Goal: Task Accomplishment & Management: Use online tool/utility

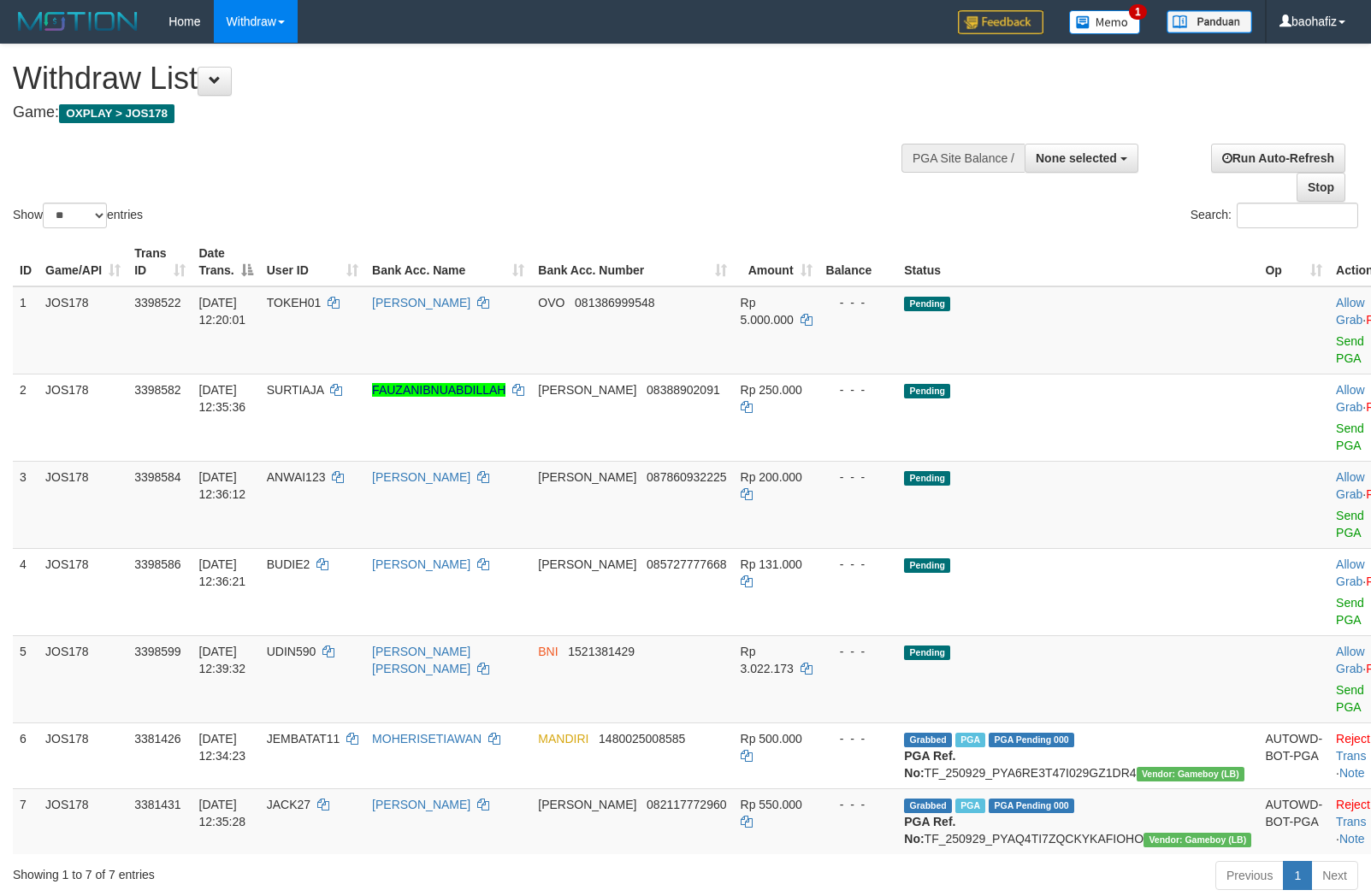
select select
select select "**"
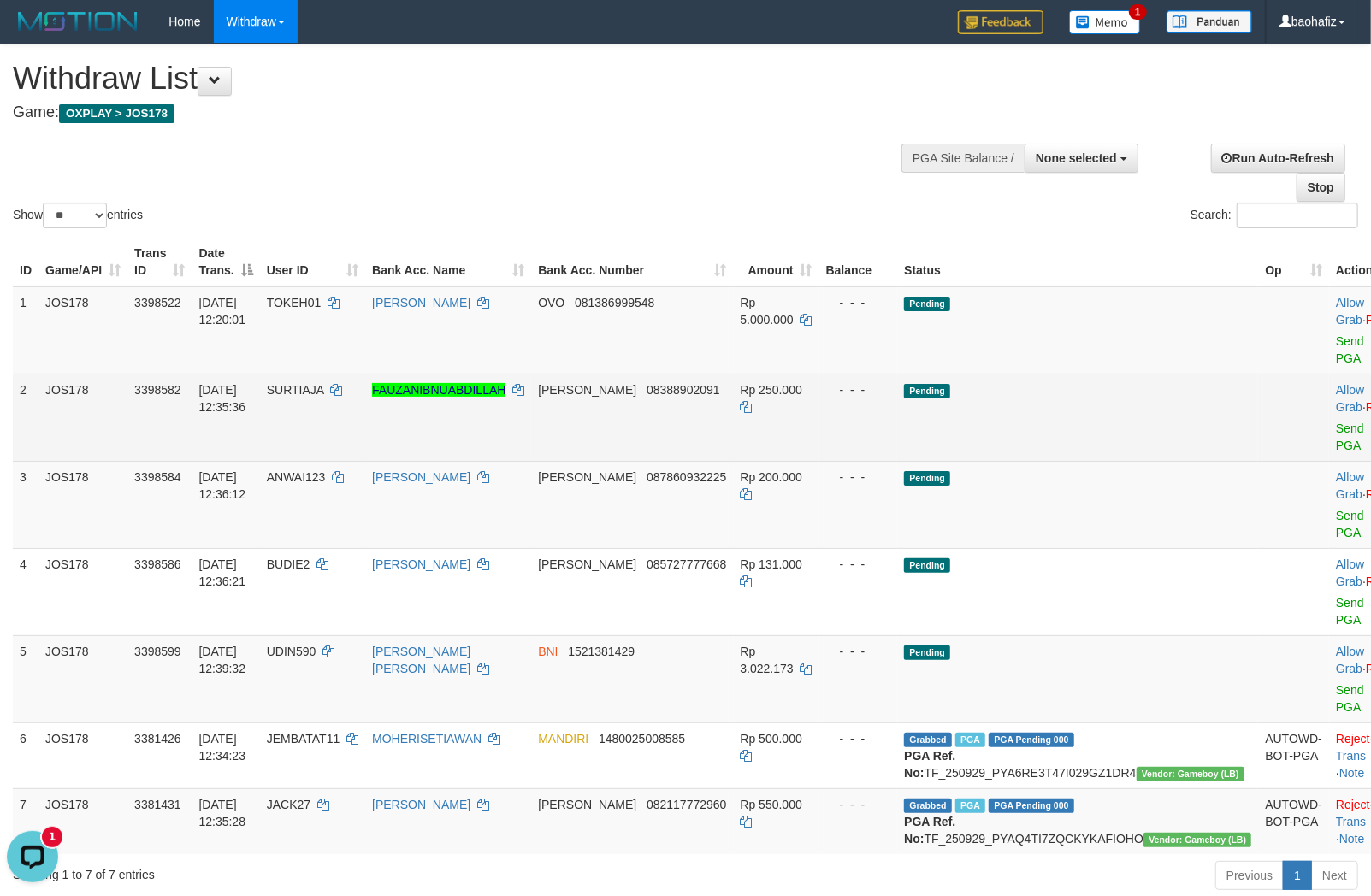
click at [1329, 419] on td "Allow Grab · Reject Send PGA · Note" at bounding box center [1371, 416] width 85 height 87
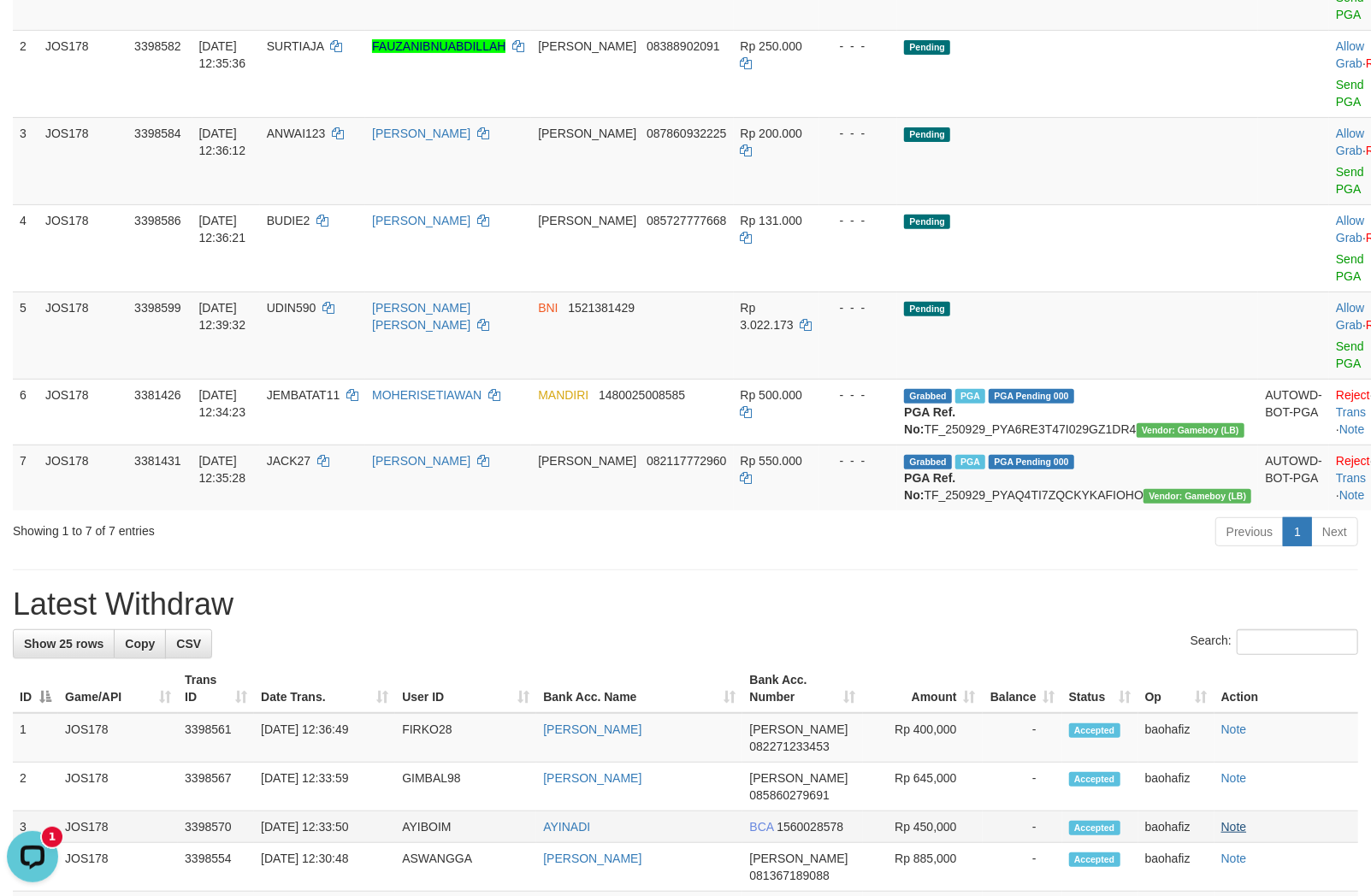
scroll to position [119, 0]
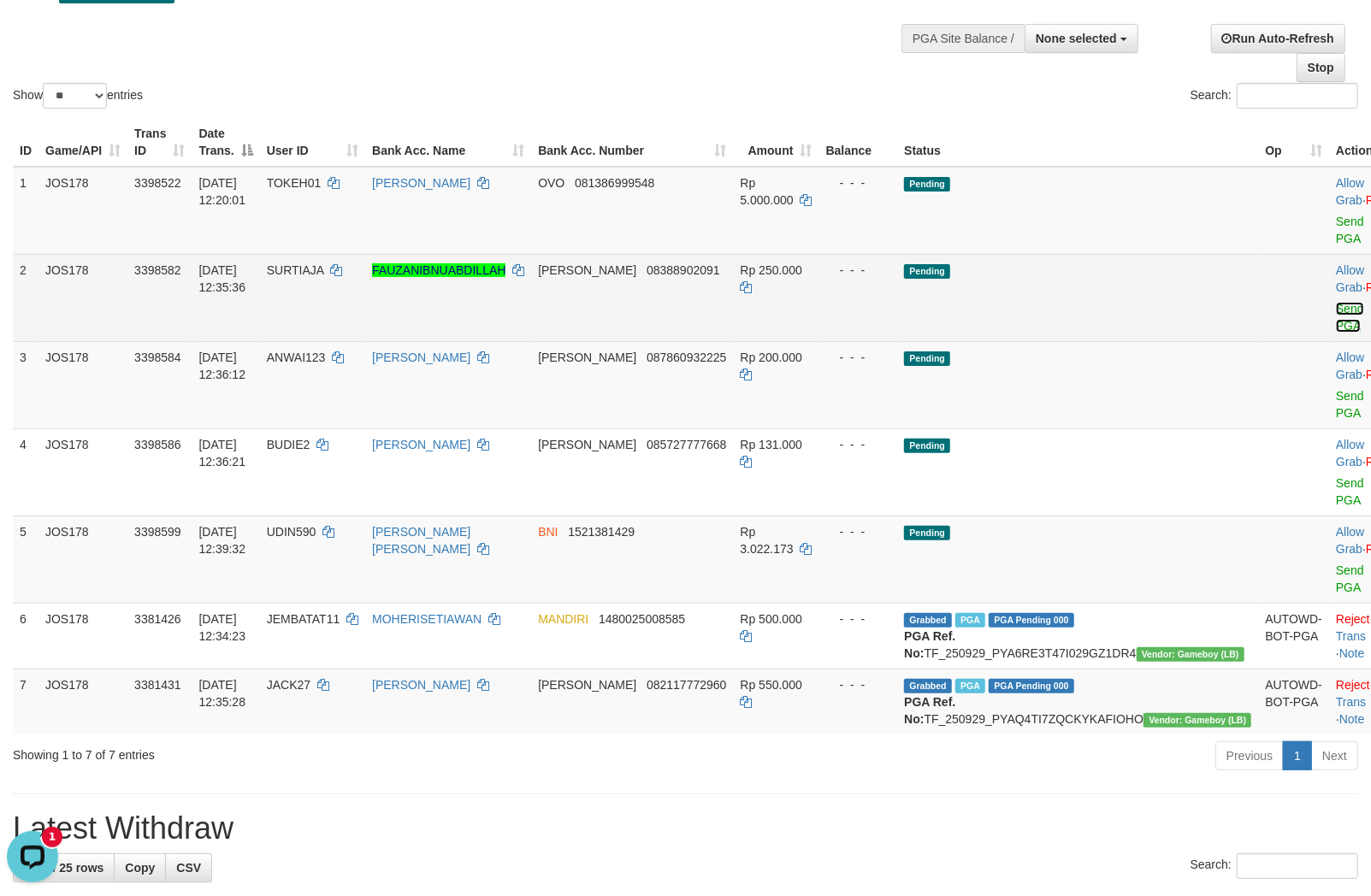
click at [1336, 304] on link "Send PGA" at bounding box center [1350, 317] width 29 height 31
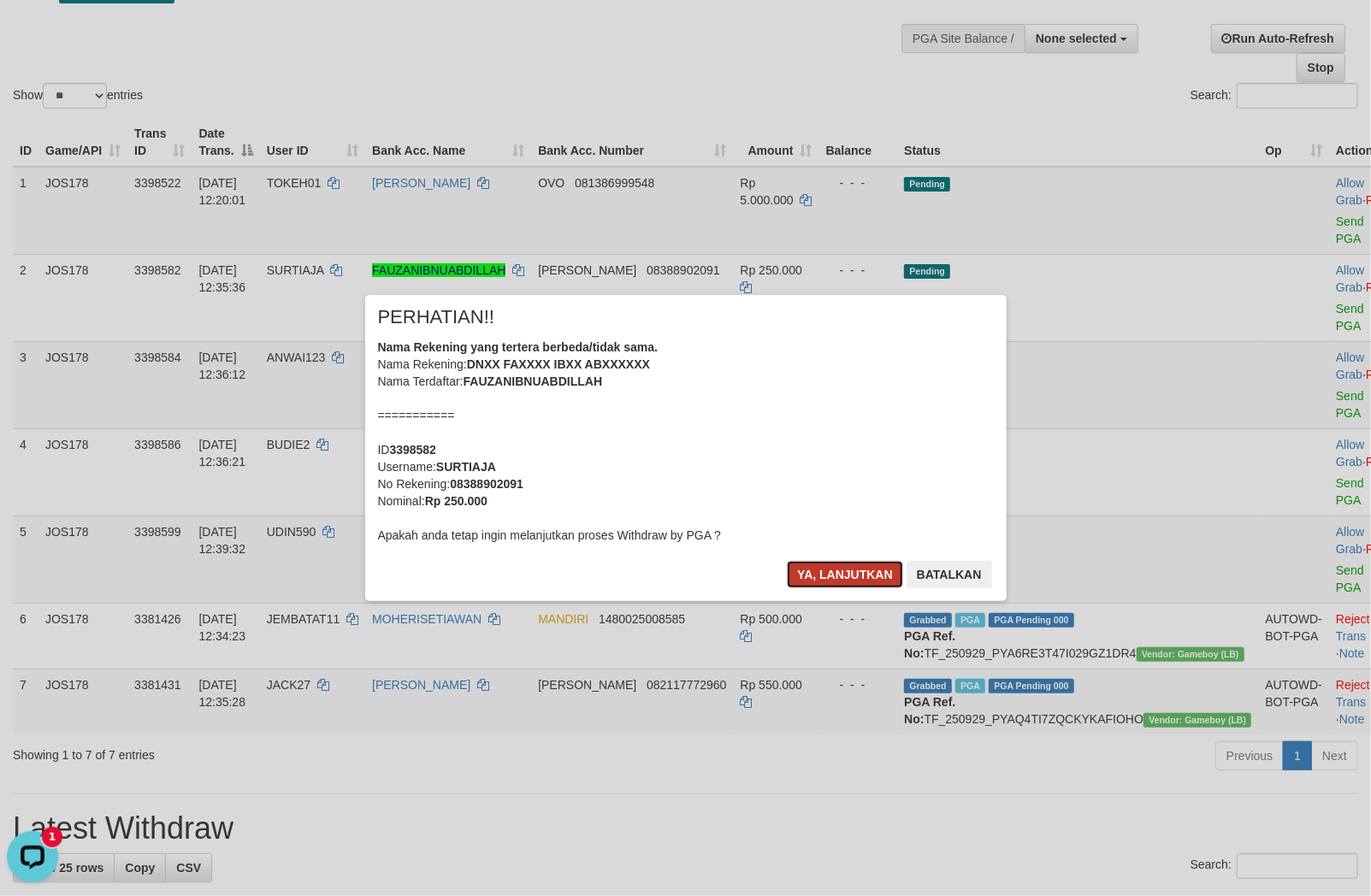
click at [833, 566] on button "Ya, lanjutkan" at bounding box center [845, 574] width 117 height 28
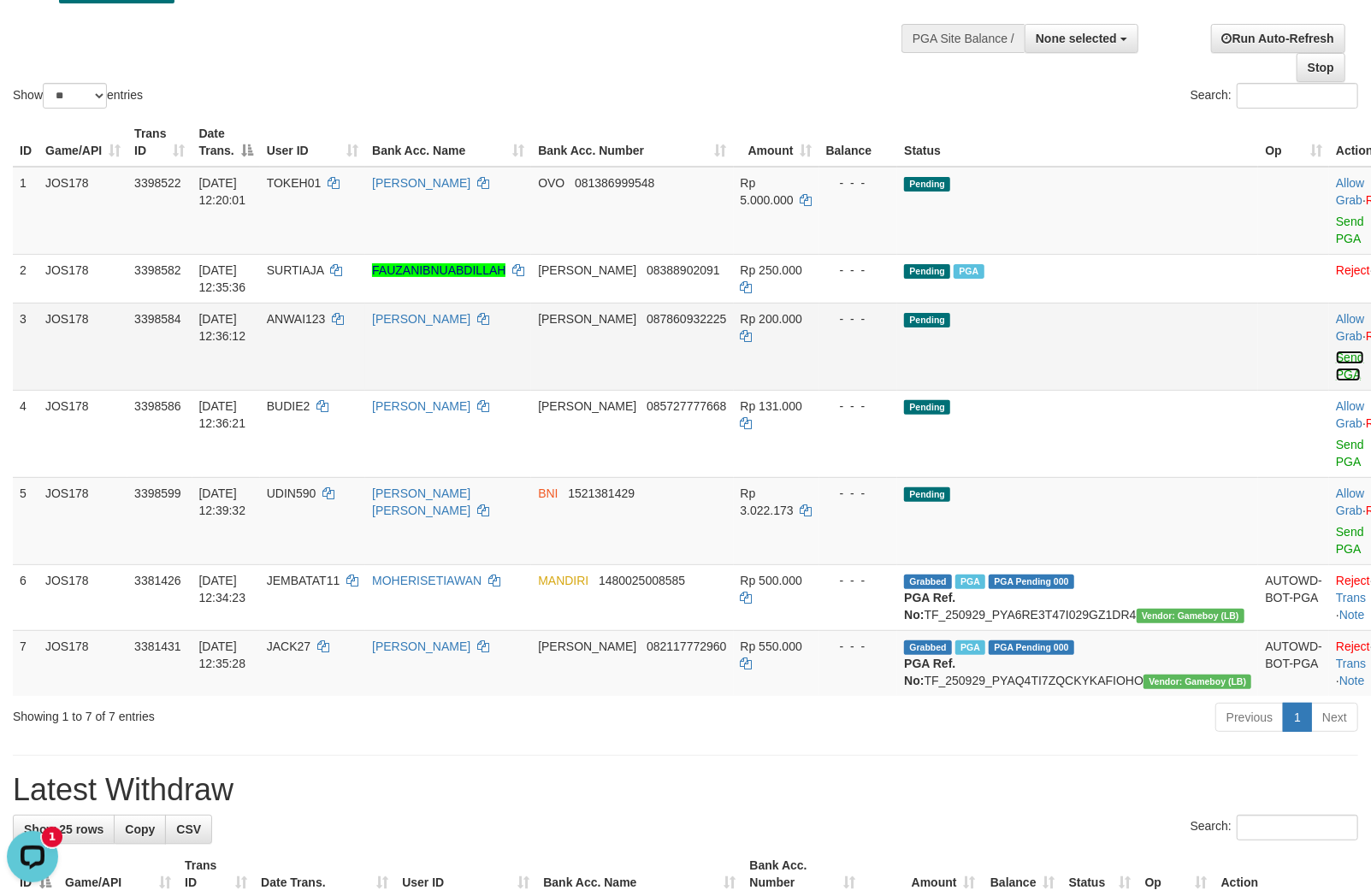
click at [1336, 355] on link "Send PGA" at bounding box center [1350, 366] width 29 height 31
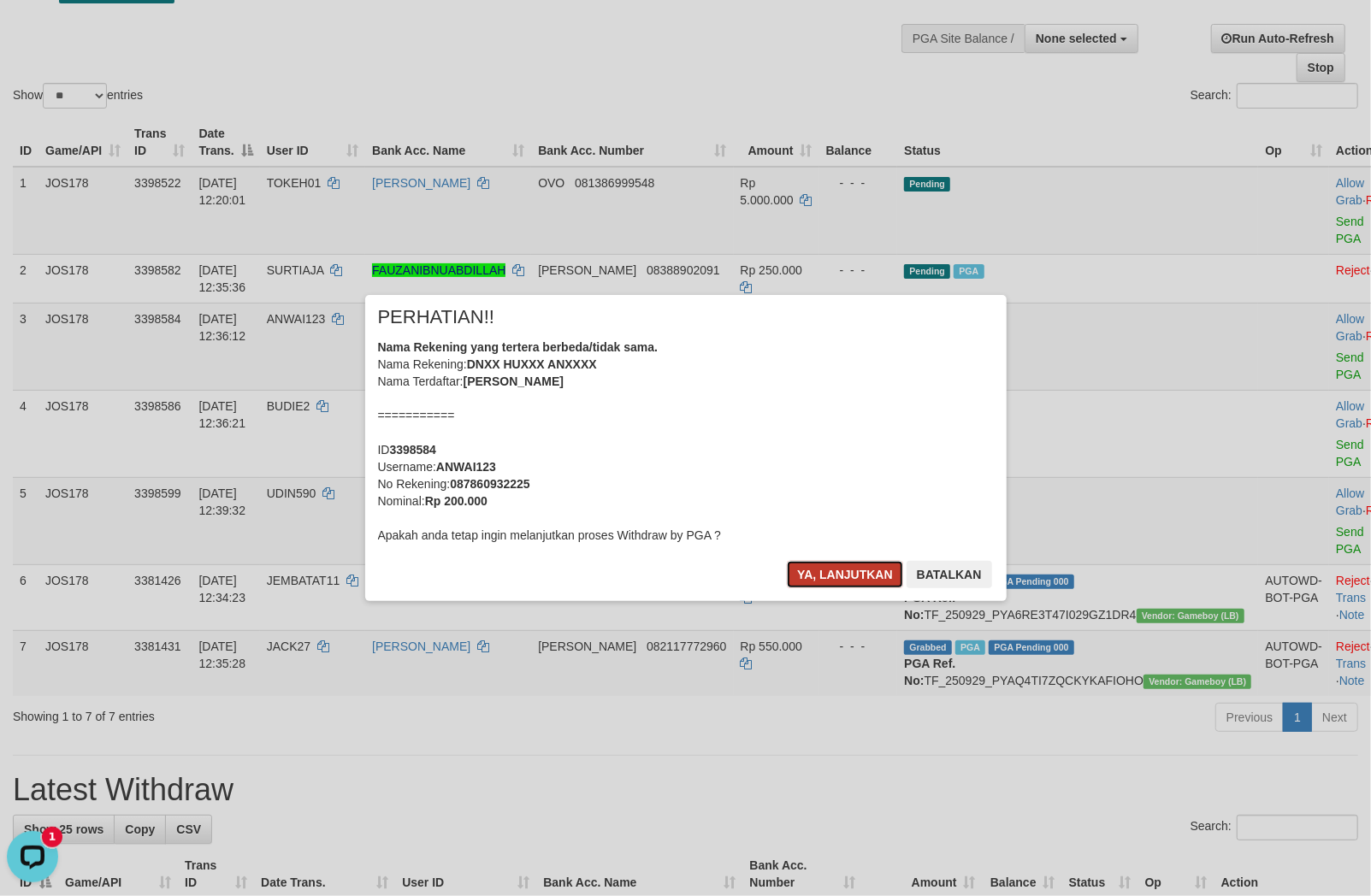
click at [857, 571] on button "Ya, lanjutkan" at bounding box center [845, 574] width 117 height 28
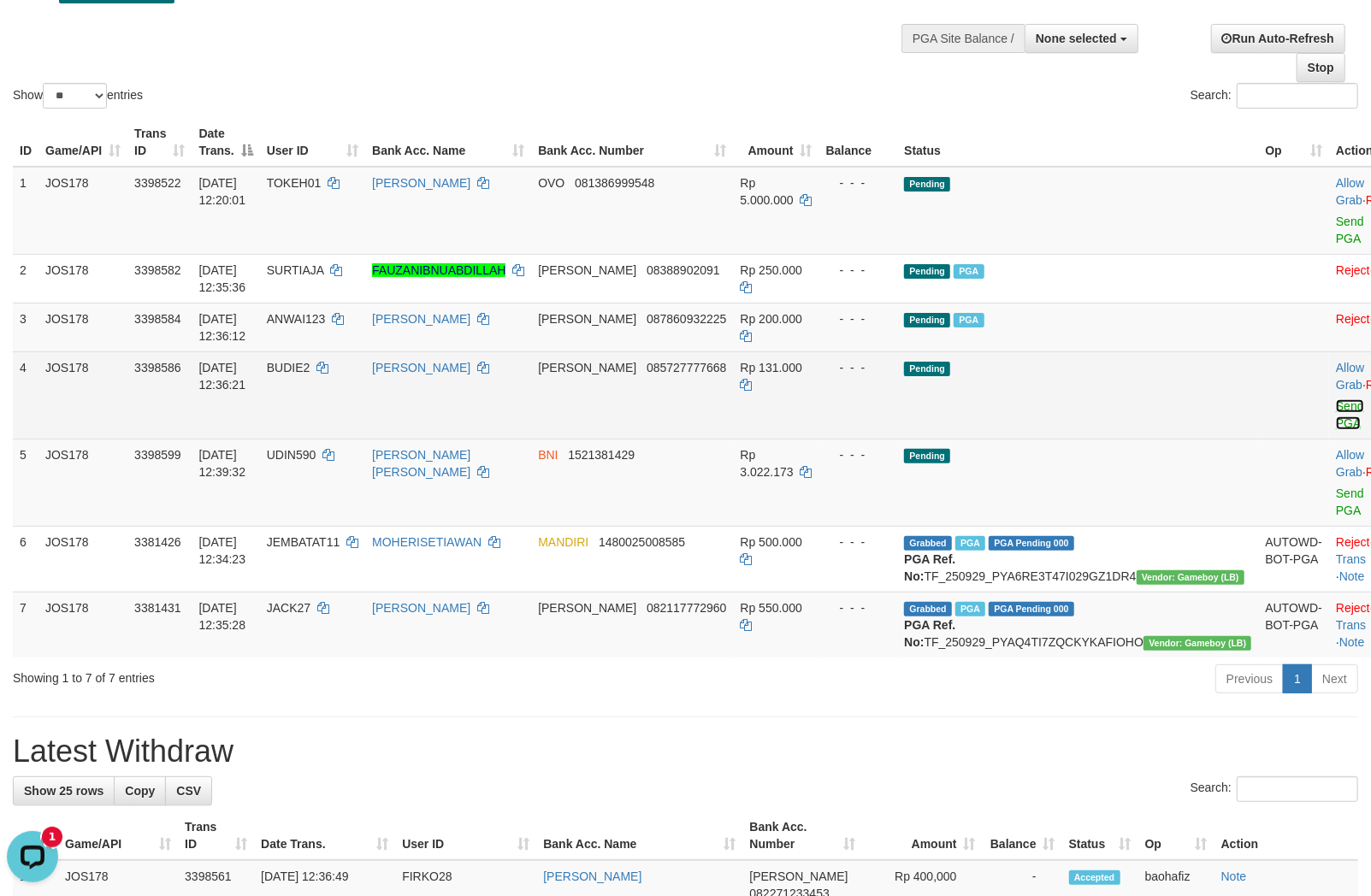
click at [1336, 405] on link "Send PGA" at bounding box center [1350, 415] width 29 height 31
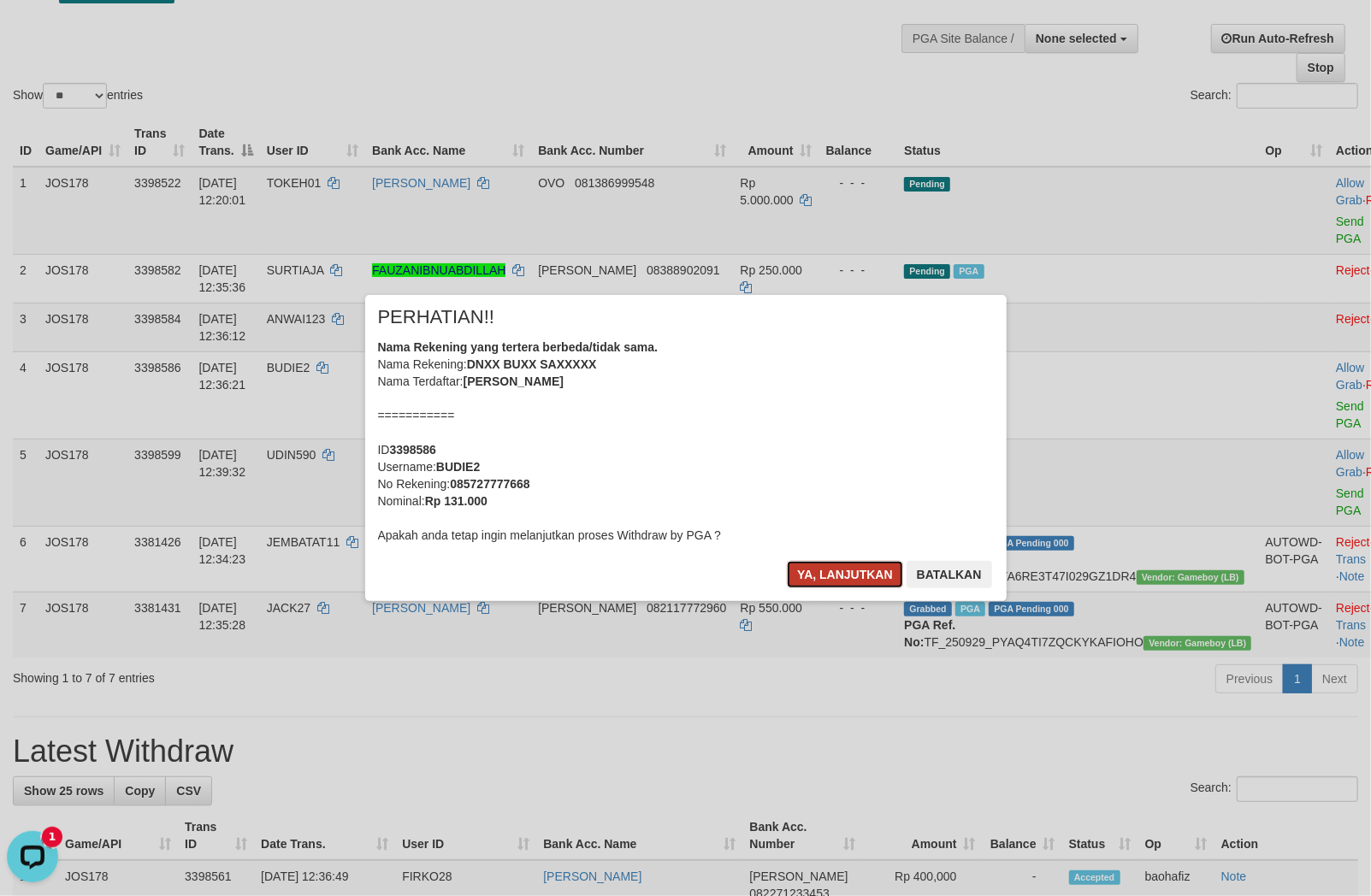
click at [807, 574] on button "Ya, lanjutkan" at bounding box center [845, 574] width 117 height 28
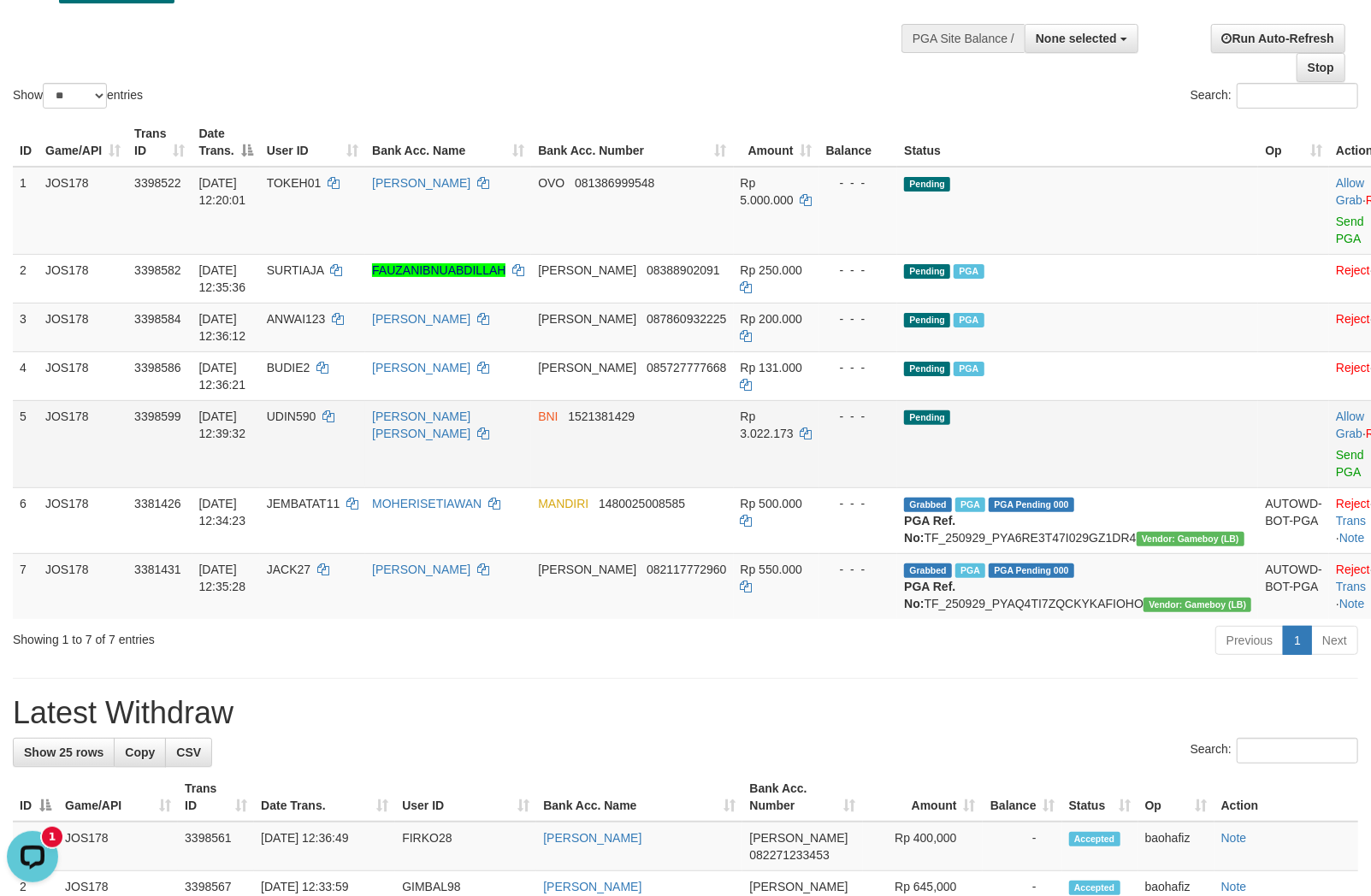
click at [505, 440] on td "INDRA BAYU KUSUMA" at bounding box center [448, 443] width 166 height 87
click at [329, 440] on td "UDIN590" at bounding box center [312, 443] width 105 height 87
copy td "UDIN590"
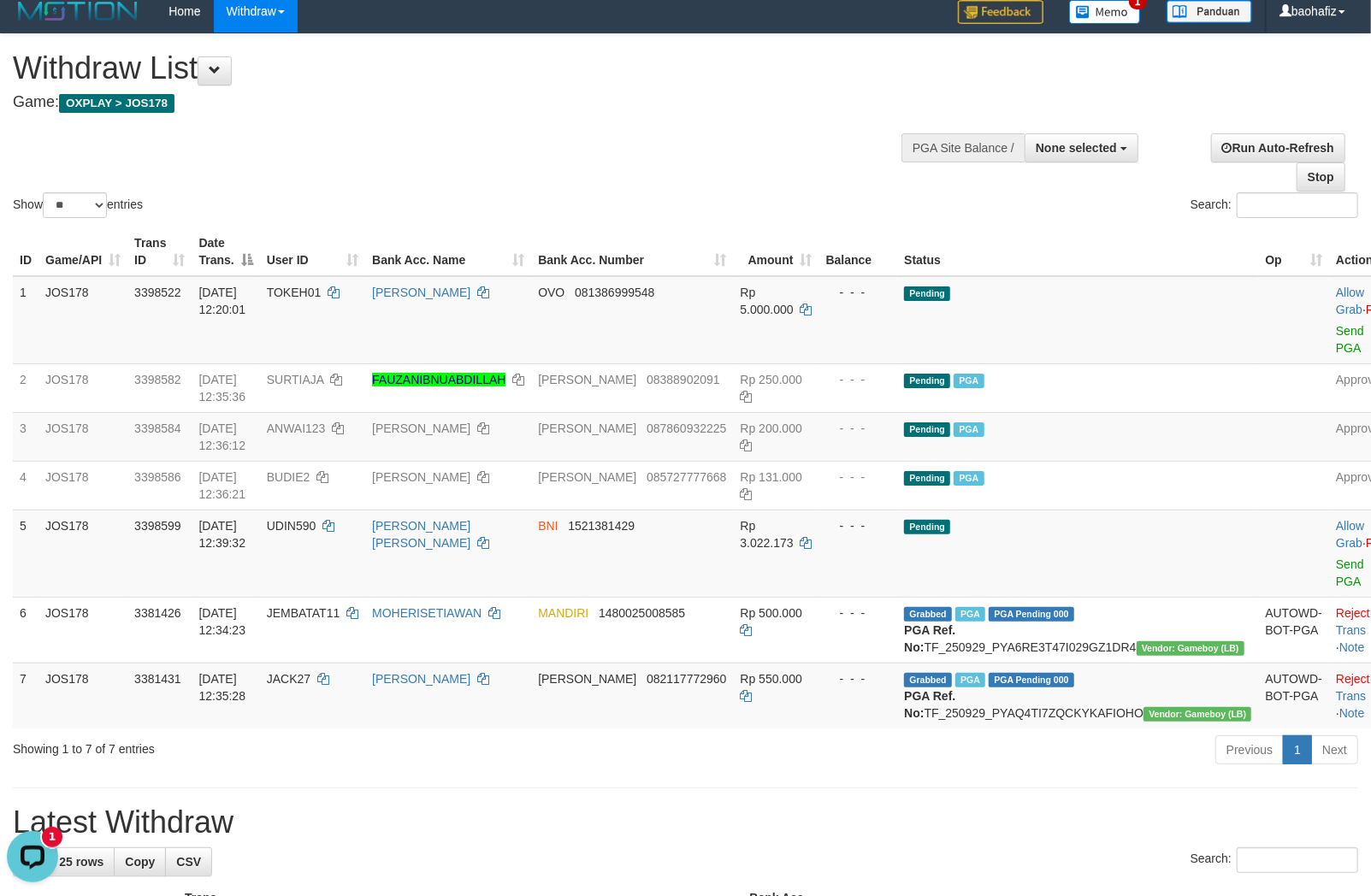
scroll to position [0, 0]
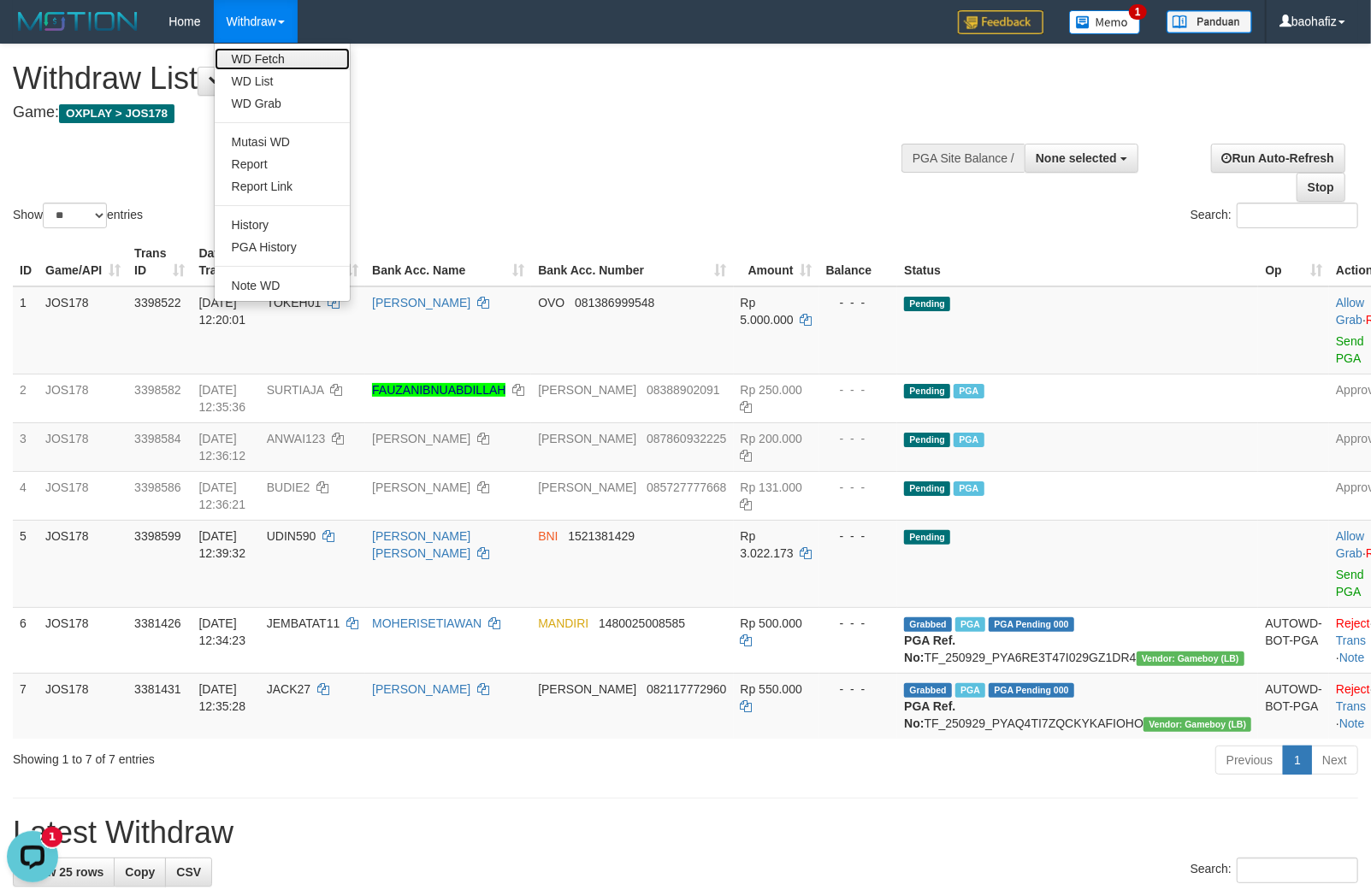
click at [267, 53] on link "WD Fetch" at bounding box center [282, 58] width 135 height 22
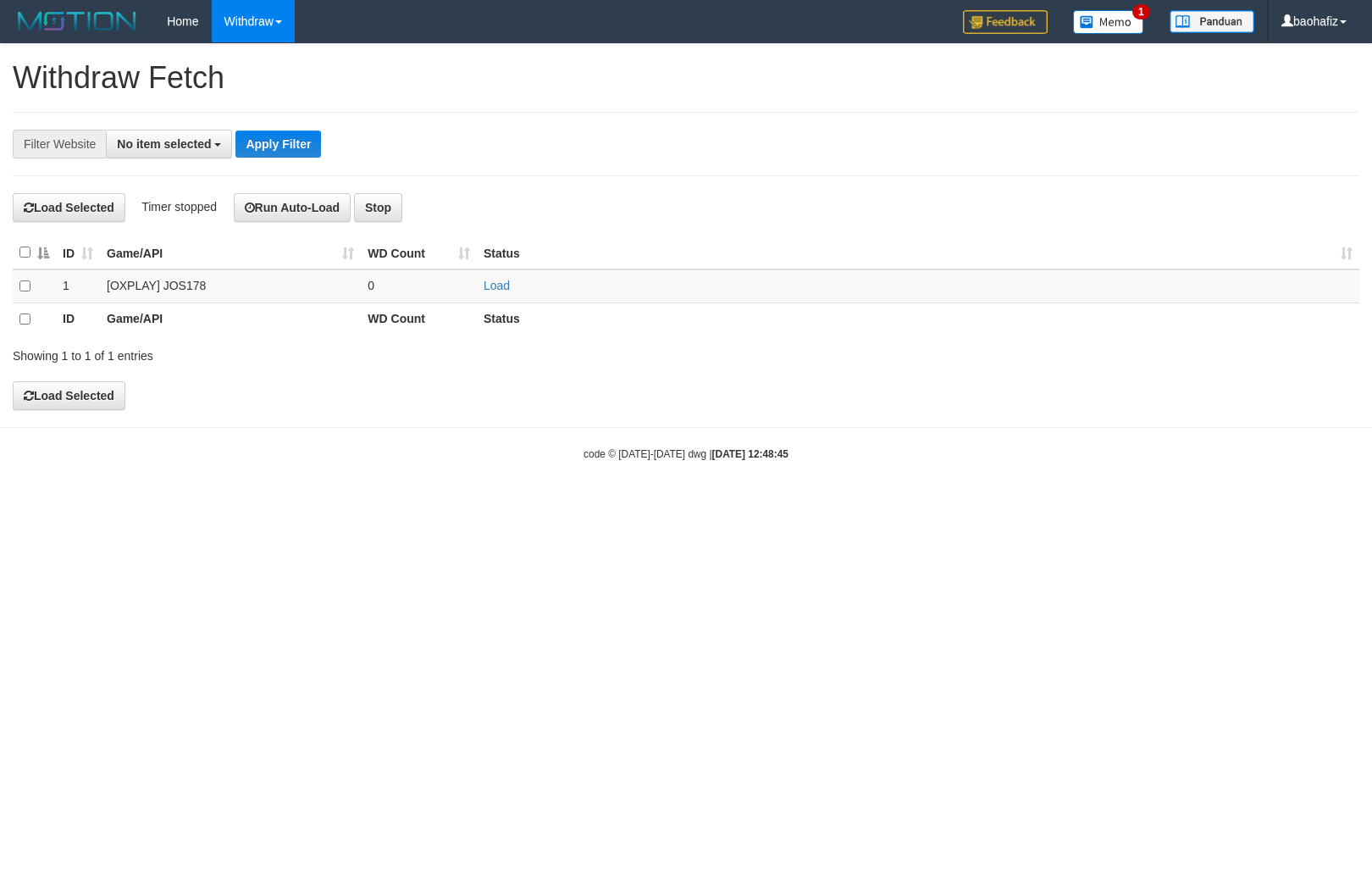
select select
click at [509, 286] on link "Load" at bounding box center [497, 285] width 26 height 13
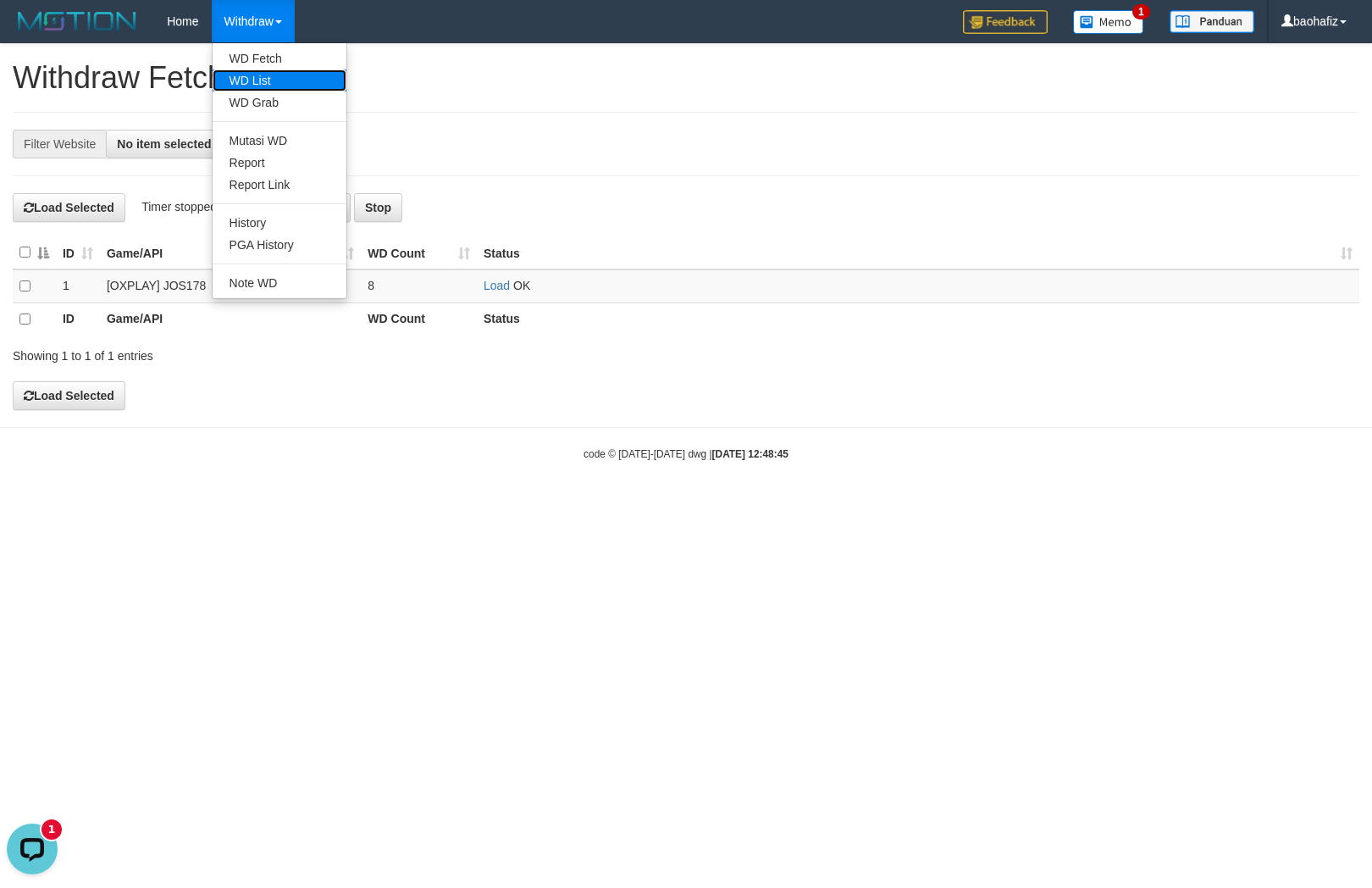
click at [276, 77] on link "WD List" at bounding box center [279, 80] width 133 height 22
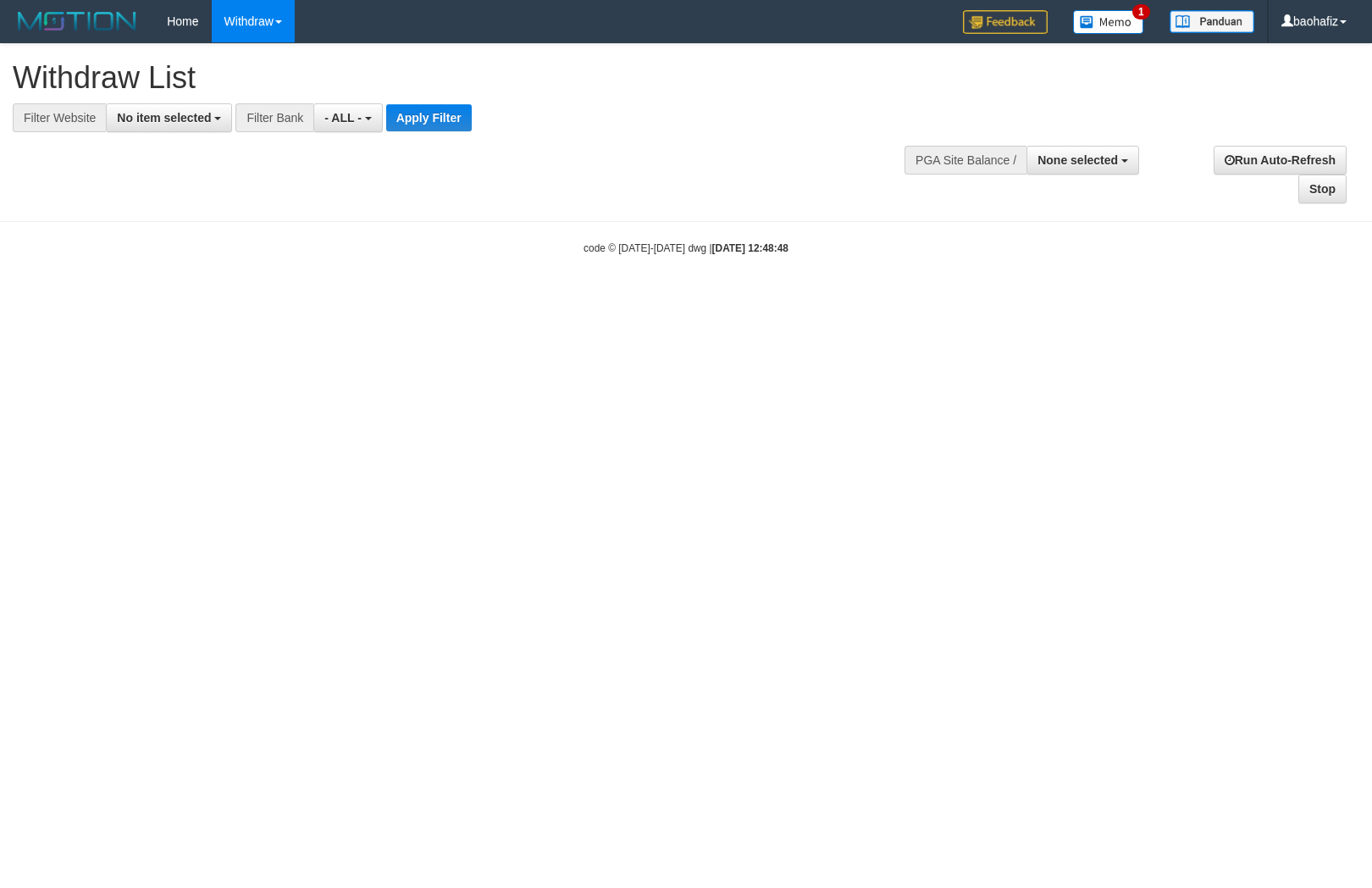
select select
click at [191, 114] on span "No item selected" at bounding box center [164, 117] width 94 height 13
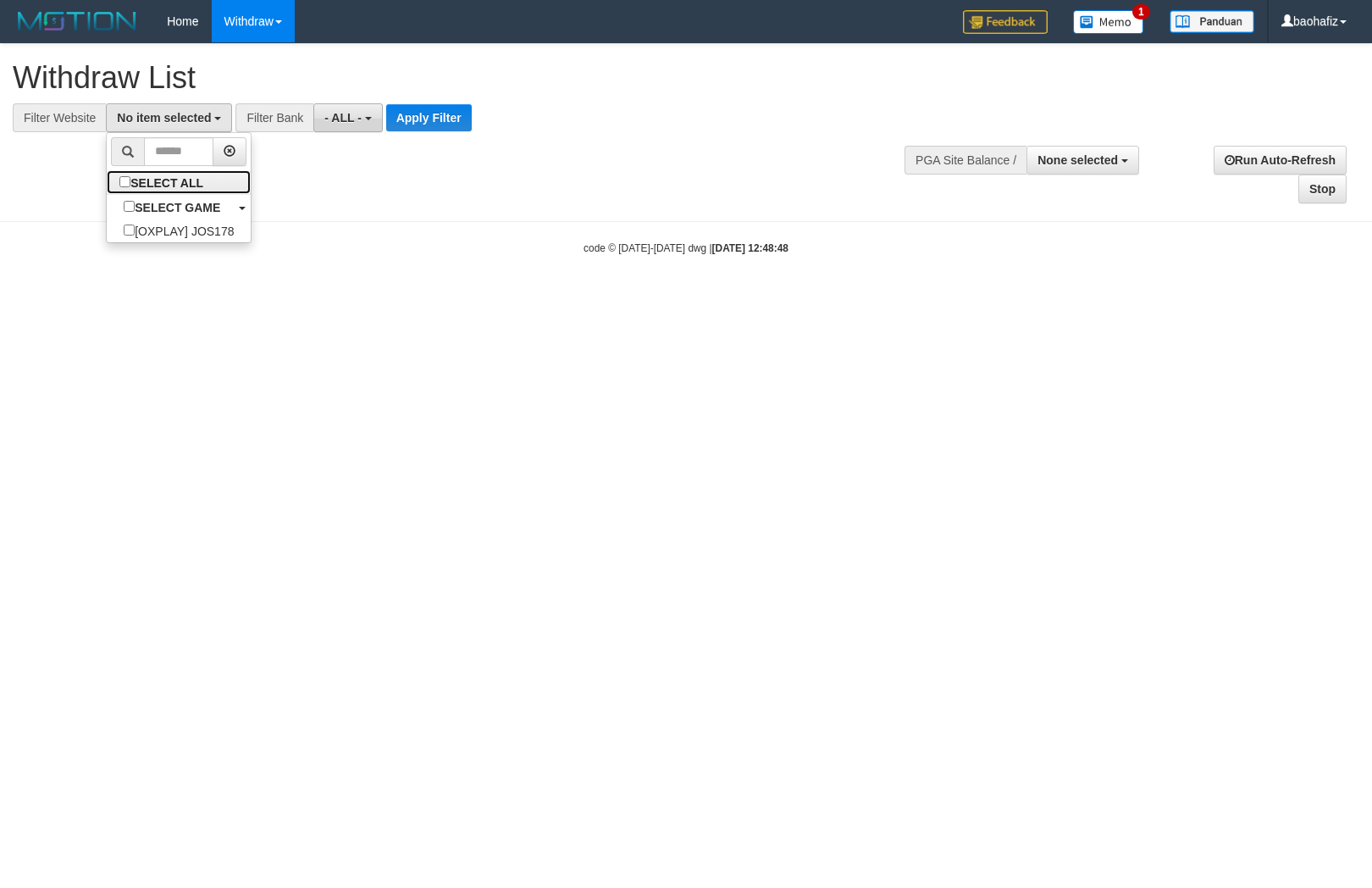
select select "****"
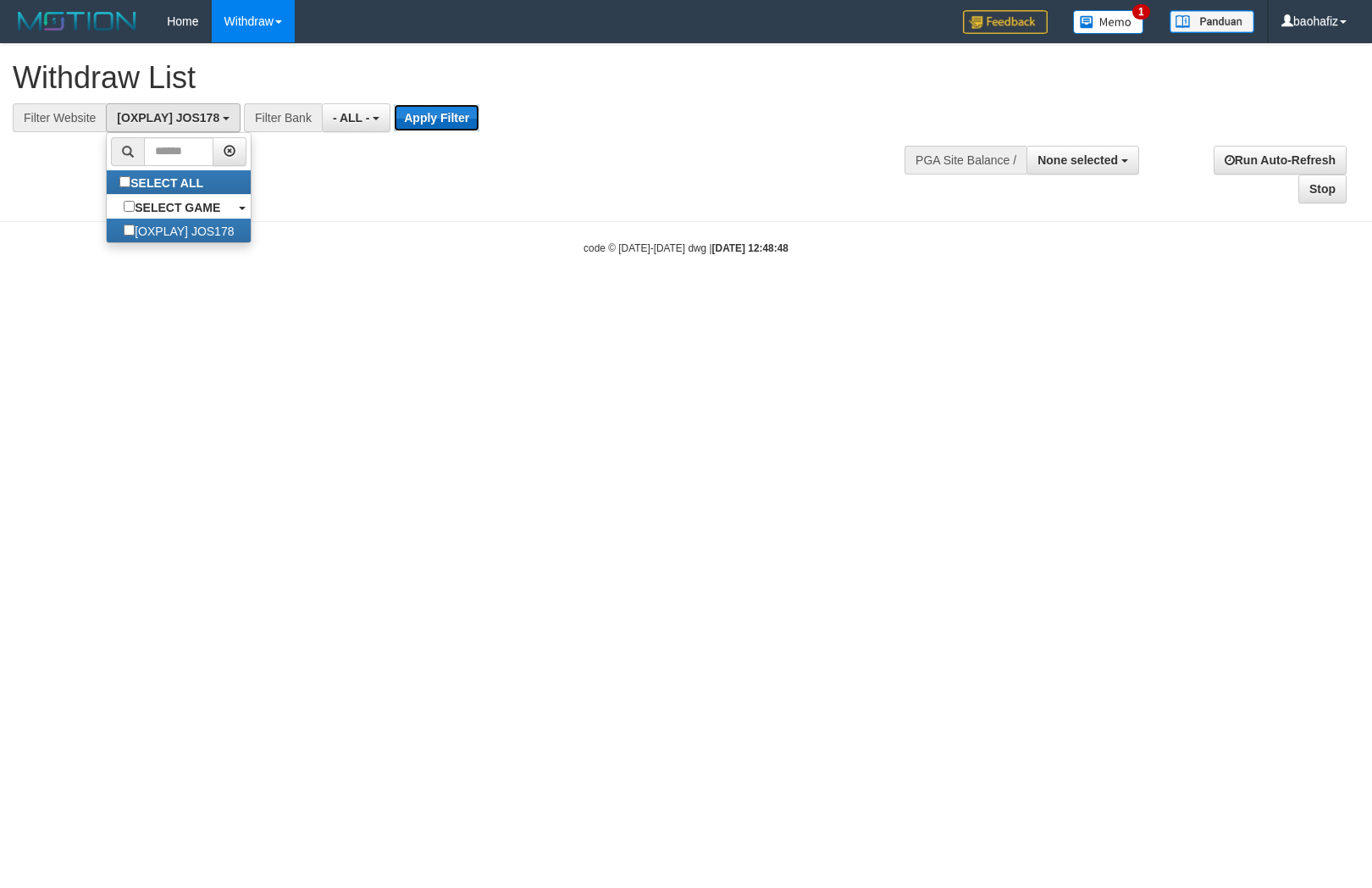
drag, startPoint x: 432, startPoint y: 117, endPoint x: 422, endPoint y: 115, distance: 10.2
click at [432, 116] on button "Apply Filter" at bounding box center [436, 117] width 85 height 27
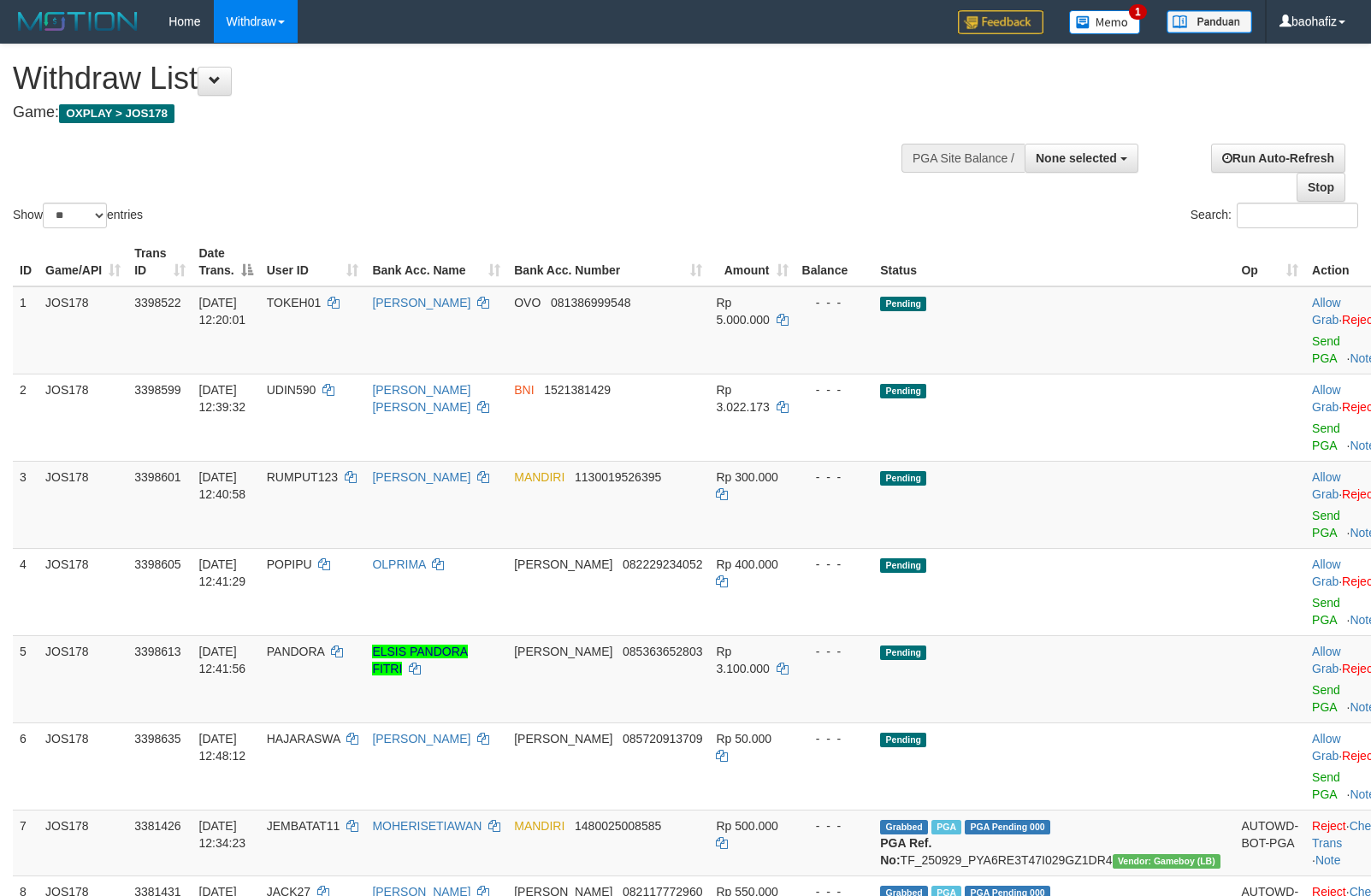
select select
select select "**"
click at [1312, 338] on link "Send PGA" at bounding box center [1326, 350] width 29 height 31
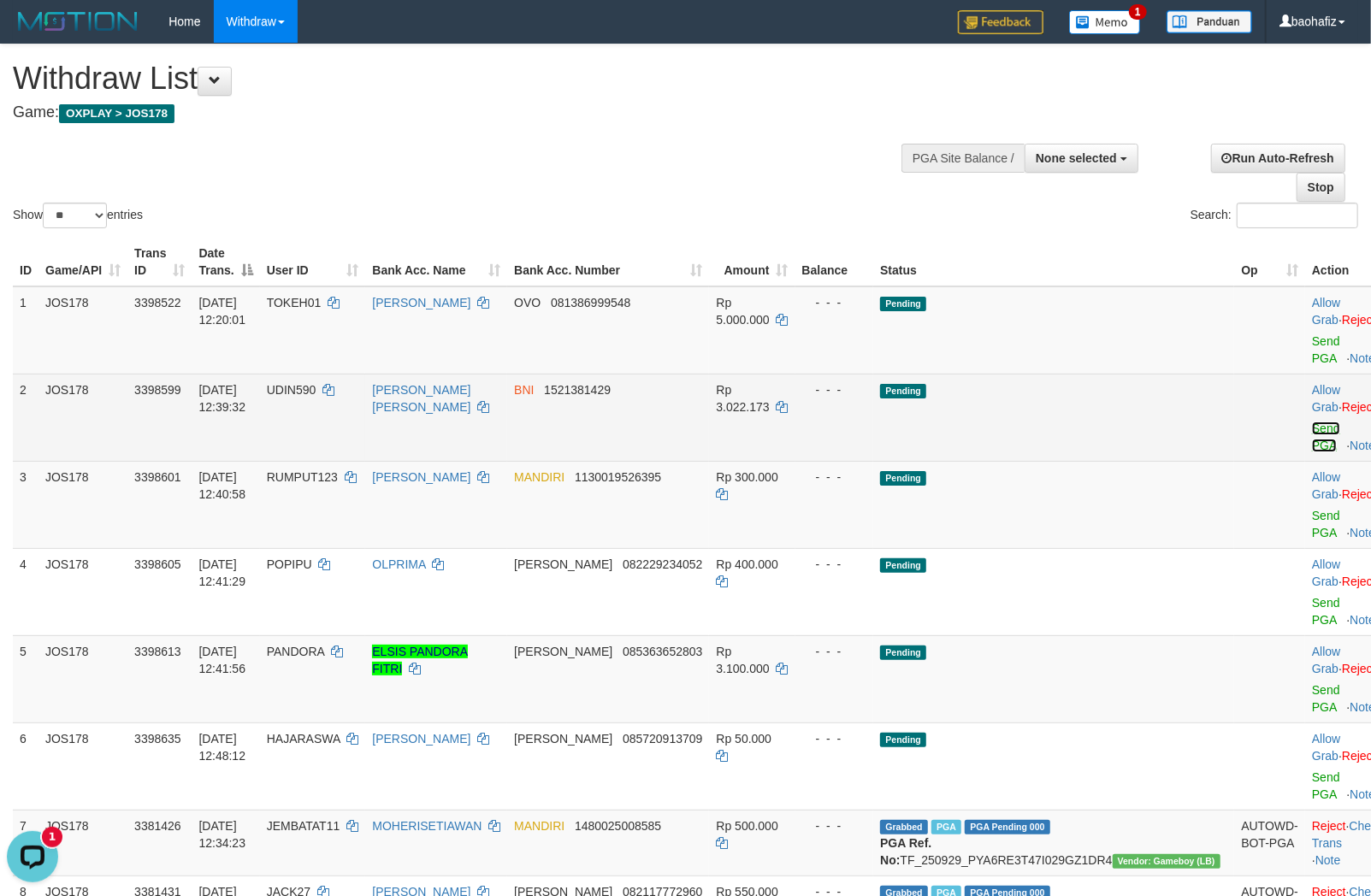
click at [1312, 421] on link "Send PGA" at bounding box center [1326, 437] width 29 height 31
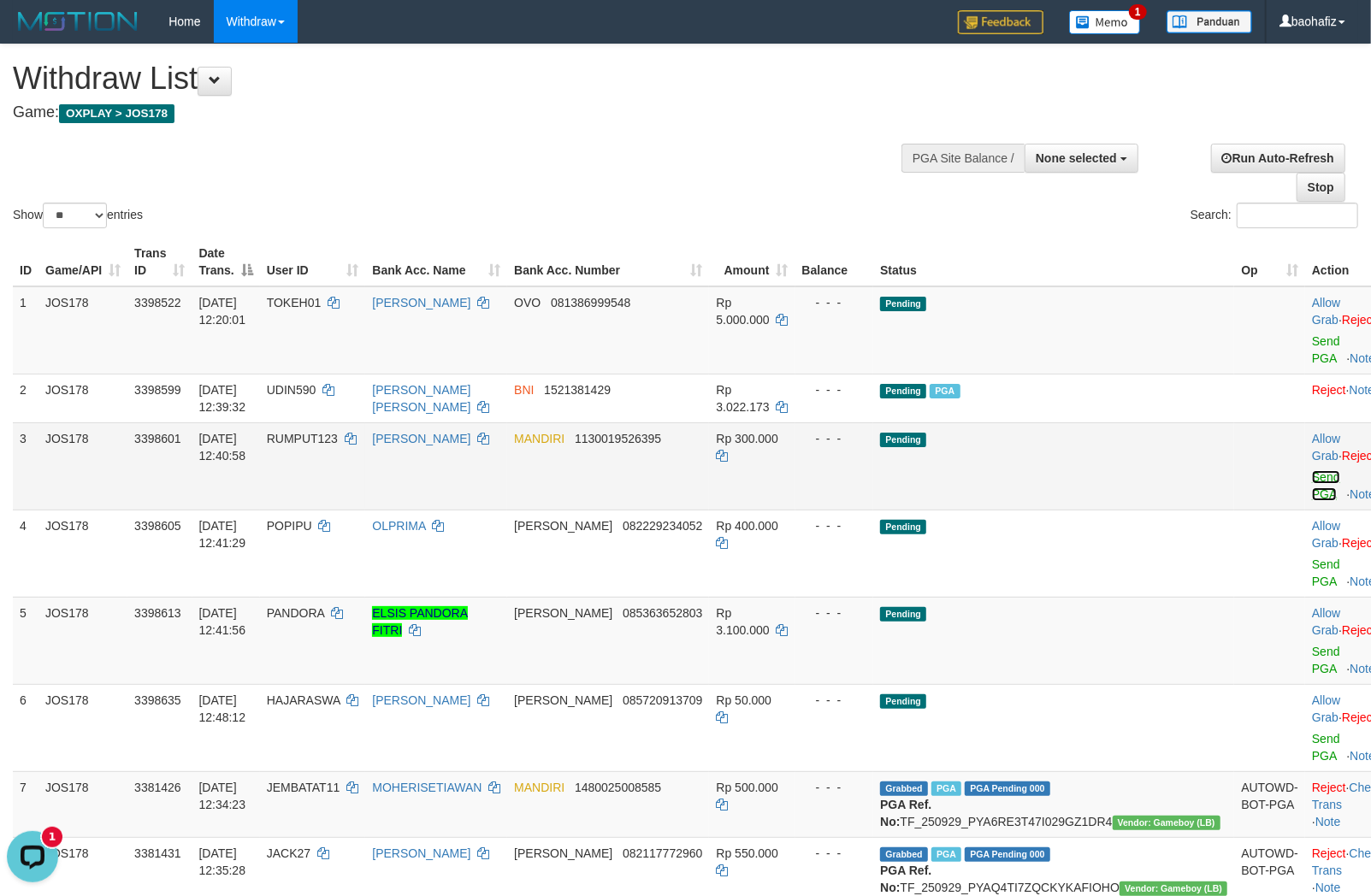
click at [1312, 470] on link "Send PGA" at bounding box center [1326, 485] width 29 height 31
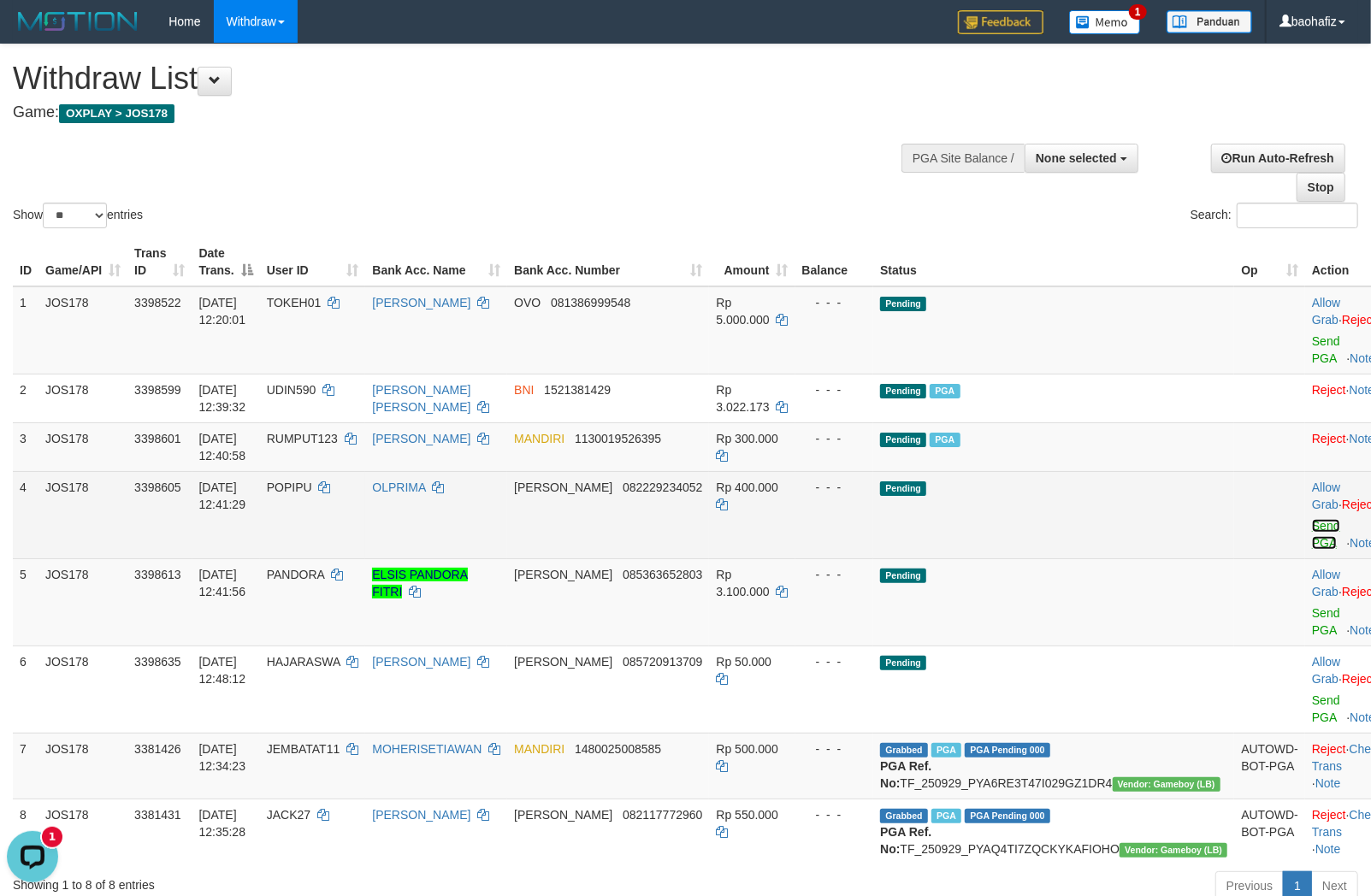
click at [1312, 519] on link "Send PGA" at bounding box center [1326, 534] width 29 height 31
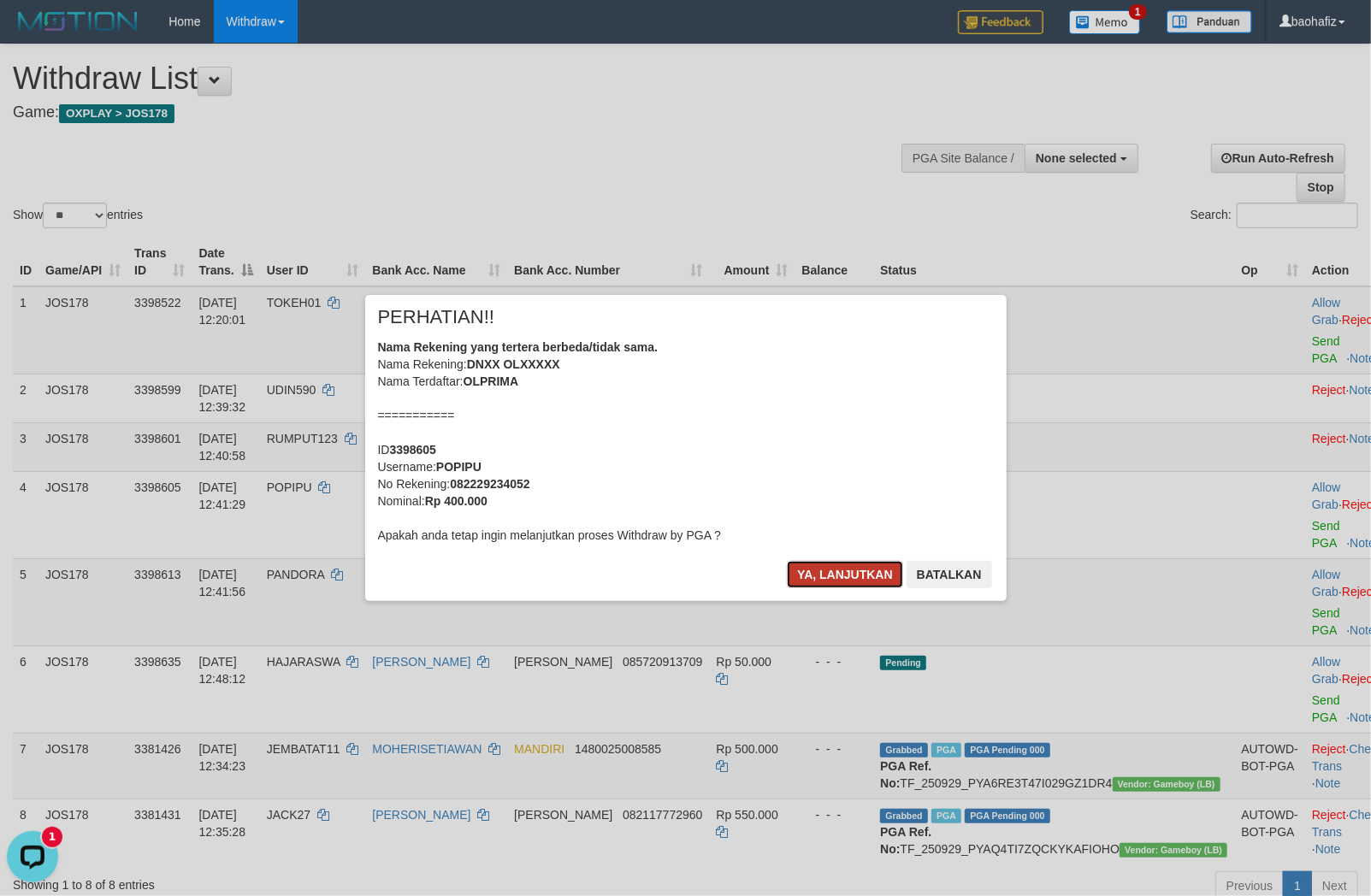
click at [821, 574] on button "Ya, lanjutkan" at bounding box center [845, 574] width 117 height 28
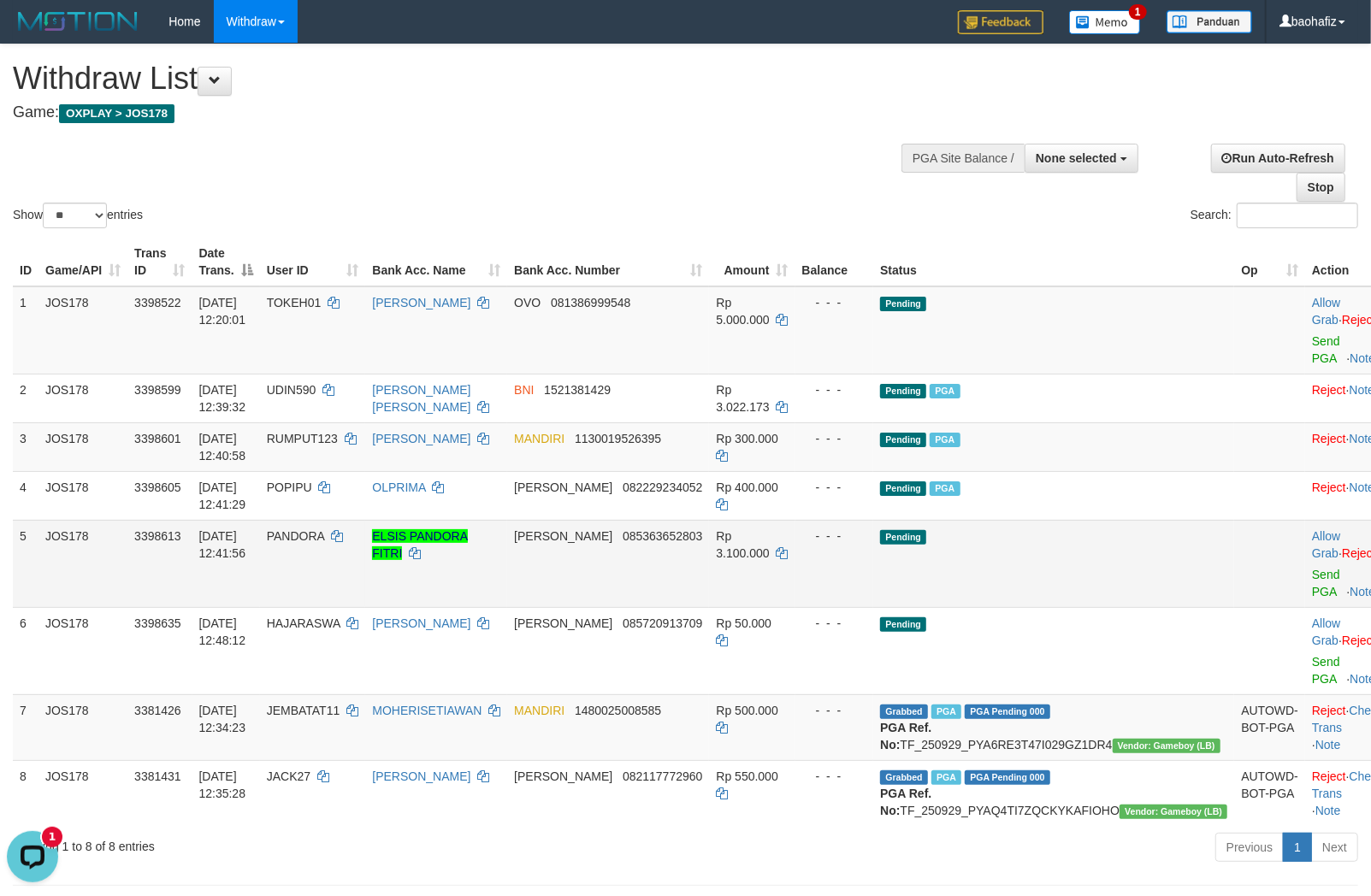
click at [644, 532] on td "DANA 085363652803" at bounding box center [608, 563] width 202 height 87
click at [689, 540] on td "DANA 085363652803" at bounding box center [608, 563] width 202 height 87
copy span "085363652803"
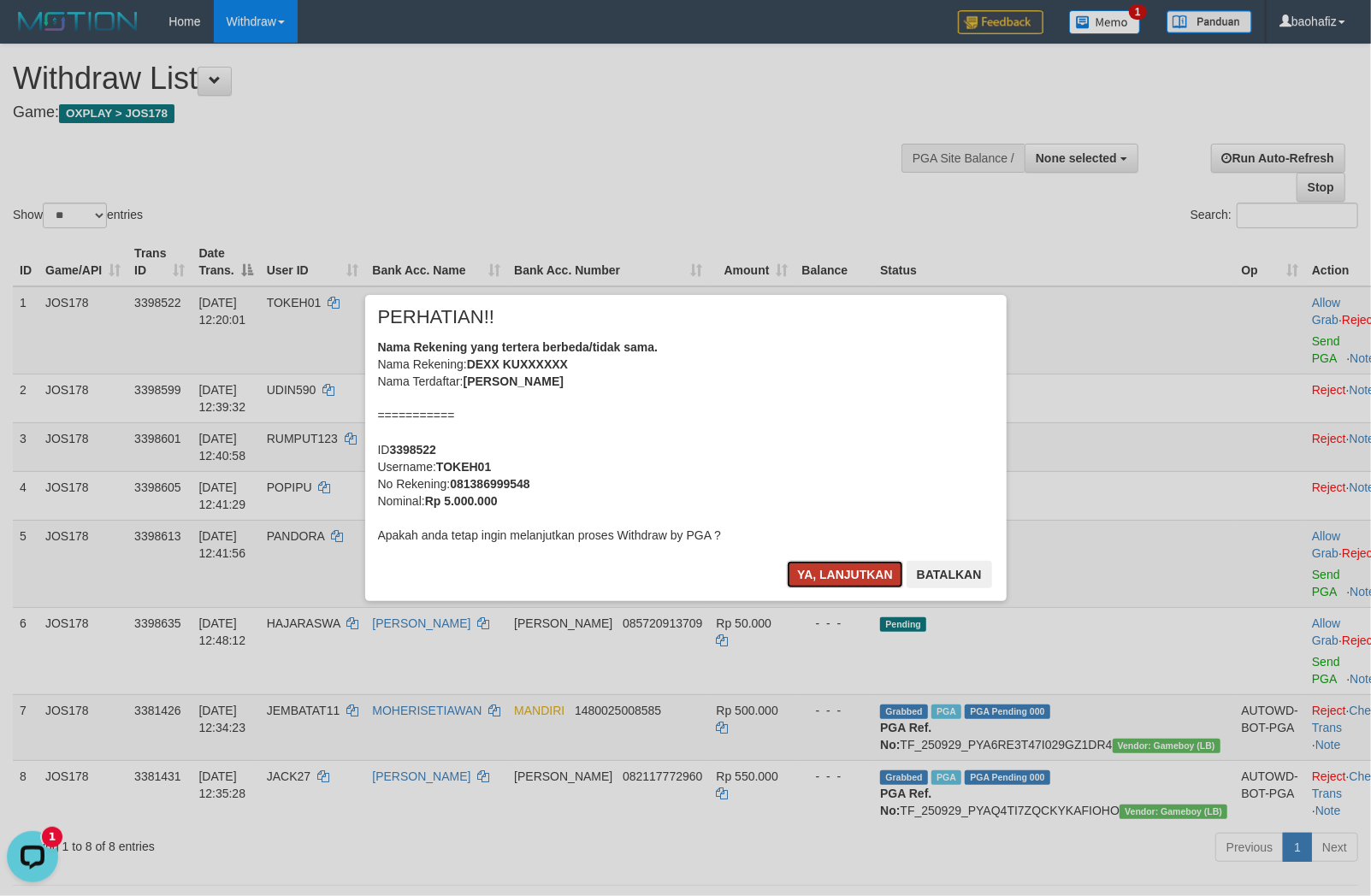
click at [829, 569] on button "Ya, lanjutkan" at bounding box center [845, 574] width 117 height 28
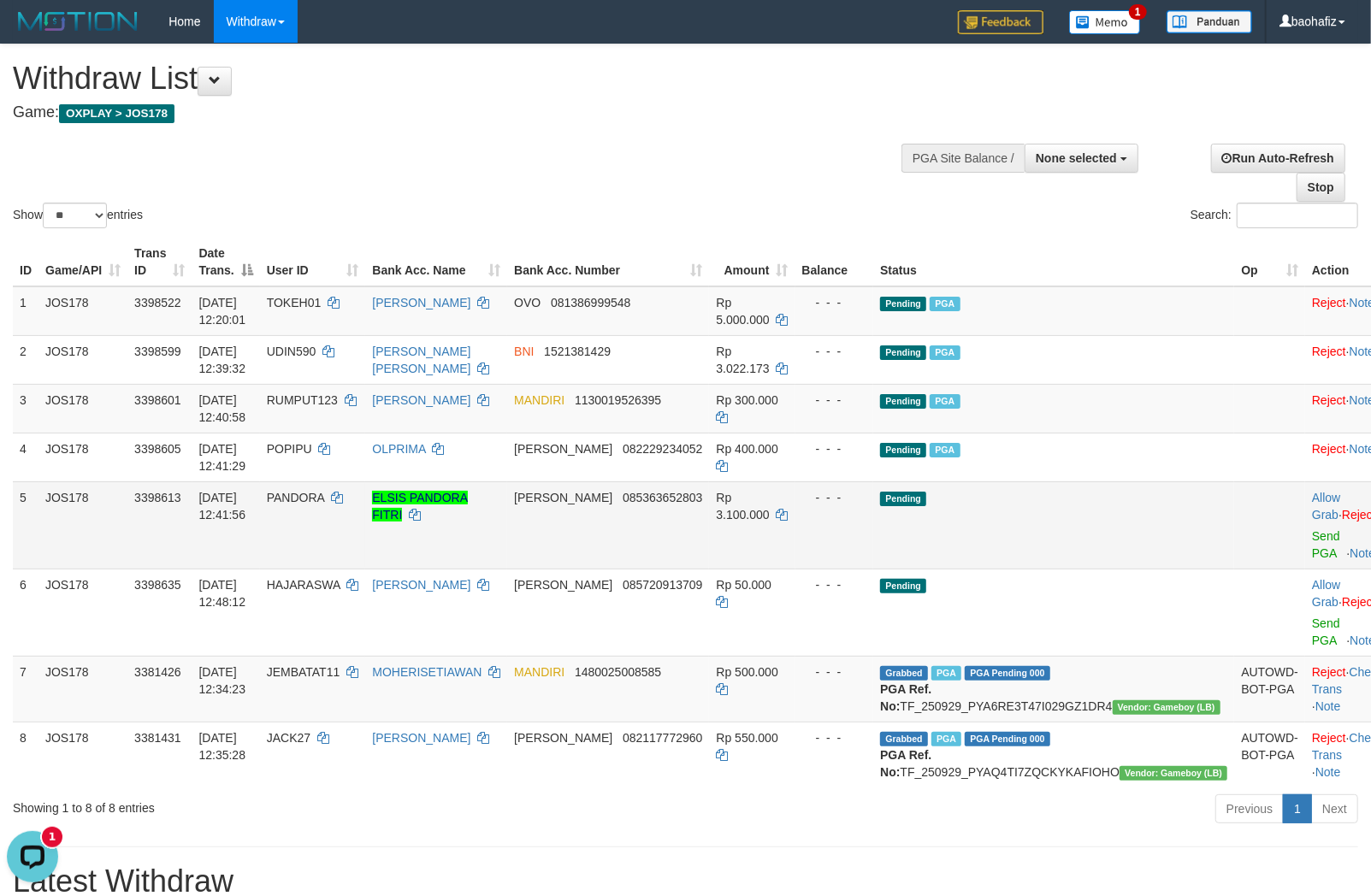
click at [673, 507] on td "DANA 085363652803" at bounding box center [608, 524] width 202 height 87
copy span "085363652803"
click at [673, 507] on td "DANA 085363652803" at bounding box center [608, 524] width 202 height 87
click at [1312, 534] on link "Send PGA" at bounding box center [1326, 544] width 29 height 31
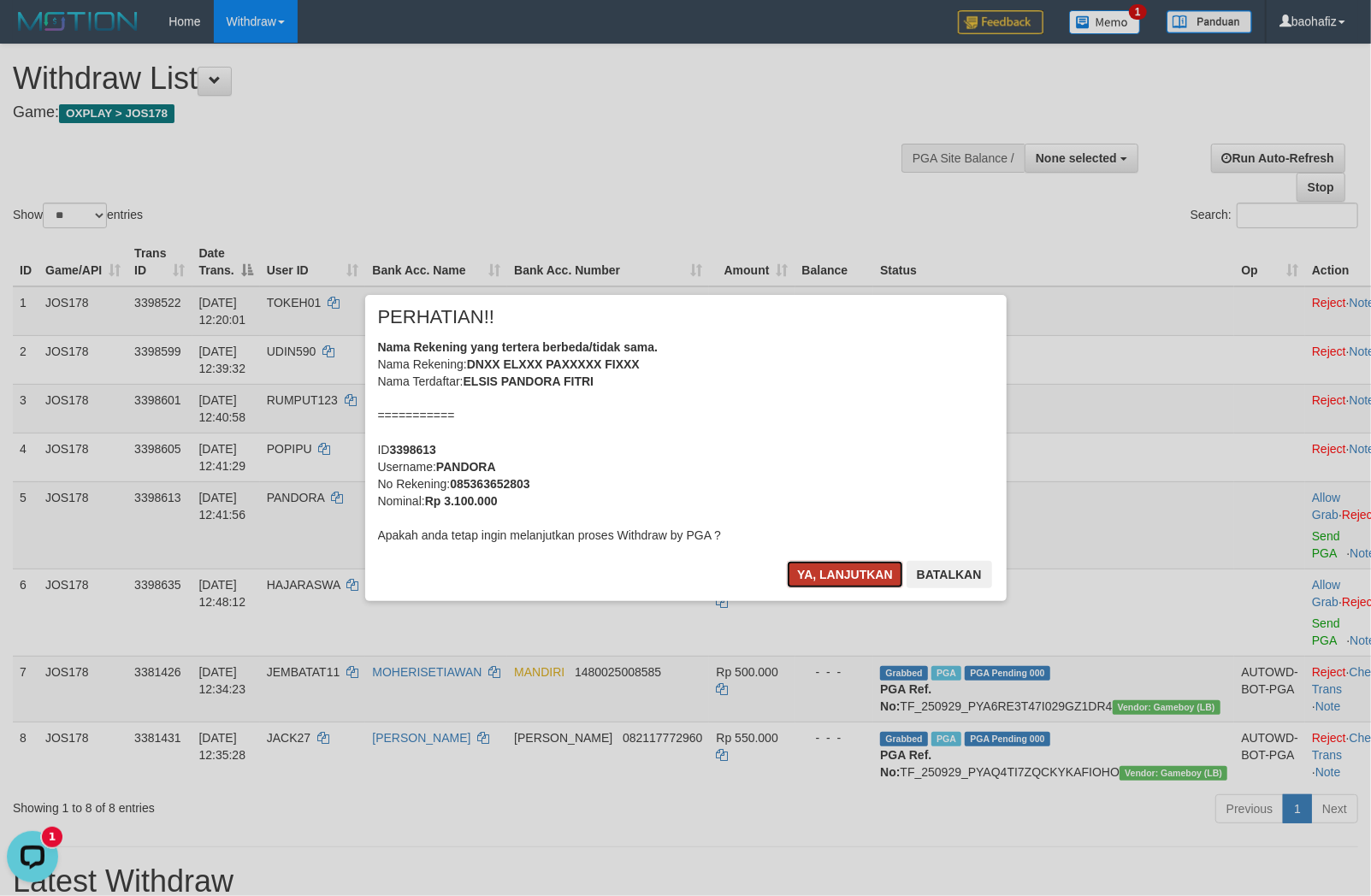
click at [831, 582] on button "Ya, lanjutkan" at bounding box center [845, 574] width 117 height 28
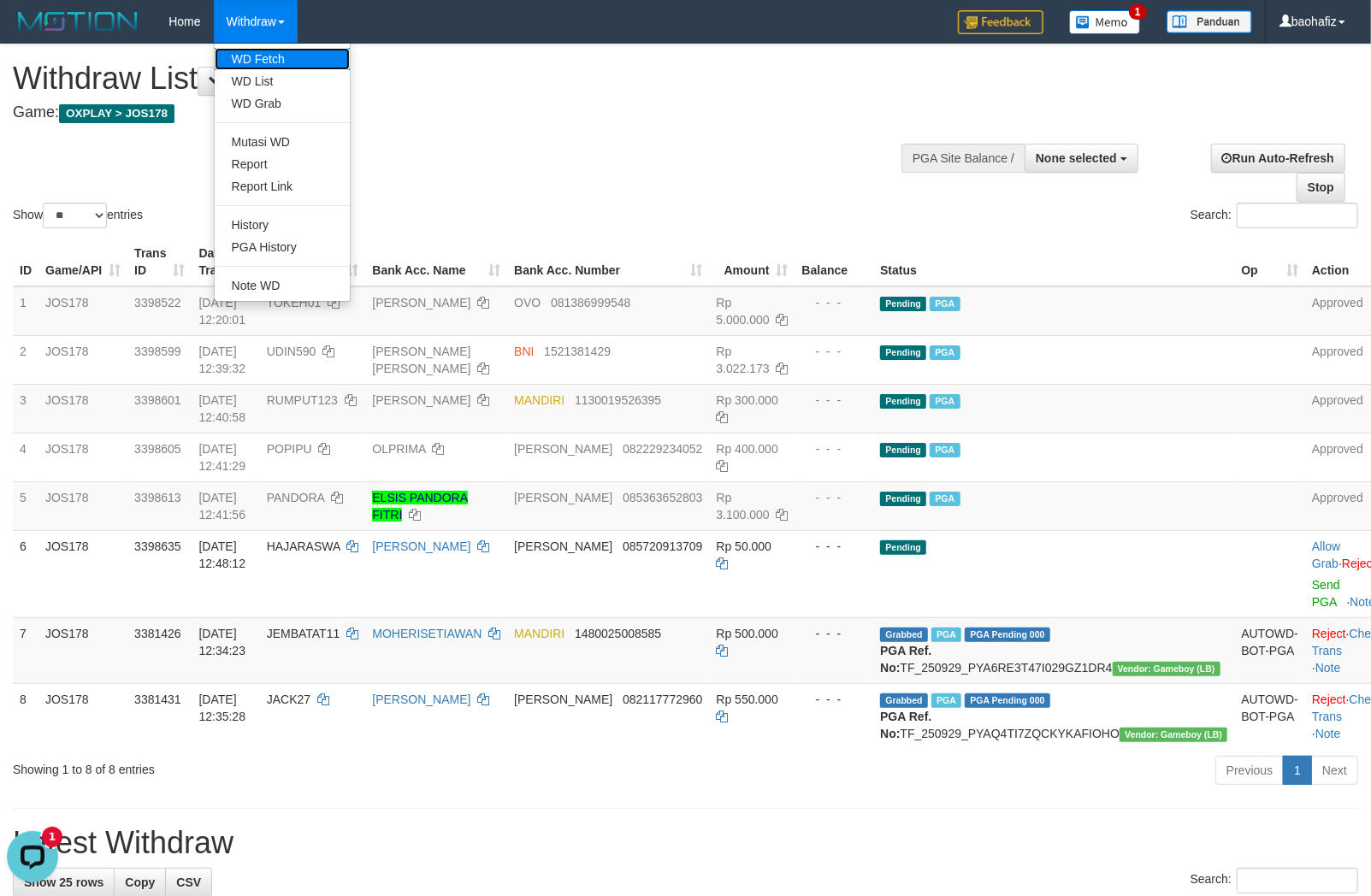
click at [261, 58] on link "WD Fetch" at bounding box center [282, 58] width 135 height 22
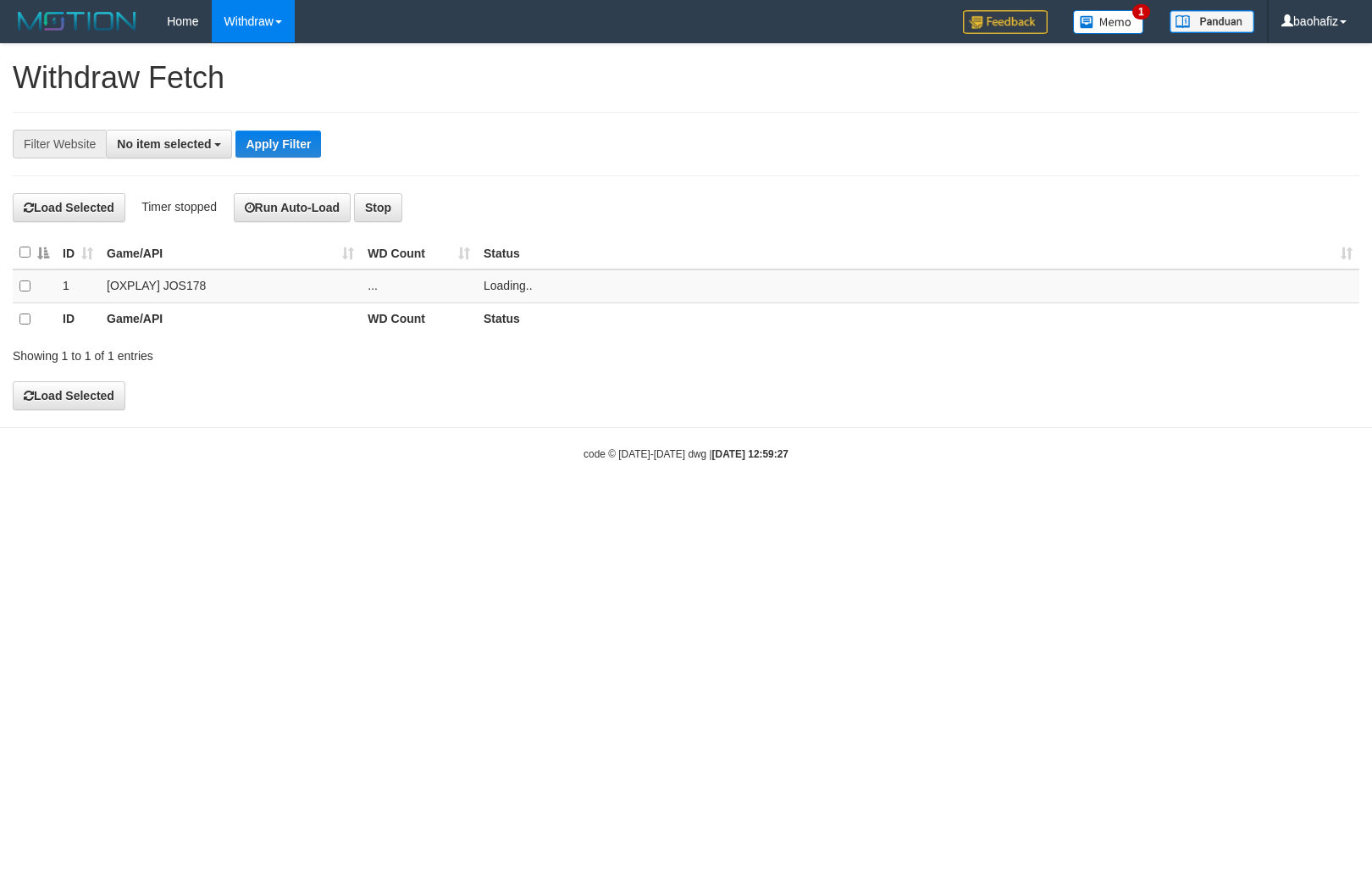
select select
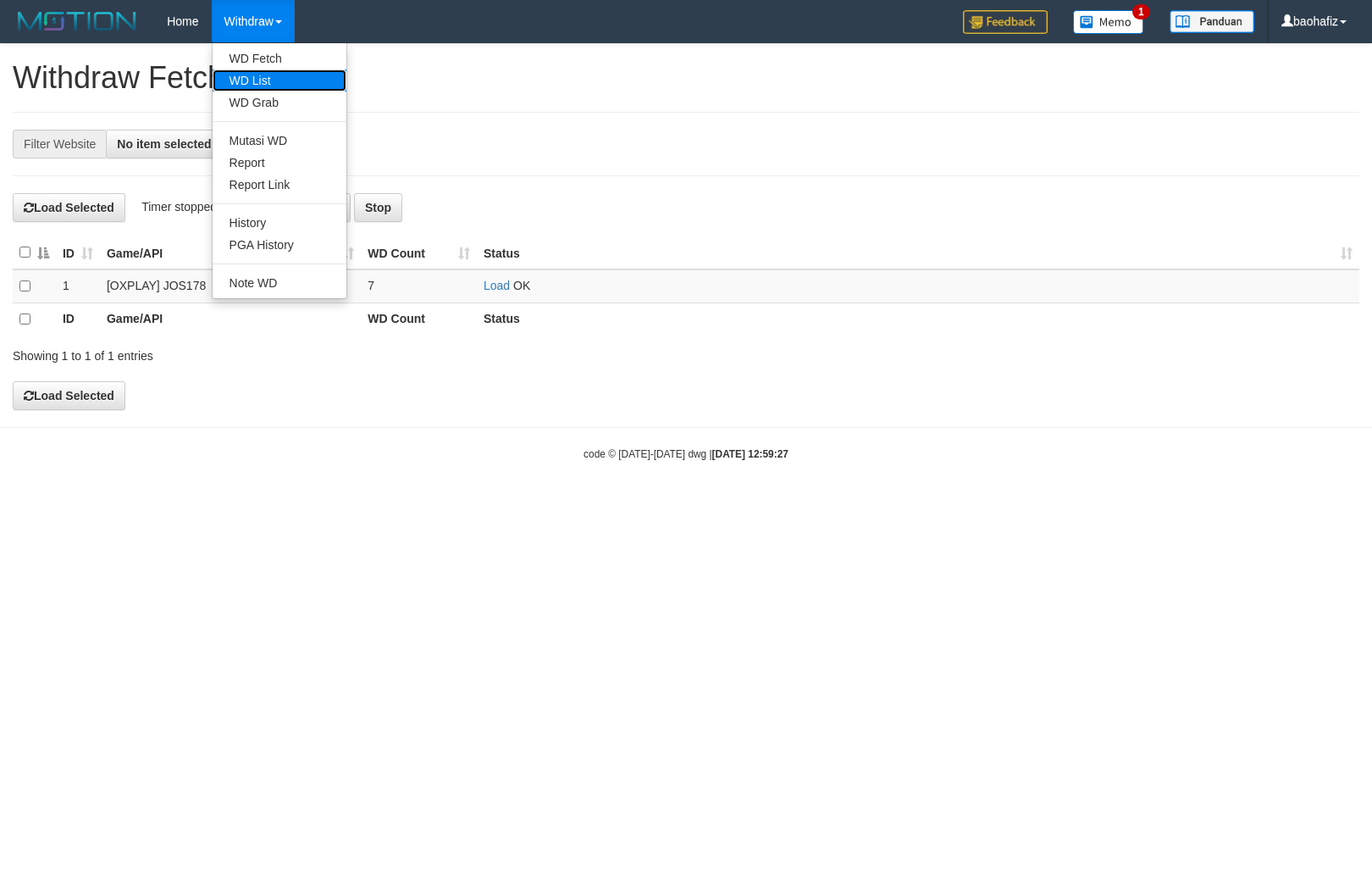
click at [275, 83] on link "WD List" at bounding box center [279, 80] width 133 height 22
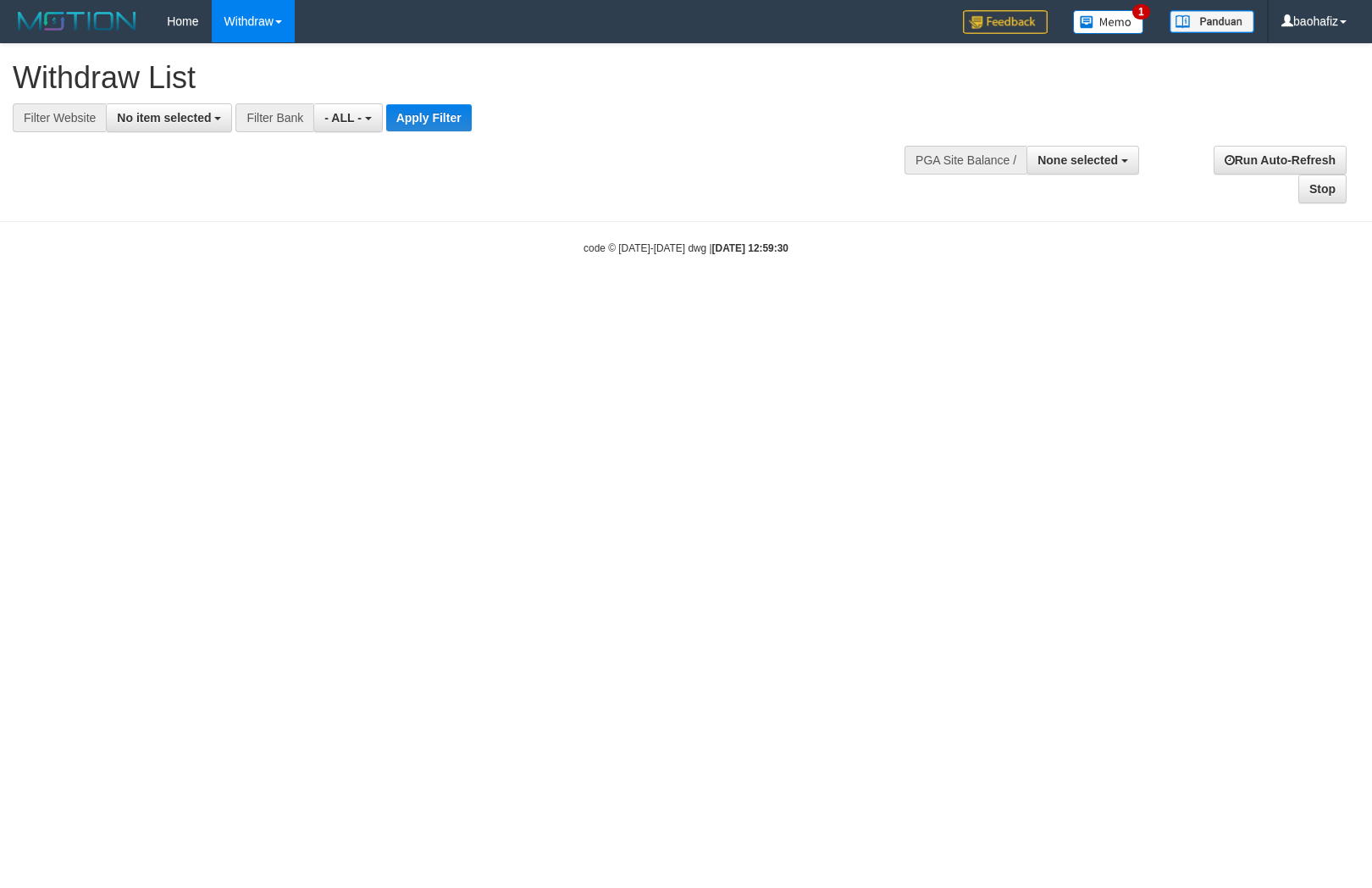
select select
click at [190, 114] on span "No item selected" at bounding box center [164, 117] width 94 height 13
select select "****"
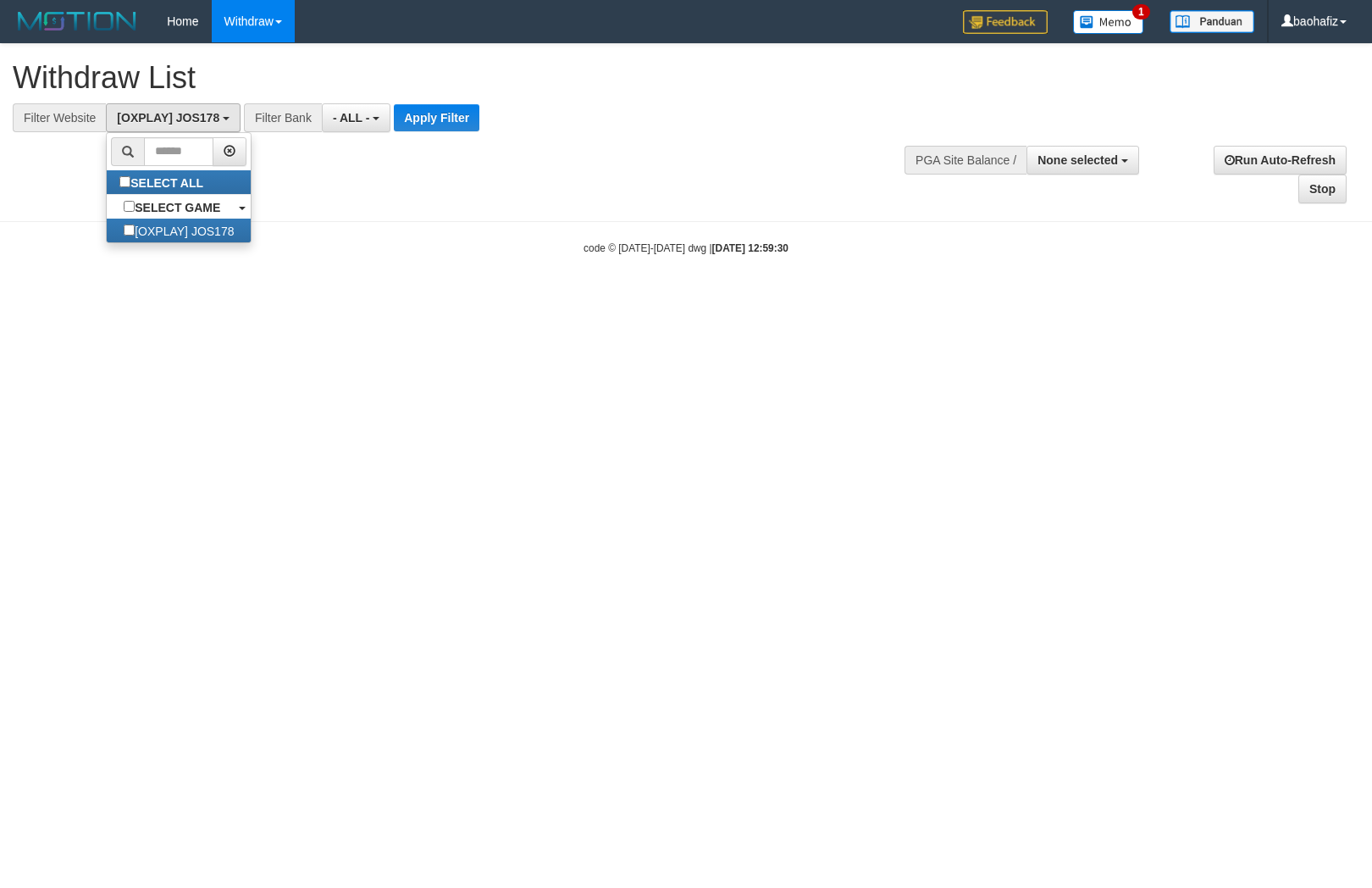
scroll to position [14, 0]
drag, startPoint x: 433, startPoint y: 129, endPoint x: 437, endPoint y: 115, distance: 14.6
click at [433, 125] on button "Apply Filter" at bounding box center [436, 117] width 85 height 27
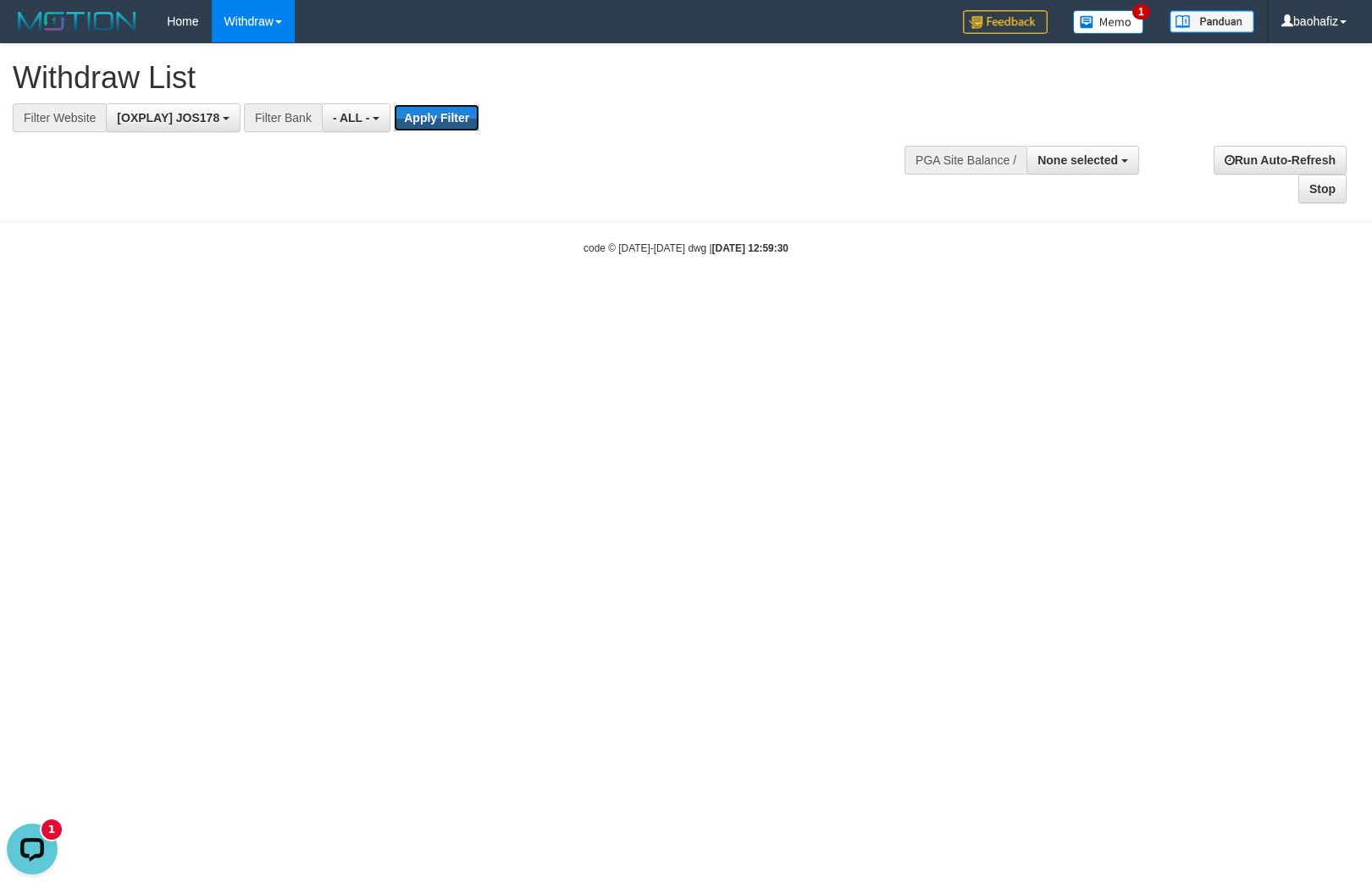
scroll to position [0, 0]
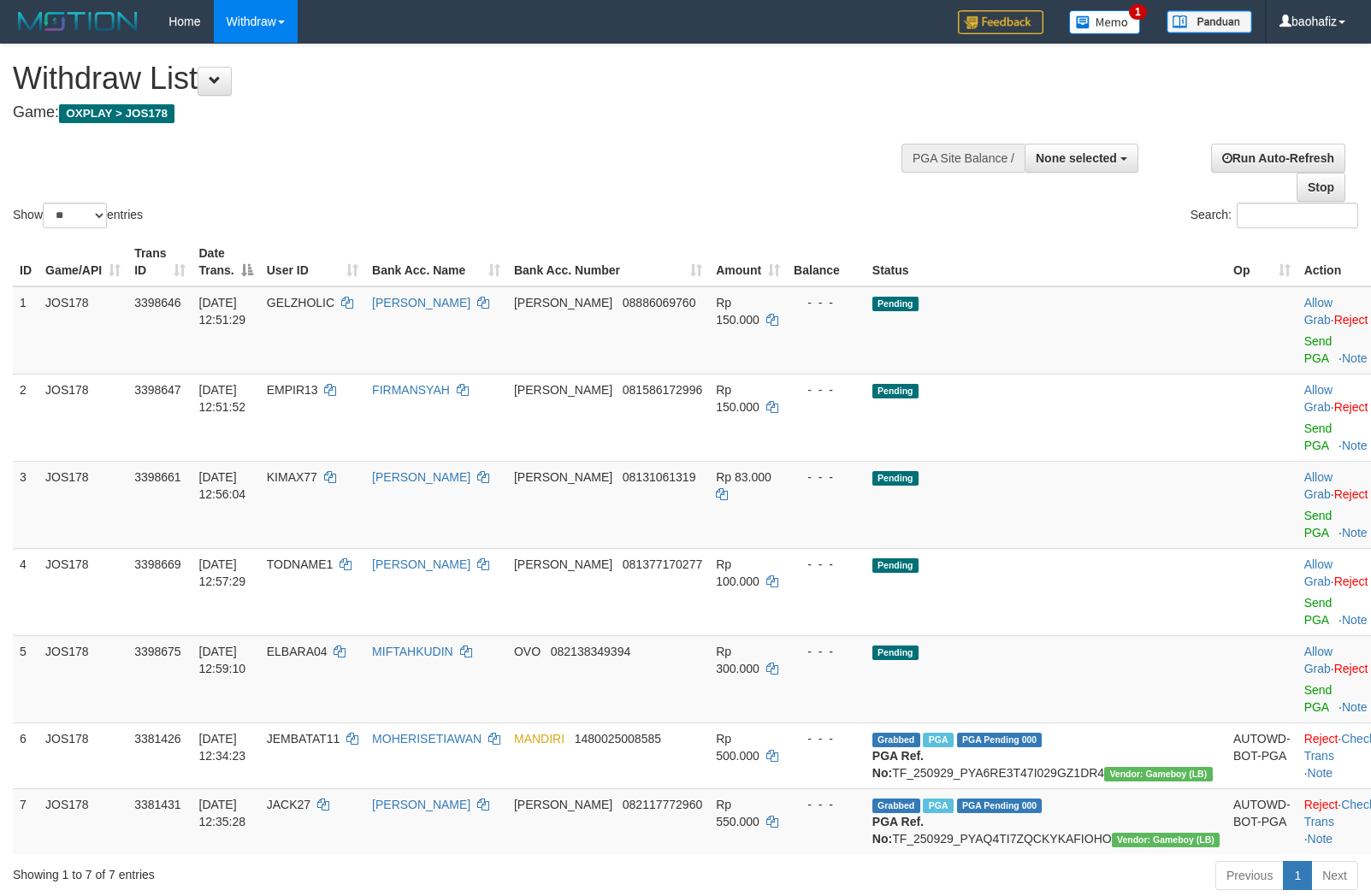
select select
select select "**"
click at [1304, 337] on link "Send PGA" at bounding box center [1318, 350] width 29 height 31
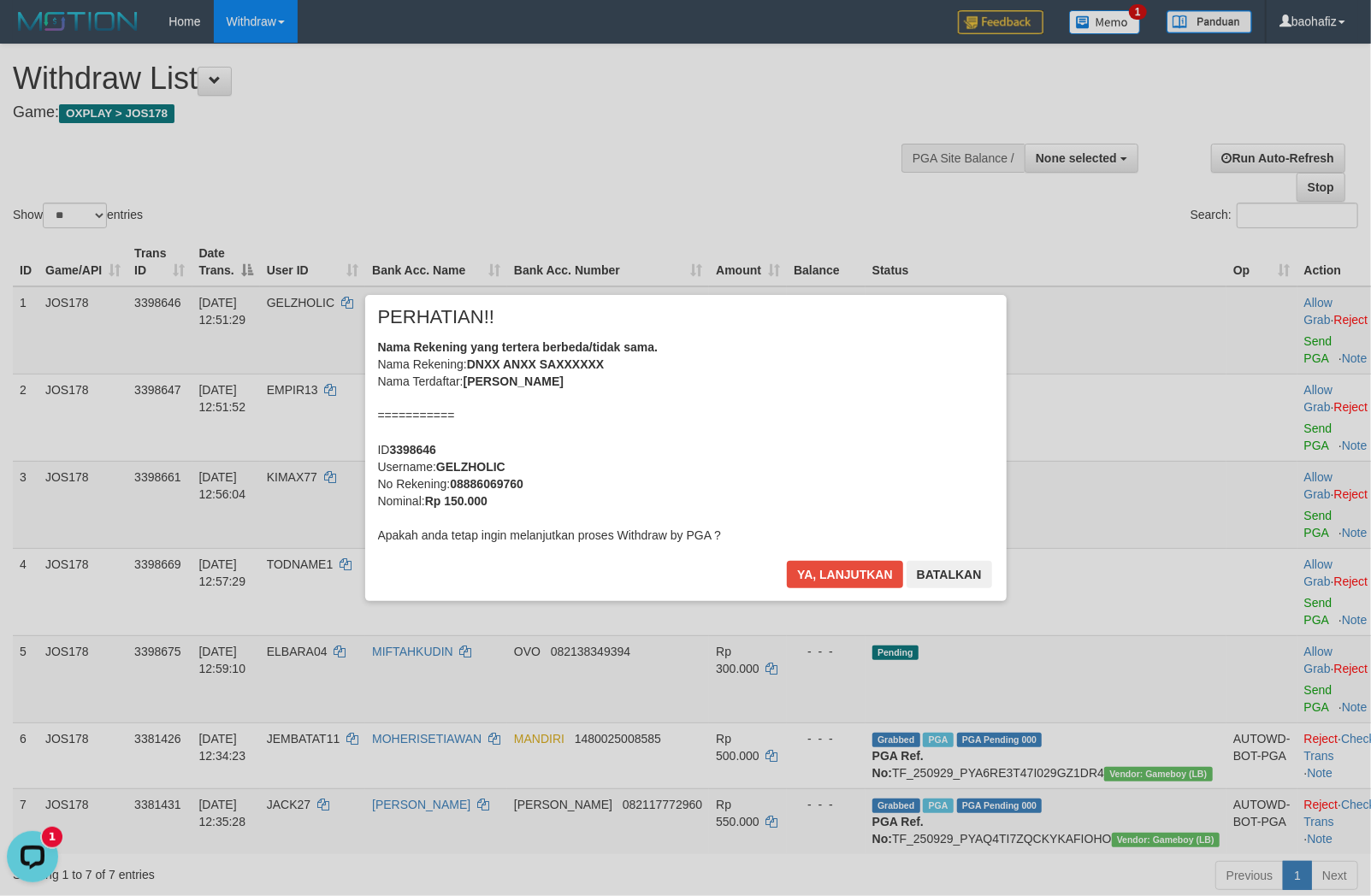
drag, startPoint x: 1259, startPoint y: 412, endPoint x: 1195, endPoint y: 412, distance: 64.0
click at [1259, 412] on div "× PERHATIAN!! Nama Rekening yang tertera berbeda/tidak sama. Nama Rekening: DNX…" at bounding box center [685, 448] width 1371 height 374
click at [808, 574] on button "Ya, lanjutkan" at bounding box center [845, 574] width 117 height 28
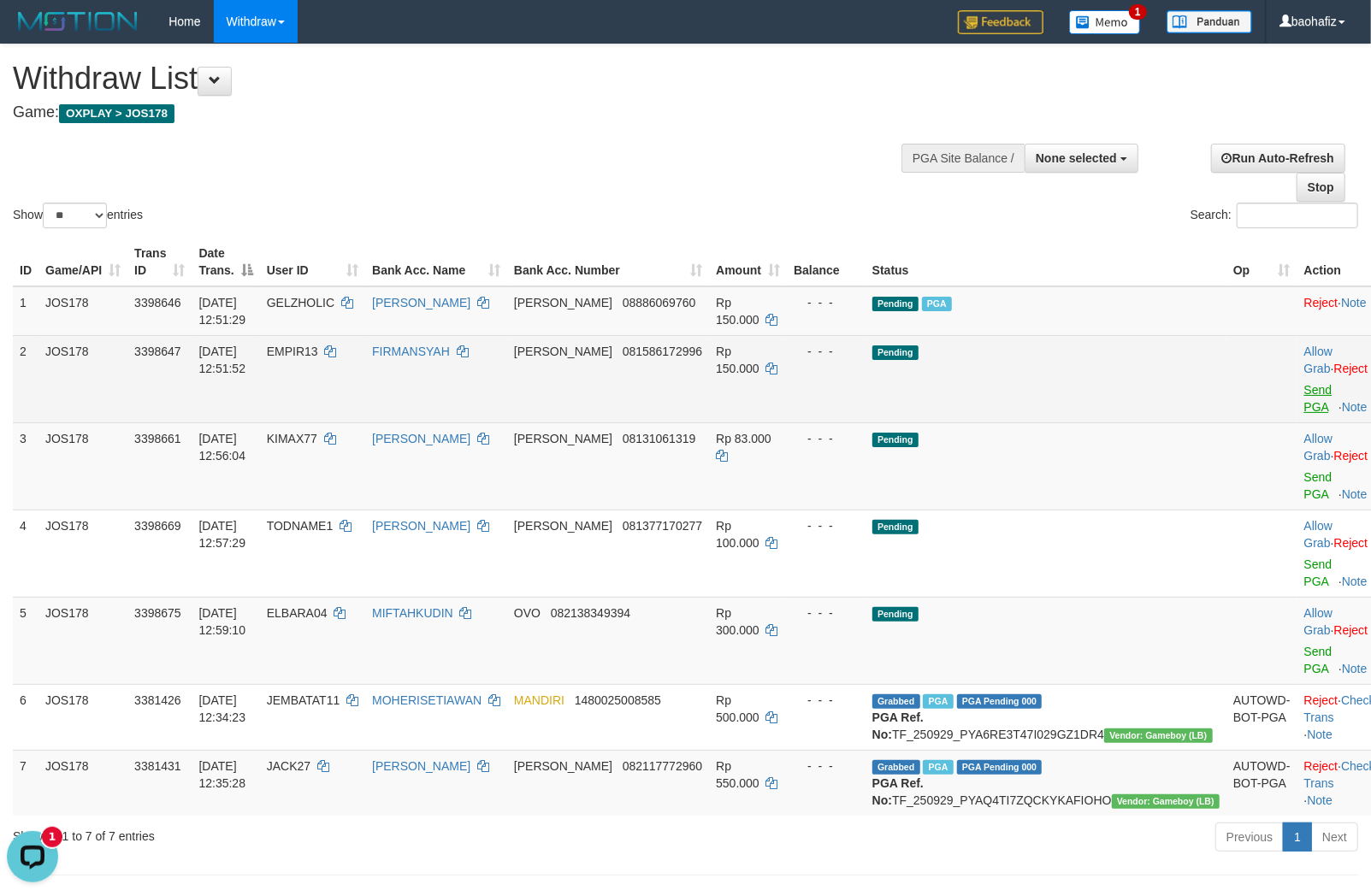
click at [1297, 422] on td "Allow Grab · Reject Send PGA · Note" at bounding box center [1339, 465] width 85 height 87
click at [1304, 394] on link "Send PGA" at bounding box center [1318, 398] width 29 height 31
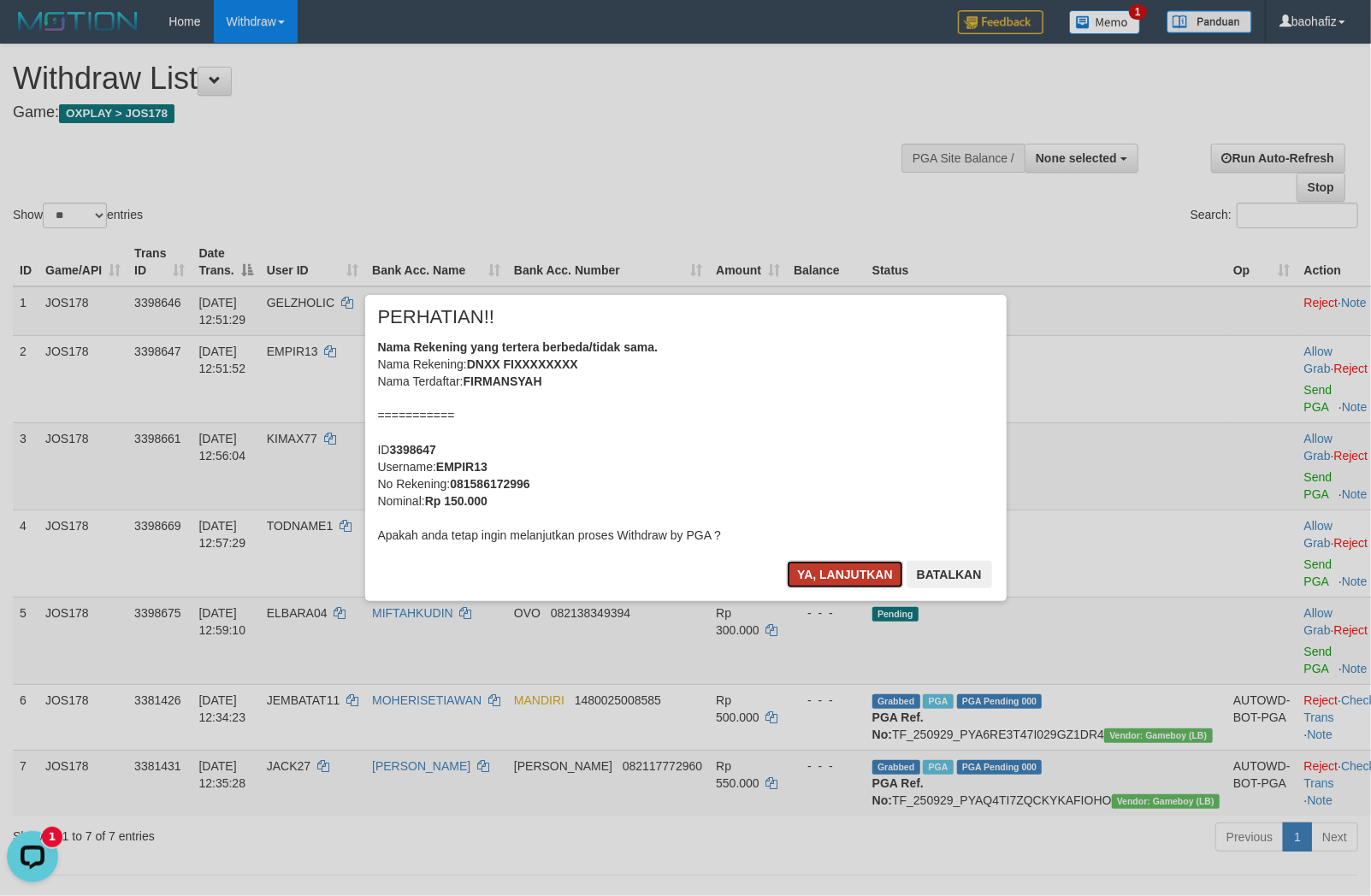
click at [868, 570] on button "Ya, lanjutkan" at bounding box center [845, 574] width 117 height 28
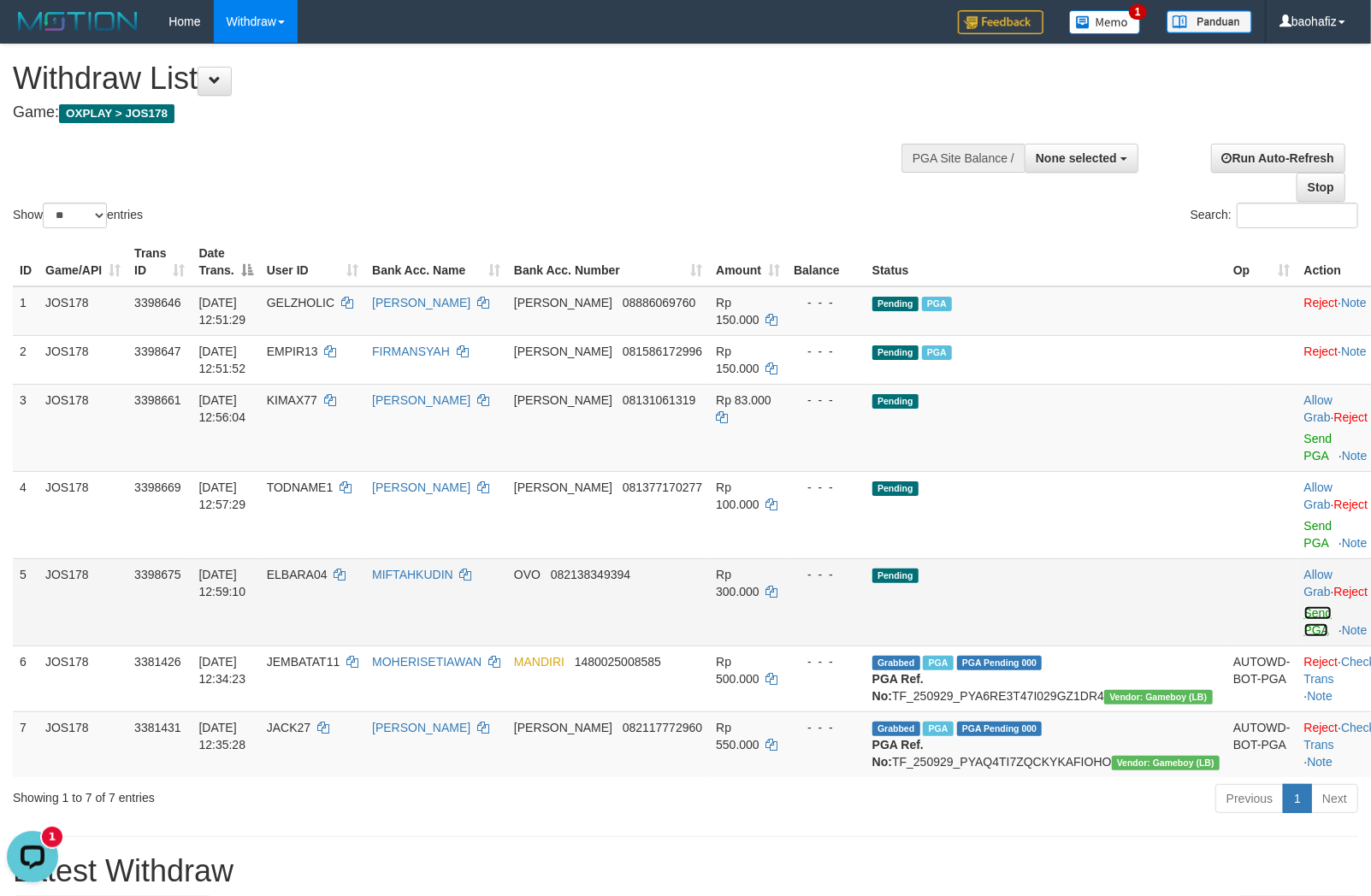
click at [1304, 607] on link "Send PGA" at bounding box center [1318, 622] width 29 height 31
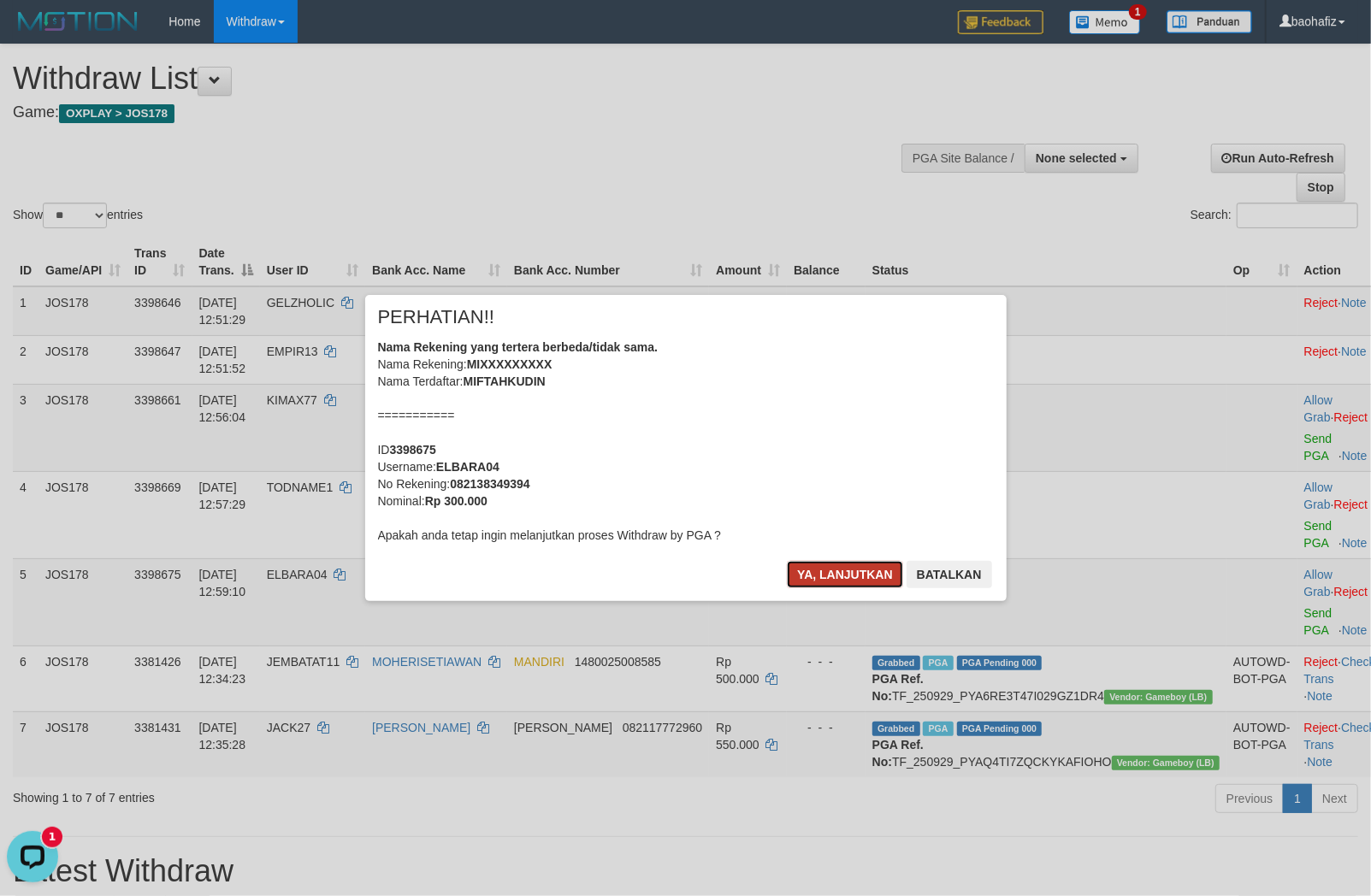
click at [830, 570] on button "Ya, lanjutkan" at bounding box center [845, 574] width 117 height 28
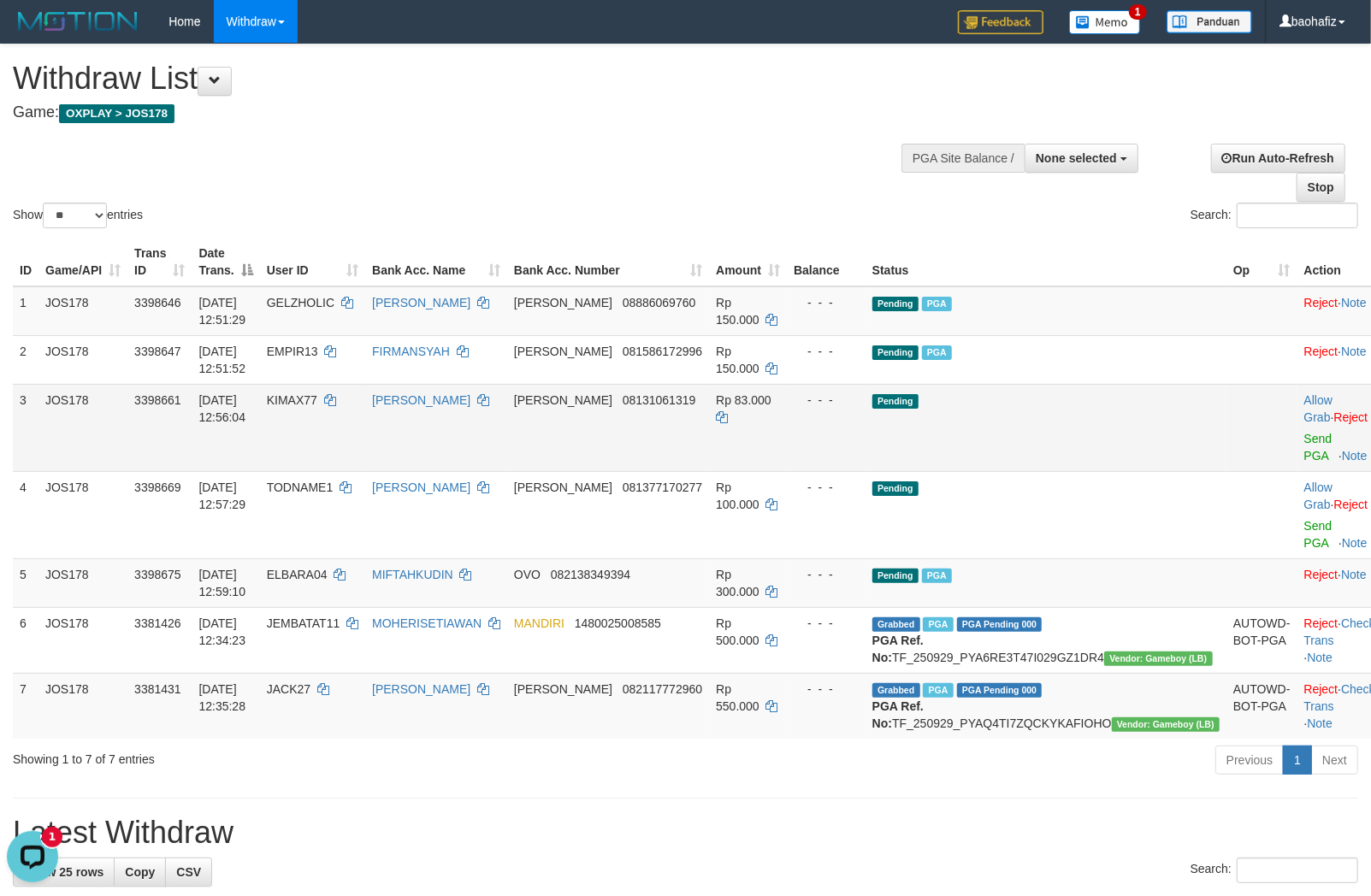
click at [696, 416] on td "DANA 08131061319" at bounding box center [608, 427] width 202 height 87
copy span "08131061319"
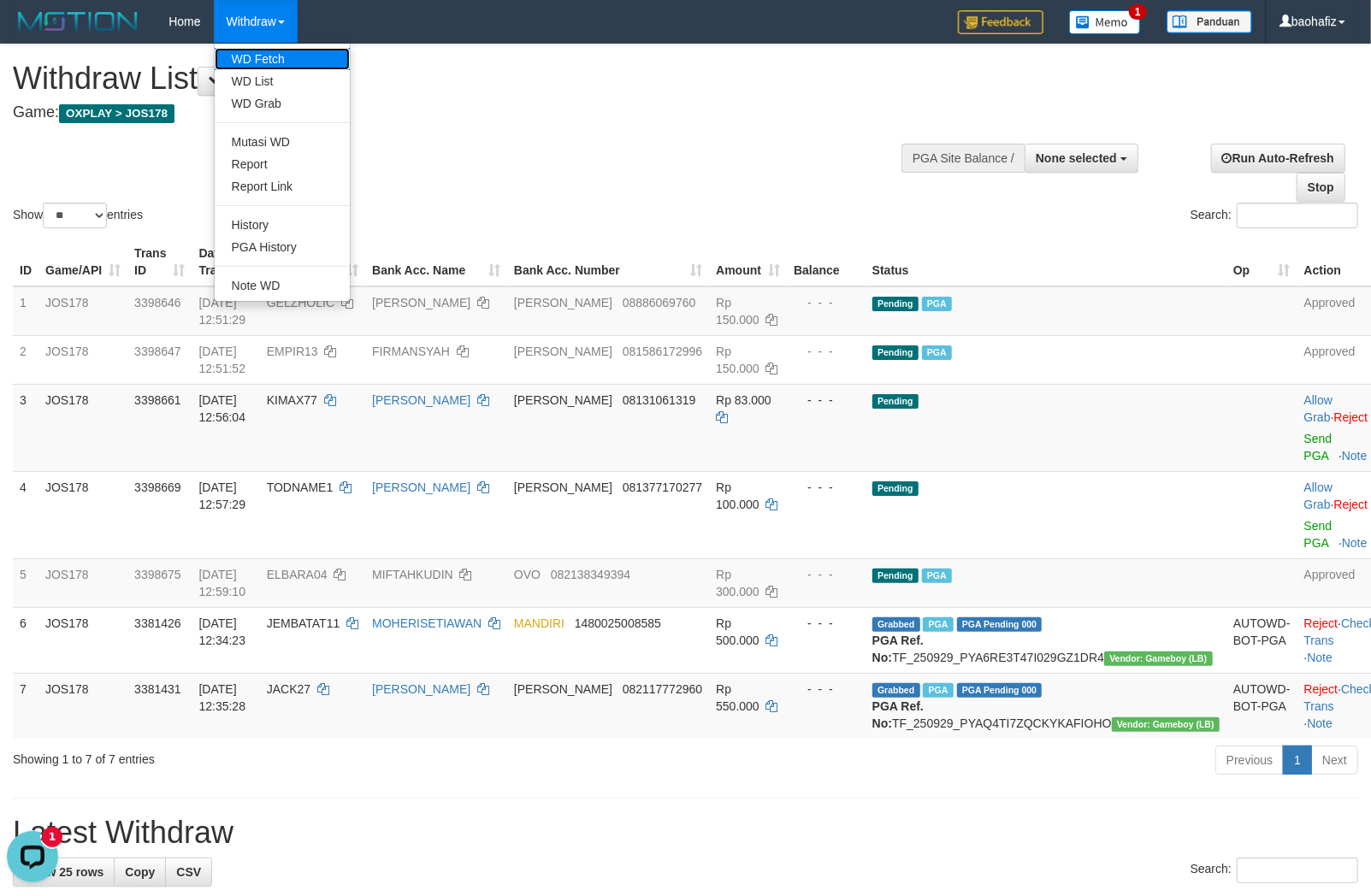
click at [265, 57] on link "WD Fetch" at bounding box center [282, 58] width 135 height 22
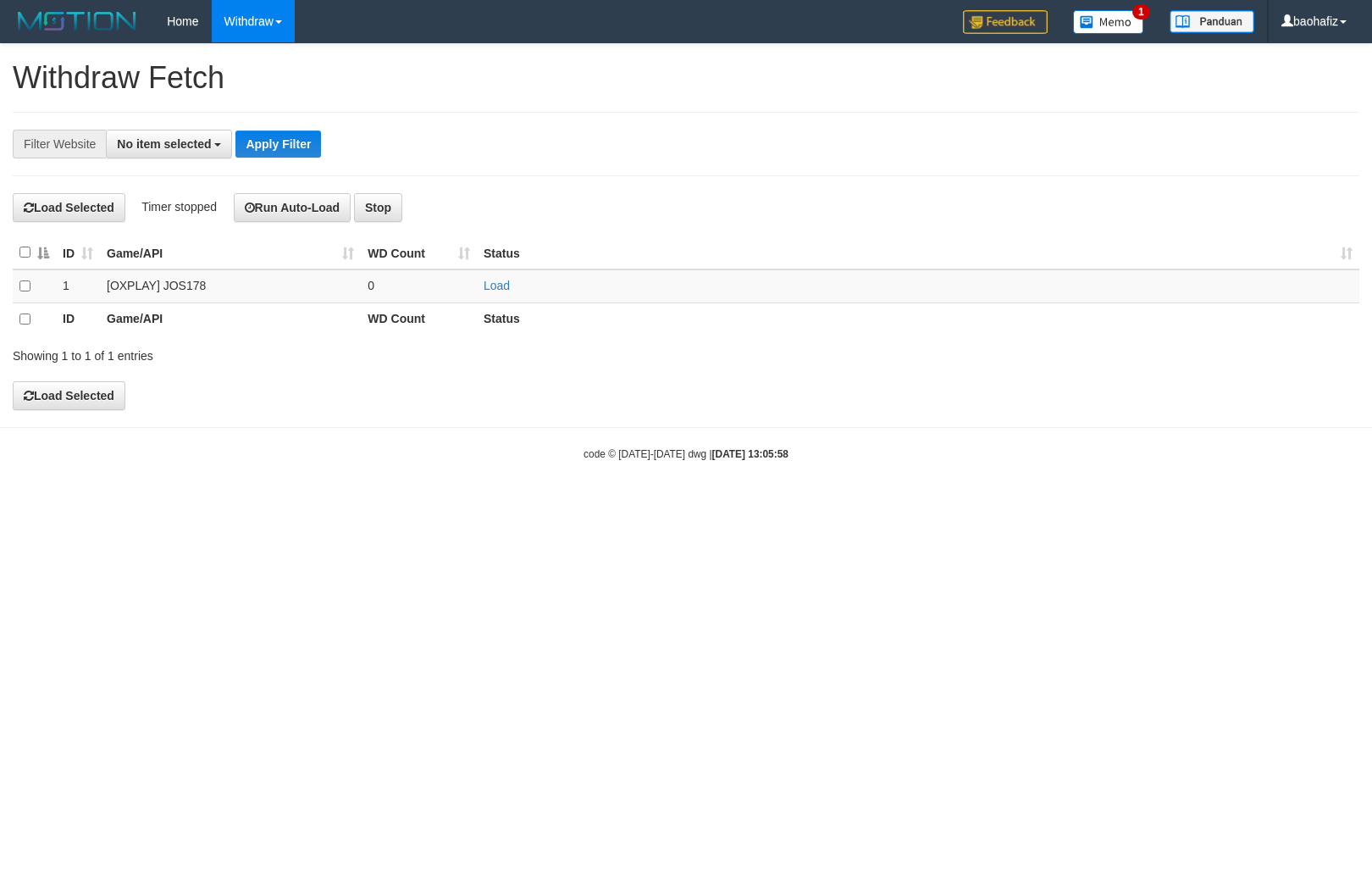
select select
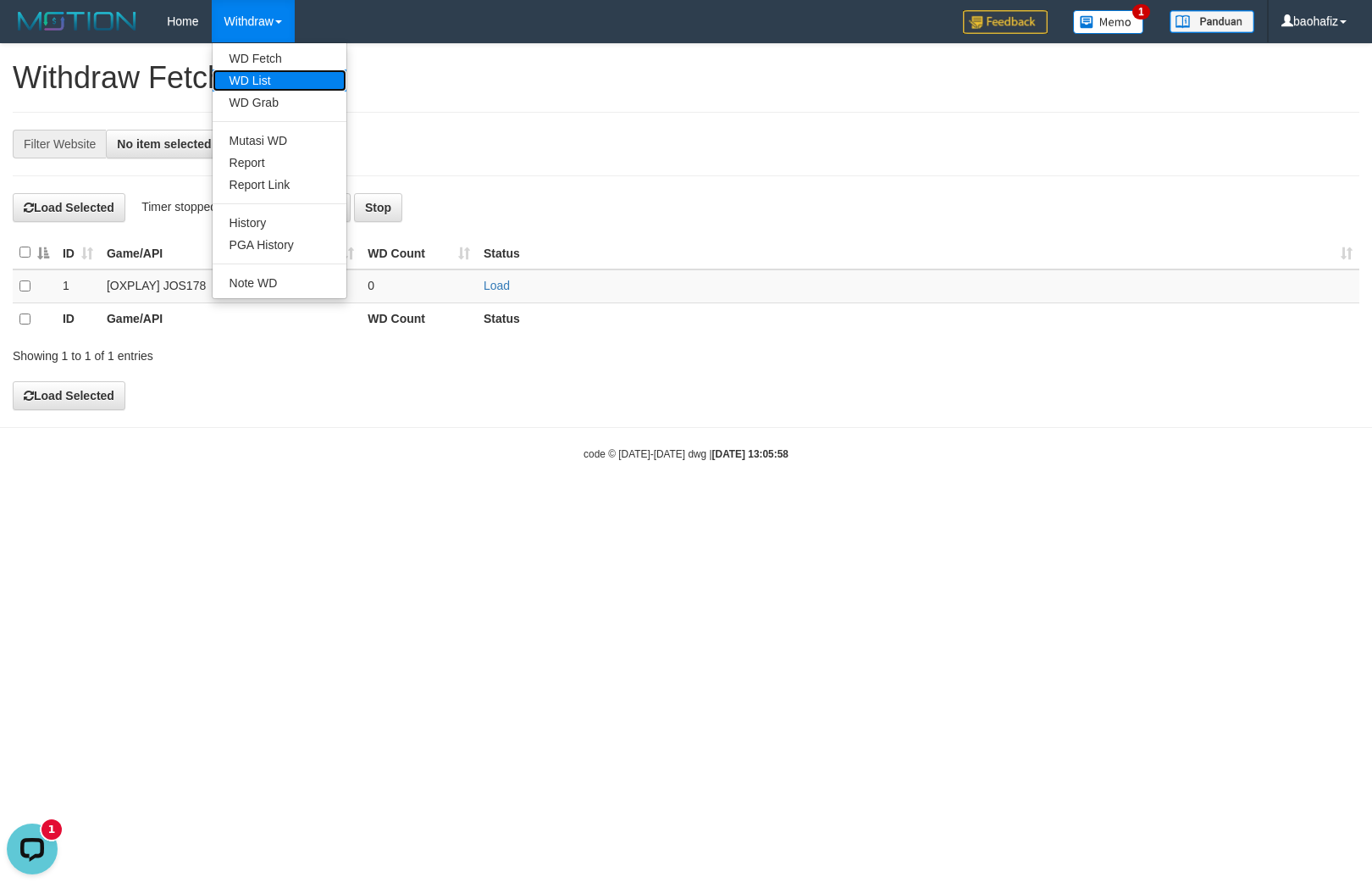
click at [257, 77] on link "WD List" at bounding box center [279, 80] width 133 height 22
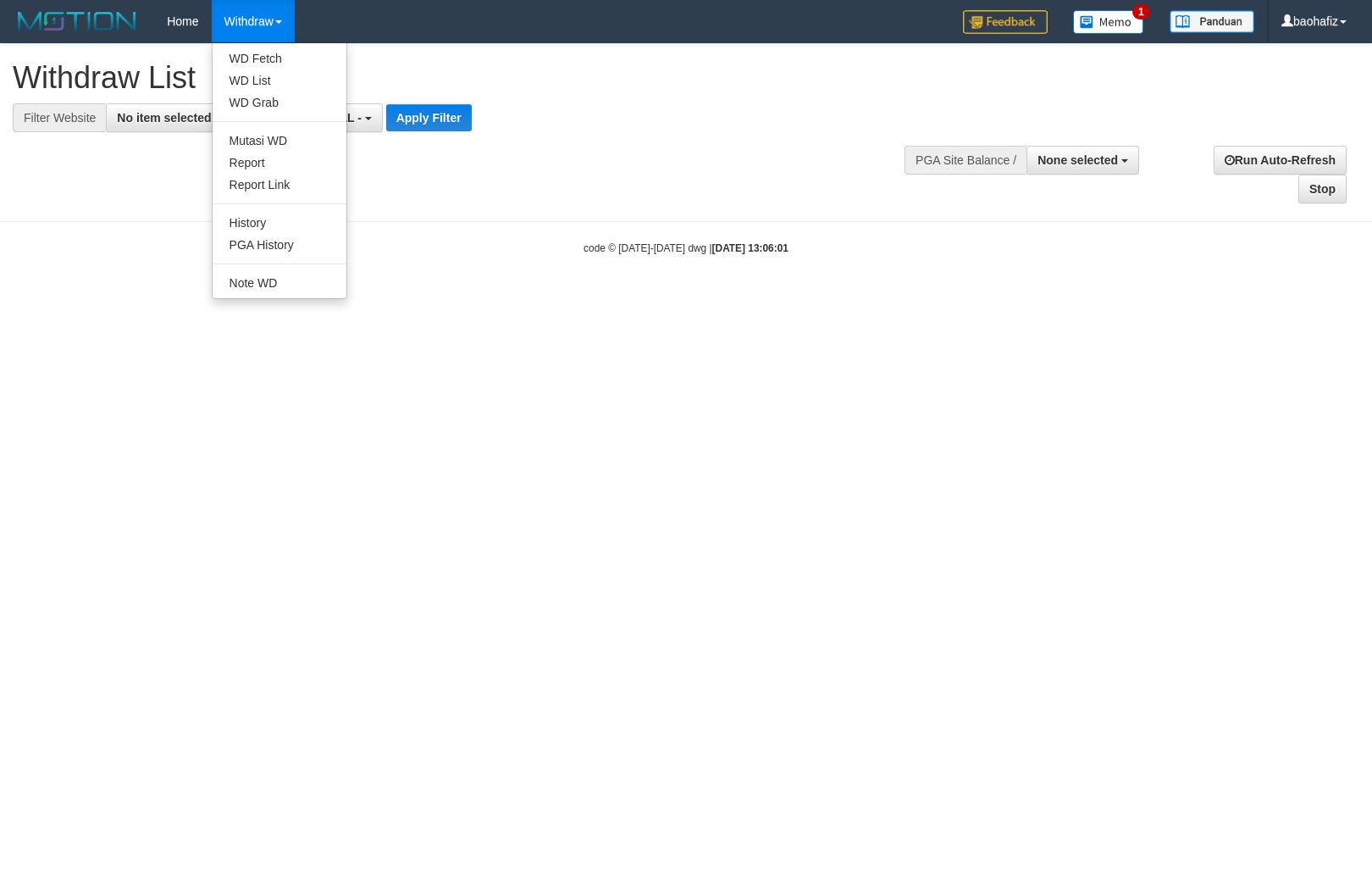
select select
click at [255, 55] on link "WD Fetch" at bounding box center [279, 58] width 133 height 22
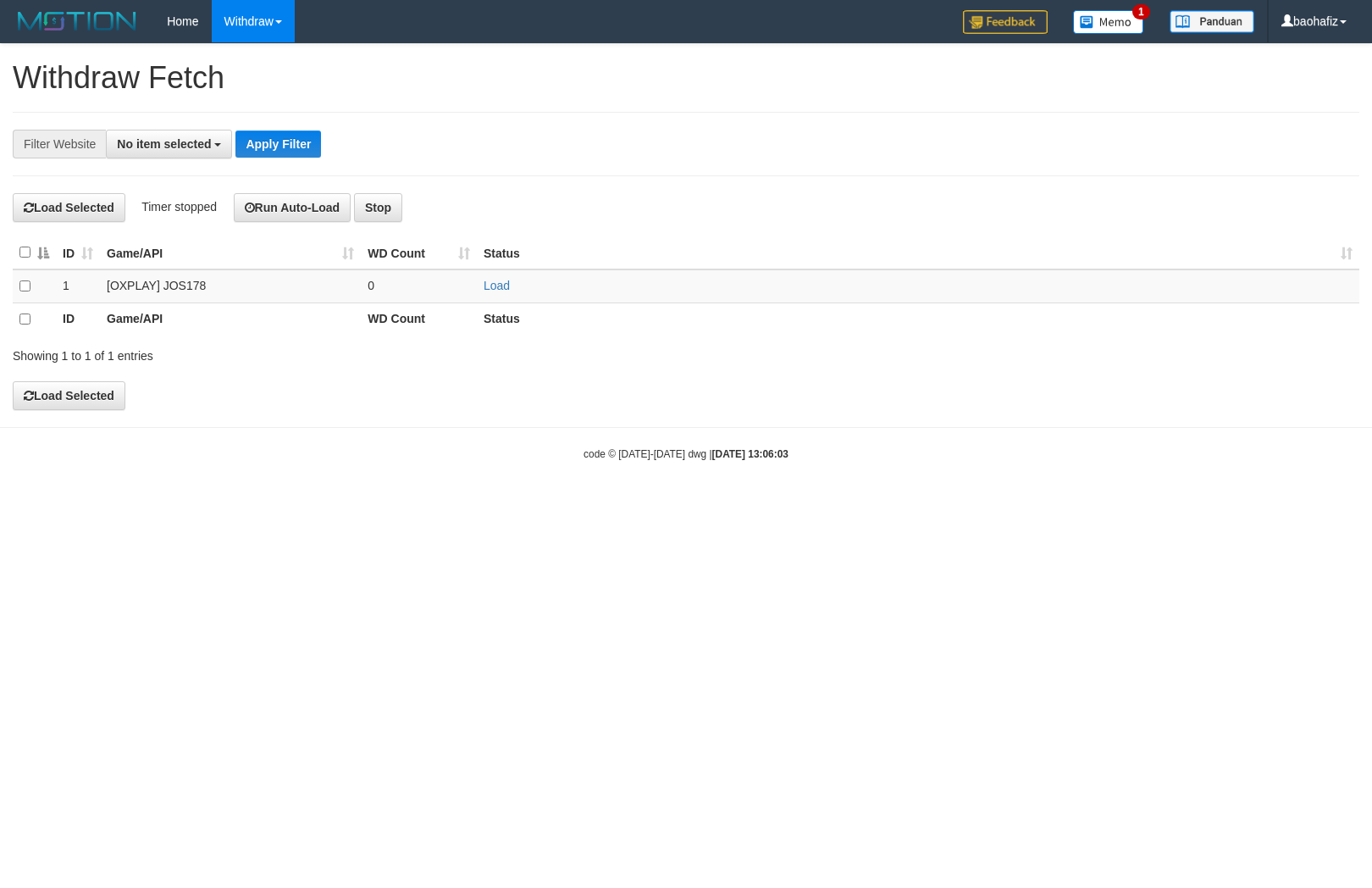
select select
click at [497, 289] on link "Load" at bounding box center [497, 285] width 26 height 13
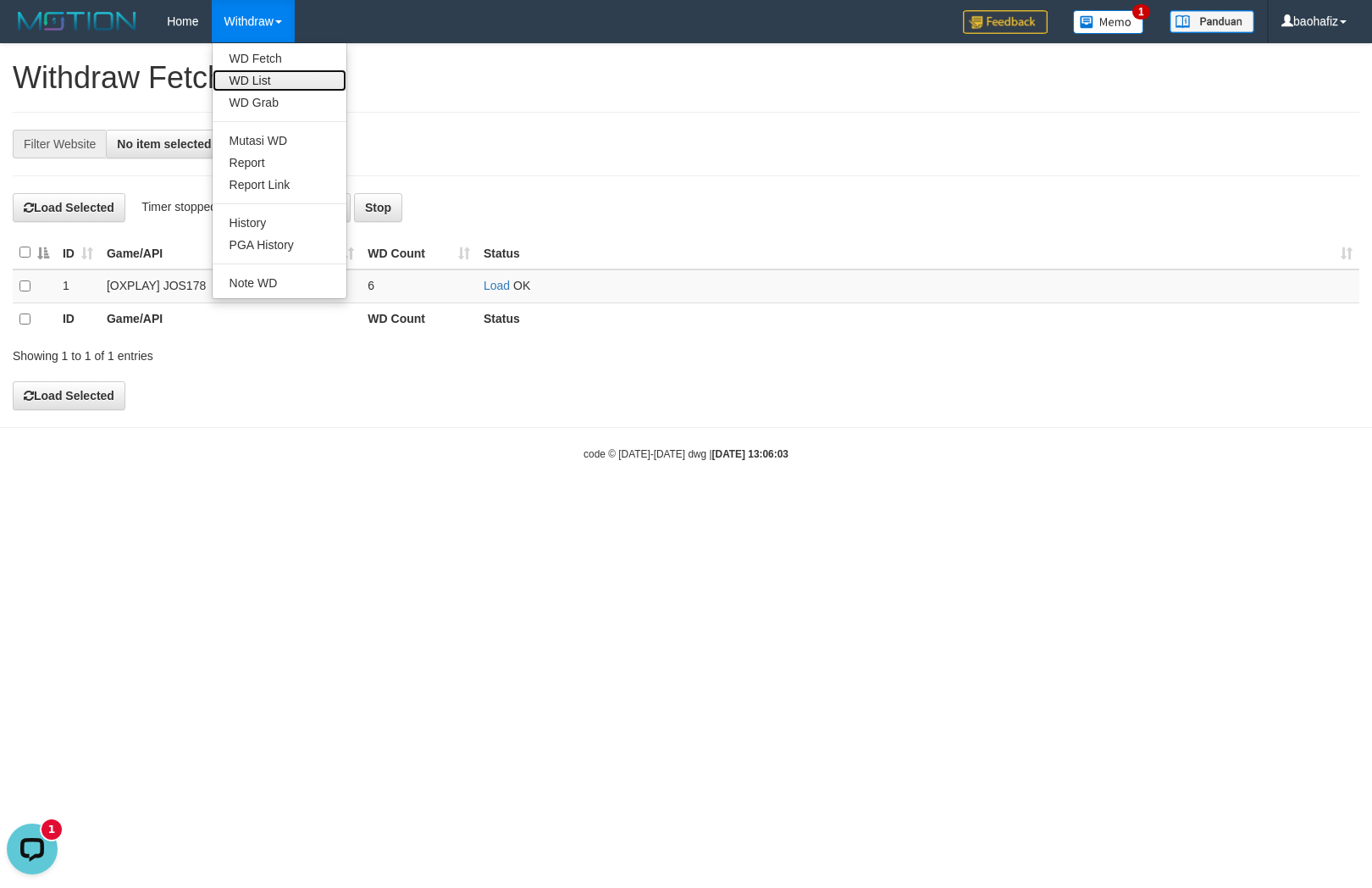
drag, startPoint x: 255, startPoint y: 73, endPoint x: 586, endPoint y: 116, distance: 333.8
click at [255, 73] on link "WD List" at bounding box center [279, 80] width 133 height 22
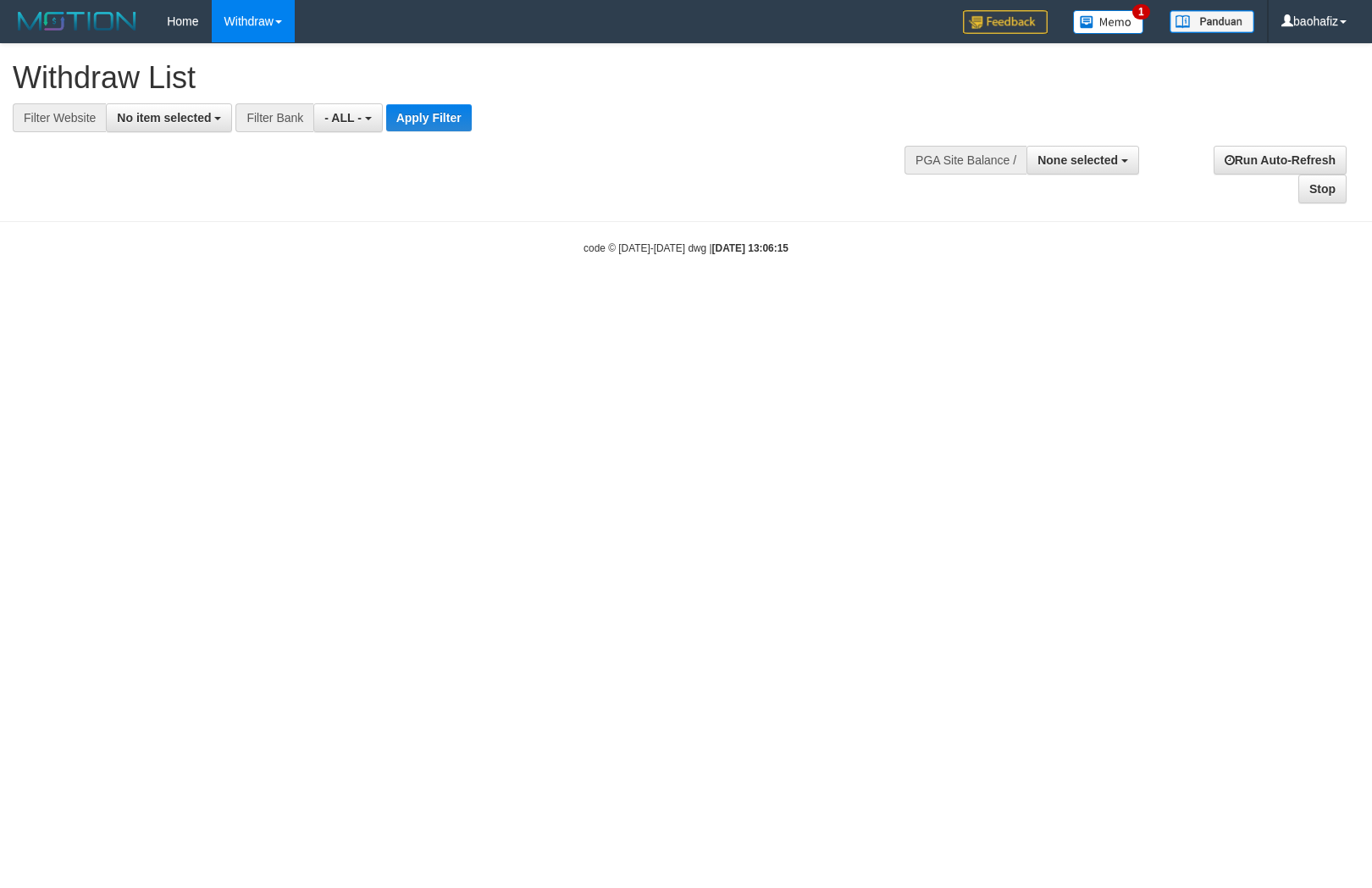
select select
click at [183, 117] on span "No item selected" at bounding box center [164, 117] width 94 height 13
select select "****"
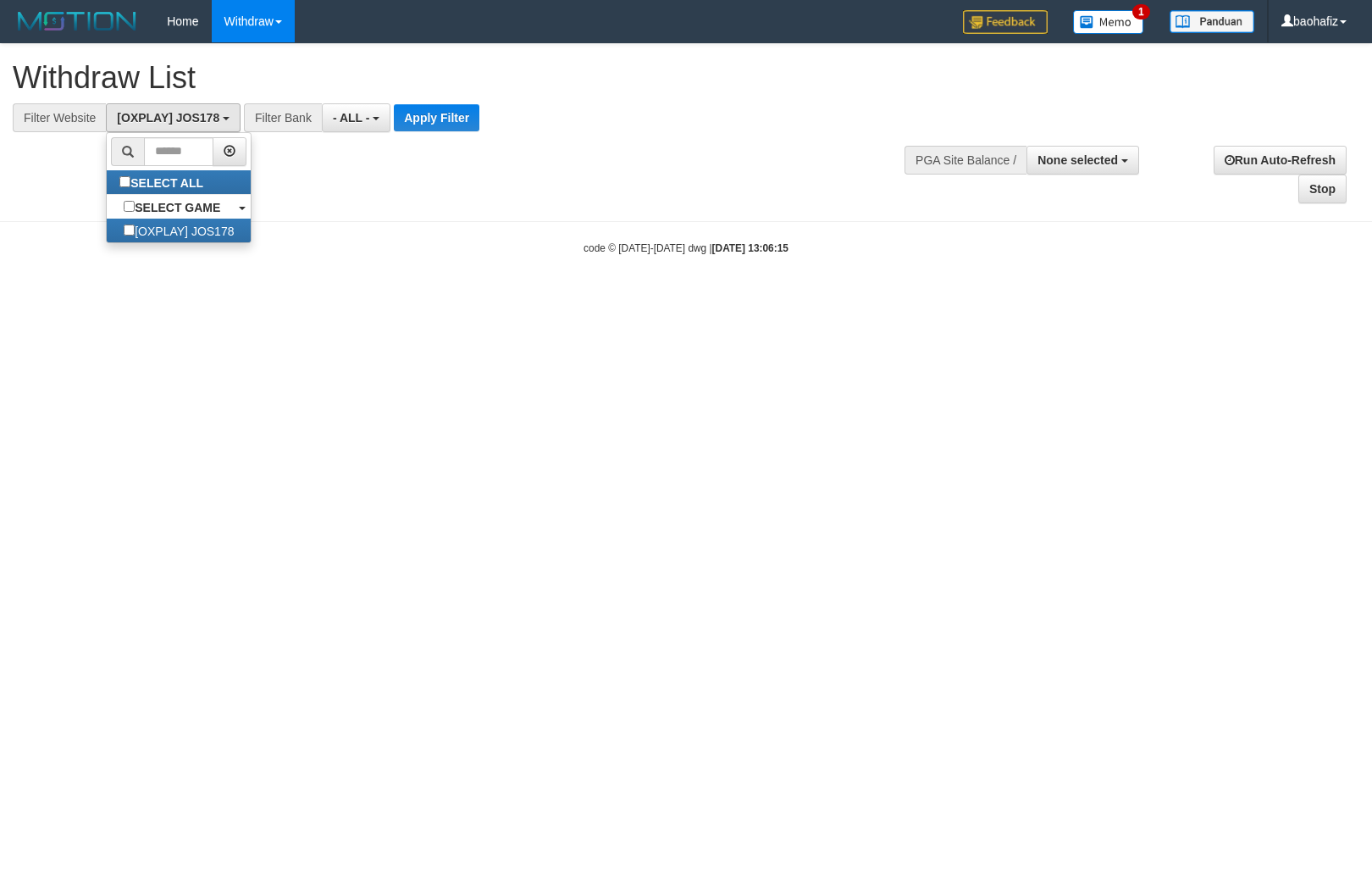
scroll to position [14, 0]
click at [427, 118] on button "Apply Filter" at bounding box center [436, 117] width 85 height 27
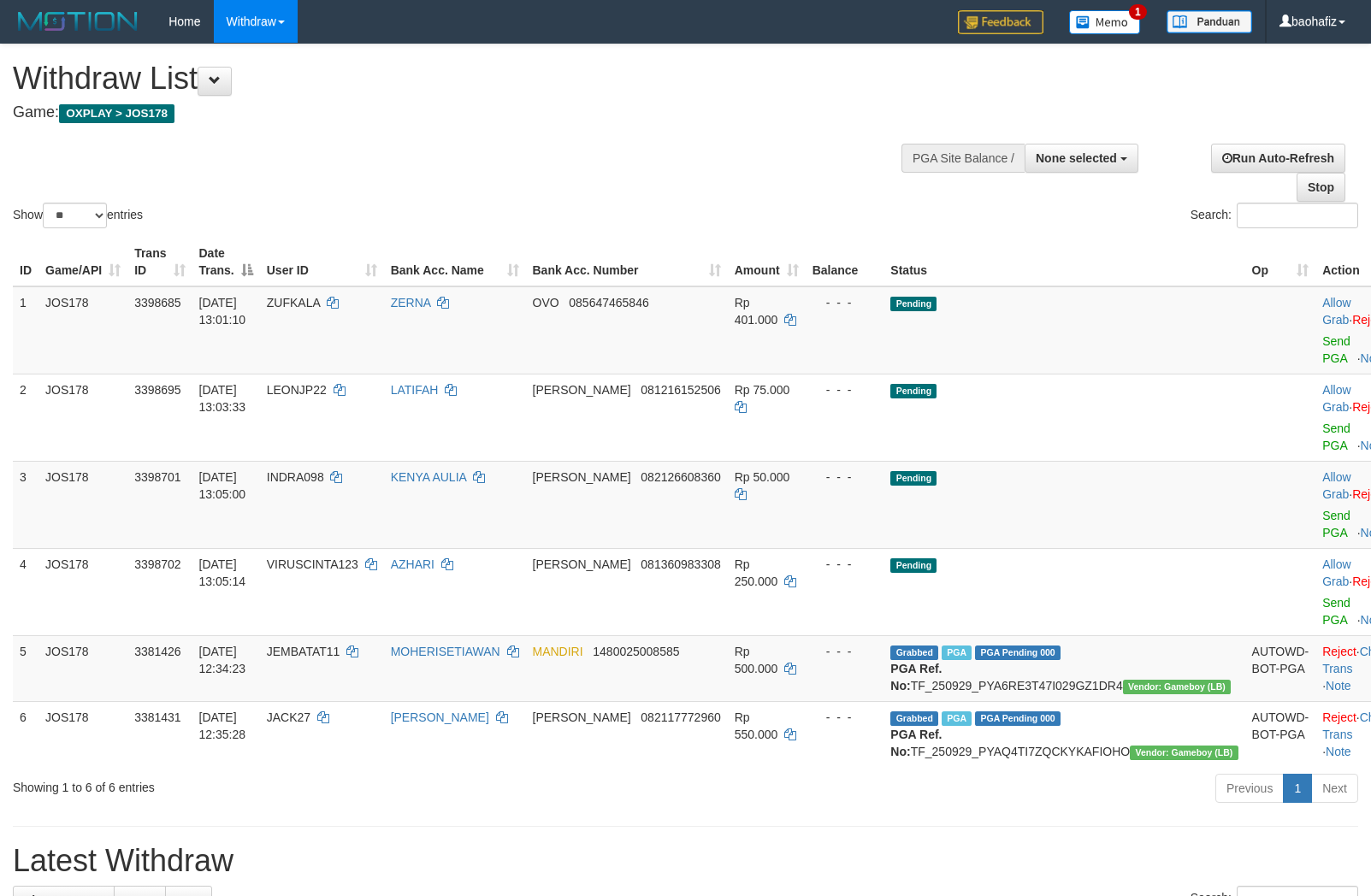
select select
select select "**"
click at [1322, 336] on link "Send PGA" at bounding box center [1337, 350] width 29 height 31
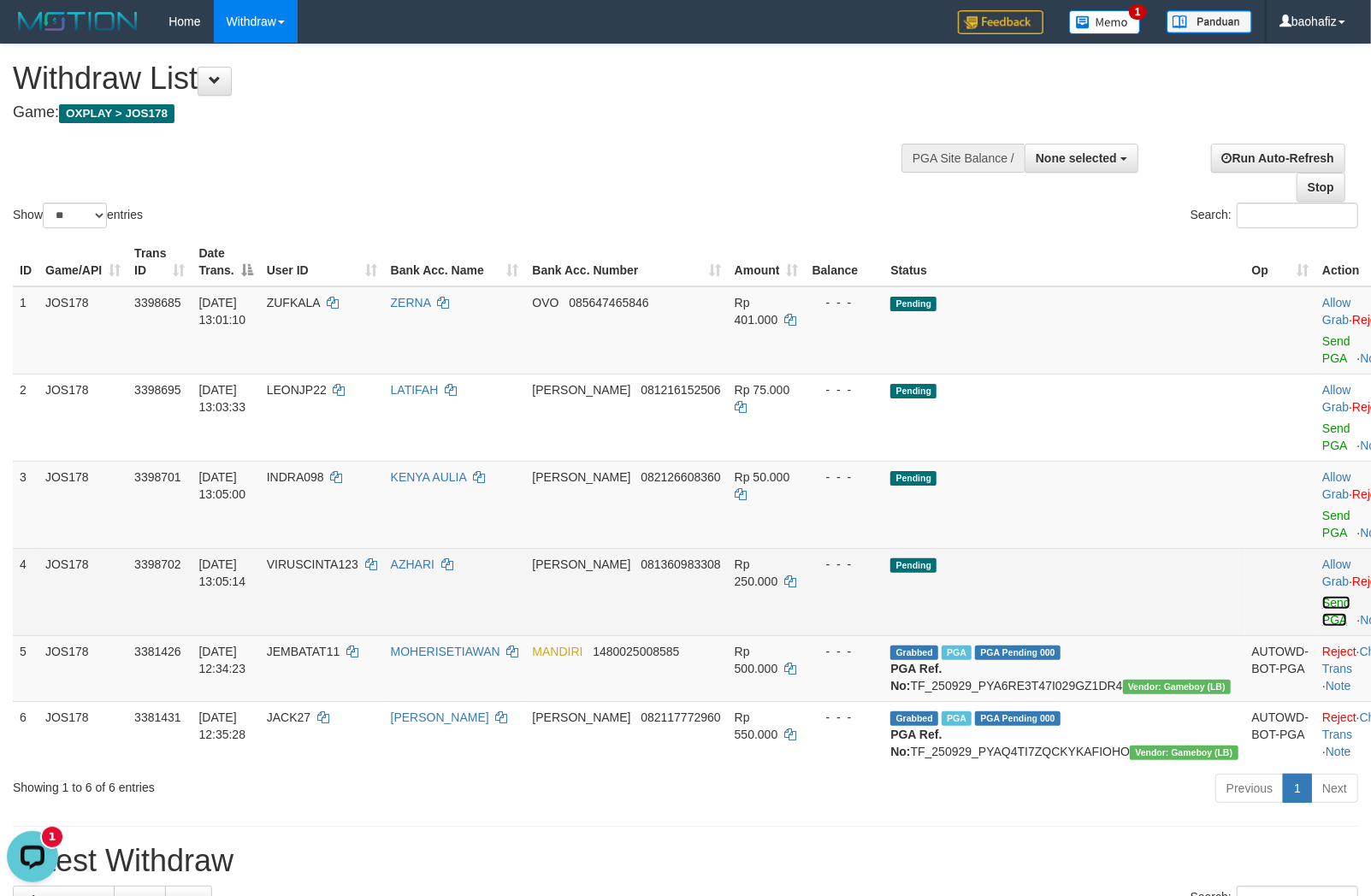
click at [1322, 603] on link "Send PGA" at bounding box center [1337, 611] width 29 height 31
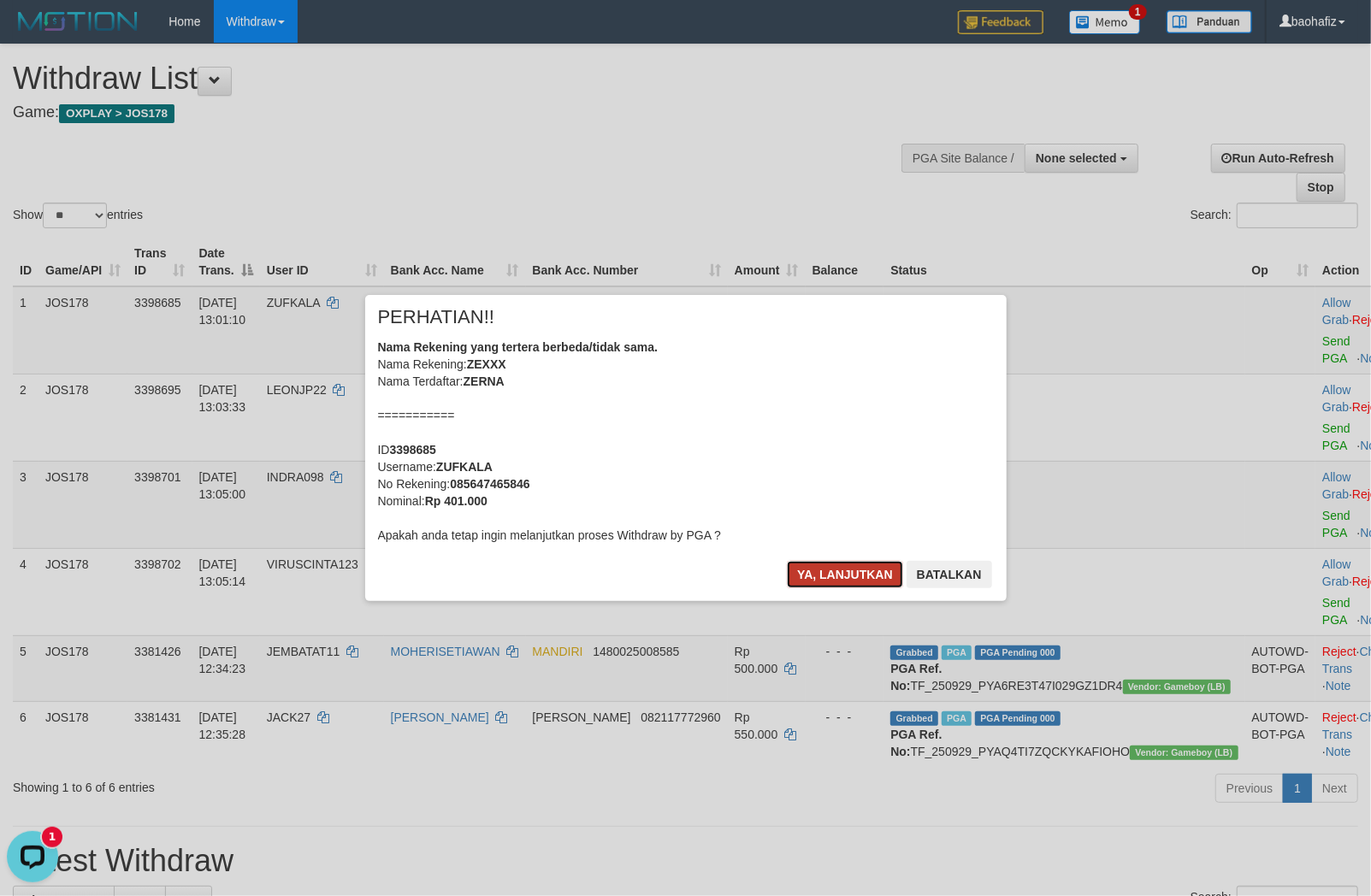
click at [838, 580] on button "Ya, lanjutkan" at bounding box center [845, 574] width 117 height 28
click at [840, 574] on button "Ya, lanjutkan" at bounding box center [845, 574] width 117 height 28
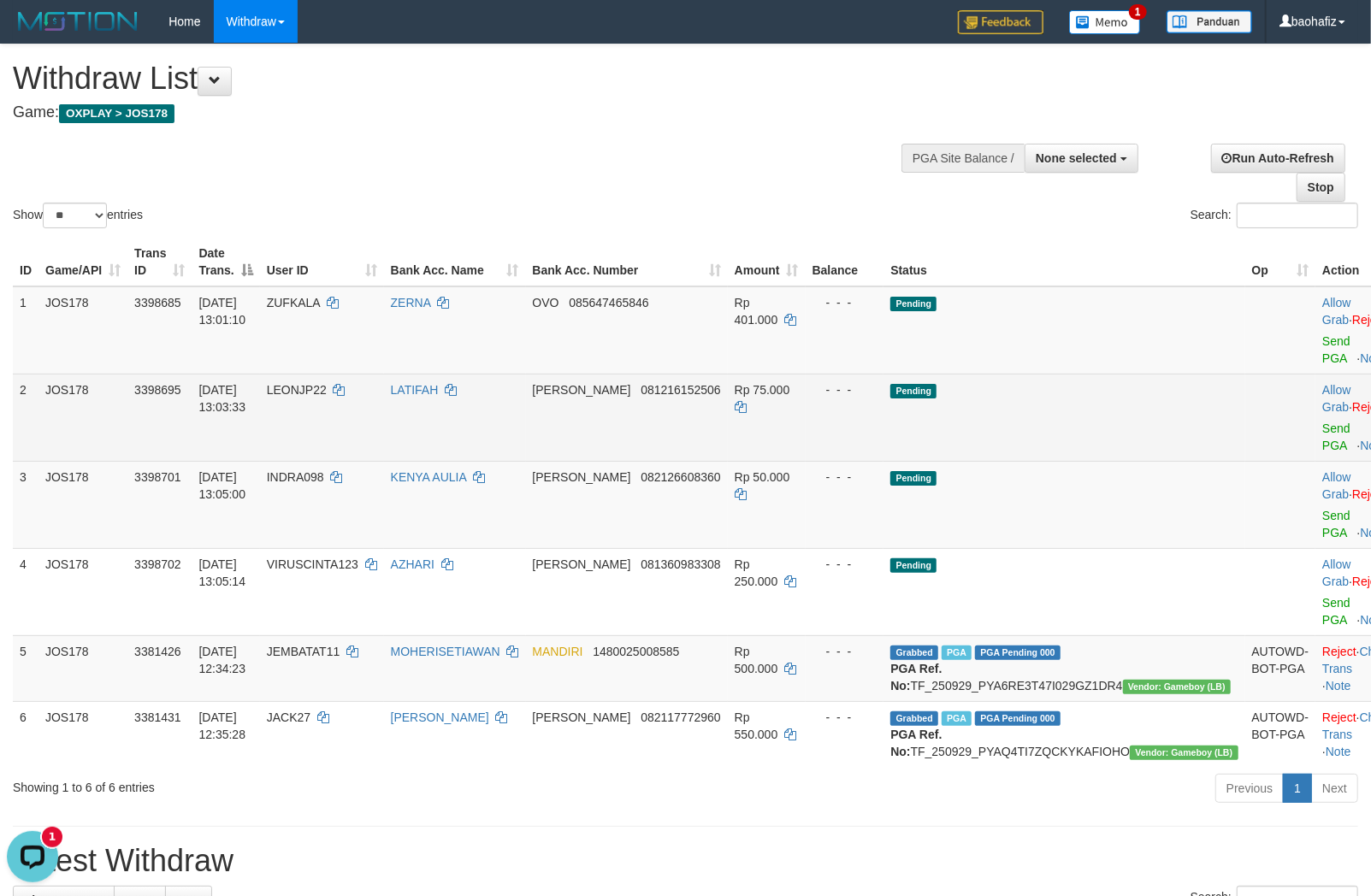
click at [678, 416] on td "DANA 081216152506" at bounding box center [626, 416] width 202 height 87
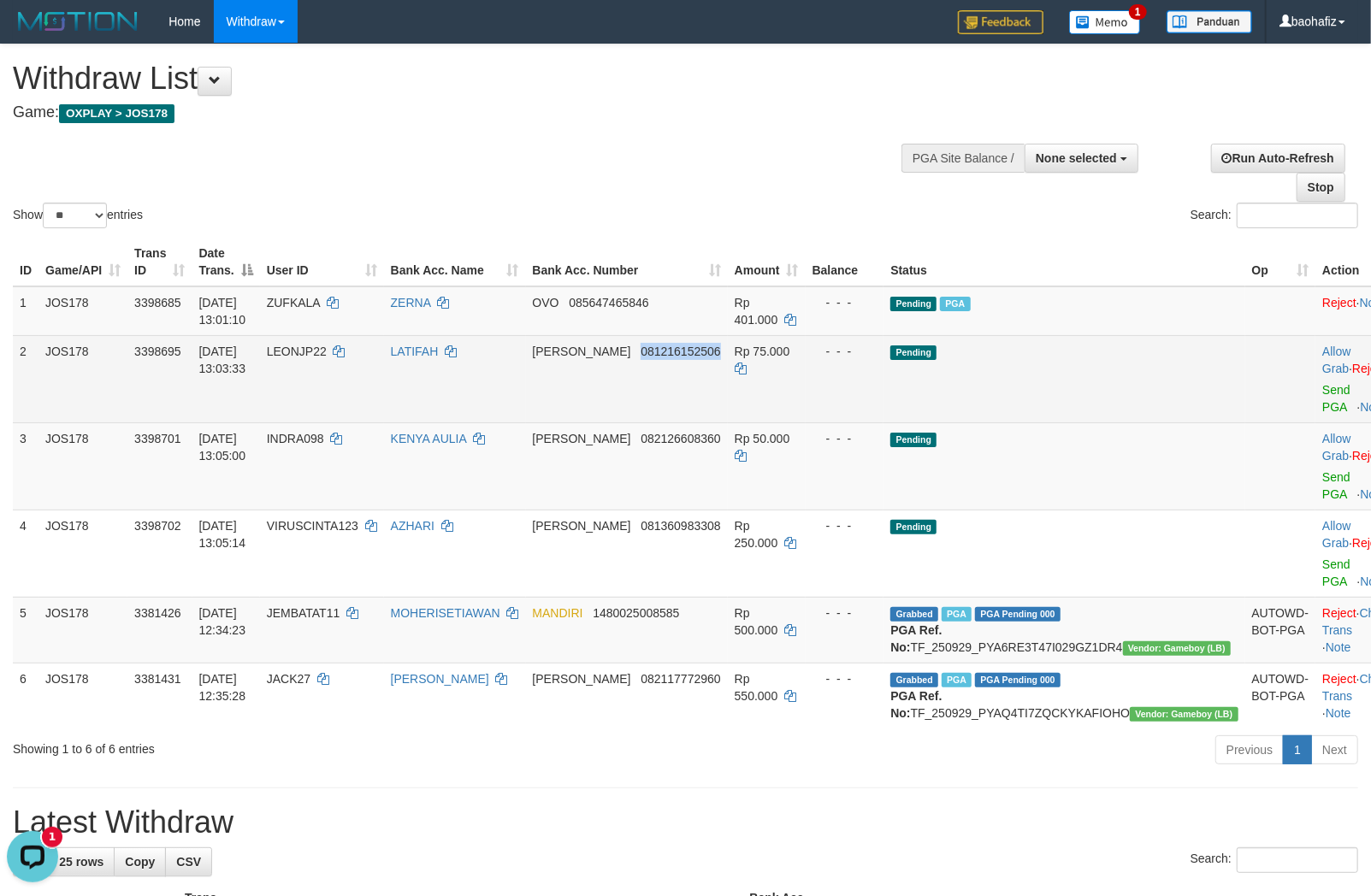
click at [678, 416] on td "DANA 081216152506" at bounding box center [626, 378] width 202 height 87
copy span "081216152506"
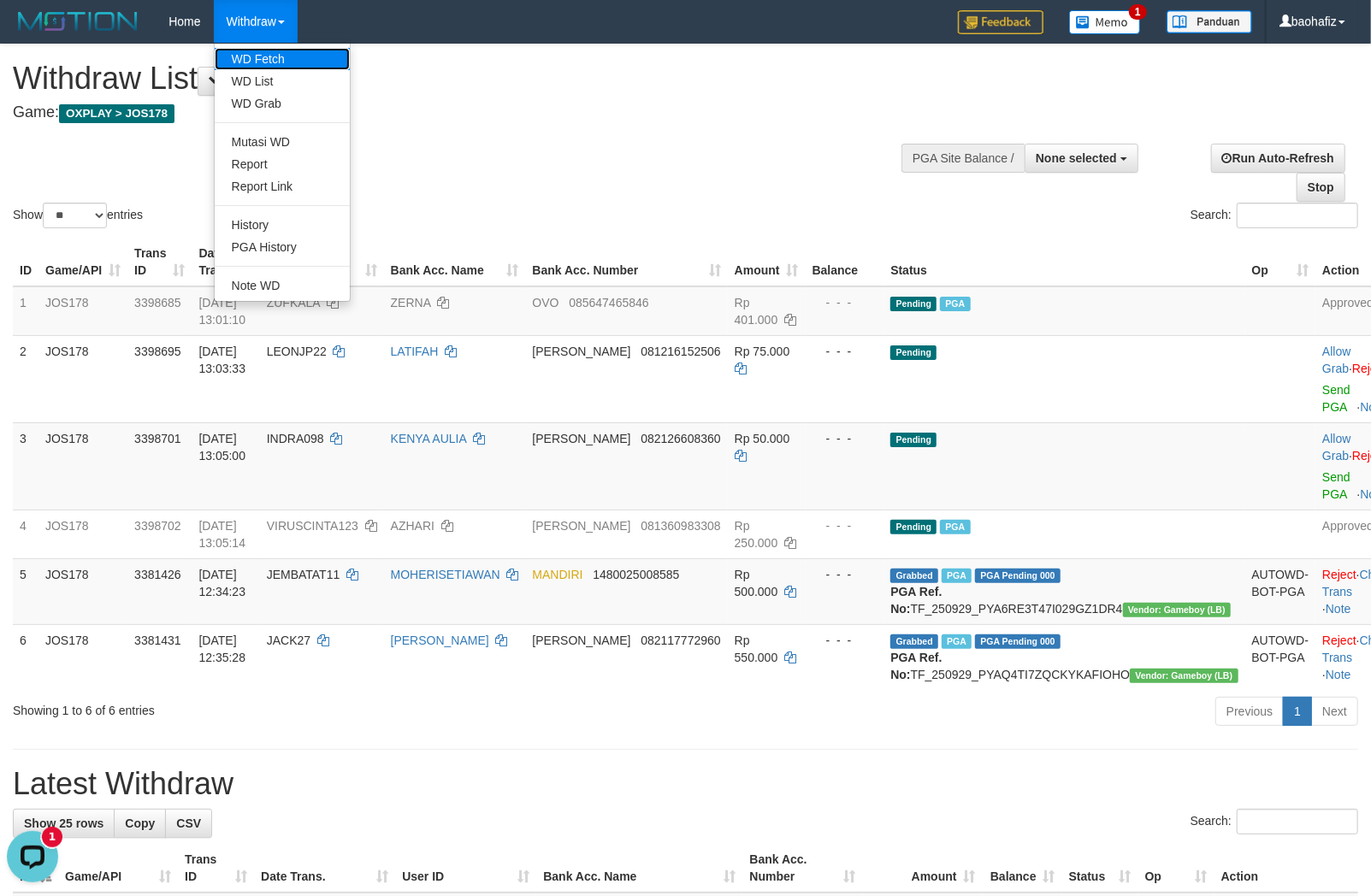
click at [241, 53] on link "WD Fetch" at bounding box center [282, 58] width 135 height 22
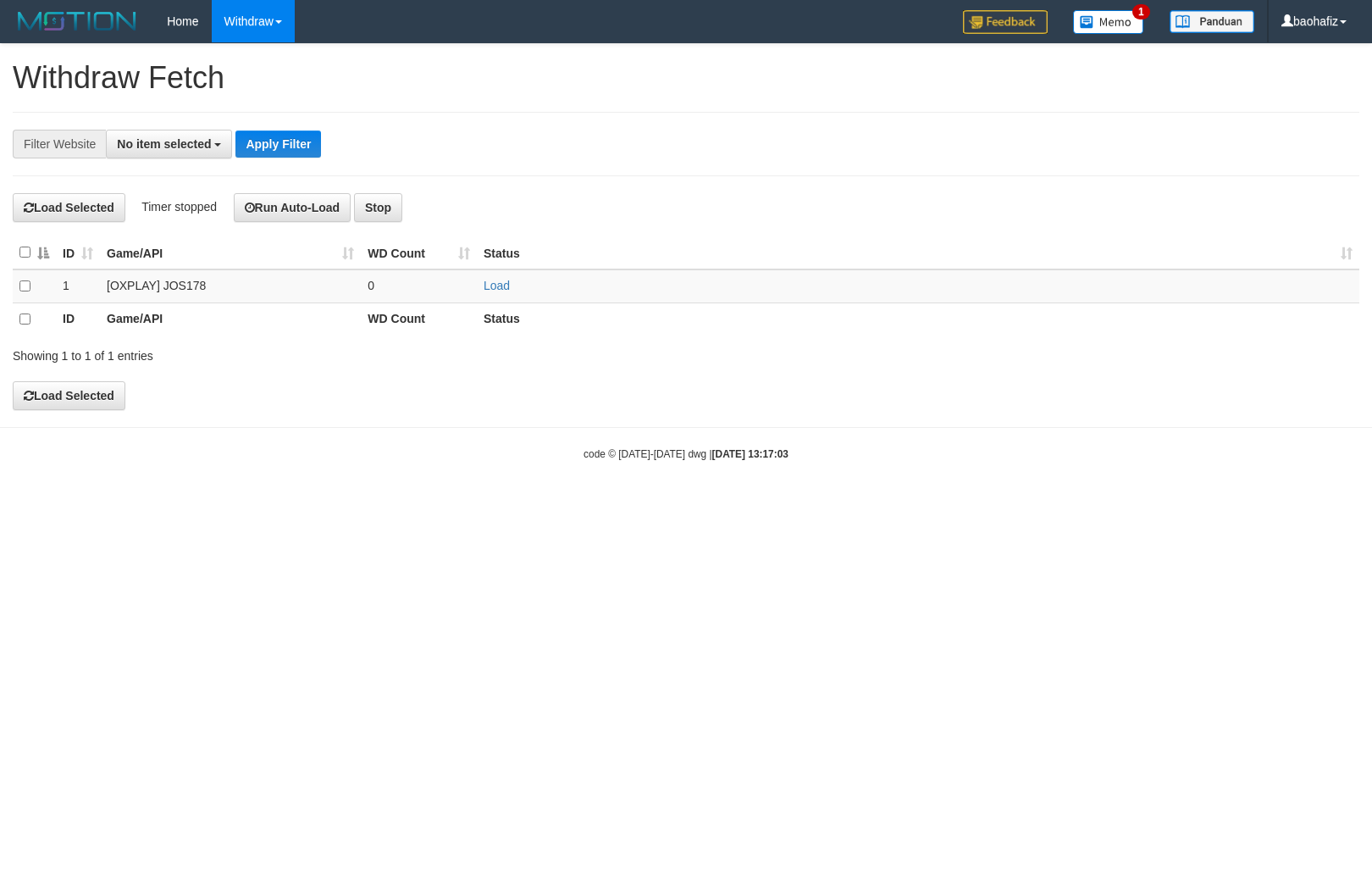
select select
click at [496, 289] on link "Load" at bounding box center [497, 285] width 26 height 13
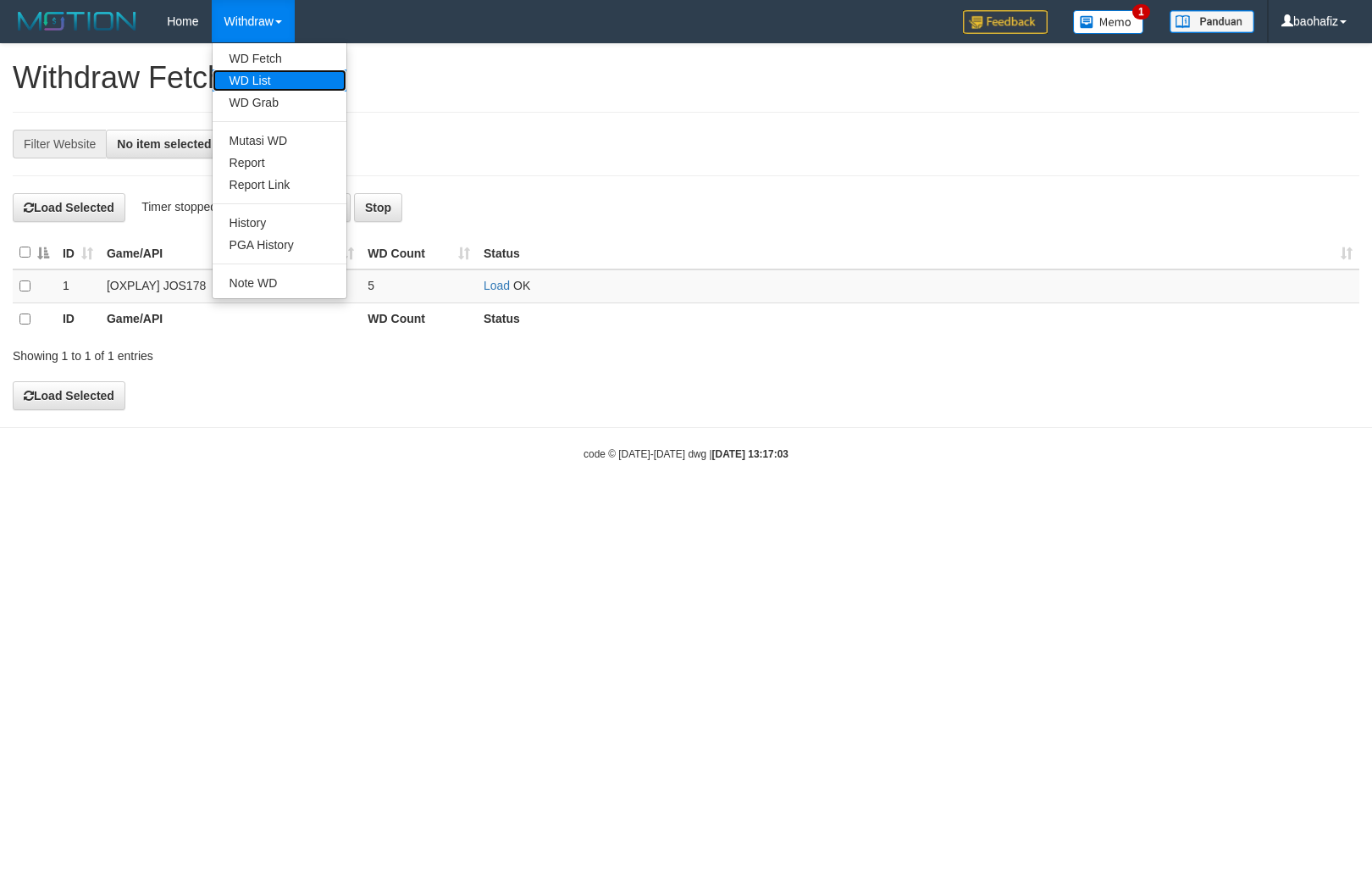
click at [247, 77] on link "WD List" at bounding box center [279, 80] width 133 height 22
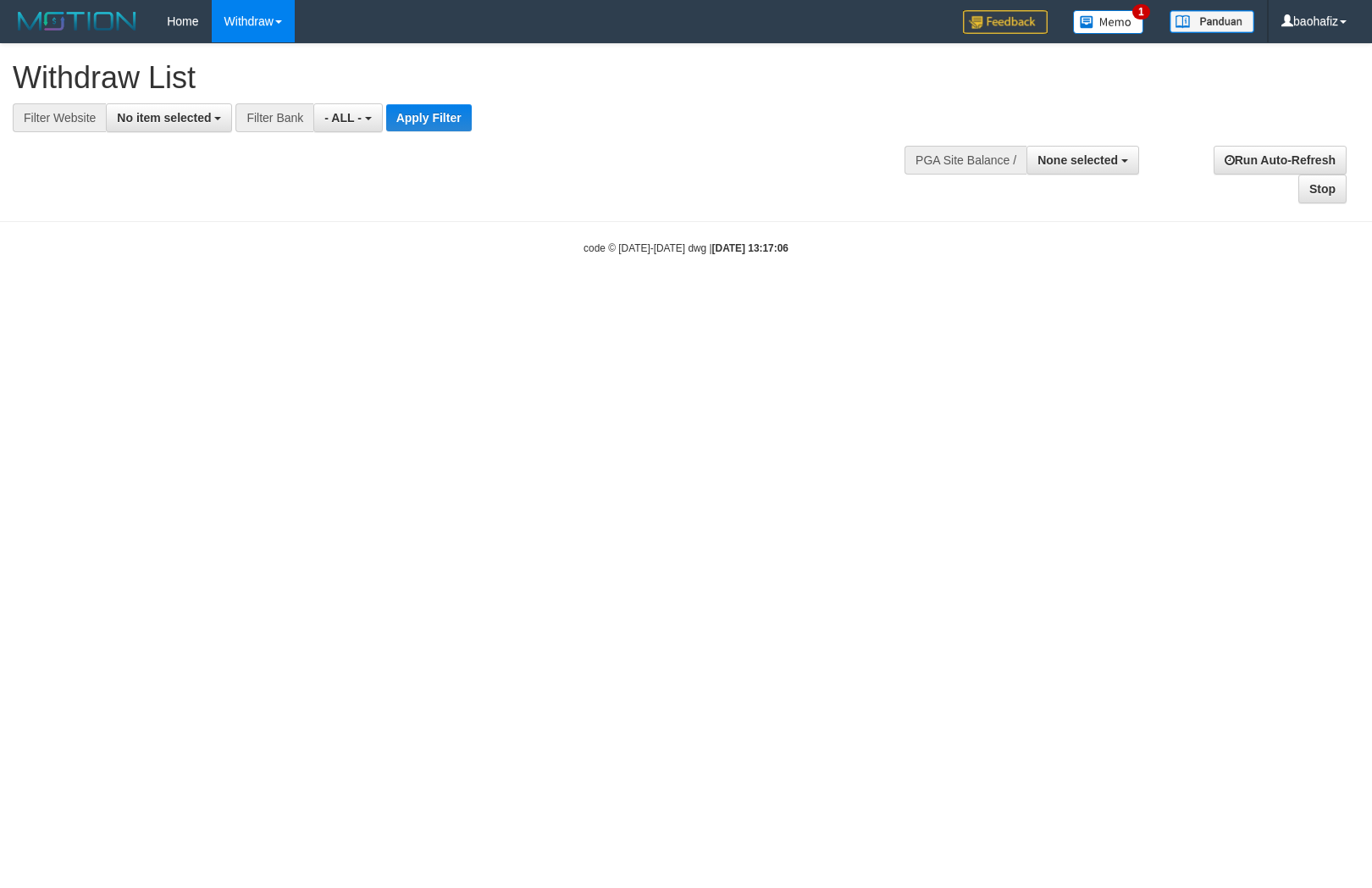
select select
click at [198, 119] on span "No item selected" at bounding box center [164, 117] width 94 height 13
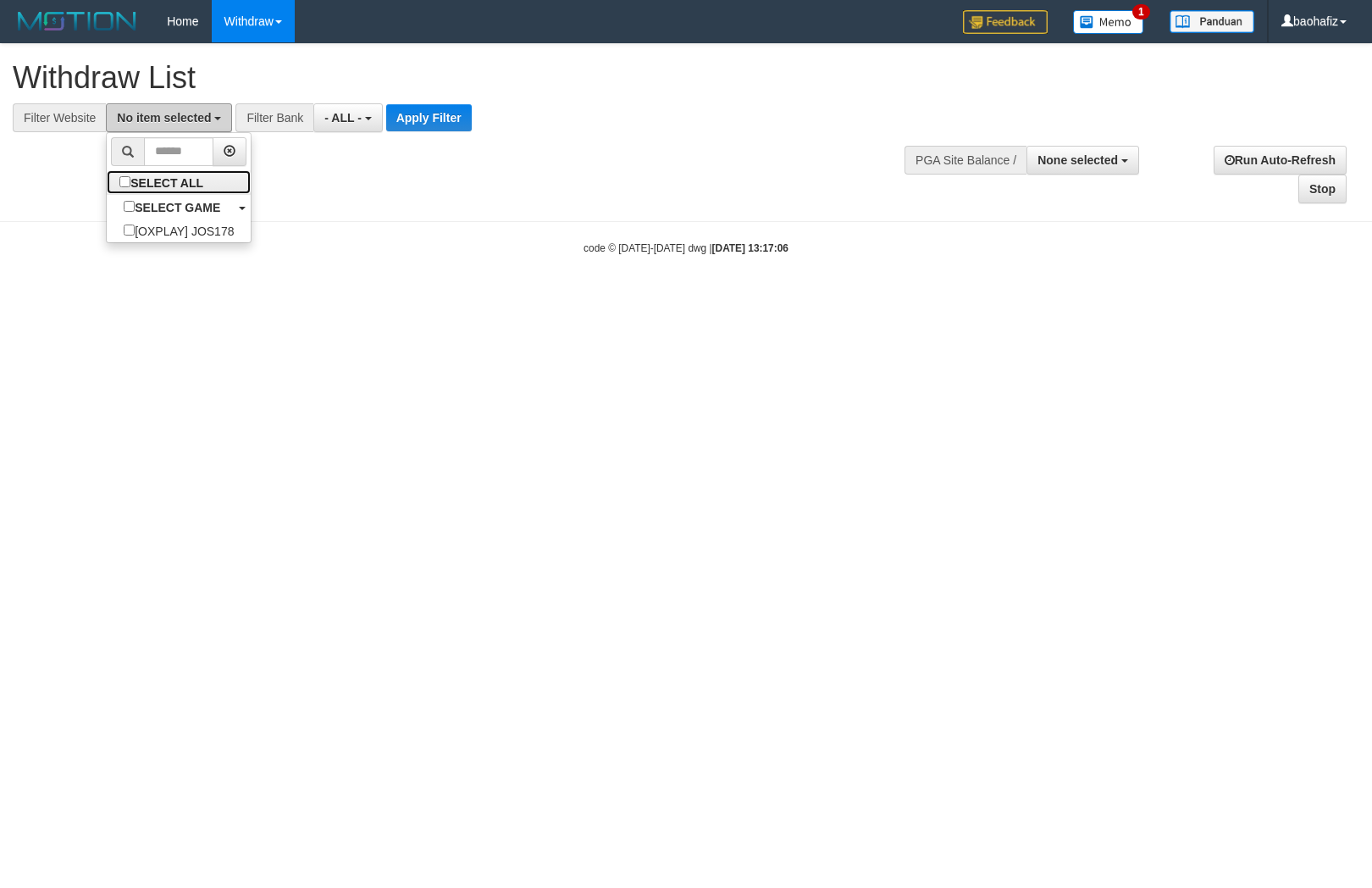
select select "****"
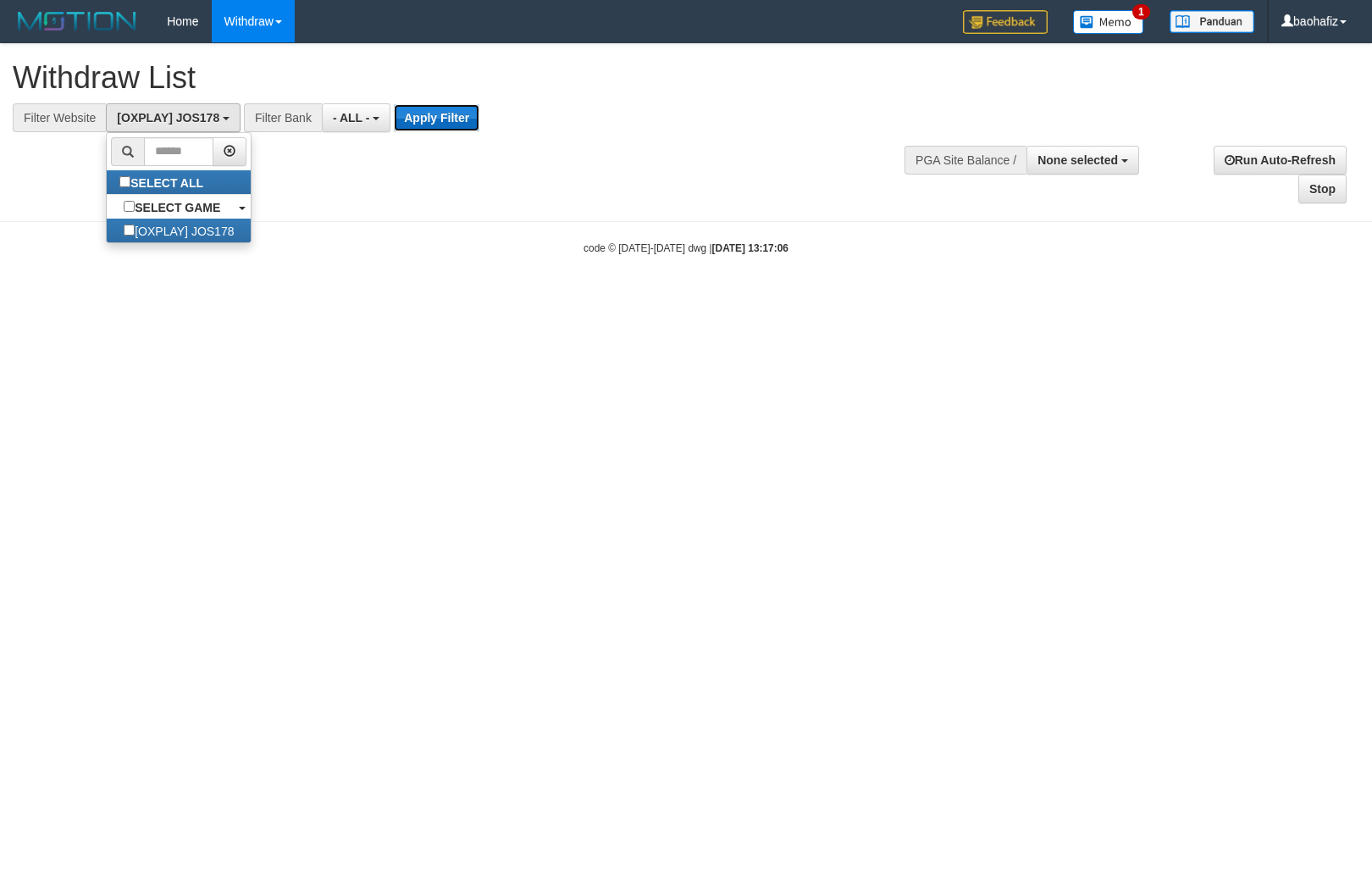
click at [419, 119] on button "Apply Filter" at bounding box center [436, 117] width 85 height 27
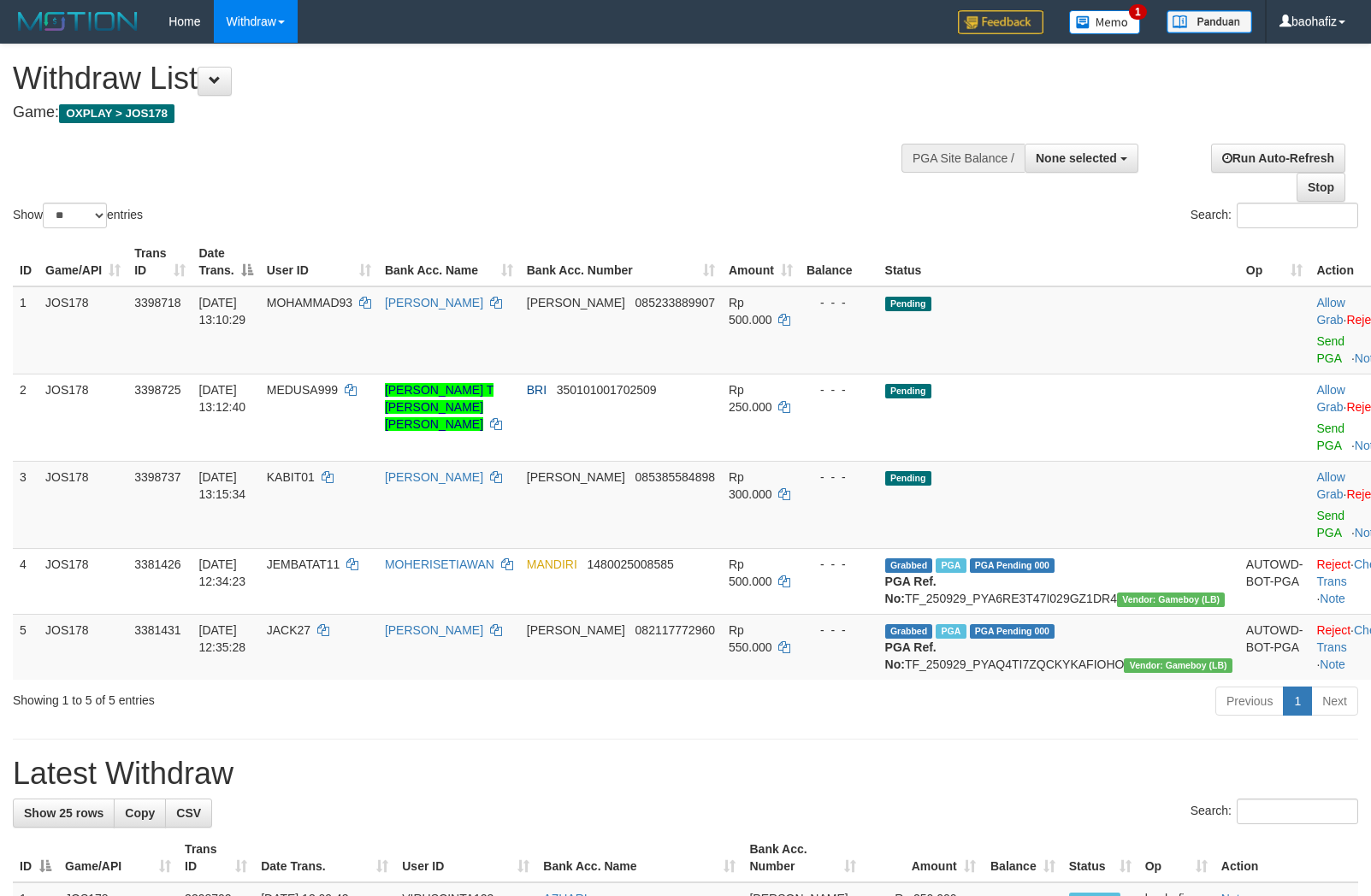
select select
select select "**"
click at [1317, 336] on link "Send PGA" at bounding box center [1331, 350] width 29 height 31
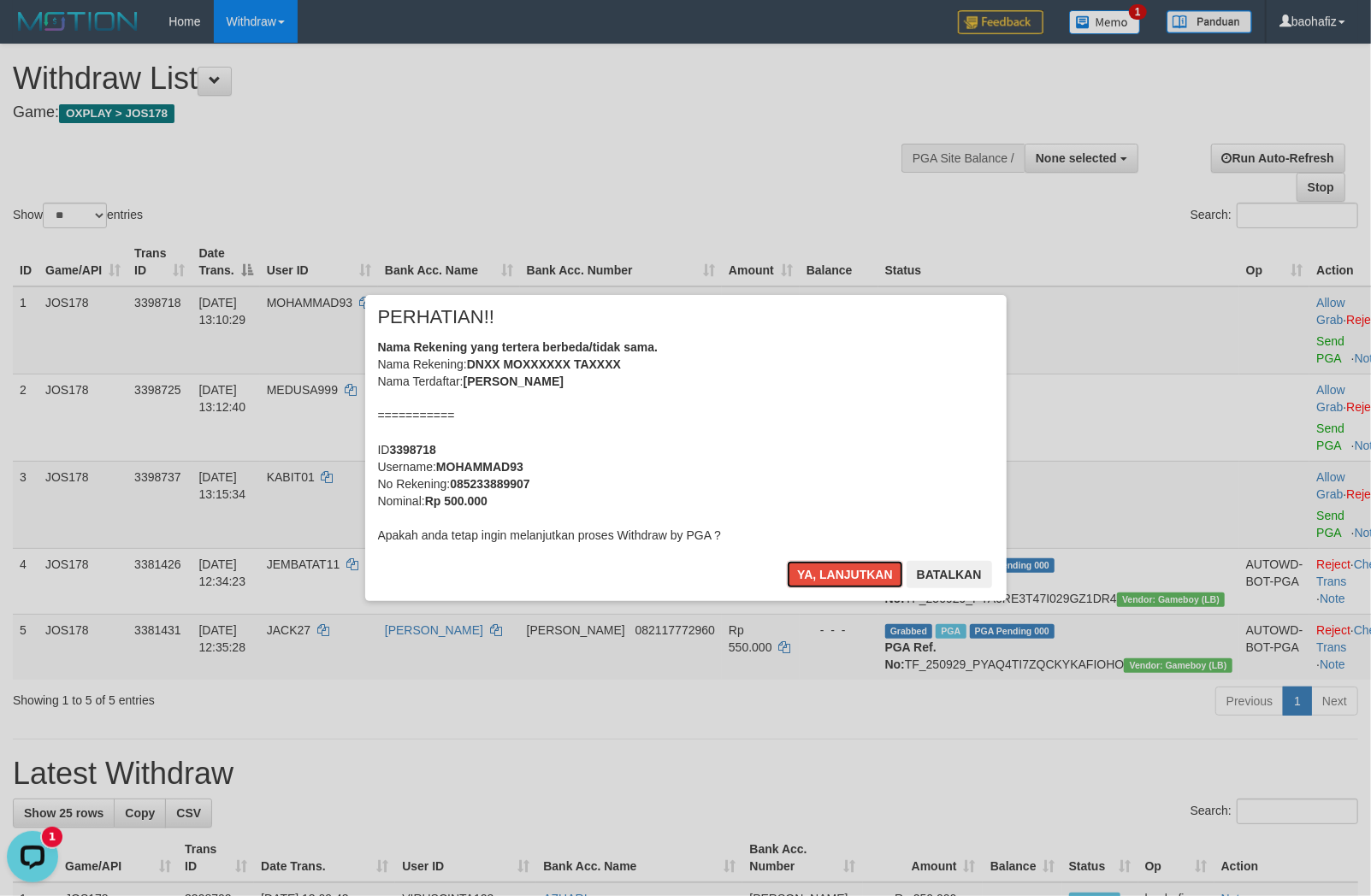
drag, startPoint x: 845, startPoint y: 575, endPoint x: 1060, endPoint y: 498, distance: 228.4
click at [846, 575] on button "Ya, lanjutkan" at bounding box center [845, 574] width 117 height 28
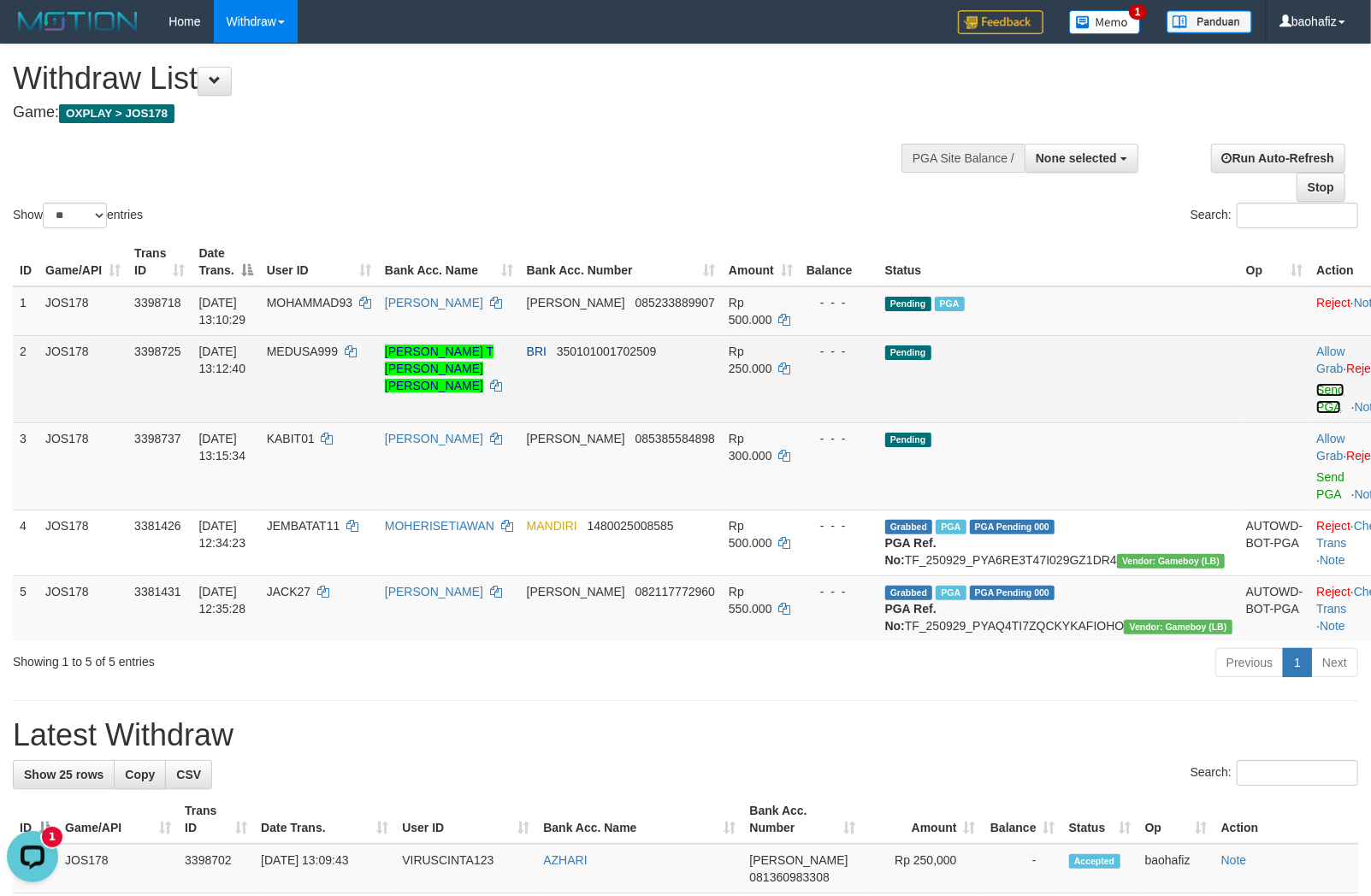
click at [1317, 387] on link "Send PGA" at bounding box center [1331, 398] width 29 height 31
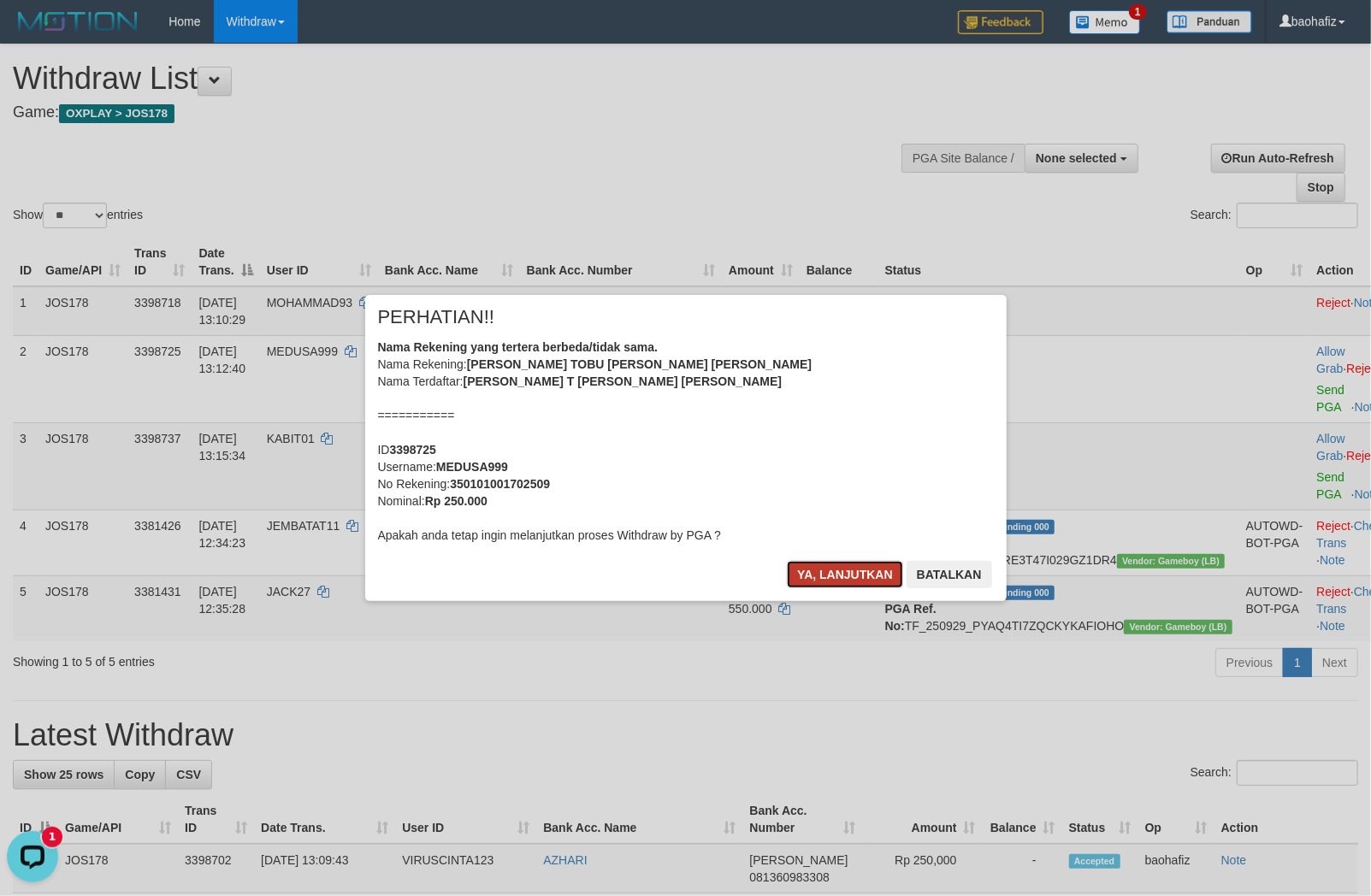
click at [861, 583] on button "Ya, lanjutkan" at bounding box center [845, 574] width 117 height 28
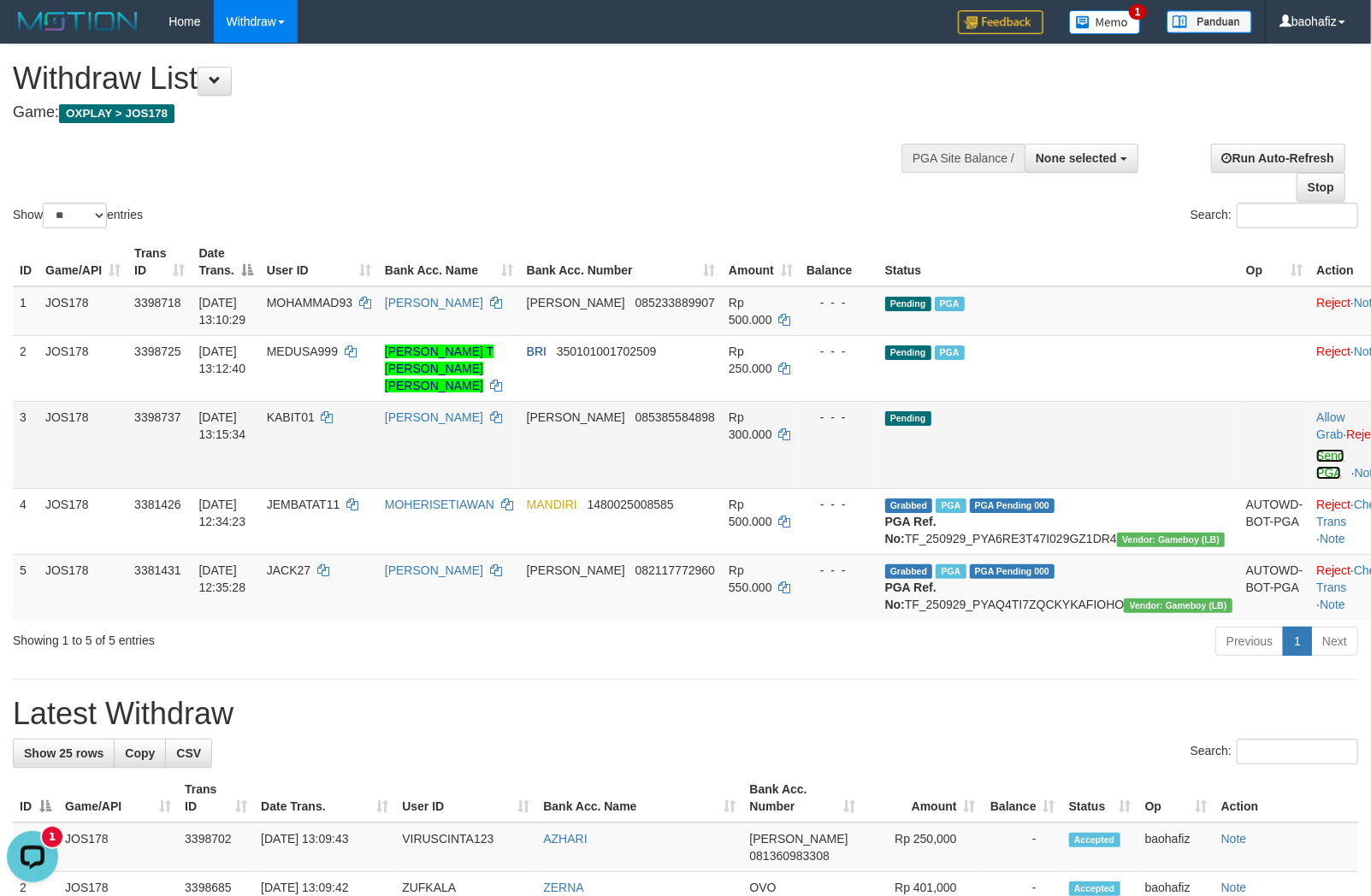
click at [1317, 449] on link "Send PGA" at bounding box center [1331, 464] width 29 height 31
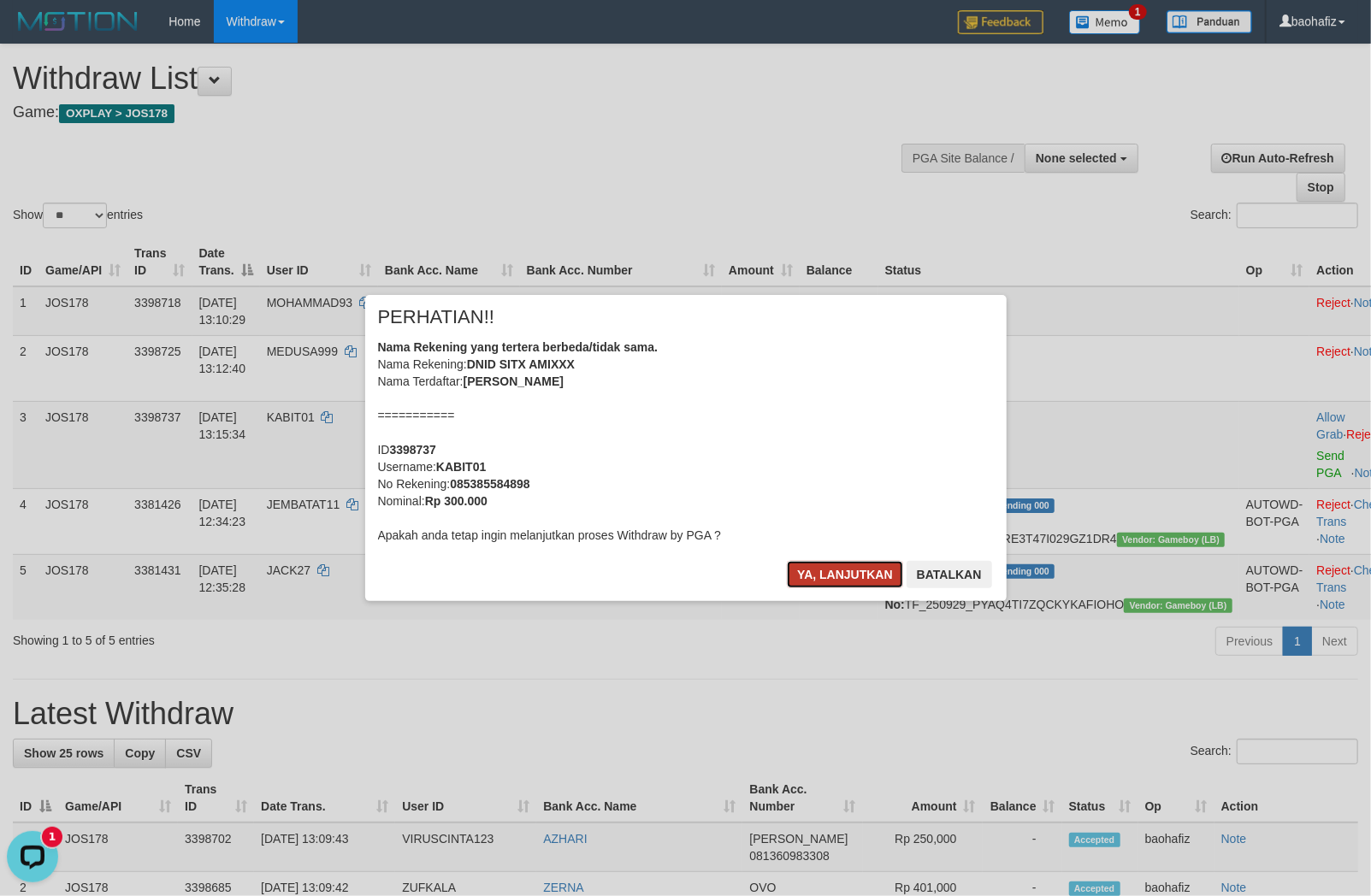
click at [842, 566] on button "Ya, lanjutkan" at bounding box center [845, 574] width 117 height 28
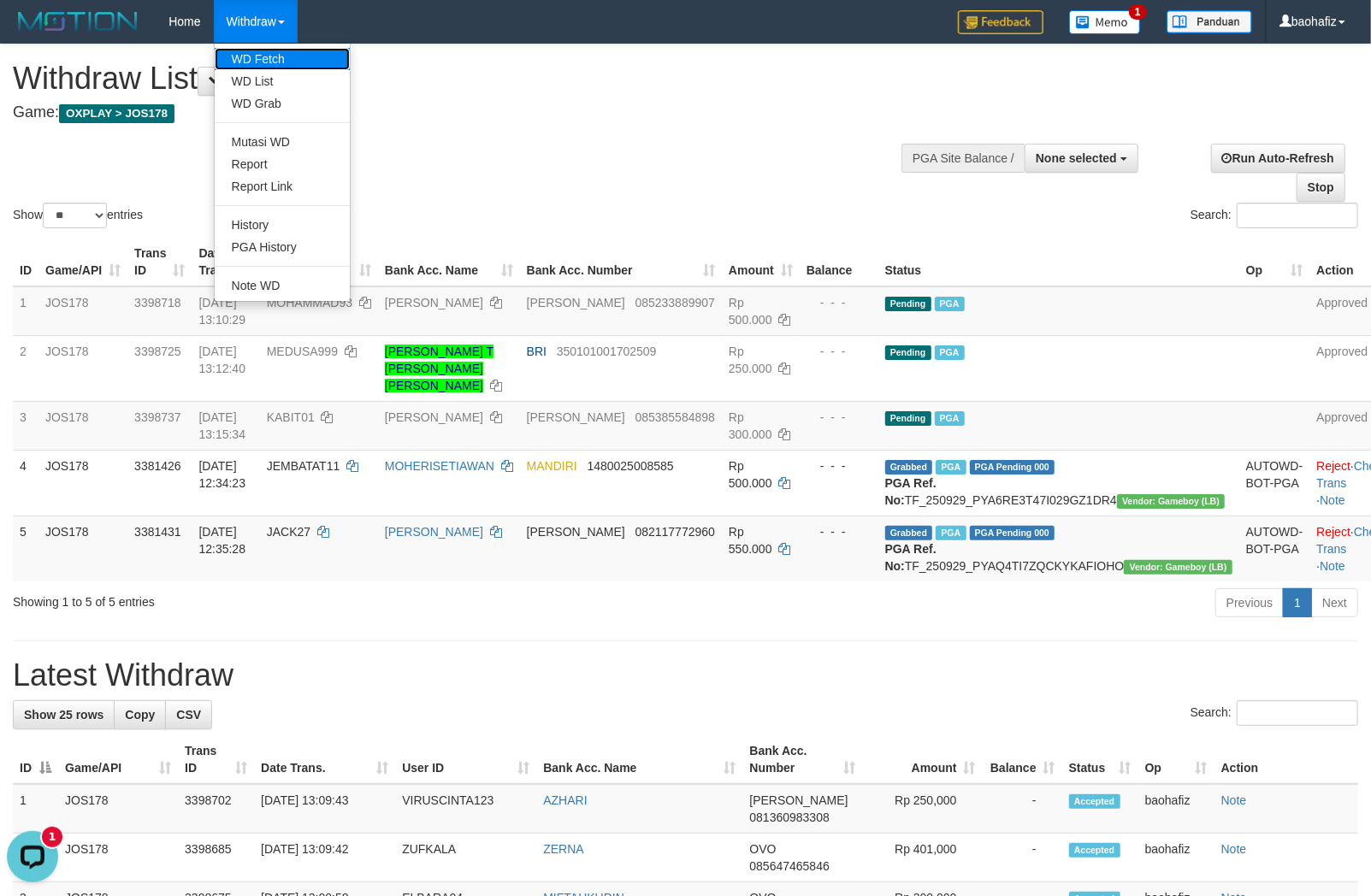
click at [275, 55] on link "WD Fetch" at bounding box center [282, 58] width 135 height 22
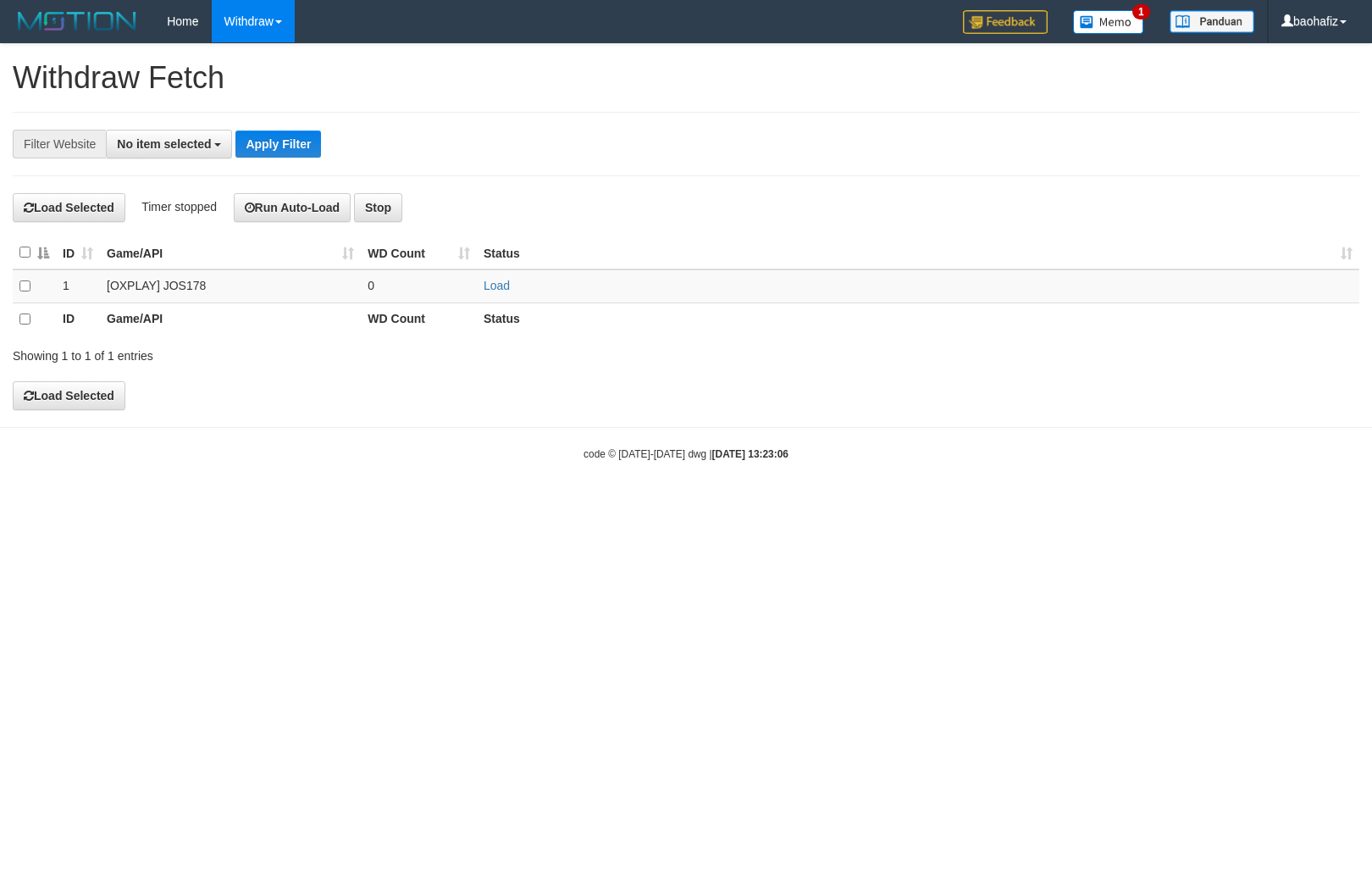
select select
click at [501, 290] on link "Load" at bounding box center [497, 285] width 26 height 13
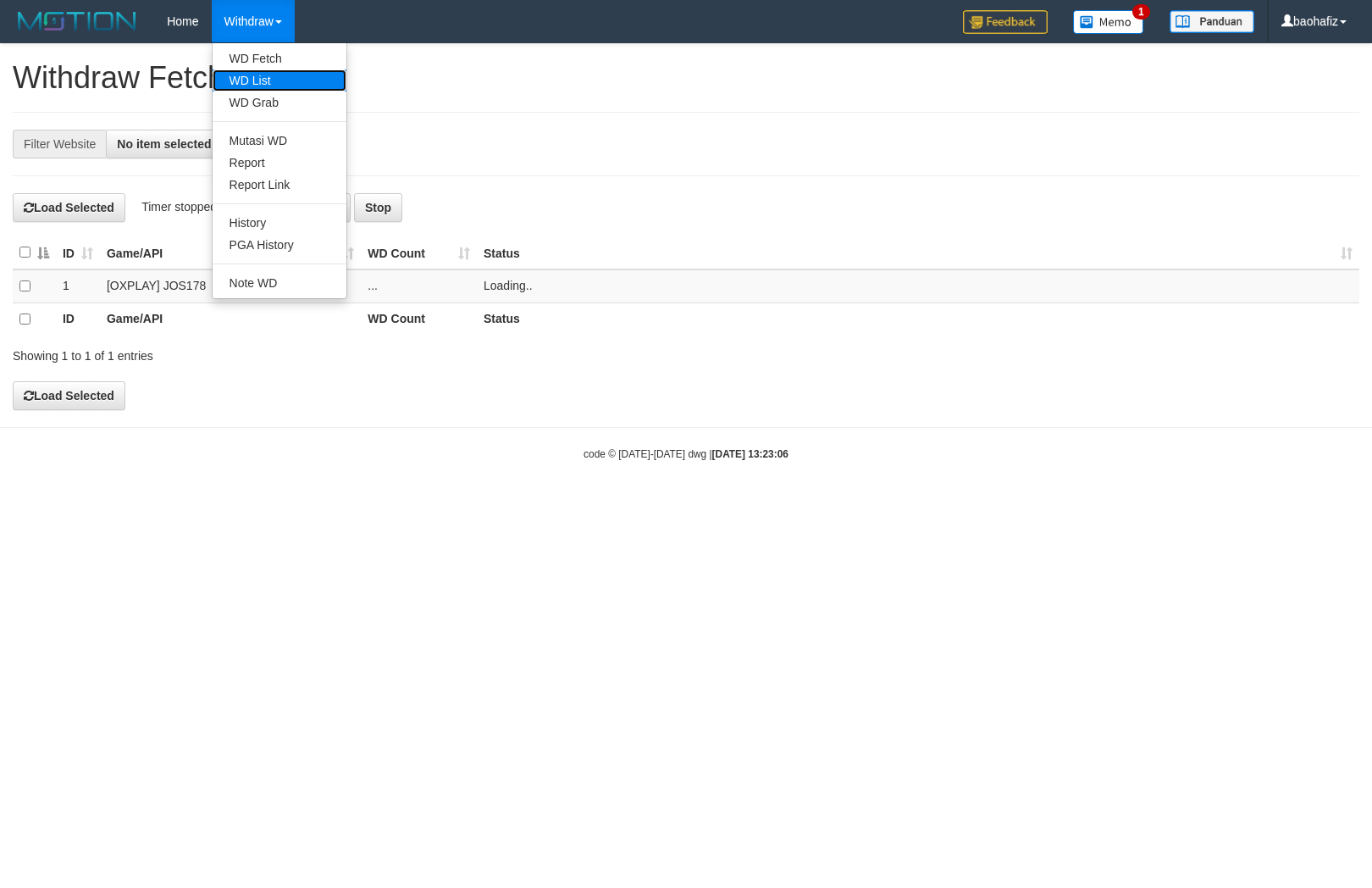
click at [255, 80] on link "WD List" at bounding box center [279, 80] width 133 height 22
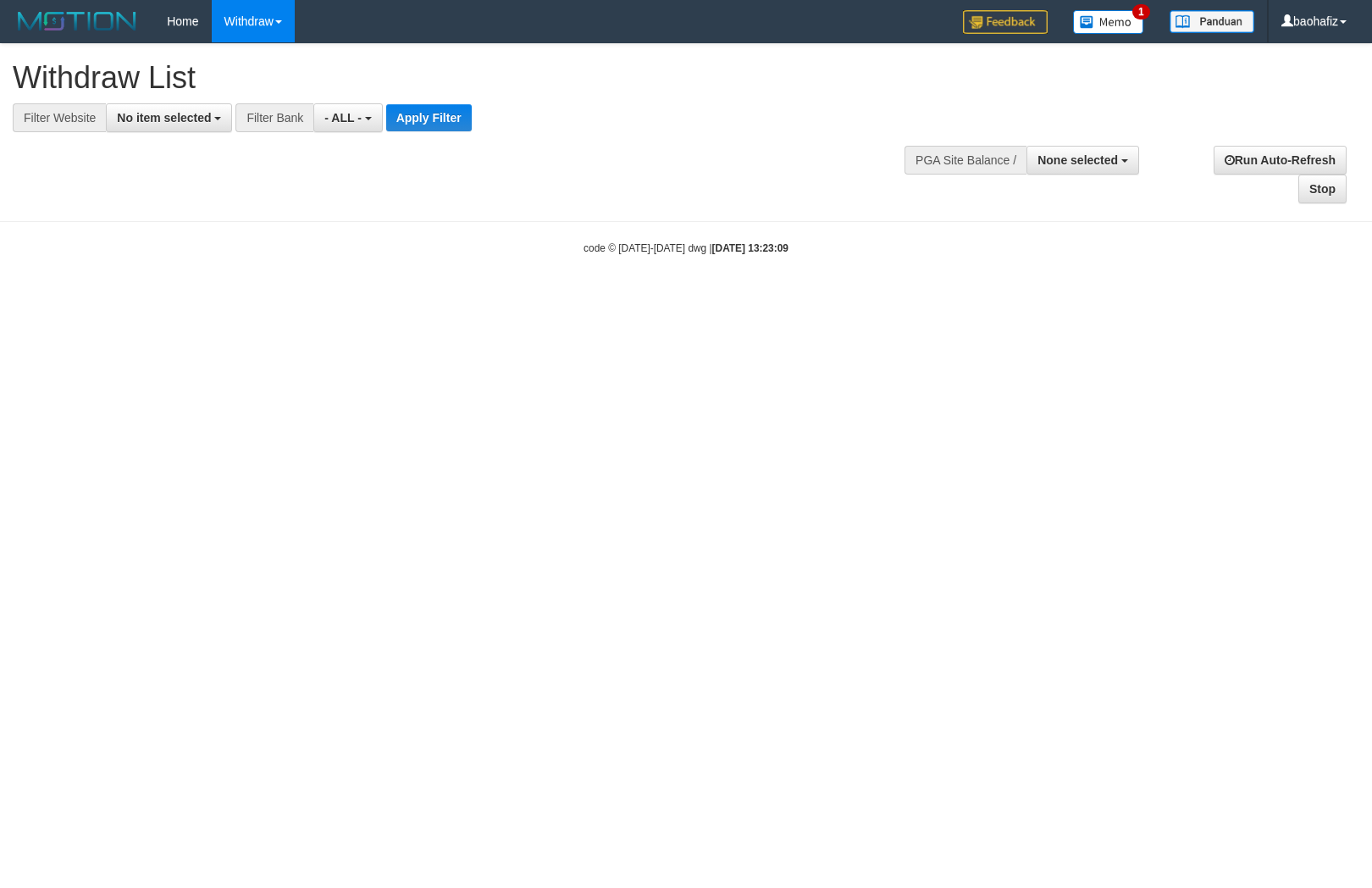
select select
click at [193, 111] on span "No item selected" at bounding box center [164, 117] width 94 height 13
select select "****"
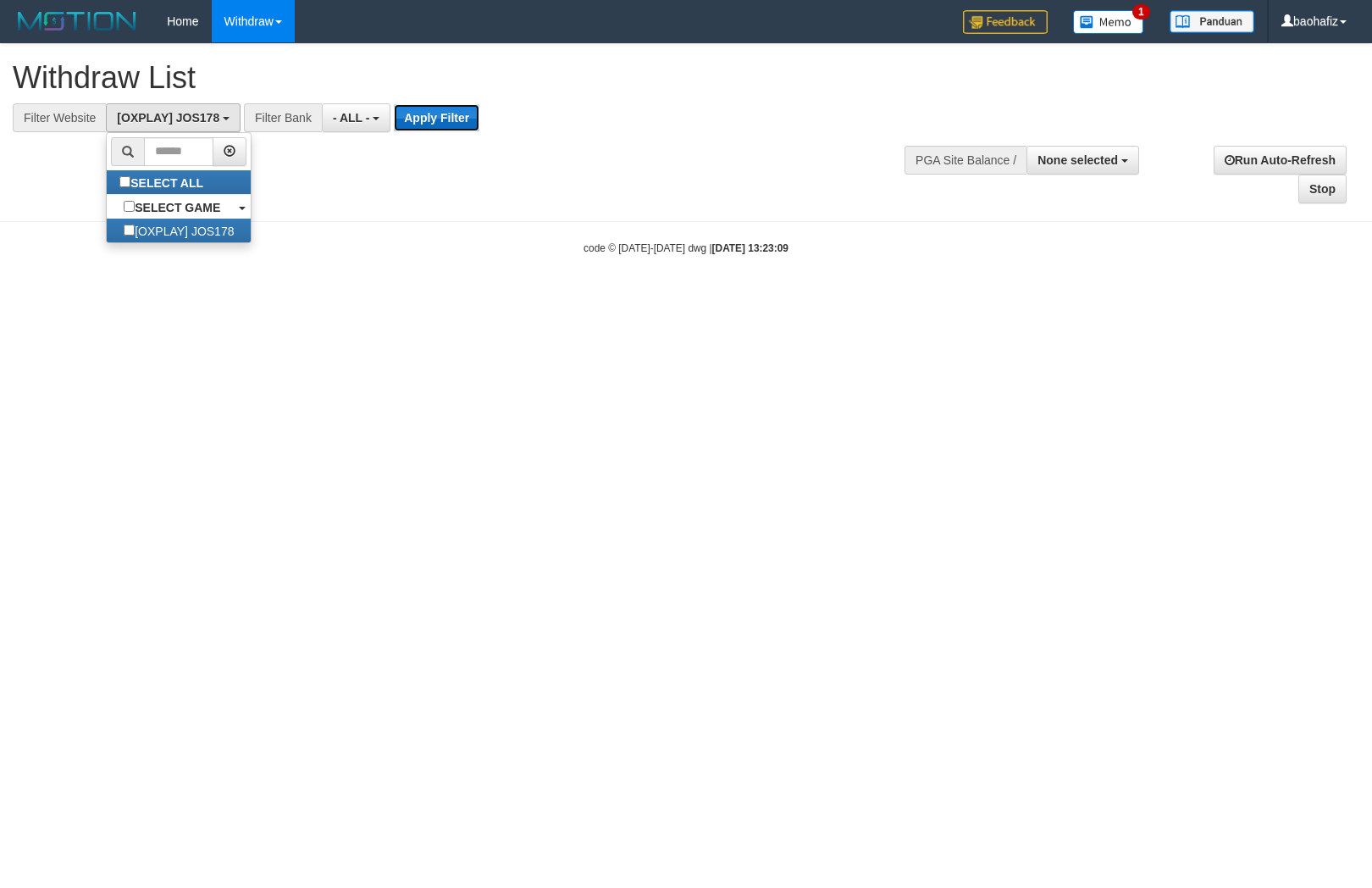
click at [407, 115] on button "Apply Filter" at bounding box center [436, 117] width 85 height 27
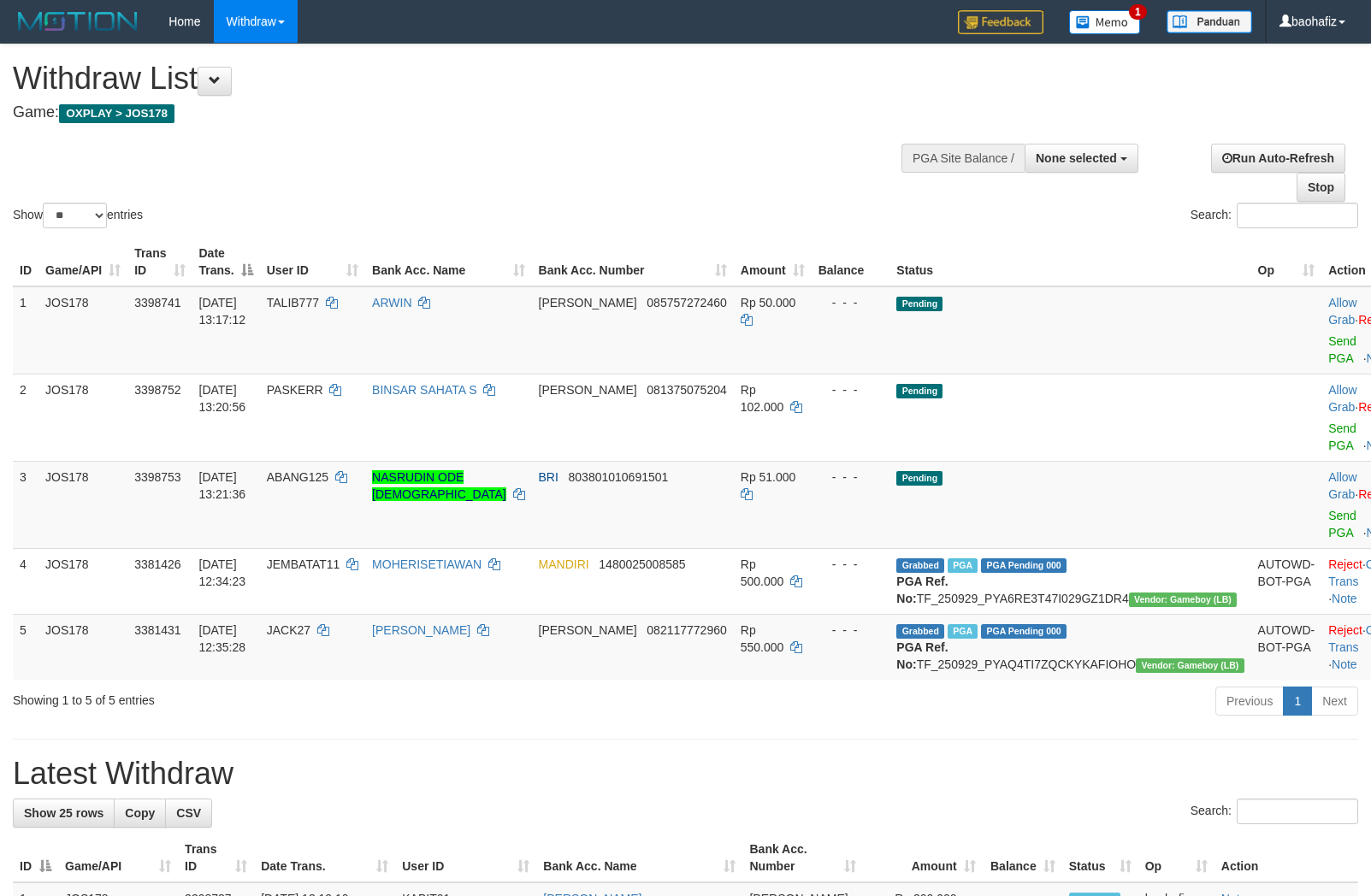
select select
select select "**"
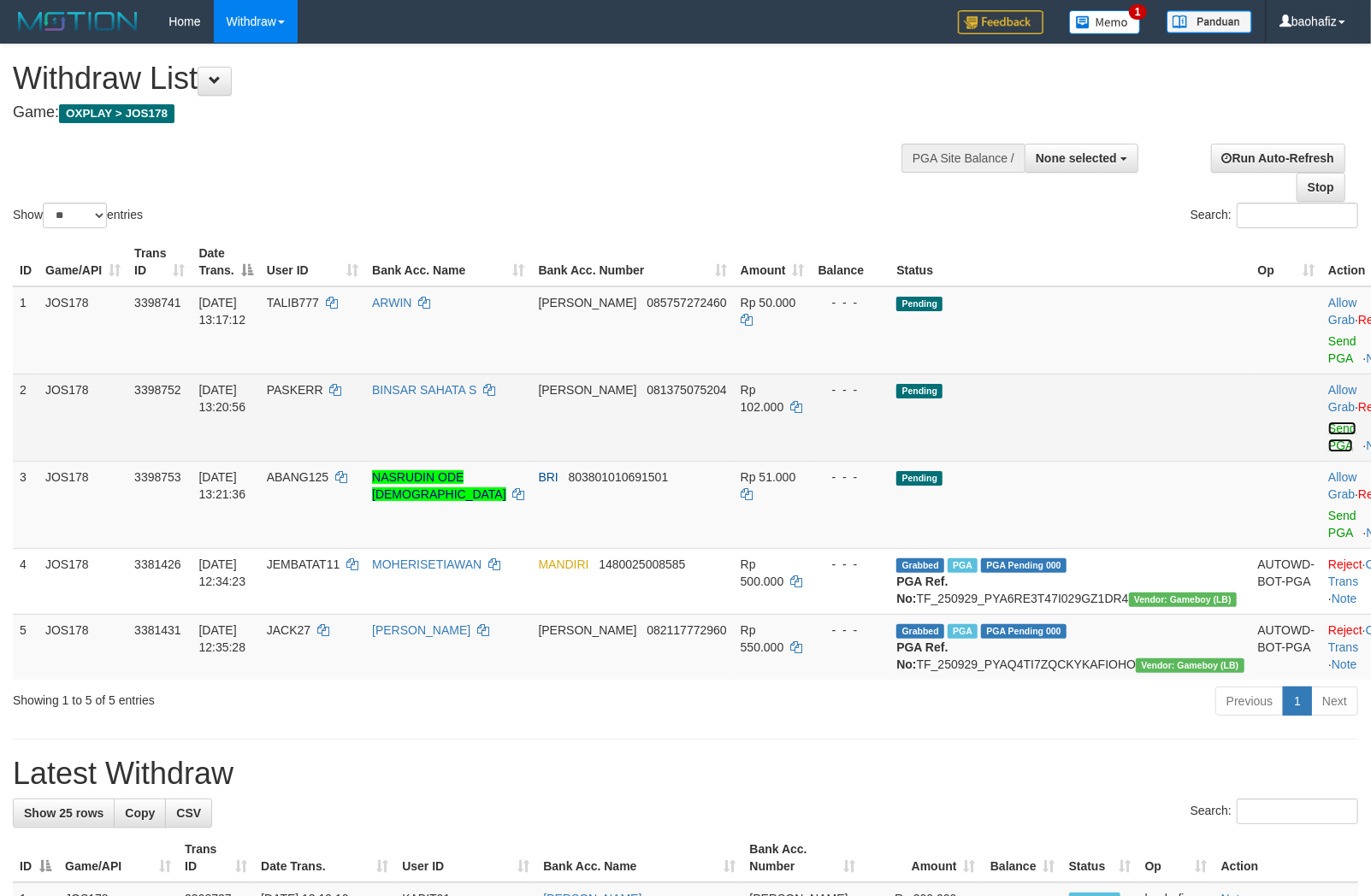
click at [1328, 421] on link "Send PGA" at bounding box center [1342, 437] width 29 height 31
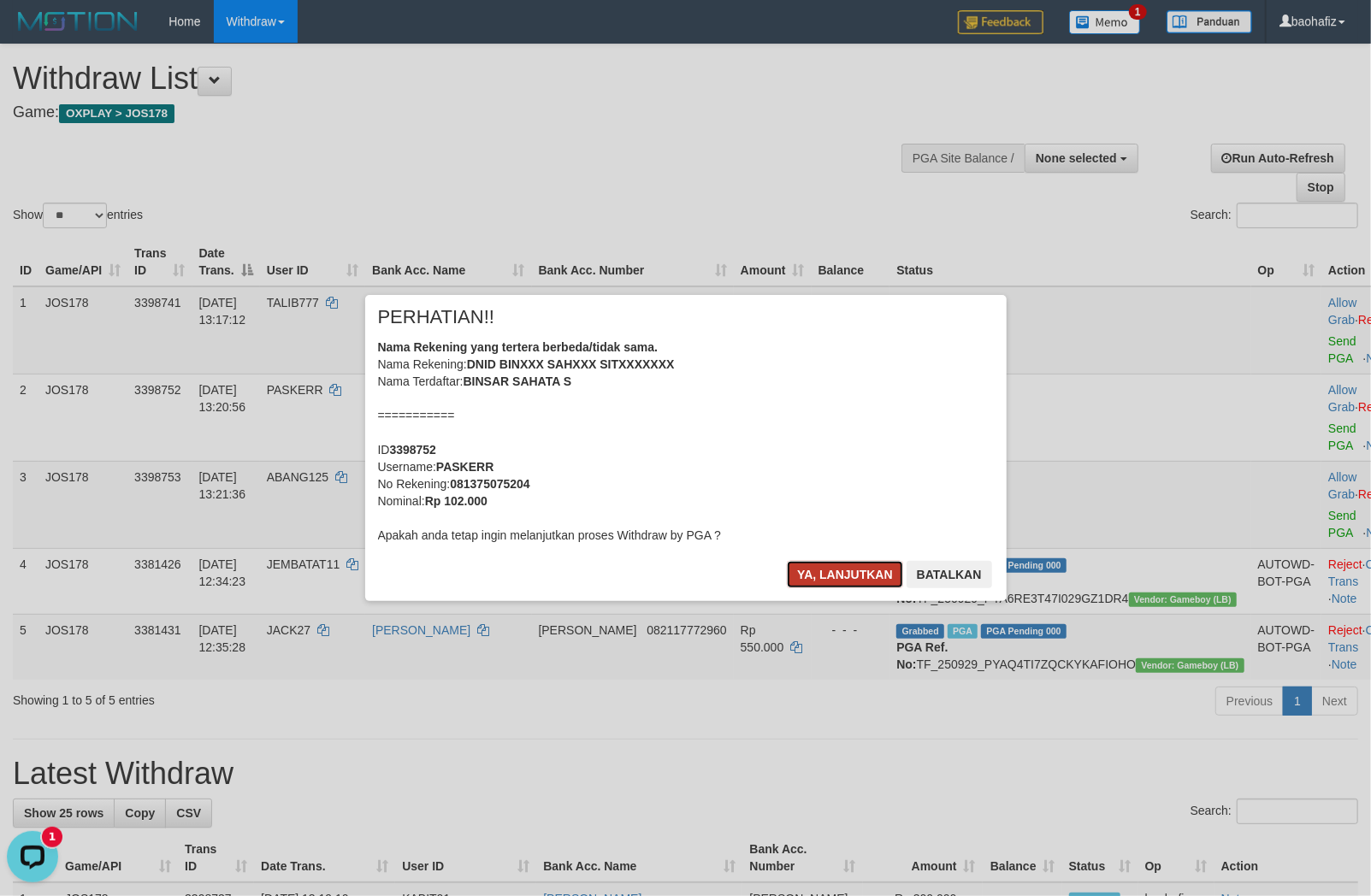
click at [794, 568] on button "Ya, lanjutkan" at bounding box center [845, 574] width 117 height 28
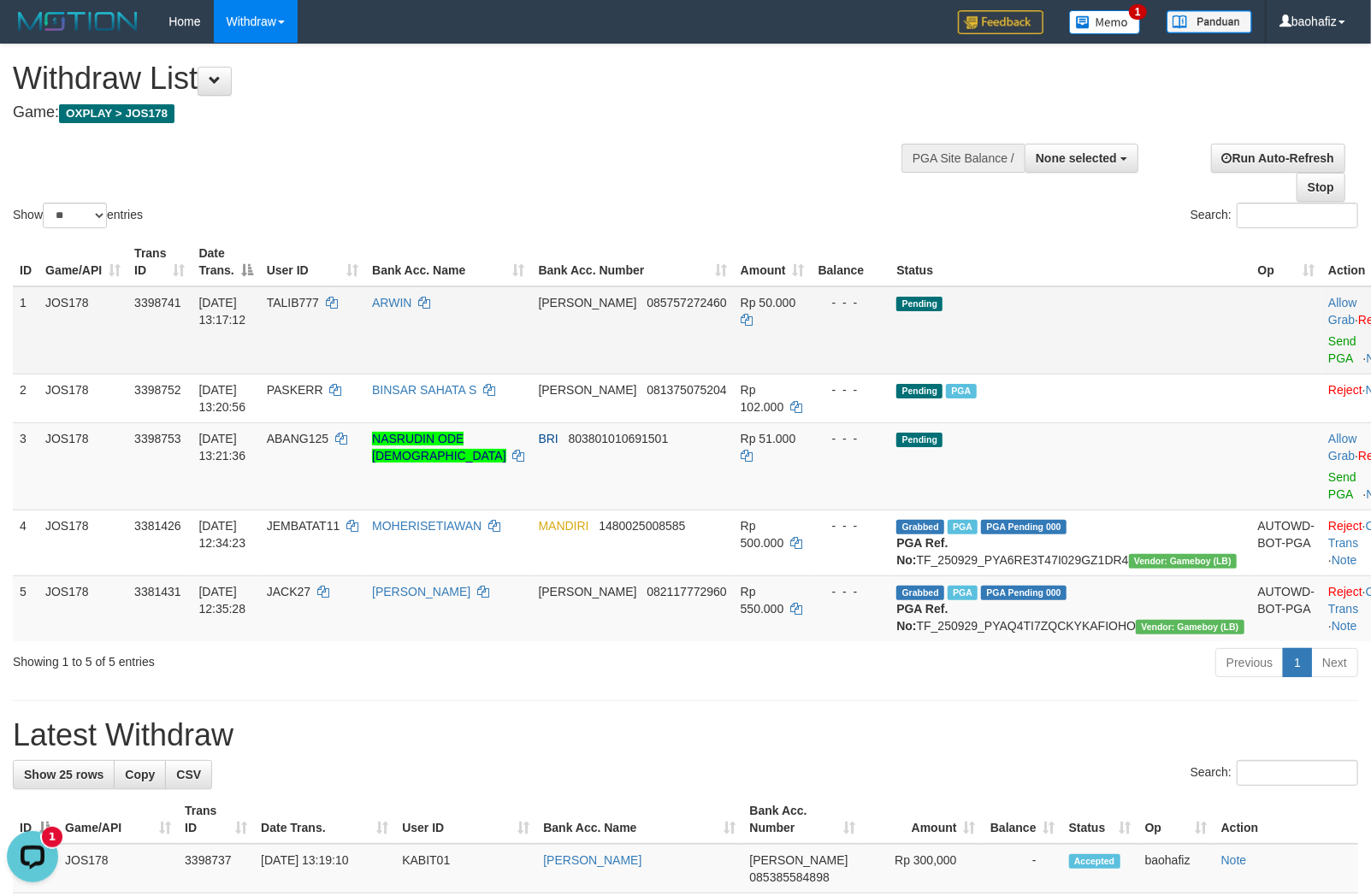
click at [671, 319] on td "DANA 085757272460" at bounding box center [632, 331] width 202 height 88
copy span "085757272460"
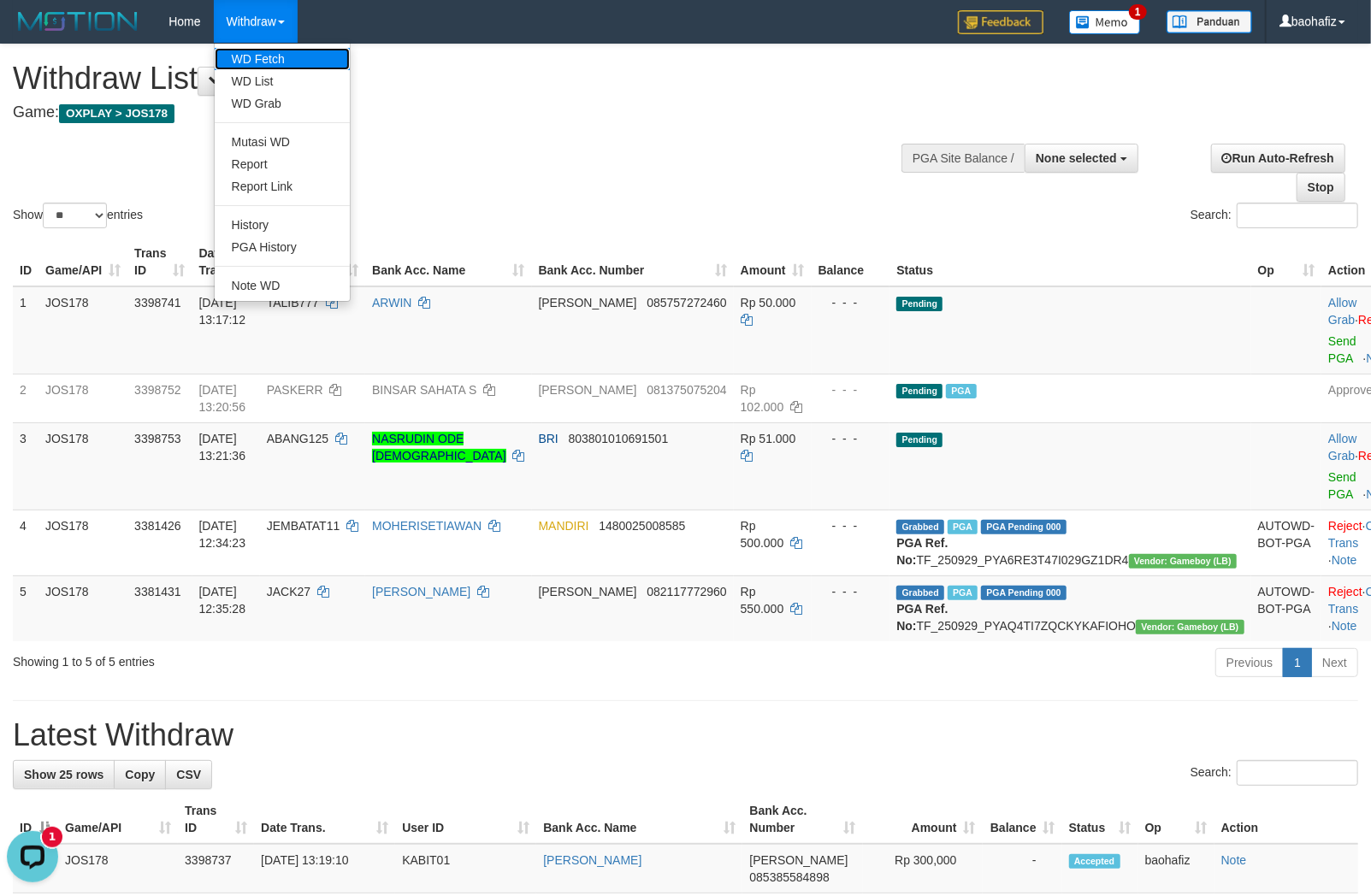
click at [257, 56] on link "WD Fetch" at bounding box center [282, 58] width 135 height 22
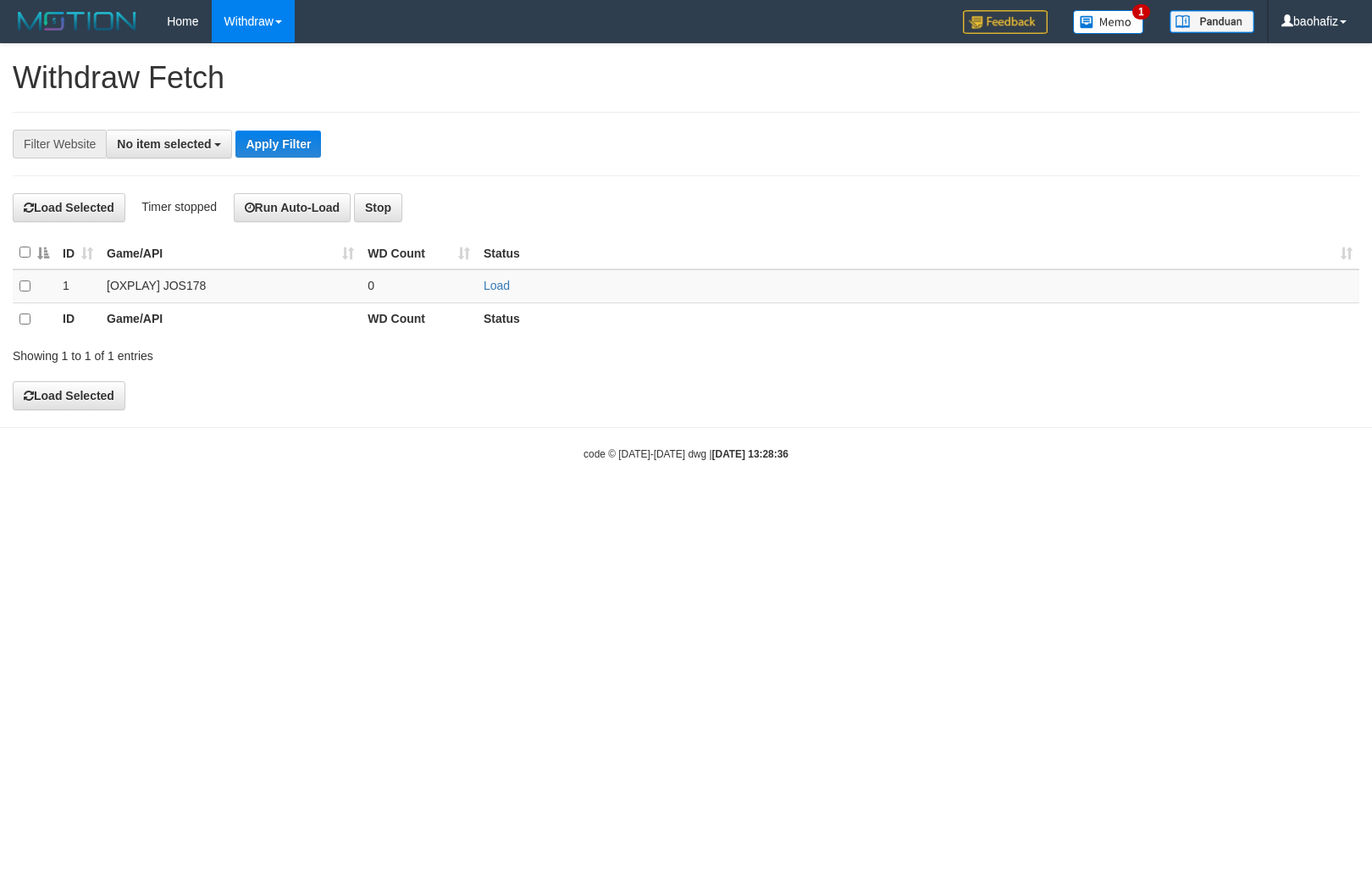
select select
click at [492, 289] on link "Load" at bounding box center [497, 285] width 26 height 13
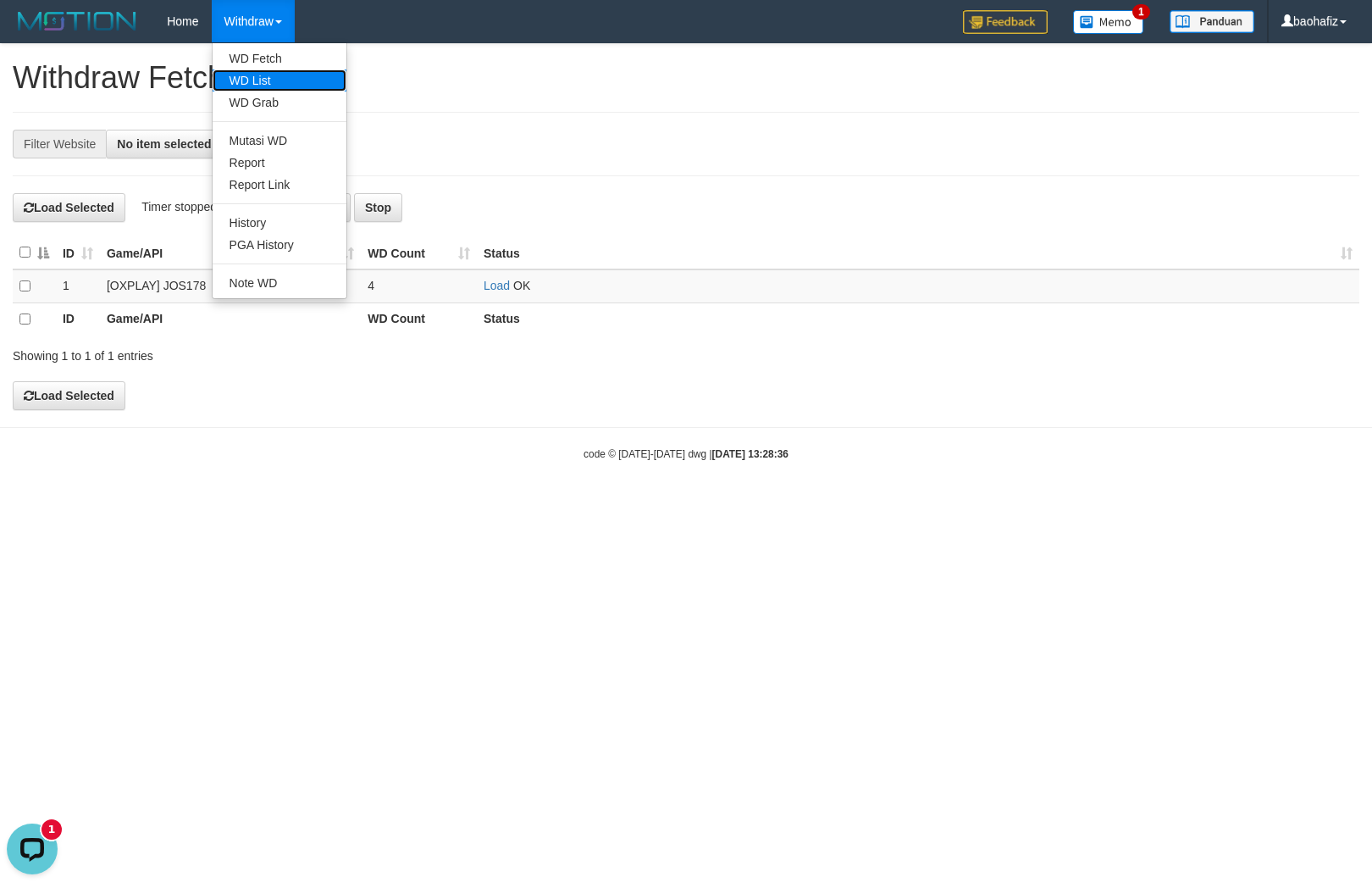
click at [256, 80] on link "WD List" at bounding box center [279, 80] width 133 height 22
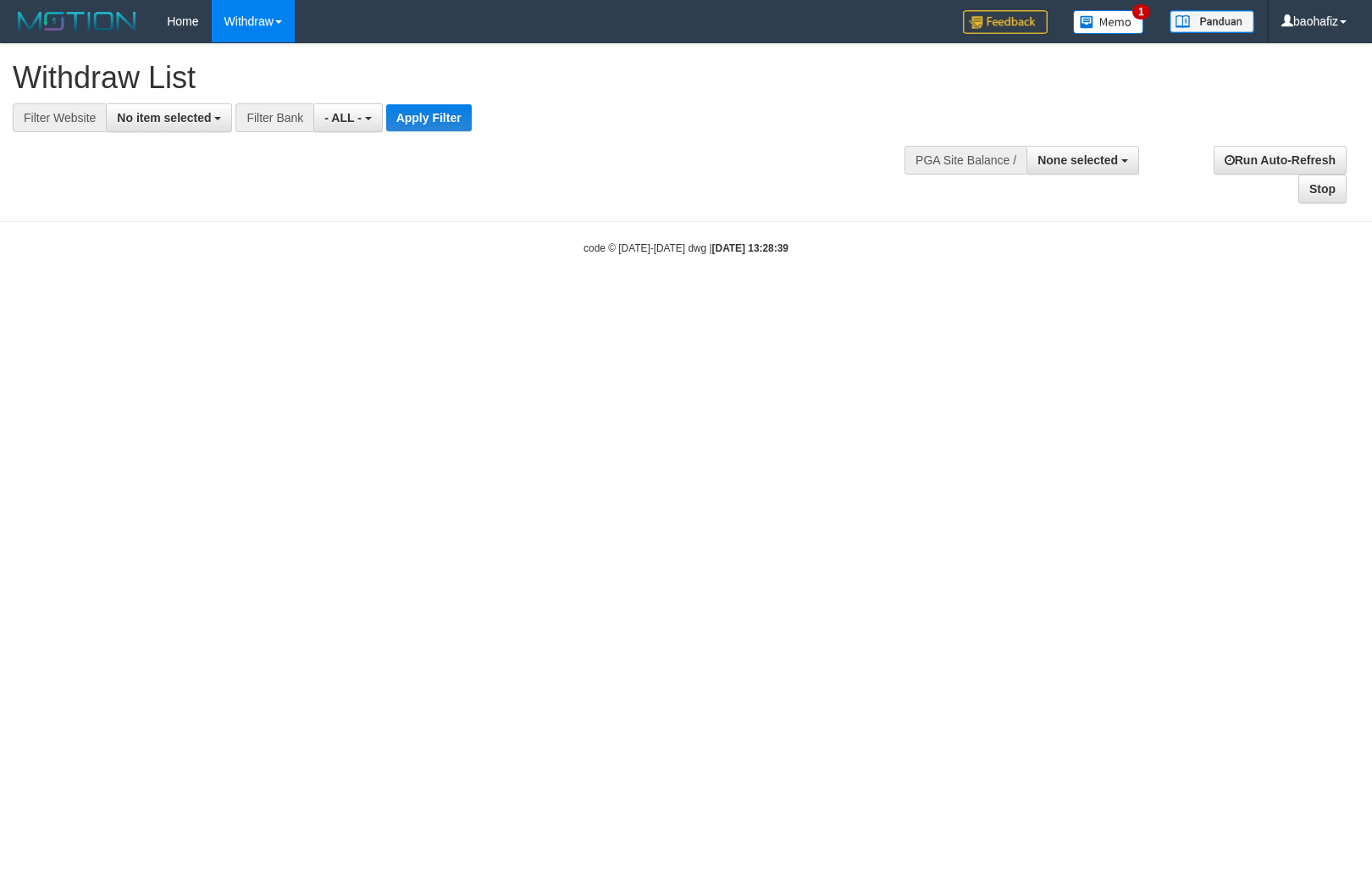
select select
click at [171, 118] on span "No item selected" at bounding box center [164, 117] width 94 height 13
select select "****"
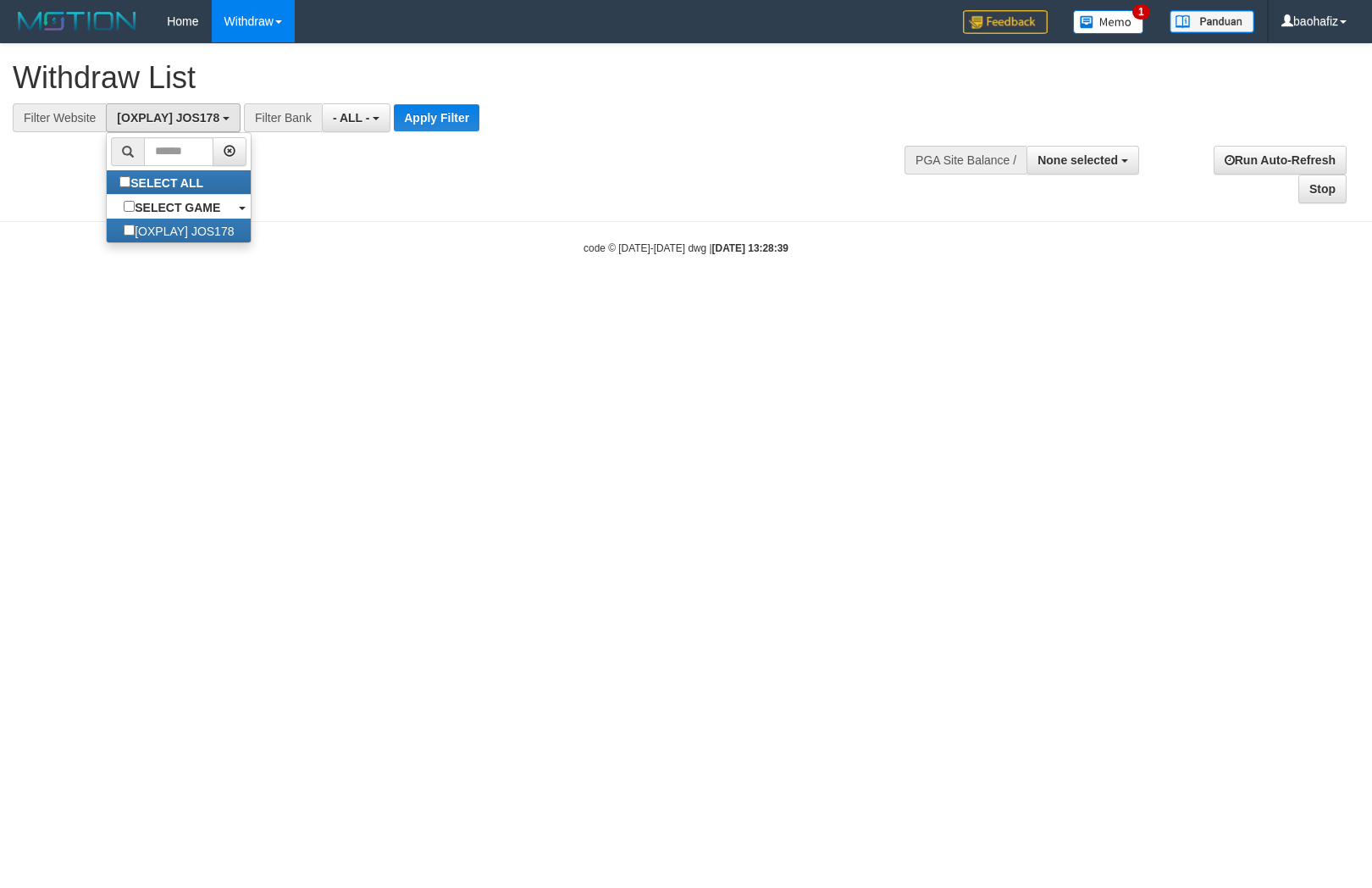
scroll to position [14, 0]
click at [437, 115] on button "Apply Filter" at bounding box center [436, 117] width 85 height 27
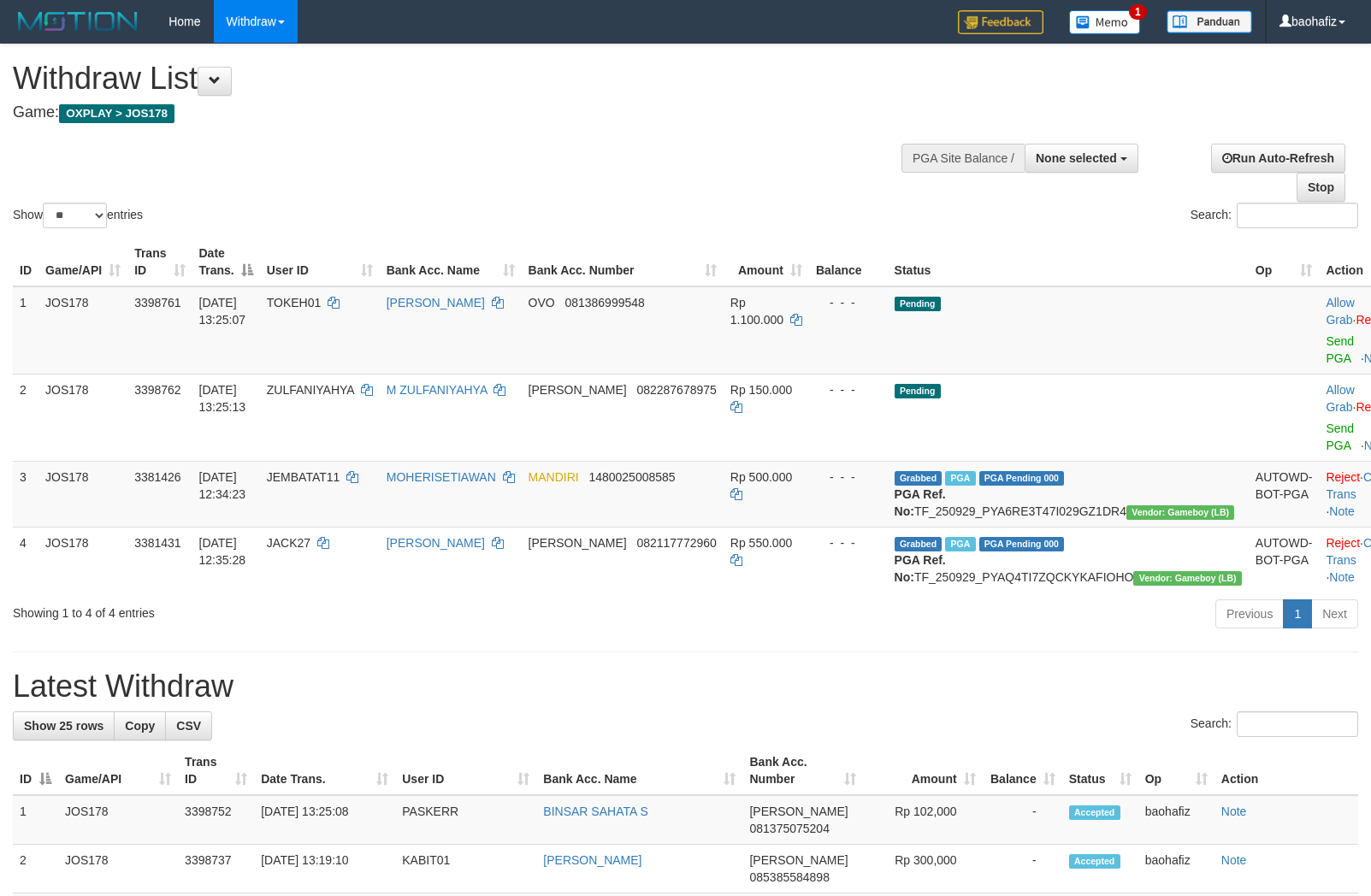
select select
select select "**"
click at [1325, 336] on link "Send PGA" at bounding box center [1339, 350] width 29 height 31
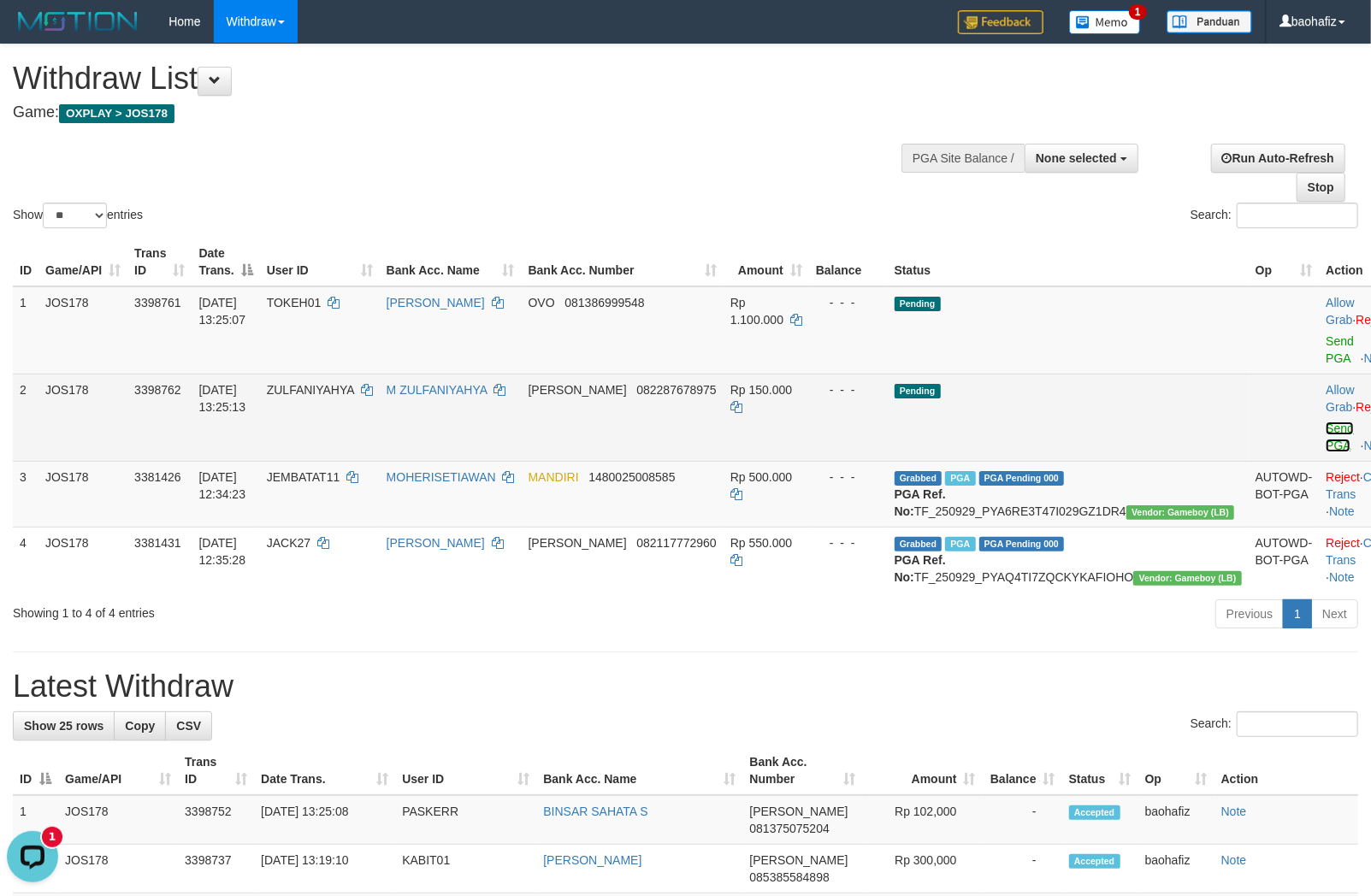
click at [1325, 423] on link "Send PGA" at bounding box center [1339, 437] width 29 height 31
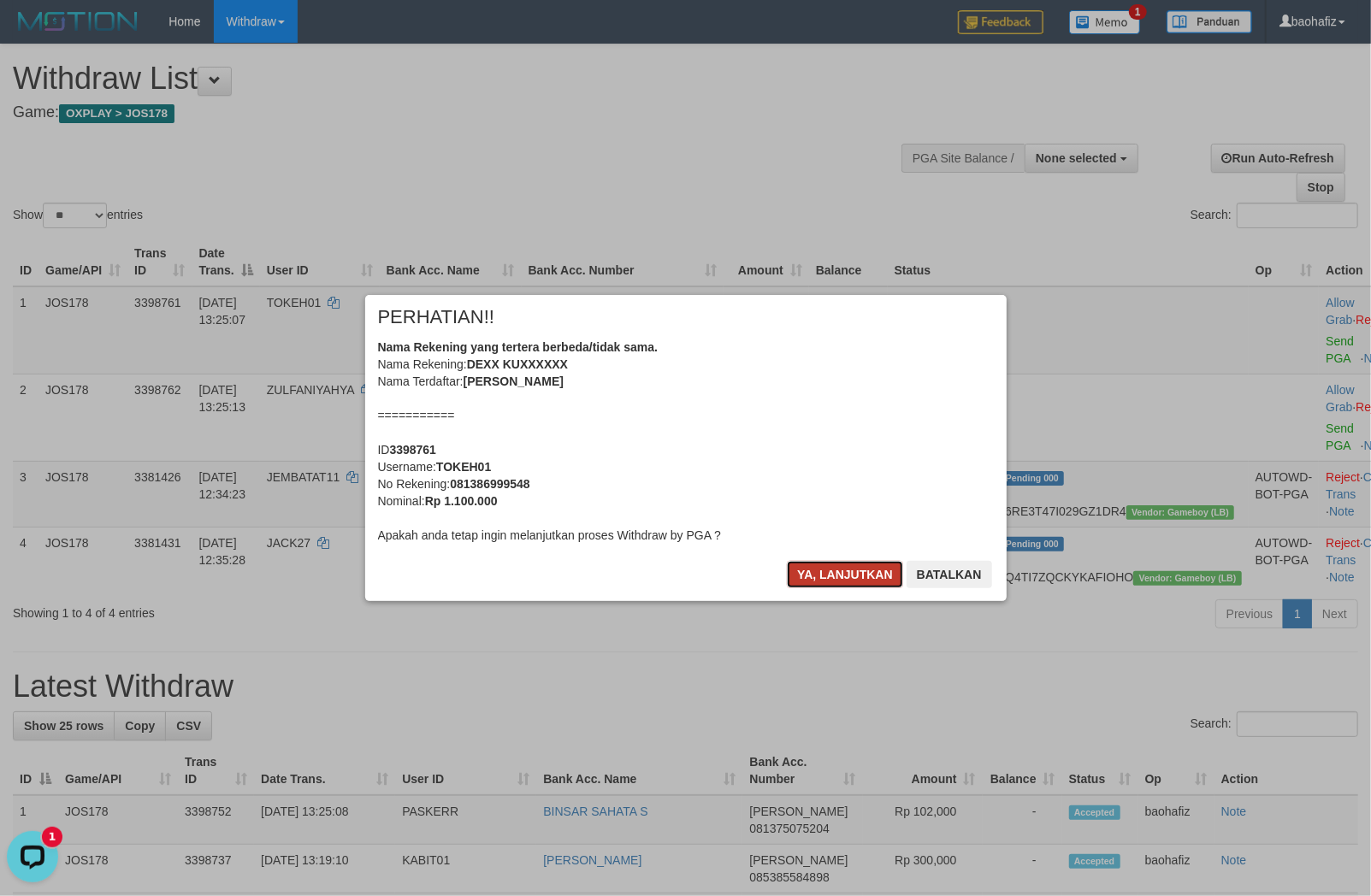
click at [845, 569] on button "Ya, lanjutkan" at bounding box center [845, 574] width 117 height 28
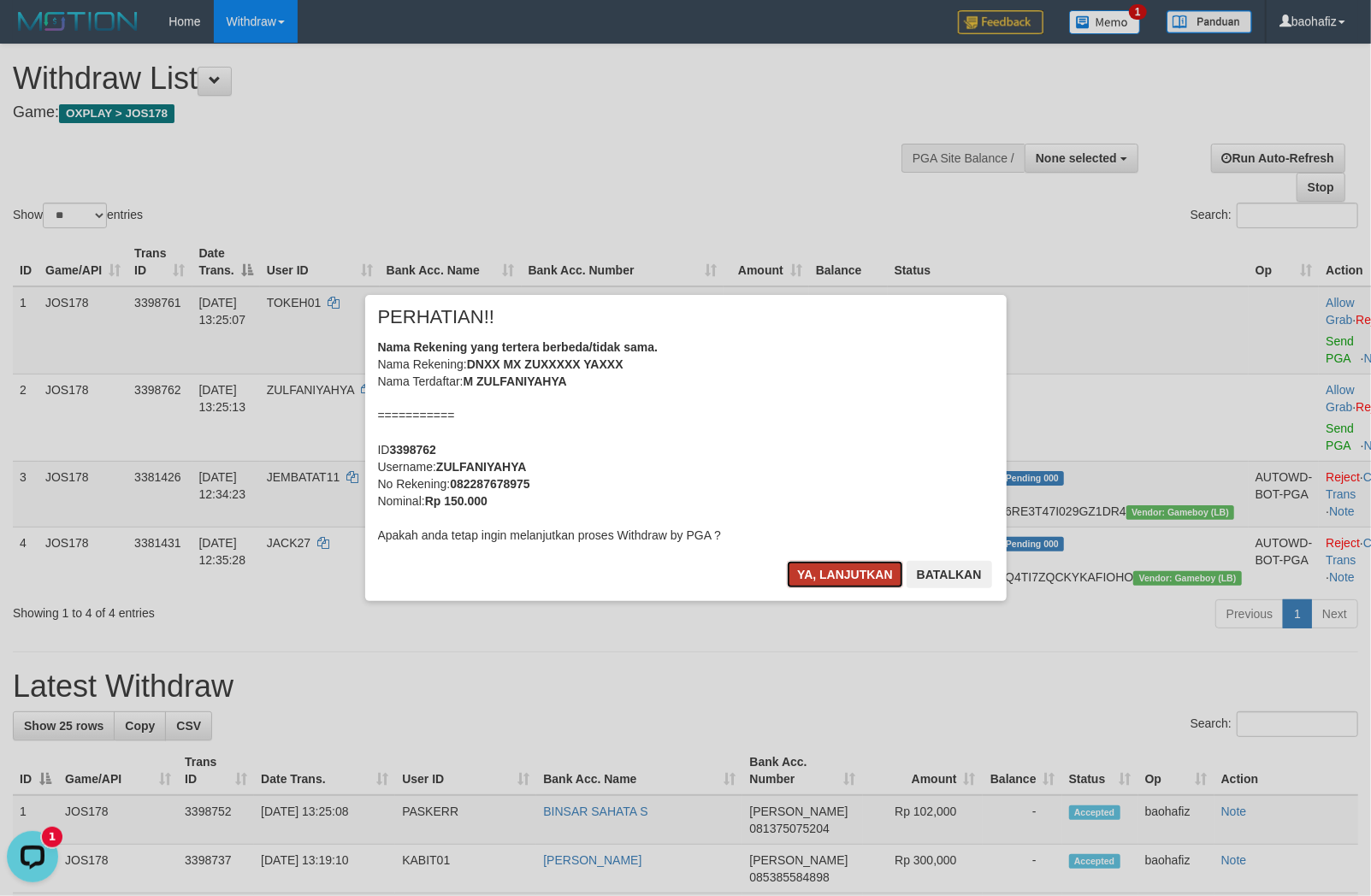
click at [846, 570] on button "Ya, lanjutkan" at bounding box center [845, 574] width 117 height 28
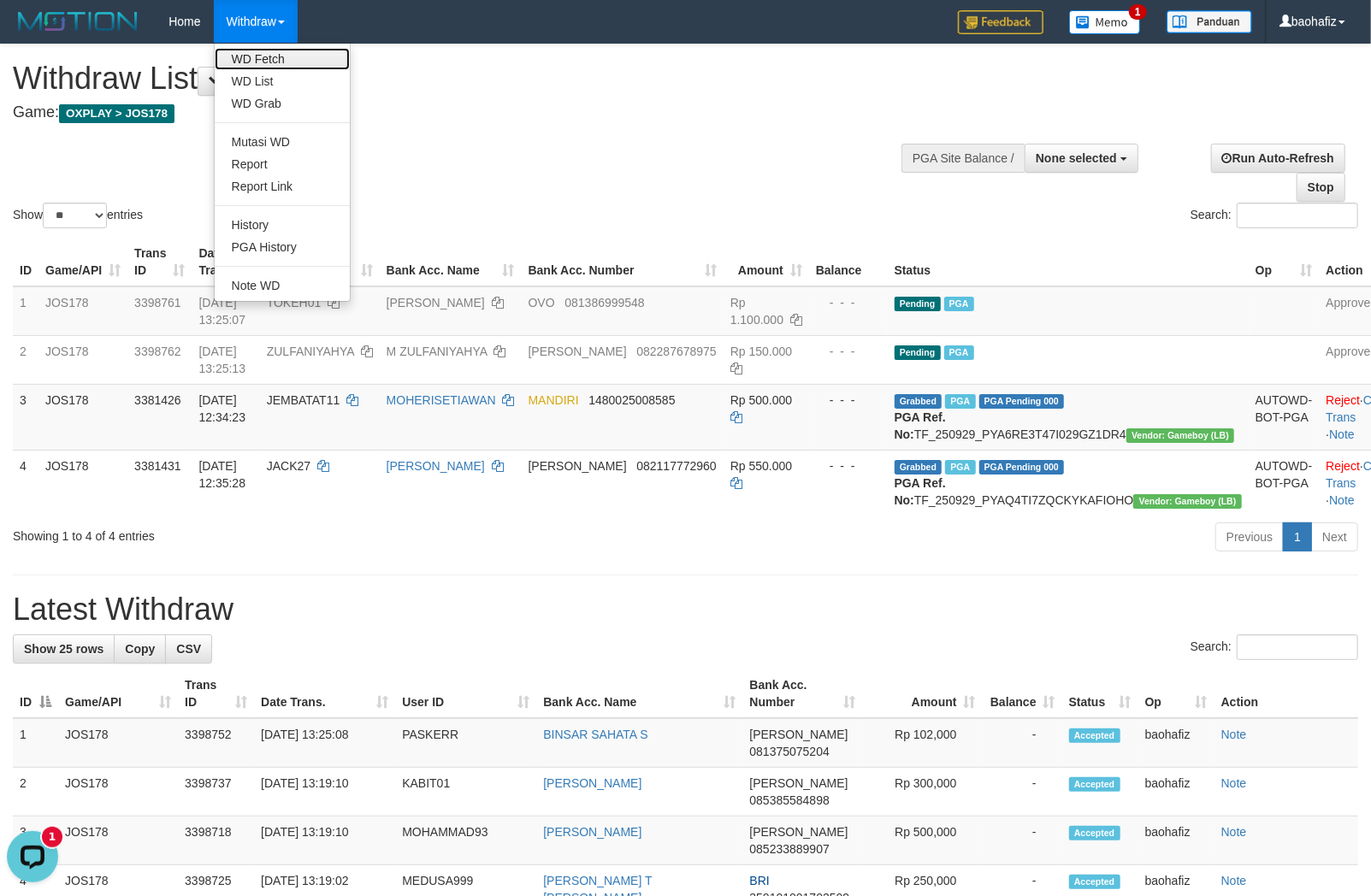
drag, startPoint x: 262, startPoint y: 52, endPoint x: 281, endPoint y: 12, distance: 44.3
click at [260, 53] on link "WD Fetch" at bounding box center [282, 58] width 135 height 22
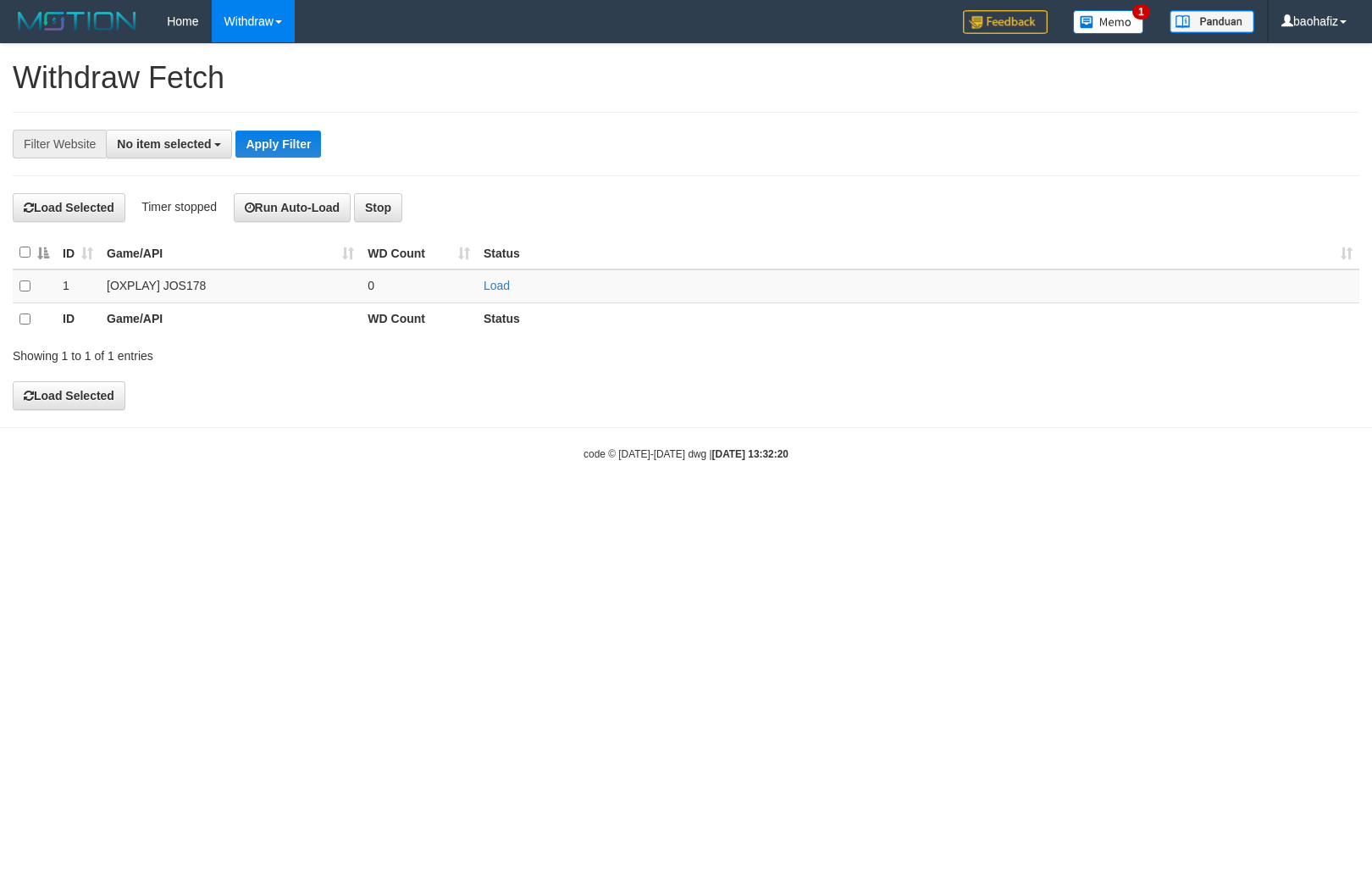
select select
click at [485, 283] on link "Load" at bounding box center [497, 285] width 26 height 13
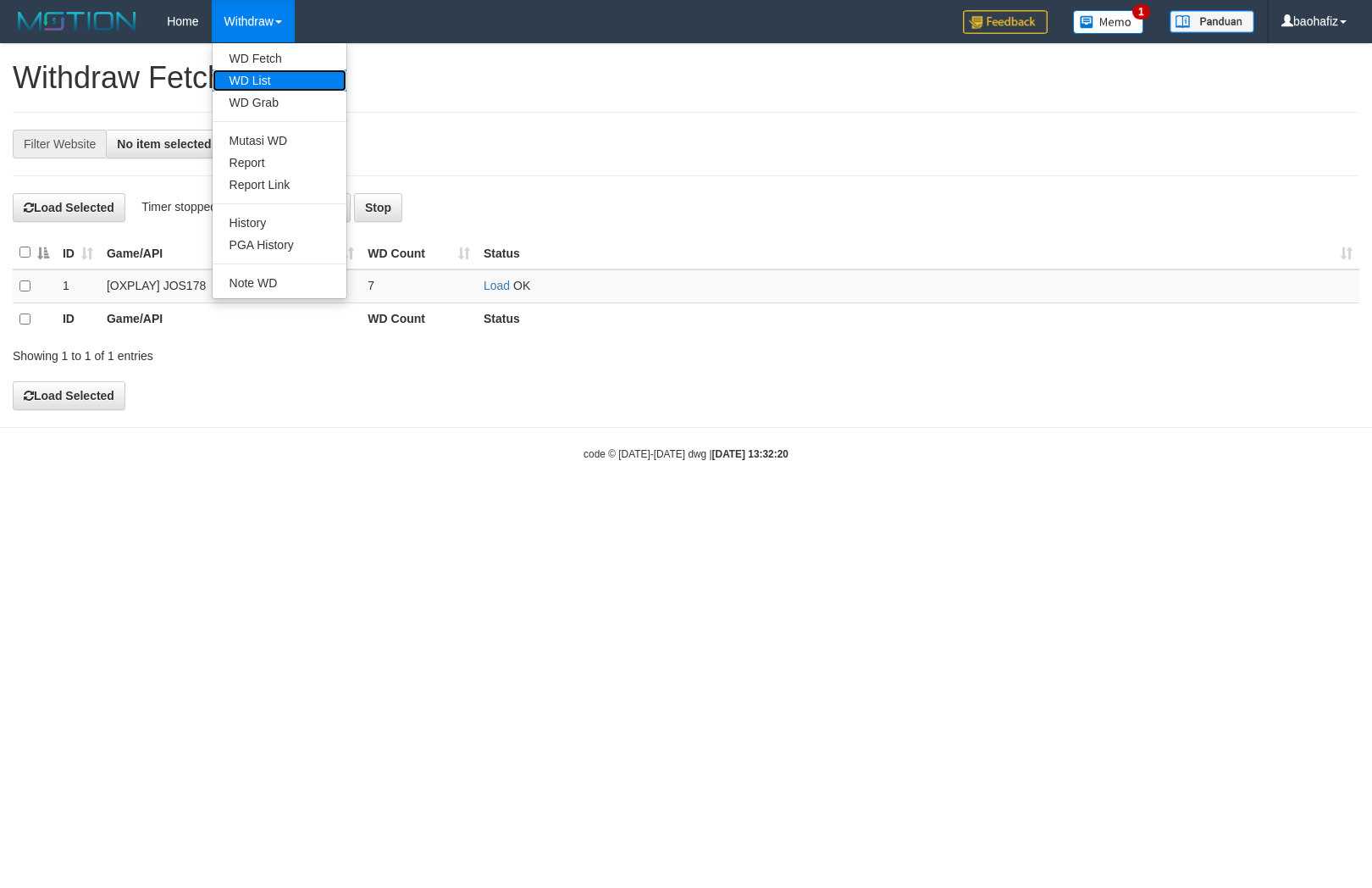
click at [240, 82] on link "WD List" at bounding box center [279, 80] width 133 height 22
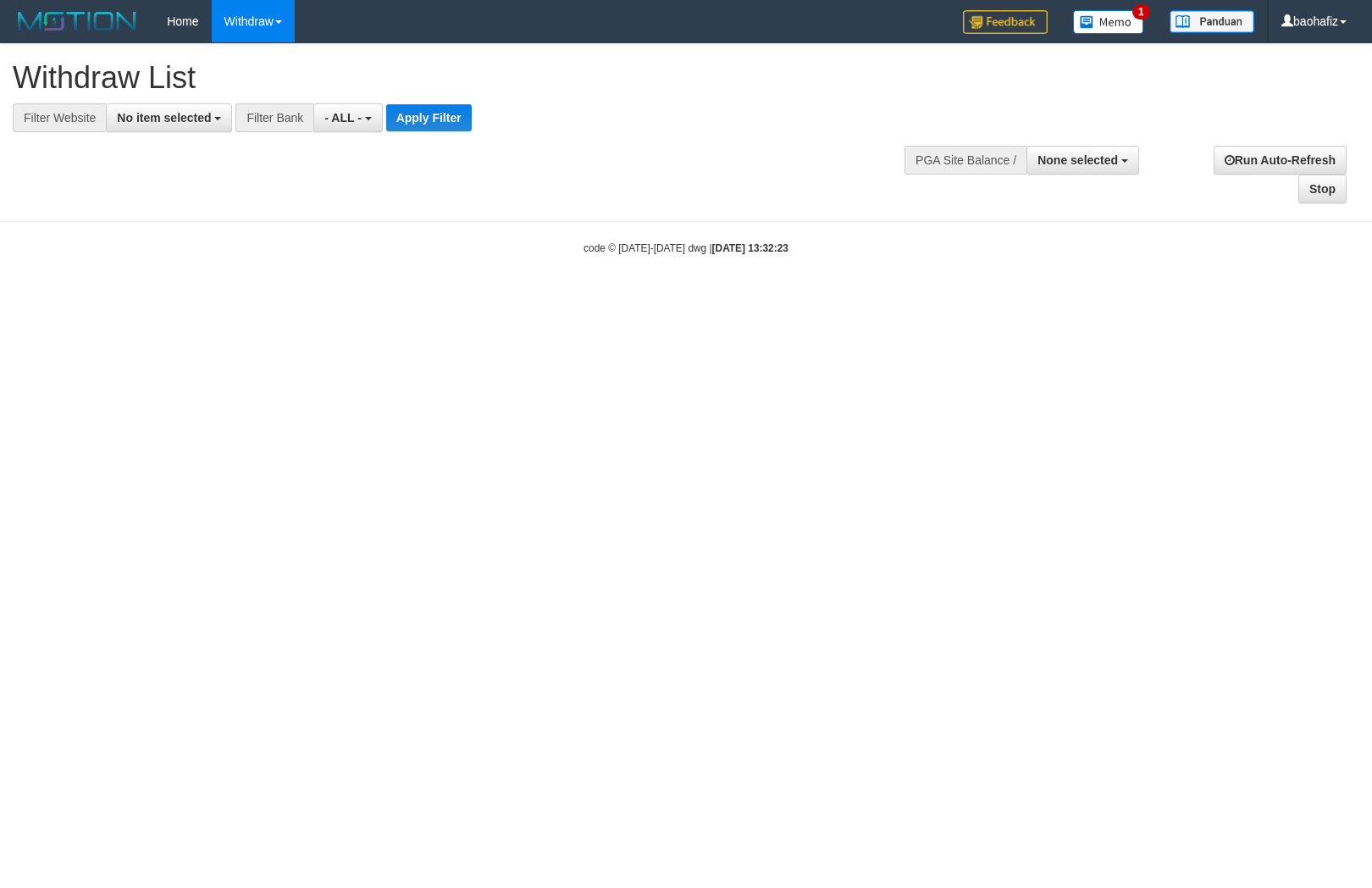
select select
click at [153, 124] on button "No item selected" at bounding box center [168, 117] width 126 height 28
select select "****"
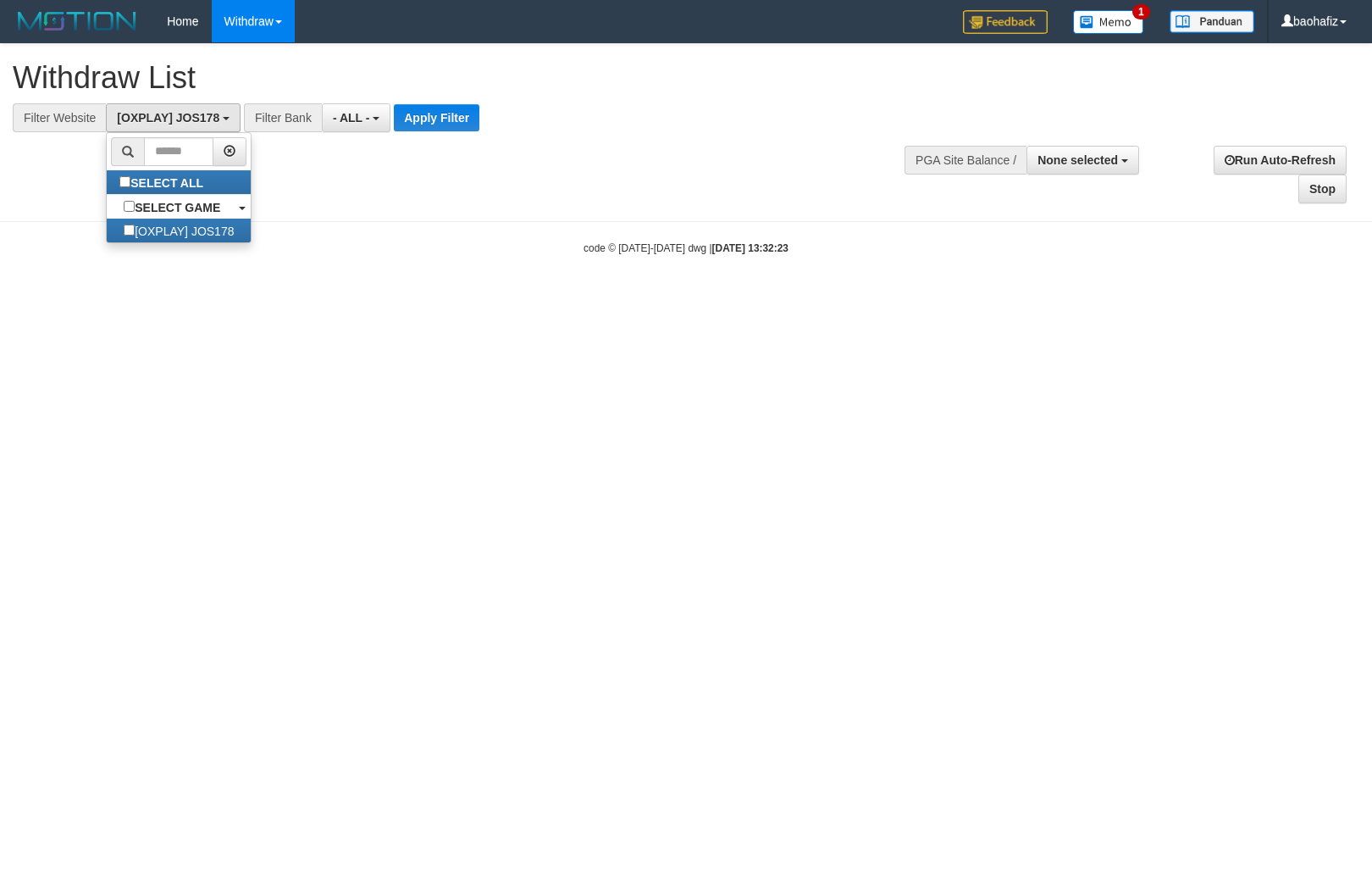
scroll to position [14, 0]
click at [425, 122] on button "Apply Filter" at bounding box center [436, 117] width 85 height 27
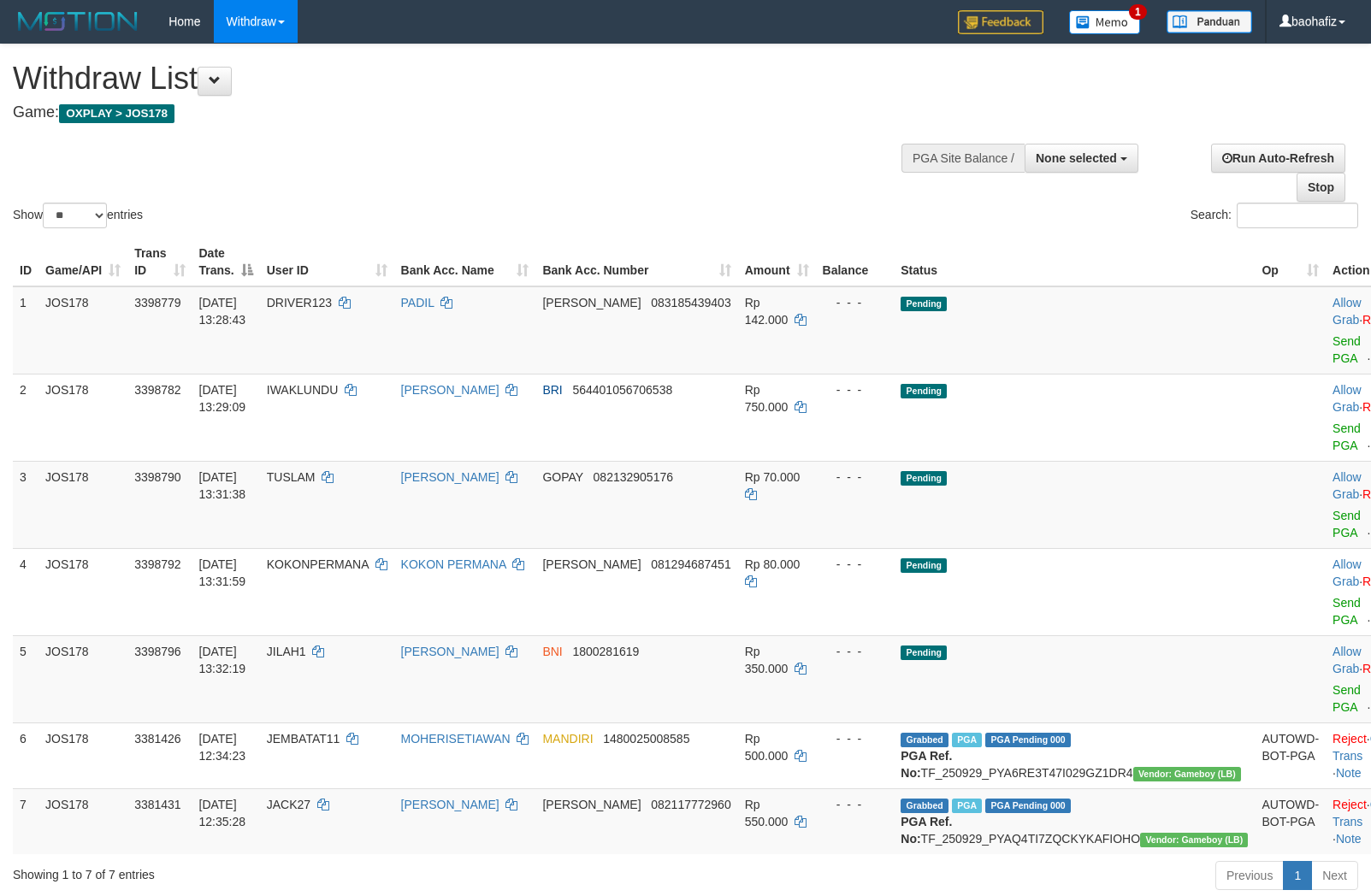
select select
select select "**"
click at [1333, 346] on link "Send PGA" at bounding box center [1347, 350] width 29 height 31
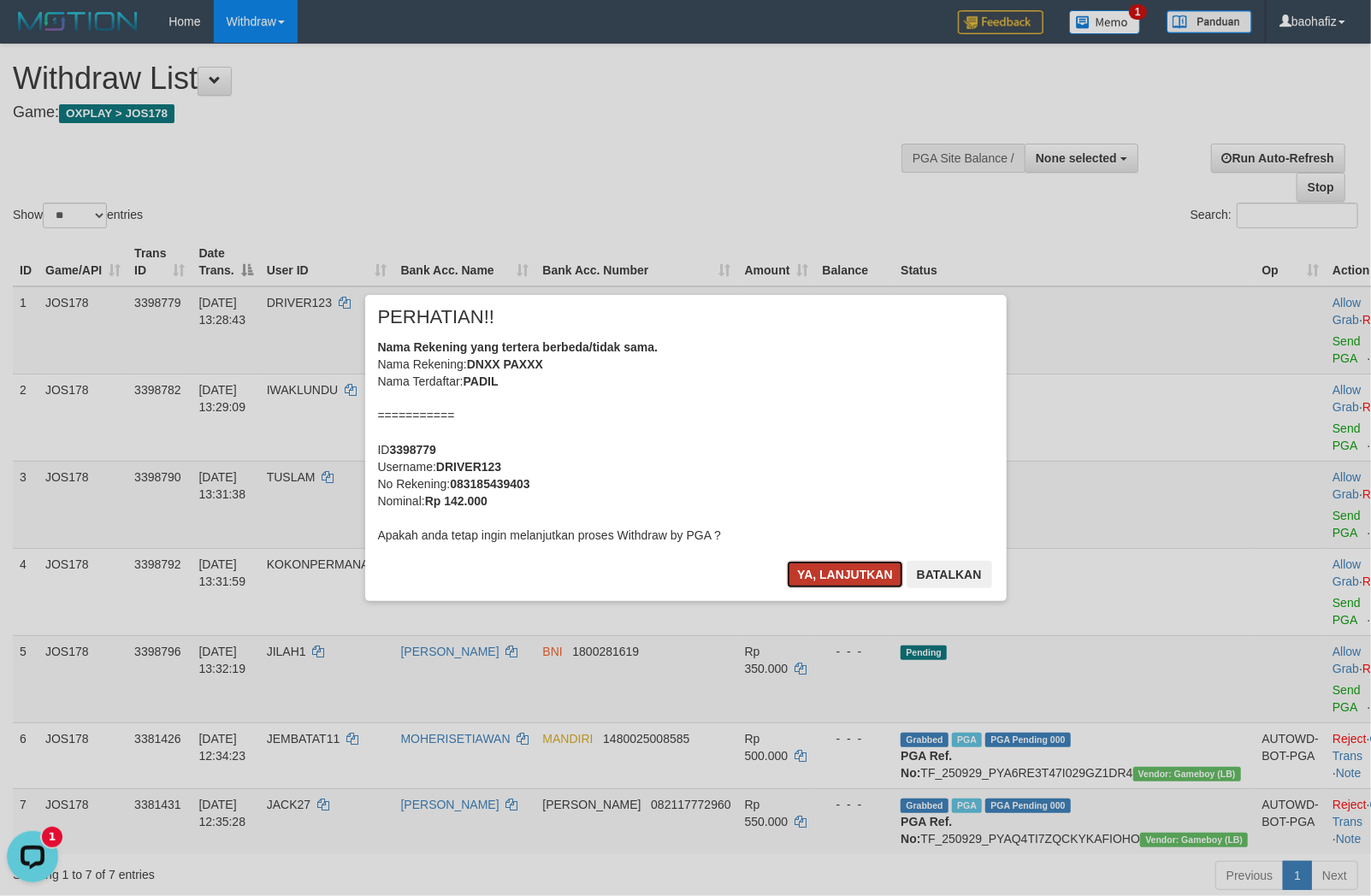
click at [820, 582] on button "Ya, lanjutkan" at bounding box center [845, 574] width 117 height 28
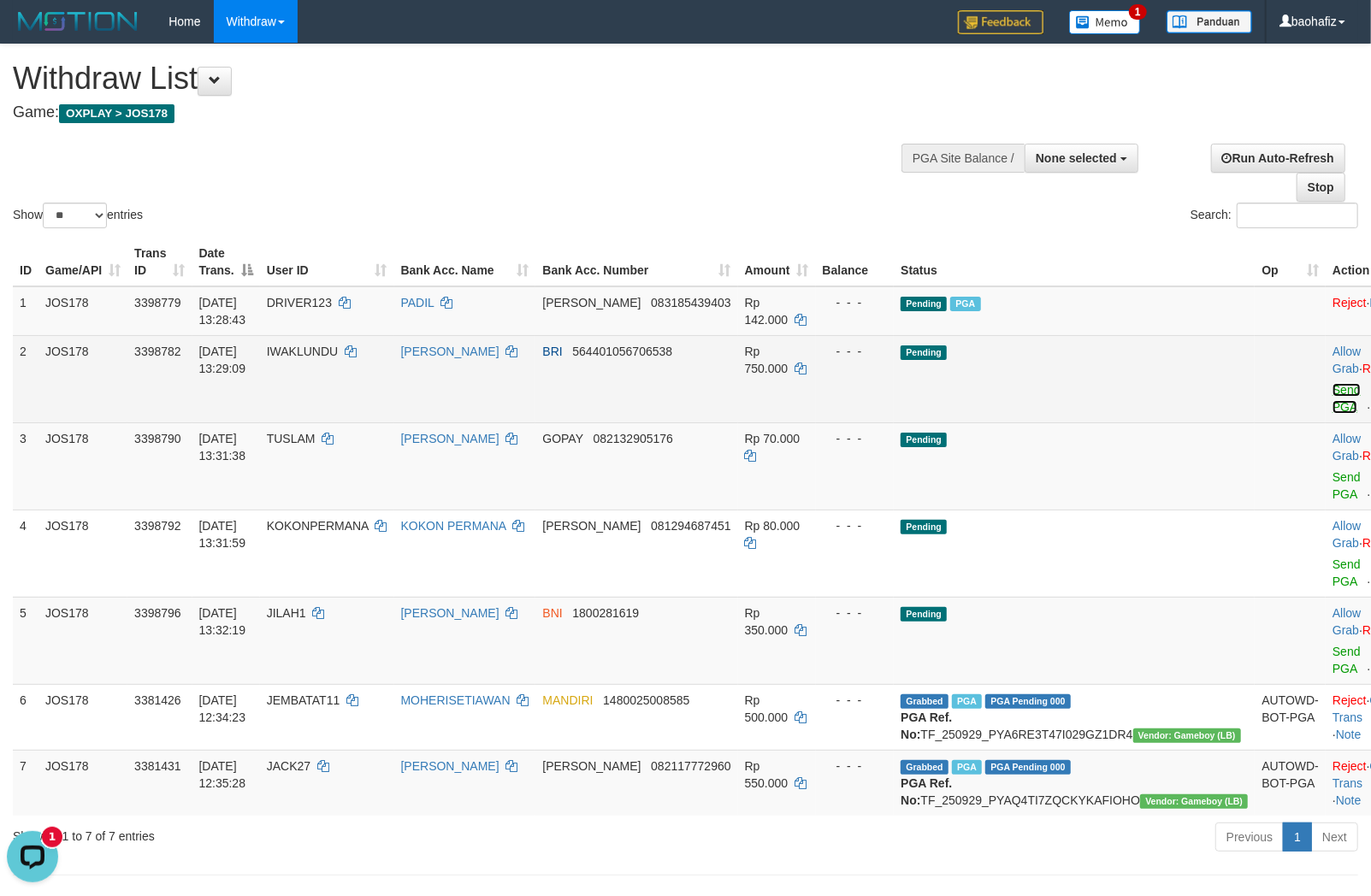
click at [1333, 387] on link "Send PGA" at bounding box center [1347, 398] width 29 height 31
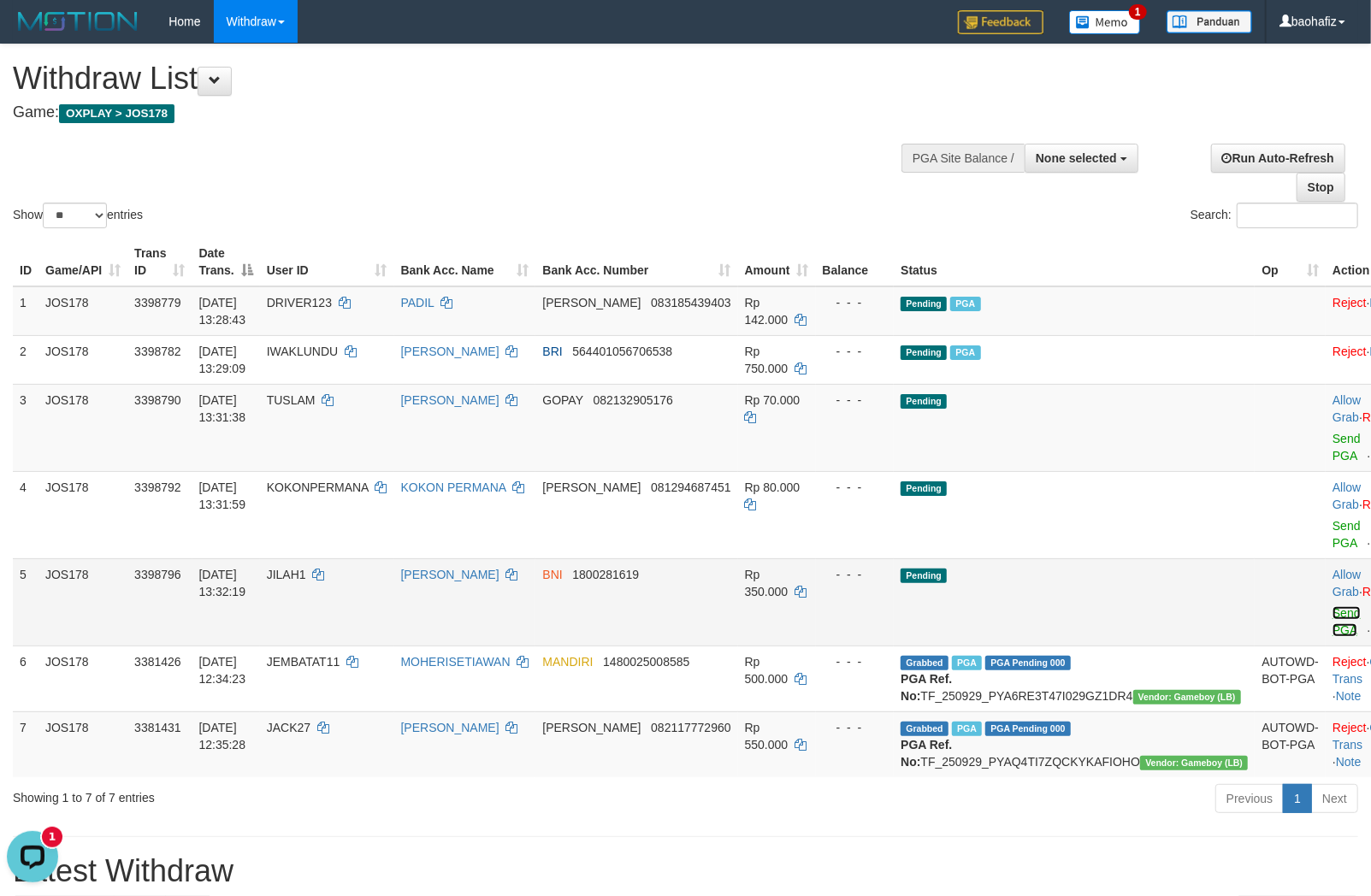
click at [1333, 608] on link "Send PGA" at bounding box center [1347, 622] width 29 height 31
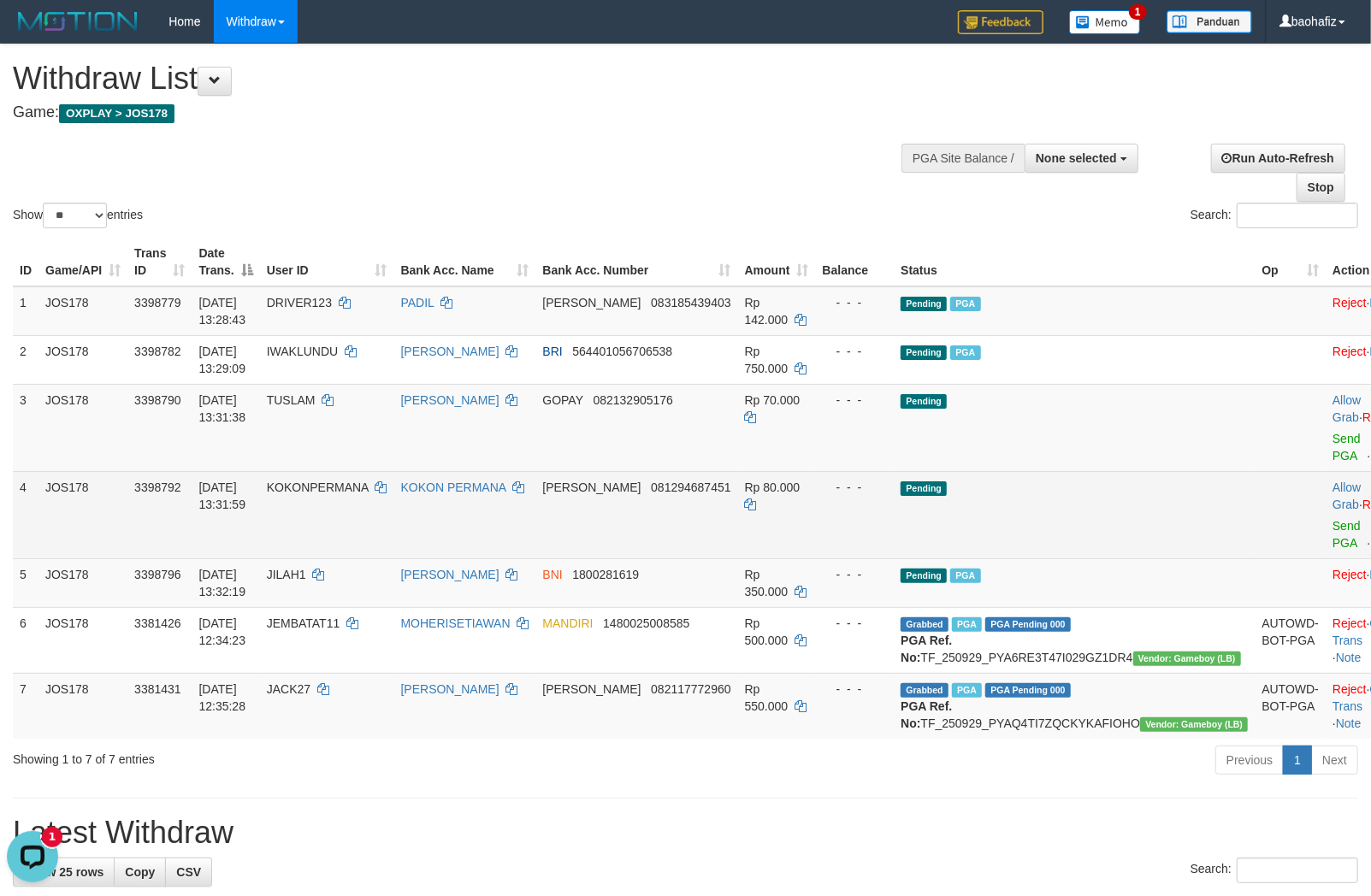
click at [691, 511] on td "DANA 081294687451" at bounding box center [635, 514] width 202 height 87
copy span "081294687451"
click at [691, 510] on td "DANA 081294687451" at bounding box center [635, 514] width 202 height 87
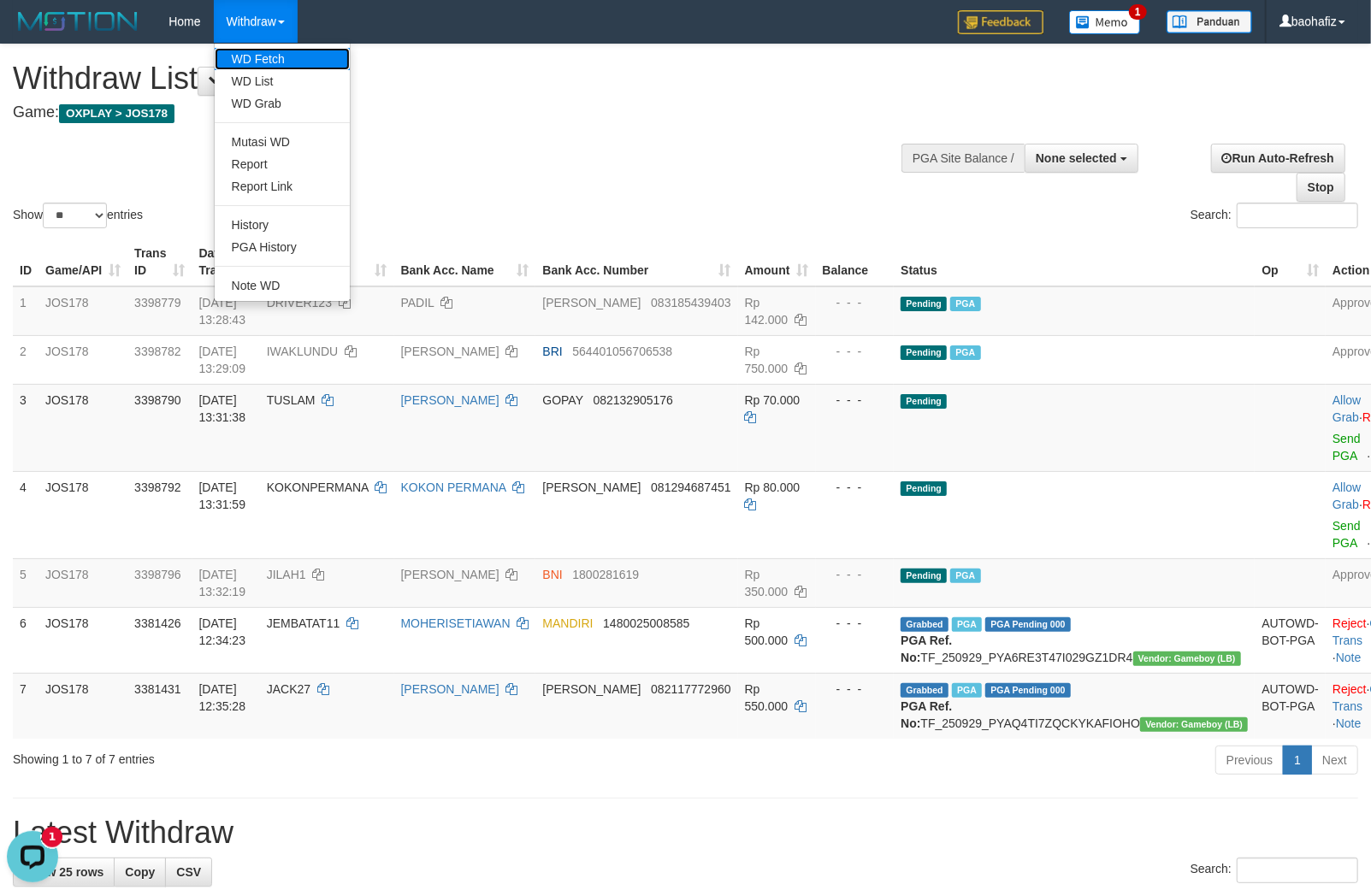
click at [269, 54] on link "WD Fetch" at bounding box center [282, 58] width 135 height 22
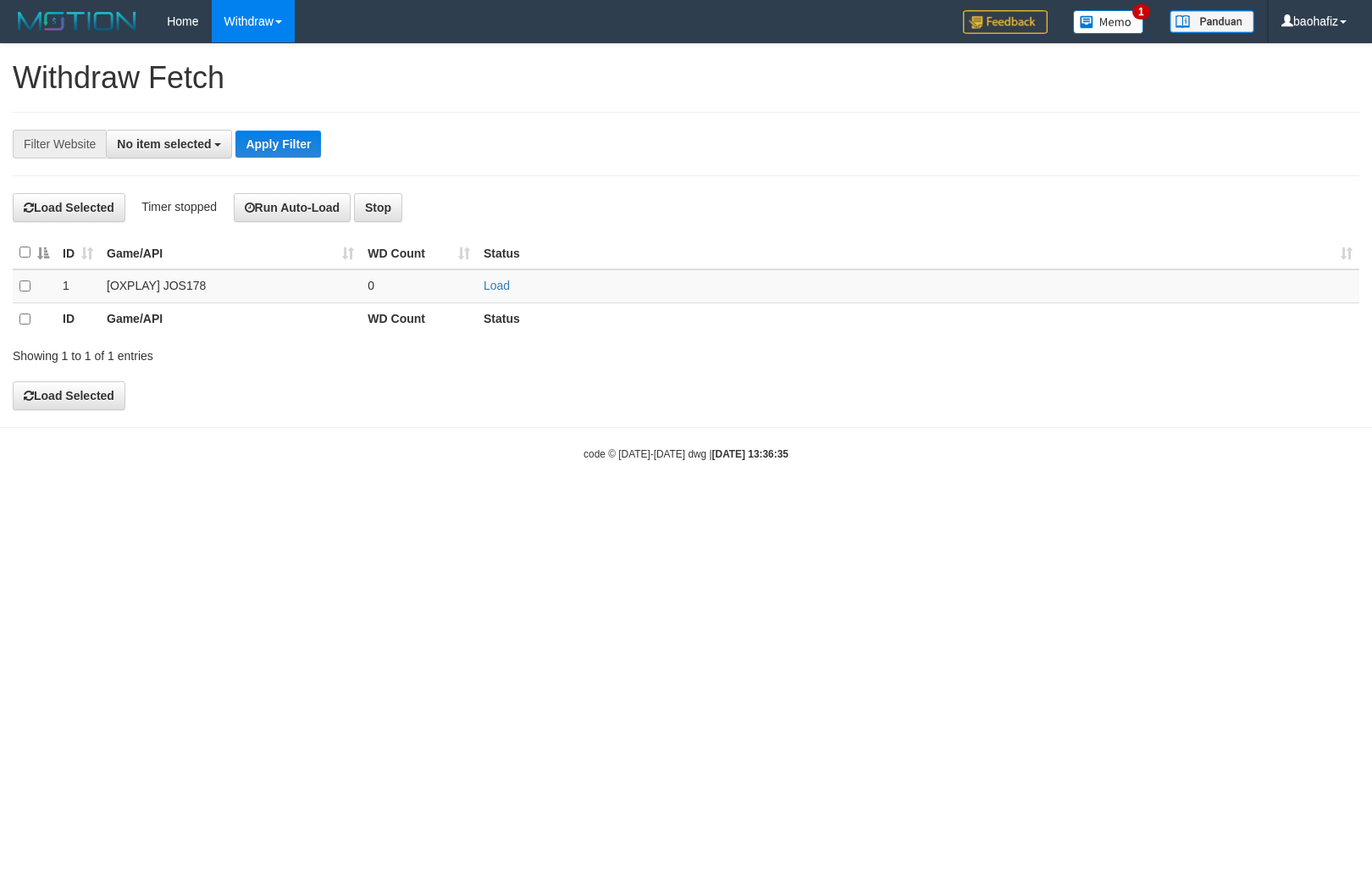
select select
click at [508, 288] on link "Load" at bounding box center [497, 285] width 26 height 13
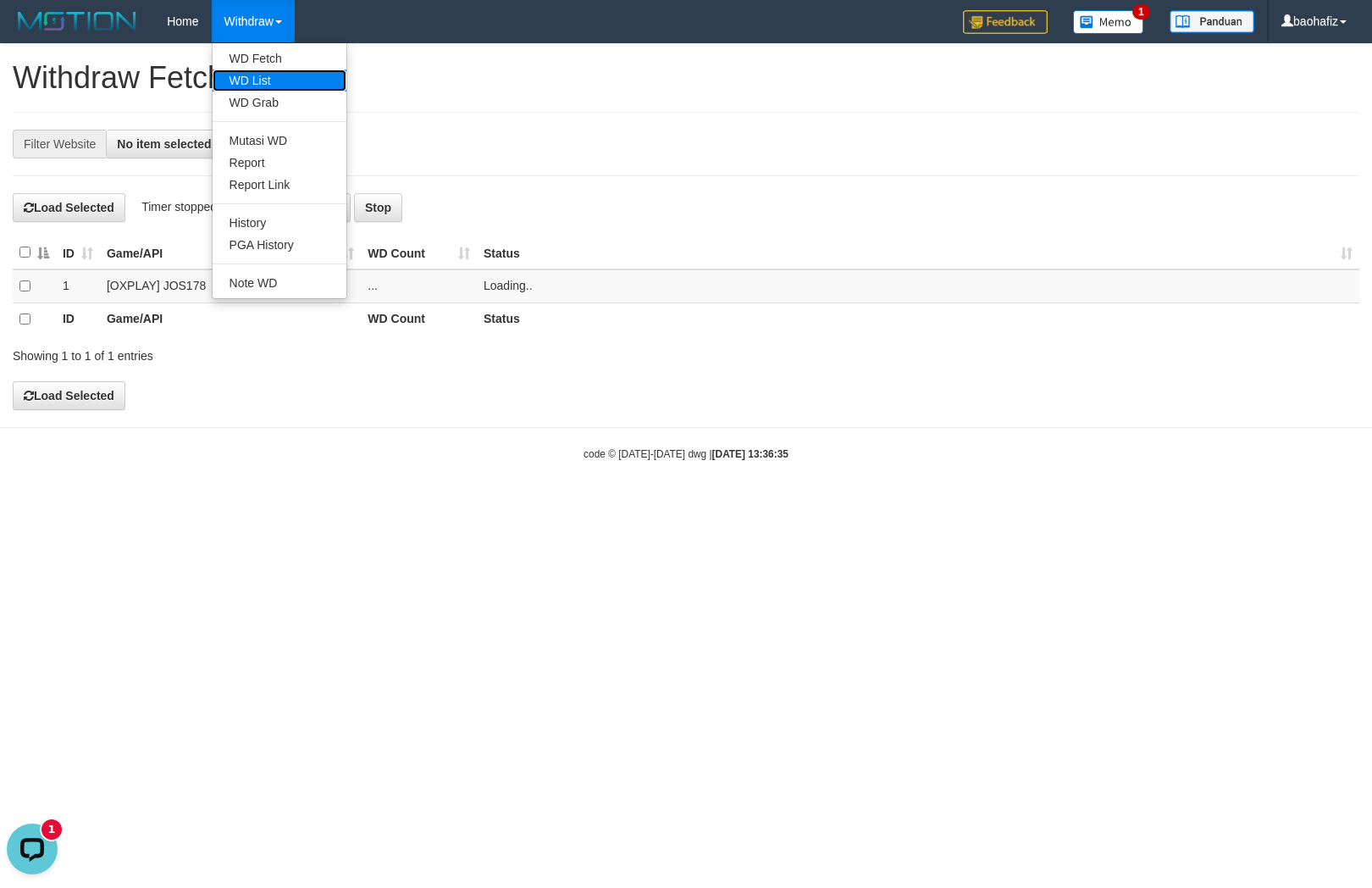
click at [273, 74] on link "WD List" at bounding box center [279, 80] width 133 height 22
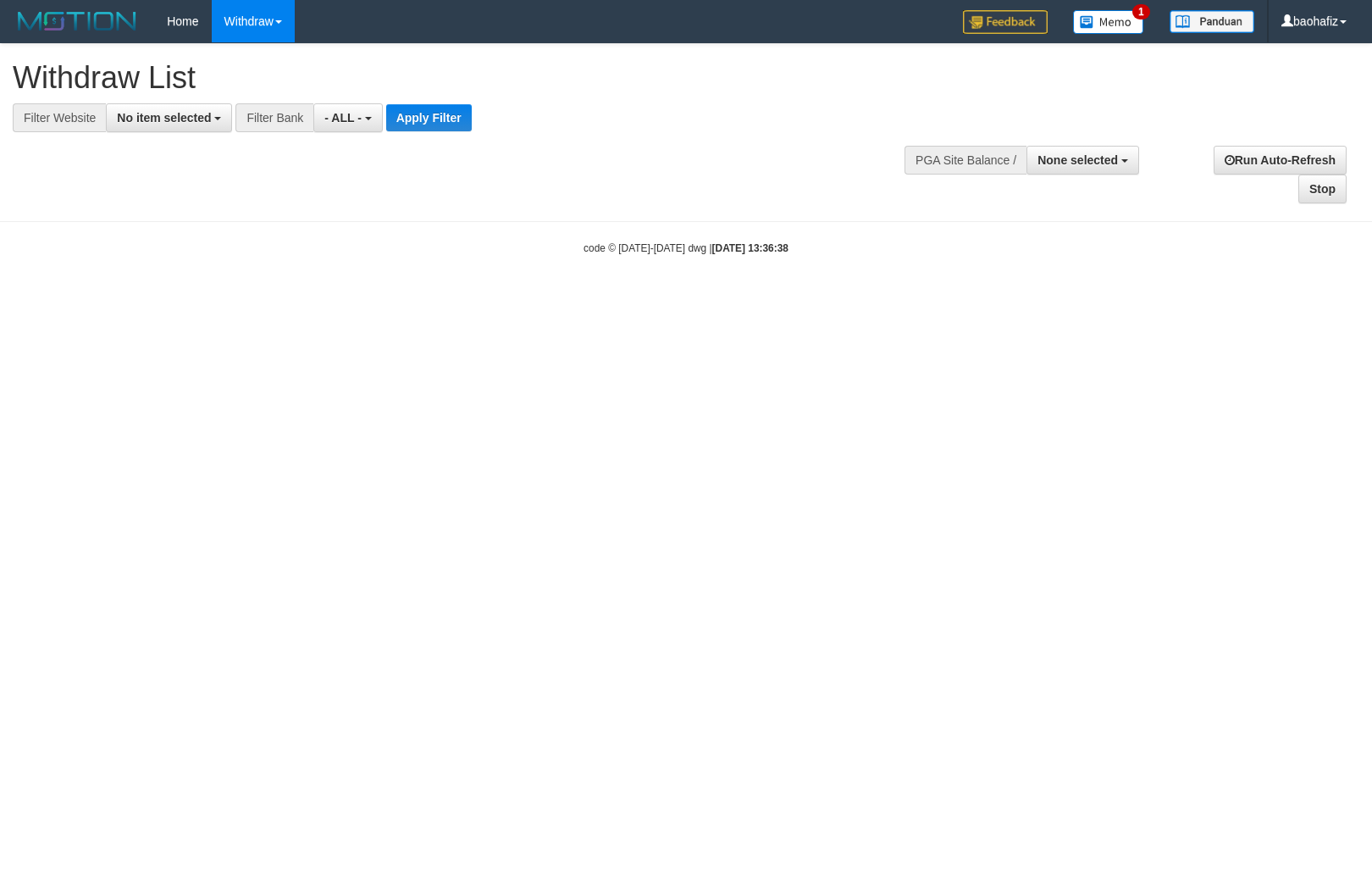
select select
click at [418, 121] on button "Apply Filter" at bounding box center [429, 117] width 85 height 27
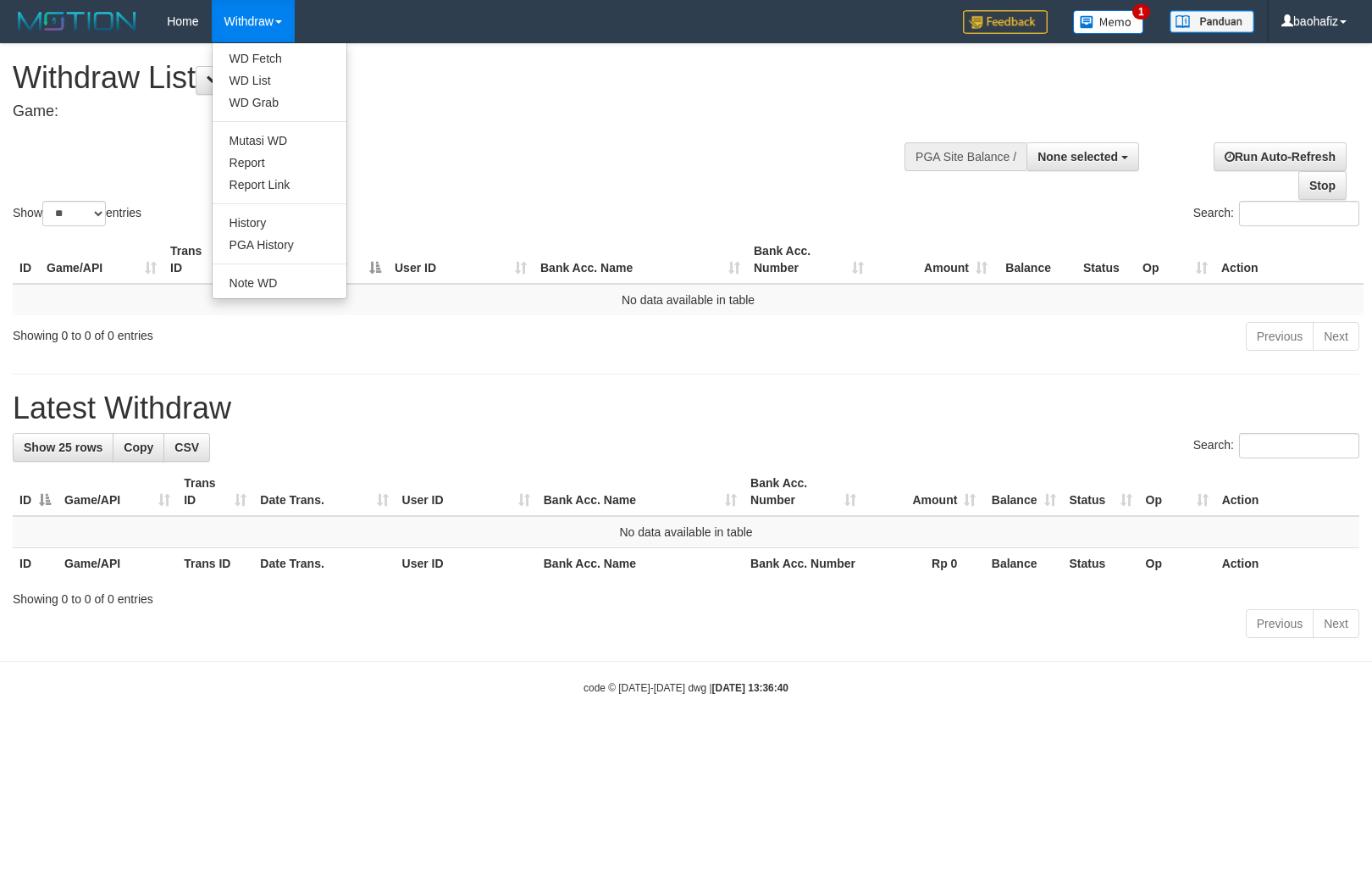
select select
select select "**"
click at [257, 52] on link "WD Fetch" at bounding box center [279, 58] width 133 height 22
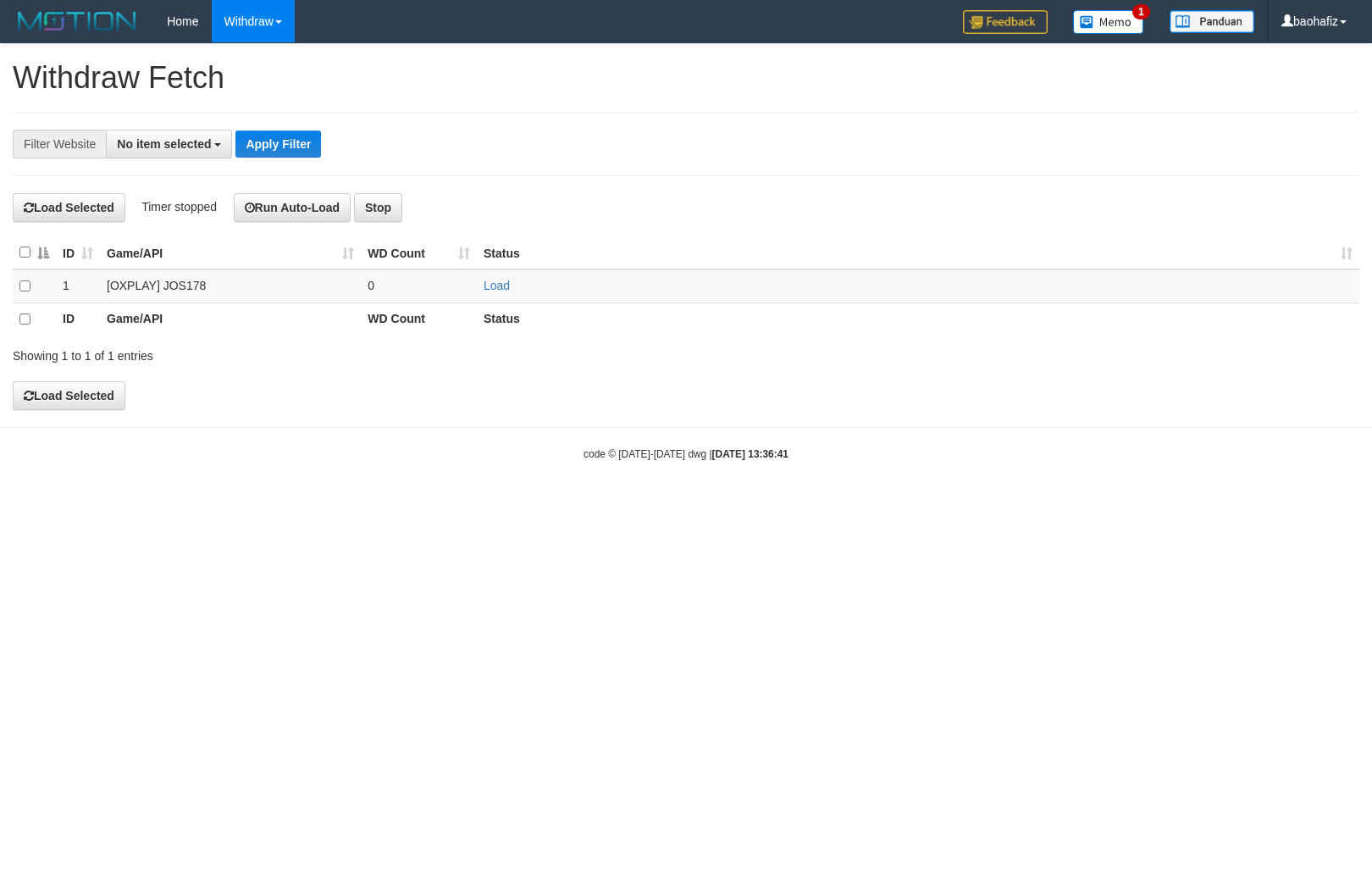
select select
click at [503, 289] on link "Load" at bounding box center [497, 285] width 26 height 13
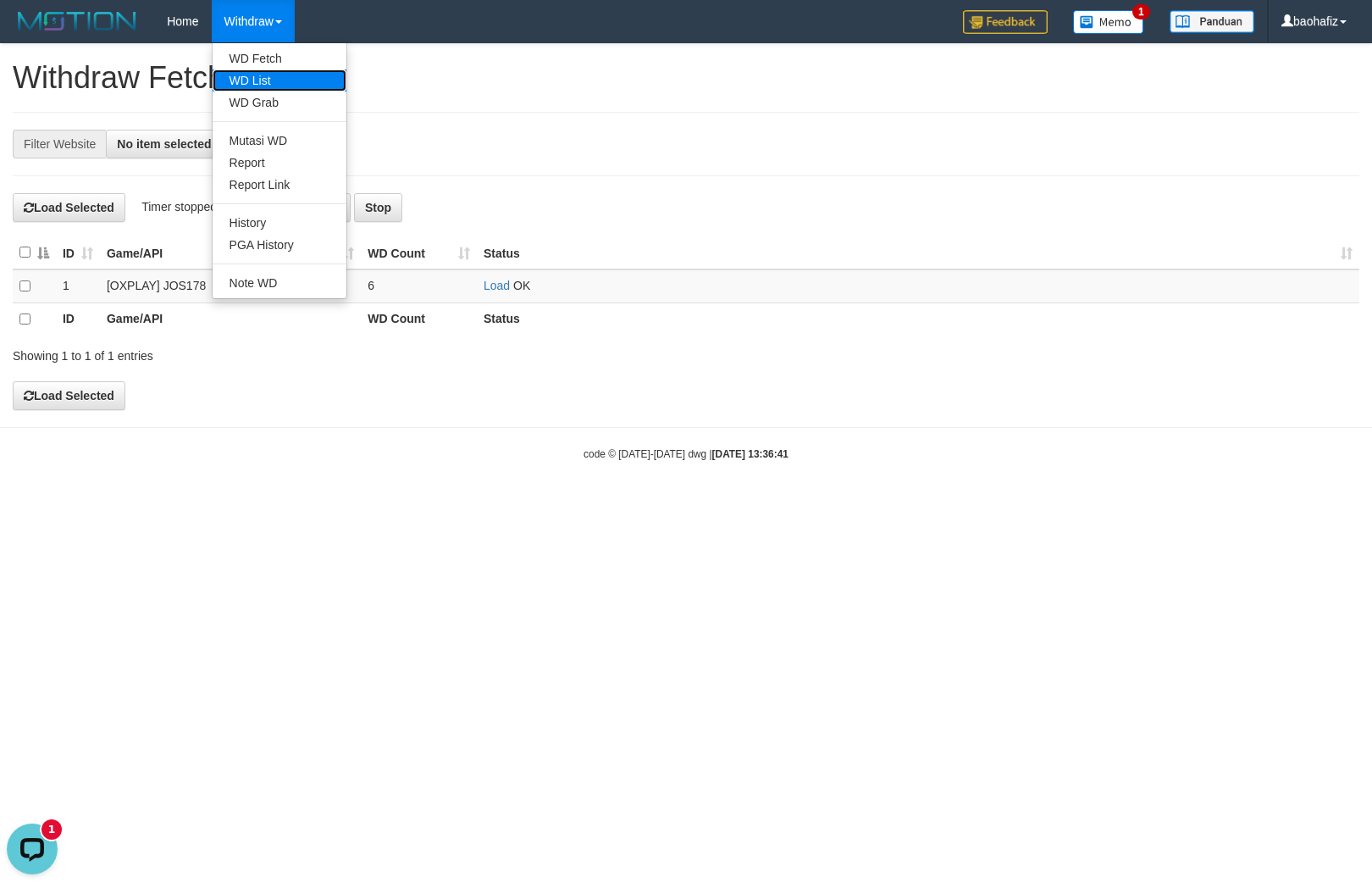
click at [279, 90] on link "WD List" at bounding box center [279, 80] width 133 height 22
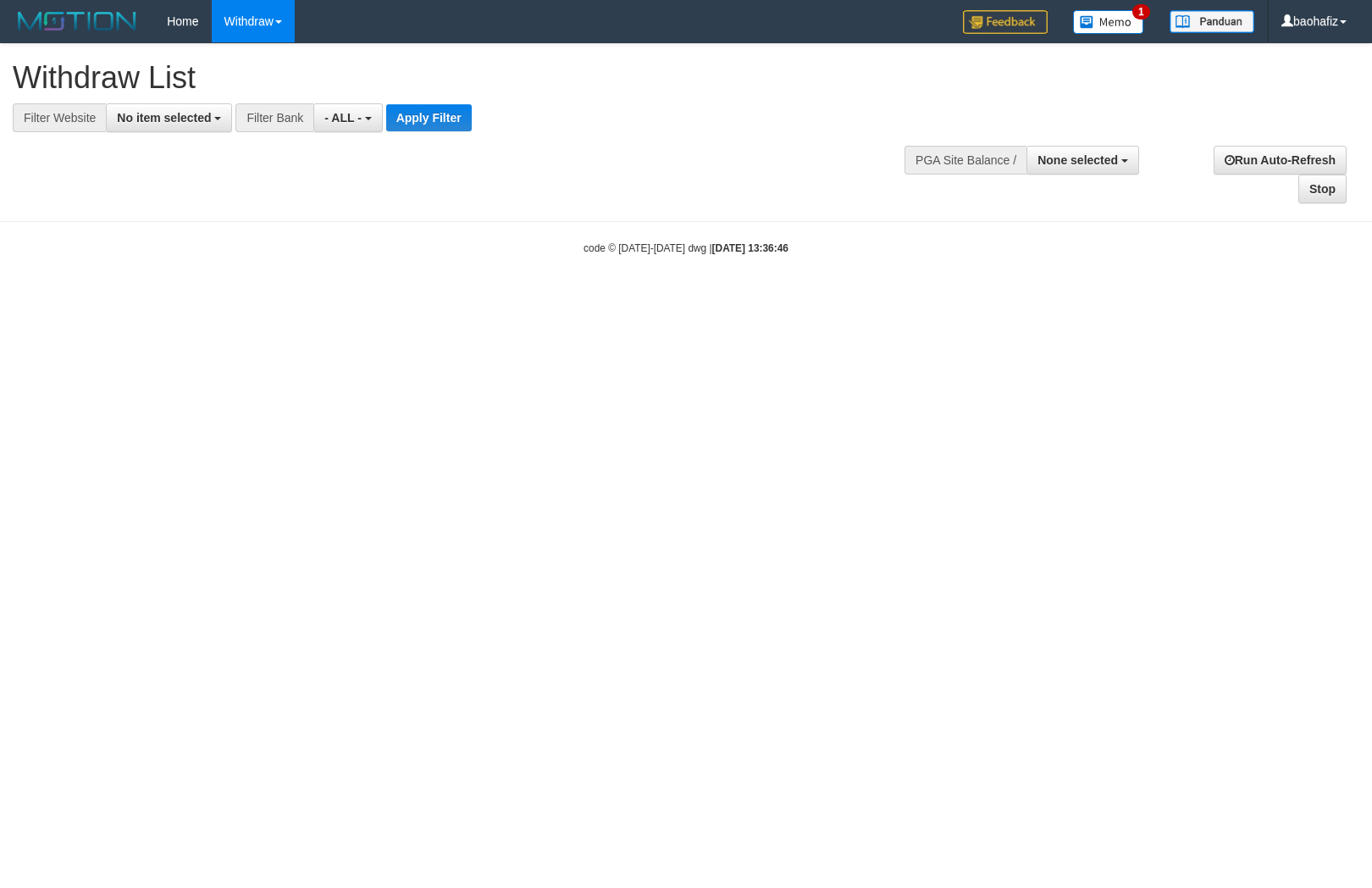
select select
click at [206, 130] on button "No item selected" at bounding box center [168, 117] width 126 height 28
select select "****"
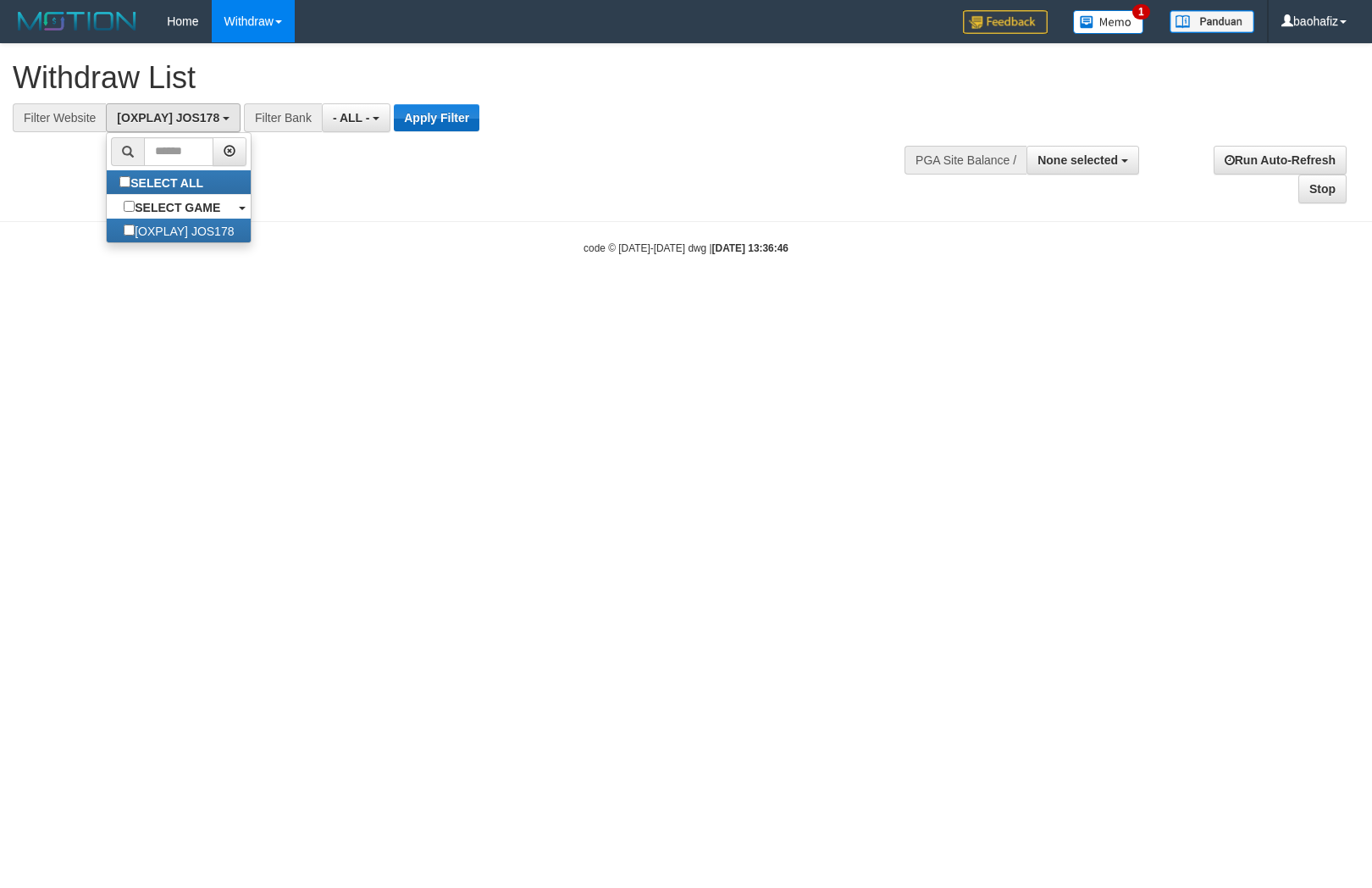
scroll to position [14, 0]
click at [449, 130] on button "Apply Filter" at bounding box center [436, 117] width 85 height 27
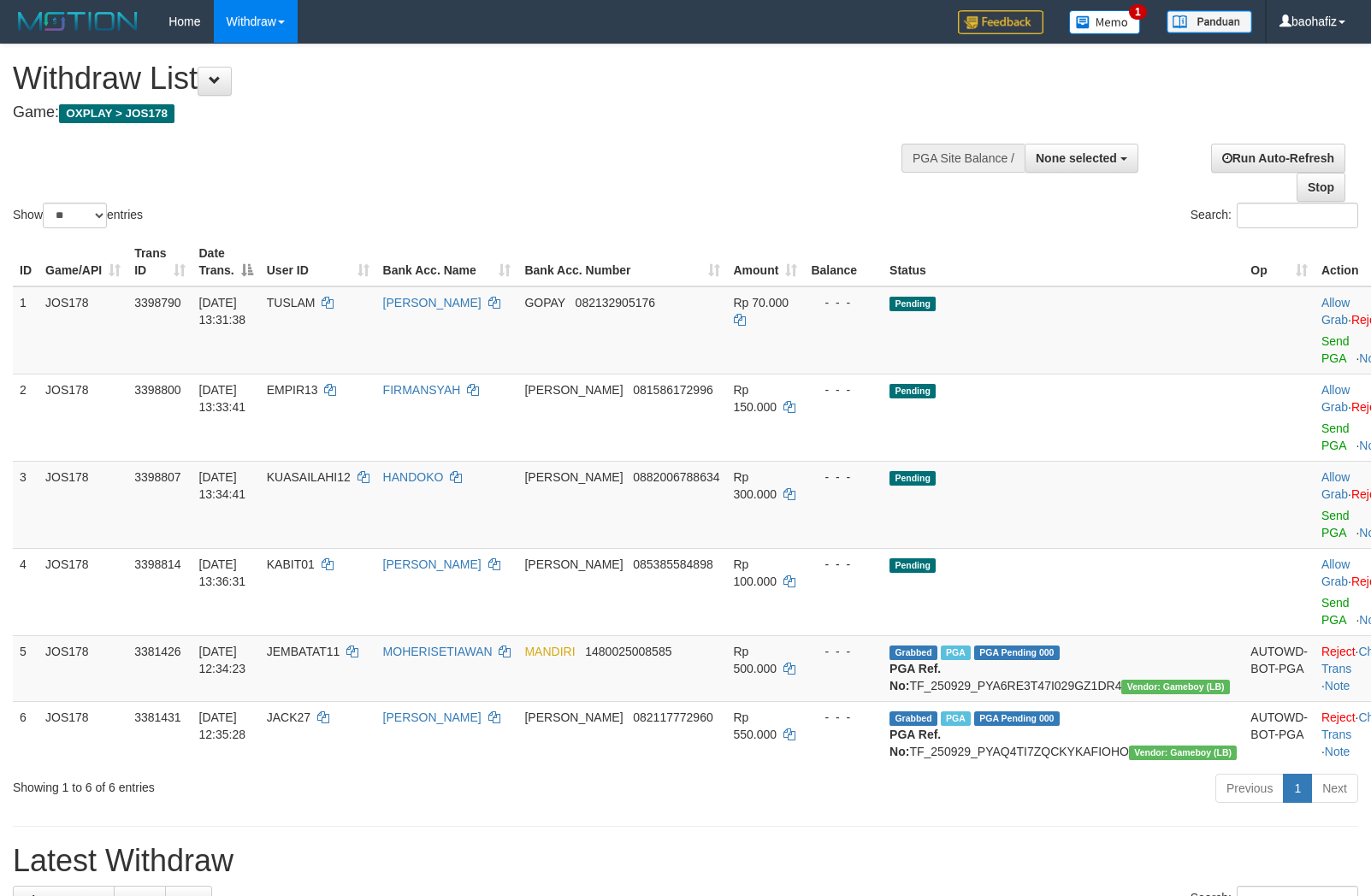
select select
select select "**"
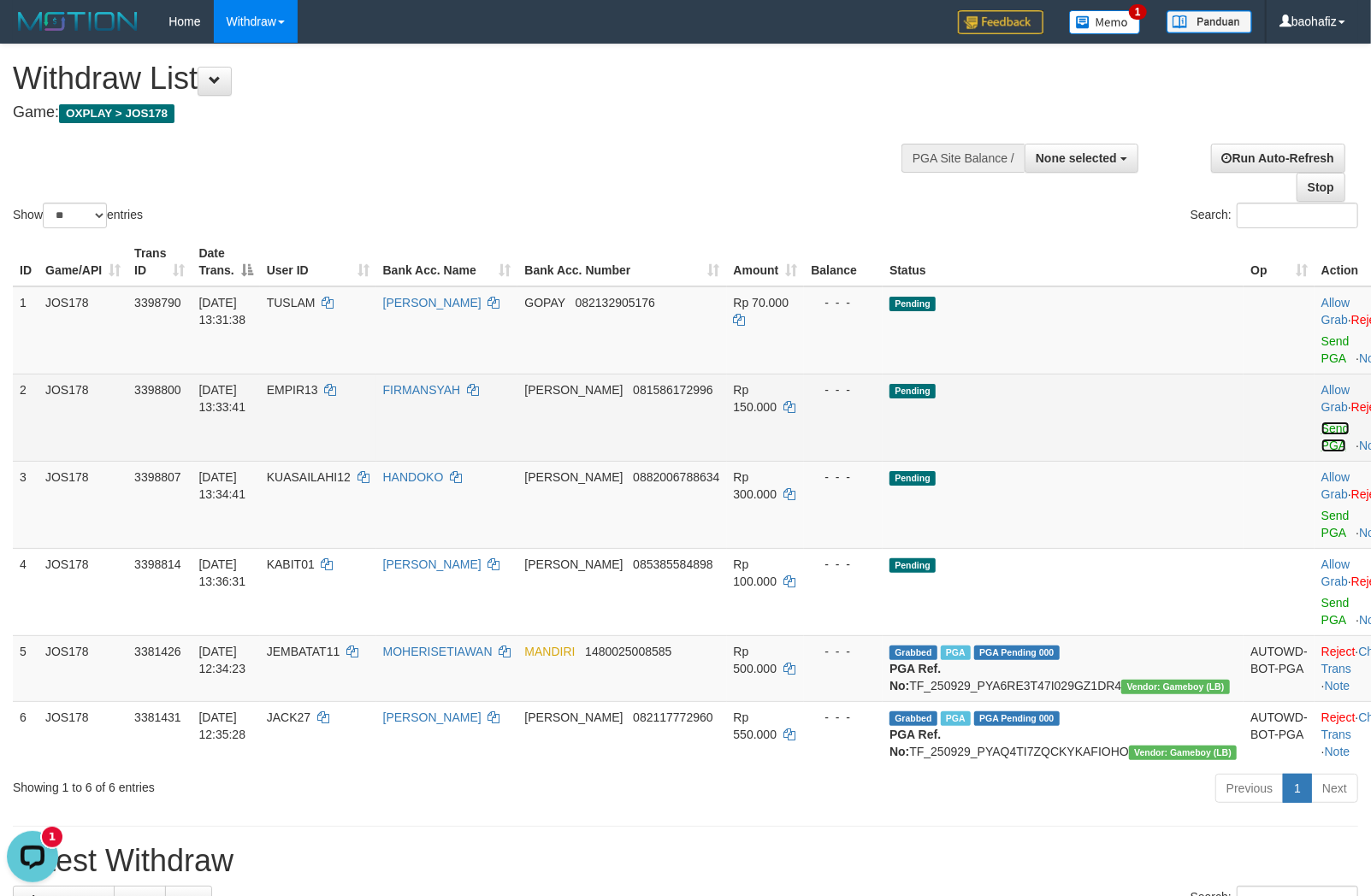
click at [1321, 425] on link "Send PGA" at bounding box center [1336, 437] width 29 height 31
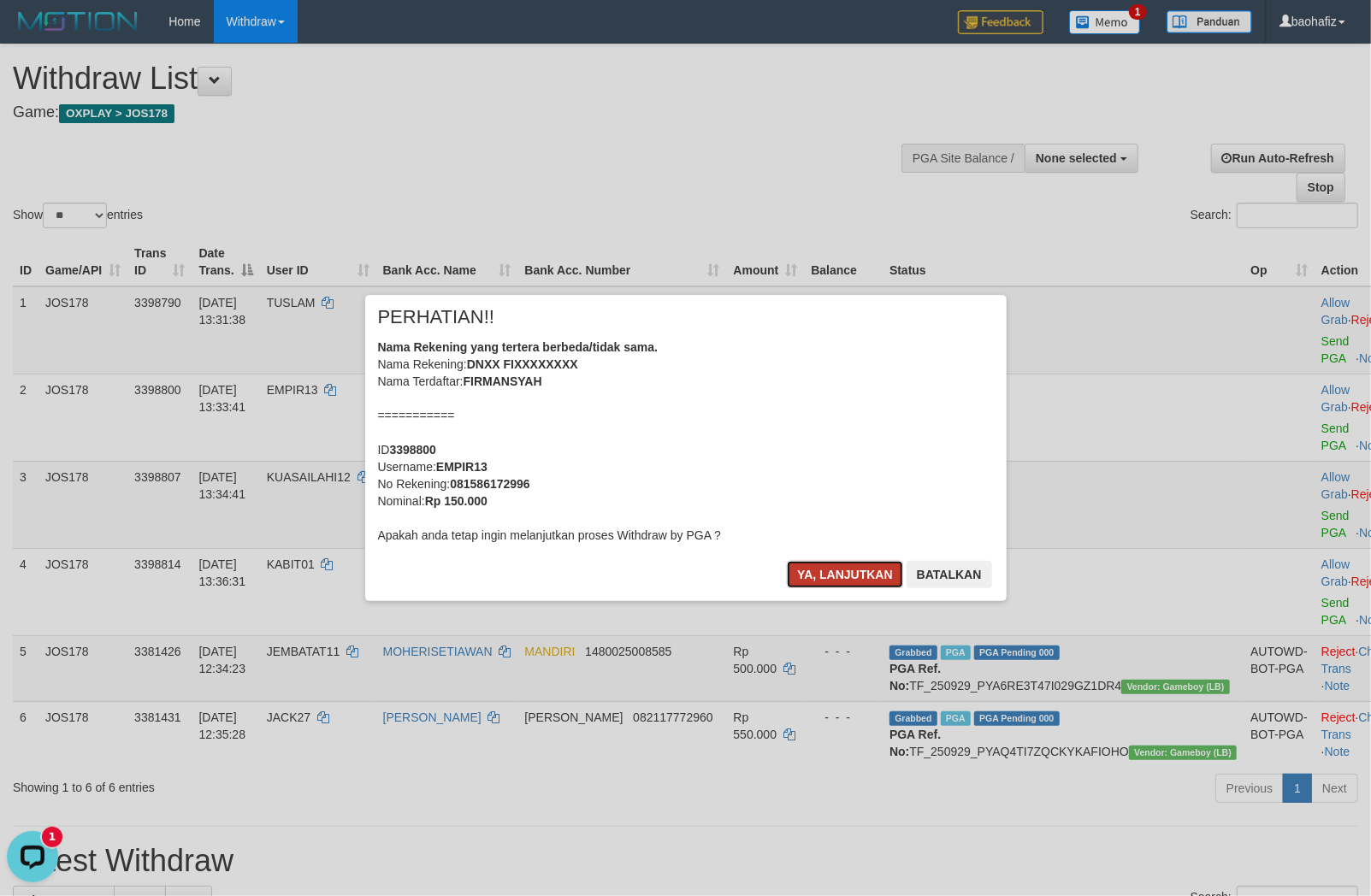
click at [864, 566] on button "Ya, lanjutkan" at bounding box center [845, 574] width 117 height 28
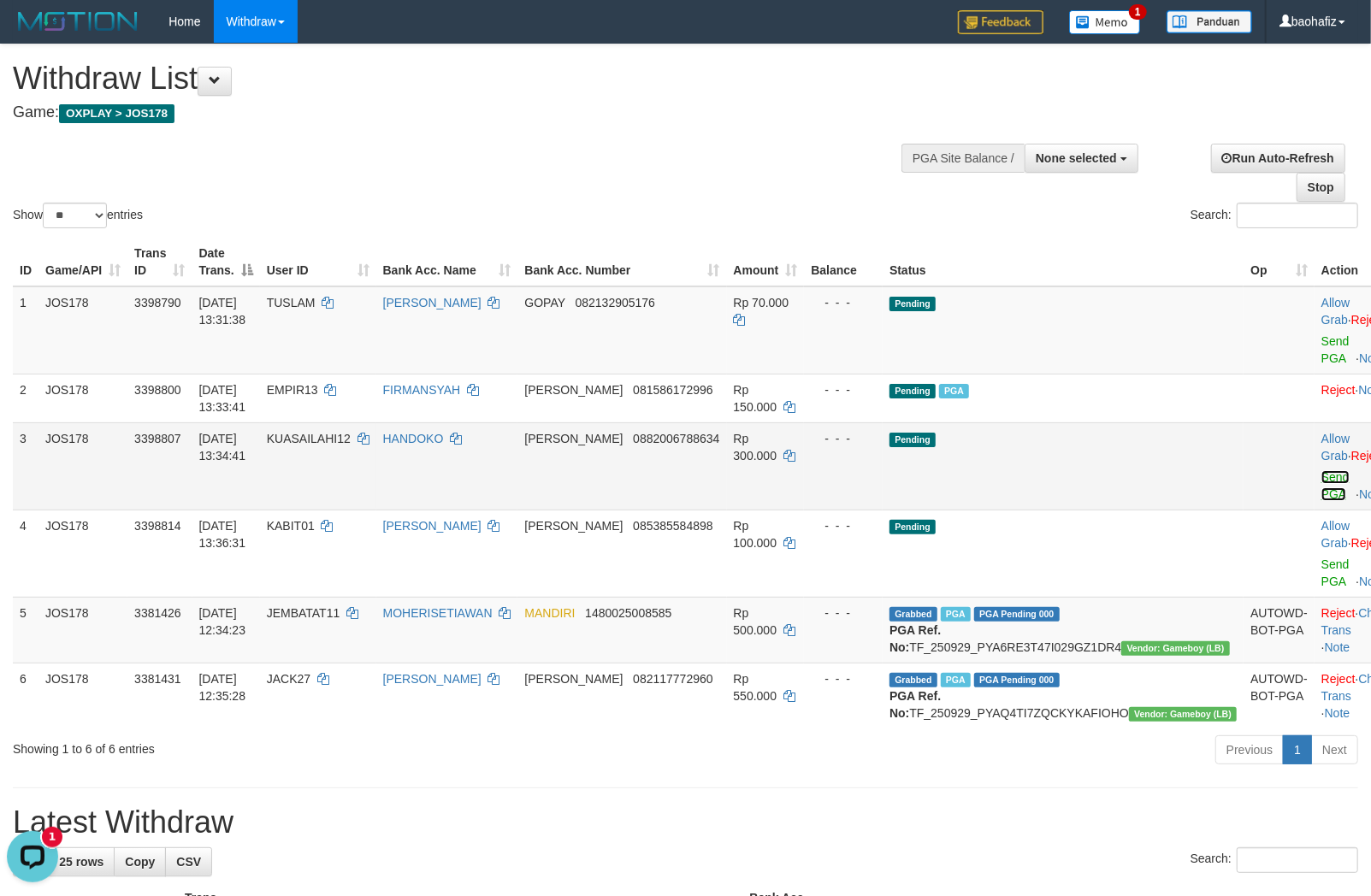
click at [1321, 492] on link "Send PGA" at bounding box center [1336, 485] width 29 height 31
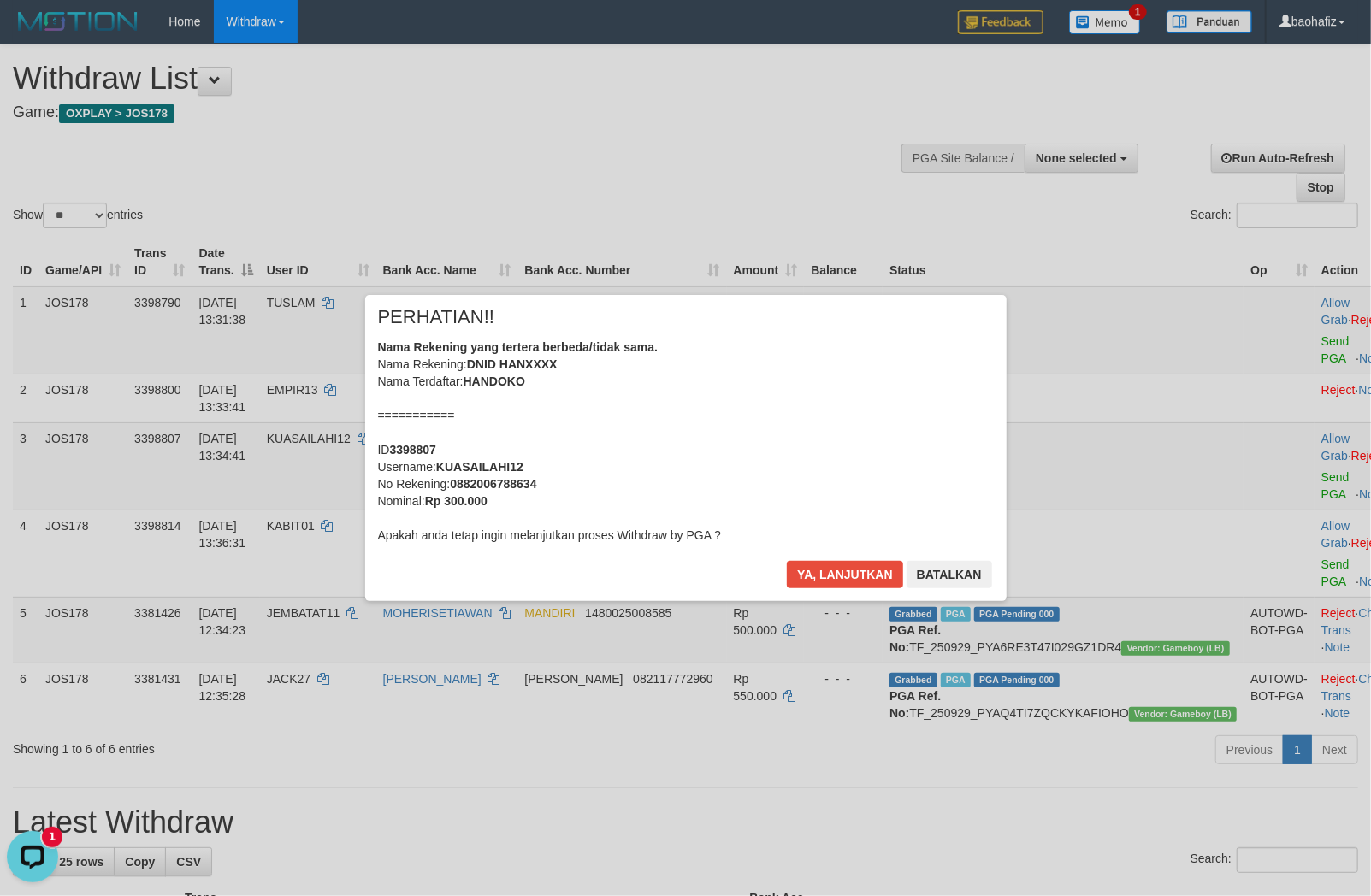
click at [839, 558] on div "× PERHATIAN!! Nama Rekening yang tertera berbeda/tidak sama. Nama Rekening: DNI…" at bounding box center [685, 448] width 641 height 306
click at [840, 583] on button "Ya, lanjutkan" at bounding box center [845, 574] width 117 height 28
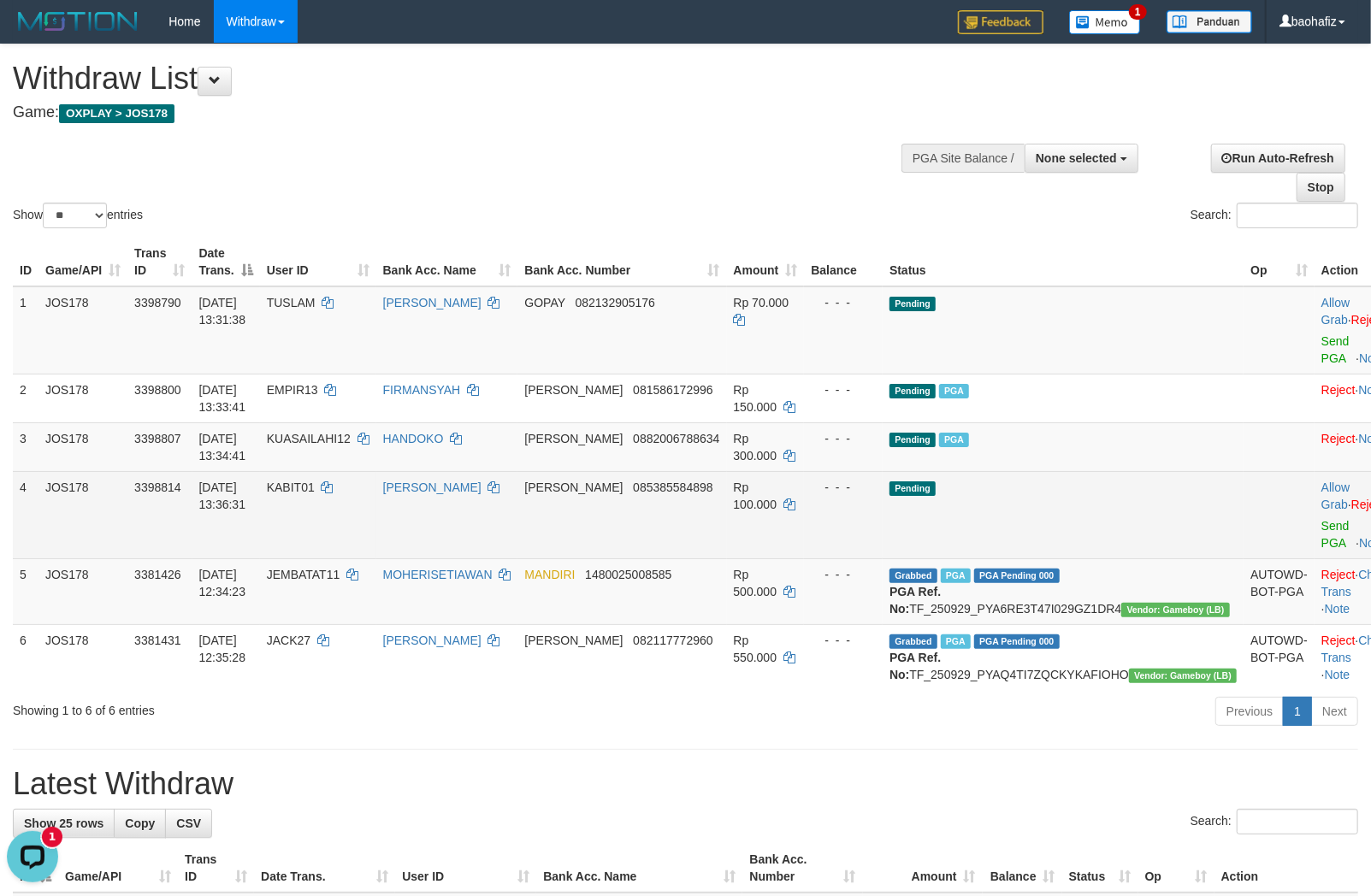
click at [710, 505] on td "DANA 085385584898" at bounding box center [622, 514] width 208 height 87
click at [705, 508] on td "DANA 085385584898" at bounding box center [622, 514] width 208 height 87
copy span "085385584898"
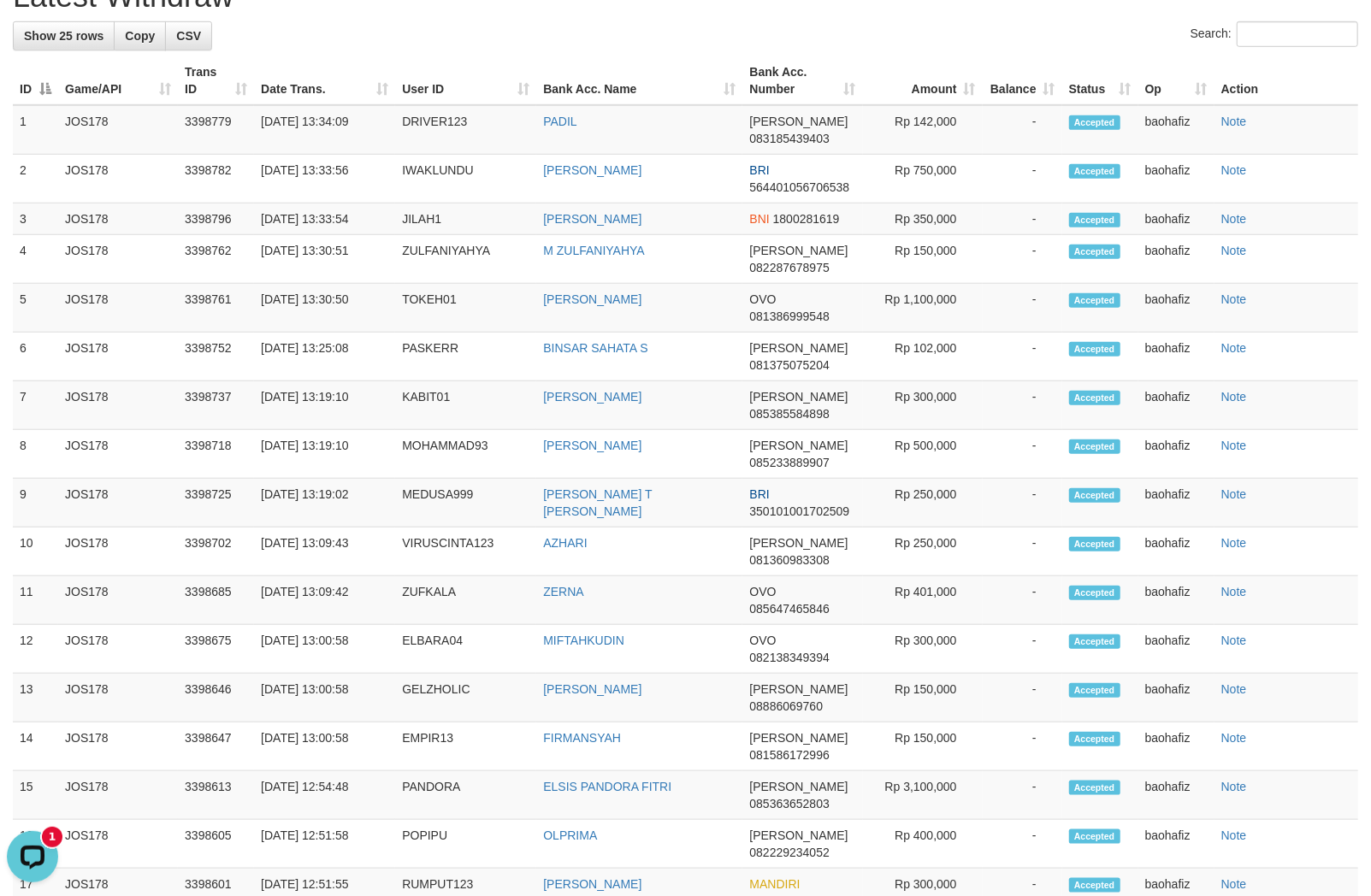
scroll to position [37, 0]
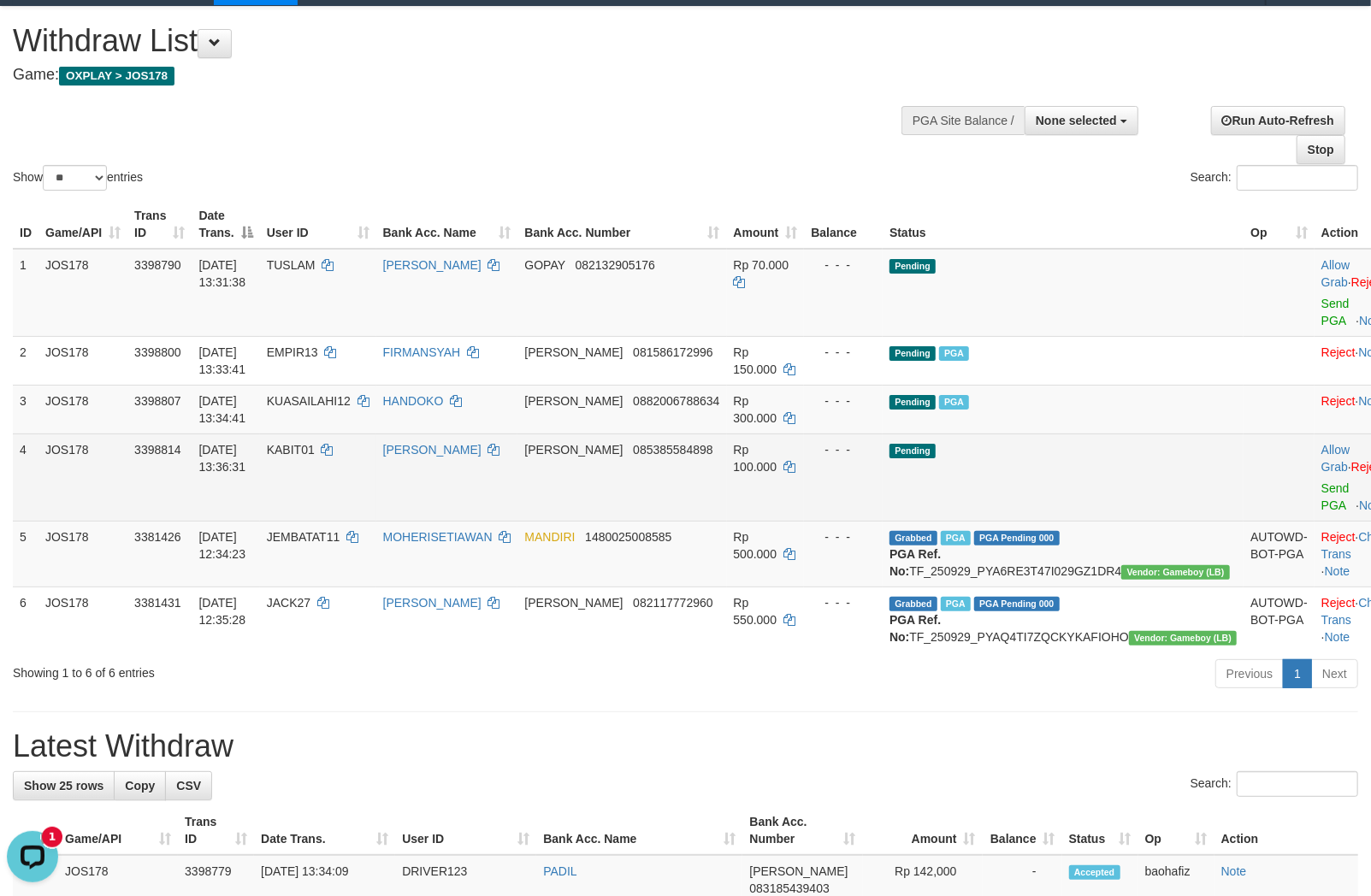
click at [695, 468] on td "DANA 085385584898" at bounding box center [622, 477] width 208 height 87
copy span "085385584898"
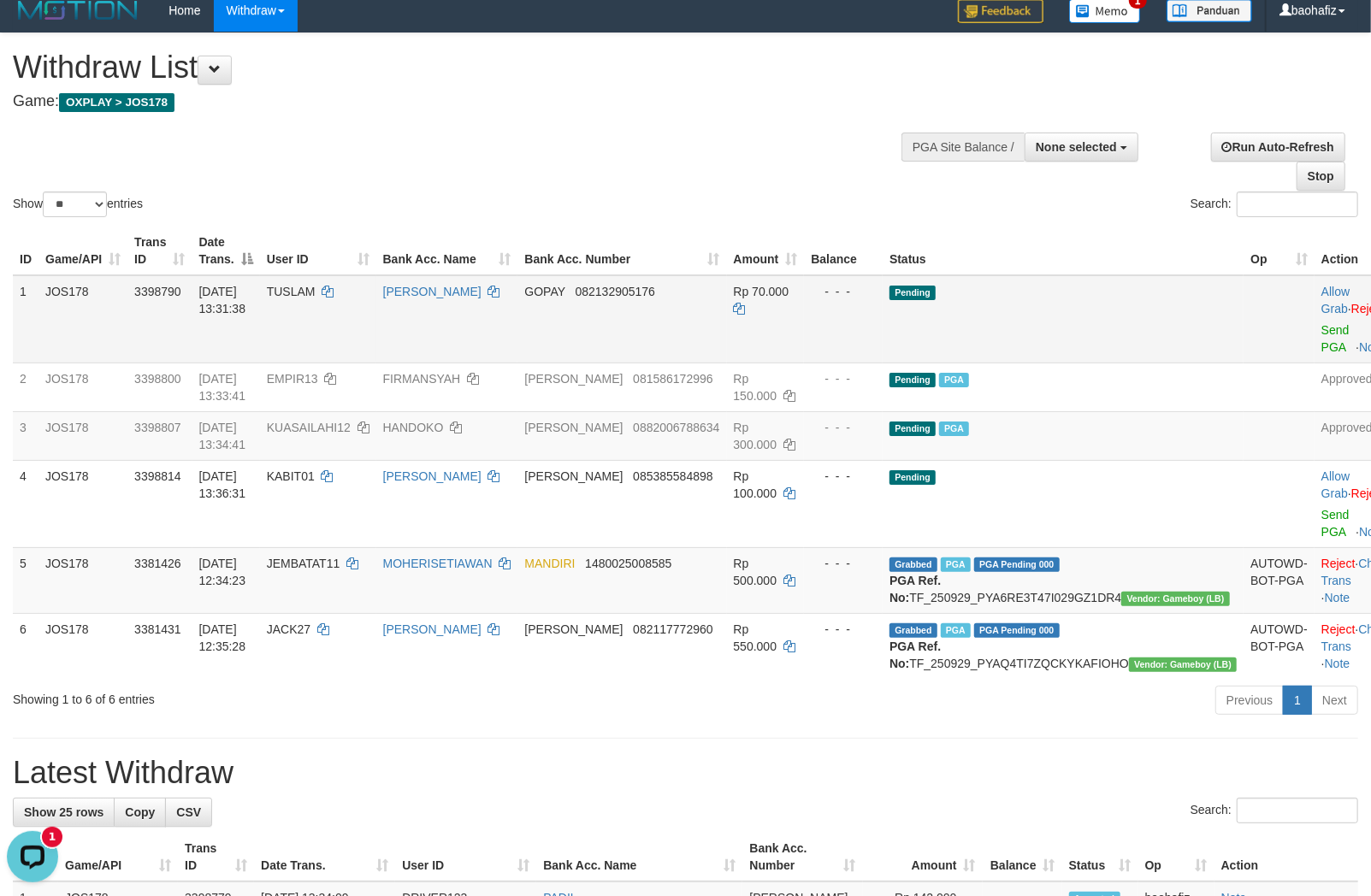
scroll to position [0, 0]
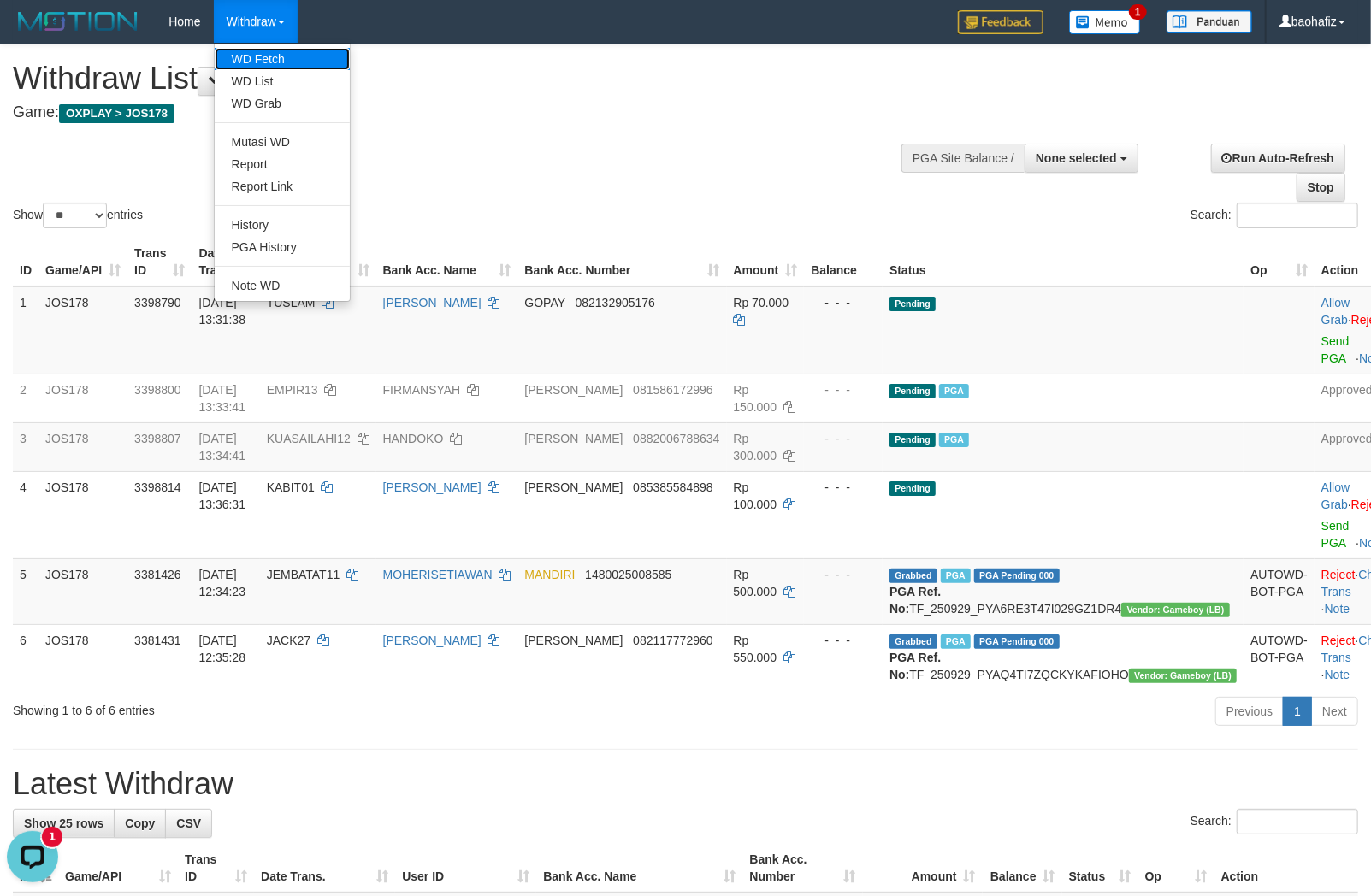
click at [268, 53] on link "WD Fetch" at bounding box center [282, 58] width 135 height 22
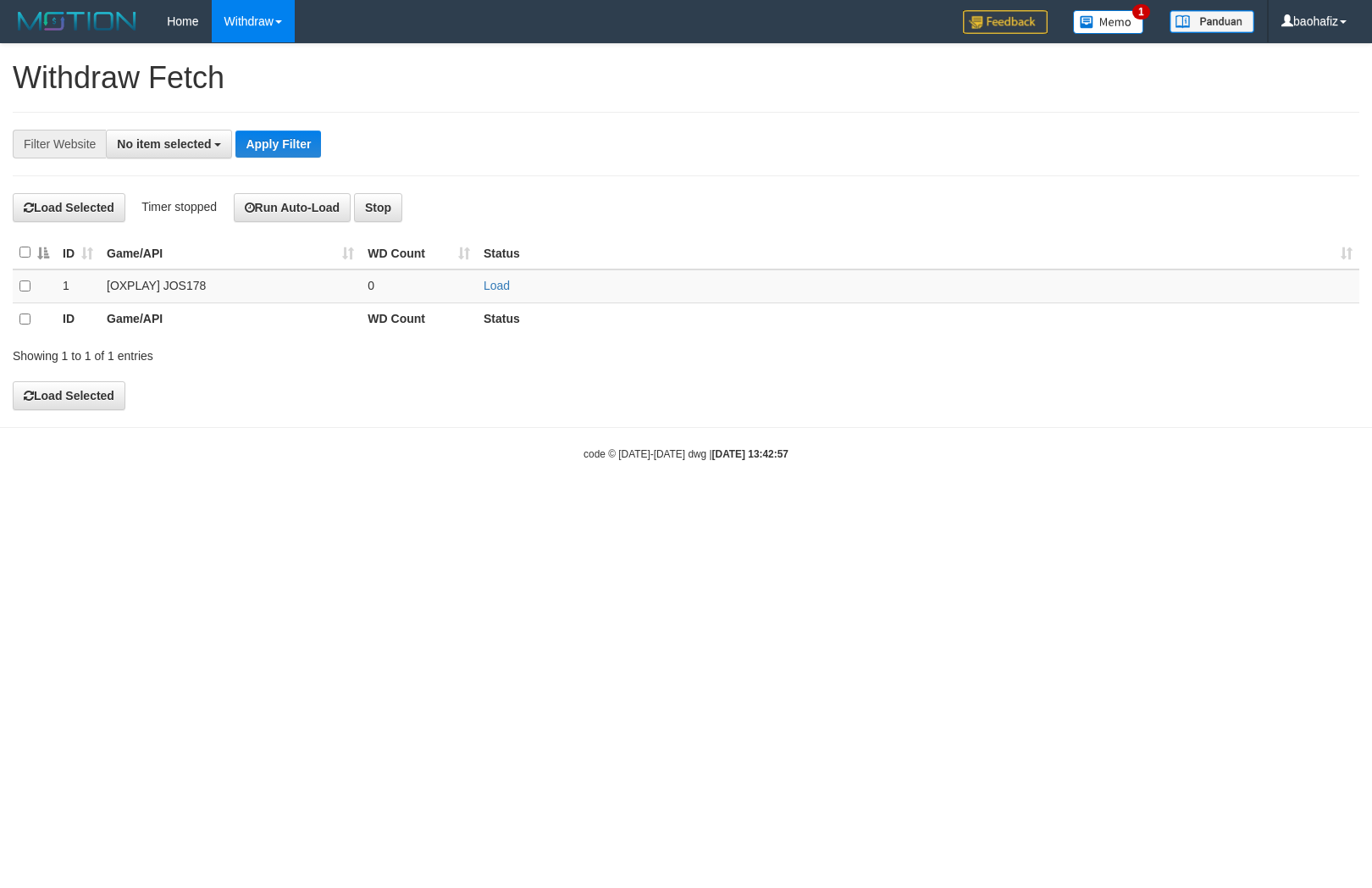
select select
drag, startPoint x: 497, startPoint y: 288, endPoint x: 488, endPoint y: 287, distance: 9.1
click at [497, 288] on link "Load" at bounding box center [497, 285] width 26 height 13
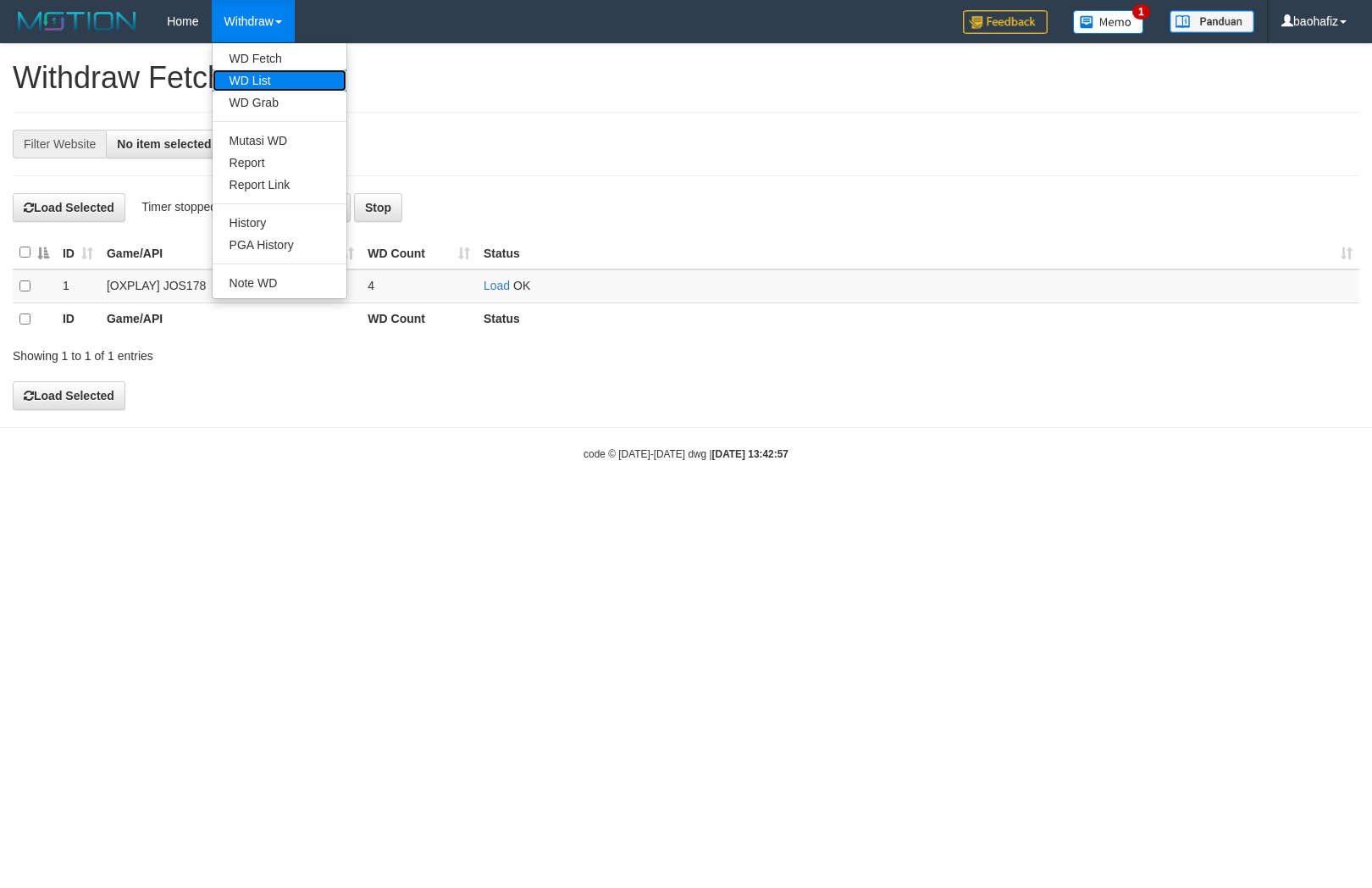
click at [267, 72] on link "WD List" at bounding box center [279, 80] width 133 height 22
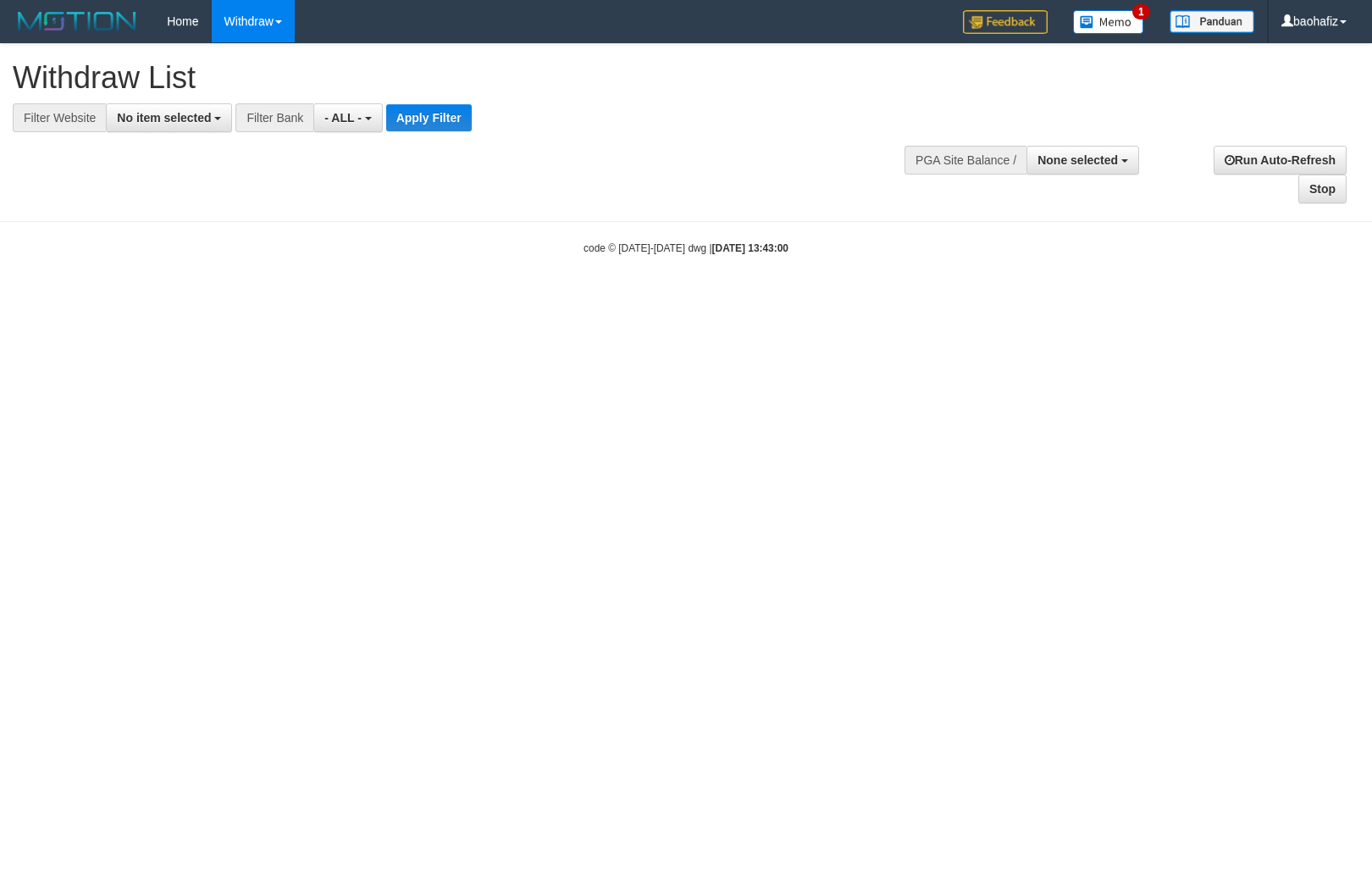
select select
click at [150, 119] on span "No item selected" at bounding box center [164, 117] width 94 height 13
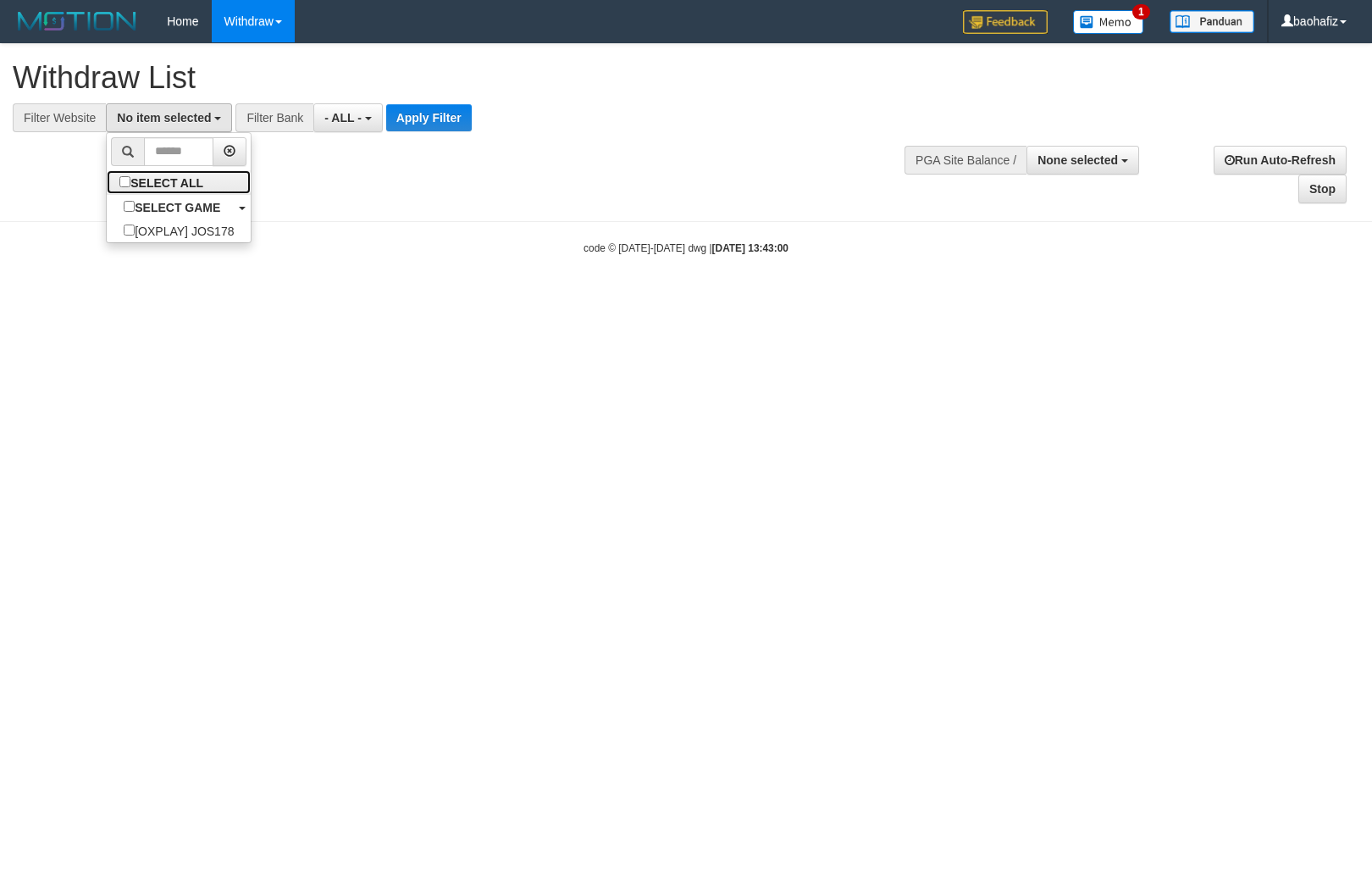
select select "****"
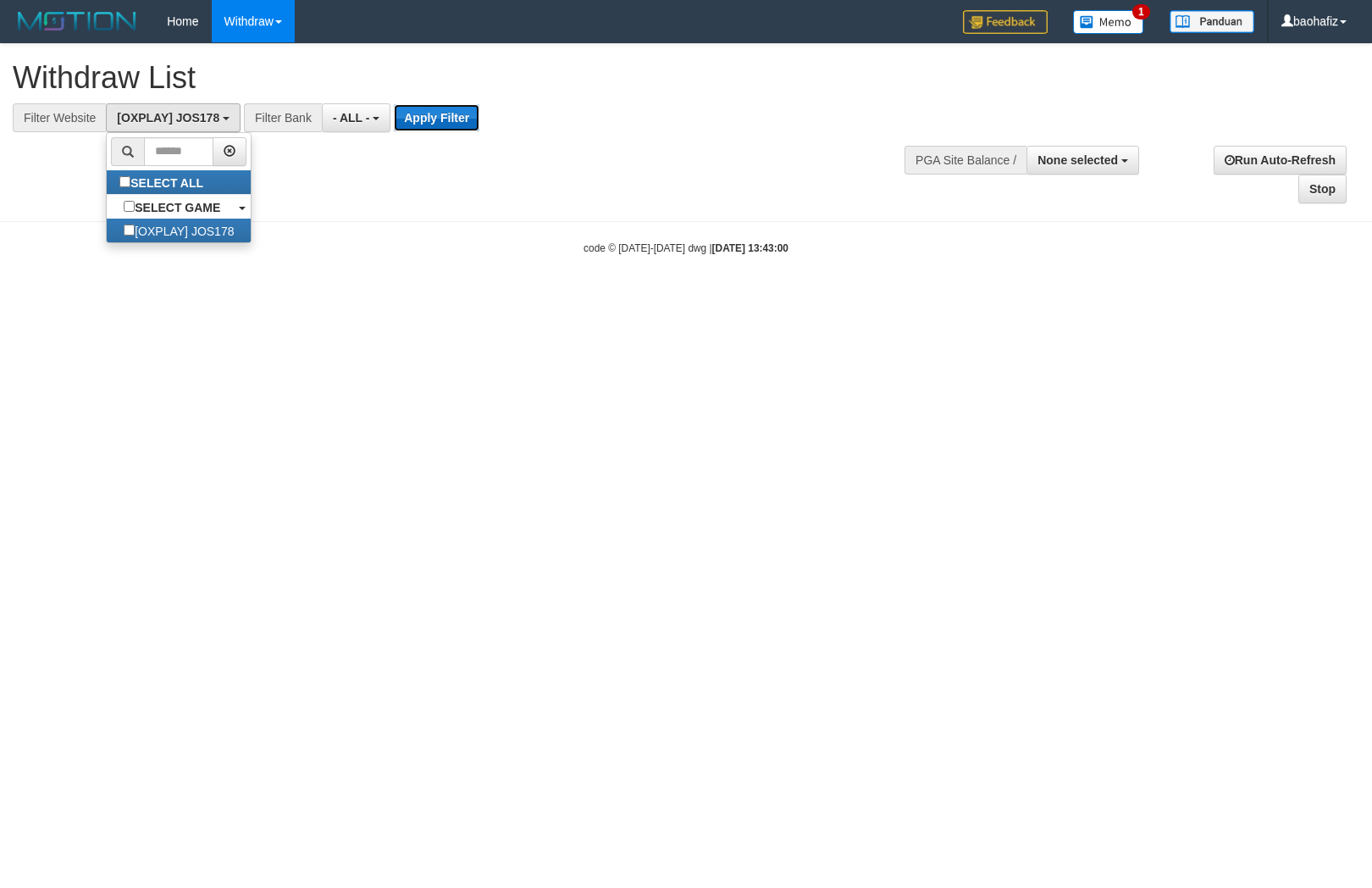
click at [449, 119] on button "Apply Filter" at bounding box center [436, 117] width 85 height 27
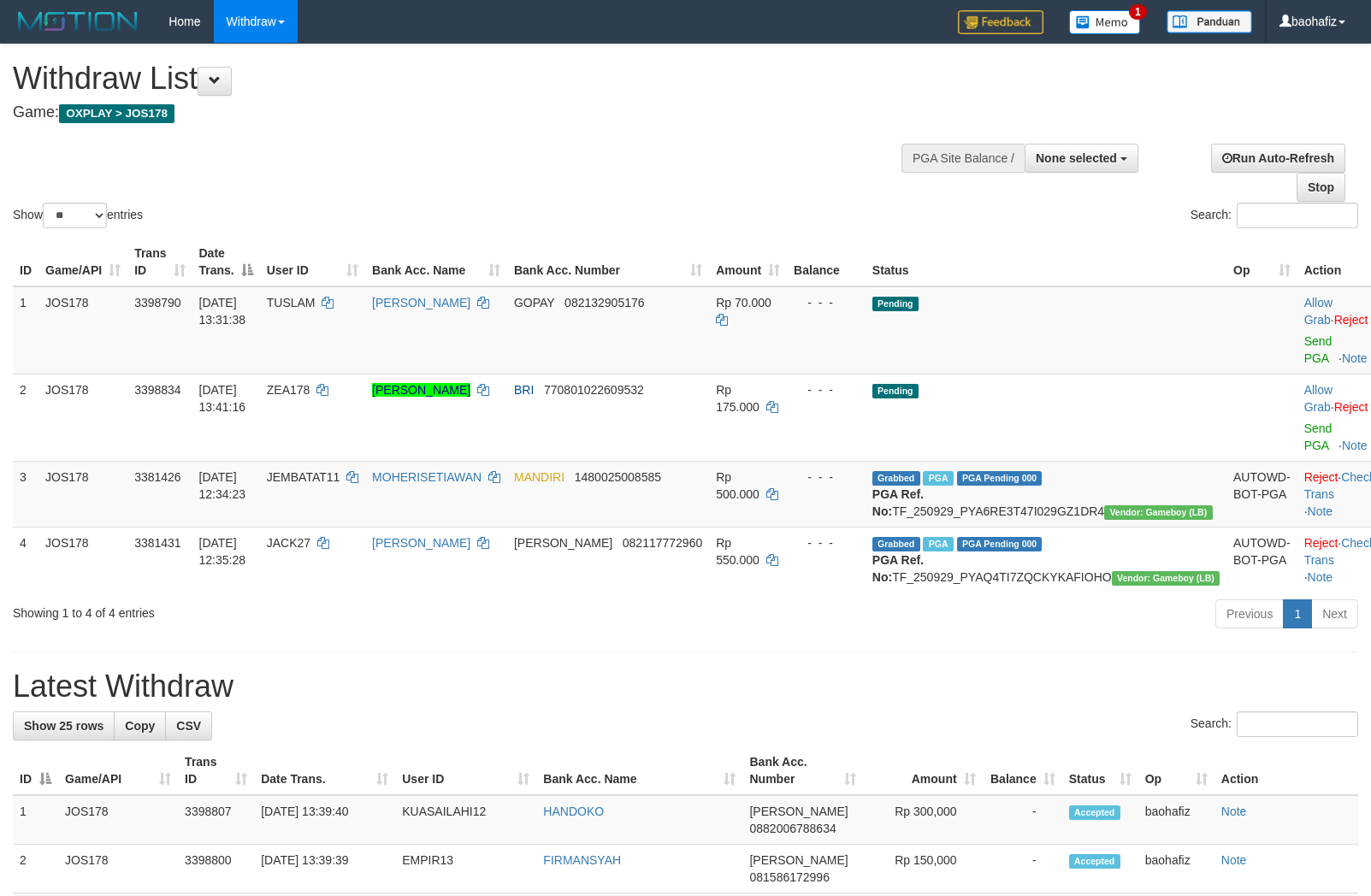
select select
select select "**"
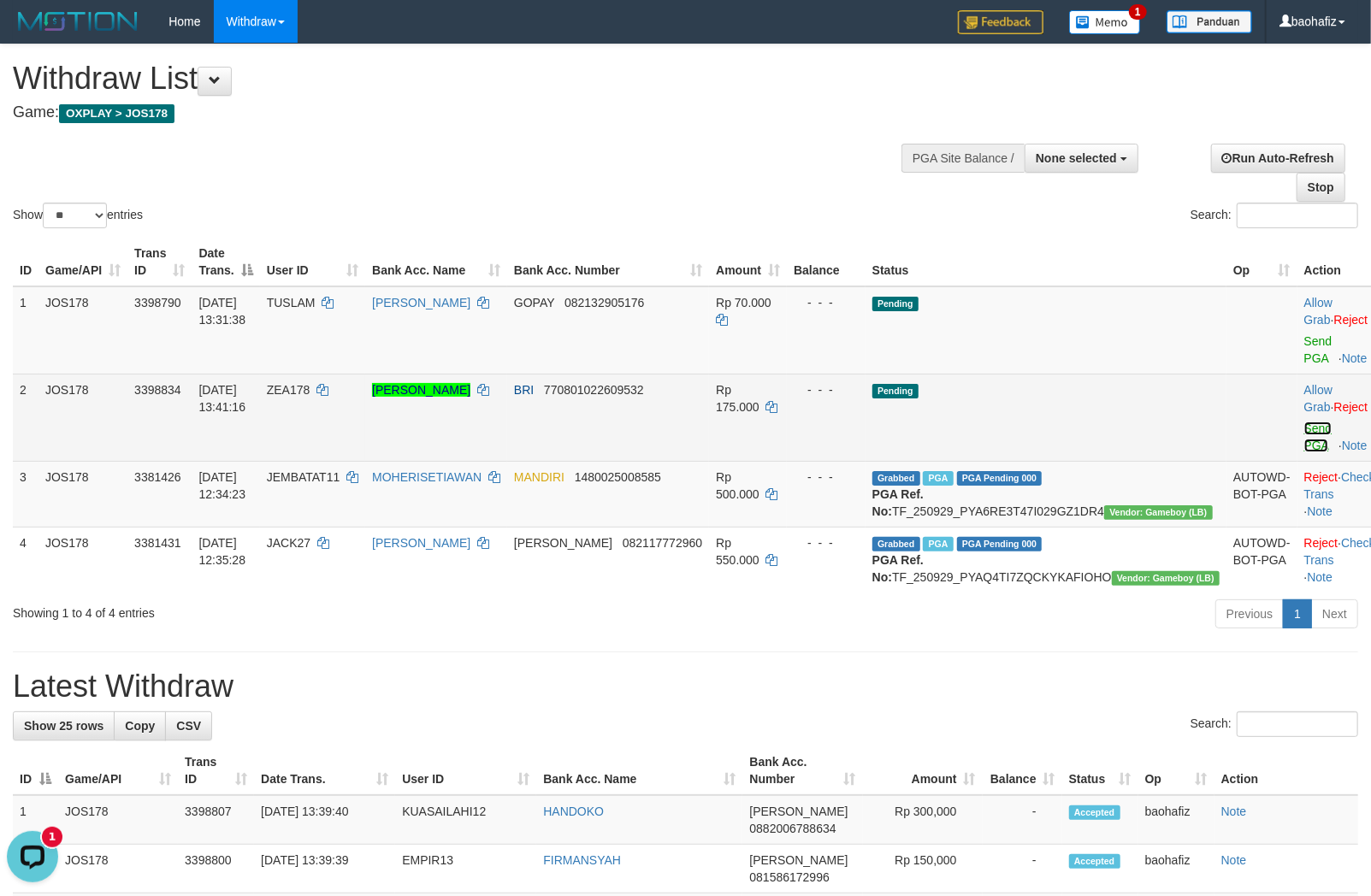
click at [1304, 428] on link "Send PGA" at bounding box center [1318, 437] width 29 height 31
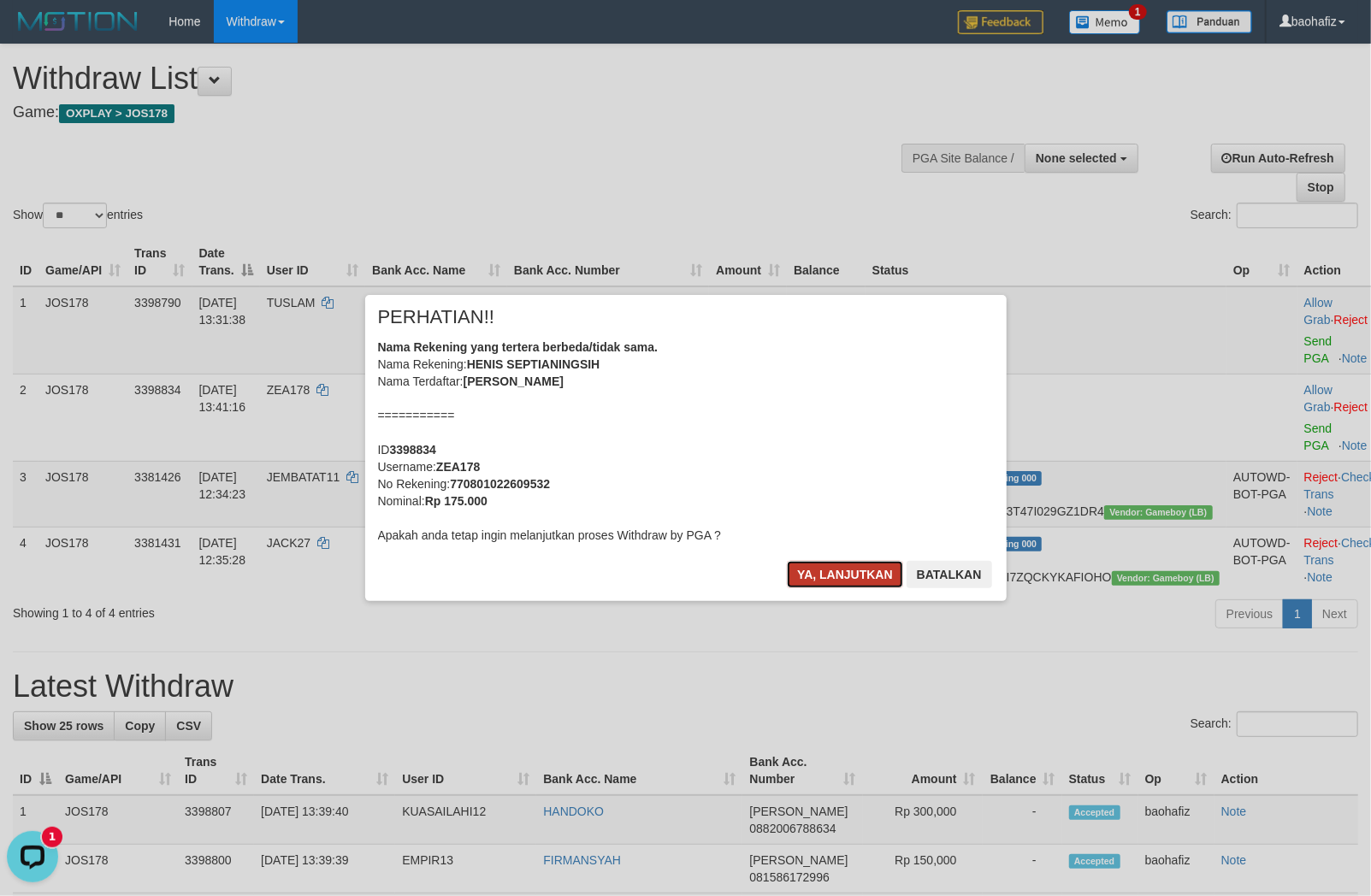
click at [858, 584] on button "Ya, lanjutkan" at bounding box center [845, 574] width 117 height 28
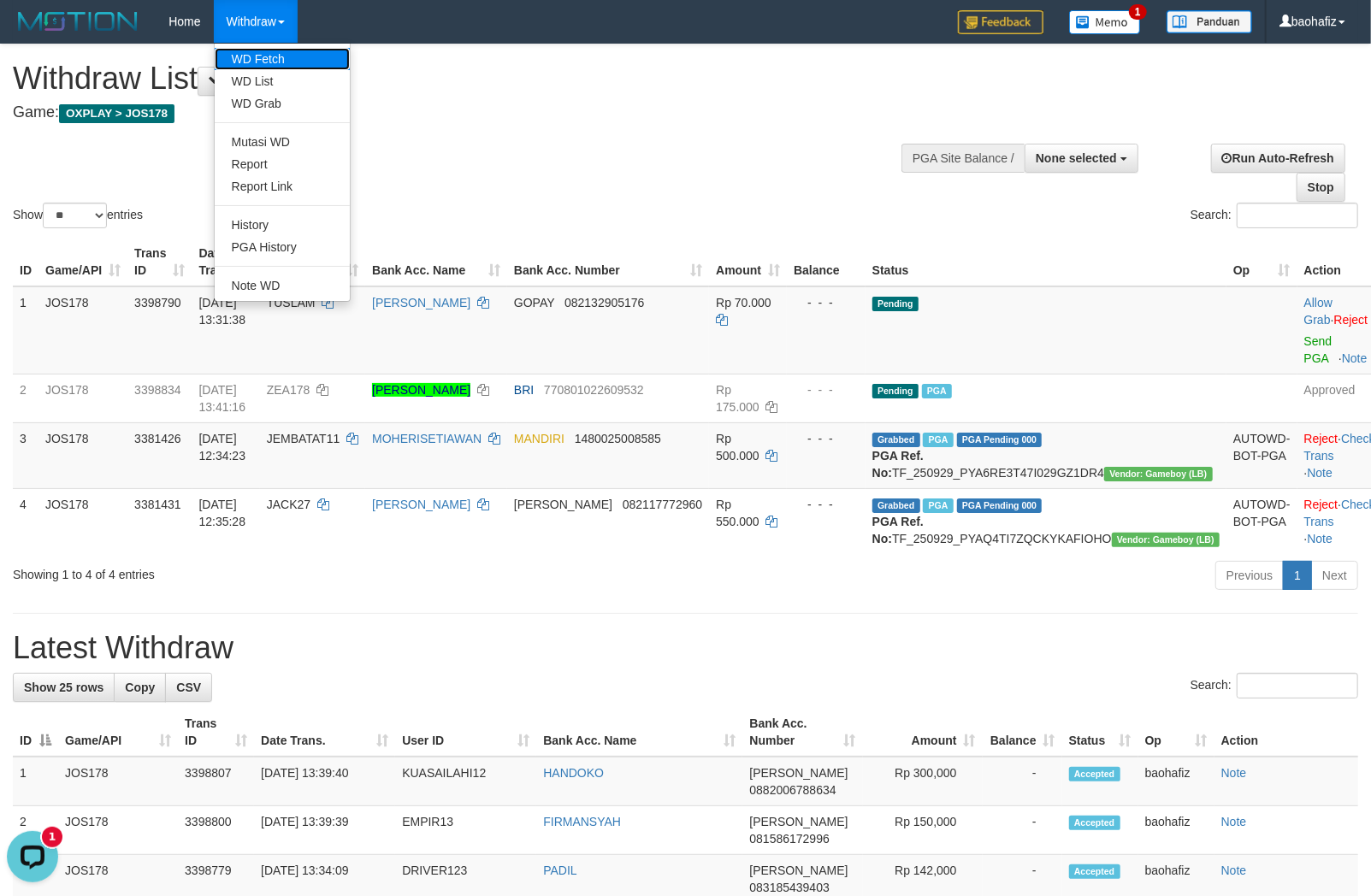
click at [278, 60] on link "WD Fetch" at bounding box center [282, 58] width 135 height 22
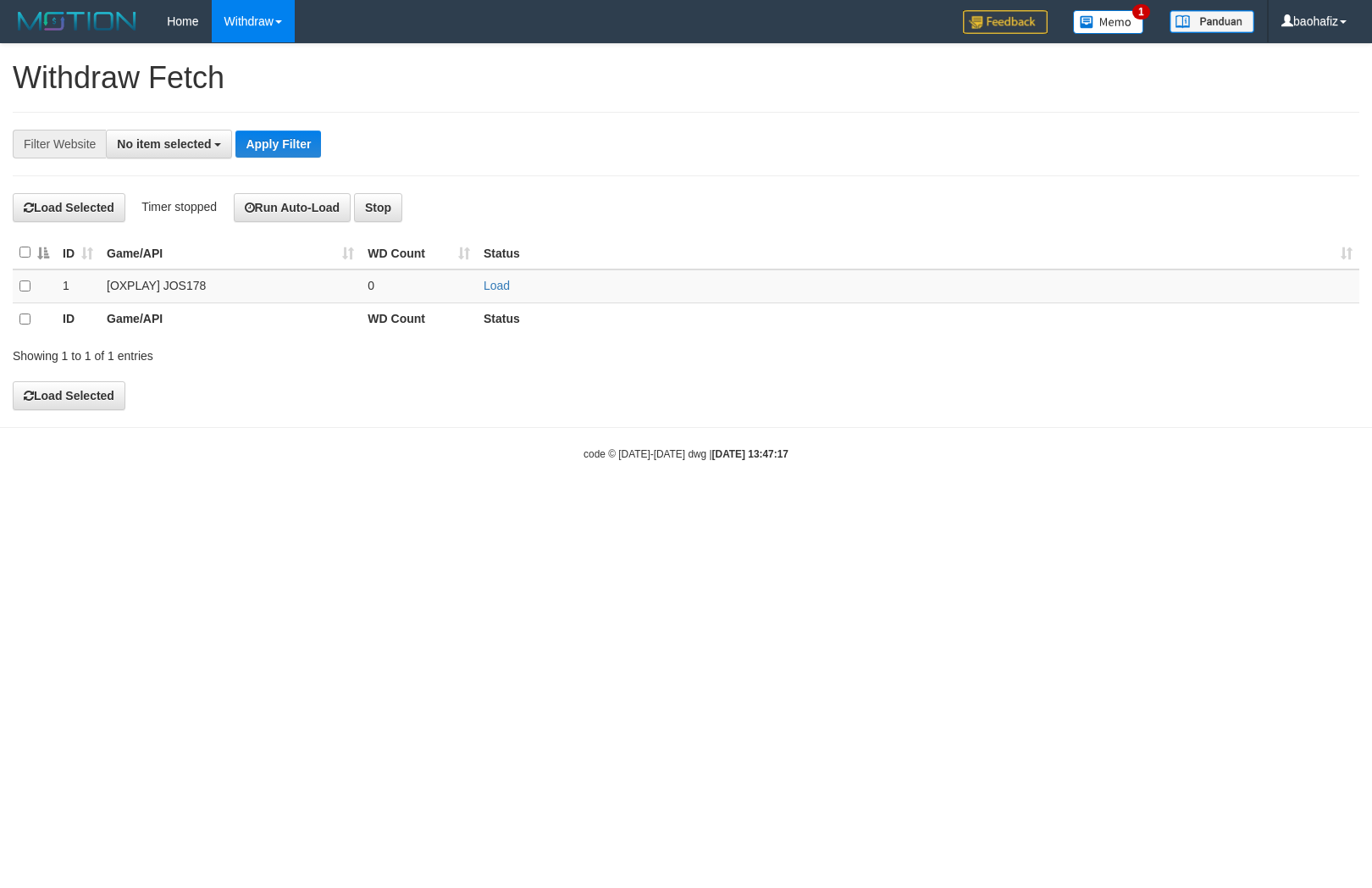
select select
click at [497, 287] on link "Load" at bounding box center [497, 285] width 26 height 13
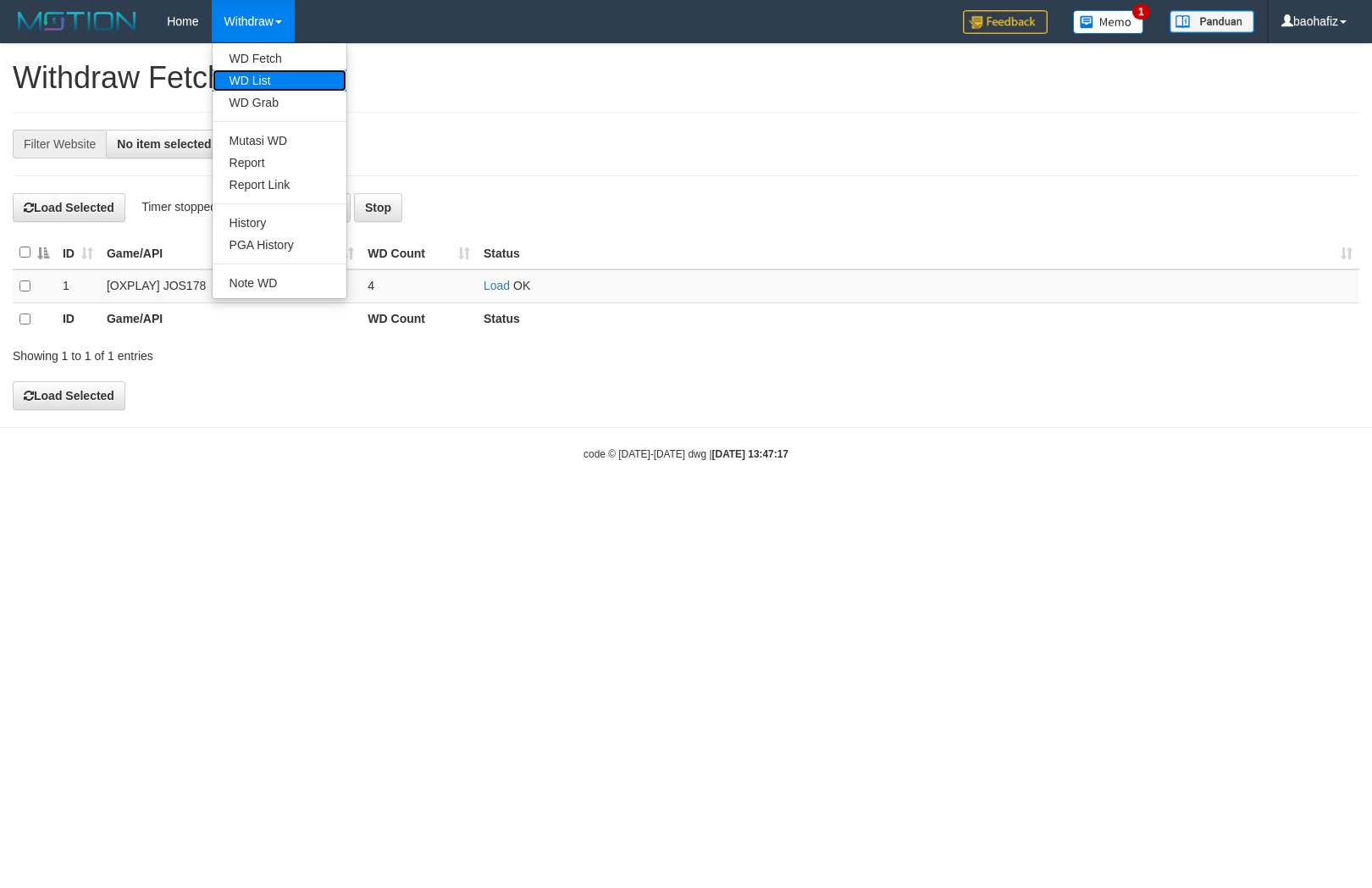
click at [242, 70] on link "WD List" at bounding box center [279, 80] width 133 height 22
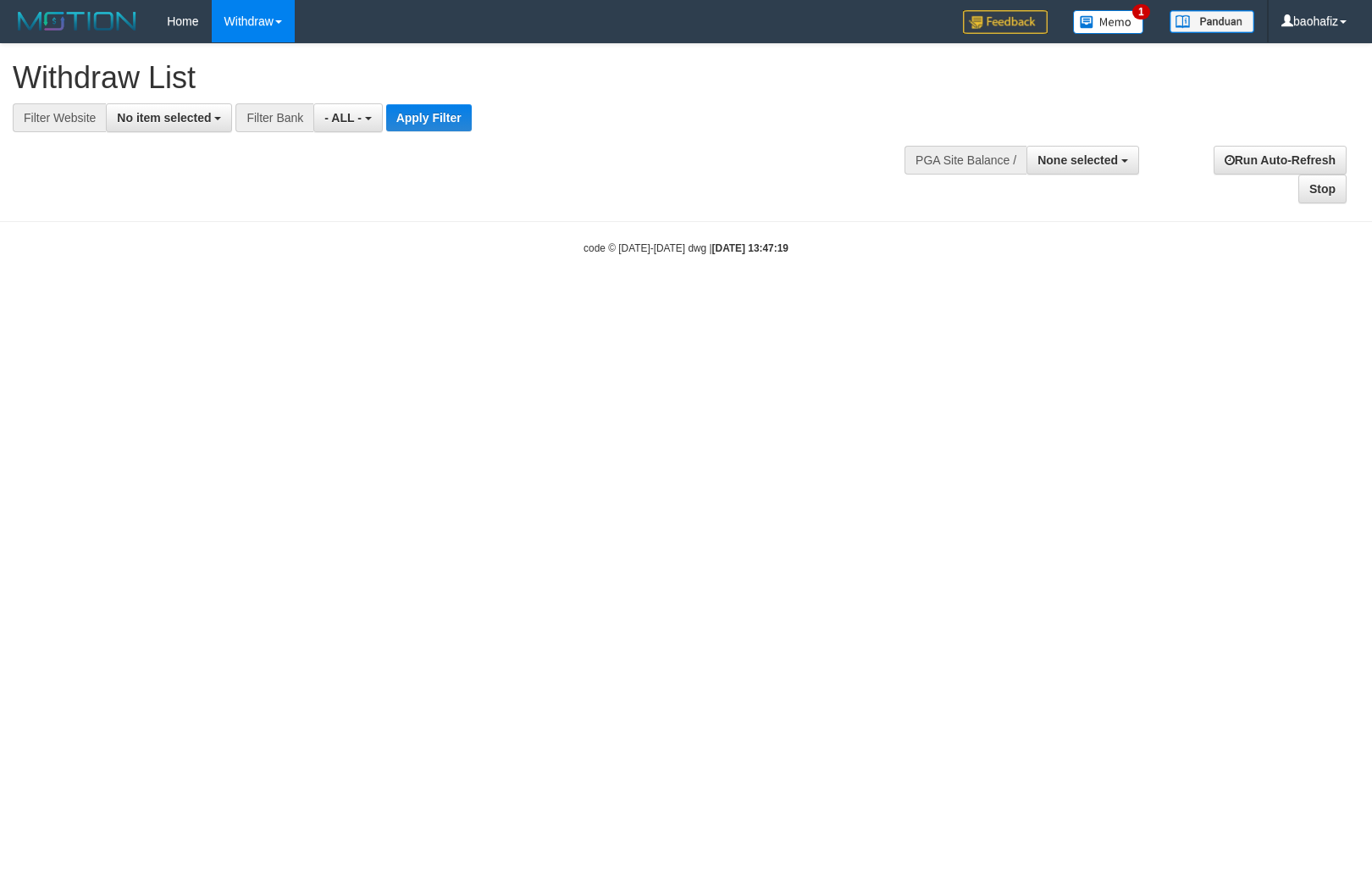
select select
click at [209, 127] on button "No item selected" at bounding box center [168, 117] width 126 height 28
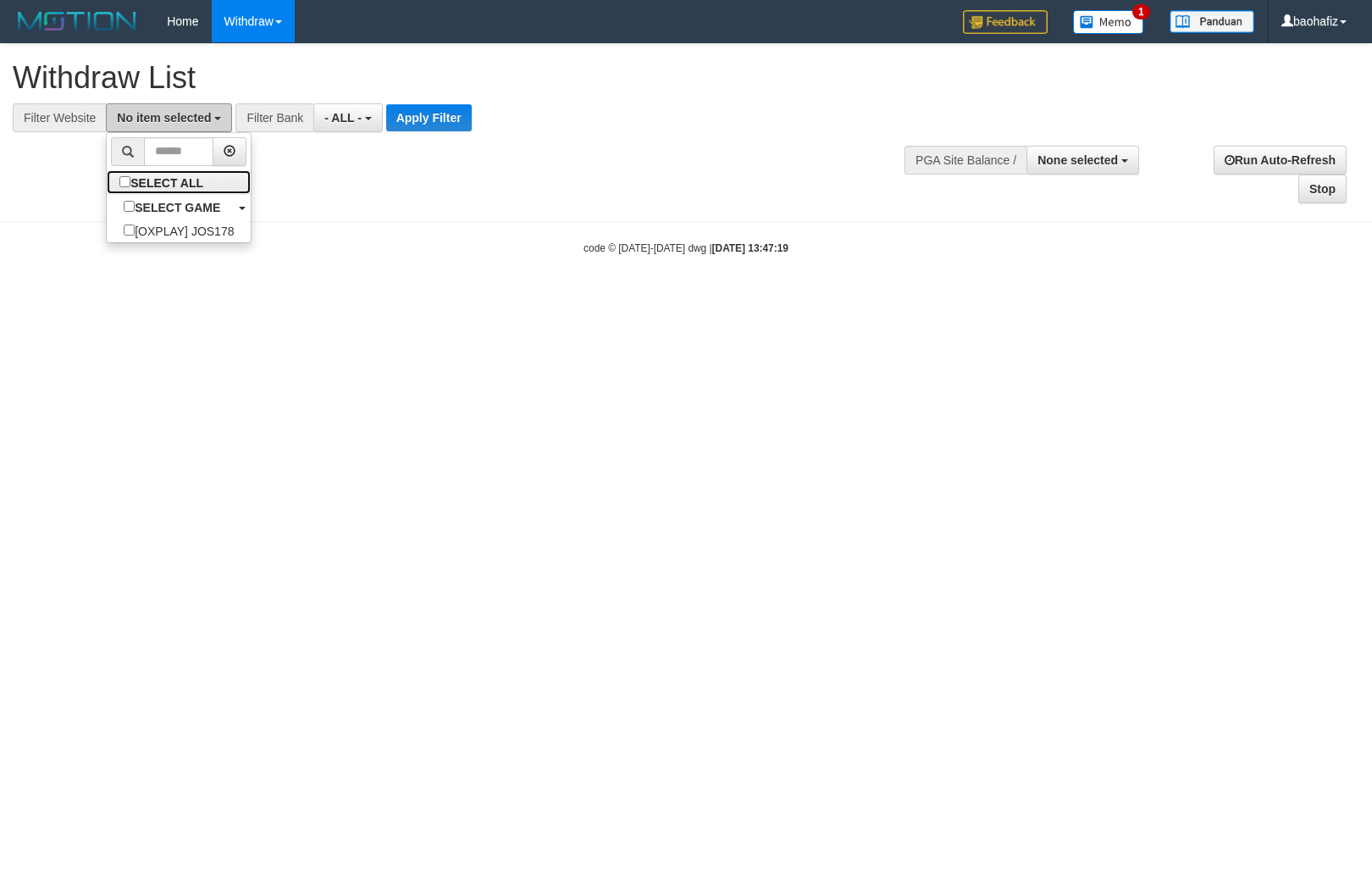
select select "****"
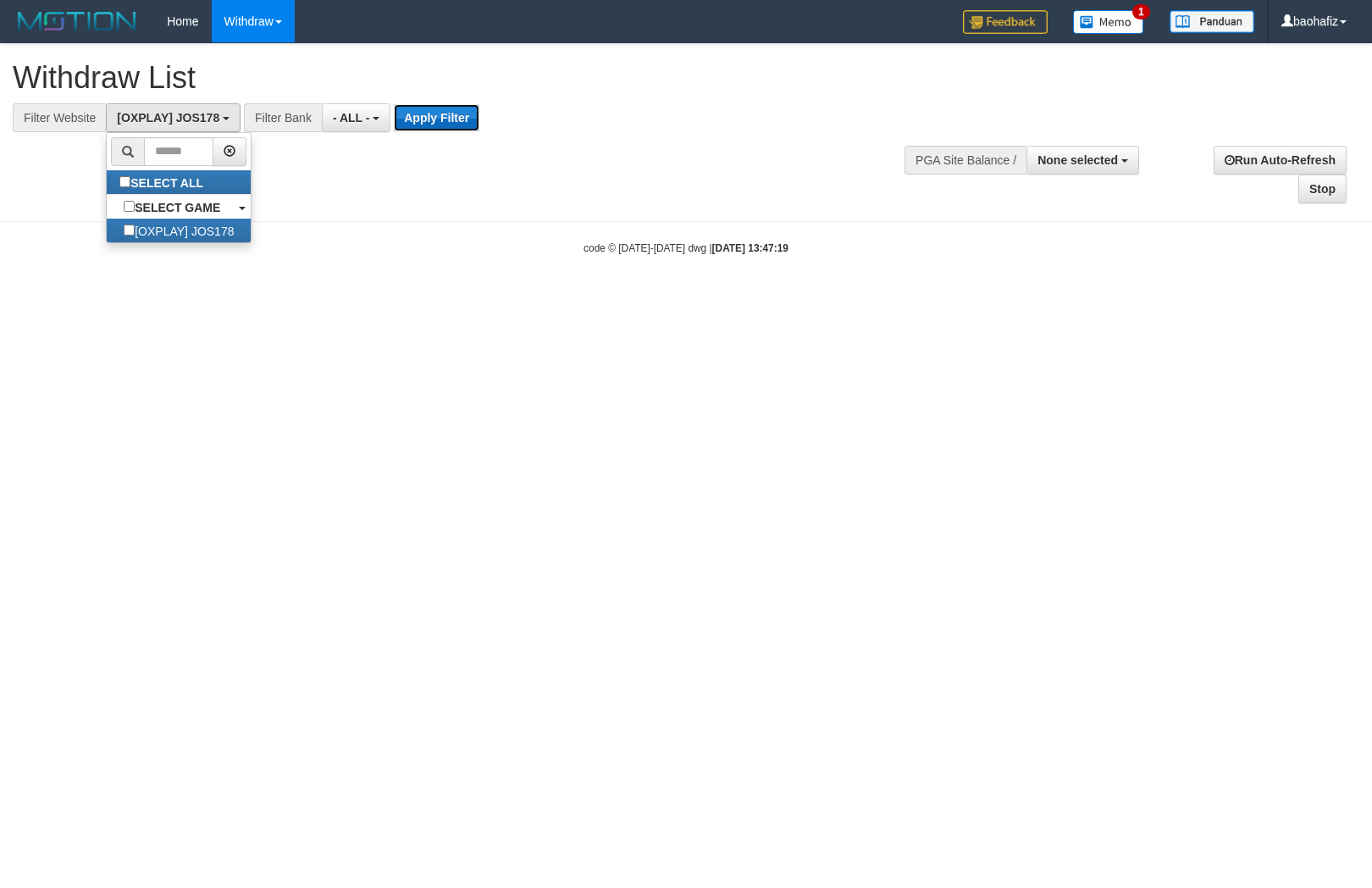
click at [476, 125] on button "Apply Filter" at bounding box center [436, 117] width 85 height 27
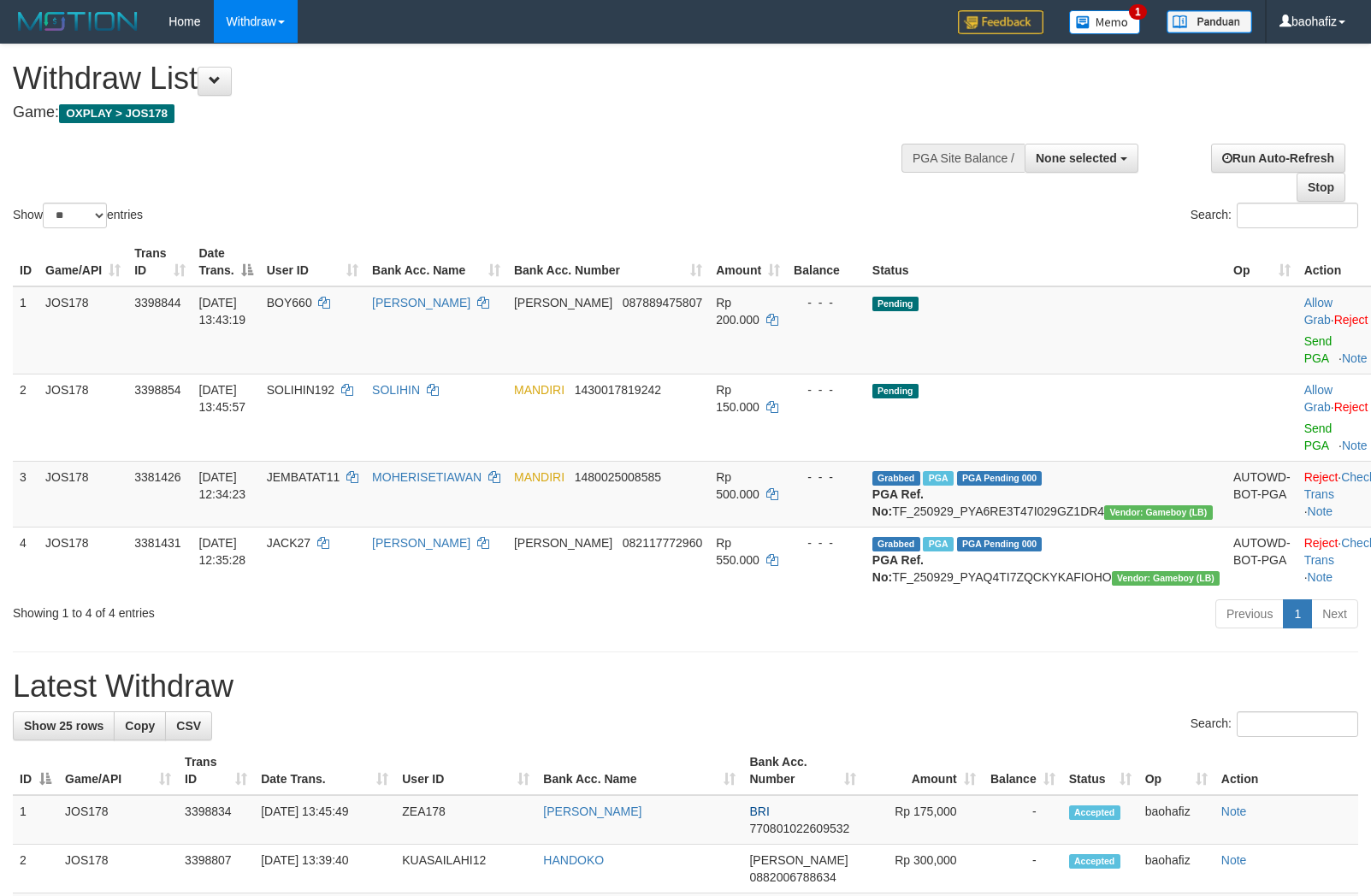
select select
select select "**"
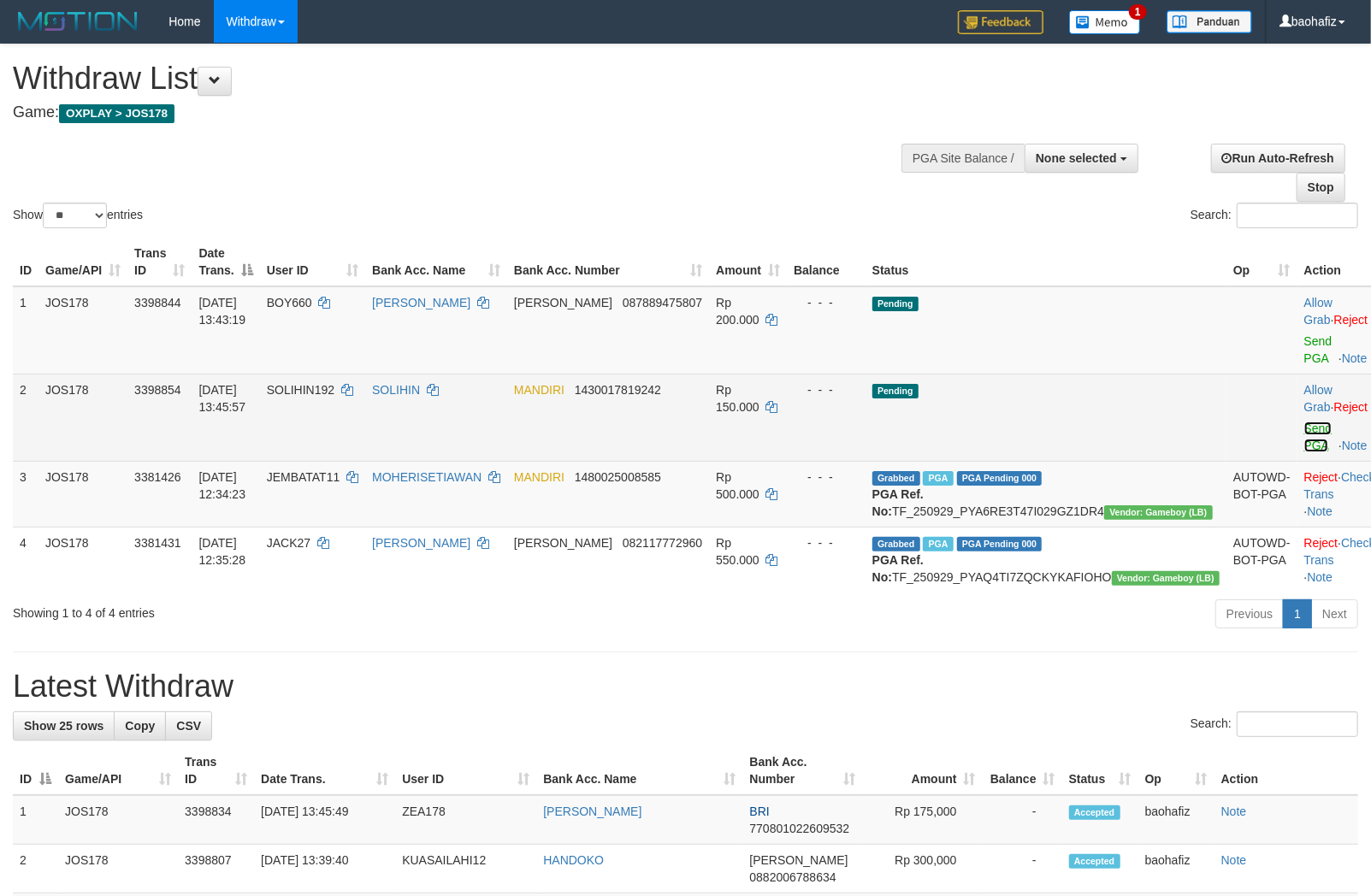
click at [1304, 421] on link "Send PGA" at bounding box center [1318, 437] width 29 height 31
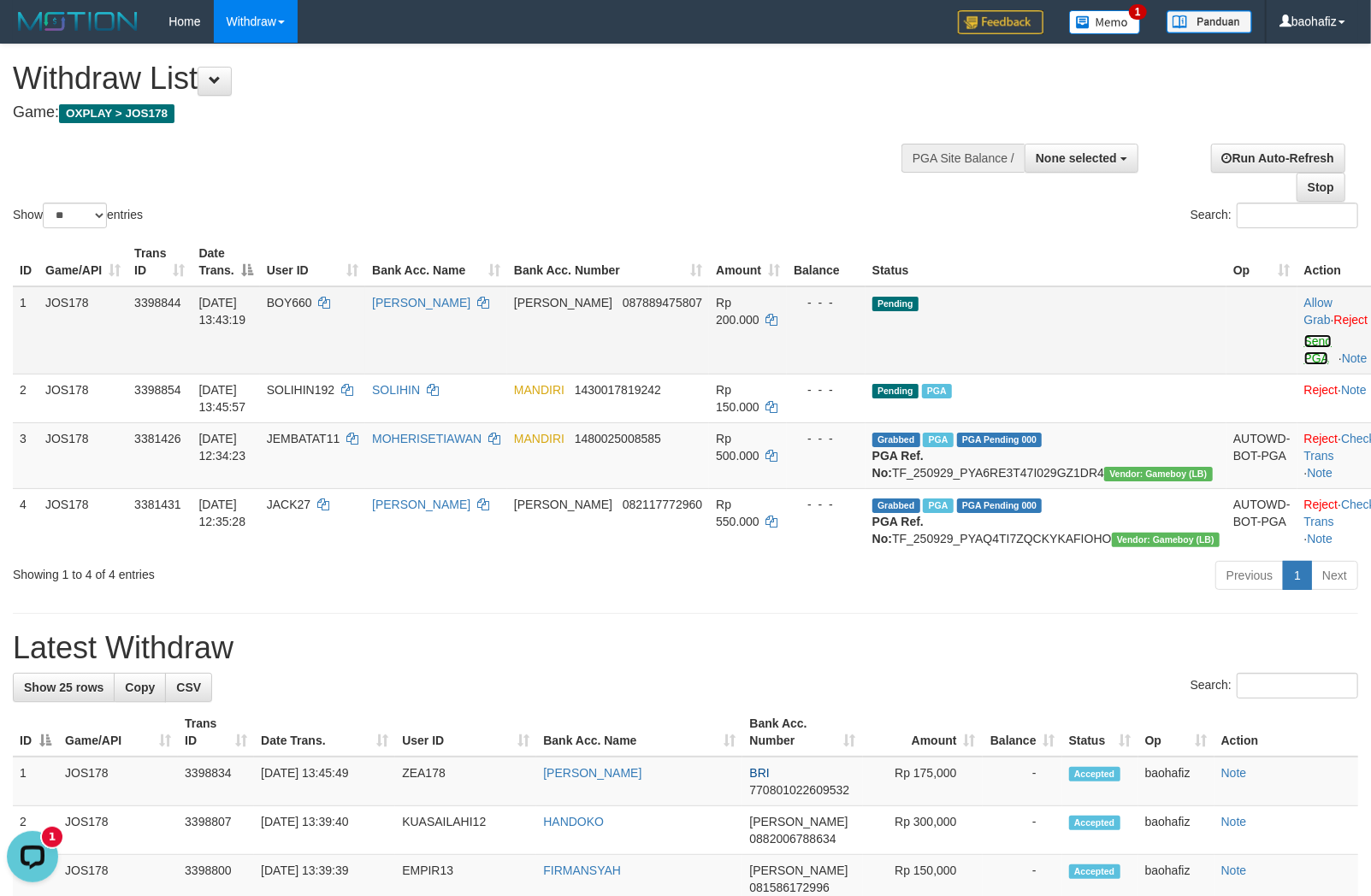
click at [1304, 344] on link "Send PGA" at bounding box center [1318, 350] width 29 height 31
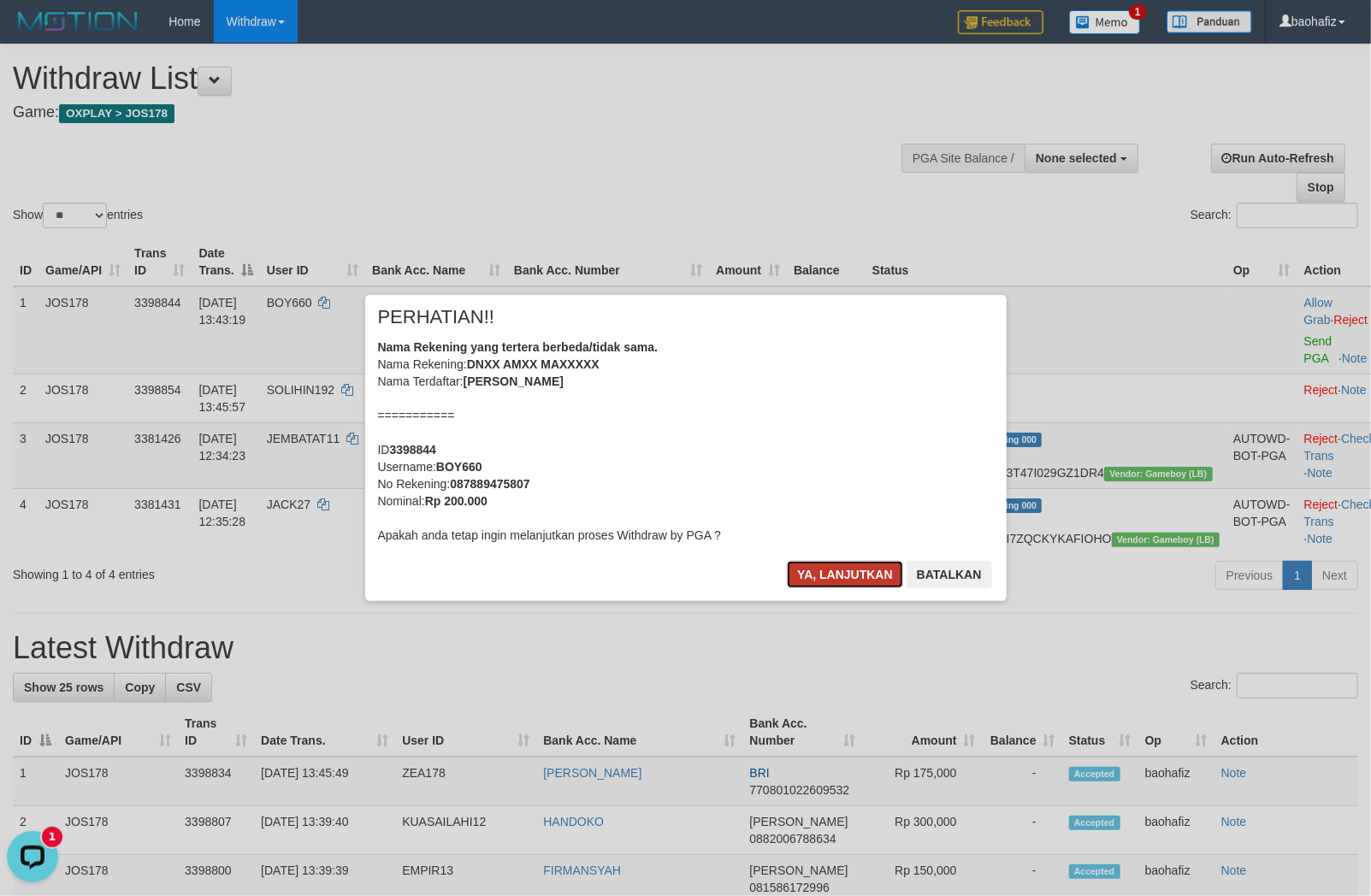
click at [822, 575] on button "Ya, lanjutkan" at bounding box center [845, 574] width 117 height 28
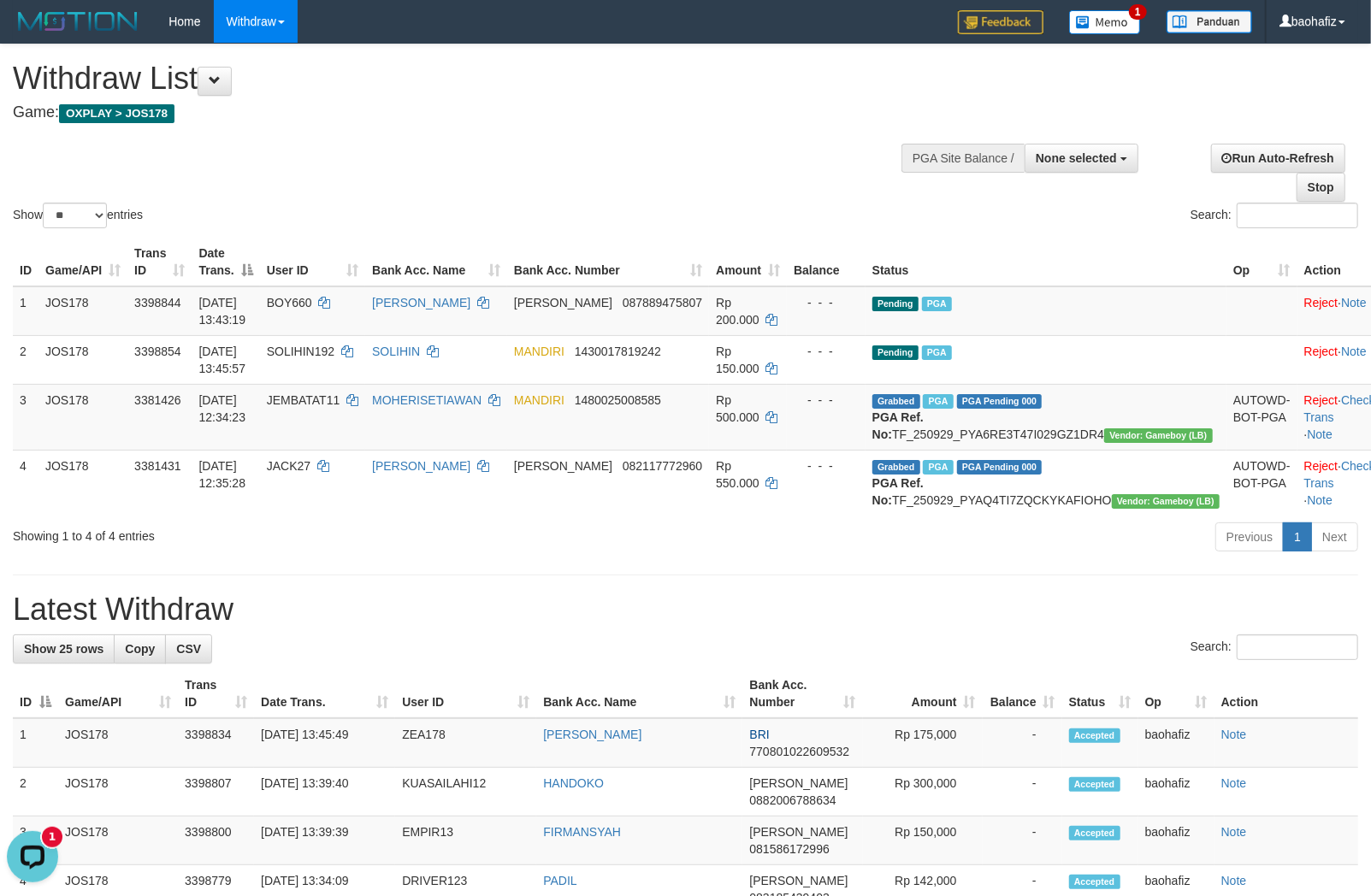
click at [653, 145] on div "Show ** ** ** *** entries Search:" at bounding box center [685, 139] width 1371 height 187
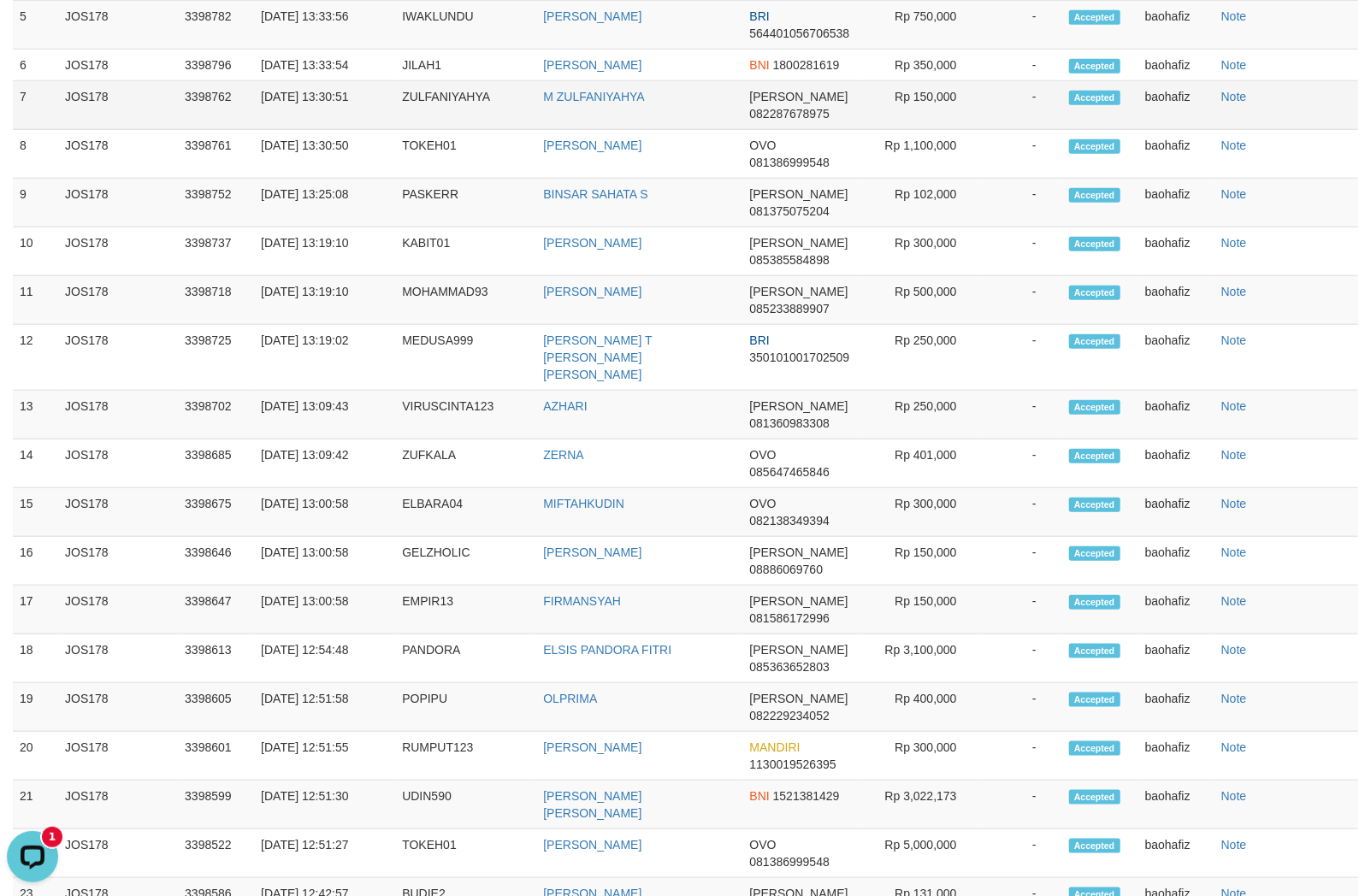
scroll to position [1140, 0]
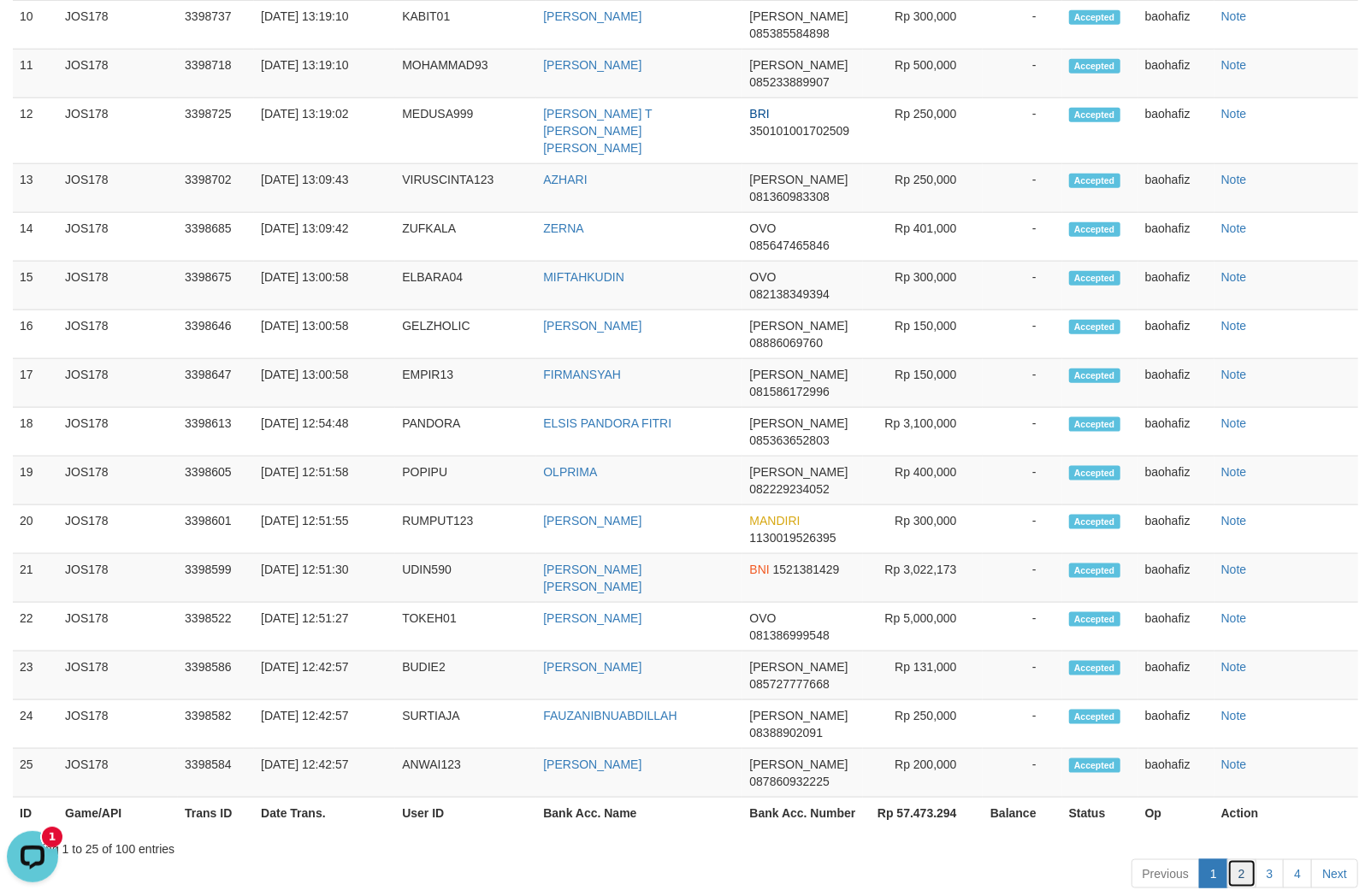
click at [1243, 874] on link "2" at bounding box center [1241, 874] width 29 height 29
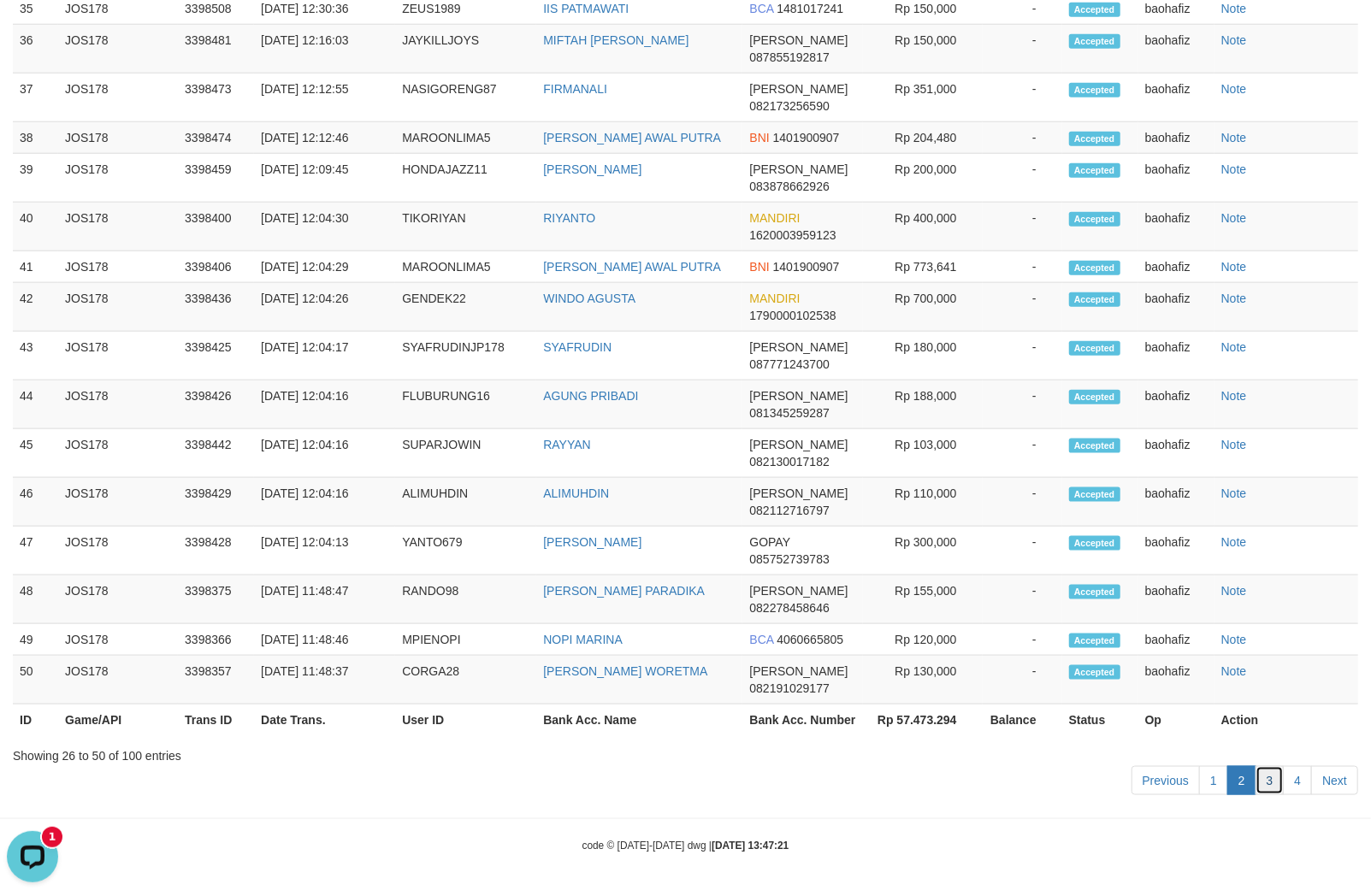
click at [1270, 795] on link "3" at bounding box center [1270, 780] width 29 height 29
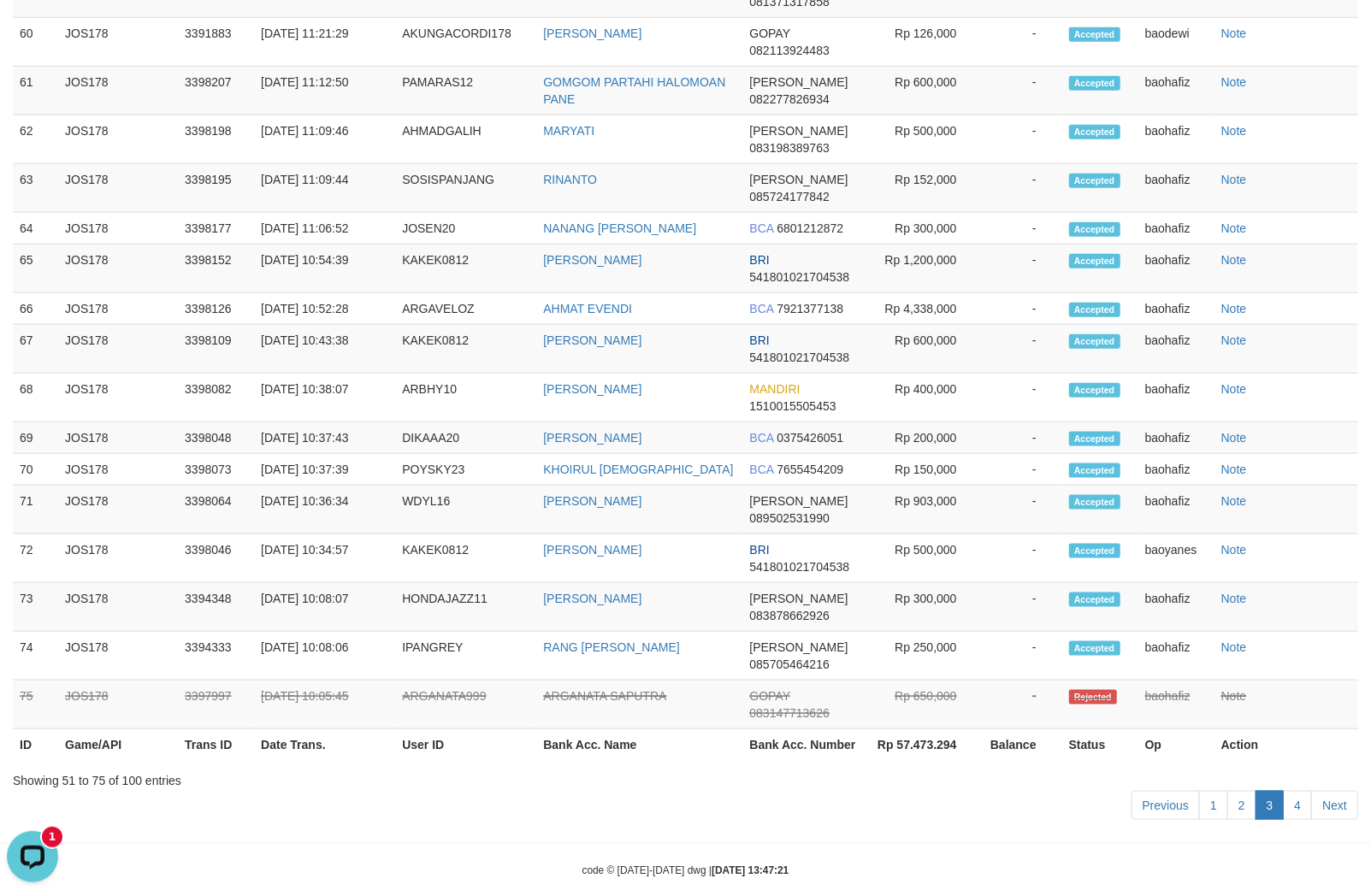
scroll to position [516, 0]
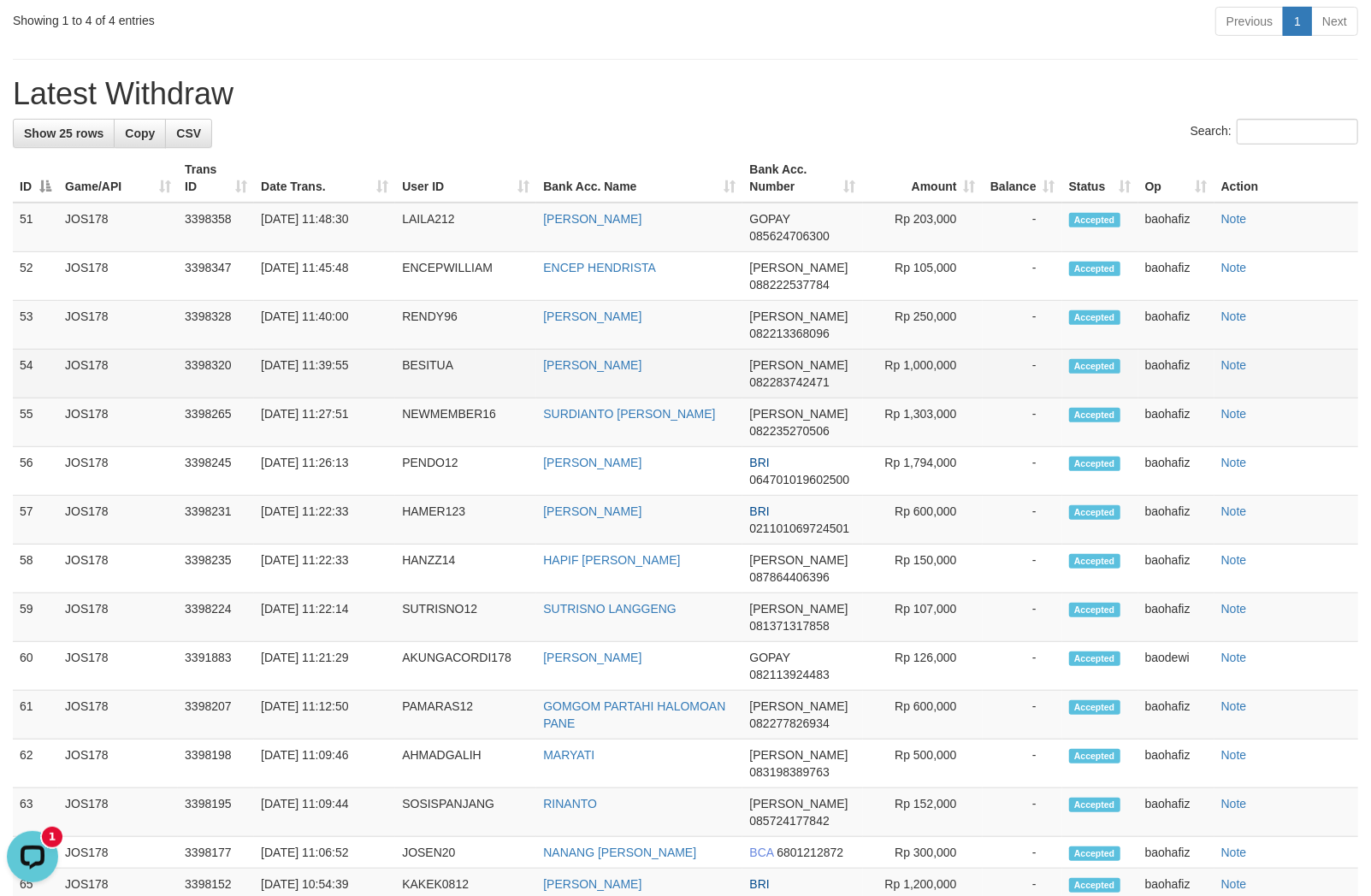
click at [578, 398] on td "JOKO SAPUTRA" at bounding box center [639, 373] width 206 height 49
copy td "JOKO SAPUTRA"
click at [417, 386] on td "BESITUA" at bounding box center [466, 373] width 141 height 49
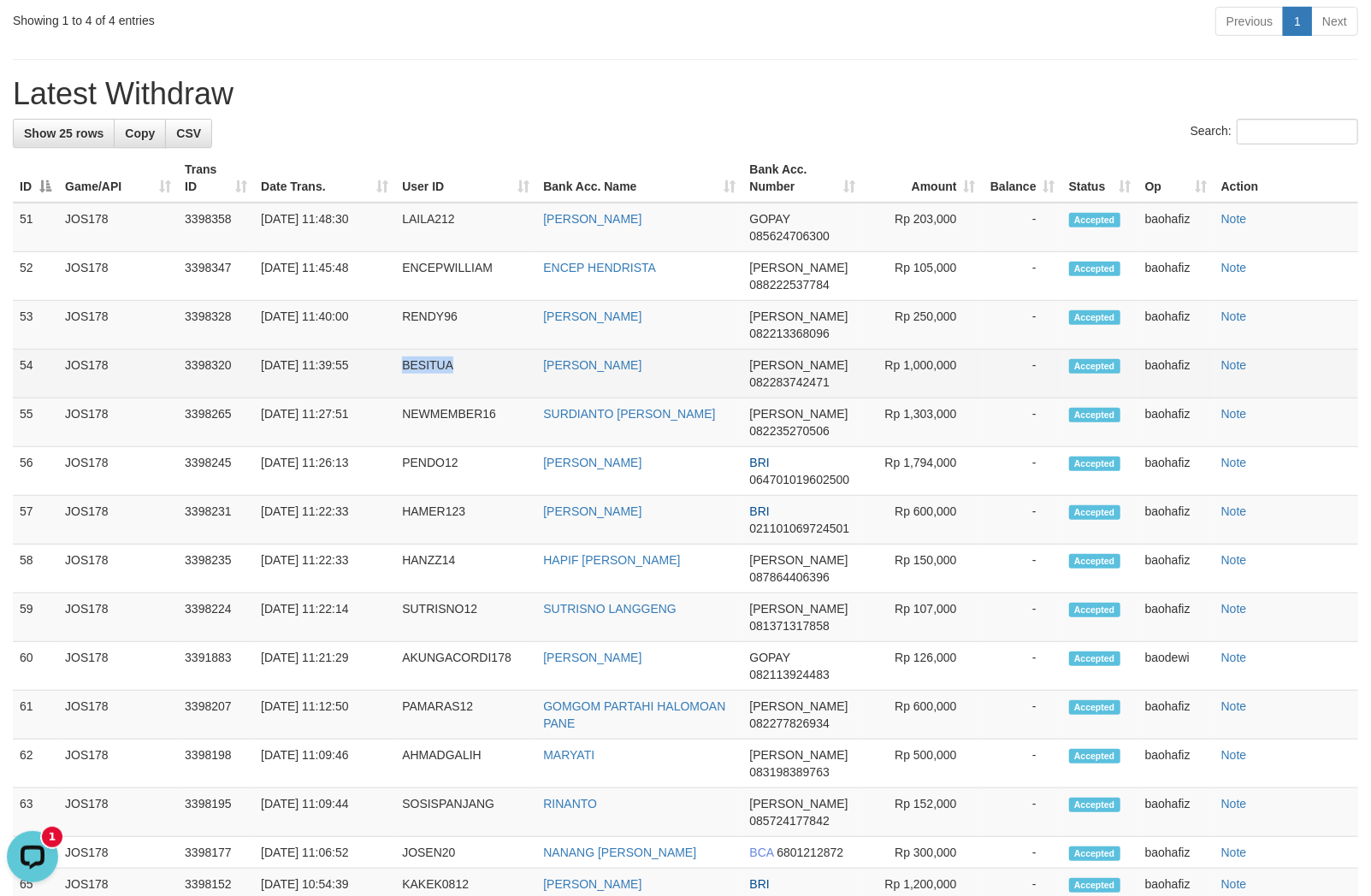
click at [417, 386] on td "BESITUA" at bounding box center [466, 373] width 141 height 49
copy td "BESITUA"
click at [933, 396] on td "Rp 1,000,000" at bounding box center [922, 373] width 119 height 49
drag, startPoint x: 933, startPoint y: 396, endPoint x: 1296, endPoint y: 396, distance: 363.0
click at [942, 396] on td "Rp 1,000,000" at bounding box center [922, 373] width 119 height 49
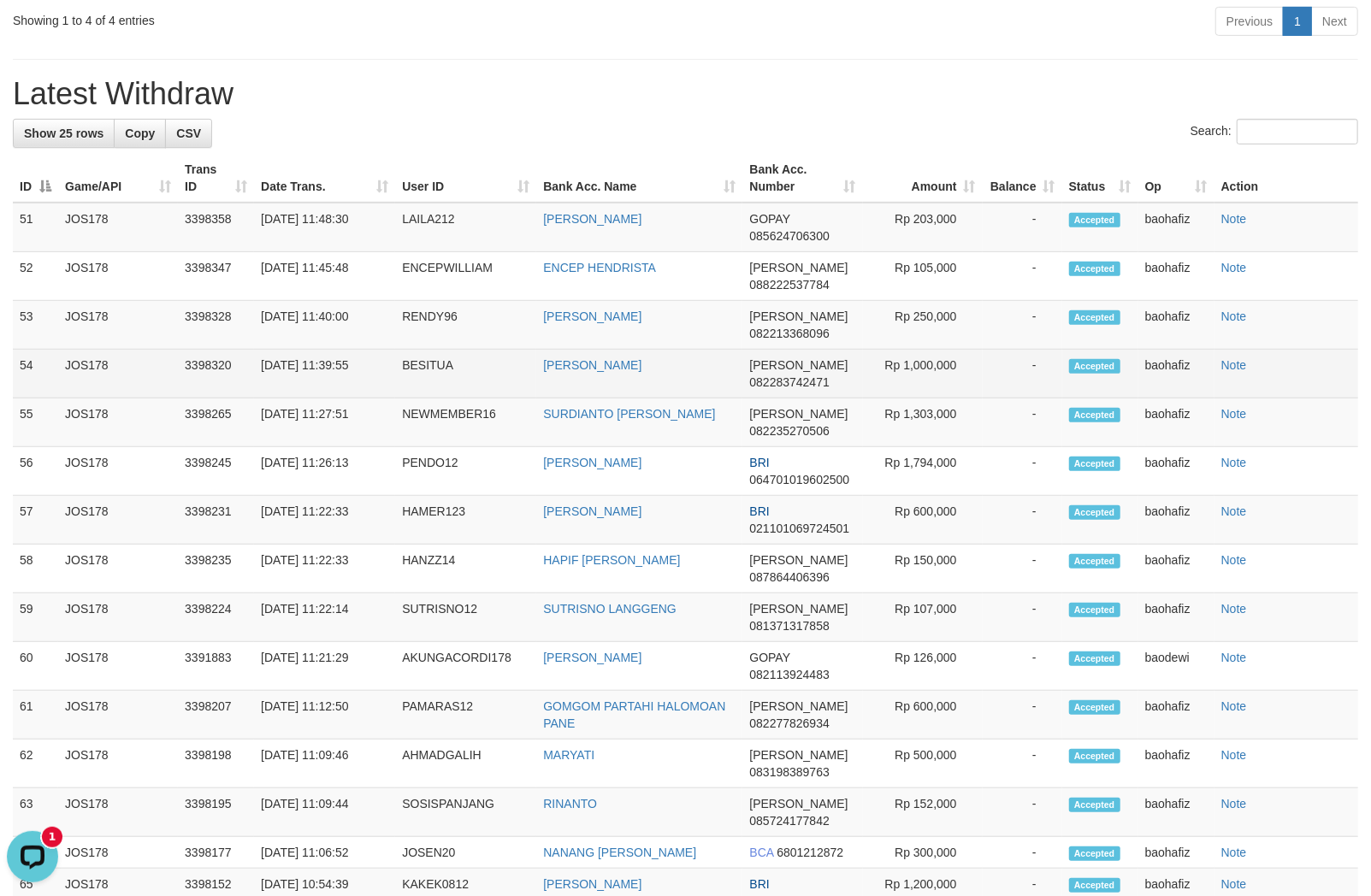
copy td "1,000,000"
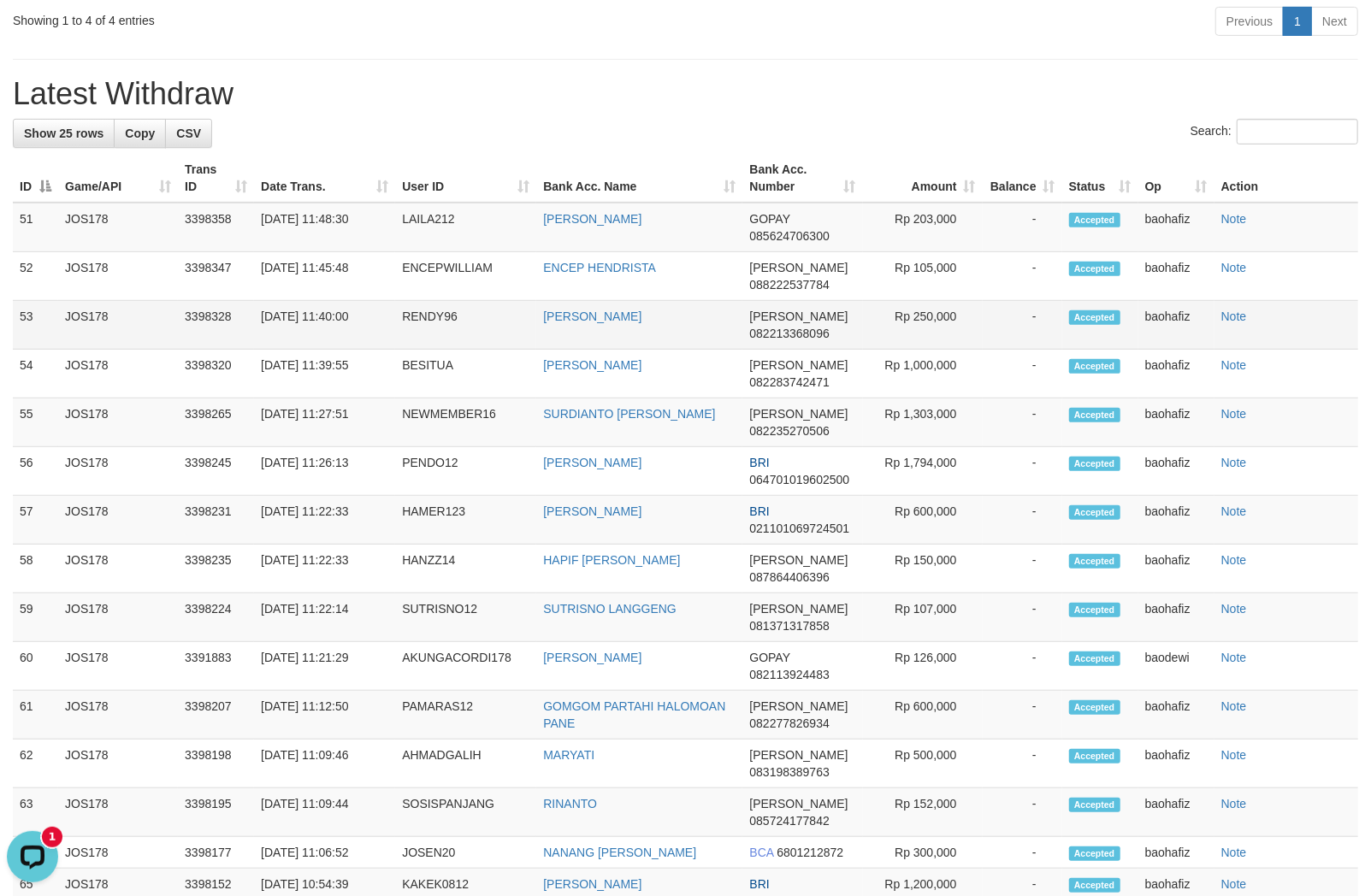
click at [588, 350] on td "BENI OKTOFIYAN" at bounding box center [639, 325] width 206 height 49
copy link "OKTOFIYAN"
click at [588, 350] on td "BENI OKTOFIYAN" at bounding box center [639, 325] width 206 height 49
copy td "BENI OKTOFIYAN"
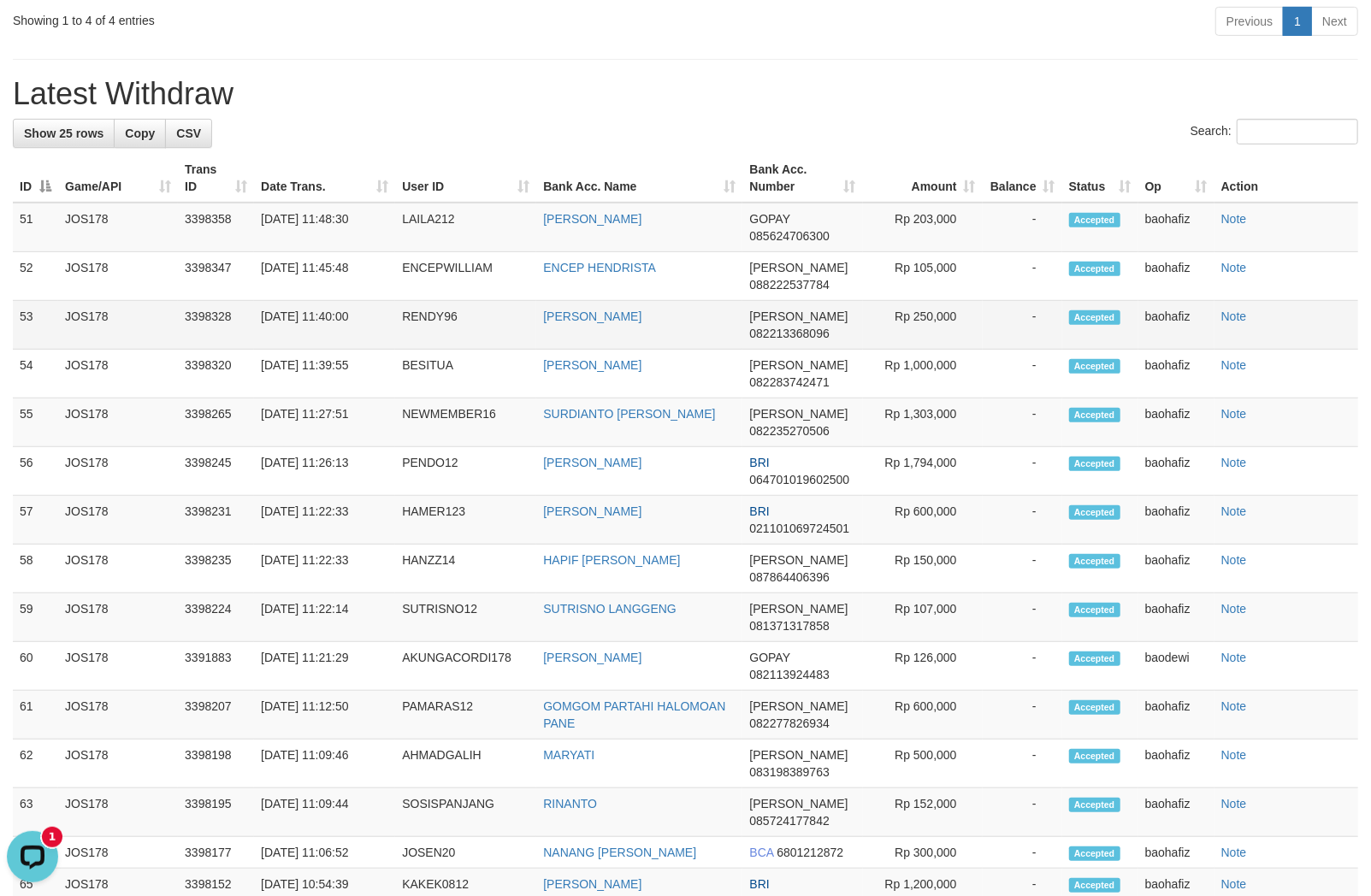
click at [452, 350] on td "RENDY96" at bounding box center [466, 325] width 141 height 49
click at [435, 350] on td "RENDY96" at bounding box center [466, 325] width 141 height 49
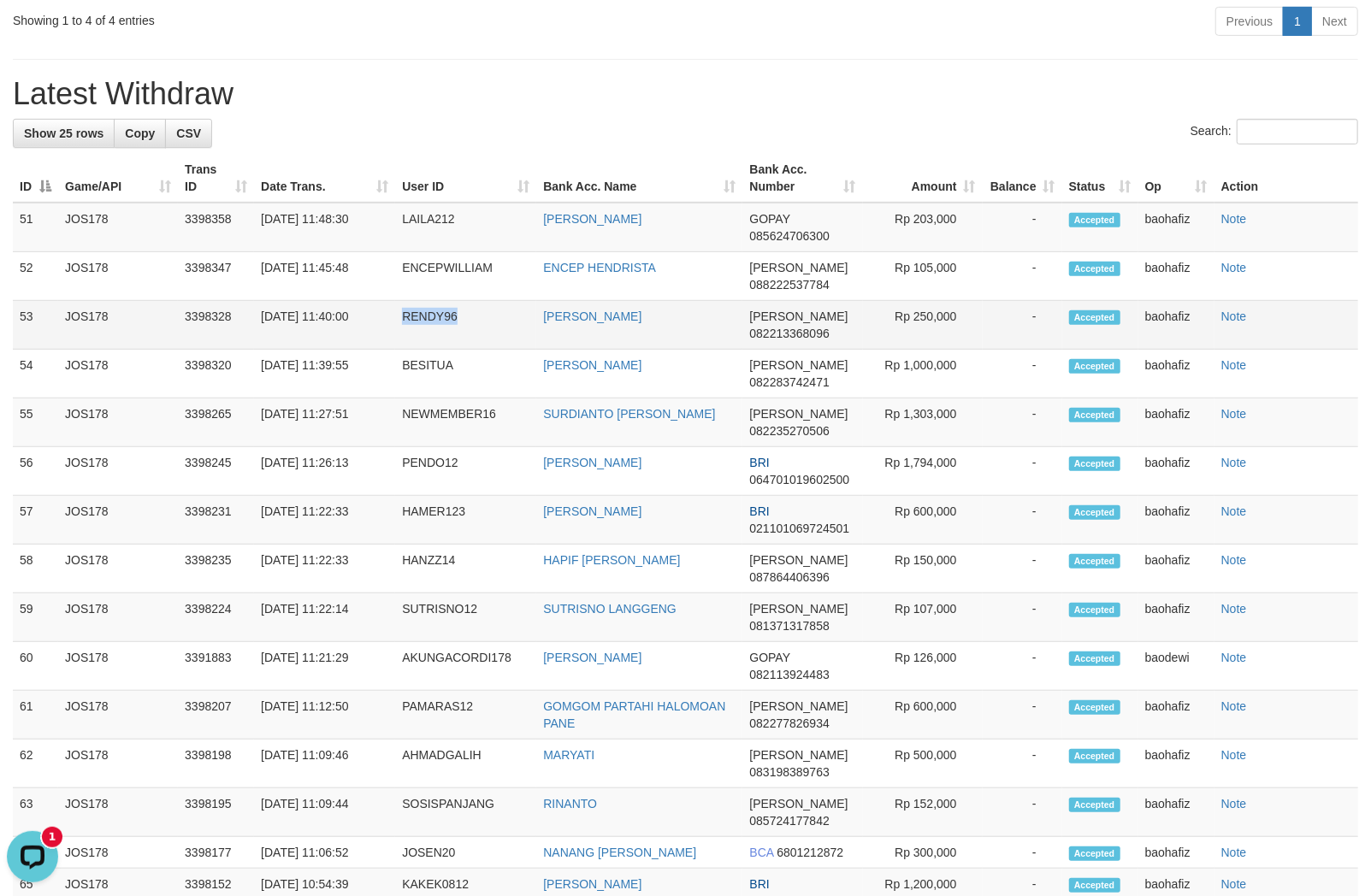
copy td "RENDY96"
click at [918, 350] on td "Rp 250,000" at bounding box center [922, 325] width 119 height 49
click at [919, 350] on td "Rp 250,000" at bounding box center [922, 325] width 119 height 49
copy td "250,000"
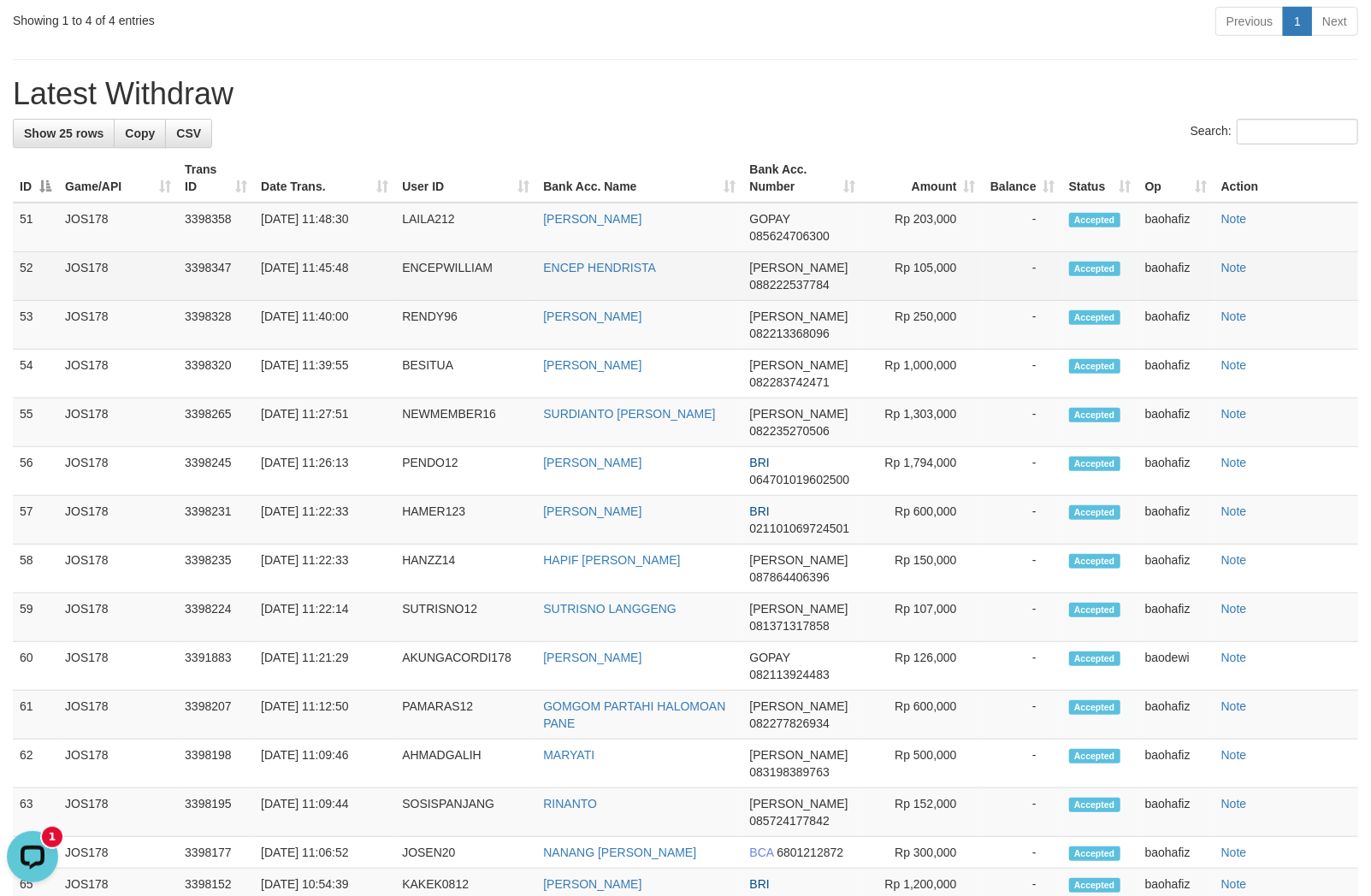
click at [614, 301] on td "ENCEP HENDRISTA" at bounding box center [639, 276] width 206 height 49
copy td "ENCEP HENDRISTA"
click at [443, 301] on td "ENCEPWILLIAM" at bounding box center [466, 276] width 141 height 49
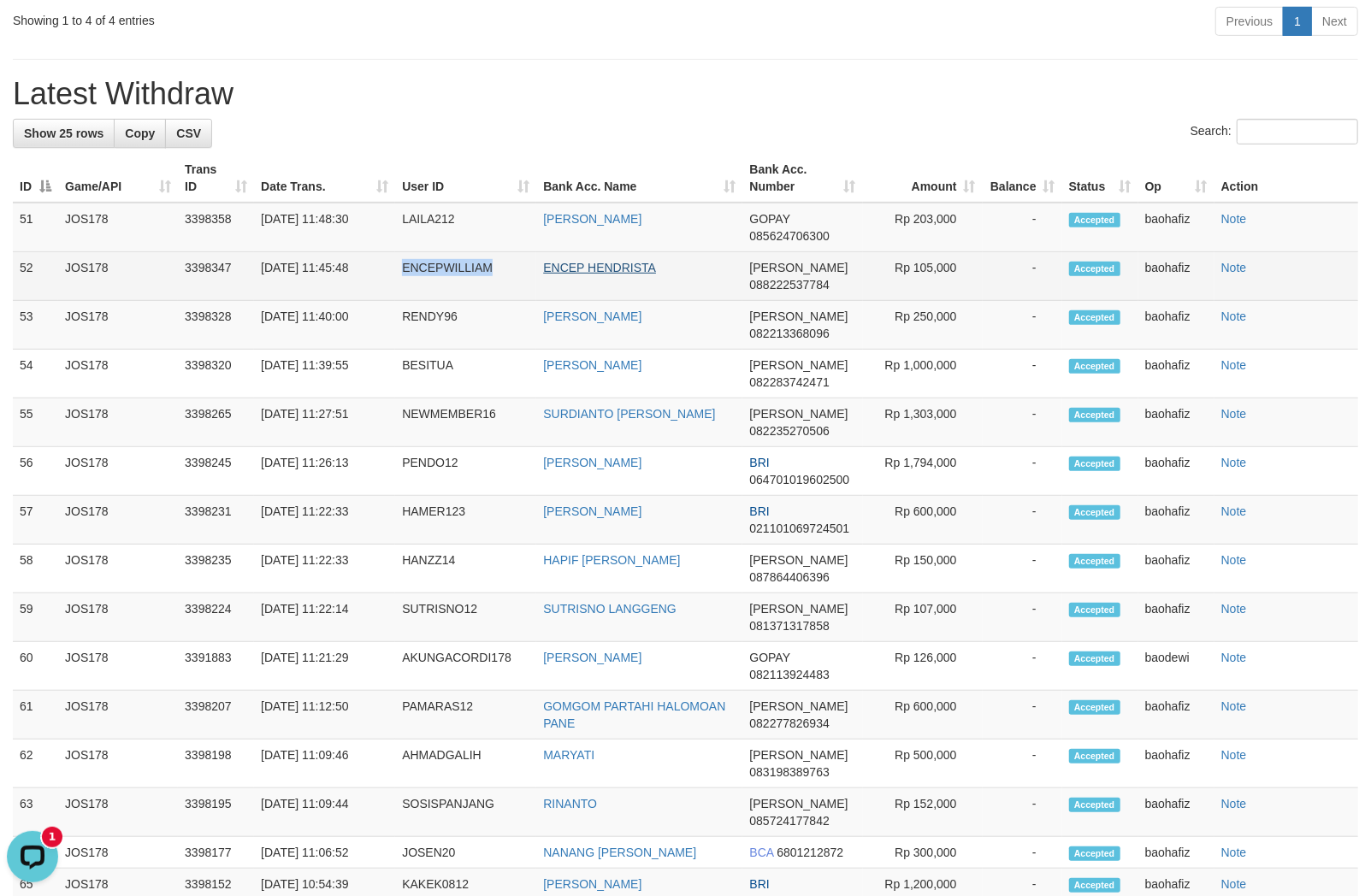
drag, startPoint x: 443, startPoint y: 304, endPoint x: 543, endPoint y: 304, distance: 100.0
click at [453, 301] on td "ENCEPWILLIAM" at bounding box center [466, 276] width 141 height 49
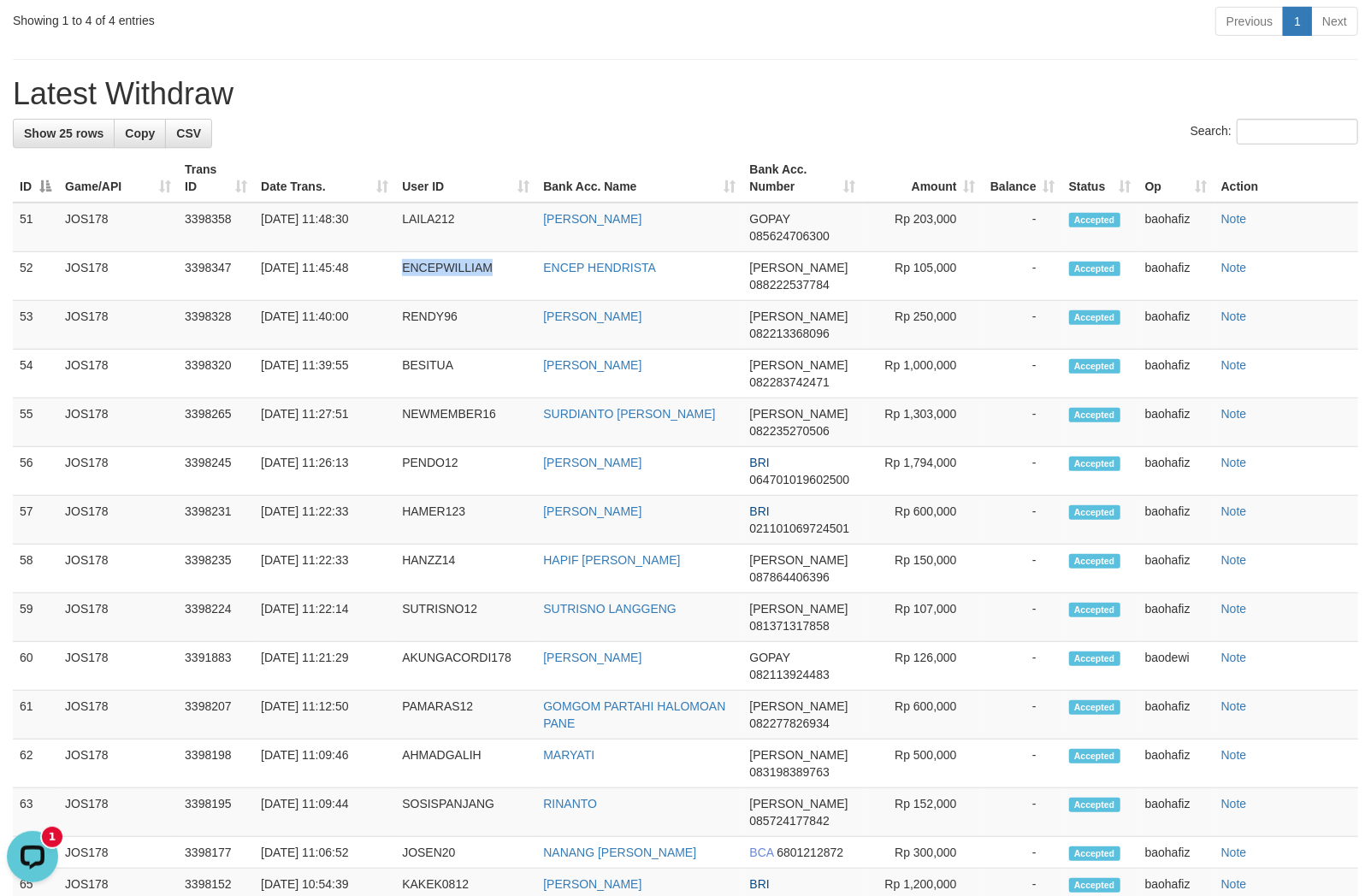
copy td "ENCEPWILLIAM"
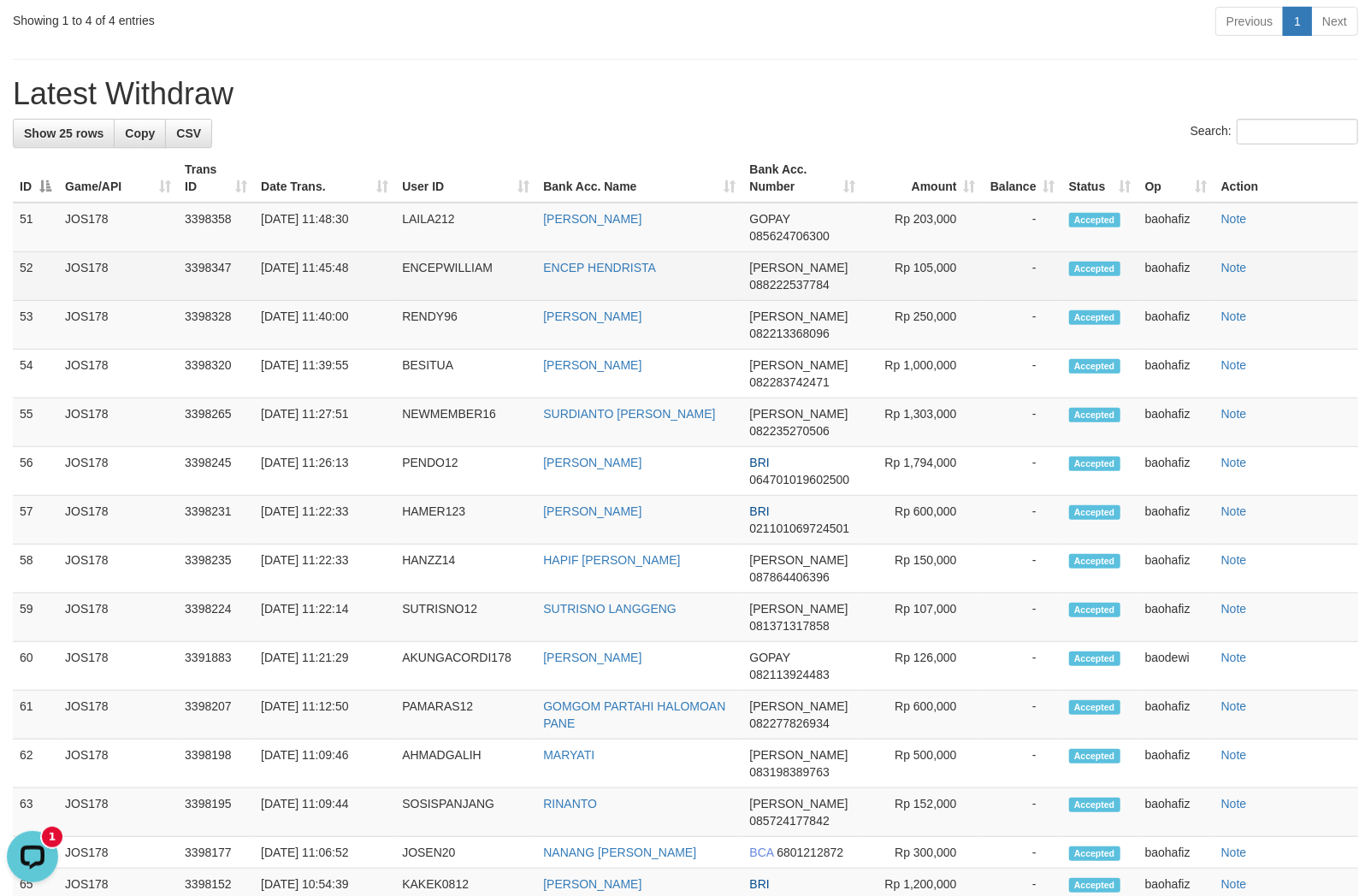
click at [958, 289] on td "Rp 105,000" at bounding box center [922, 276] width 119 height 49
click at [943, 294] on td "Rp 105,000" at bounding box center [922, 276] width 119 height 49
copy td "105,000"
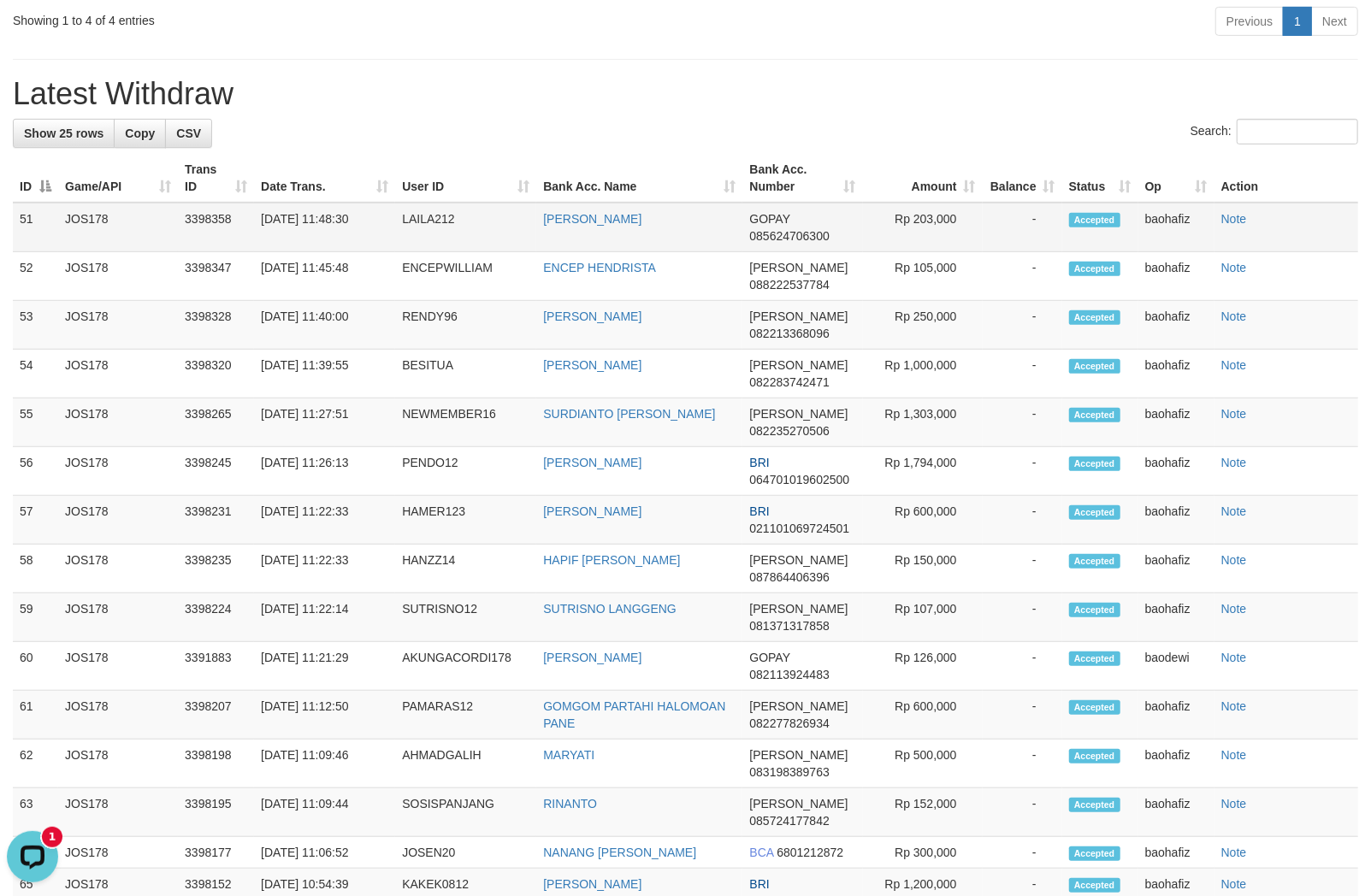
click at [580, 252] on td "MARWAN ADI PRABOWO" at bounding box center [639, 227] width 206 height 50
click at [446, 242] on td "LAILA212" at bounding box center [466, 227] width 141 height 50
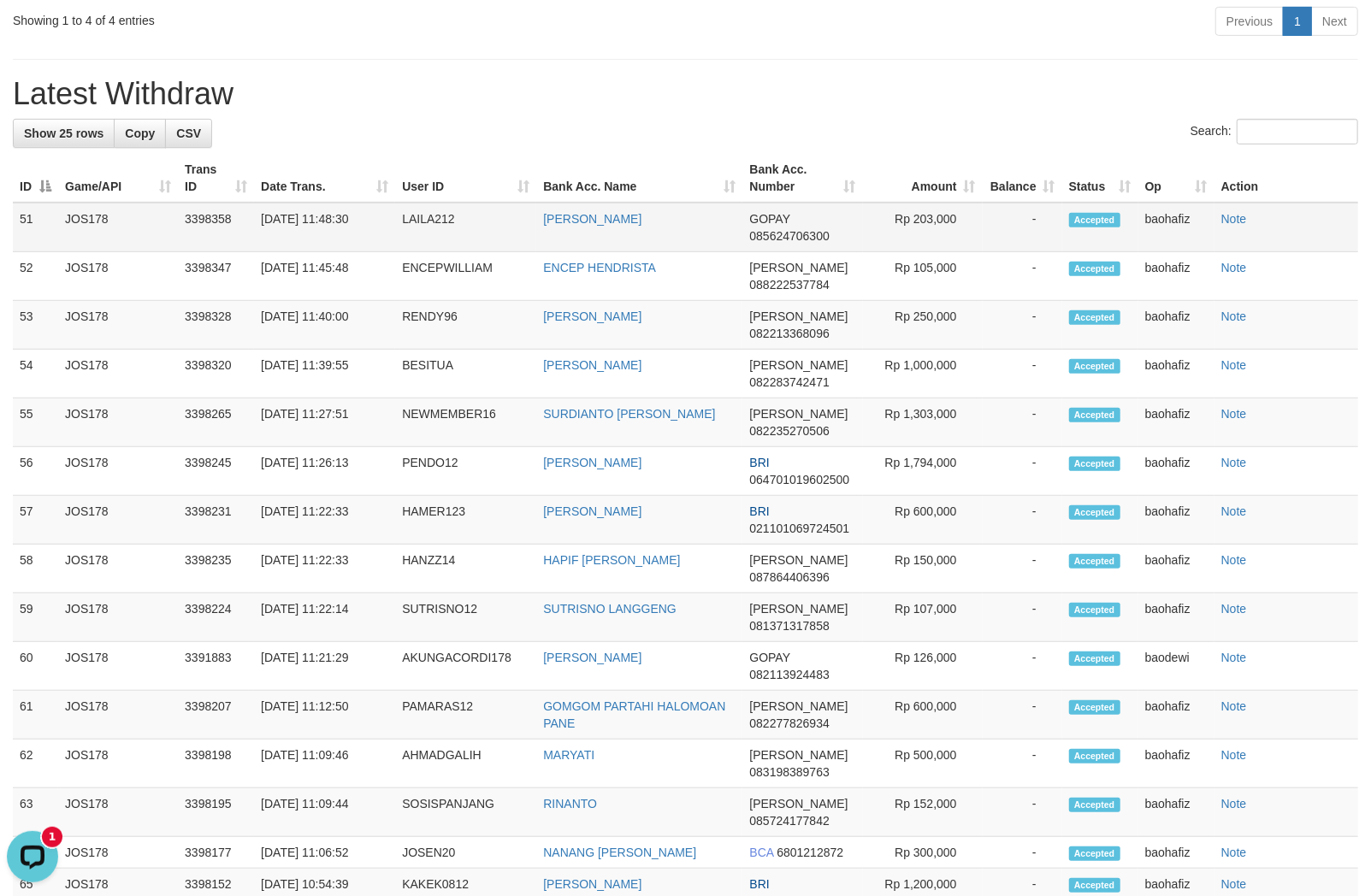
click at [917, 252] on td "Rp 203,000" at bounding box center [922, 227] width 119 height 50
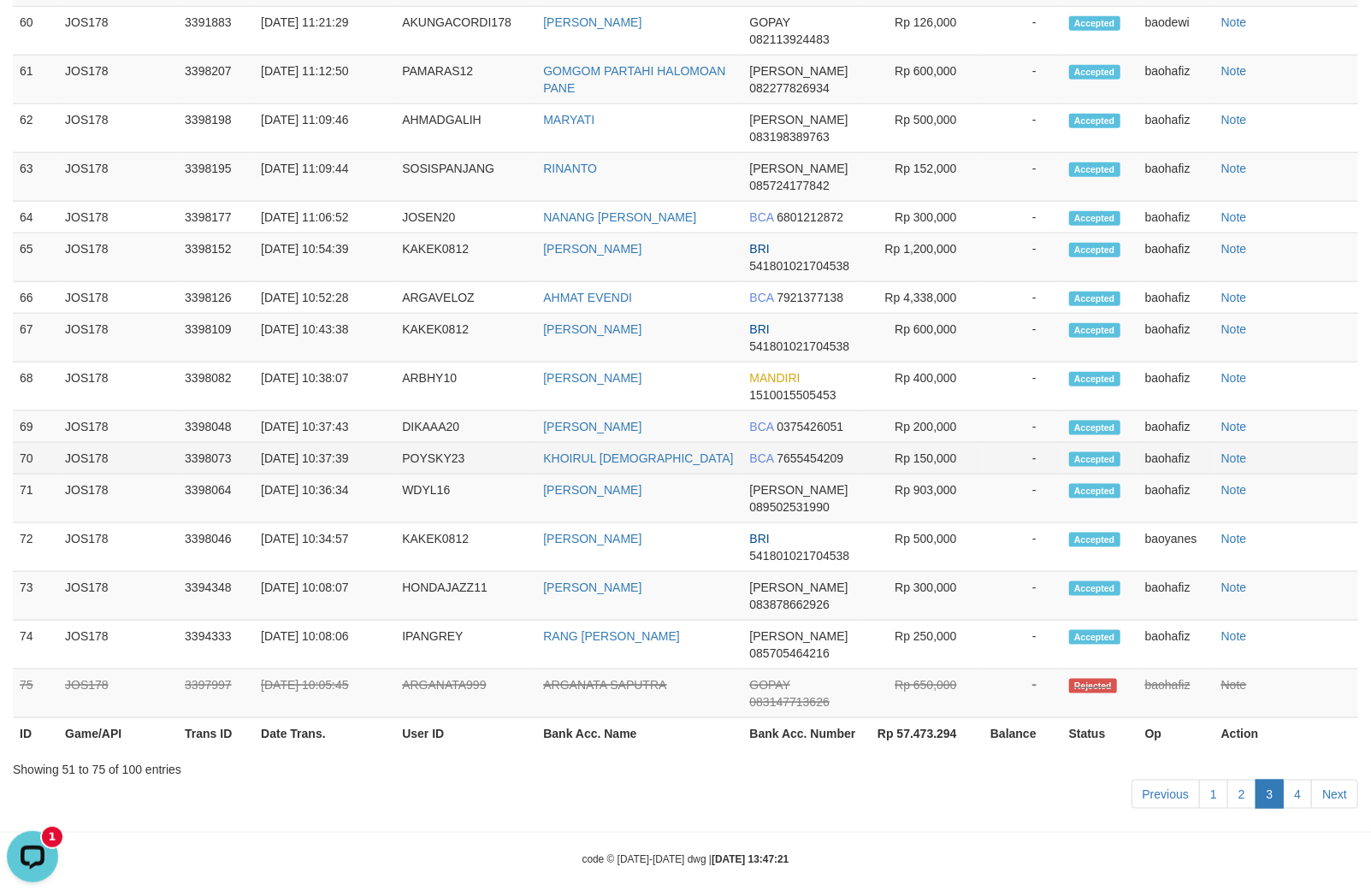
scroll to position [1202, 0]
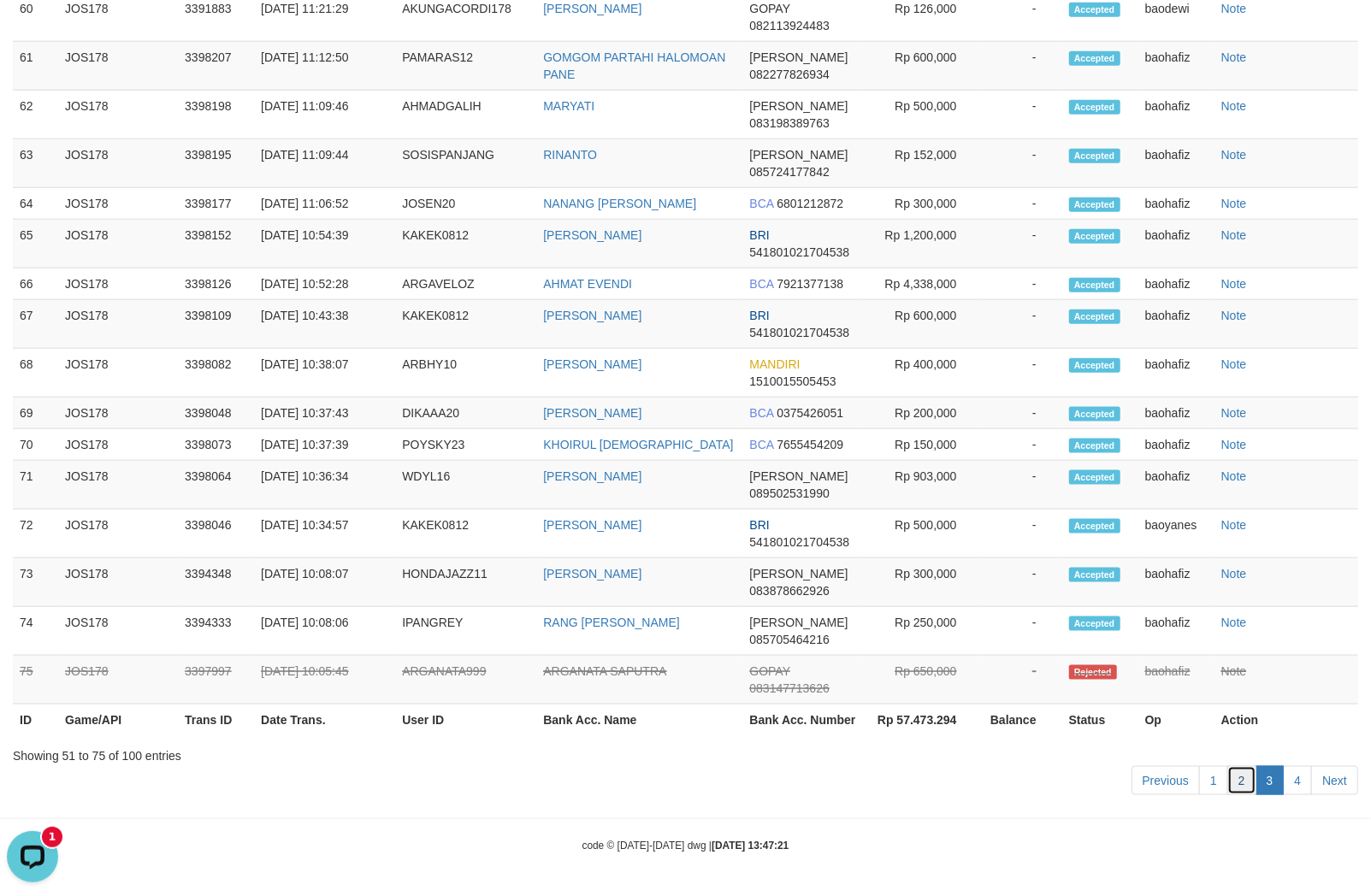
click at [1240, 784] on link "2" at bounding box center [1241, 780] width 29 height 29
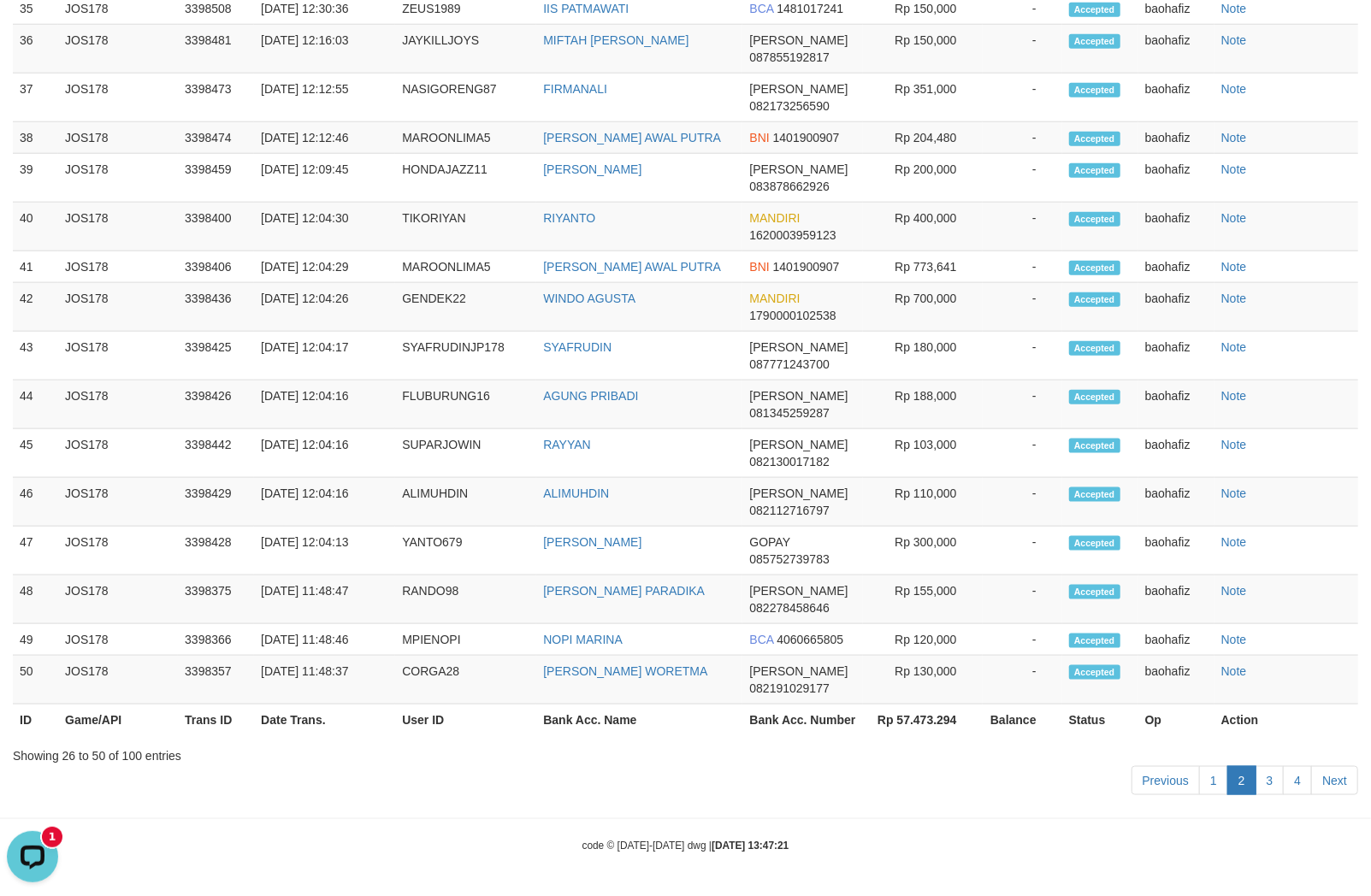
scroll to position [1167, 0]
click at [627, 684] on td "AKHIL BAHBA WORETMA" at bounding box center [639, 680] width 206 height 49
click at [426, 663] on td "CORGA28" at bounding box center [466, 680] width 141 height 49
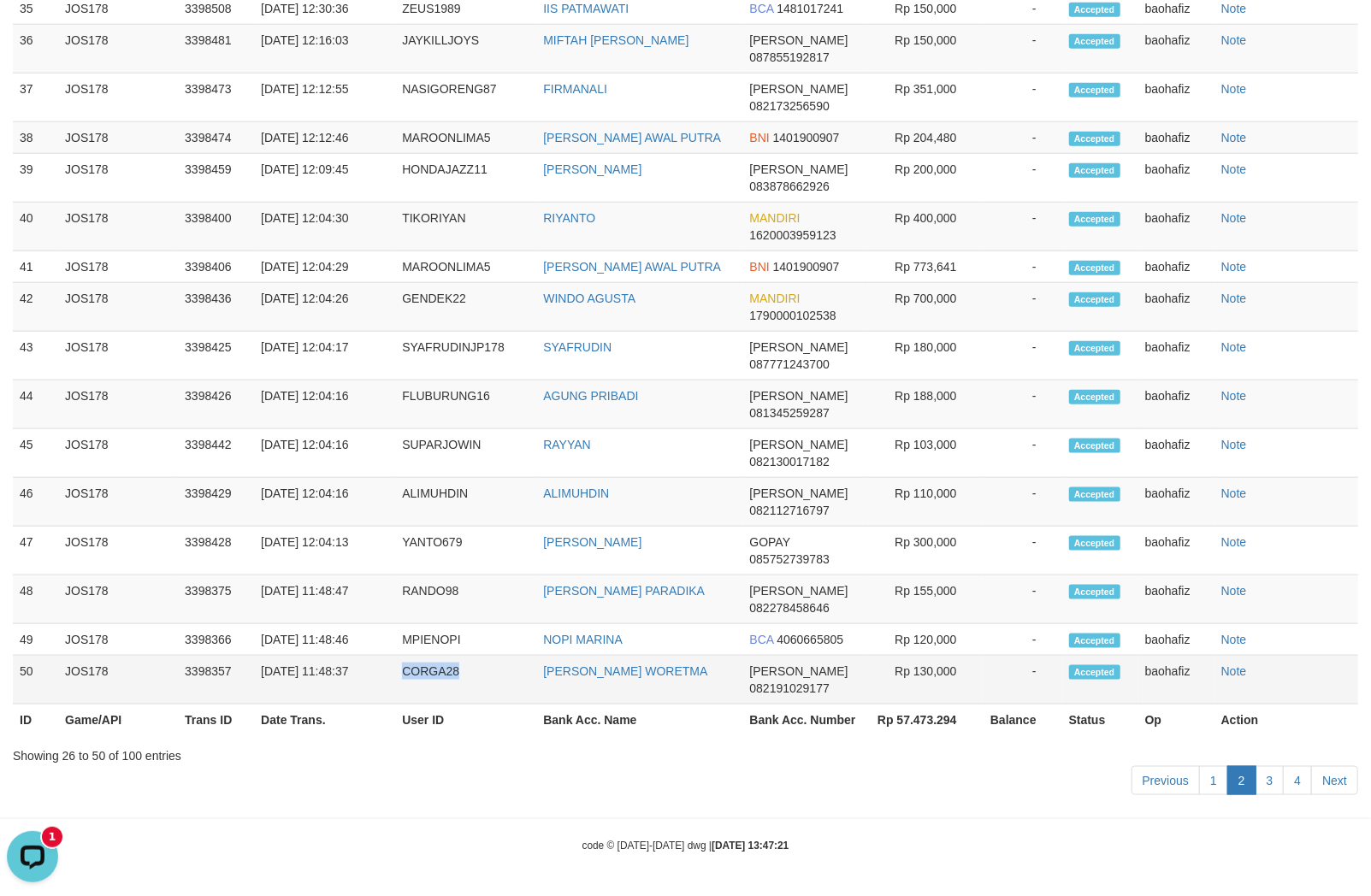
click at [426, 663] on td "CORGA28" at bounding box center [466, 680] width 141 height 49
click at [927, 686] on td "Rp 130,000" at bounding box center [922, 680] width 119 height 49
click at [599, 656] on td "AKHIL BAHBA WORETMA" at bounding box center [639, 680] width 206 height 49
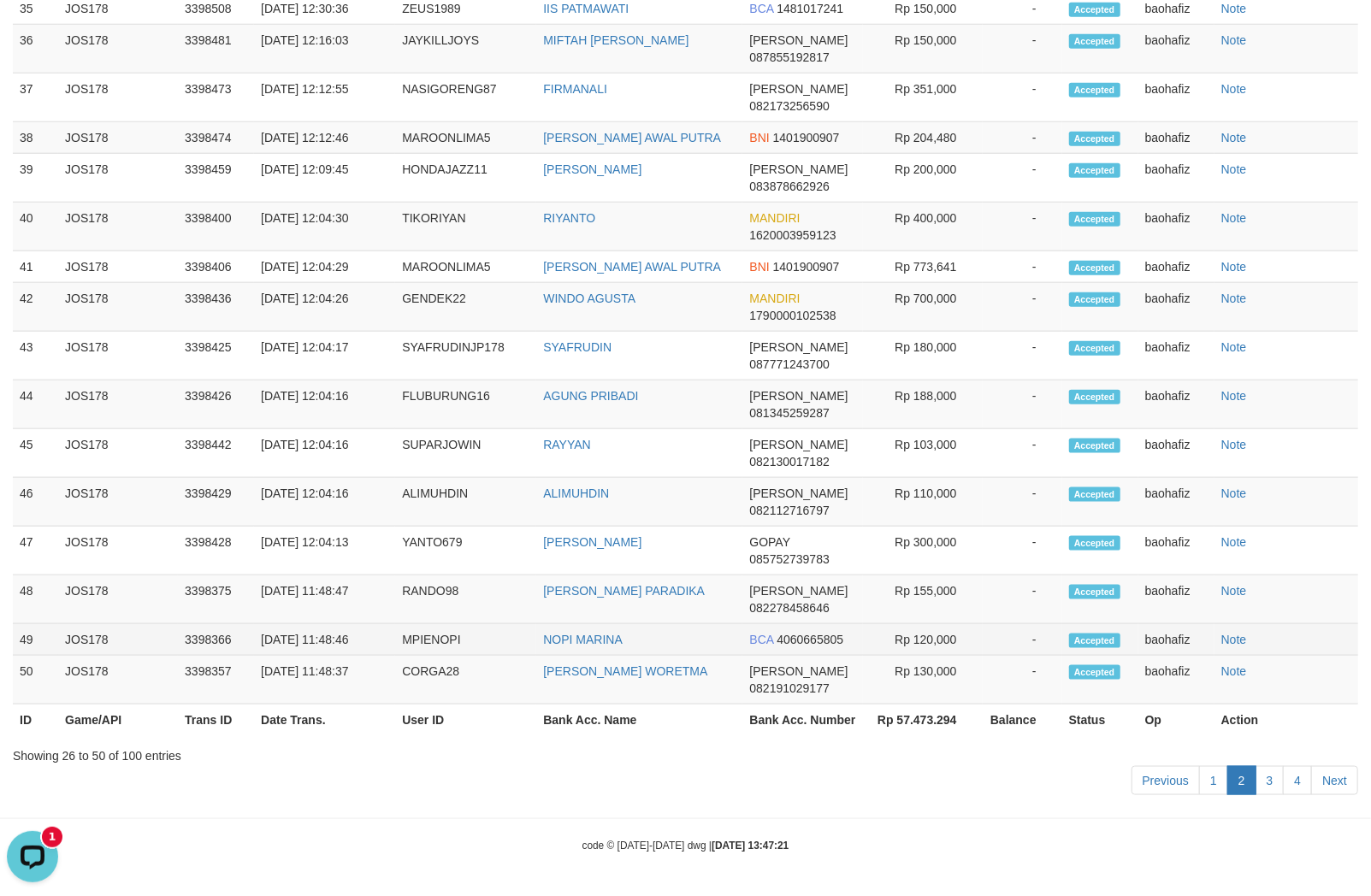
click at [599, 651] on td "NOPI MARINA" at bounding box center [639, 639] width 206 height 32
click at [441, 638] on td "MPIENOPI" at bounding box center [466, 639] width 141 height 32
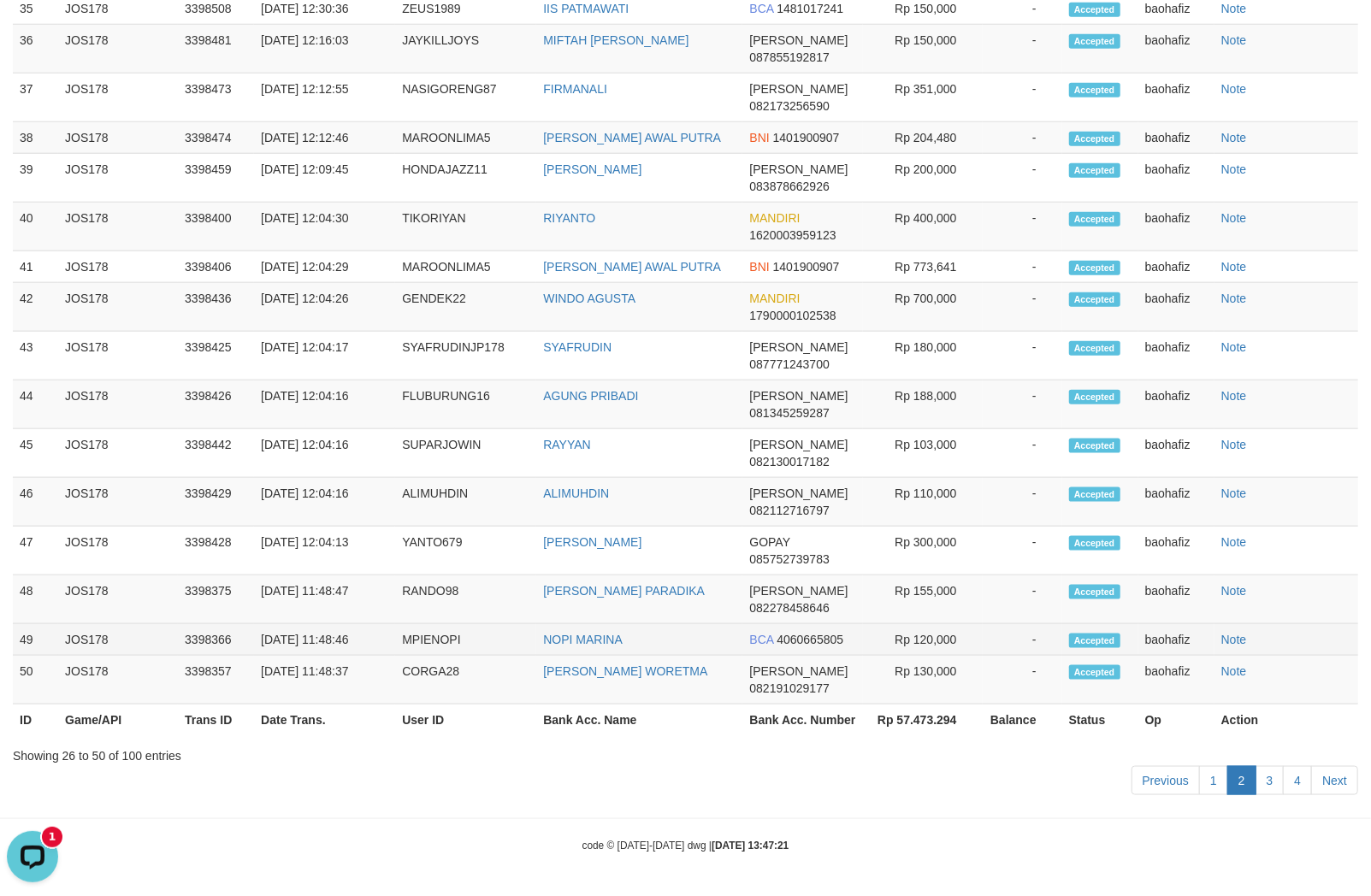
click at [937, 634] on td "Rp 120,000" at bounding box center [922, 639] width 119 height 32
click at [591, 609] on td "RANDO PARADIKA" at bounding box center [639, 599] width 206 height 49
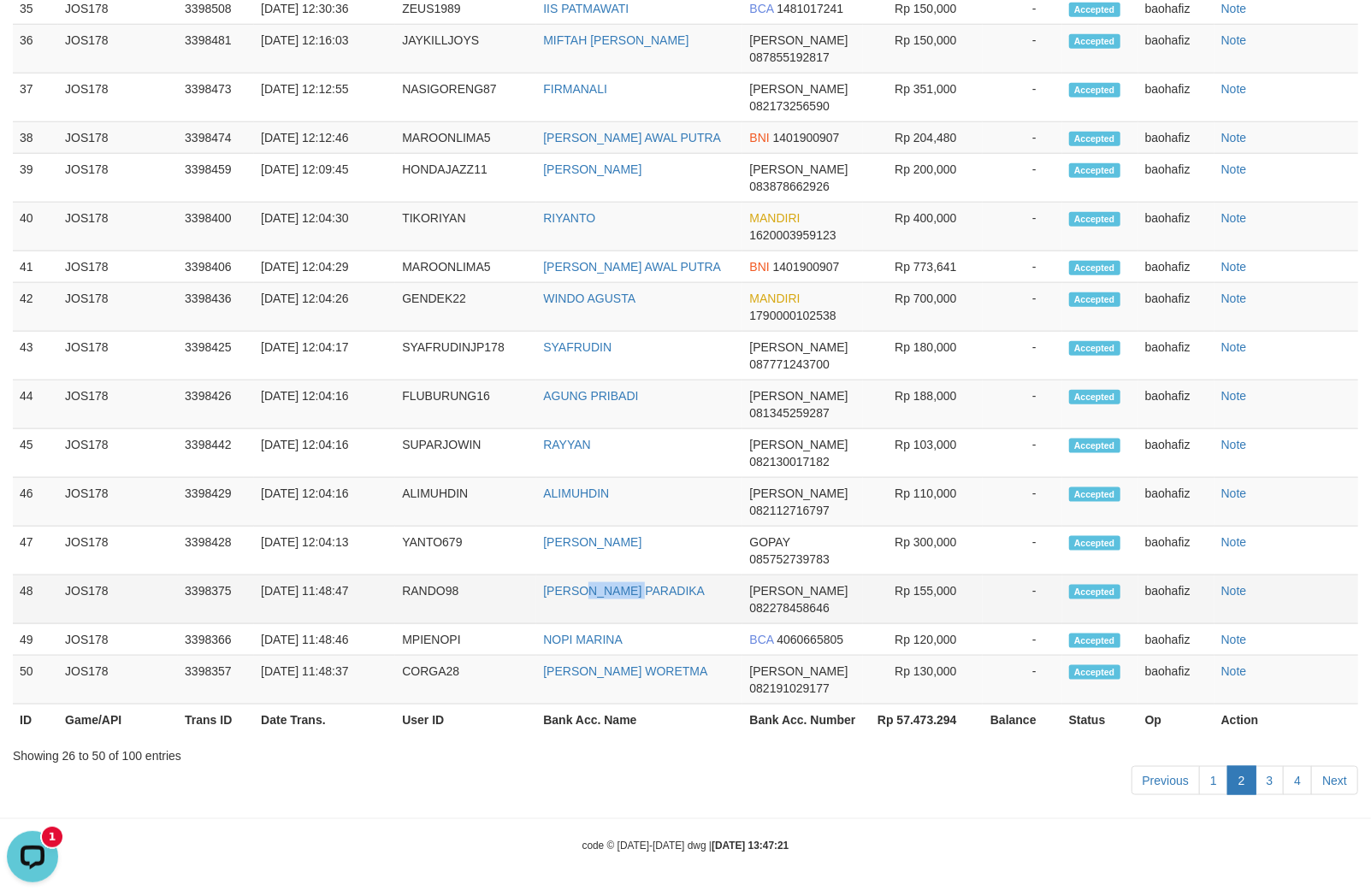
click at [591, 609] on td "RANDO PARADIKA" at bounding box center [639, 599] width 206 height 49
click at [428, 608] on td "RANDO98" at bounding box center [466, 599] width 141 height 49
drag, startPoint x: 426, startPoint y: 608, endPoint x: 1310, endPoint y: 604, distance: 884.0
click at [425, 608] on td "RANDO98" at bounding box center [466, 599] width 141 height 49
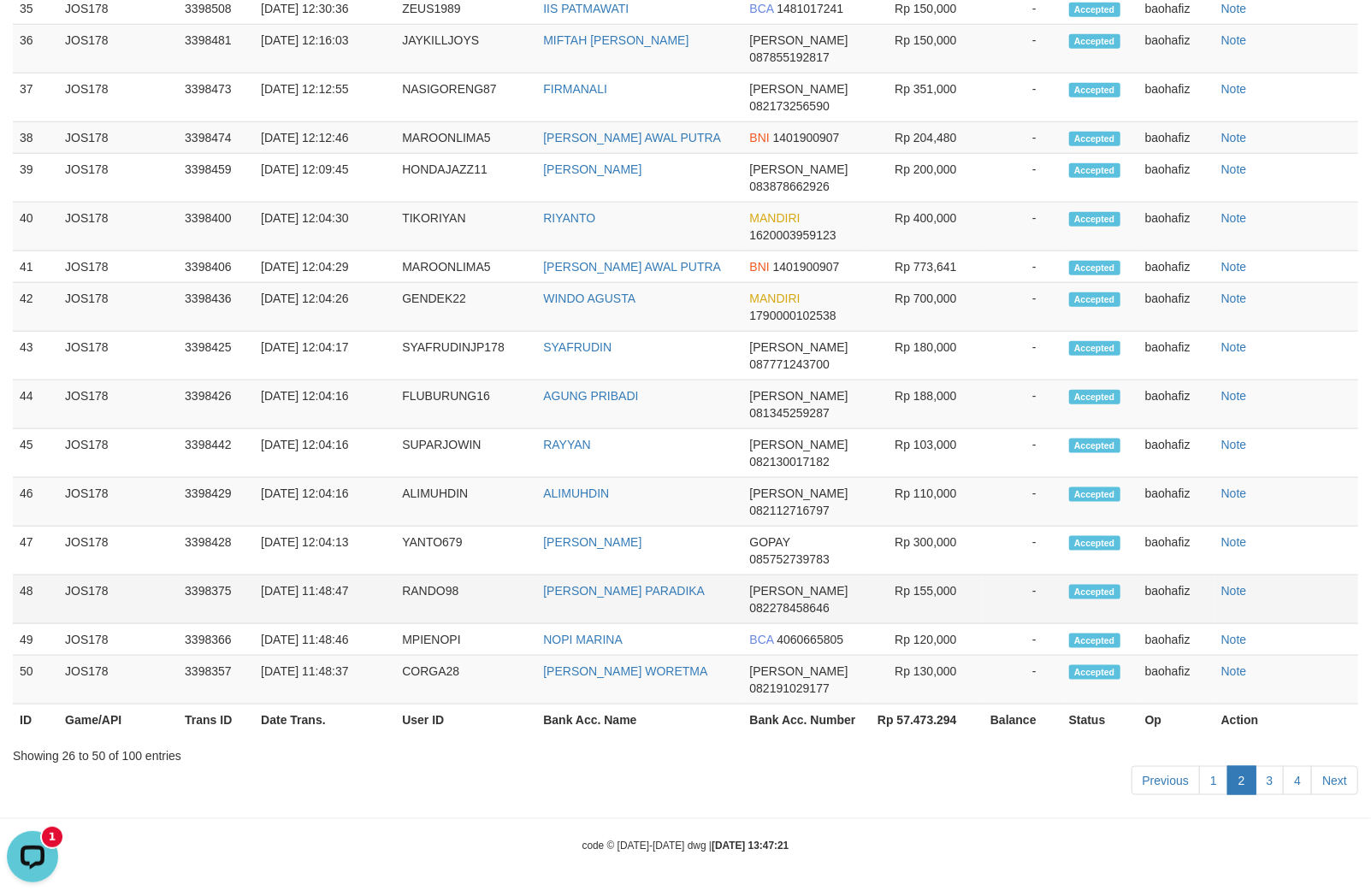
click at [439, 608] on td "RANDO98" at bounding box center [466, 599] width 141 height 49
click at [439, 603] on td "RANDO98" at bounding box center [466, 599] width 141 height 49
click at [429, 582] on td "RANDO98" at bounding box center [466, 599] width 141 height 49
click at [432, 583] on td "RANDO98" at bounding box center [466, 599] width 141 height 49
click at [942, 597] on td "Rp 155,000" at bounding box center [922, 599] width 119 height 49
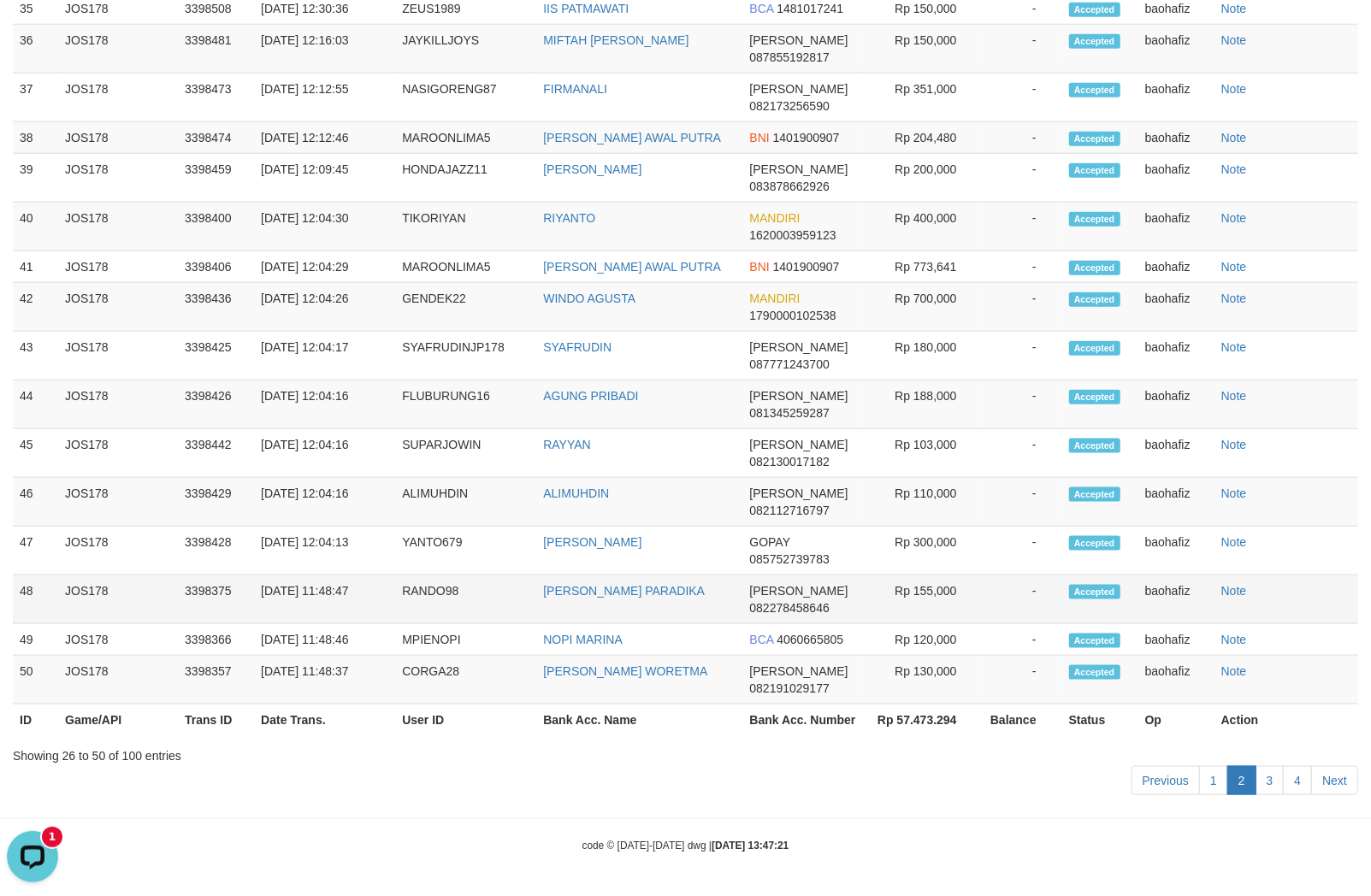
click at [942, 597] on td "Rp 155,000" at bounding box center [922, 599] width 119 height 49
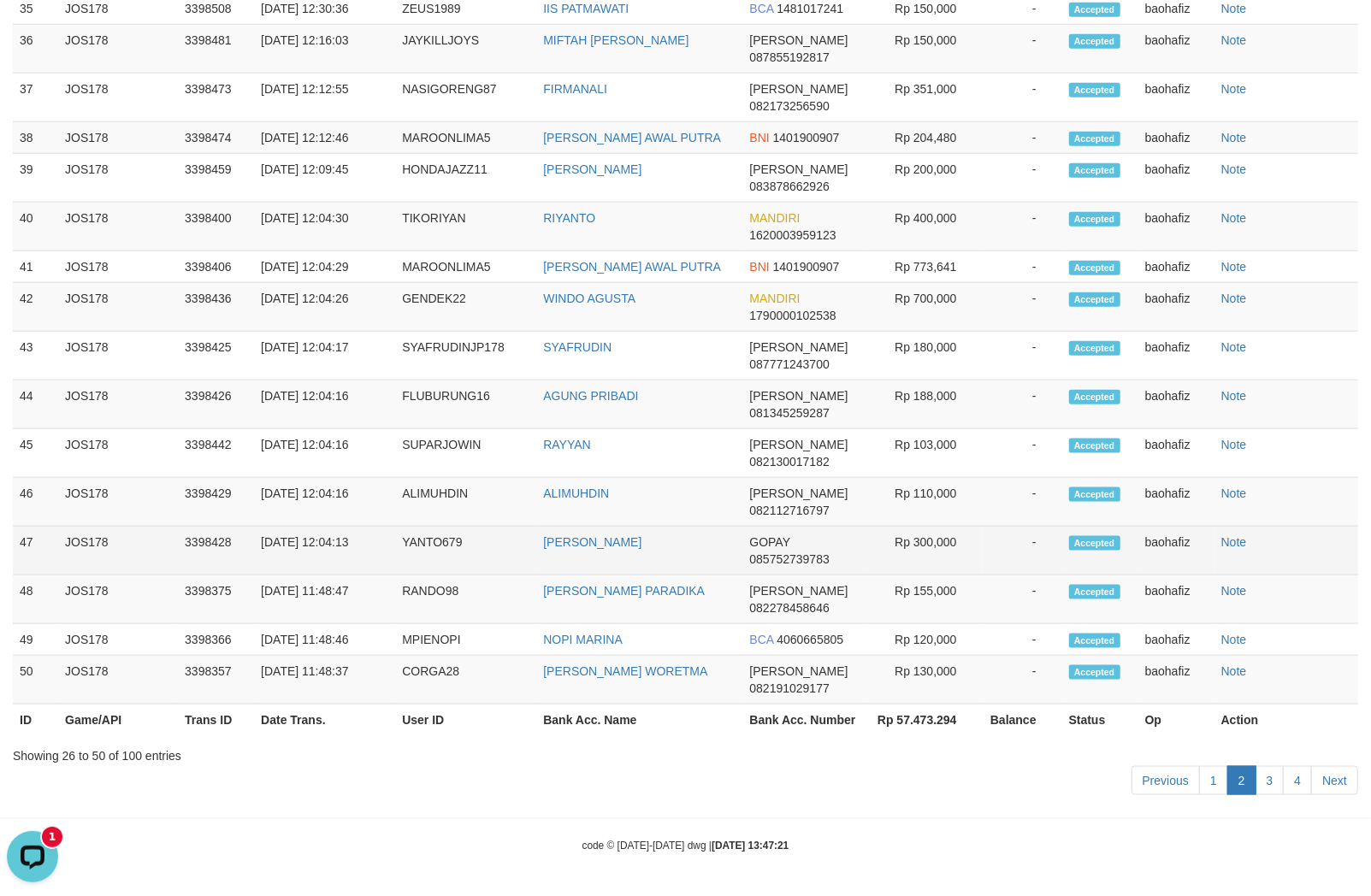
click at [591, 566] on td "MASHUDI YANTO" at bounding box center [639, 550] width 206 height 49
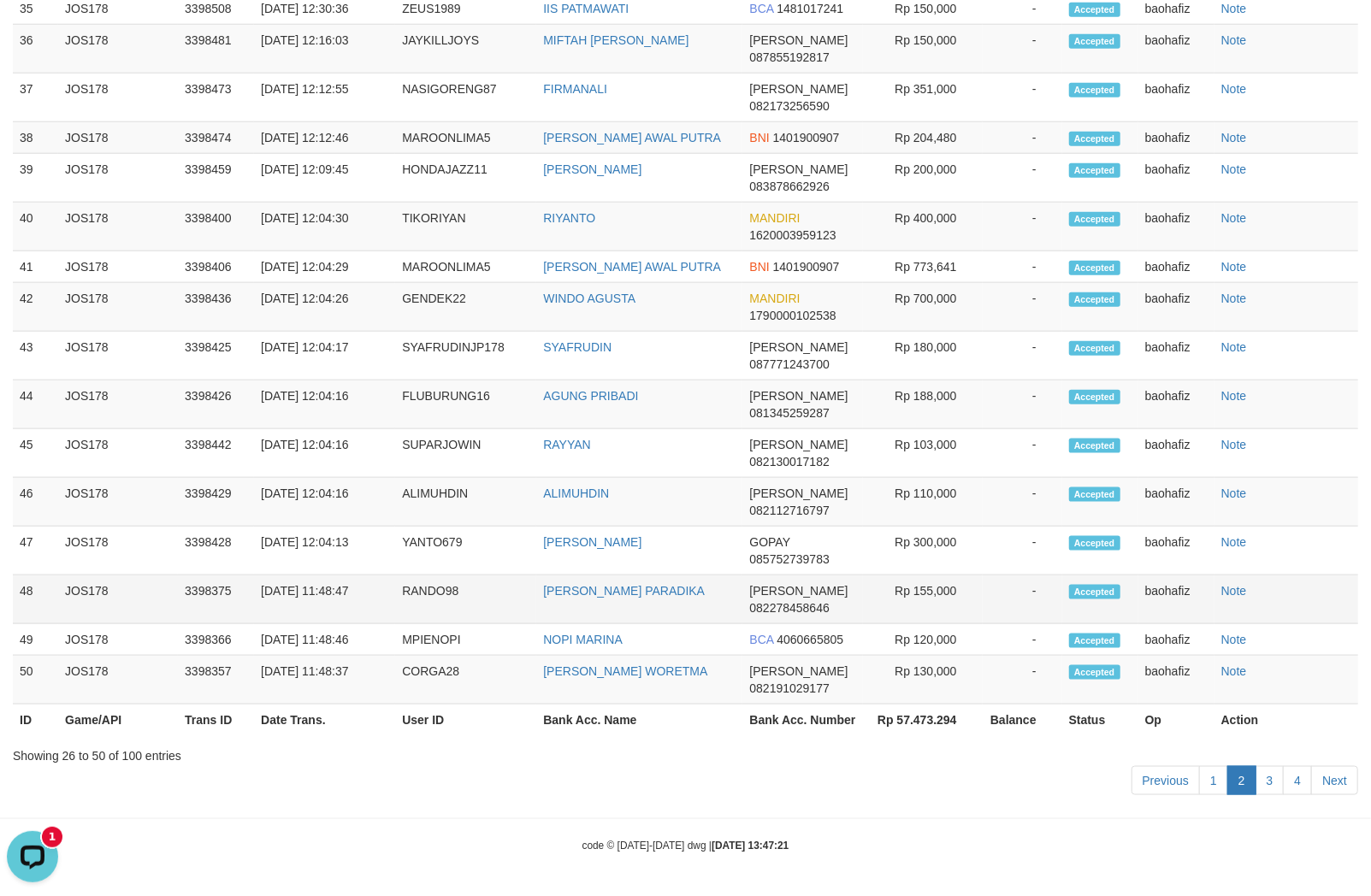
click at [420, 582] on td "RANDO98" at bounding box center [466, 599] width 141 height 49
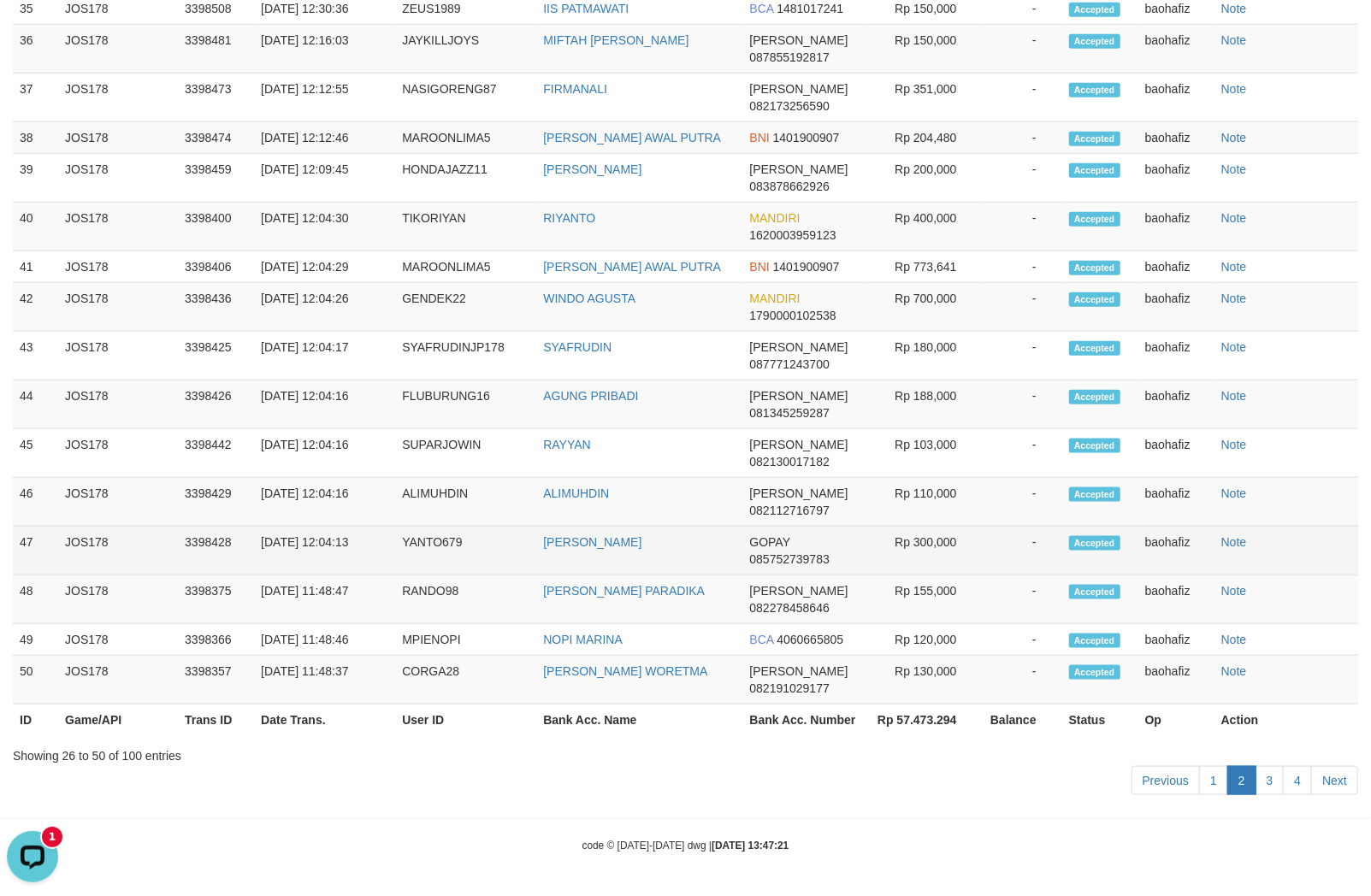
click at [422, 568] on td "YANTO679" at bounding box center [466, 550] width 141 height 49
drag, startPoint x: 422, startPoint y: 568, endPoint x: 1369, endPoint y: 560, distance: 947.0
click at [423, 567] on td "YANTO679" at bounding box center [466, 550] width 141 height 49
click at [902, 544] on td "Rp 300,000" at bounding box center [922, 550] width 119 height 49
click at [965, 536] on td "Rp 300,000" at bounding box center [922, 550] width 119 height 49
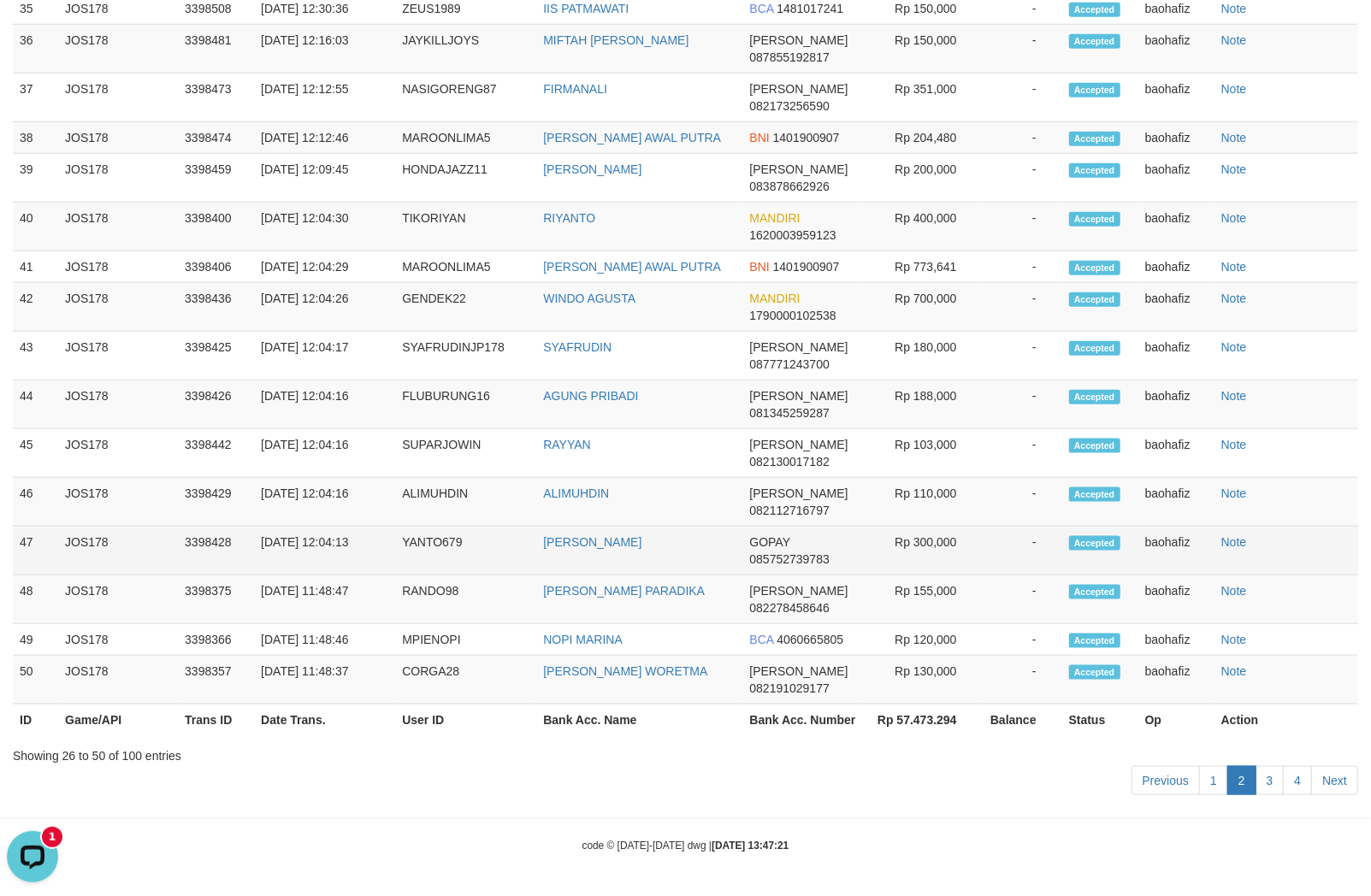
click at [965, 536] on td "Rp 300,000" at bounding box center [922, 550] width 119 height 49
click at [943, 537] on td "Rp 300,000" at bounding box center [922, 550] width 119 height 49
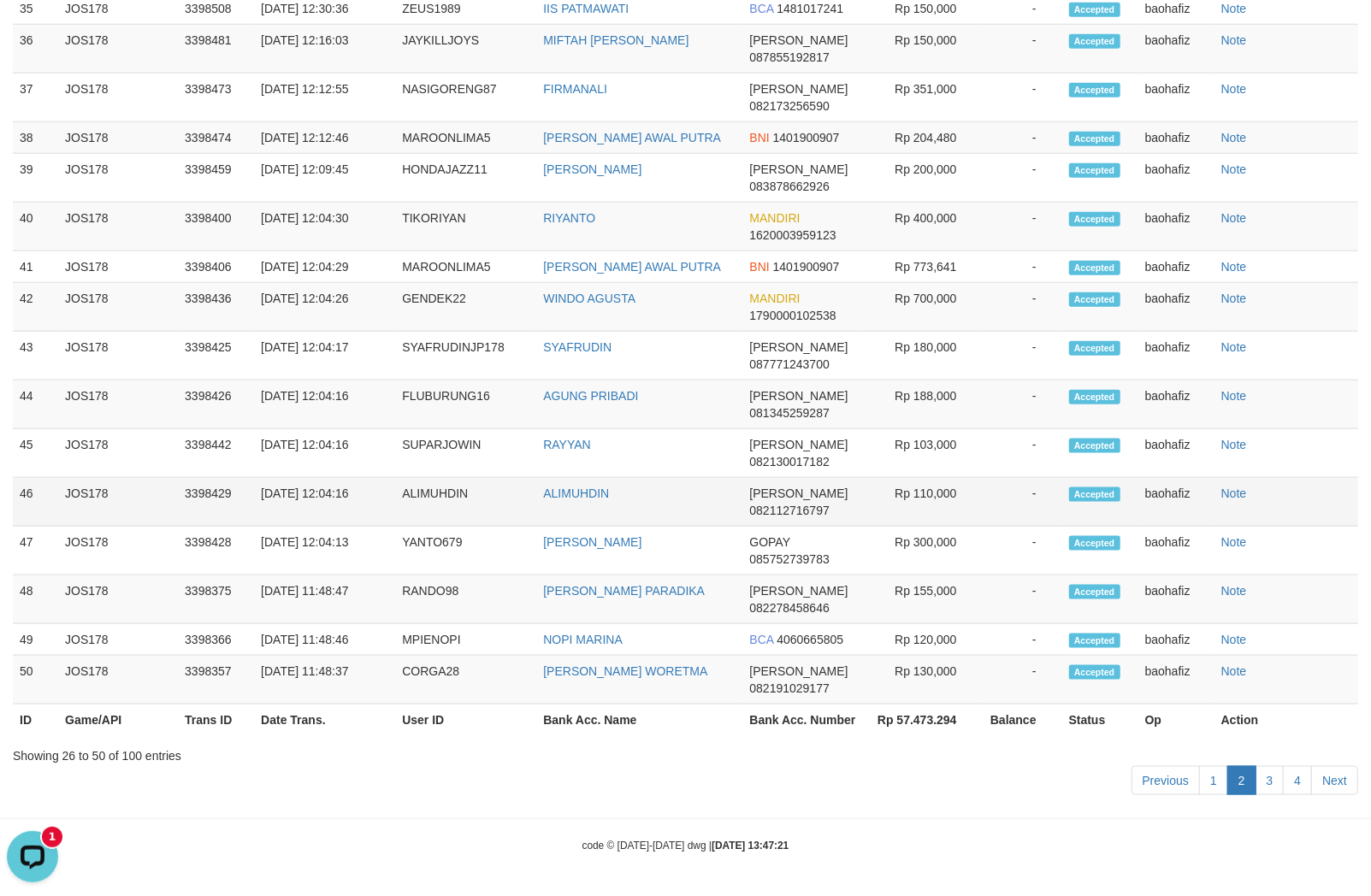
click at [568, 510] on td "ALIMUHDIN" at bounding box center [639, 501] width 206 height 49
click at [457, 505] on td "ALIMUHDIN" at bounding box center [466, 501] width 141 height 49
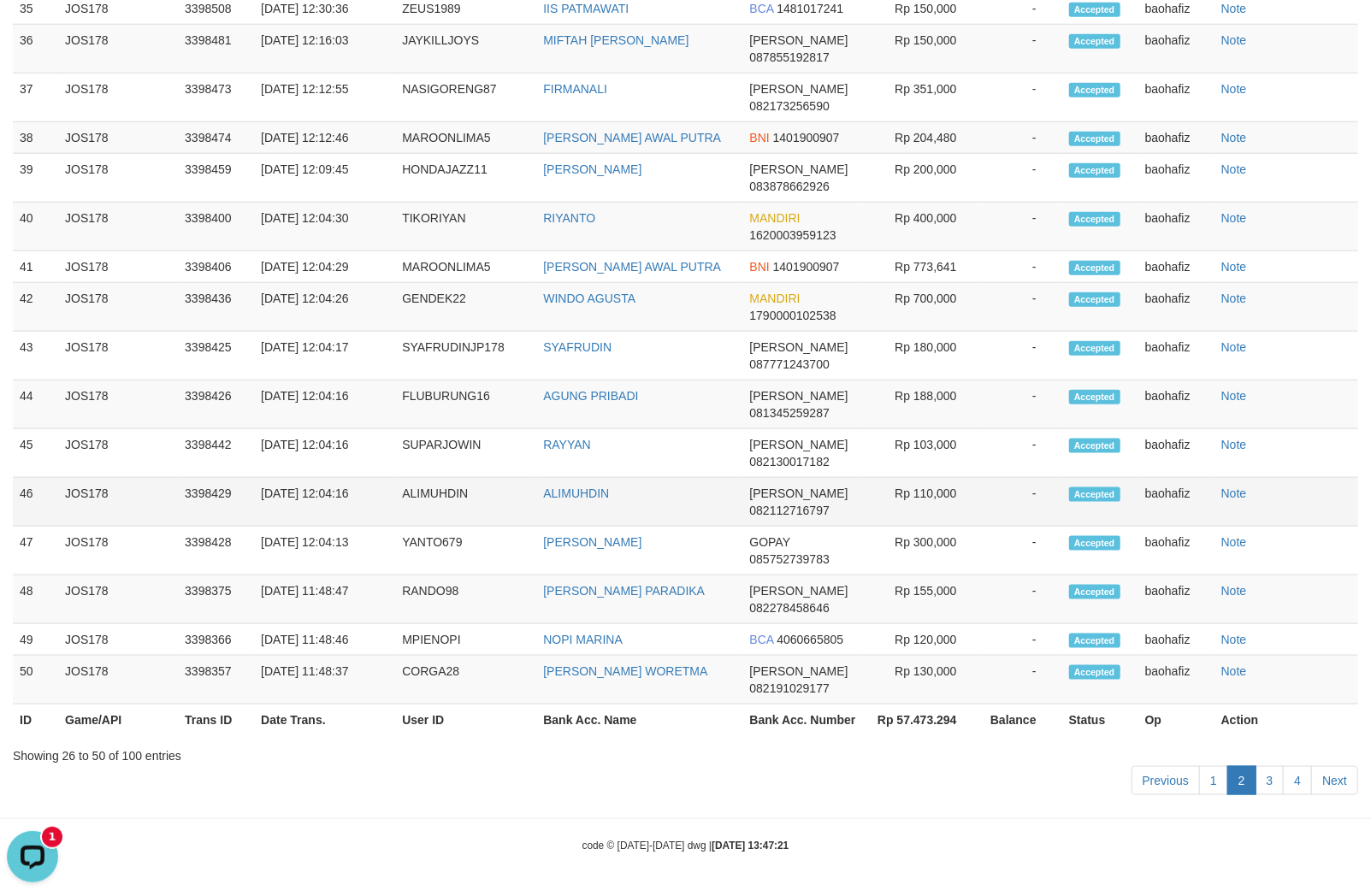
click at [942, 491] on td "Rp 110,000" at bounding box center [922, 501] width 119 height 49
drag, startPoint x: 942, startPoint y: 491, endPoint x: 976, endPoint y: 490, distance: 34.0
click at [942, 490] on td "Rp 110,000" at bounding box center [922, 501] width 119 height 49
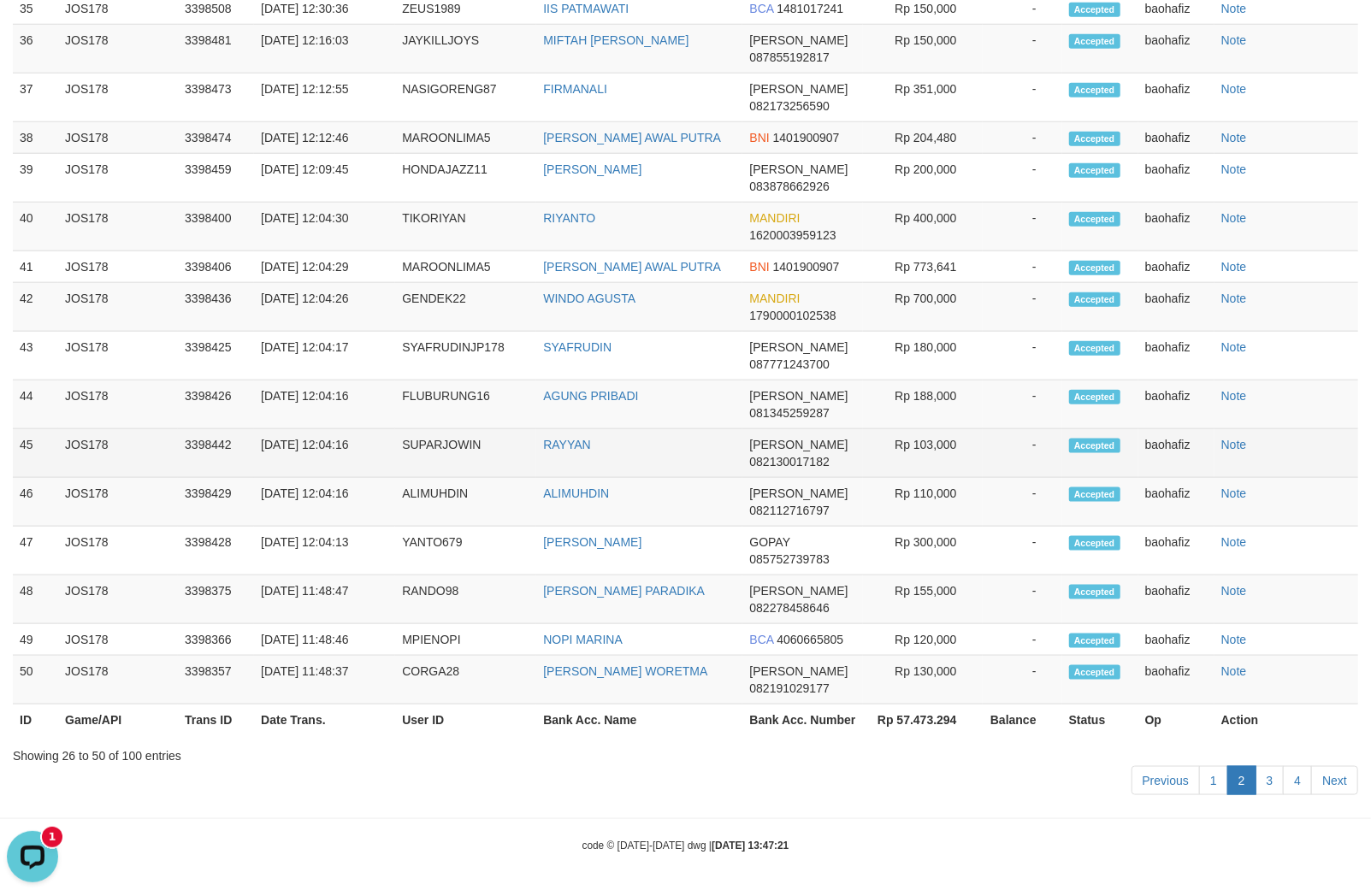
click at [550, 458] on td "RAYYAN" at bounding box center [639, 453] width 206 height 49
click at [428, 452] on td "SUPARJOWIN" at bounding box center [466, 453] width 141 height 49
click at [951, 437] on td "Rp 103,000" at bounding box center [922, 453] width 119 height 49
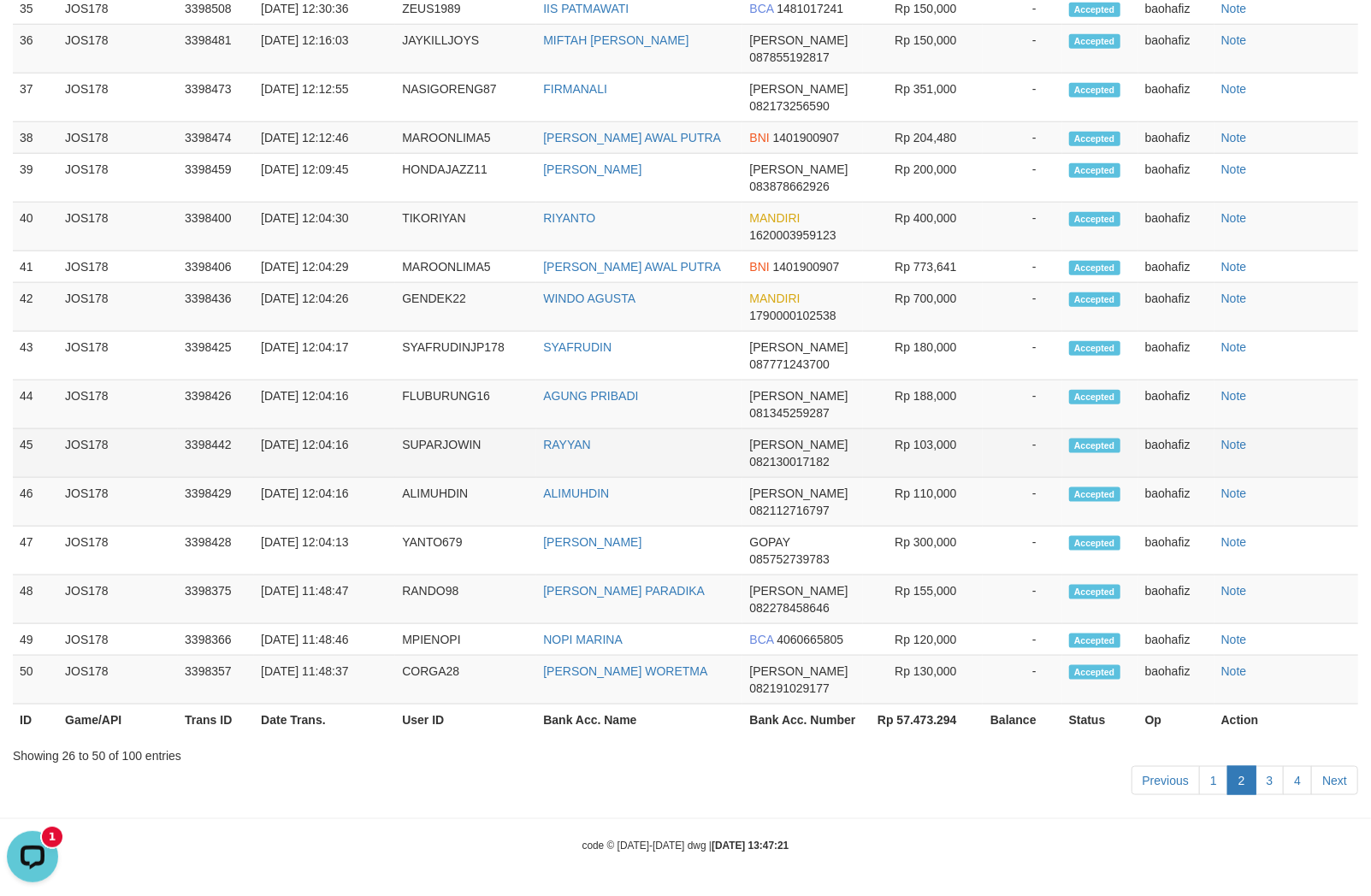
click at [951, 437] on td "Rp 103,000" at bounding box center [922, 453] width 119 height 49
click at [603, 430] on td "RAYYAN" at bounding box center [639, 453] width 206 height 49
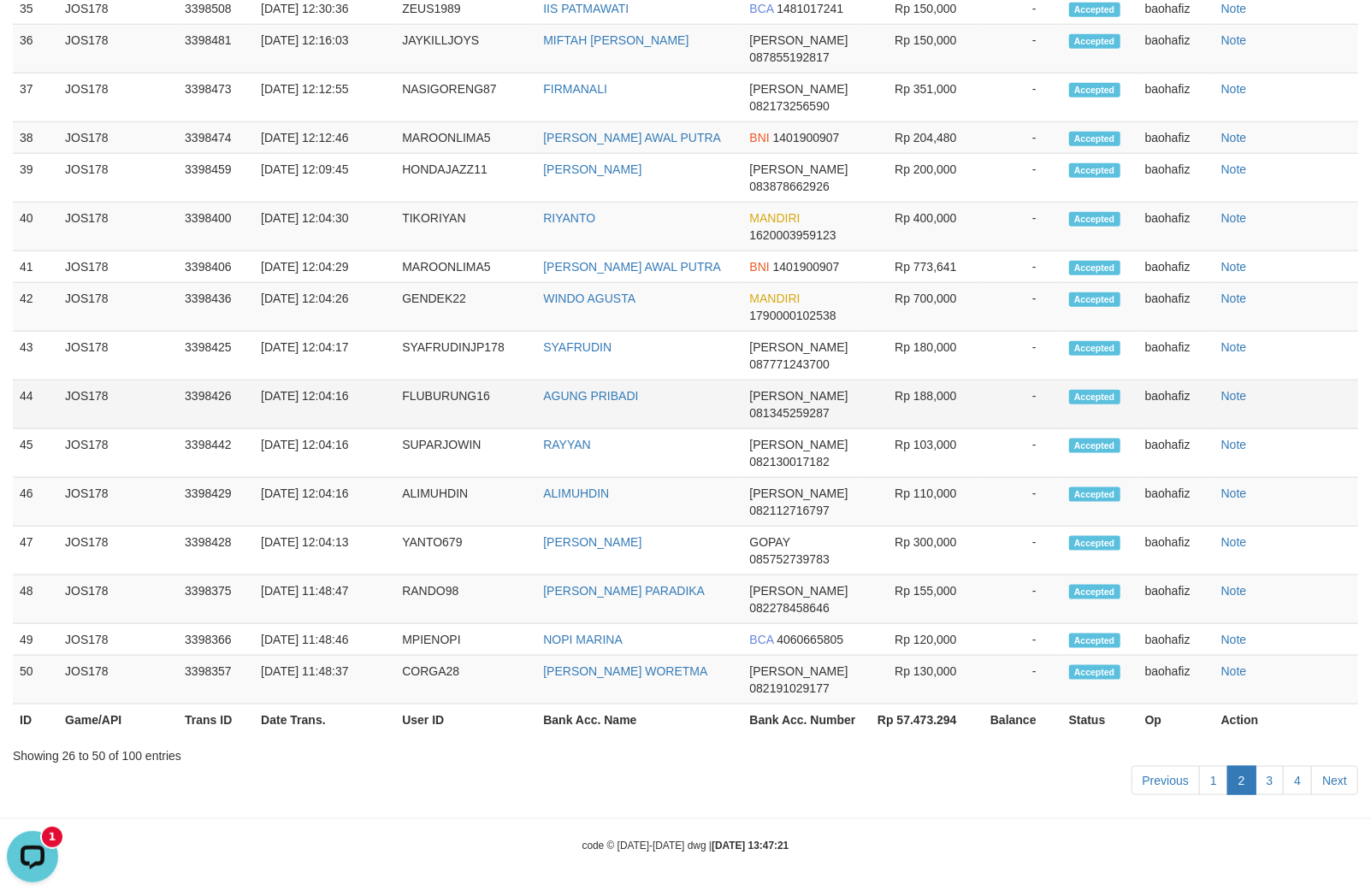
click at [606, 424] on td "AGUNG PRIBADI" at bounding box center [639, 404] width 206 height 49
click at [606, 422] on td "AGUNG PRIBADI" at bounding box center [639, 404] width 206 height 49
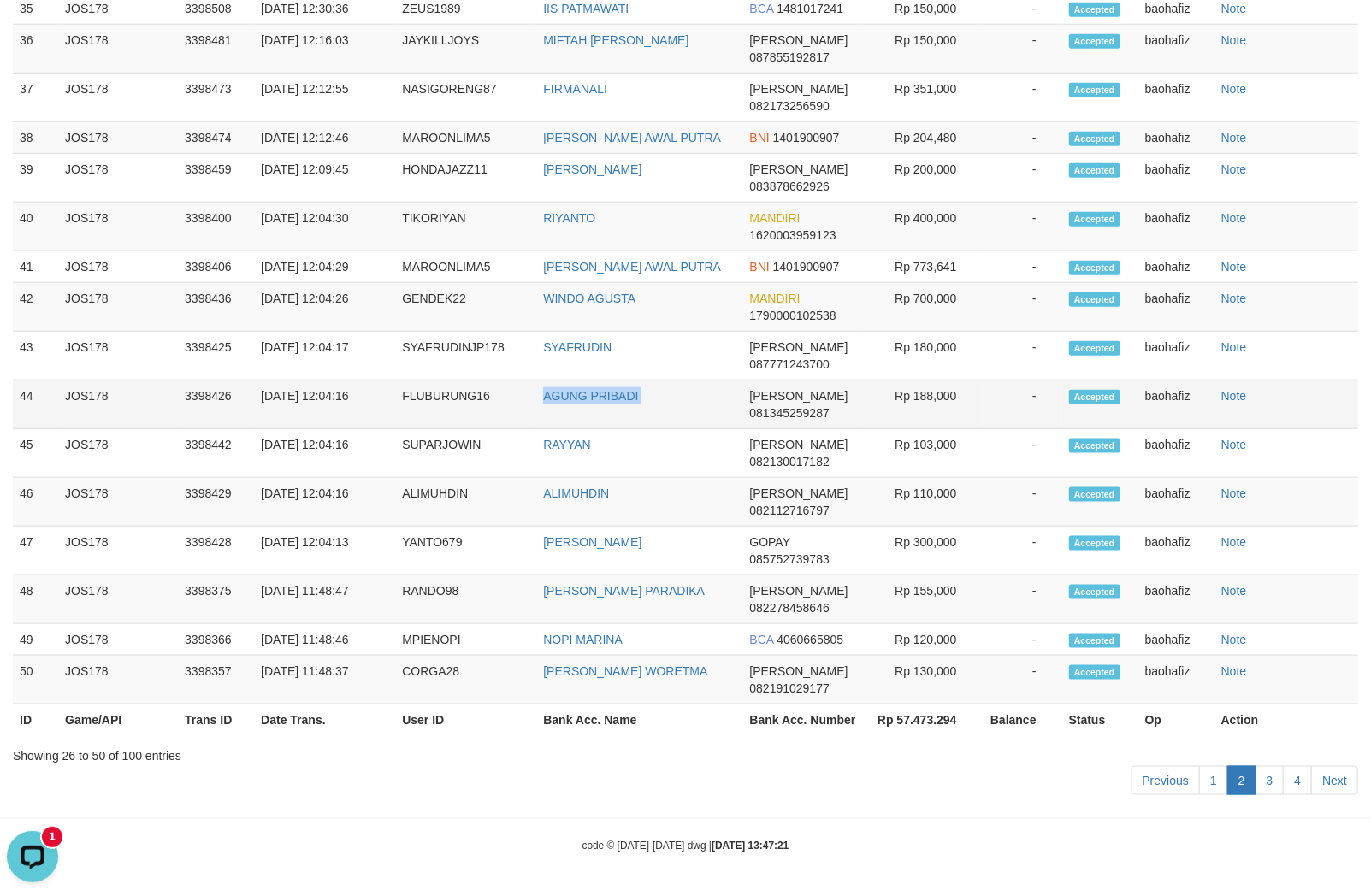
click at [606, 422] on td "AGUNG PRIBADI" at bounding box center [639, 404] width 206 height 49
click at [421, 403] on td "FLUBURUNG16" at bounding box center [466, 404] width 141 height 49
click at [965, 404] on td "Rp 188,000" at bounding box center [922, 404] width 119 height 49
click at [942, 400] on td "Rp 188,000" at bounding box center [922, 404] width 119 height 49
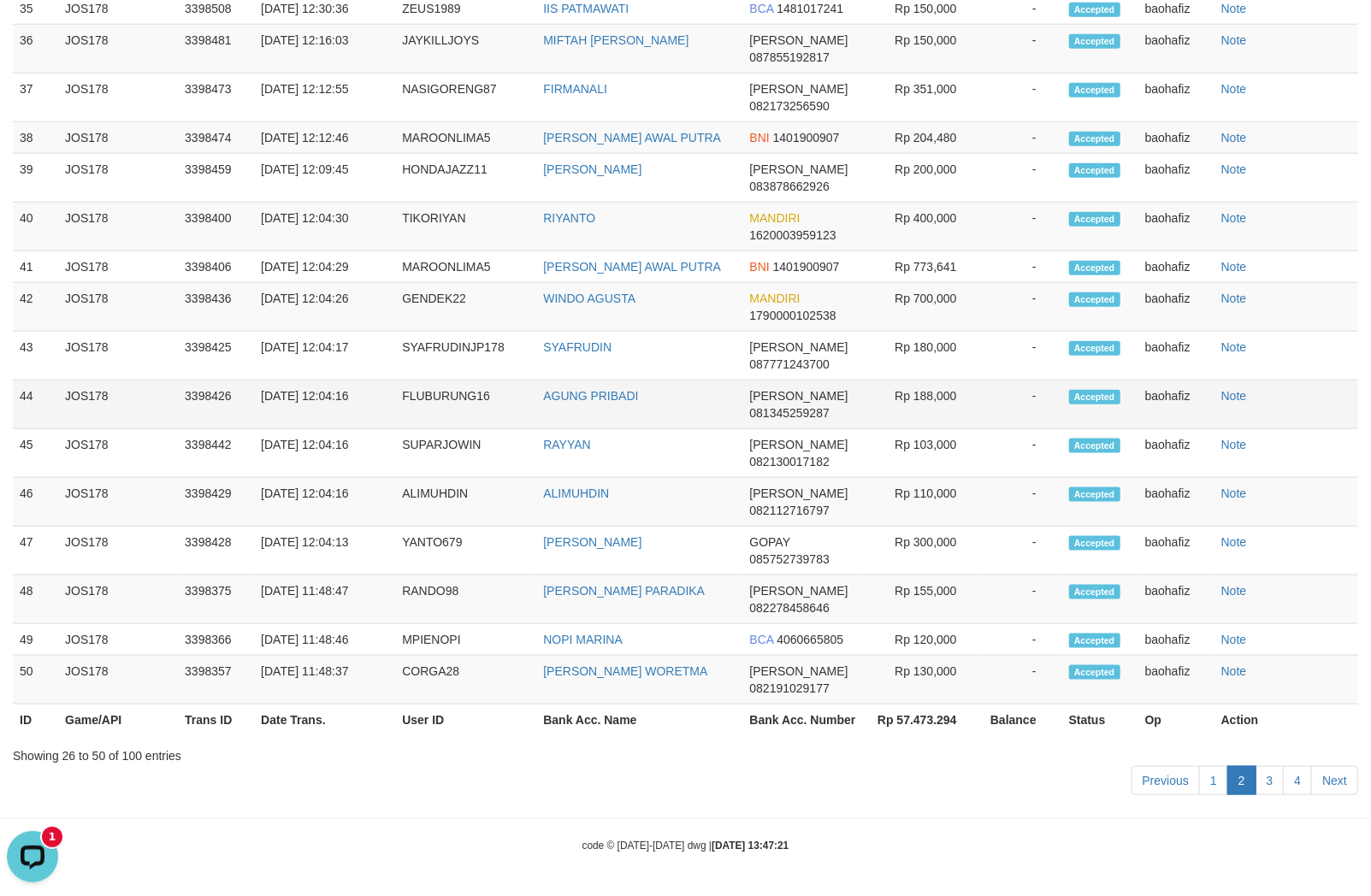
click at [942, 400] on td "Rp 188,000" at bounding box center [922, 404] width 119 height 49
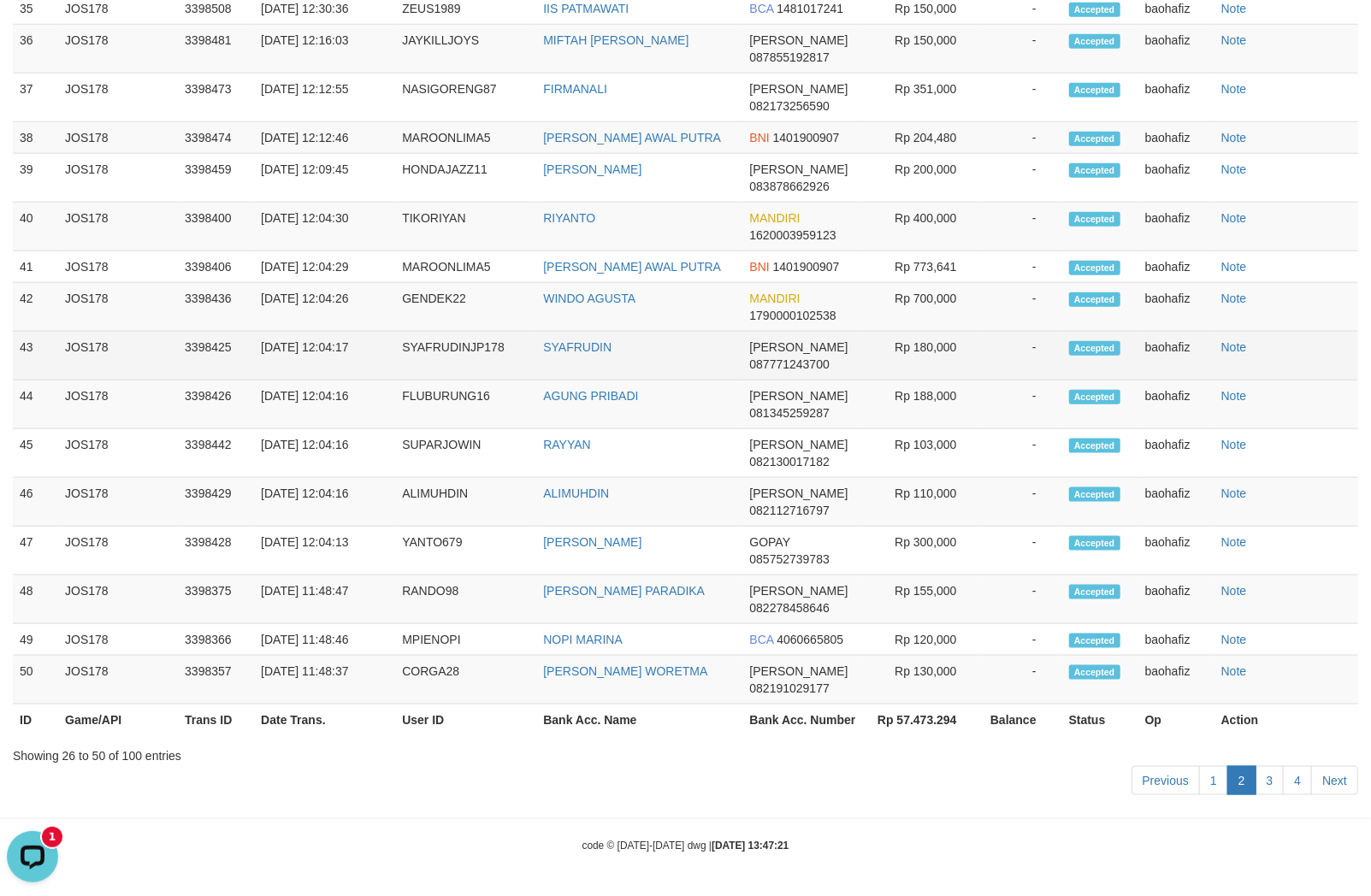
click at [546, 354] on td "SYAFRUDIN" at bounding box center [639, 355] width 206 height 49
click at [437, 364] on td "SYAFRUDINJP178" at bounding box center [466, 355] width 141 height 49
click at [973, 364] on td "Rp 180,000" at bounding box center [922, 355] width 119 height 49
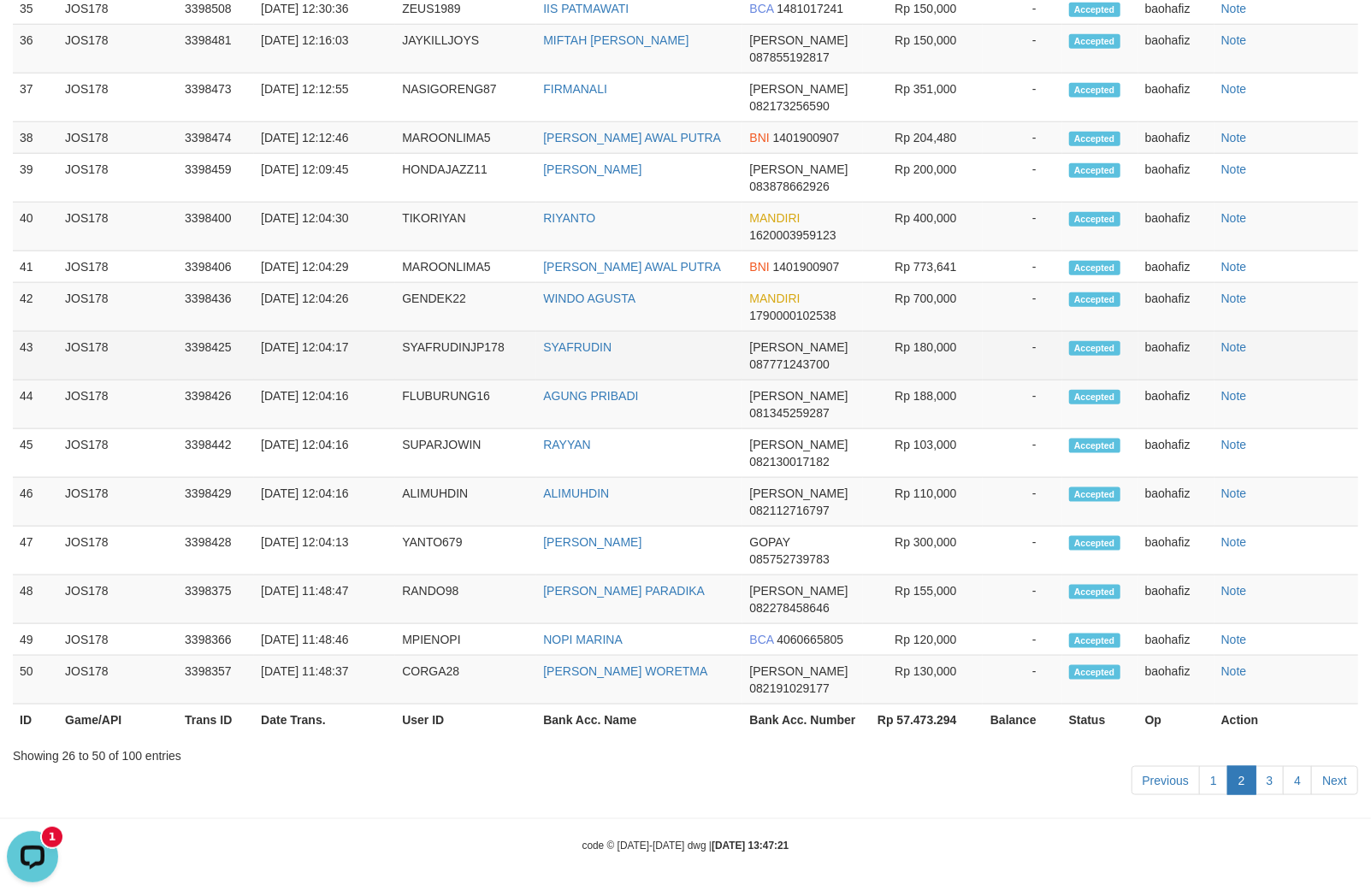
click at [925, 349] on td "Rp 180,000" at bounding box center [922, 355] width 119 height 49
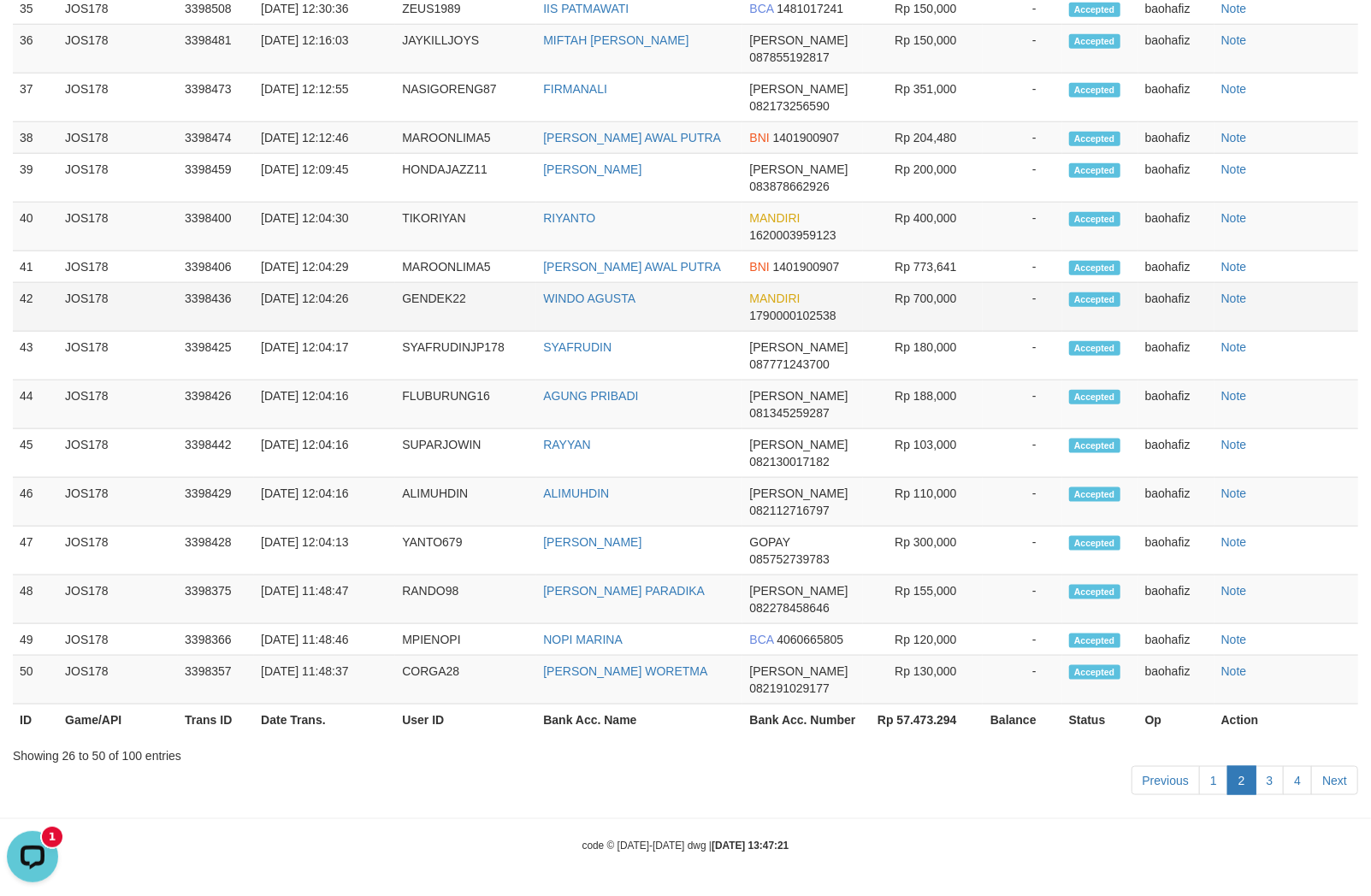
click at [610, 305] on td "WINDO AGUSTA" at bounding box center [639, 307] width 206 height 49
click at [611, 305] on td "WINDO AGUSTA" at bounding box center [639, 307] width 206 height 49
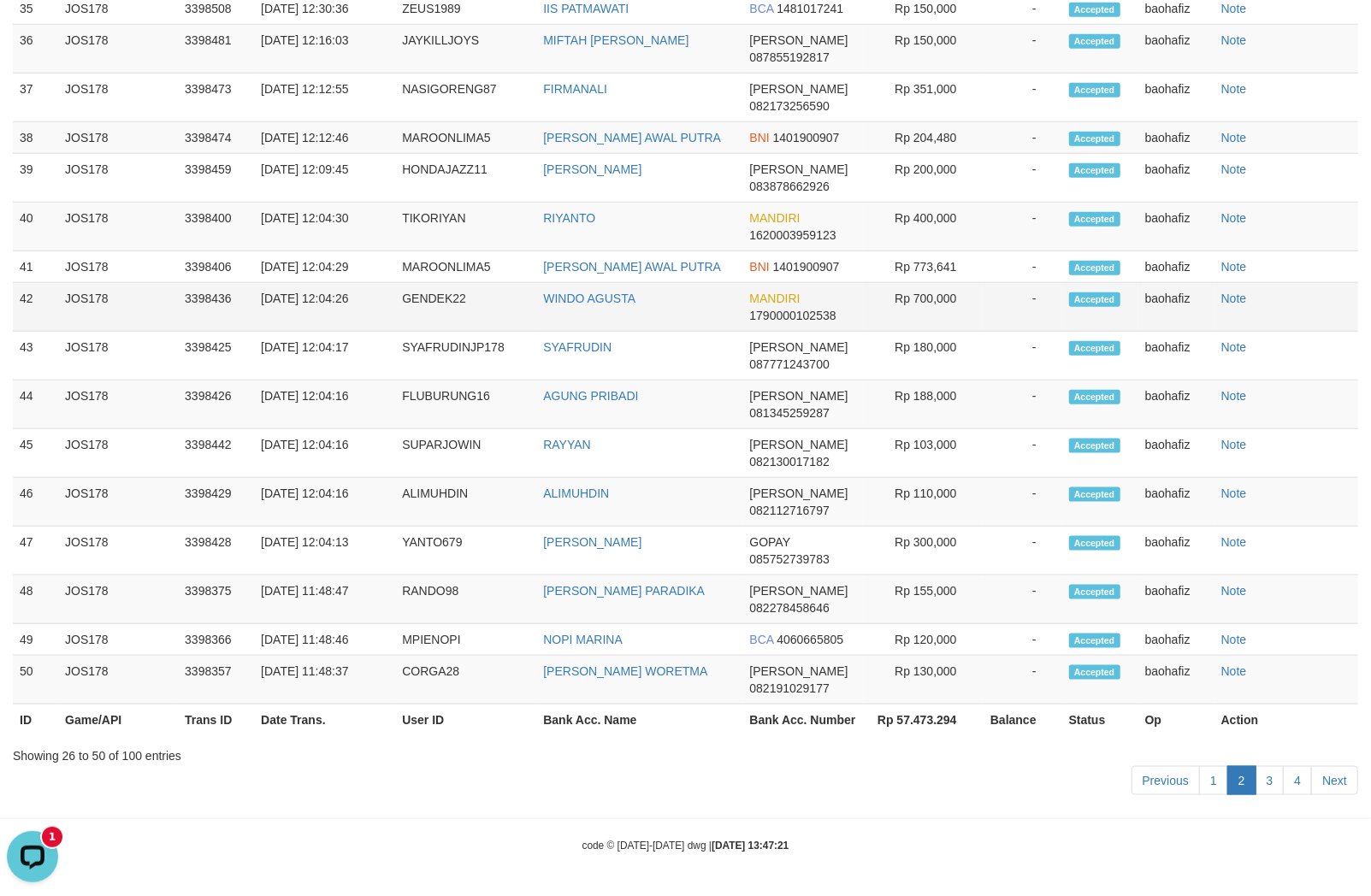
click at [430, 313] on td "GENDEK22" at bounding box center [466, 307] width 141 height 49
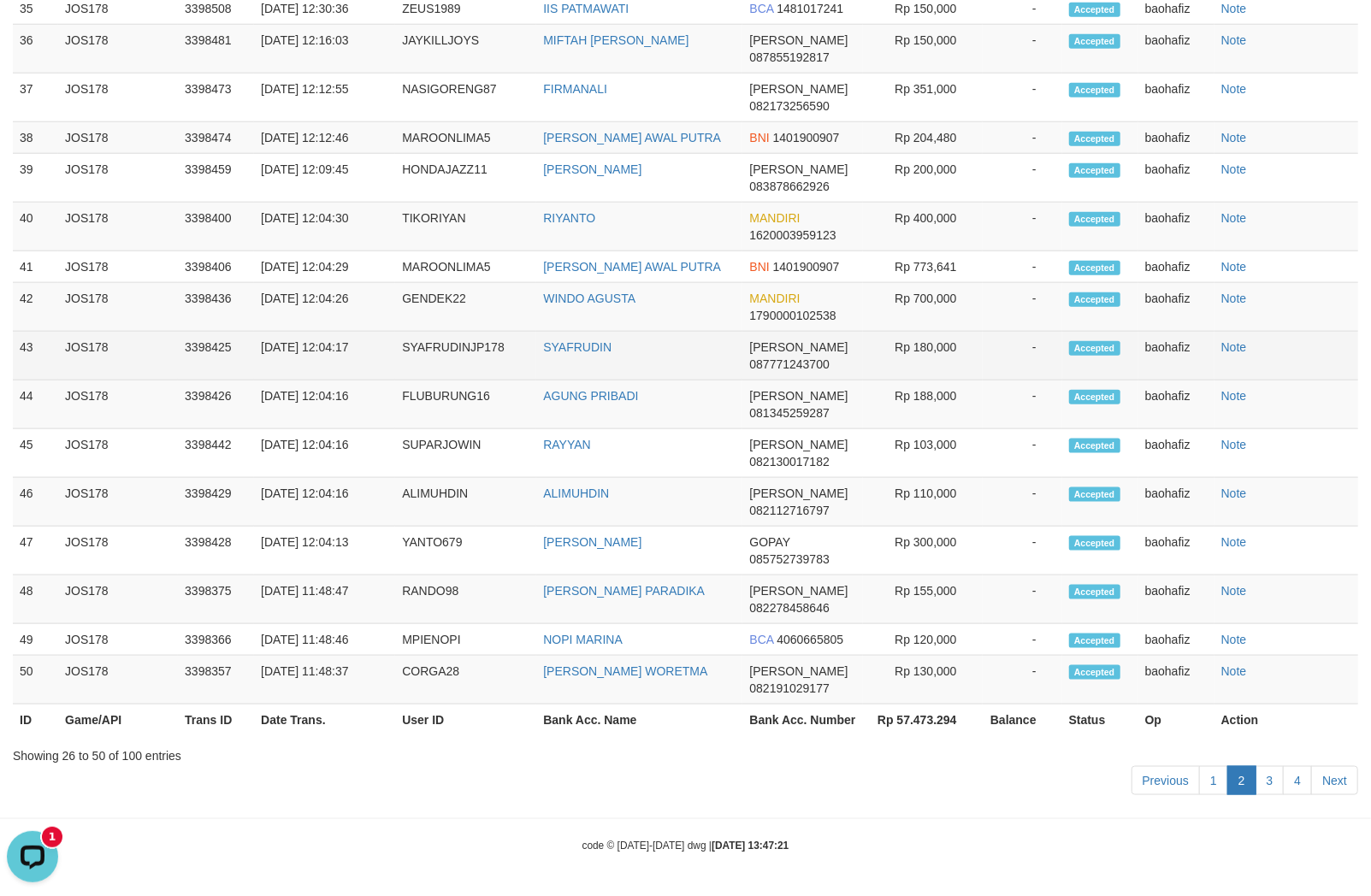
click at [998, 340] on td "-" at bounding box center [1021, 355] width 79 height 49
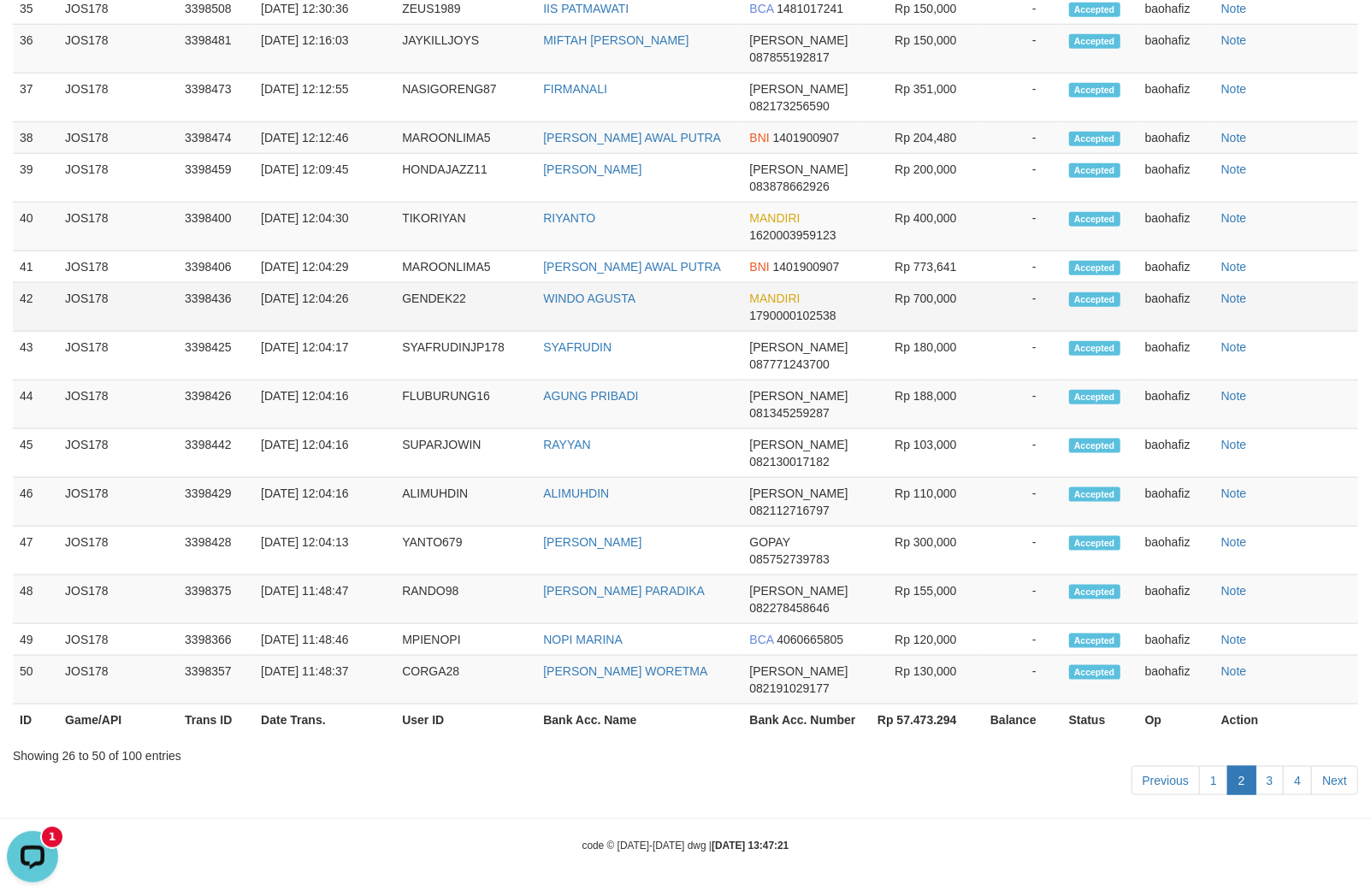
click at [935, 301] on td "Rp 700,000" at bounding box center [922, 307] width 119 height 49
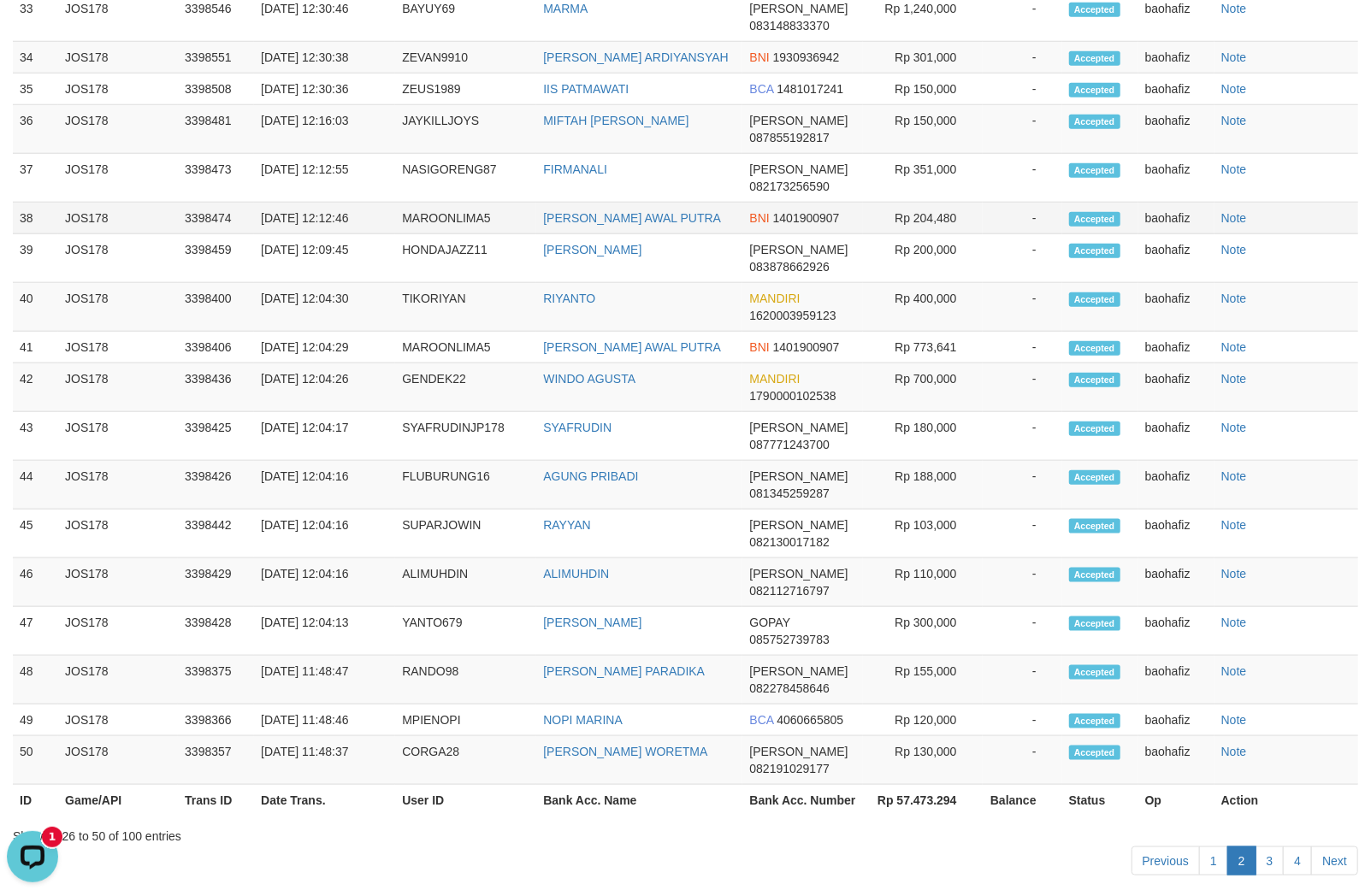
scroll to position [883, 0]
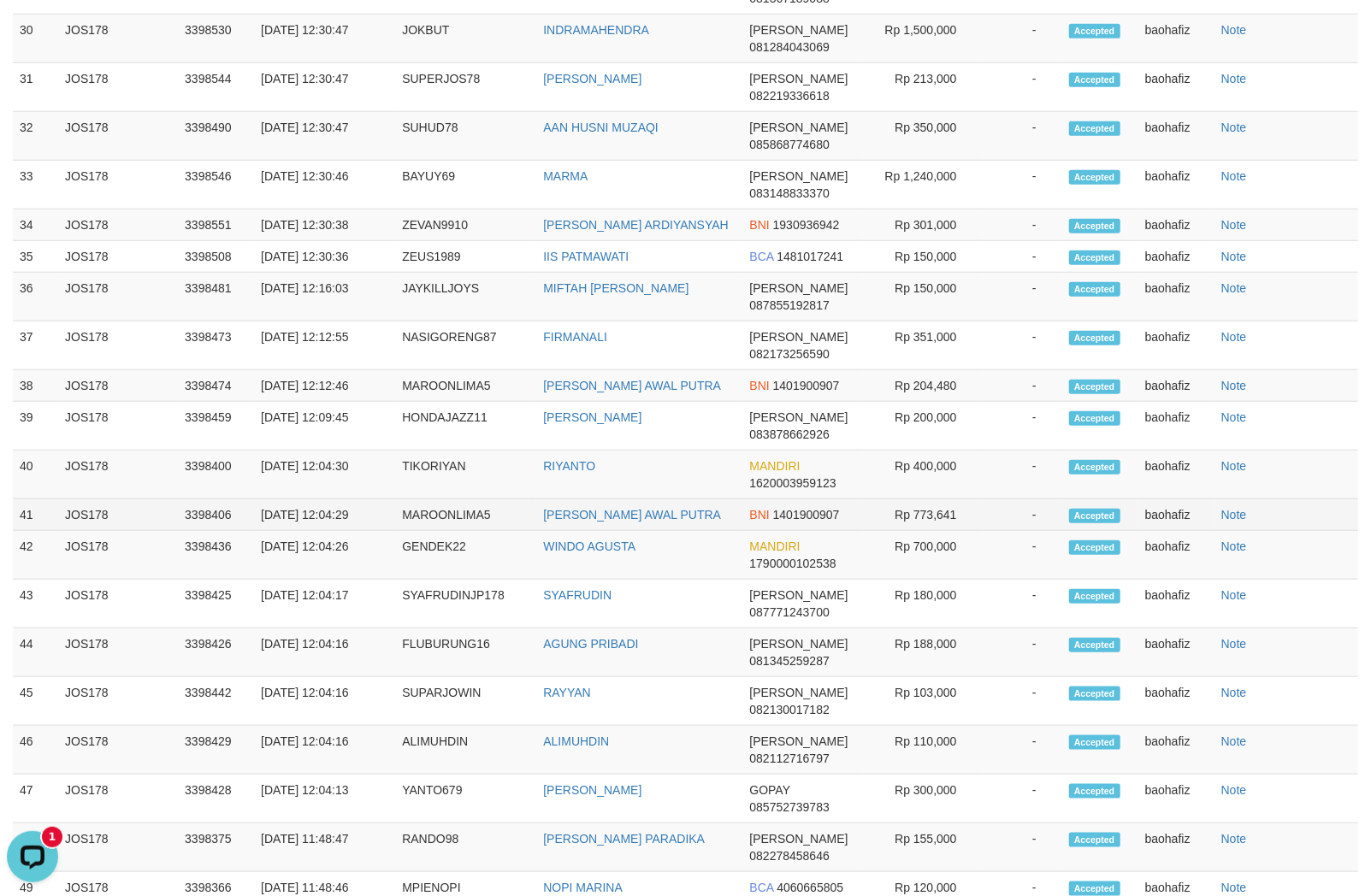
click at [696, 531] on td "MUHAMMAD BAYU AWAL PUTRA" at bounding box center [639, 515] width 206 height 32
click at [468, 531] on td "MAROONLIMA5" at bounding box center [466, 515] width 141 height 32
drag, startPoint x: 525, startPoint y: 543, endPoint x: 498, endPoint y: 543, distance: 27.0
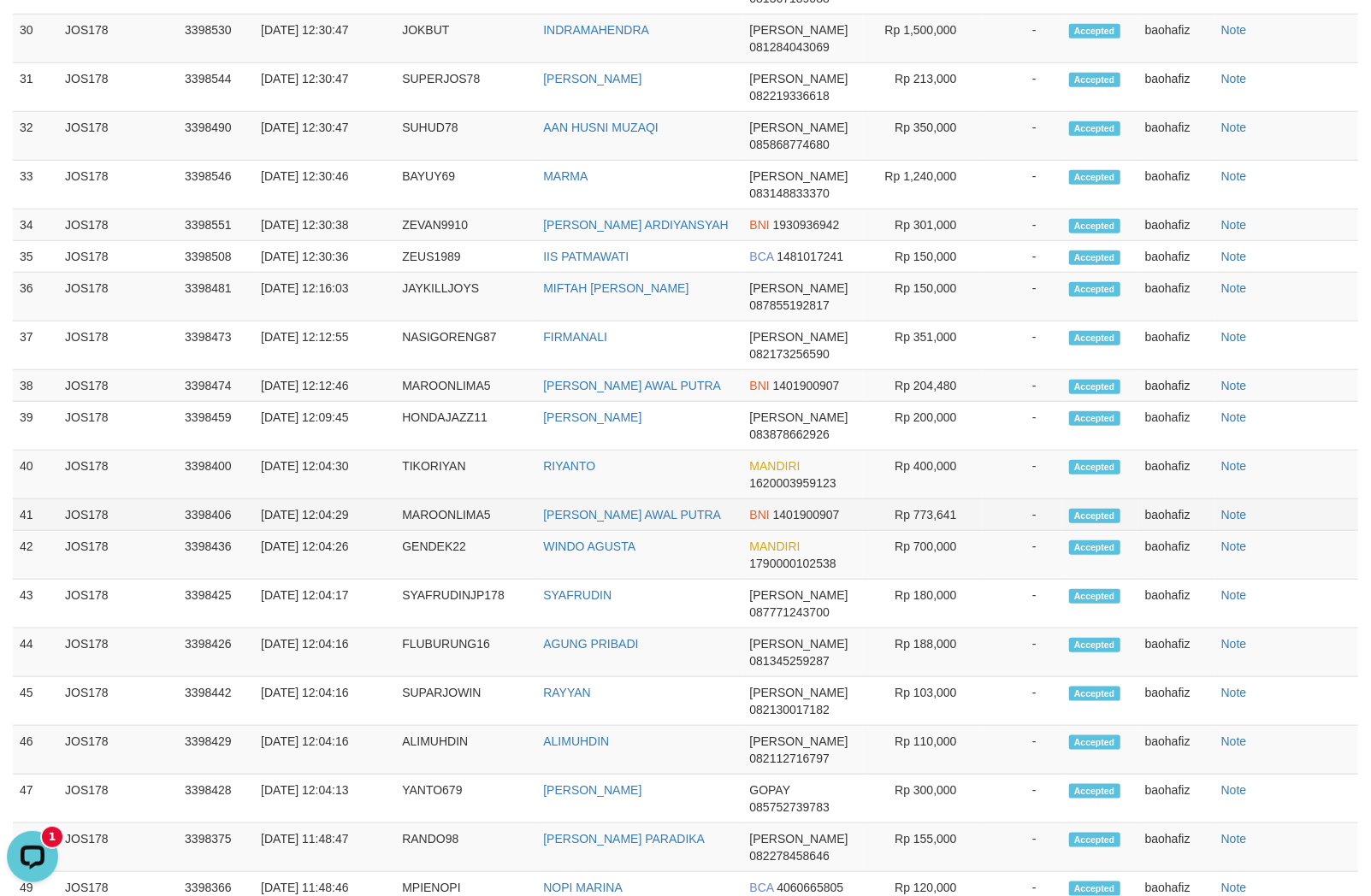
click at [525, 531] on td "MAROONLIMA5" at bounding box center [466, 515] width 141 height 32
click at [492, 531] on td "MAROONLIMA5" at bounding box center [466, 515] width 141 height 32
click at [479, 531] on td "MAROONLIMA5" at bounding box center [466, 515] width 141 height 32
click at [477, 531] on td "MAROONLIMA5" at bounding box center [466, 515] width 141 height 32
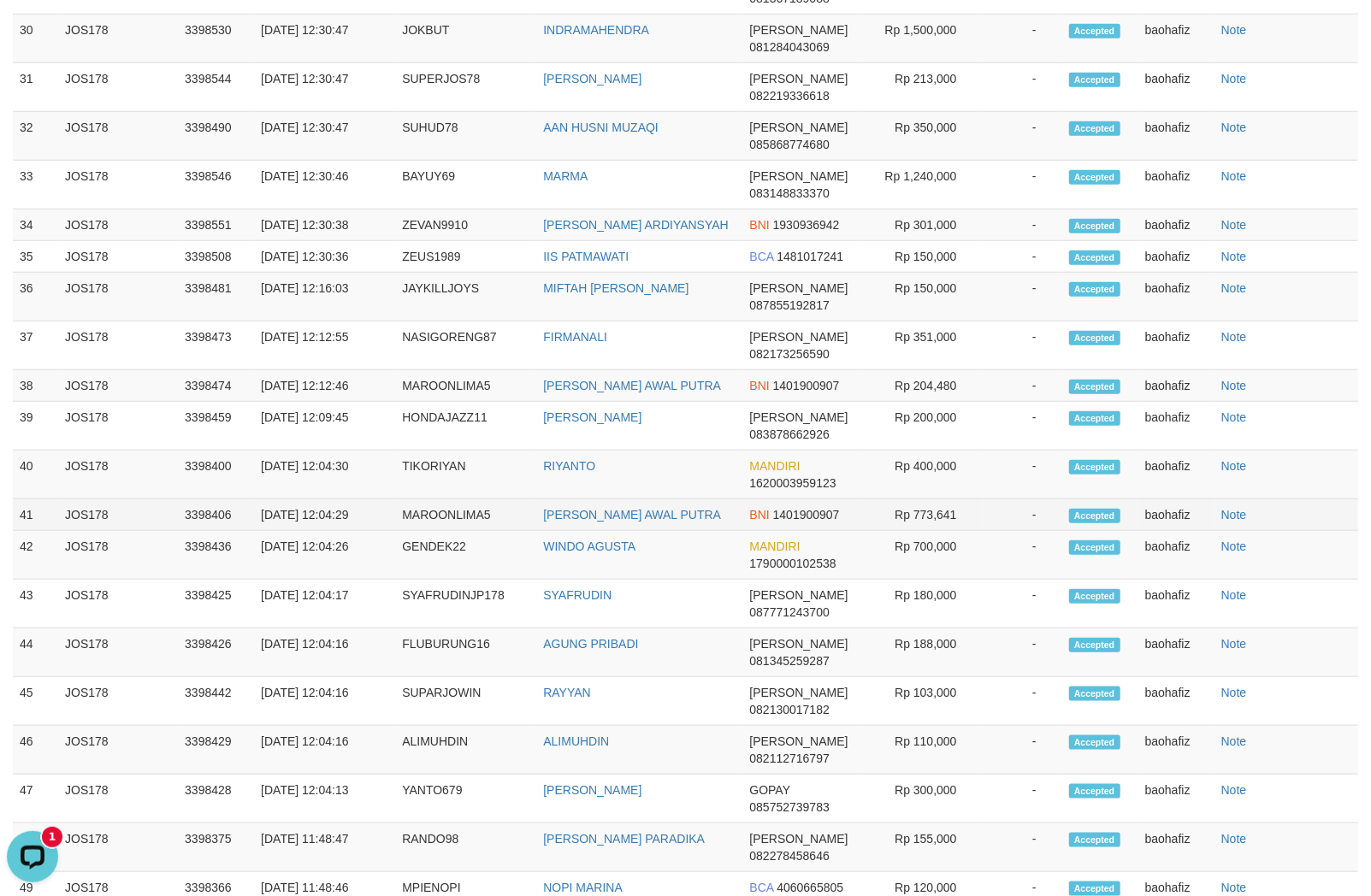
click at [939, 531] on td "Rp 773,641" at bounding box center [922, 515] width 119 height 32
click at [567, 500] on td "RIYANTO" at bounding box center [639, 475] width 206 height 49
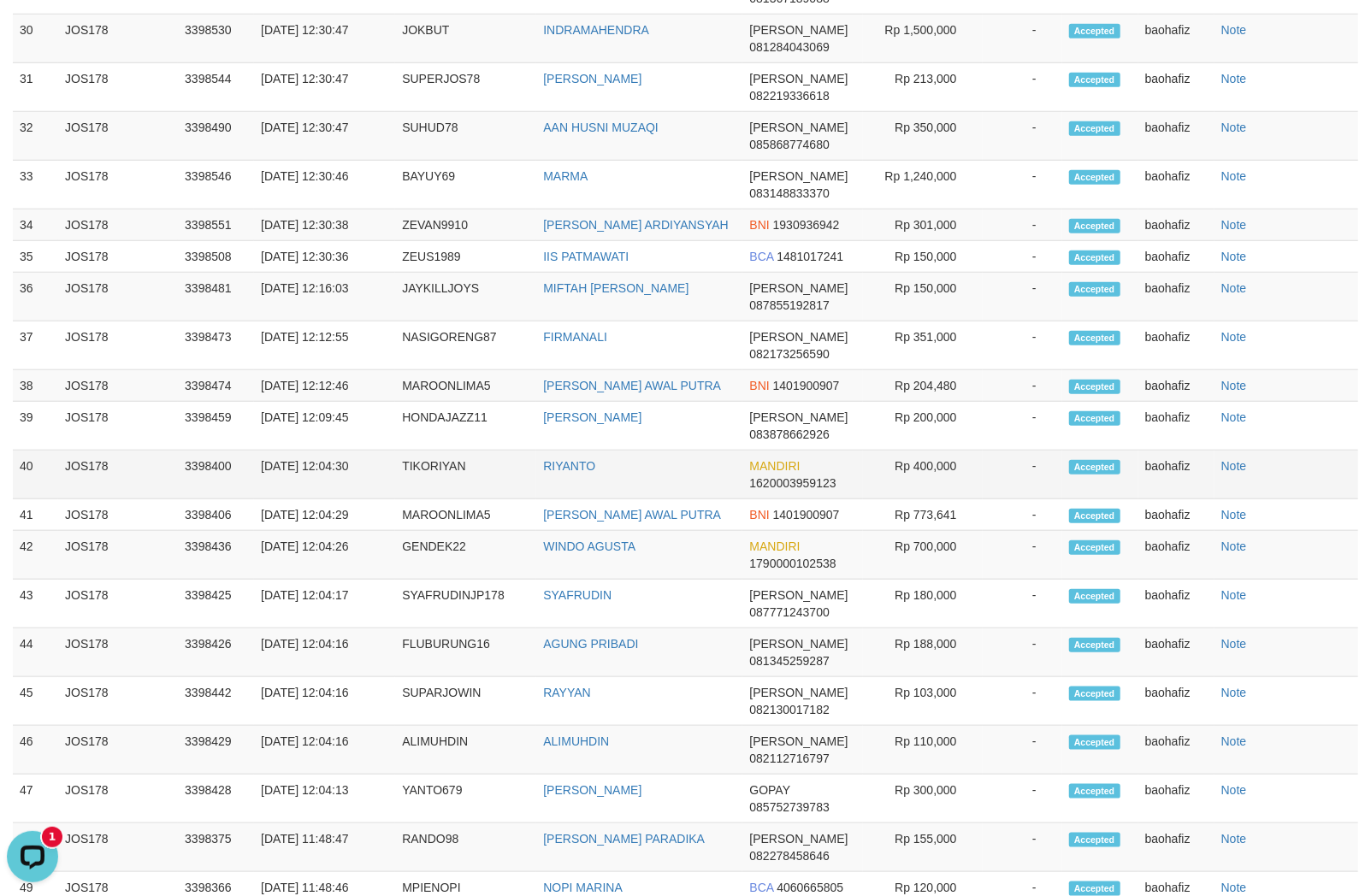
click at [458, 500] on td "TIKORIYAN" at bounding box center [466, 475] width 141 height 49
click at [942, 500] on td "Rp 400,000" at bounding box center [922, 475] width 119 height 49
drag, startPoint x: 942, startPoint y: 502, endPoint x: 1275, endPoint y: 502, distance: 333.0
click at [950, 500] on td "Rp 400,000" at bounding box center [922, 475] width 119 height 49
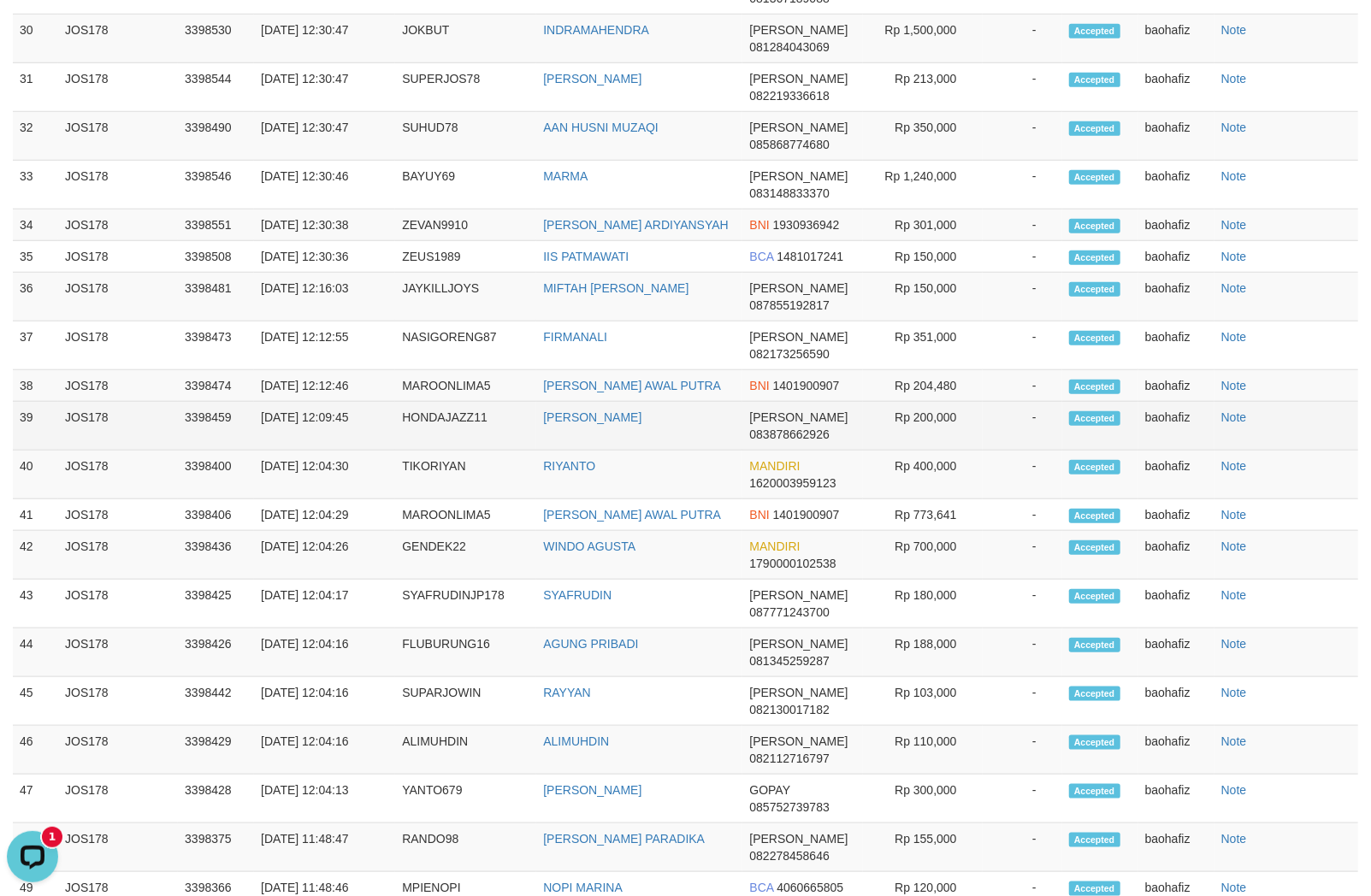
click at [587, 451] on td "DEDI RAHAYU" at bounding box center [639, 426] width 206 height 49
click at [435, 451] on td "HONDAJAZZ11" at bounding box center [466, 426] width 141 height 49
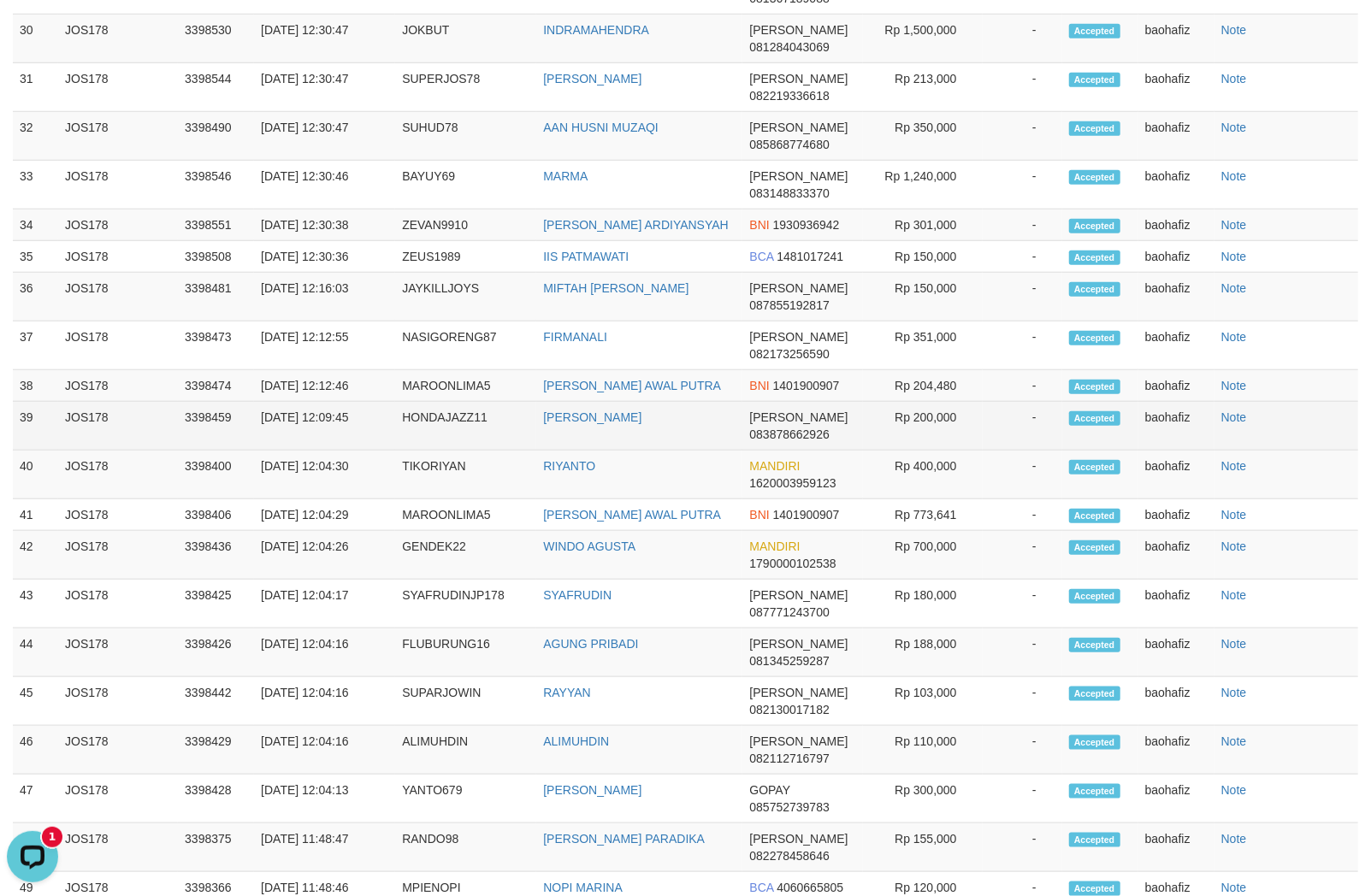
click at [927, 451] on td "Rp 200,000" at bounding box center [922, 426] width 119 height 49
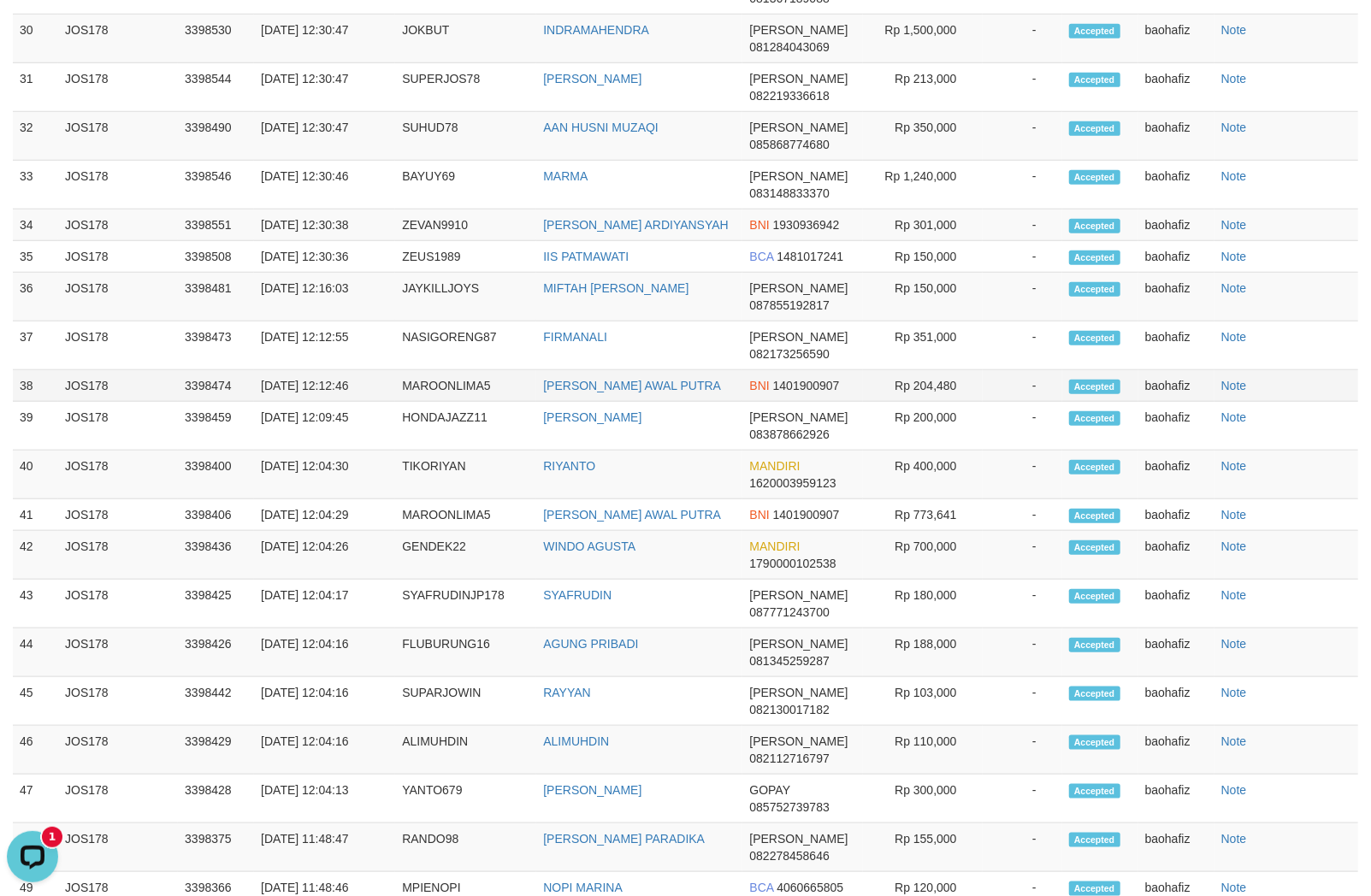
click at [724, 402] on td "MUHAMMAD BAYU AWAL PUTRA" at bounding box center [639, 386] width 206 height 32
click at [467, 402] on td "MAROONLIMA5" at bounding box center [466, 386] width 141 height 32
click at [466, 402] on td "MAROONLIMA5" at bounding box center [466, 386] width 141 height 32
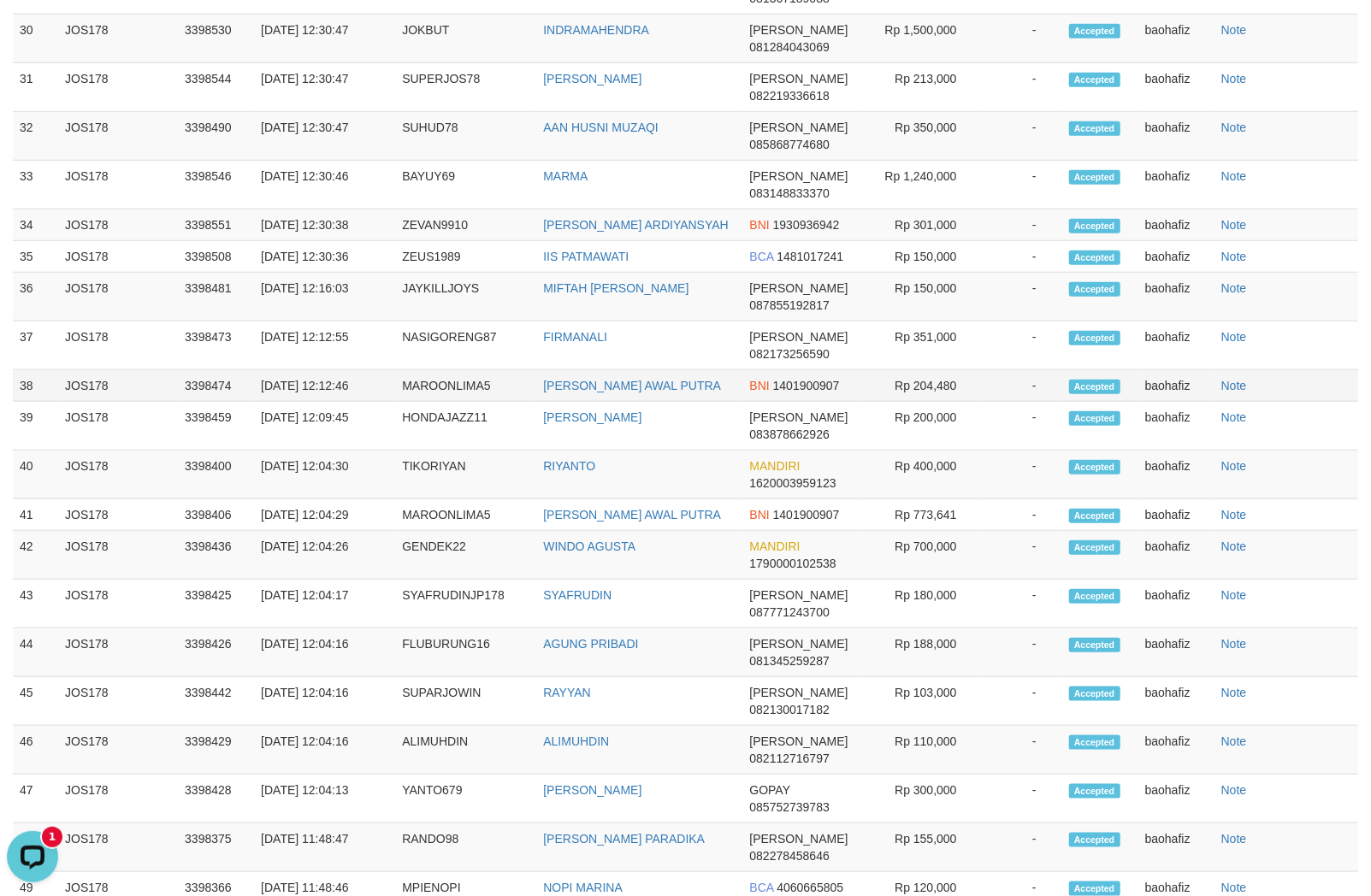
click at [925, 402] on td "Rp 204,480" at bounding box center [922, 386] width 119 height 32
drag, startPoint x: 925, startPoint y: 419, endPoint x: 1321, endPoint y: 419, distance: 396.0
click at [925, 402] on td "Rp 204,480" at bounding box center [922, 386] width 119 height 32
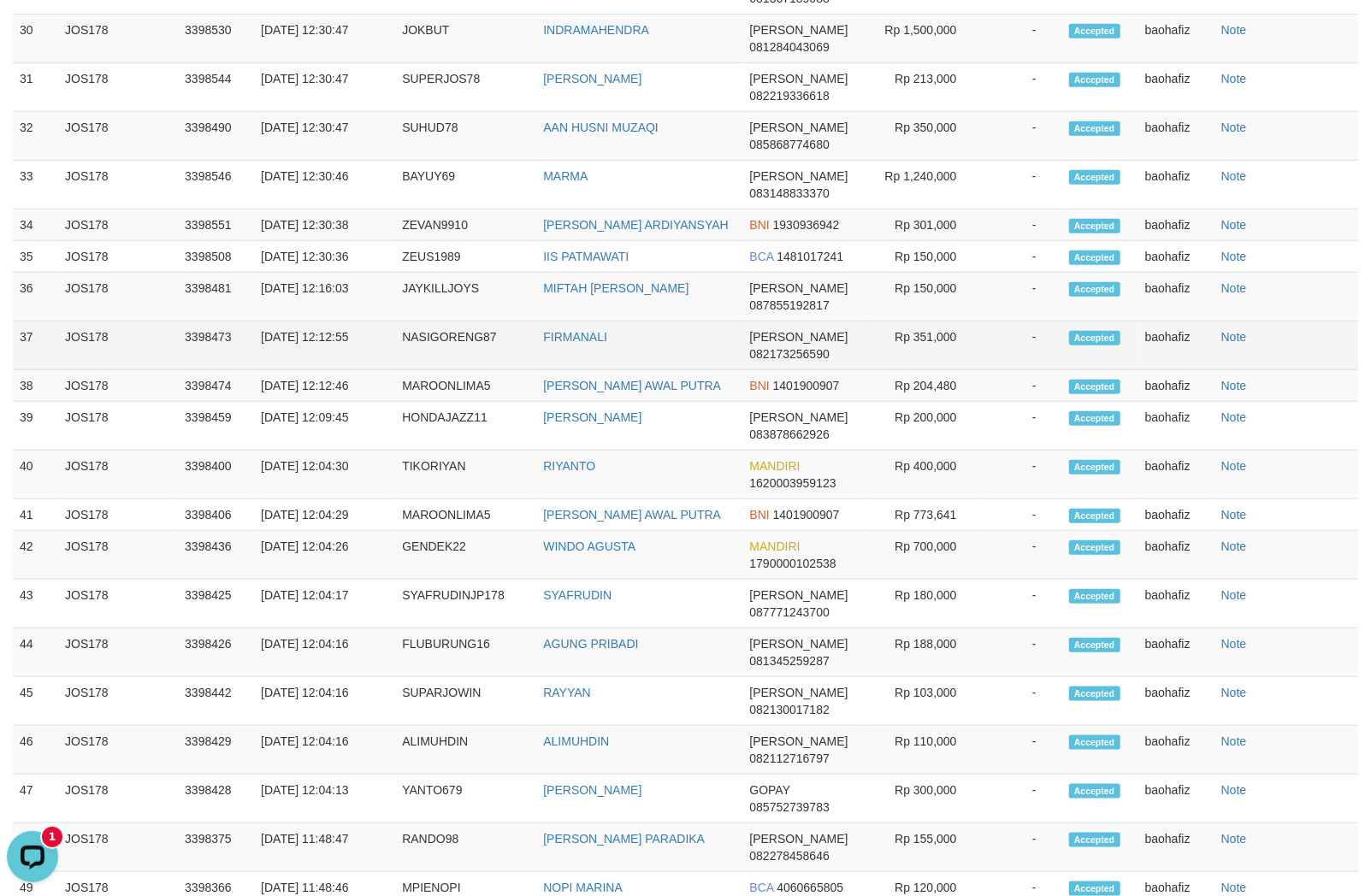
click at [580, 371] on td "FIRMANALI" at bounding box center [639, 346] width 206 height 49
click at [475, 371] on td "NASIGORENG87" at bounding box center [466, 346] width 141 height 49
drag, startPoint x: 475, startPoint y: 381, endPoint x: 485, endPoint y: 371, distance: 14.1
click at [477, 371] on td "NASIGORENG87" at bounding box center [466, 346] width 141 height 49
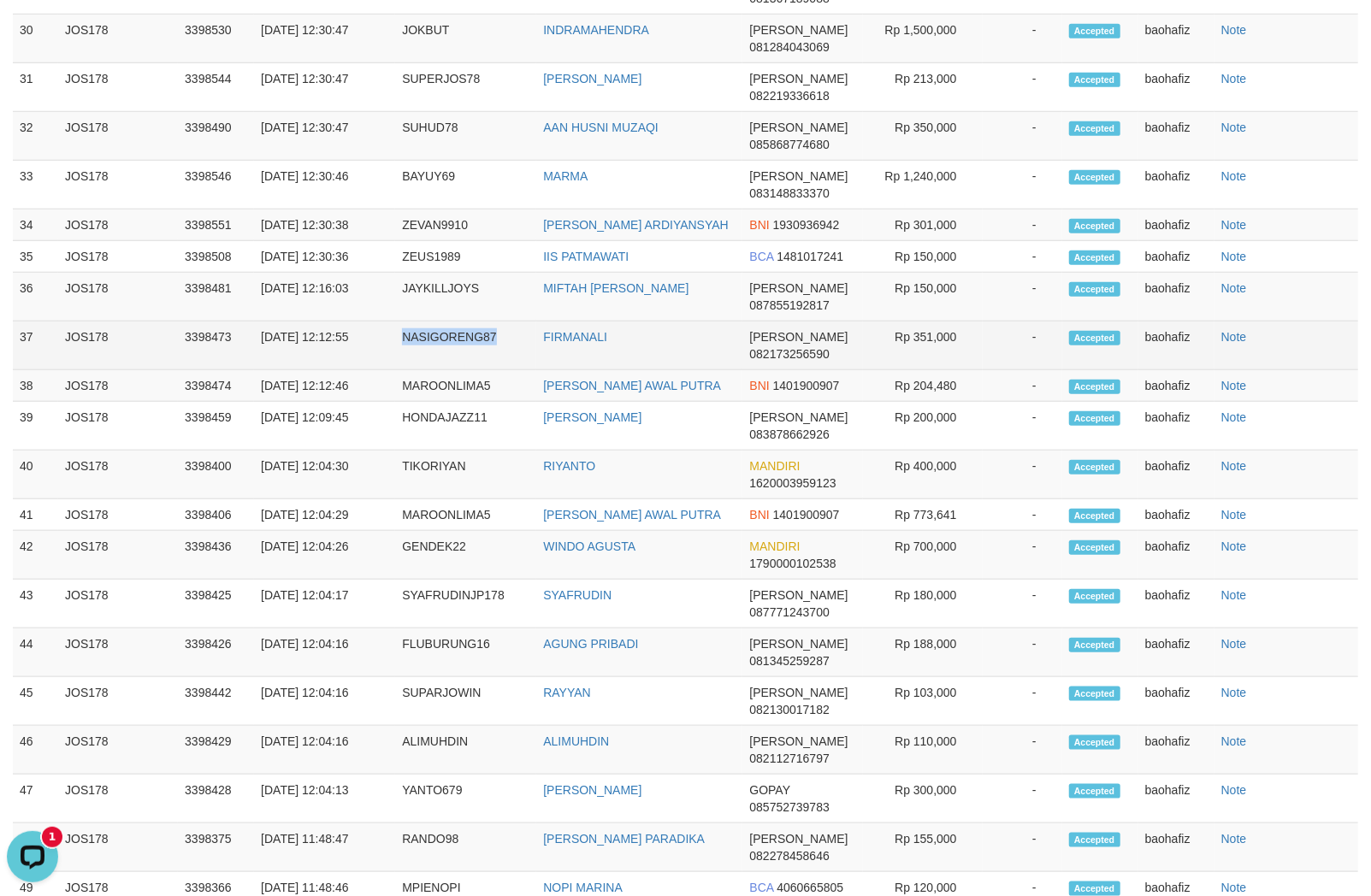
click at [935, 371] on td "Rp 351,000" at bounding box center [922, 346] width 119 height 49
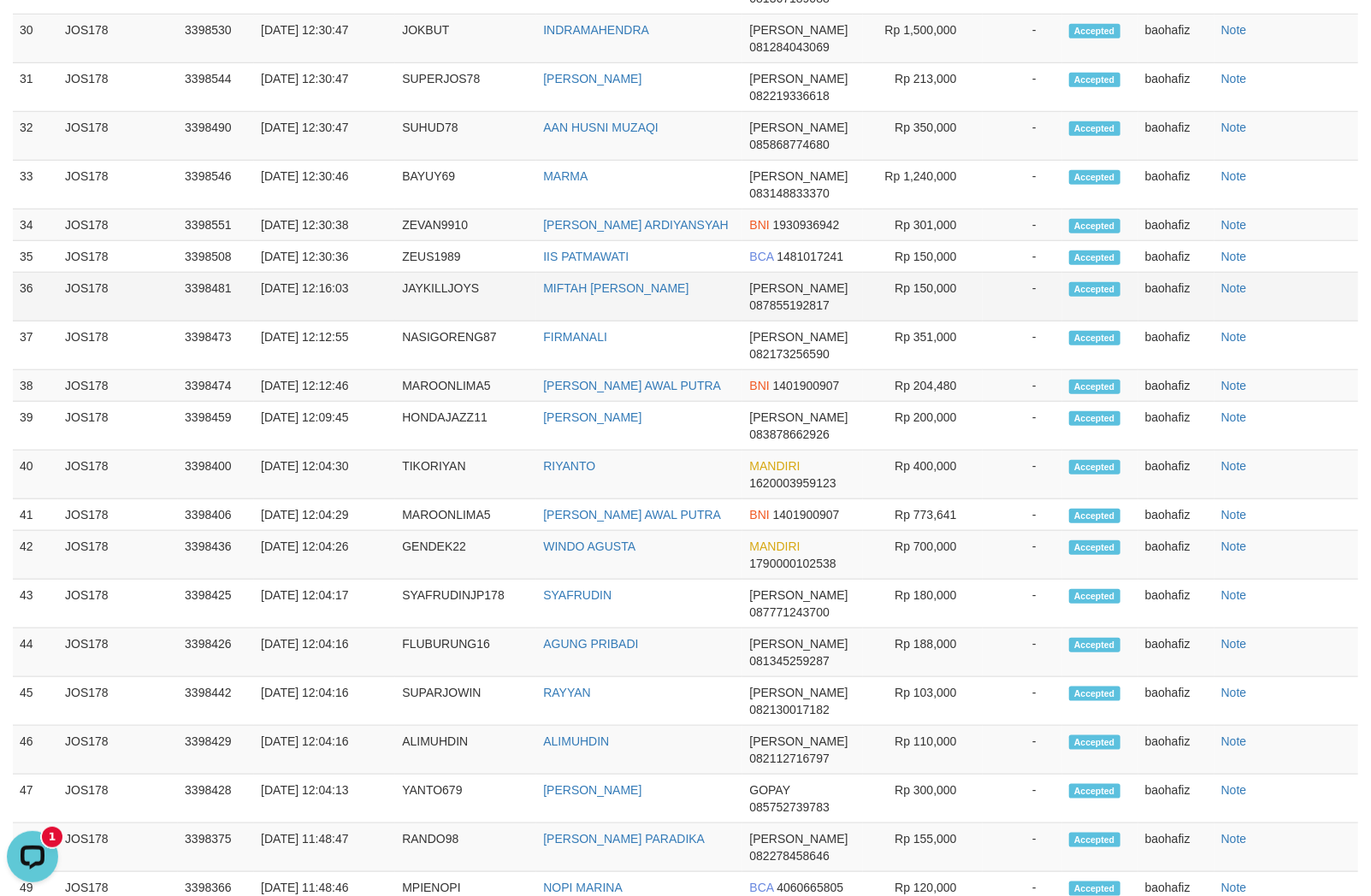
click at [632, 322] on td "MIFTAH AJI WIJAYA" at bounding box center [639, 297] width 206 height 49
click at [428, 322] on td "JAYKILLJOYS" at bounding box center [466, 297] width 141 height 49
drag, startPoint x: 428, startPoint y: 327, endPoint x: 718, endPoint y: 326, distance: 290.0
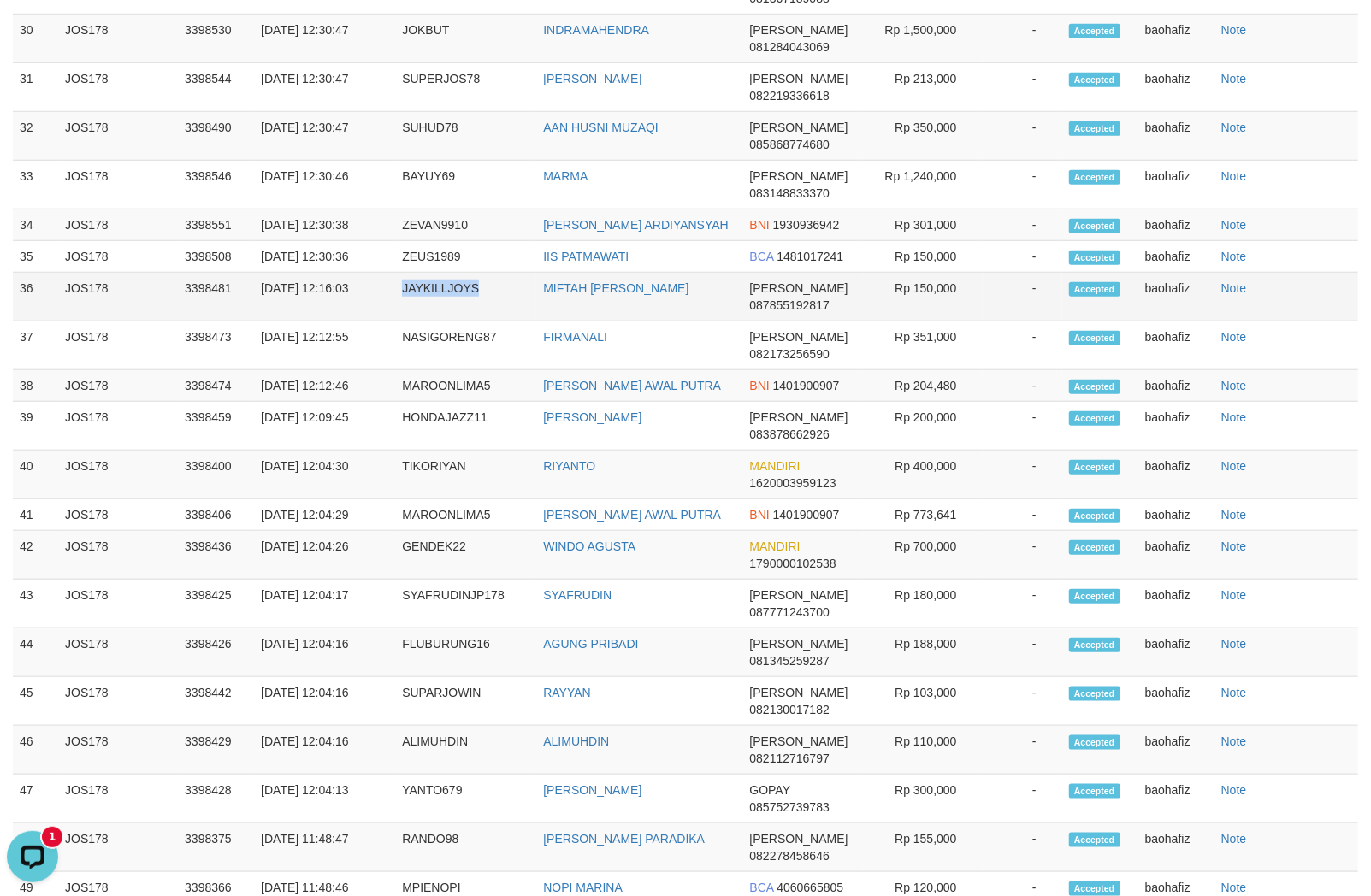
click at [428, 322] on td "JAYKILLJOYS" at bounding box center [466, 297] width 141 height 49
click at [935, 322] on td "Rp 150,000" at bounding box center [922, 297] width 119 height 49
click at [592, 273] on td "IIS PATMAWATI" at bounding box center [639, 256] width 206 height 32
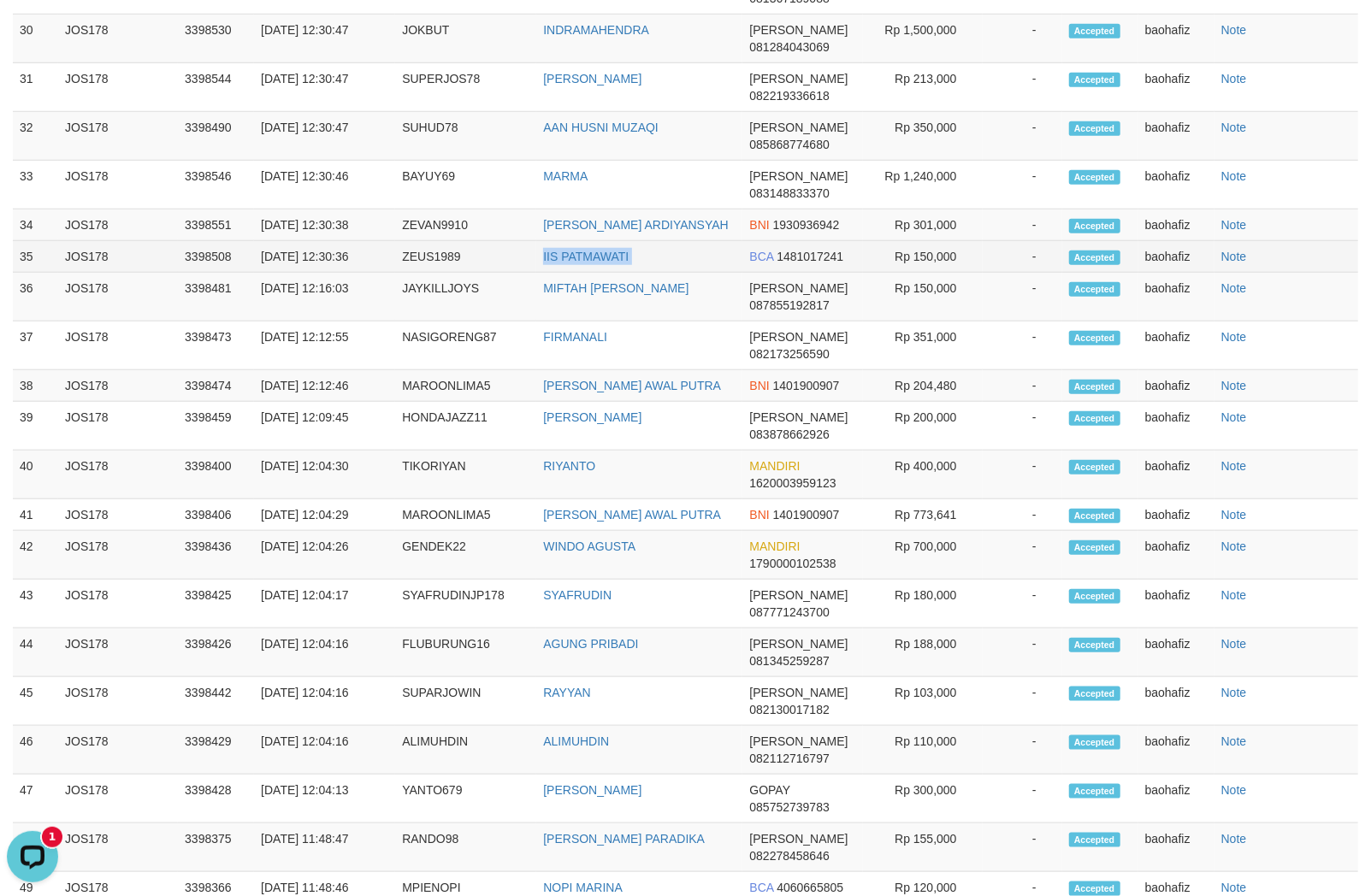
click at [592, 273] on td "IIS PATMAWATI" at bounding box center [639, 256] width 206 height 32
click at [439, 273] on td "ZEUS1989" at bounding box center [466, 256] width 141 height 32
click at [944, 273] on td "Rp 150,000" at bounding box center [922, 256] width 119 height 32
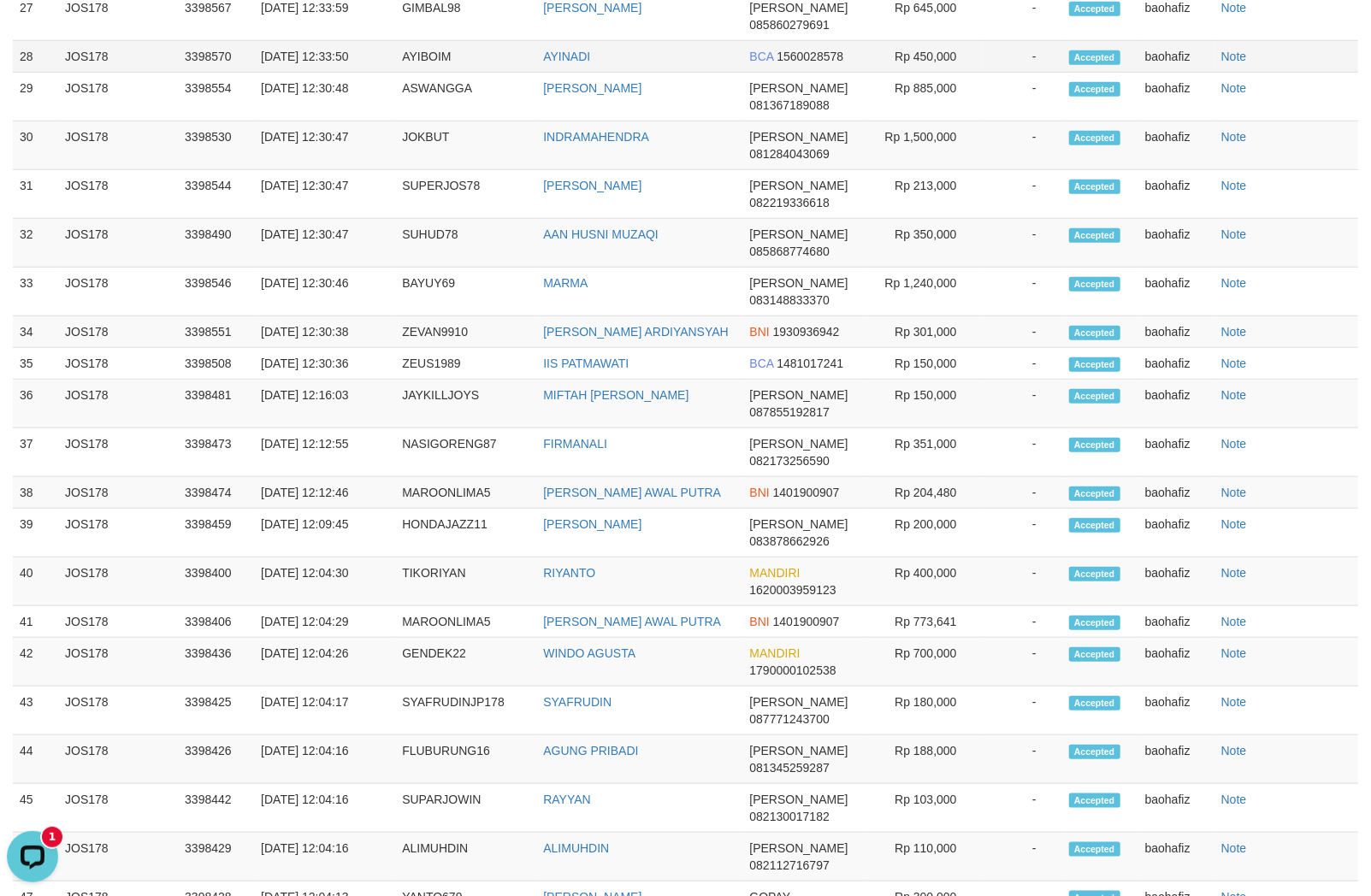
scroll to position [501, 0]
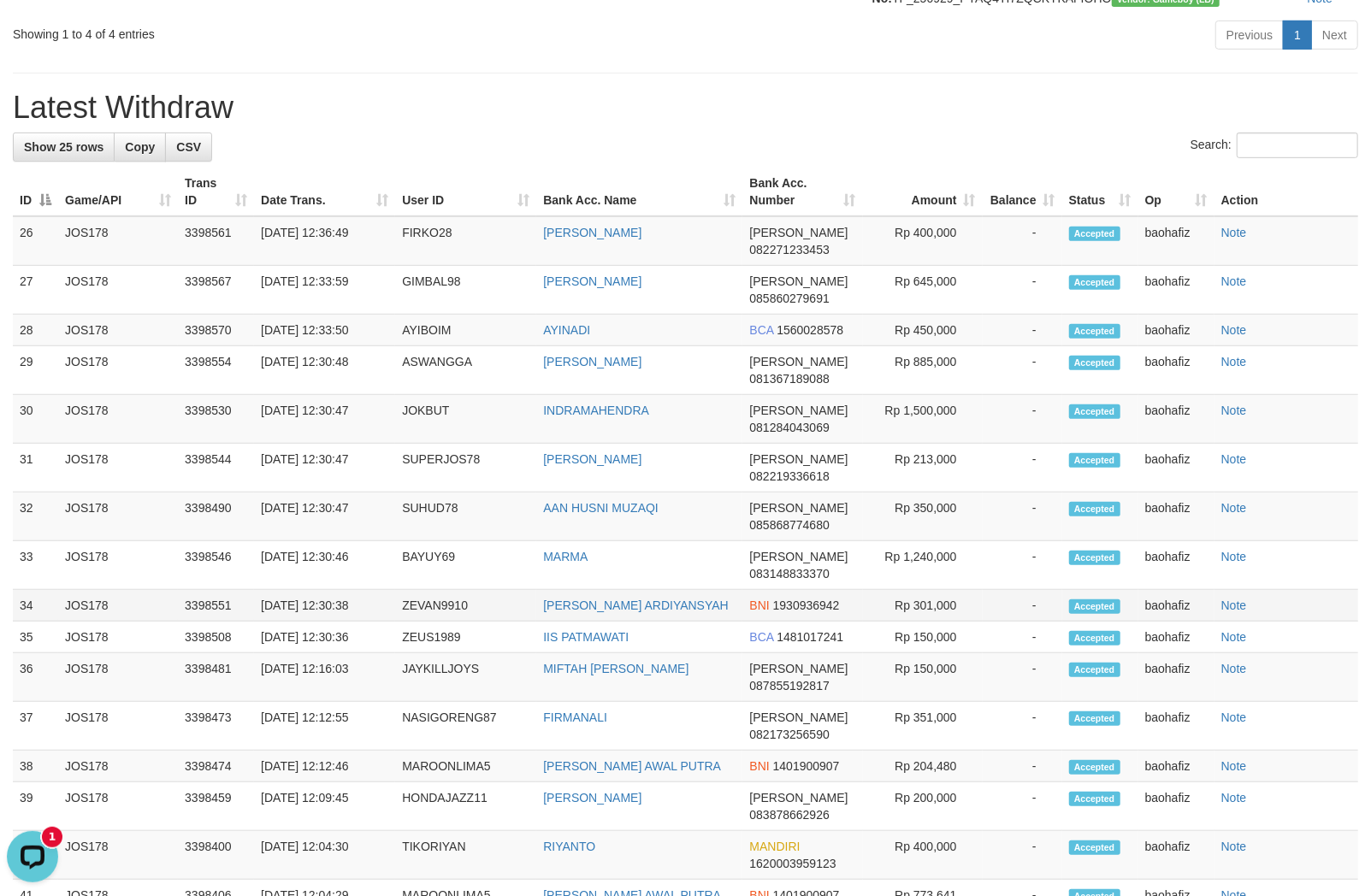
click at [632, 622] on td "NAVIM ARDIYANSYAH" at bounding box center [639, 606] width 206 height 32
click at [429, 622] on td "ZEVAN9910" at bounding box center [466, 606] width 141 height 32
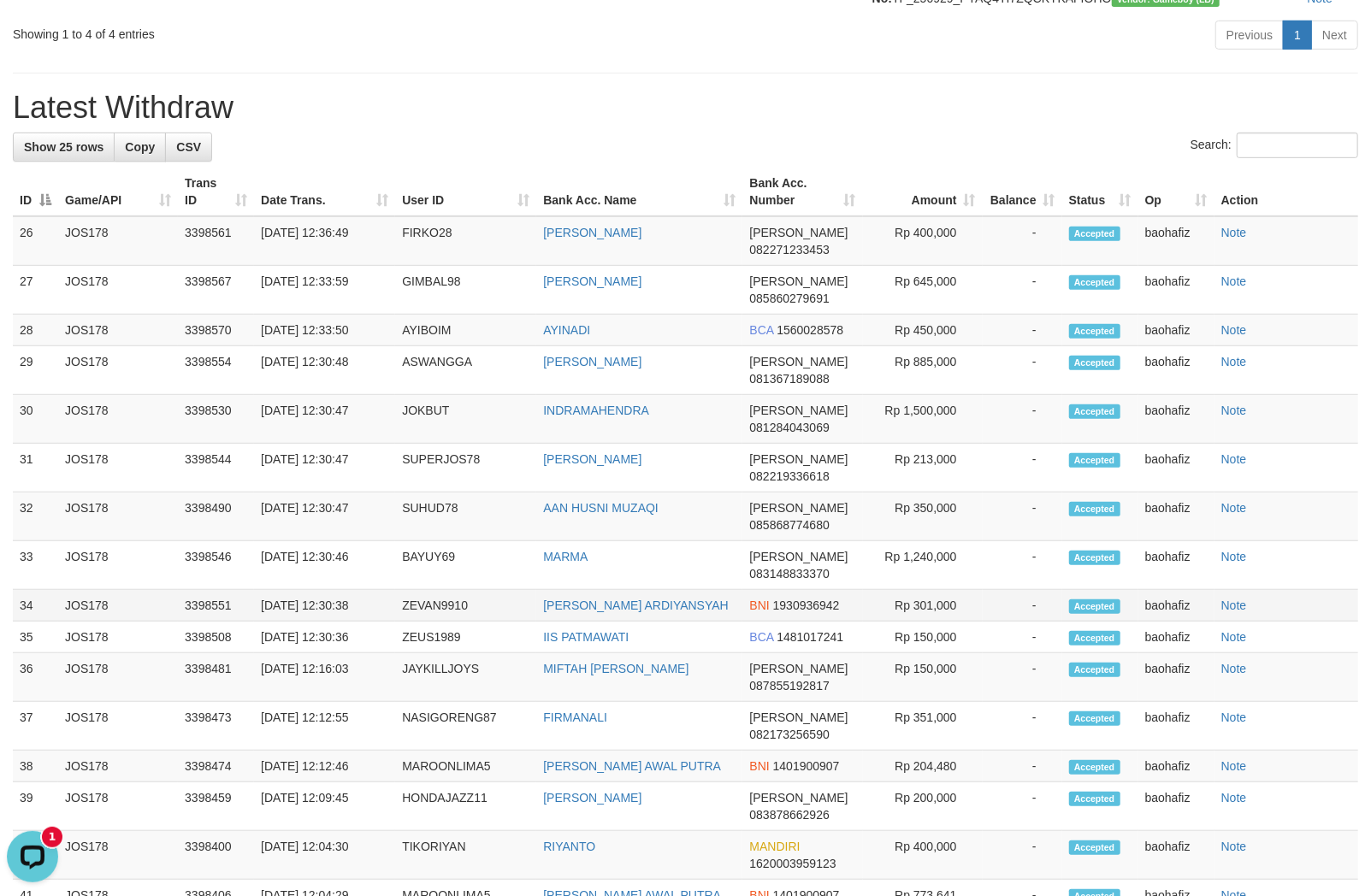
click at [933, 622] on td "Rp 301,000" at bounding box center [922, 606] width 119 height 32
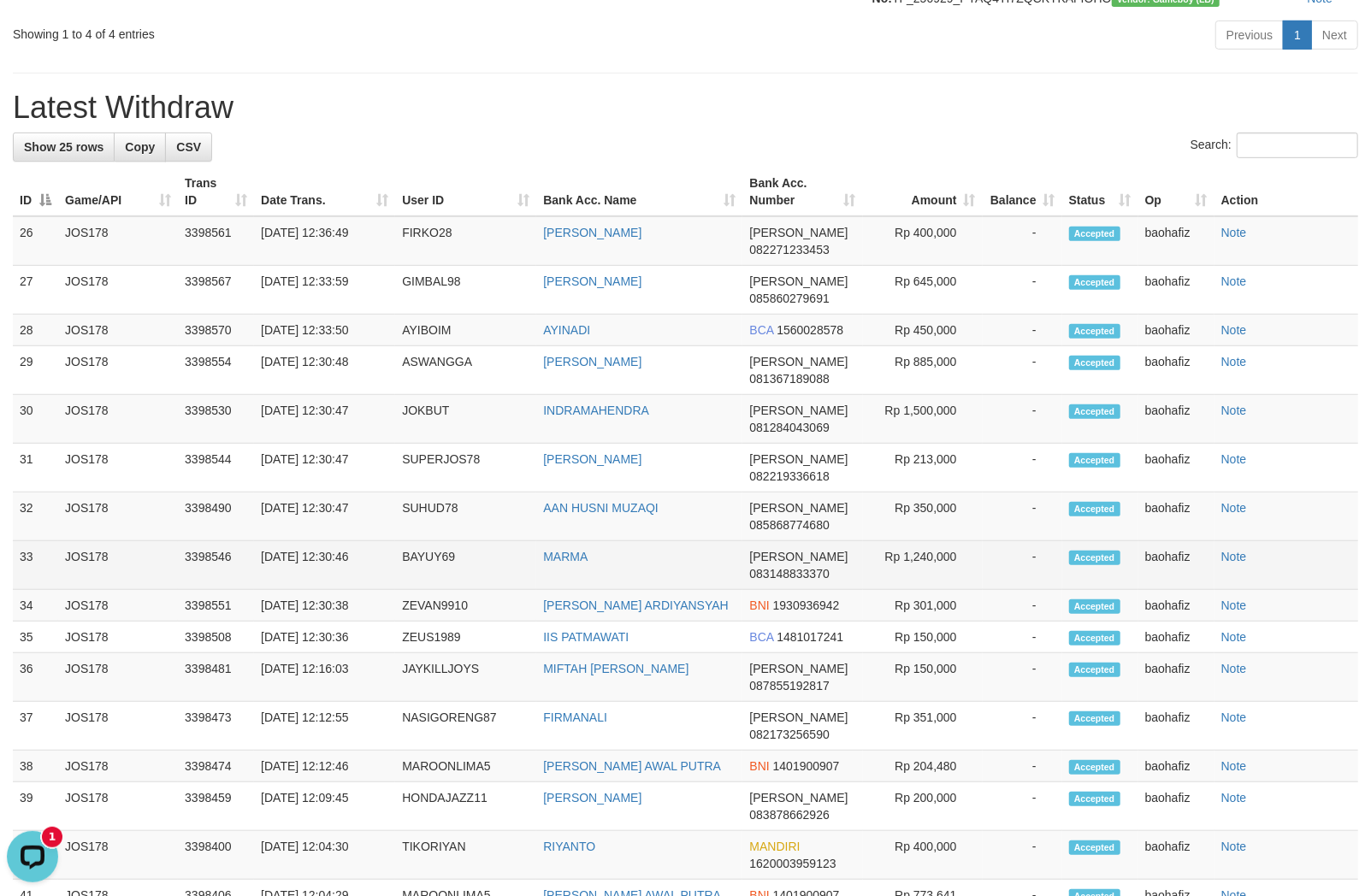
click at [557, 590] on td "MARMA" at bounding box center [639, 565] width 206 height 49
click at [429, 590] on td "BAYUY69" at bounding box center [466, 565] width 141 height 49
click at [937, 590] on td "Rp 1,240,000" at bounding box center [922, 565] width 119 height 49
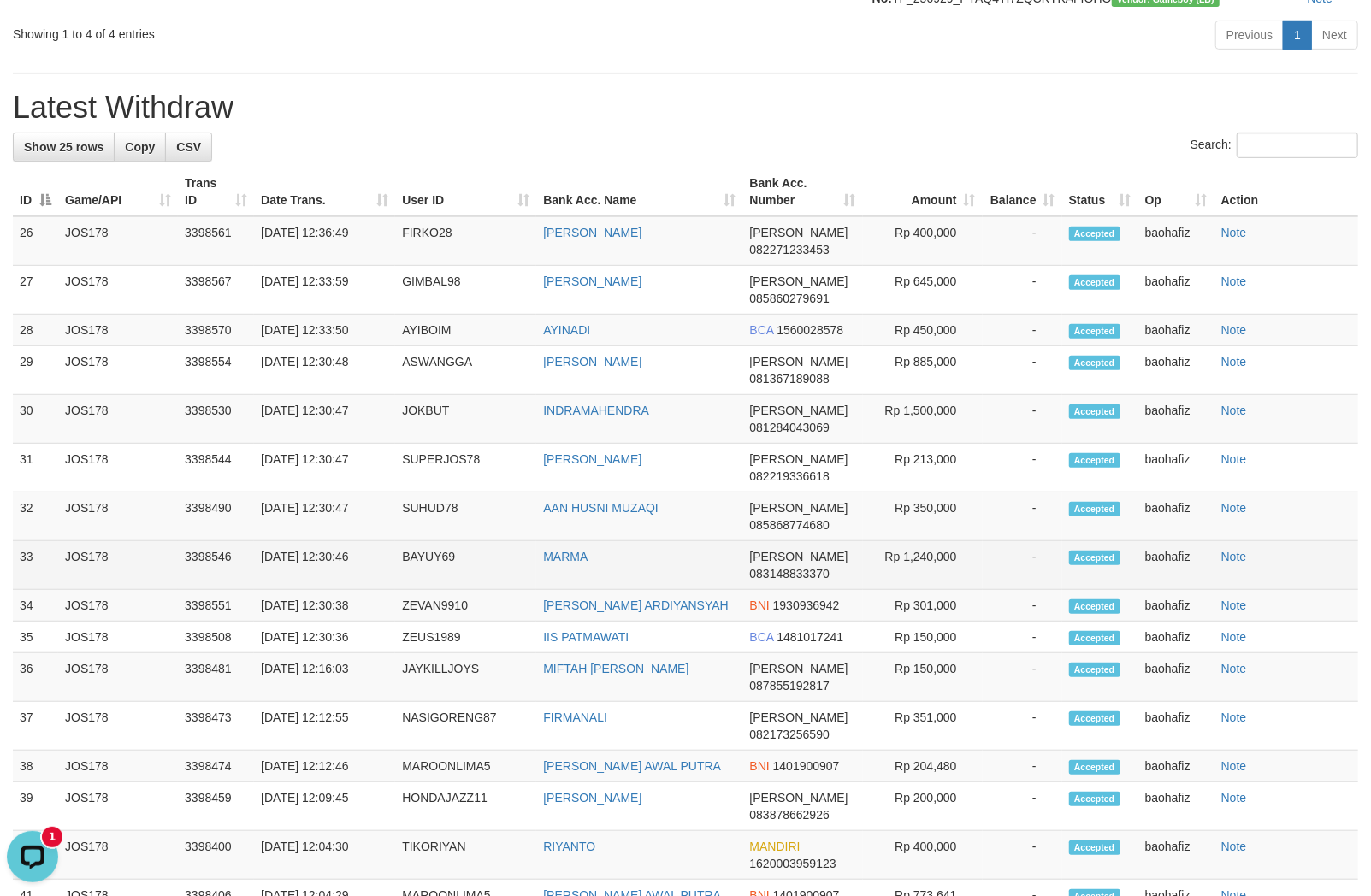
click at [937, 590] on td "Rp 1,240,000" at bounding box center [922, 565] width 119 height 49
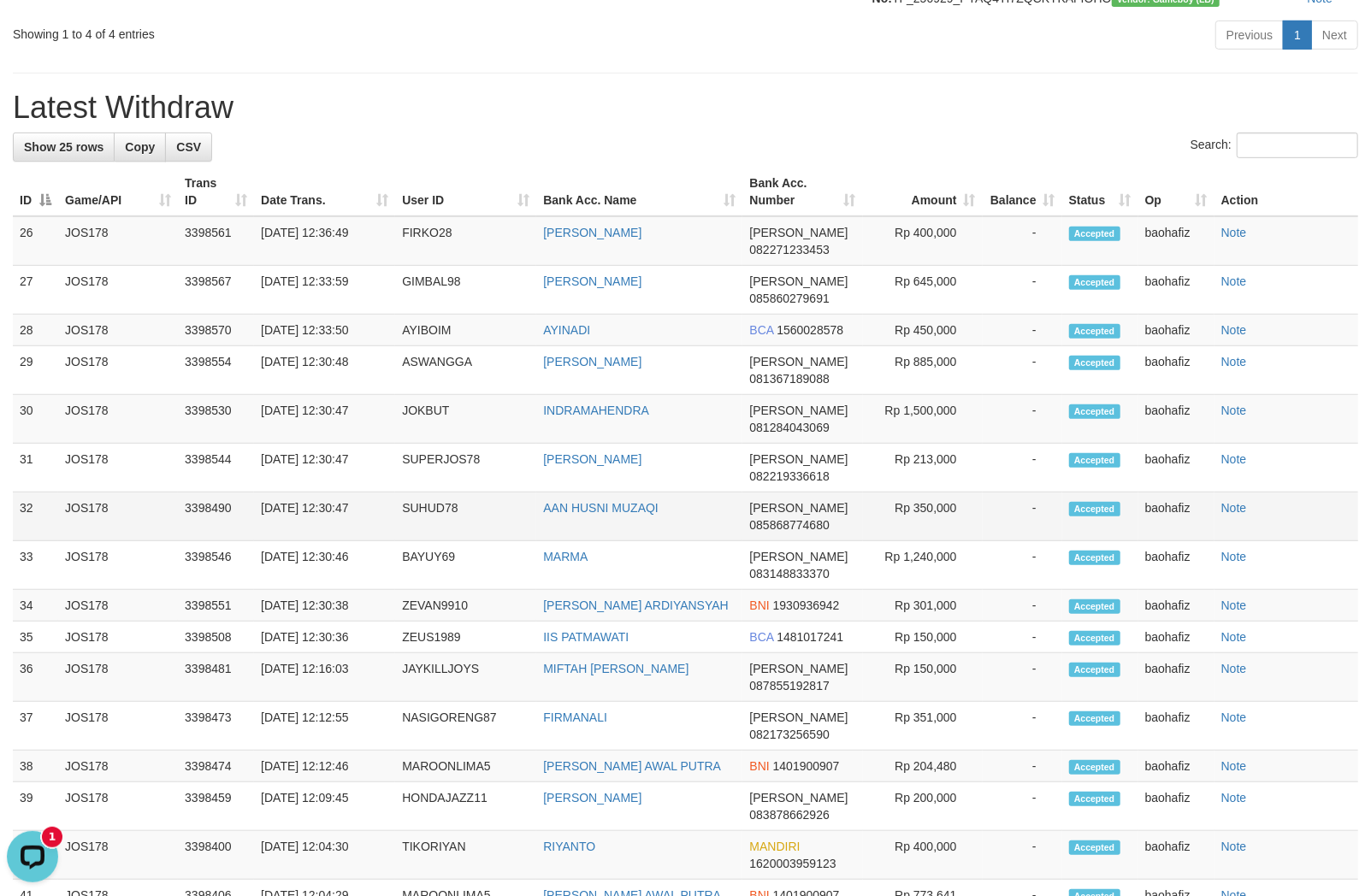
click at [594, 542] on td "AAN HUSNI MUZAQI" at bounding box center [639, 517] width 206 height 49
click at [485, 125] on h1 "Latest Withdraw" at bounding box center [685, 108] width 1345 height 34
click at [400, 542] on td "SUHUD78" at bounding box center [466, 517] width 141 height 49
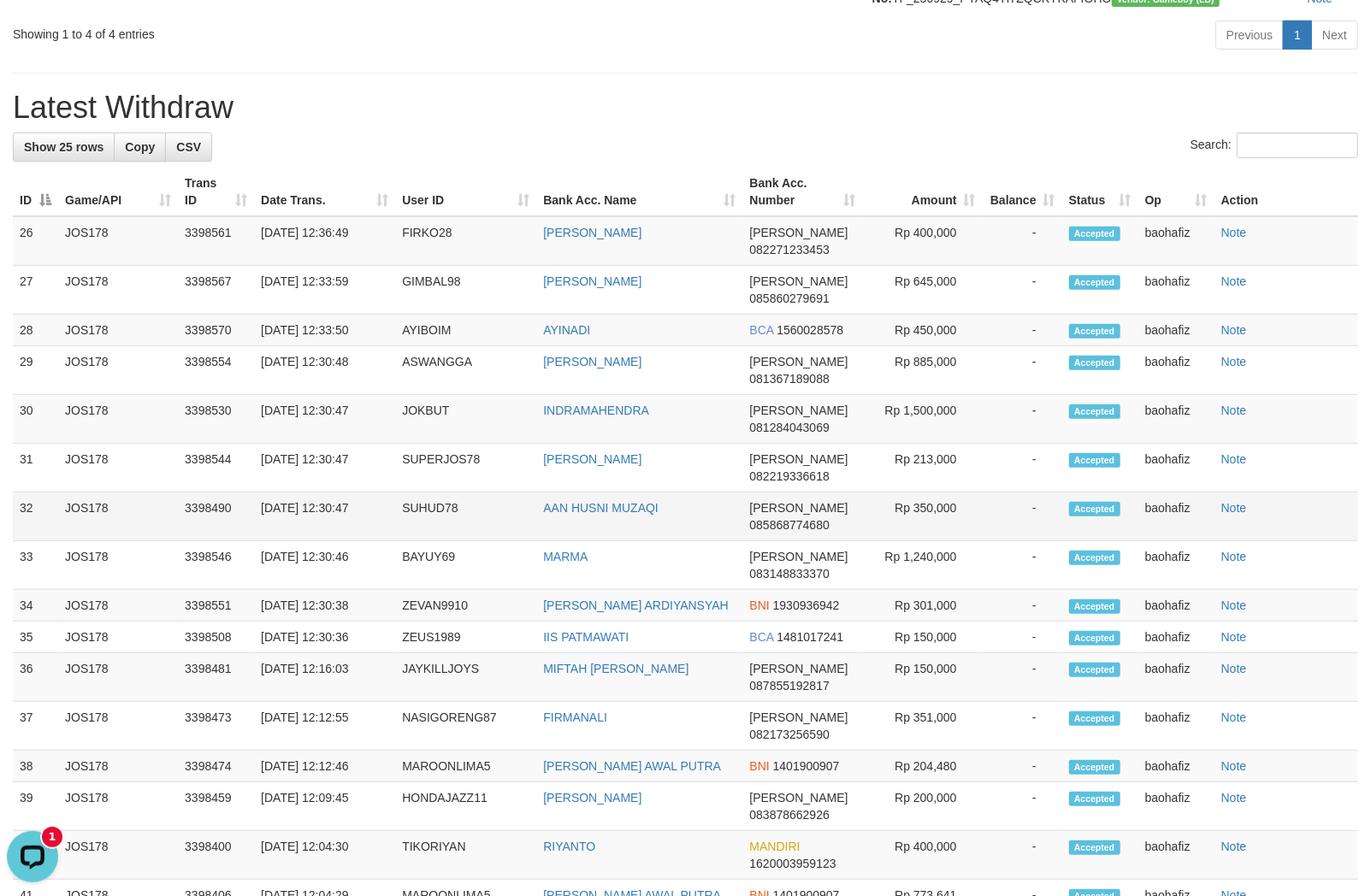
click at [400, 542] on td "SUHUD78" at bounding box center [466, 517] width 141 height 49
click at [411, 542] on td "SUHUD78" at bounding box center [466, 517] width 141 height 49
click at [932, 534] on td "Rp 350,000" at bounding box center [922, 517] width 119 height 49
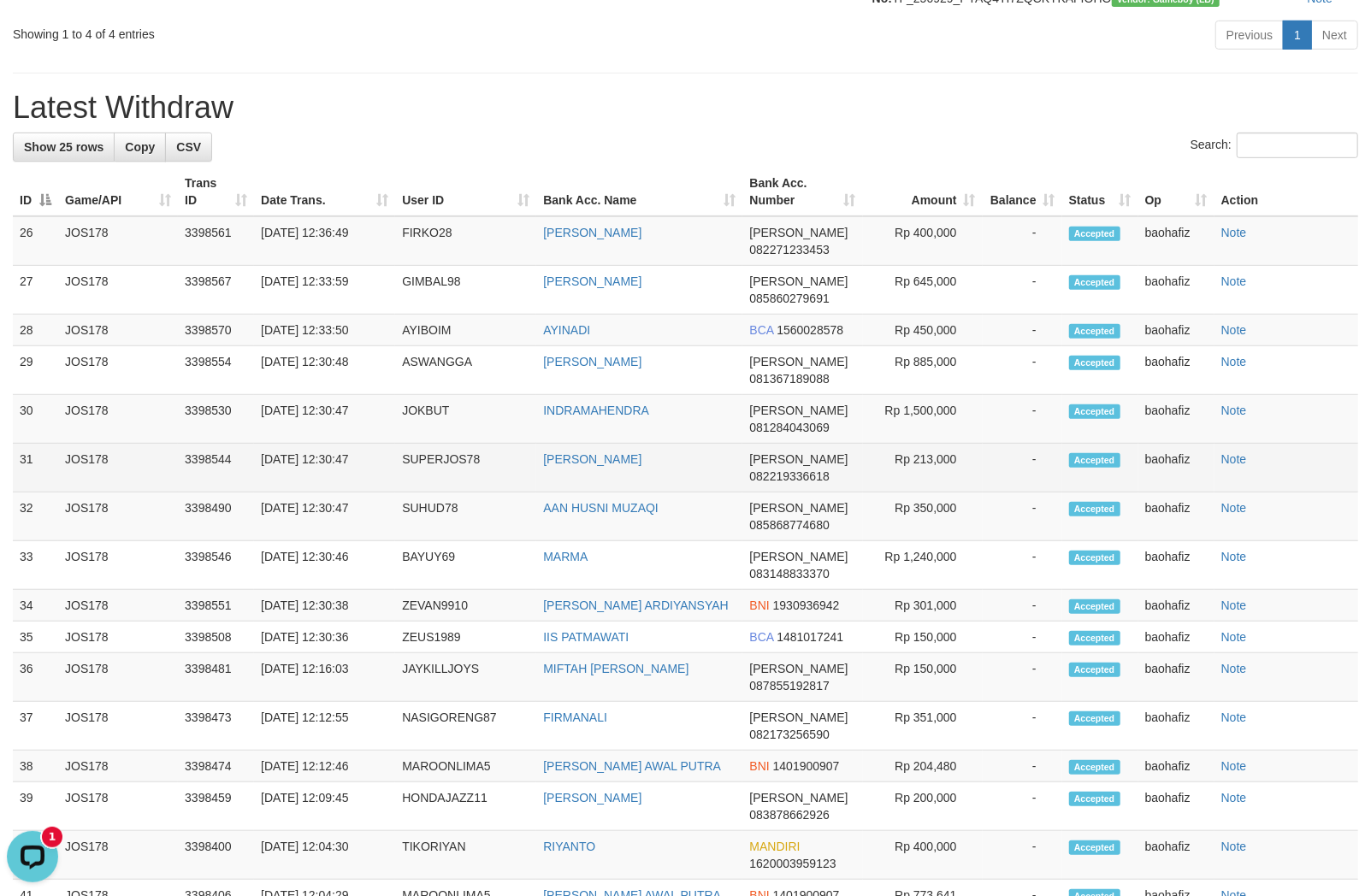
click at [571, 493] on td "DEDE RUHANA" at bounding box center [639, 468] width 206 height 49
click at [450, 491] on td "SUPERJOS78" at bounding box center [466, 468] width 141 height 49
click at [447, 493] on td "SUPERJOS78" at bounding box center [466, 468] width 141 height 49
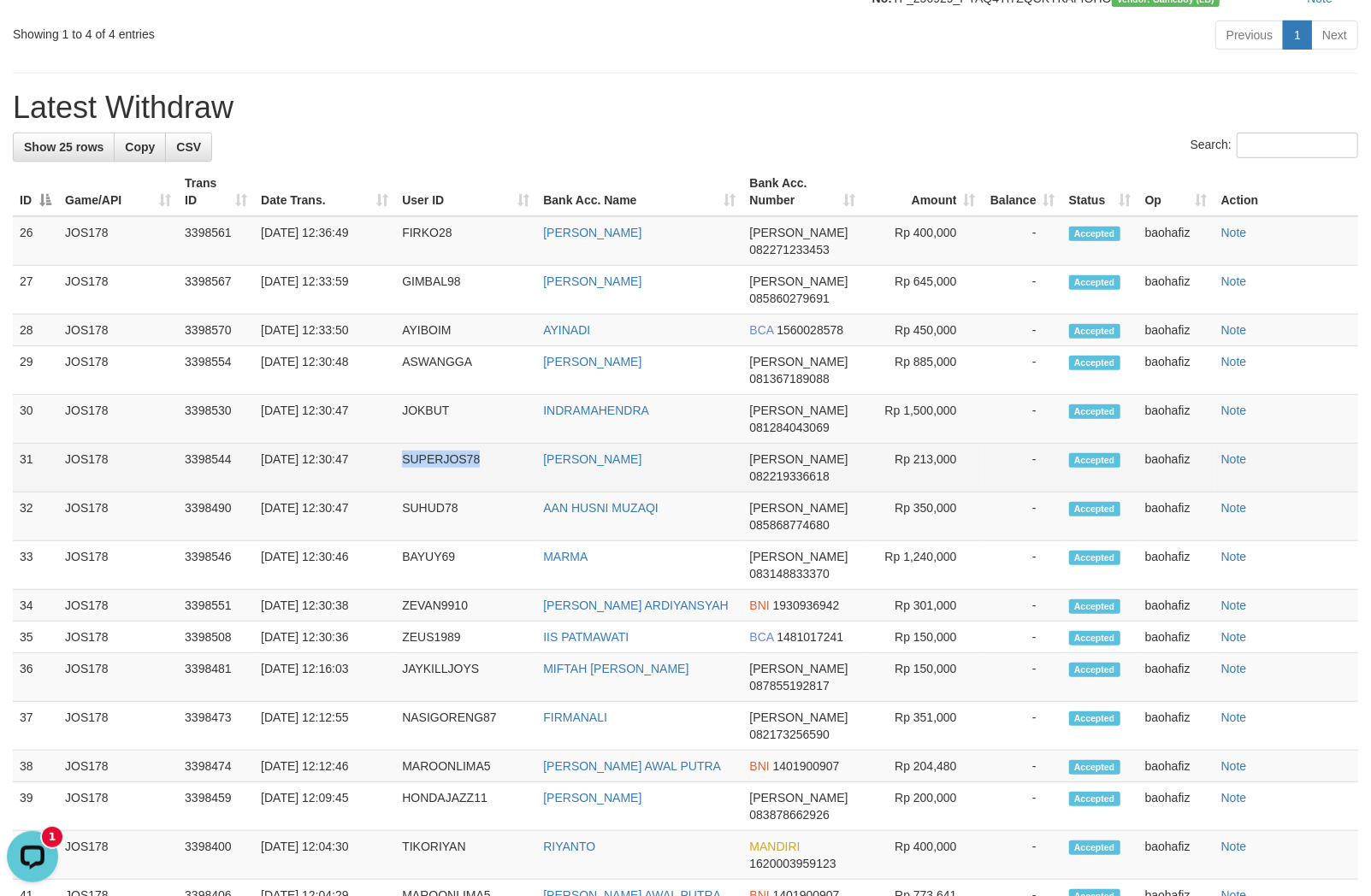
click at [447, 493] on td "SUPERJOS78" at bounding box center [466, 468] width 141 height 49
click at [947, 493] on td "Rp 213,000" at bounding box center [922, 468] width 119 height 49
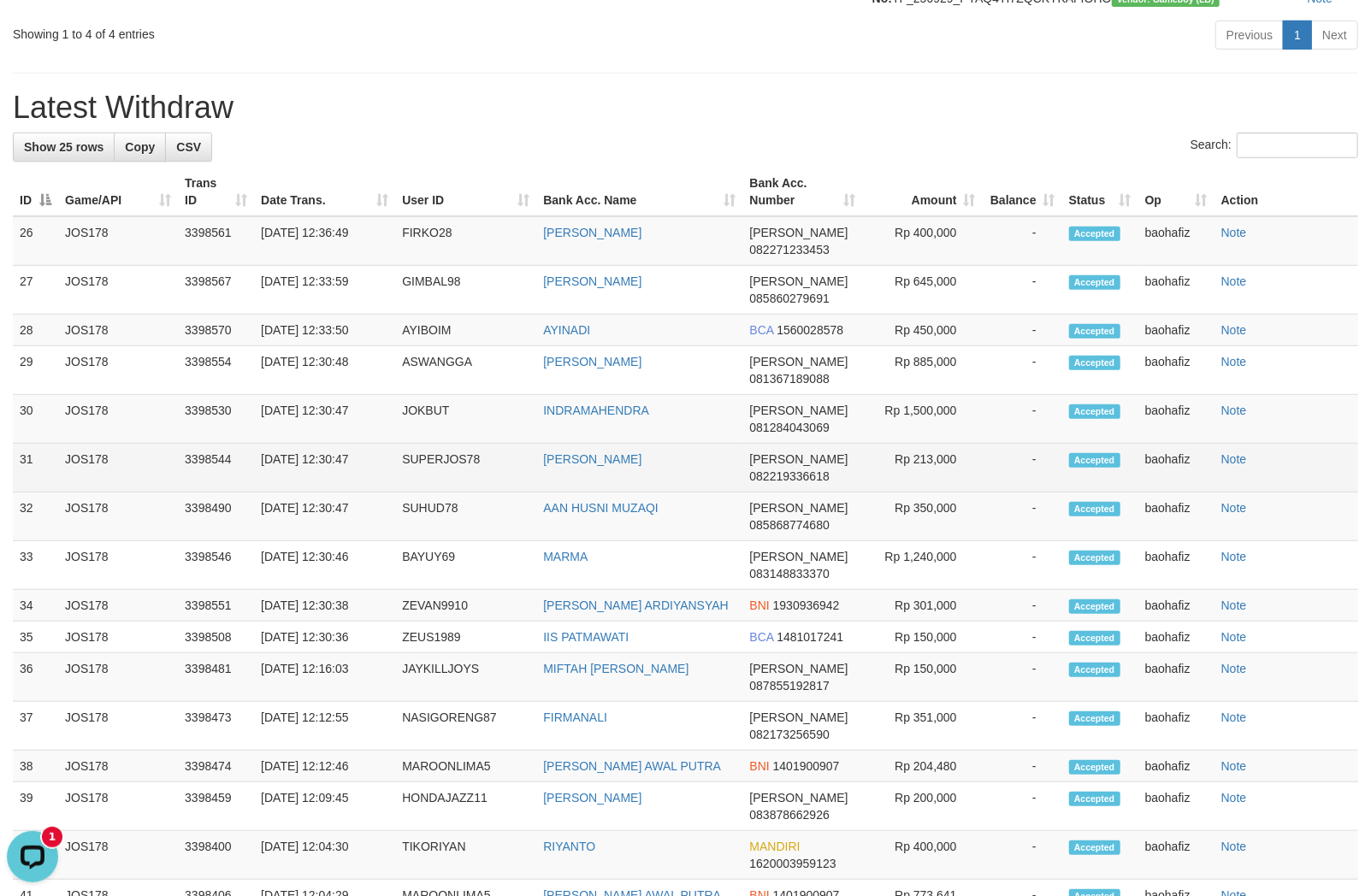
click at [947, 493] on td "Rp 213,000" at bounding box center [922, 468] width 119 height 49
click at [613, 480] on td "DEDE RUHANA" at bounding box center [639, 468] width 206 height 49
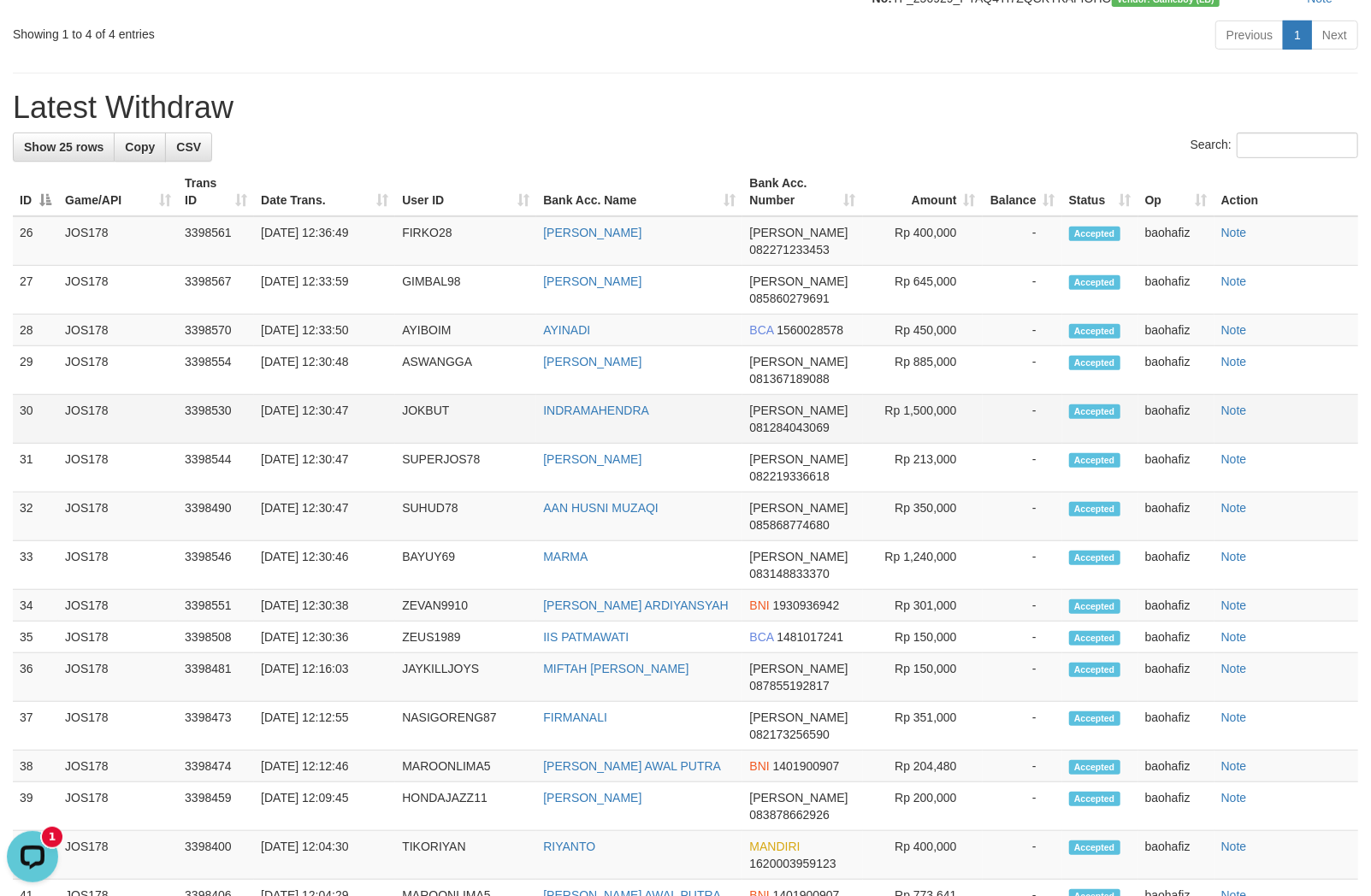
click at [612, 444] on td "INDRAMAHENDRA" at bounding box center [639, 419] width 206 height 49
click at [453, 435] on td "JOKBUT" at bounding box center [466, 419] width 141 height 49
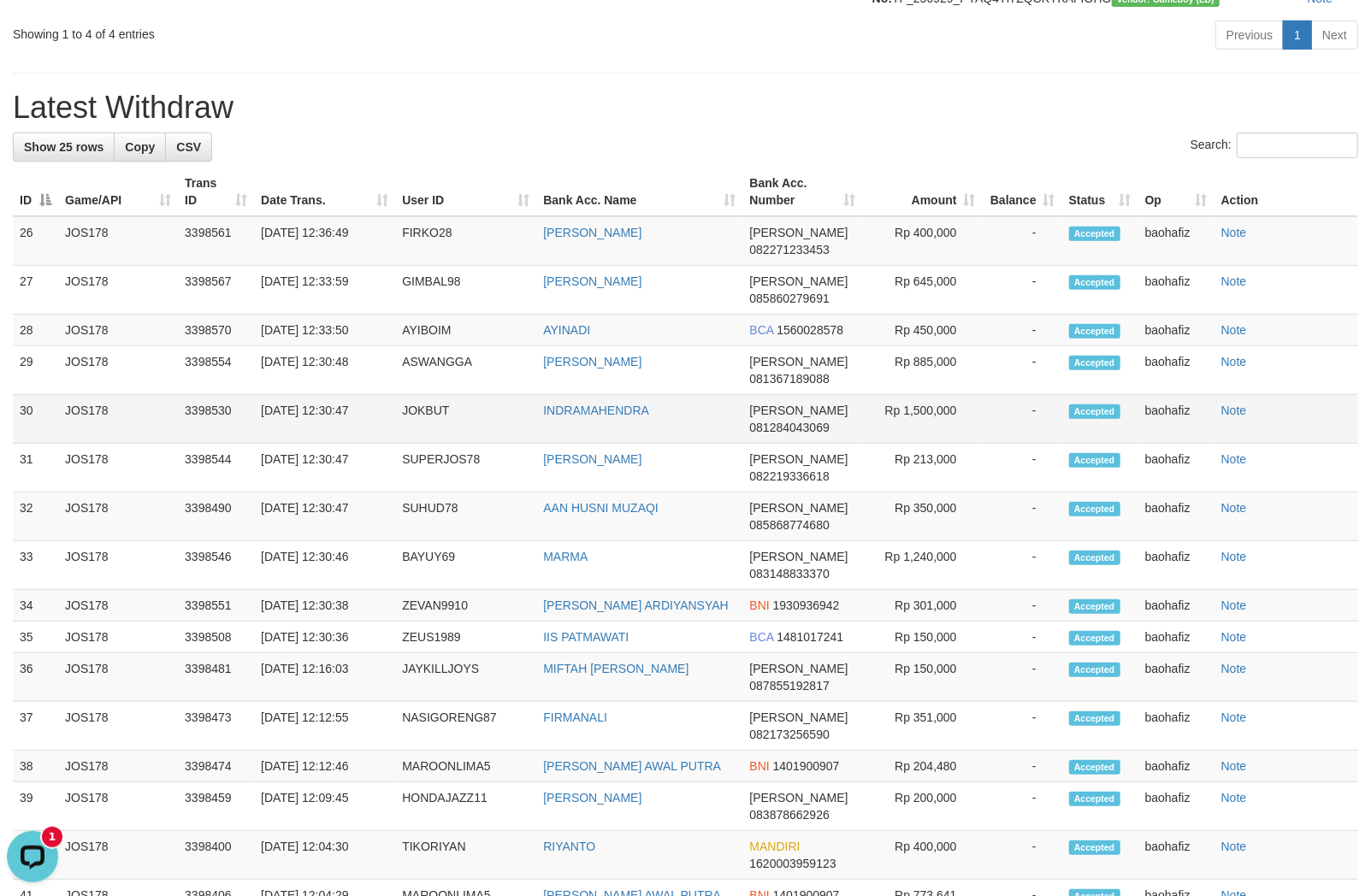
click at [439, 434] on td "JOKBUT" at bounding box center [466, 419] width 141 height 49
drag, startPoint x: 439, startPoint y: 434, endPoint x: 721, endPoint y: 432, distance: 282.0
click at [439, 434] on td "JOKBUT" at bounding box center [466, 419] width 141 height 49
click at [934, 444] on td "Rp 1,500,000" at bounding box center [922, 419] width 119 height 49
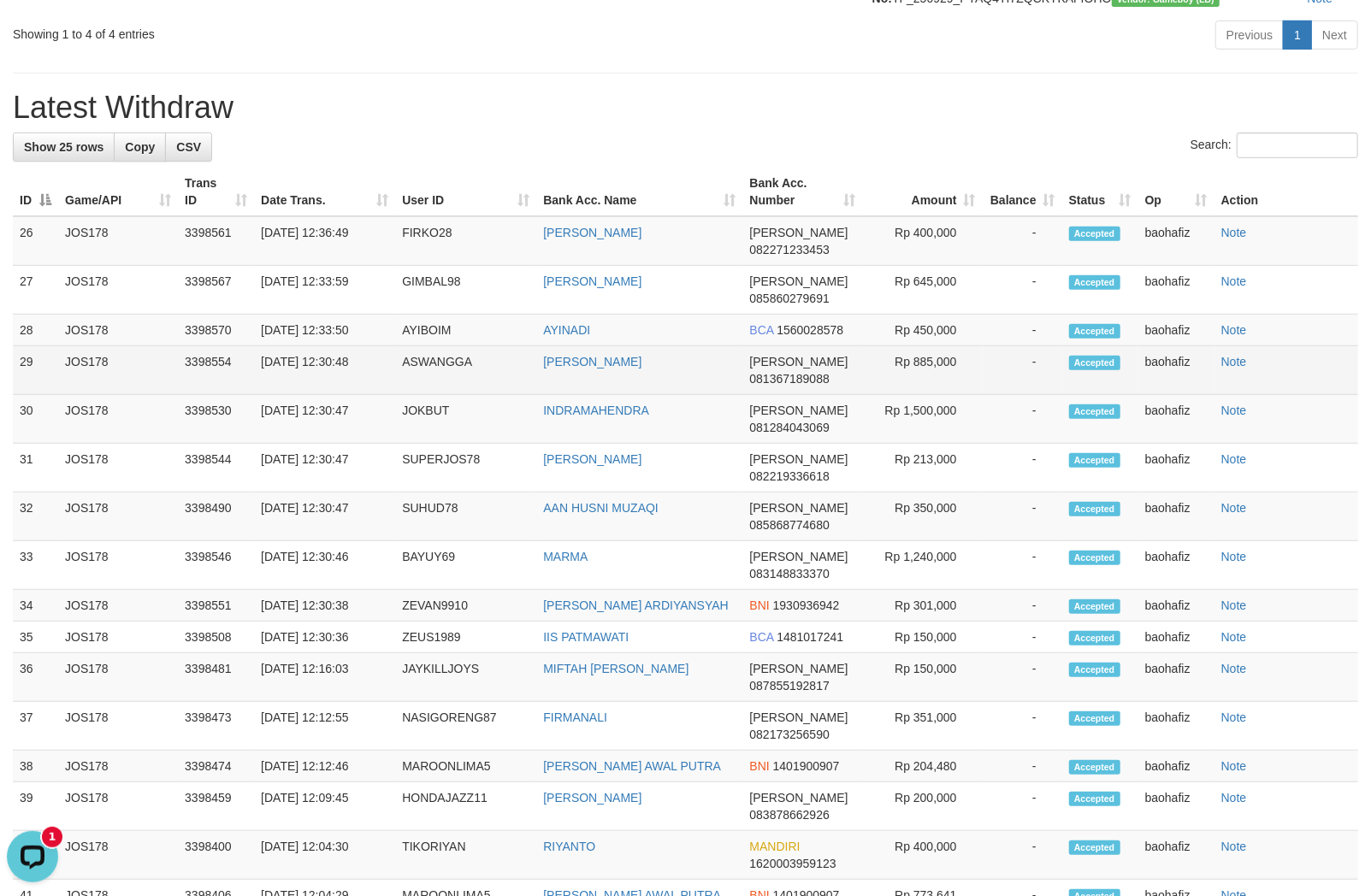
click at [611, 395] on td "BIMA RAMADHAN YUKI" at bounding box center [639, 371] width 206 height 49
click at [461, 395] on td "ASWANGGA" at bounding box center [466, 371] width 141 height 49
click at [445, 395] on td "ASWANGGA" at bounding box center [466, 371] width 141 height 49
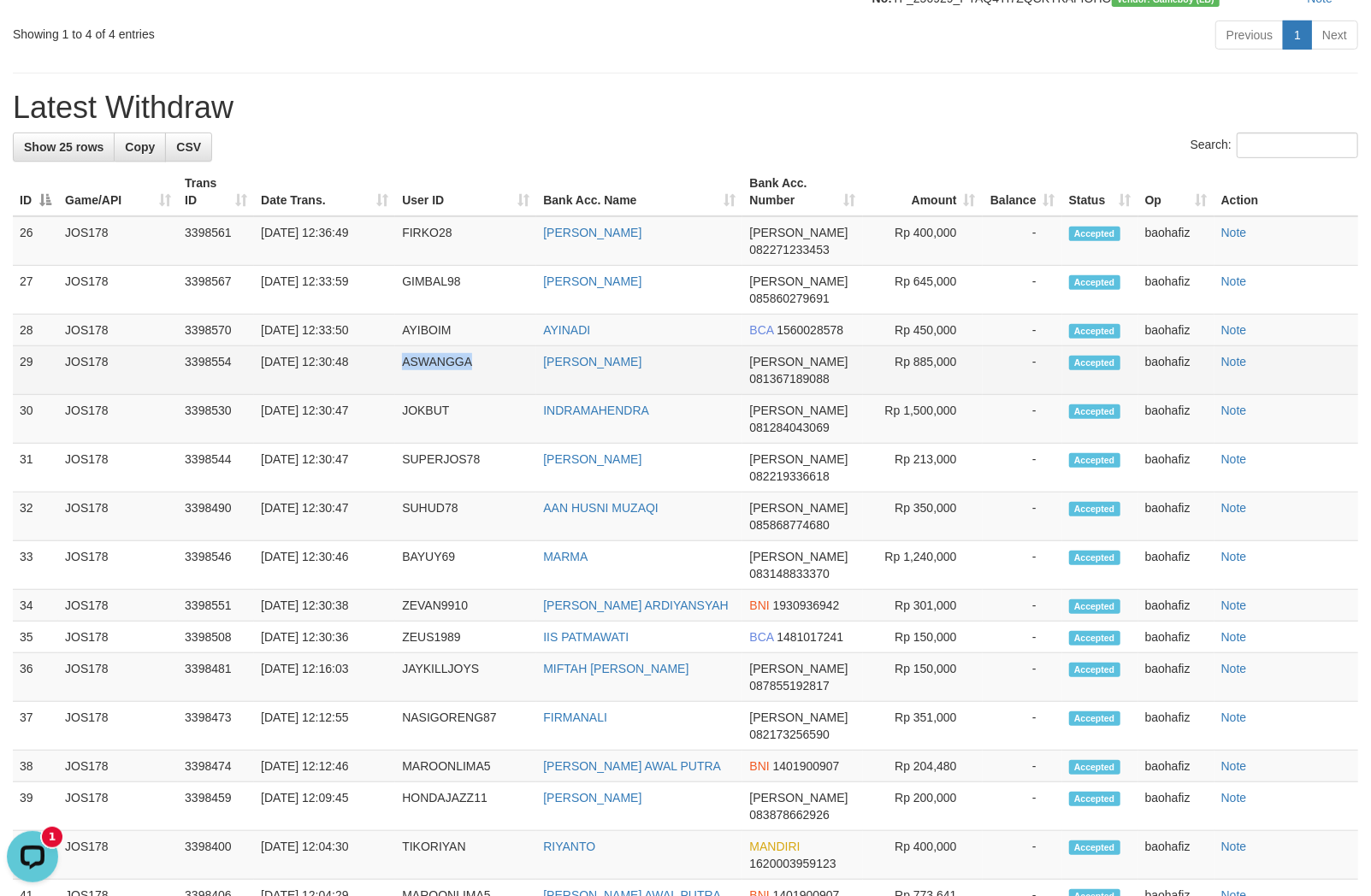
click at [445, 395] on td "ASWANGGA" at bounding box center [466, 371] width 141 height 49
click at [943, 395] on td "Rp 885,000" at bounding box center [922, 371] width 119 height 49
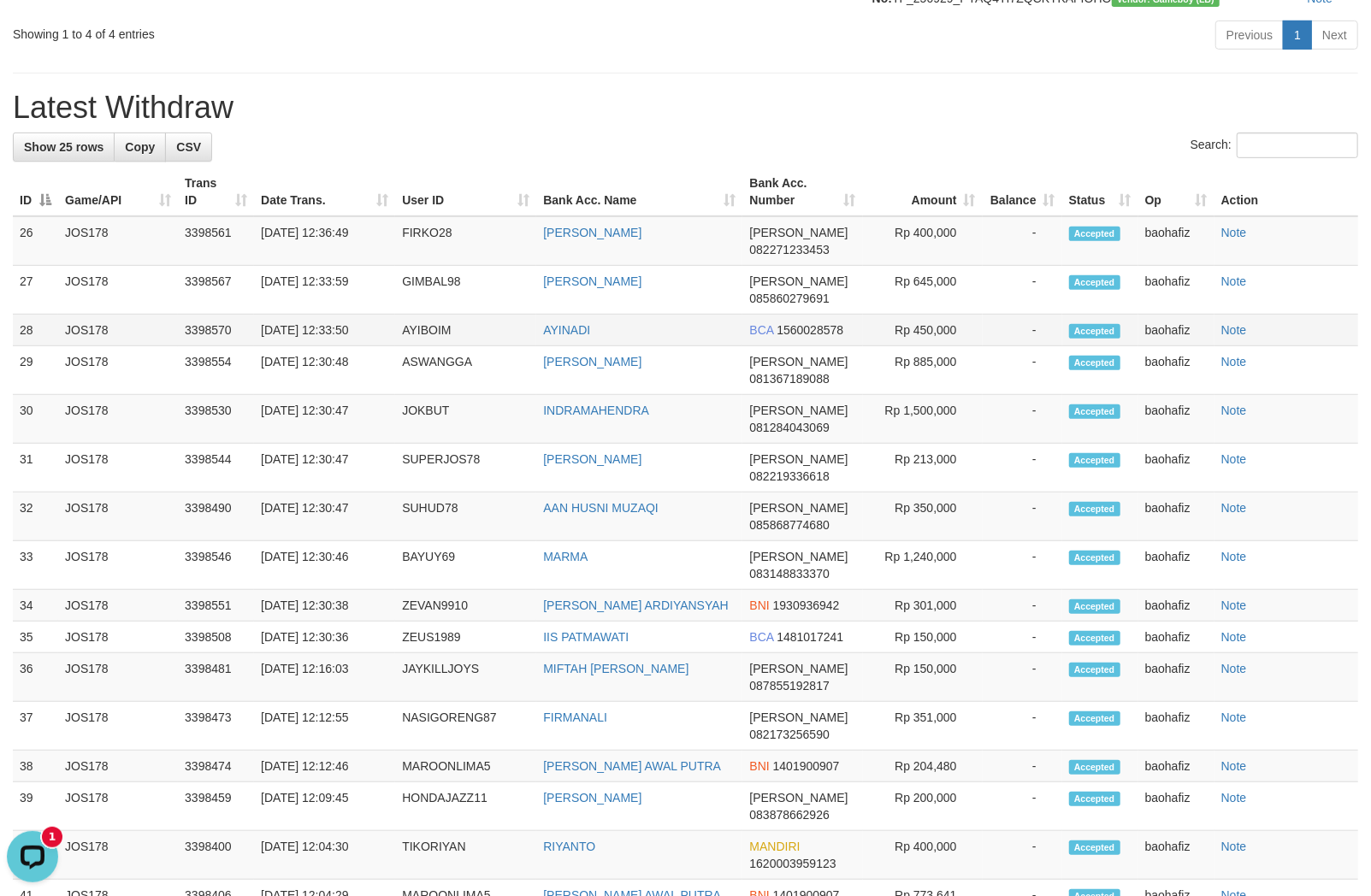
click at [587, 347] on td "AYINADI" at bounding box center [639, 330] width 206 height 32
click at [443, 347] on td "AYIBOIM" at bounding box center [466, 330] width 141 height 32
click at [960, 347] on td "Rp 450,000" at bounding box center [922, 330] width 119 height 32
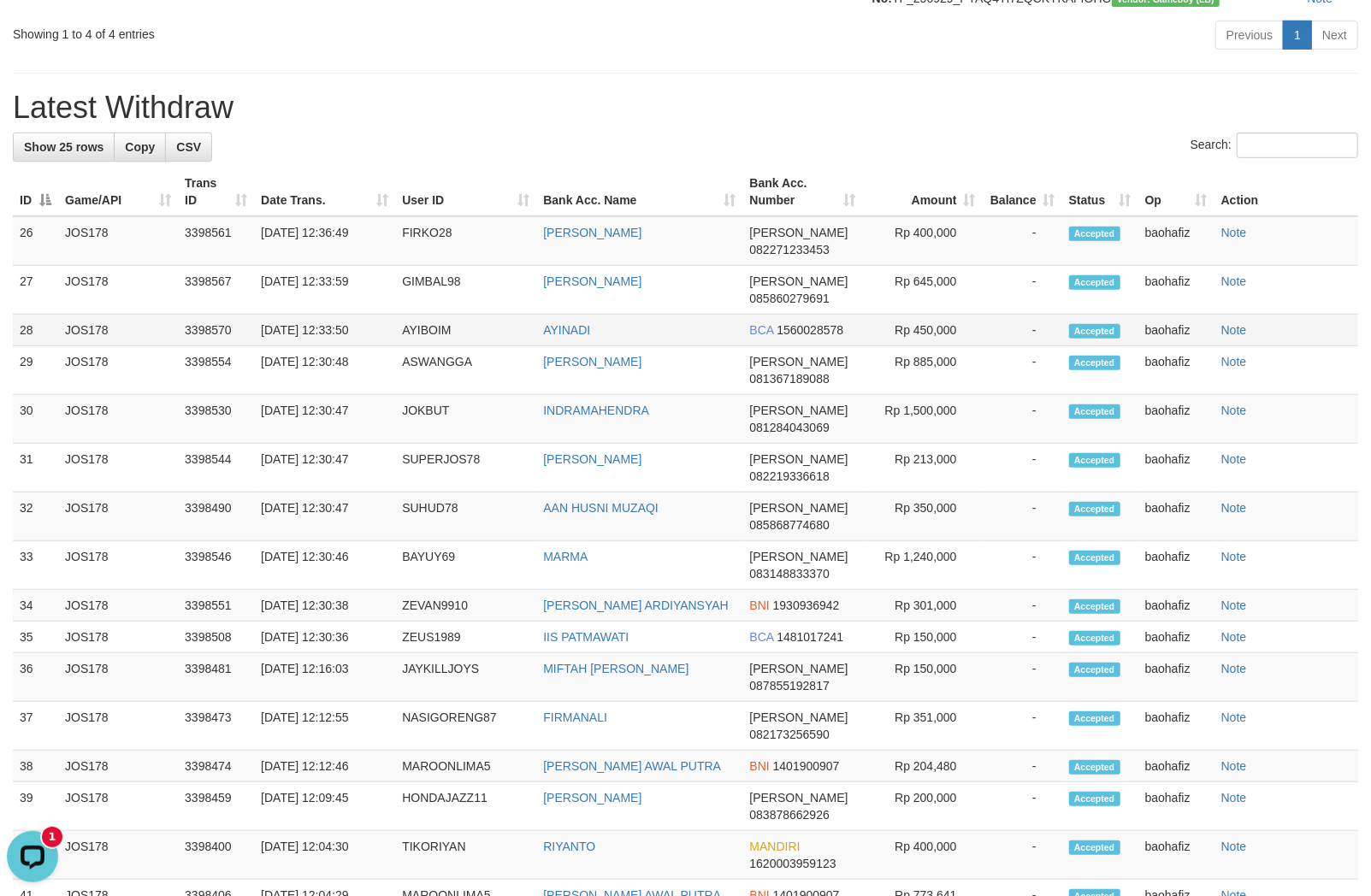
click at [952, 347] on td "Rp 450,000" at bounding box center [922, 330] width 119 height 32
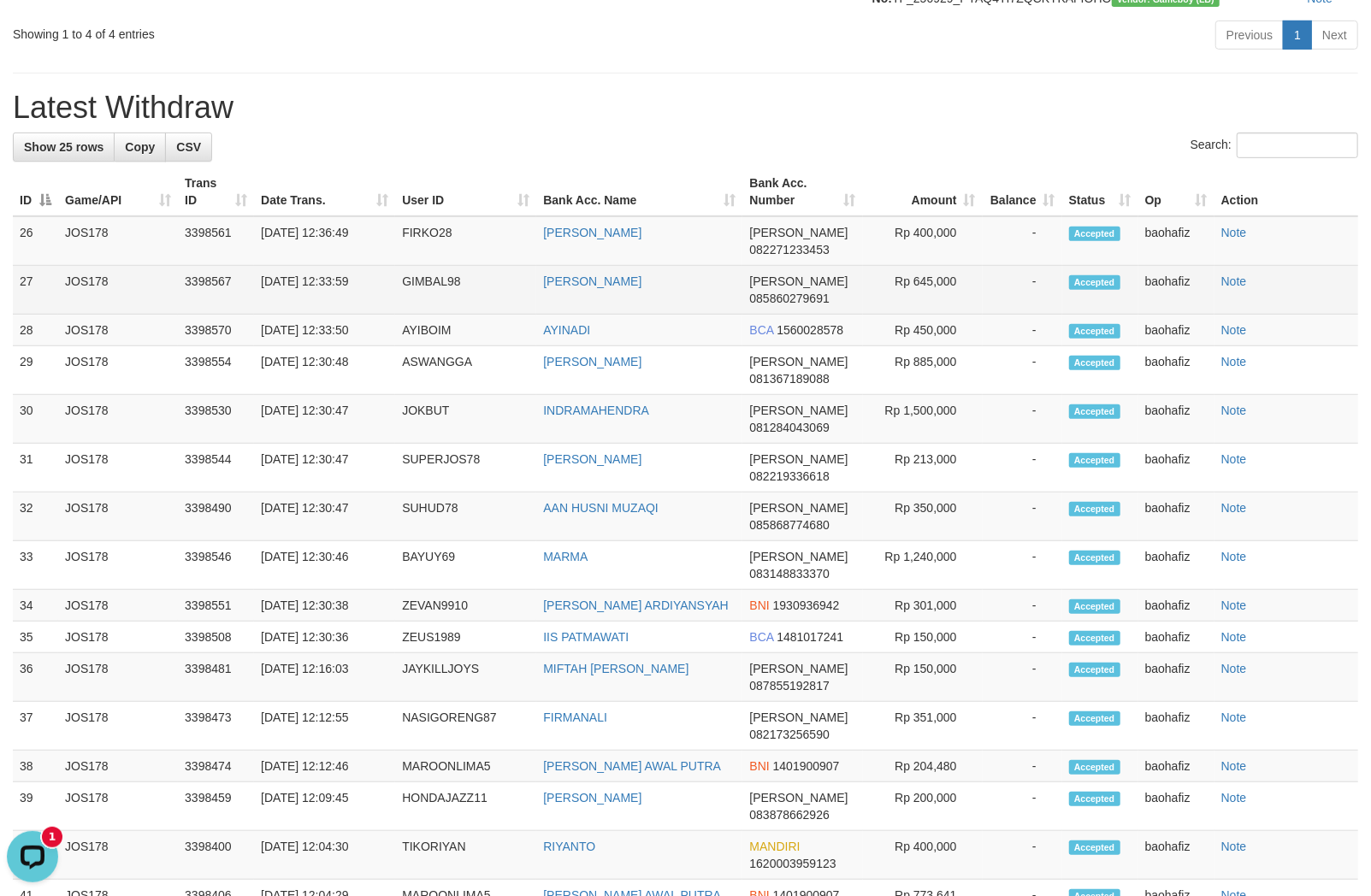
click at [593, 314] on td "KIKI IRAWAN" at bounding box center [639, 289] width 206 height 49
click at [391, 314] on td "01/10/2025 12:33:59" at bounding box center [325, 289] width 141 height 49
click at [394, 314] on td "01/10/2025 12:33:59" at bounding box center [325, 289] width 141 height 49
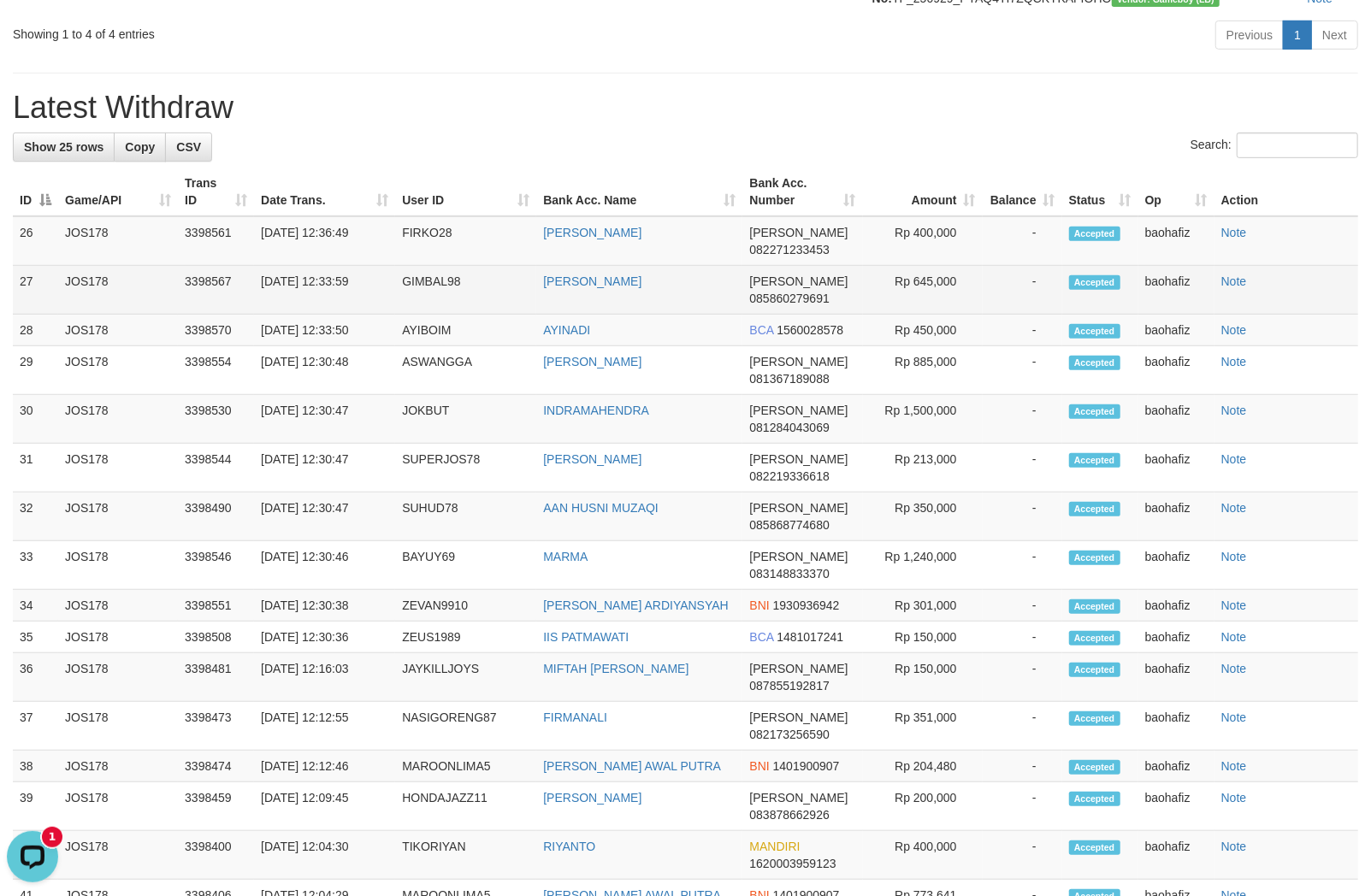
click at [397, 314] on td "GIMBAL98" at bounding box center [466, 289] width 141 height 49
click at [950, 314] on td "Rp 645,000" at bounding box center [922, 289] width 119 height 49
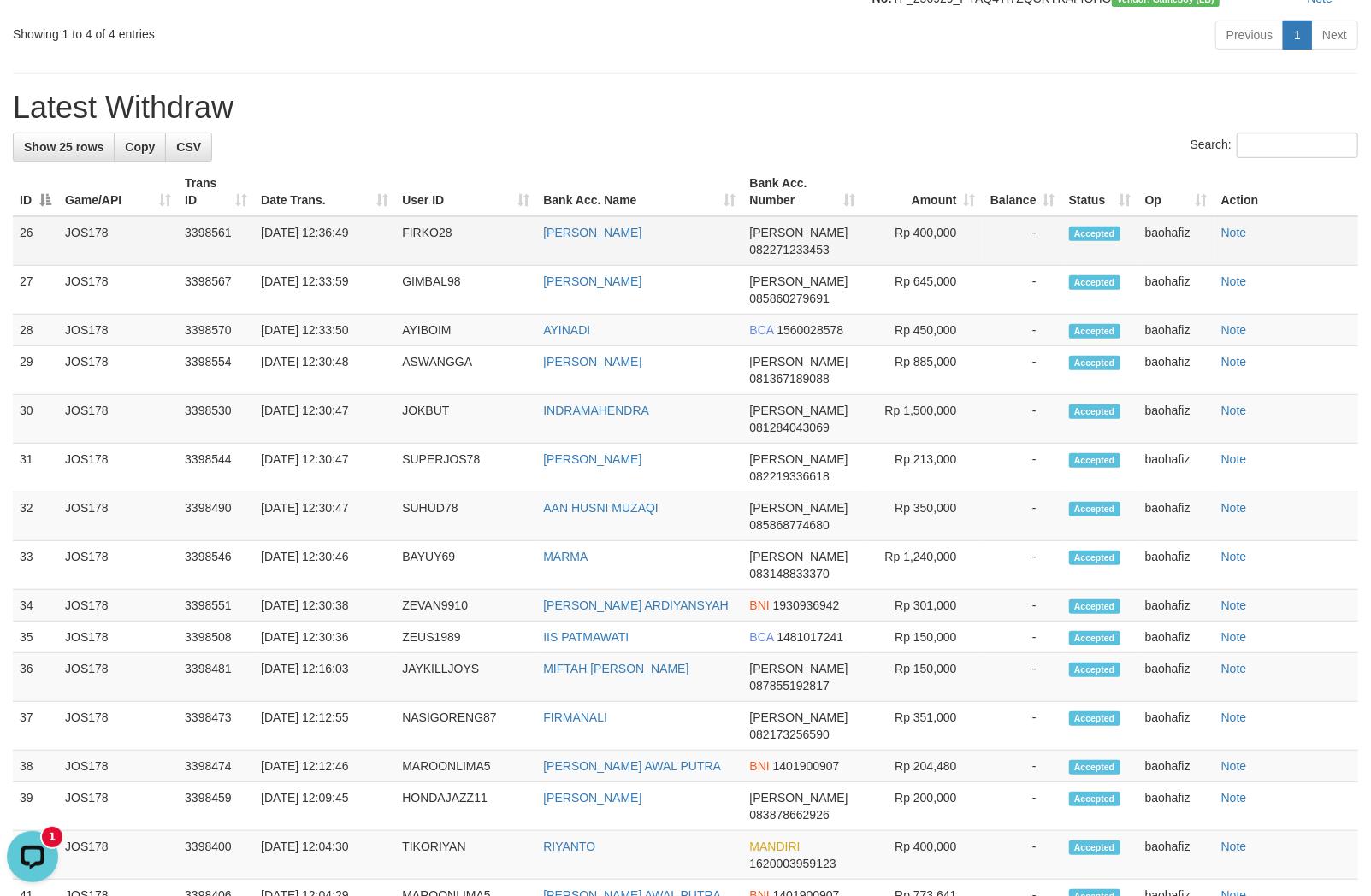
drag, startPoint x: 597, startPoint y: 304, endPoint x: 601, endPoint y: 295, distance: 9.8
click at [597, 303] on td "KIKI IRAWAN" at bounding box center [639, 289] width 206 height 49
click at [603, 266] on td "EKO WIDYANTONO" at bounding box center [639, 241] width 206 height 50
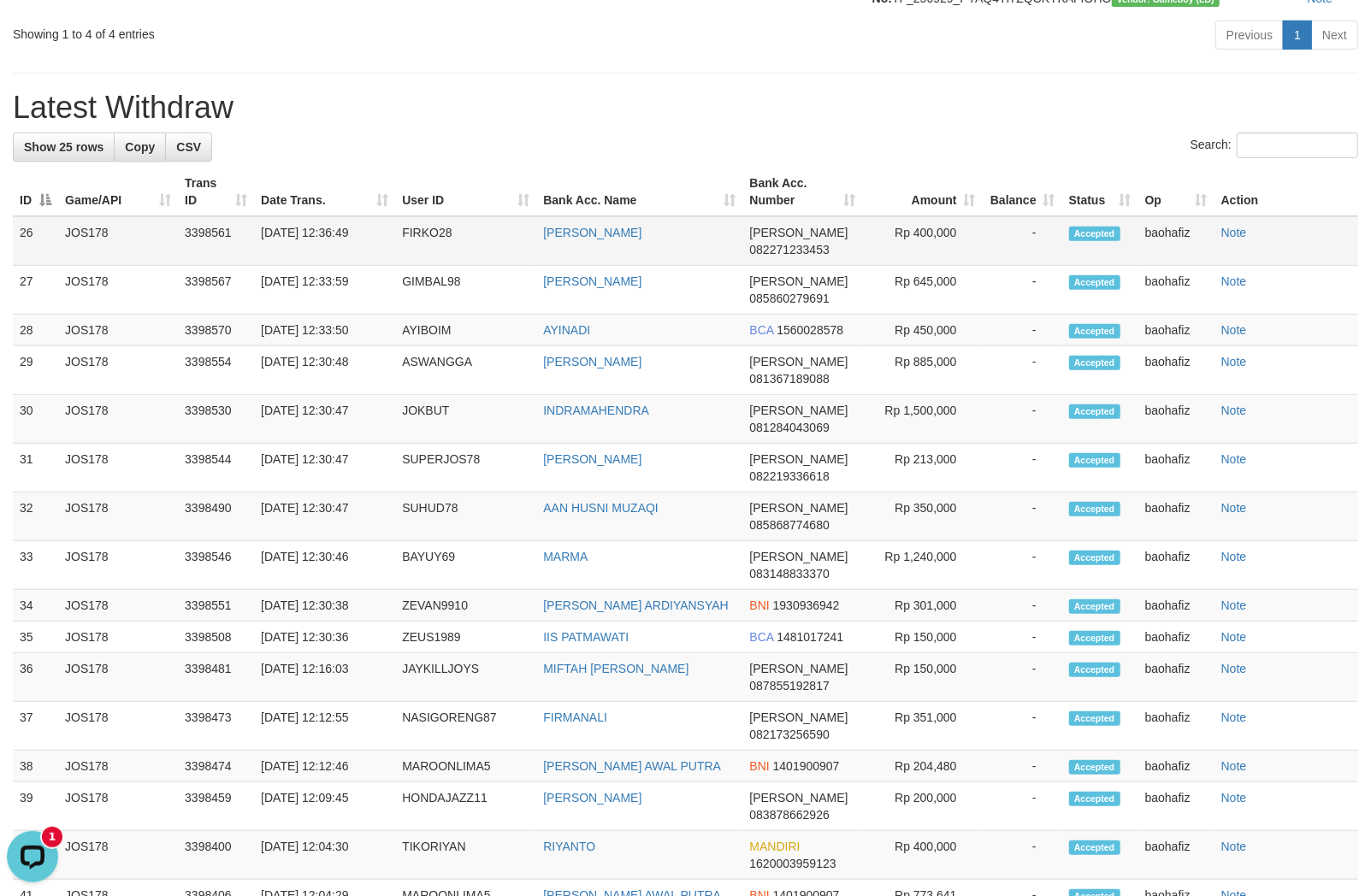
click at [430, 266] on td "FIRKO28" at bounding box center [466, 241] width 141 height 50
click at [945, 266] on td "Rp 400,000" at bounding box center [922, 241] width 119 height 50
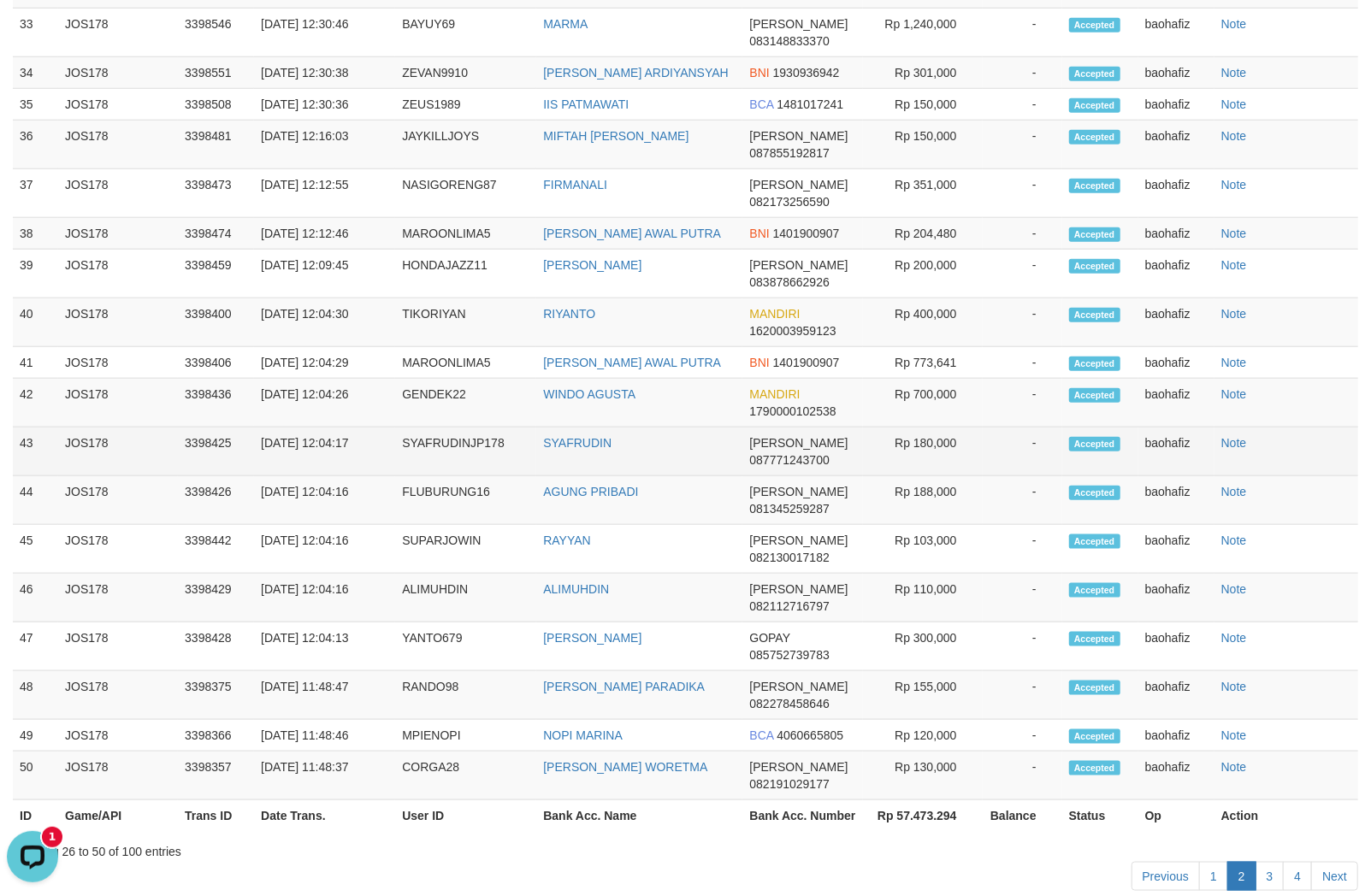
scroll to position [1167, 0]
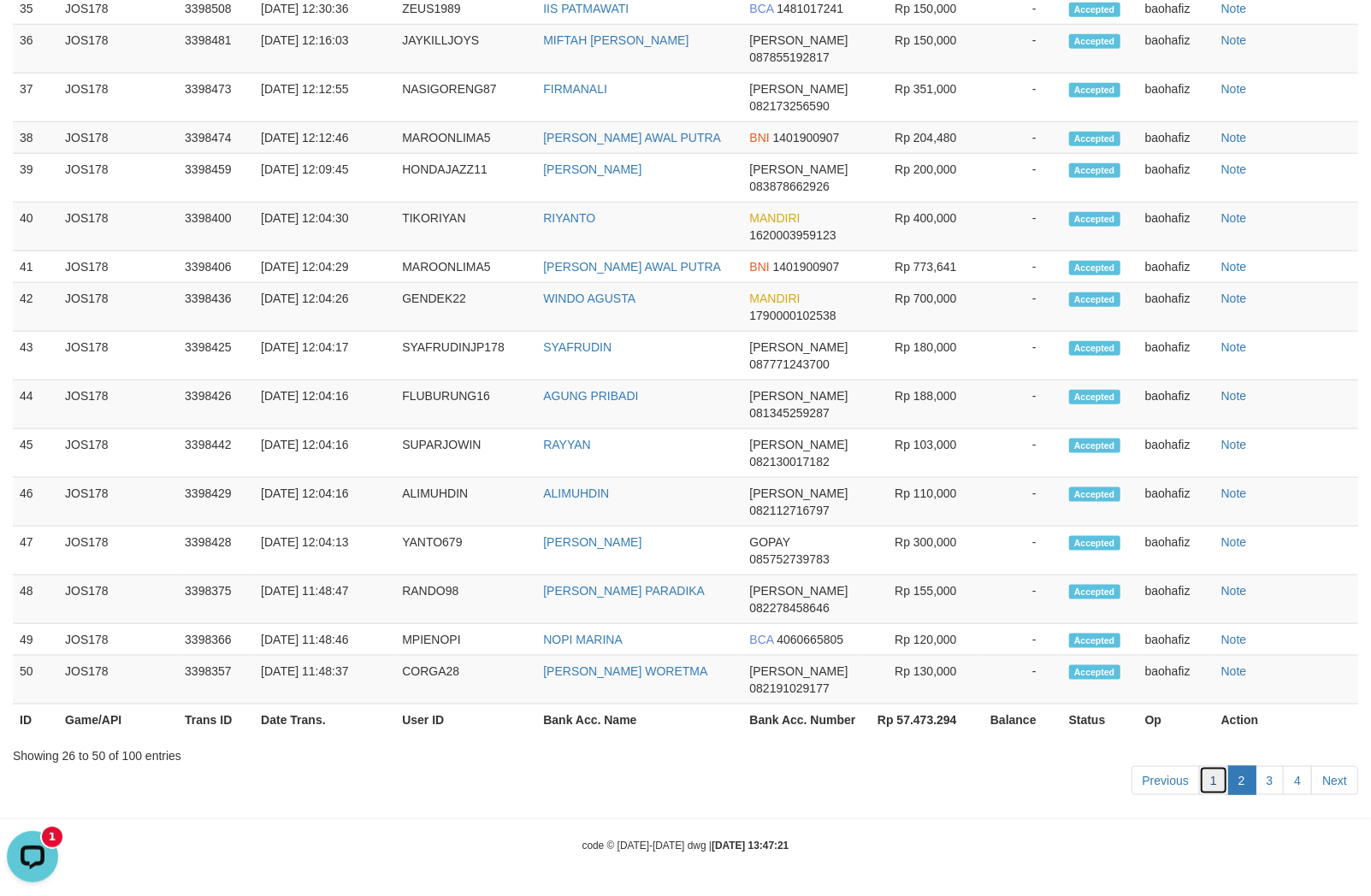
click at [1210, 780] on link "1" at bounding box center [1213, 780] width 29 height 29
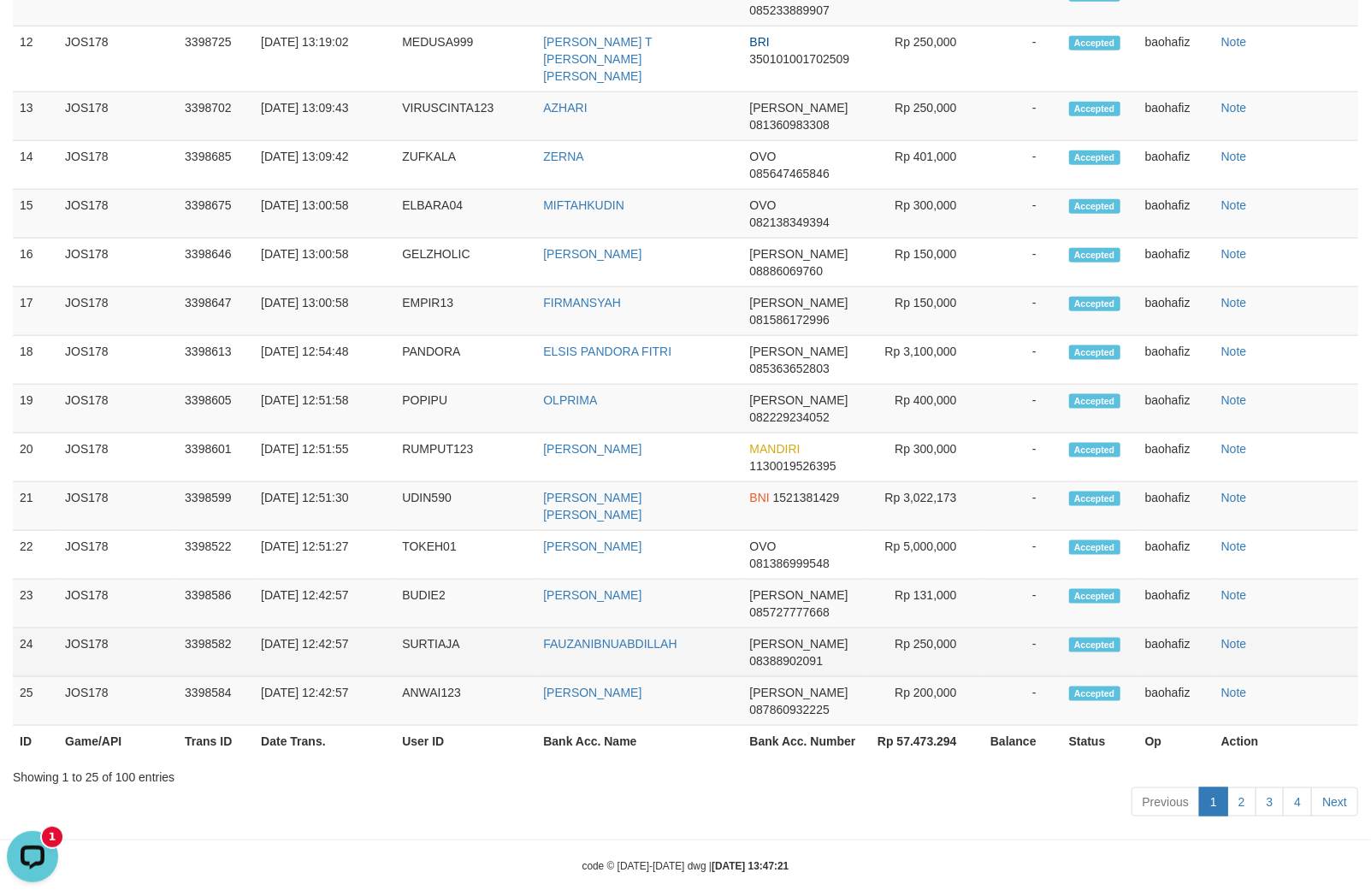
scroll to position [1235, 0]
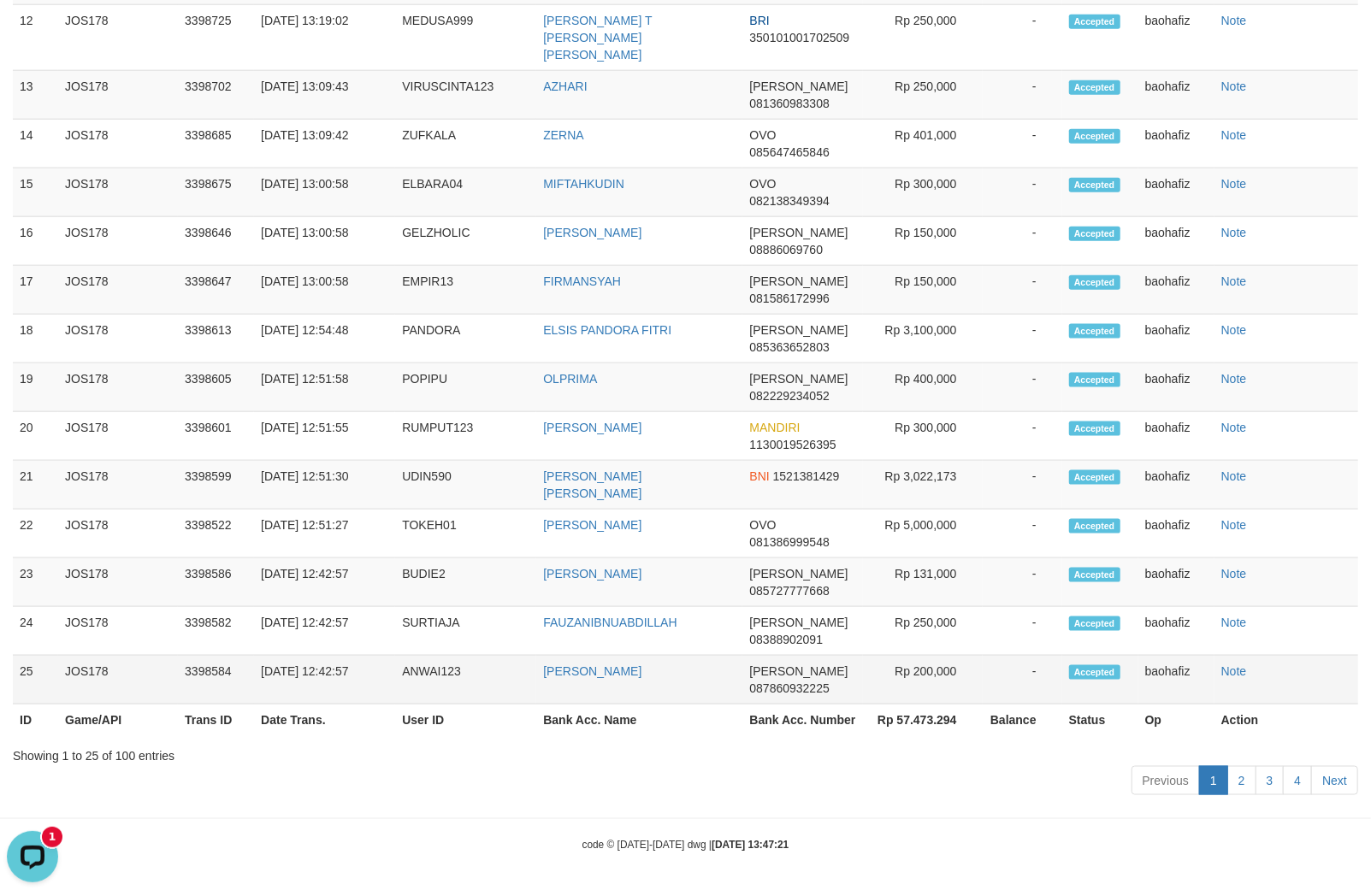
click at [601, 695] on td "HUSNI ANWARI" at bounding box center [639, 680] width 206 height 49
click at [402, 672] on td "ANWAI123" at bounding box center [466, 680] width 141 height 49
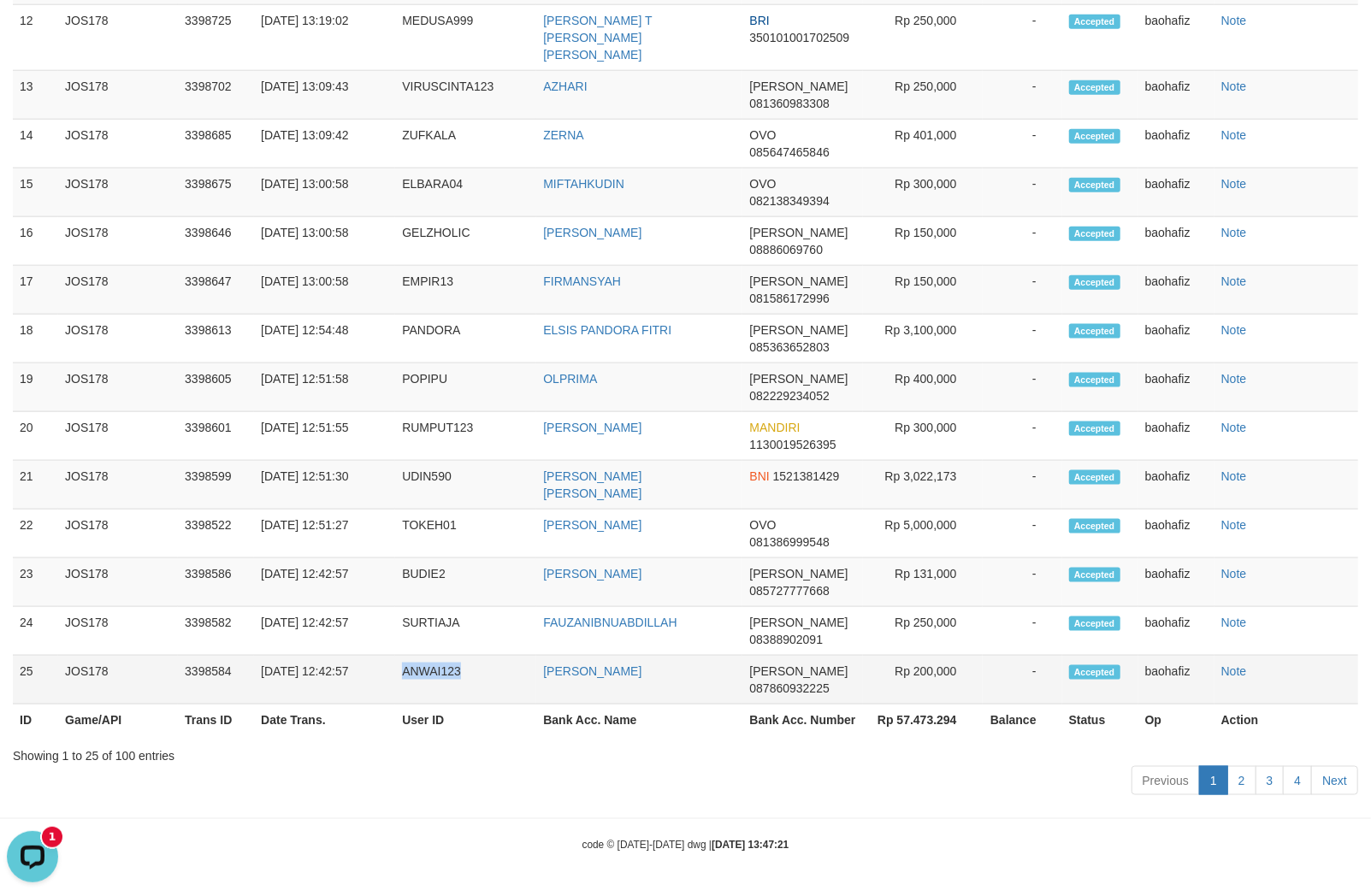
click at [944, 676] on td "Rp 200,000" at bounding box center [922, 680] width 119 height 49
click at [939, 673] on td "Rp 200,000" at bounding box center [922, 680] width 119 height 49
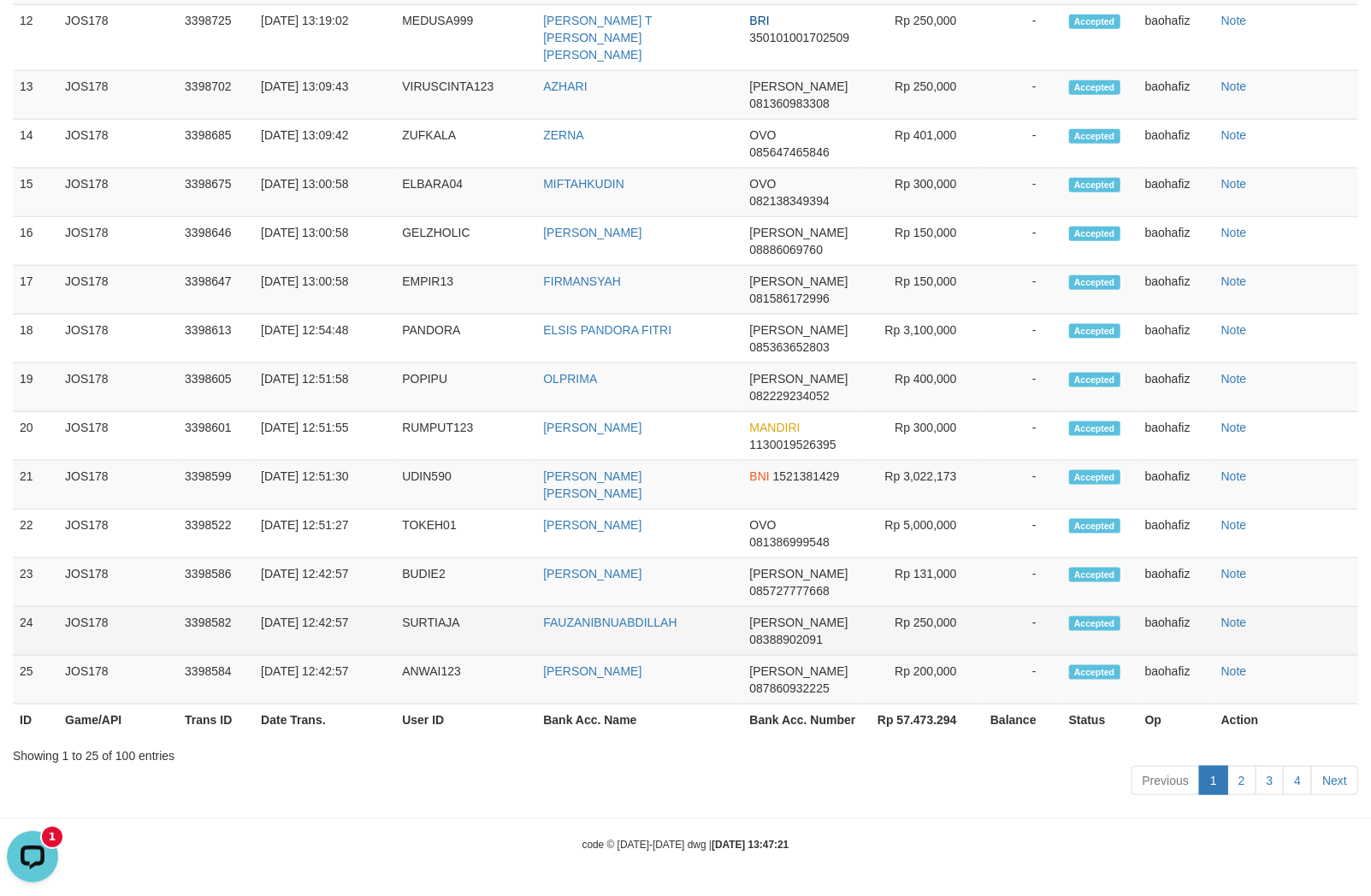
click at [597, 640] on td "FAUZANIBNUABDILLAH" at bounding box center [639, 631] width 206 height 49
click at [597, 639] on td "FAUZANIBNUABDILLAH" at bounding box center [639, 631] width 206 height 49
click at [412, 624] on td "SURTIAJA" at bounding box center [466, 631] width 141 height 49
drag, startPoint x: 412, startPoint y: 623, endPoint x: 1187, endPoint y: 623, distance: 775.0
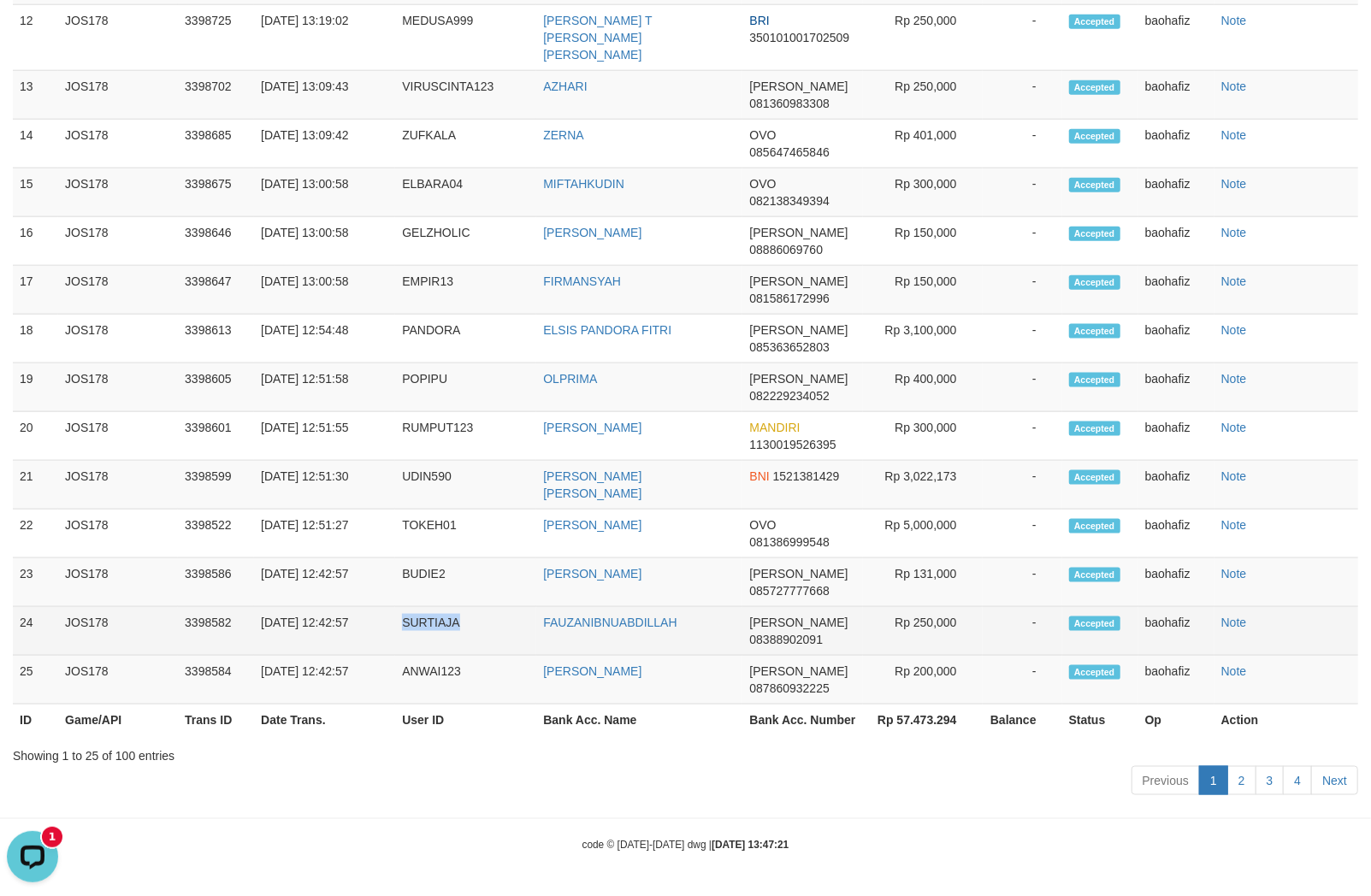
click at [416, 623] on td "SURTIAJA" at bounding box center [466, 631] width 141 height 49
click at [942, 627] on td "Rp 250,000" at bounding box center [922, 631] width 119 height 49
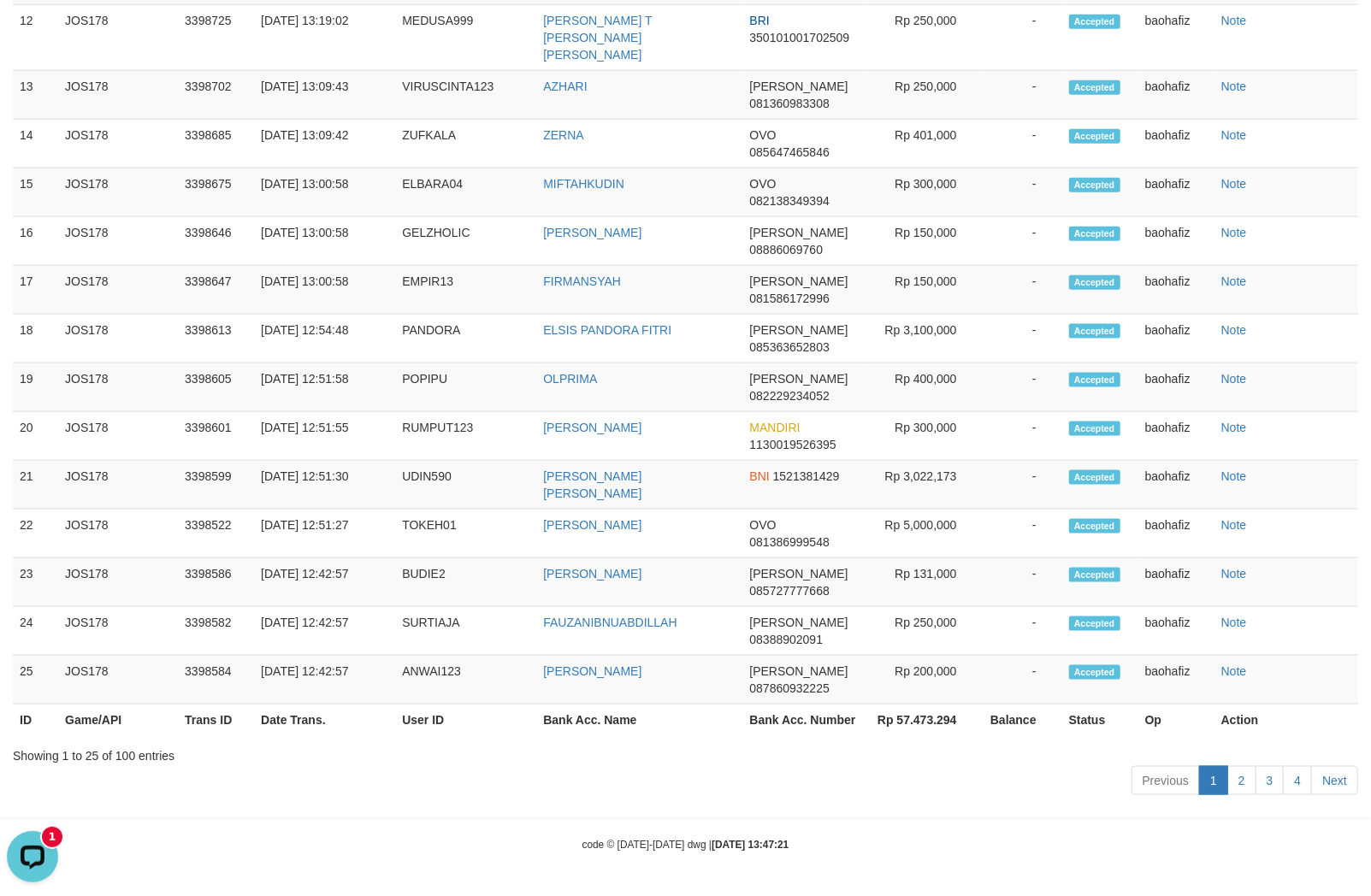
drag, startPoint x: 942, startPoint y: 627, endPoint x: 1380, endPoint y: 627, distance: 438.0
click at [955, 627] on td "Rp 250,000" at bounding box center [922, 631] width 119 height 49
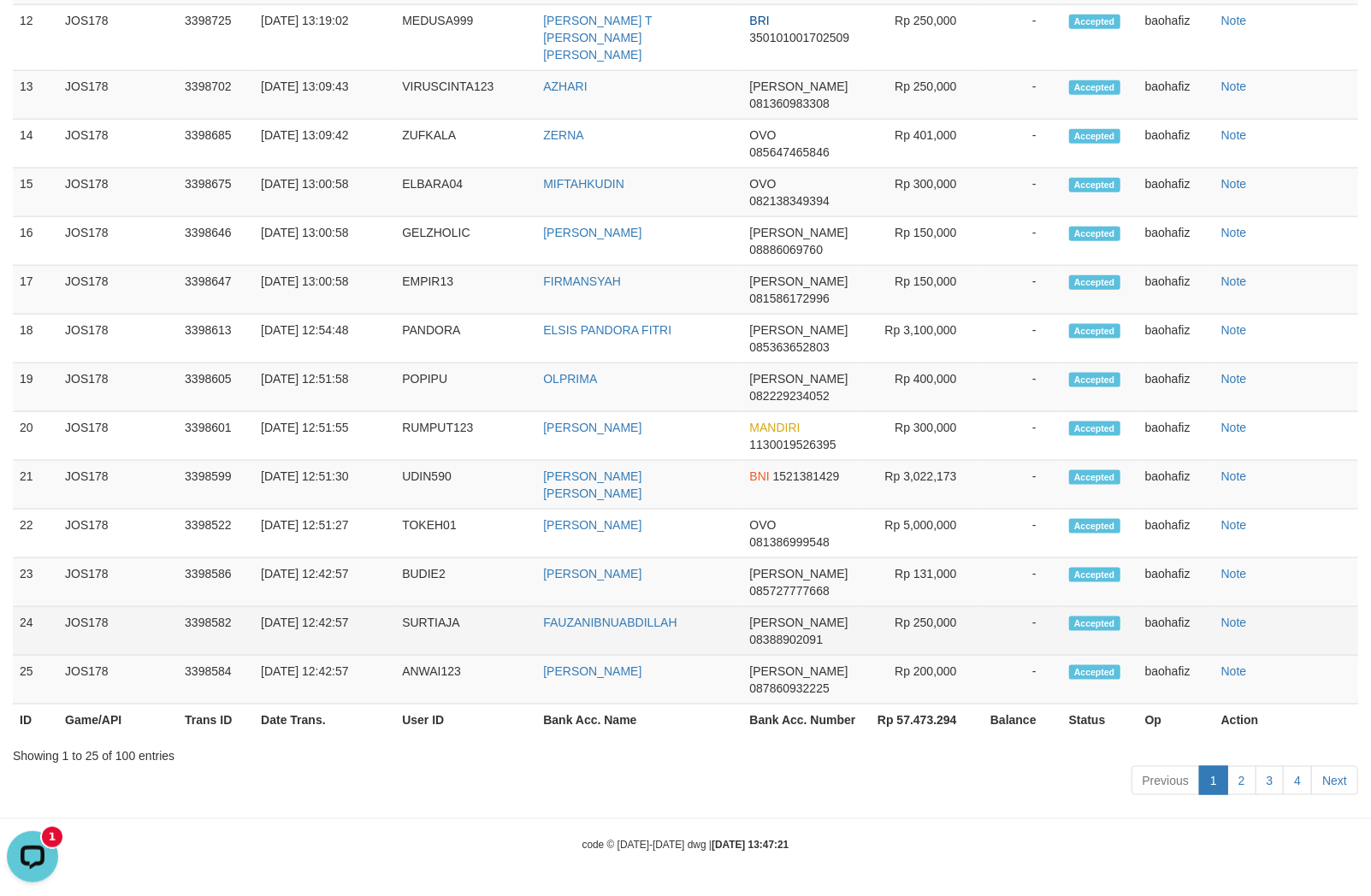
click at [605, 610] on td "FAUZANIBNUABDILLAH" at bounding box center [639, 631] width 206 height 49
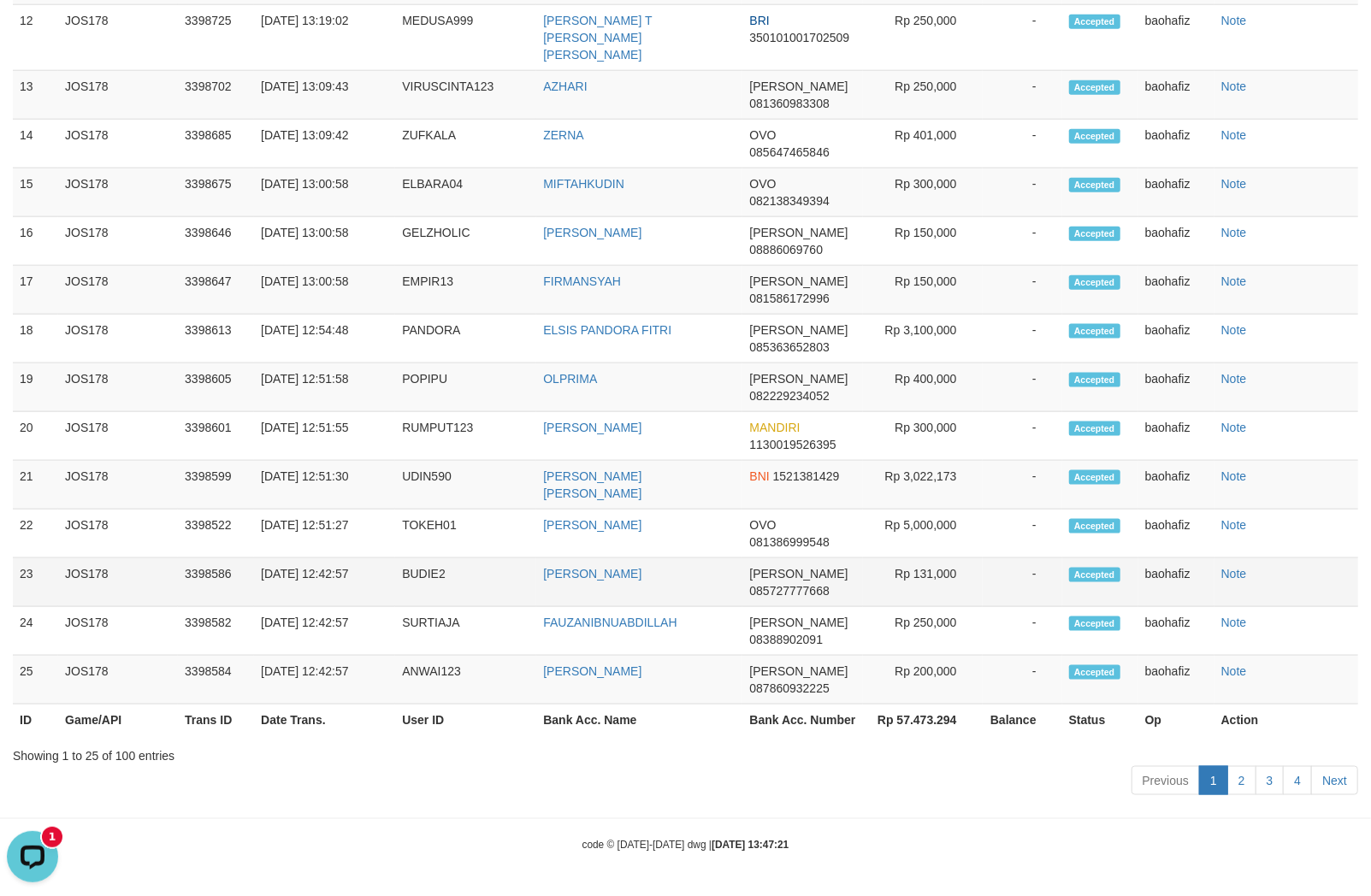
click at [605, 592] on td "BUDI SANTOSA" at bounding box center [639, 582] width 206 height 49
click at [428, 586] on td "BUDIE2" at bounding box center [466, 582] width 141 height 49
drag, startPoint x: 428, startPoint y: 586, endPoint x: 1334, endPoint y: 586, distance: 906.0
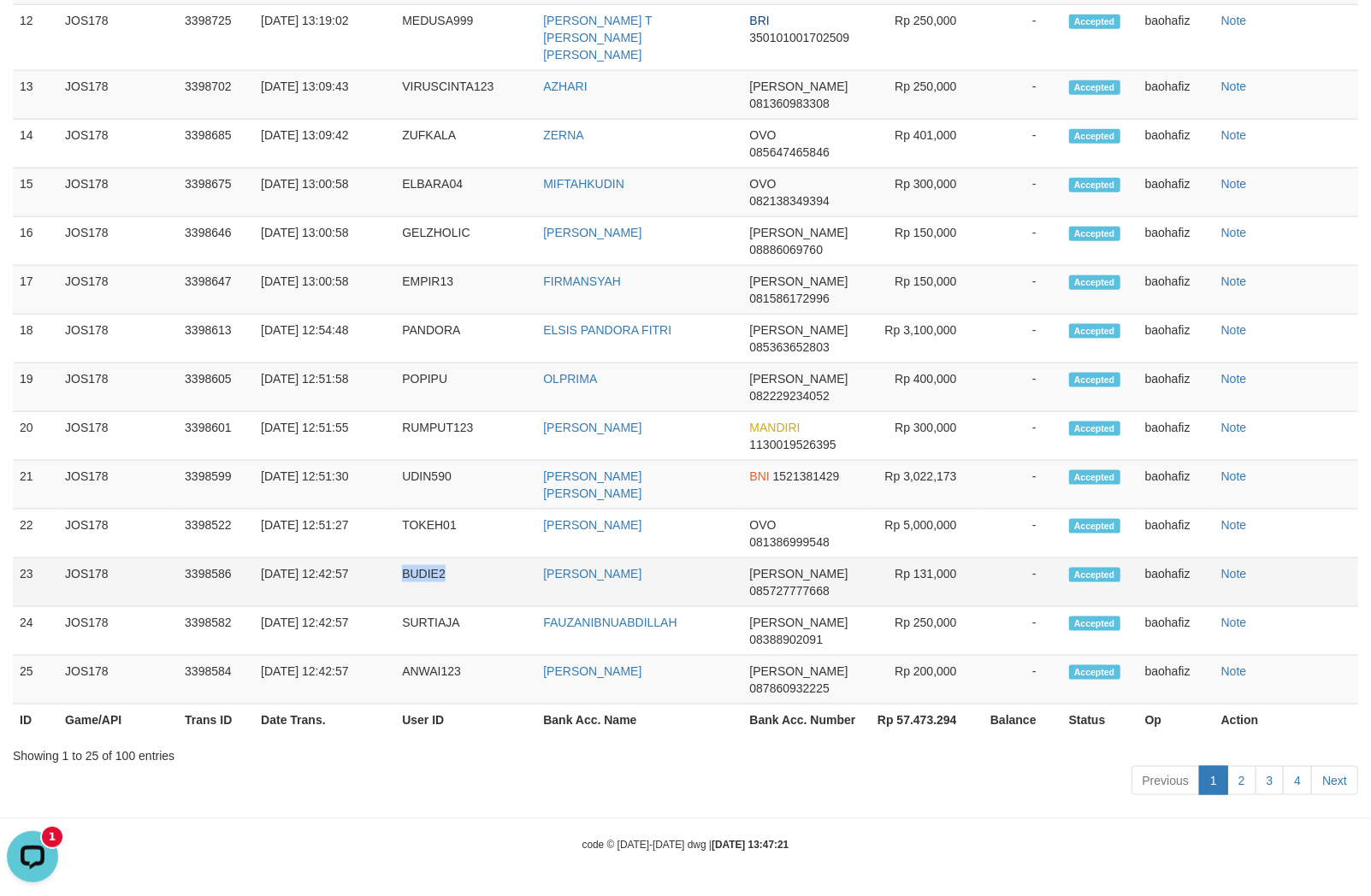
click at [437, 586] on td "BUDIE2" at bounding box center [466, 582] width 141 height 49
click at [932, 604] on td "Rp 131,000" at bounding box center [922, 582] width 119 height 49
drag, startPoint x: 932, startPoint y: 604, endPoint x: 1247, endPoint y: 603, distance: 315.0
click at [933, 604] on td "Rp 131,000" at bounding box center [922, 582] width 119 height 49
click at [941, 591] on td "Rp 131,000" at bounding box center [922, 582] width 119 height 49
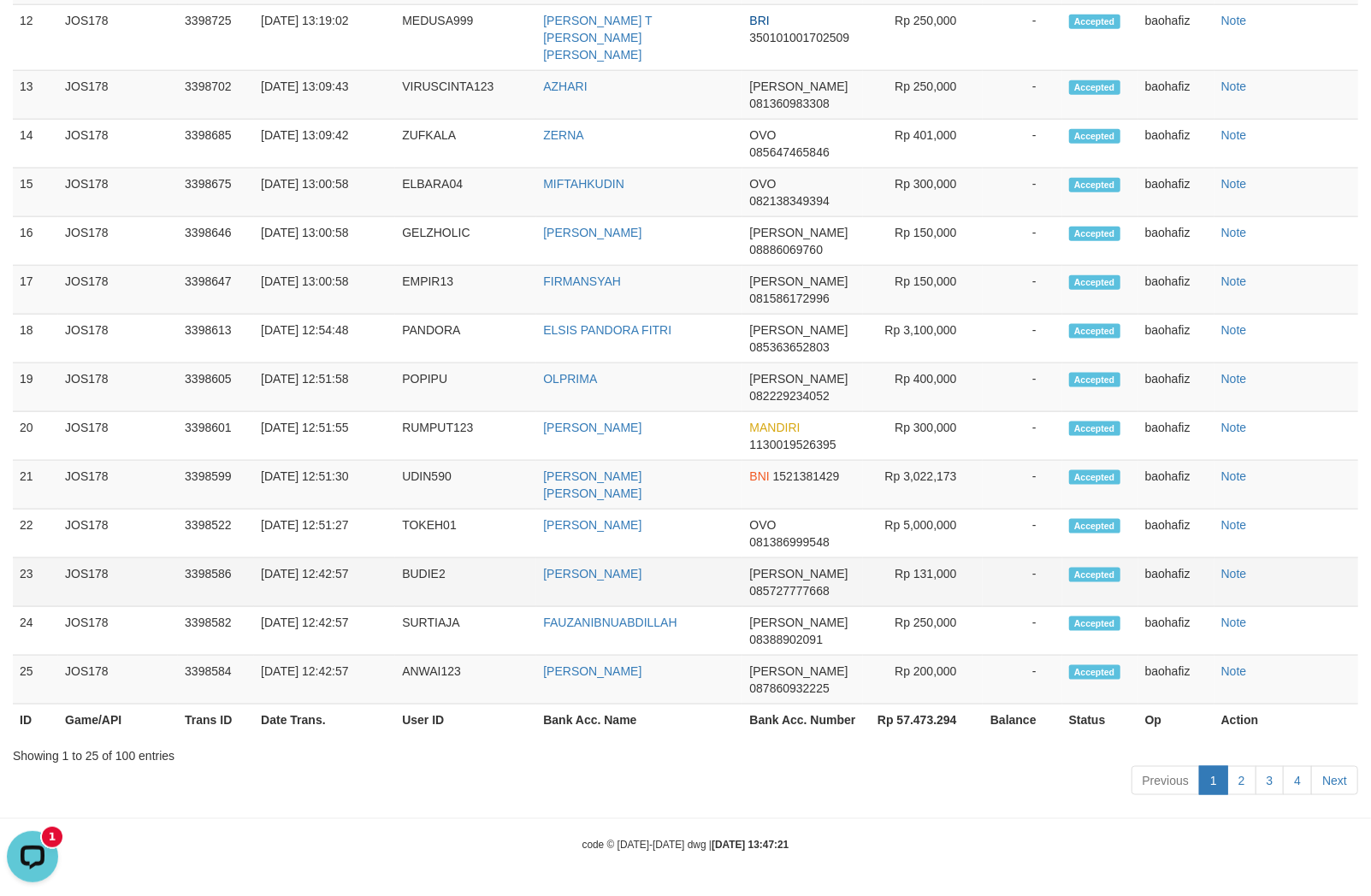
click at [941, 591] on td "Rp 131,000" at bounding box center [922, 582] width 119 height 49
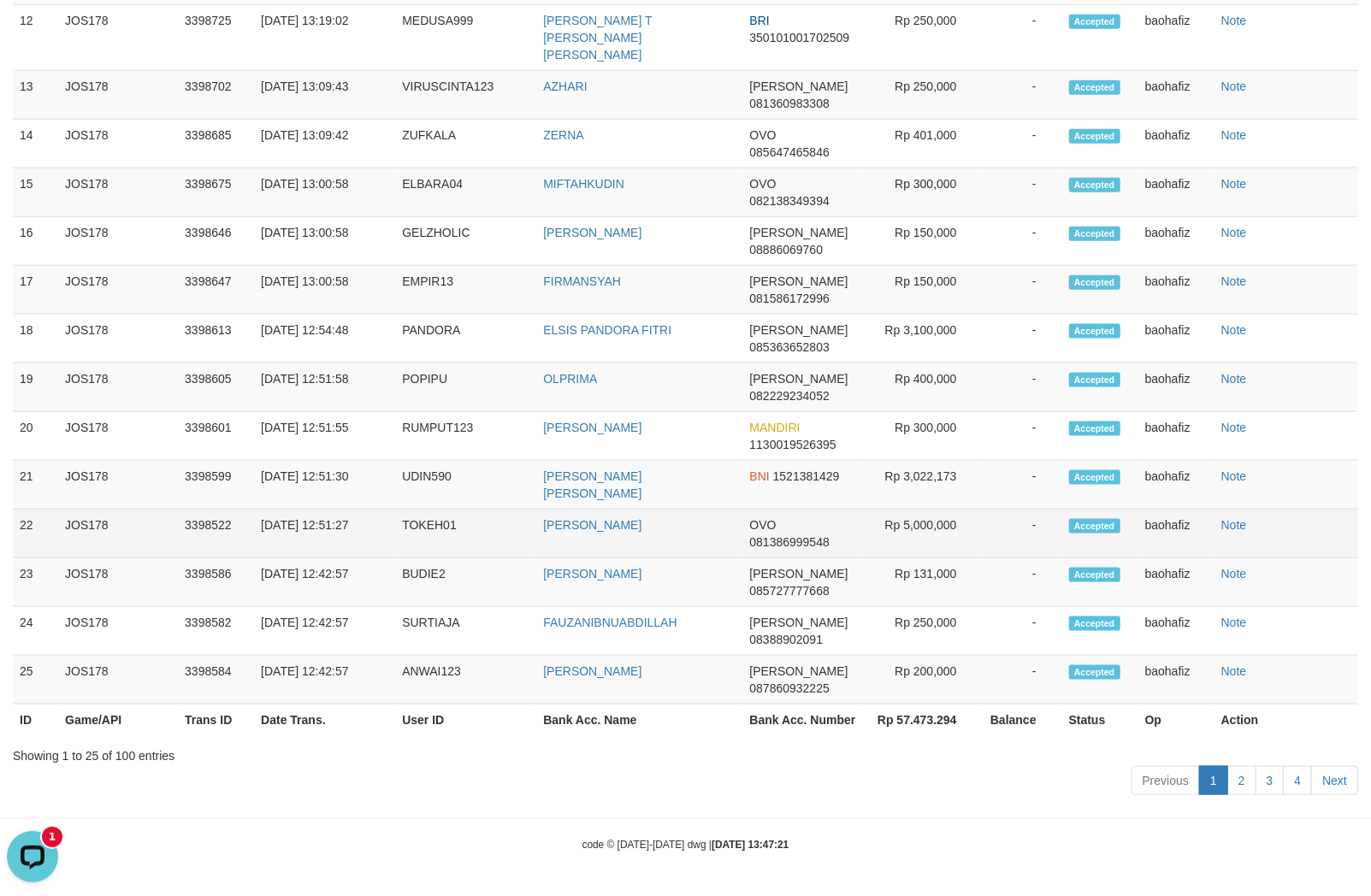
click at [626, 550] on td "[PERSON_NAME]" at bounding box center [639, 533] width 206 height 49
click at [425, 520] on td "TOKEH01" at bounding box center [466, 533] width 141 height 49
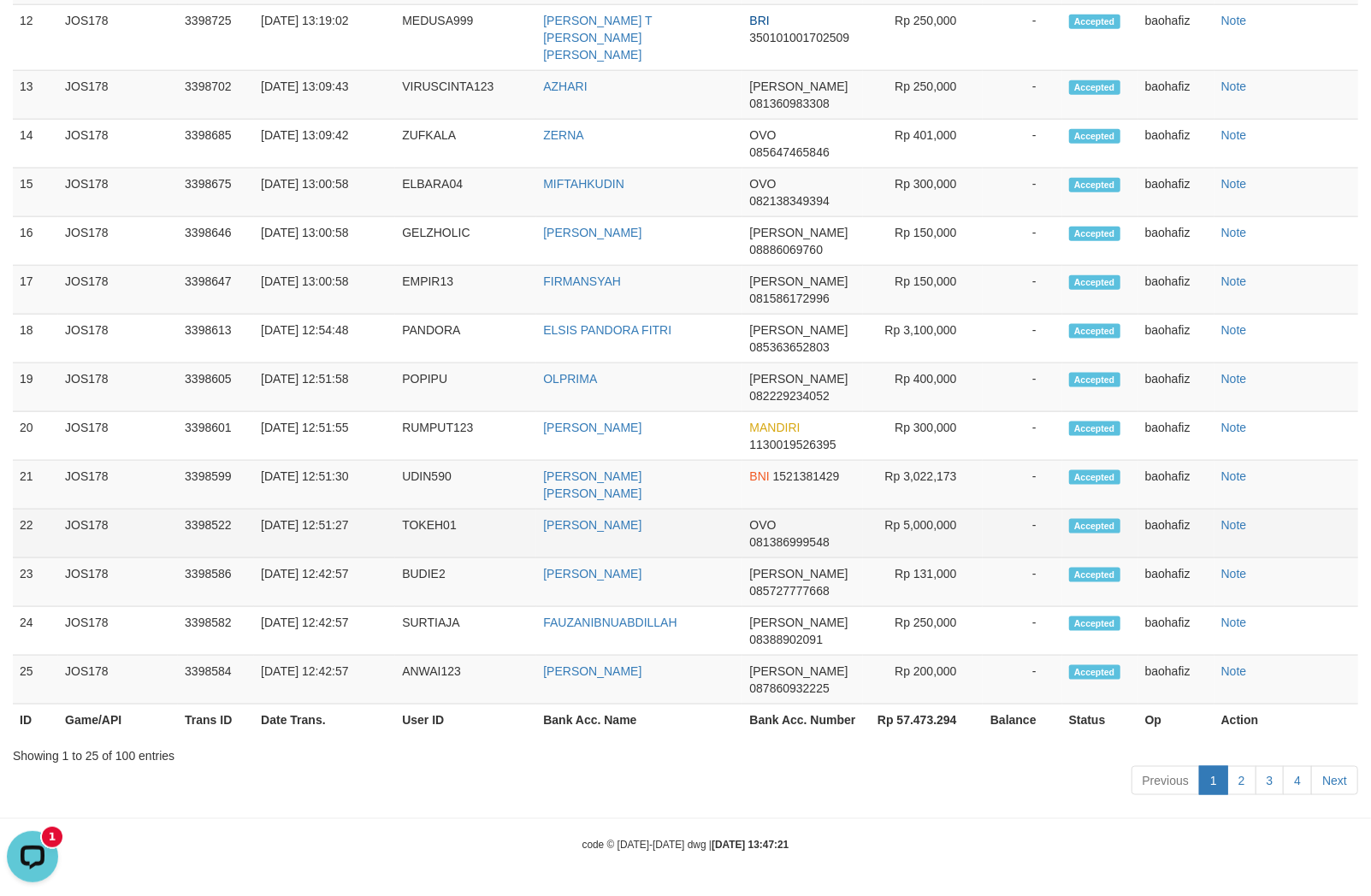
click at [936, 544] on td "Rp 5,000,000" at bounding box center [922, 533] width 119 height 49
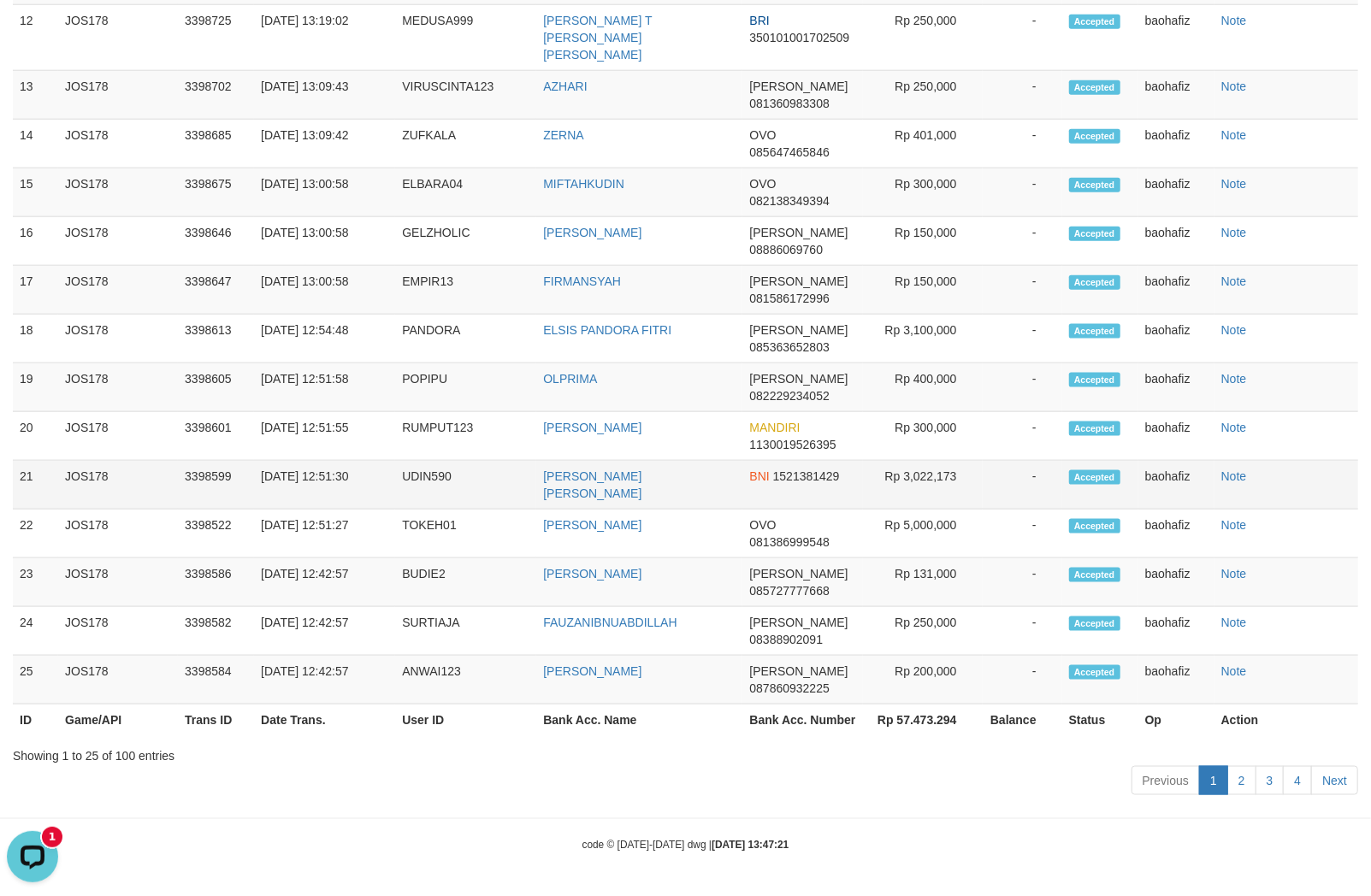
click at [656, 502] on td "INDRA BAYU KUSUMA" at bounding box center [639, 484] width 206 height 49
click at [419, 493] on td "UDIN590" at bounding box center [466, 484] width 141 height 49
click at [422, 493] on td "UDIN590" at bounding box center [466, 484] width 141 height 49
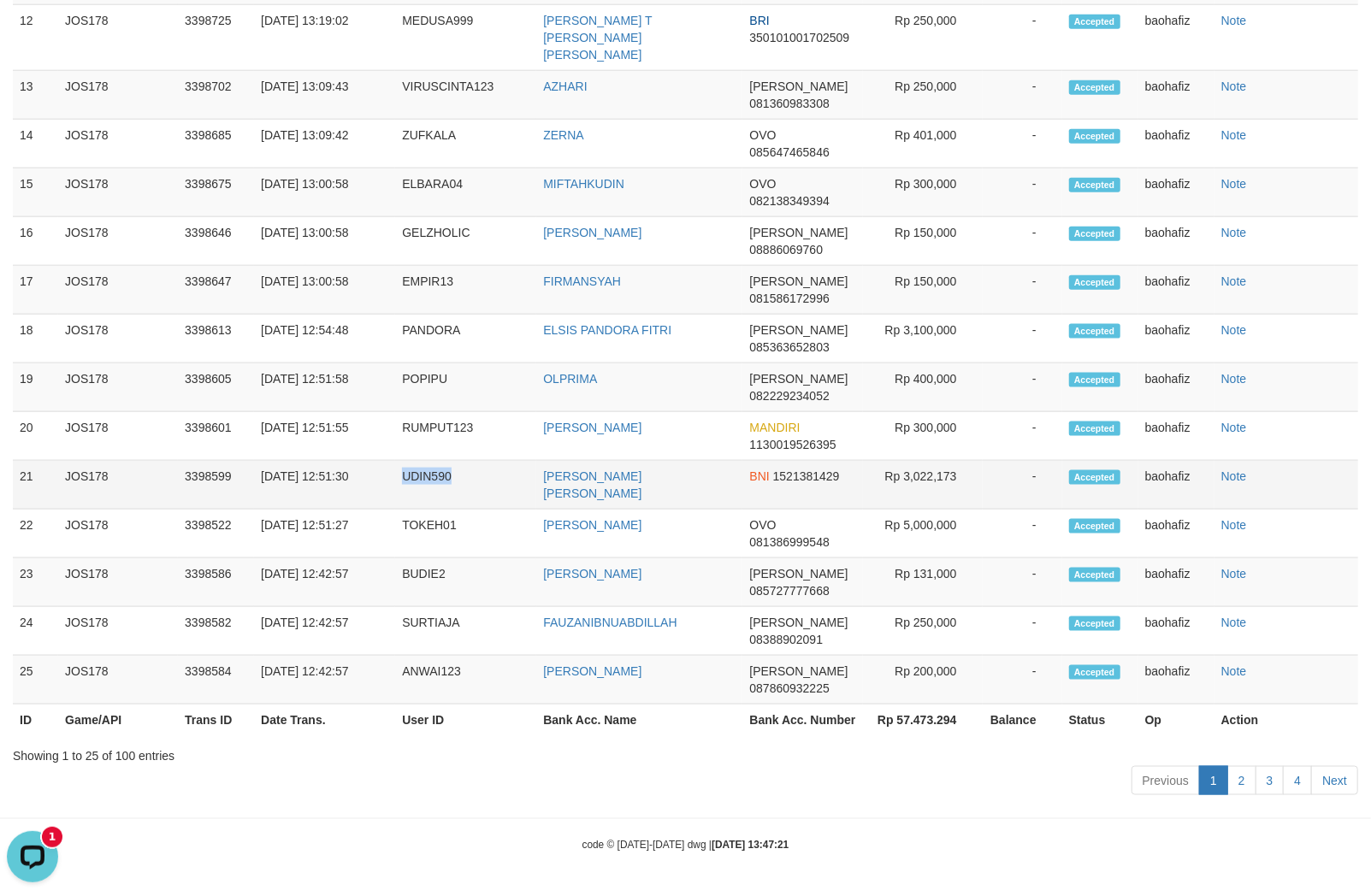
click at [422, 493] on td "UDIN590" at bounding box center [466, 484] width 141 height 49
click at [938, 488] on td "Rp 3,022,173" at bounding box center [922, 484] width 119 height 49
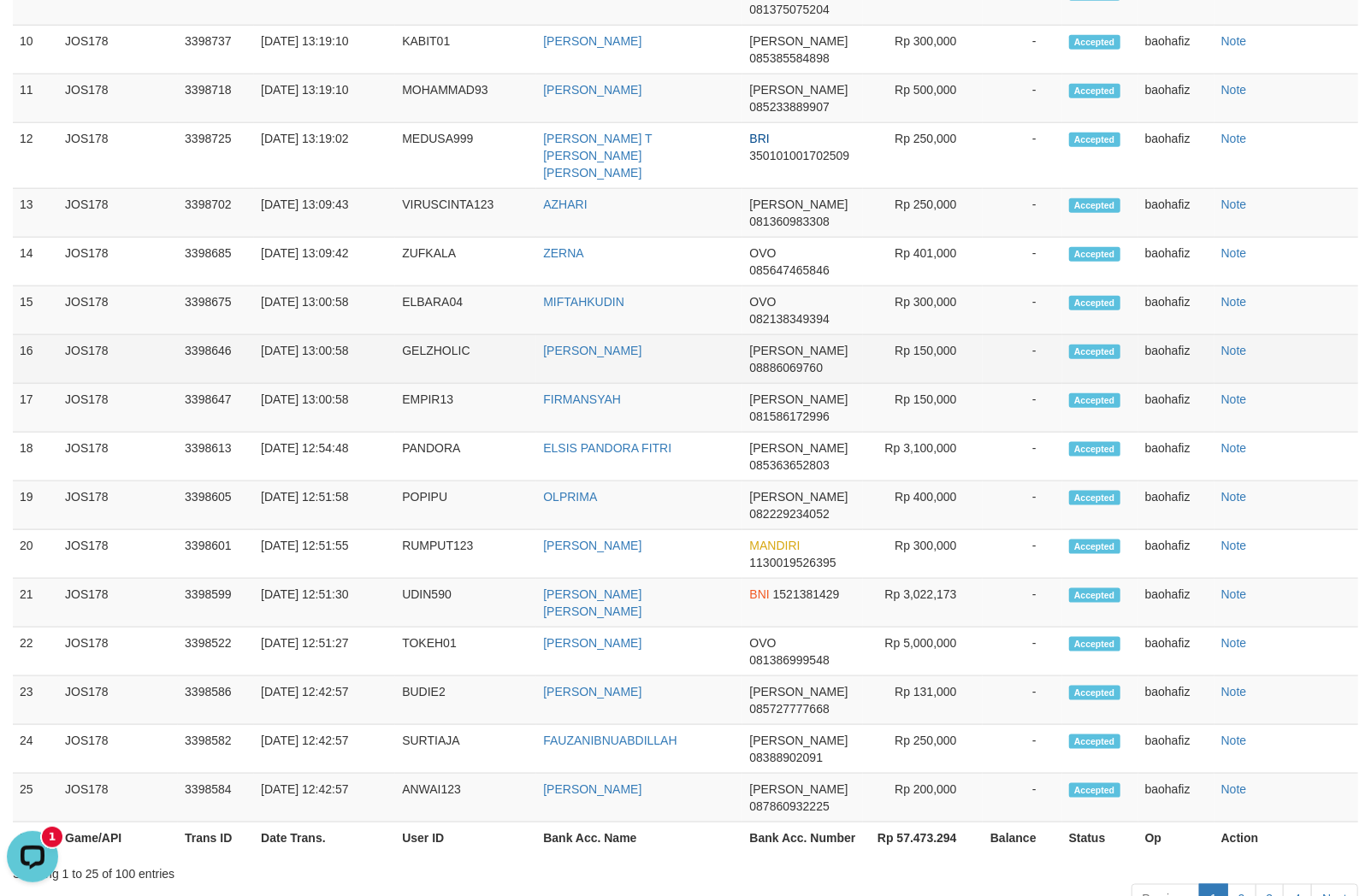
scroll to position [949, 0]
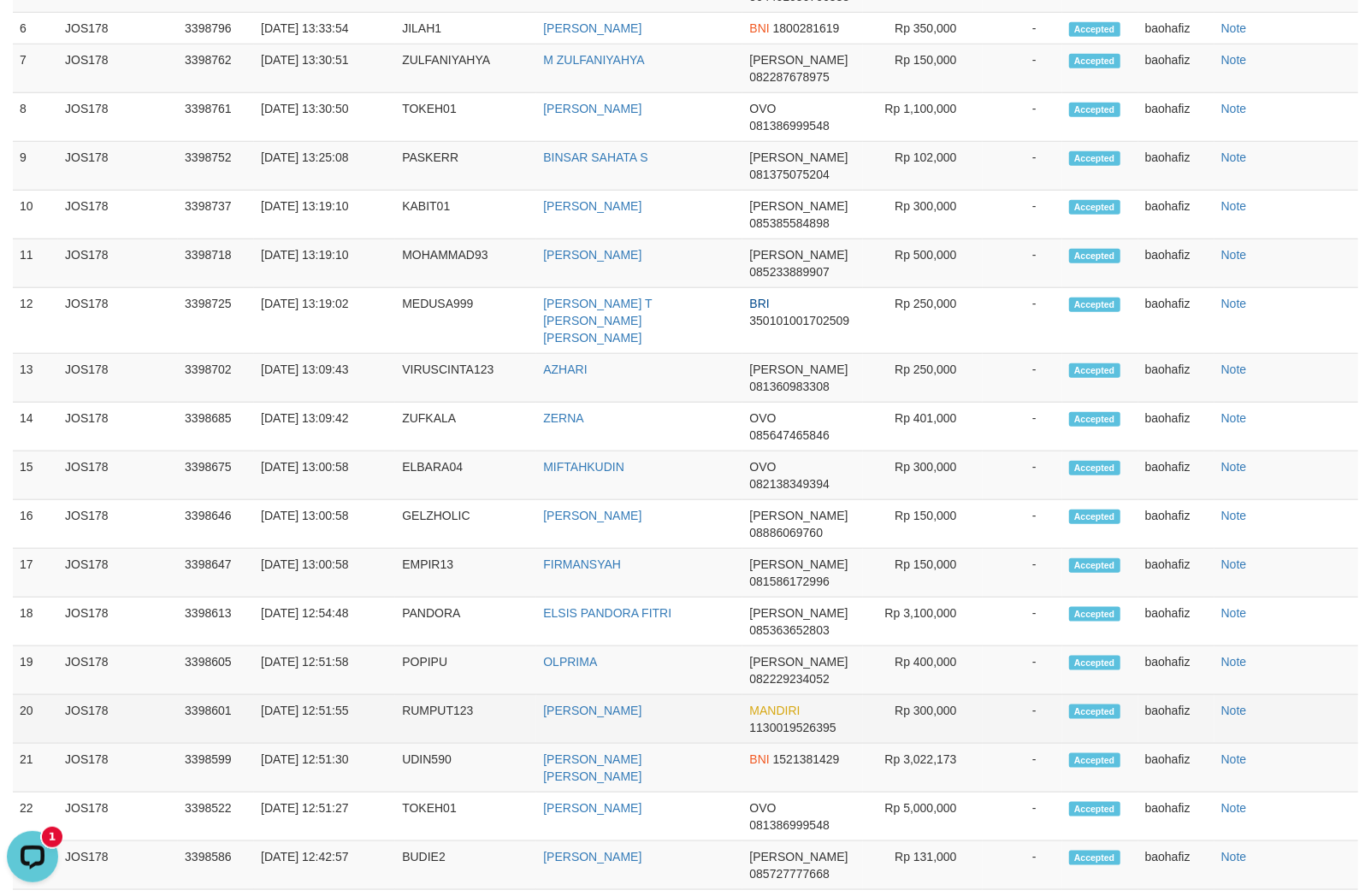
click at [571, 737] on td "USMAN ARIPIN" at bounding box center [639, 719] width 206 height 49
click at [433, 716] on td "RUMPUT123" at bounding box center [466, 719] width 141 height 49
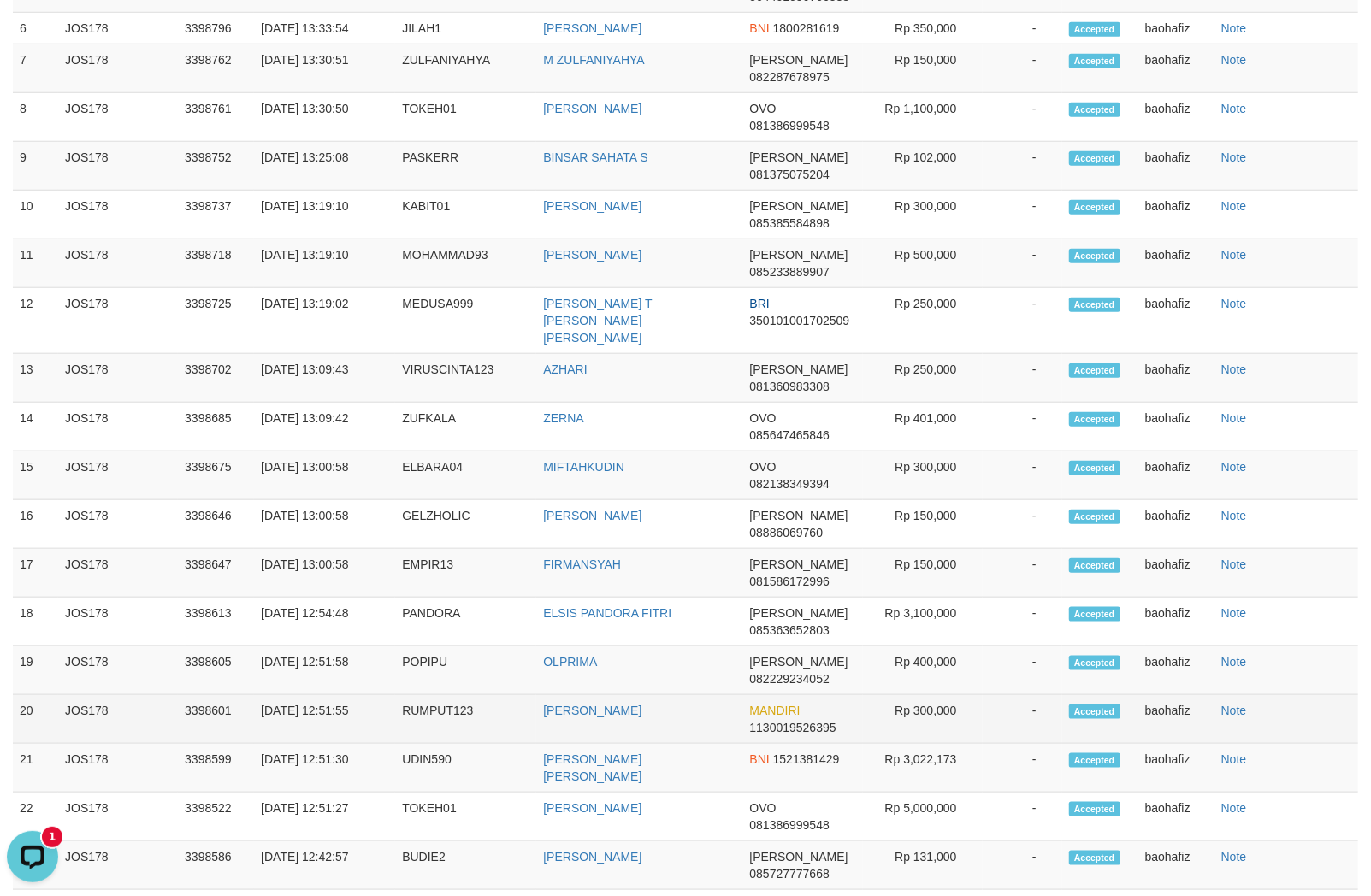
click at [920, 737] on td "Rp 300,000" at bounding box center [922, 719] width 119 height 49
drag, startPoint x: 920, startPoint y: 737, endPoint x: 939, endPoint y: 727, distance: 21.5
click at [922, 737] on td "Rp 300,000" at bounding box center [922, 719] width 119 height 49
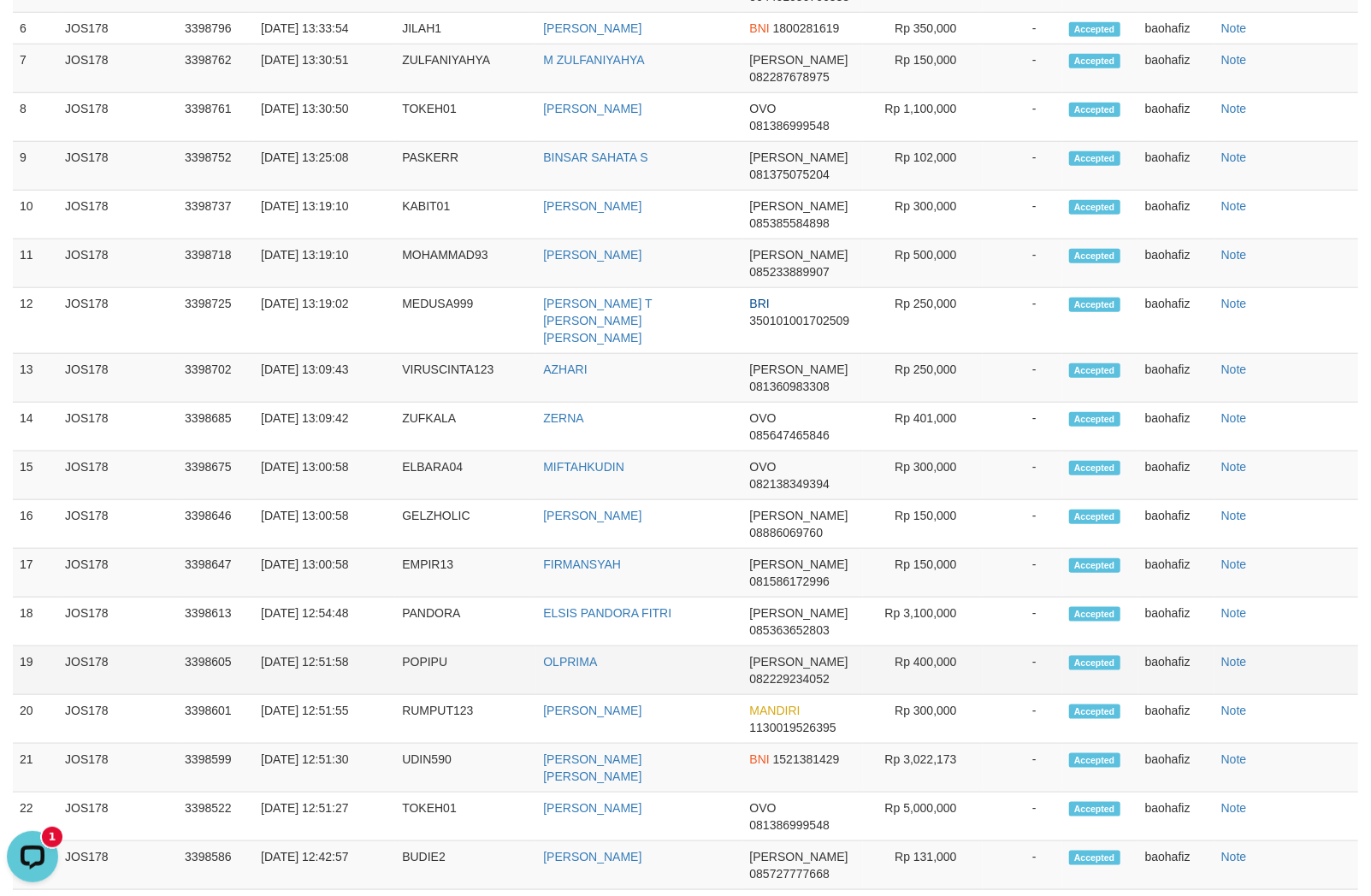
click at [576, 695] on td "OLPRIMA" at bounding box center [639, 671] width 206 height 49
click at [420, 670] on td "POPIPU" at bounding box center [466, 671] width 141 height 49
drag, startPoint x: 420, startPoint y: 670, endPoint x: 1324, endPoint y: 670, distance: 904.0
click at [421, 670] on td "POPIPU" at bounding box center [466, 671] width 141 height 49
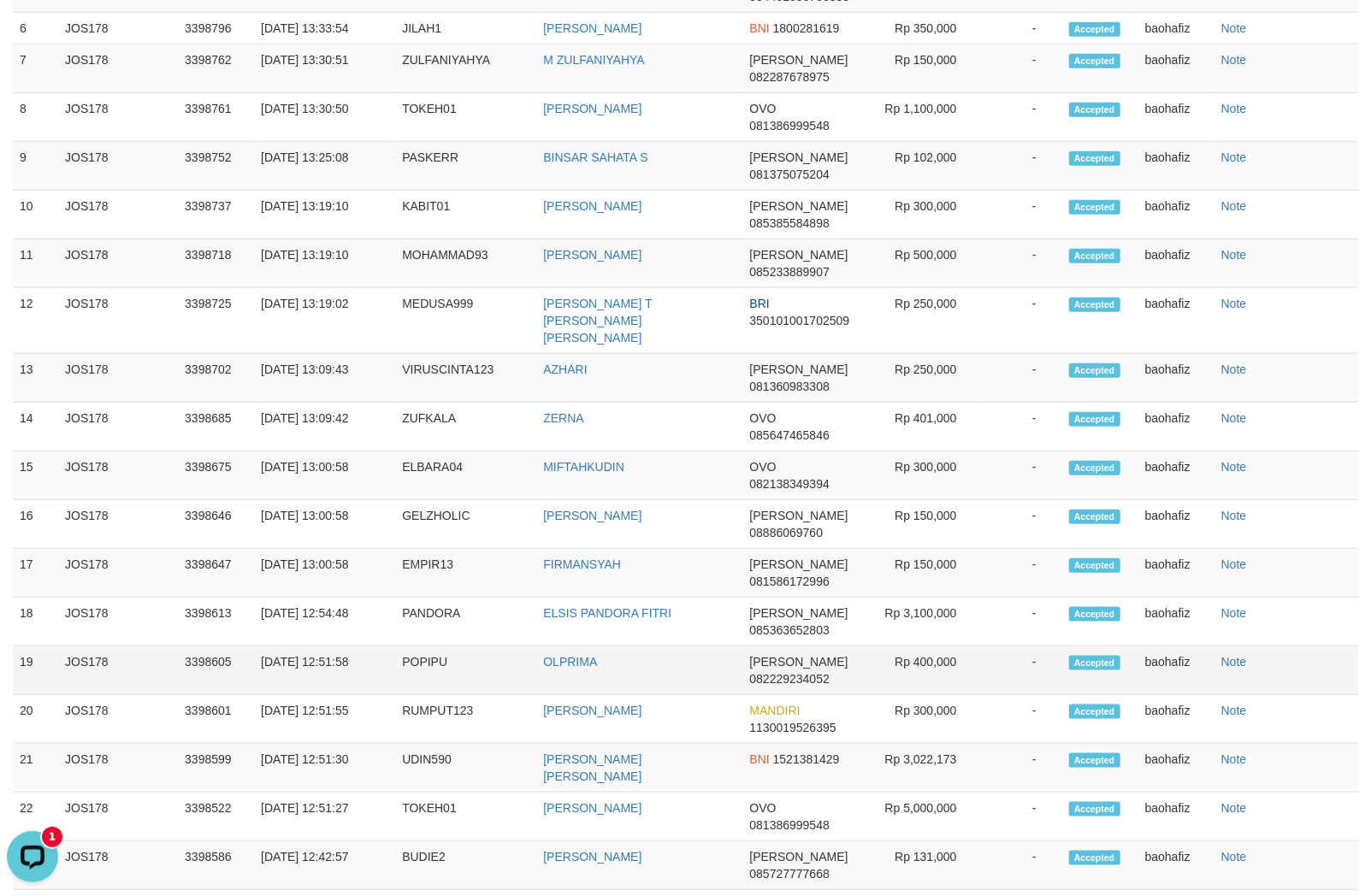
click at [948, 686] on td "Rp 400,000" at bounding box center [922, 671] width 119 height 49
click at [933, 687] on td "Rp 400,000" at bounding box center [922, 671] width 119 height 49
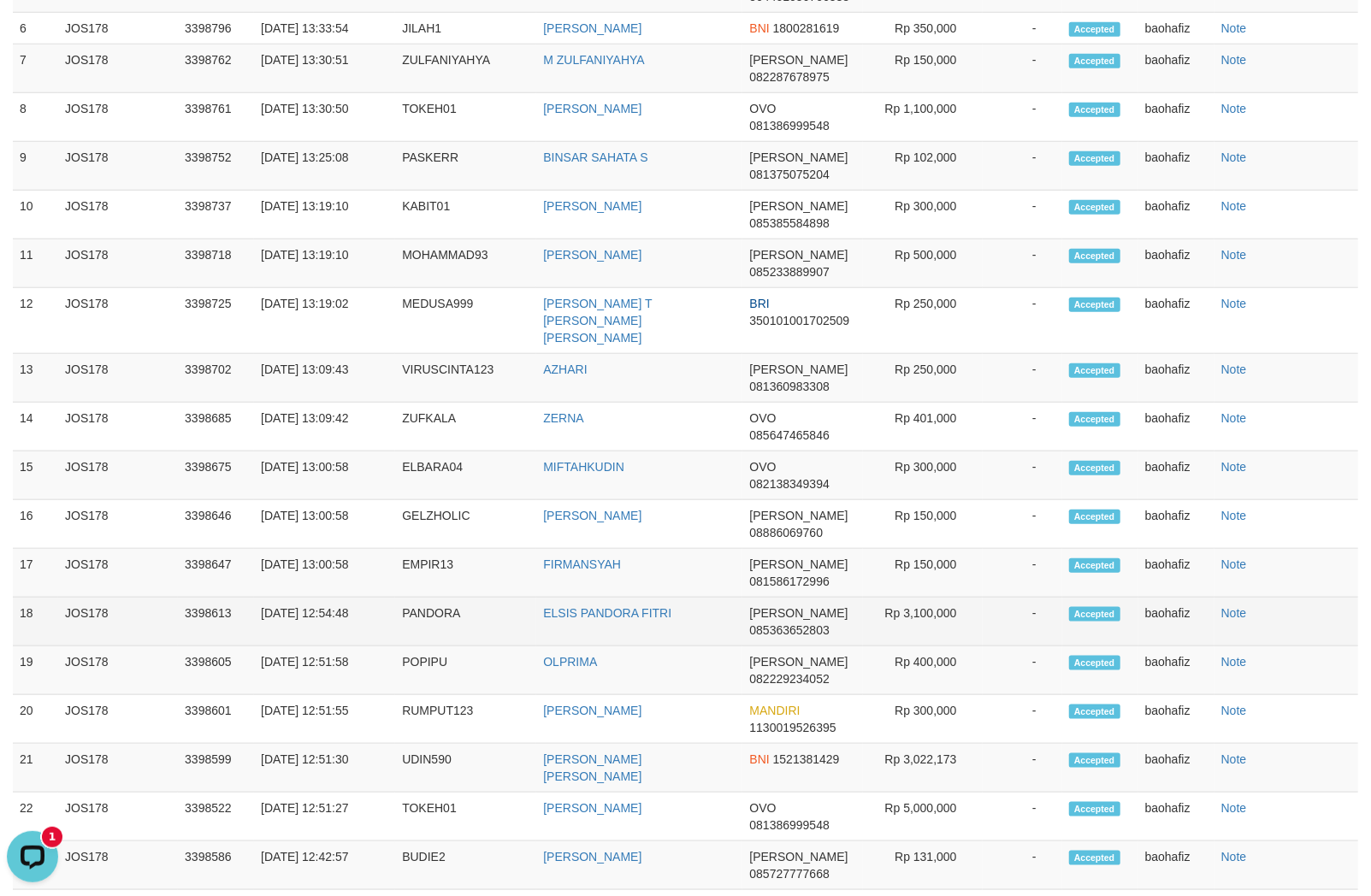
click at [660, 647] on td "ELSIS PANDORA FITRI" at bounding box center [639, 622] width 206 height 49
click at [454, 641] on td "PANDORA" at bounding box center [466, 622] width 141 height 49
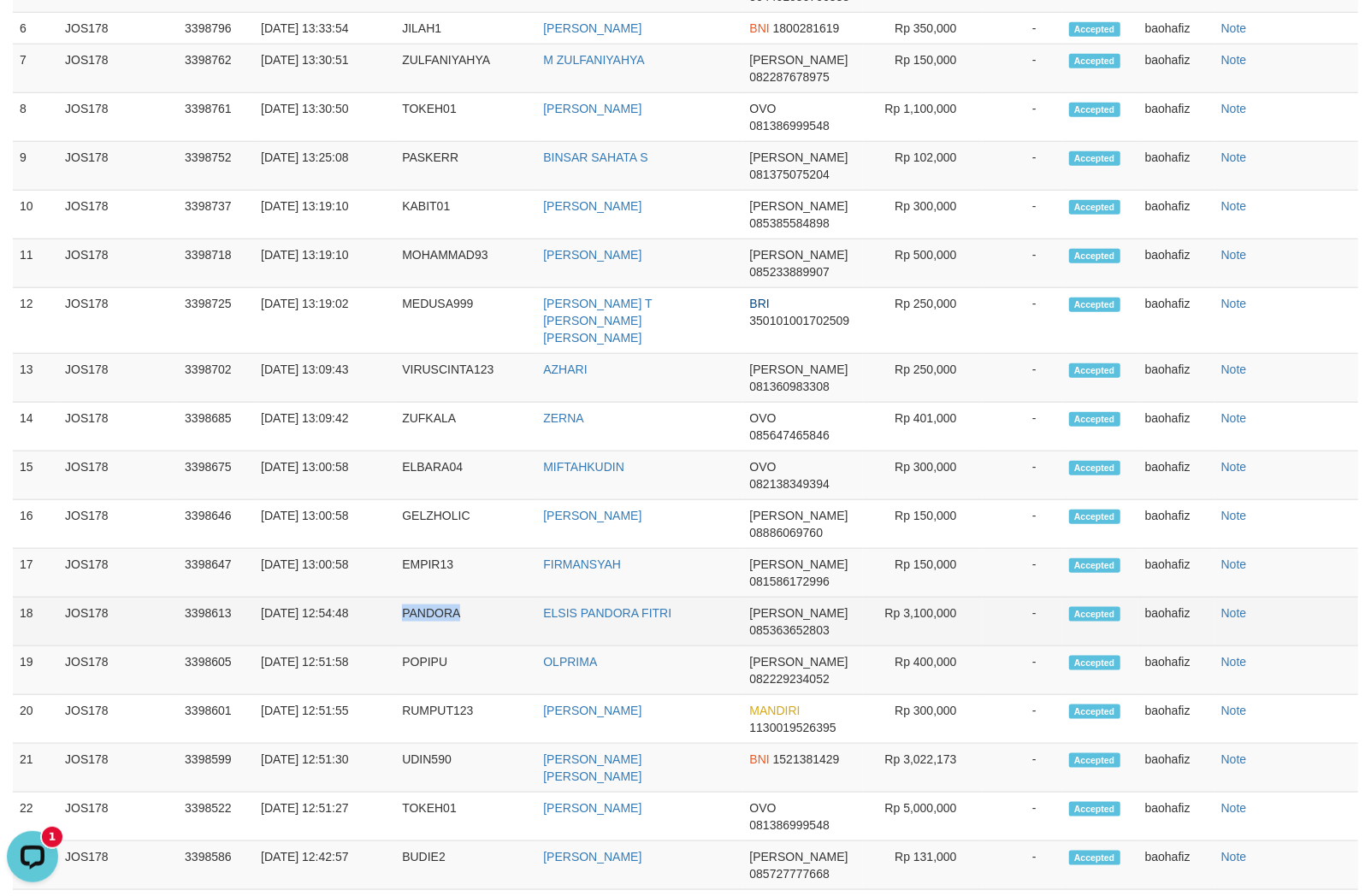
click at [448, 638] on td "PANDORA" at bounding box center [466, 622] width 141 height 49
click at [448, 635] on td "PANDORA" at bounding box center [466, 622] width 141 height 49
click at [453, 633] on td "PANDORA" at bounding box center [466, 622] width 141 height 49
click at [446, 632] on td "PANDORA" at bounding box center [466, 622] width 141 height 49
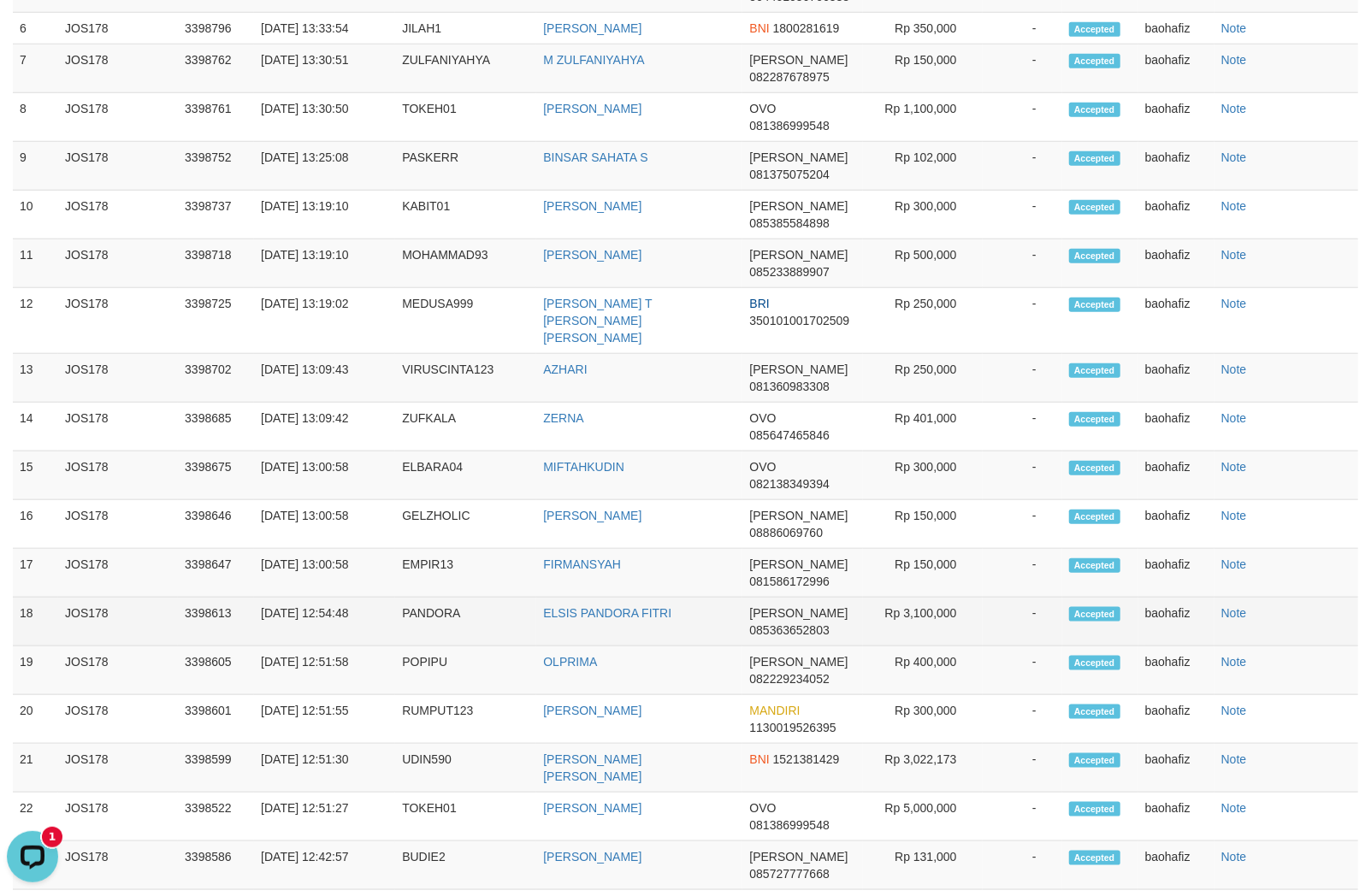
click at [939, 640] on td "Rp 3,100,000" at bounding box center [922, 622] width 119 height 49
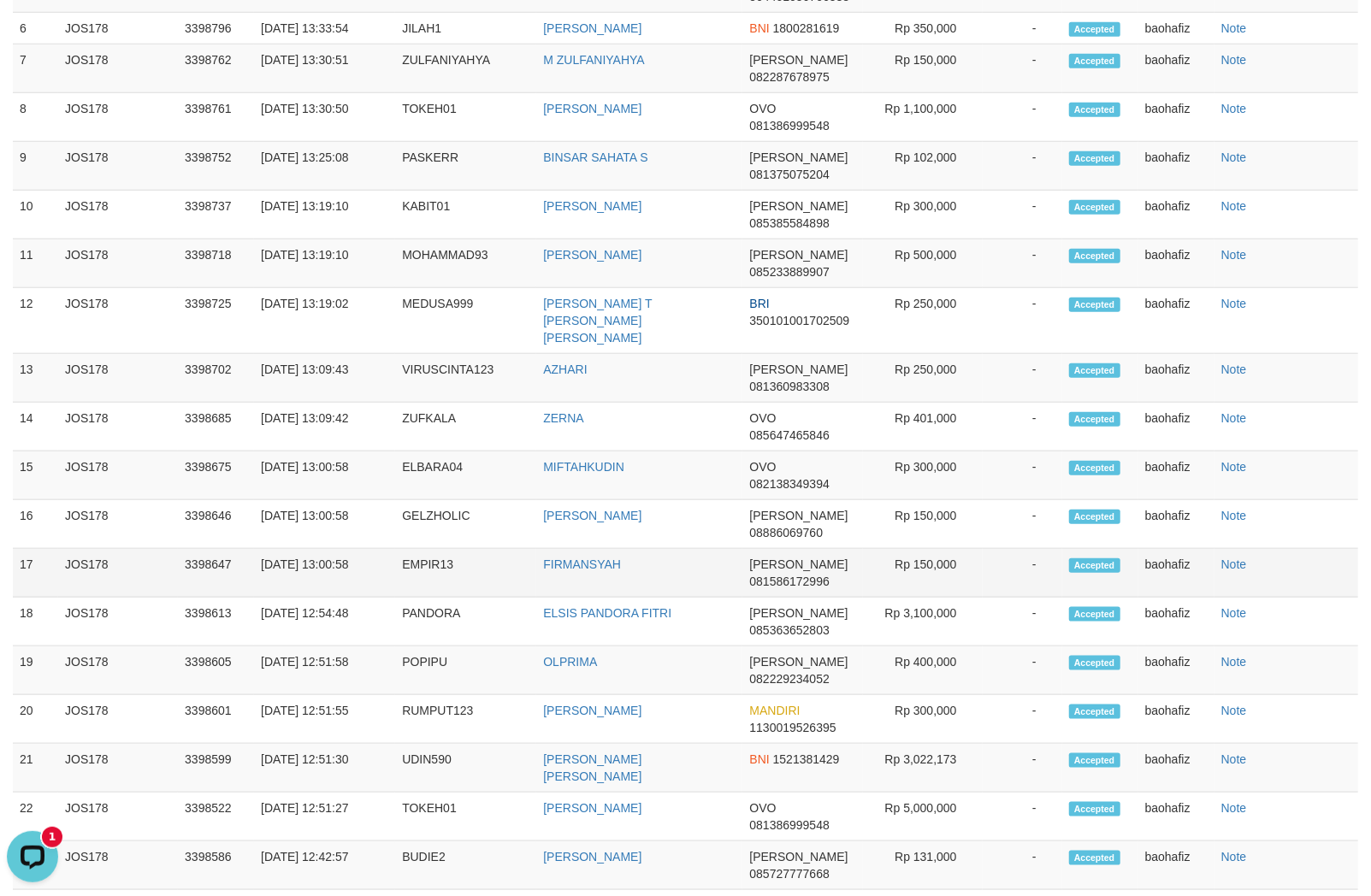
click at [575, 598] on td "FIRMANSYAH" at bounding box center [639, 573] width 206 height 49
click at [444, 598] on td "EMPIR13" at bounding box center [466, 573] width 141 height 49
click at [431, 596] on td "EMPIR13" at bounding box center [466, 573] width 141 height 49
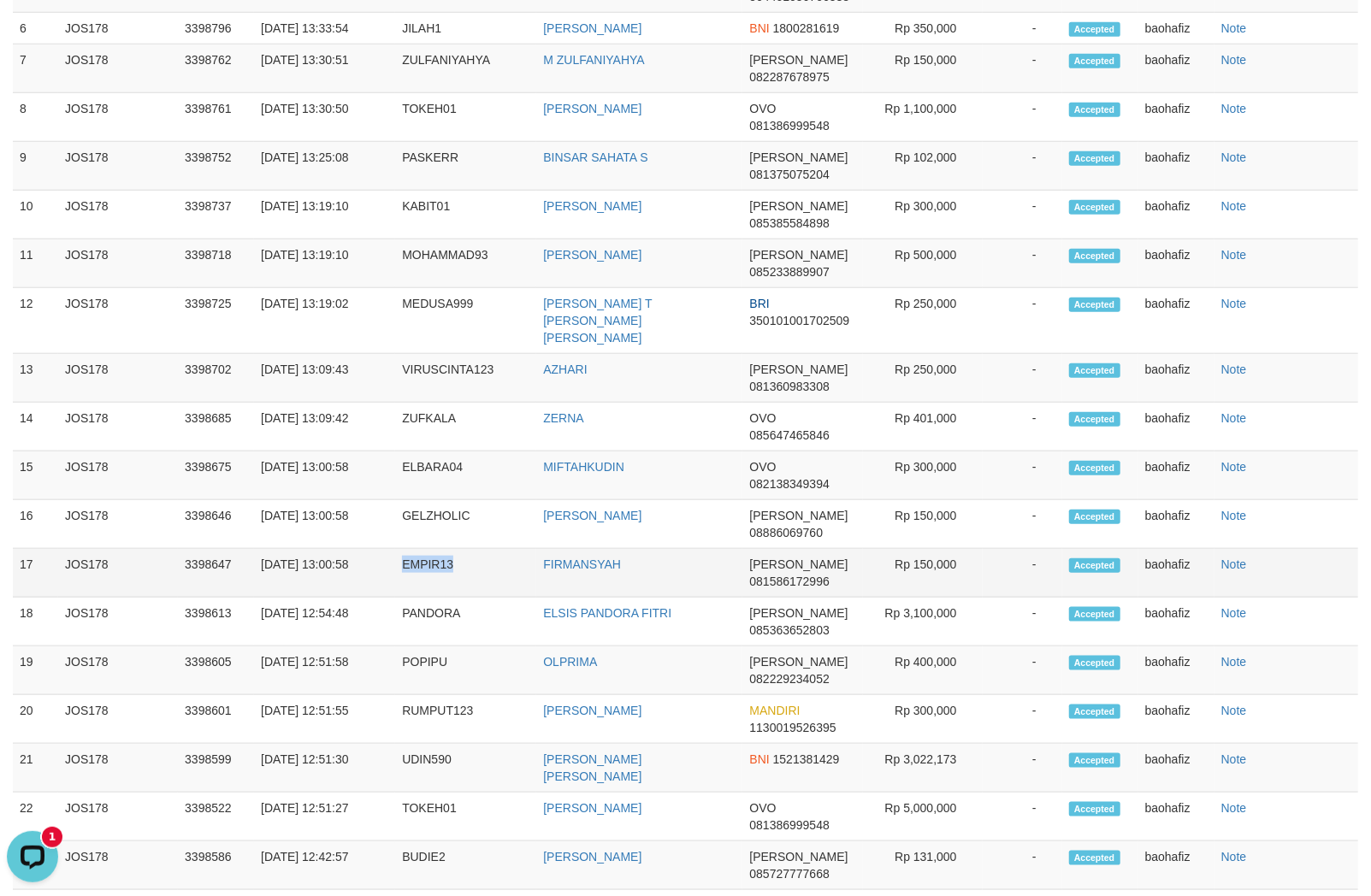
click at [431, 596] on td "EMPIR13" at bounding box center [466, 573] width 141 height 49
click at [943, 593] on td "Rp 150,000" at bounding box center [922, 573] width 119 height 49
drag, startPoint x: 943, startPoint y: 593, endPoint x: 1024, endPoint y: 591, distance: 81.0
click at [942, 593] on td "Rp 150,000" at bounding box center [922, 573] width 119 height 49
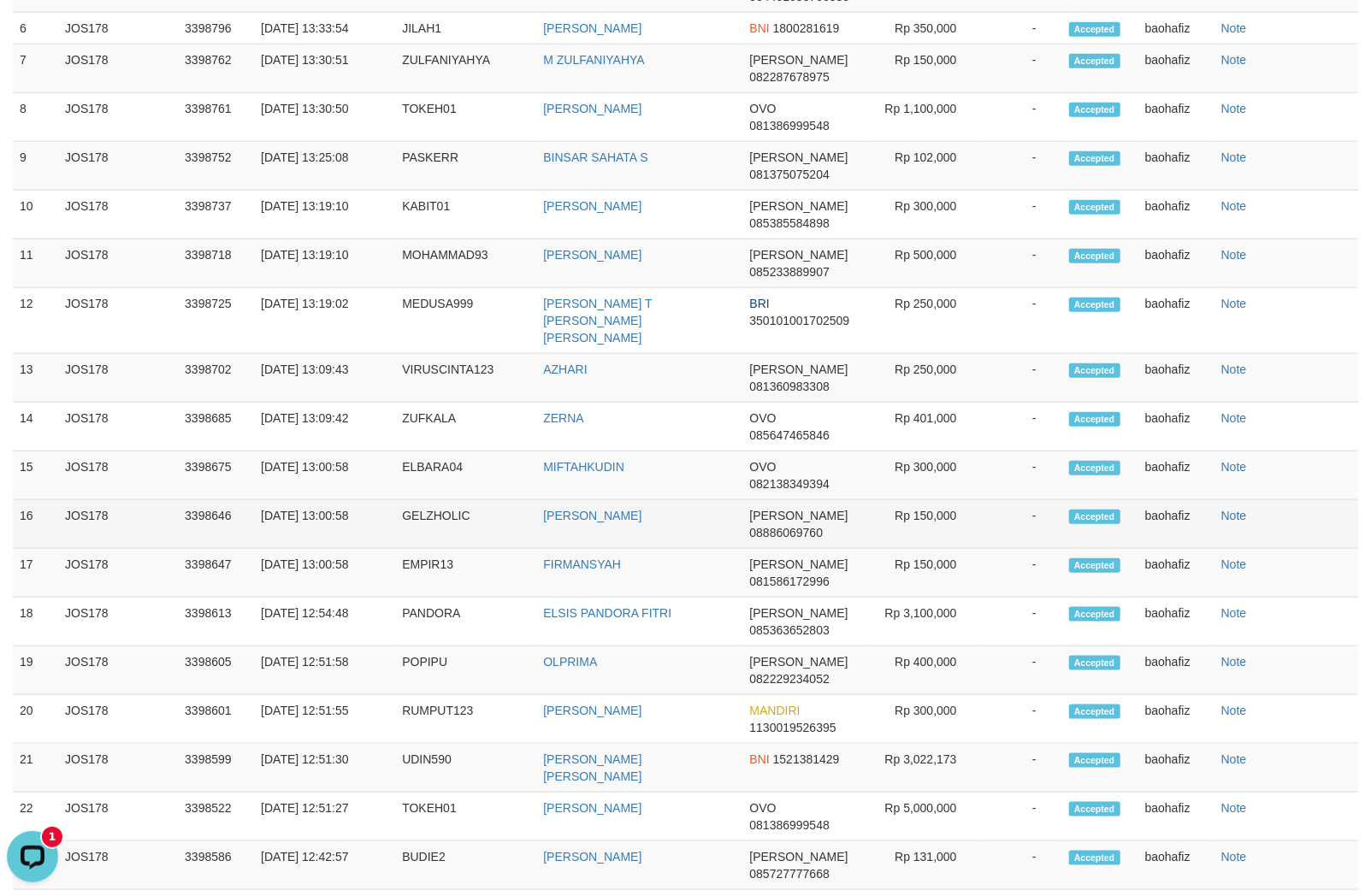
click at [556, 549] on td "[PERSON_NAME]" at bounding box center [639, 524] width 206 height 49
click at [556, 549] on td "ANDI SAEFUDIN" at bounding box center [639, 524] width 206 height 49
click at [437, 536] on td "GELZHOLIC" at bounding box center [466, 524] width 141 height 49
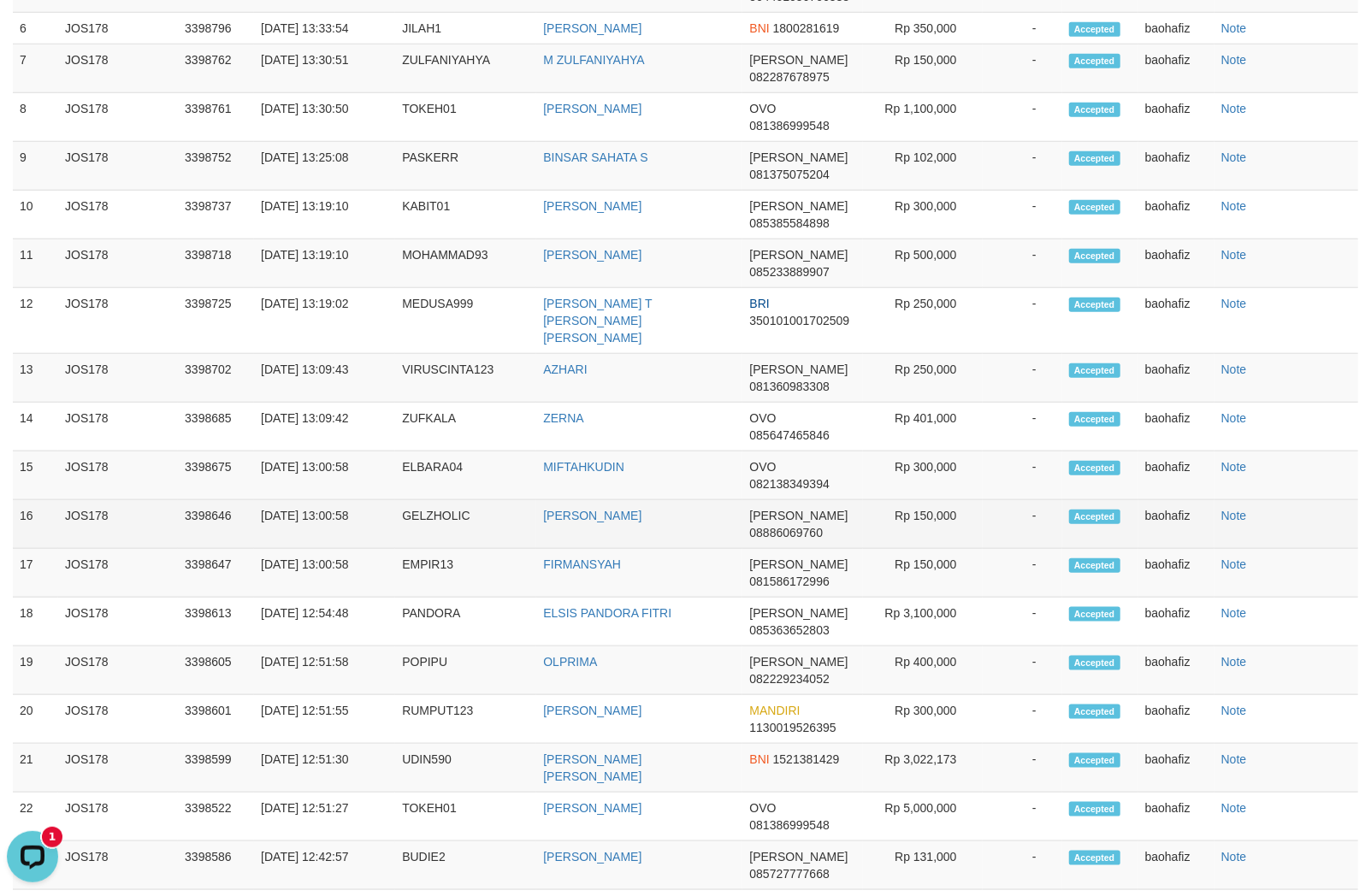
click at [933, 530] on td "Rp 150,000" at bounding box center [922, 524] width 119 height 49
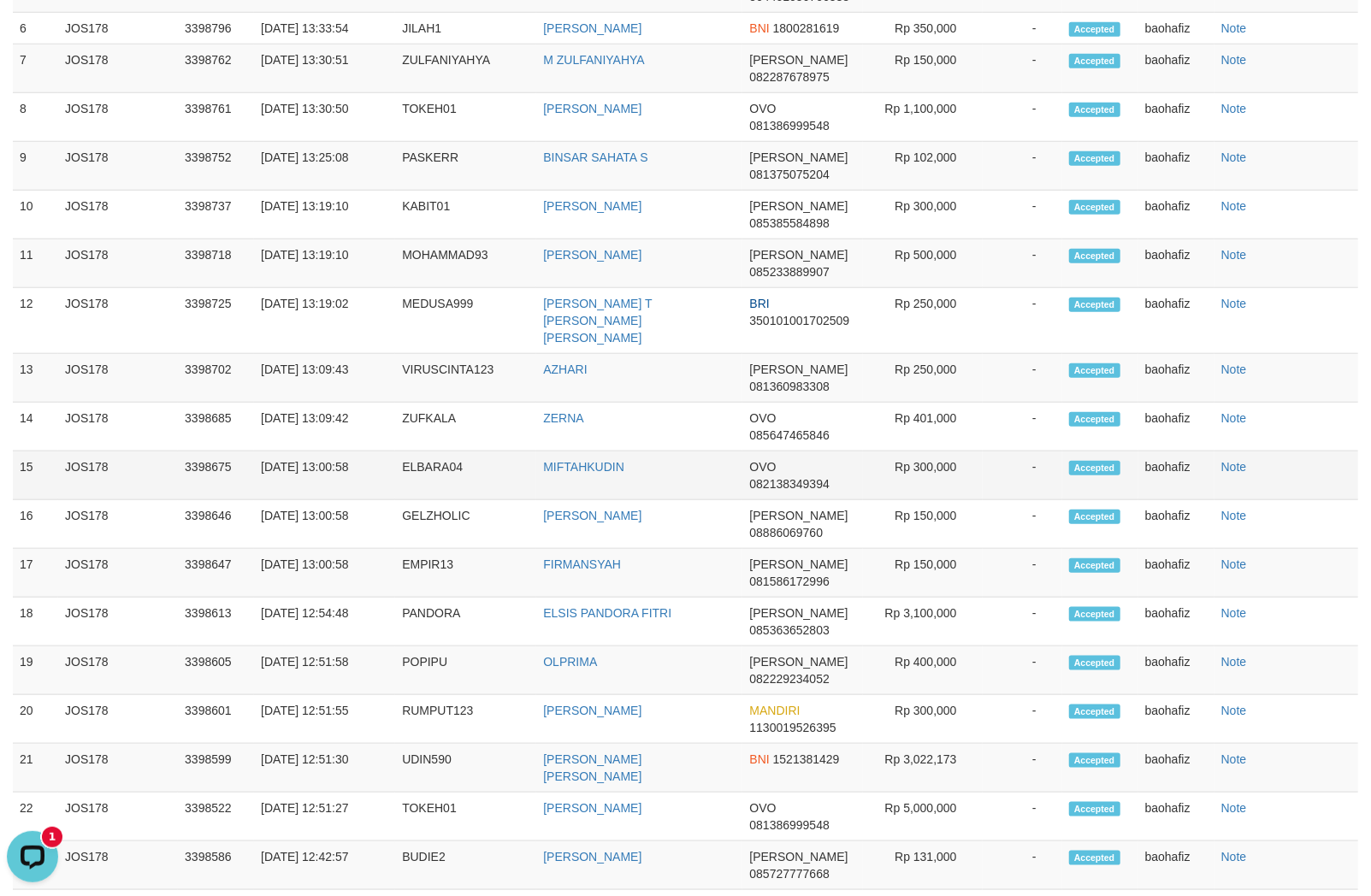
click at [632, 501] on td "MIFTAHKUDIN" at bounding box center [639, 476] width 206 height 49
click at [628, 501] on td "MIFTAHKUDIN" at bounding box center [639, 476] width 206 height 49
click at [626, 501] on td "MIFTAHKUDIN" at bounding box center [639, 476] width 206 height 49
click at [625, 501] on td "MIFTAHKUDIN" at bounding box center [639, 476] width 206 height 49
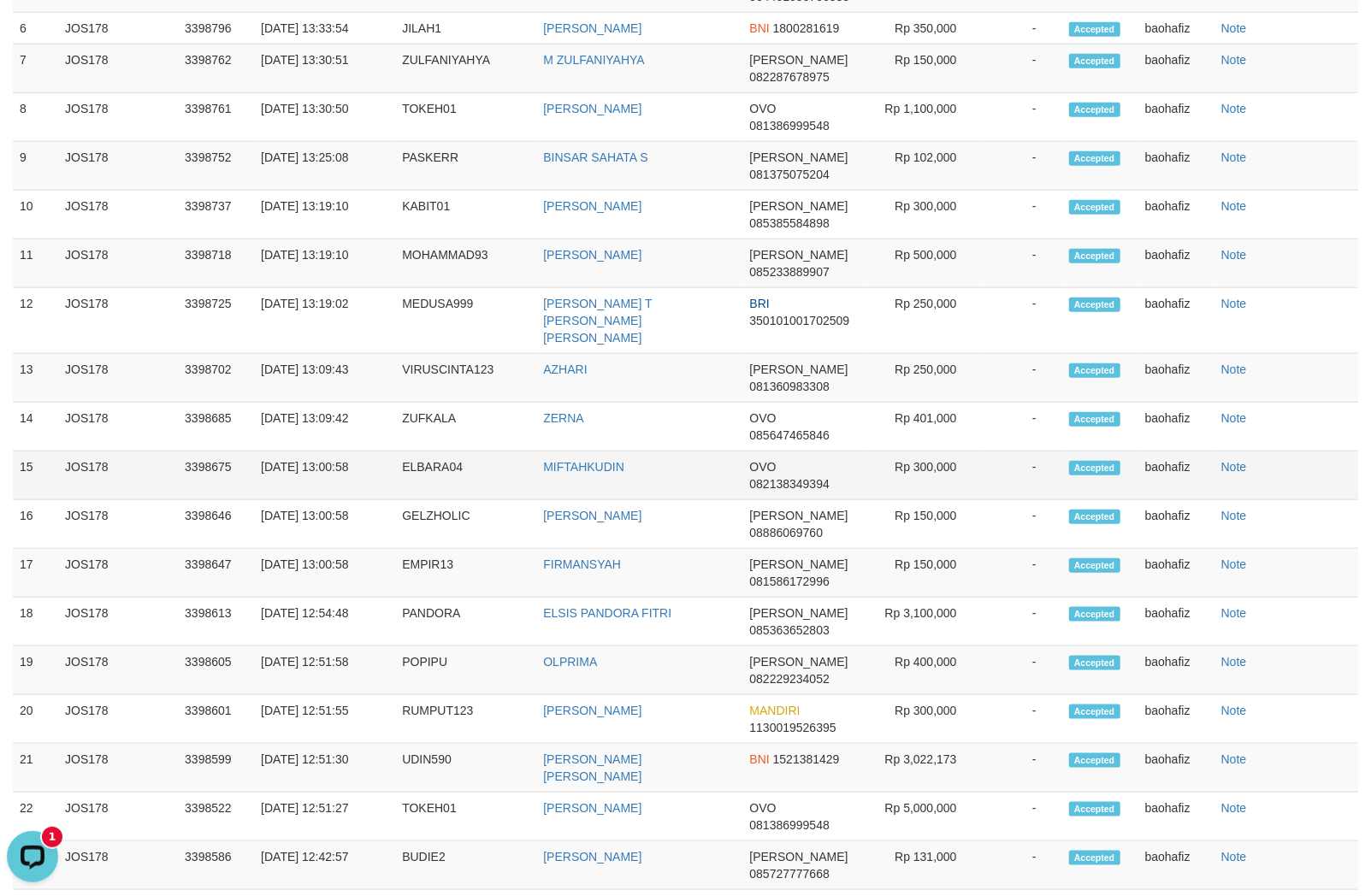
click at [451, 485] on td "ELBARA04" at bounding box center [466, 476] width 141 height 49
click at [942, 499] on td "Rp 300,000" at bounding box center [922, 476] width 119 height 49
click at [938, 493] on td "Rp 300,000" at bounding box center [922, 476] width 119 height 49
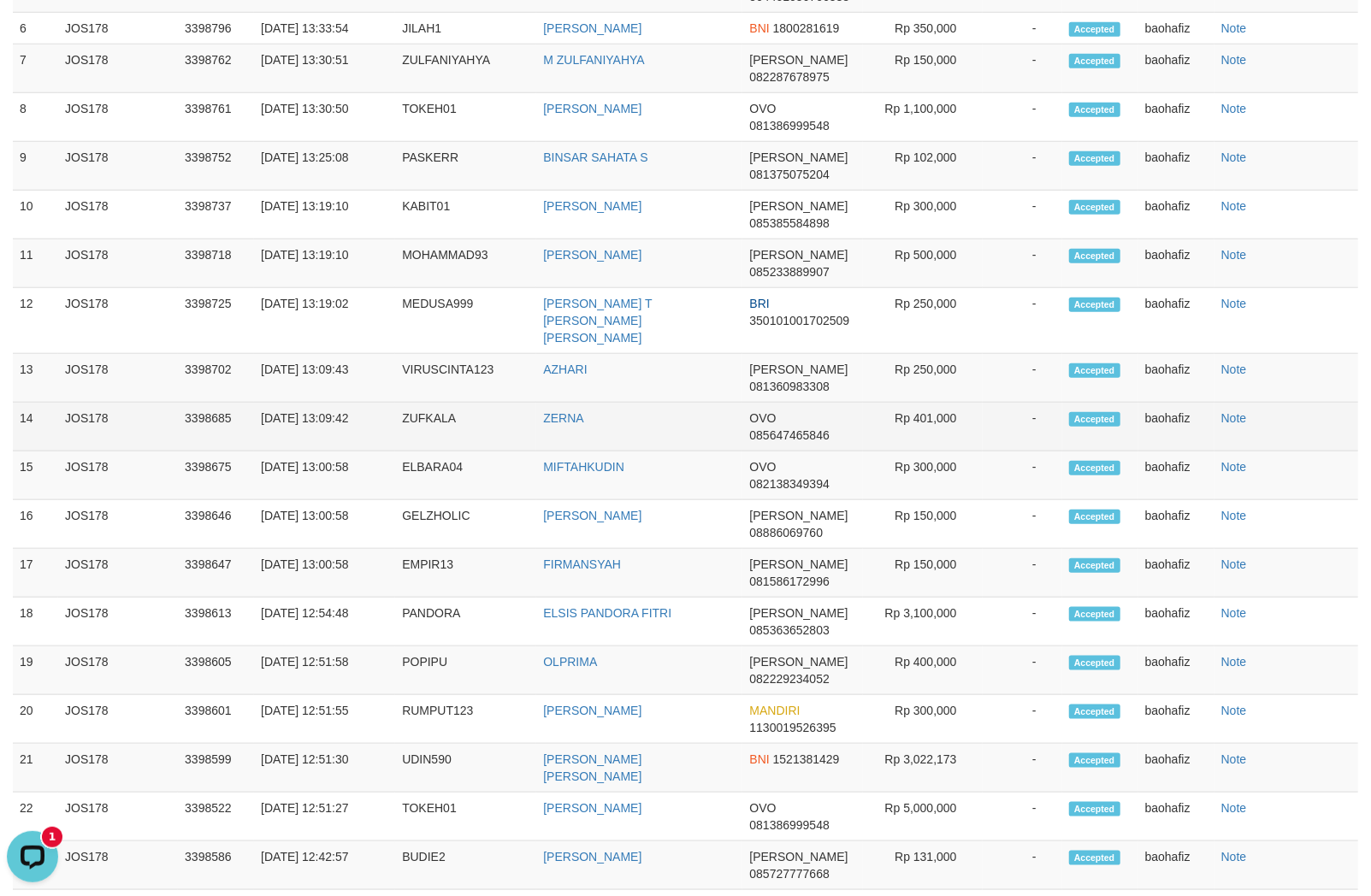
click at [546, 452] on td "ZERNA" at bounding box center [639, 427] width 206 height 49
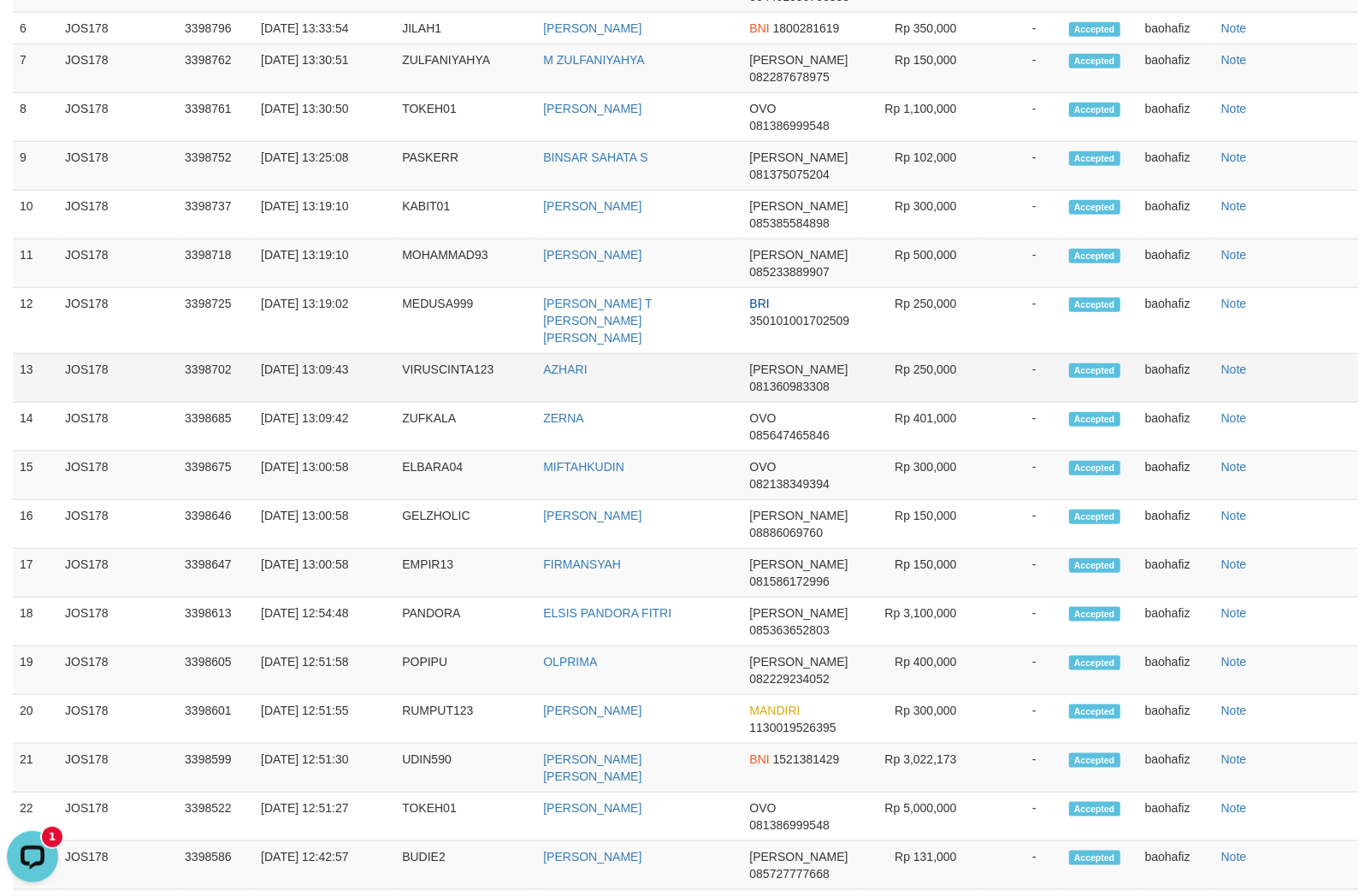
click at [994, 403] on td "-" at bounding box center [1021, 378] width 79 height 49
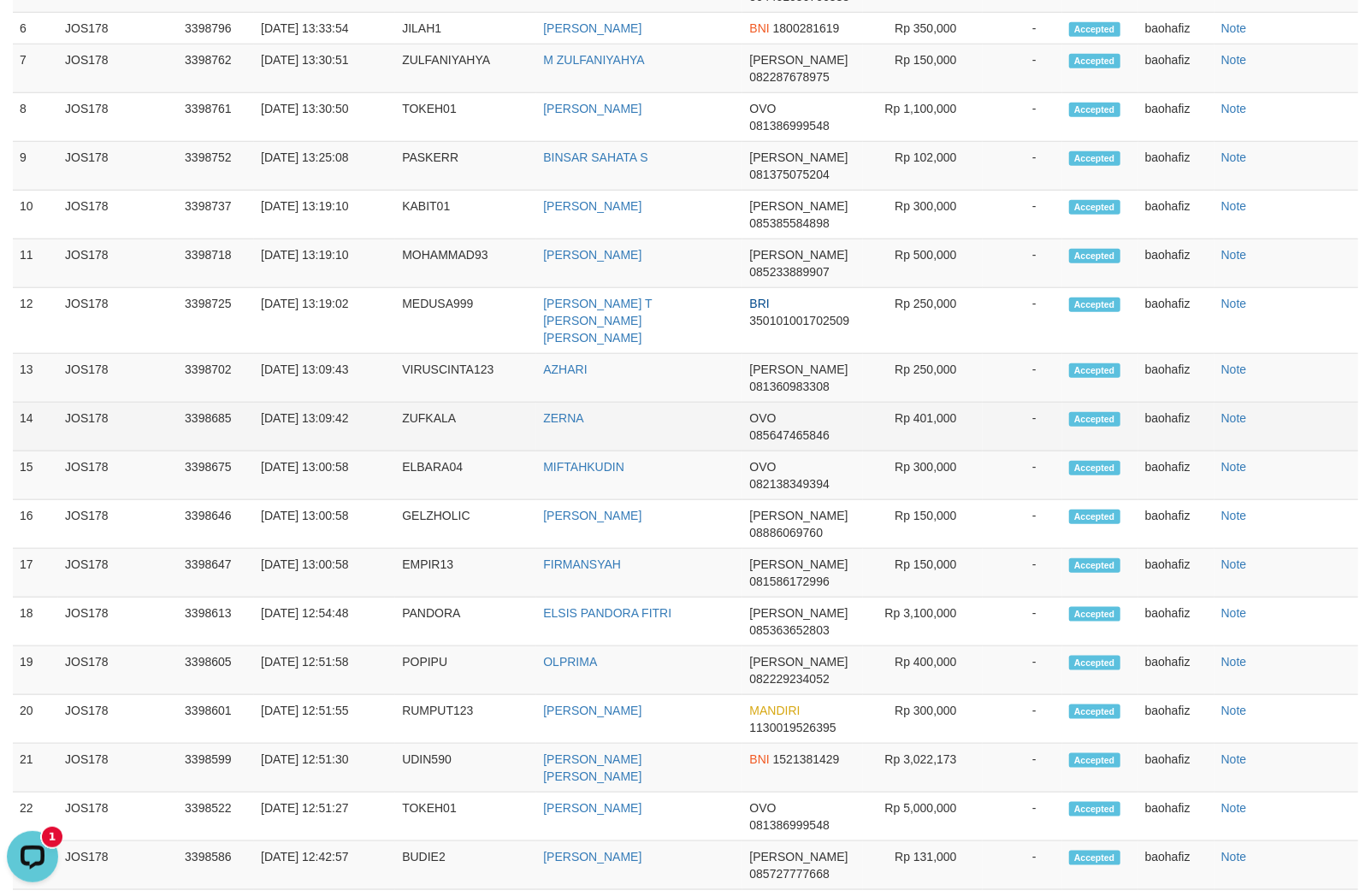
click at [418, 439] on td "ZUFKALA" at bounding box center [466, 427] width 141 height 49
click at [420, 433] on td "ZUFKALA" at bounding box center [466, 427] width 141 height 49
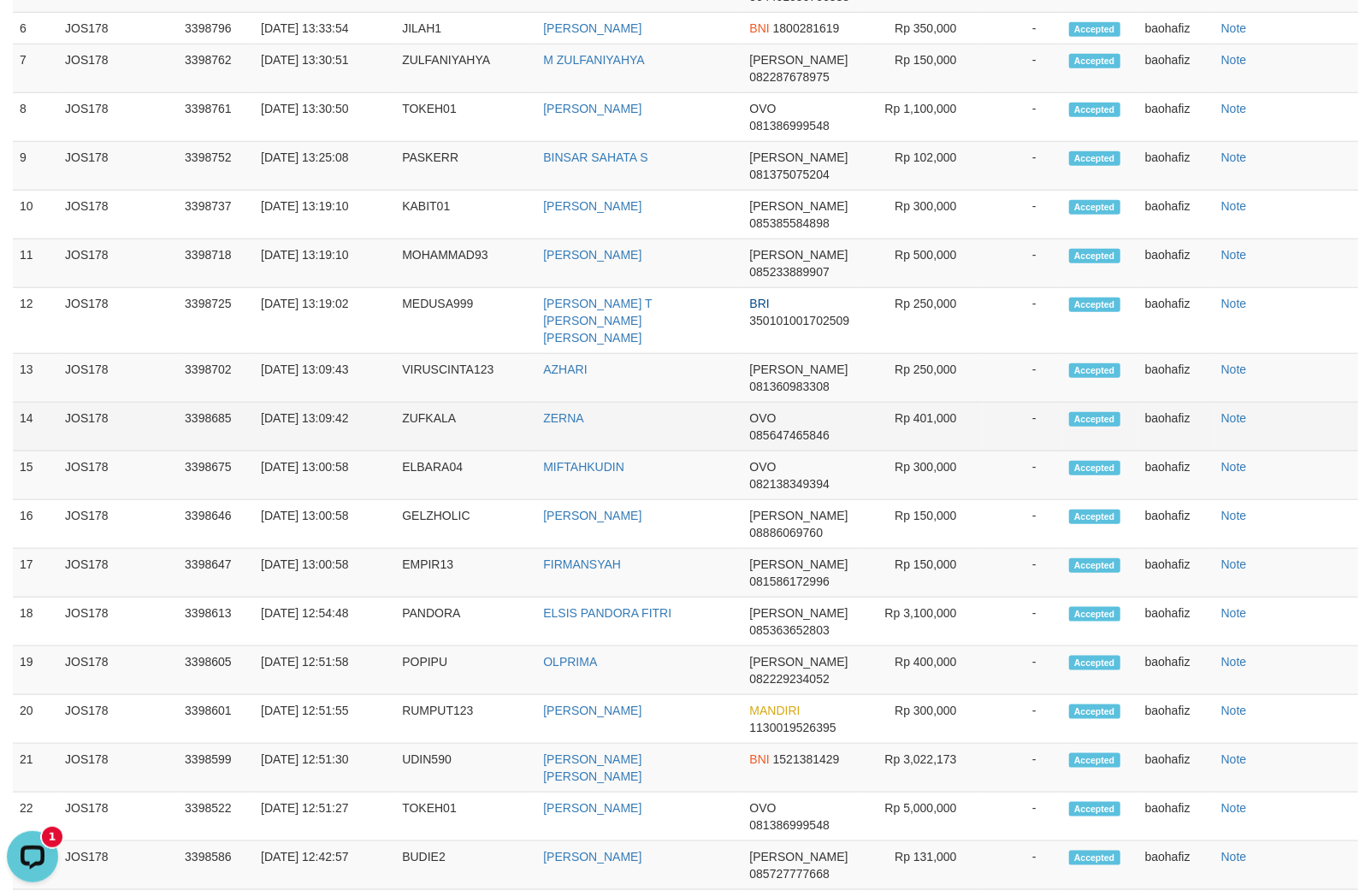
click at [919, 437] on td "Rp 401,000" at bounding box center [922, 427] width 119 height 49
click at [420, 452] on td "ZUFKALA" at bounding box center [466, 427] width 141 height 49
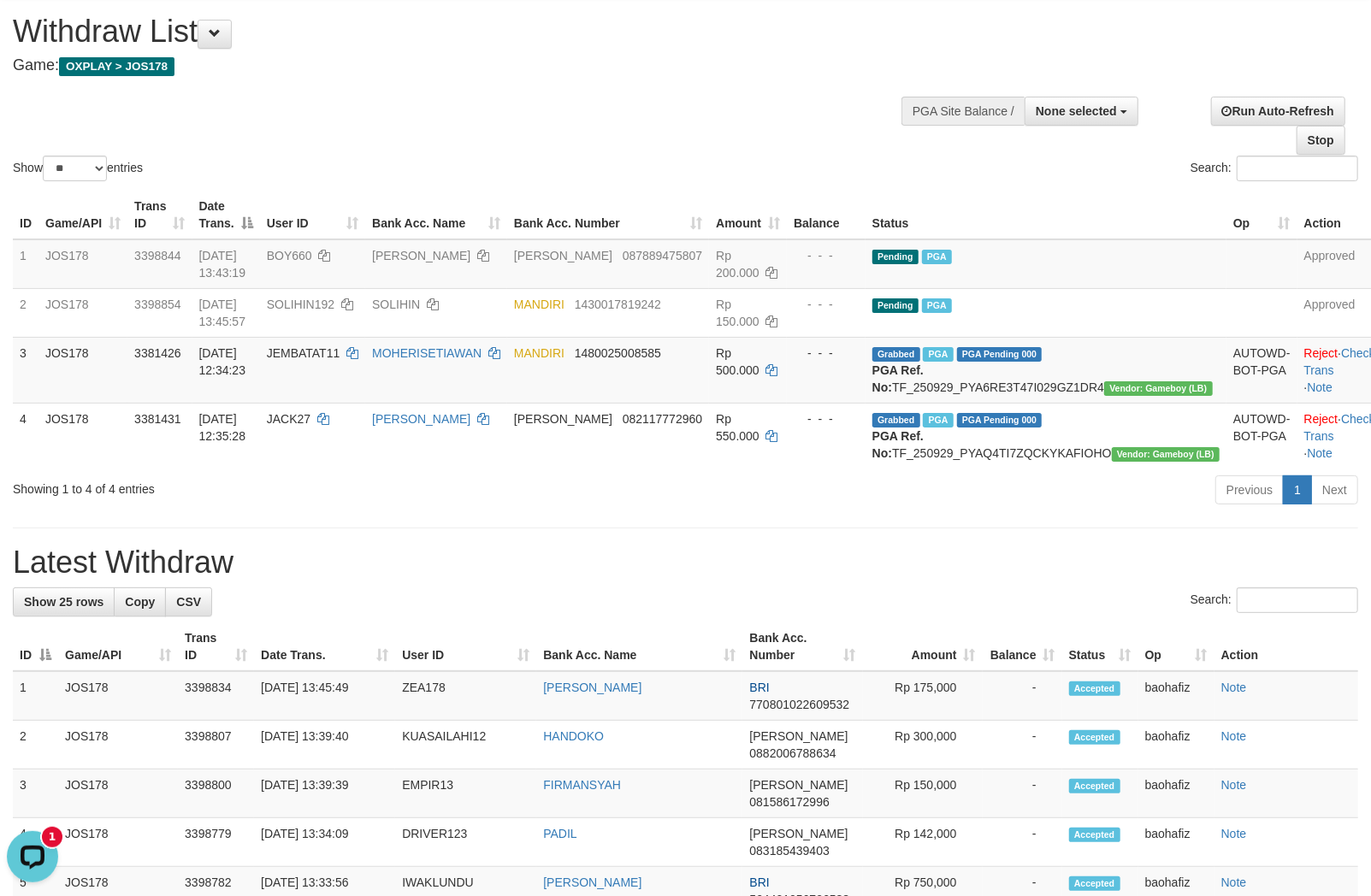
scroll to position [0, 0]
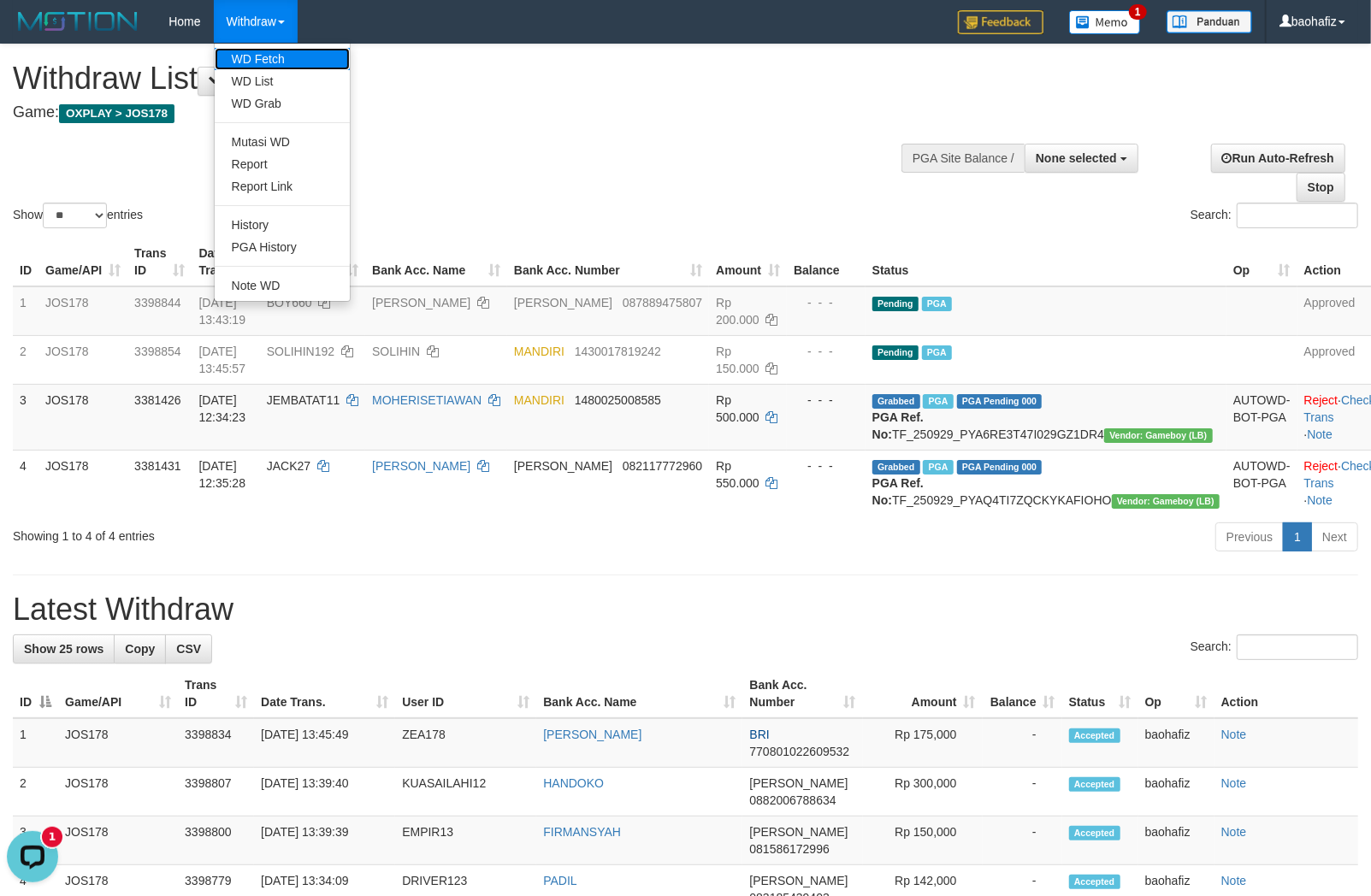
click at [274, 64] on link "WD Fetch" at bounding box center [282, 58] width 135 height 22
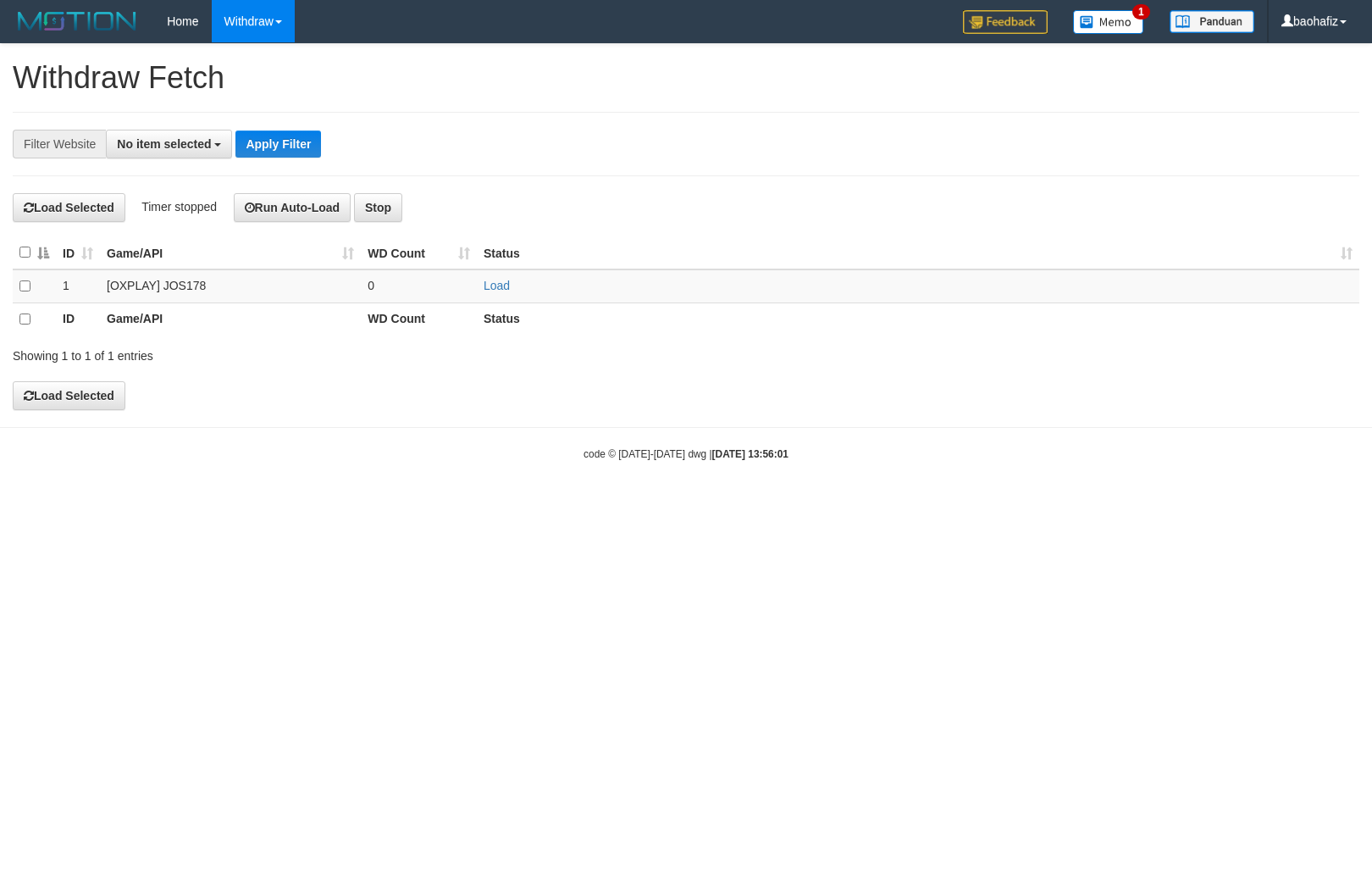
select select
click at [509, 290] on link "Load" at bounding box center [497, 285] width 26 height 13
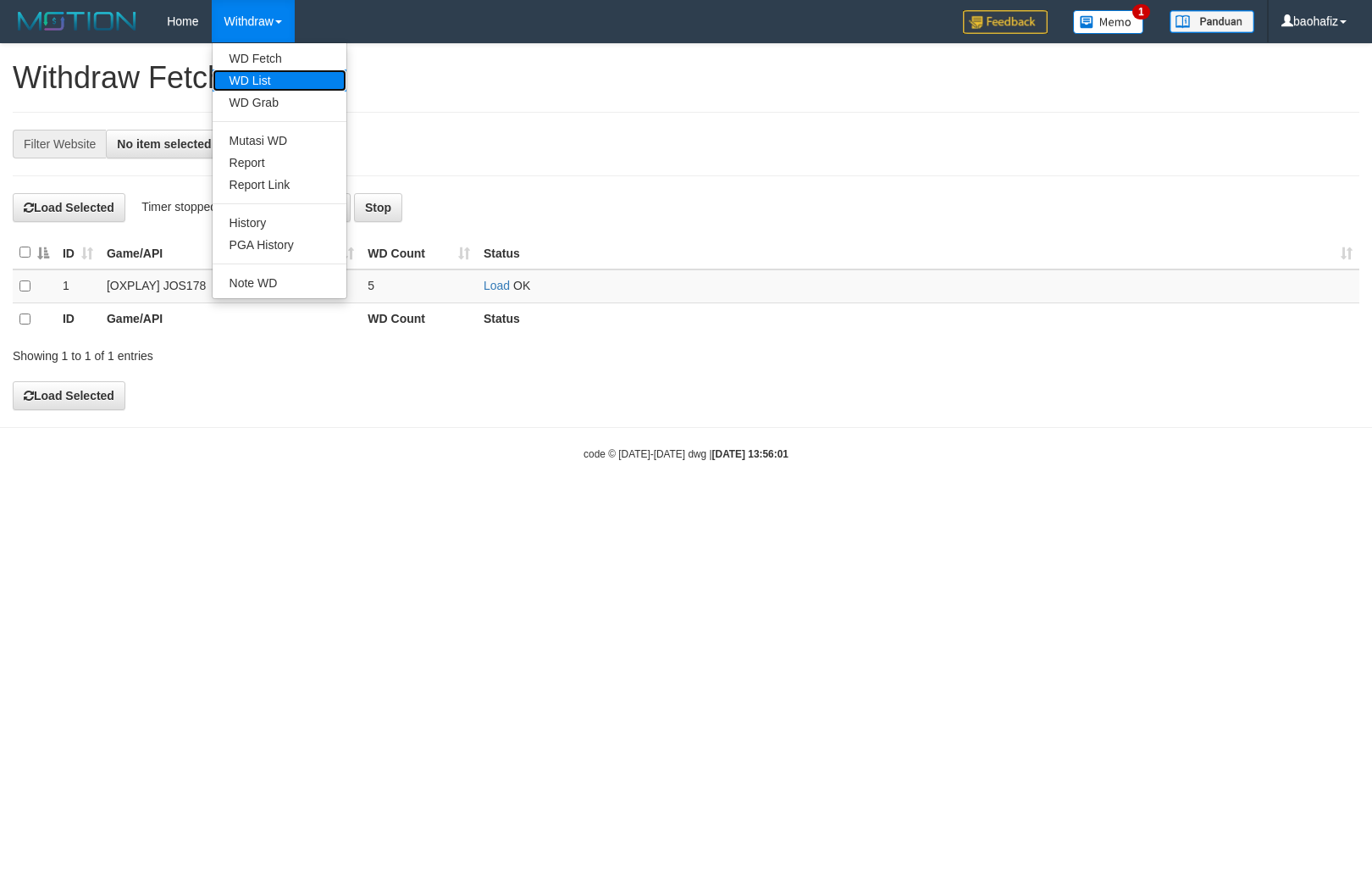
click at [258, 73] on link "WD List" at bounding box center [279, 80] width 133 height 22
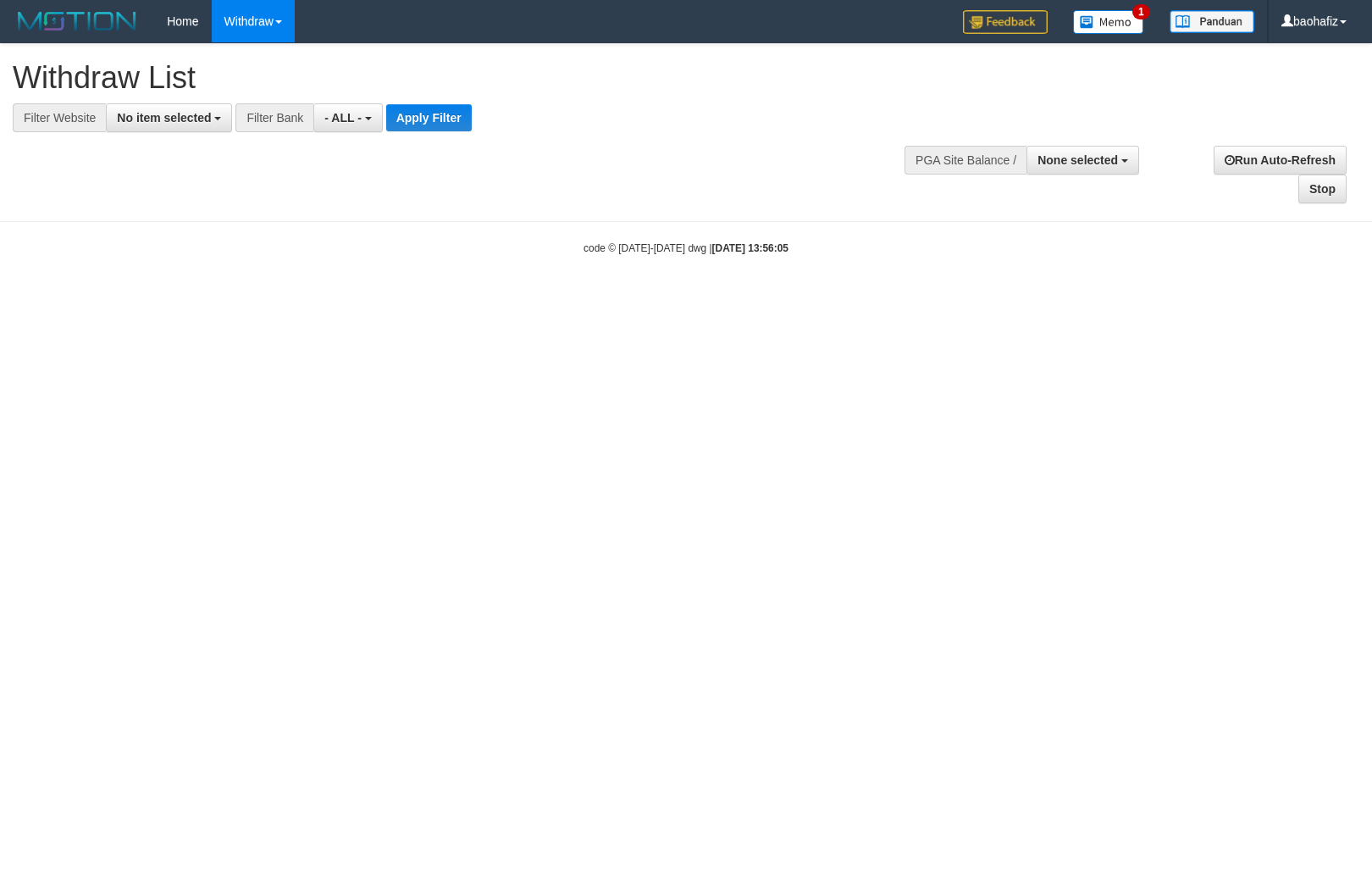
select select
click at [144, 119] on span "No item selected" at bounding box center [164, 117] width 94 height 13
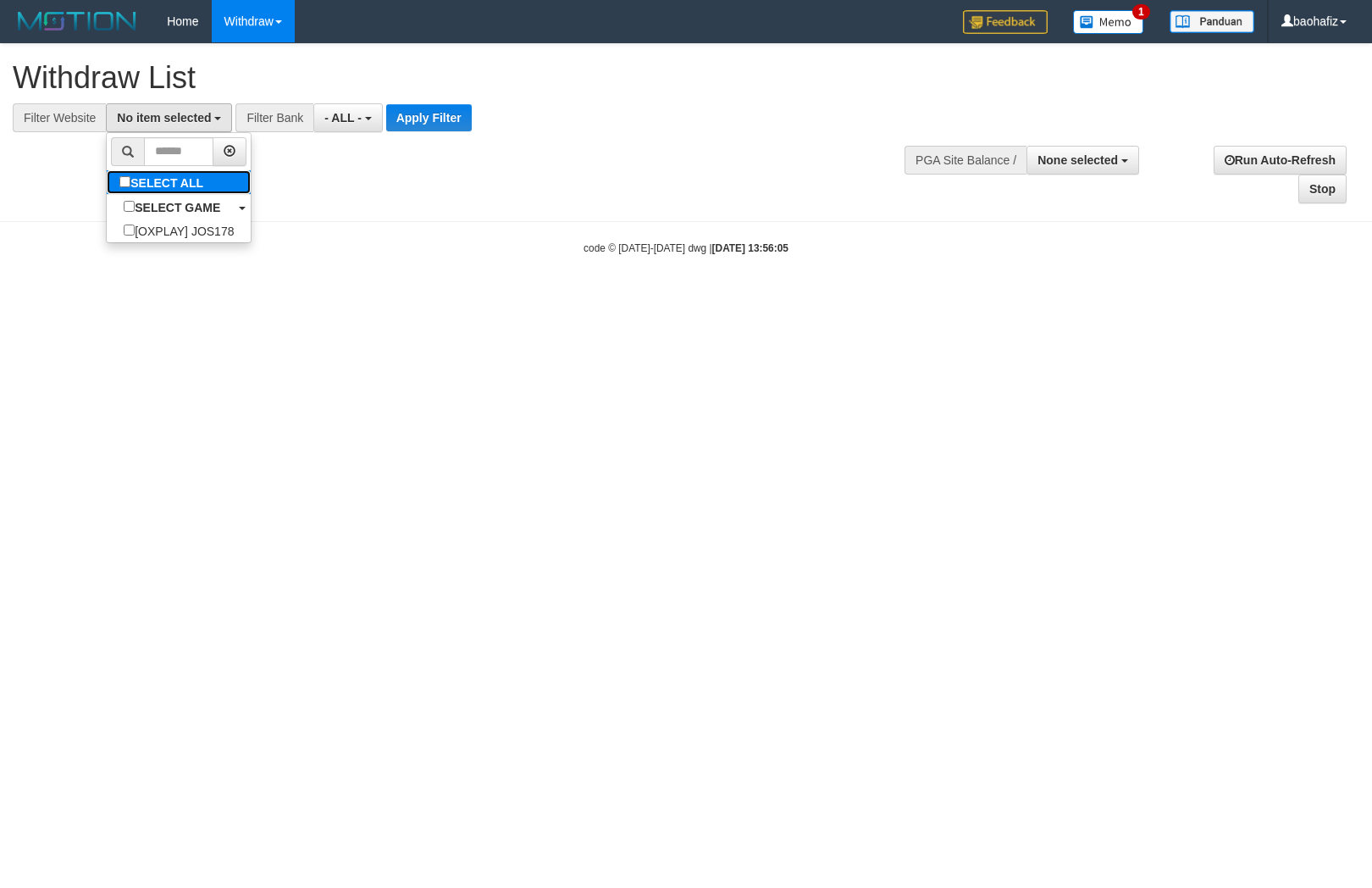
click at [138, 174] on label "SELECT ALL" at bounding box center [164, 182] width 114 height 24
select select "****"
click at [462, 117] on button "Apply Filter" at bounding box center [436, 117] width 85 height 27
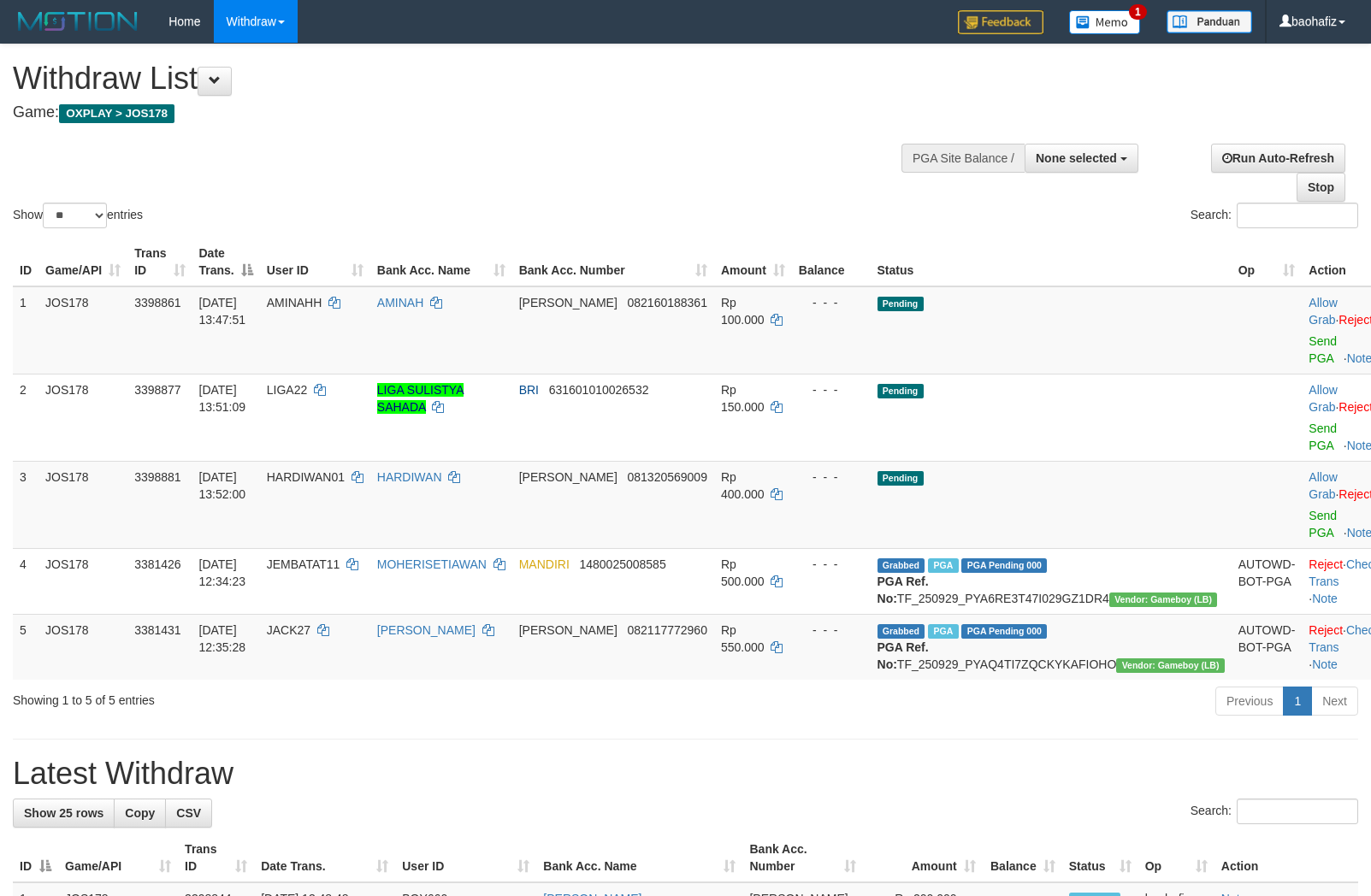
select select
select select "**"
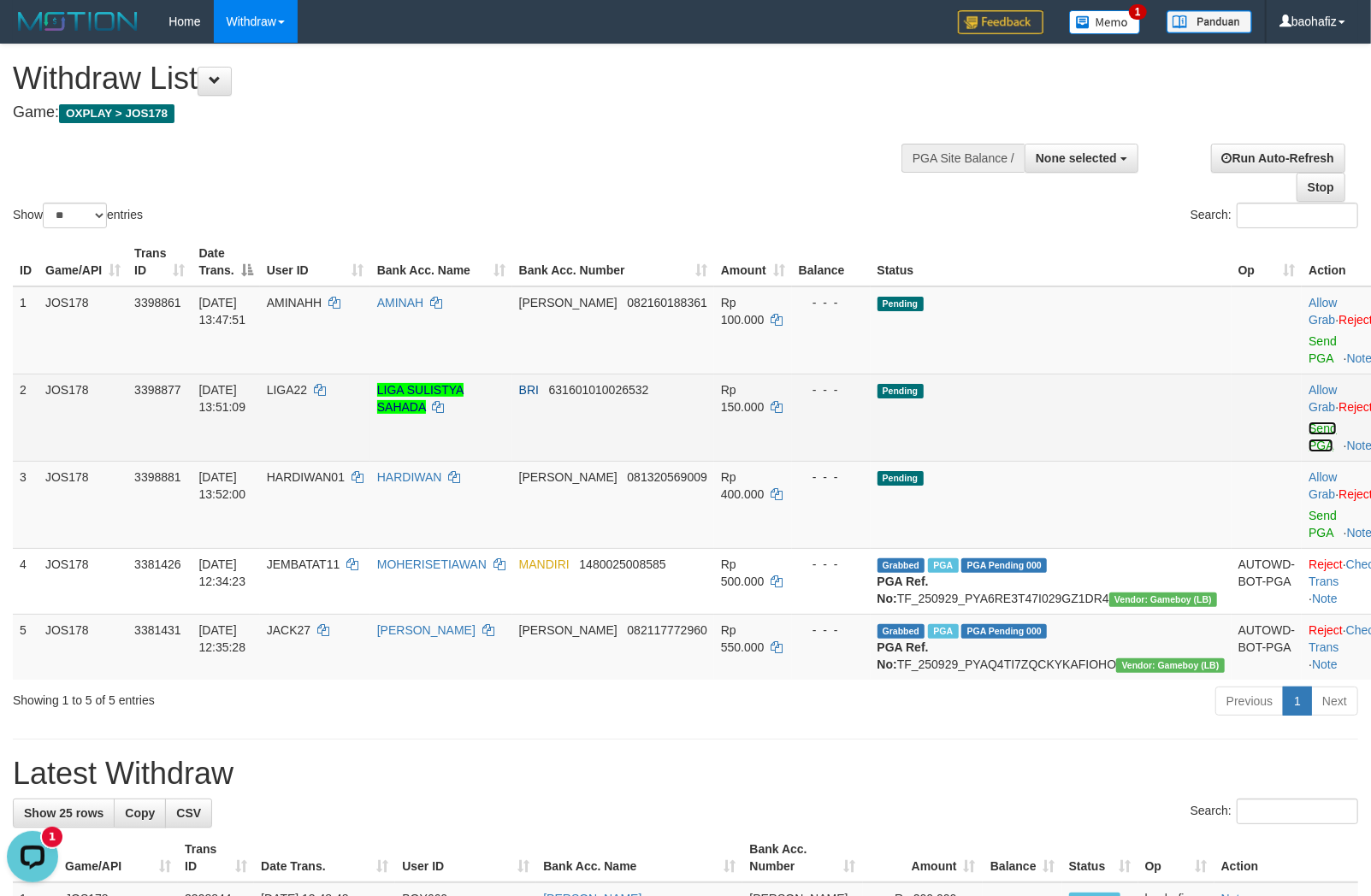
click at [1309, 421] on link "Send PGA" at bounding box center [1323, 437] width 29 height 31
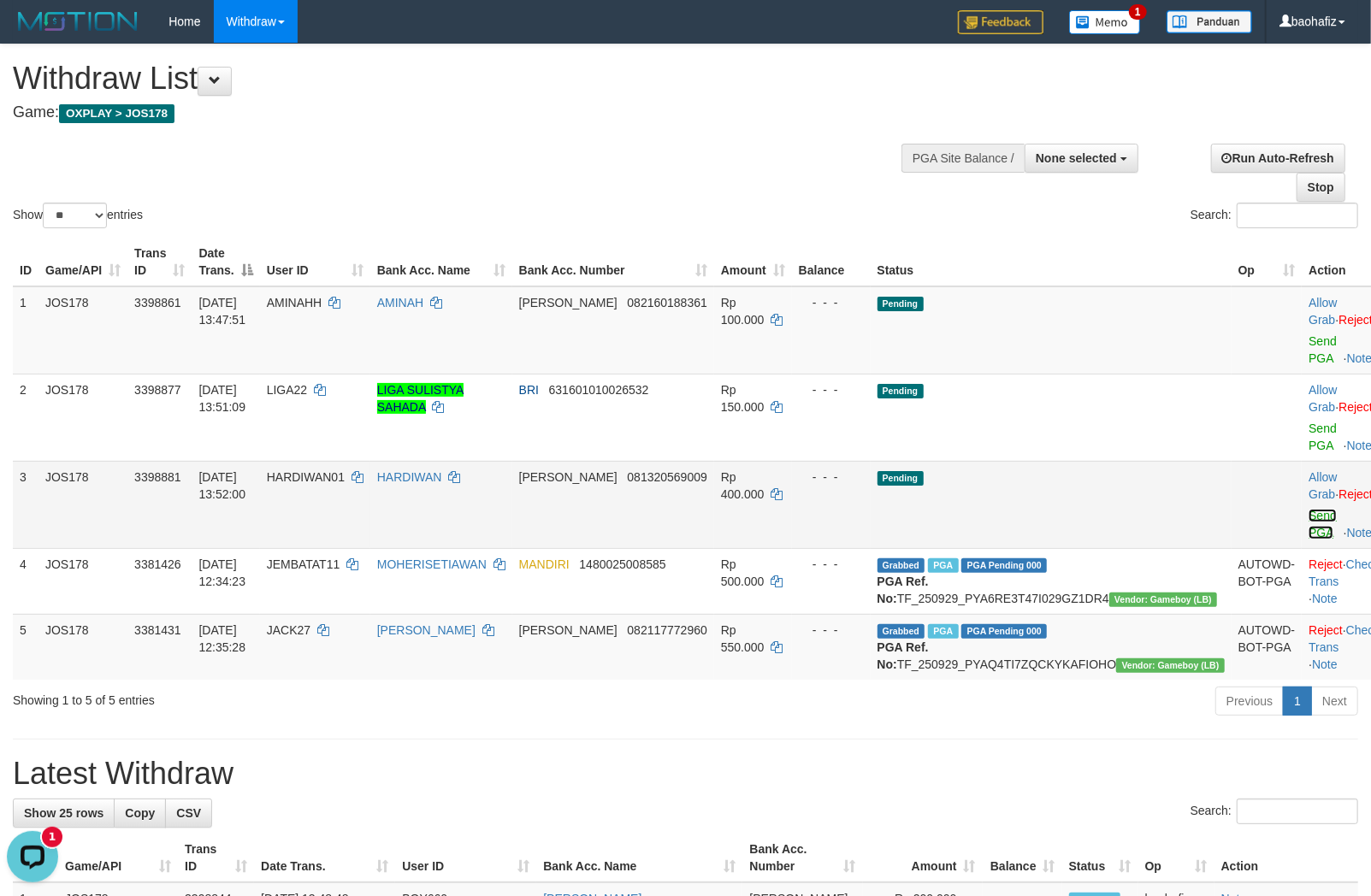
click at [1309, 509] on link "Send PGA" at bounding box center [1323, 524] width 29 height 31
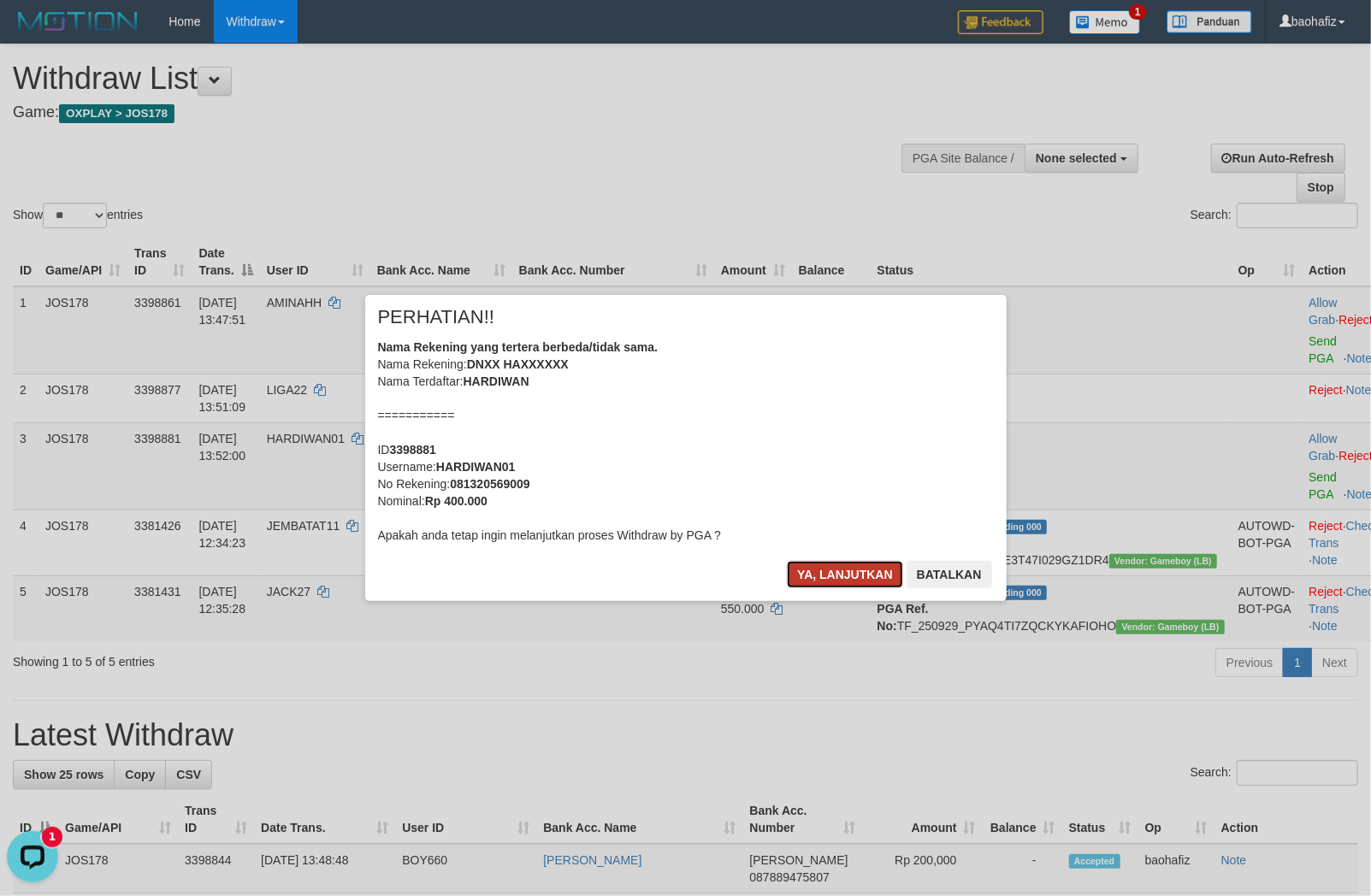
click at [818, 571] on button "Ya, lanjutkan" at bounding box center [845, 574] width 117 height 28
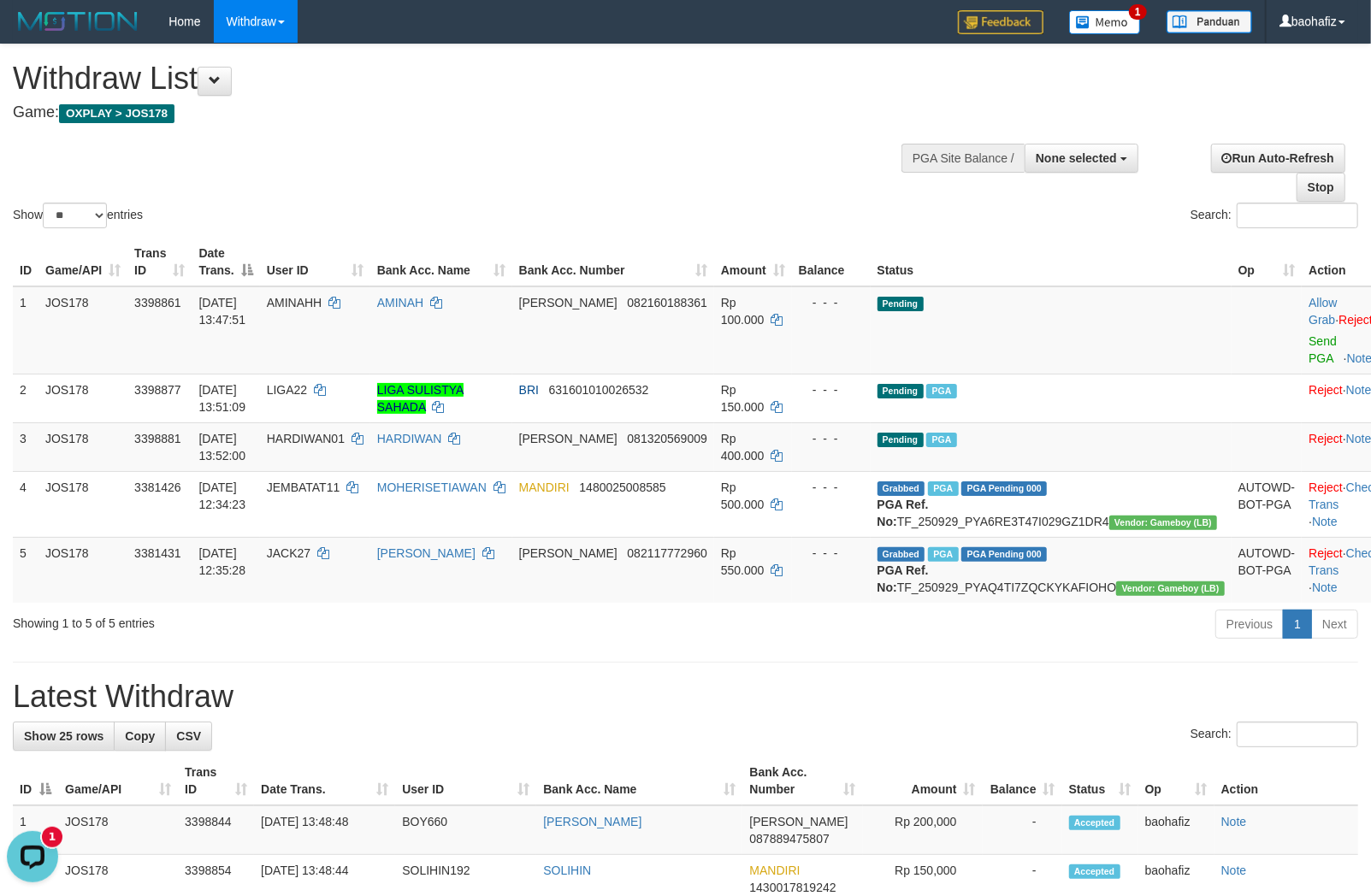
click at [505, 101] on div "Withdraw List Game: OXPLAY > JOS178" at bounding box center [455, 91] width 885 height 59
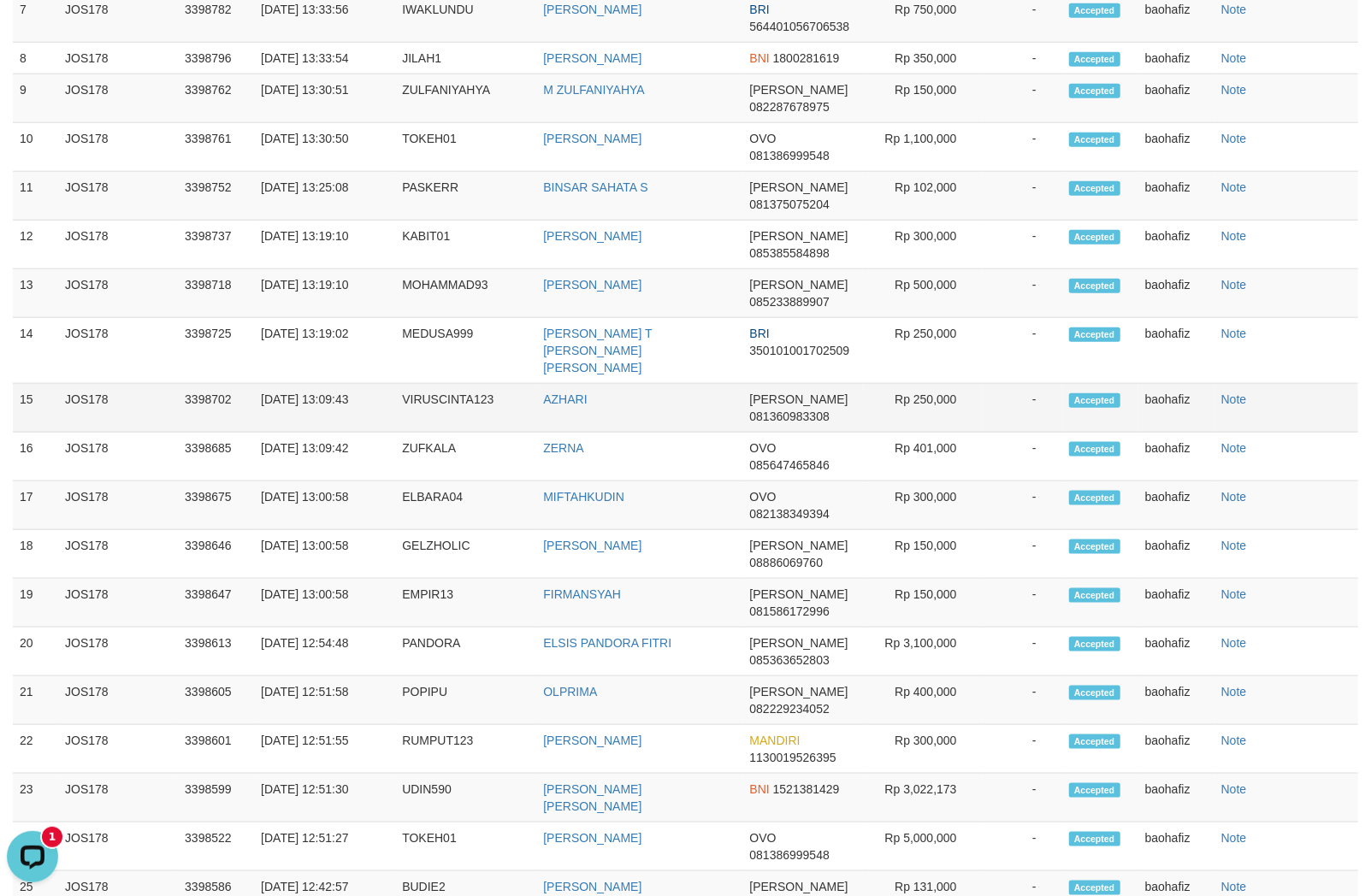
click at [558, 421] on td "AZHARI" at bounding box center [639, 408] width 206 height 49
copy link "AZHARI"
click at [471, 395] on td "VIRUSCINTA123" at bounding box center [466, 408] width 141 height 49
click at [469, 395] on td "VIRUSCINTA123" at bounding box center [466, 408] width 141 height 49
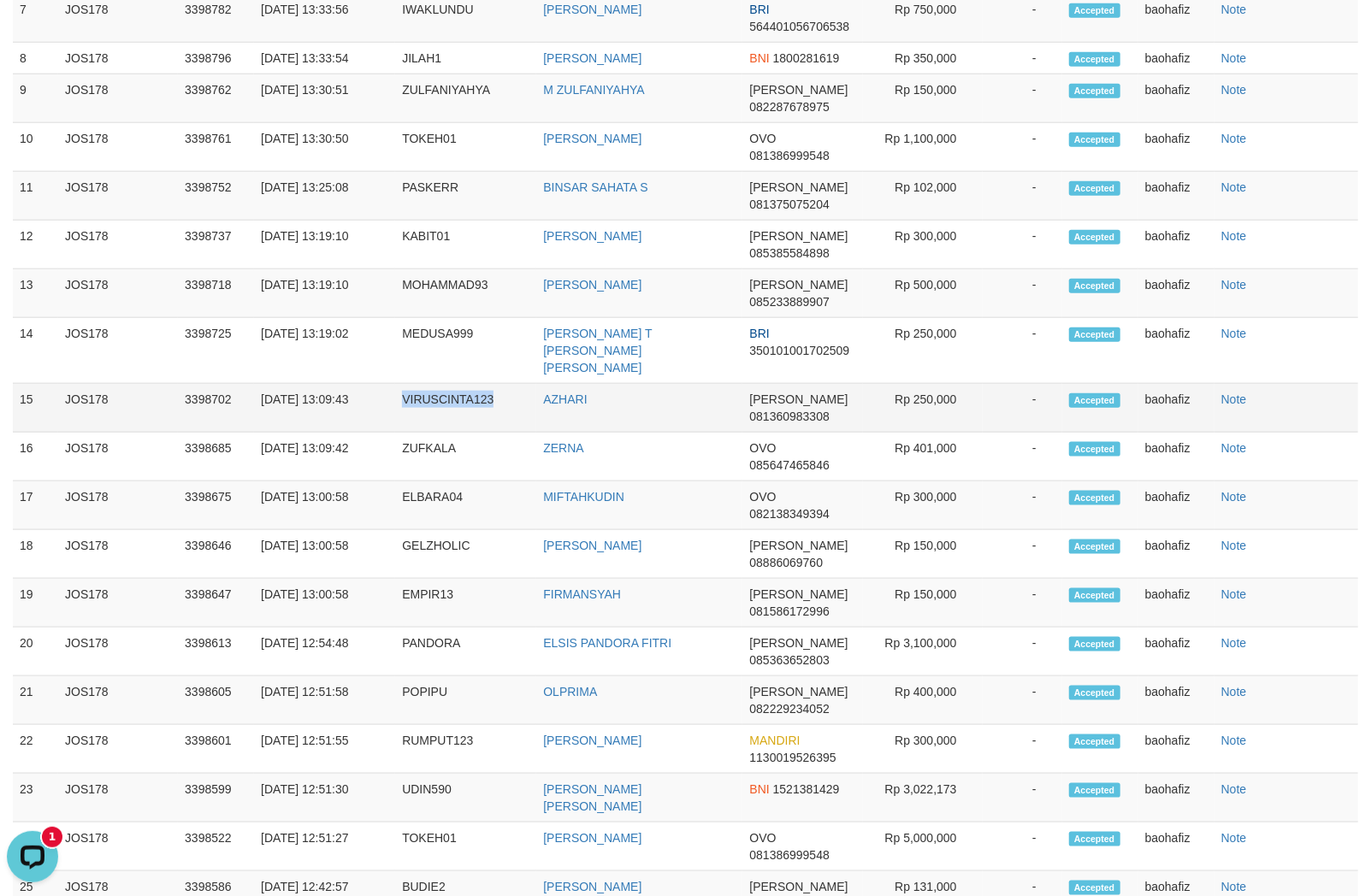
click at [469, 395] on td "VIRUSCINTA123" at bounding box center [466, 408] width 141 height 49
copy td "VIRUSCINTA123"
click at [941, 402] on td "Rp 250,000" at bounding box center [922, 408] width 119 height 49
copy td "250,000"
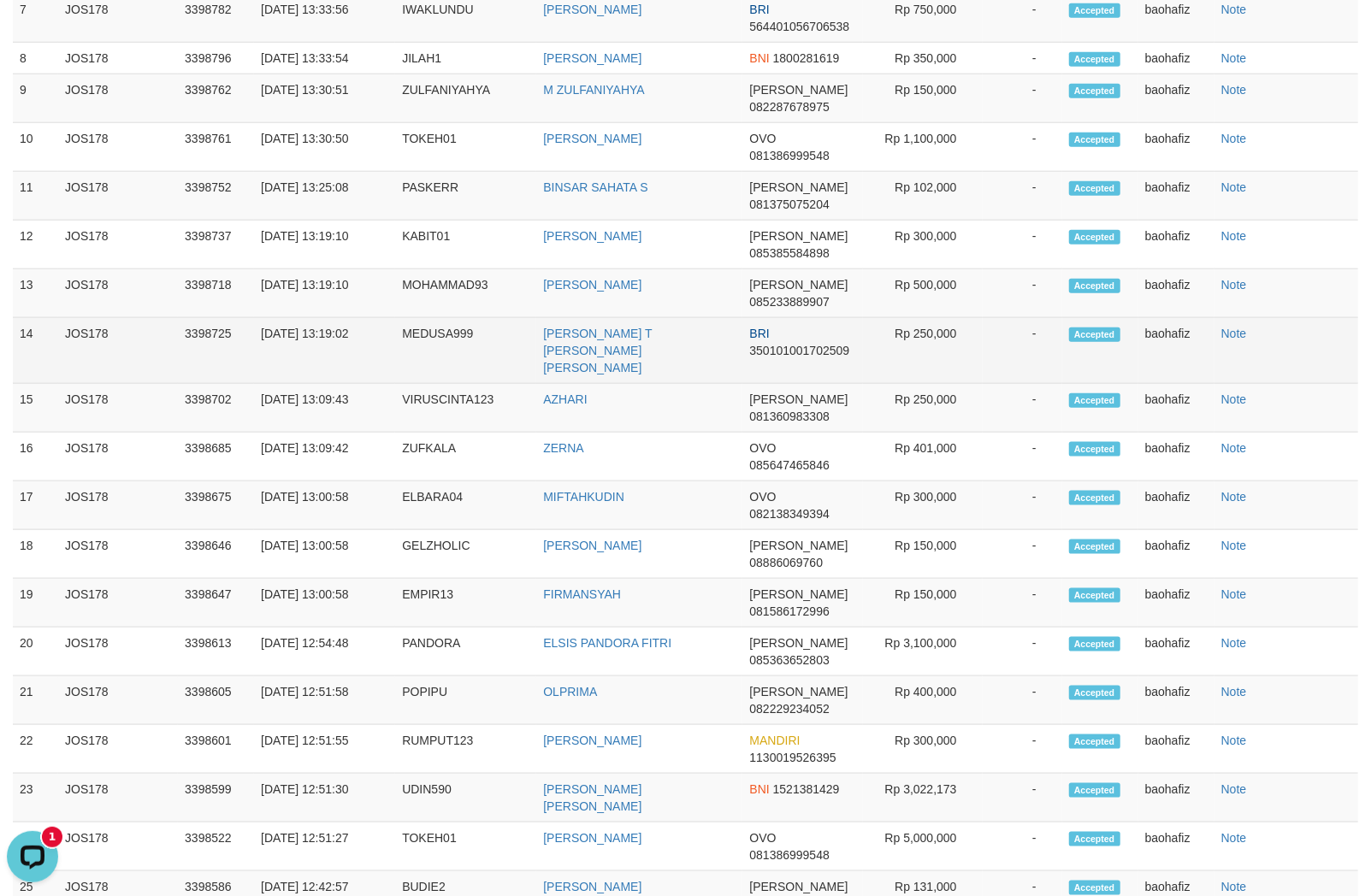
click at [664, 371] on td "JAIME JULGINO T FREITAS DE LIMA" at bounding box center [639, 351] width 206 height 66
copy td "JAIME JULGINO T FREITAS DE LIMA"
click at [714, 379] on td "JAIME JULGINO T FREITAS DE LIMA" at bounding box center [639, 351] width 206 height 66
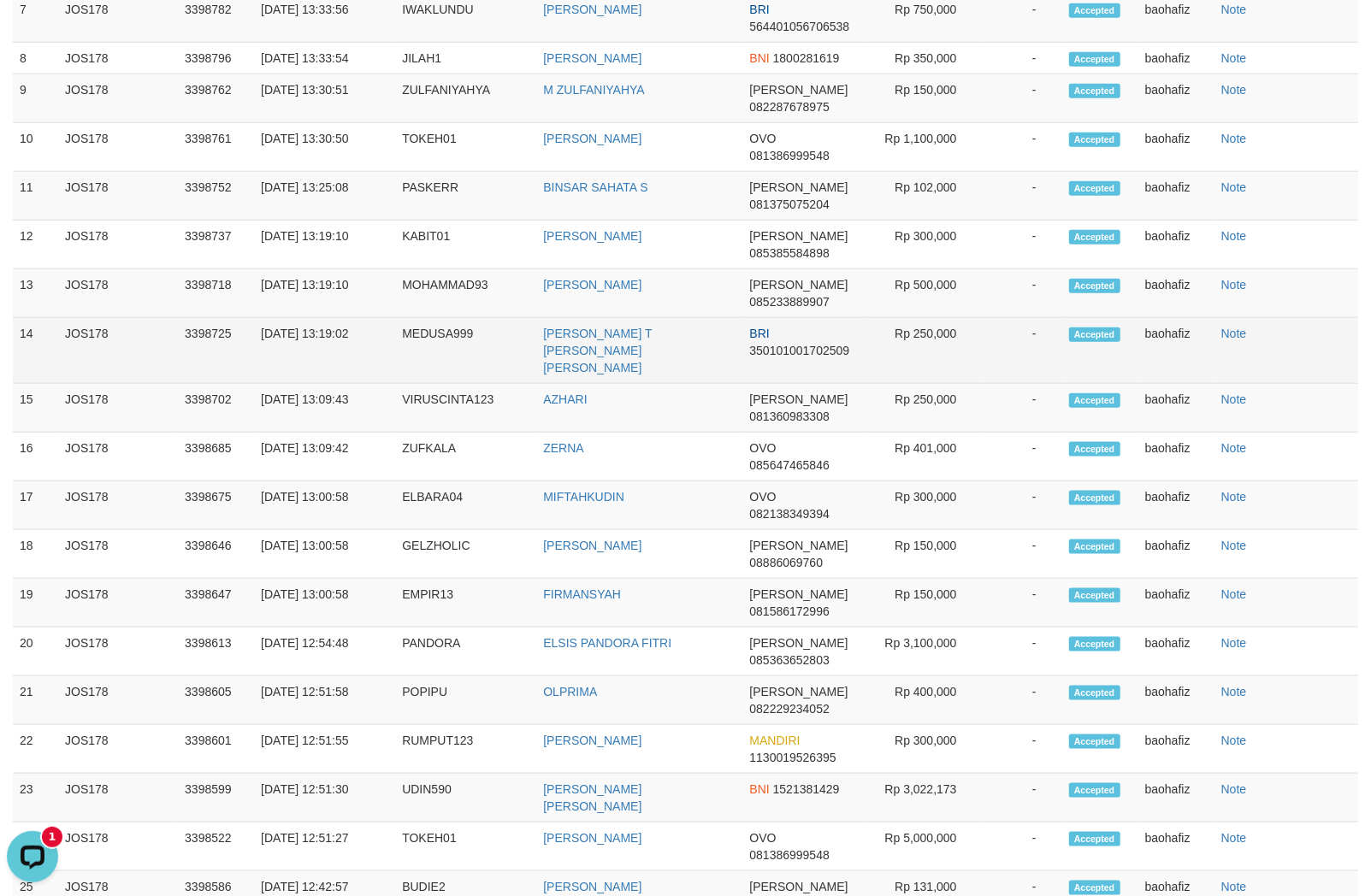
click at [714, 379] on td "JAIME JULGINO T FREITAS DE LIMA" at bounding box center [639, 351] width 206 height 66
copy td "JAIME JULGINO T FREITAS DE LIMA"
click at [430, 352] on td "MEDUSA999" at bounding box center [466, 351] width 141 height 66
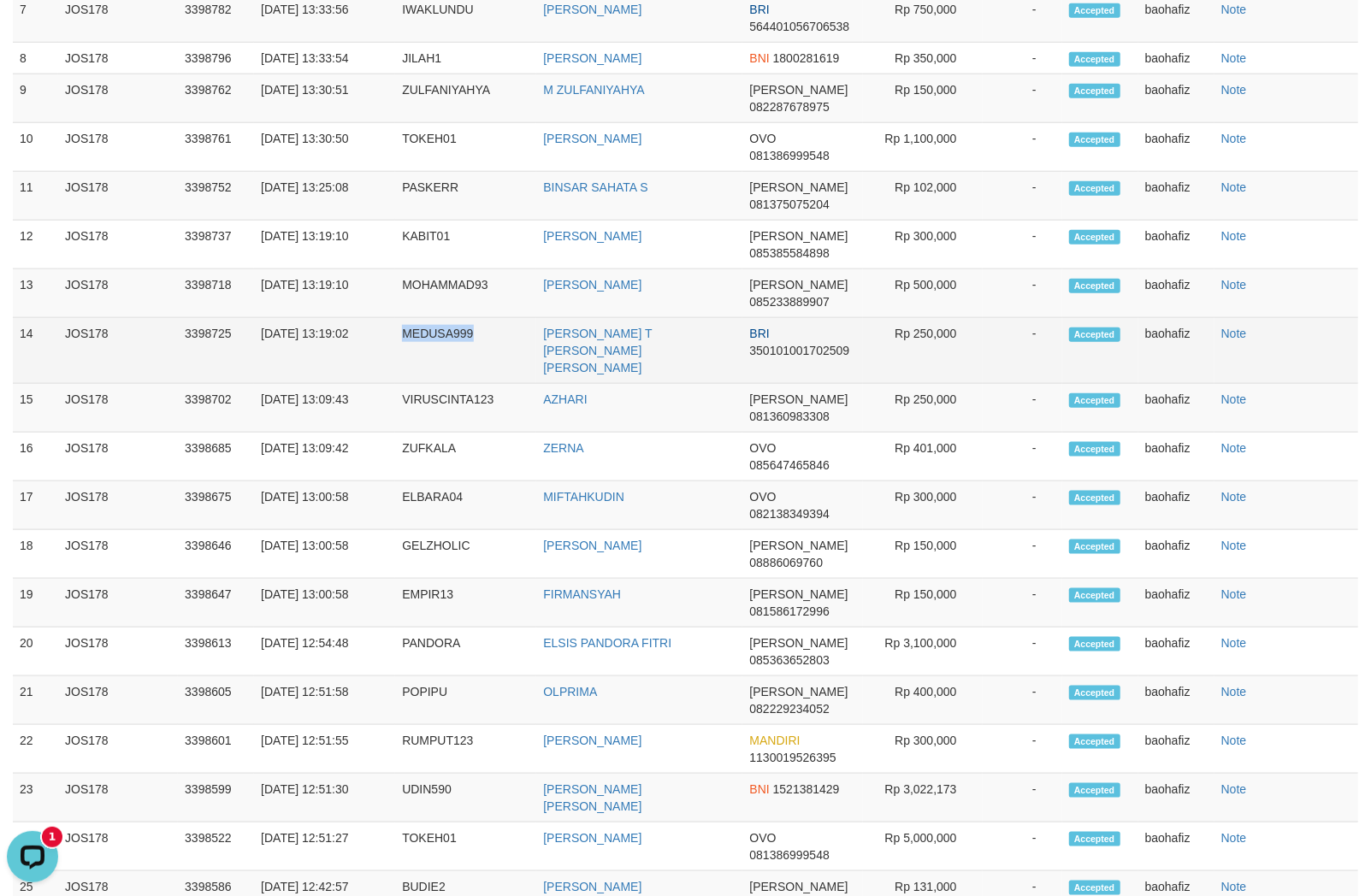
copy tr "MEDUSA999"
drag, startPoint x: 431, startPoint y: 353, endPoint x: 559, endPoint y: 352, distance: 128.0
click at [433, 353] on td "MEDUSA999" at bounding box center [466, 351] width 141 height 66
click at [934, 355] on td "Rp 250,000" at bounding box center [922, 351] width 119 height 66
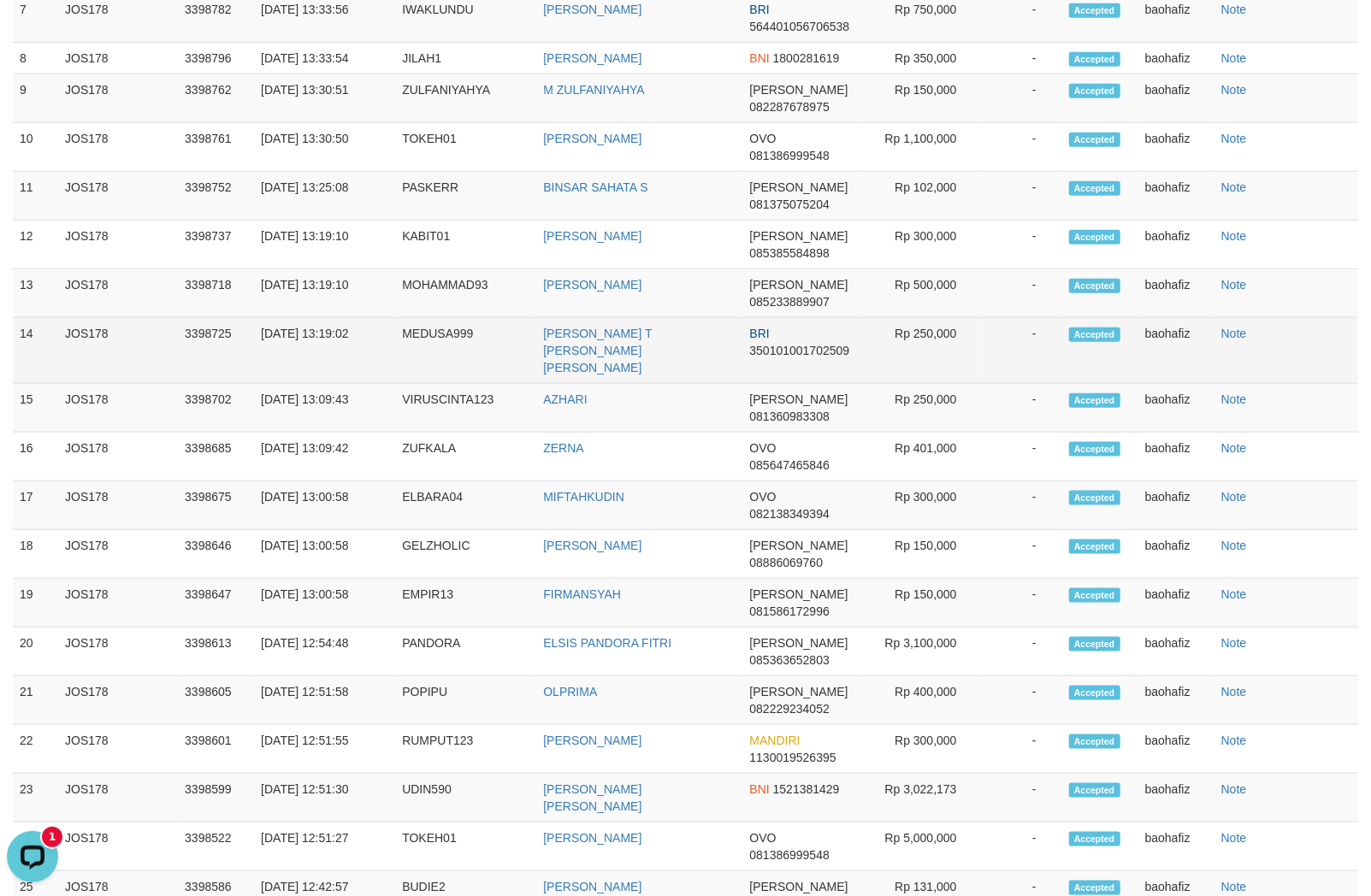
copy td "250,000"
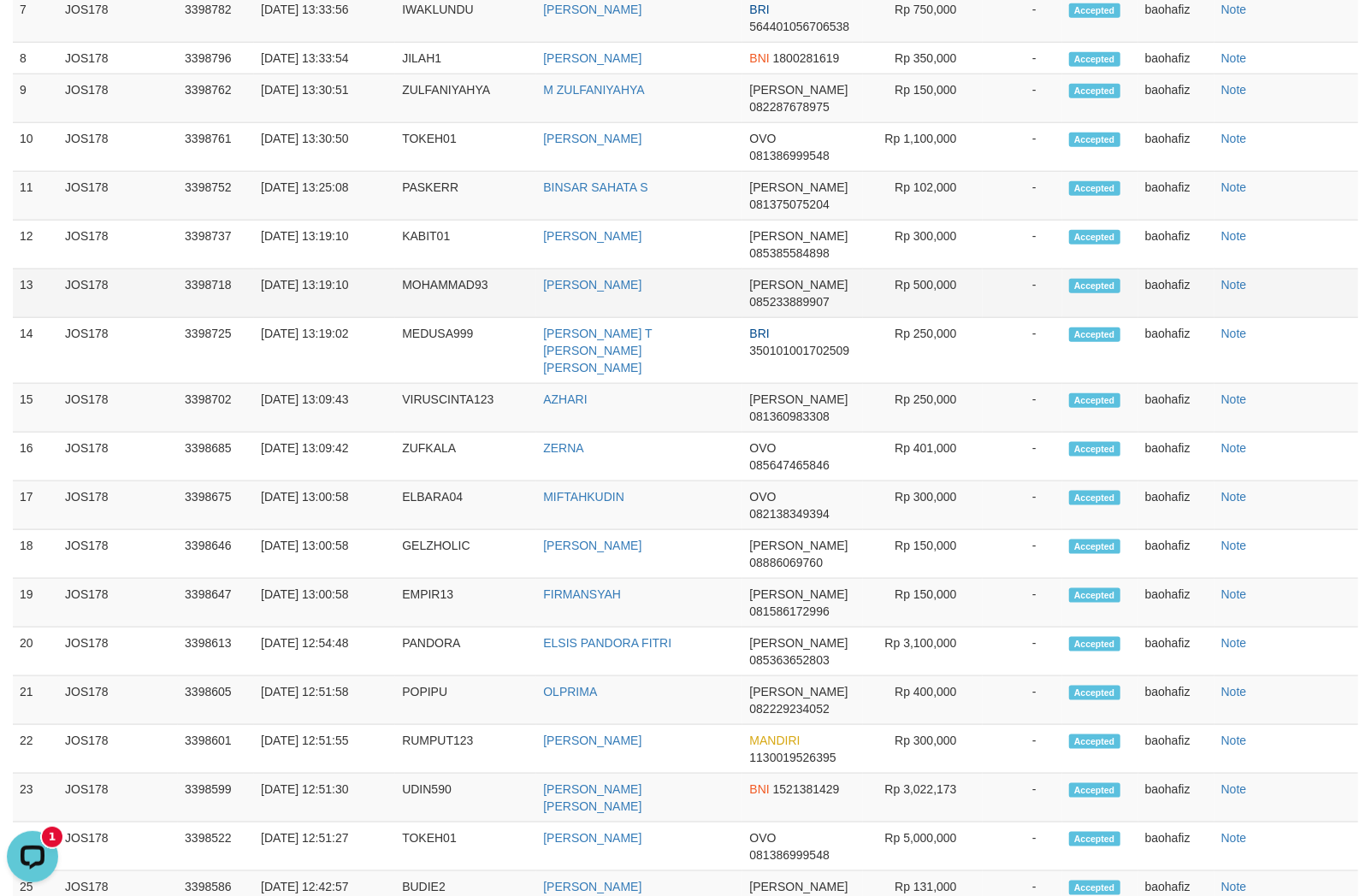
click at [577, 313] on td "MOHAMMAD TAUFIK" at bounding box center [639, 293] width 206 height 49
copy td "MOHAMMAD TAUFIK"
click at [577, 313] on td "MOHAMMAD TAUFIK" at bounding box center [639, 293] width 206 height 49
click at [471, 306] on td "MOHAMMAD93" at bounding box center [466, 293] width 141 height 49
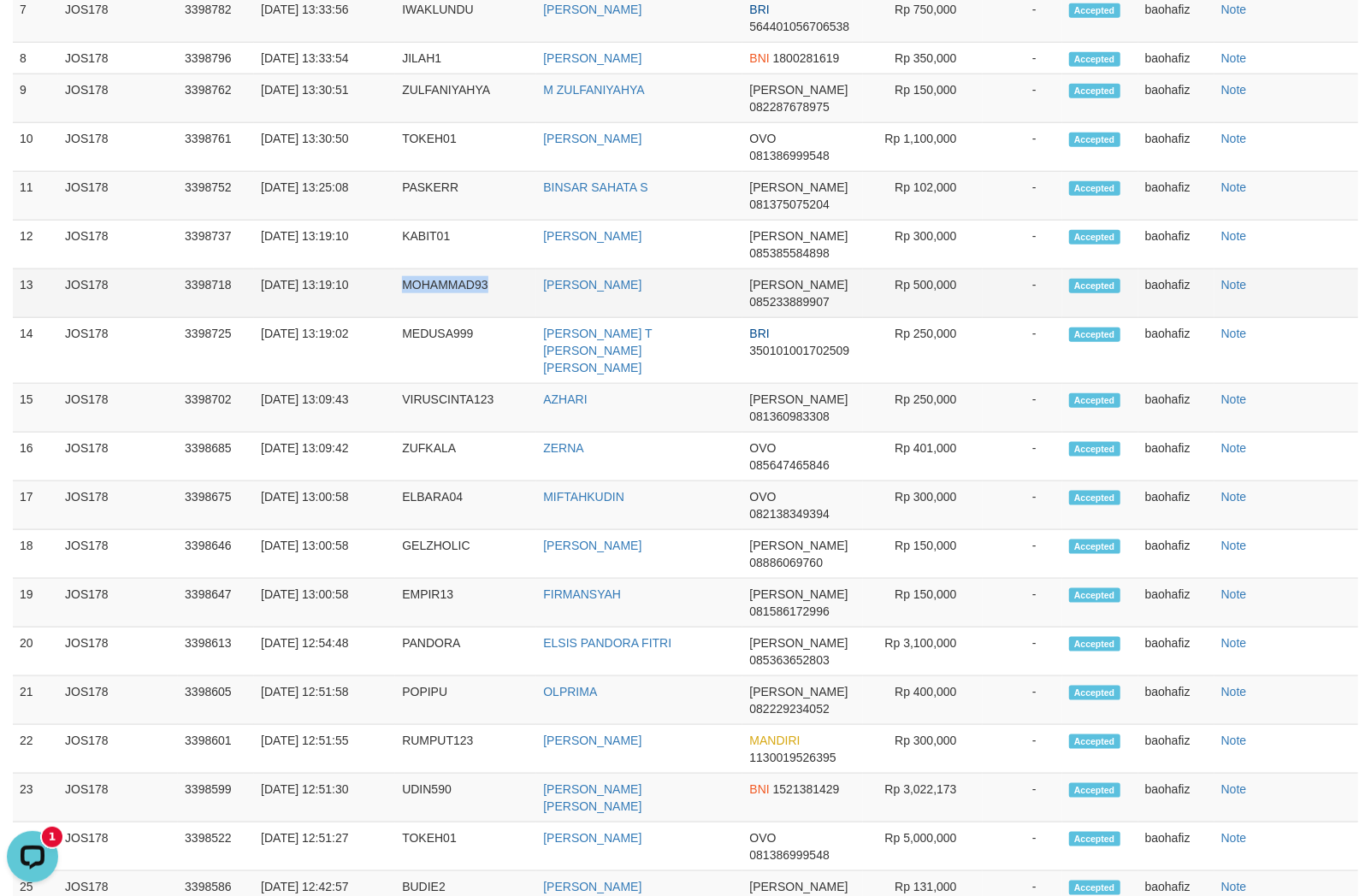
click at [471, 306] on td "MOHAMMAD93" at bounding box center [466, 293] width 141 height 49
copy td "MOHAMMAD93"
click at [948, 312] on td "Rp 500,000" at bounding box center [922, 293] width 119 height 49
copy td "500,000"
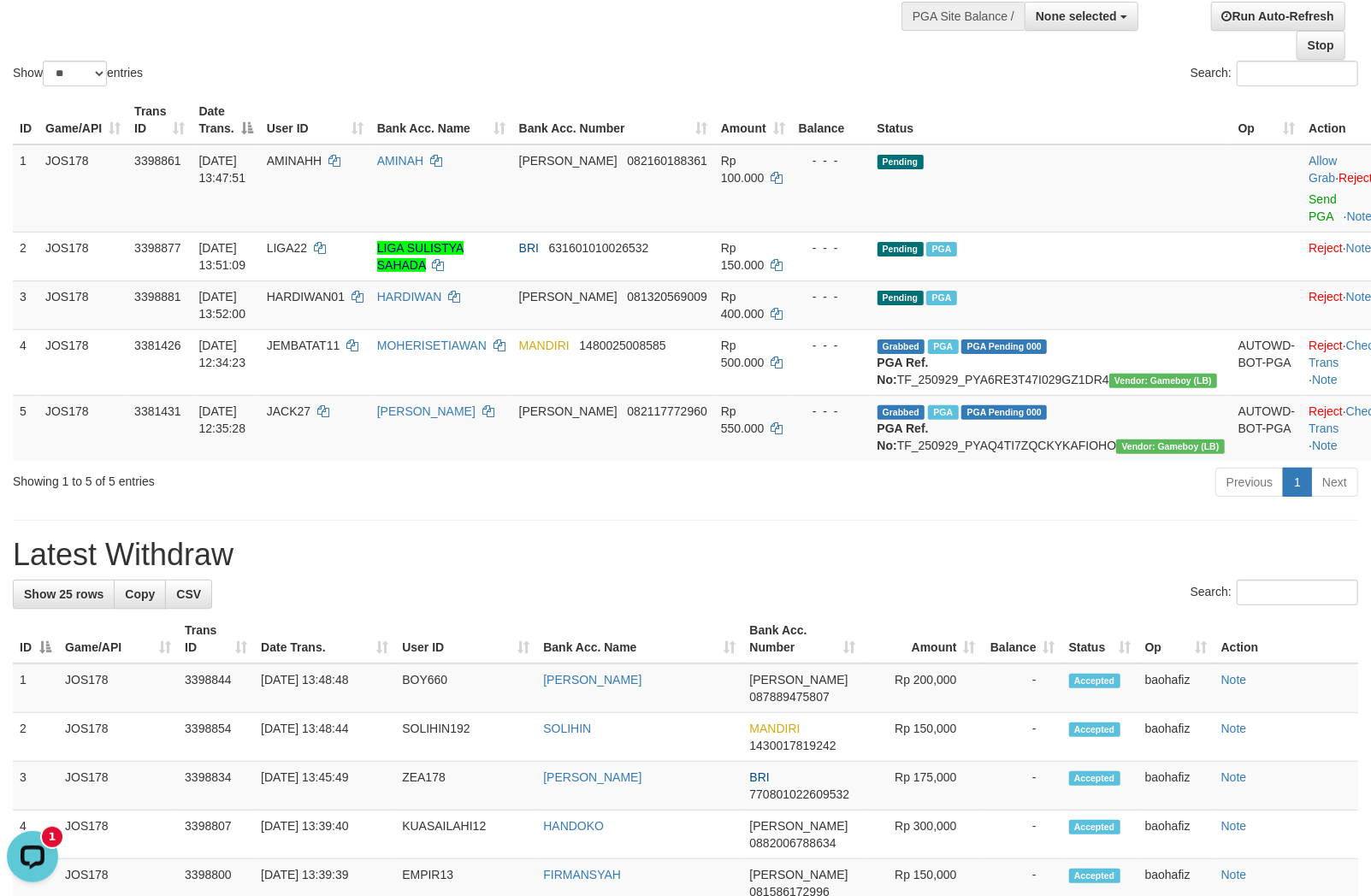
scroll to position [0, 0]
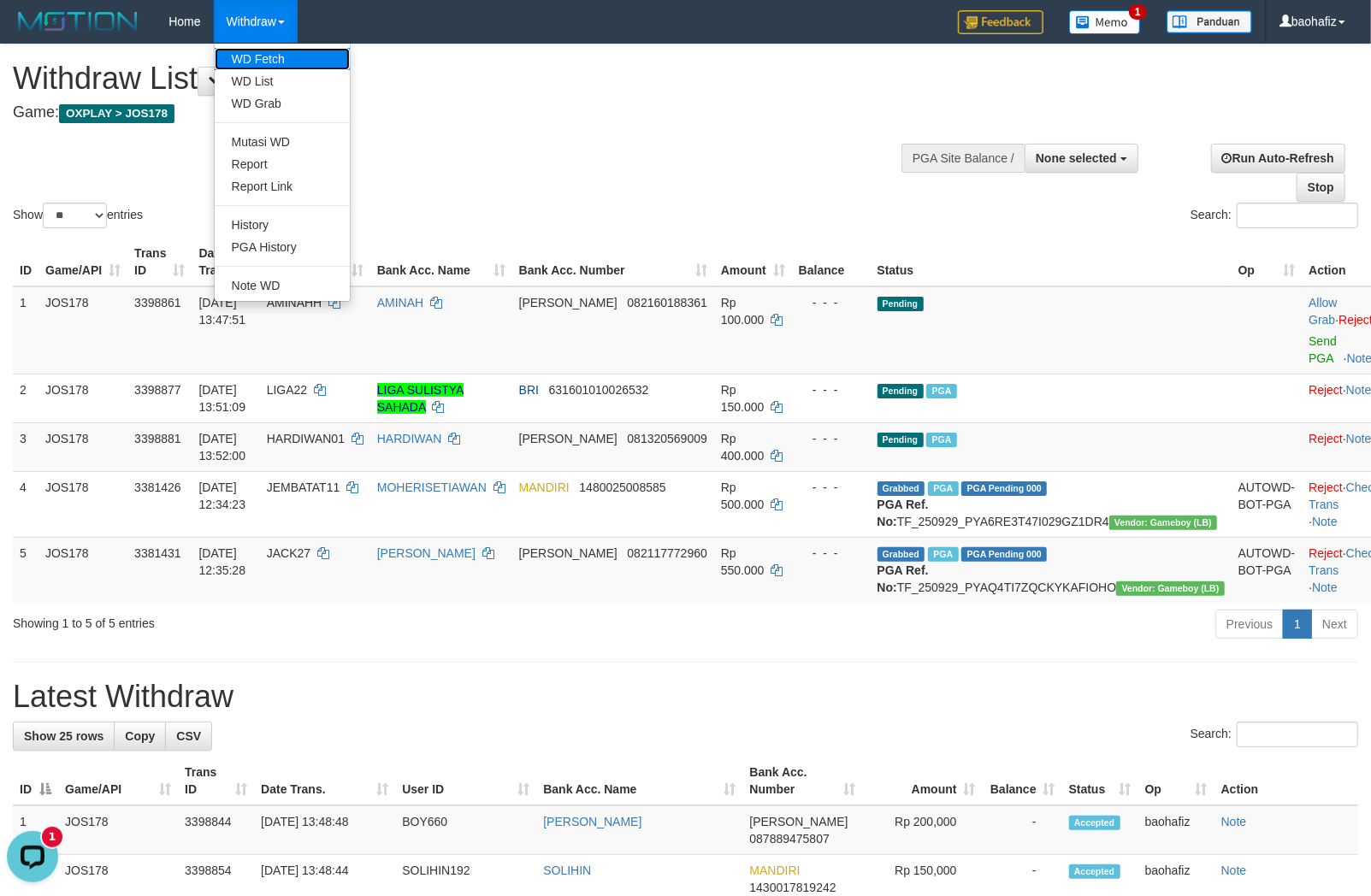
click at [278, 58] on link "WD Fetch" at bounding box center [282, 58] width 135 height 22
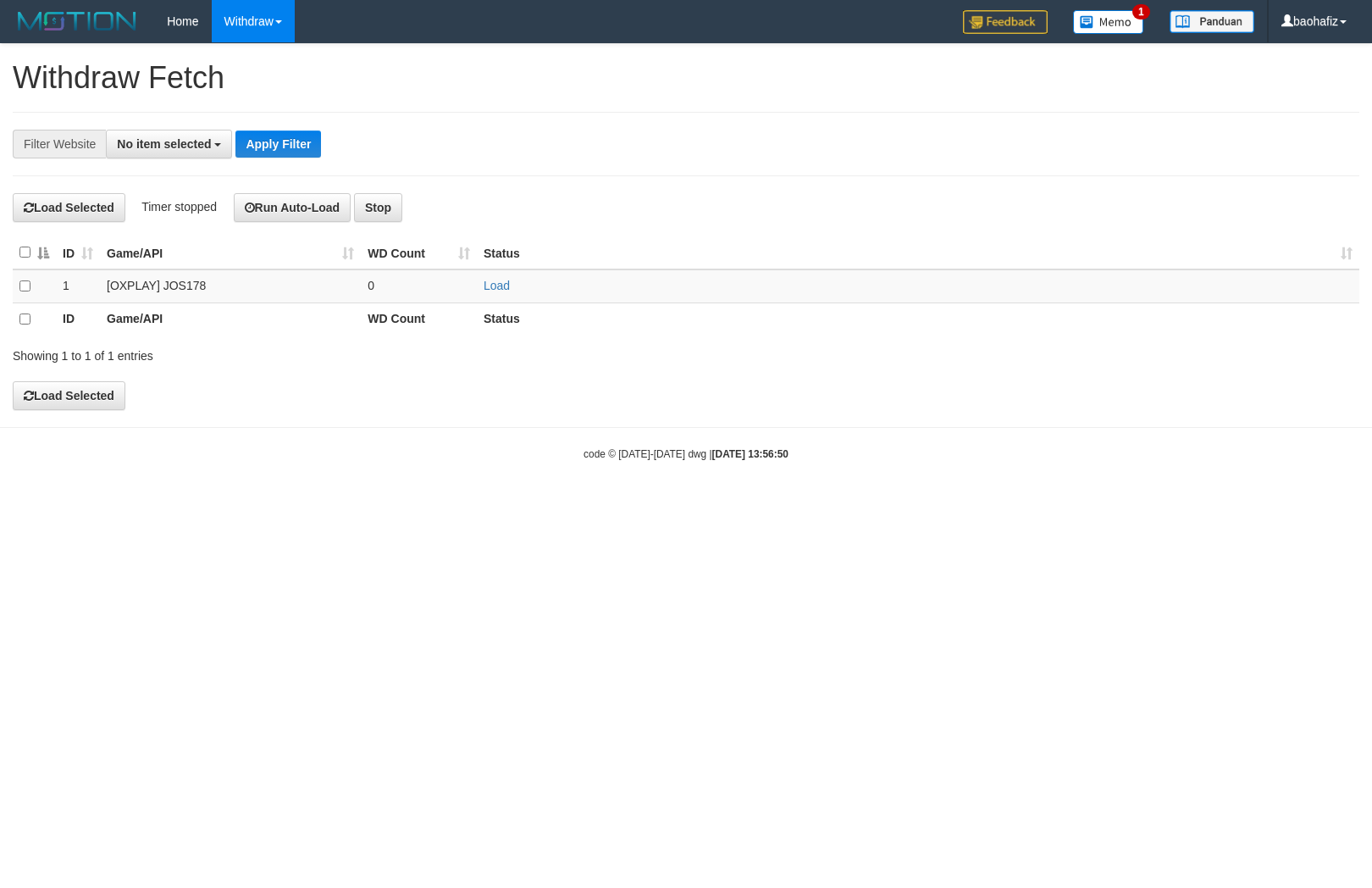
select select
click at [492, 281] on link "Load" at bounding box center [497, 285] width 26 height 13
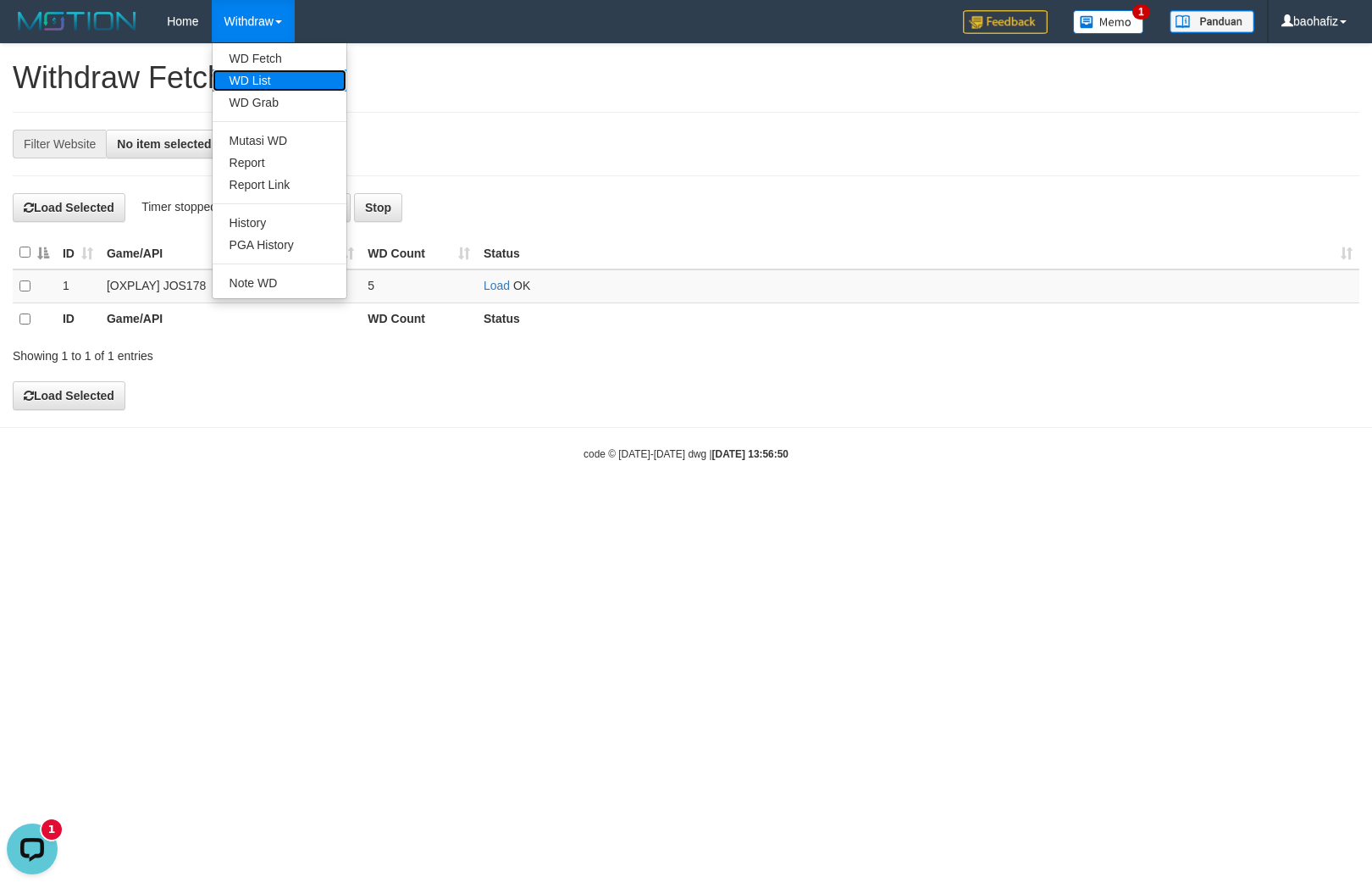
click at [246, 80] on link "WD List" at bounding box center [279, 80] width 133 height 22
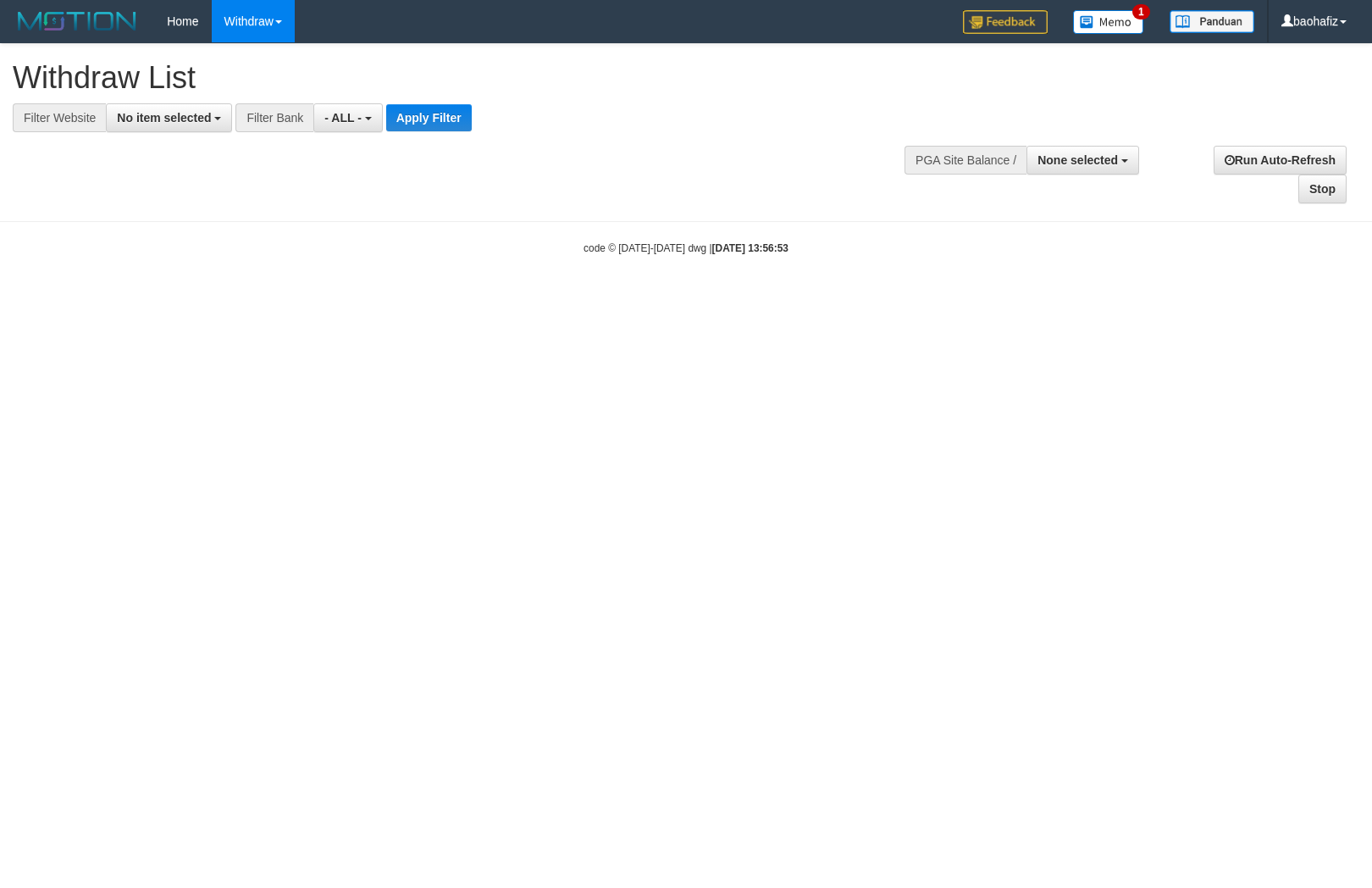
select select
click at [169, 116] on span "No item selected" at bounding box center [164, 117] width 94 height 13
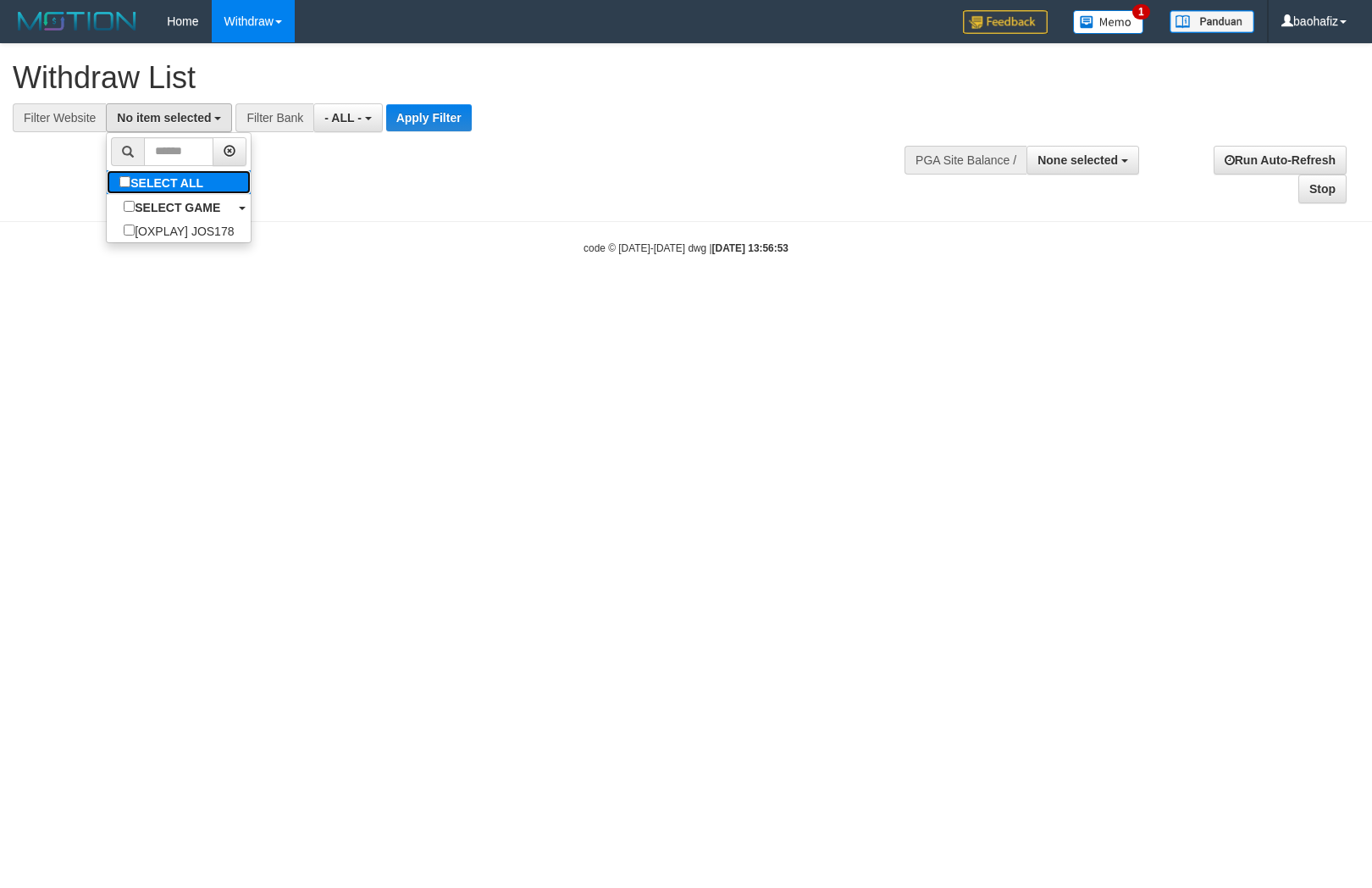
click at [188, 192] on label "SELECT ALL" at bounding box center [164, 182] width 114 height 24
select select "****"
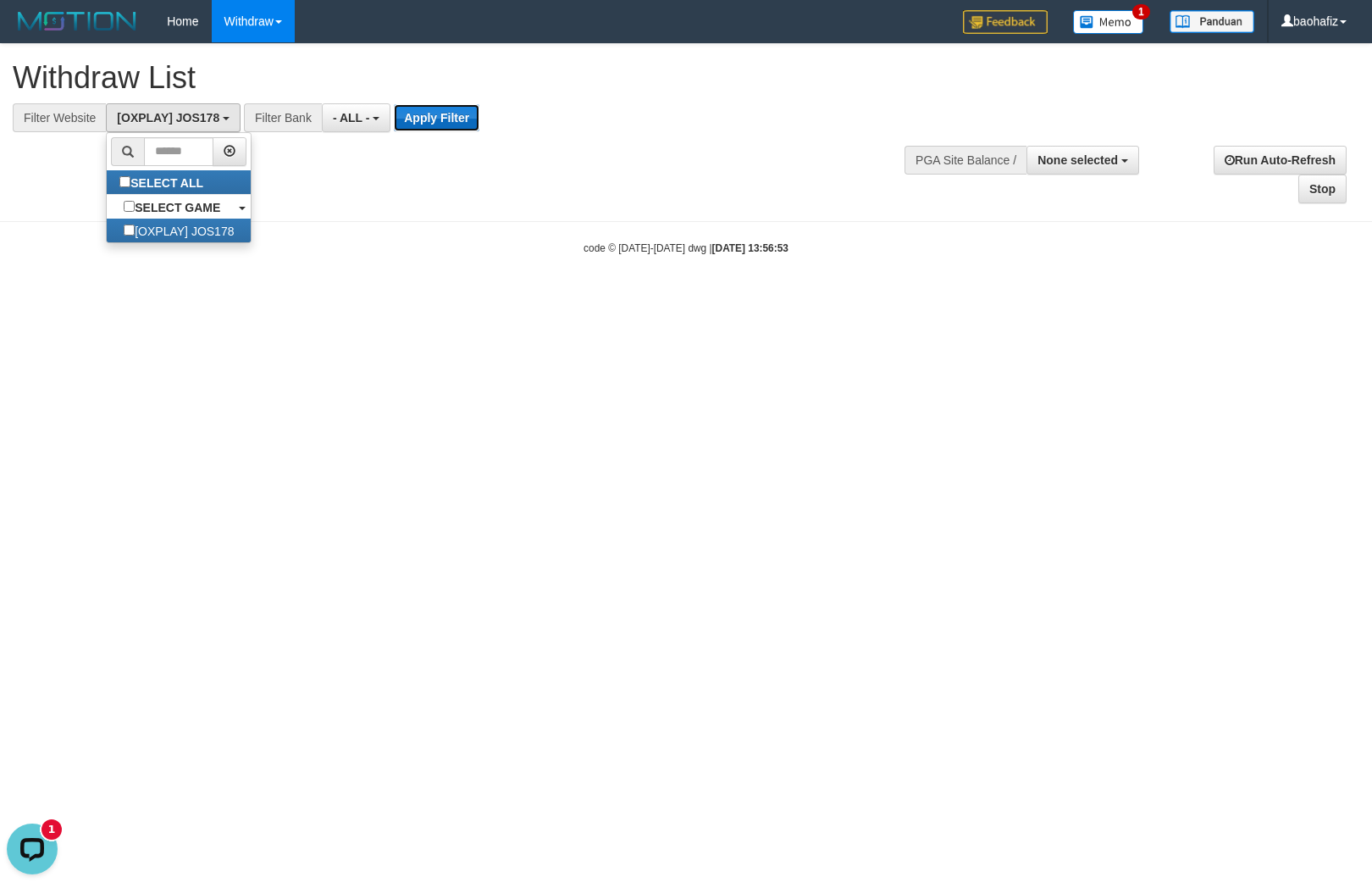
click at [398, 125] on button "Apply Filter" at bounding box center [436, 117] width 85 height 27
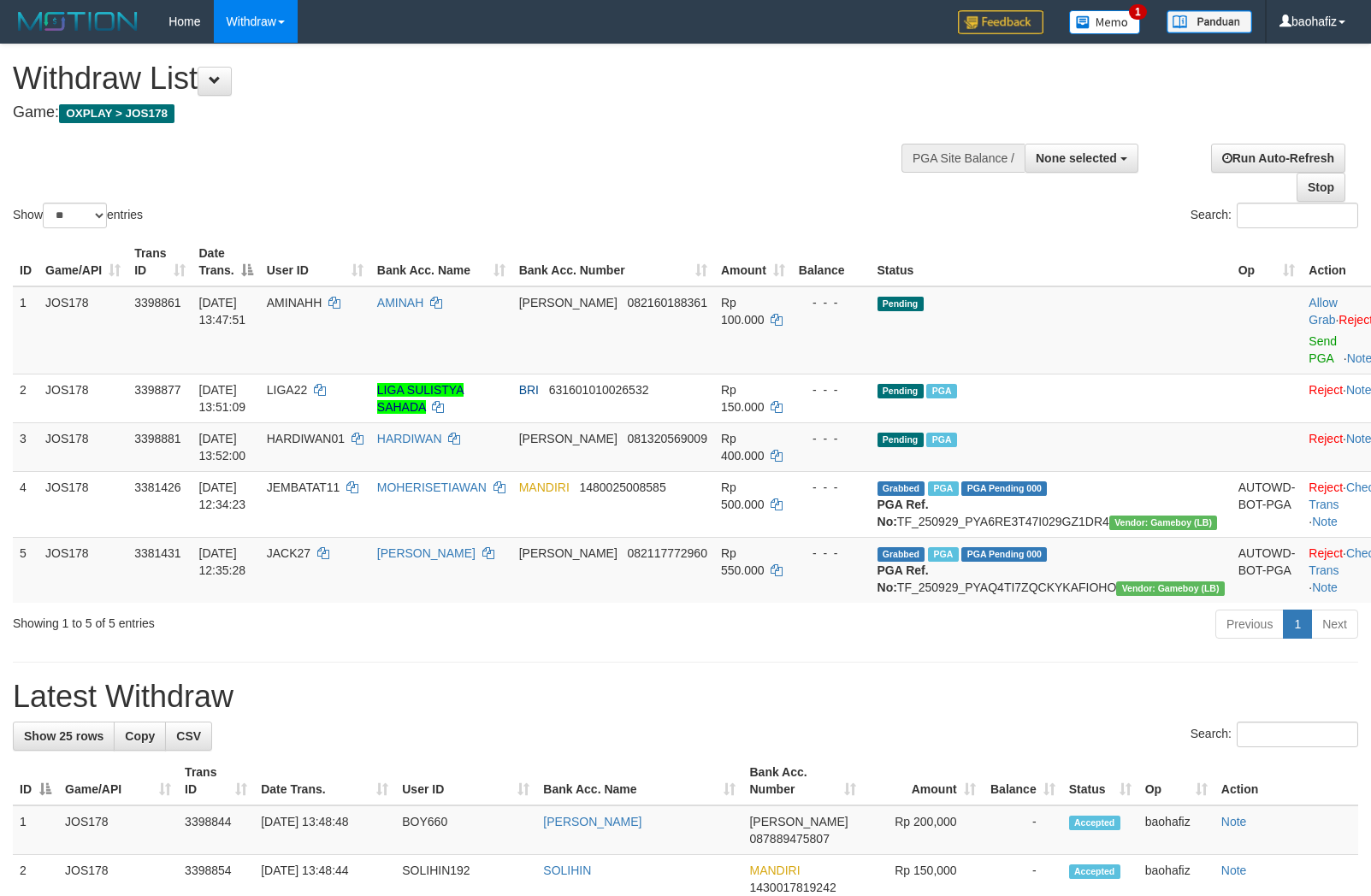
select select
select select "**"
click at [696, 329] on td "DANA 082160188361" at bounding box center [612, 331] width 202 height 88
copy span "082160188361"
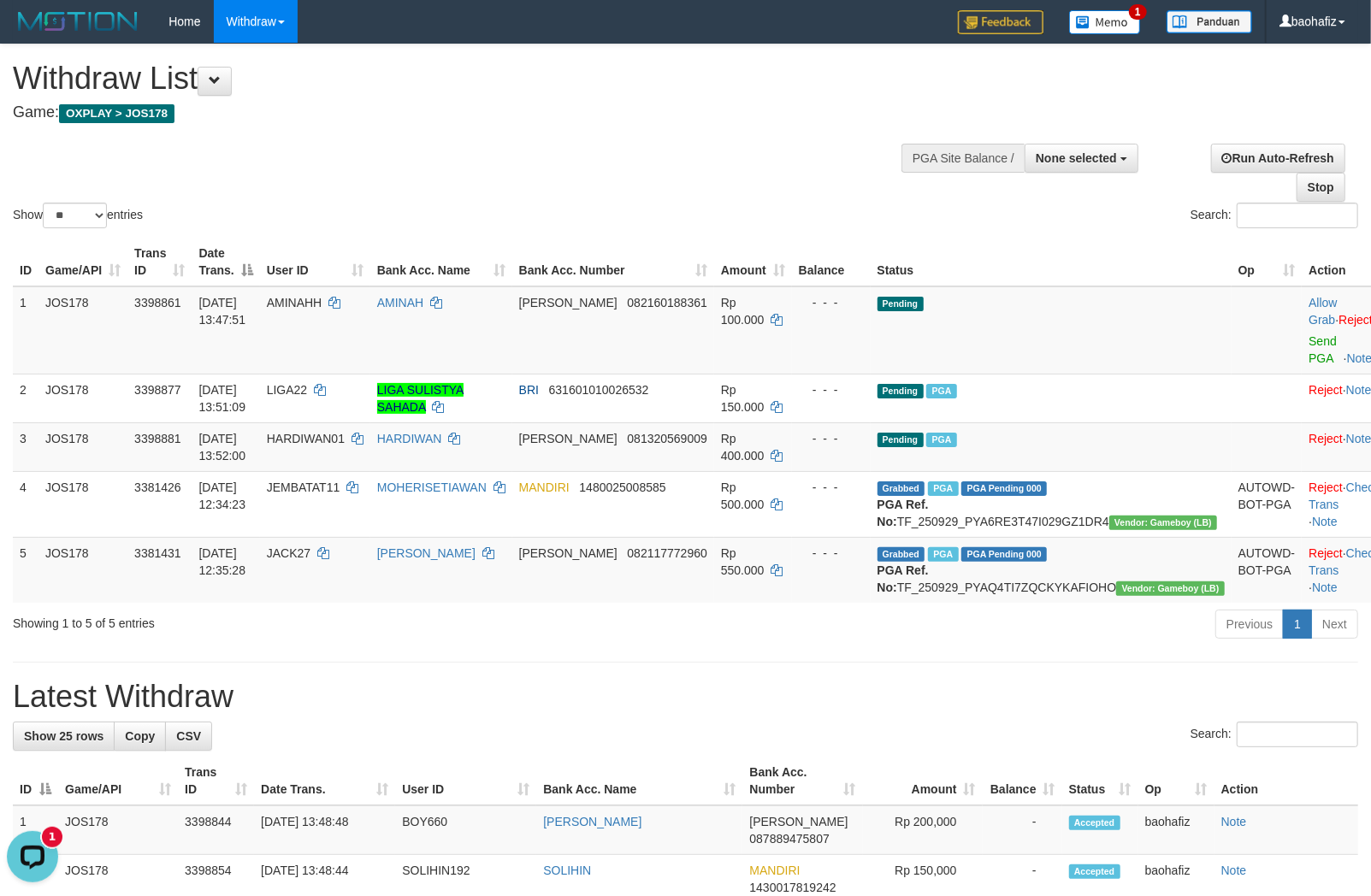
click at [689, 135] on div "Show ** ** ** *** entries Search:" at bounding box center [685, 139] width 1371 height 187
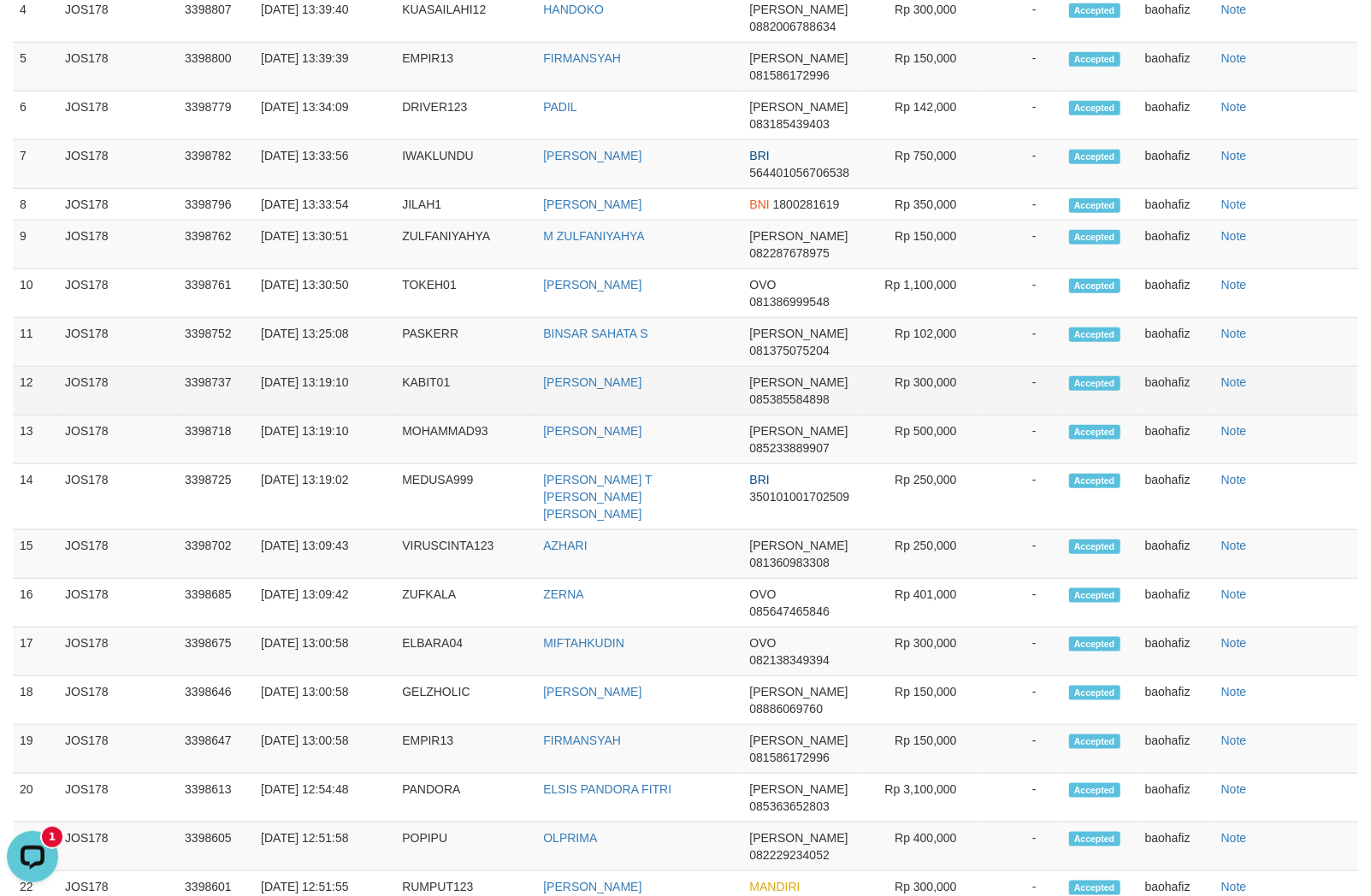
click at [577, 416] on td "[PERSON_NAME]" at bounding box center [639, 391] width 206 height 49
click at [577, 416] on td "SITI AMINAH" at bounding box center [639, 391] width 206 height 49
click at [577, 416] on td "[PERSON_NAME]" at bounding box center [639, 391] width 206 height 49
copy td "[PERSON_NAME]"
click at [450, 408] on td "KABIT01" at bounding box center [466, 391] width 141 height 49
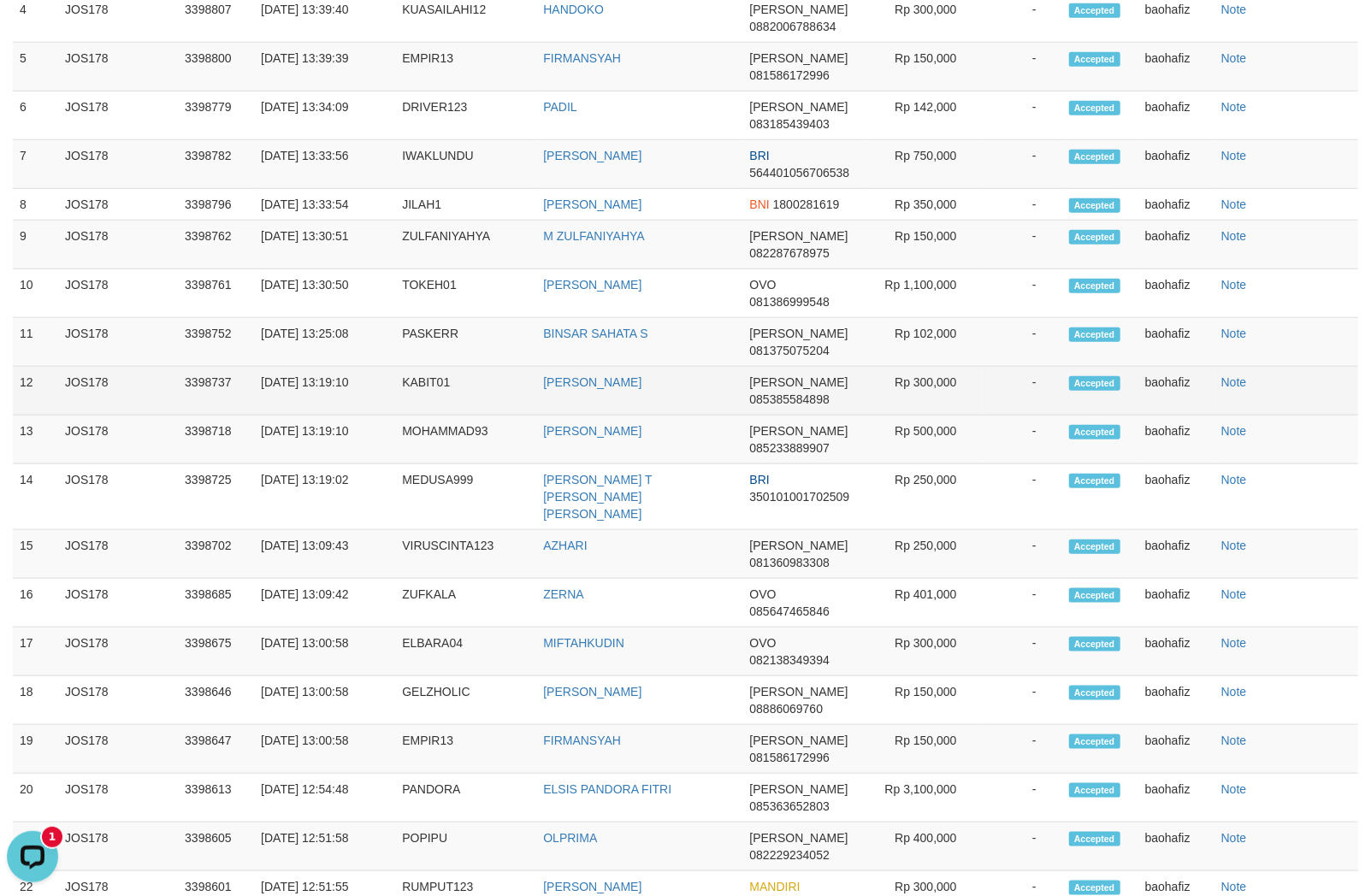
click at [419, 398] on td "KABIT01" at bounding box center [466, 391] width 141 height 49
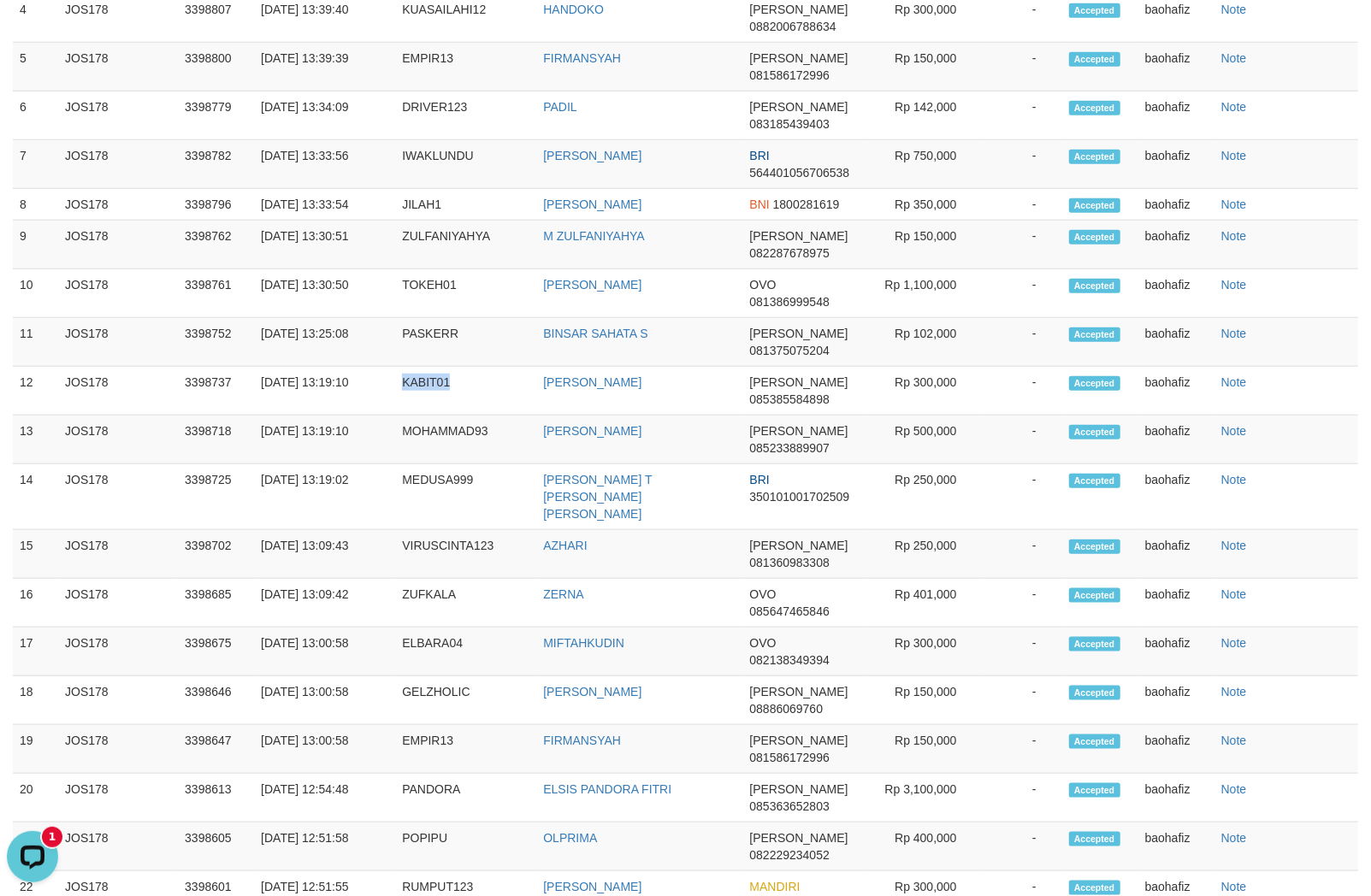
copy td "KABIT01"
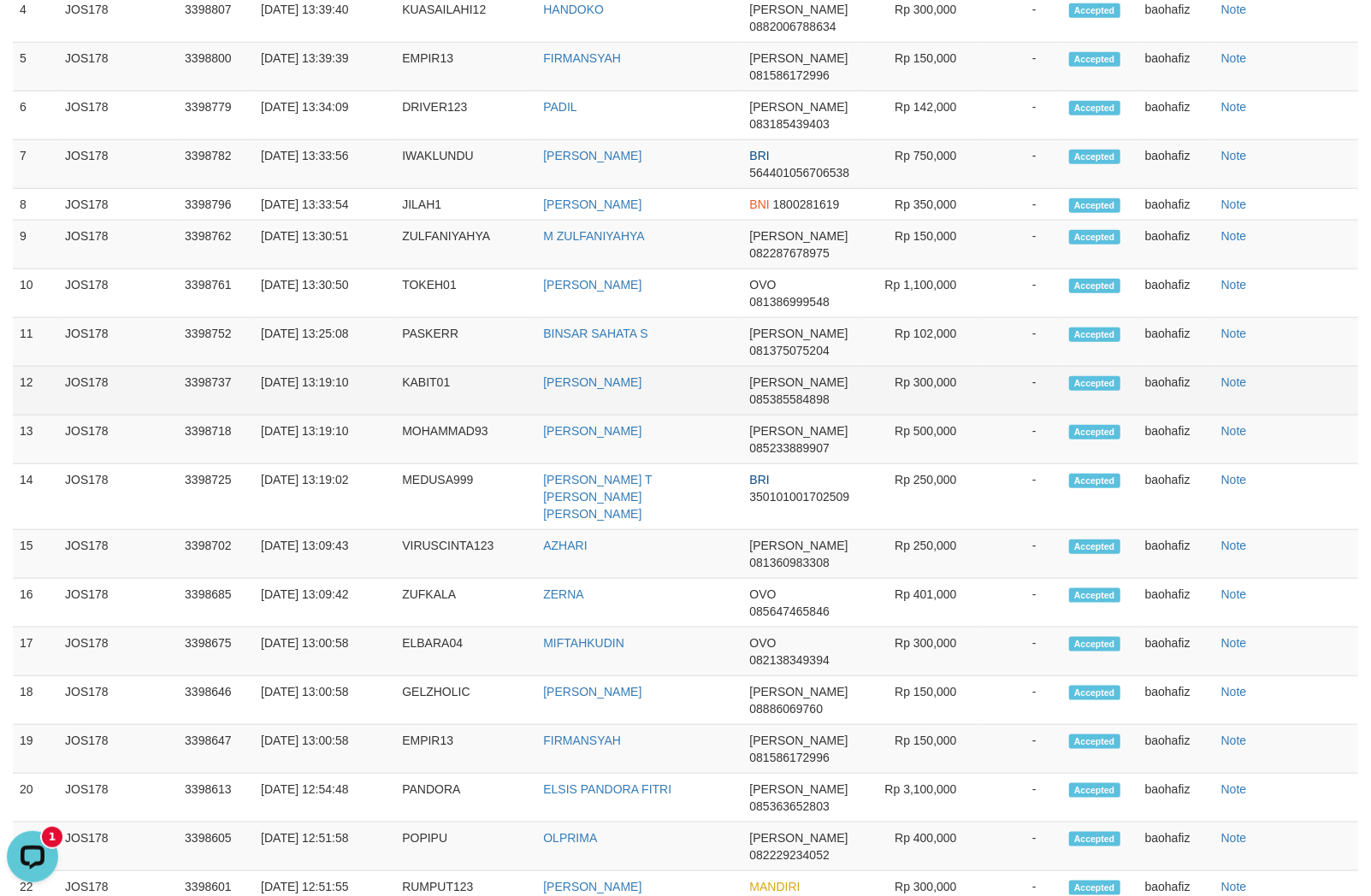
click at [948, 403] on td "Rp 300,000" at bounding box center [922, 391] width 119 height 49
click at [893, 396] on td "Rp 300,000" at bounding box center [922, 391] width 119 height 49
click at [921, 396] on td "Rp 300,000" at bounding box center [922, 391] width 119 height 49
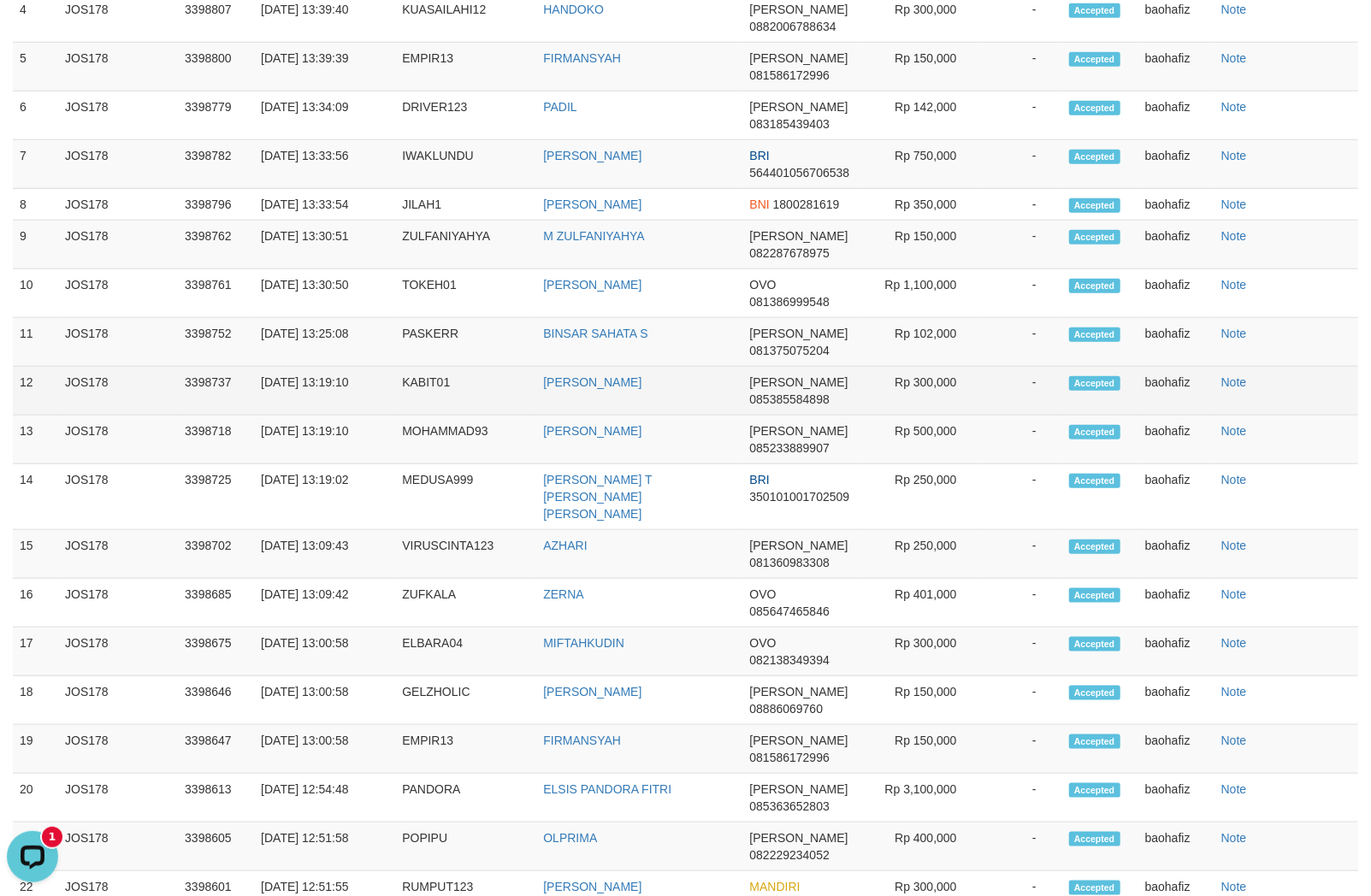
copy td "300,000"
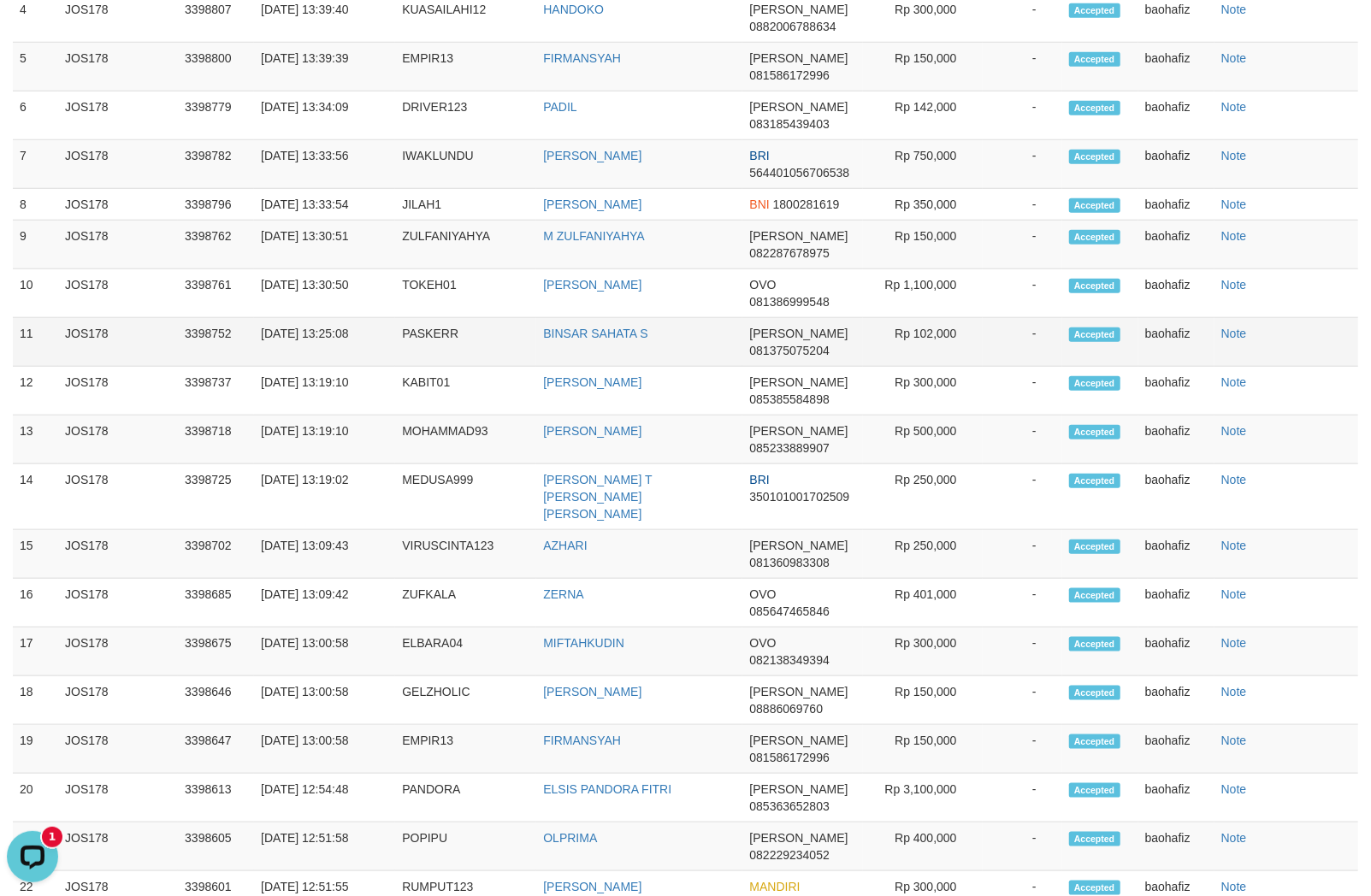
click at [587, 367] on td "BINSAR SAHATA S" at bounding box center [639, 342] width 206 height 49
copy link
click at [587, 367] on td "BINSAR SAHATA S" at bounding box center [639, 342] width 206 height 49
click at [588, 367] on td "BINSAR SAHATA S" at bounding box center [639, 342] width 206 height 49
copy td "BINSAR SAHATA S"
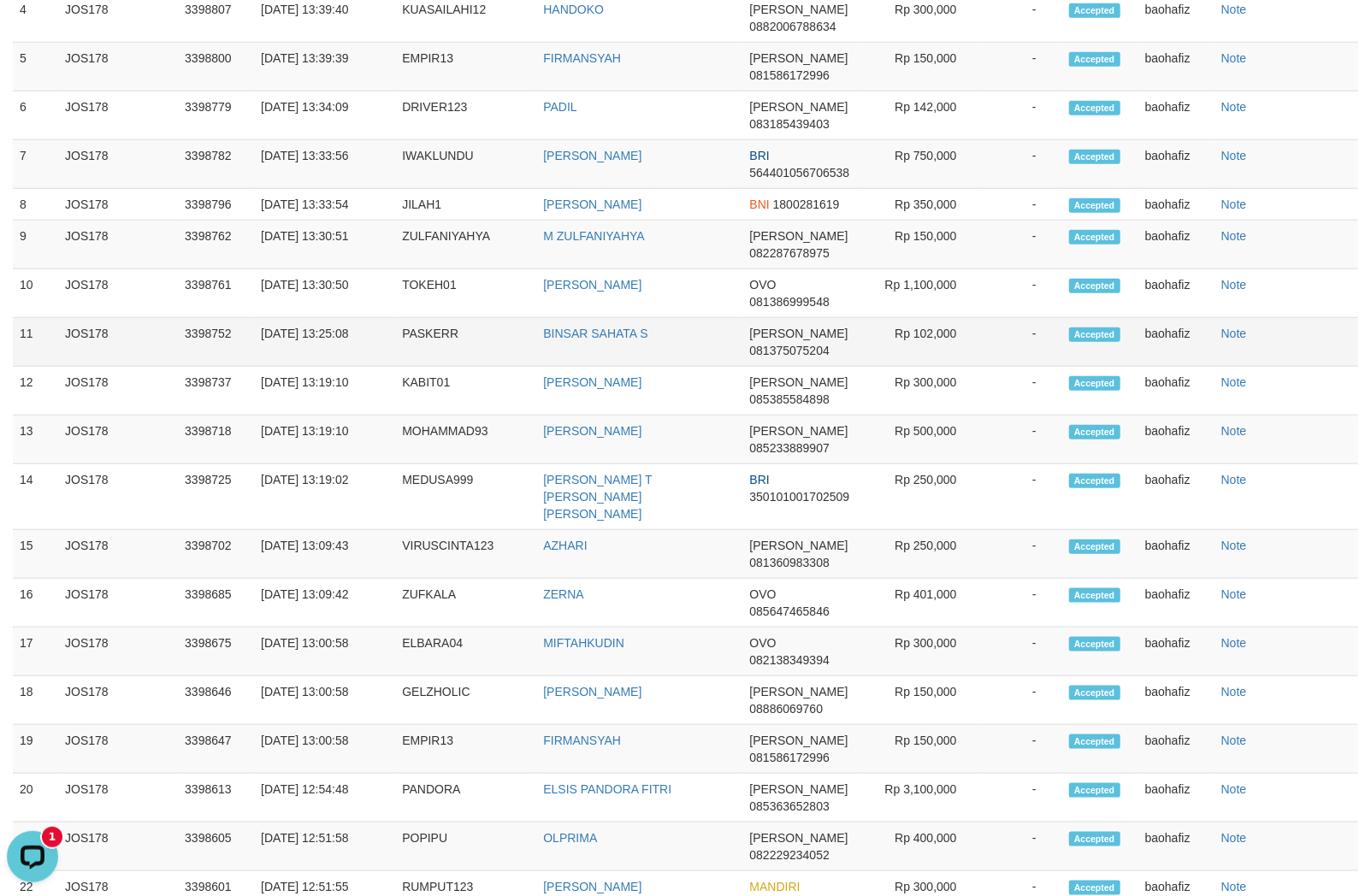
click at [419, 355] on td "PASKERR" at bounding box center [466, 342] width 141 height 49
click at [437, 353] on td "PASKERR" at bounding box center [466, 342] width 141 height 49
copy td "PASKERR"
click at [936, 345] on td "Rp 102,000" at bounding box center [922, 342] width 119 height 49
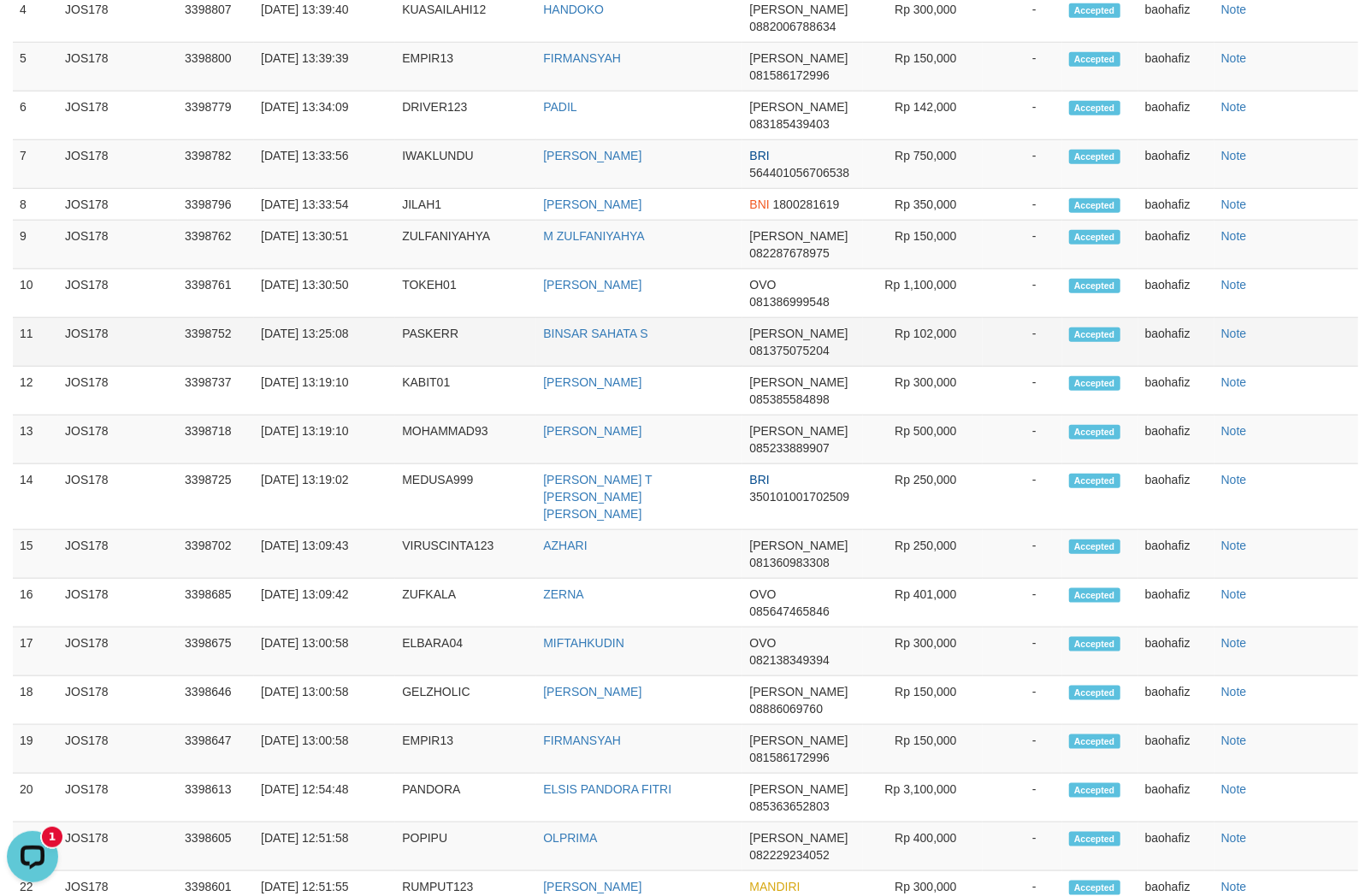
click at [936, 345] on td "Rp 102,000" at bounding box center [922, 342] width 119 height 49
copy td "102,000"
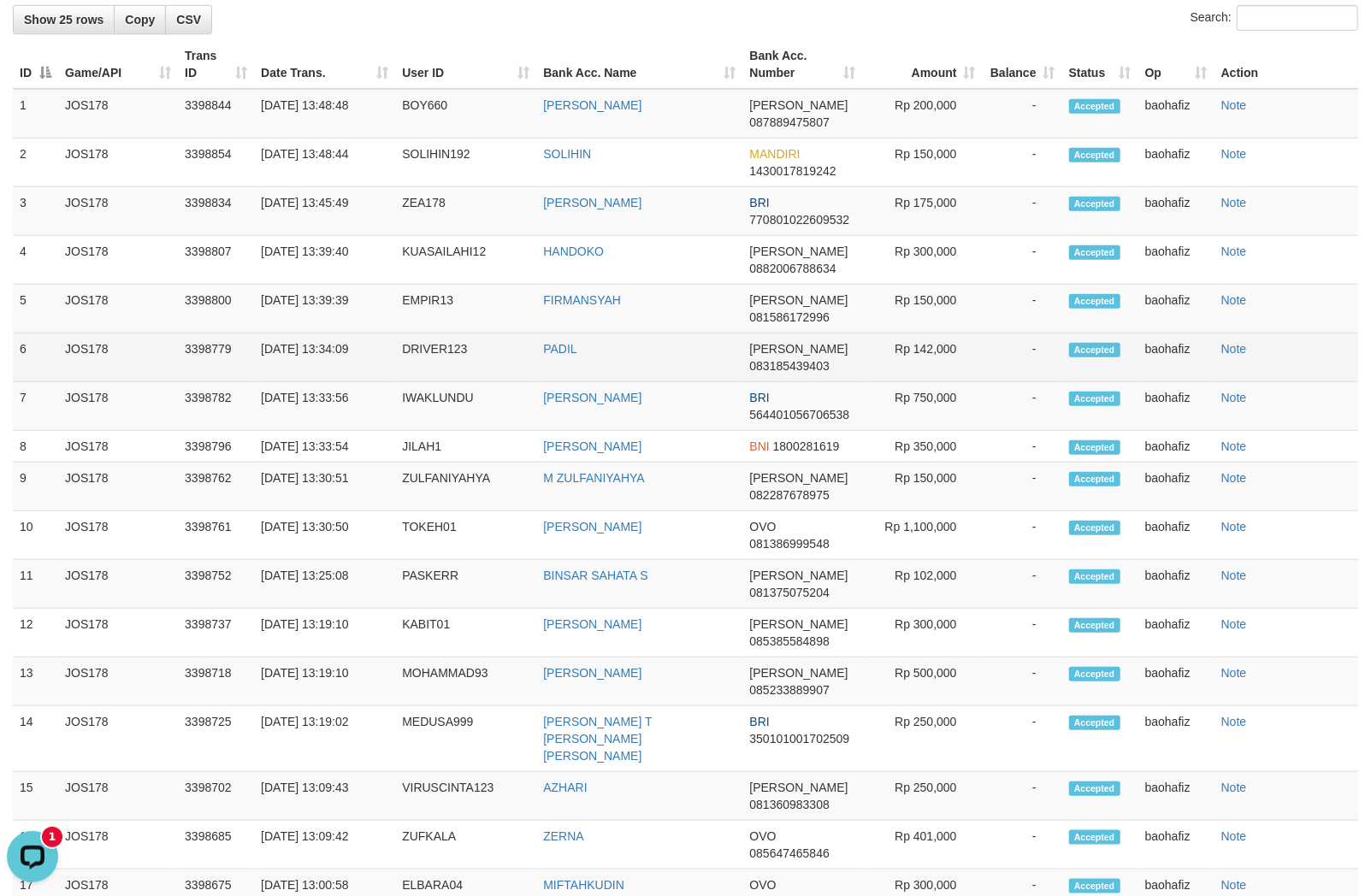
scroll to position [672, 0]
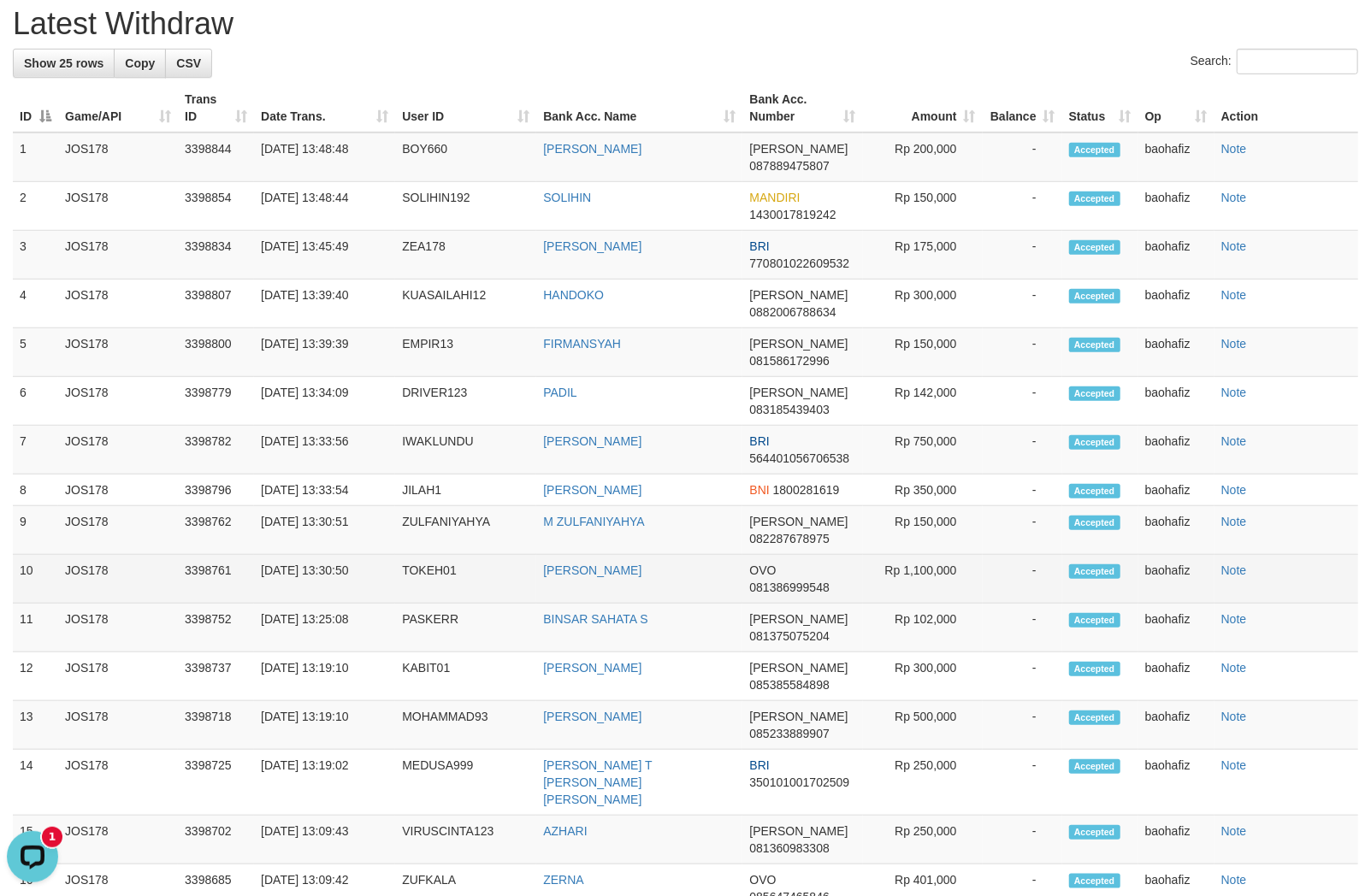
click at [587, 604] on td "DEDE KUSNAWAN" at bounding box center [639, 579] width 206 height 49
copy link "KUSNAWAN"
click at [606, 577] on link "DEDE KUSNAWAN" at bounding box center [591, 570] width 98 height 13
click at [612, 604] on td "DEDE KUSNAWAN" at bounding box center [639, 579] width 206 height 49
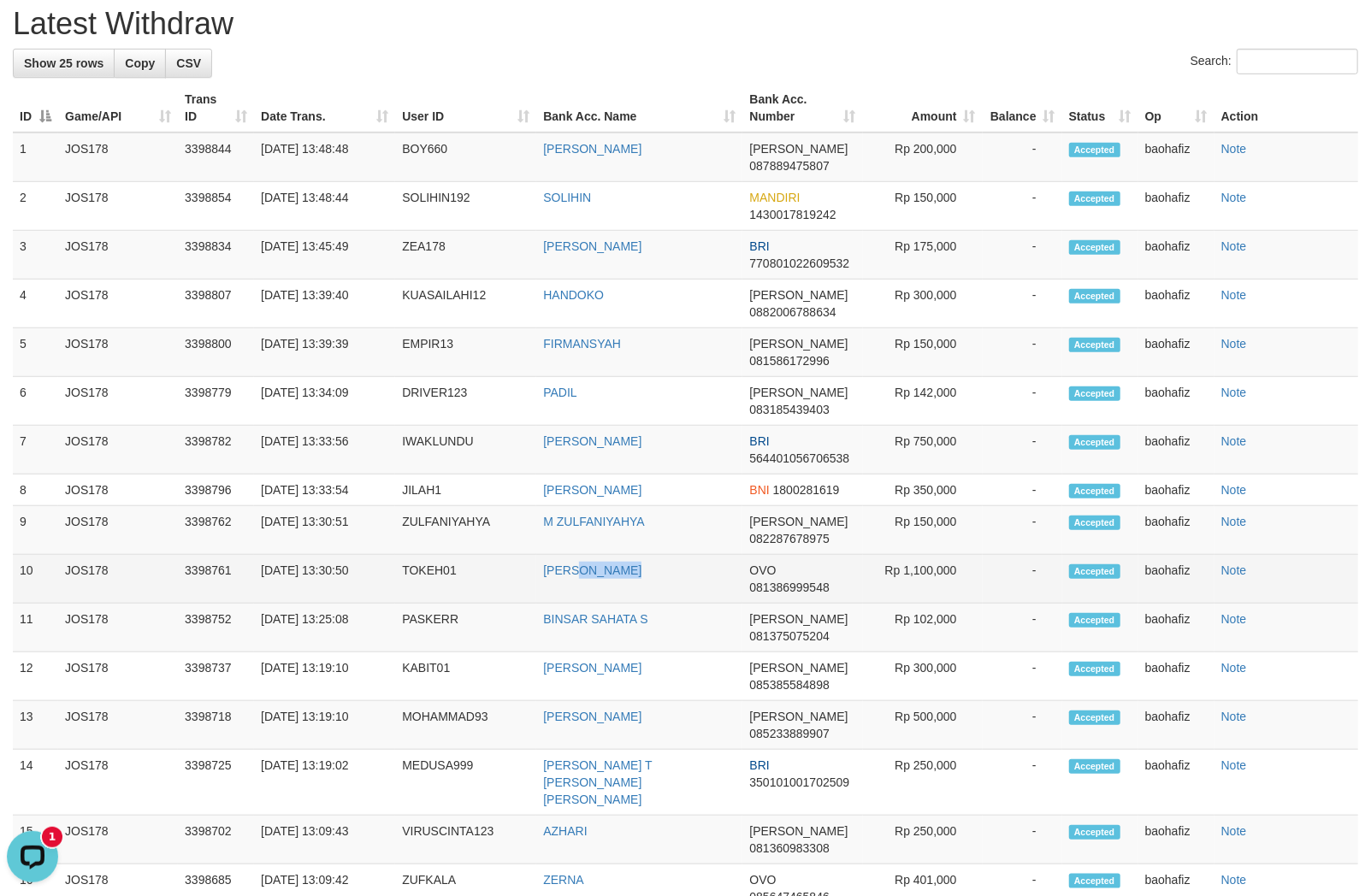
click at [612, 604] on td "DEDE KUSNAWAN" at bounding box center [639, 579] width 206 height 49
click at [447, 597] on td "TOKEH01" at bounding box center [466, 579] width 141 height 49
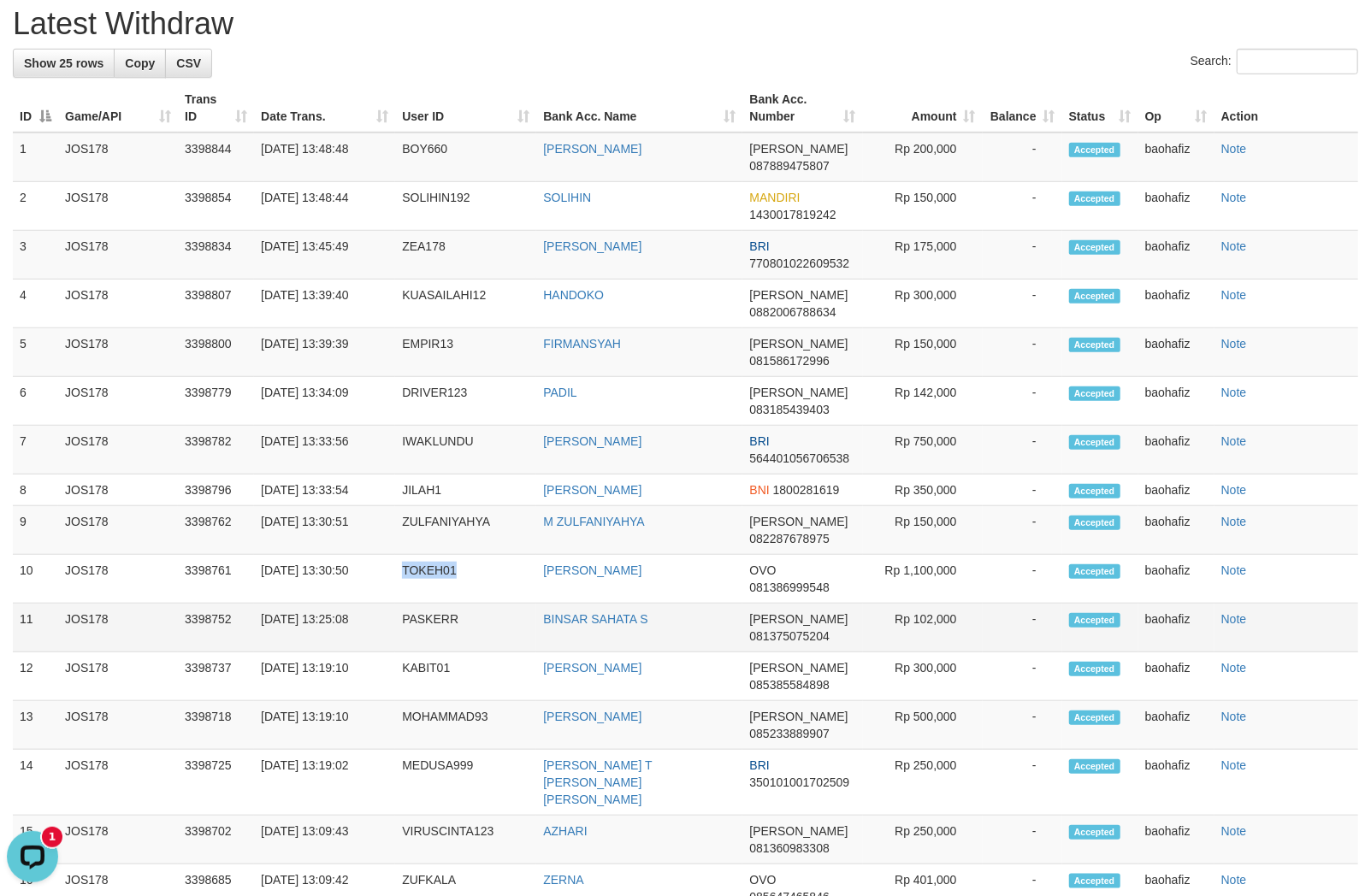
copy td "TOKEH01"
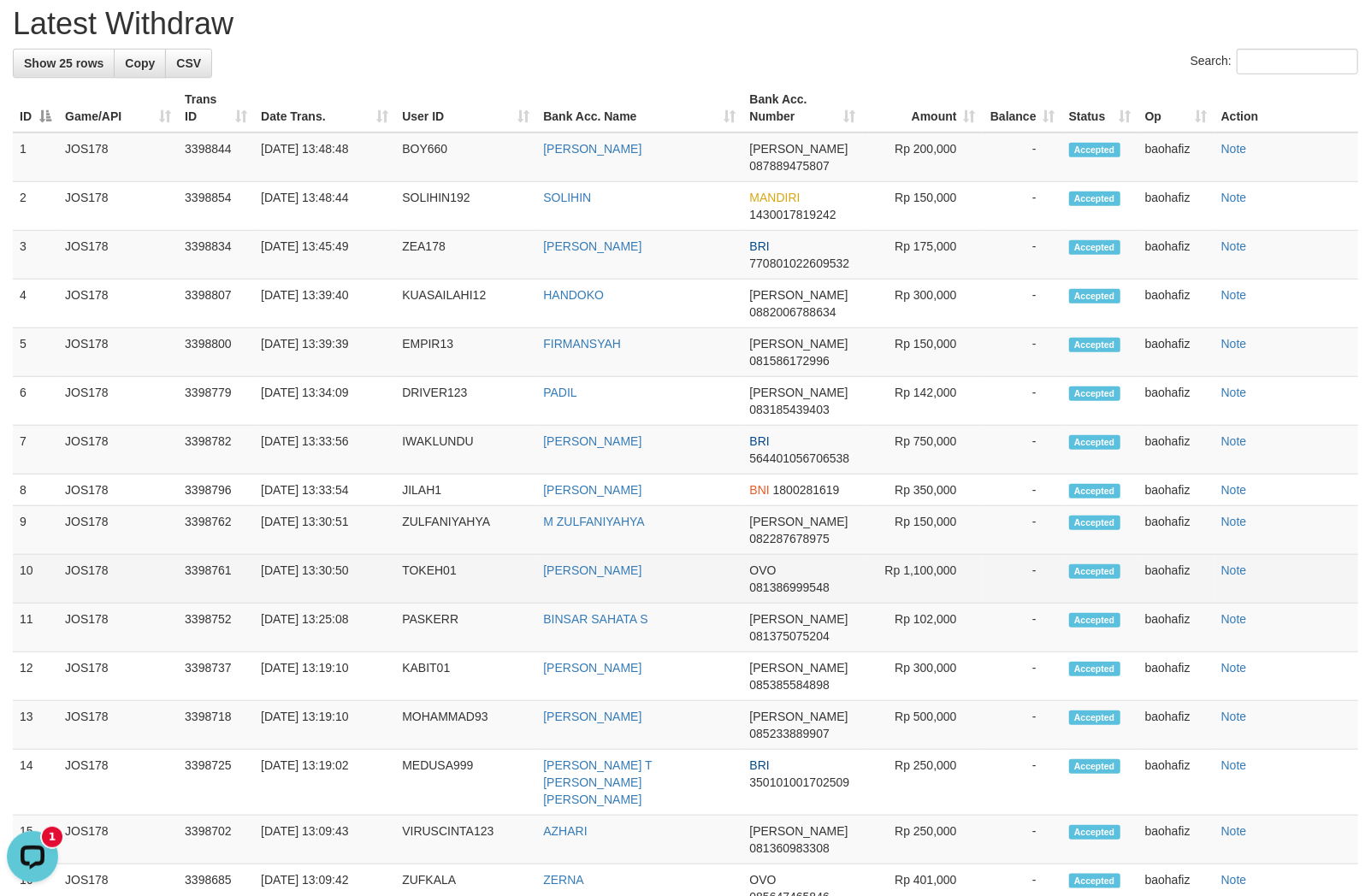
click at [937, 603] on td "Rp 1,100,000" at bounding box center [922, 579] width 119 height 49
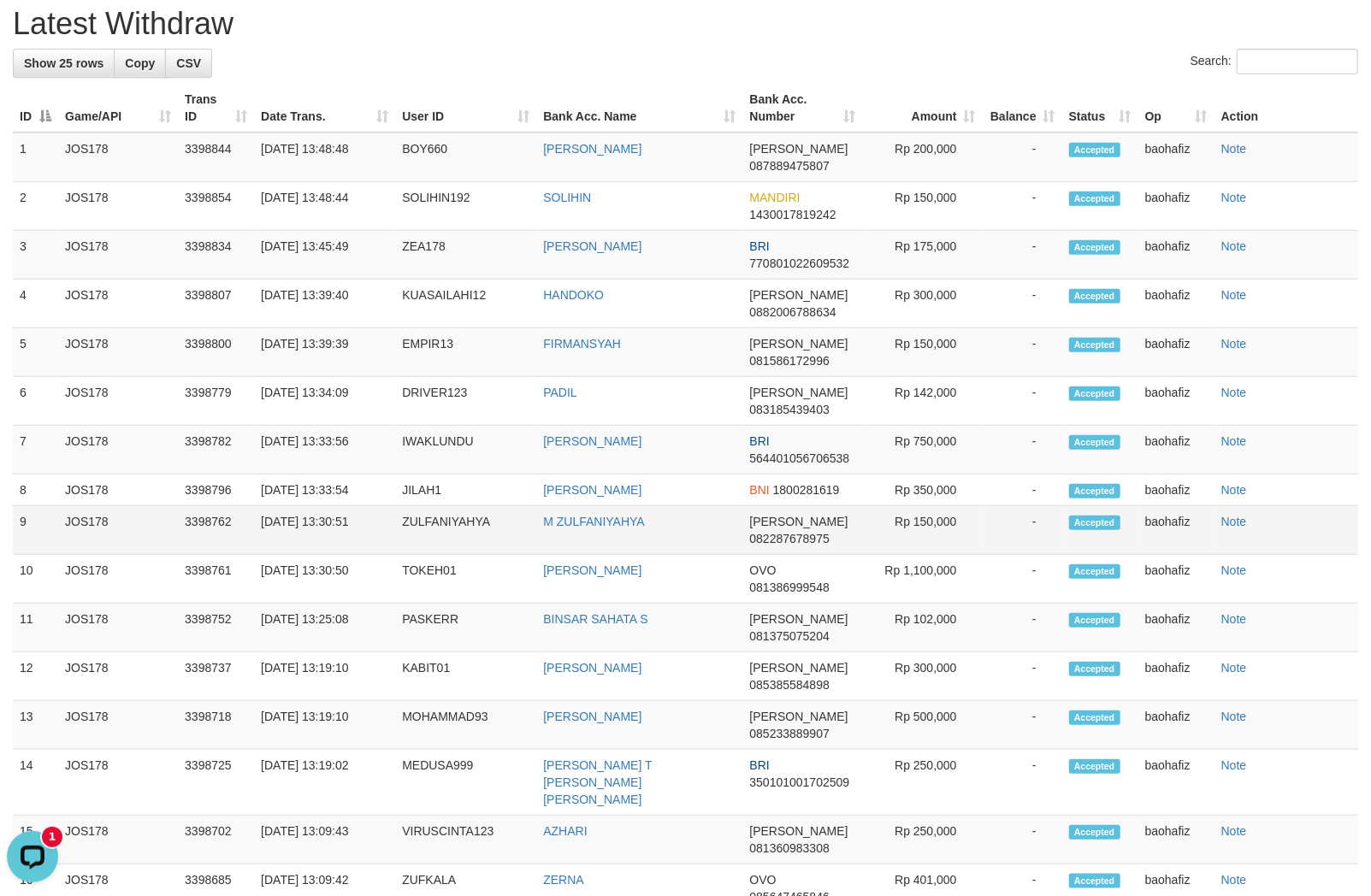
click at [610, 555] on td "M ZULFANIYAHYA" at bounding box center [639, 530] width 206 height 49
click at [547, 555] on td "M ZULFANIYAHYA" at bounding box center [639, 530] width 206 height 49
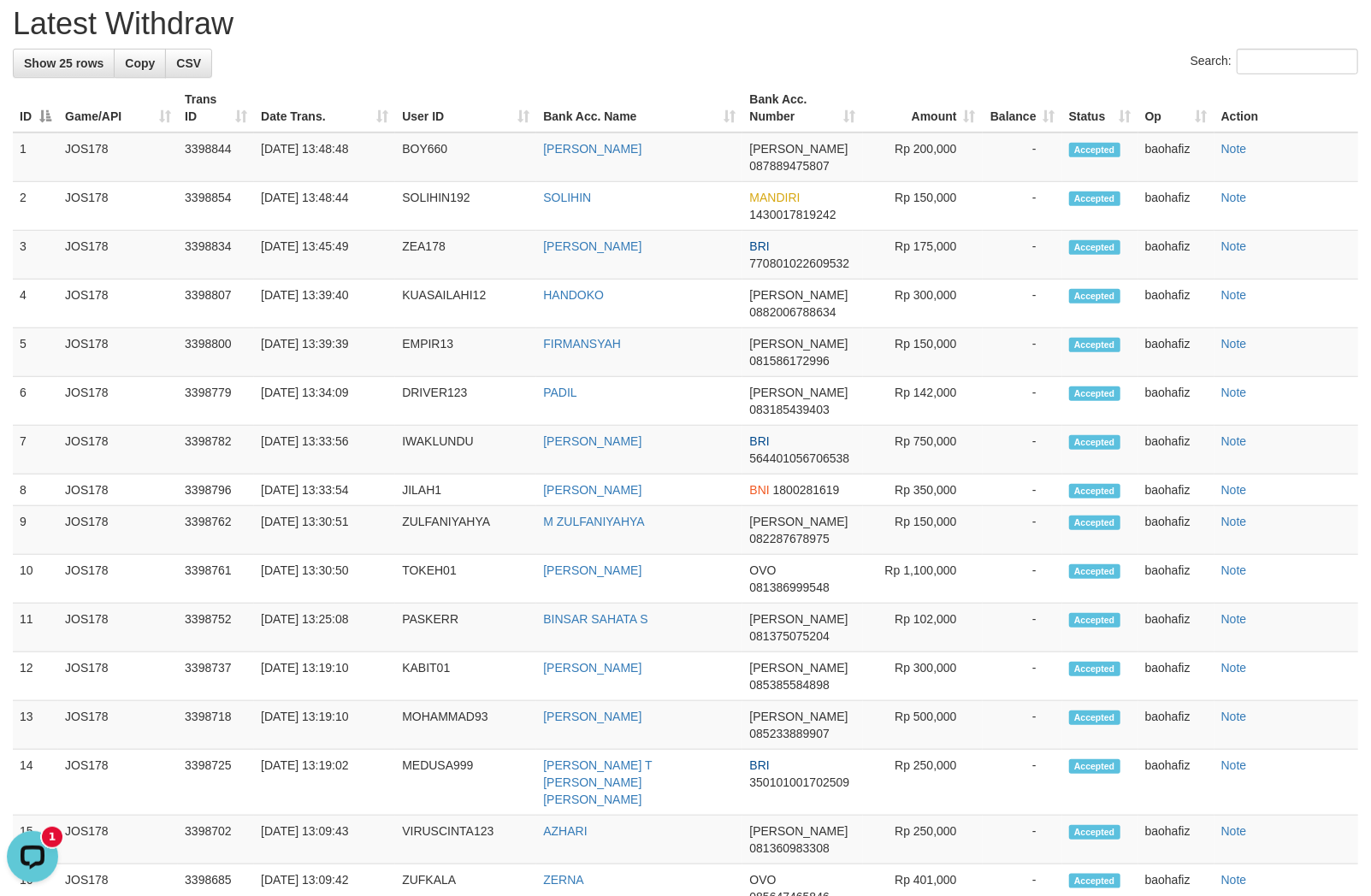
click at [874, 62] on div "**********" at bounding box center [685, 410] width 1371 height 2077
click at [603, 555] on td "M ZULFANIYAHYA" at bounding box center [639, 530] width 206 height 49
click at [602, 555] on td "M ZULFANIYAHYA" at bounding box center [639, 530] width 206 height 49
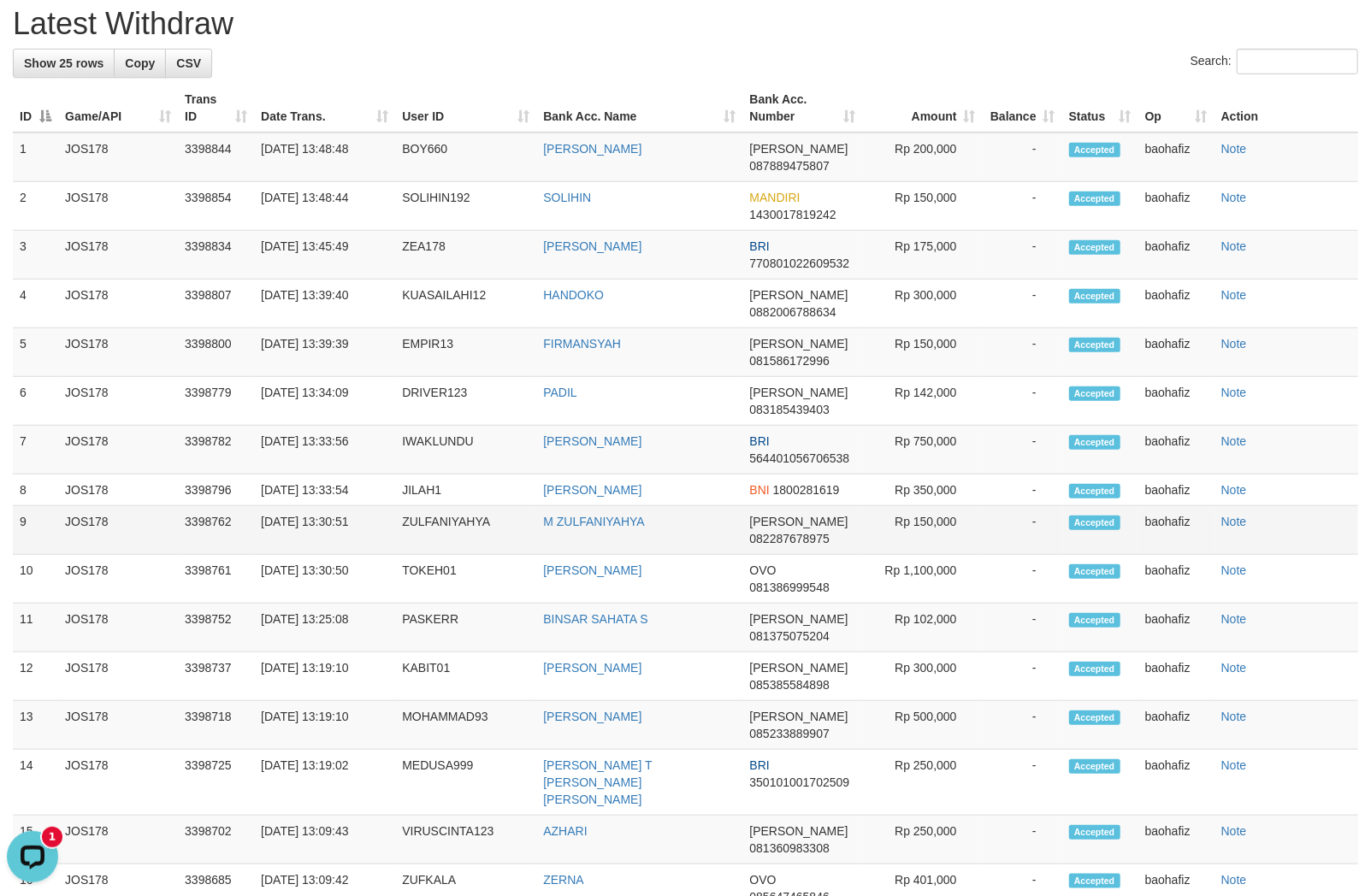
click at [419, 532] on td "ZULFANIYAHYA" at bounding box center [466, 530] width 141 height 49
click at [423, 534] on td "ZULFANIYAHYA" at bounding box center [466, 530] width 141 height 49
click at [938, 555] on td "Rp 150,000" at bounding box center [922, 530] width 119 height 49
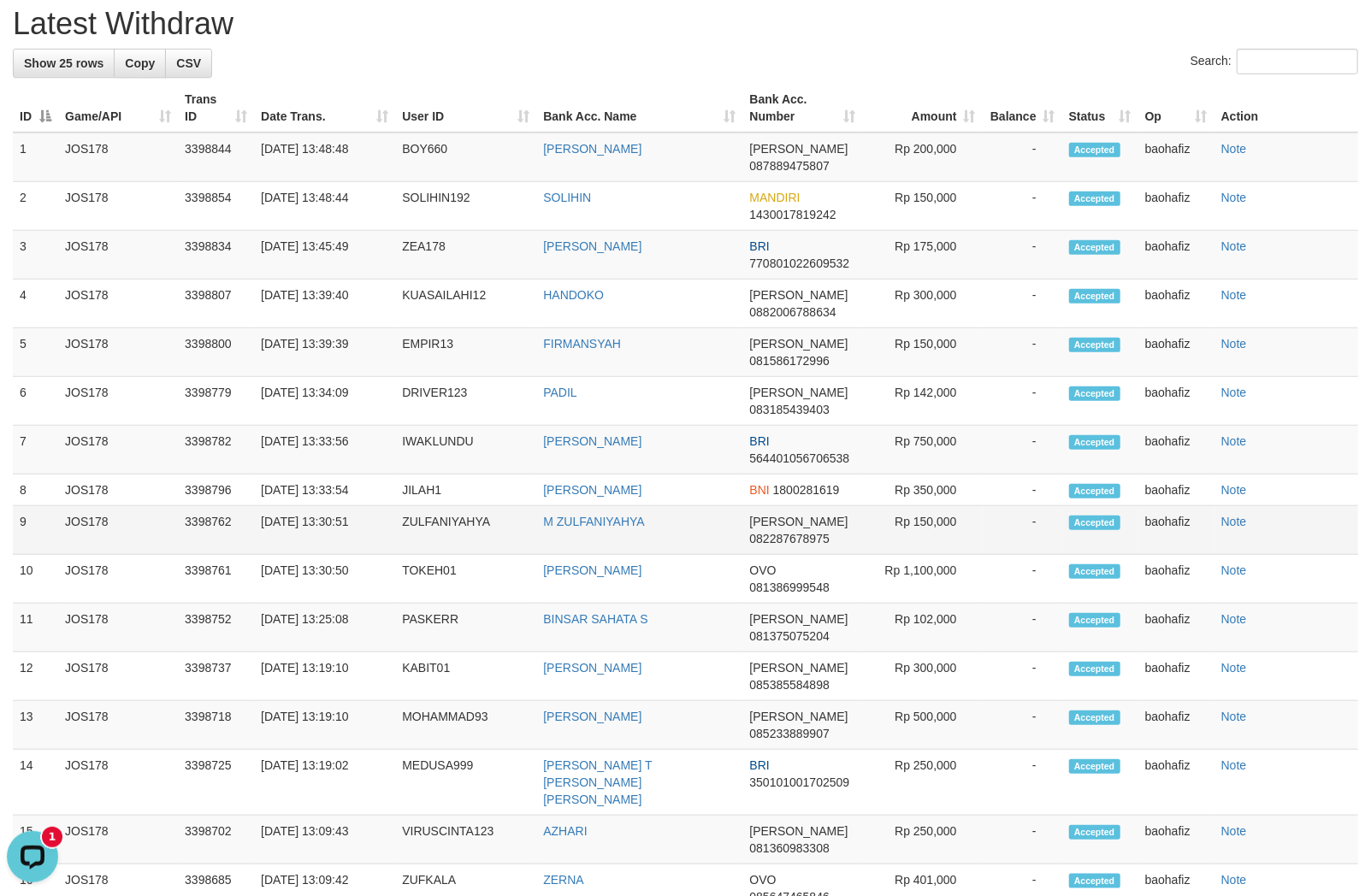
click at [561, 525] on td "M ZULFANIYAHYA" at bounding box center [639, 530] width 206 height 49
click at [571, 506] on td "[PERSON_NAME]" at bounding box center [639, 490] width 206 height 32
click at [392, 506] on td "[DATE] 13:33:54" at bounding box center [325, 490] width 141 height 32
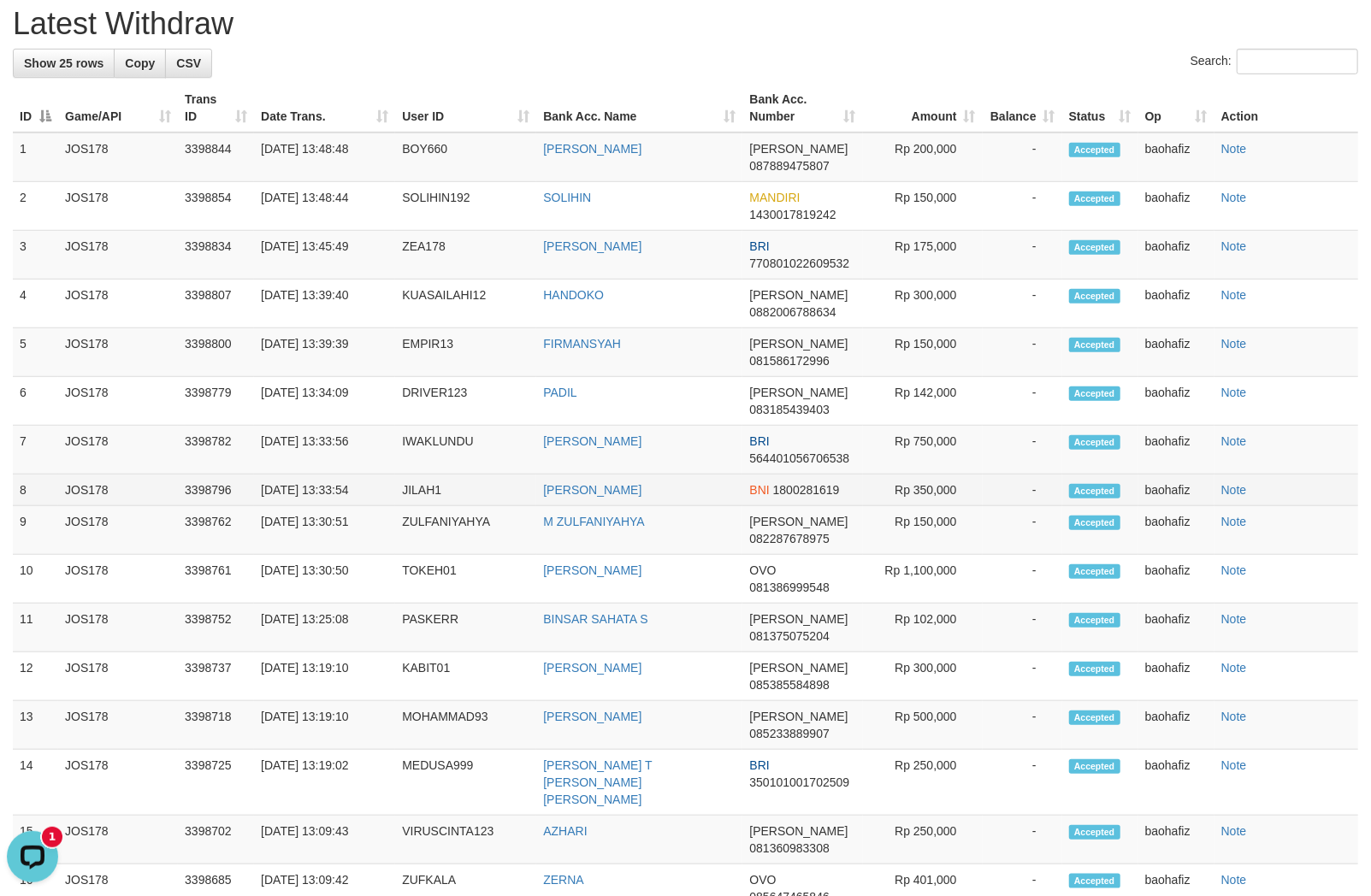
click at [392, 506] on td "[DATE] 13:33:54" at bounding box center [325, 490] width 141 height 32
click at [441, 501] on td "JILAH1" at bounding box center [466, 490] width 141 height 32
click at [432, 501] on td "JILAH1" at bounding box center [466, 490] width 141 height 32
click at [909, 502] on td "Rp 350,000" at bounding box center [922, 490] width 119 height 32
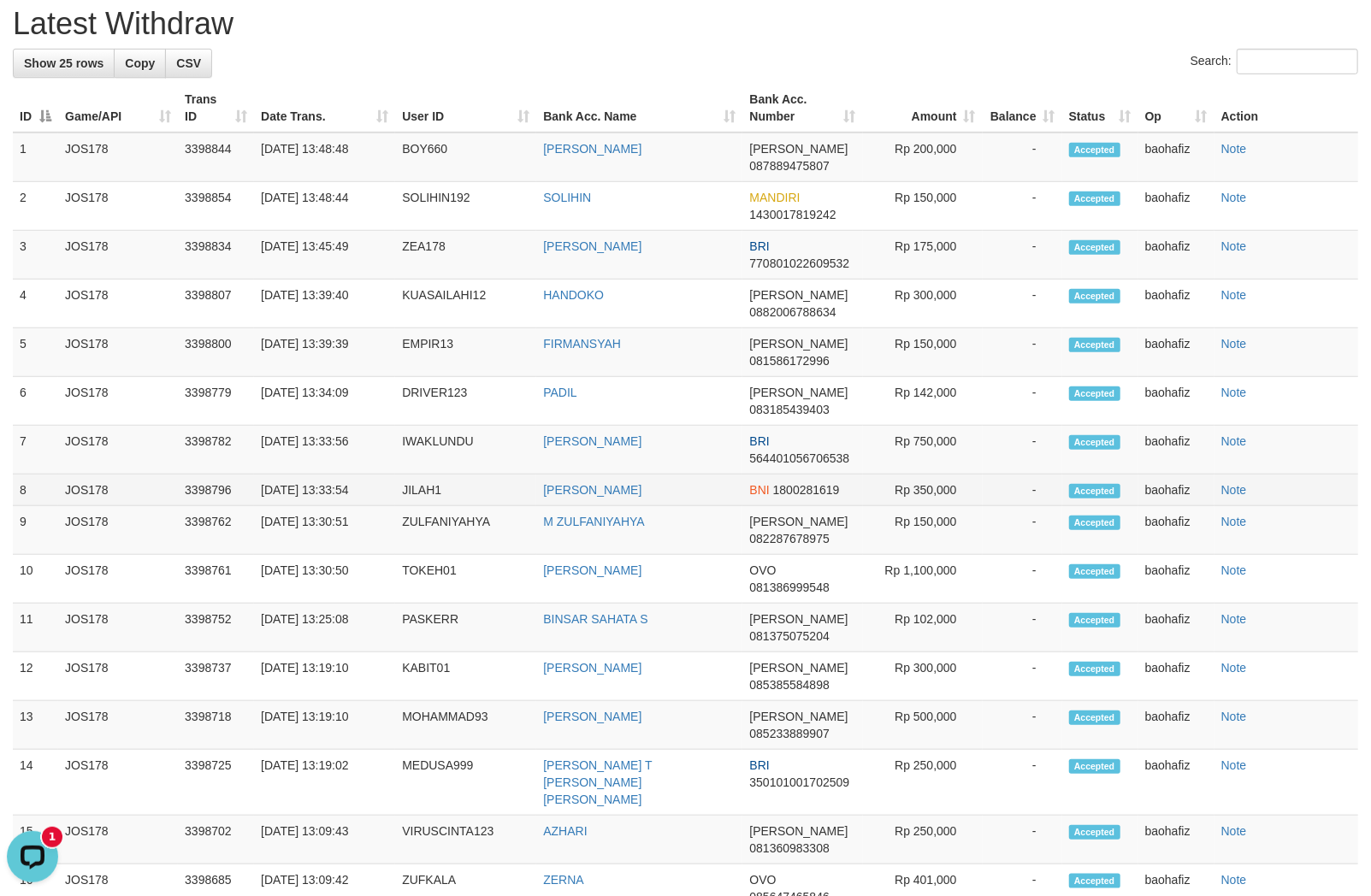
click at [918, 502] on td "Rp 350,000" at bounding box center [922, 490] width 119 height 32
drag, startPoint x: 492, startPoint y: 461, endPoint x: 601, endPoint y: 480, distance: 110.6
click at [497, 460] on td "IWAKLUNDU" at bounding box center [466, 450] width 141 height 49
click at [601, 475] on td "MUHAMMAD ARI" at bounding box center [639, 450] width 206 height 49
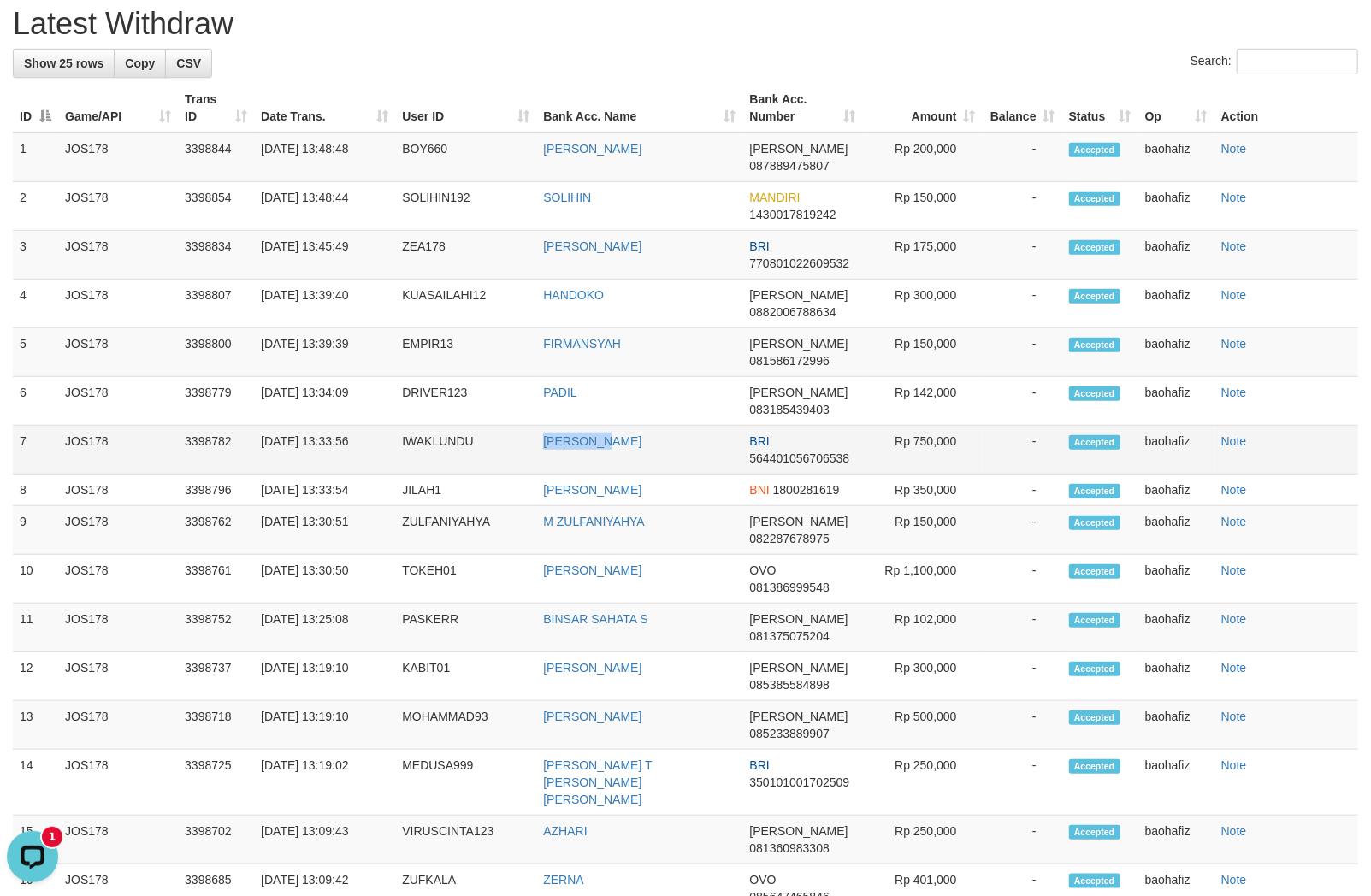
click at [601, 475] on td "MUHAMMAD ARI" at bounding box center [639, 450] width 206 height 49
click at [433, 471] on td "IWAKLUNDU" at bounding box center [466, 450] width 141 height 49
click at [927, 466] on td "Rp 750,000" at bounding box center [922, 450] width 119 height 49
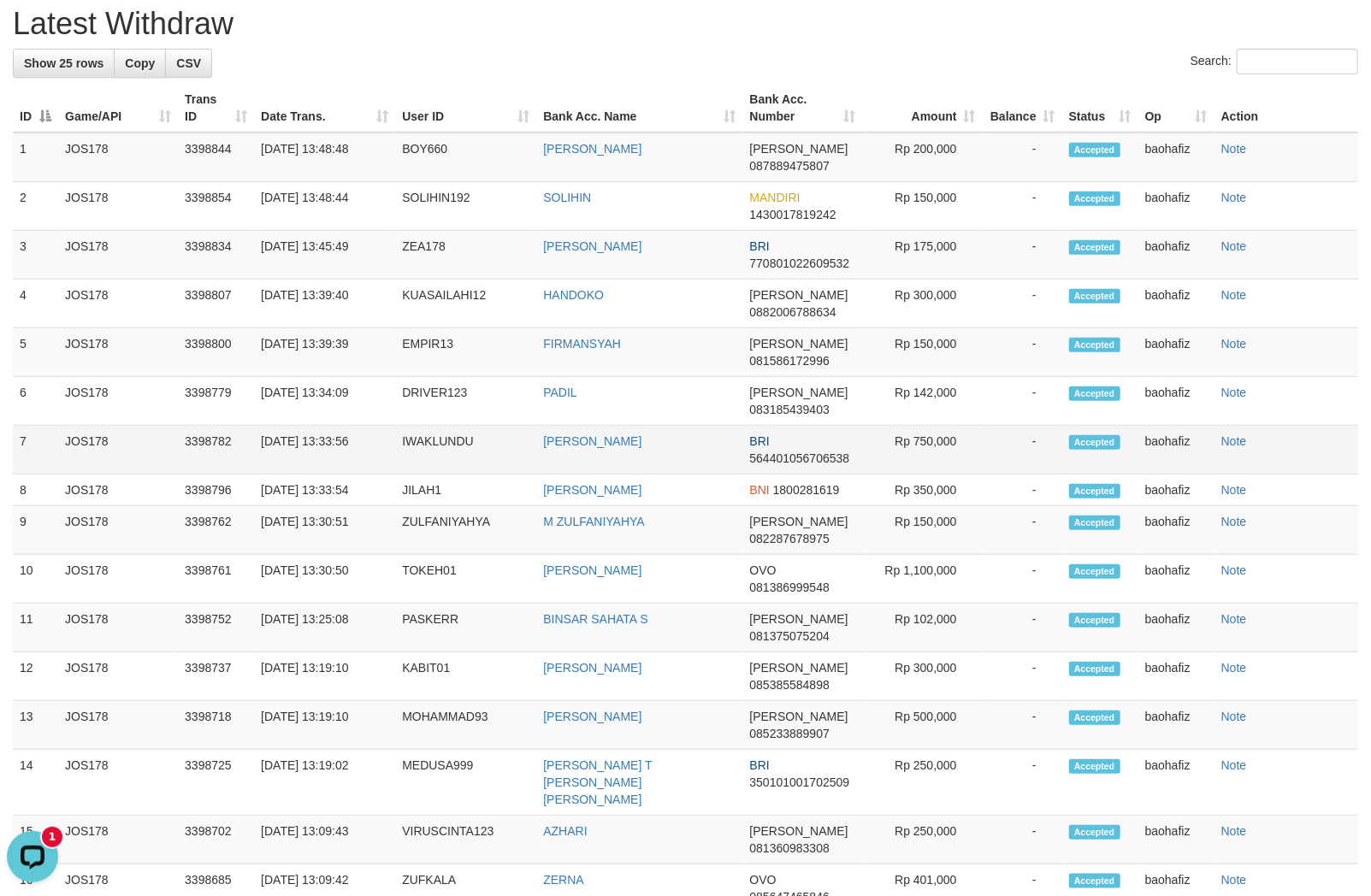
click at [927, 466] on td "Rp 750,000" at bounding box center [922, 450] width 119 height 49
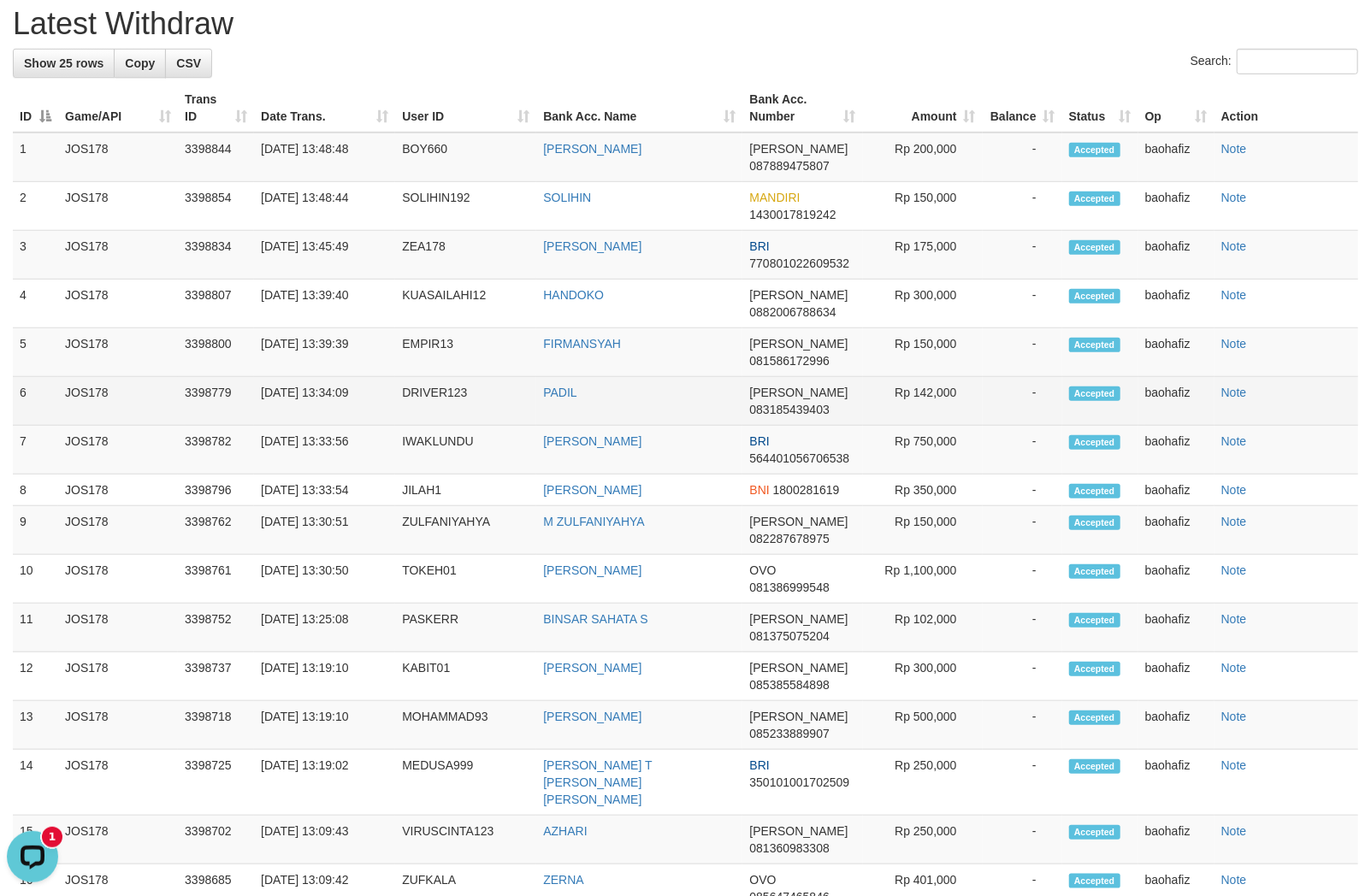
click at [543, 421] on td "PADIL" at bounding box center [639, 401] width 206 height 49
click at [439, 426] on td "DRIVER123" at bounding box center [466, 401] width 141 height 49
drag, startPoint x: 439, startPoint y: 428, endPoint x: 1327, endPoint y: 426, distance: 888.0
click at [442, 426] on td "DRIVER123" at bounding box center [466, 401] width 141 height 49
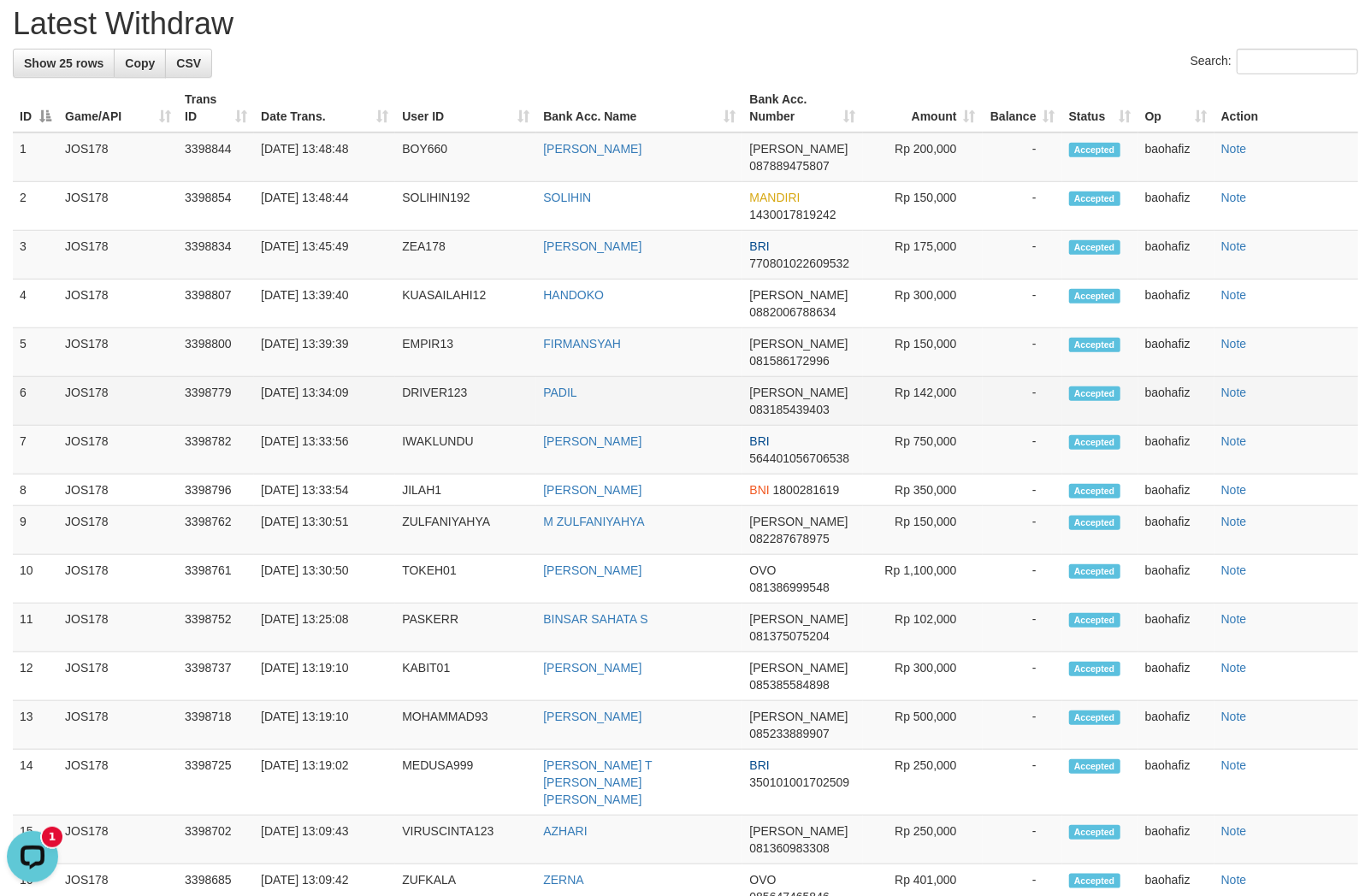
click at [929, 416] on td "Rp 142,000" at bounding box center [922, 401] width 119 height 49
drag, startPoint x: 929, startPoint y: 416, endPoint x: 1062, endPoint y: 416, distance: 133.0
click at [929, 416] on td "Rp 142,000" at bounding box center [922, 401] width 119 height 49
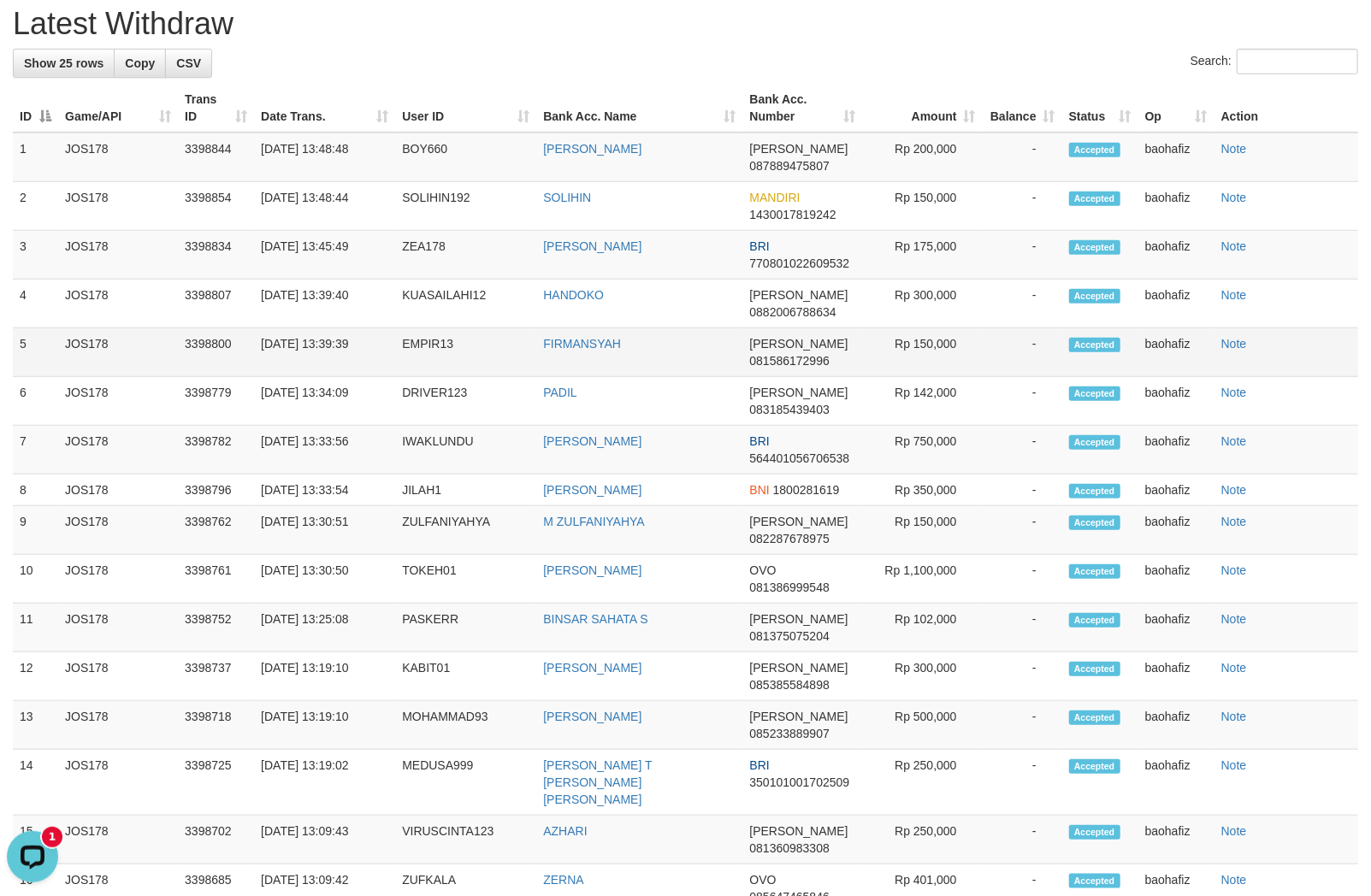
click at [561, 377] on td "FIRMANSYAH" at bounding box center [639, 352] width 206 height 49
click at [445, 365] on td "EMPIR13" at bounding box center [466, 352] width 141 height 49
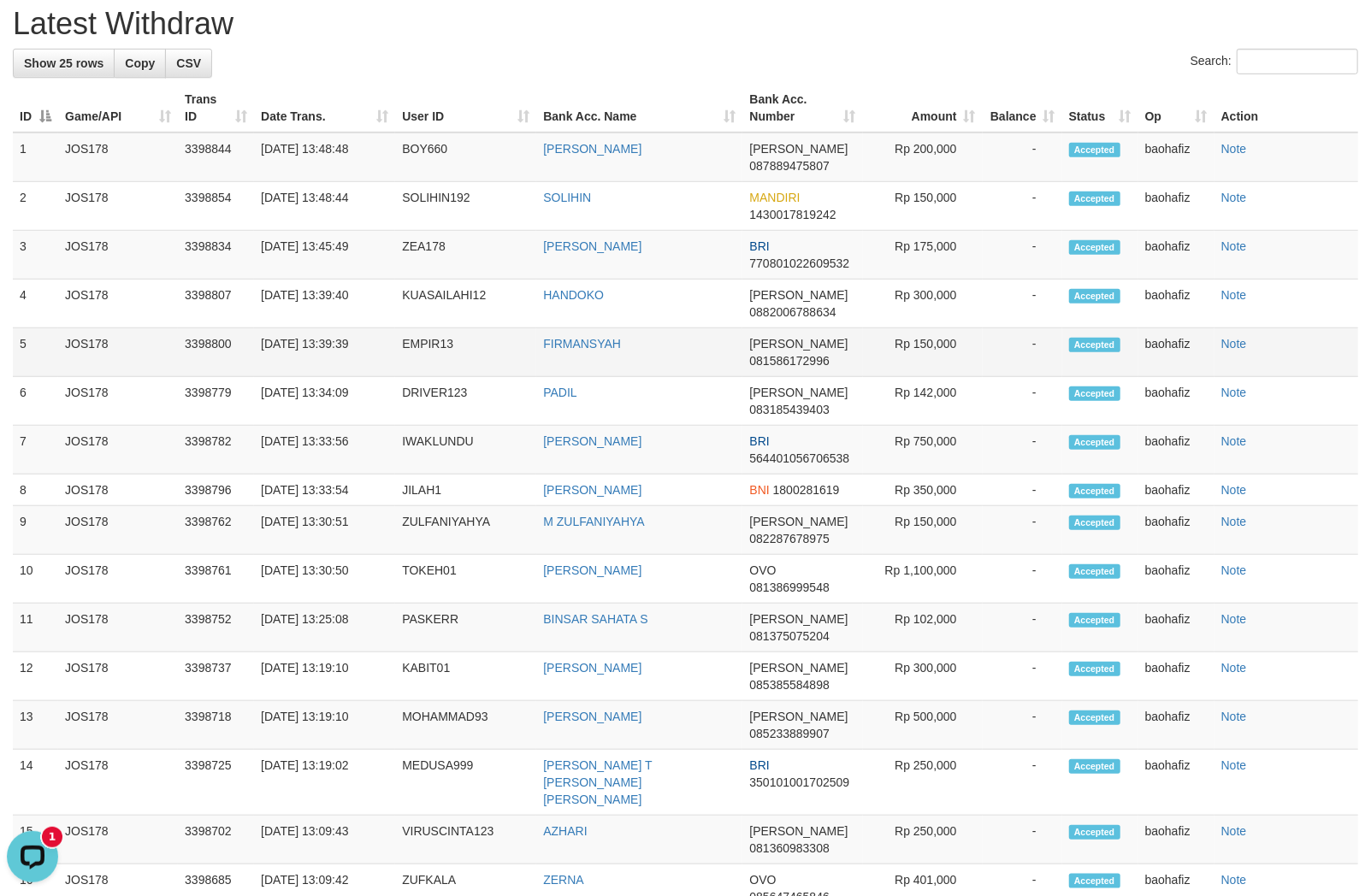
click at [936, 352] on td "Rp 150,000" at bounding box center [922, 352] width 119 height 49
click at [933, 353] on td "Rp 150,000" at bounding box center [922, 352] width 119 height 49
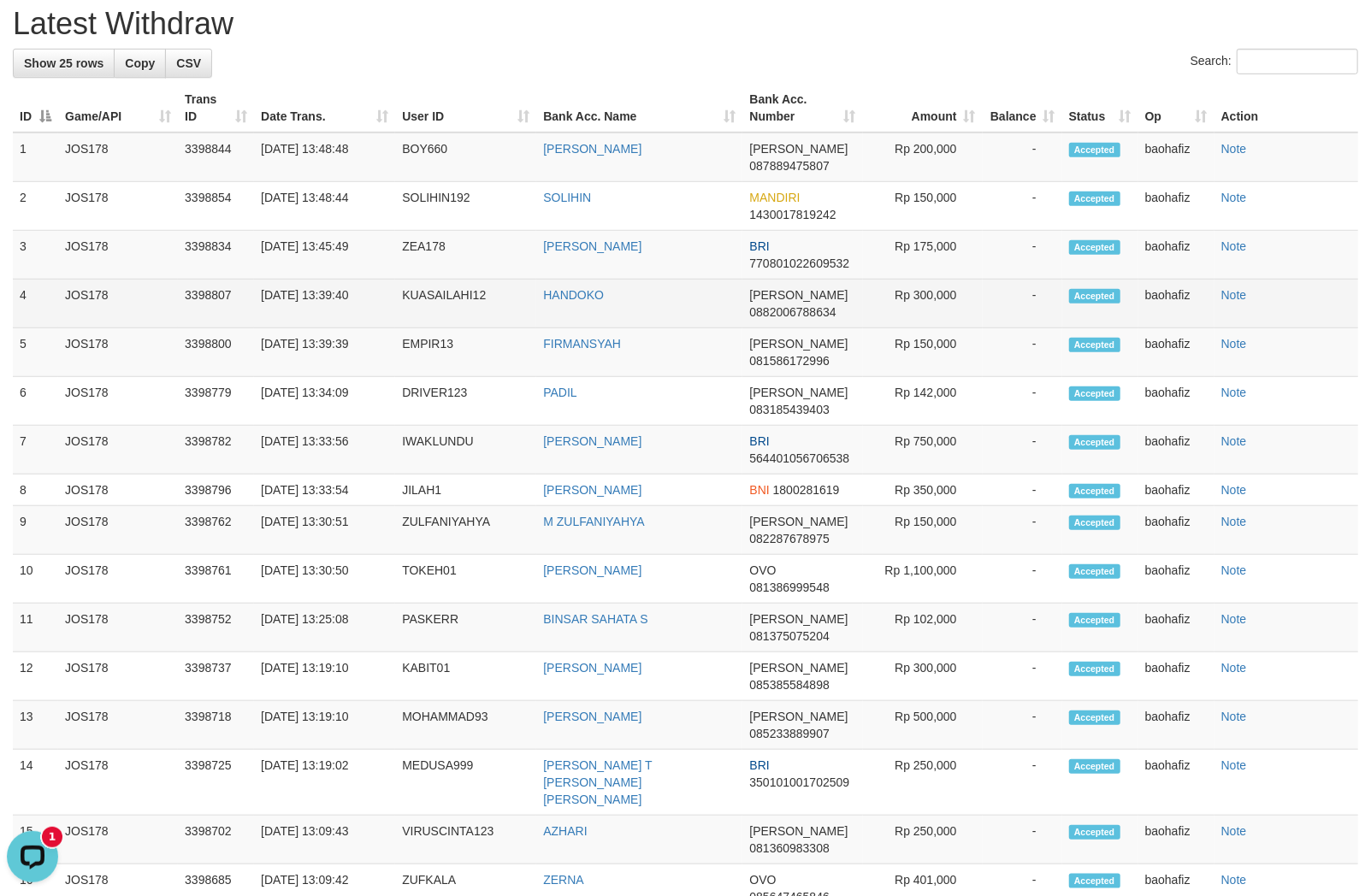
click at [593, 322] on td "HANDOKO" at bounding box center [639, 304] width 206 height 49
click at [396, 309] on td "KUASAILAHI12" at bounding box center [466, 304] width 141 height 49
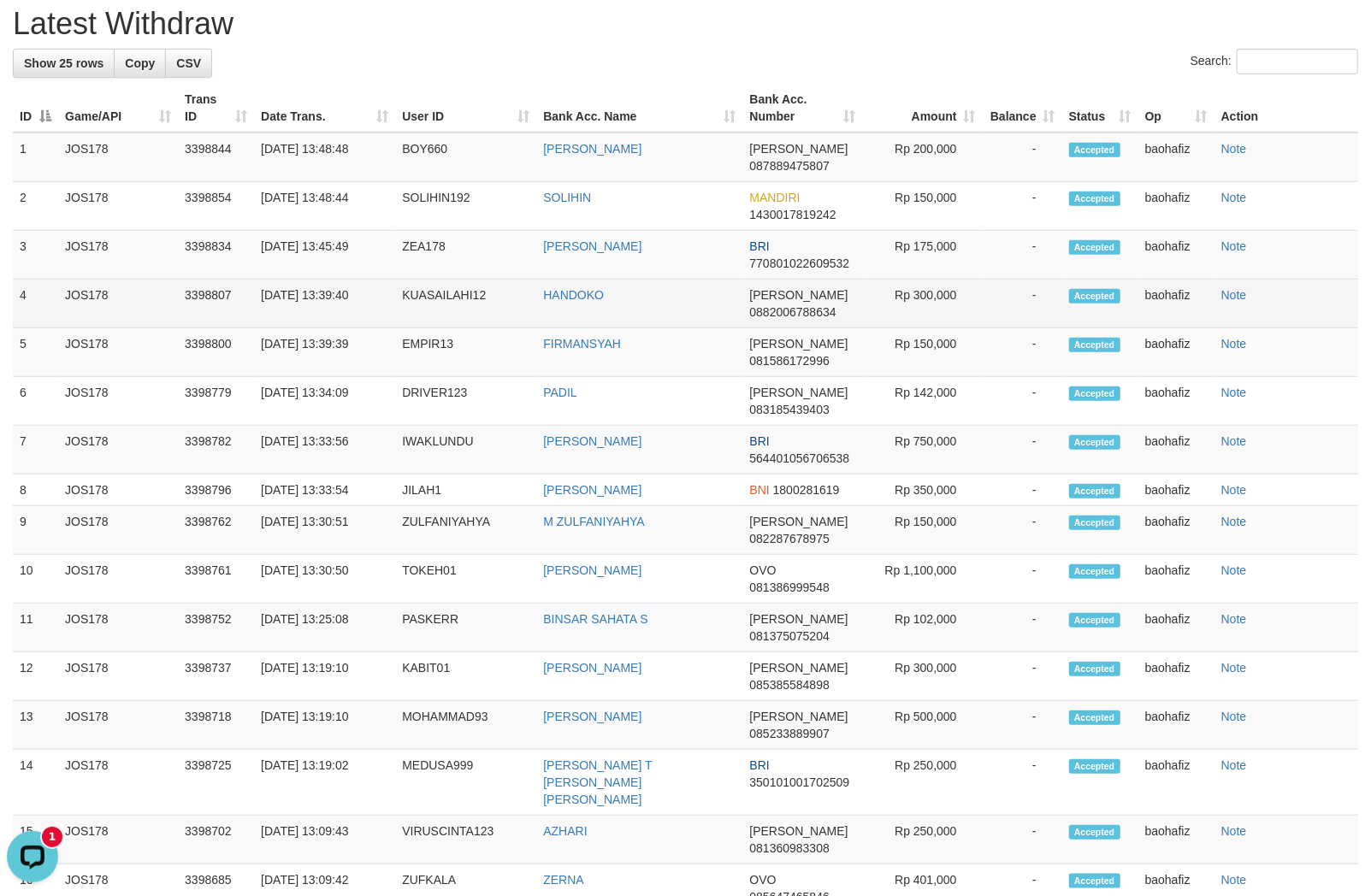
drag, startPoint x: 909, startPoint y: 310, endPoint x: 925, endPoint y: 312, distance: 16.1
click at [909, 310] on td "Rp 300,000" at bounding box center [922, 304] width 119 height 49
click at [926, 312] on td "Rp 300,000" at bounding box center [922, 304] width 119 height 49
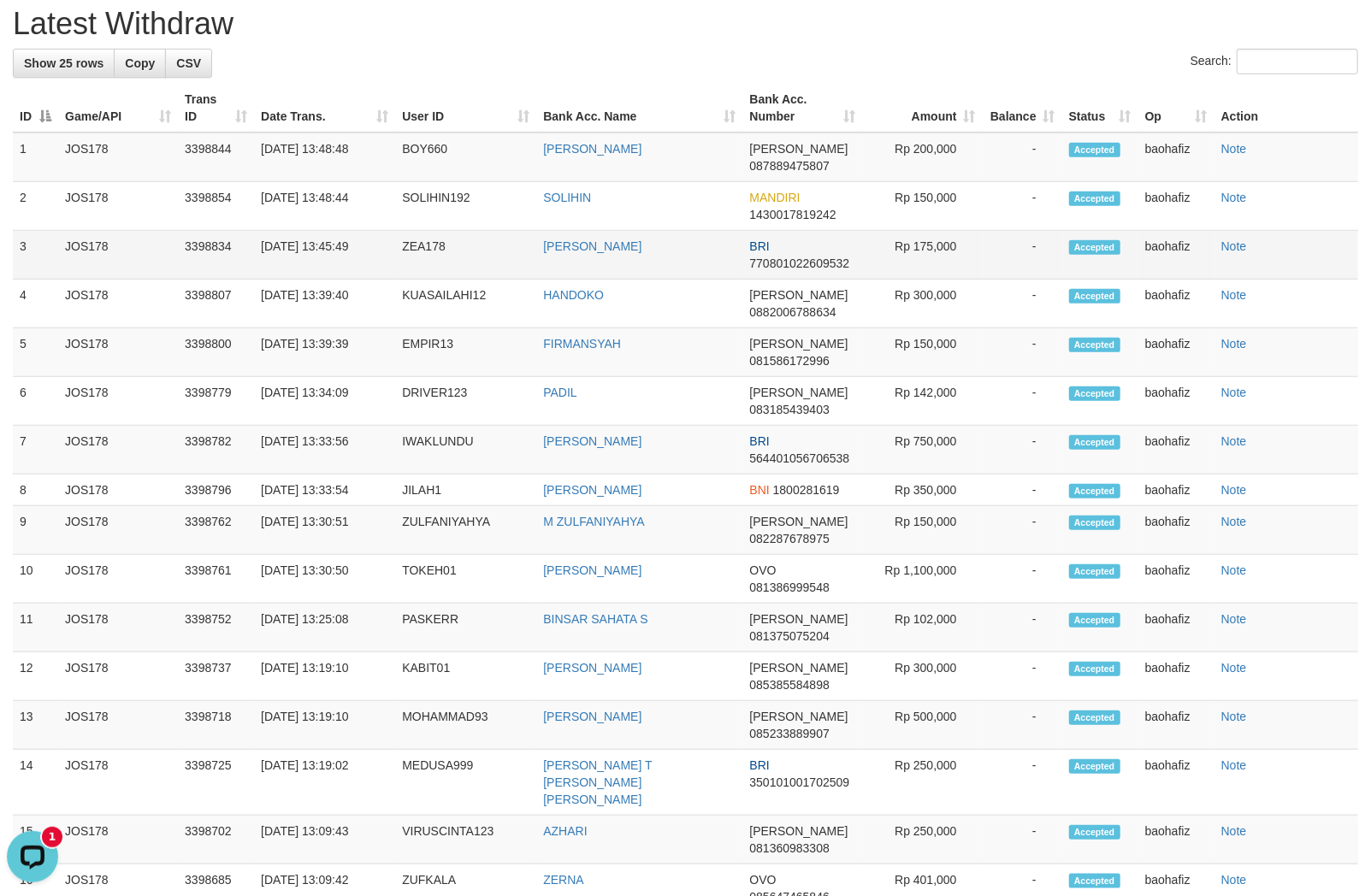
click at [637, 272] on td "HENIS SETIANINGSIH" at bounding box center [639, 255] width 206 height 49
click at [637, 272] on td "[PERSON_NAME]" at bounding box center [639, 255] width 206 height 49
click at [421, 272] on td "ZEA178" at bounding box center [466, 255] width 141 height 49
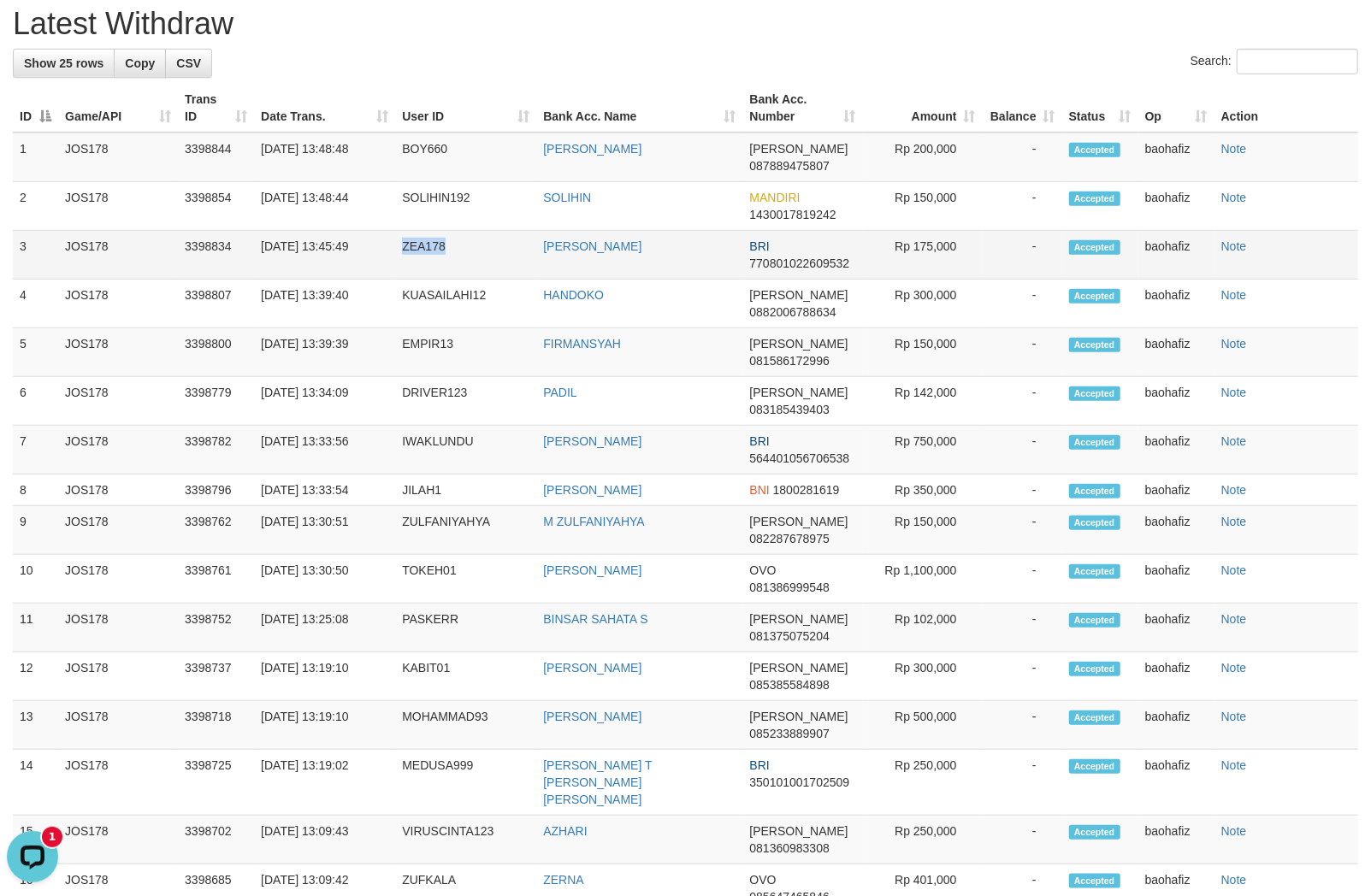
click at [421, 272] on td "ZEA178" at bounding box center [466, 255] width 141 height 49
click at [945, 268] on td "Rp 175,000" at bounding box center [922, 255] width 119 height 49
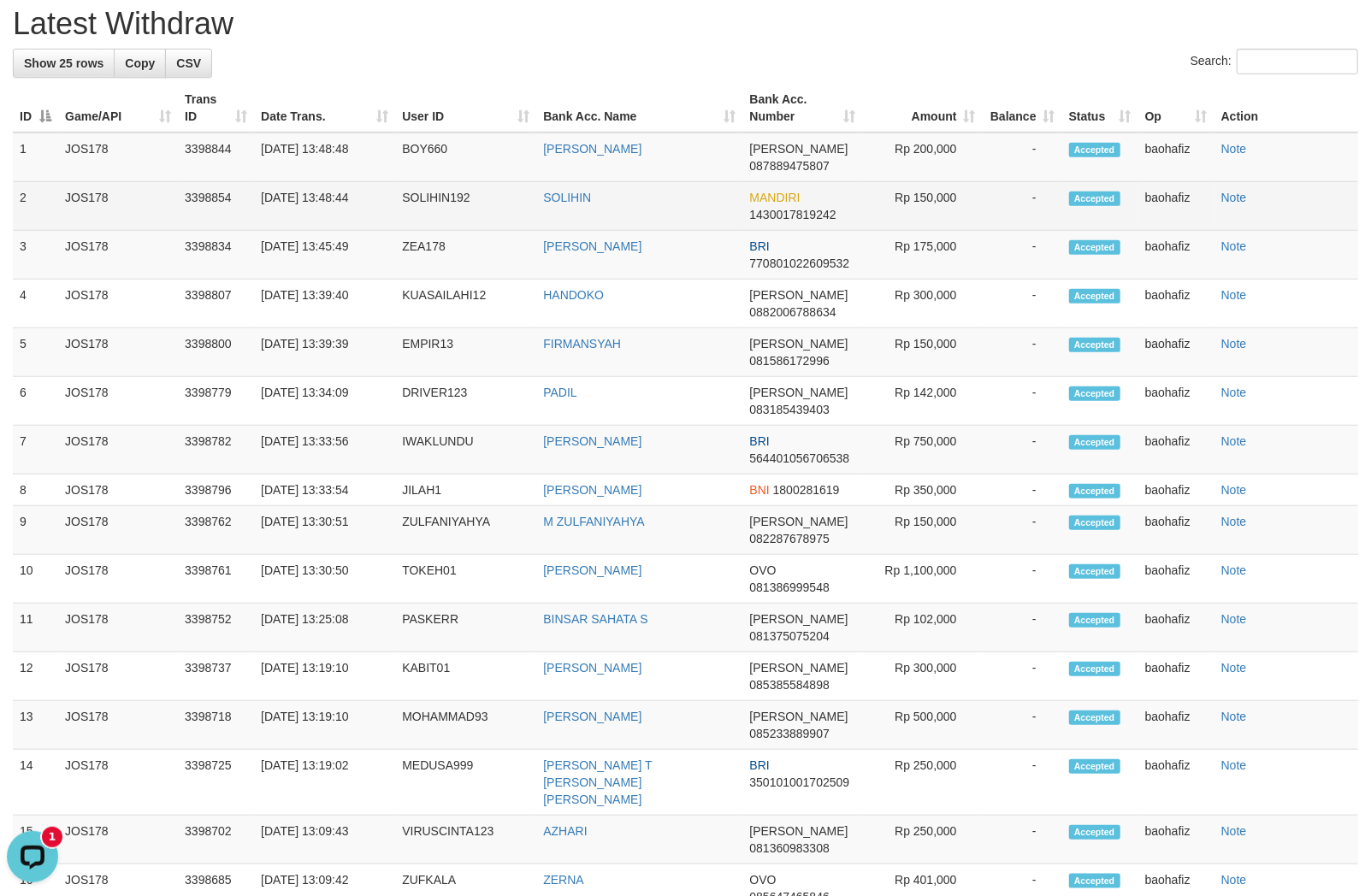
click at [571, 231] on td "SOLIHIN" at bounding box center [639, 206] width 206 height 49
click at [424, 225] on td "SOLIHIN192" at bounding box center [466, 206] width 141 height 49
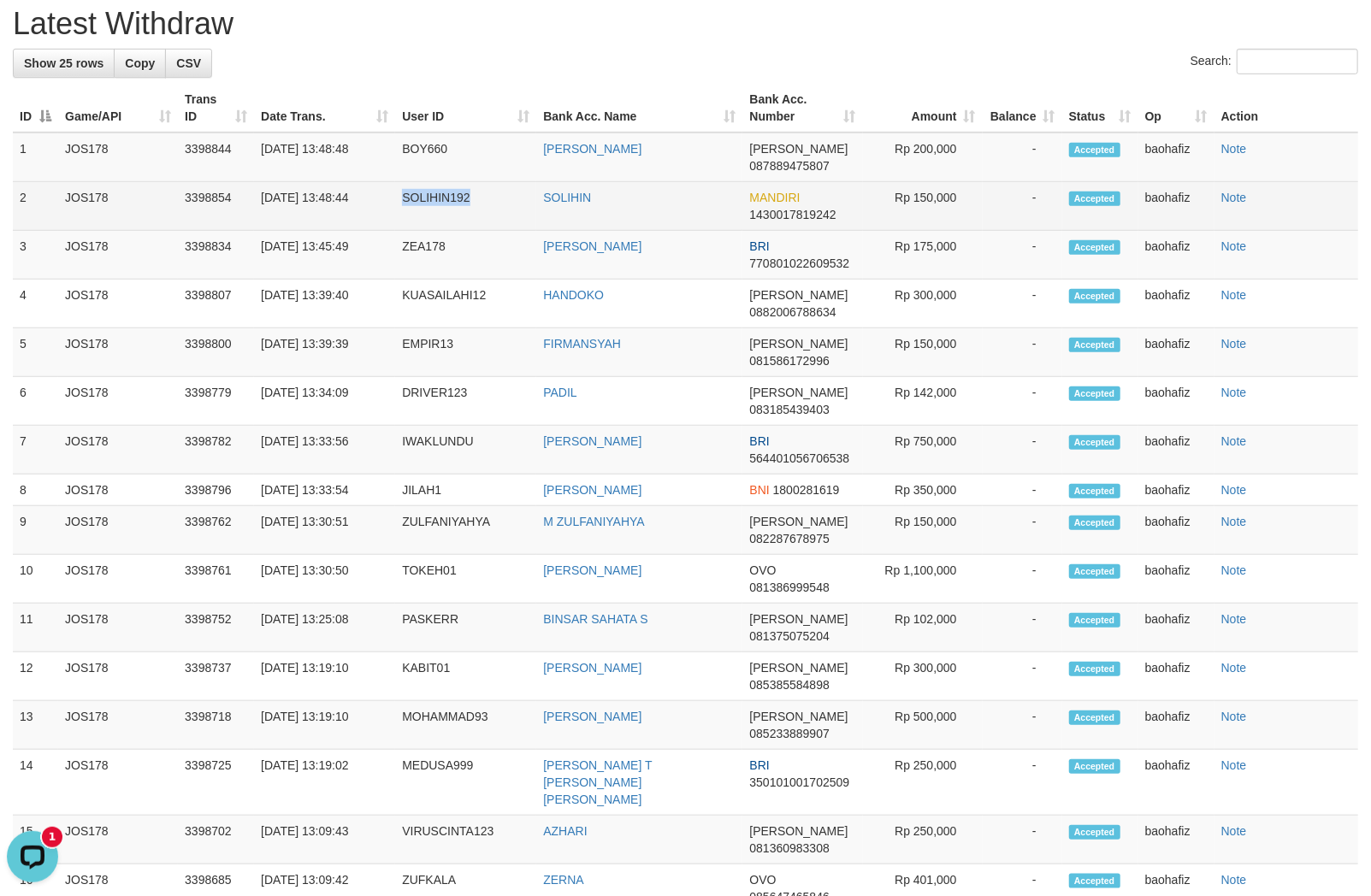
click at [953, 216] on td "Rp 150,000" at bounding box center [922, 206] width 119 height 49
click at [946, 215] on td "Rp 150,000" at bounding box center [922, 206] width 119 height 49
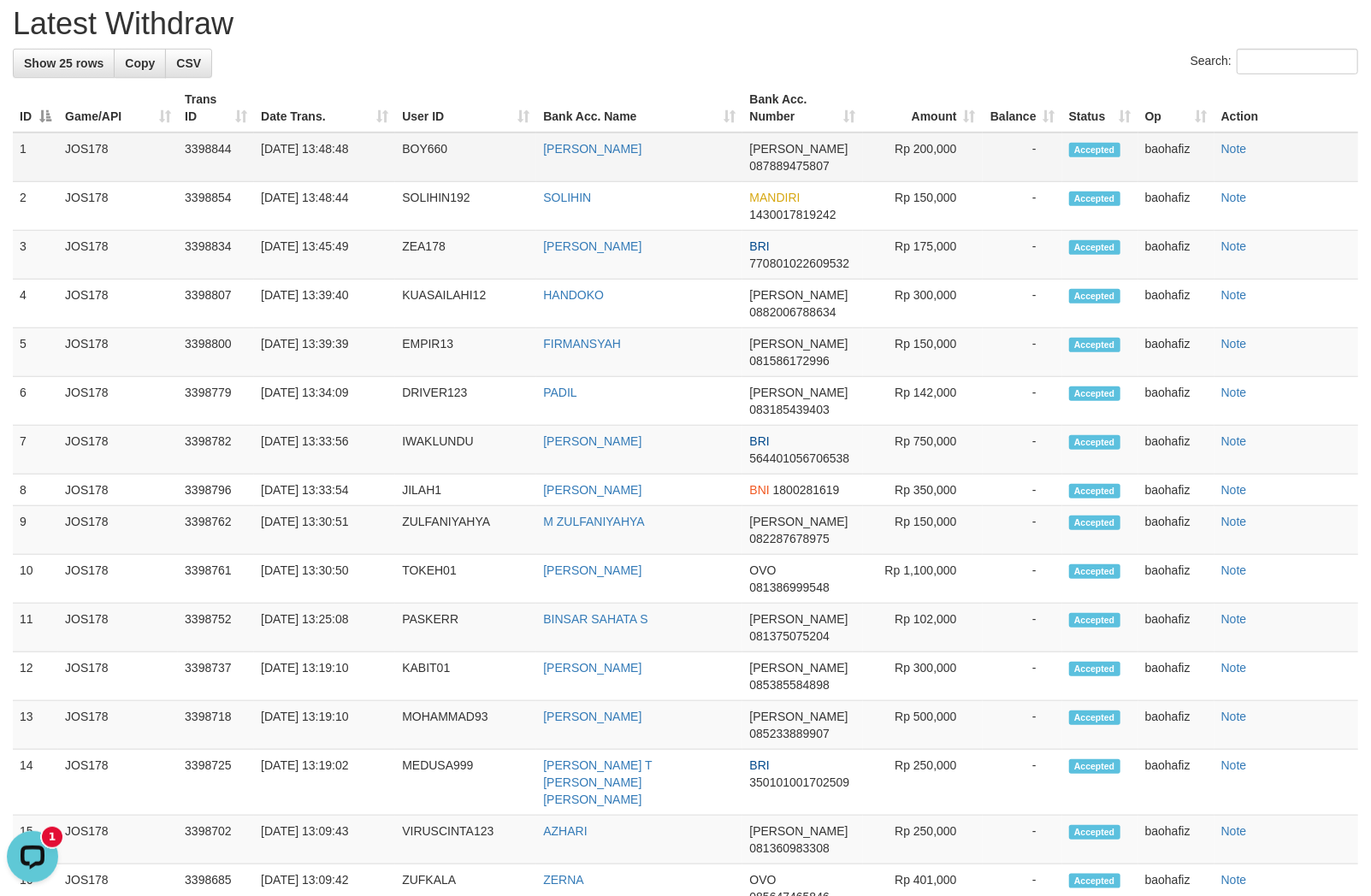
click at [575, 180] on td "AMIR MAKMUD" at bounding box center [639, 158] width 206 height 50
click at [575, 180] on td "[PERSON_NAME]" at bounding box center [639, 158] width 206 height 50
click at [406, 173] on td "BOY660" at bounding box center [466, 158] width 141 height 50
drag, startPoint x: 406, startPoint y: 173, endPoint x: 782, endPoint y: 173, distance: 376.0
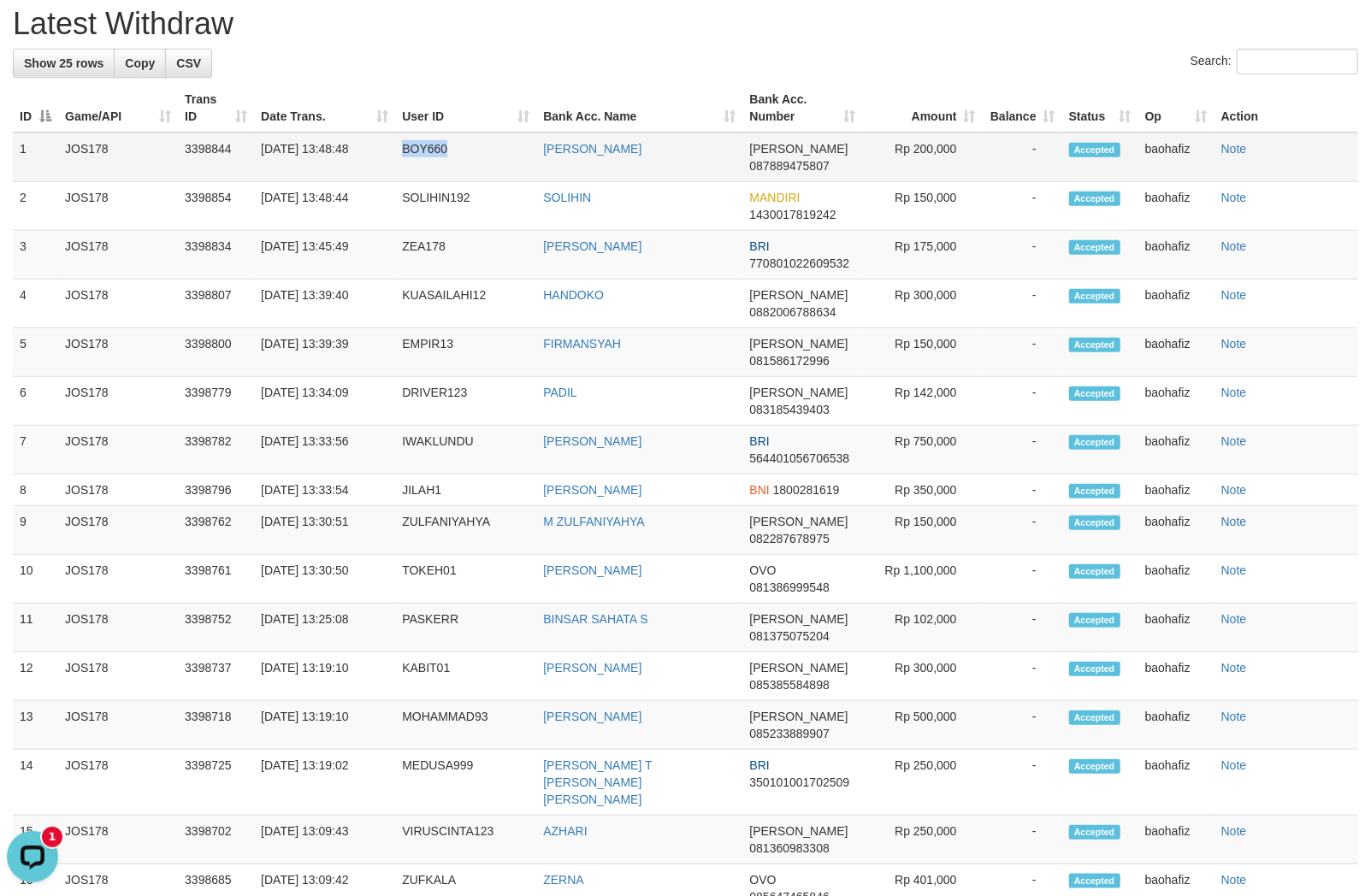
click at [409, 173] on td "BOY660" at bounding box center [466, 158] width 141 height 50
click at [922, 167] on td "Rp 200,000" at bounding box center [922, 158] width 119 height 50
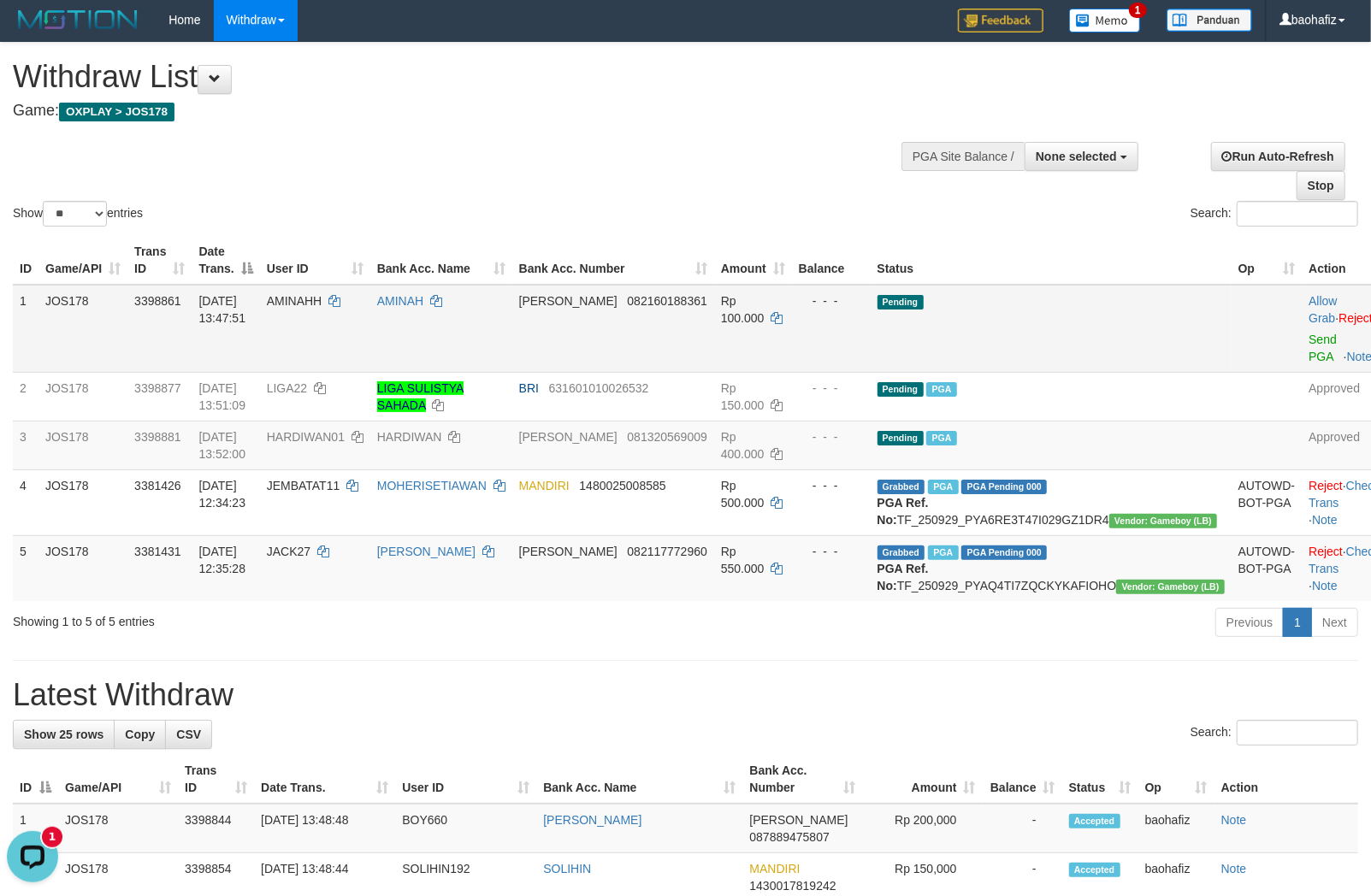
scroll to position [0, 0]
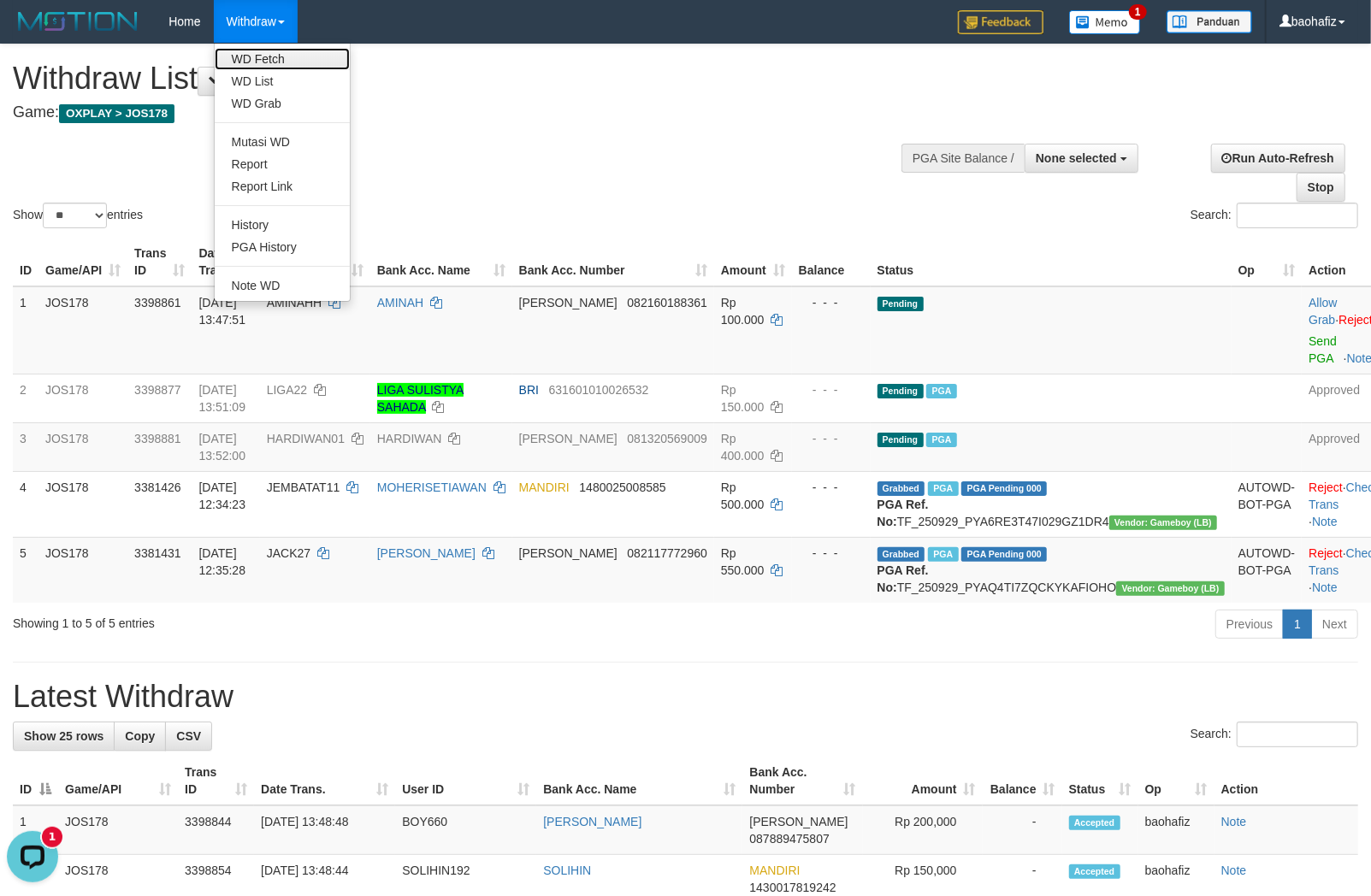
drag, startPoint x: 270, startPoint y: 48, endPoint x: 306, endPoint y: 56, distance: 36.9
click at [270, 48] on link "WD Fetch" at bounding box center [282, 58] width 135 height 22
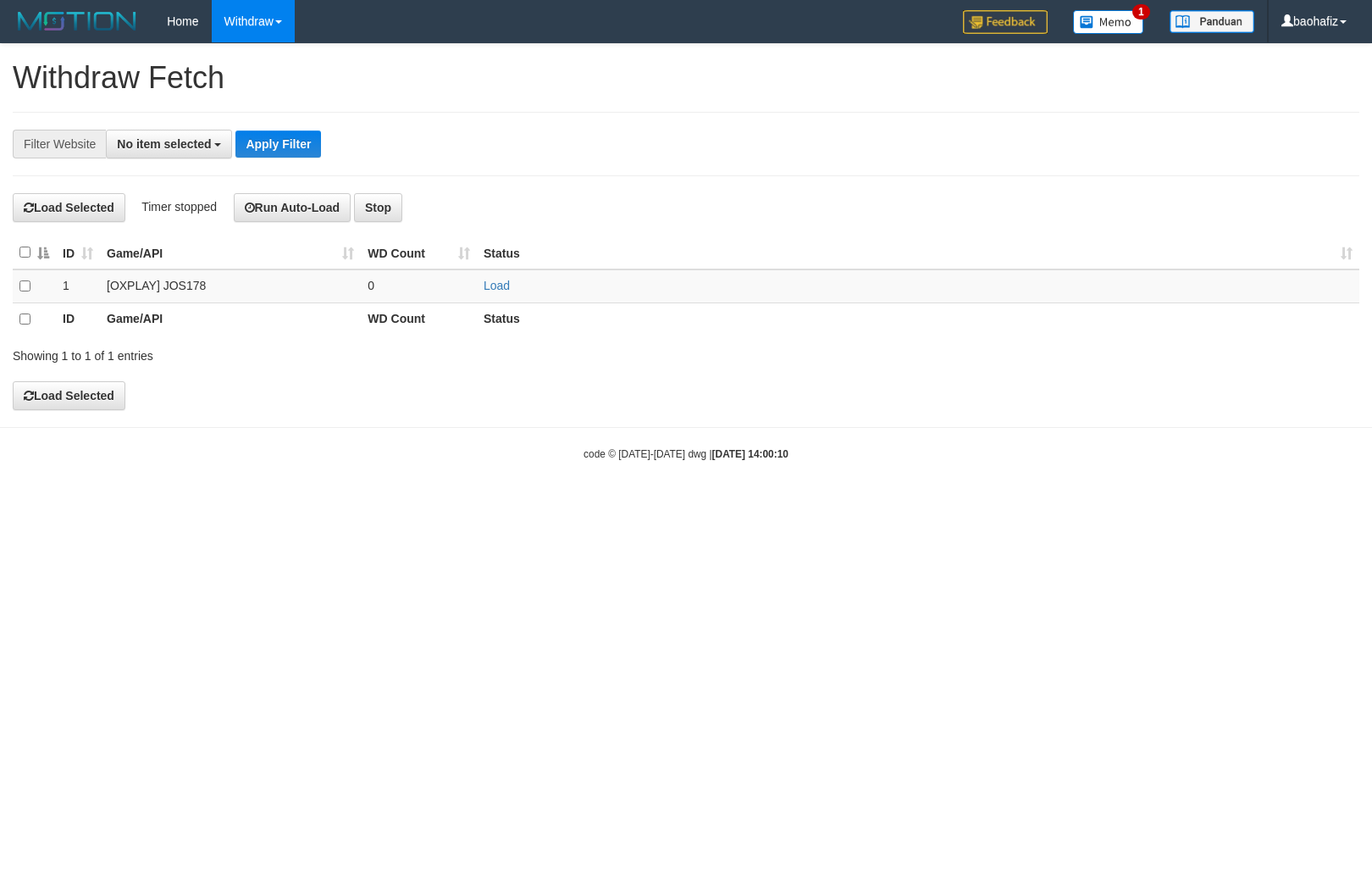
select select
drag, startPoint x: 492, startPoint y: 284, endPoint x: 471, endPoint y: 257, distance: 34.2
click at [492, 285] on link "Load" at bounding box center [497, 285] width 26 height 13
click at [497, 289] on link "Load" at bounding box center [497, 285] width 26 height 13
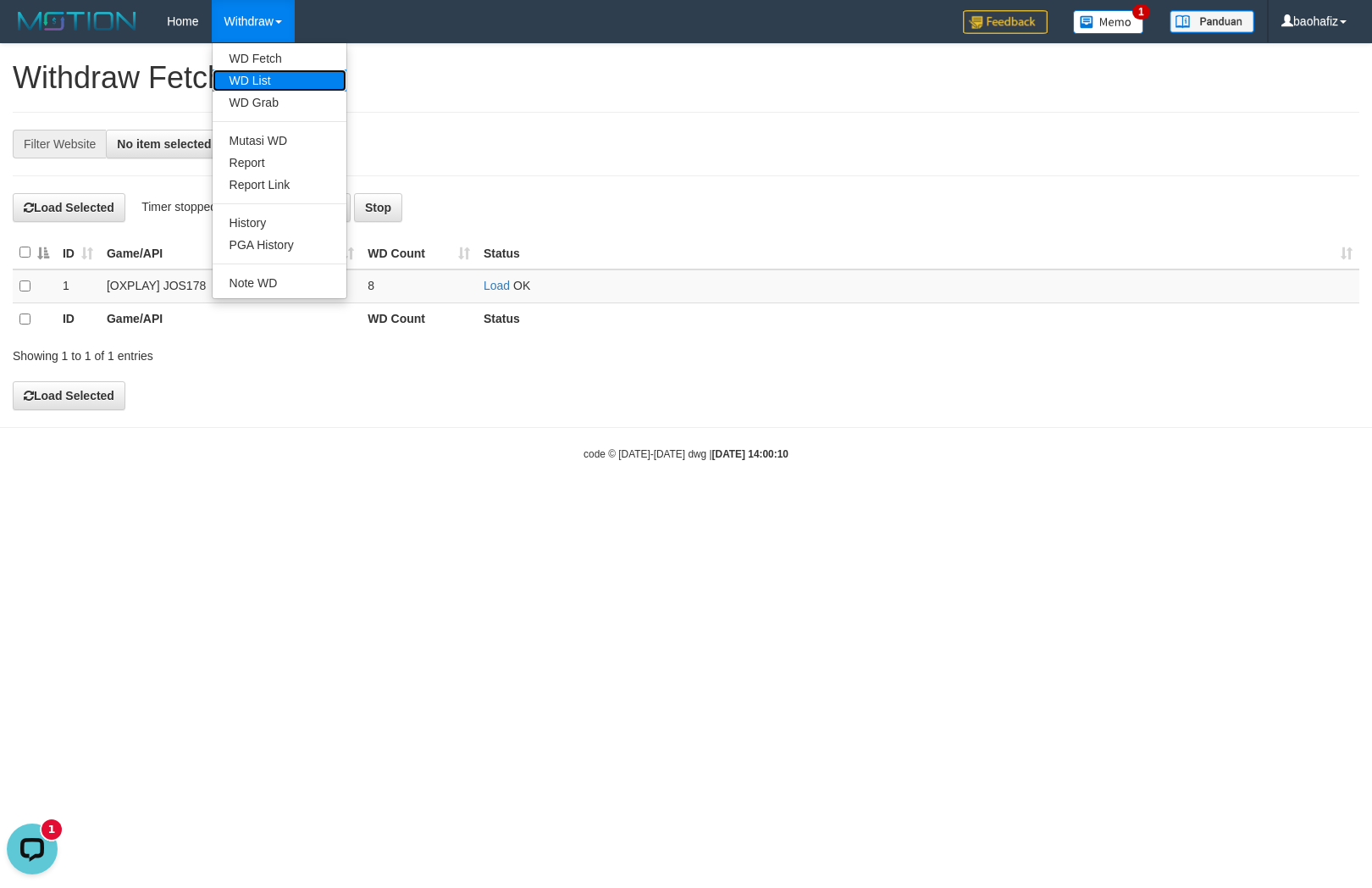
click at [248, 71] on link "WD List" at bounding box center [279, 80] width 133 height 22
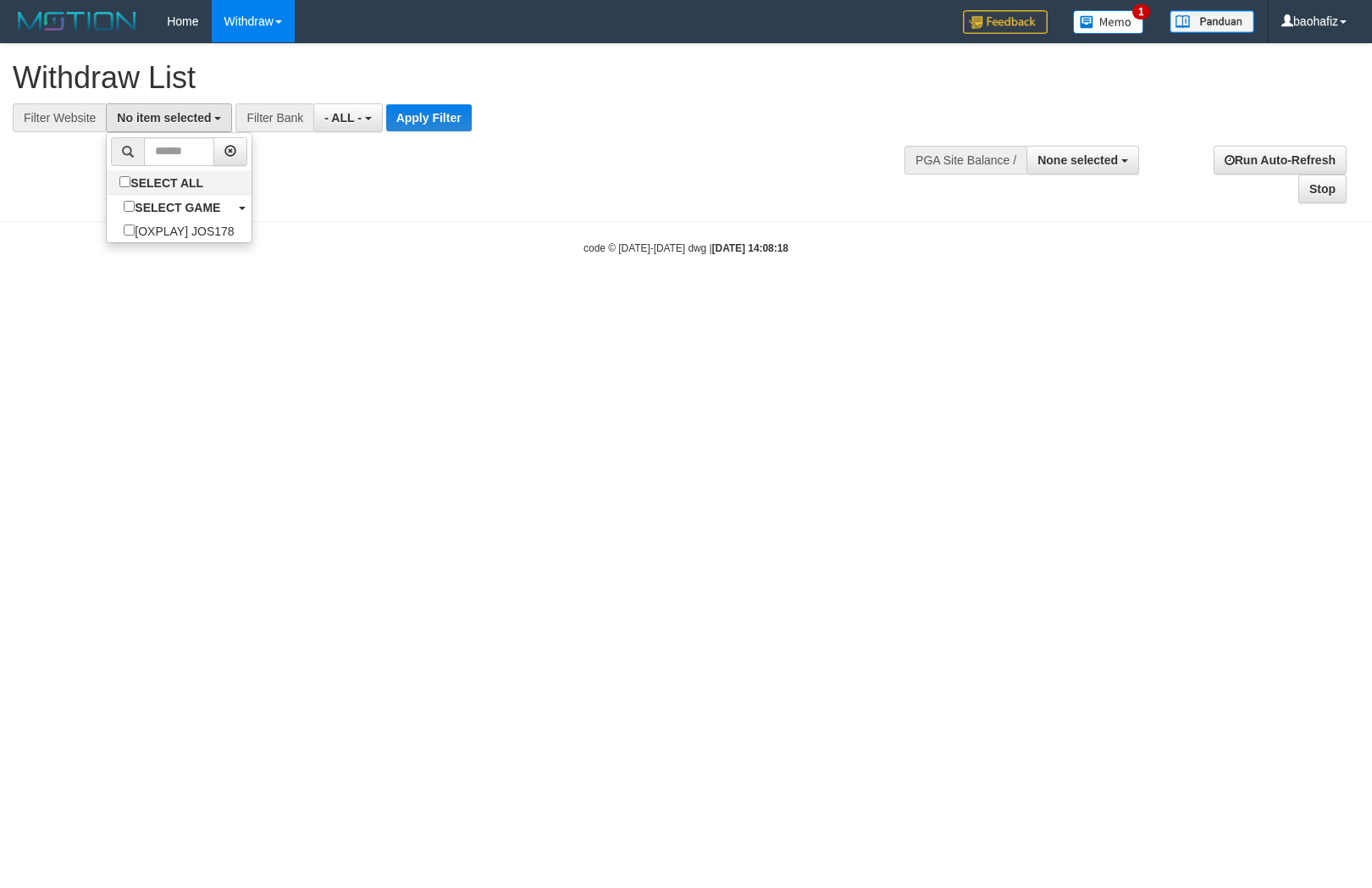
select select
select select "****"
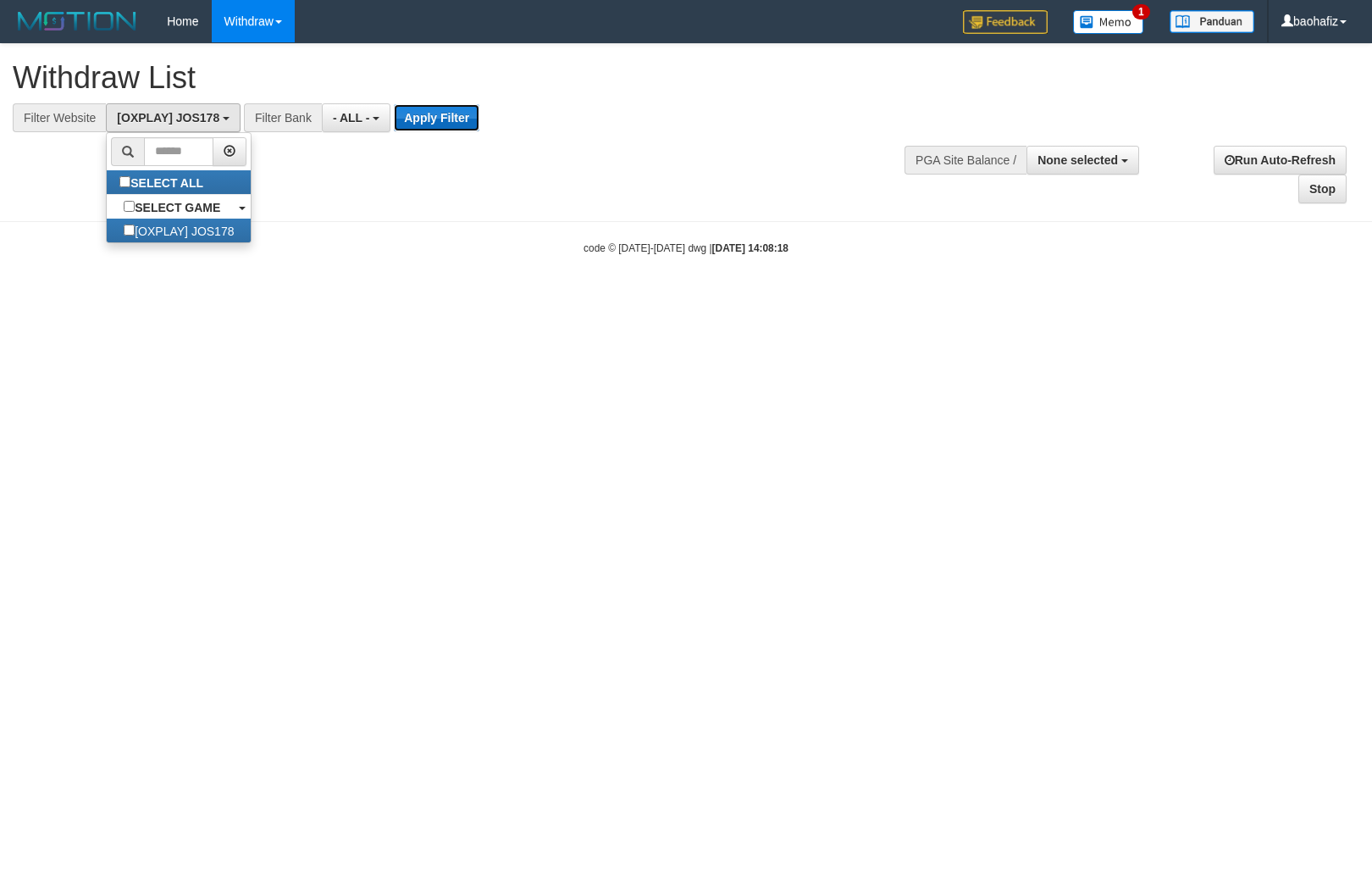
click at [416, 114] on button "Apply Filter" at bounding box center [436, 117] width 85 height 27
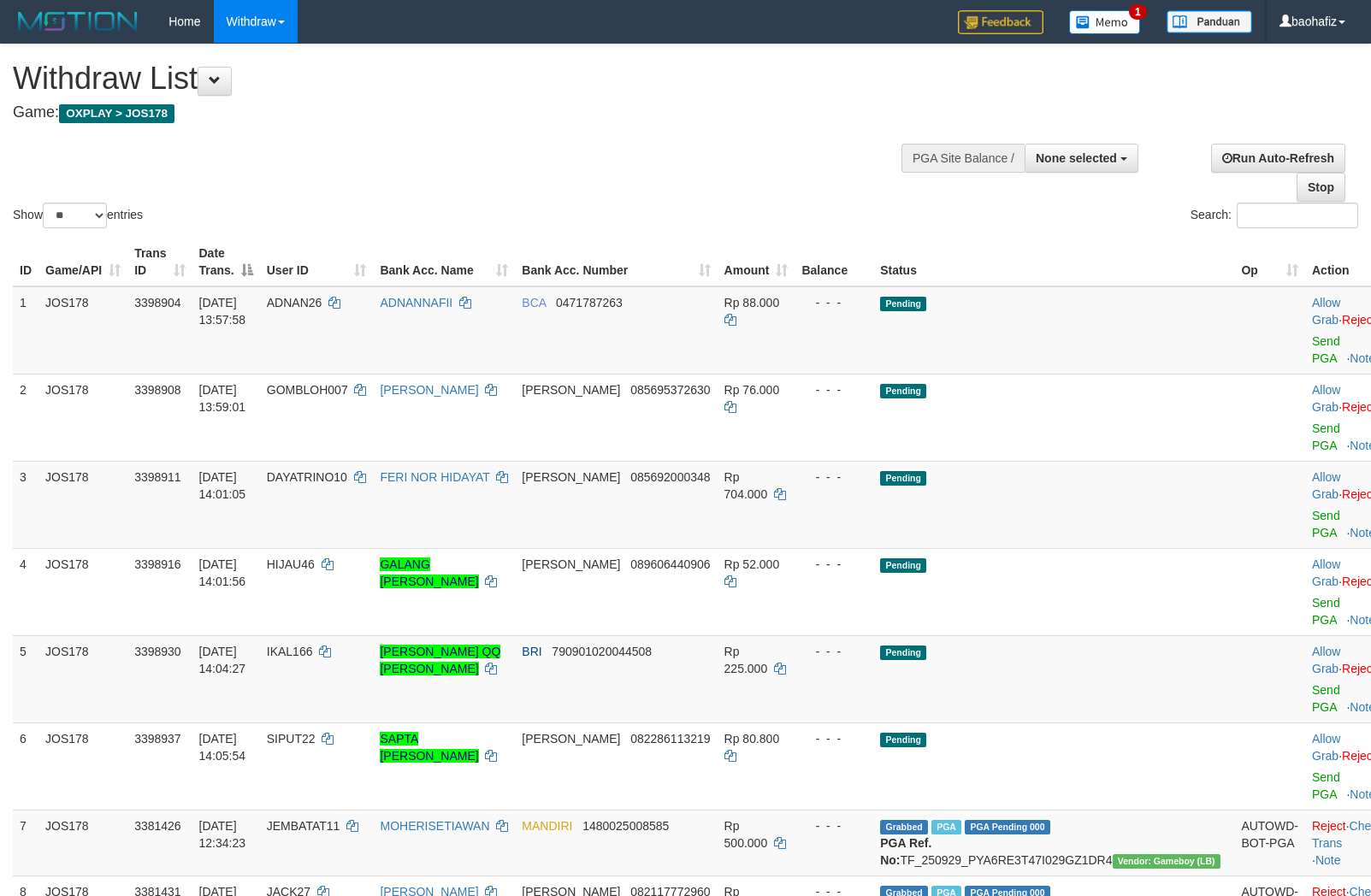
select select
select select "**"
click at [1312, 509] on link "Send PGA" at bounding box center [1326, 524] width 29 height 31
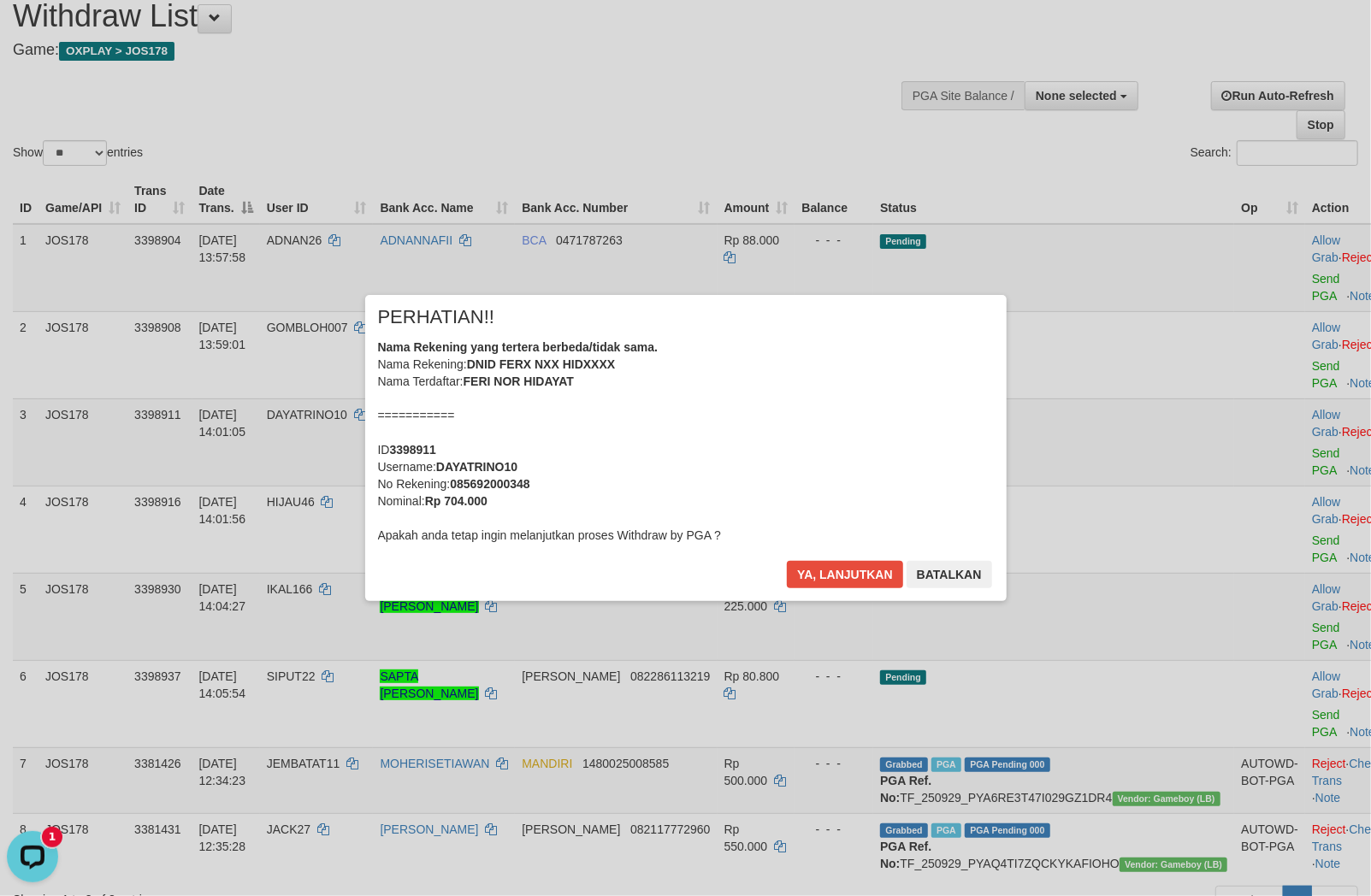
scroll to position [95, 0]
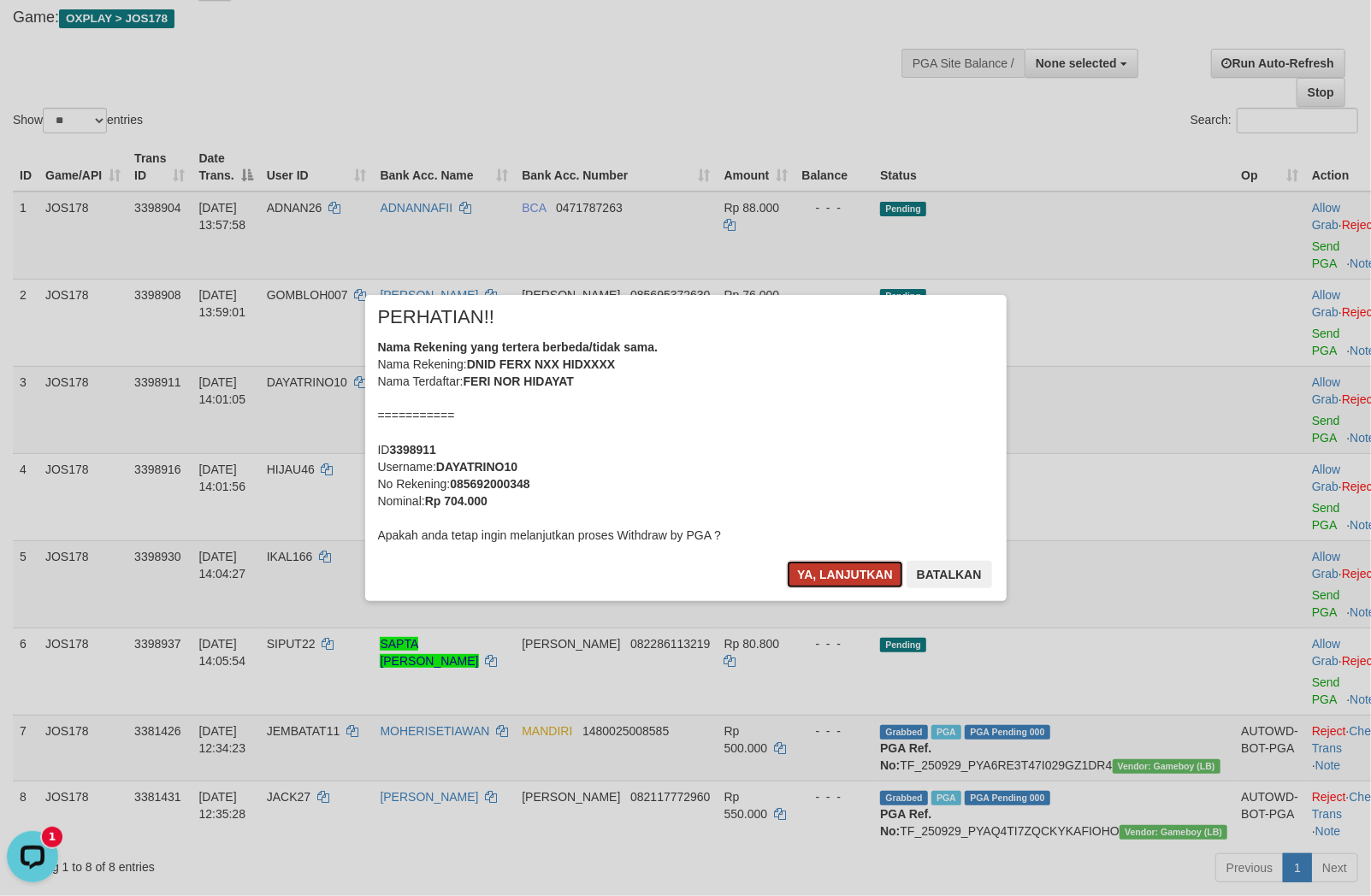
click at [818, 573] on button "Ya, lanjutkan" at bounding box center [845, 574] width 117 height 28
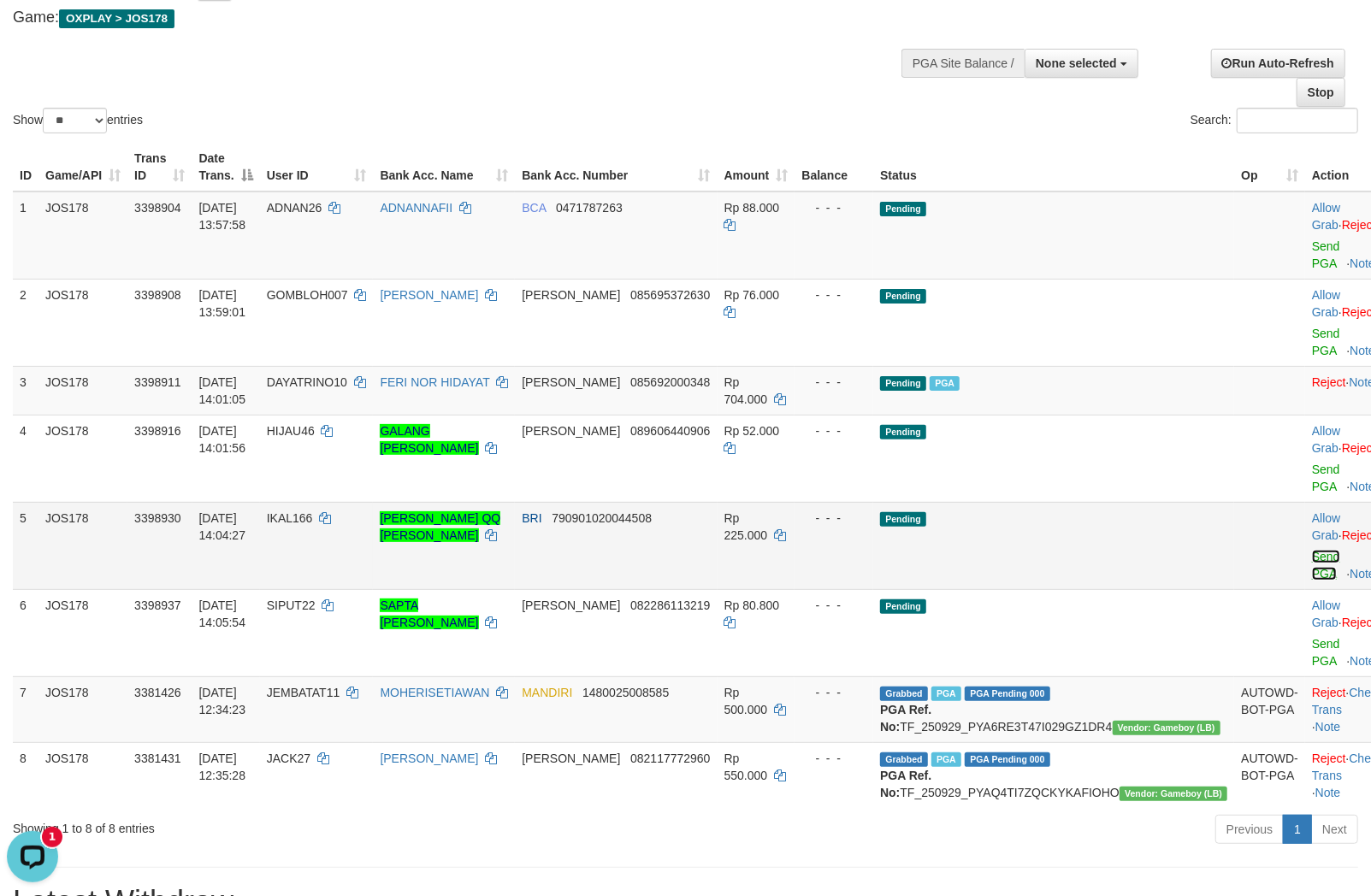
click at [1312, 550] on link "Send PGA" at bounding box center [1326, 565] width 29 height 31
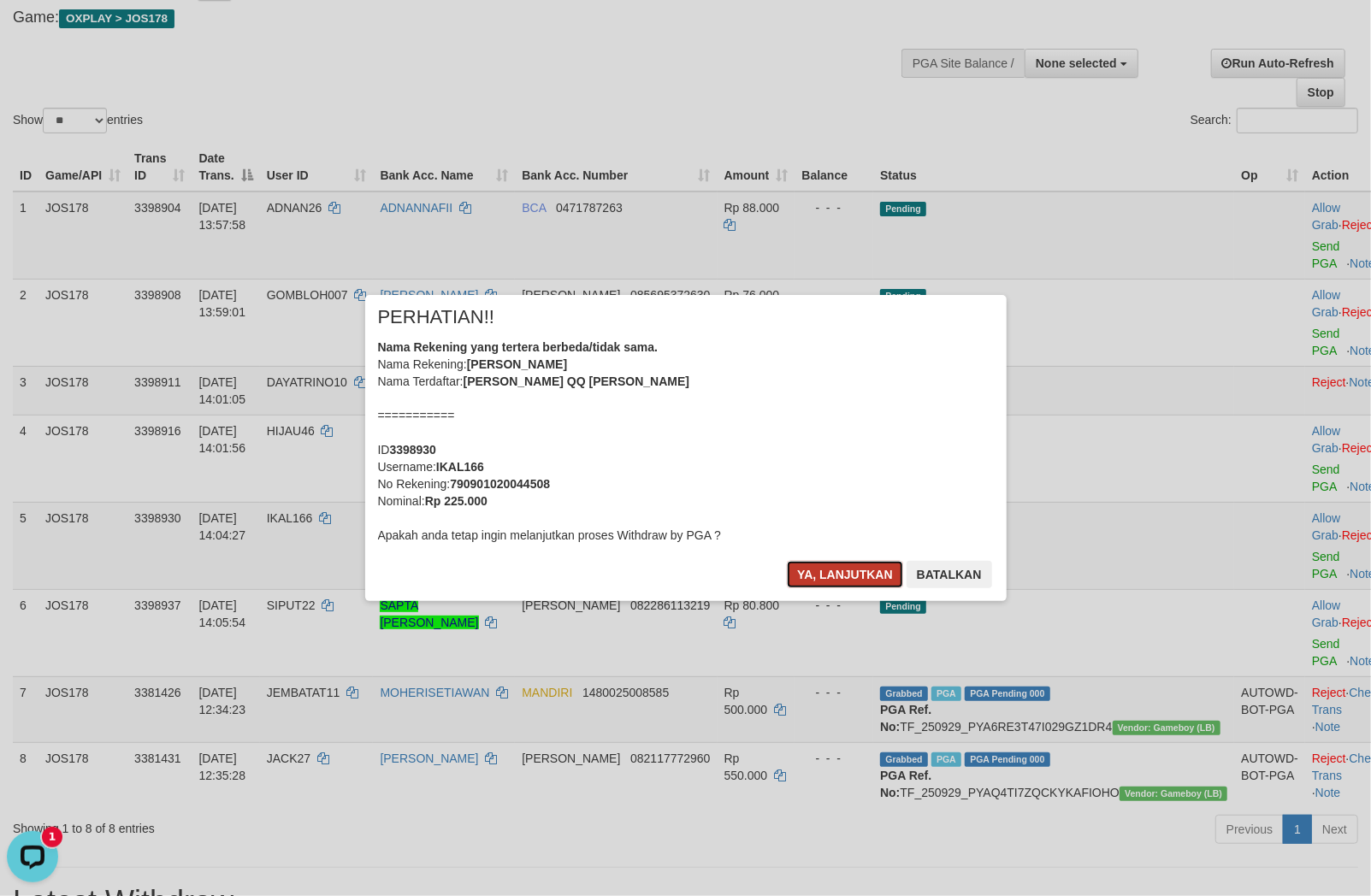
click at [841, 575] on button "Ya, lanjutkan" at bounding box center [845, 574] width 117 height 28
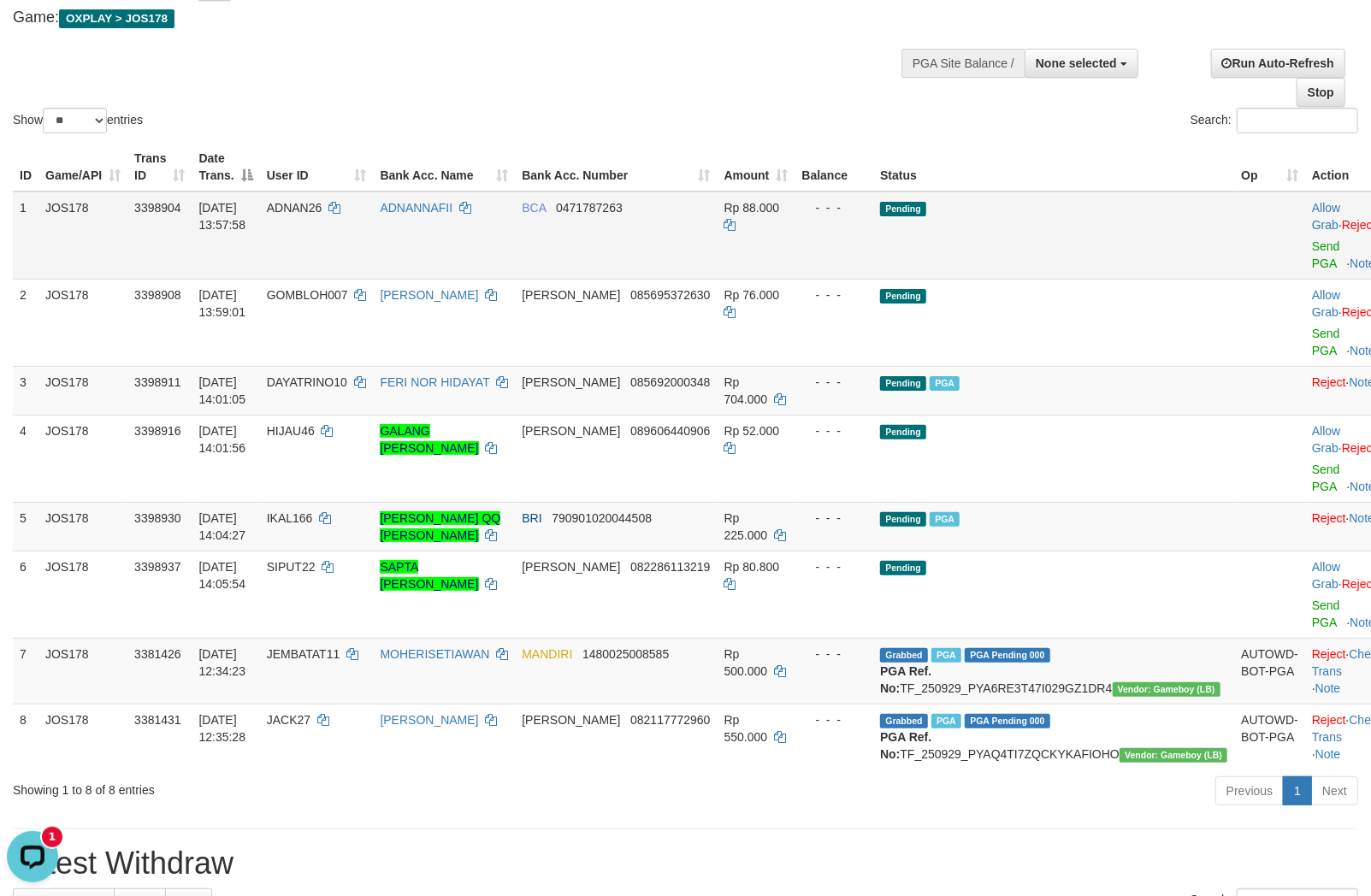
click at [670, 223] on td "BCA 0471787263" at bounding box center [615, 236] width 202 height 88
copy span "0471787263"
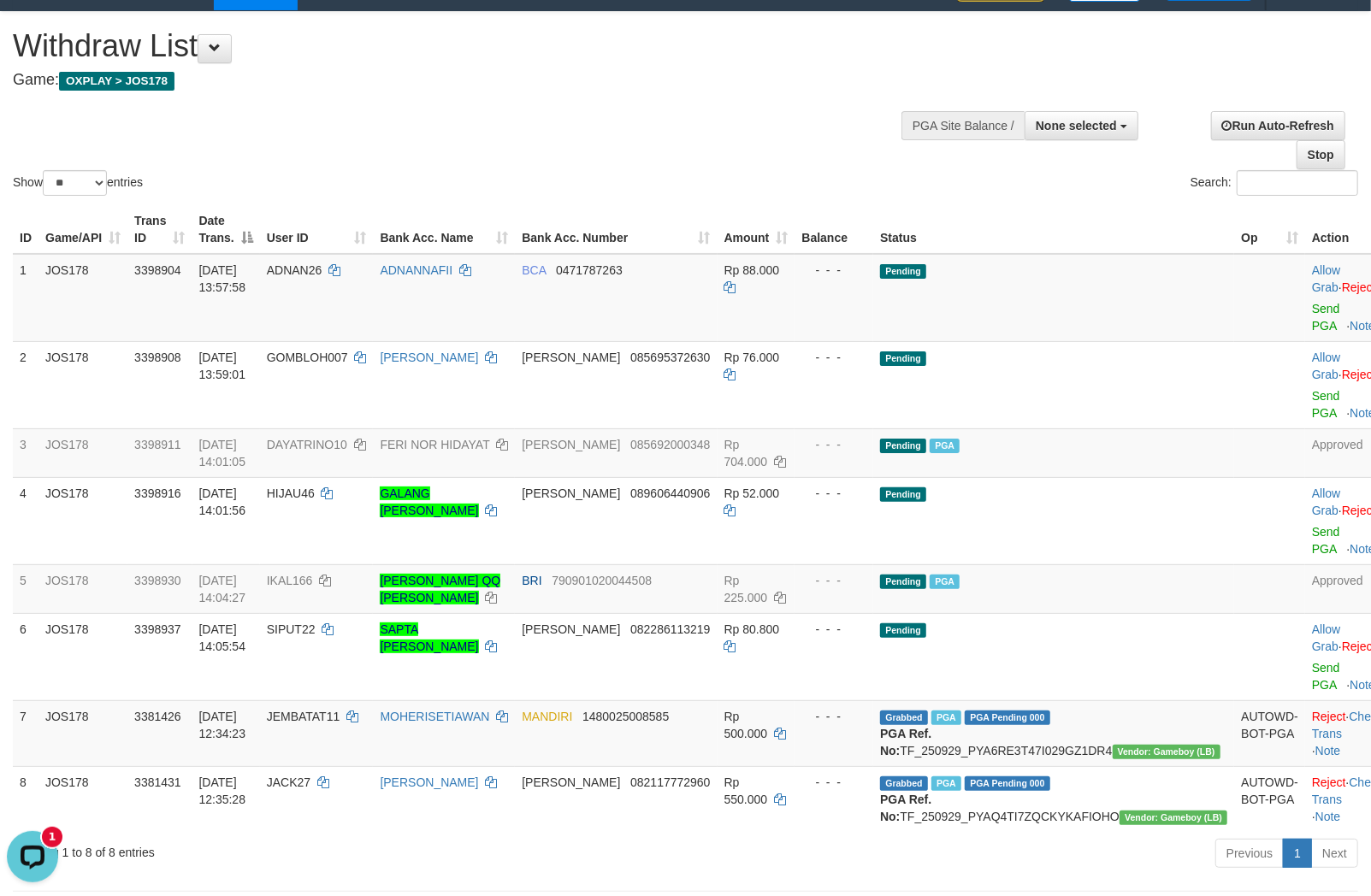
scroll to position [0, 0]
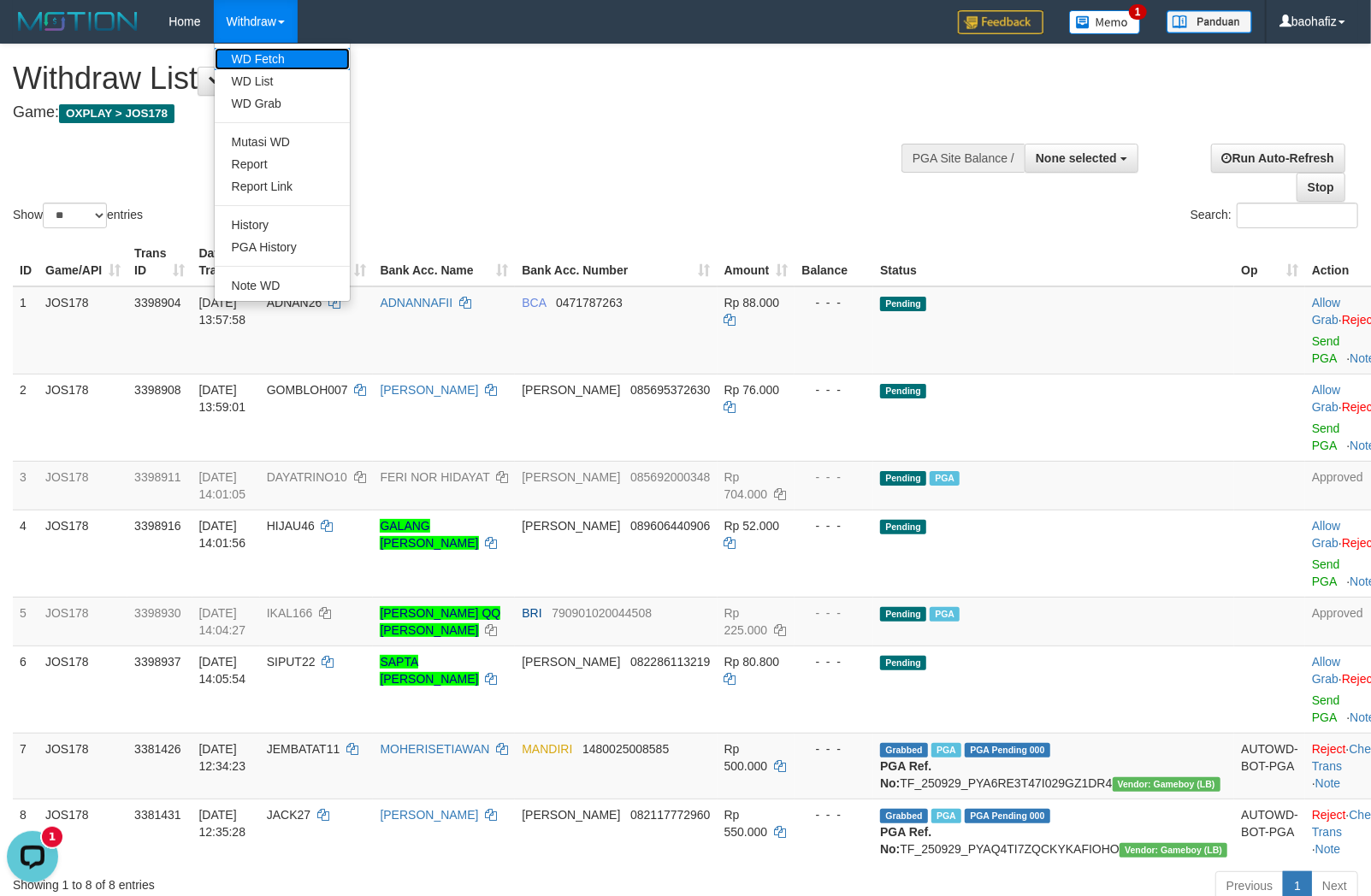
click at [267, 58] on link "WD Fetch" at bounding box center [282, 58] width 135 height 22
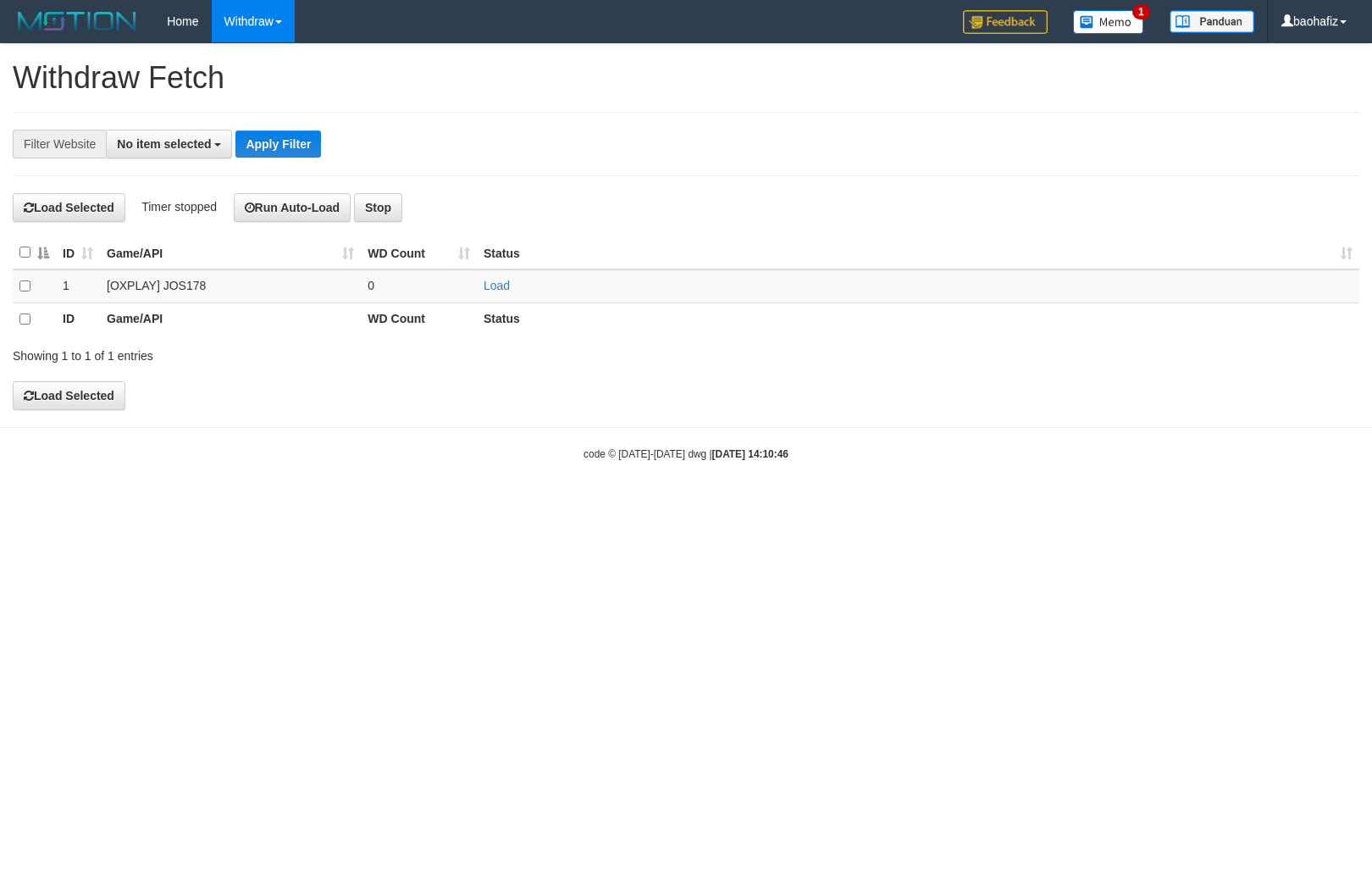
select select
click at [497, 292] on link "Load" at bounding box center [497, 285] width 26 height 13
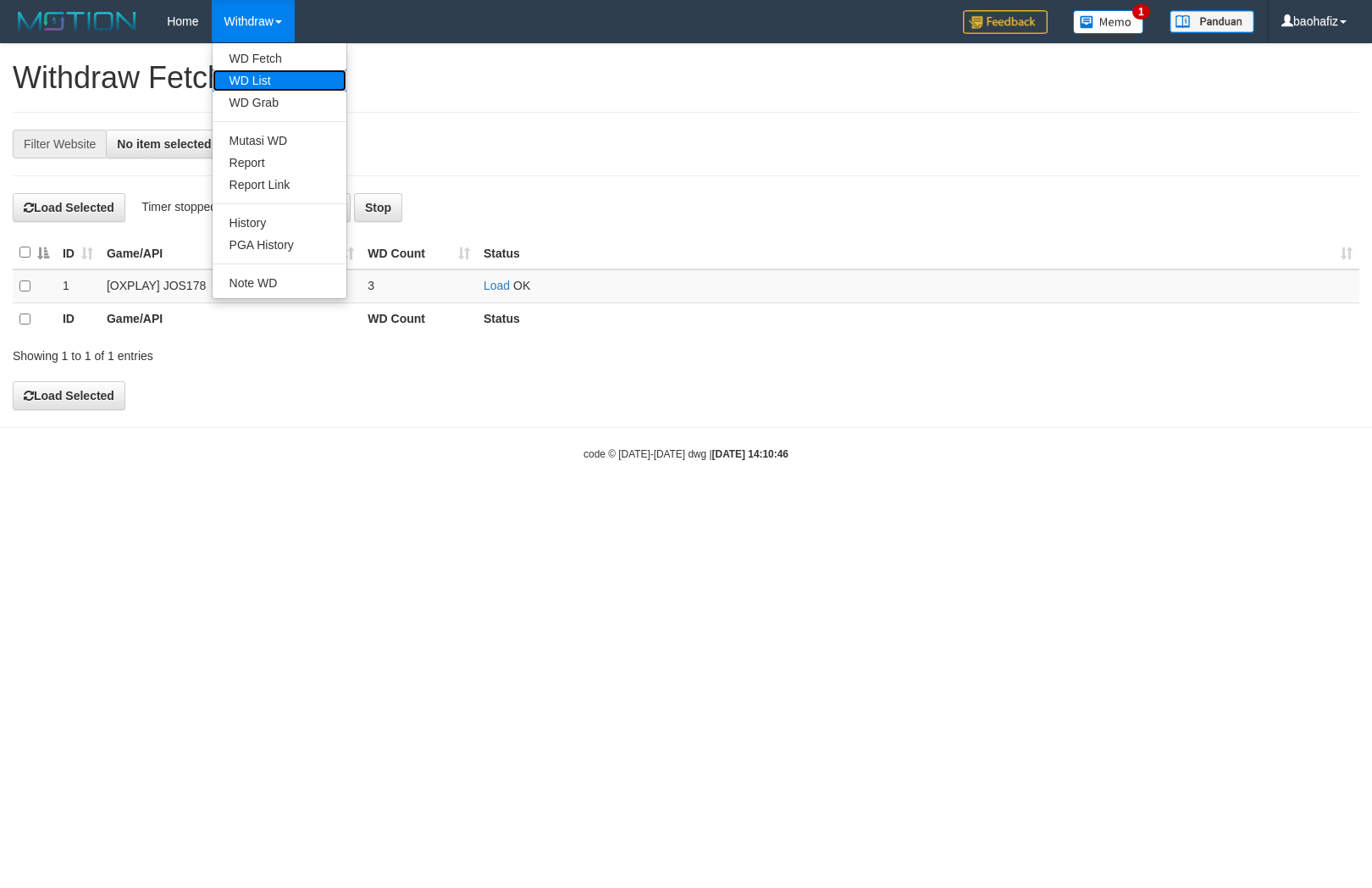
click at [274, 77] on link "WD List" at bounding box center [279, 80] width 133 height 22
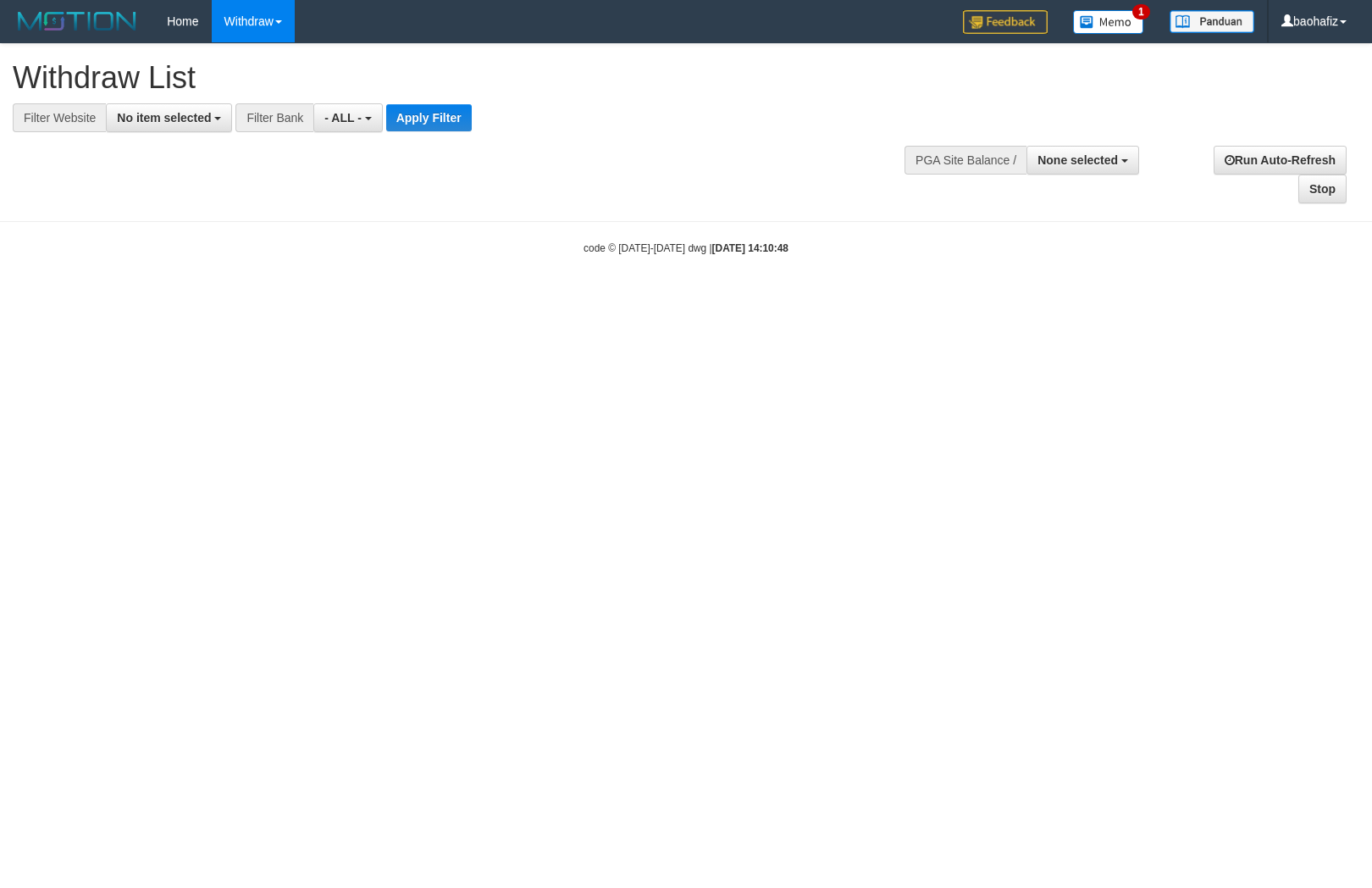
select select
click at [176, 124] on button "No item selected" at bounding box center [168, 117] width 126 height 28
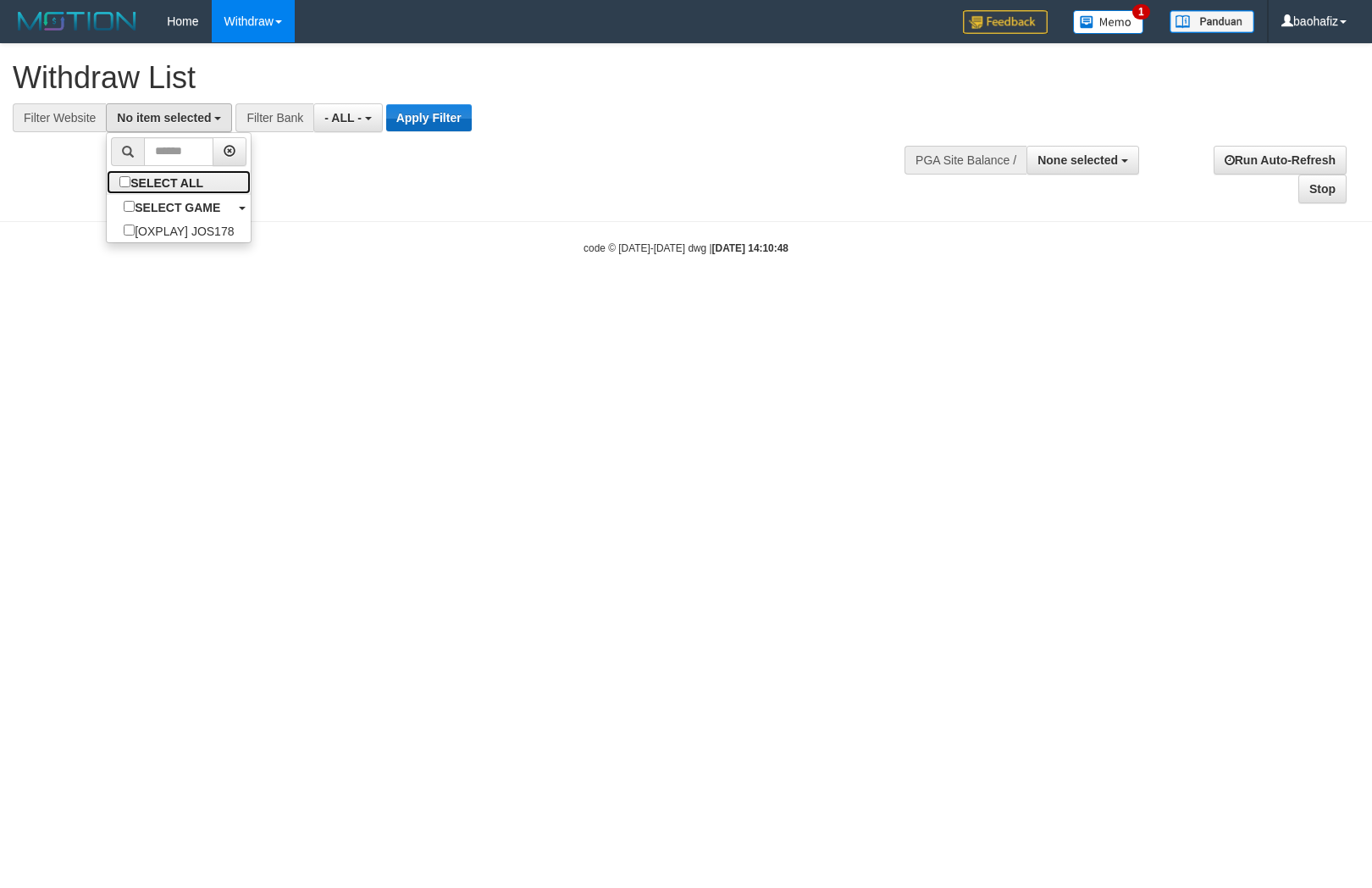
select select "****"
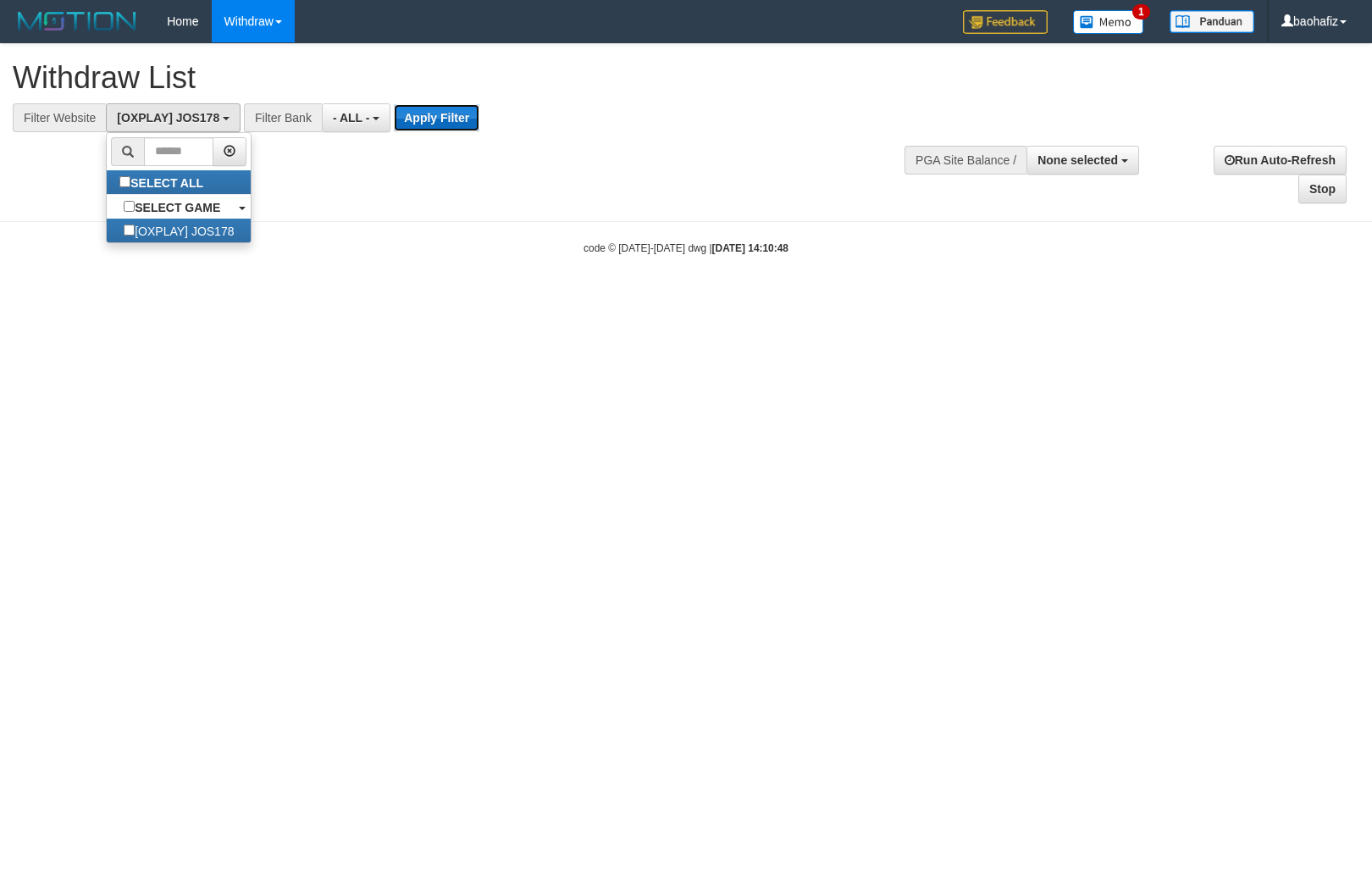
click at [442, 120] on button "Apply Filter" at bounding box center [436, 117] width 85 height 27
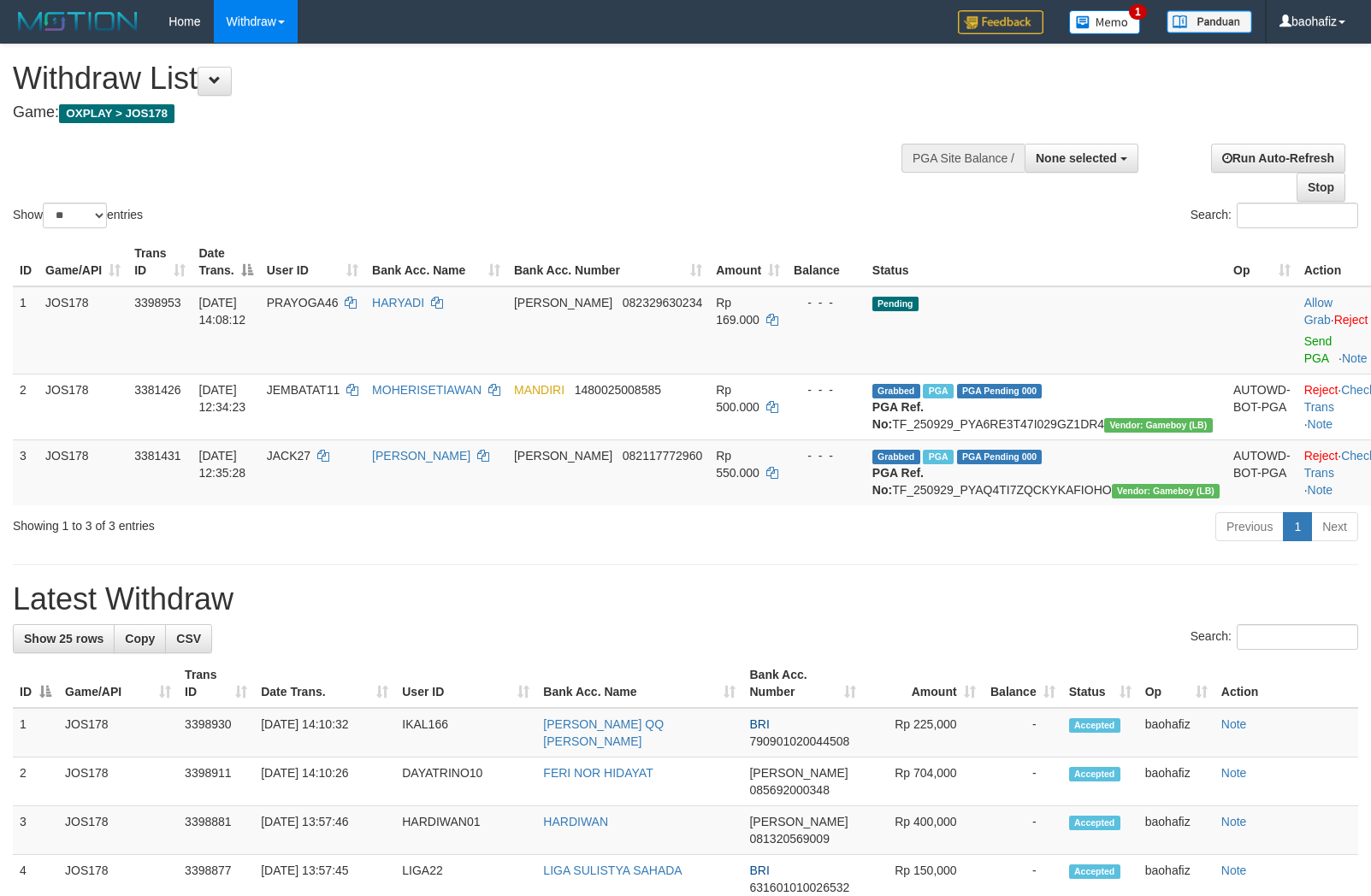
select select
select select "**"
click at [1304, 342] on link "Send PGA" at bounding box center [1318, 350] width 29 height 31
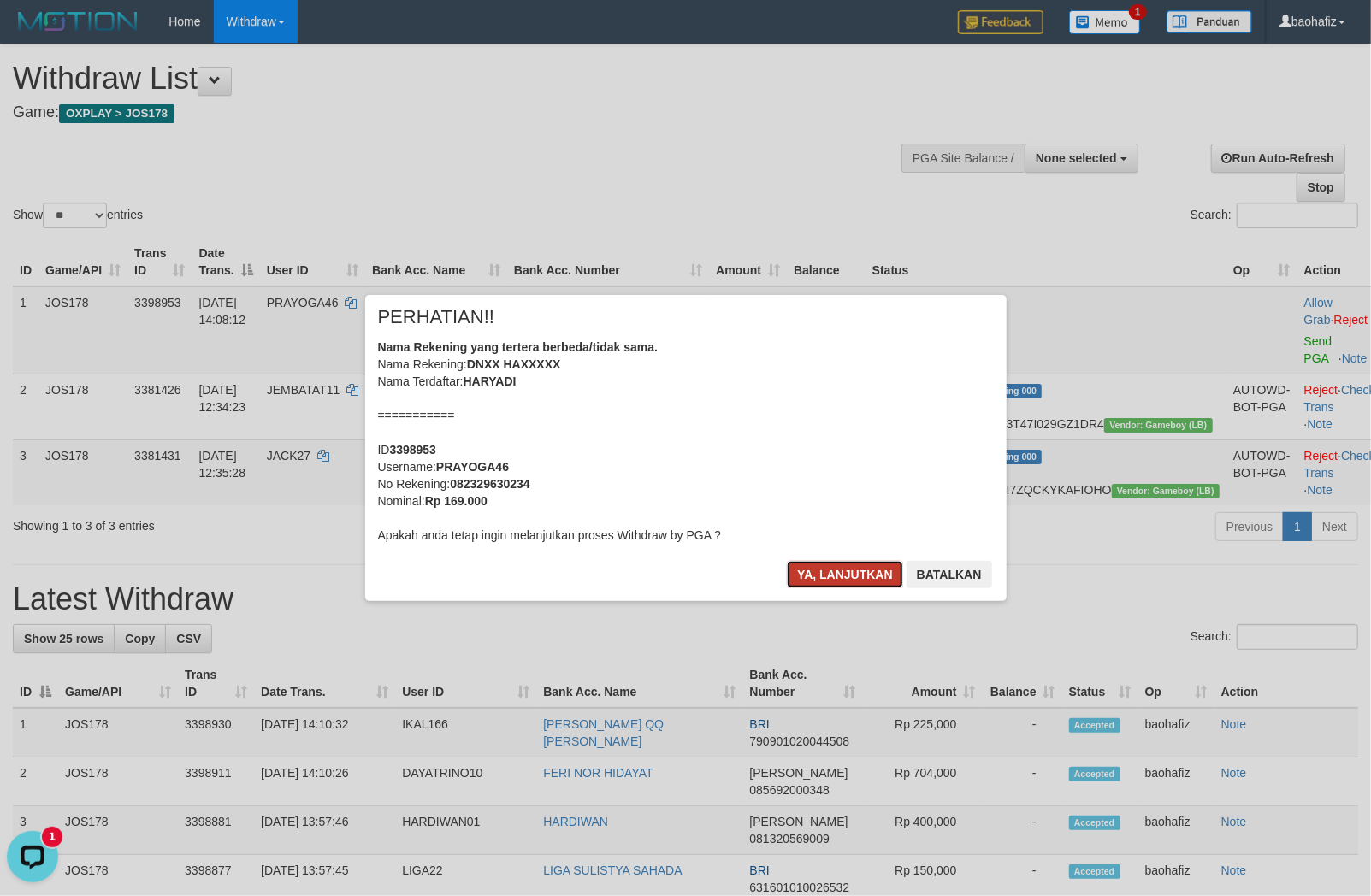
click at [833, 579] on button "Ya, lanjutkan" at bounding box center [845, 574] width 117 height 28
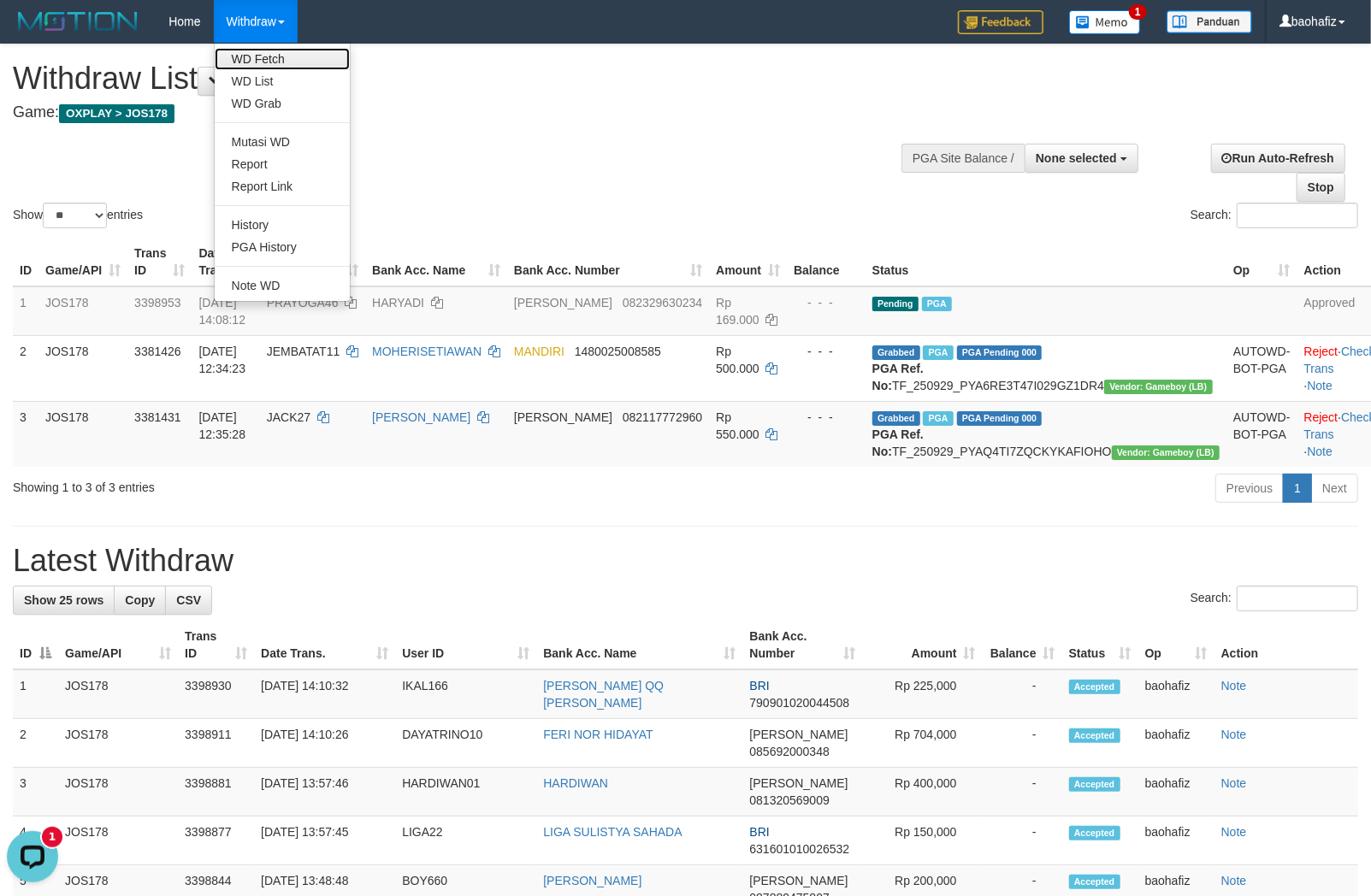
drag, startPoint x: 271, startPoint y: 57, endPoint x: 288, endPoint y: 47, distance: 19.7
click at [271, 57] on link "WD Fetch" at bounding box center [282, 58] width 135 height 22
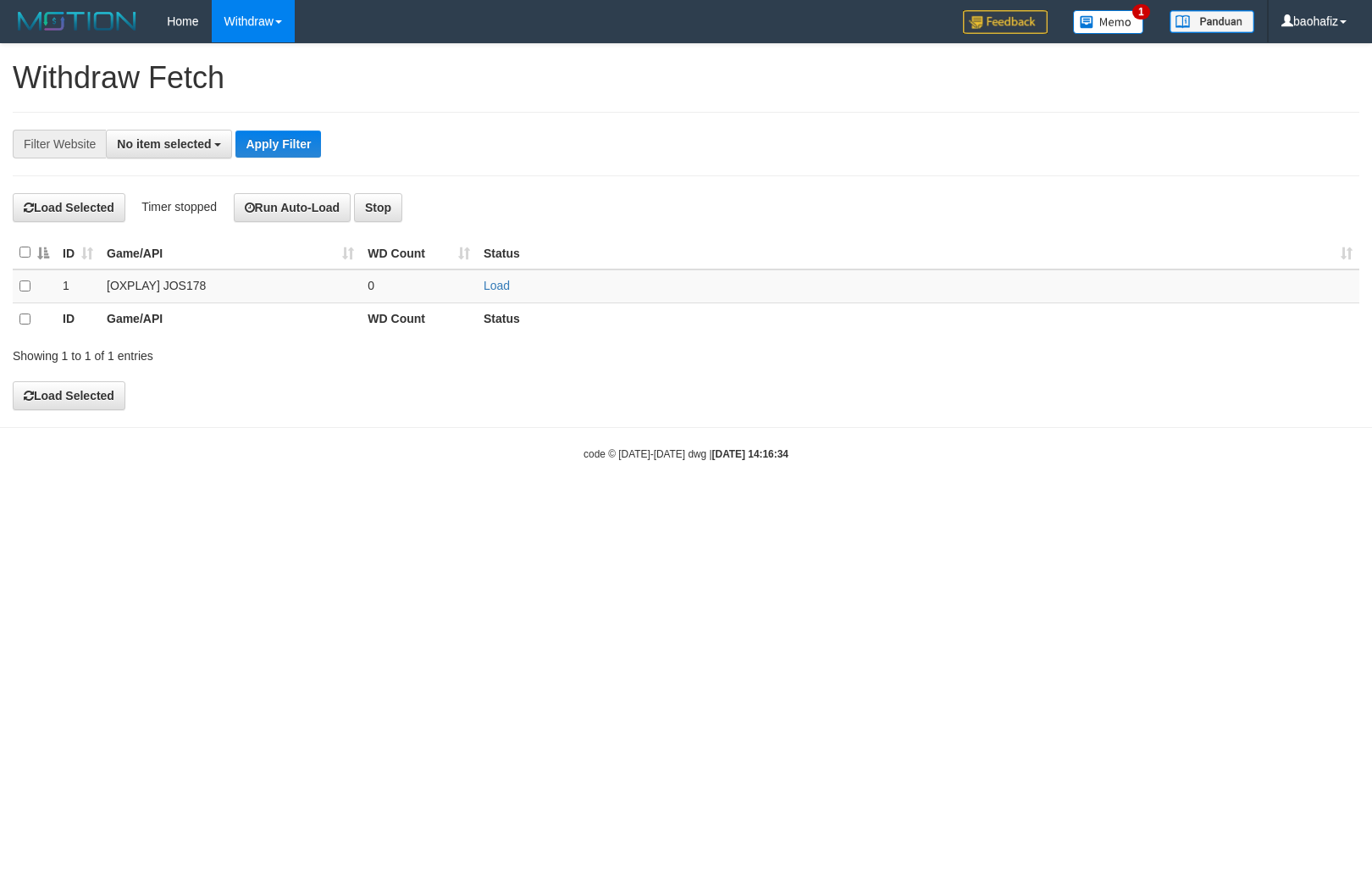
select select
click at [497, 290] on link "Load" at bounding box center [497, 285] width 26 height 13
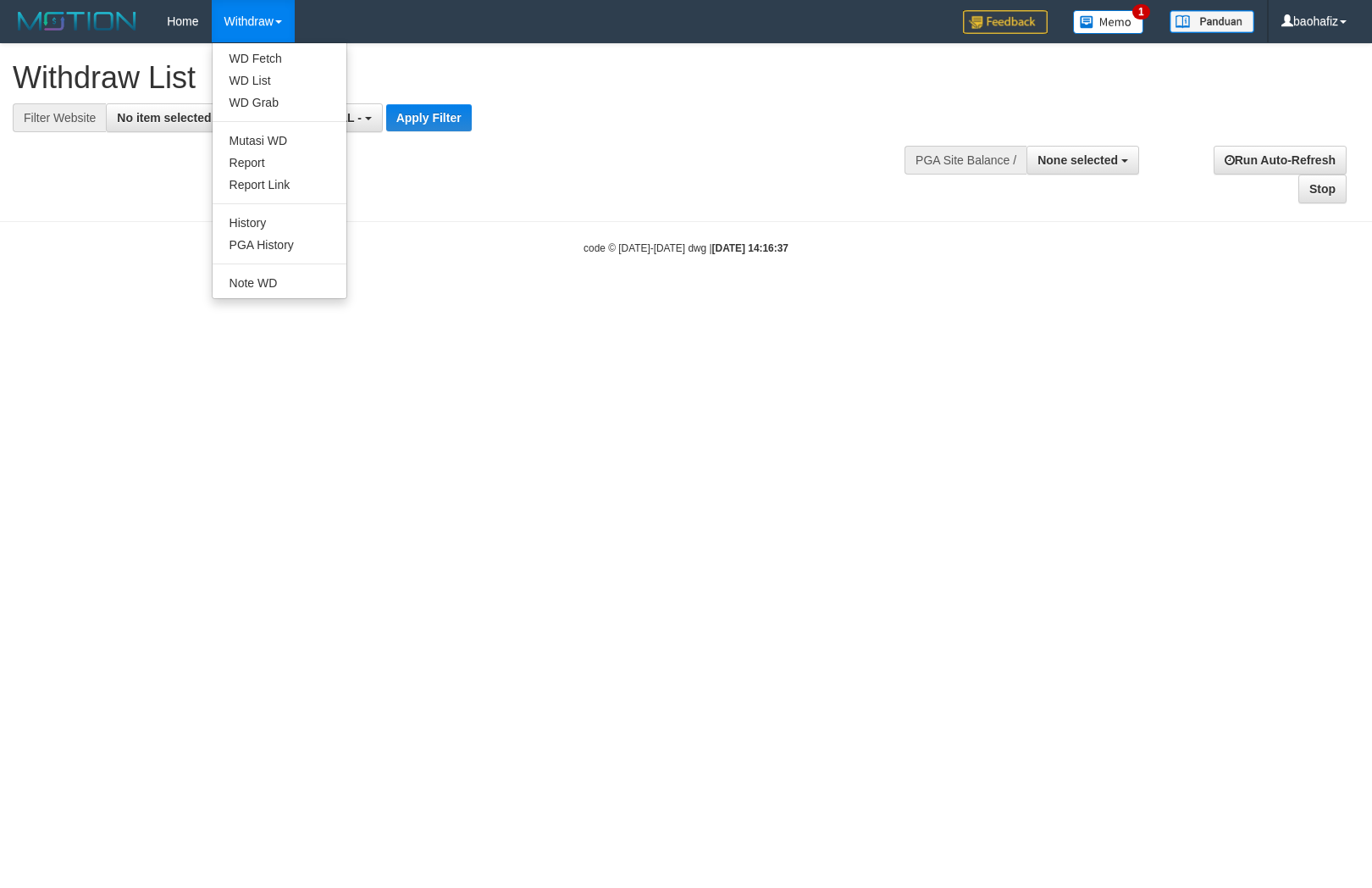
select select
click at [249, 51] on link "WD Fetch" at bounding box center [279, 58] width 133 height 22
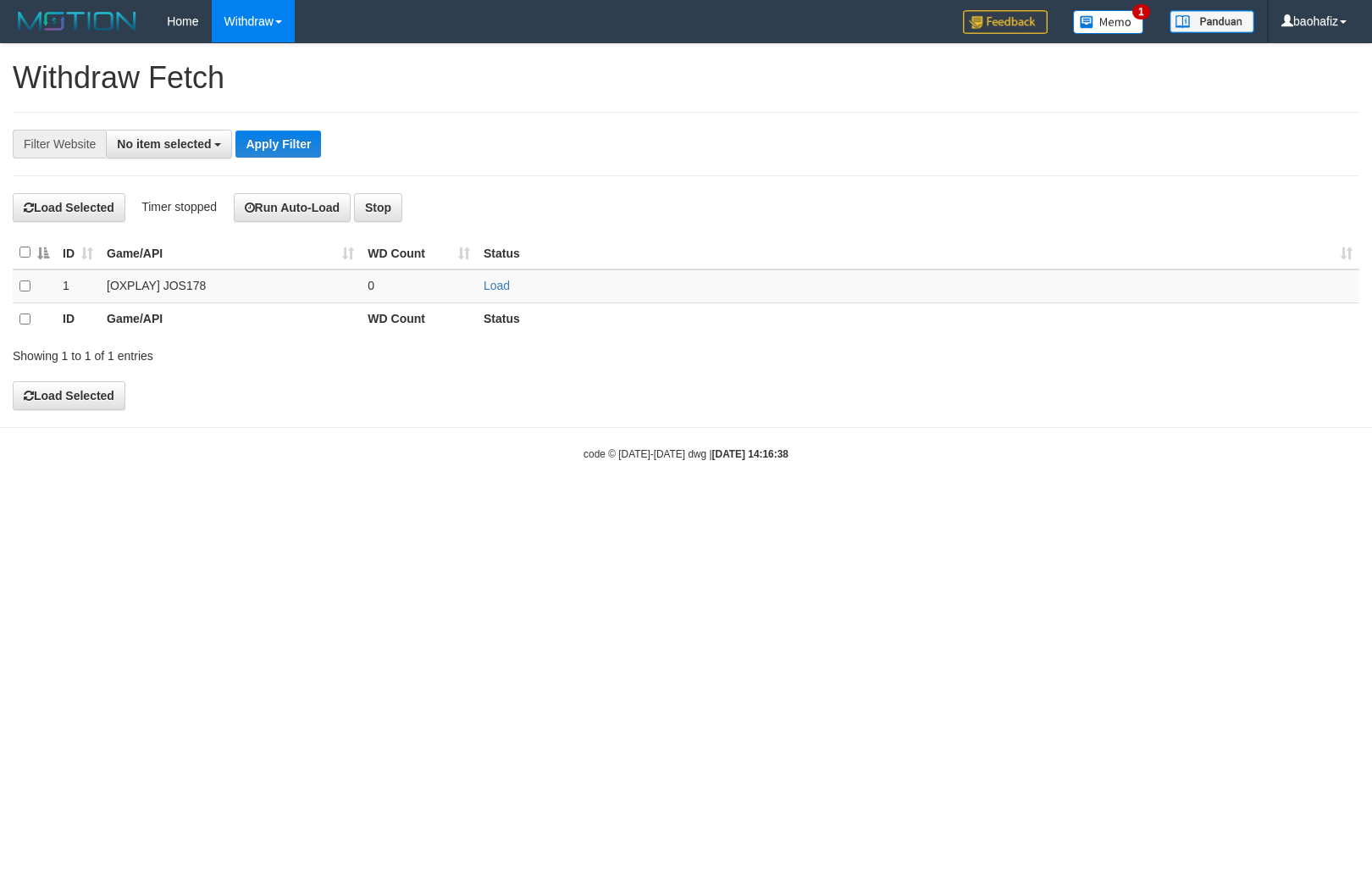
select select
click at [505, 290] on link "Load" at bounding box center [497, 285] width 26 height 13
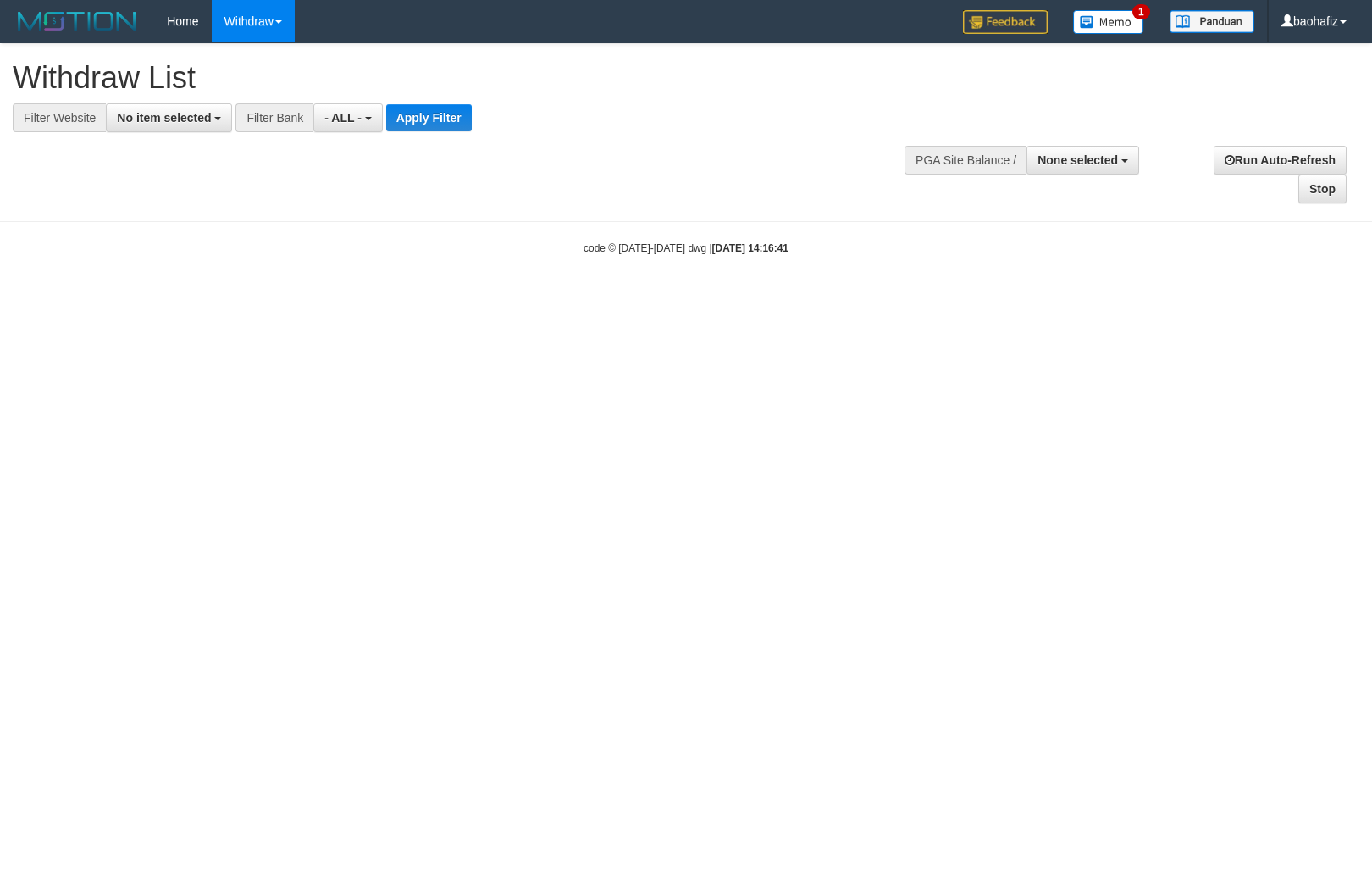
select select
click at [146, 113] on span "No item selected" at bounding box center [164, 117] width 94 height 13
select select "****"
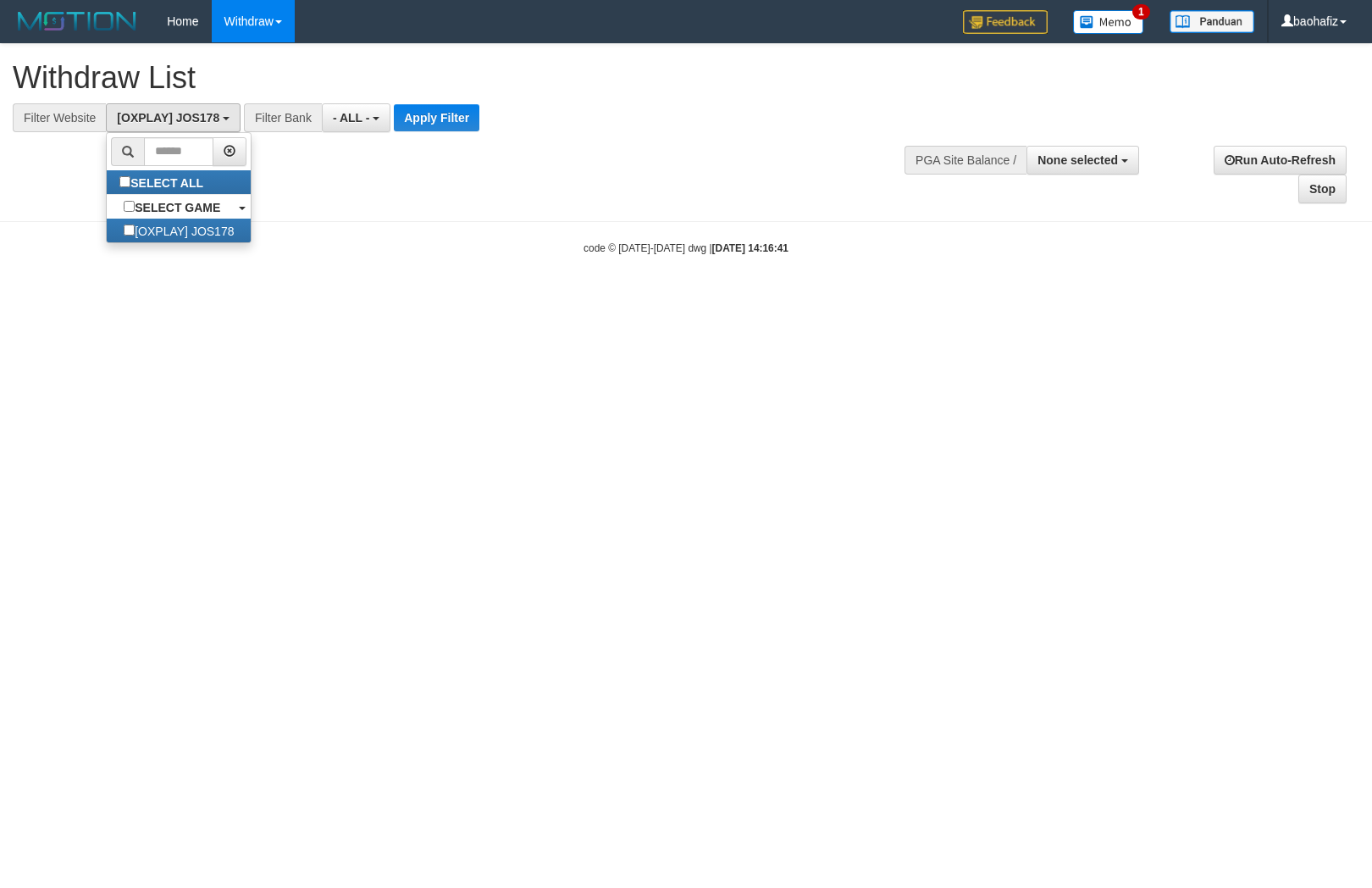
scroll to position [14, 0]
click at [412, 111] on button "Apply Filter" at bounding box center [436, 117] width 85 height 27
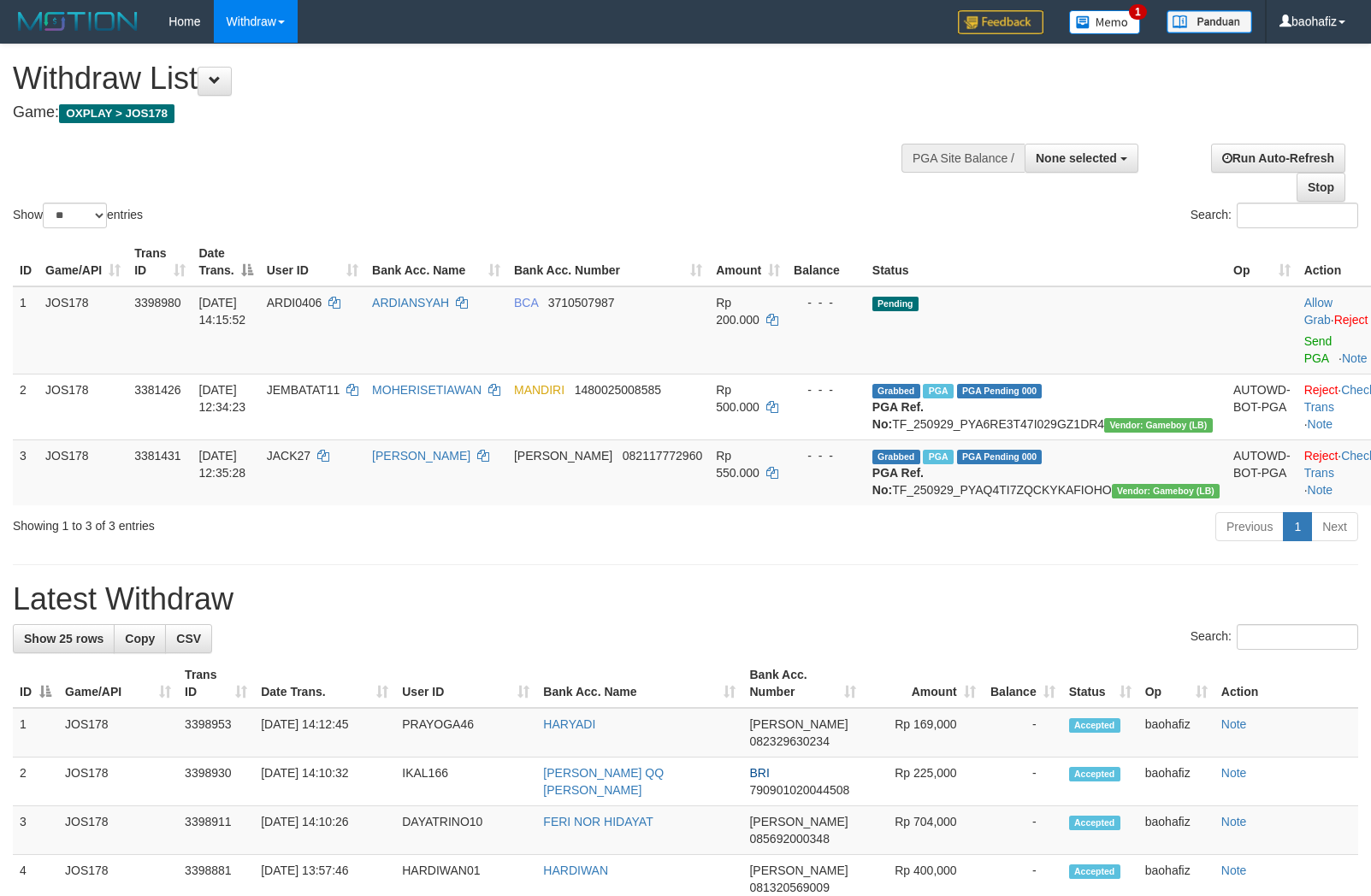
select select
select select "**"
click at [1304, 340] on link "Send PGA" at bounding box center [1318, 350] width 29 height 31
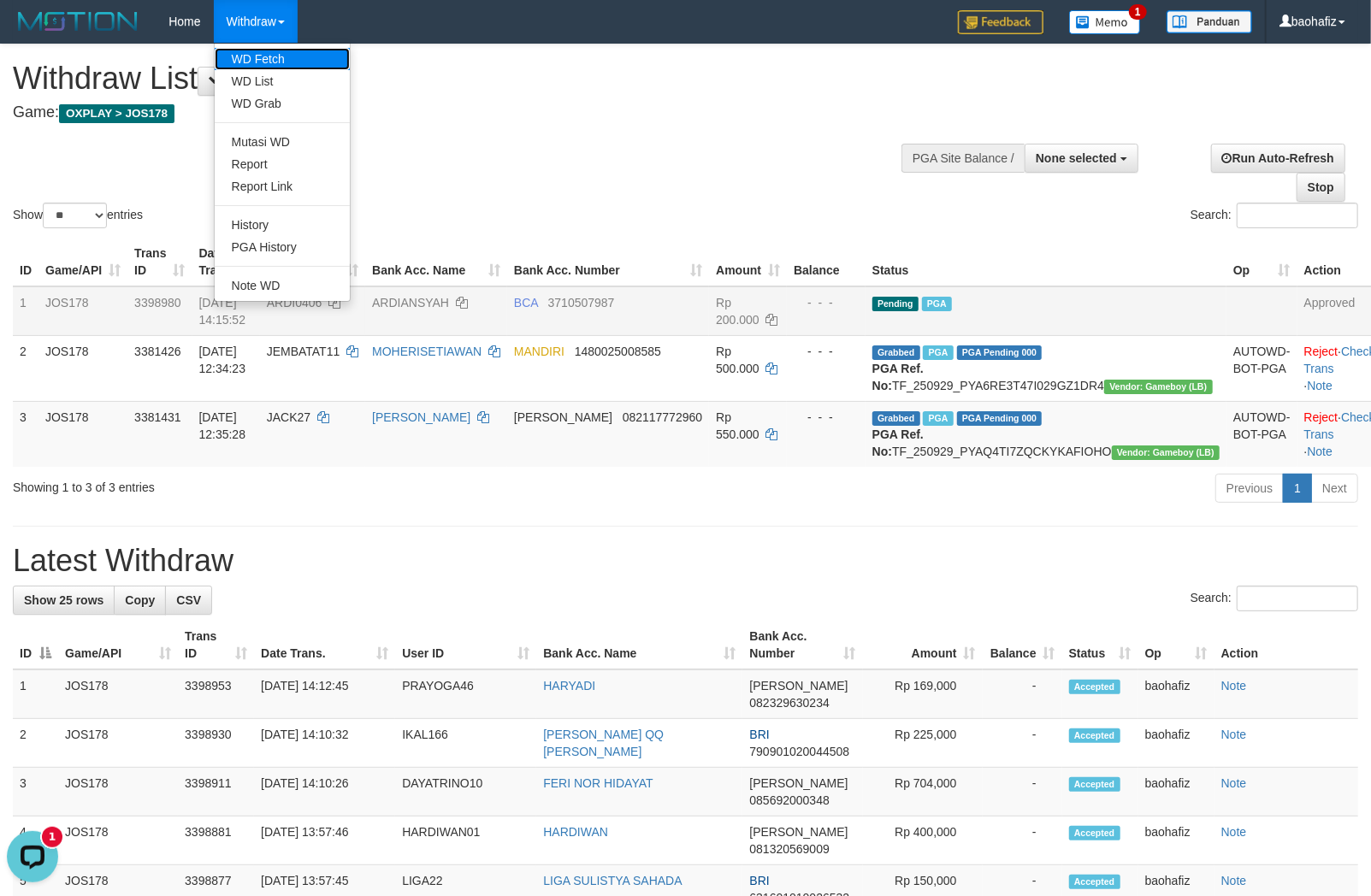
click at [241, 56] on link "WD Fetch" at bounding box center [282, 58] width 135 height 22
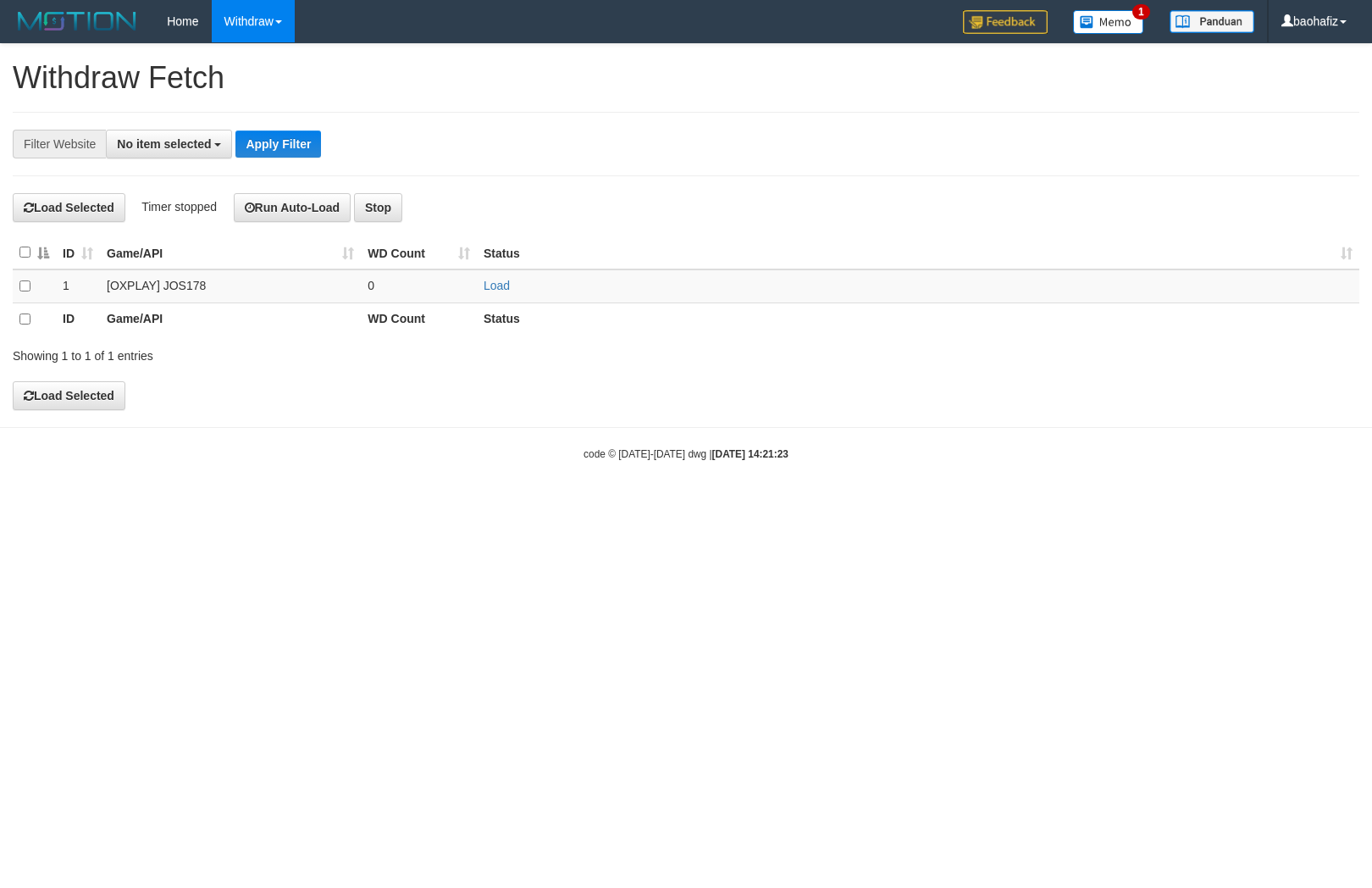
select select
click at [489, 279] on link "Load" at bounding box center [497, 285] width 26 height 13
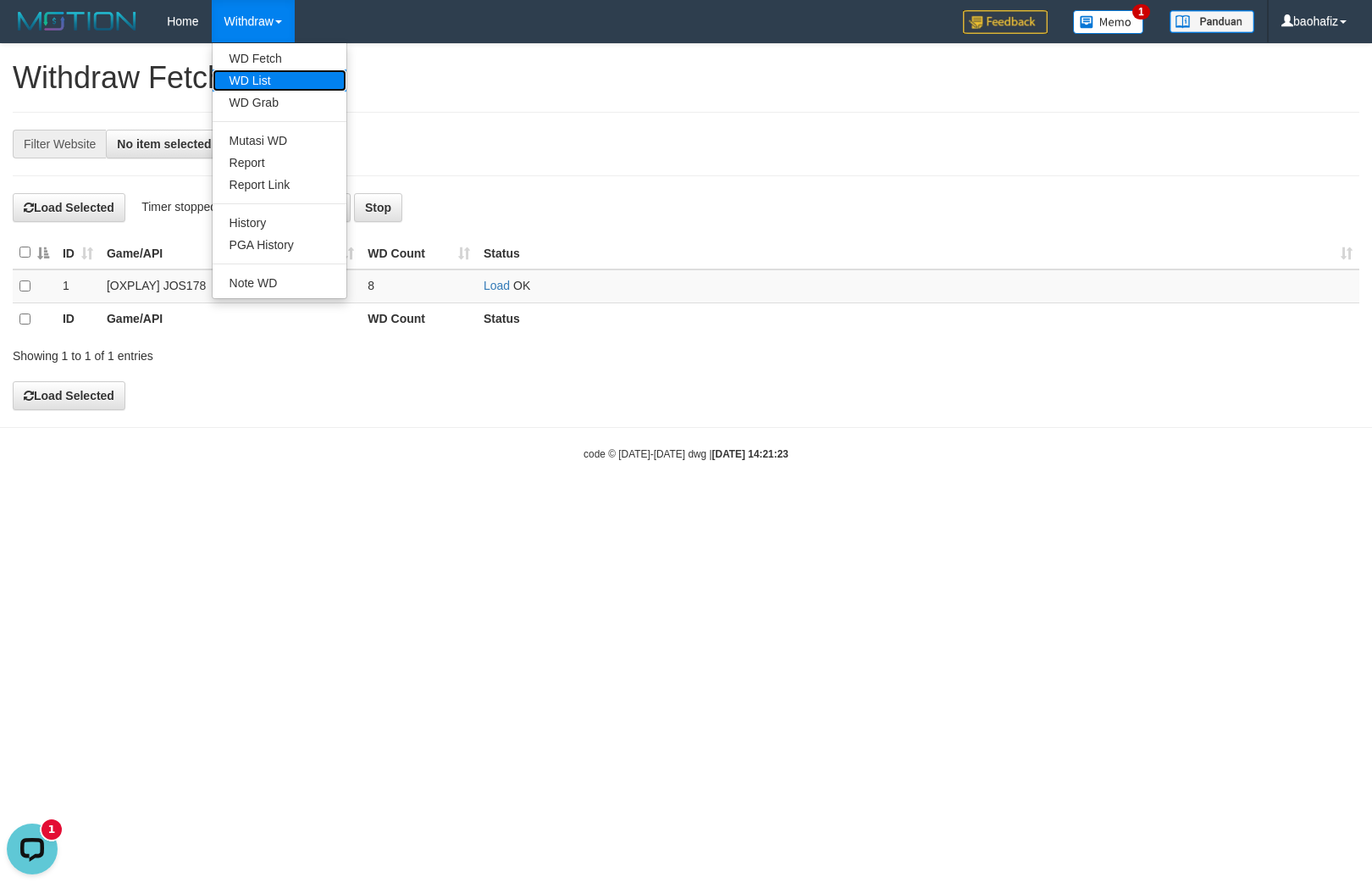
click at [232, 79] on link "WD List" at bounding box center [279, 80] width 133 height 22
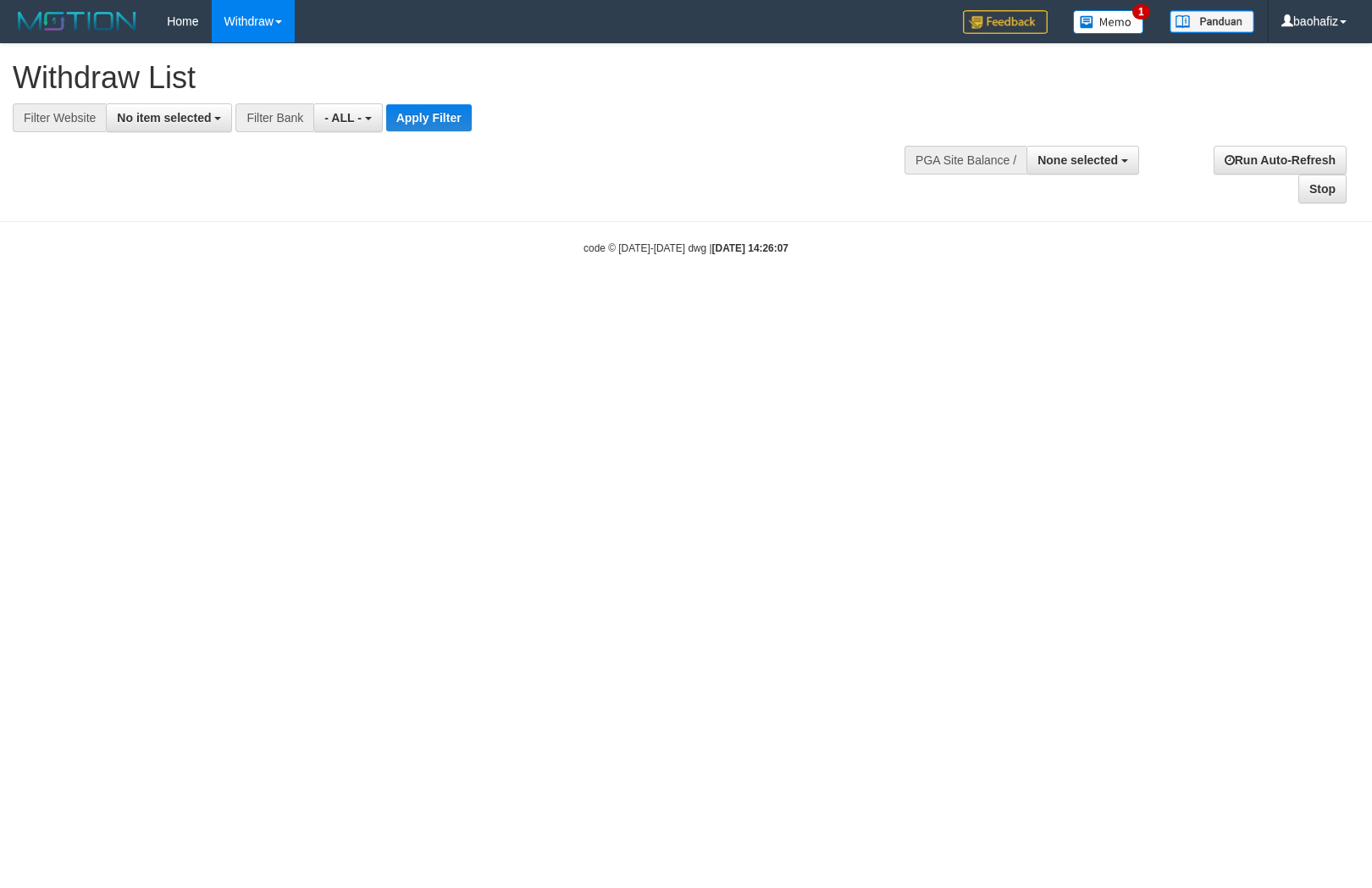
select select
click at [106, 103] on button "No item selected" at bounding box center [168, 117] width 126 height 28
click at [185, 115] on span "No item selected" at bounding box center [164, 117] width 94 height 13
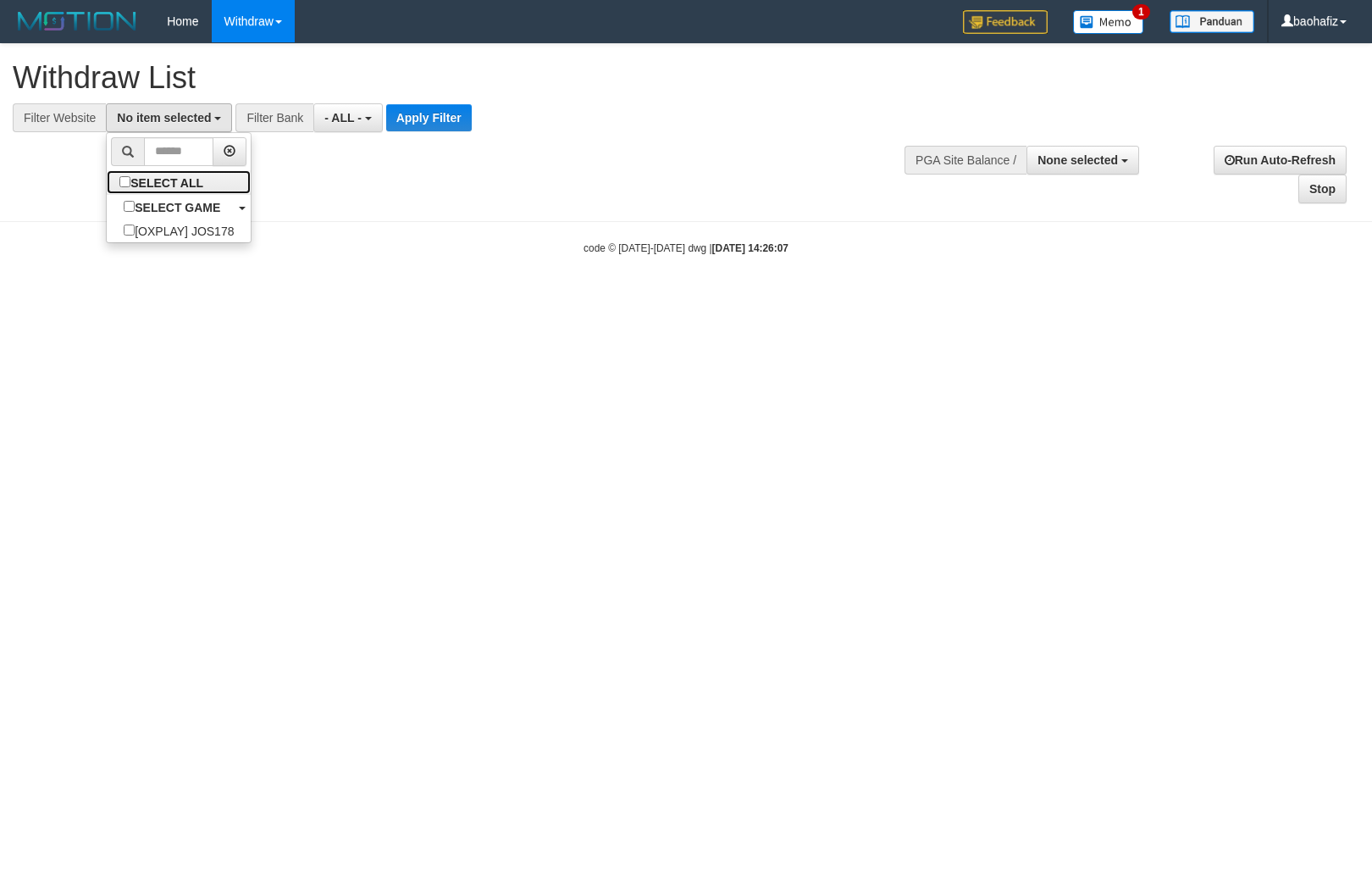
select select "****"
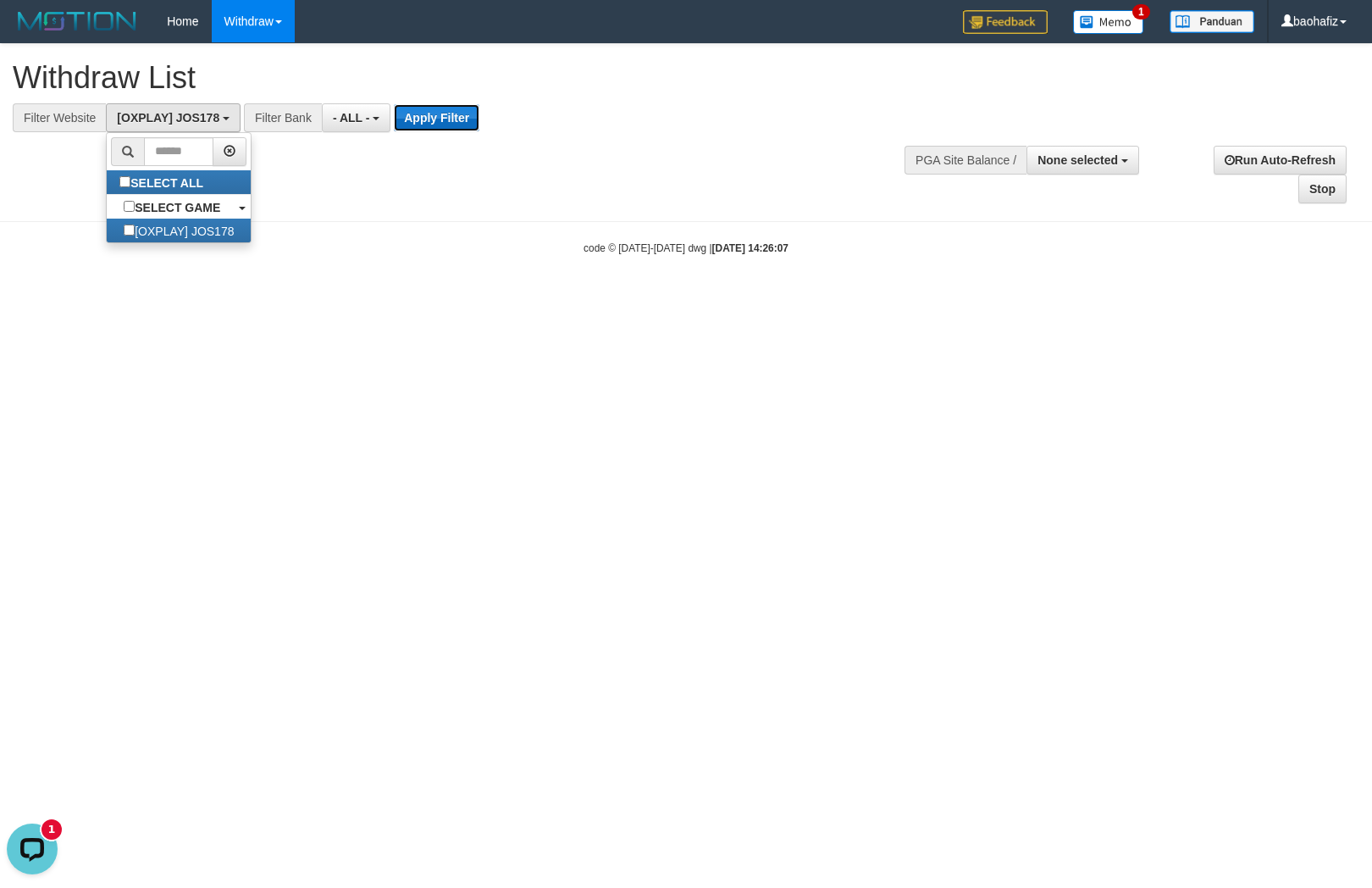
click at [450, 114] on button "Apply Filter" at bounding box center [436, 117] width 85 height 27
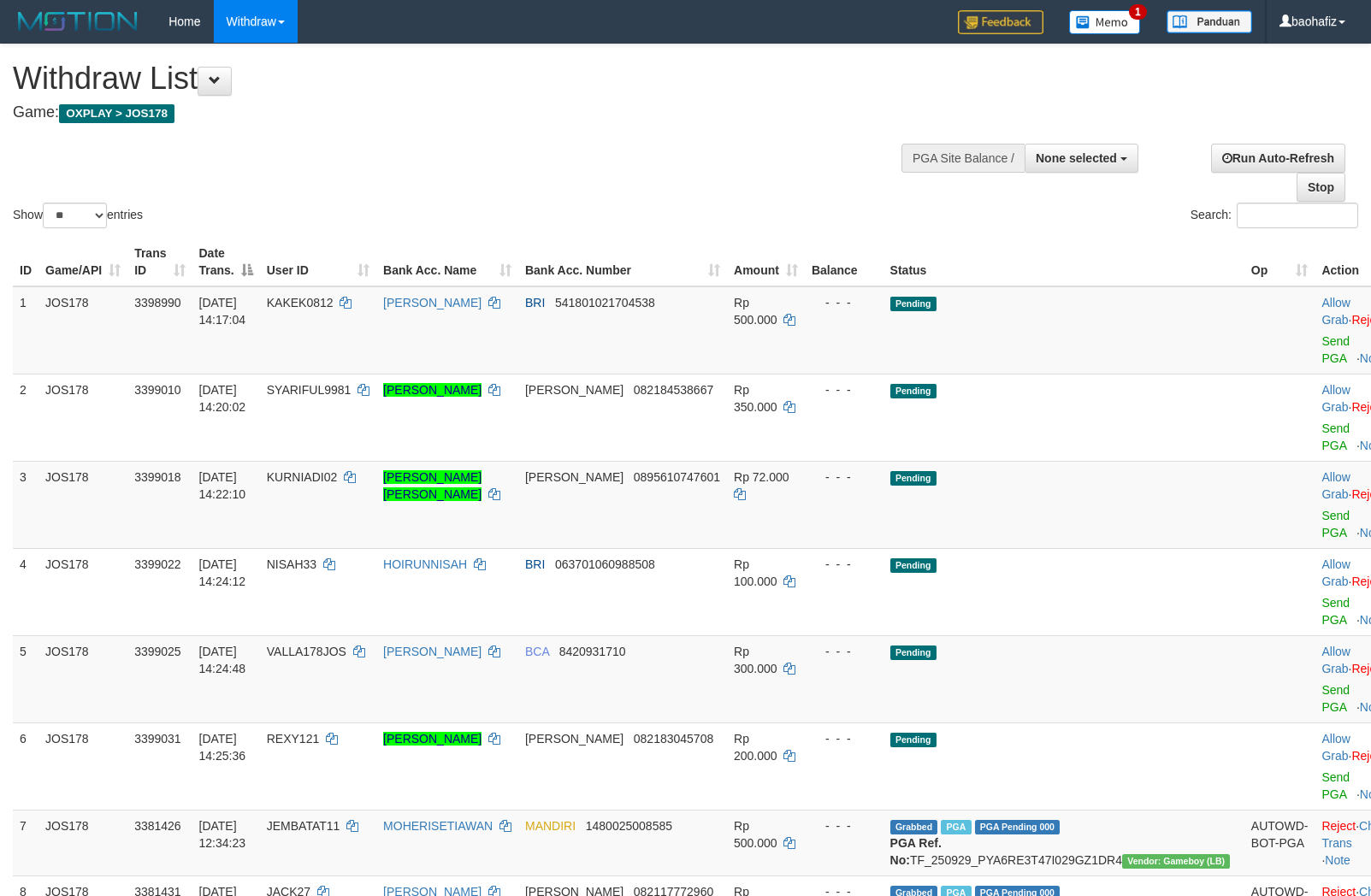
select select
select select "**"
click at [1321, 334] on link "Send PGA" at bounding box center [1336, 350] width 29 height 31
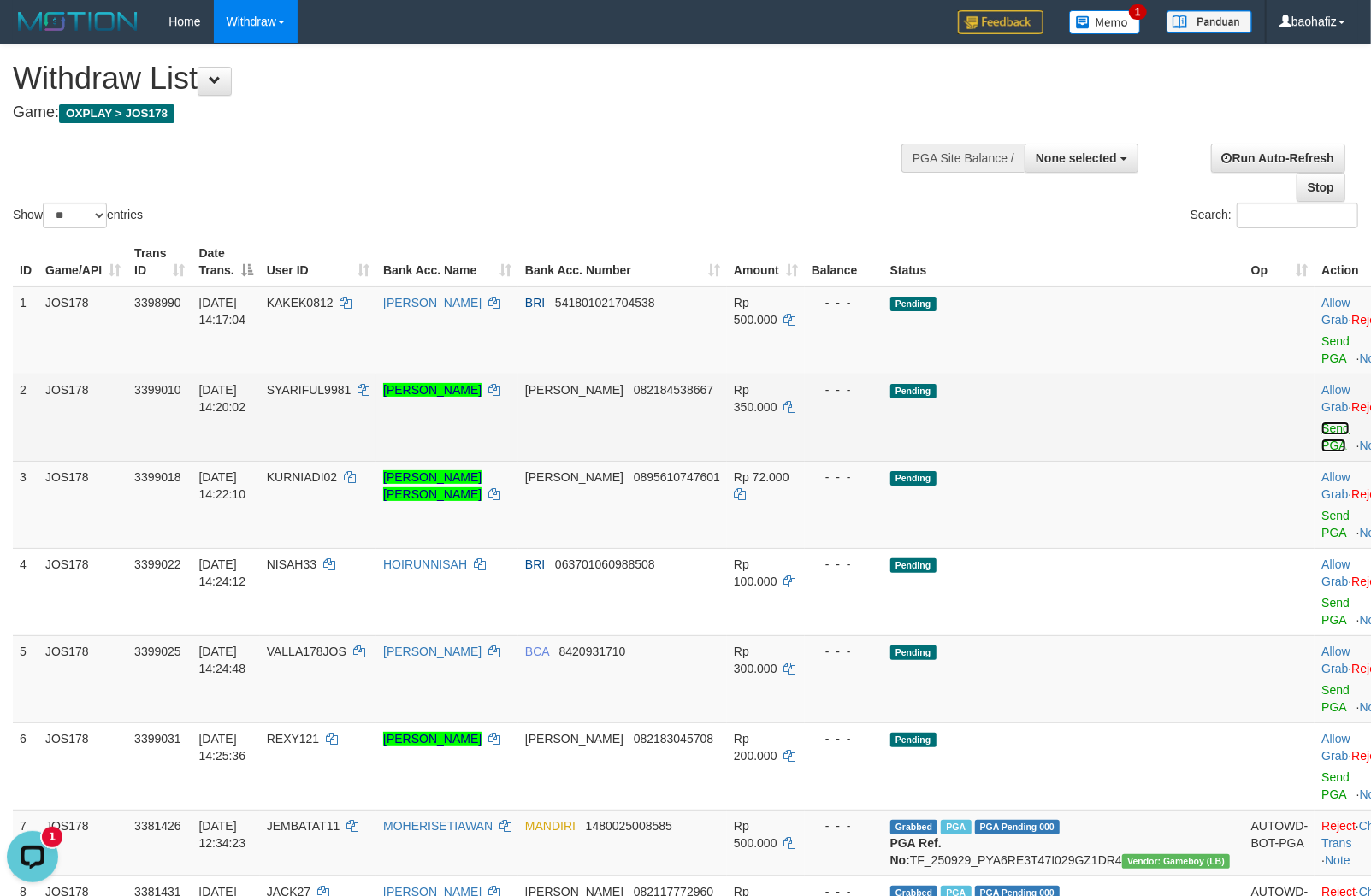
click at [1321, 421] on link "Send PGA" at bounding box center [1336, 437] width 29 height 31
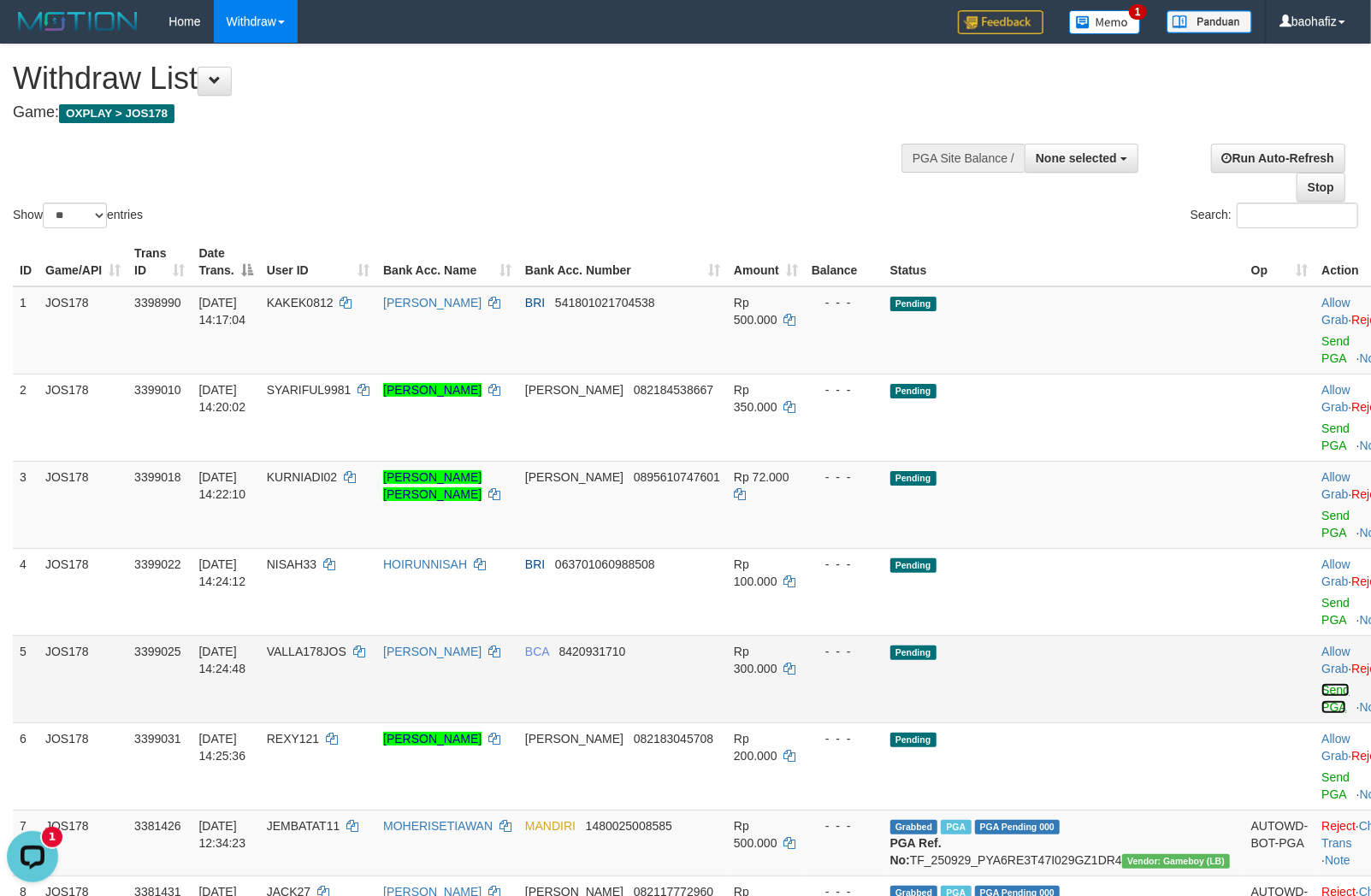
click at [1321, 693] on link "Send PGA" at bounding box center [1336, 698] width 29 height 31
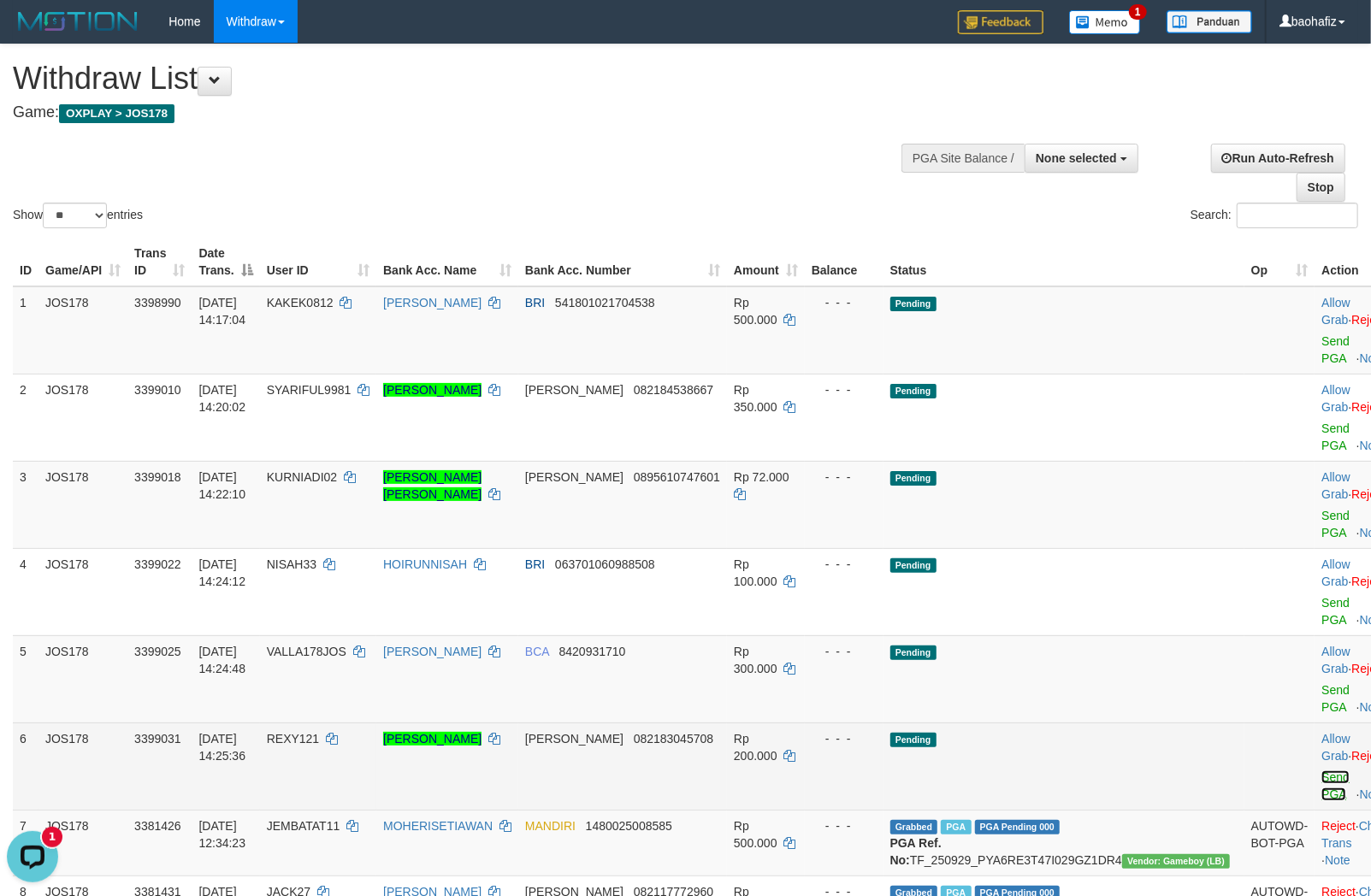
click at [1321, 776] on link "Send PGA" at bounding box center [1336, 785] width 29 height 31
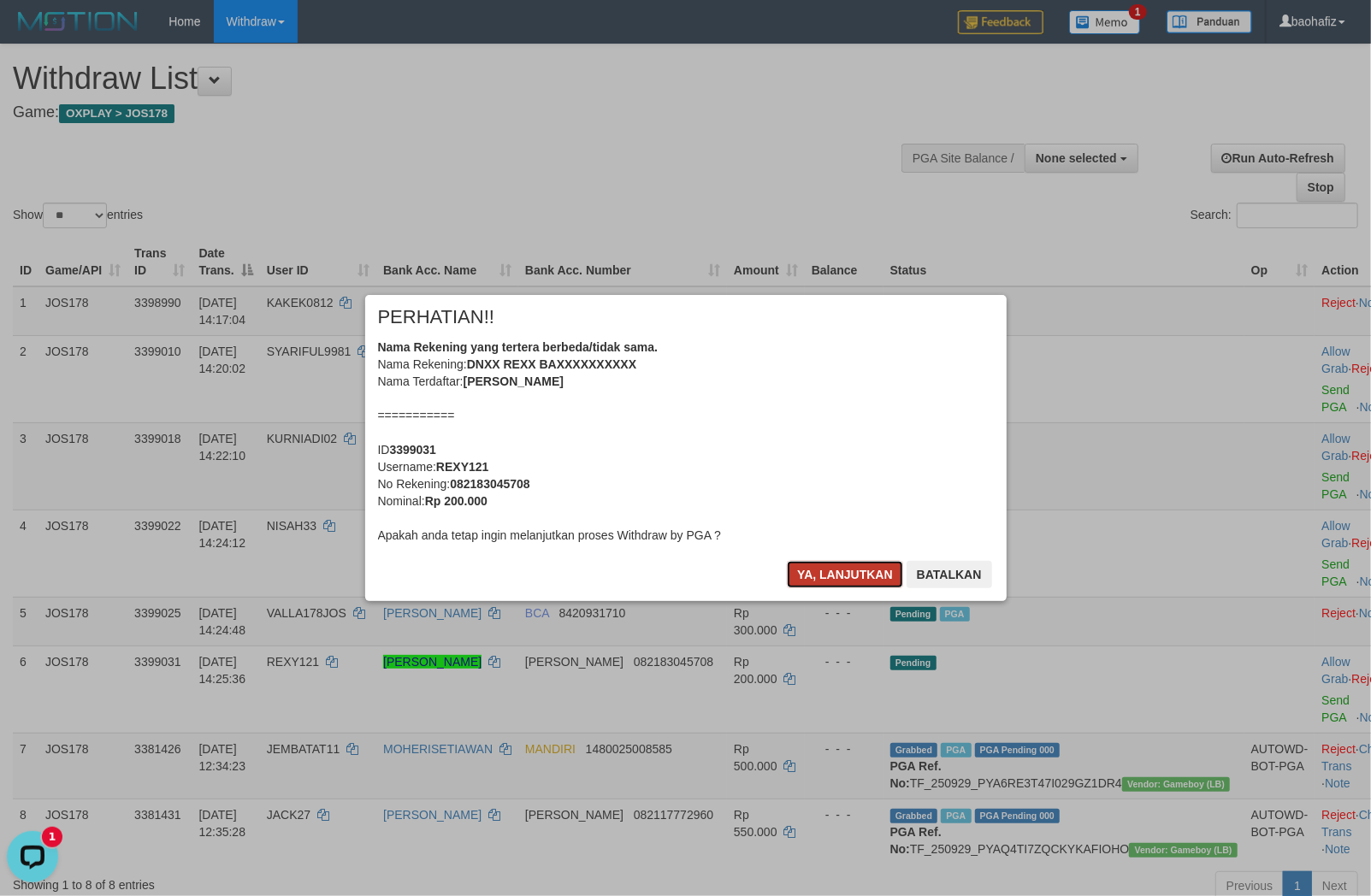
click at [846, 575] on button "Ya, lanjutkan" at bounding box center [845, 574] width 117 height 28
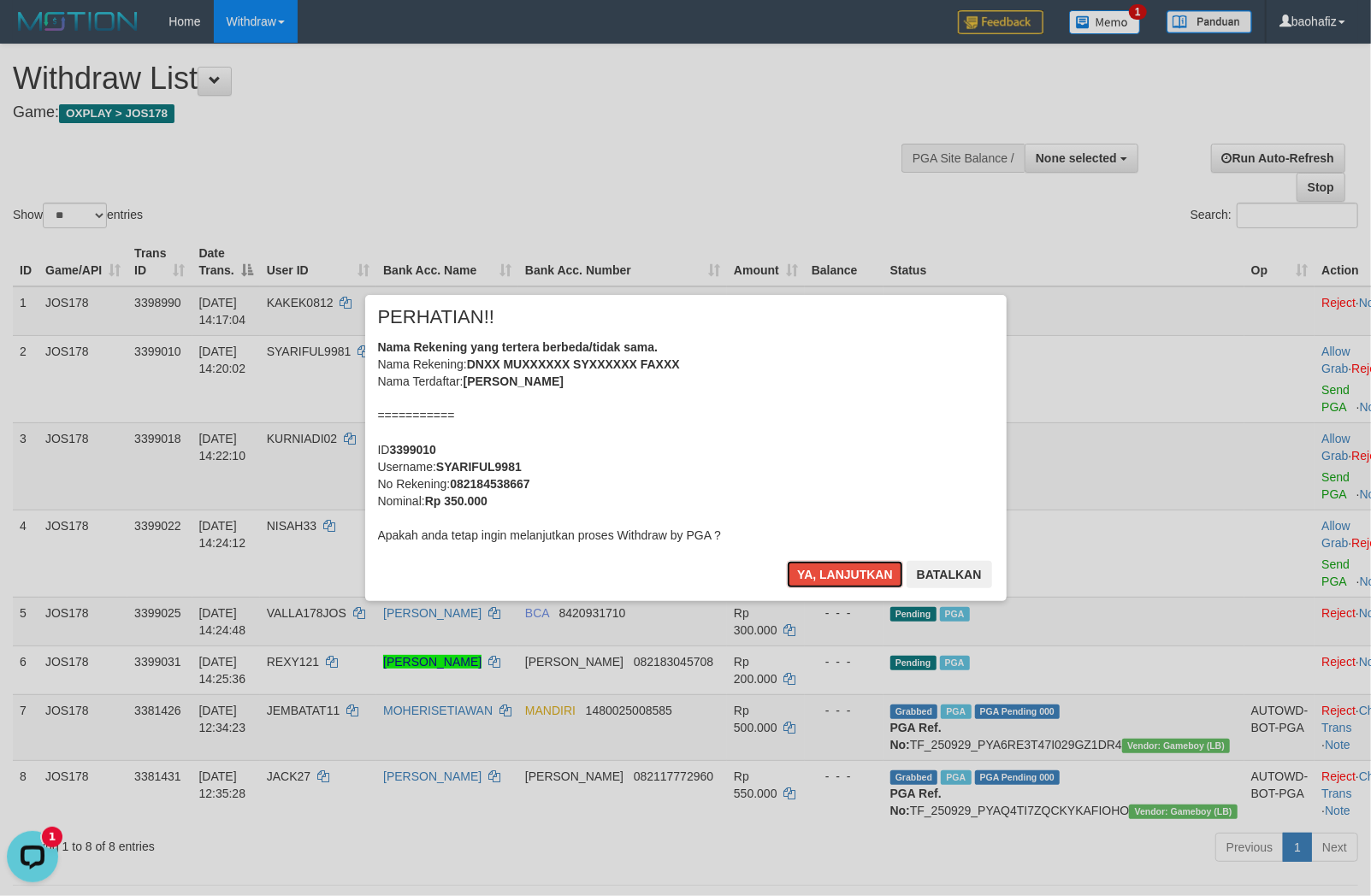
click at [848, 575] on button "Ya, lanjutkan" at bounding box center [845, 574] width 117 height 28
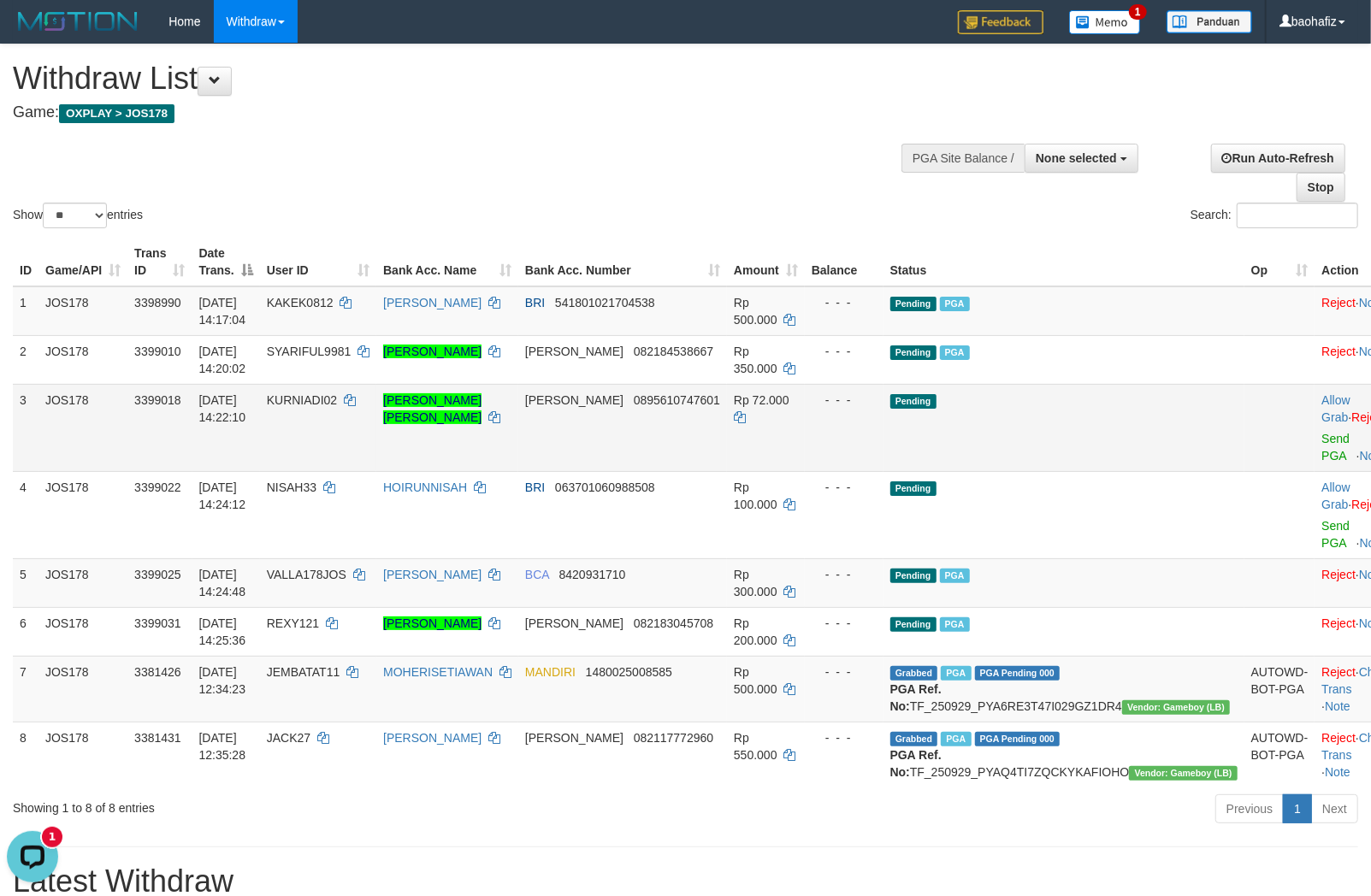
click at [687, 437] on td "DANA 0895610747601" at bounding box center [622, 427] width 208 height 87
copy span "0895610747601"
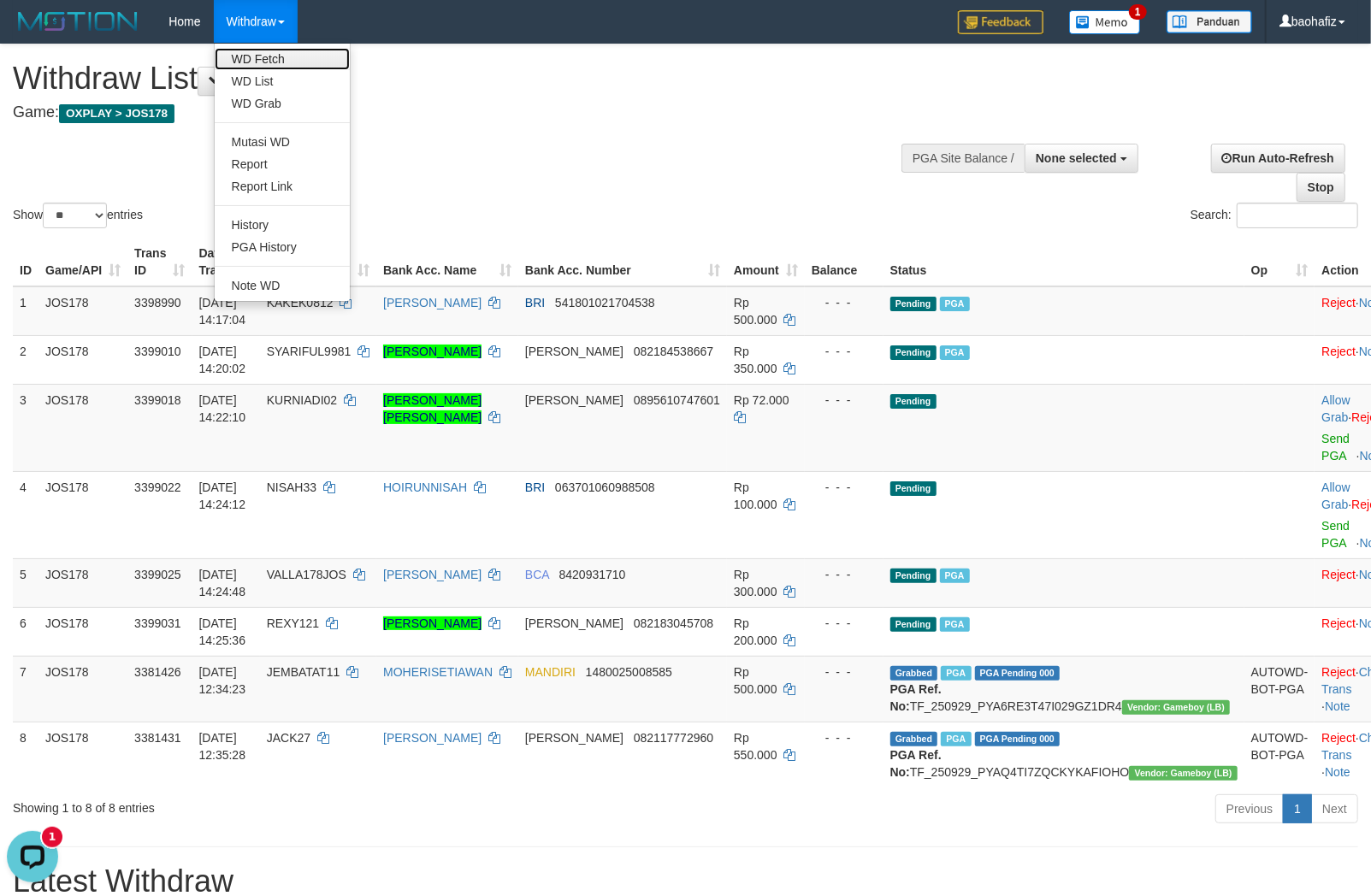
click at [243, 53] on link "WD Fetch" at bounding box center [282, 58] width 135 height 22
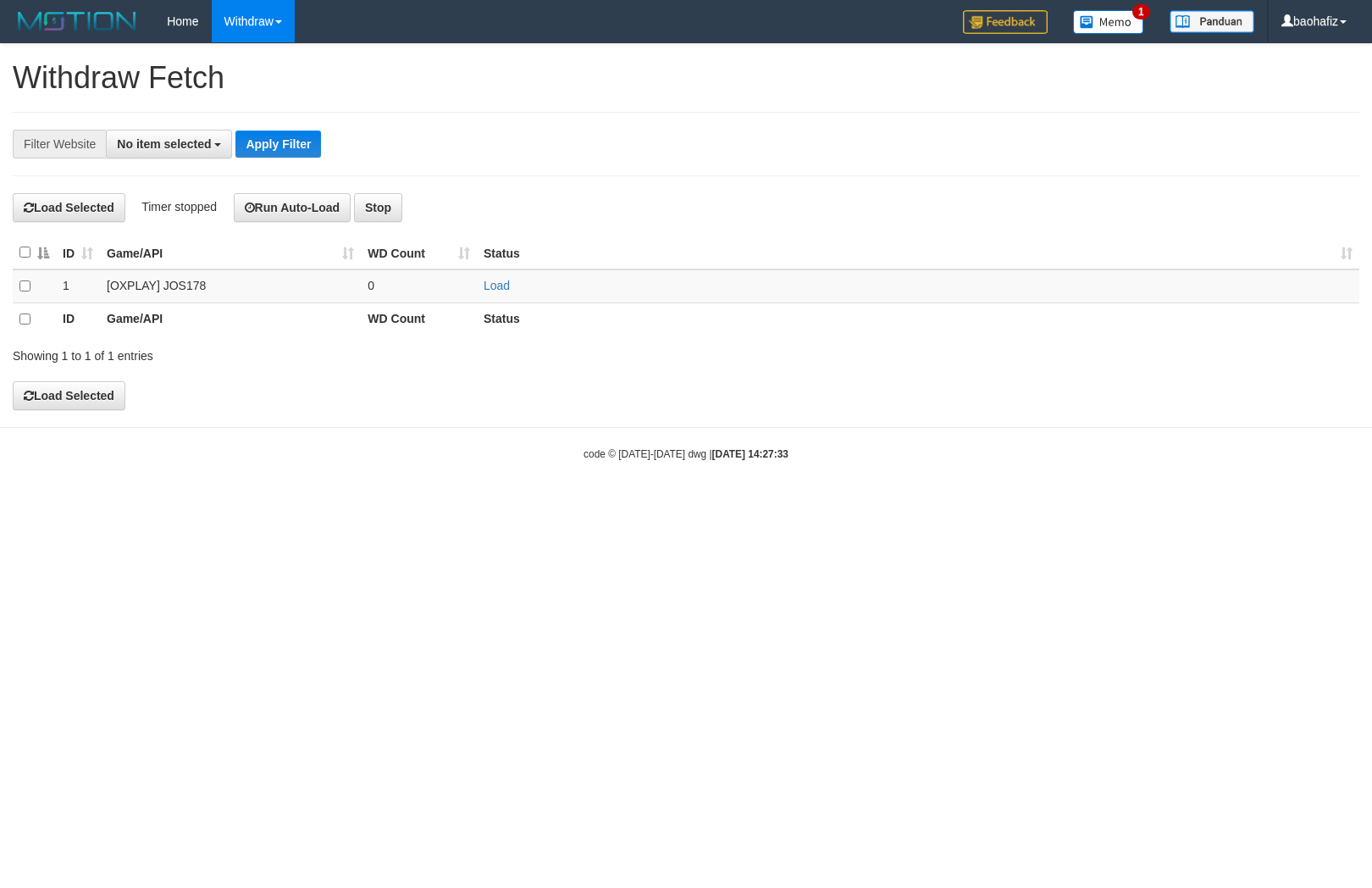
select select
click at [488, 287] on link "Load" at bounding box center [497, 285] width 26 height 13
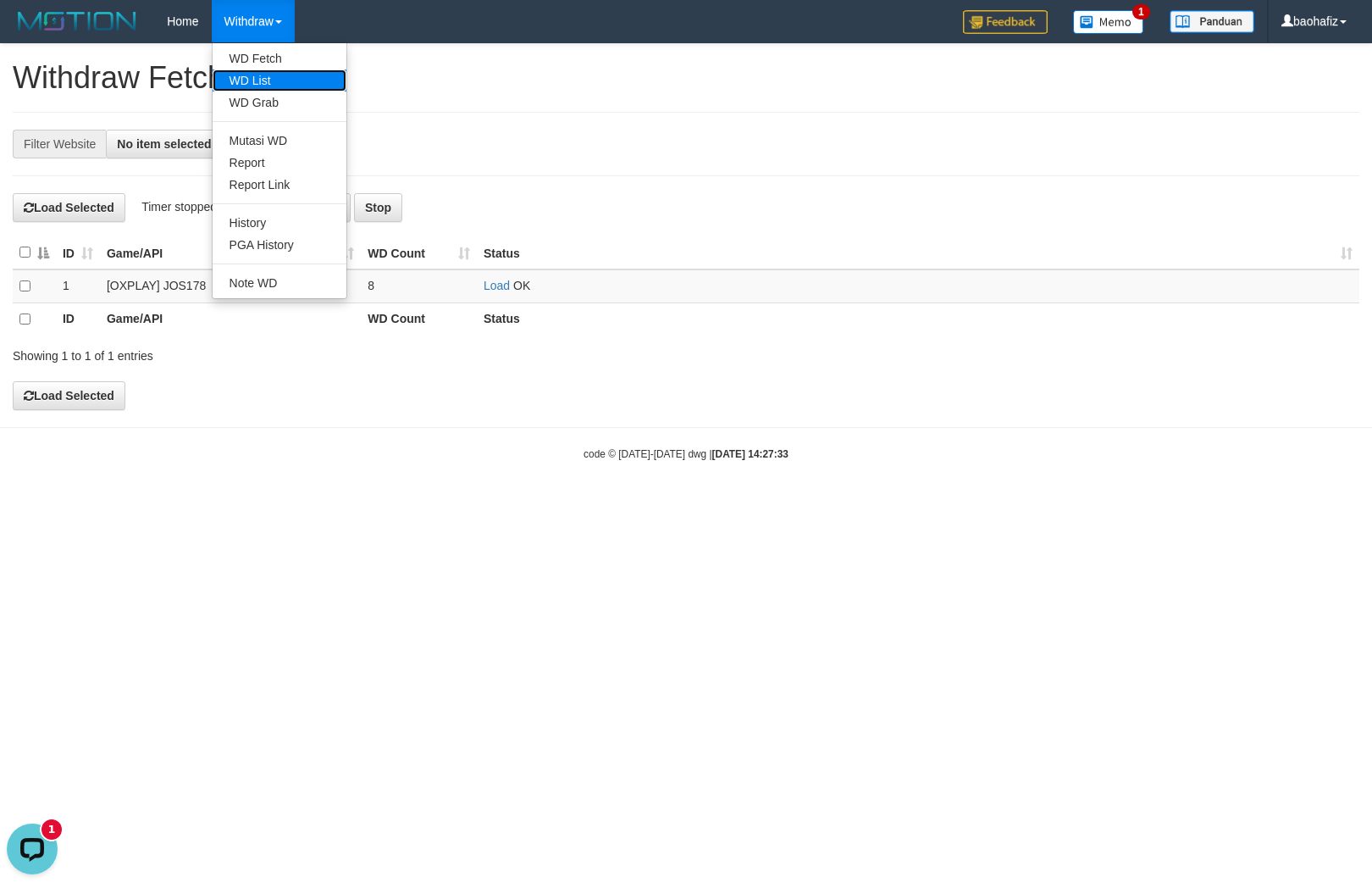
drag, startPoint x: 255, startPoint y: 75, endPoint x: 784, endPoint y: 146, distance: 533.7
click at [258, 75] on link "WD List" at bounding box center [279, 80] width 133 height 22
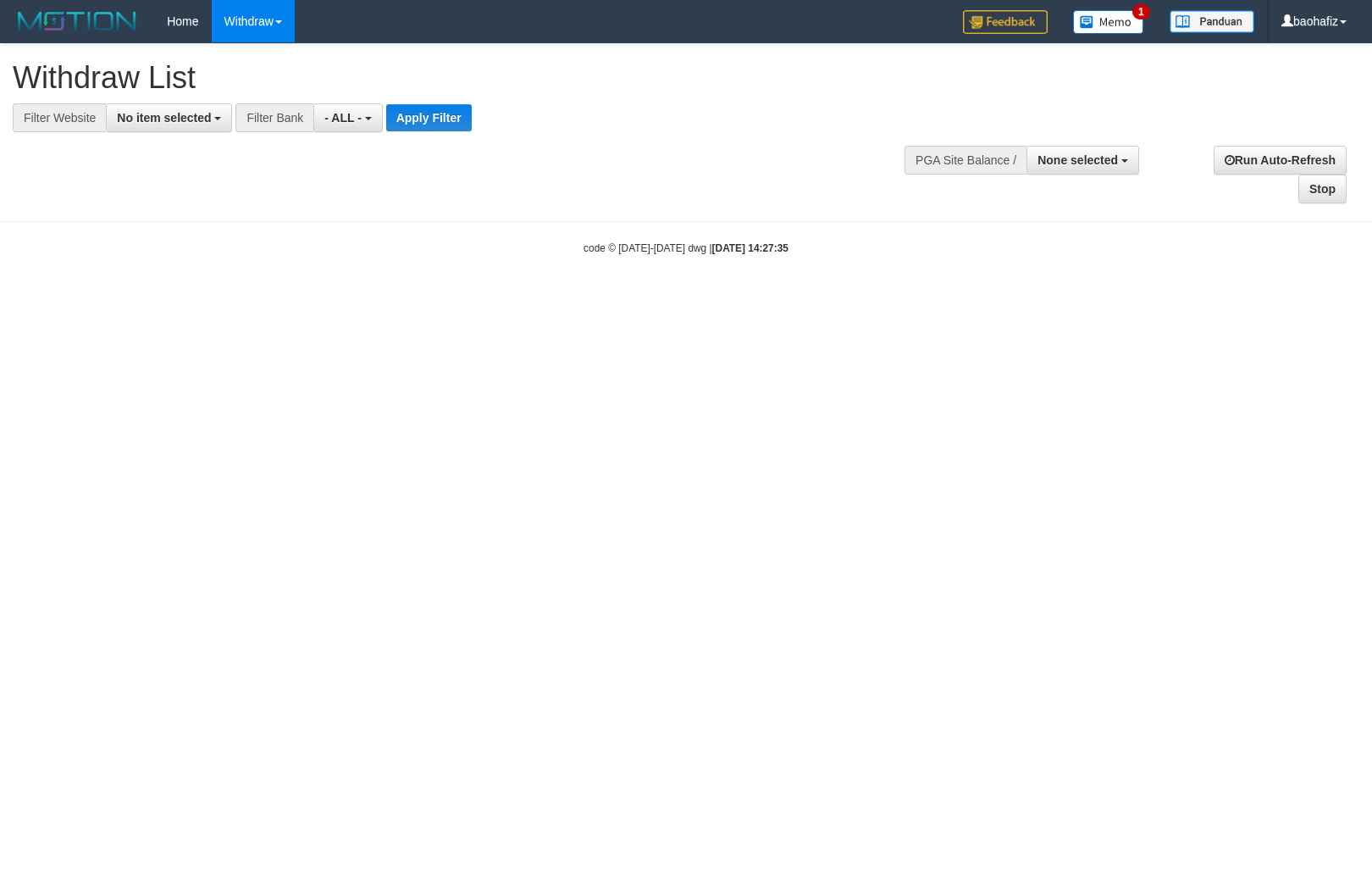
select select
click at [203, 125] on button "No item selected" at bounding box center [168, 117] width 126 height 28
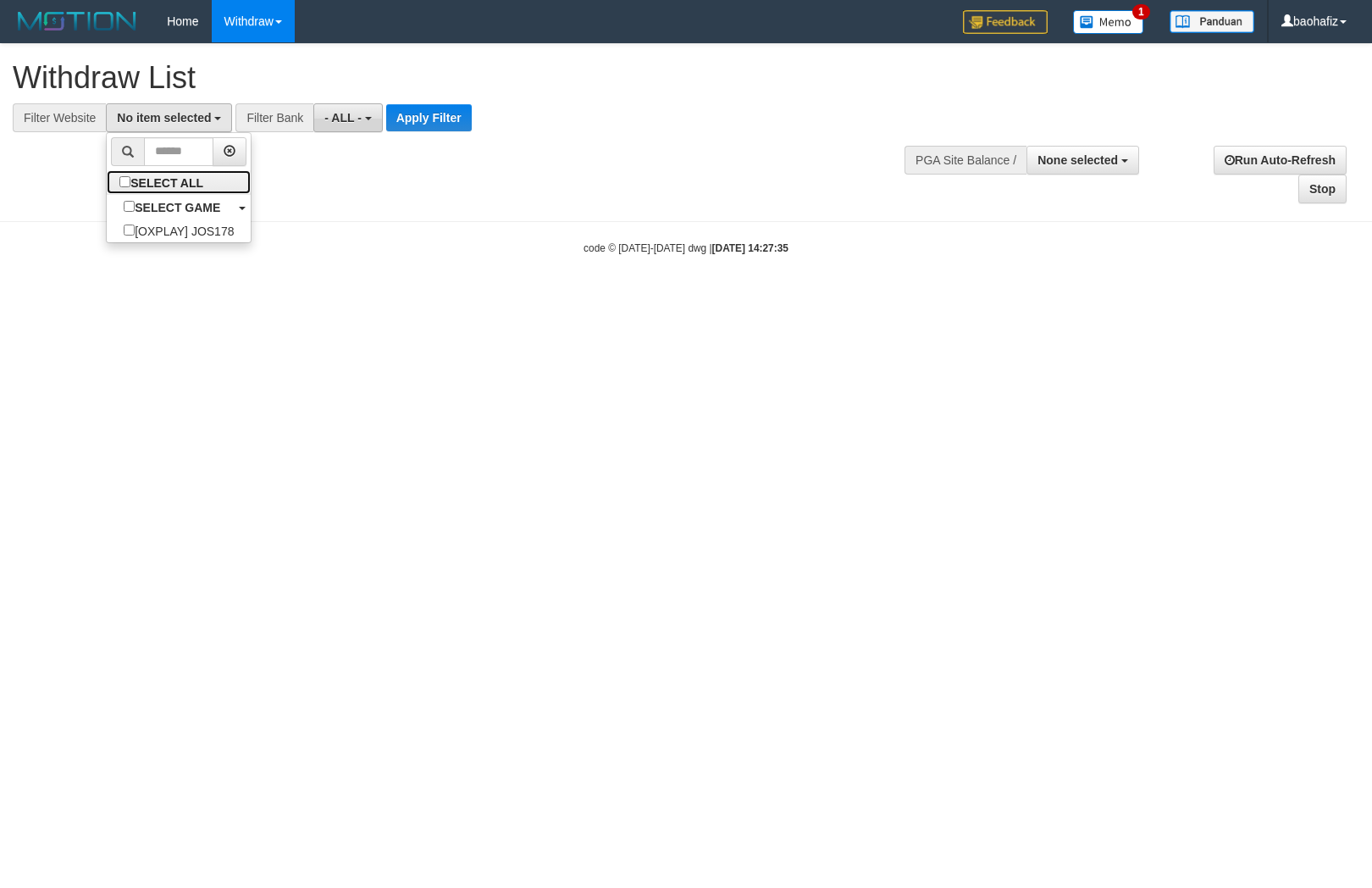
select select "****"
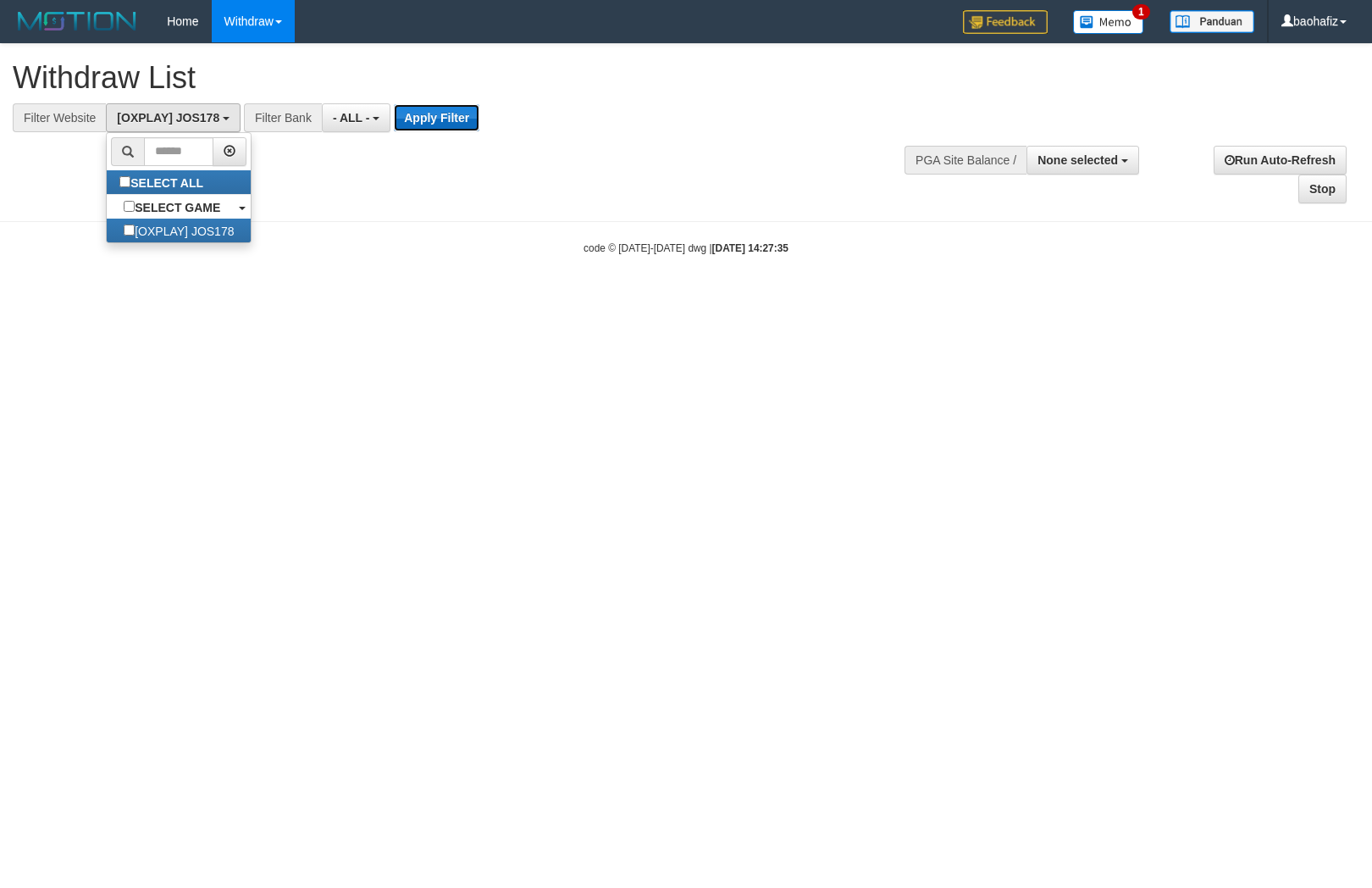
click at [427, 121] on button "Apply Filter" at bounding box center [436, 117] width 85 height 27
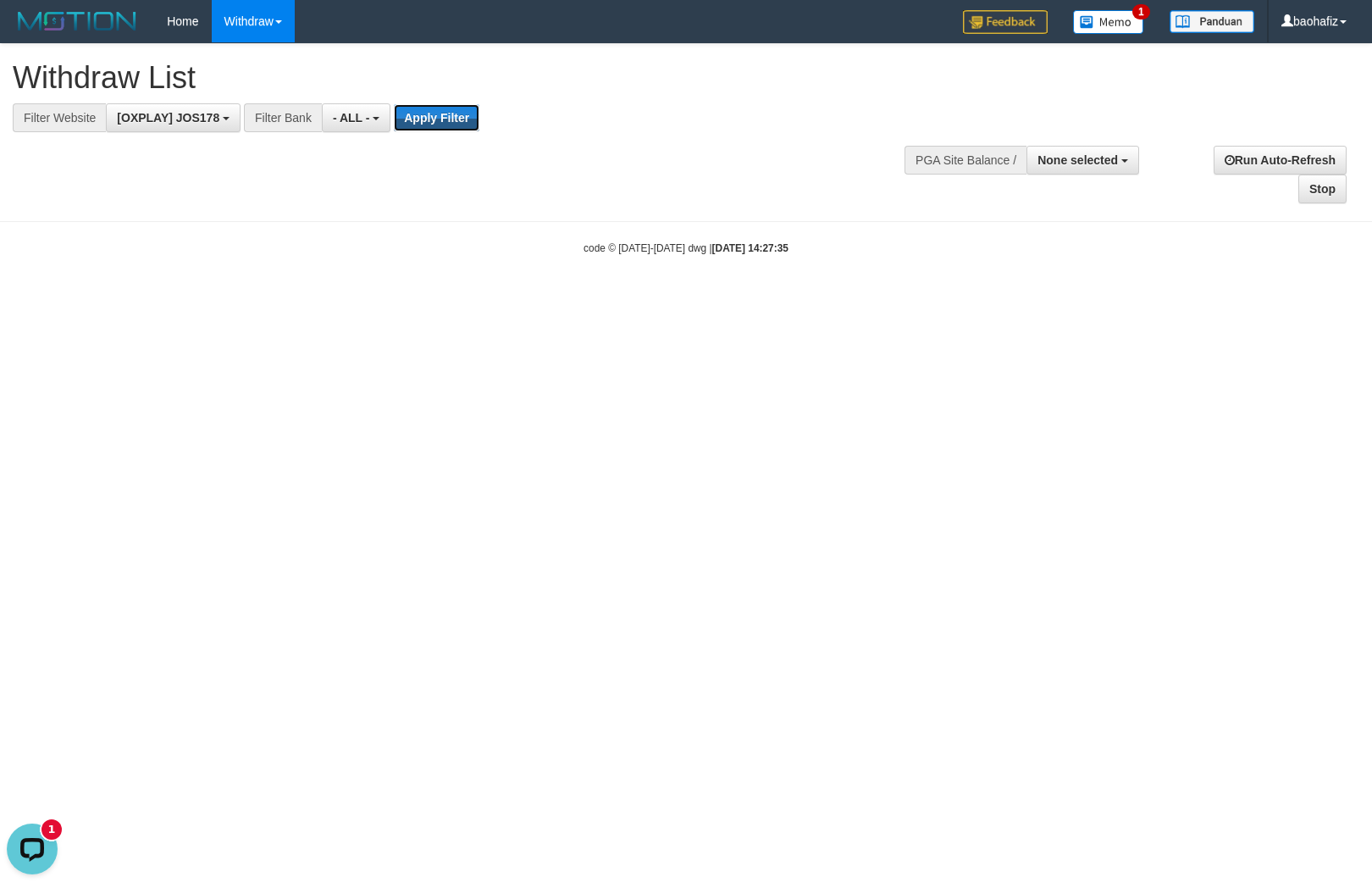
scroll to position [0, 0]
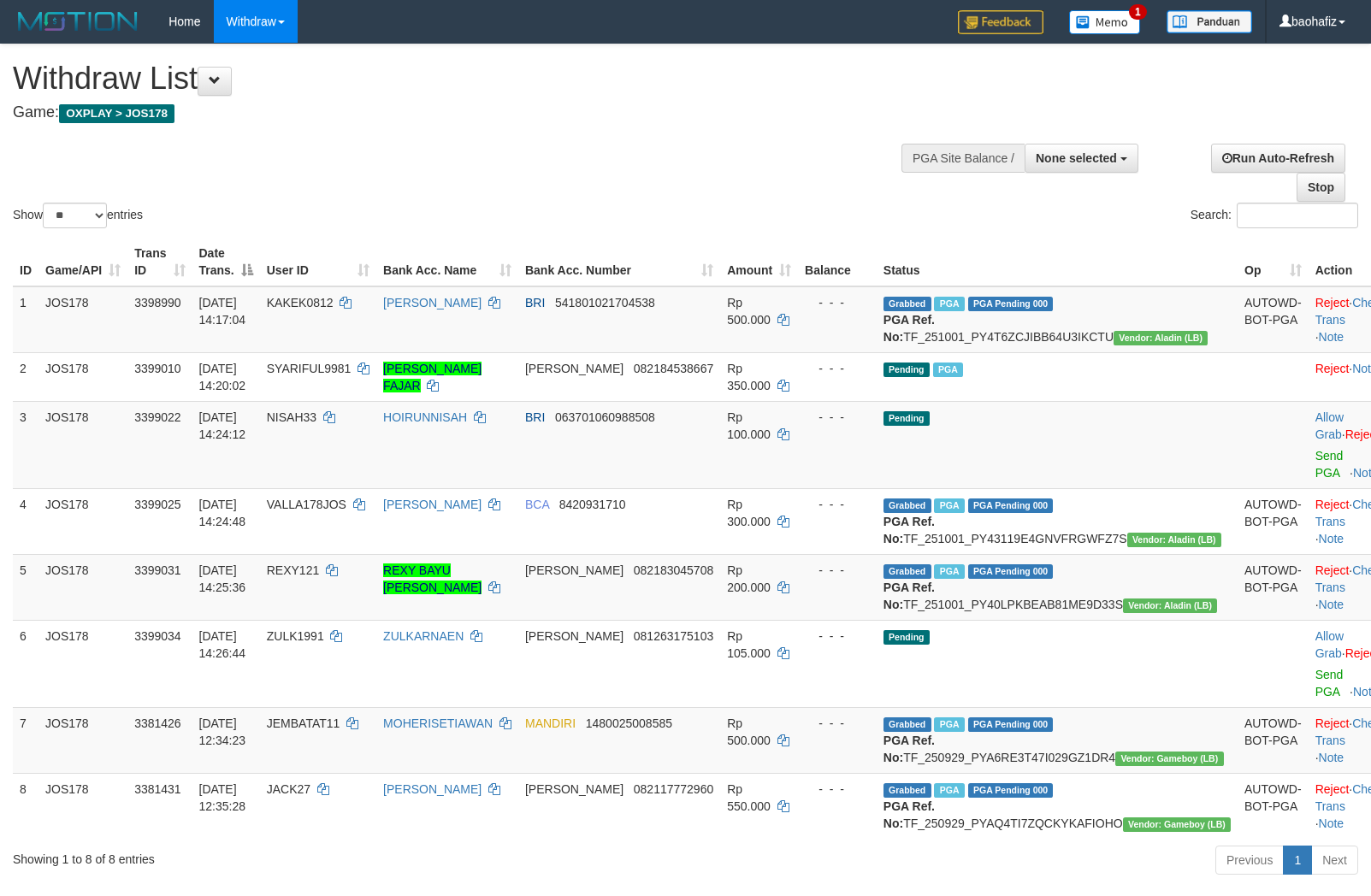
select select
select select "**"
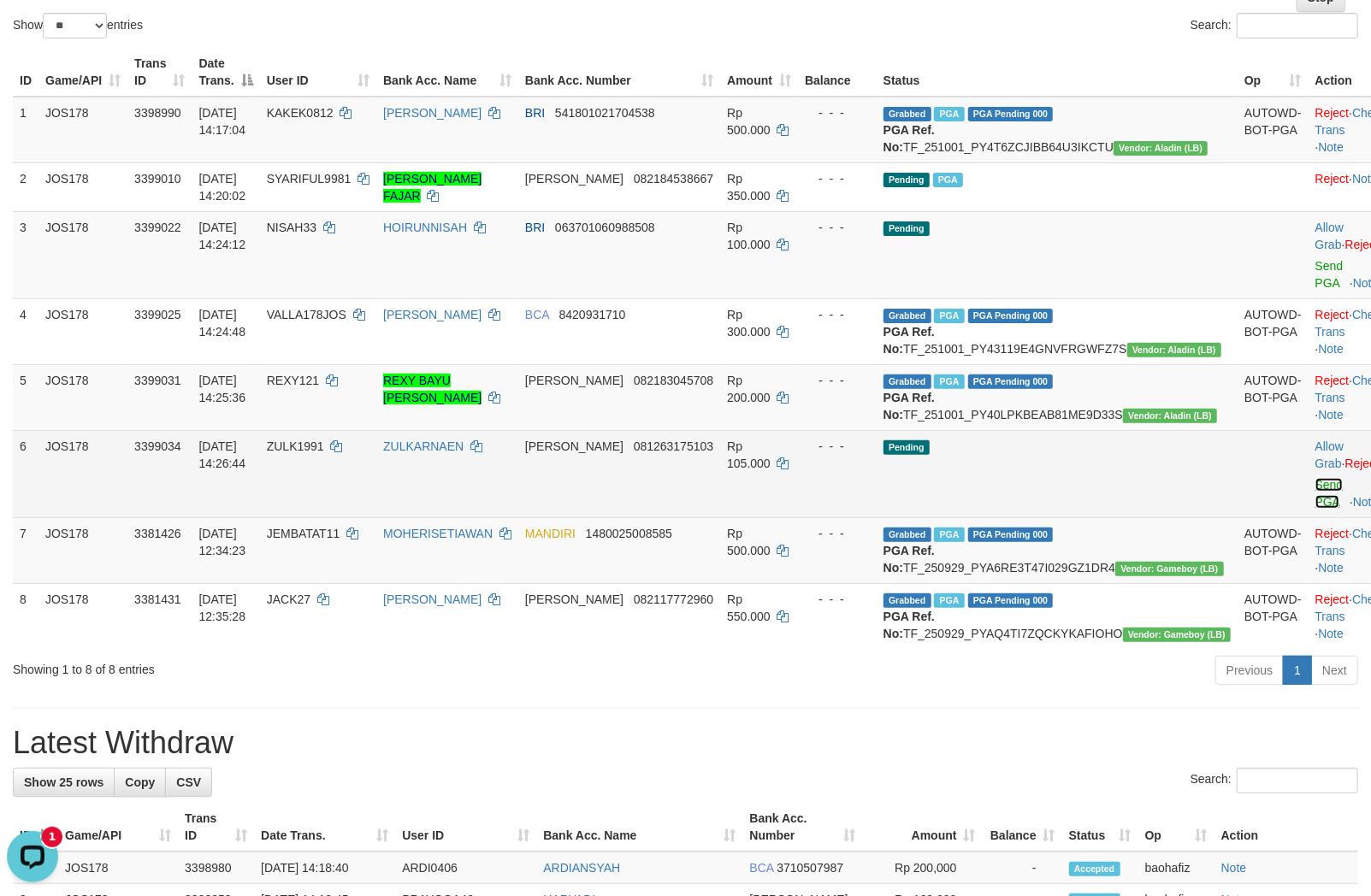
click at [1316, 509] on link "Send PGA" at bounding box center [1330, 493] width 29 height 31
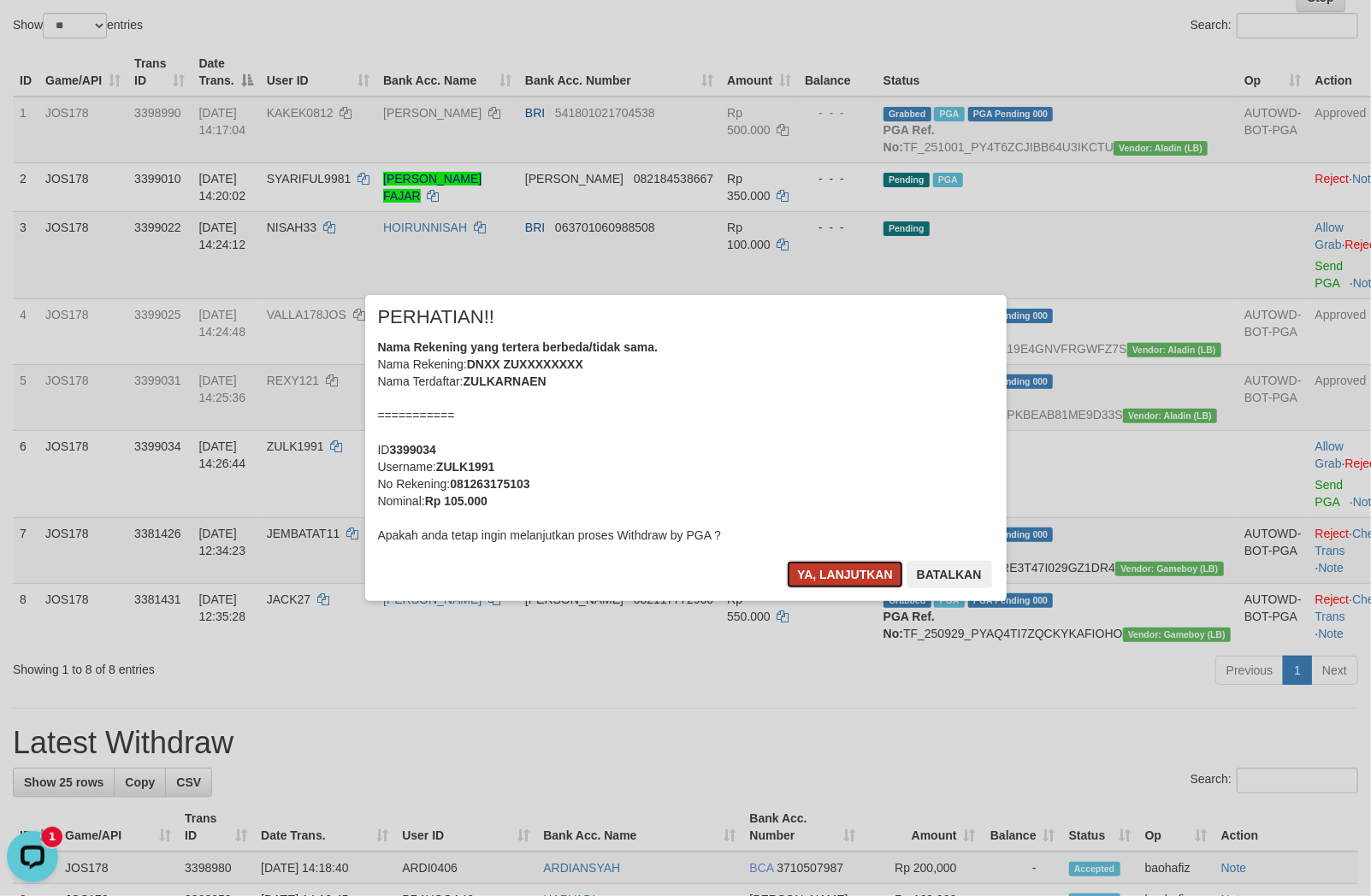
click at [838, 583] on button "Ya, lanjutkan" at bounding box center [845, 574] width 117 height 28
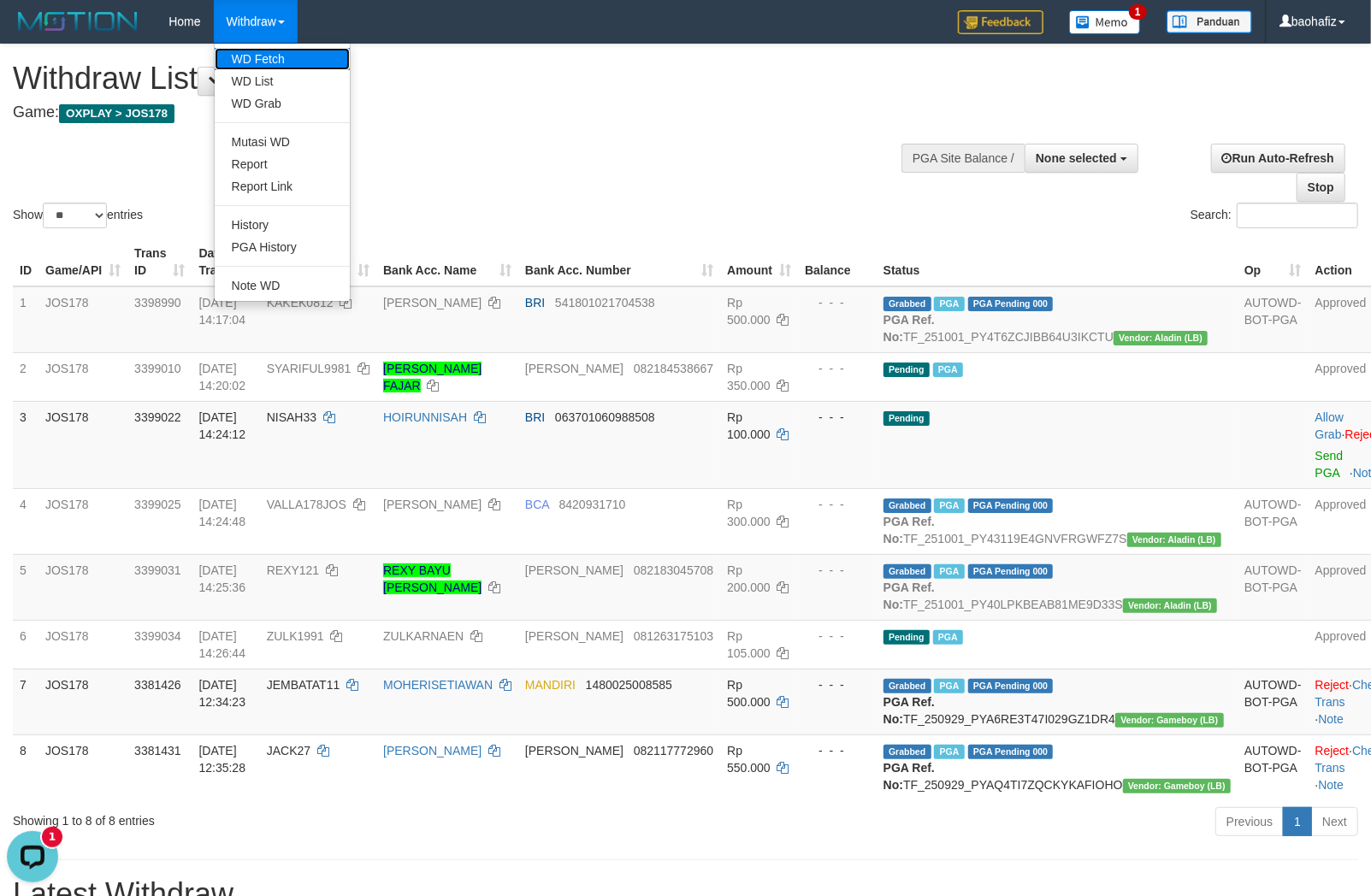
click at [259, 56] on link "WD Fetch" at bounding box center [282, 58] width 135 height 22
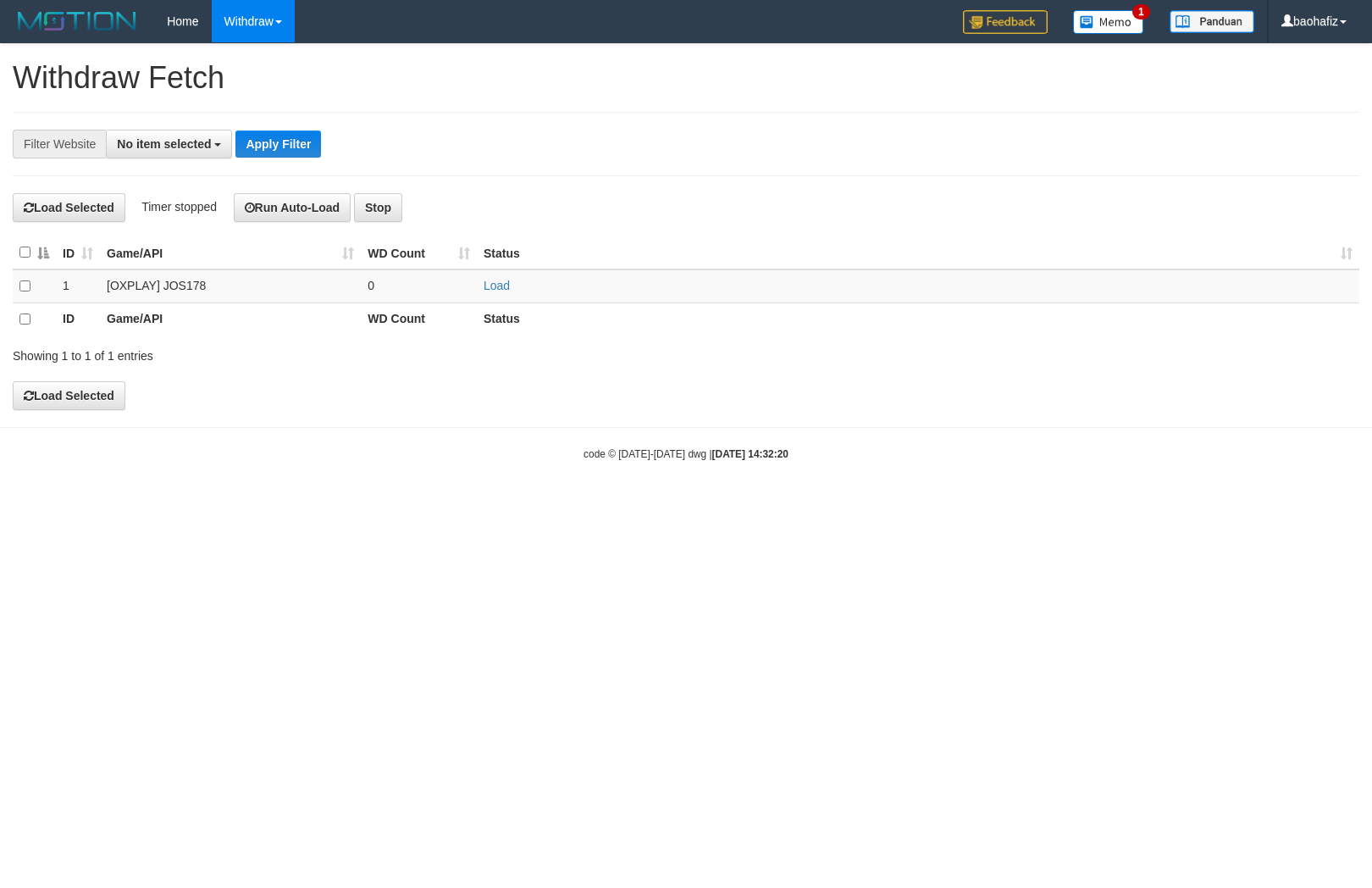
select select
click at [501, 283] on link "Load" at bounding box center [497, 285] width 26 height 13
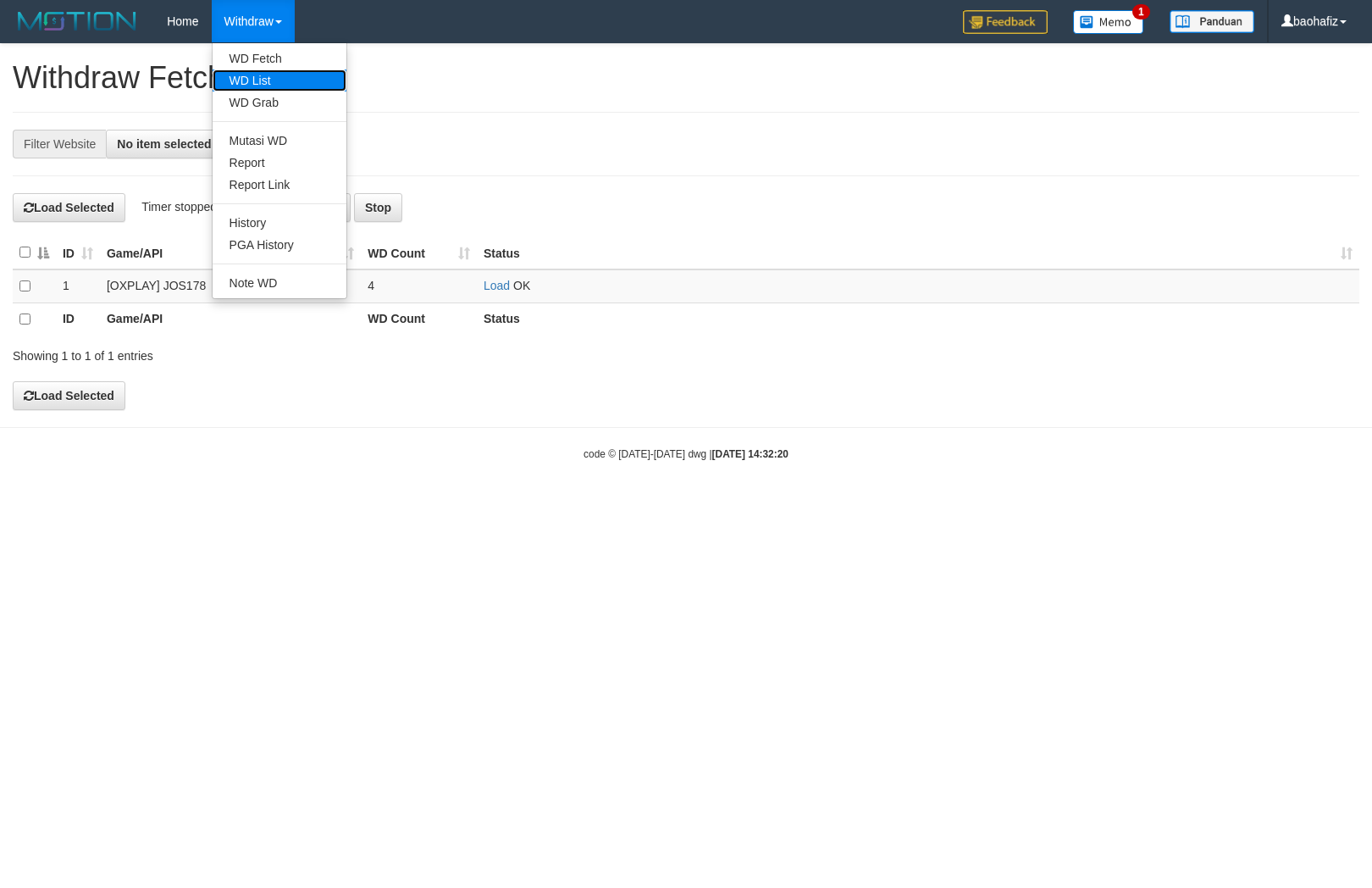
click at [257, 78] on link "WD List" at bounding box center [279, 80] width 133 height 22
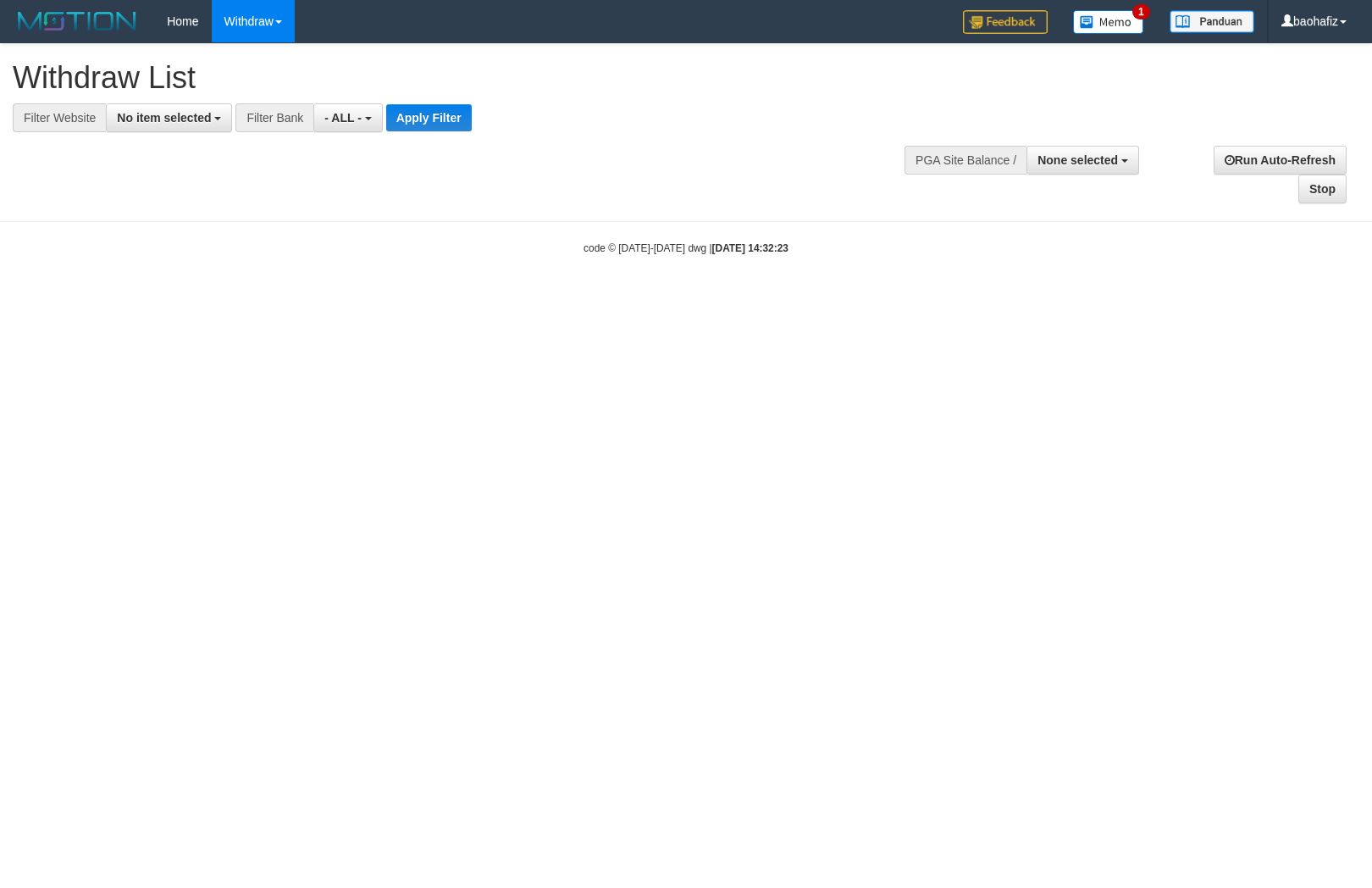
select select
click at [158, 123] on span "No item selected" at bounding box center [164, 117] width 94 height 13
select select "****"
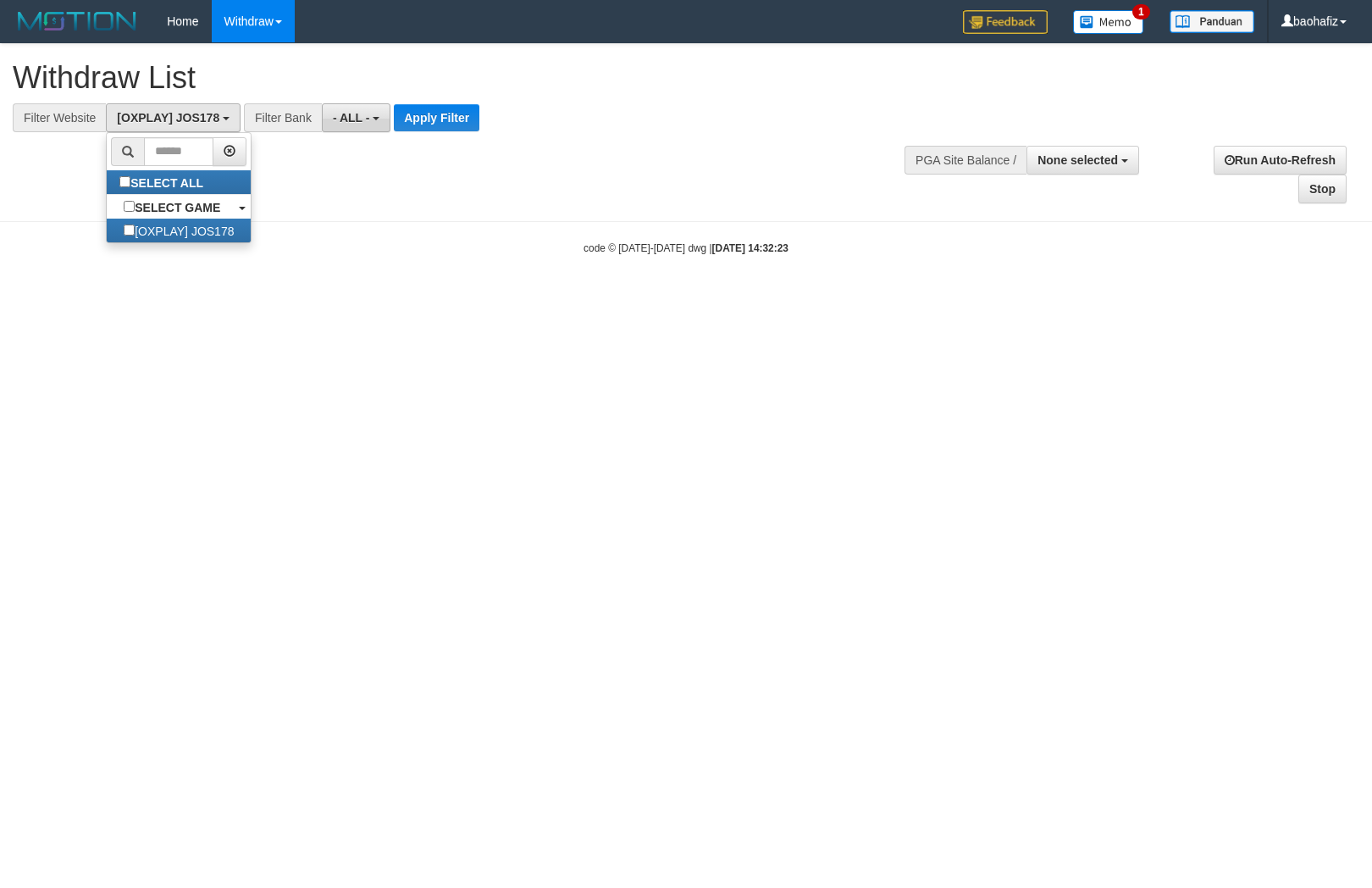
scroll to position [14, 0]
click at [417, 125] on button "Apply Filter" at bounding box center [436, 117] width 85 height 27
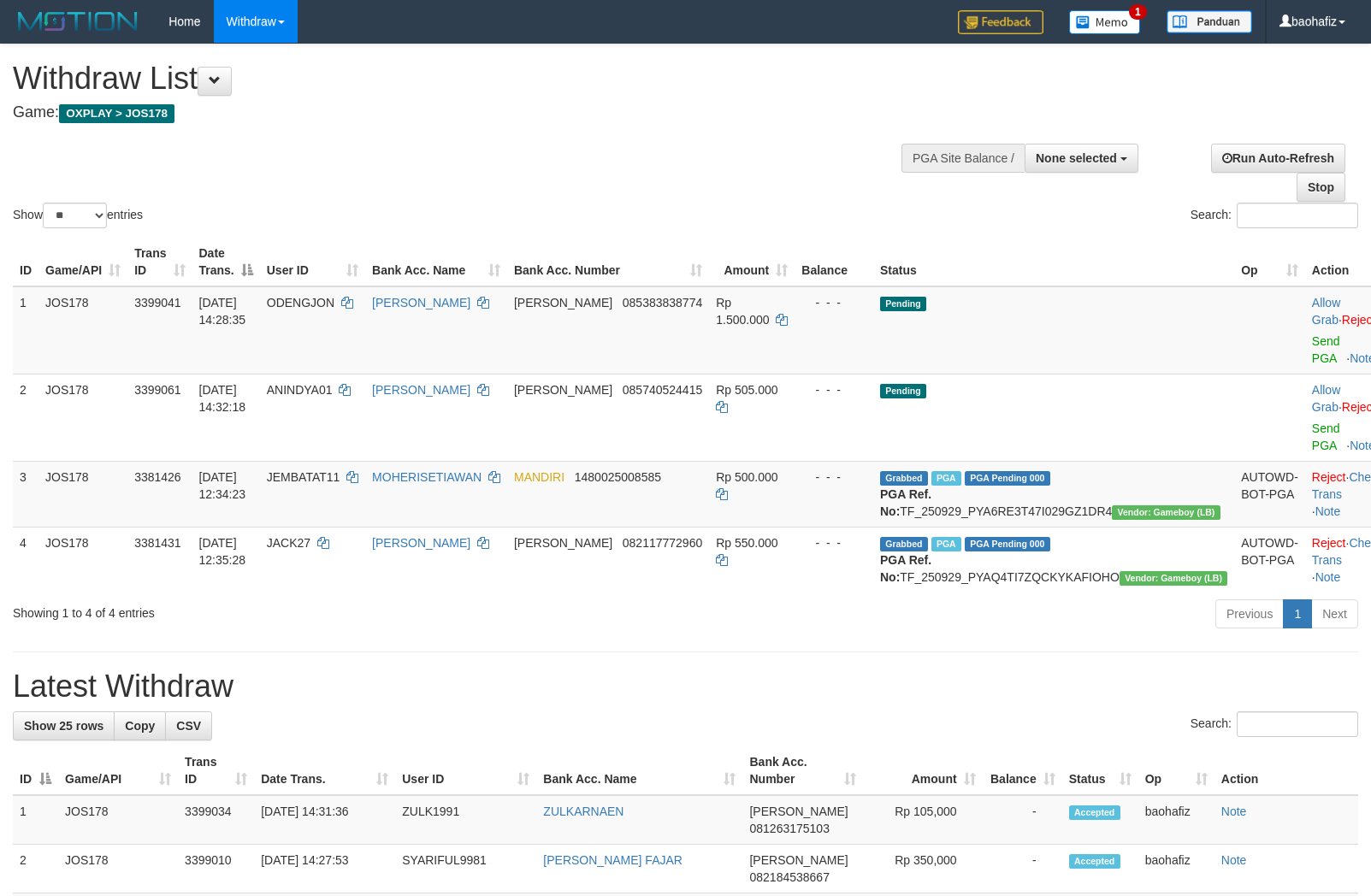
select select
select select "**"
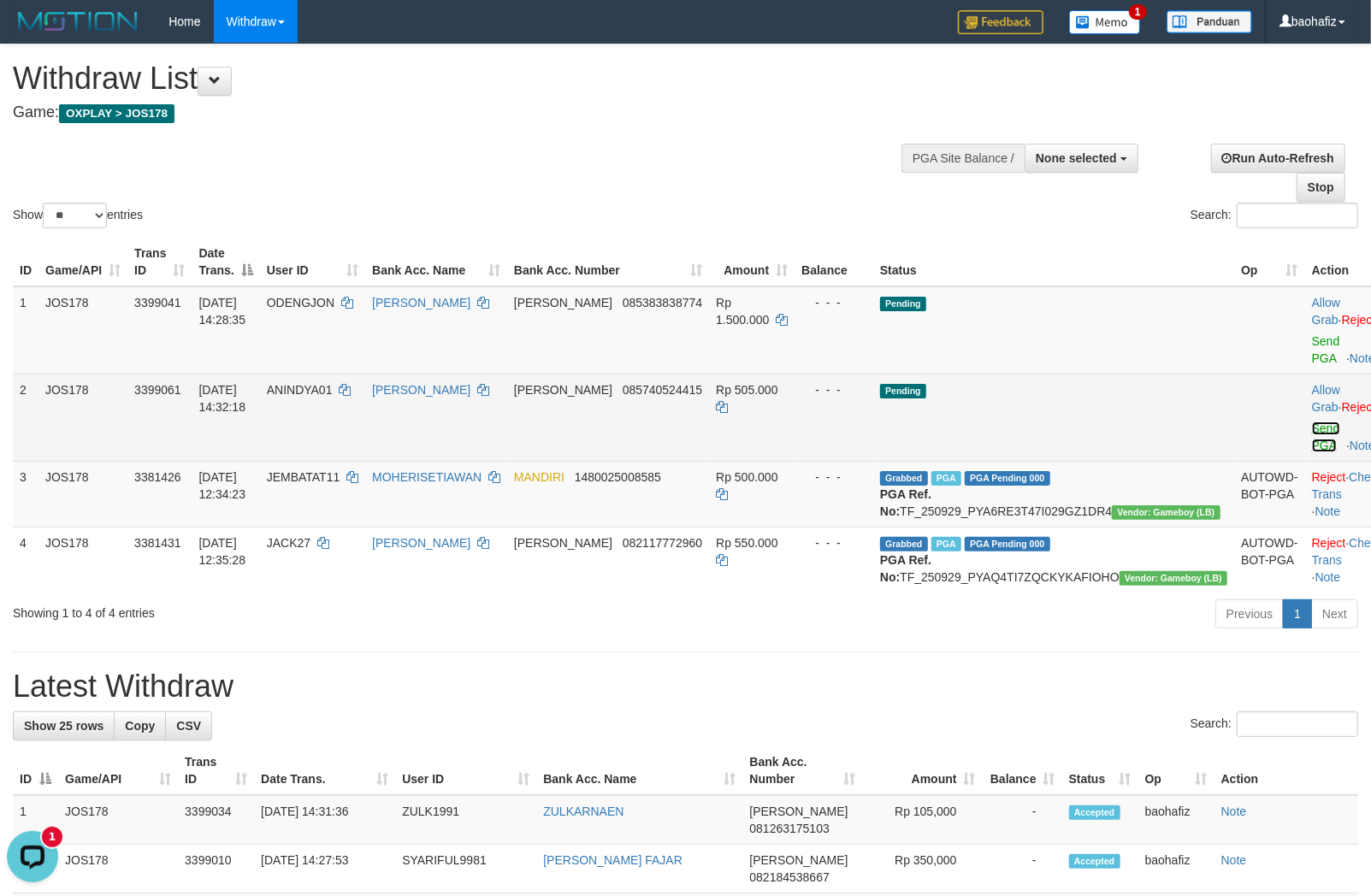
click at [1312, 425] on link "Send PGA" at bounding box center [1326, 437] width 29 height 31
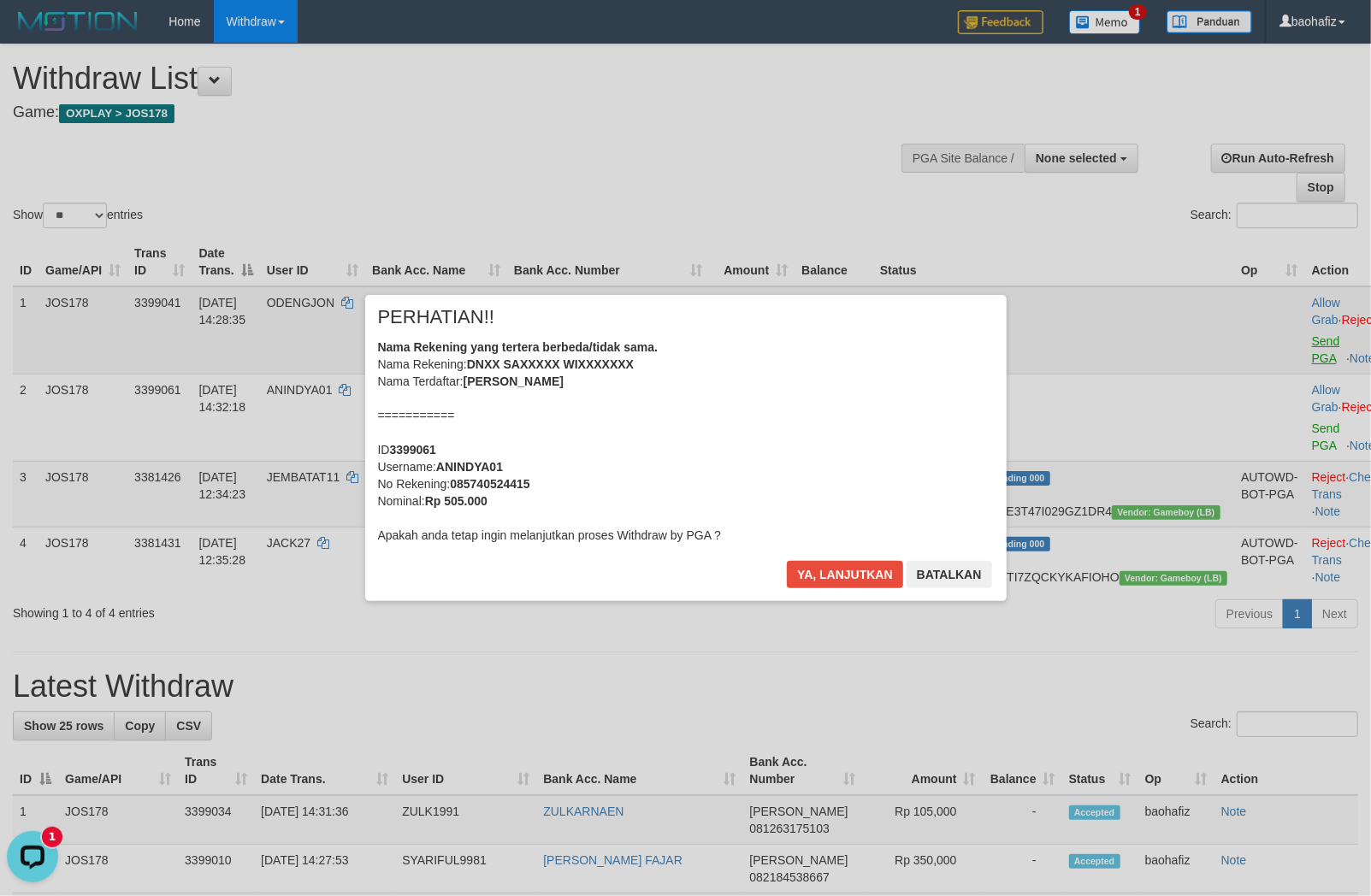
click at [1271, 335] on div "× PERHATIAN!! Nama Rekening yang tertera berbeda/tidak sama. Nama Rekening: DNX…" at bounding box center [685, 448] width 1371 height 374
drag, startPoint x: 847, startPoint y: 573, endPoint x: 829, endPoint y: 551, distance: 28.4
click at [847, 574] on button "Ya, lanjutkan" at bounding box center [845, 574] width 117 height 28
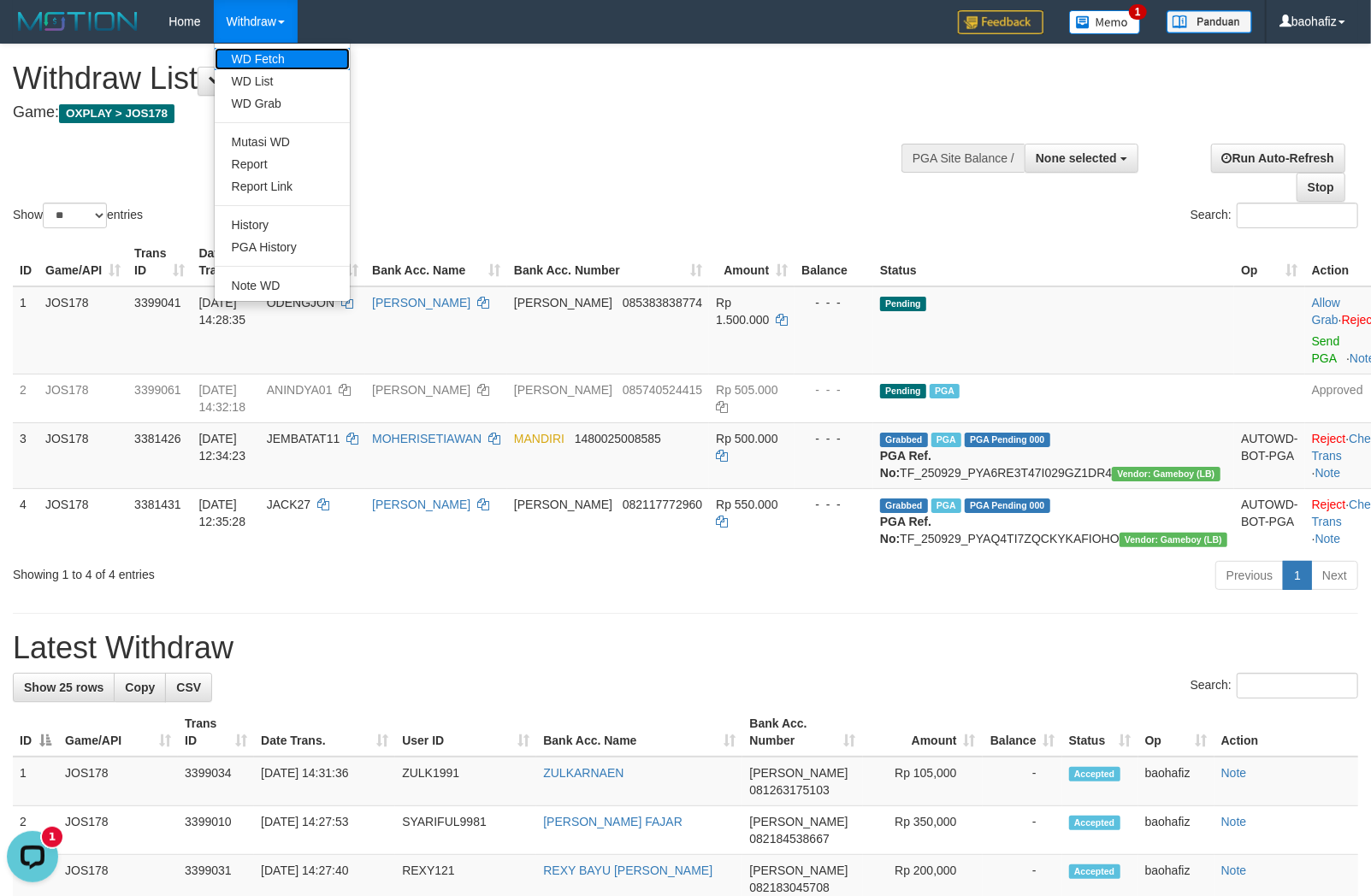
click at [279, 62] on link "WD Fetch" at bounding box center [282, 58] width 135 height 22
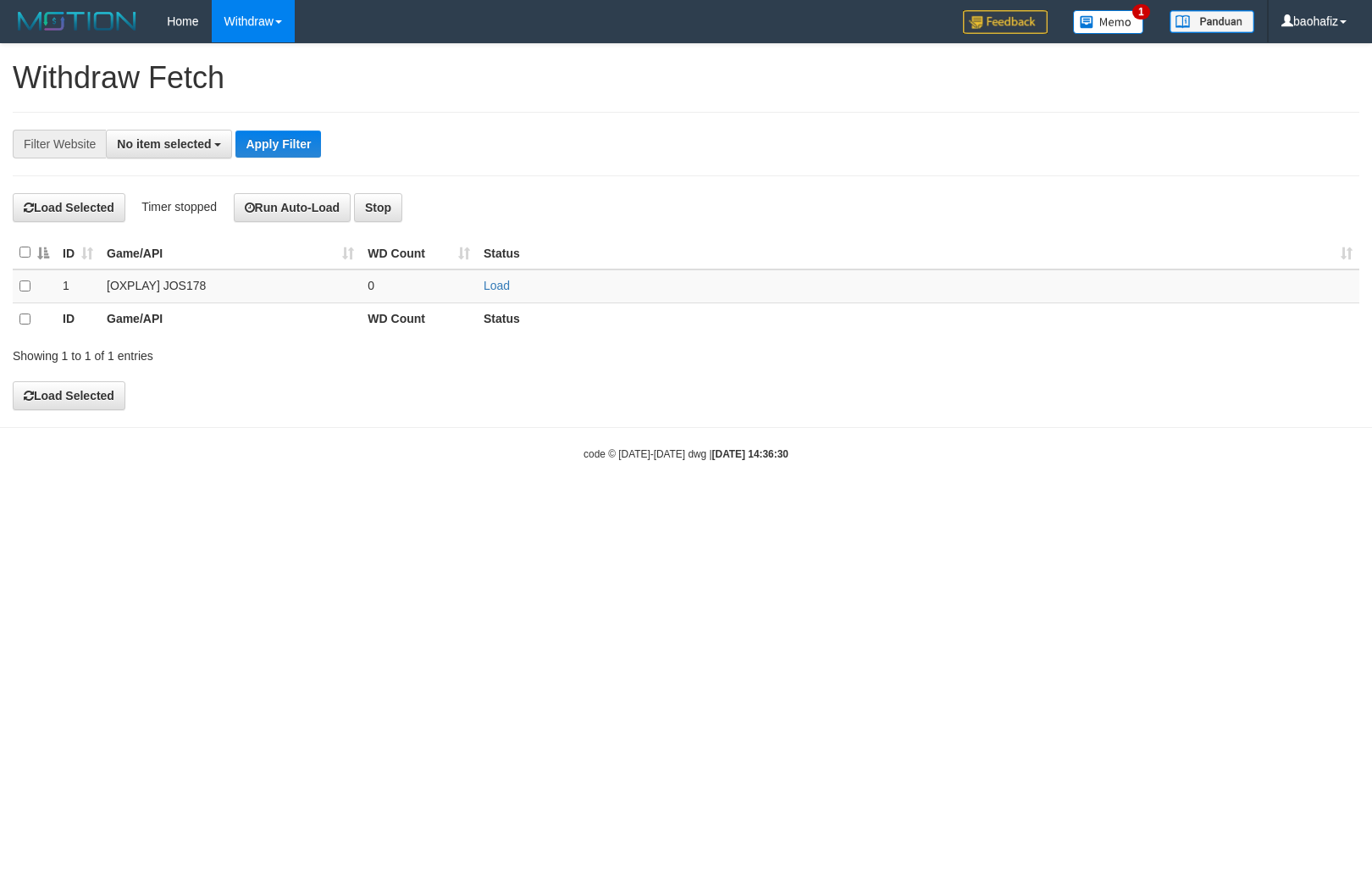
select select
click at [506, 281] on link "Load" at bounding box center [497, 285] width 26 height 13
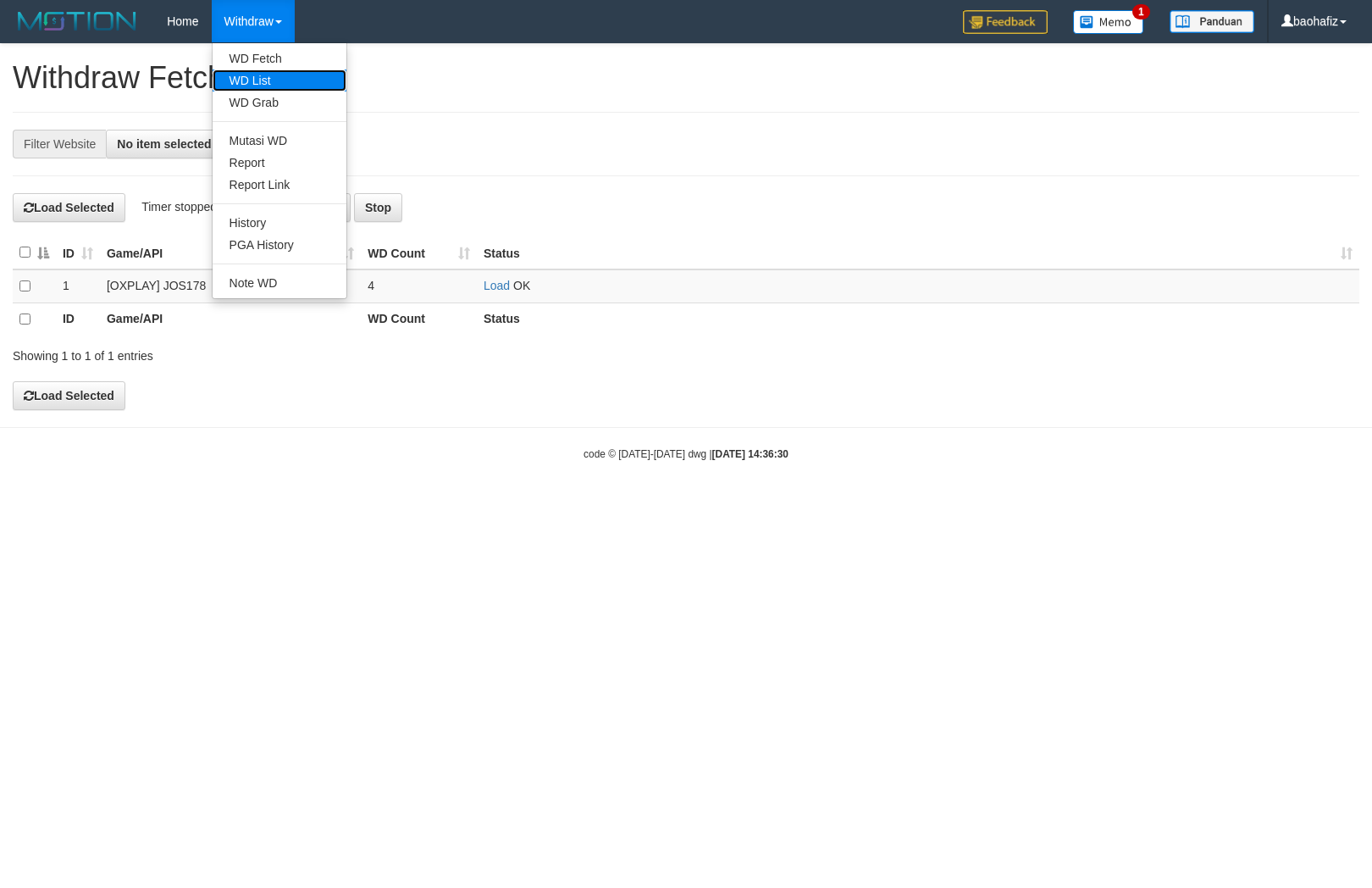
click at [246, 70] on link "WD List" at bounding box center [279, 80] width 133 height 22
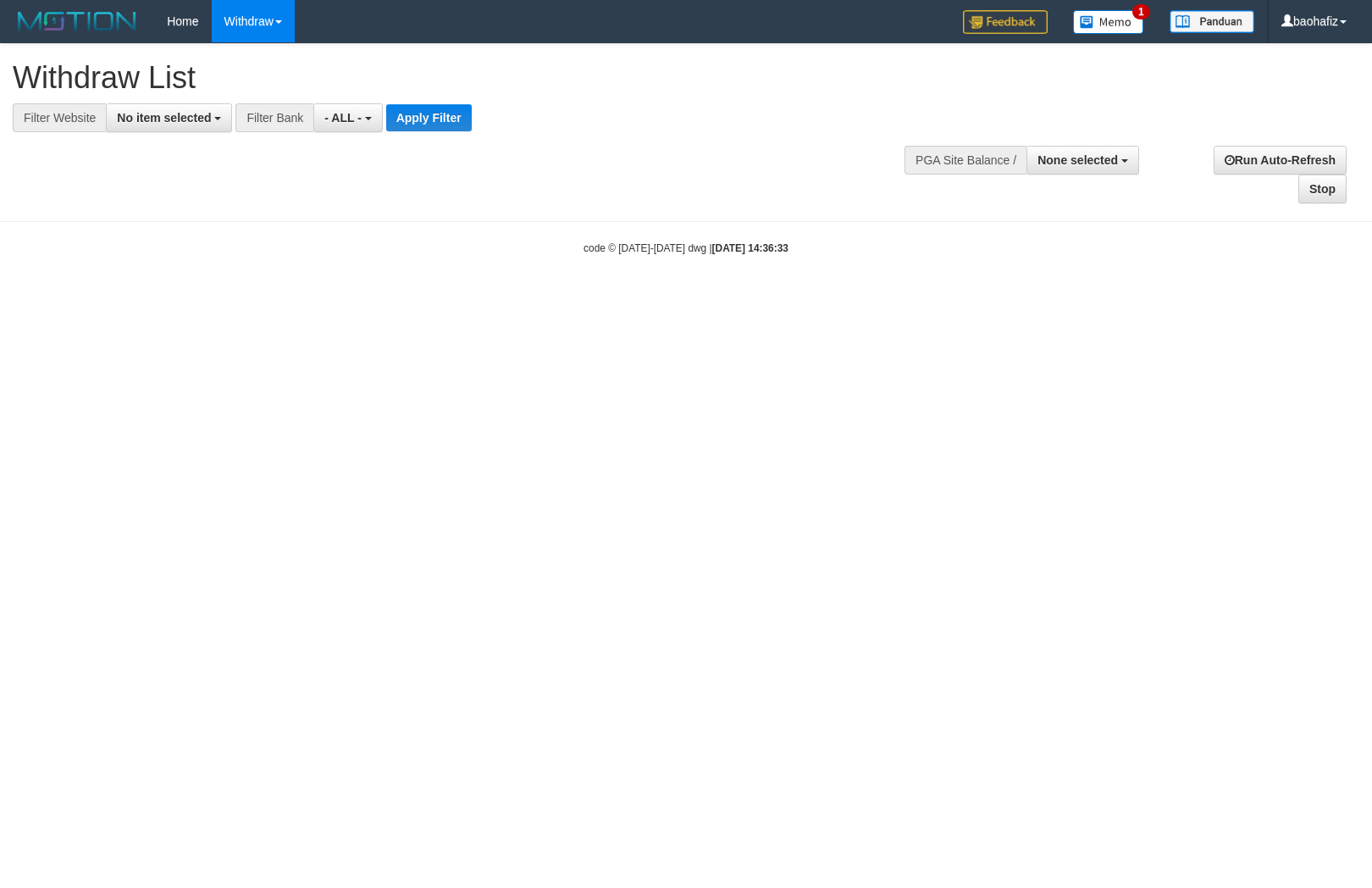
select select
click at [190, 111] on span "No item selected" at bounding box center [164, 117] width 94 height 13
select select "****"
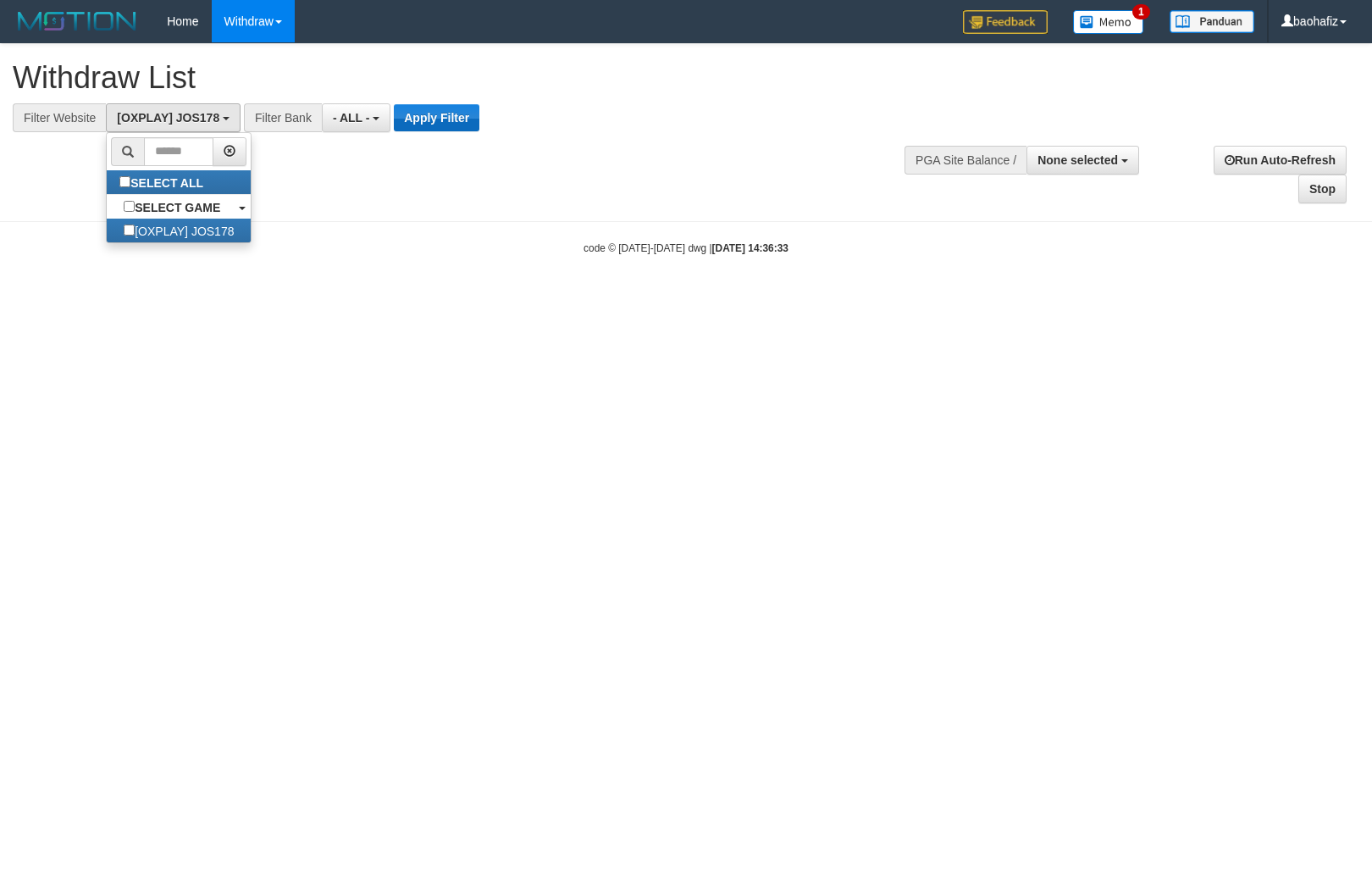
scroll to position [14, 0]
click at [416, 114] on button "Apply Filter" at bounding box center [436, 117] width 85 height 27
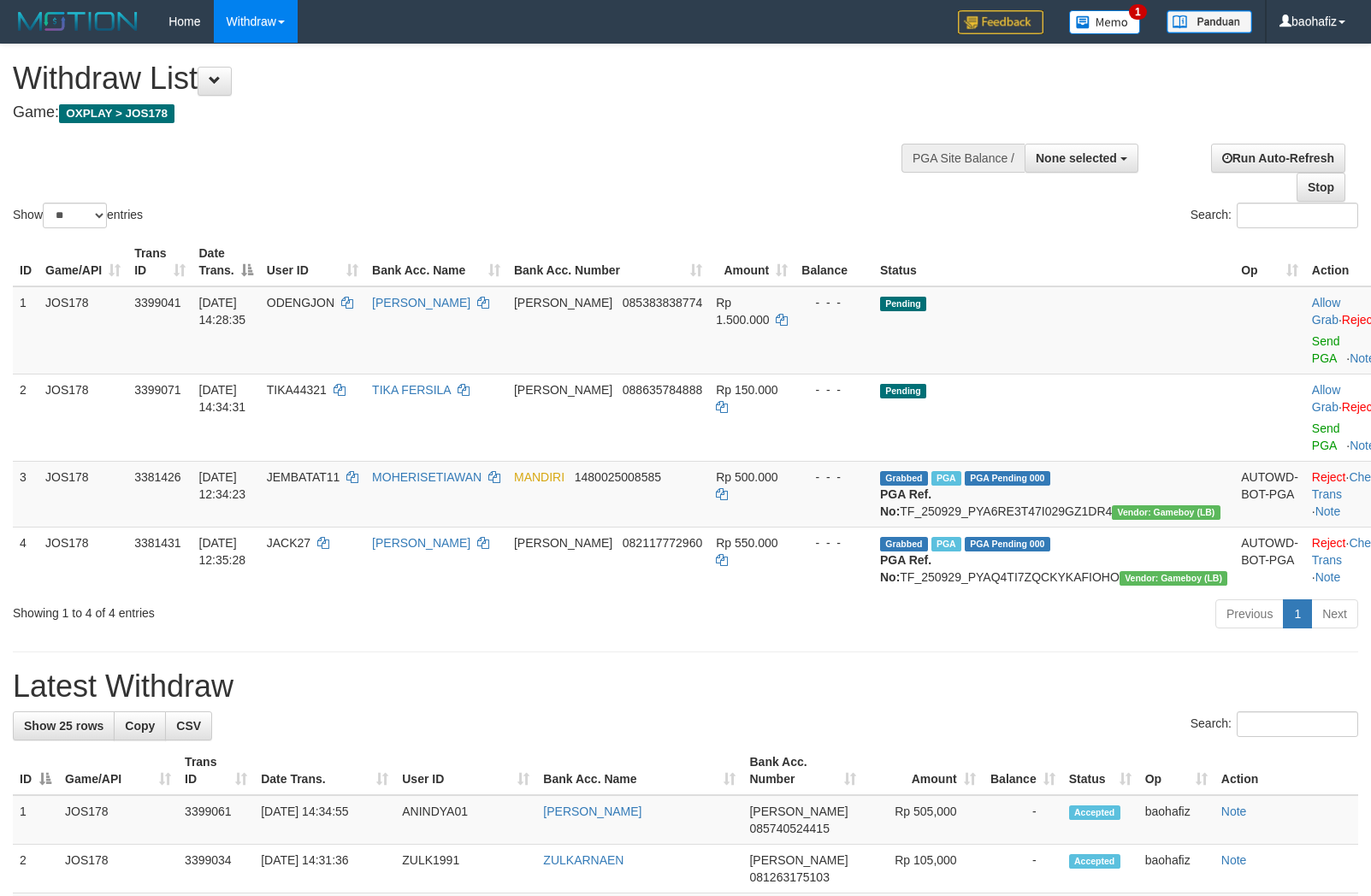
select select
select select "**"
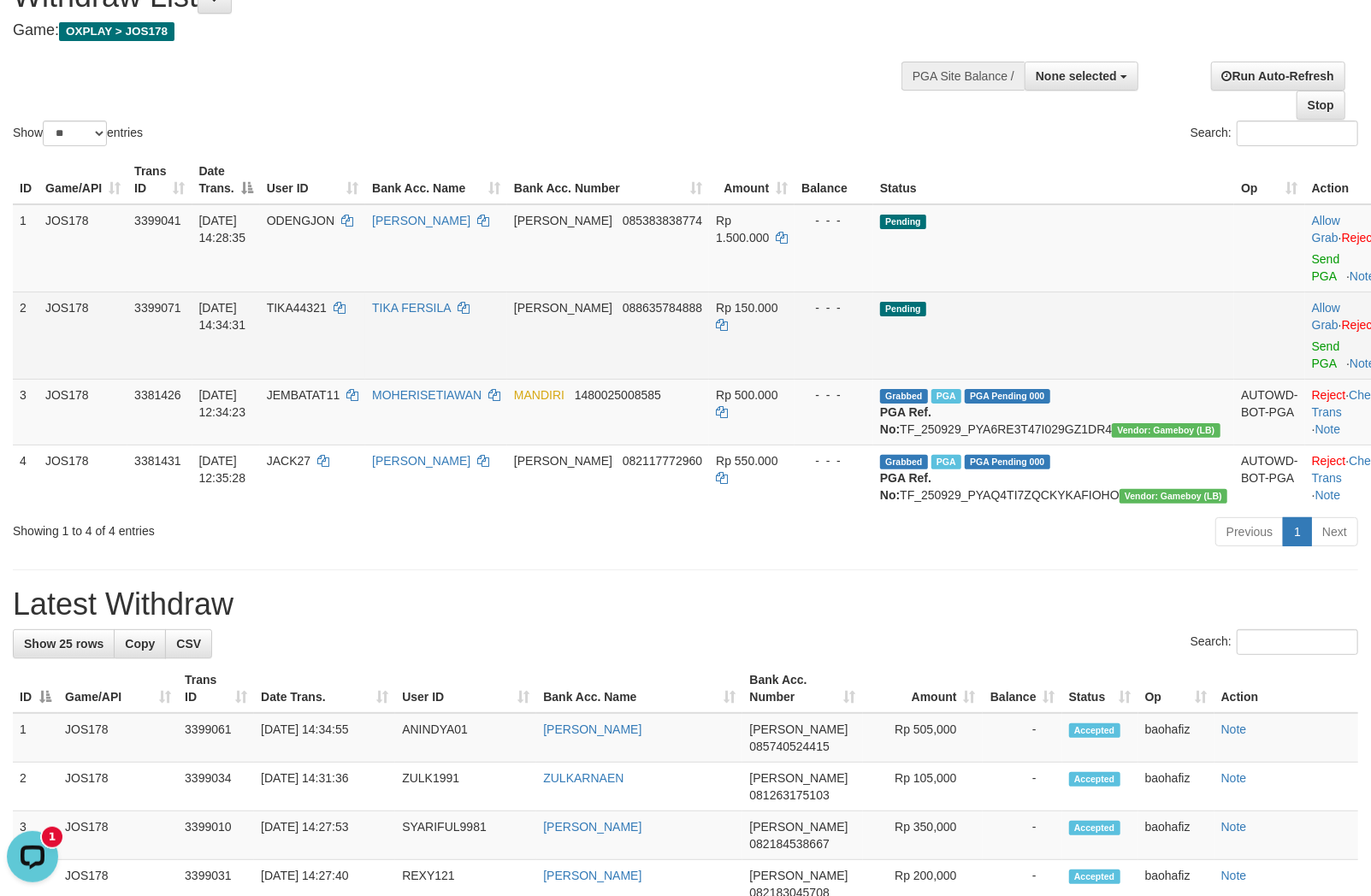
scroll to position [190, 0]
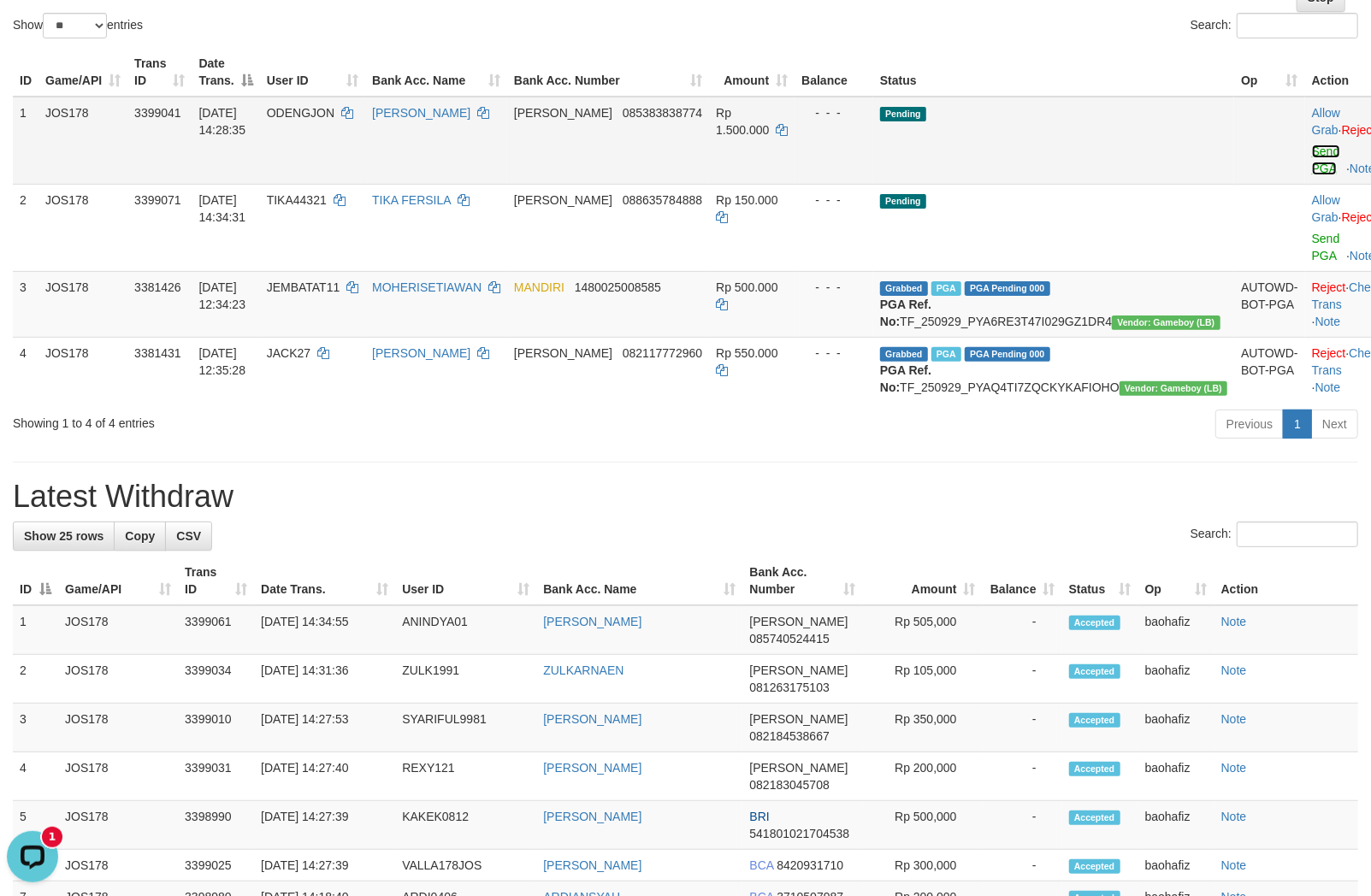
click at [1312, 154] on link "Send PGA" at bounding box center [1326, 160] width 29 height 31
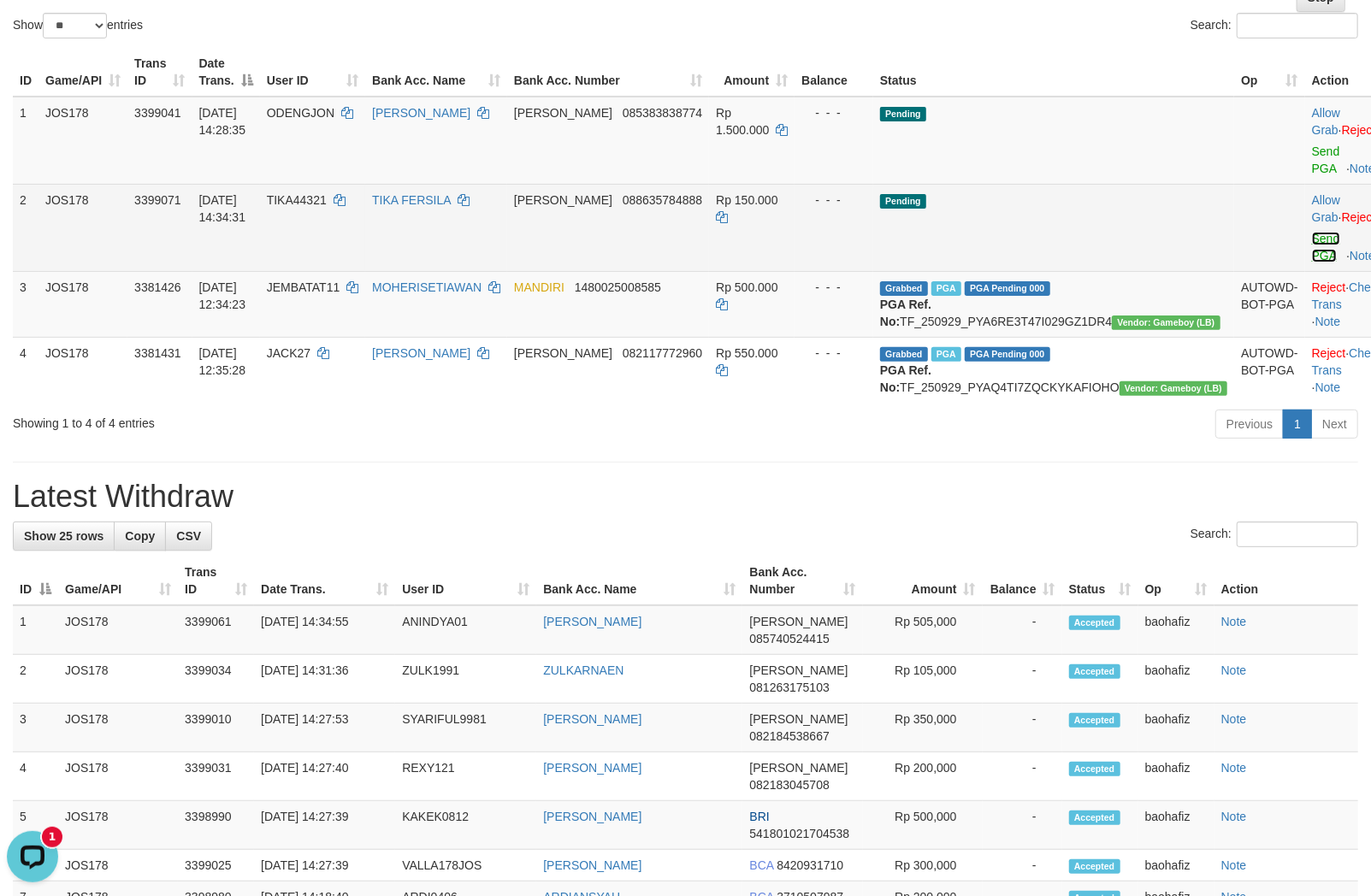
click at [1312, 241] on link "Send PGA" at bounding box center [1326, 247] width 29 height 31
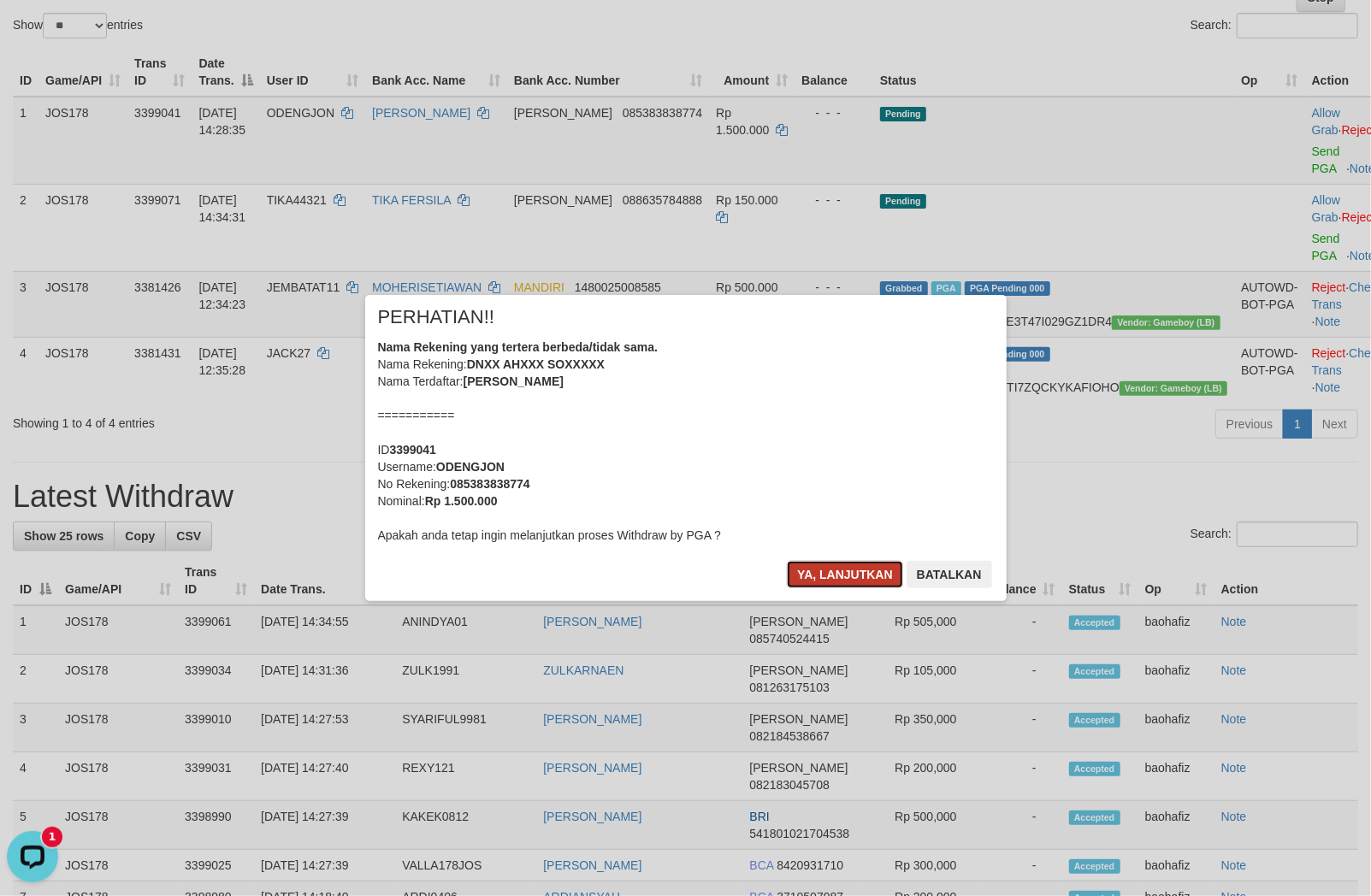
click at [840, 571] on button "Ya, lanjutkan" at bounding box center [845, 574] width 117 height 28
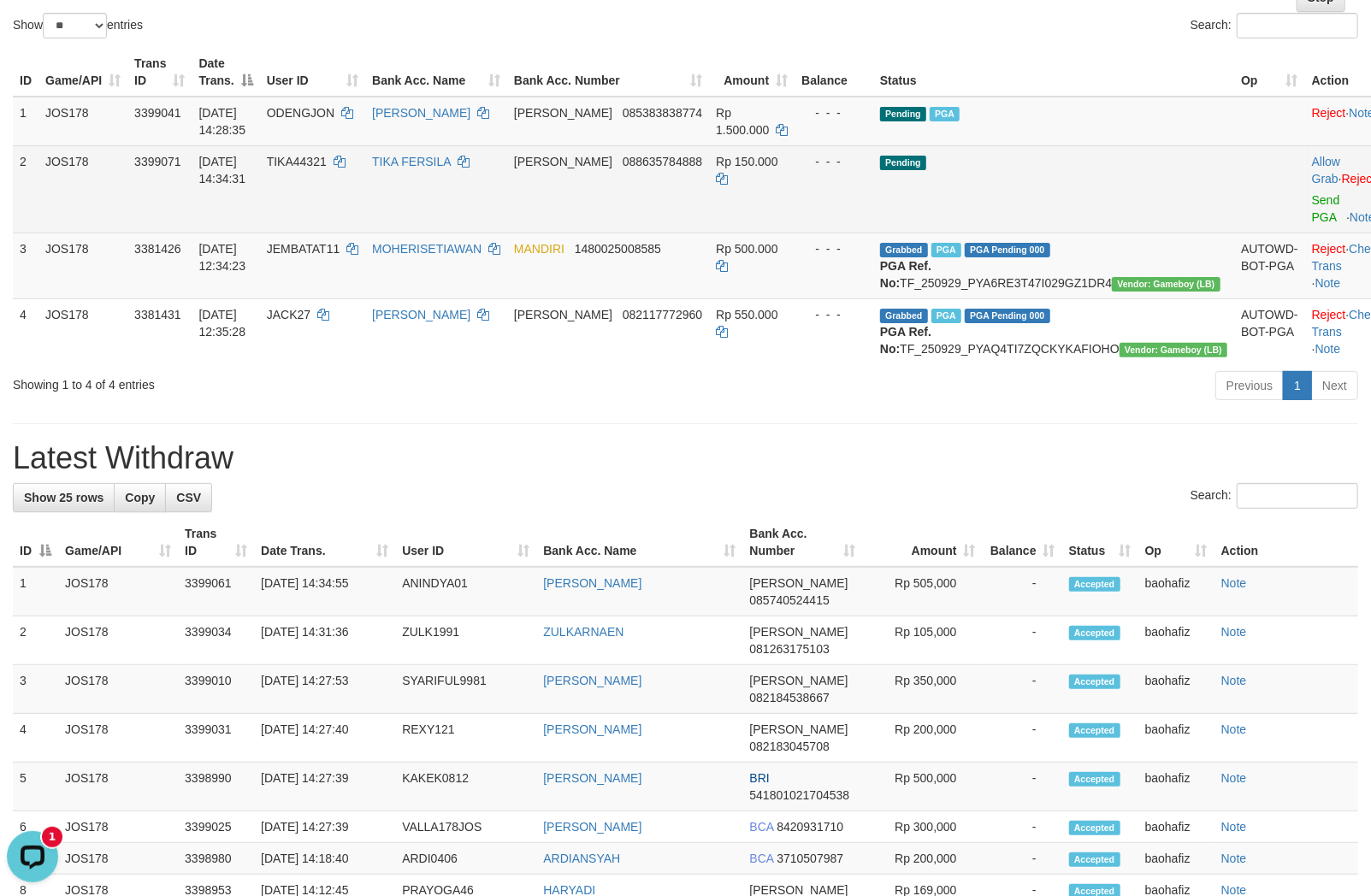
click at [689, 205] on td "[PERSON_NAME] 088635784888" at bounding box center [608, 188] width 202 height 87
copy span "088635784888"
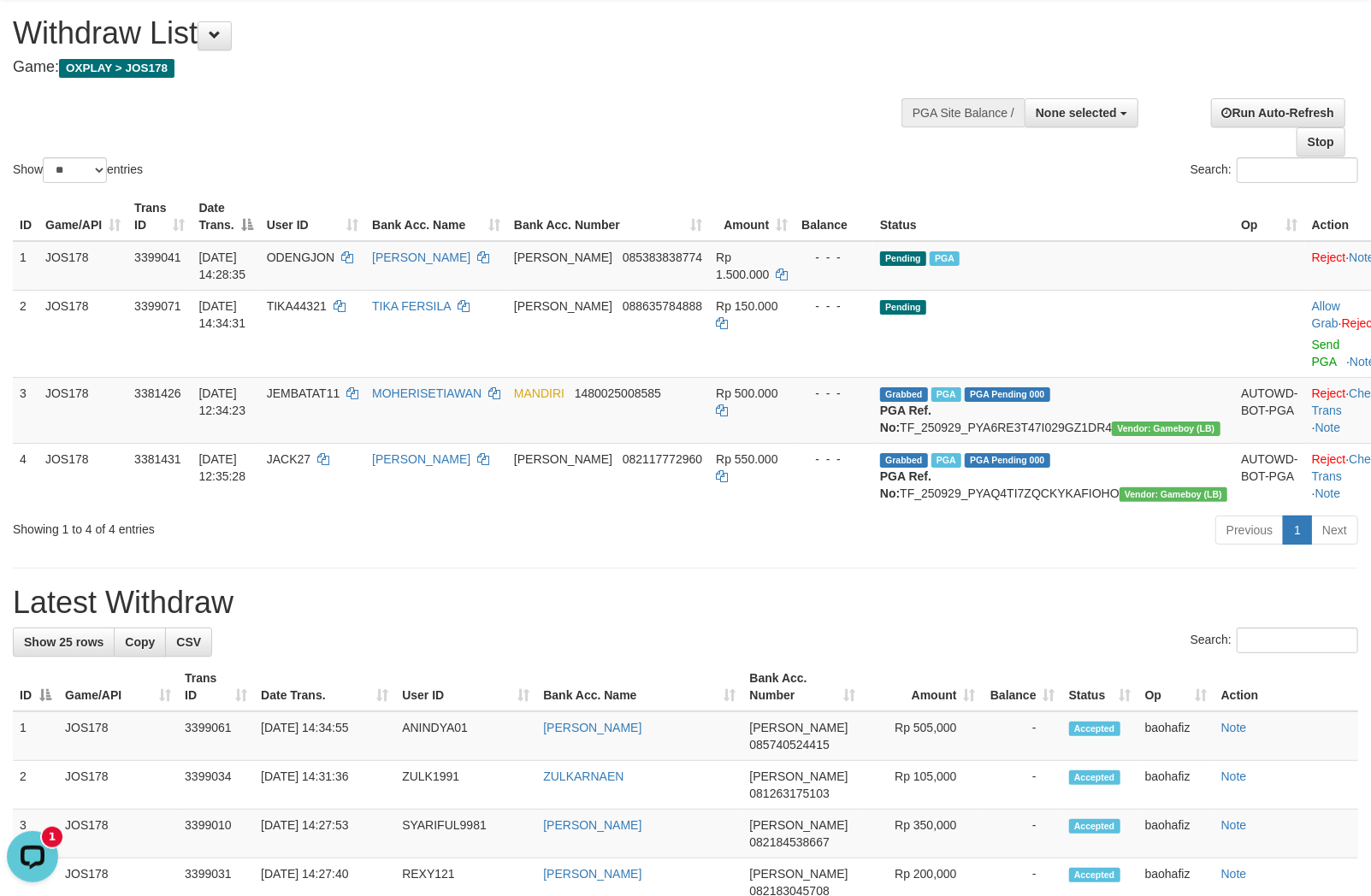
scroll to position [0, 0]
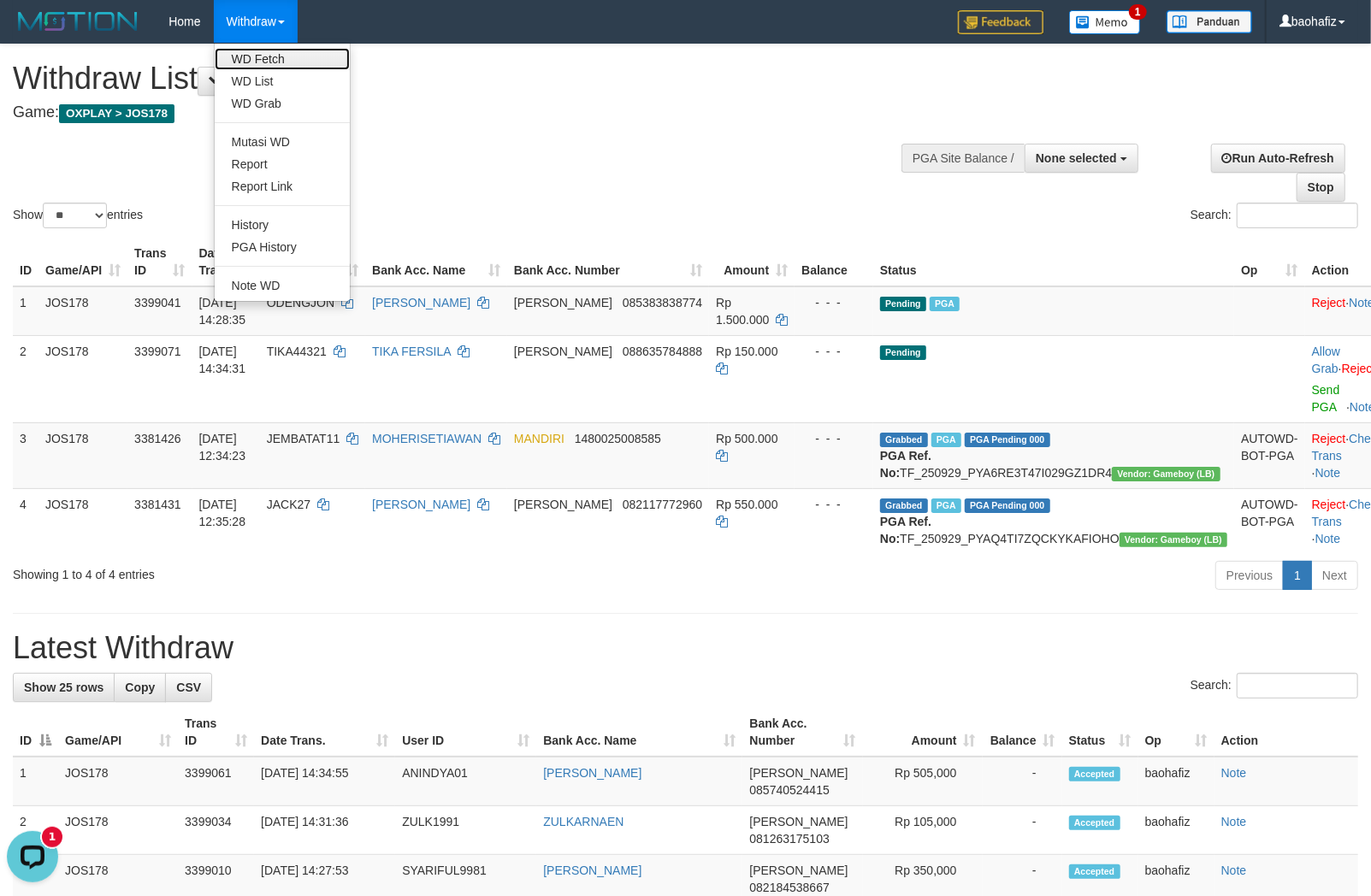
drag, startPoint x: 281, startPoint y: 64, endPoint x: 311, endPoint y: 61, distance: 30.1
click at [281, 64] on link "WD Fetch" at bounding box center [282, 58] width 135 height 22
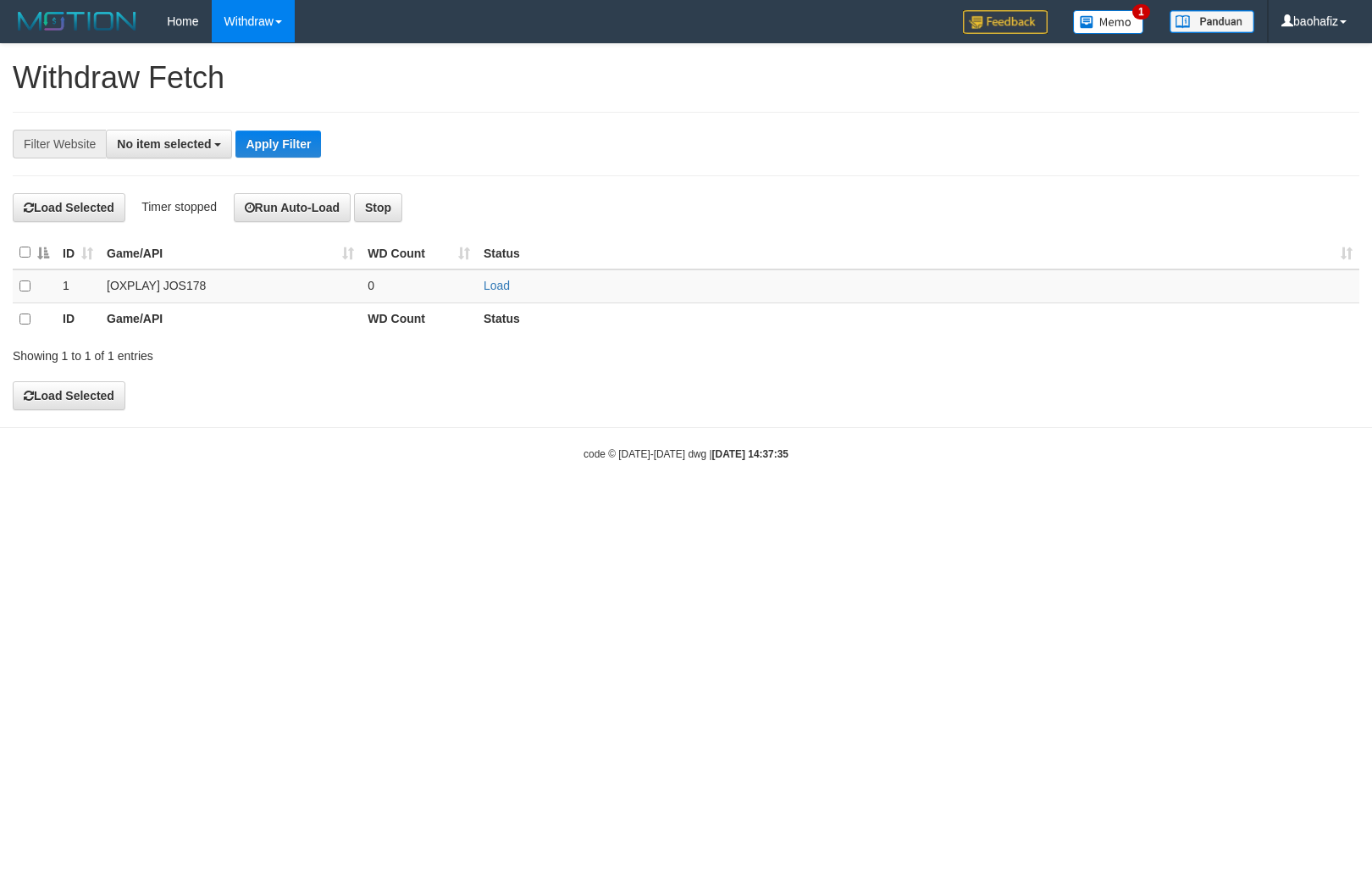
select select
click at [501, 293] on td "Load" at bounding box center [918, 286] width 883 height 33
click at [502, 289] on link "Load" at bounding box center [497, 285] width 26 height 13
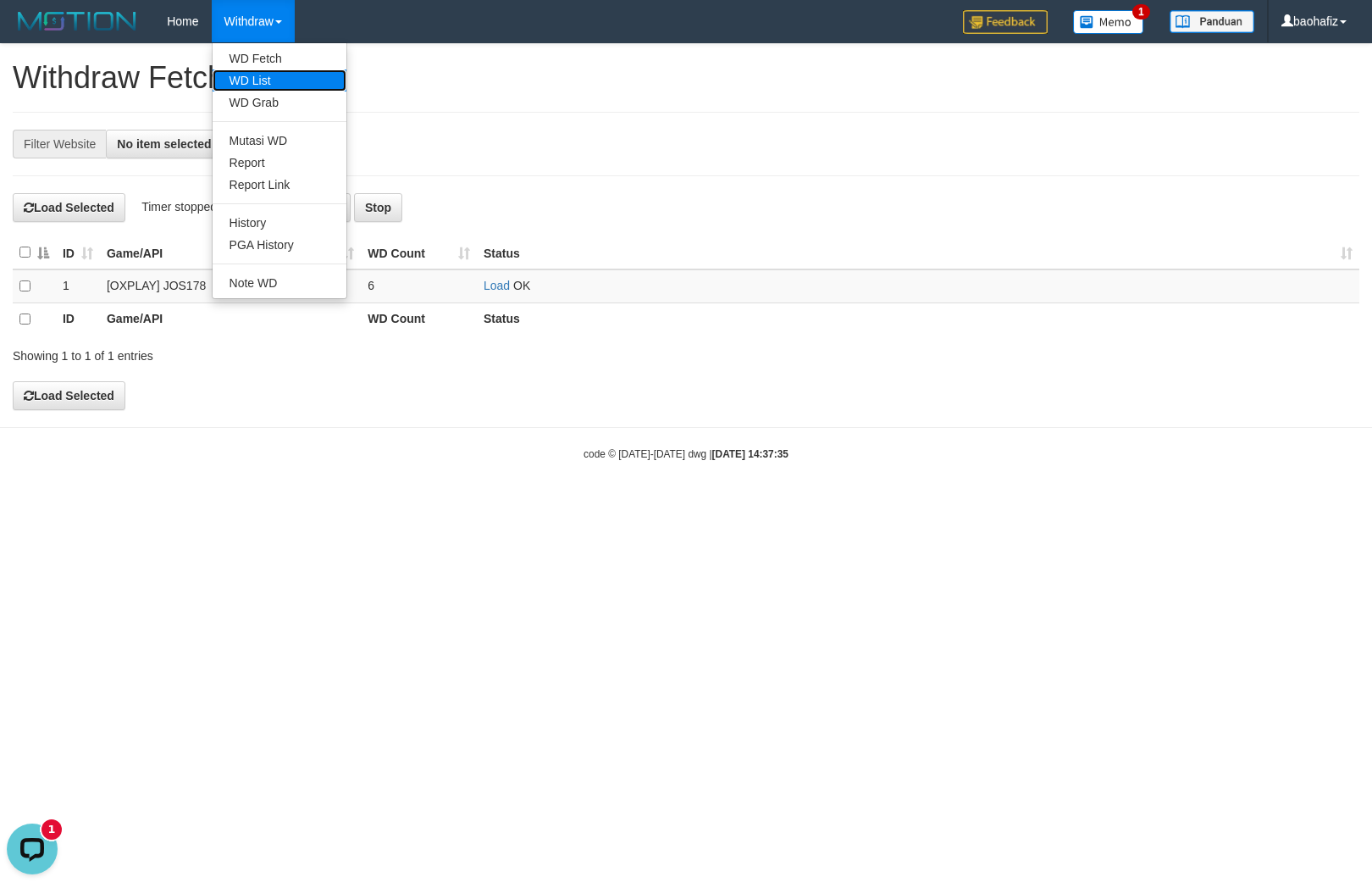
click at [259, 83] on link "WD List" at bounding box center [279, 80] width 133 height 22
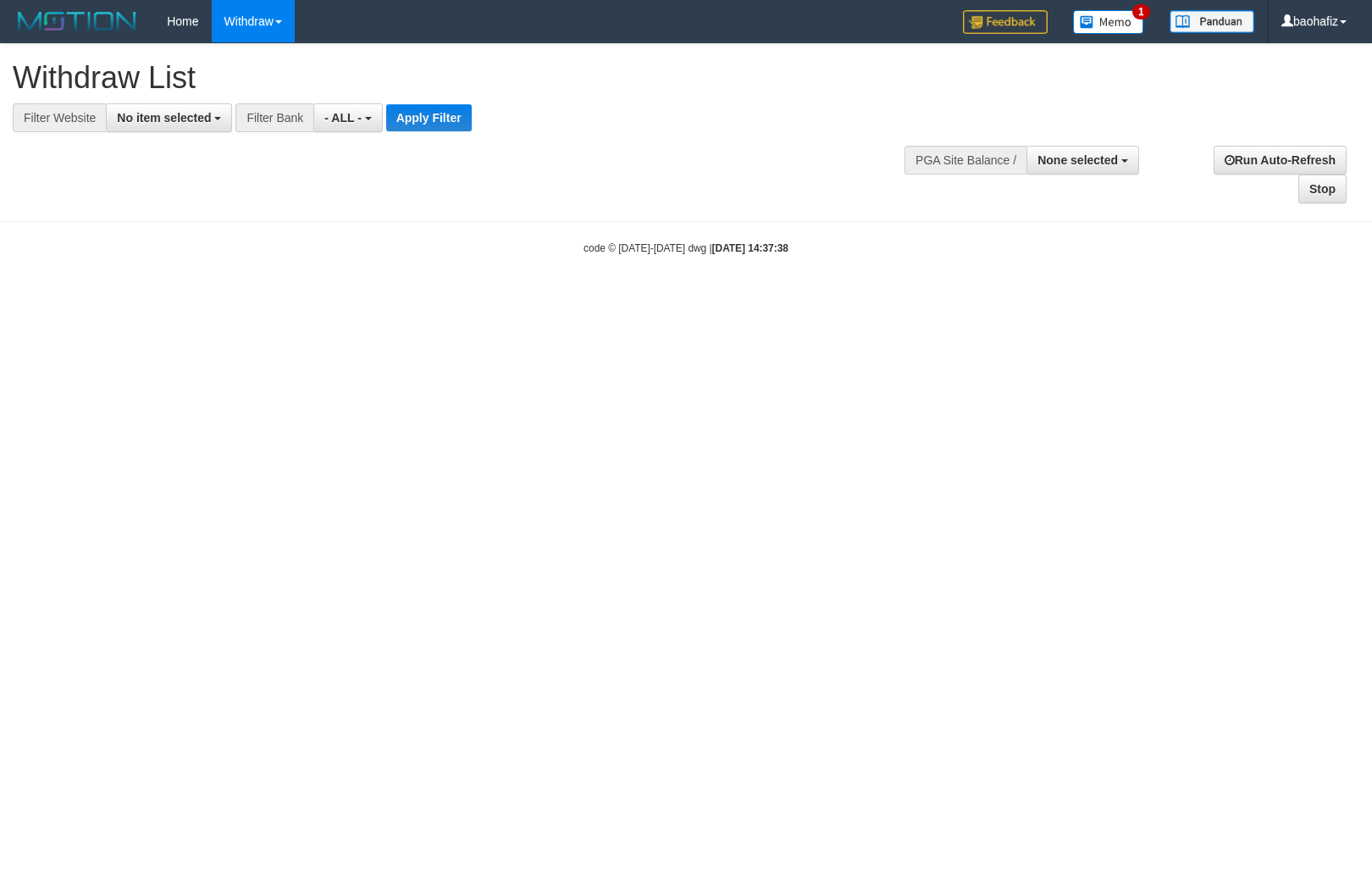
select select
click at [206, 119] on span "No item selected" at bounding box center [164, 117] width 94 height 13
select select "****"
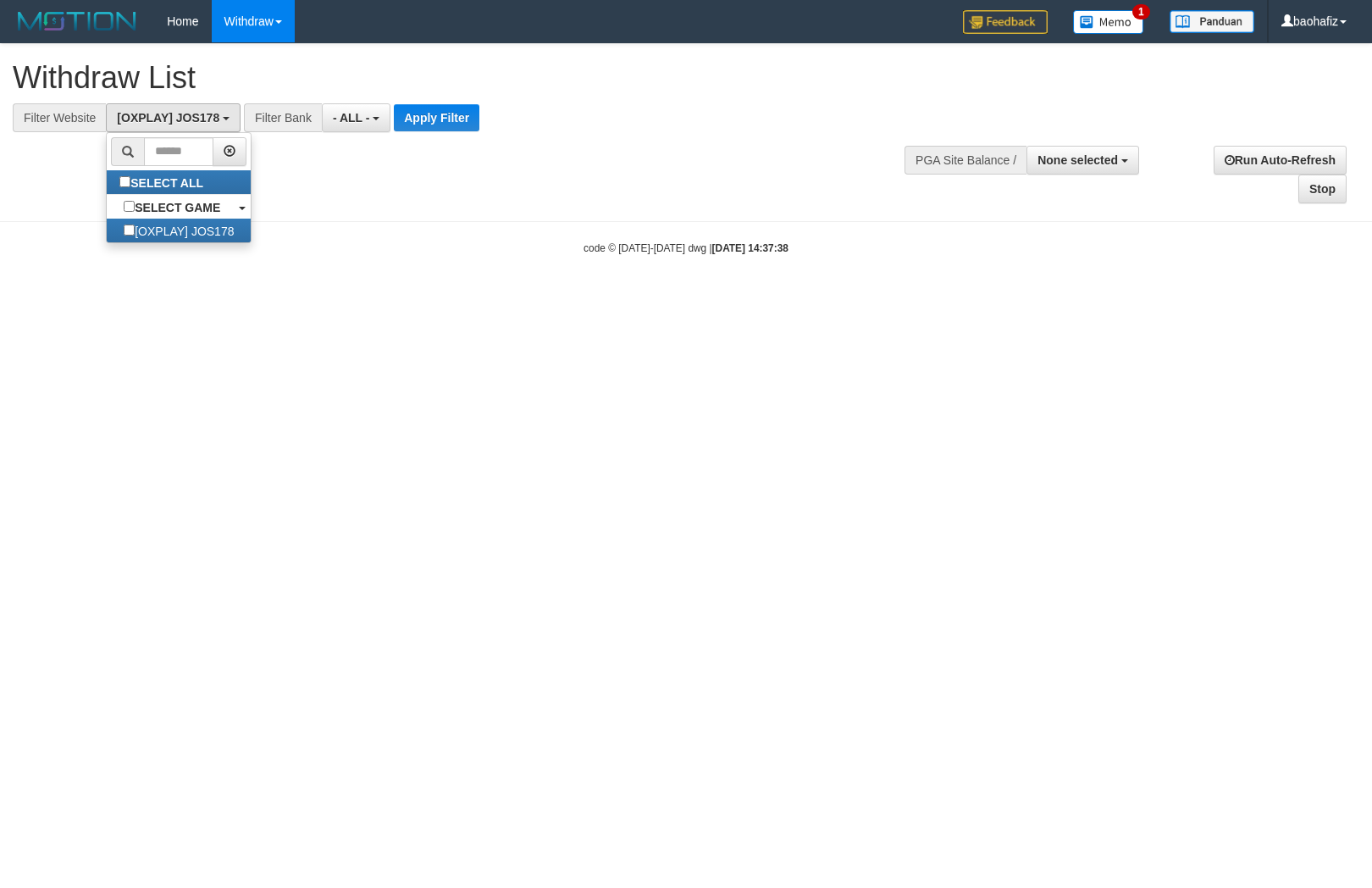
scroll to position [14, 0]
click at [439, 114] on button "Apply Filter" at bounding box center [436, 117] width 85 height 27
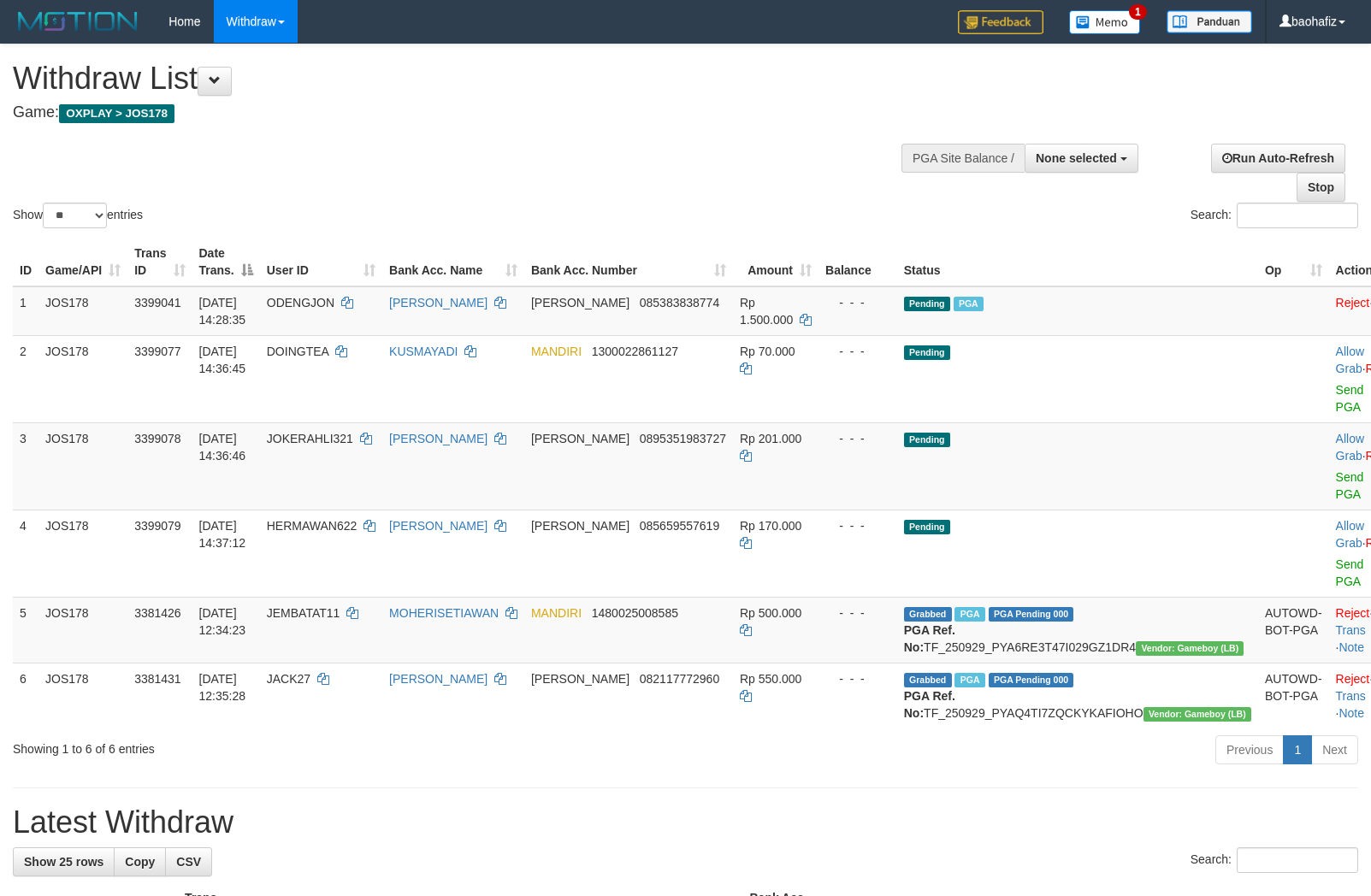
select select
select select "**"
click at [1336, 477] on link "Send PGA" at bounding box center [1350, 485] width 29 height 31
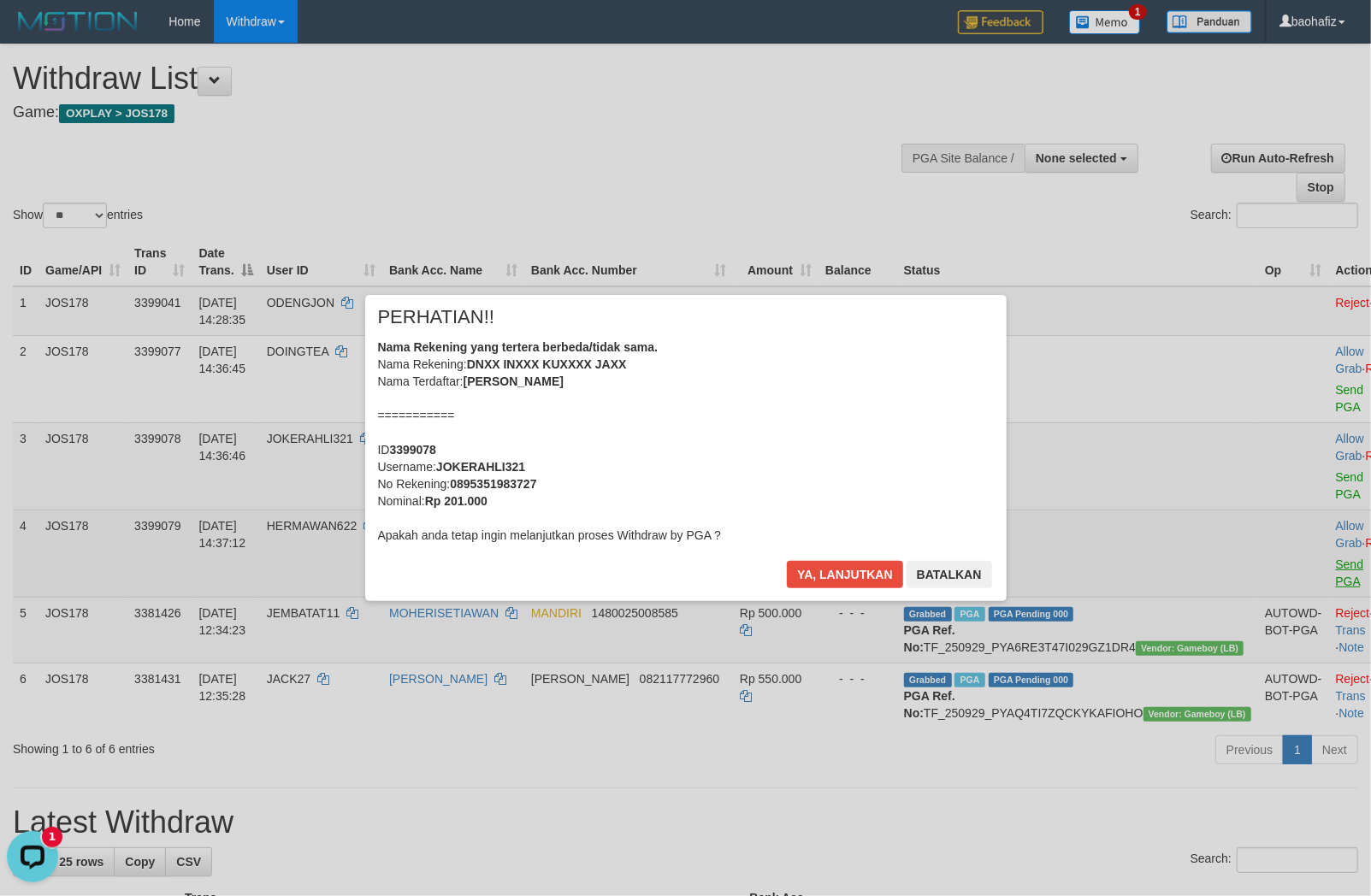
click at [1263, 558] on div "× PERHATIAN!! Nama Rekening yang tertera berbeda/tidak sama. Nama Rekening: DNX…" at bounding box center [685, 448] width 1371 height 374
click at [855, 575] on button "Ya, lanjutkan" at bounding box center [845, 574] width 117 height 28
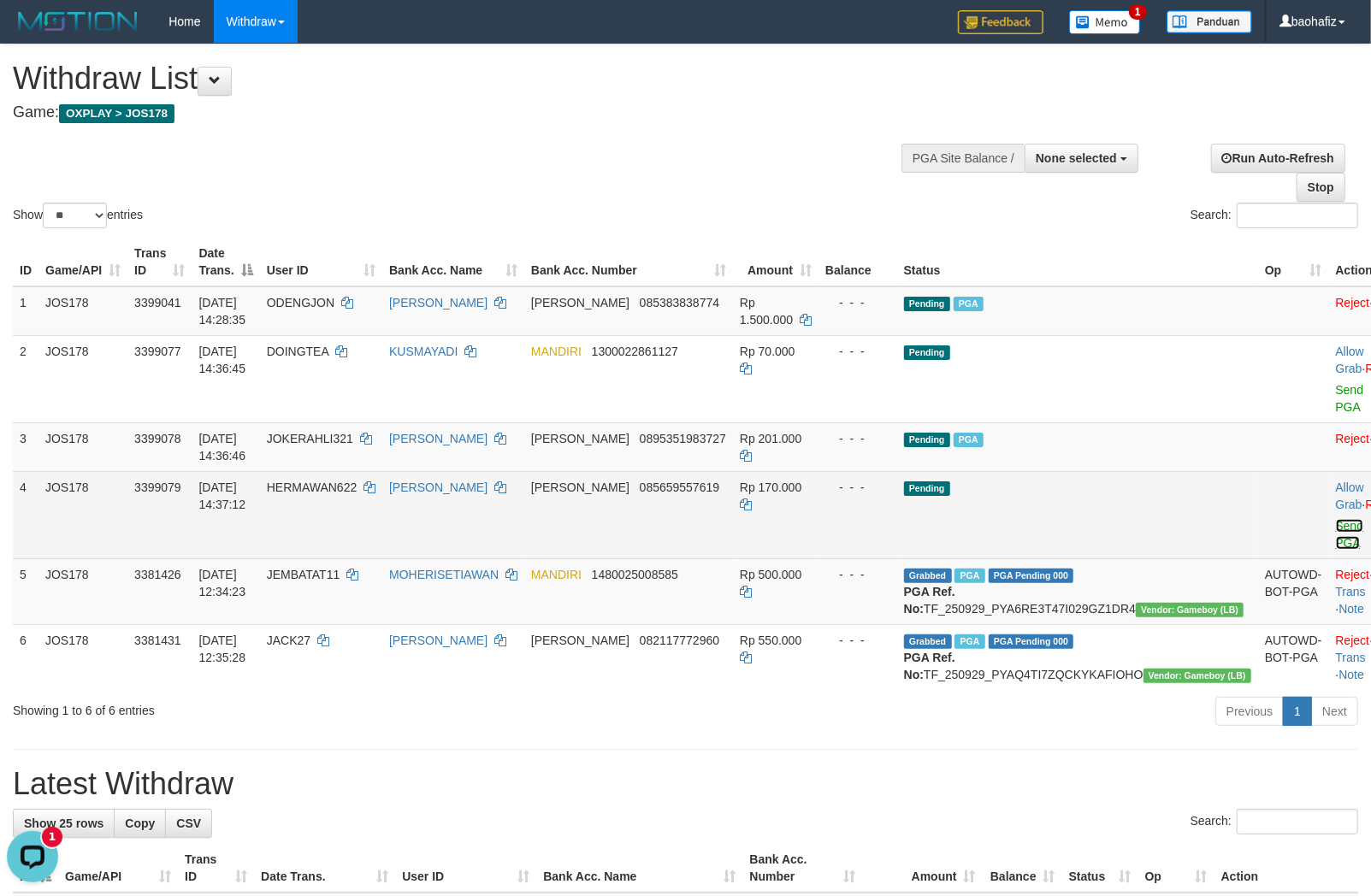
click at [1336, 528] on link "Send PGA" at bounding box center [1350, 534] width 29 height 31
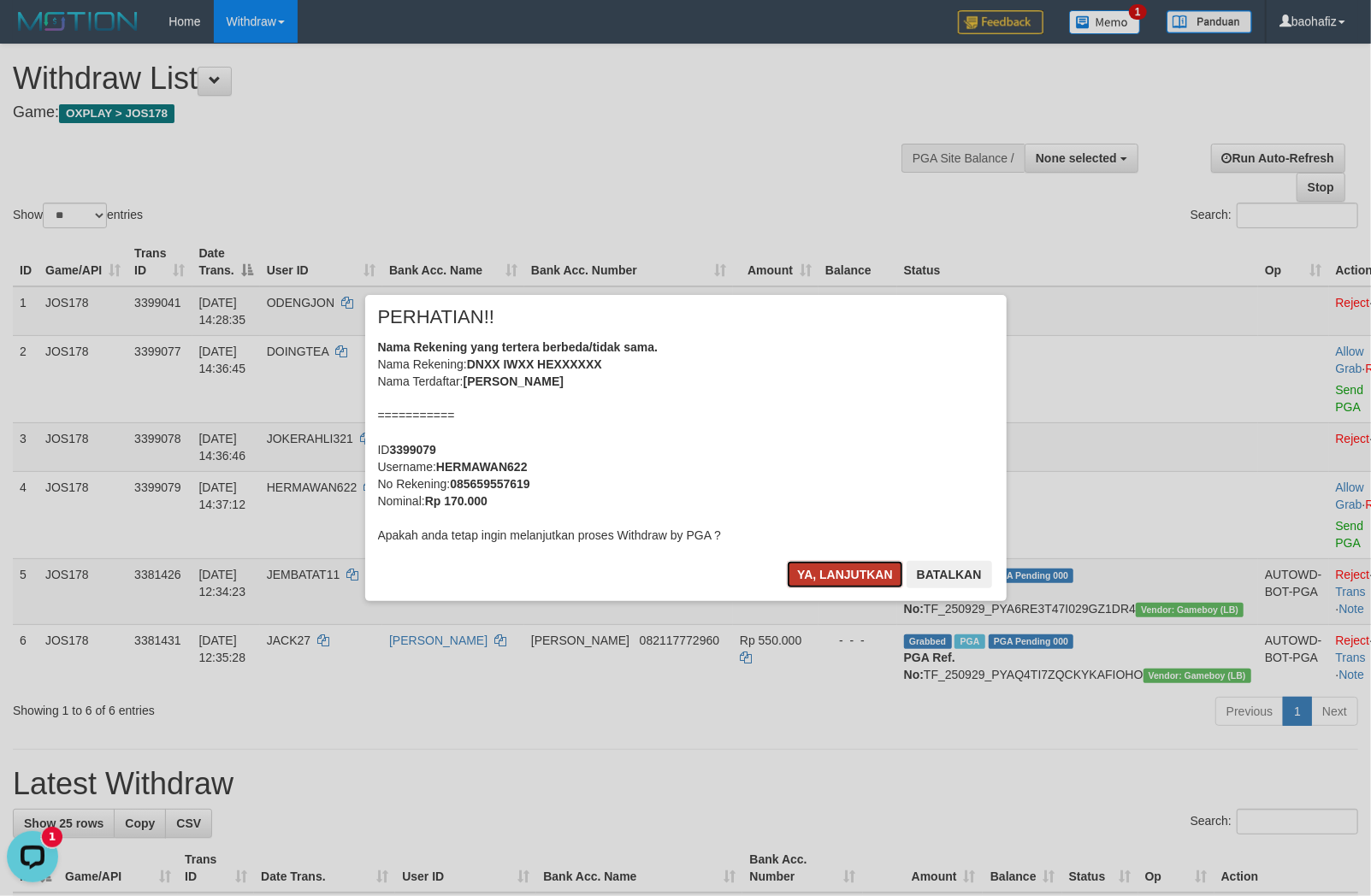
drag, startPoint x: 825, startPoint y: 579, endPoint x: 899, endPoint y: 519, distance: 95.3
click at [825, 578] on button "Ya, lanjutkan" at bounding box center [845, 574] width 117 height 28
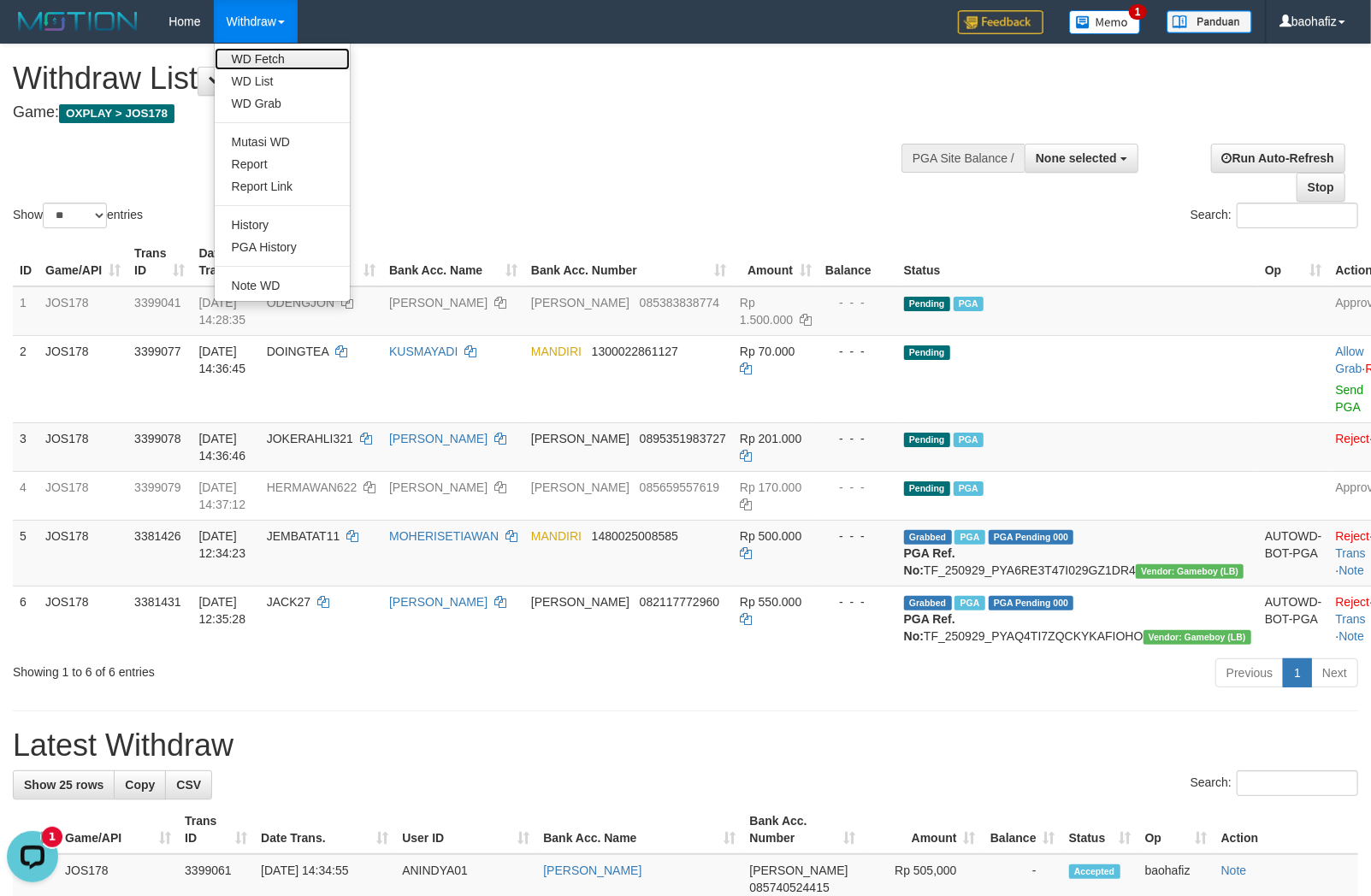
drag, startPoint x: 251, startPoint y: 53, endPoint x: 248, endPoint y: 38, distance: 15.3
click at [251, 53] on link "WD Fetch" at bounding box center [282, 58] width 135 height 22
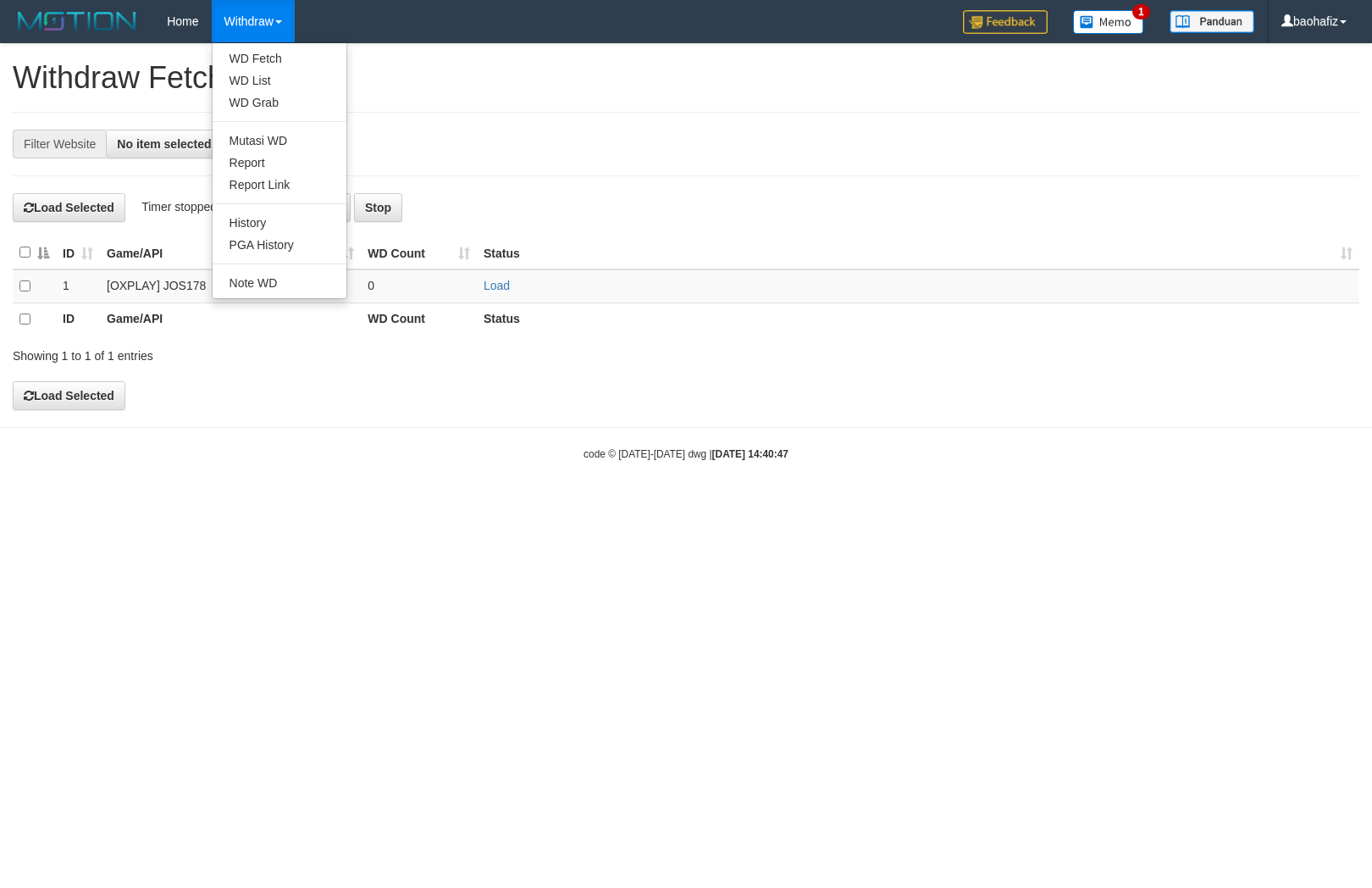
select select
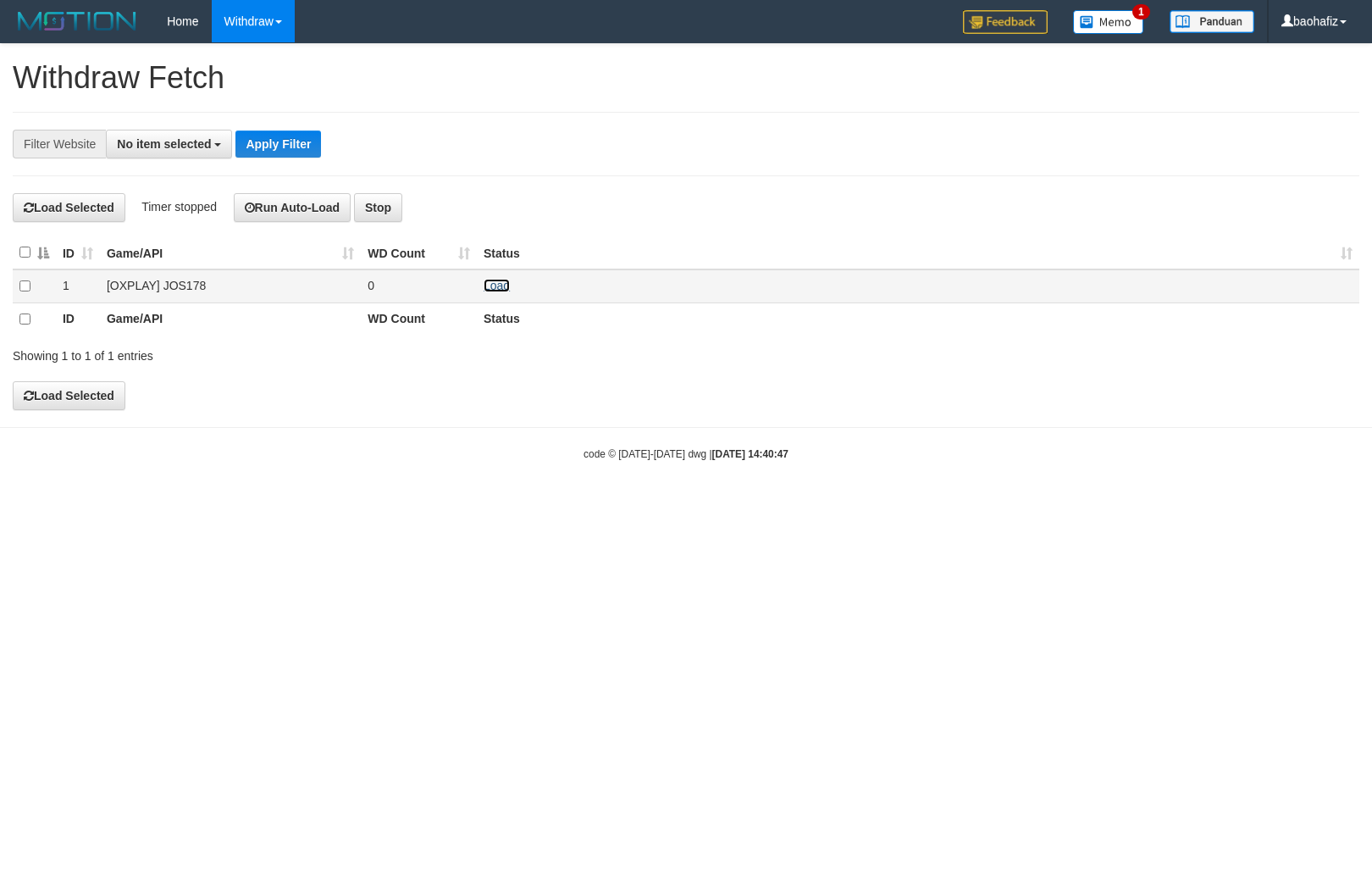
click at [489, 281] on link "Load" at bounding box center [497, 285] width 26 height 13
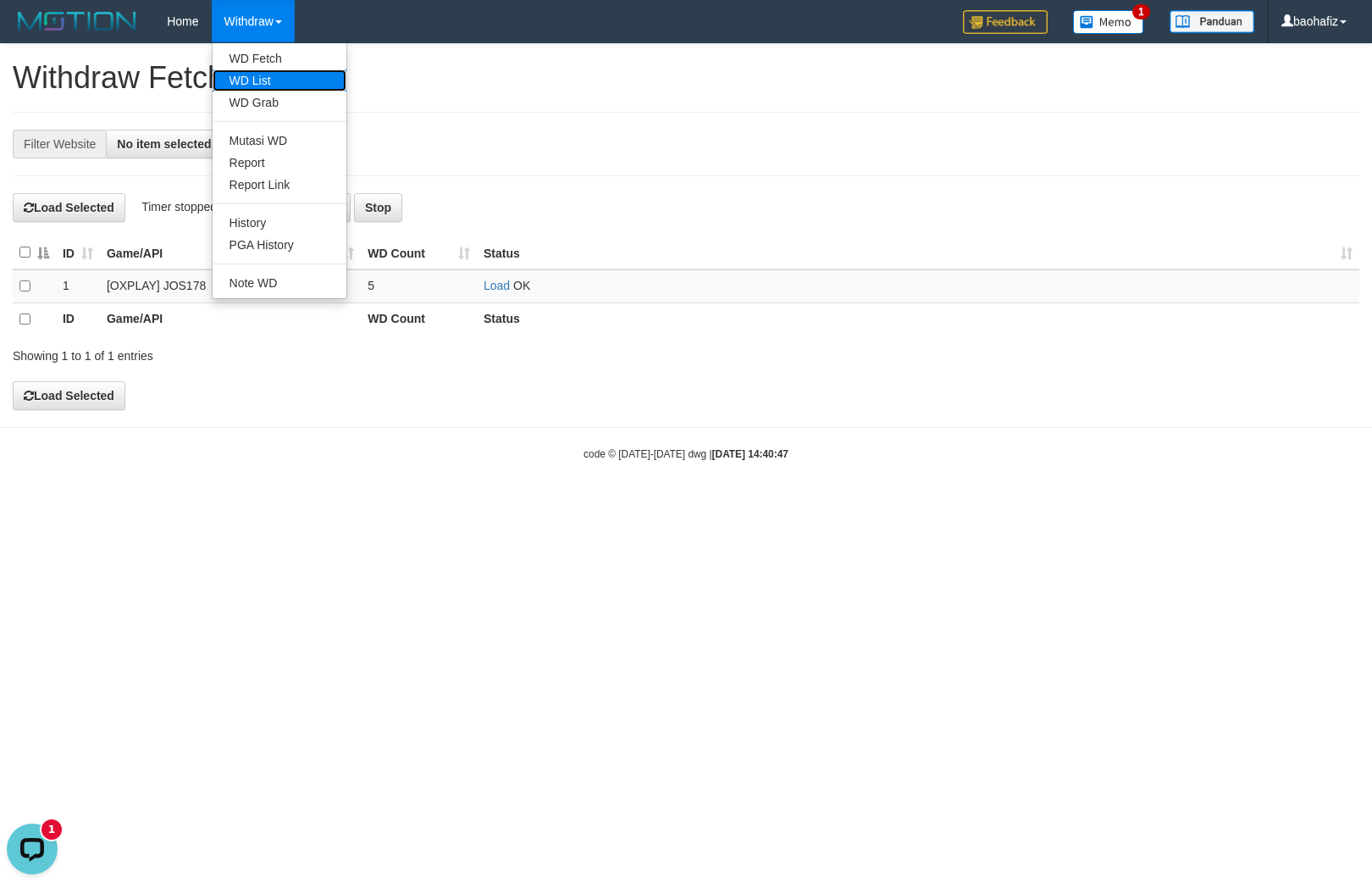
click at [272, 74] on link "WD List" at bounding box center [279, 80] width 133 height 22
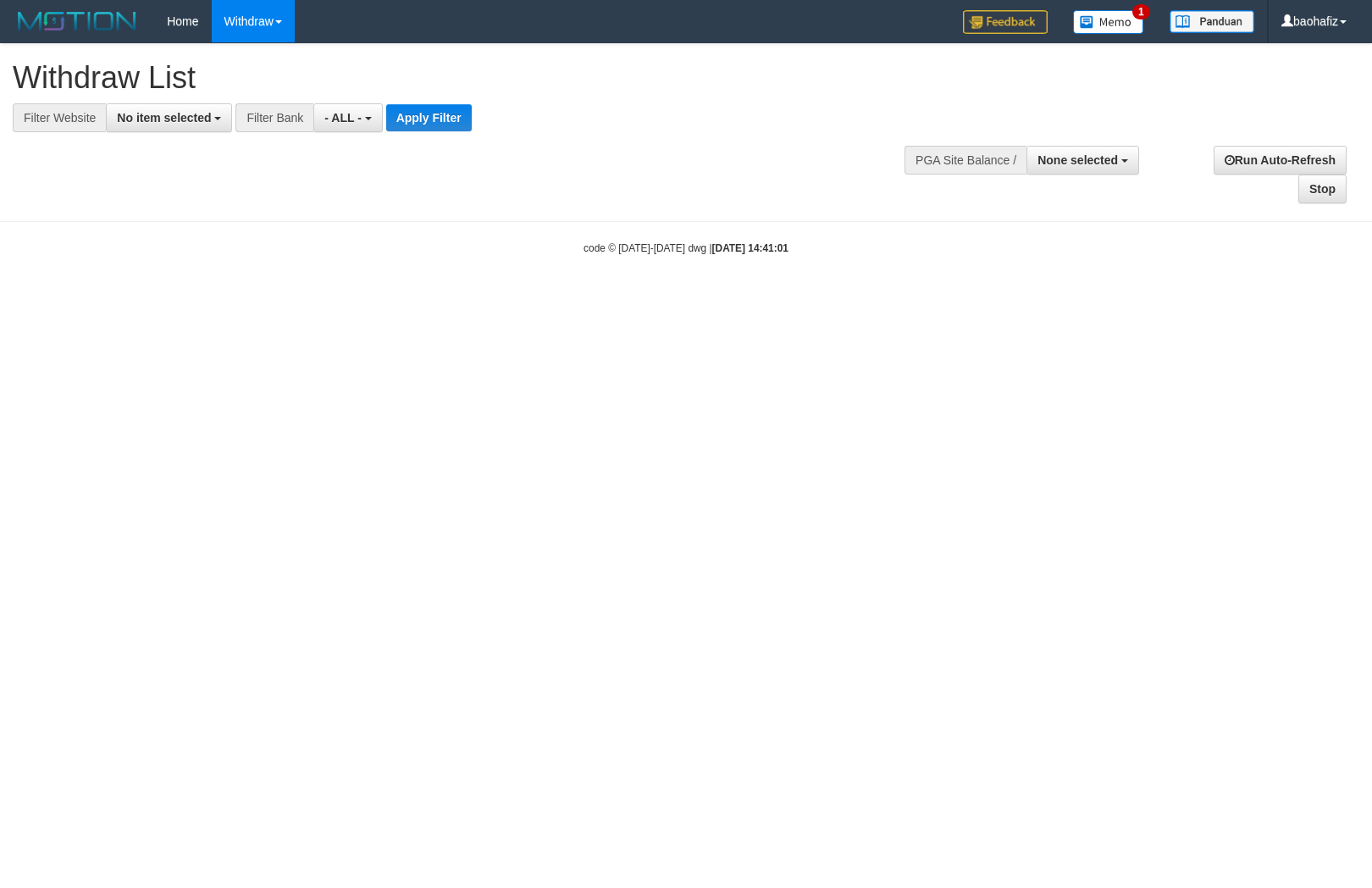
select select
click at [183, 120] on span "No item selected" at bounding box center [164, 117] width 94 height 13
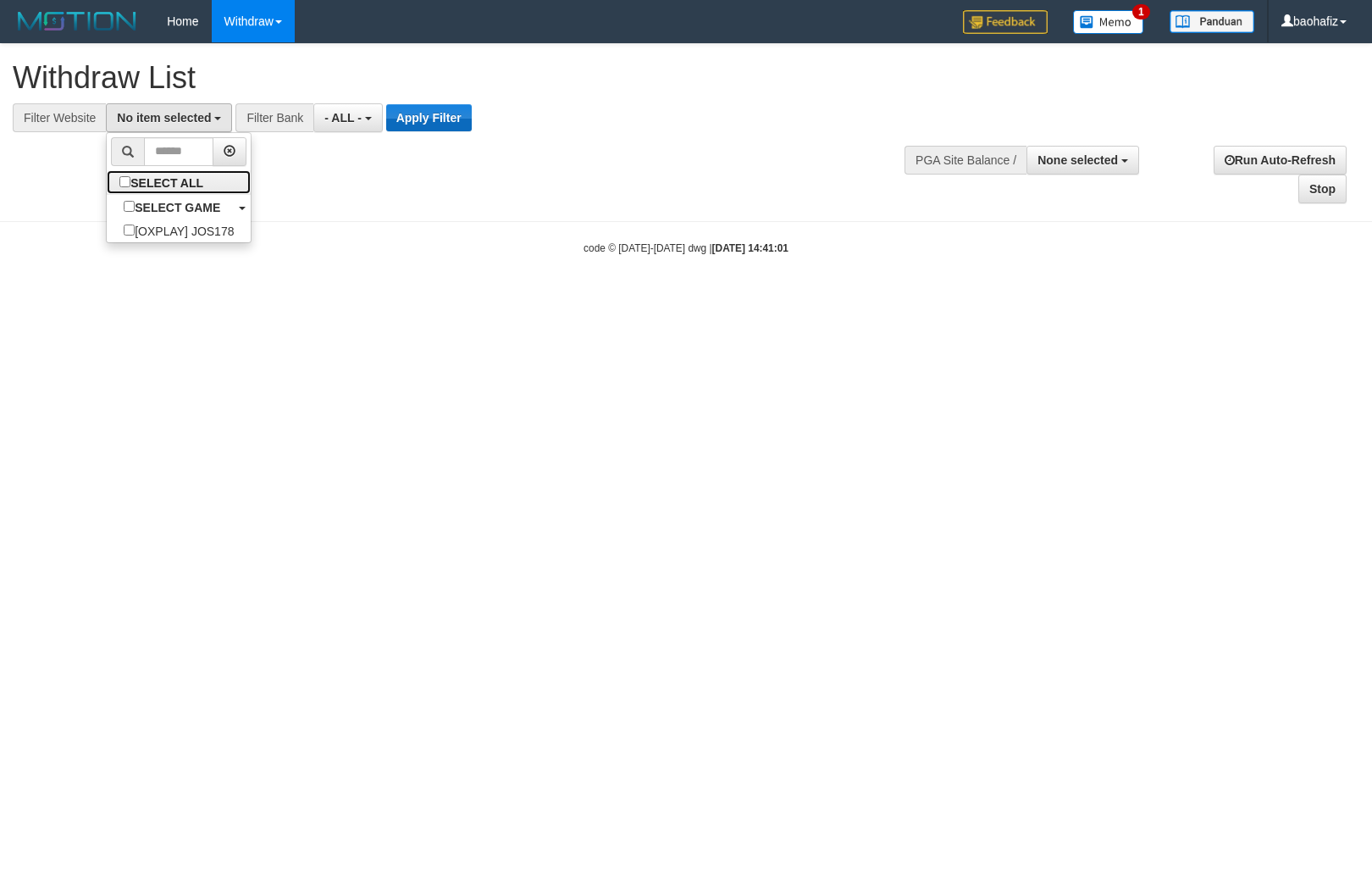
select select "****"
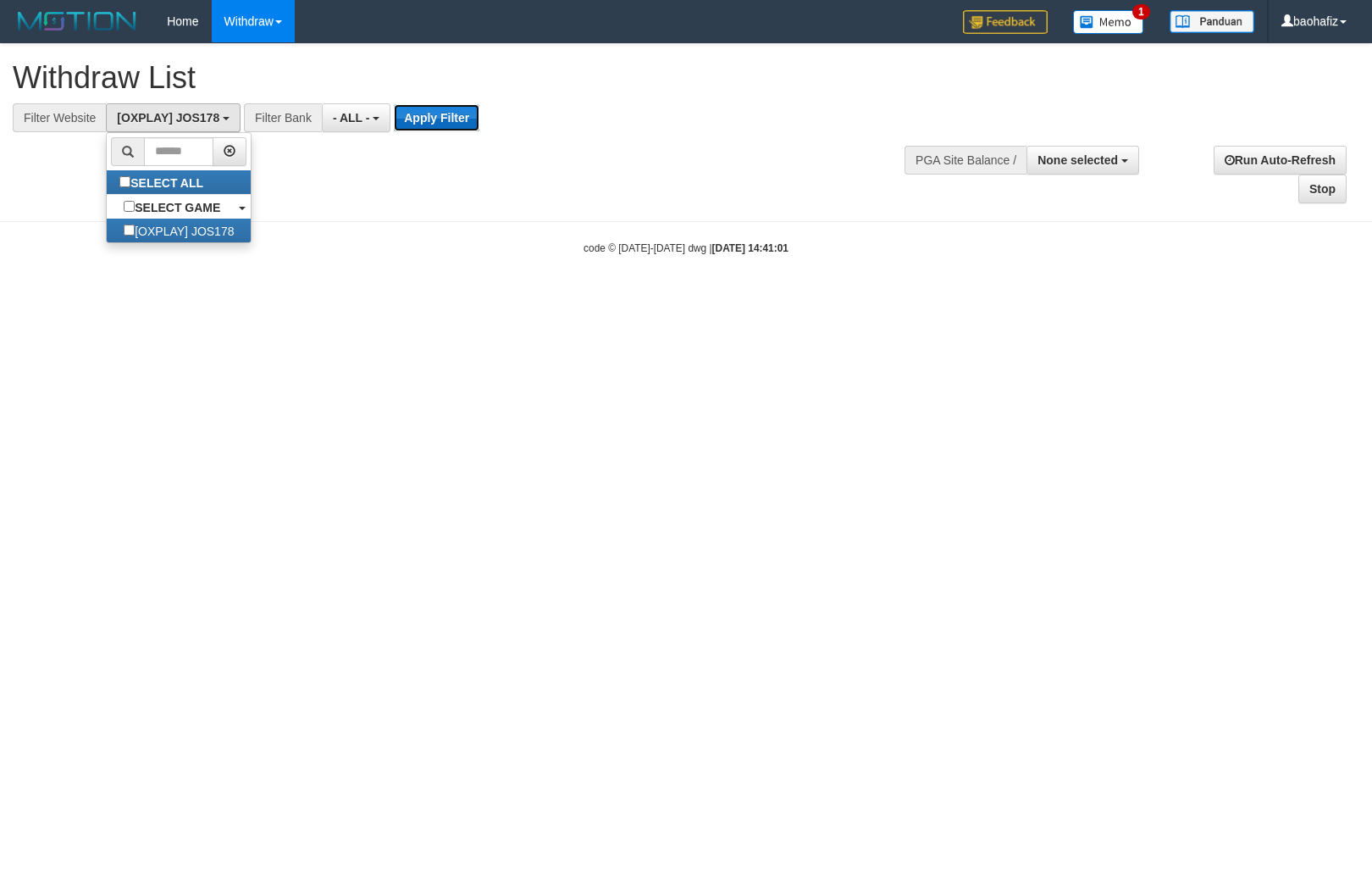
click at [427, 118] on button "Apply Filter" at bounding box center [436, 117] width 85 height 27
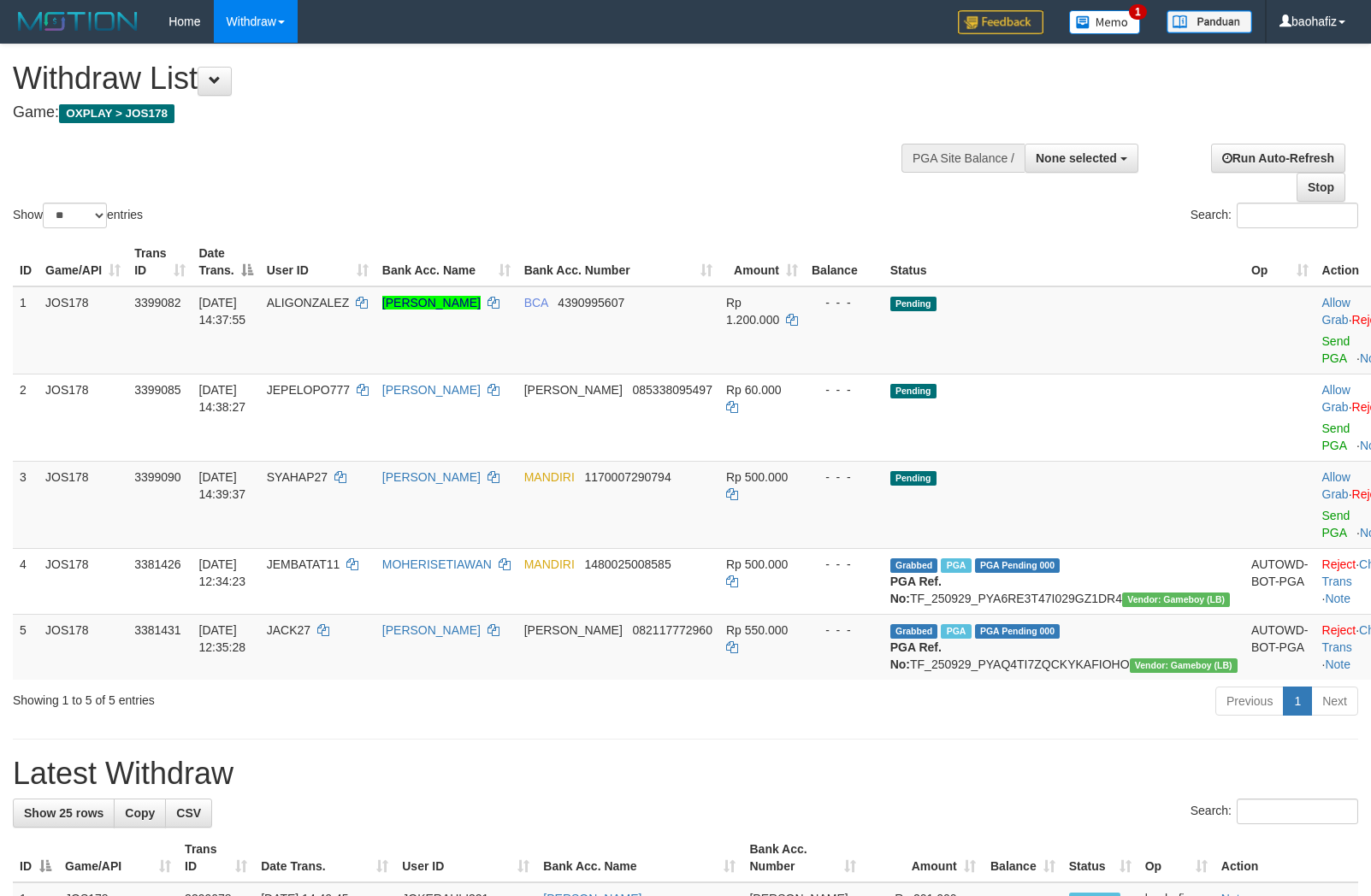
select select
select select "**"
click at [1322, 339] on link "Send PGA" at bounding box center [1337, 350] width 29 height 31
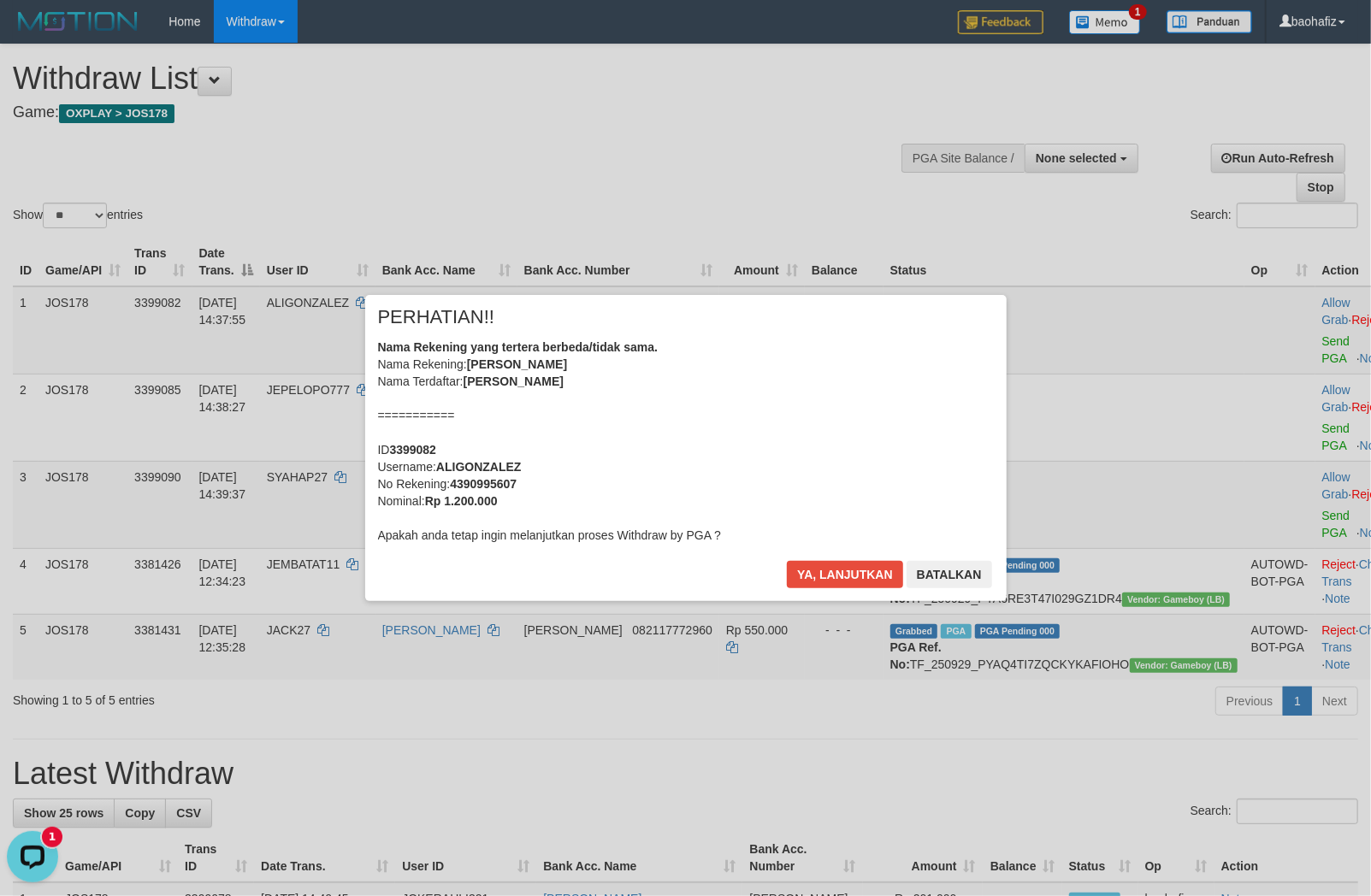
click at [802, 558] on div "× PERHATIAN!! Nama Rekening yang tertera berbeda/tidak sama. Nama Rekening: RAC…" at bounding box center [685, 448] width 641 height 306
click at [815, 573] on button "Ya, lanjutkan" at bounding box center [845, 574] width 117 height 28
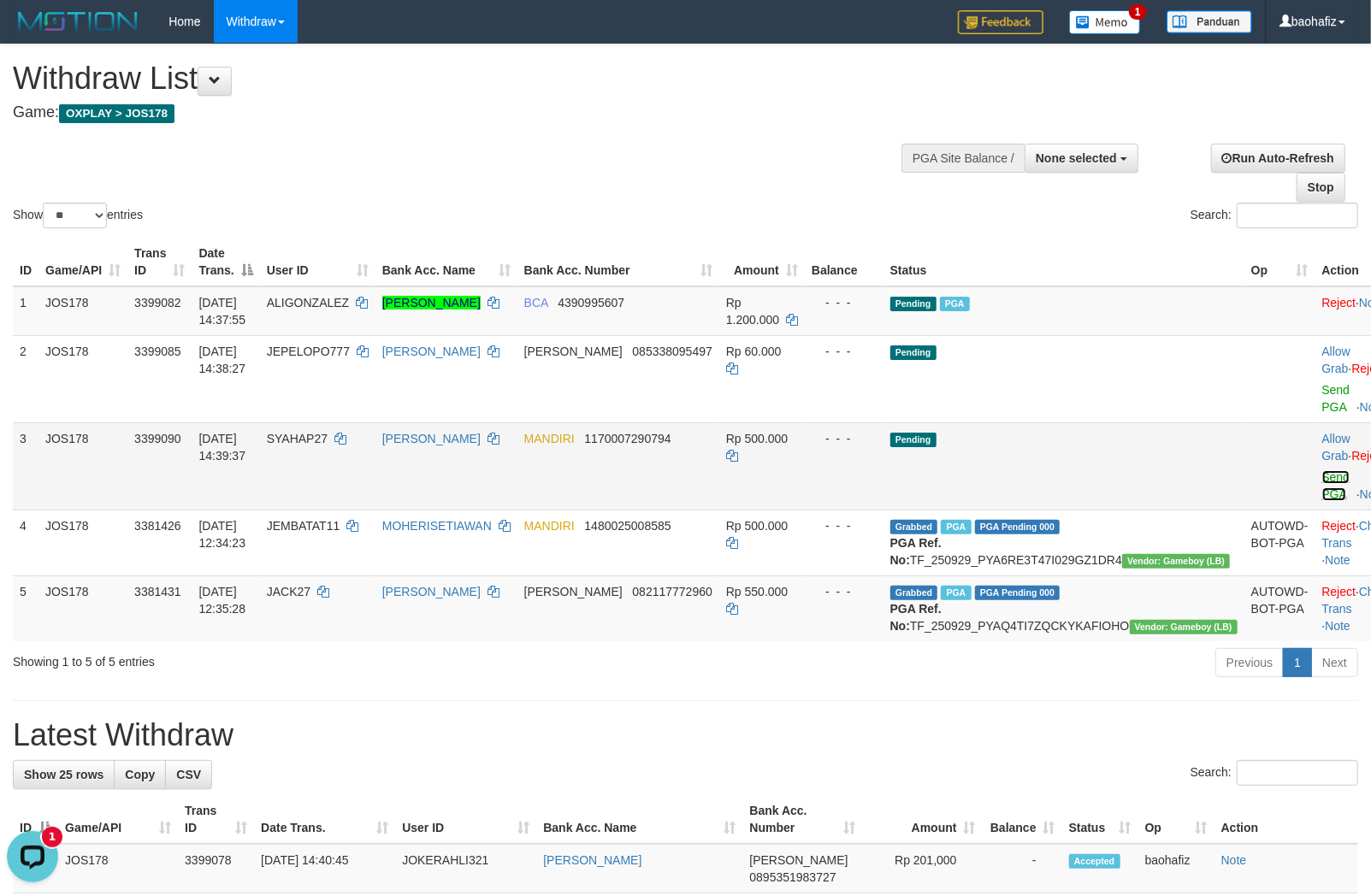
click at [1322, 476] on link "Send PGA" at bounding box center [1337, 485] width 29 height 31
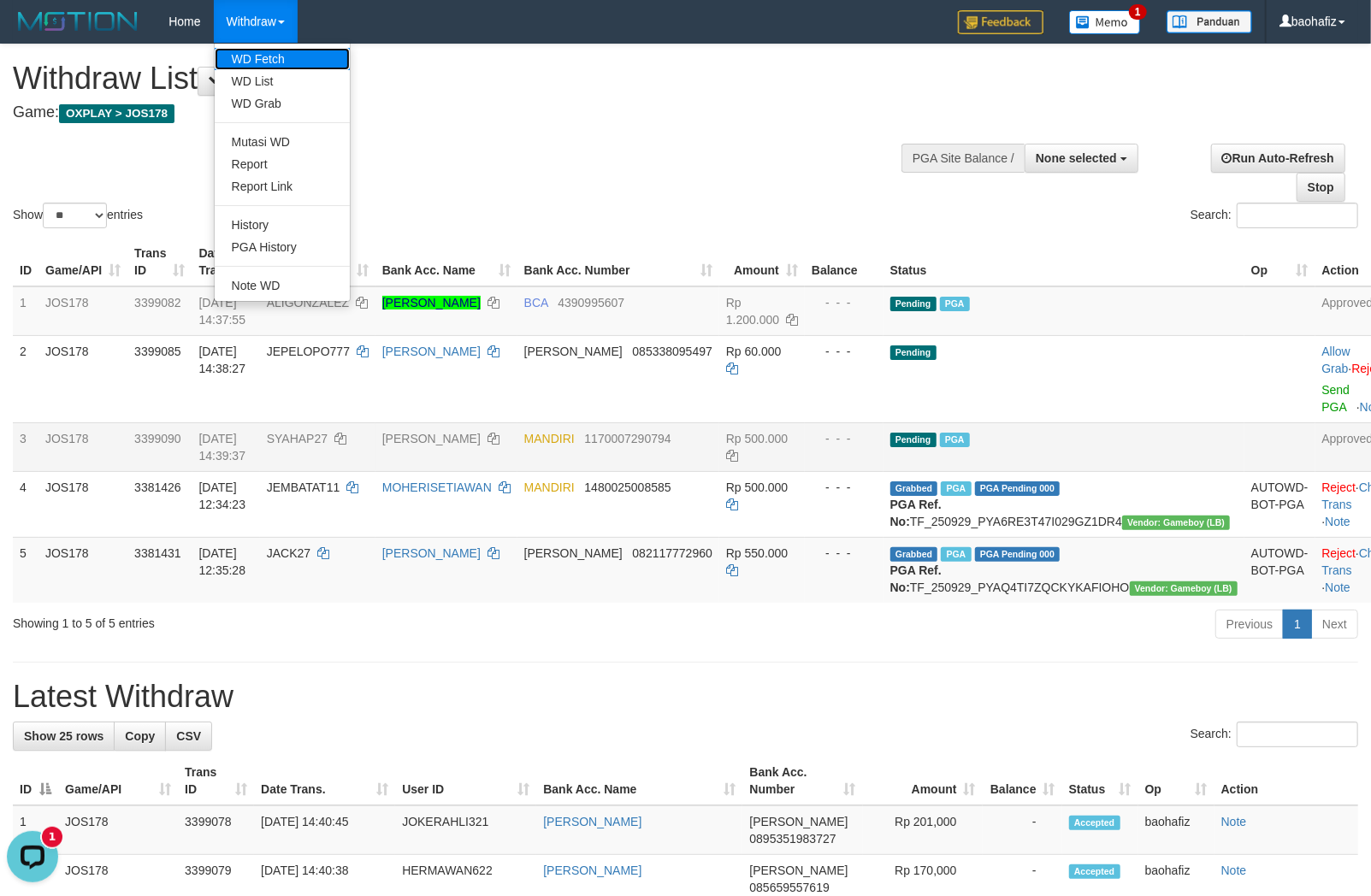
click at [275, 53] on link "WD Fetch" at bounding box center [282, 58] width 135 height 22
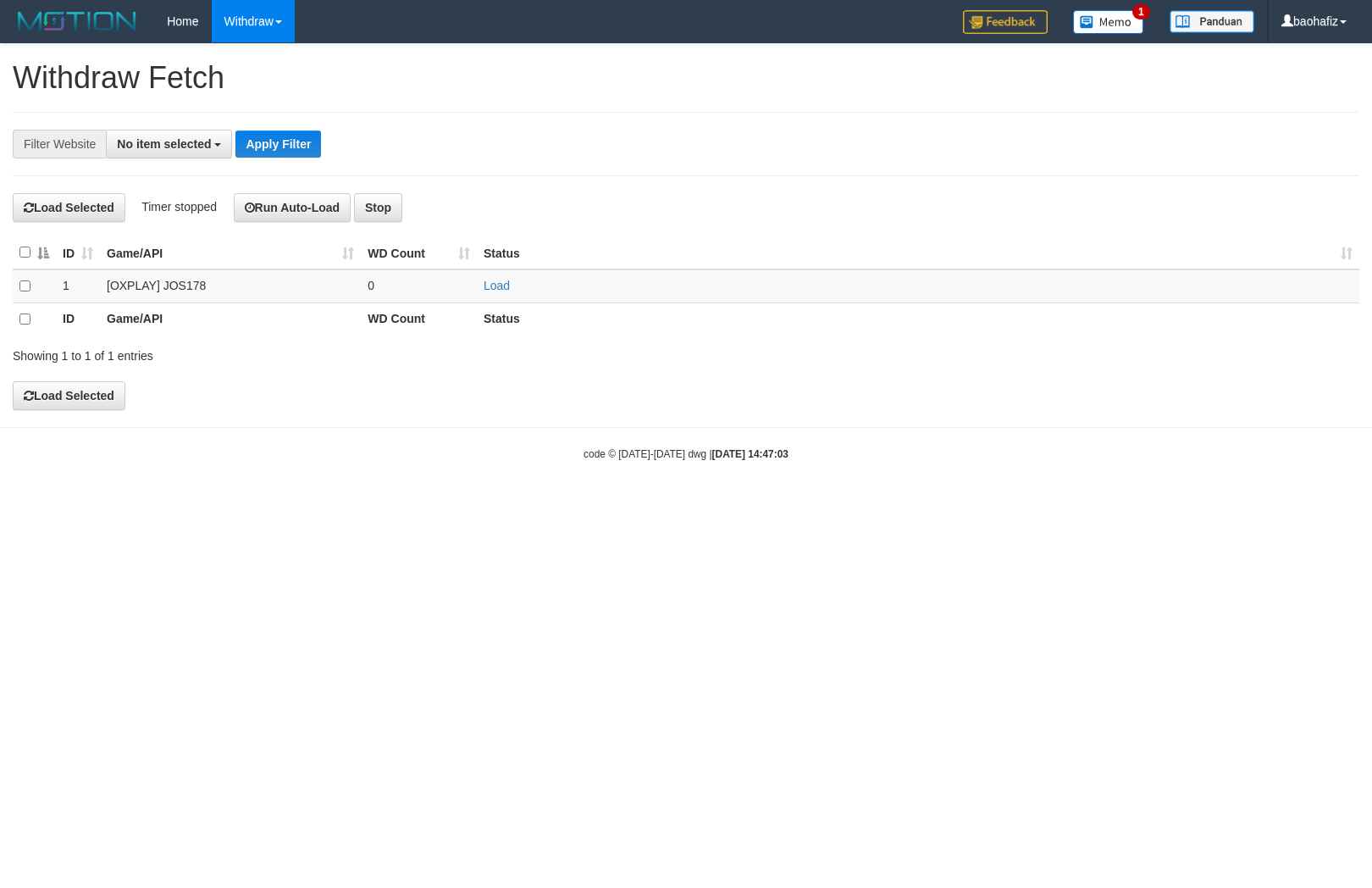
select select
click at [502, 286] on link "Load" at bounding box center [497, 285] width 26 height 13
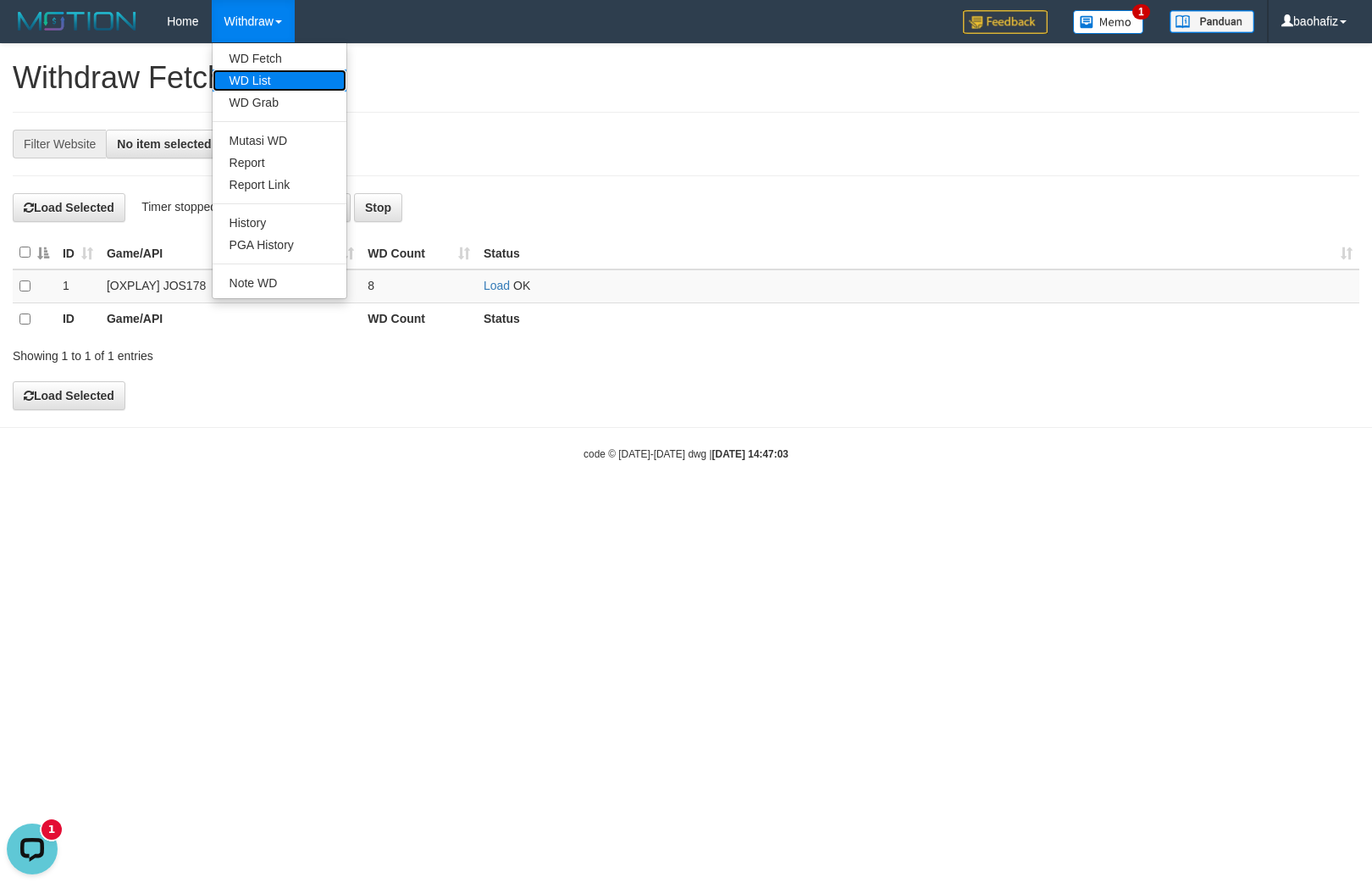
click at [269, 75] on link "WD List" at bounding box center [279, 80] width 133 height 22
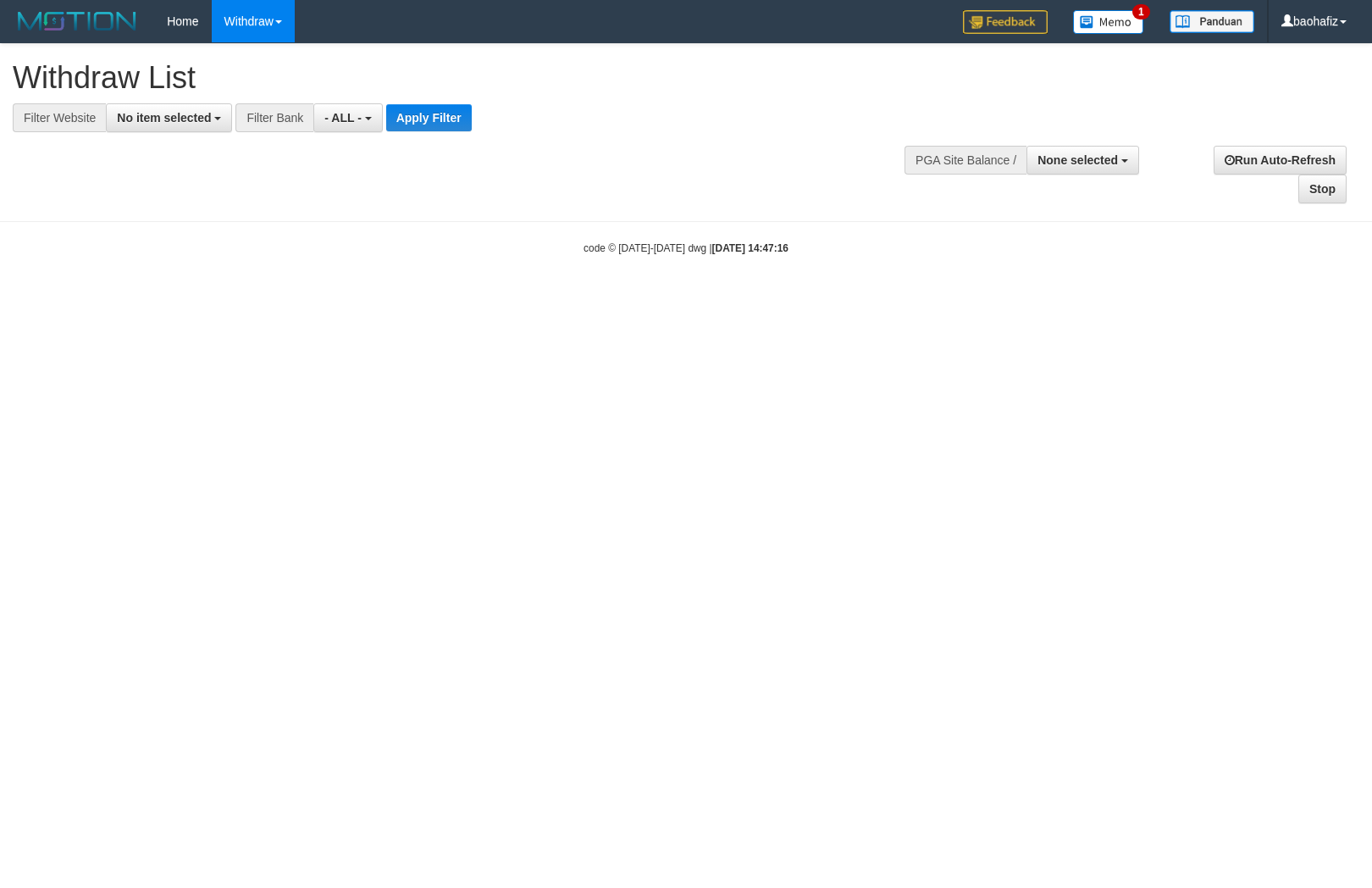
select select
click at [197, 115] on span "No item selected" at bounding box center [164, 117] width 94 height 13
select select "****"
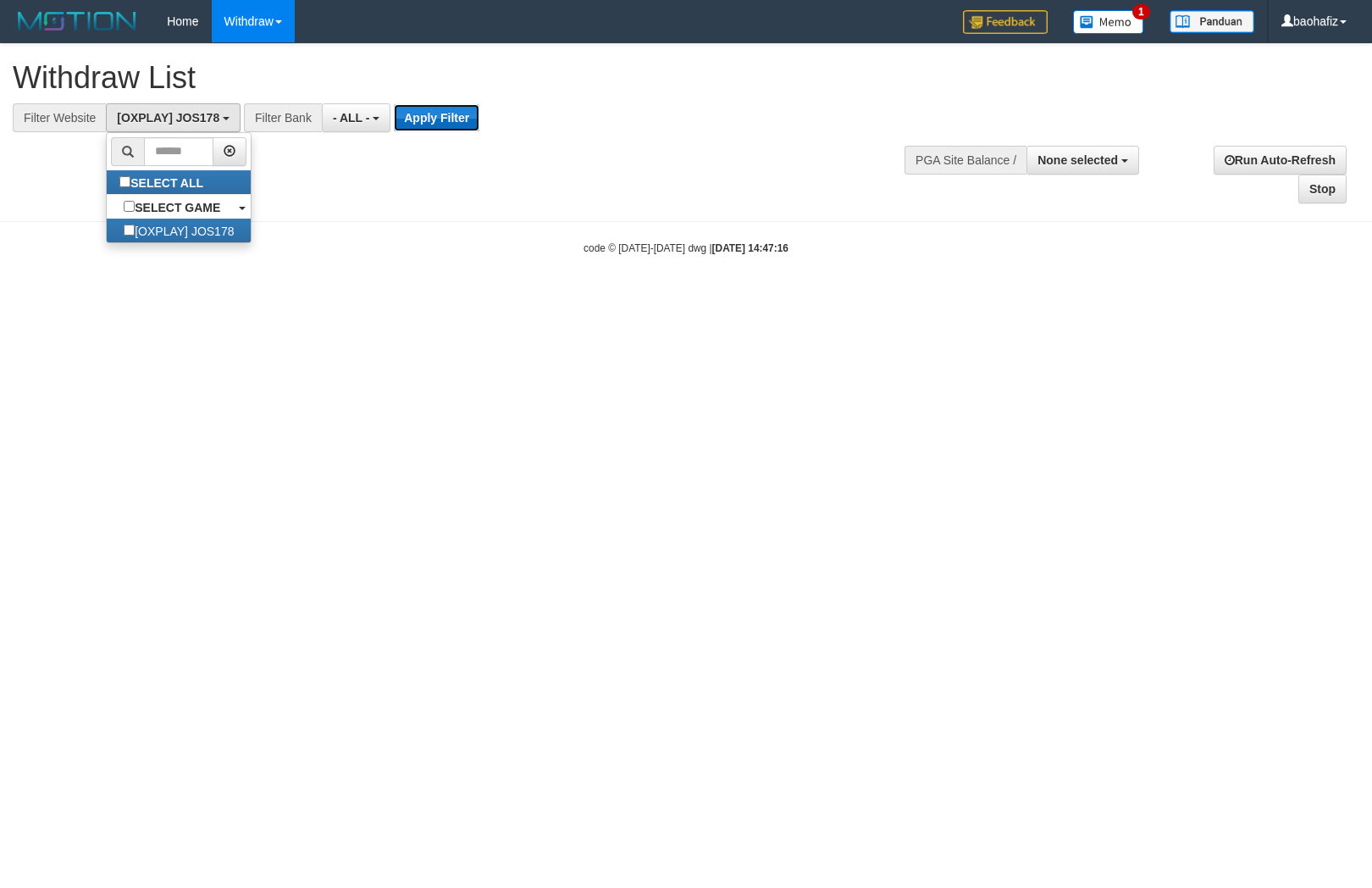
click at [417, 118] on button "Apply Filter" at bounding box center [436, 117] width 85 height 27
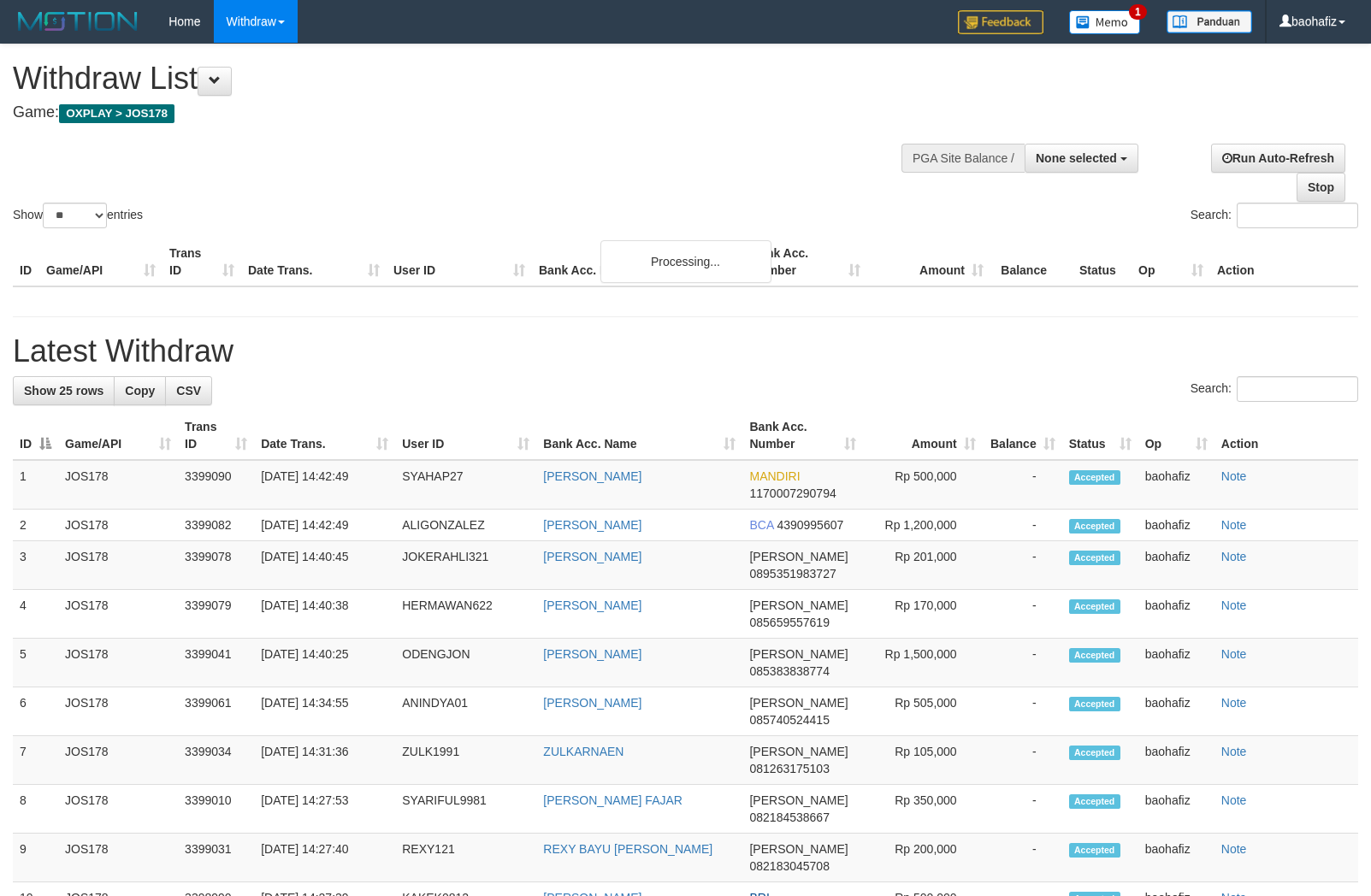
select select
select select "**"
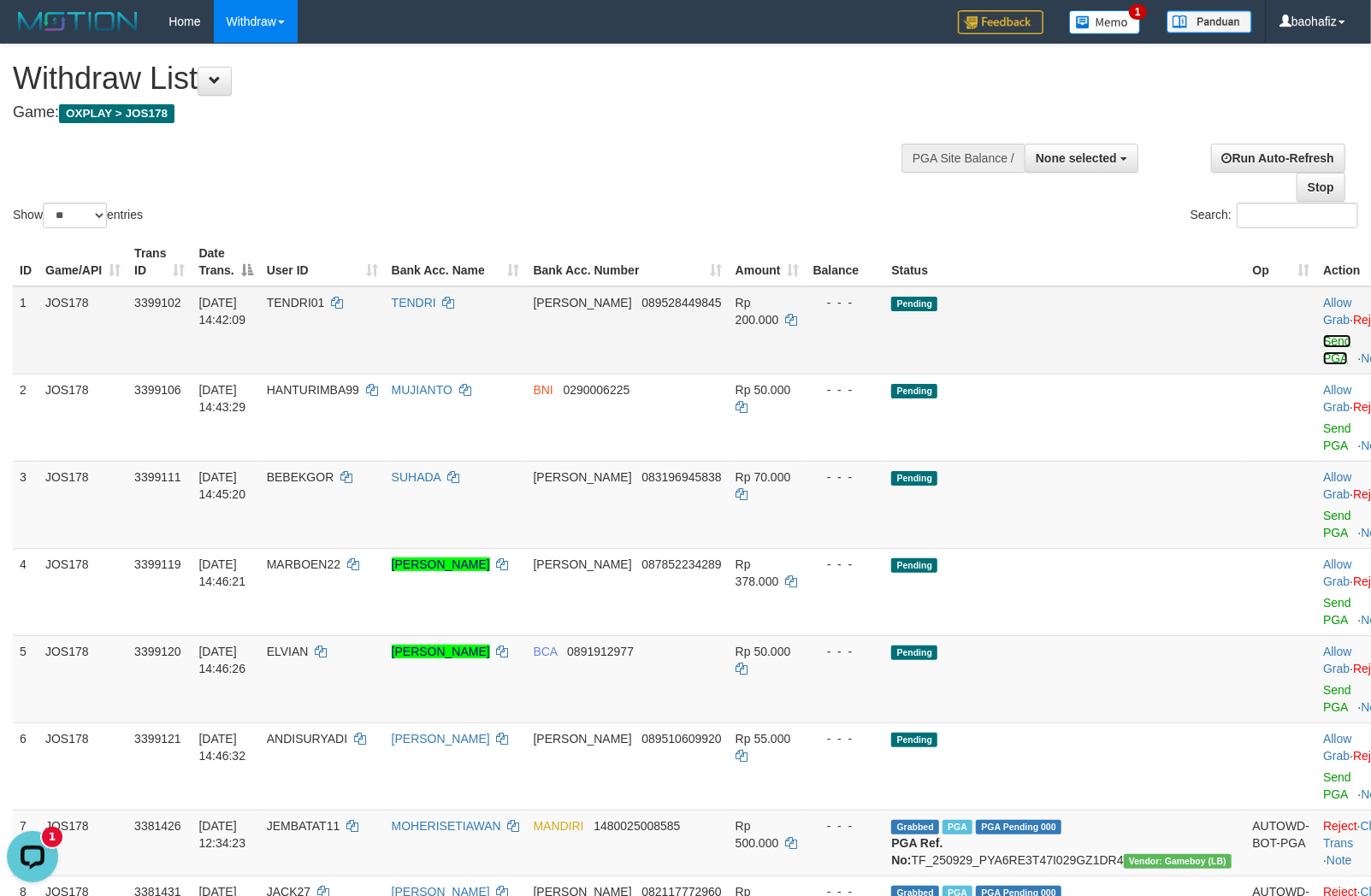
click at [1323, 336] on link "Send PGA" at bounding box center [1338, 350] width 29 height 31
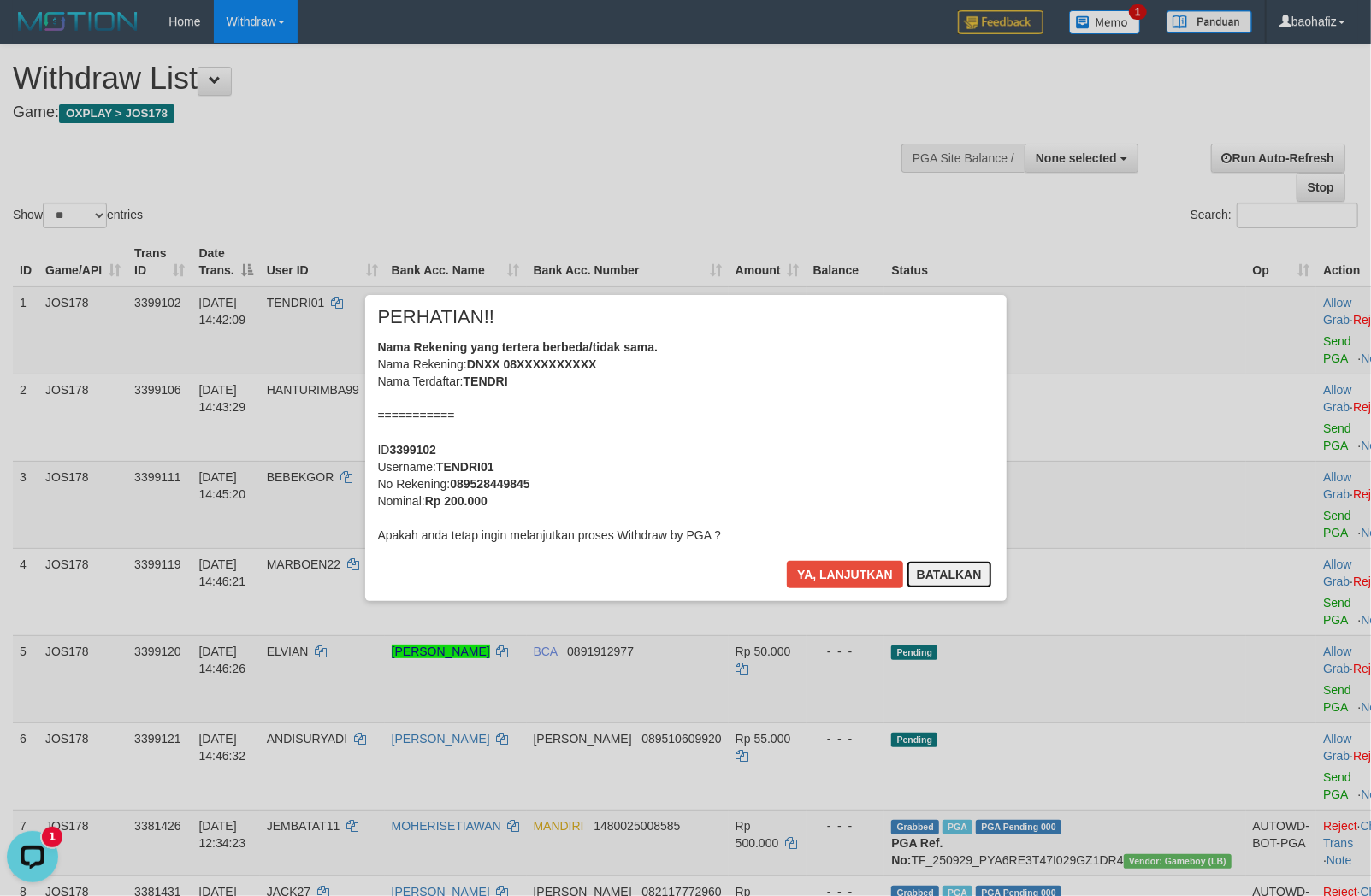
click at [943, 574] on button "Batalkan" at bounding box center [950, 574] width 86 height 28
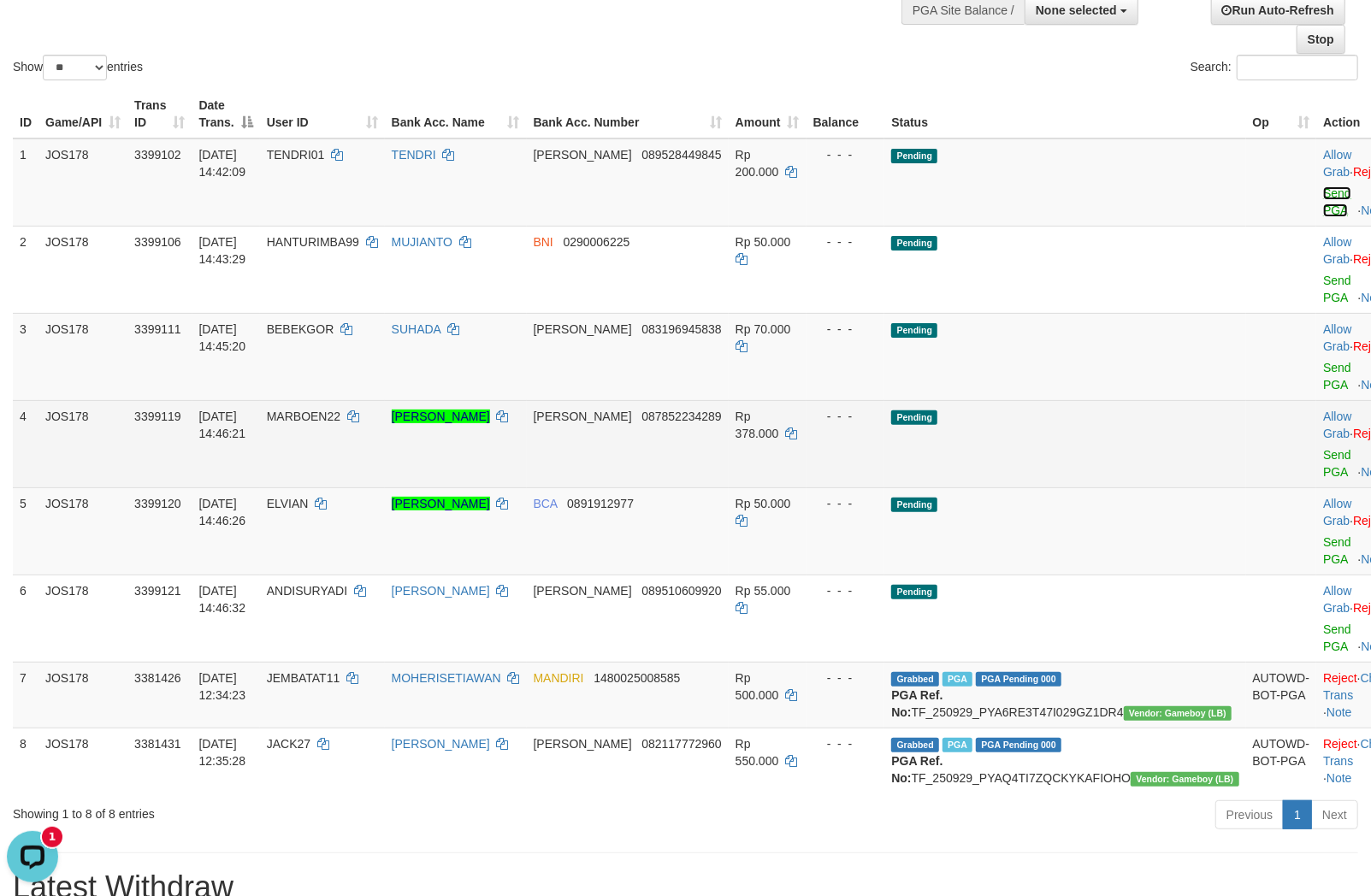
scroll to position [190, 0]
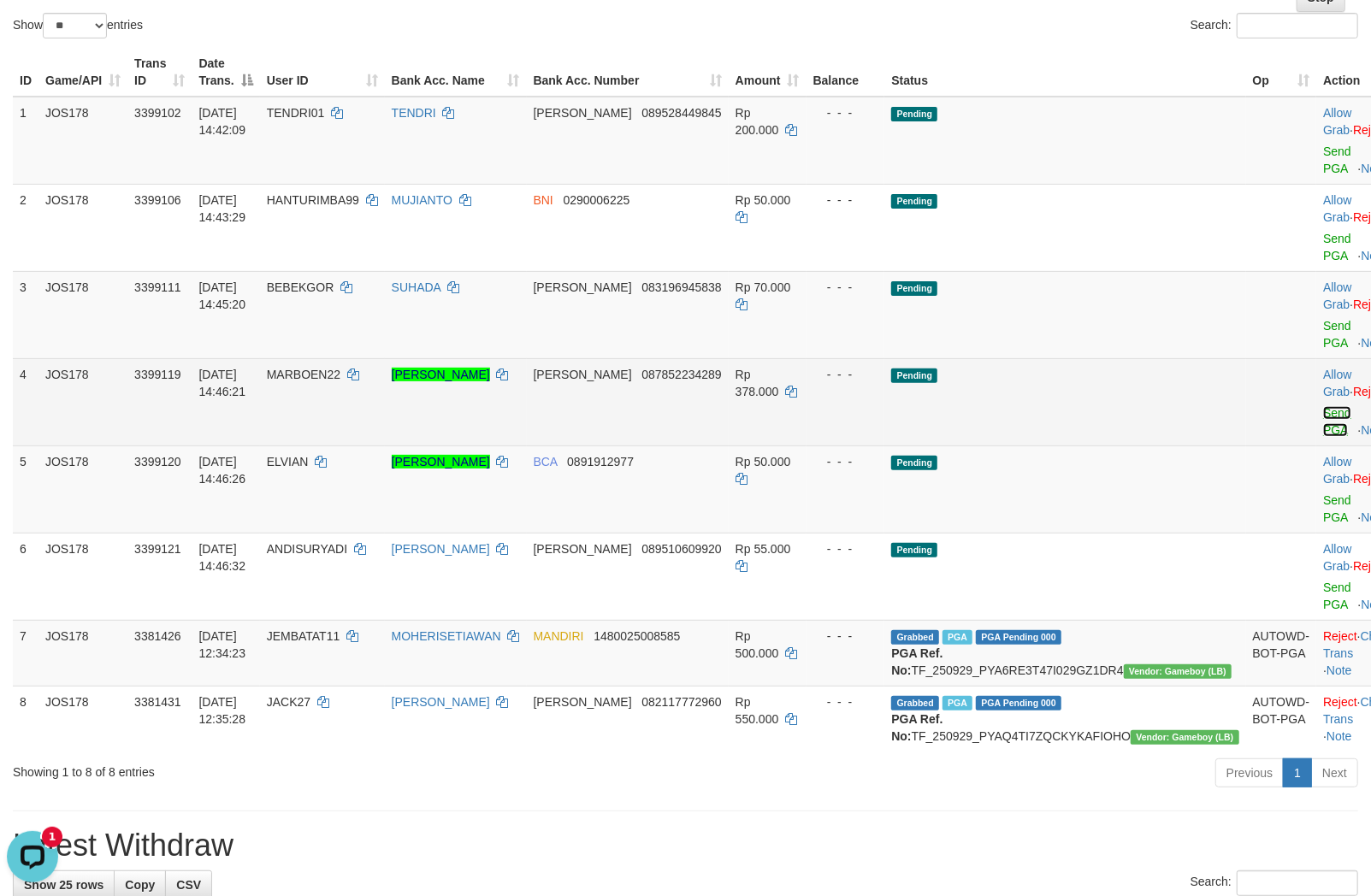
click at [1323, 415] on link "Send PGA" at bounding box center [1338, 421] width 29 height 31
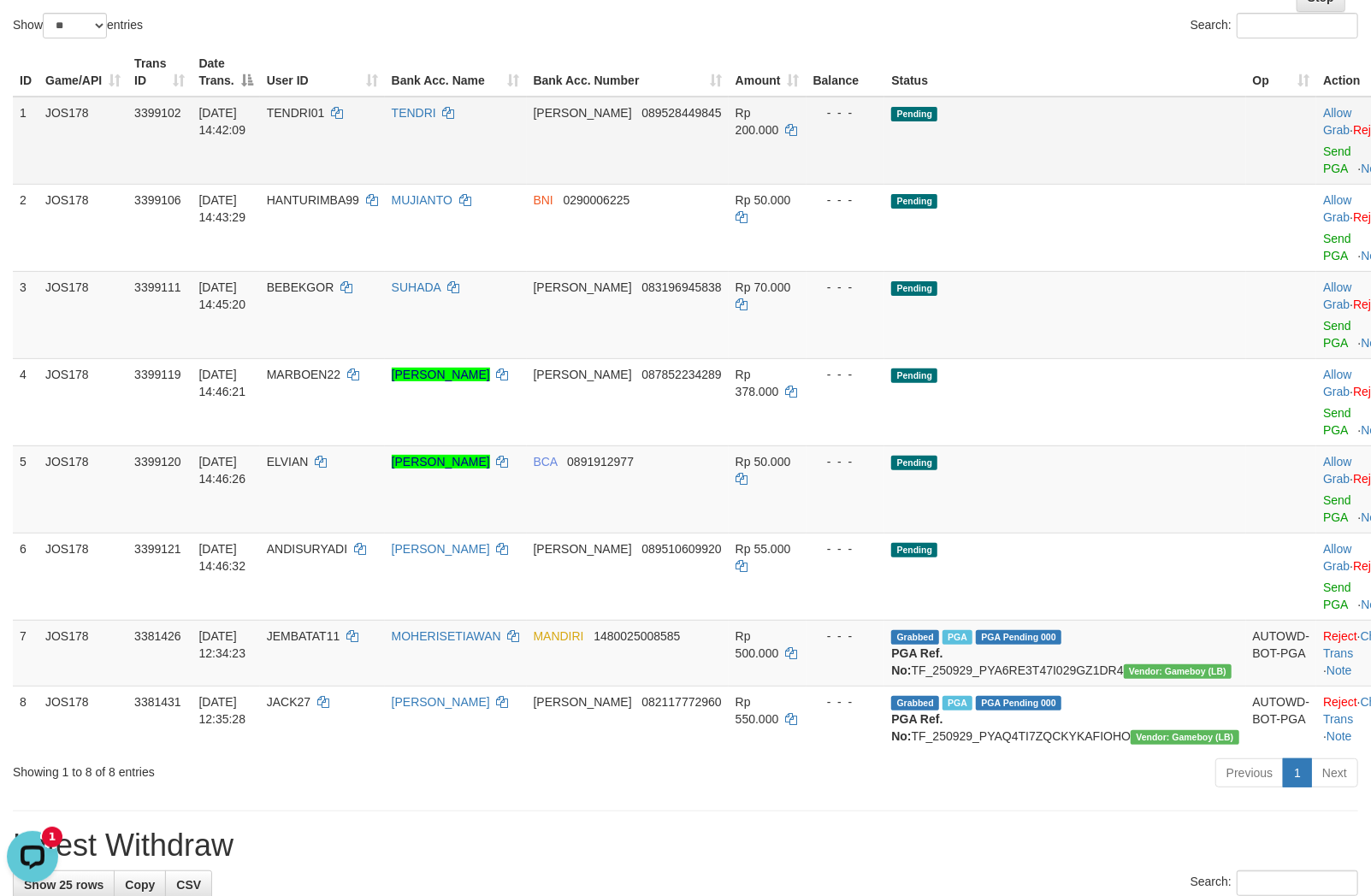
click at [695, 163] on td "DANA 089528449845" at bounding box center [627, 140] width 202 height 88
copy span "089528449845"
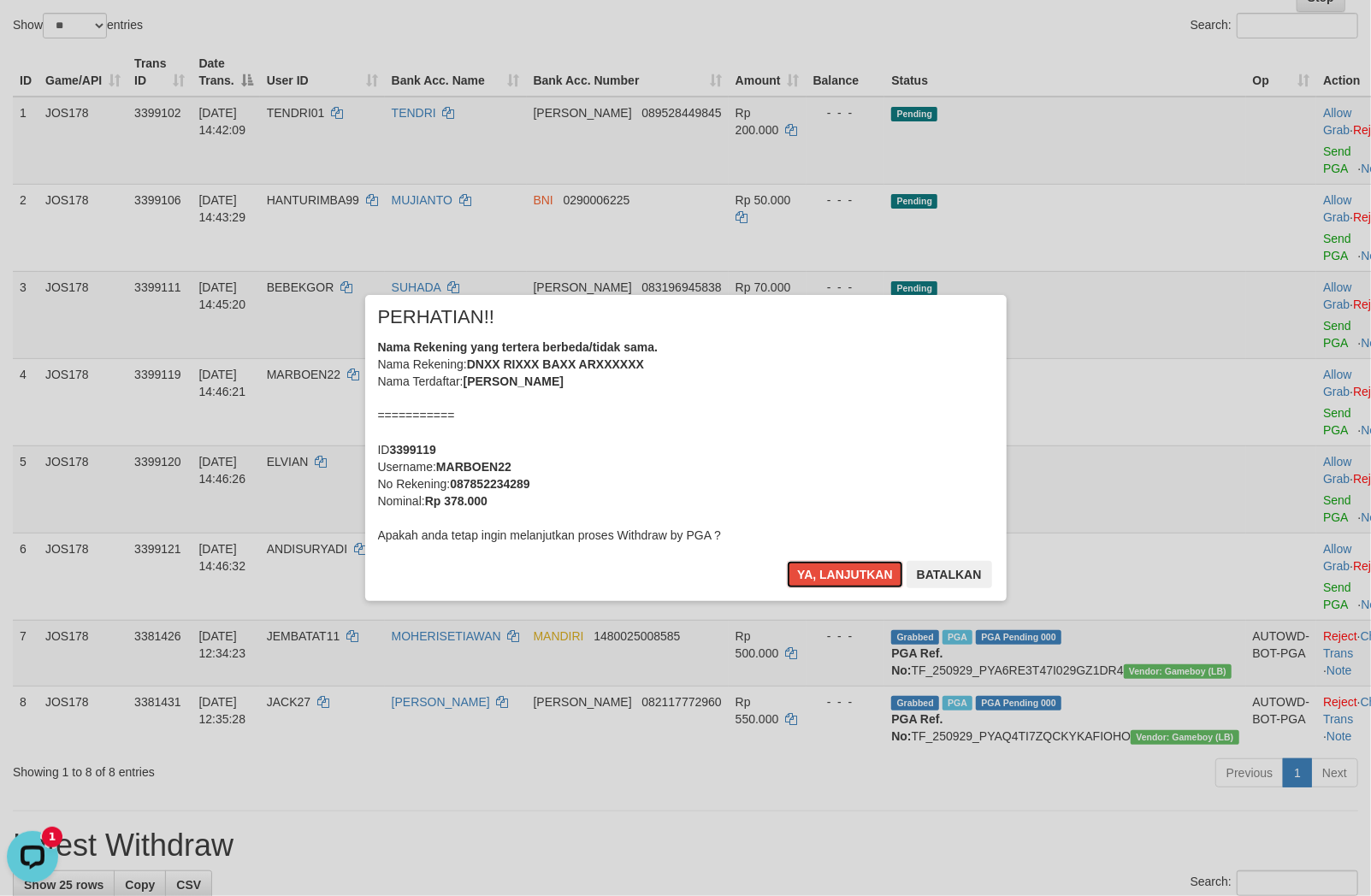
drag, startPoint x: 813, startPoint y: 568, endPoint x: 754, endPoint y: 516, distance: 78.6
click at [814, 568] on button "Ya, lanjutkan" at bounding box center [845, 574] width 117 height 28
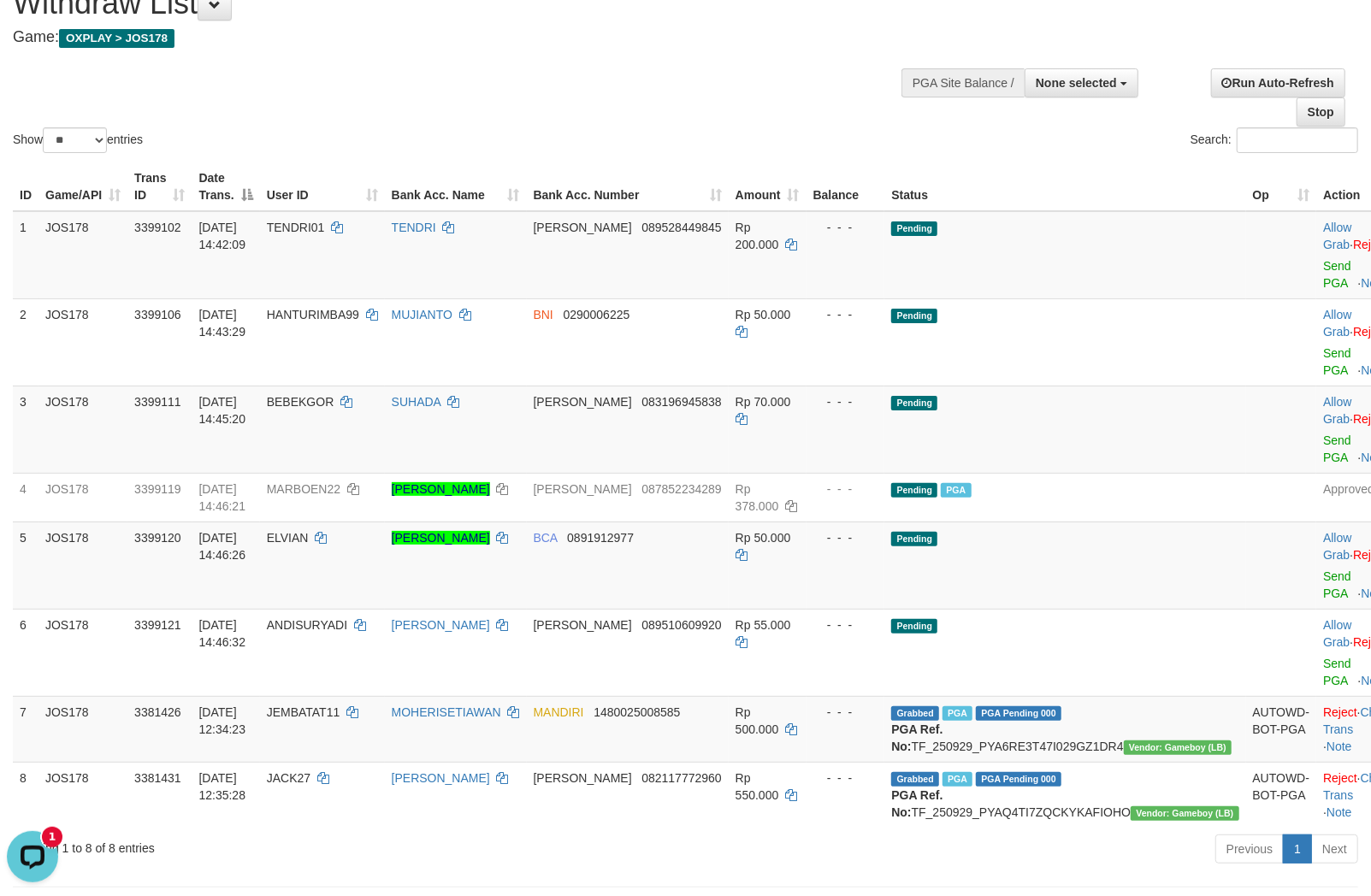
scroll to position [0, 0]
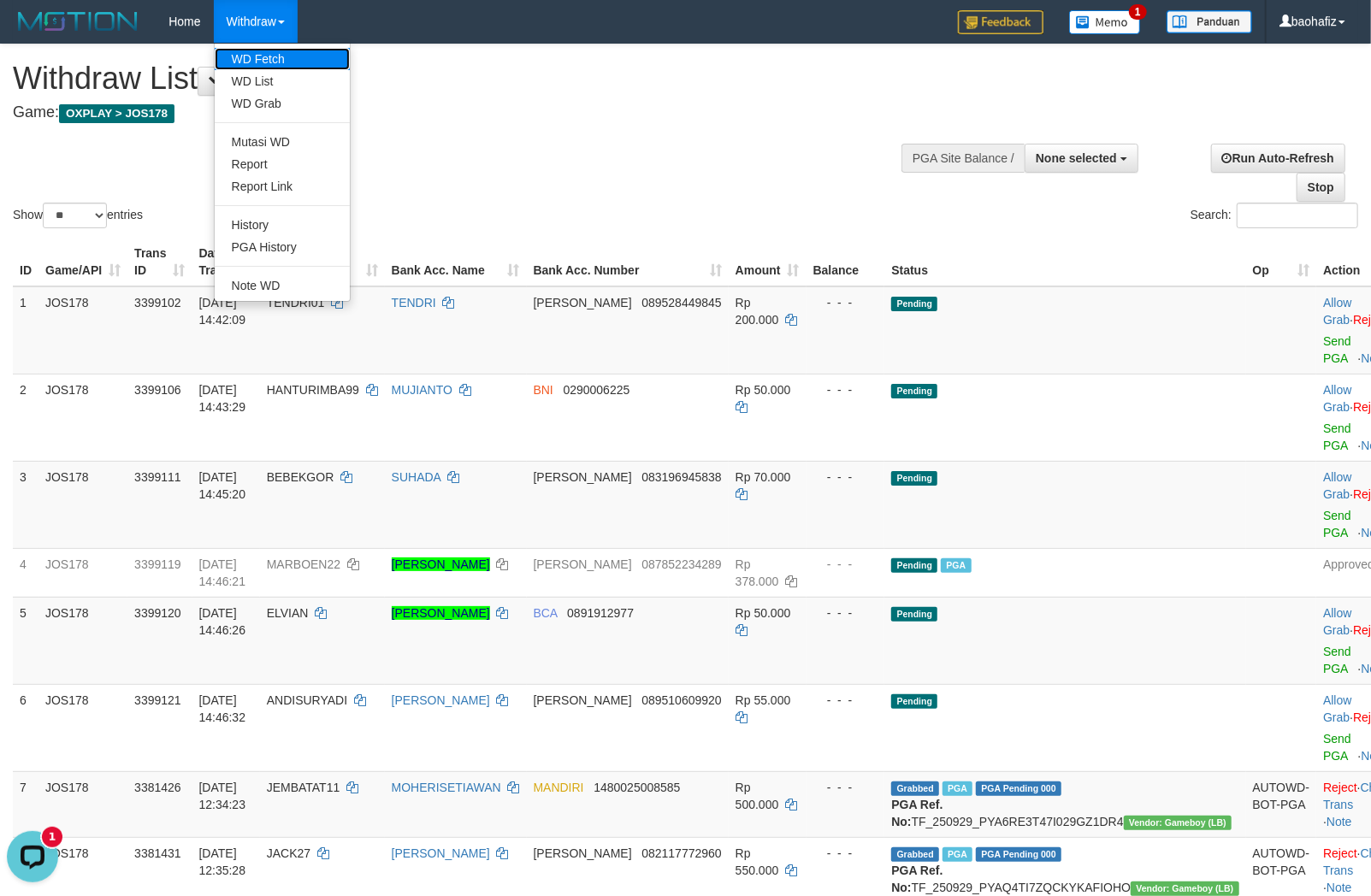
click at [271, 60] on link "WD Fetch" at bounding box center [282, 58] width 135 height 22
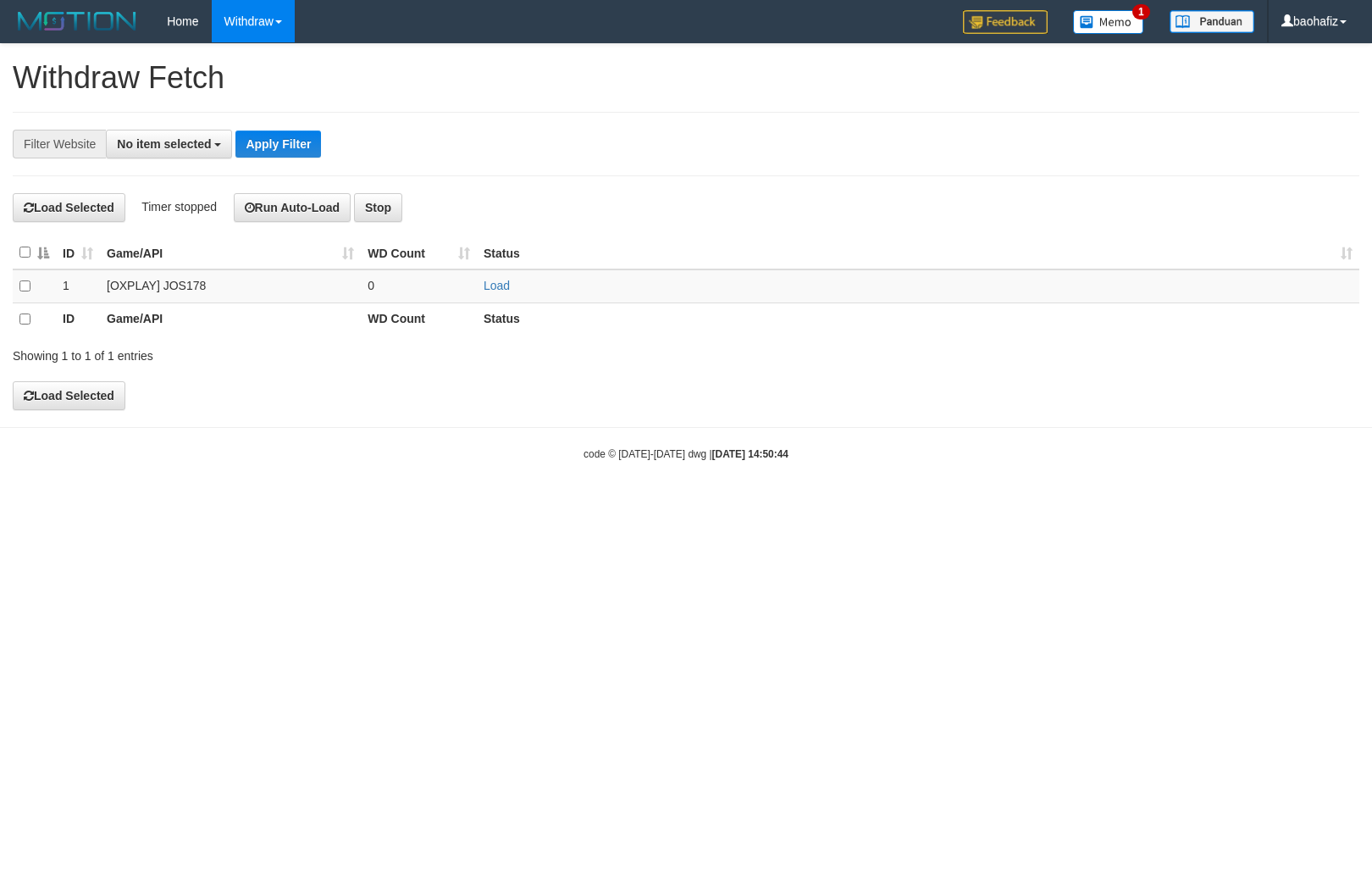
select select
click at [491, 286] on link "Load" at bounding box center [497, 285] width 26 height 13
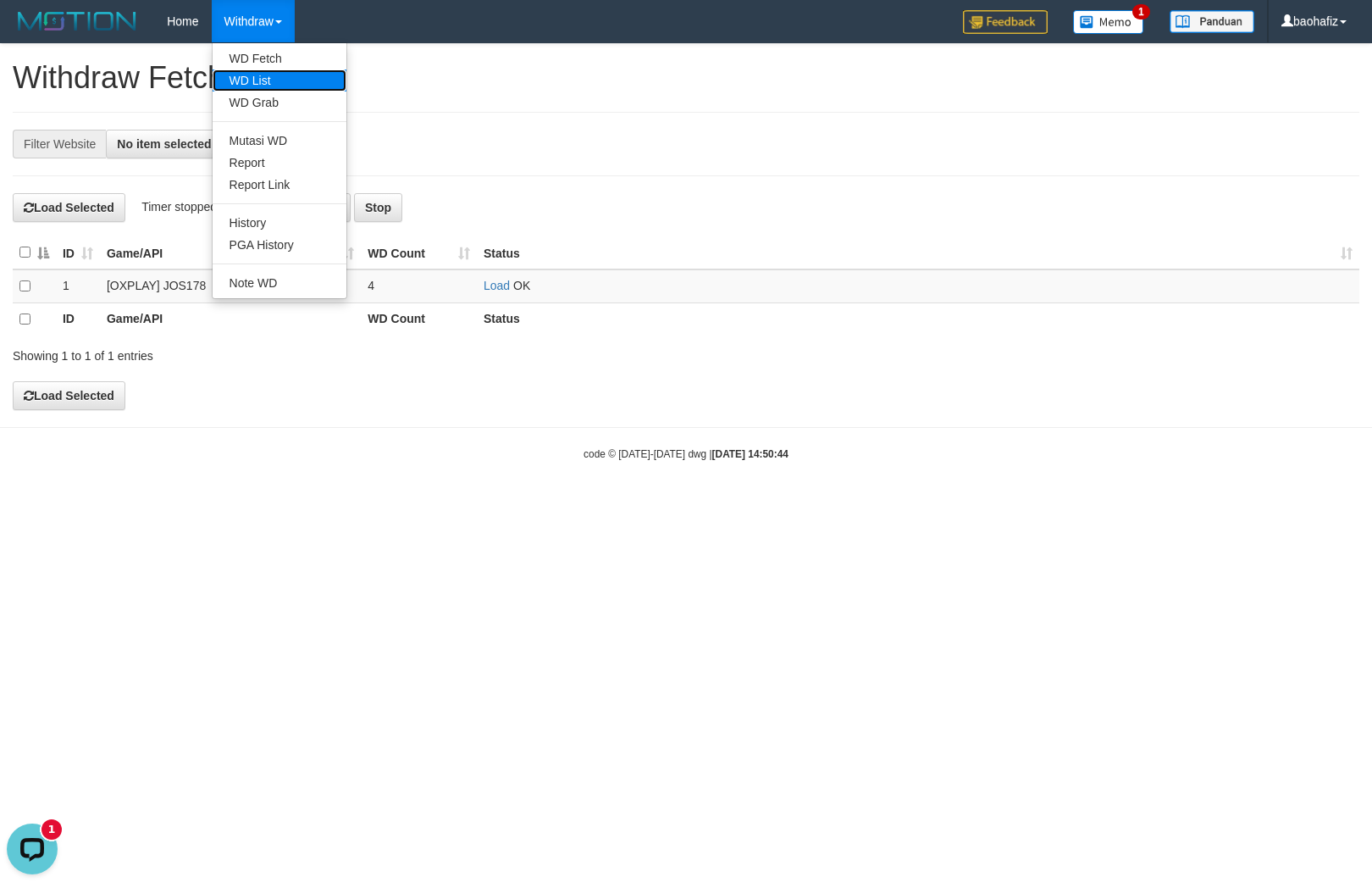
click at [262, 77] on link "WD List" at bounding box center [279, 80] width 133 height 22
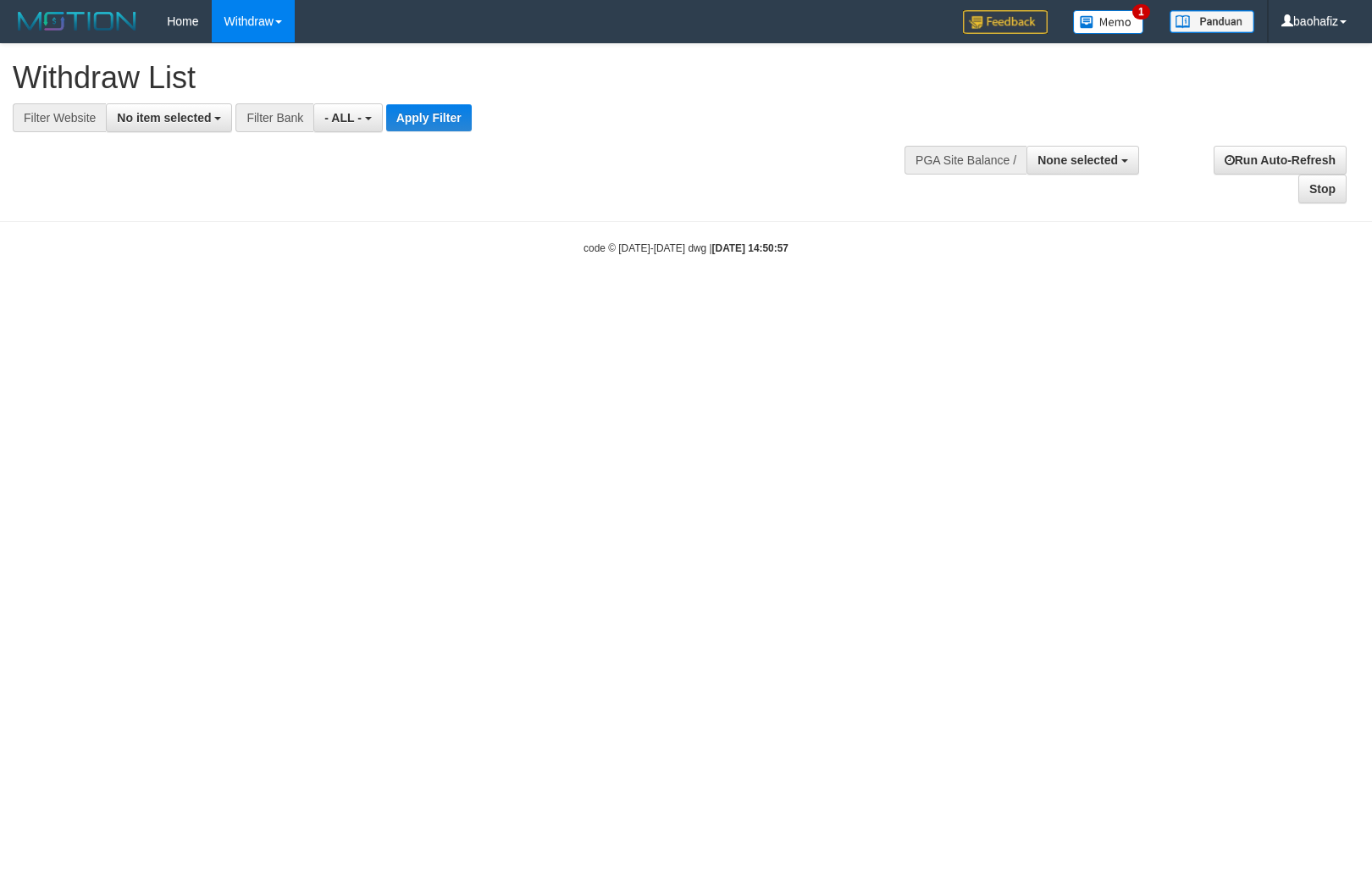
select select
click at [189, 125] on button "No item selected" at bounding box center [168, 117] width 126 height 28
select select "****"
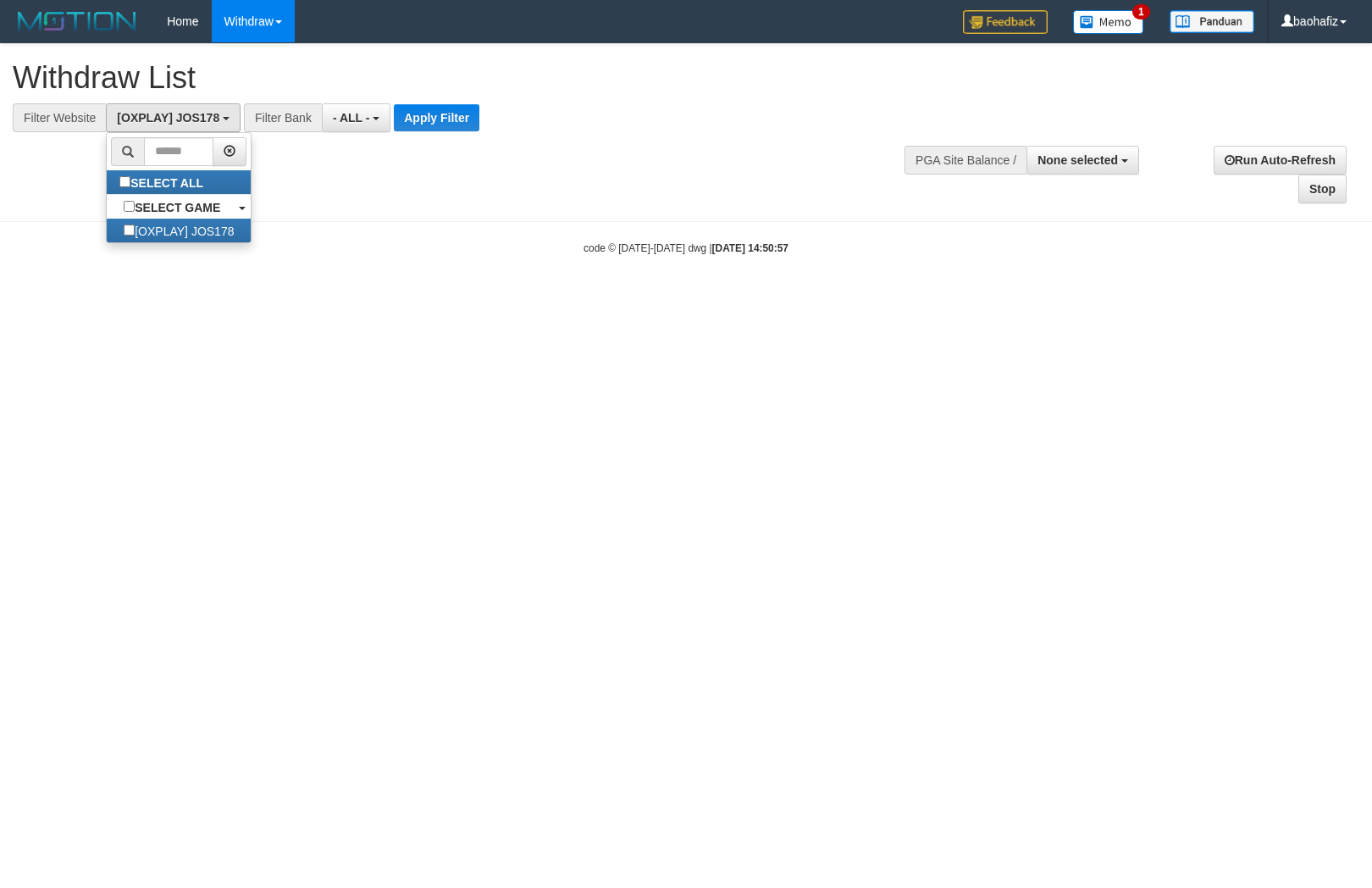
scroll to position [14, 0]
click at [391, 133] on div at bounding box center [685, 133] width 1346 height 1
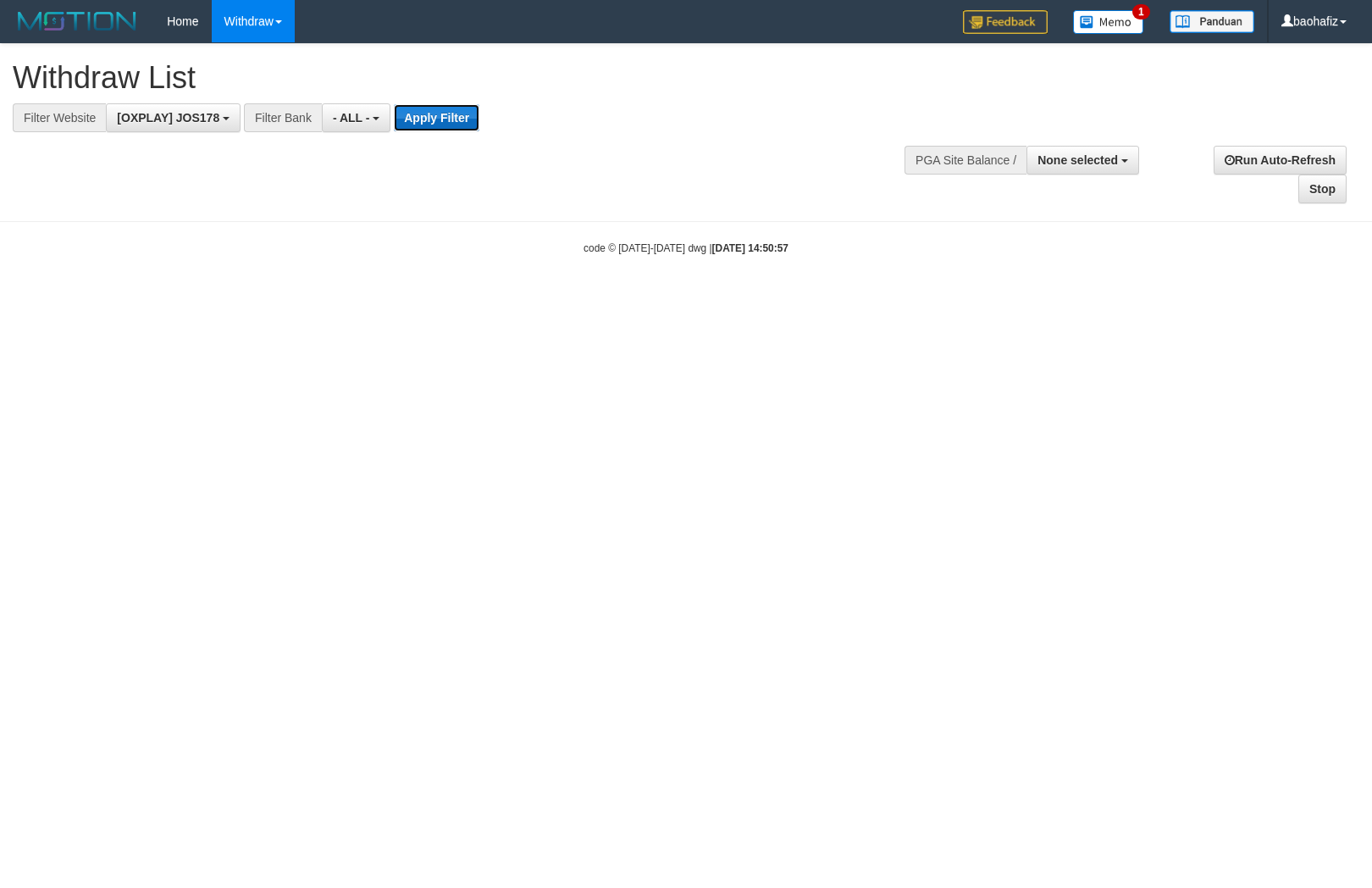
click at [413, 125] on button "Apply Filter" at bounding box center [436, 117] width 85 height 27
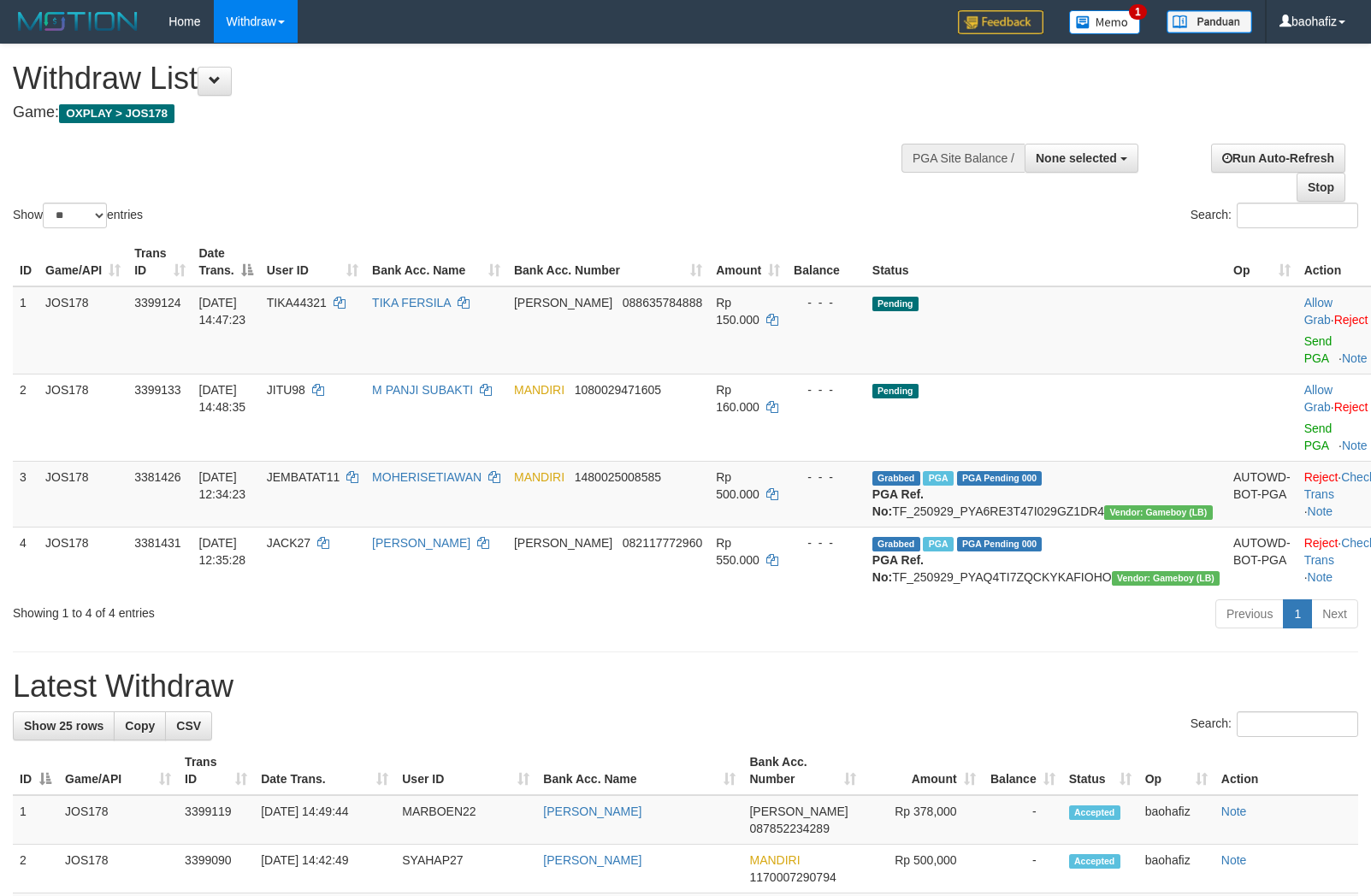
select select
select select "**"
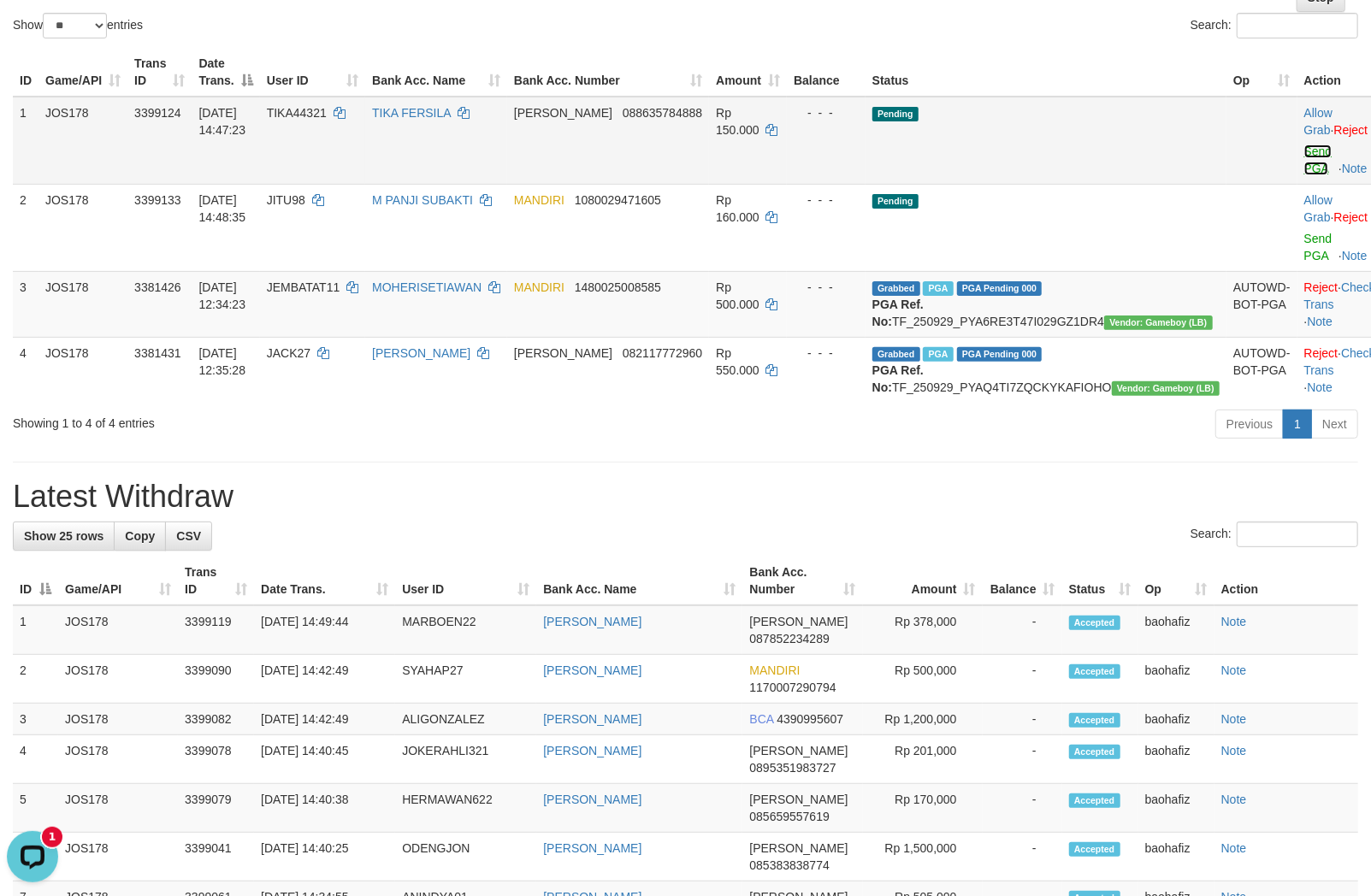
click at [1304, 150] on link "Send PGA" at bounding box center [1318, 160] width 29 height 31
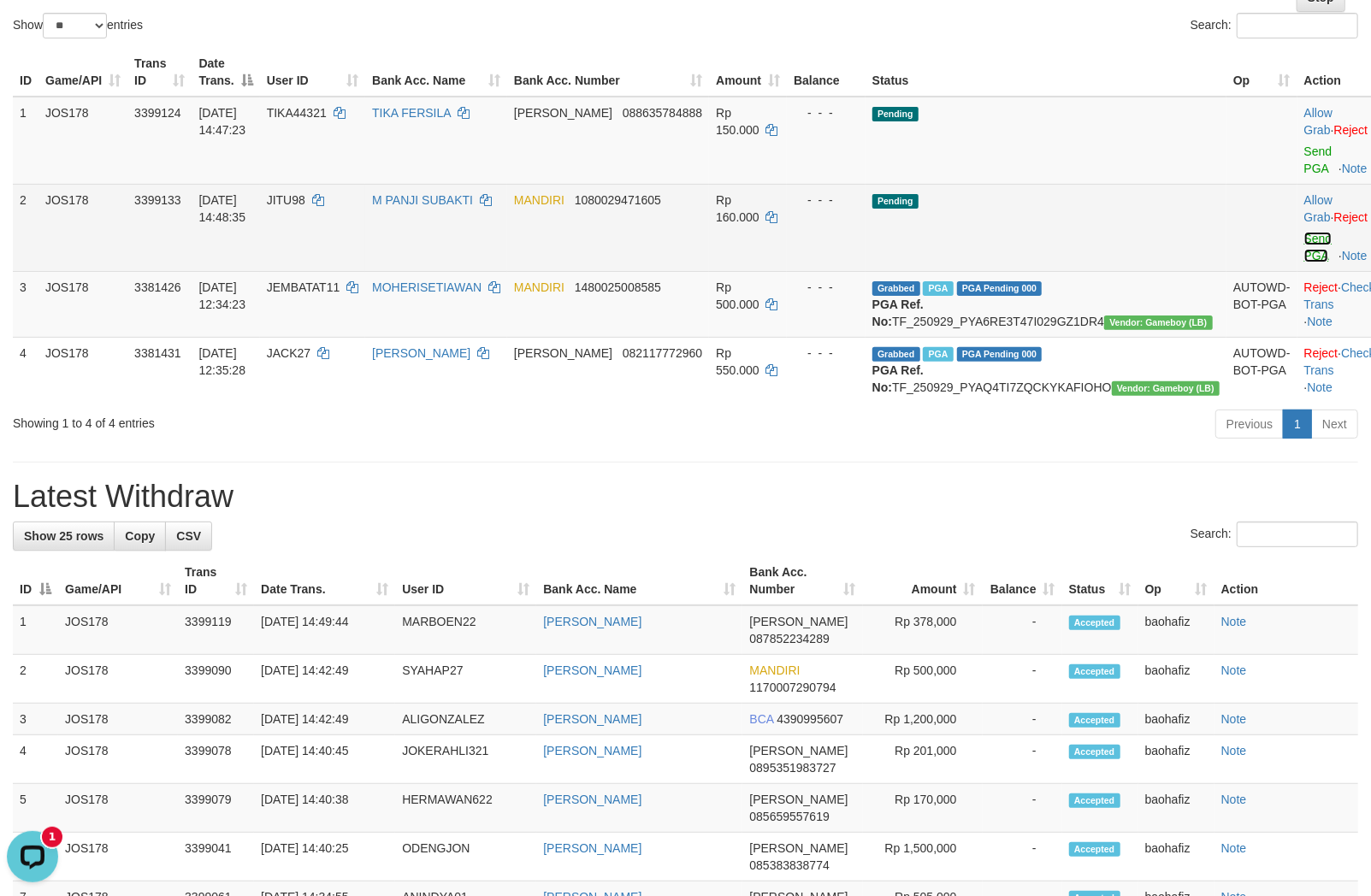
click at [1304, 232] on link "Send PGA" at bounding box center [1318, 247] width 29 height 31
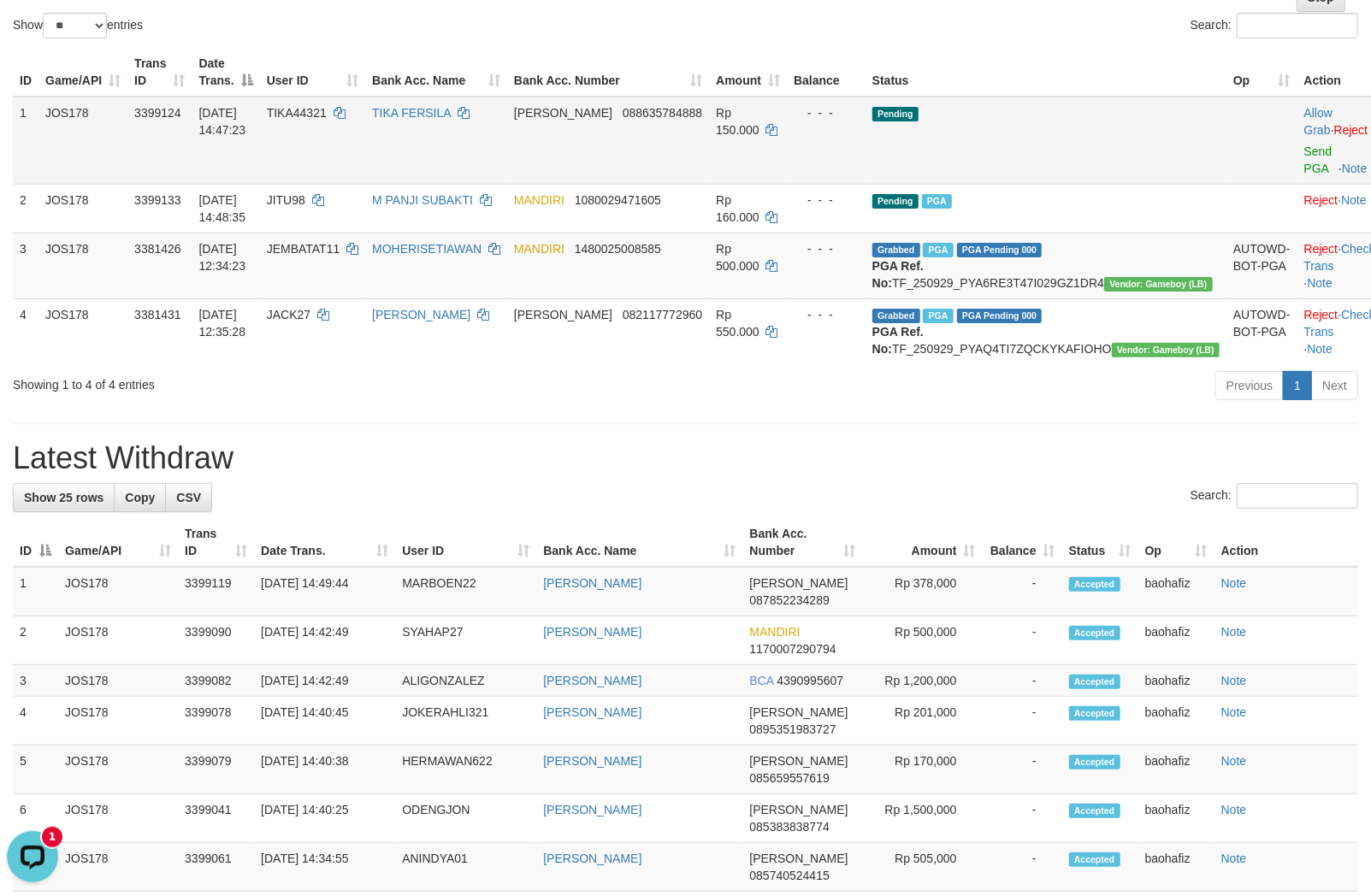
click at [689, 137] on td "DANA 088635784888" at bounding box center [608, 140] width 202 height 88
copy span "088635784888"
click at [721, 398] on div "Previous 1 Next" at bounding box center [971, 388] width 774 height 36
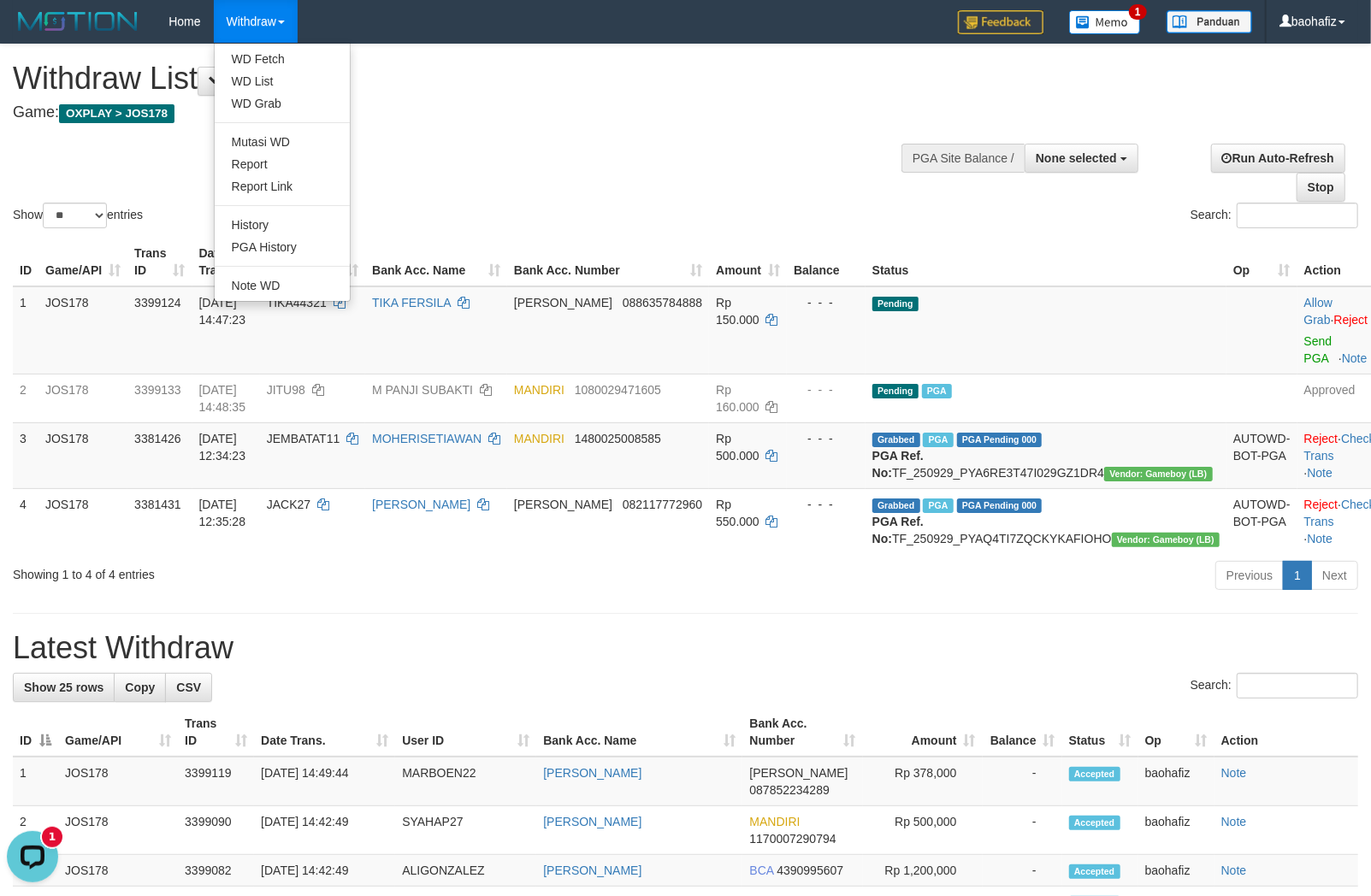
click at [268, 49] on ul "WD Fetch WD List WD Grab Mutasi WD Report Report Link History PGA History Note …" at bounding box center [282, 172] width 137 height 259
click at [271, 54] on link "WD Fetch" at bounding box center [282, 58] width 135 height 22
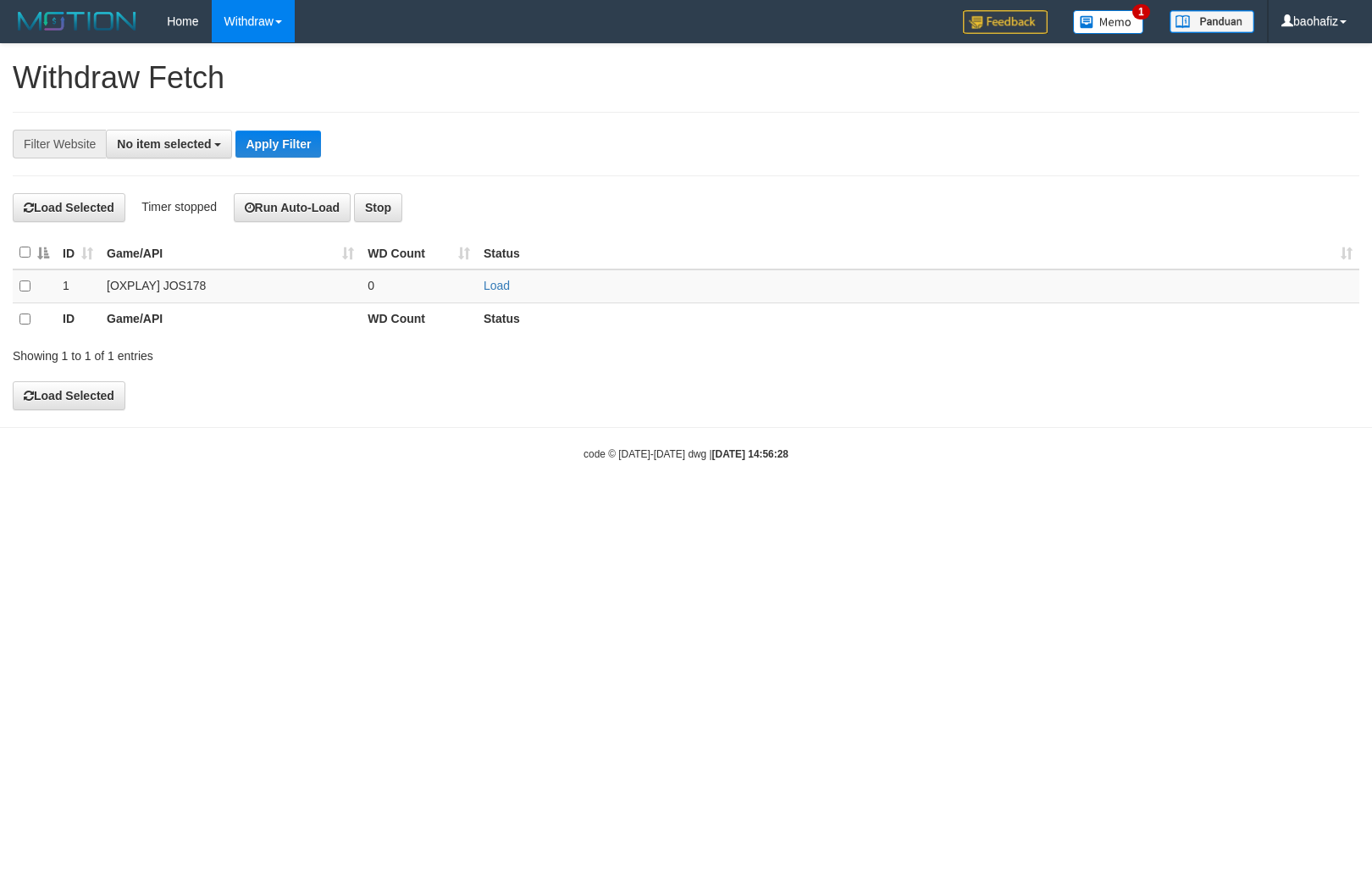
select select
click at [484, 287] on link "Load" at bounding box center [497, 285] width 26 height 13
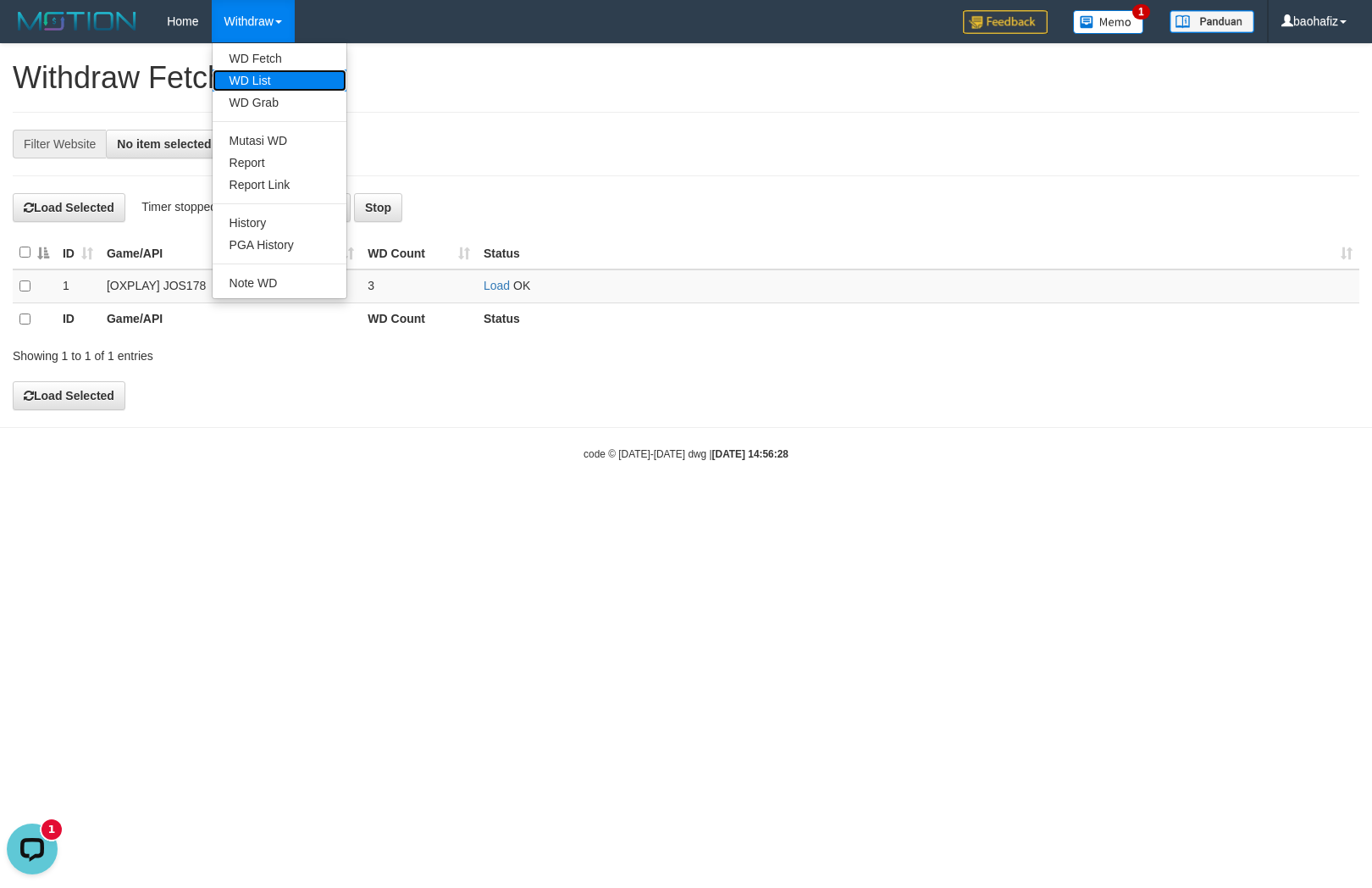
click at [264, 70] on link "WD List" at bounding box center [279, 80] width 133 height 22
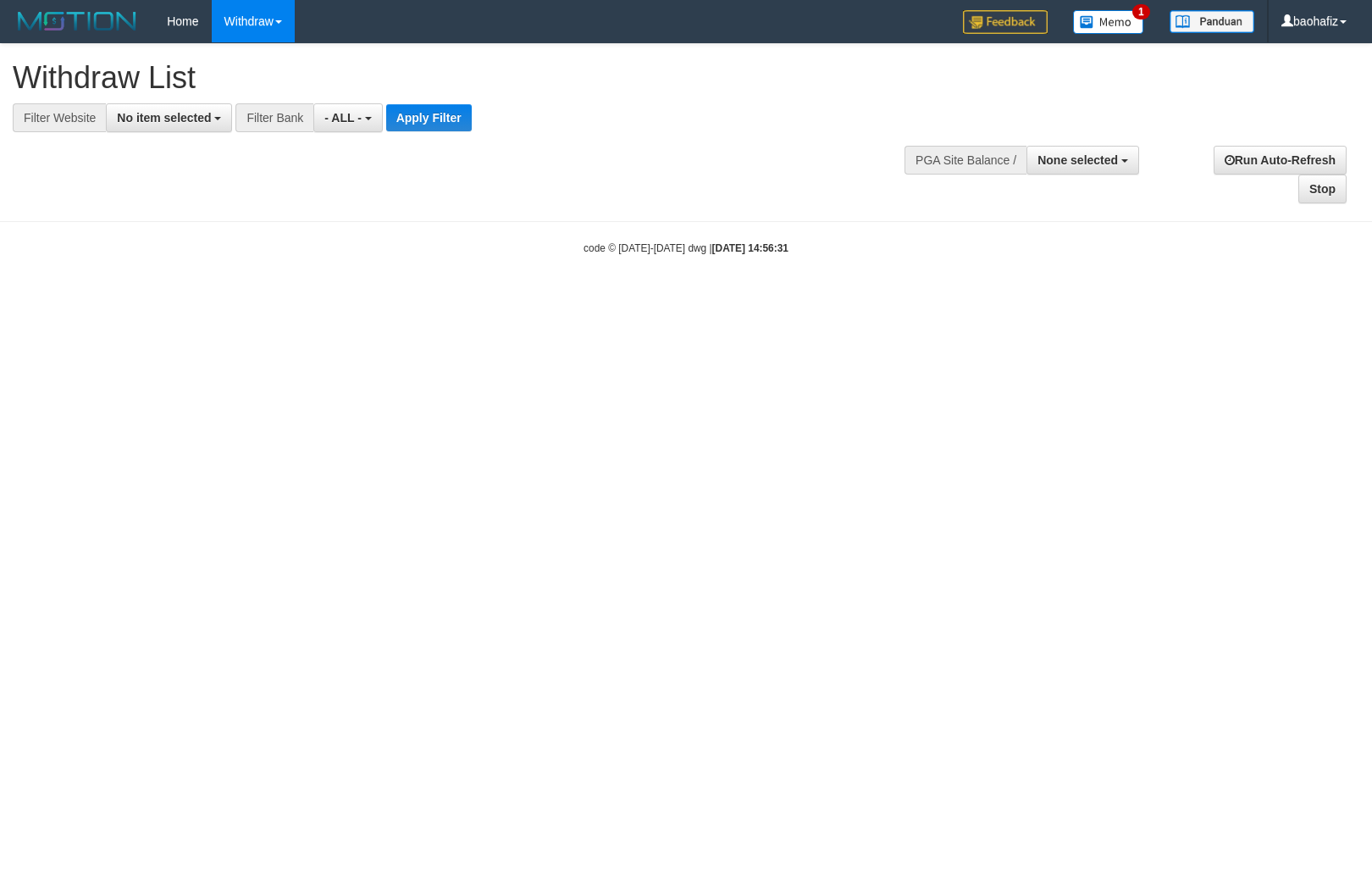
select select
click at [142, 123] on span "No item selected" at bounding box center [164, 117] width 94 height 13
select select "****"
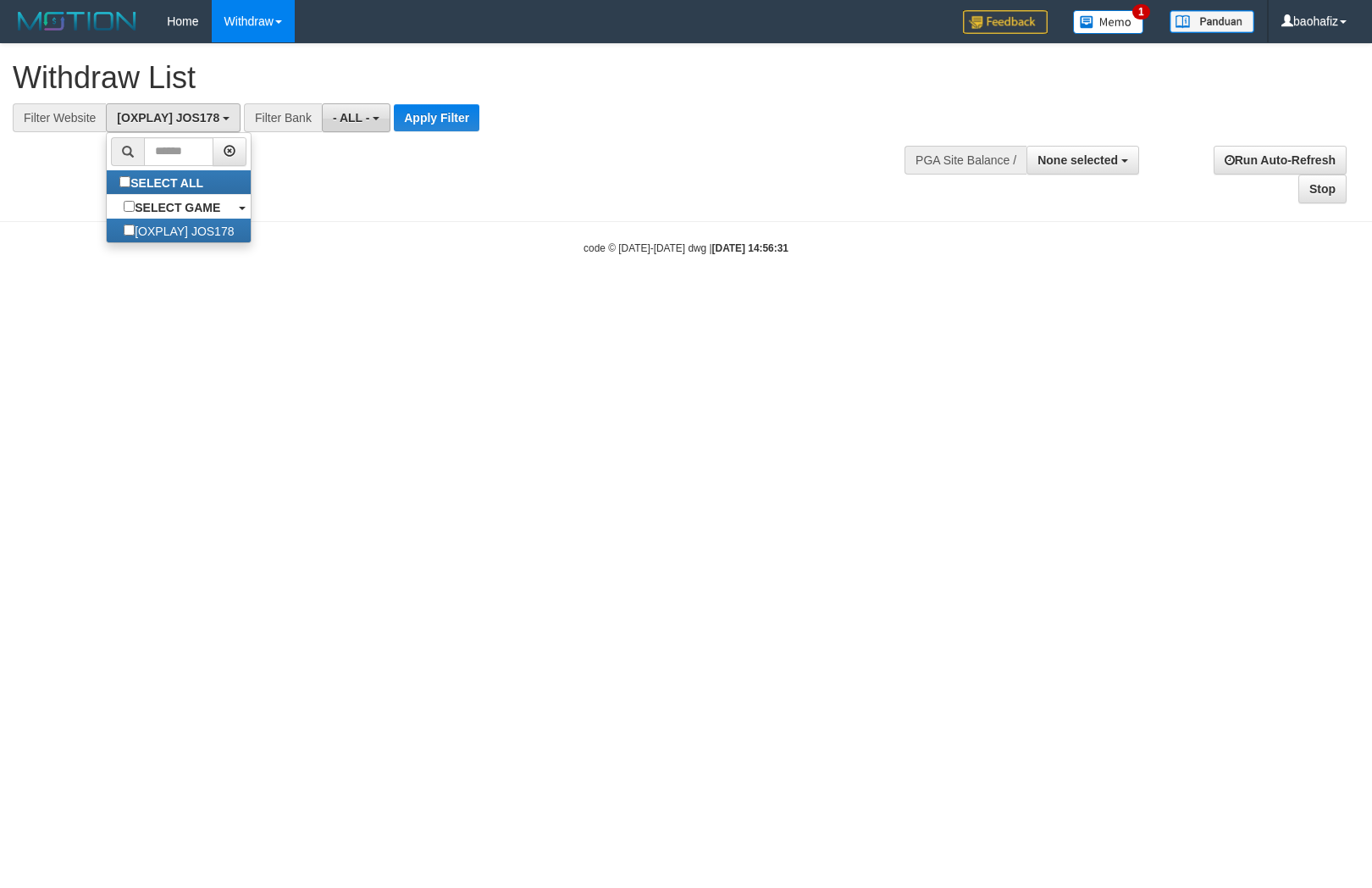
scroll to position [14, 0]
click at [405, 115] on button "Apply Filter" at bounding box center [436, 117] width 85 height 27
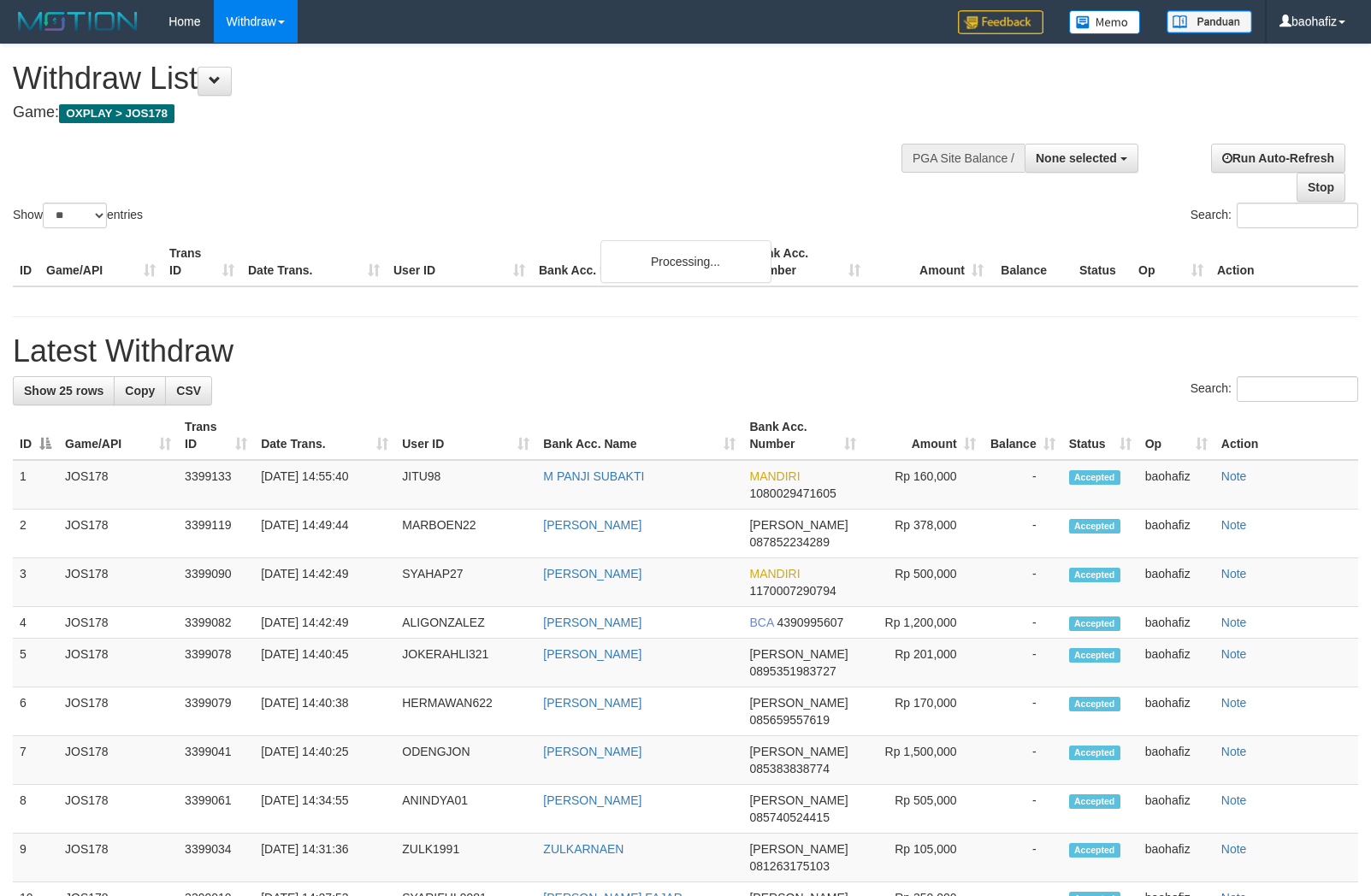
select select
select select "**"
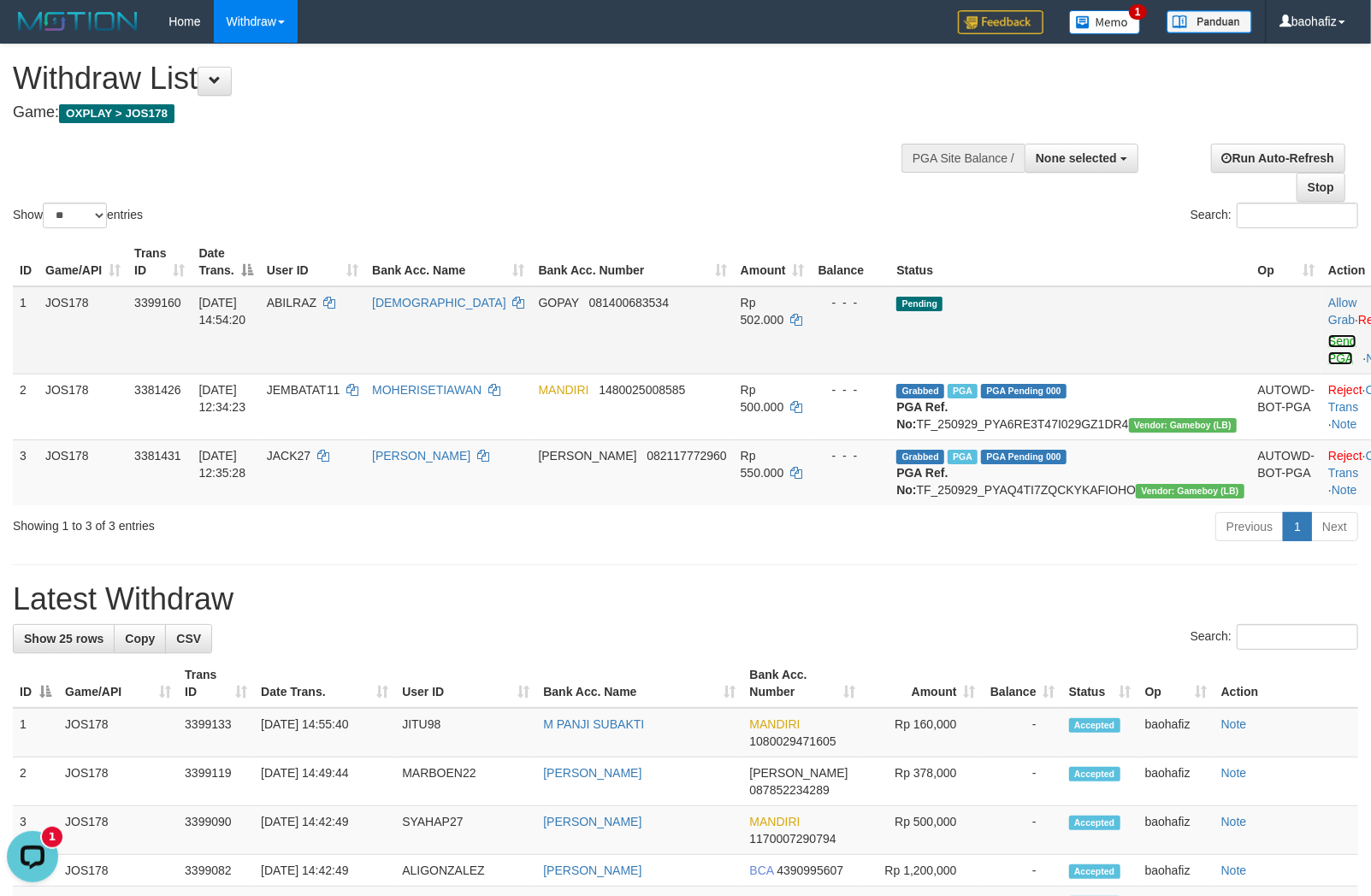
click at [1328, 338] on link "Send PGA" at bounding box center [1342, 350] width 29 height 31
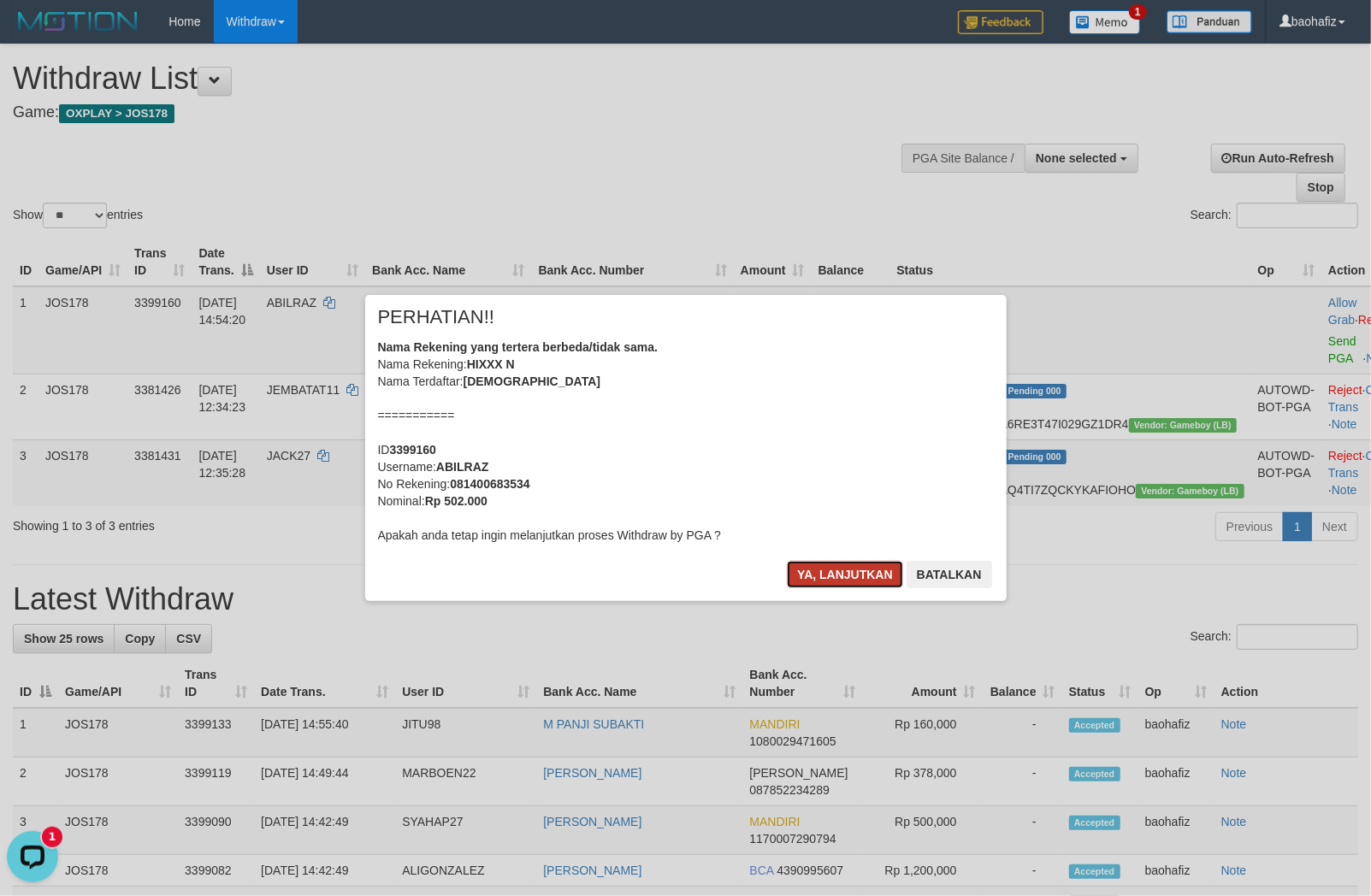
click at [827, 575] on button "Ya, lanjutkan" at bounding box center [845, 574] width 117 height 28
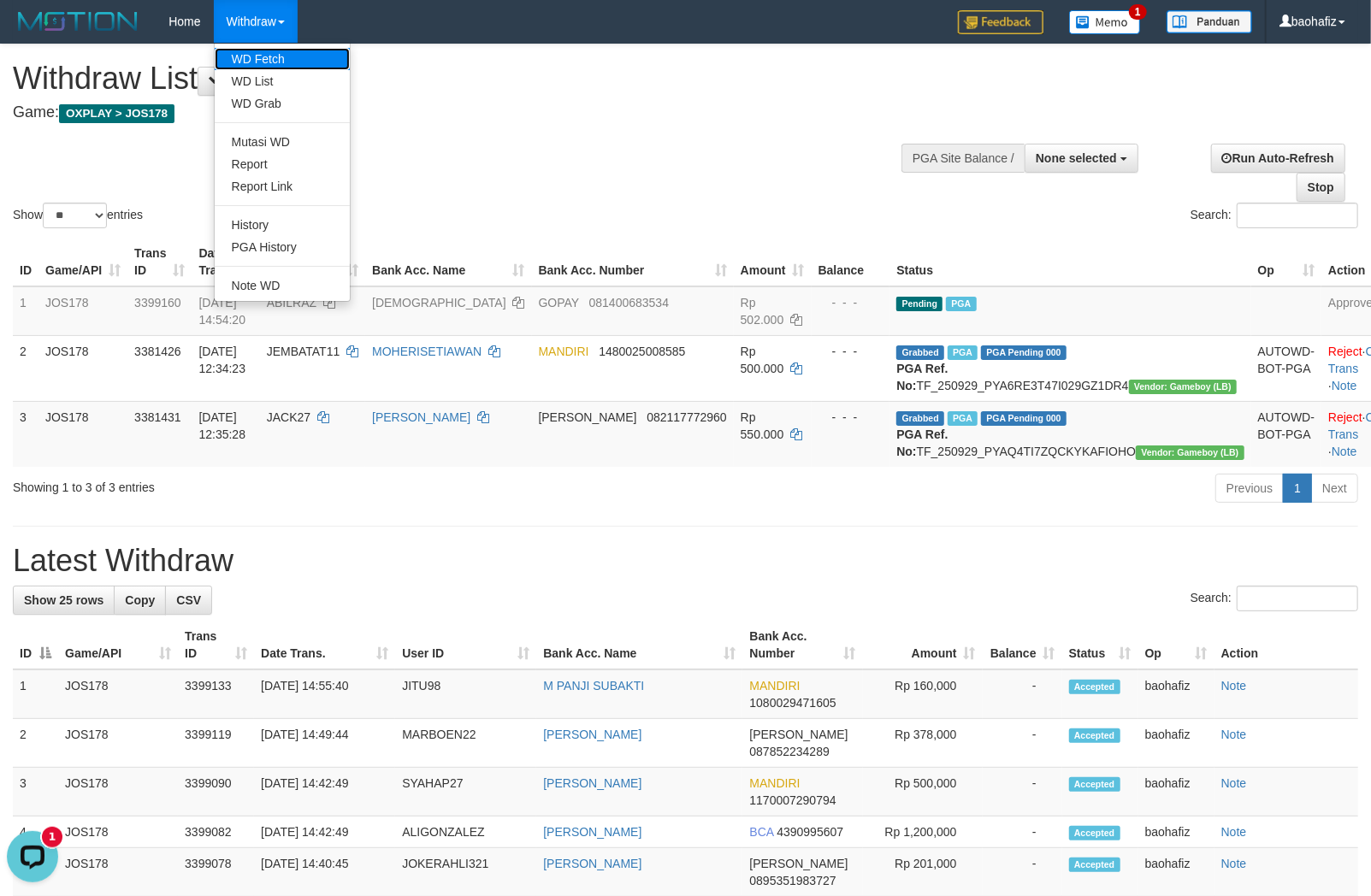
click at [241, 52] on link "WD Fetch" at bounding box center [282, 58] width 135 height 22
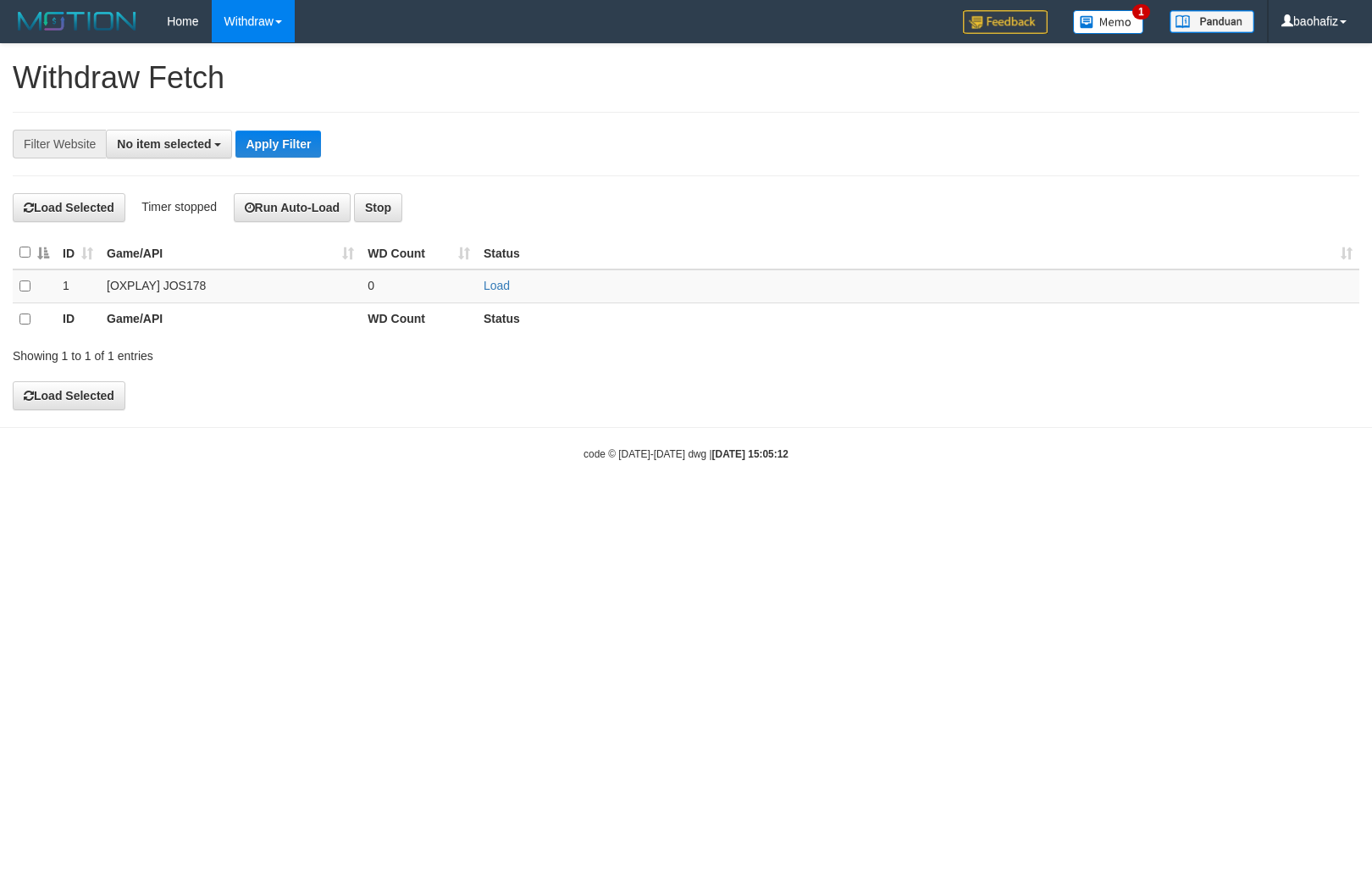
select select
click at [504, 286] on link "Load" at bounding box center [497, 285] width 26 height 13
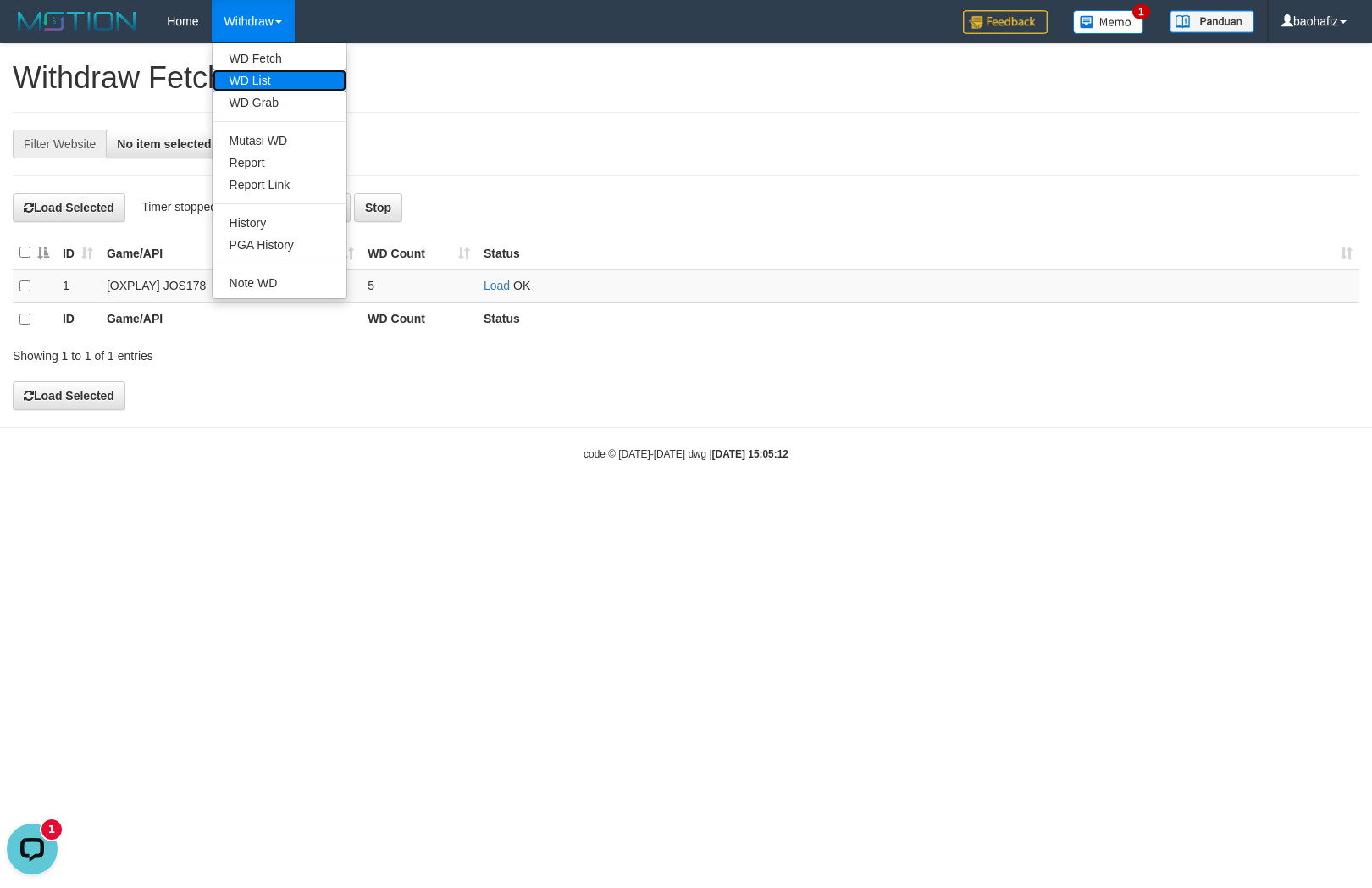
click at [273, 77] on link "WD List" at bounding box center [279, 80] width 133 height 22
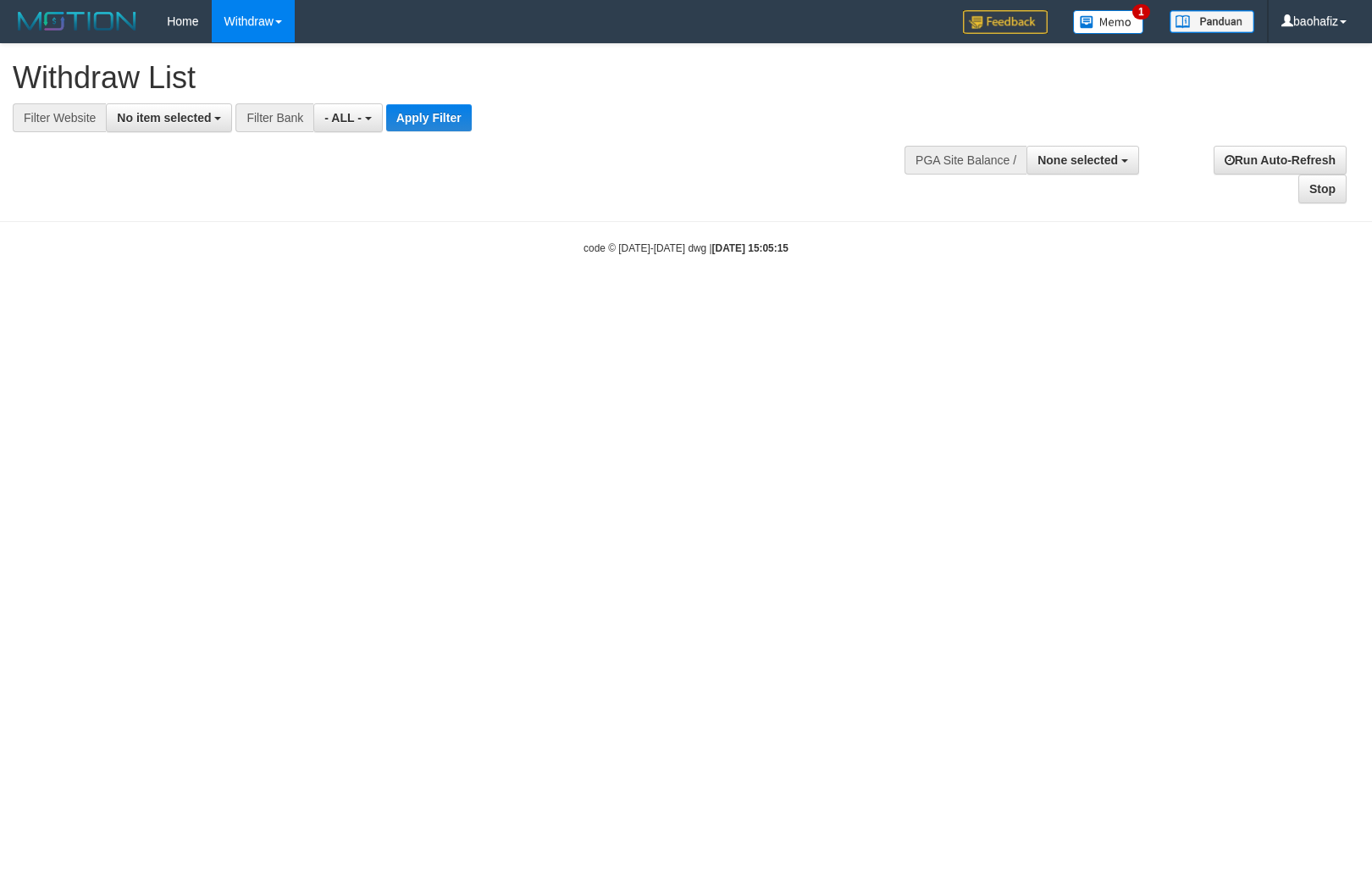
select select
drag, startPoint x: 0, startPoint y: 0, endPoint x: 150, endPoint y: 109, distance: 185.4
click at [150, 109] on button "No item selected" at bounding box center [168, 117] width 126 height 28
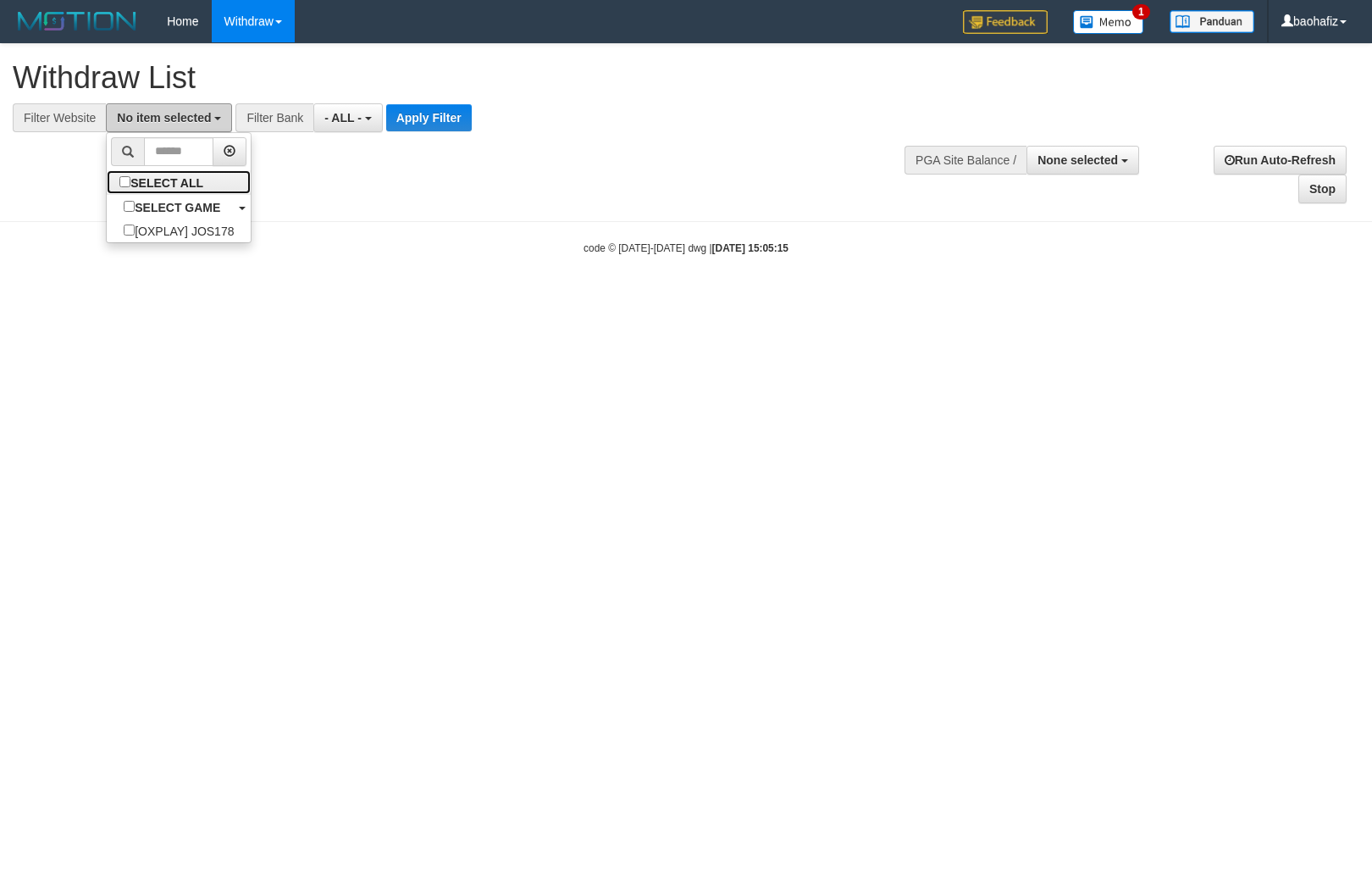
select select "****"
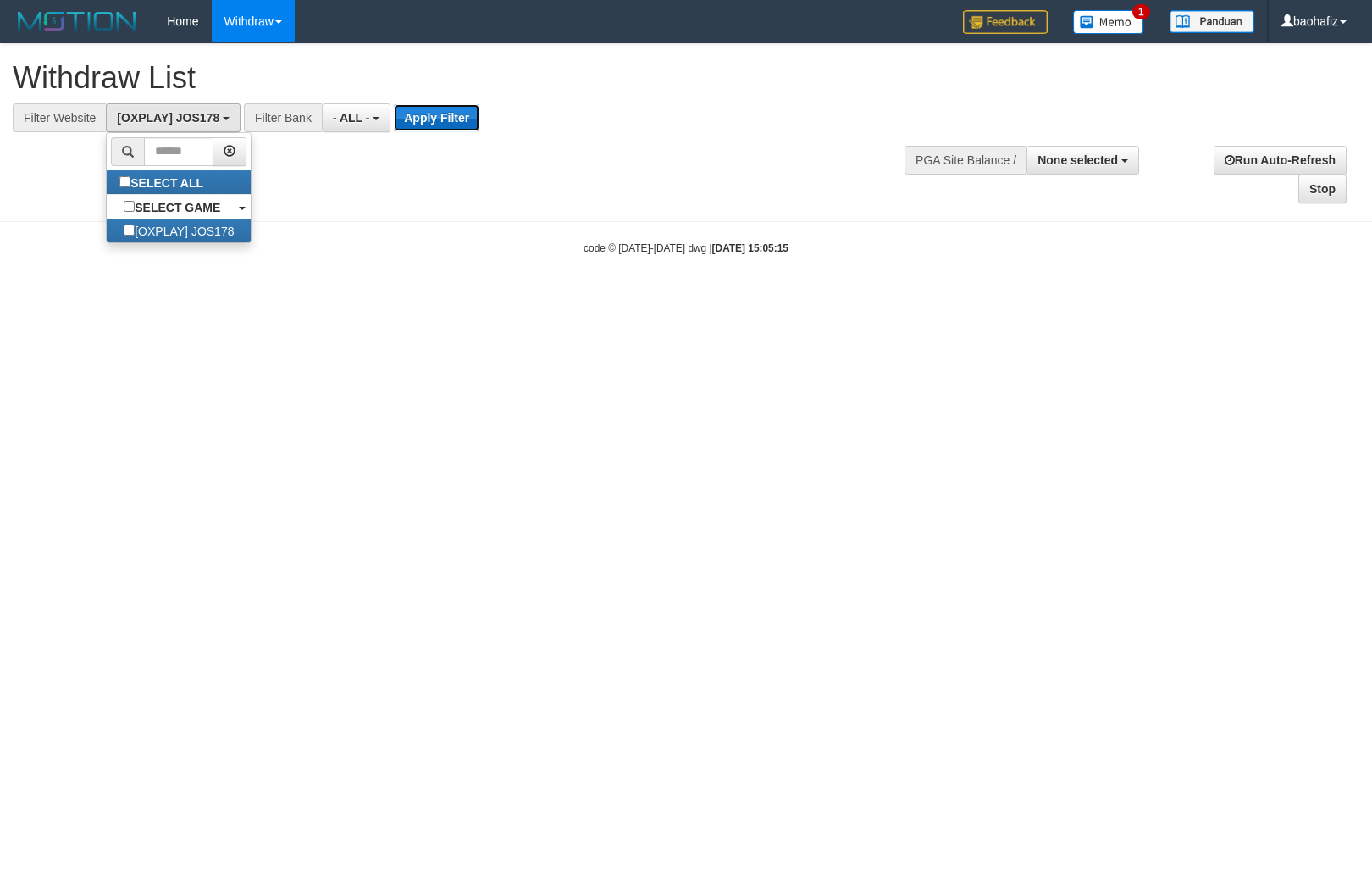
click at [432, 113] on button "Apply Filter" at bounding box center [436, 117] width 85 height 27
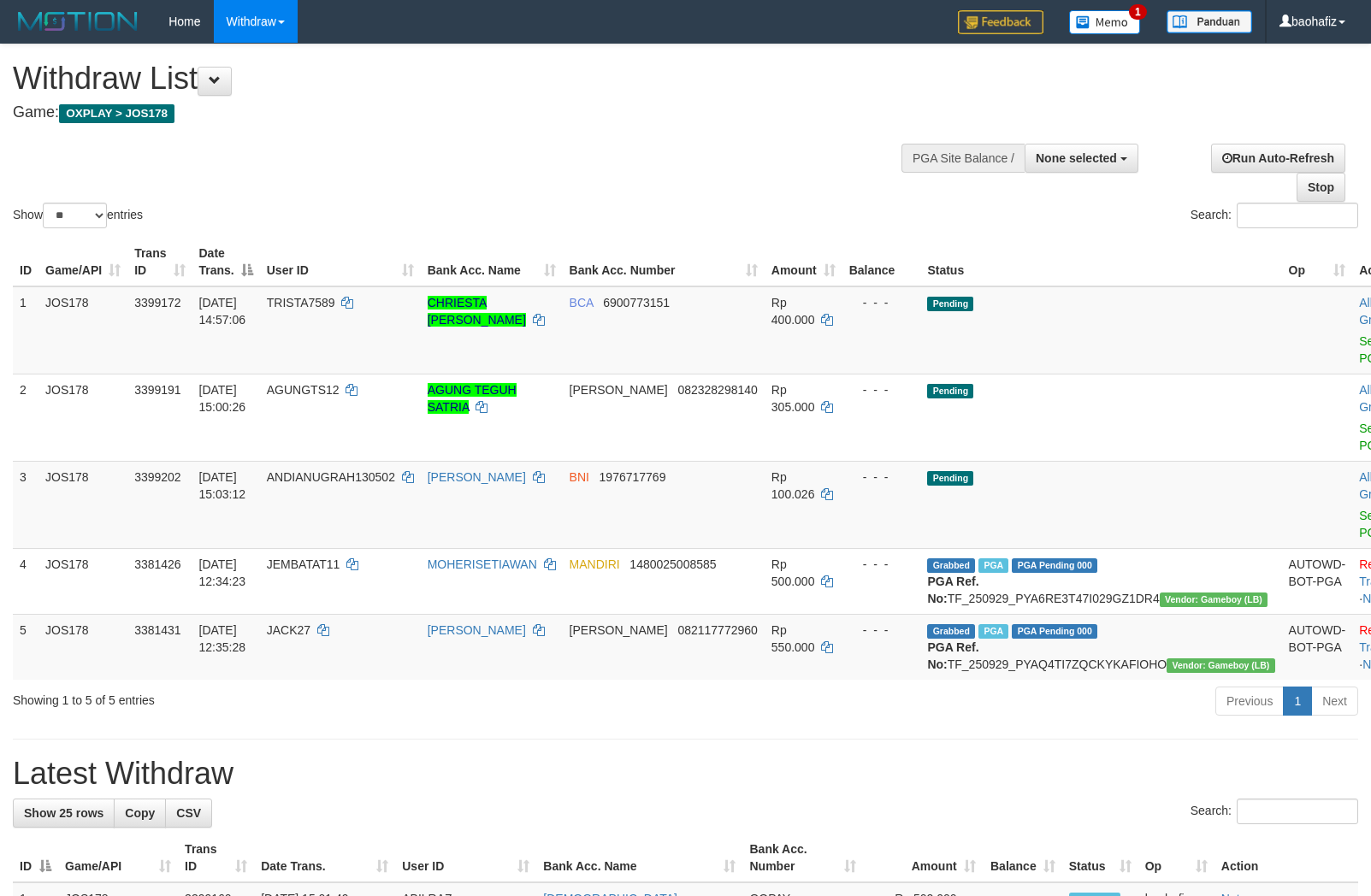
select select
select select "**"
click at [1352, 348] on td "Allow Grab · Reject Send PGA · Note" at bounding box center [1394, 331] width 85 height 88
click at [1359, 338] on link "Send PGA" at bounding box center [1373, 350] width 29 height 31
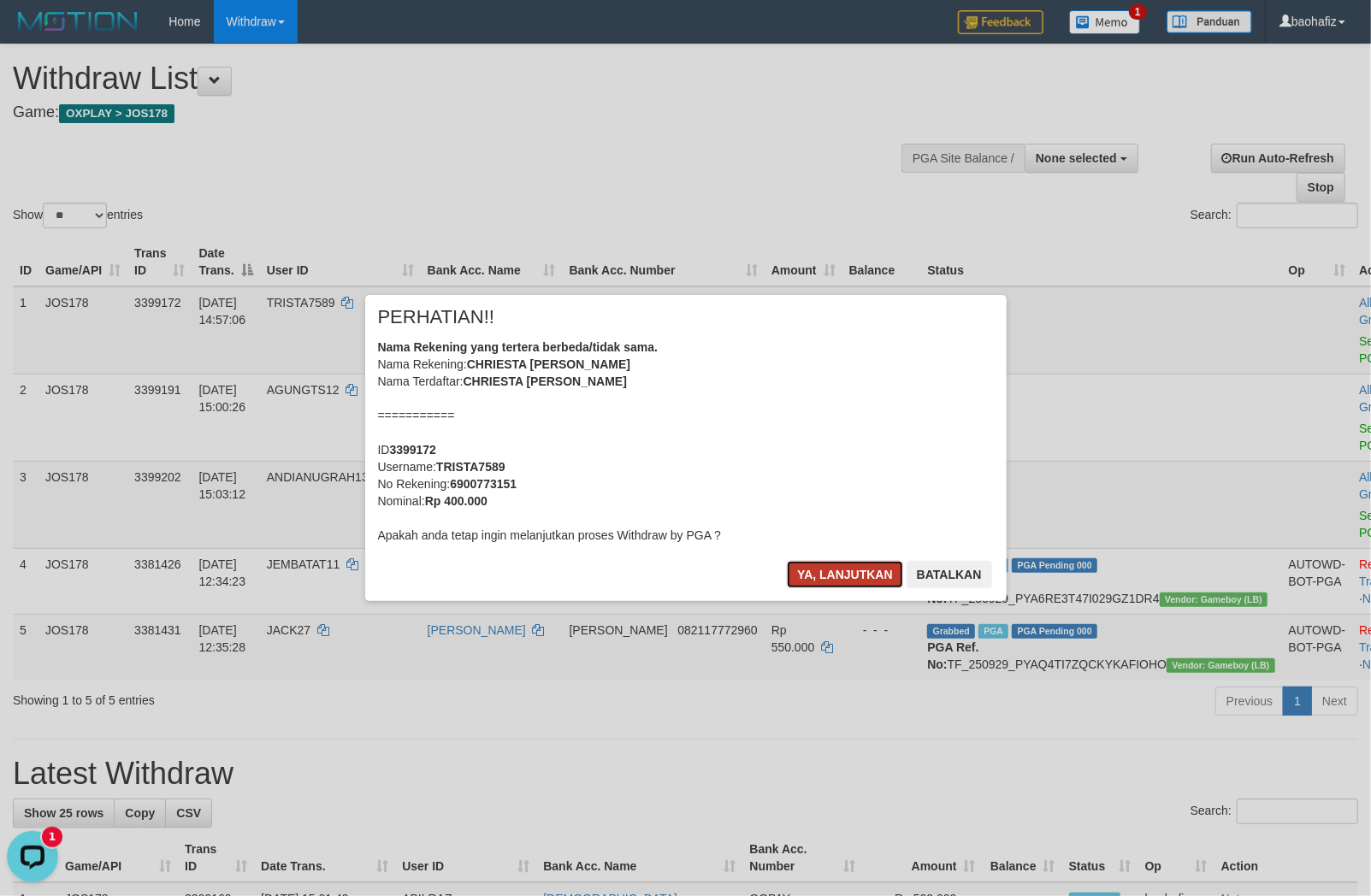
click at [804, 573] on button "Ya, lanjutkan" at bounding box center [845, 574] width 117 height 28
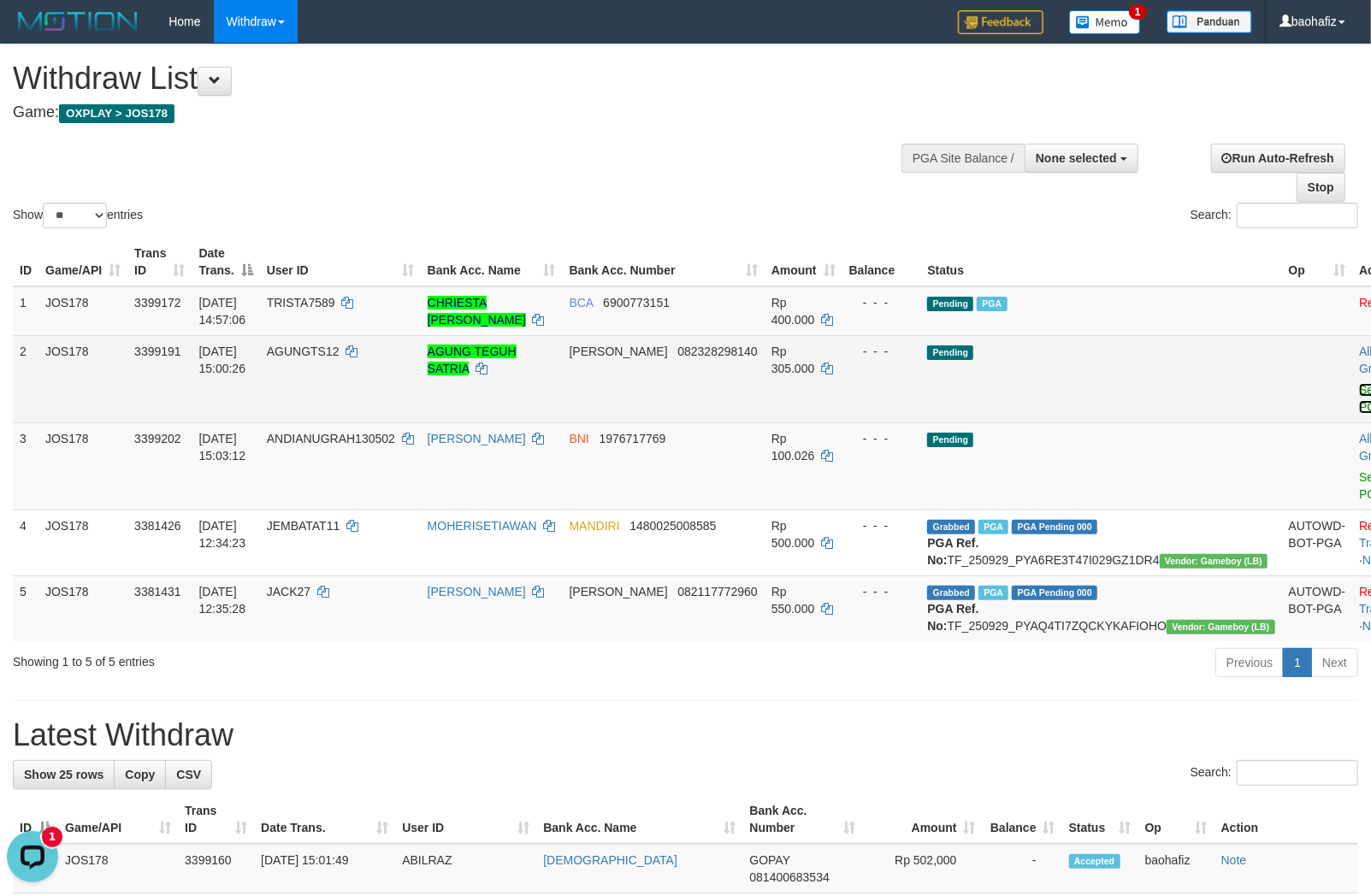
click at [1359, 402] on link "Send PGA" at bounding box center [1373, 398] width 29 height 31
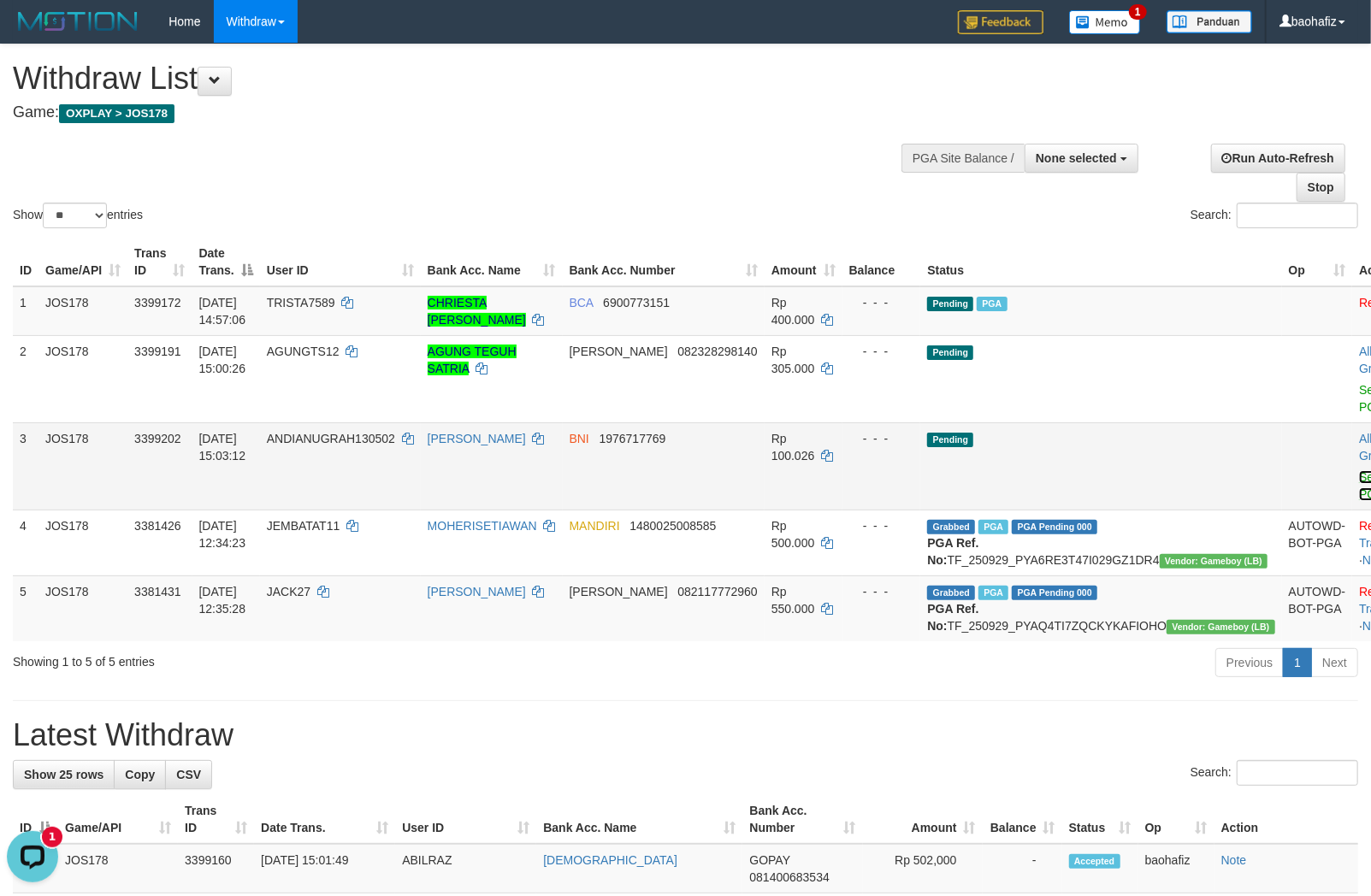
click at [1359, 489] on link "Send PGA" at bounding box center [1373, 485] width 29 height 31
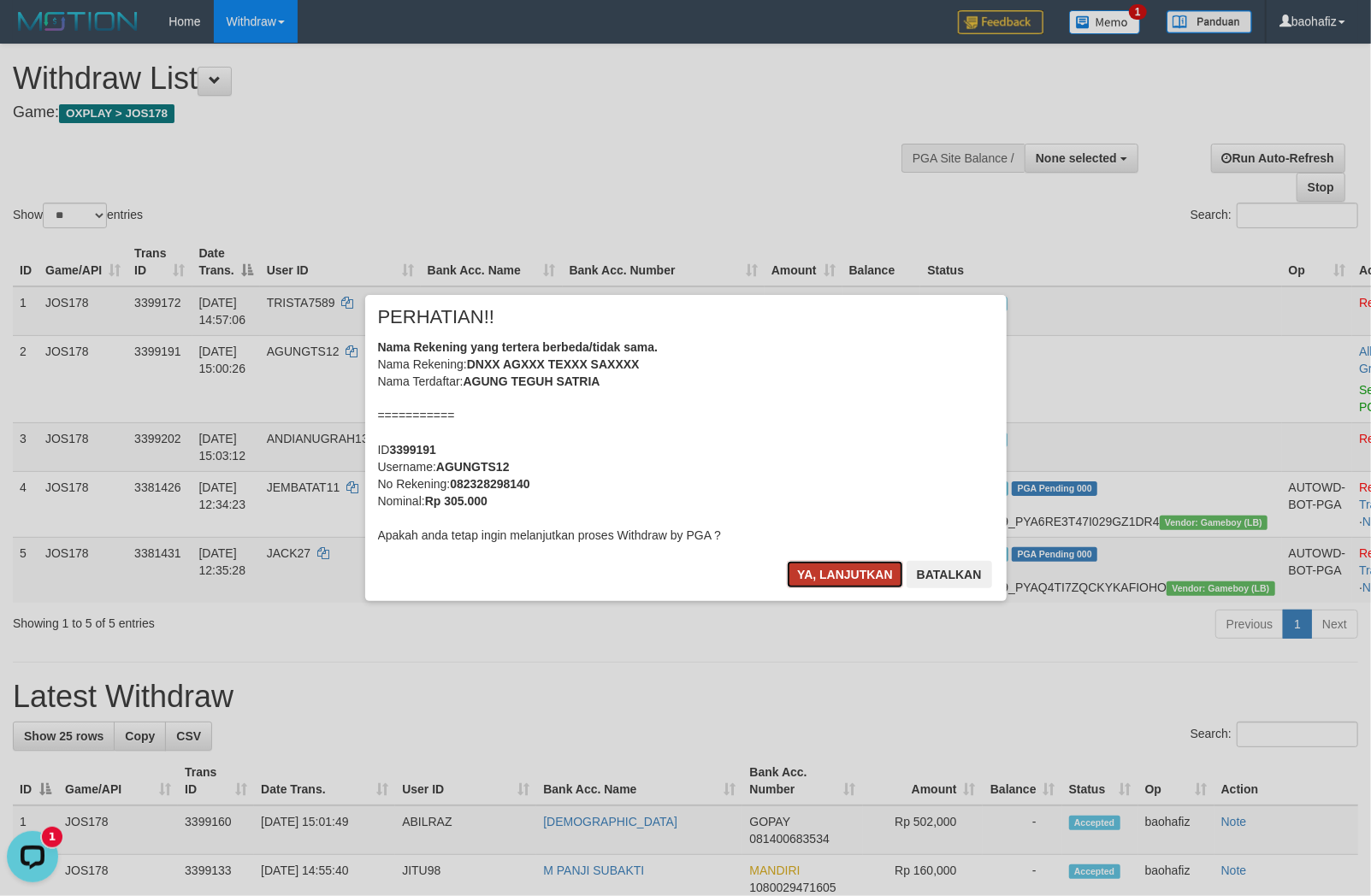
click at [832, 576] on button "Ya, lanjutkan" at bounding box center [845, 574] width 117 height 28
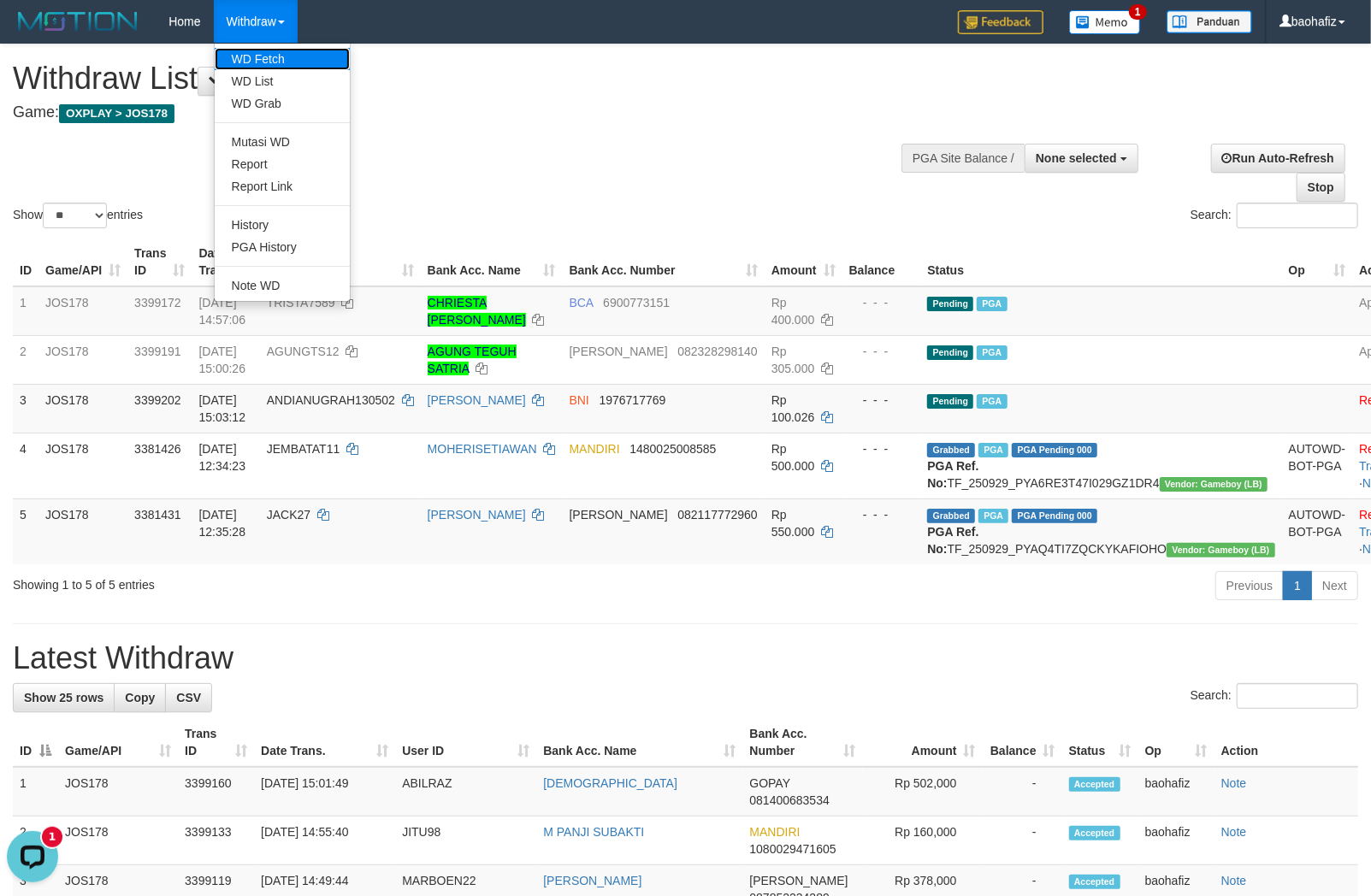
click at [273, 50] on link "WD Fetch" at bounding box center [282, 58] width 135 height 22
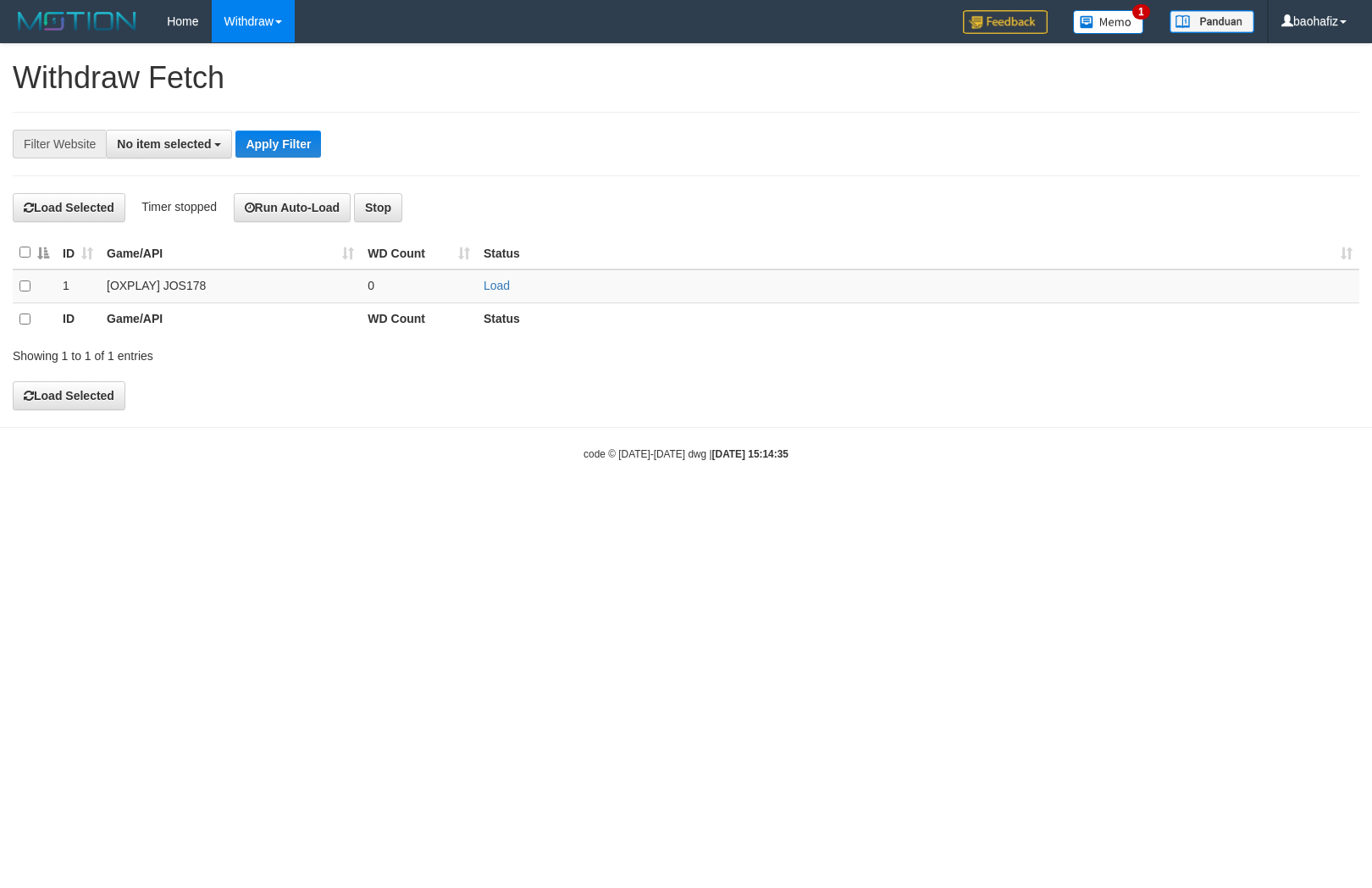
select select
click at [505, 285] on link "Load" at bounding box center [497, 285] width 26 height 13
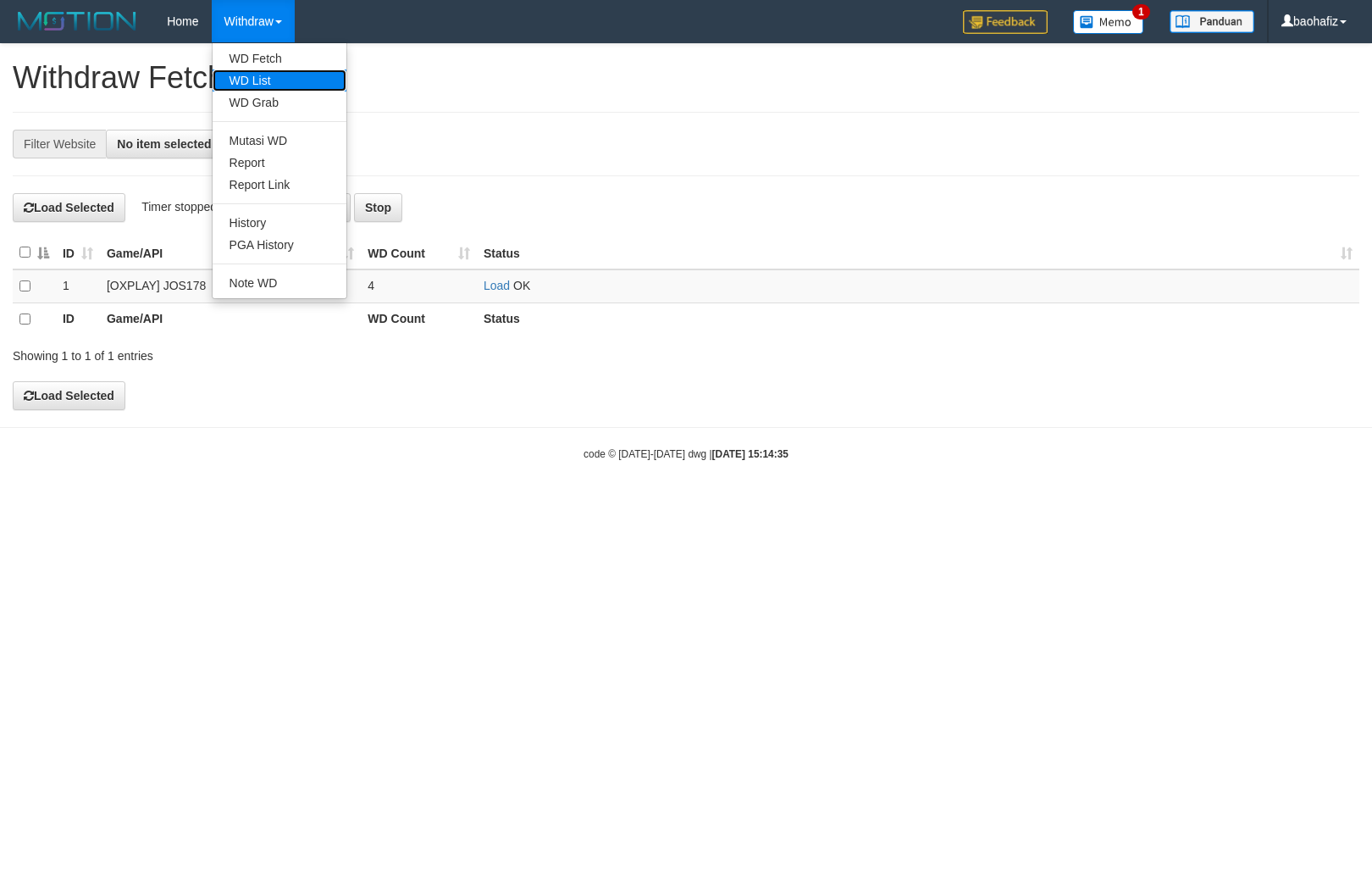
click at [276, 71] on link "WD List" at bounding box center [279, 80] width 133 height 22
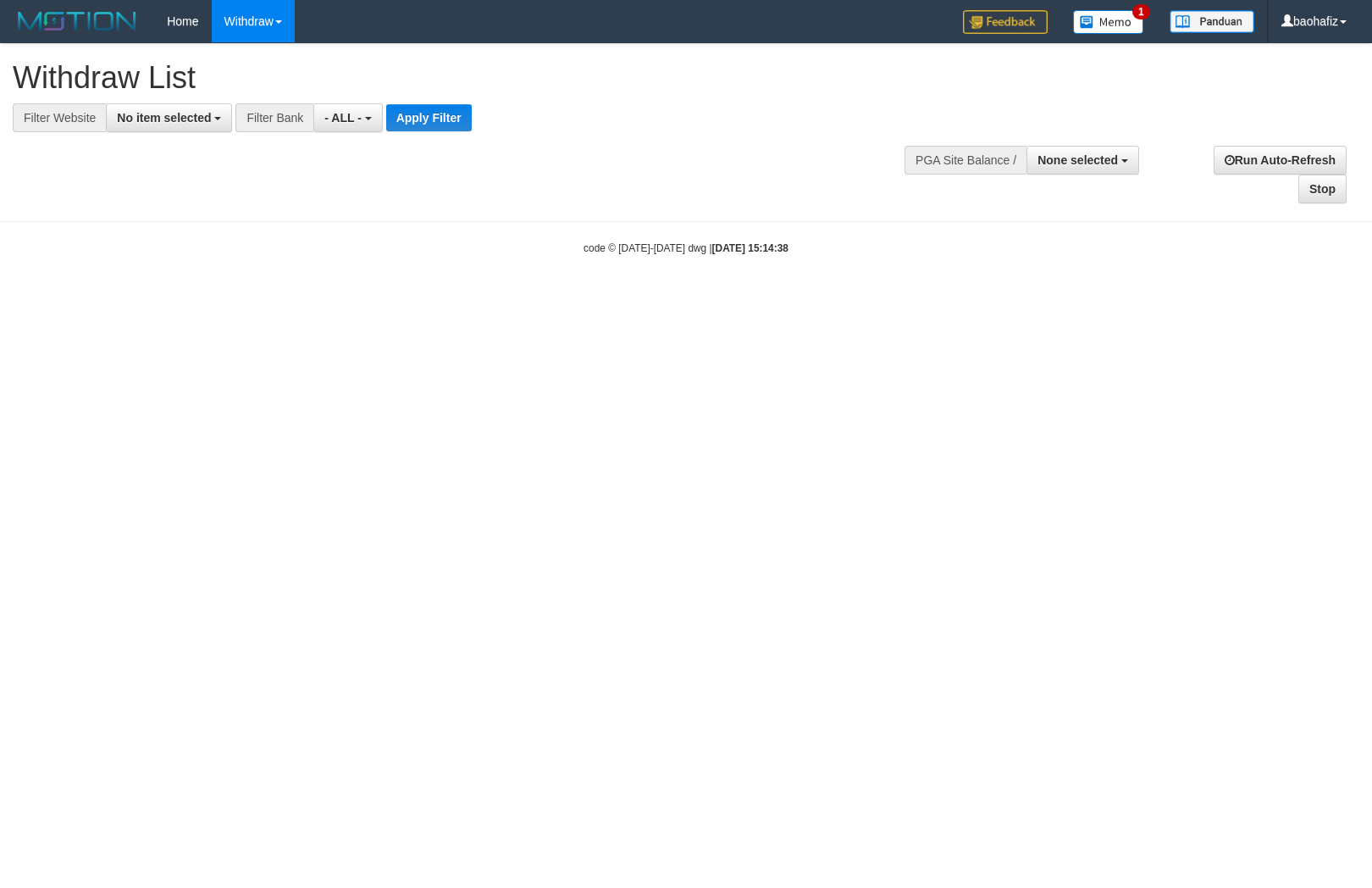
select select
click at [188, 116] on span "No item selected" at bounding box center [164, 117] width 94 height 13
select select "****"
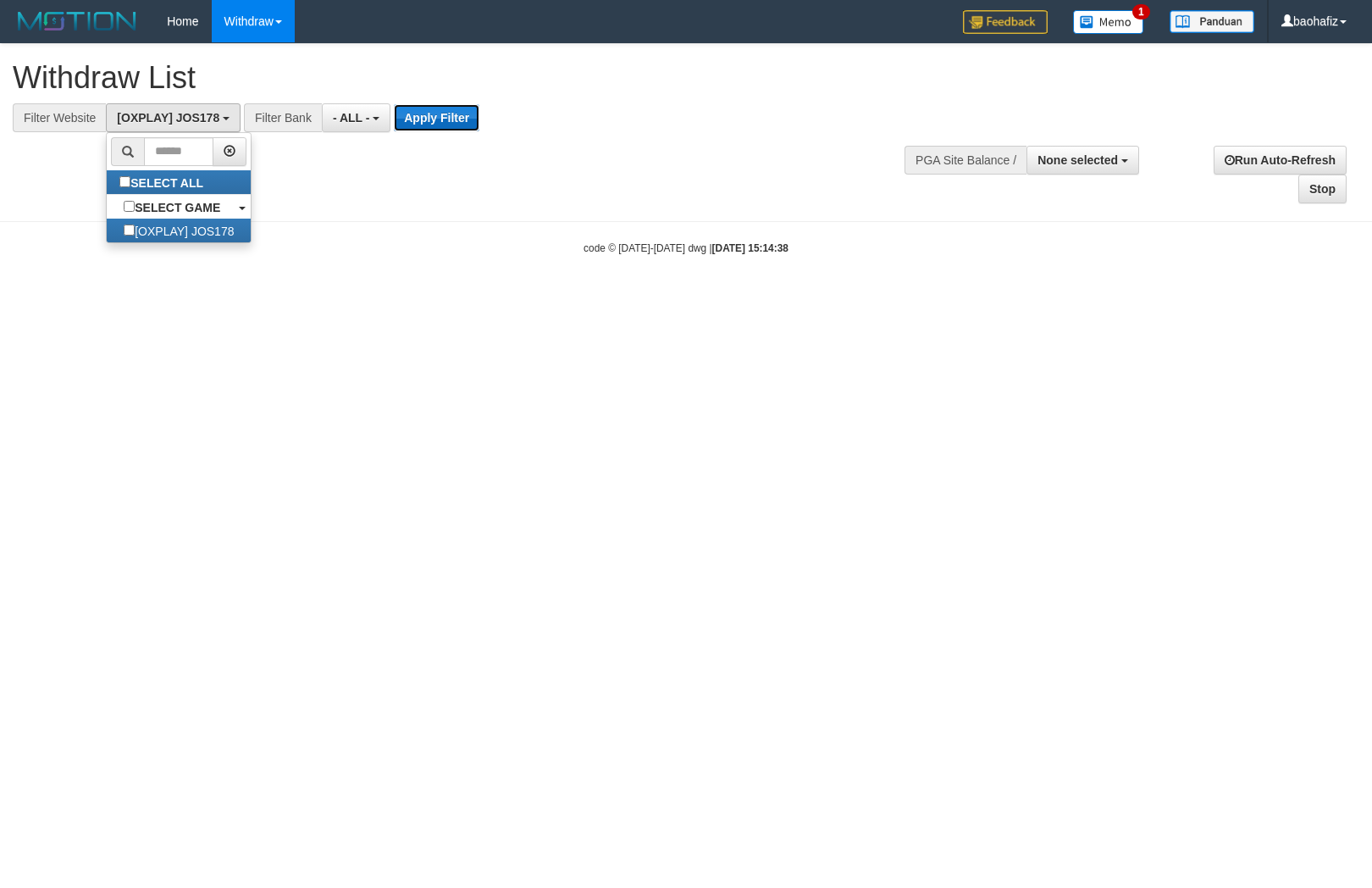
click at [419, 116] on button "Apply Filter" at bounding box center [436, 117] width 85 height 27
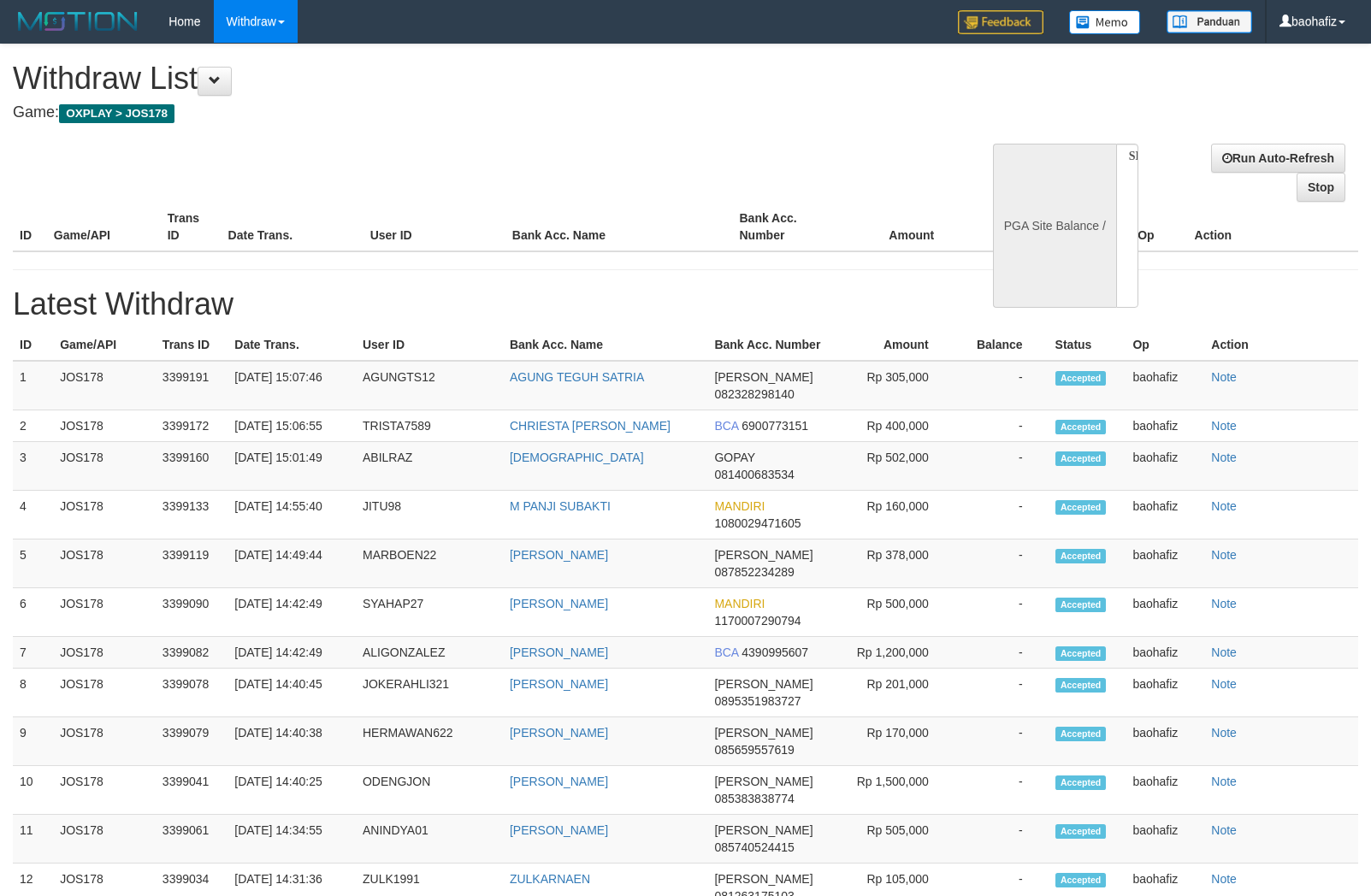
select select
select select "**"
select select
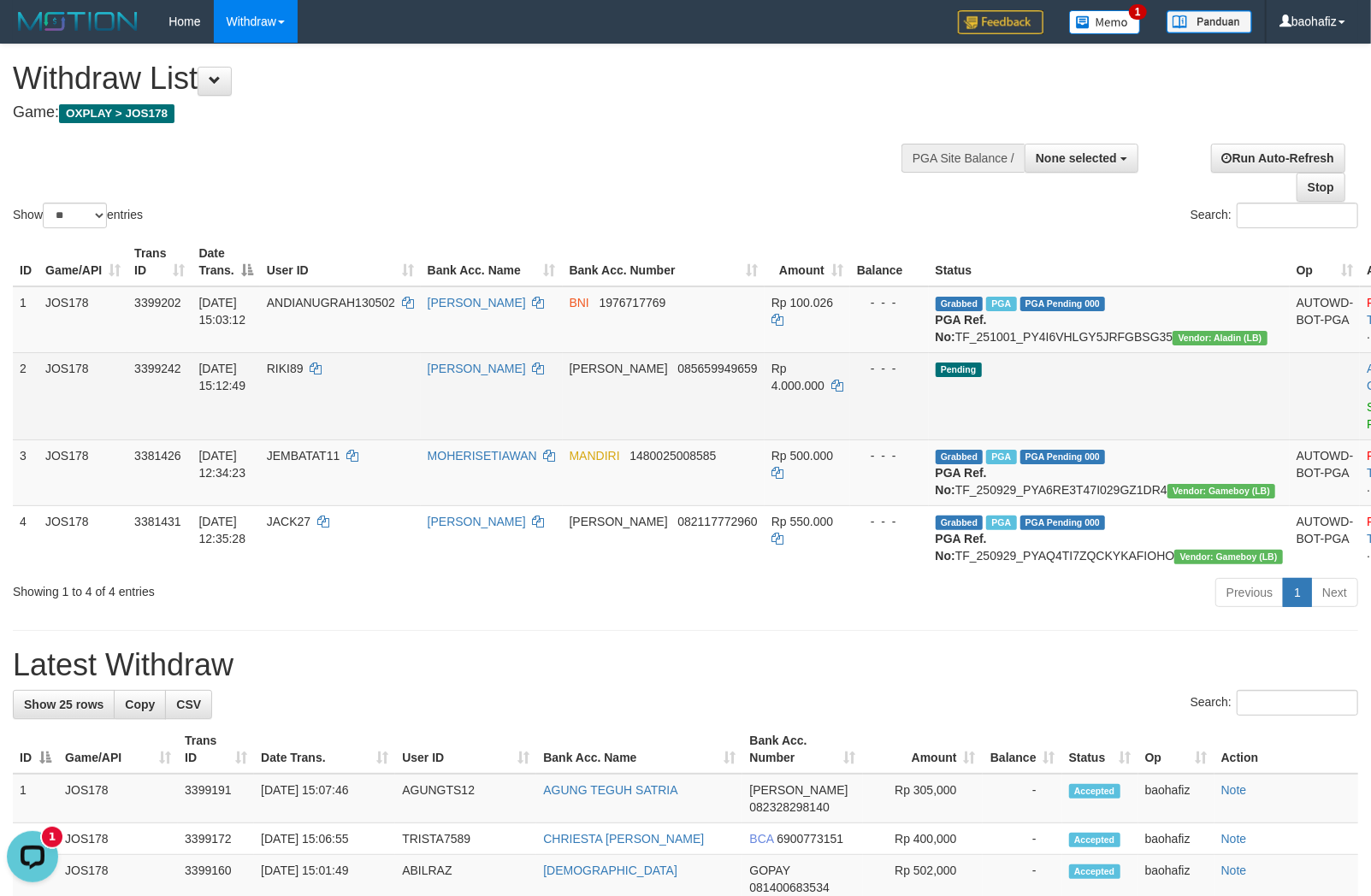
click at [320, 400] on td "RIKI89" at bounding box center [340, 395] width 161 height 87
copy td "RIKI89"
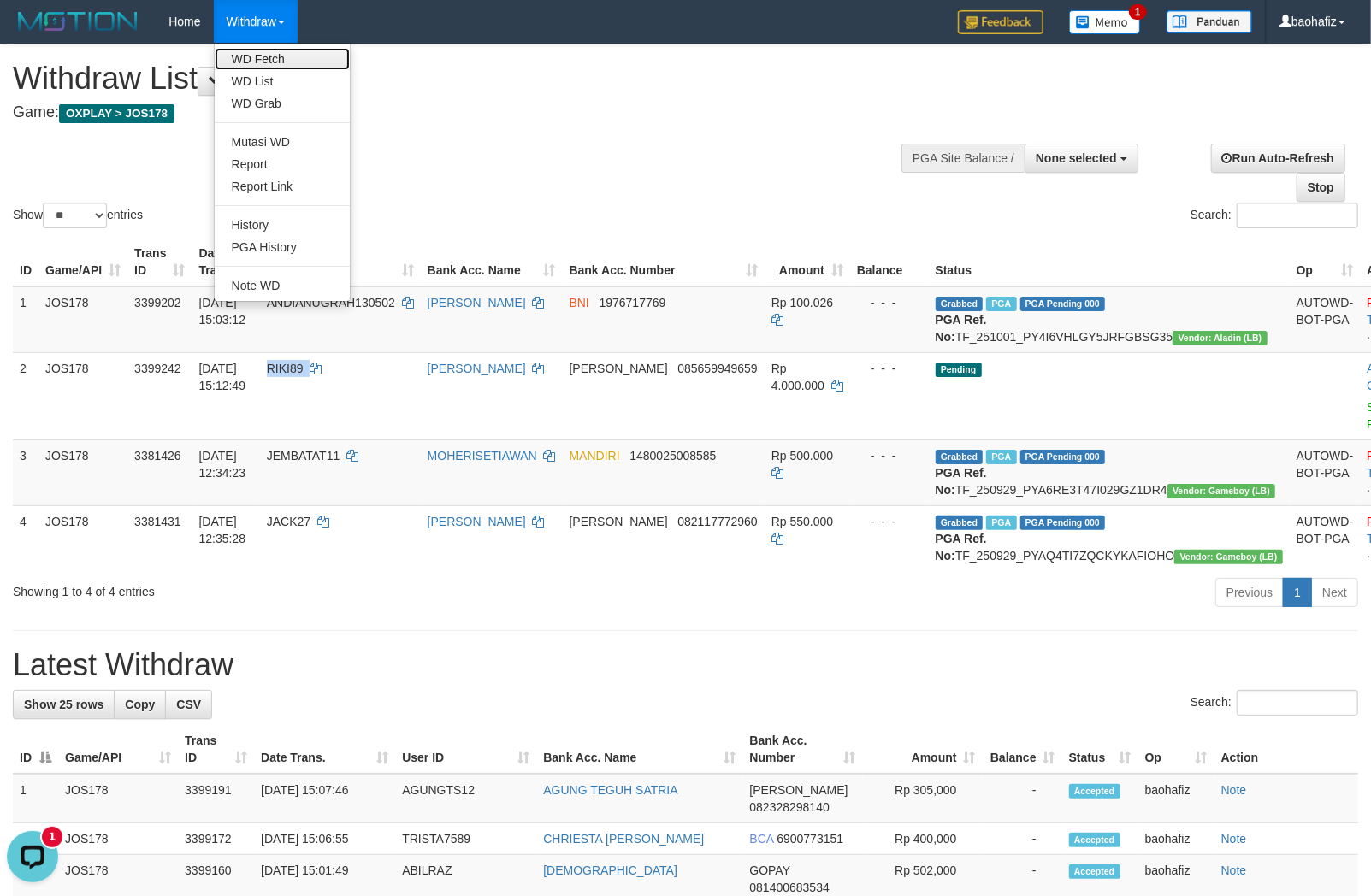
drag, startPoint x: 252, startPoint y: 58, endPoint x: 473, endPoint y: 60, distance: 221.0
click at [252, 58] on link "WD Fetch" at bounding box center [282, 58] width 135 height 22
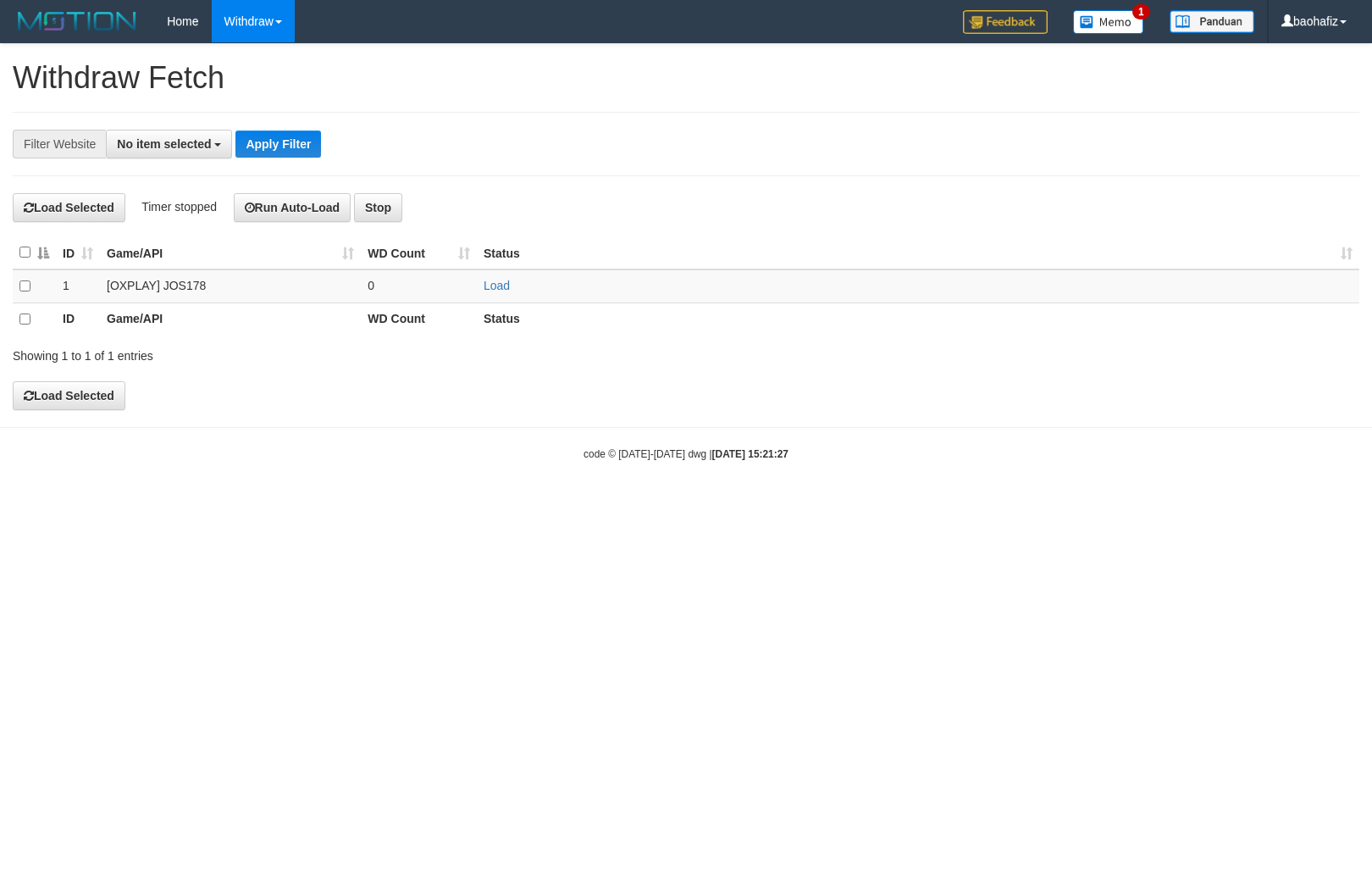
select select
click at [497, 279] on link "Load" at bounding box center [497, 285] width 26 height 13
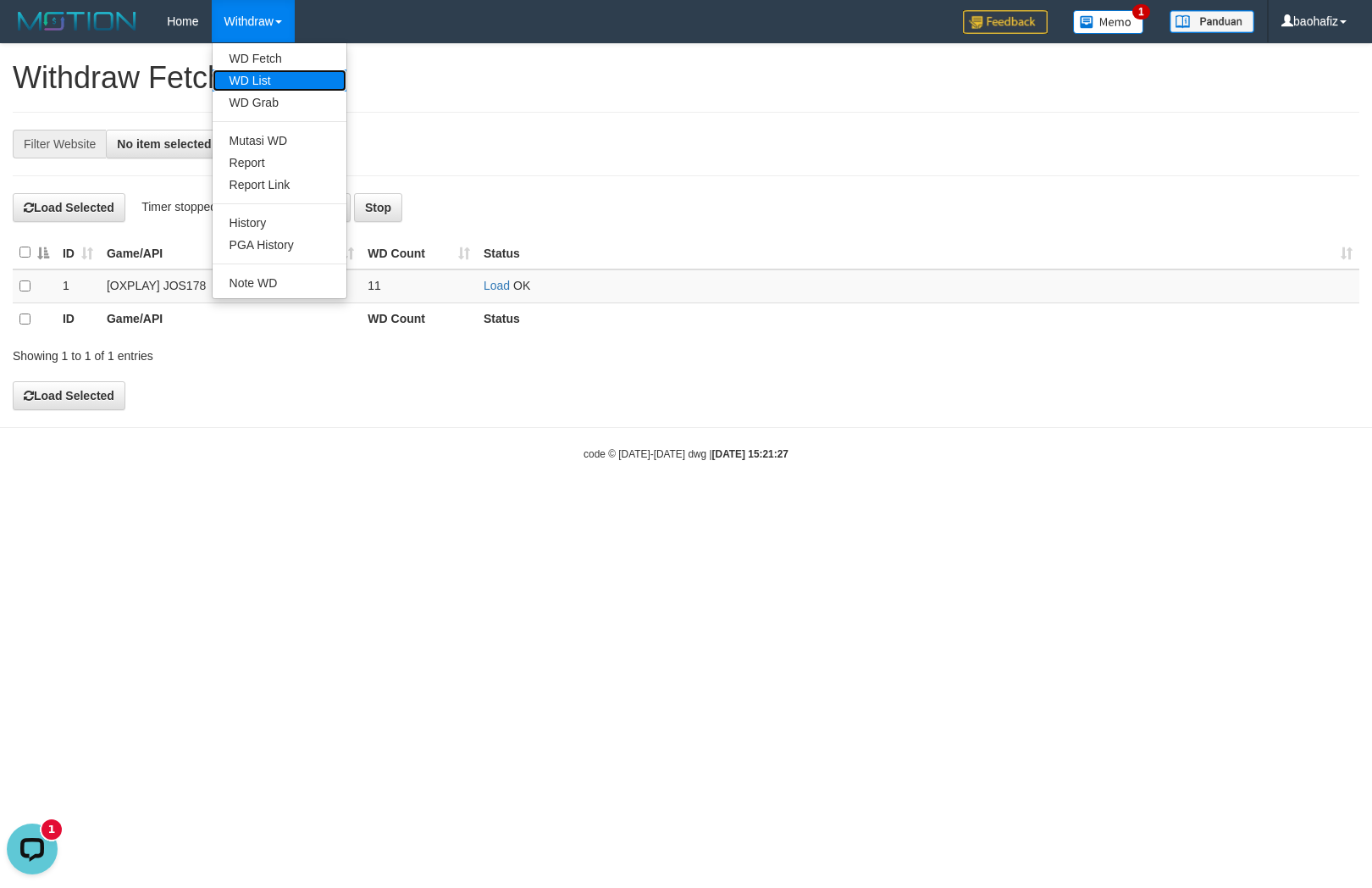
click at [272, 77] on link "WD List" at bounding box center [279, 80] width 133 height 22
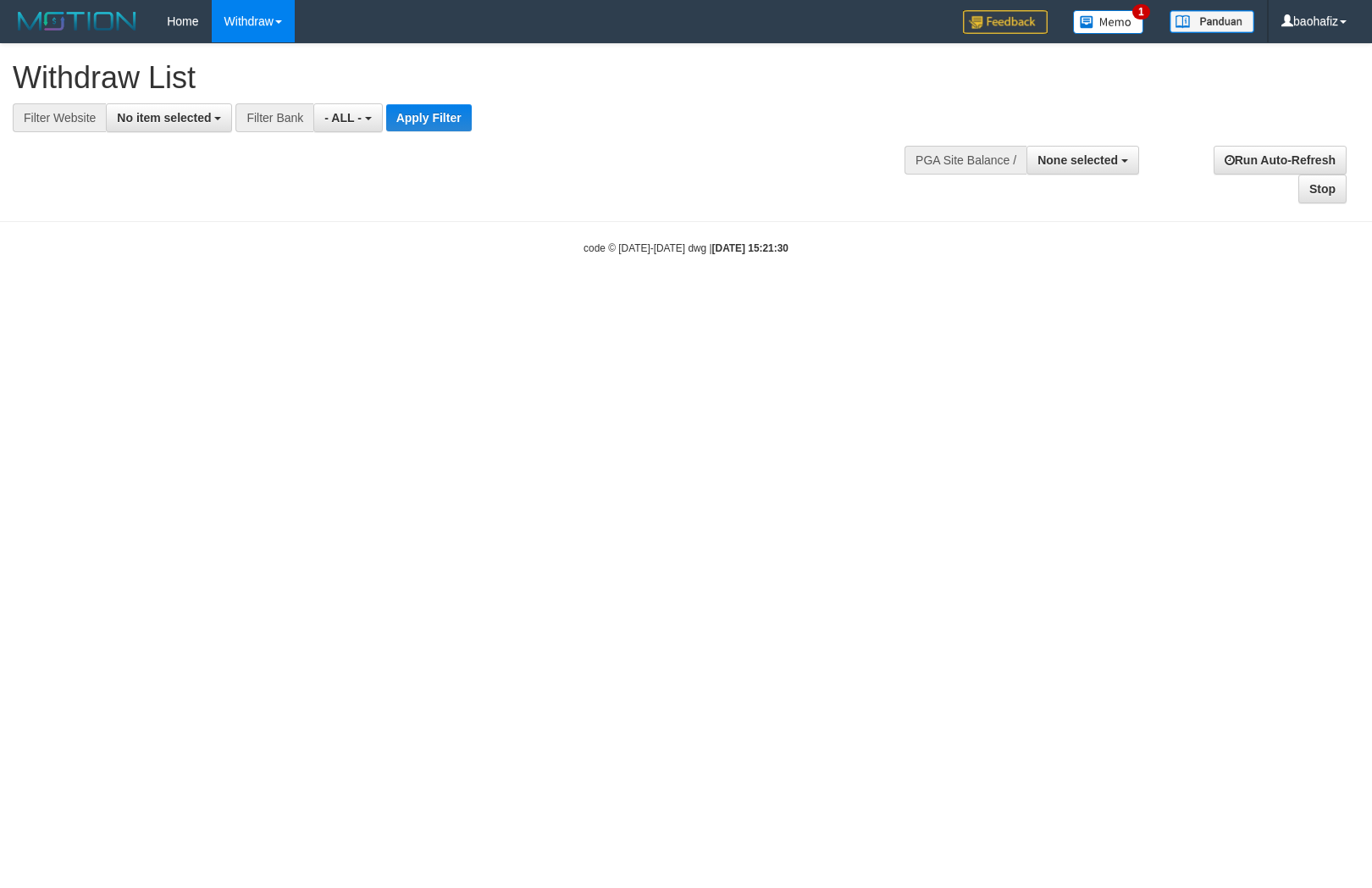
select select
click at [209, 113] on span "No item selected" at bounding box center [164, 117] width 94 height 13
select select "****"
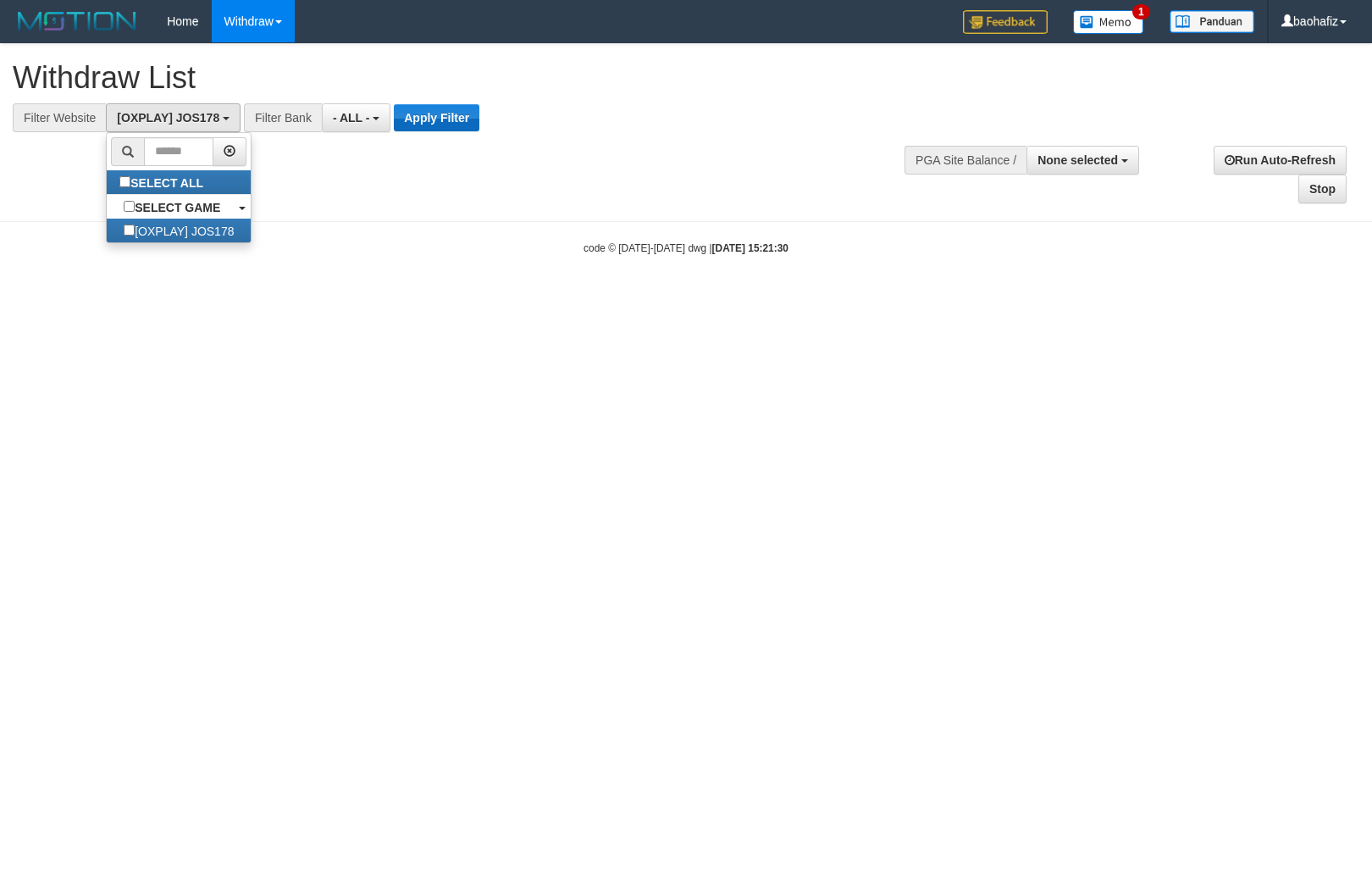
scroll to position [14, 0]
click at [412, 113] on button "Apply Filter" at bounding box center [436, 117] width 85 height 27
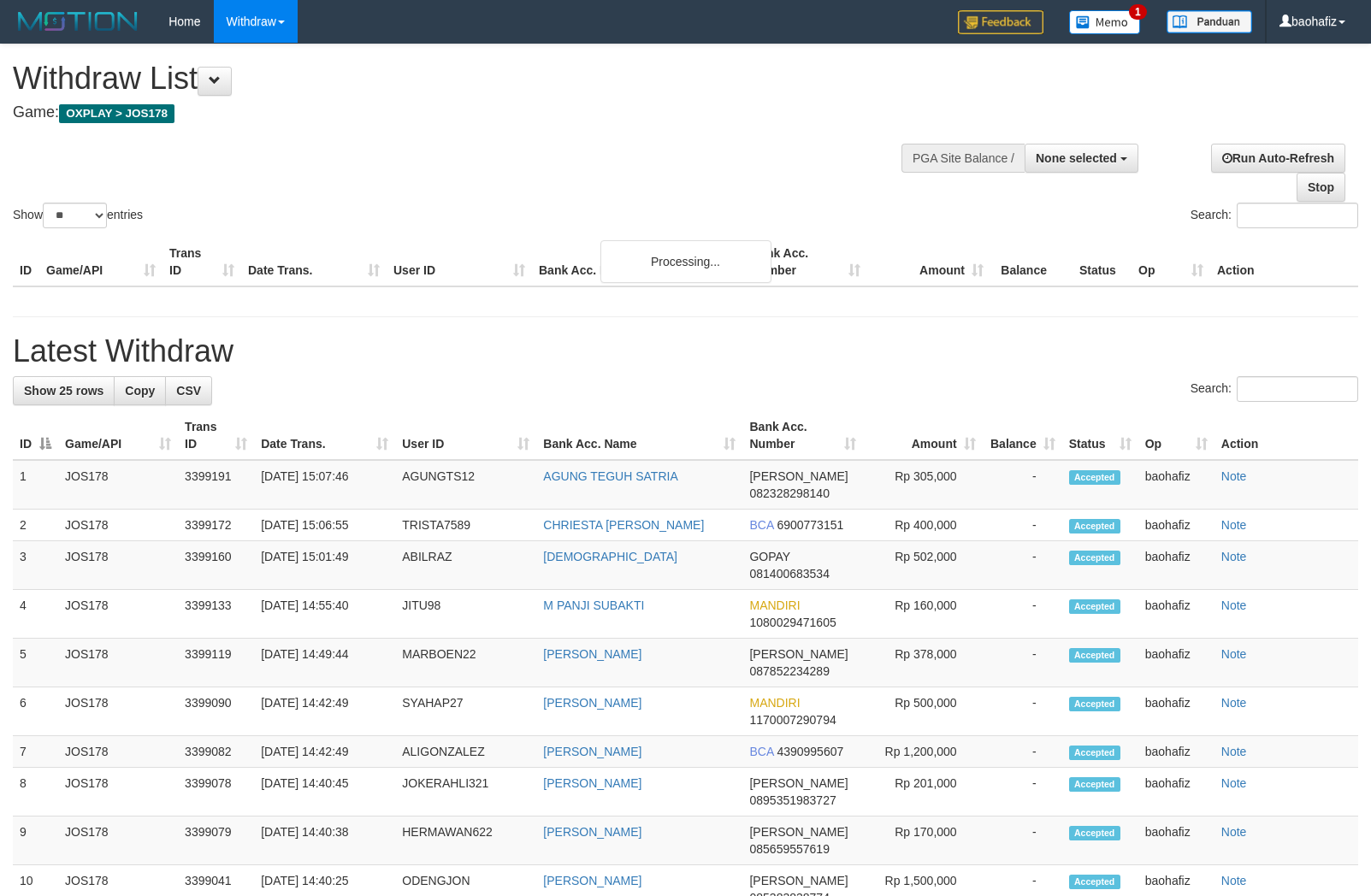
select select
select select "**"
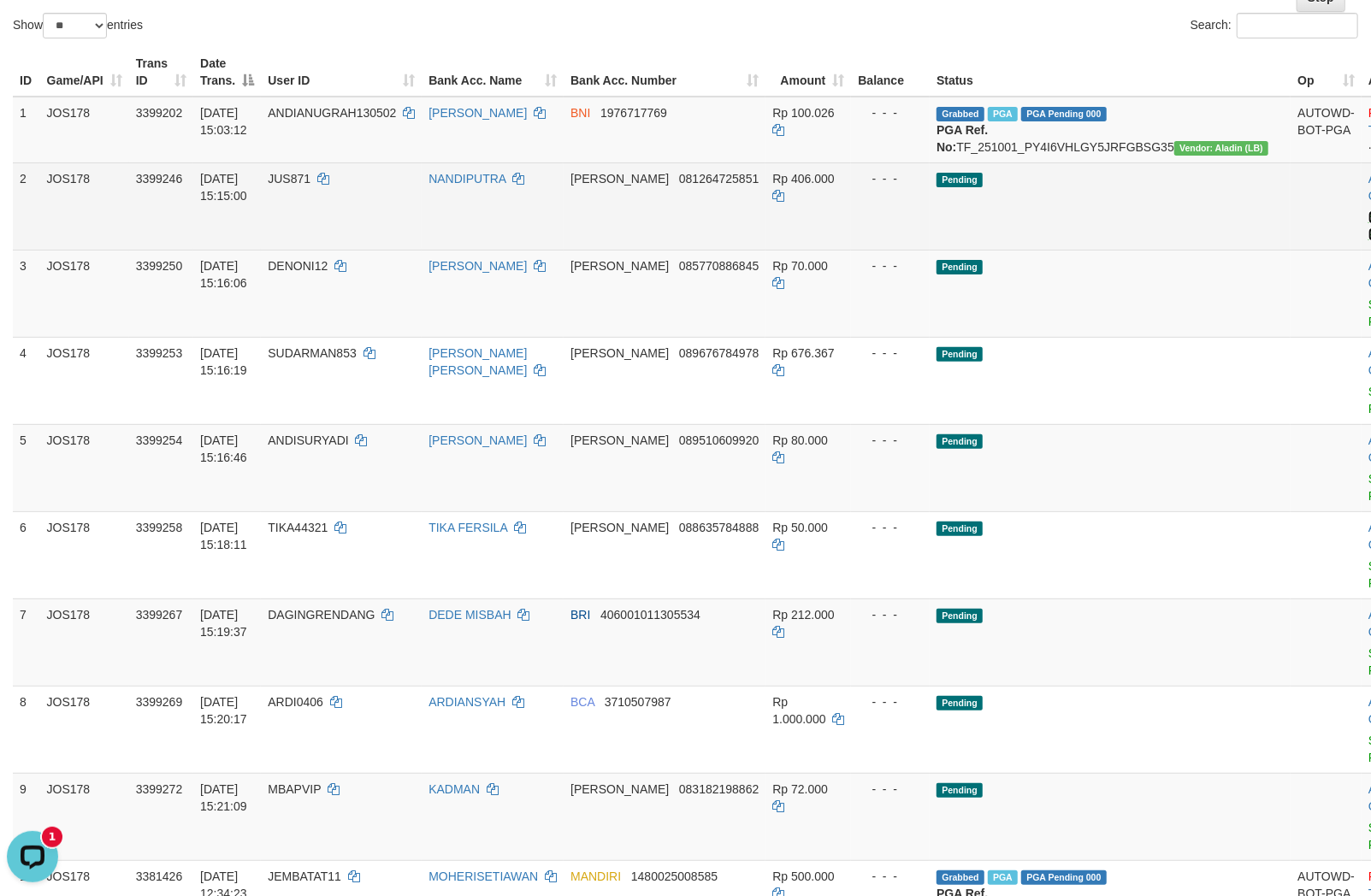
click at [1368, 232] on link "Send PGA" at bounding box center [1382, 225] width 29 height 31
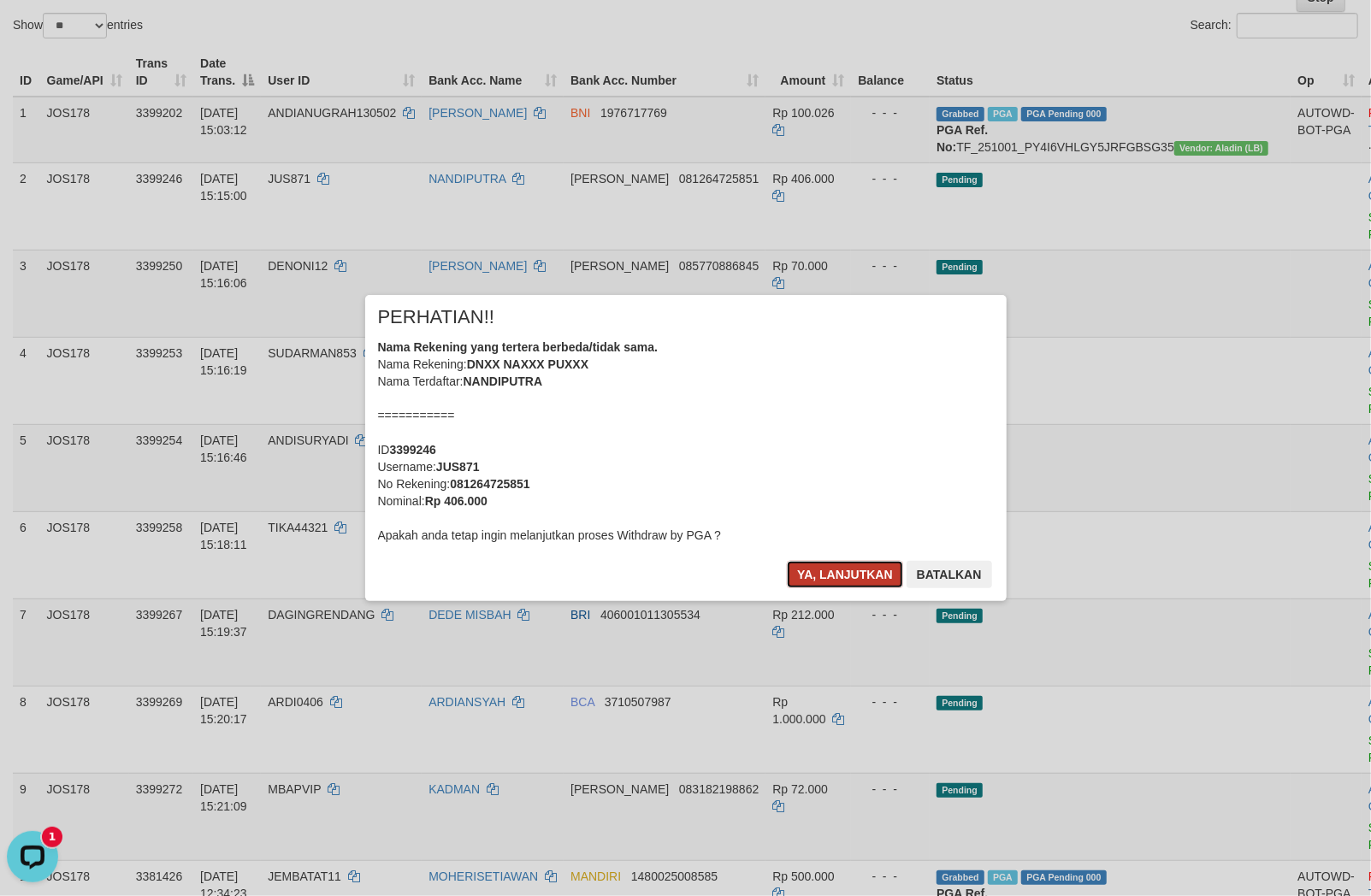
click at [825, 566] on button "Ya, lanjutkan" at bounding box center [845, 574] width 117 height 28
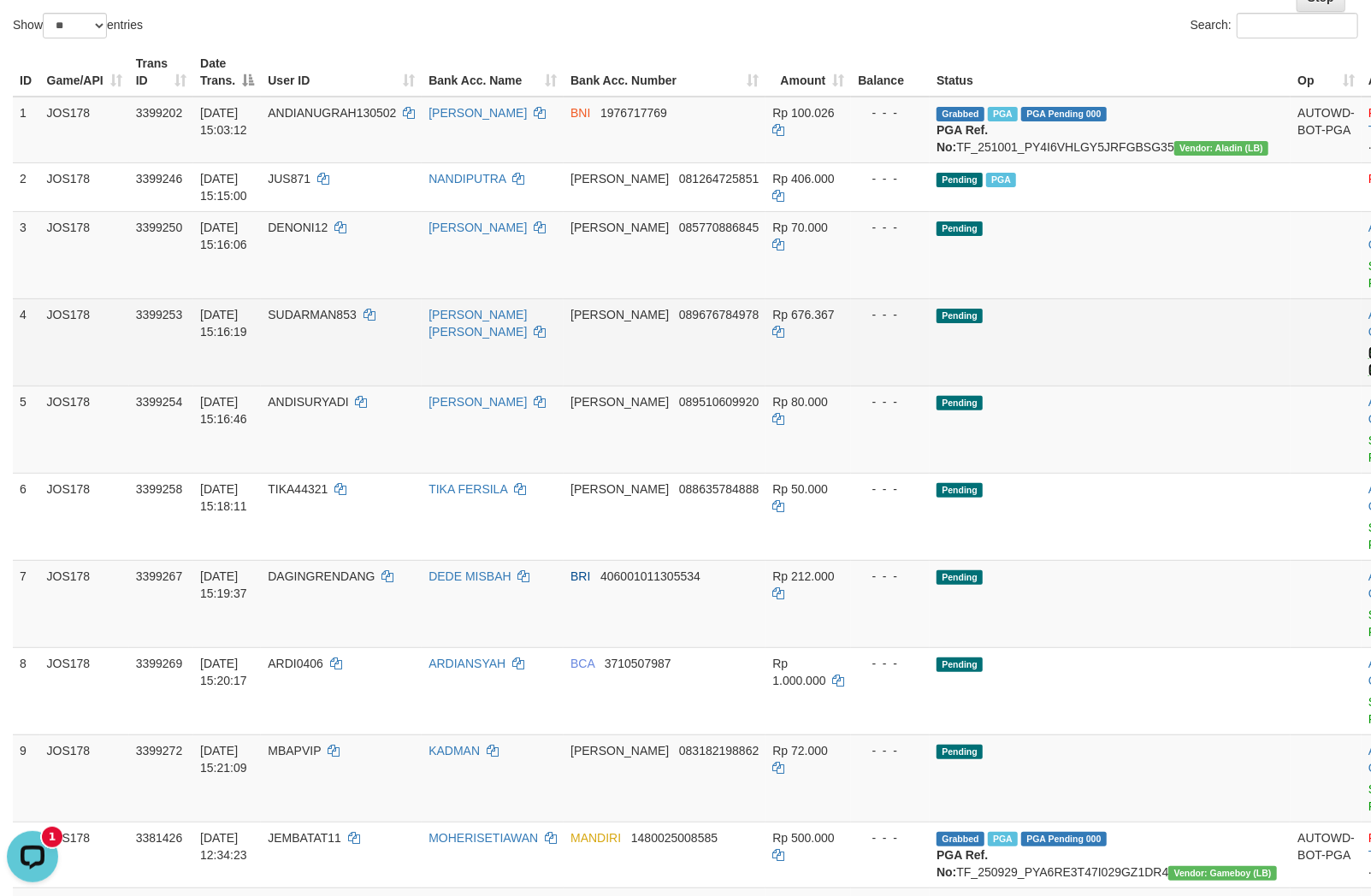
click at [1368, 369] on link "Send PGA" at bounding box center [1382, 362] width 29 height 31
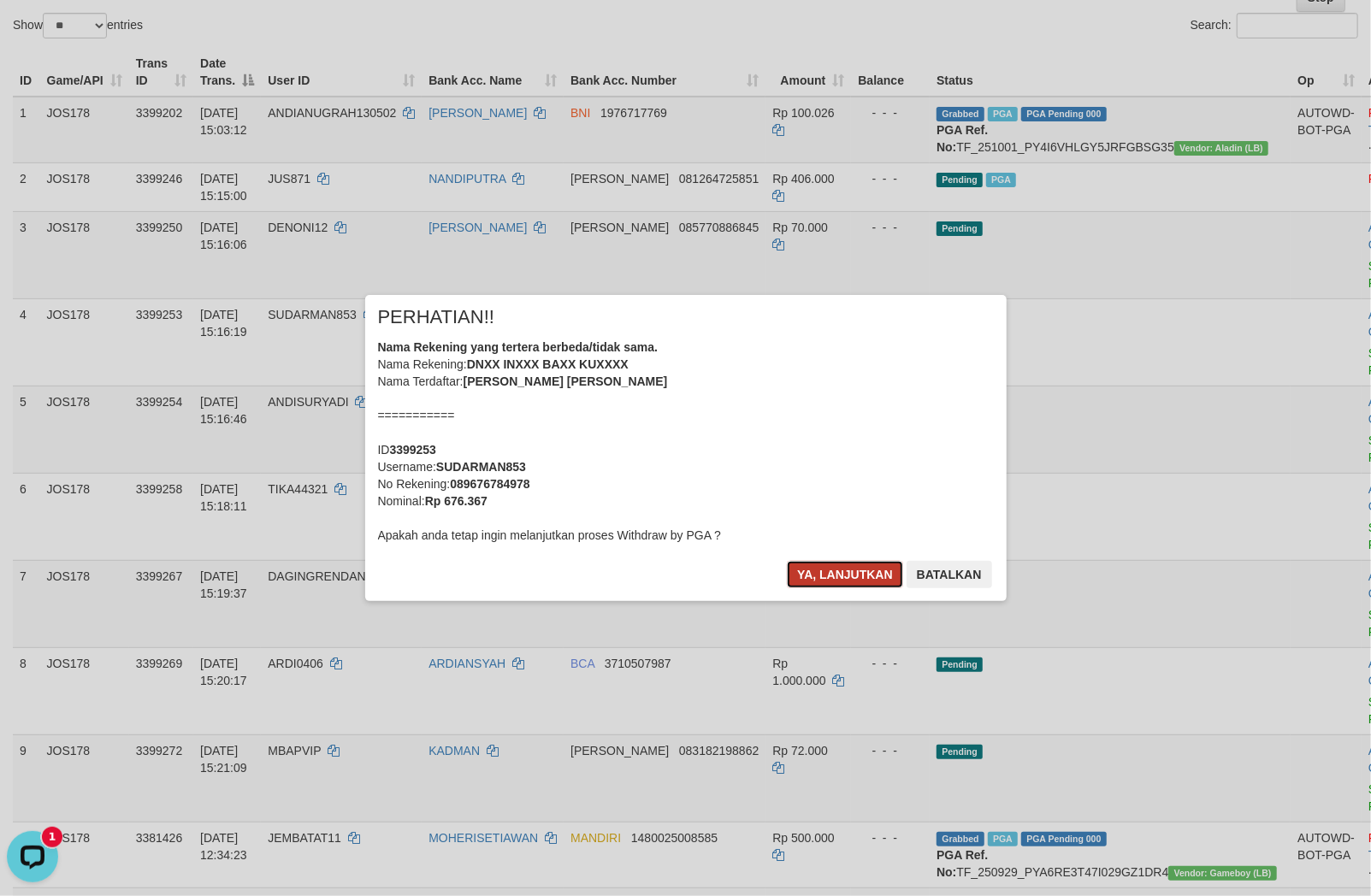
click at [859, 570] on button "Ya, lanjutkan" at bounding box center [845, 574] width 117 height 28
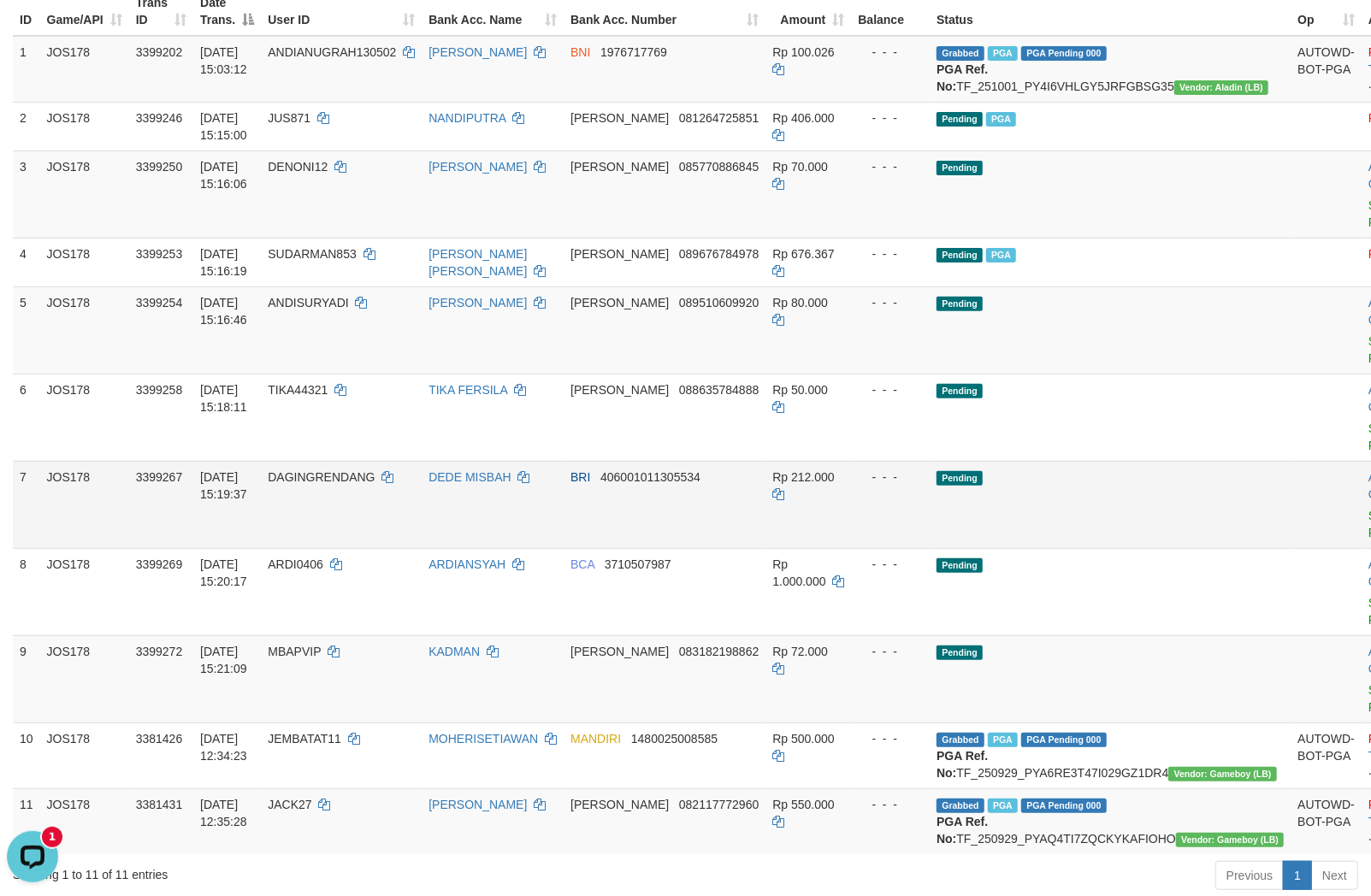
scroll to position [285, 0]
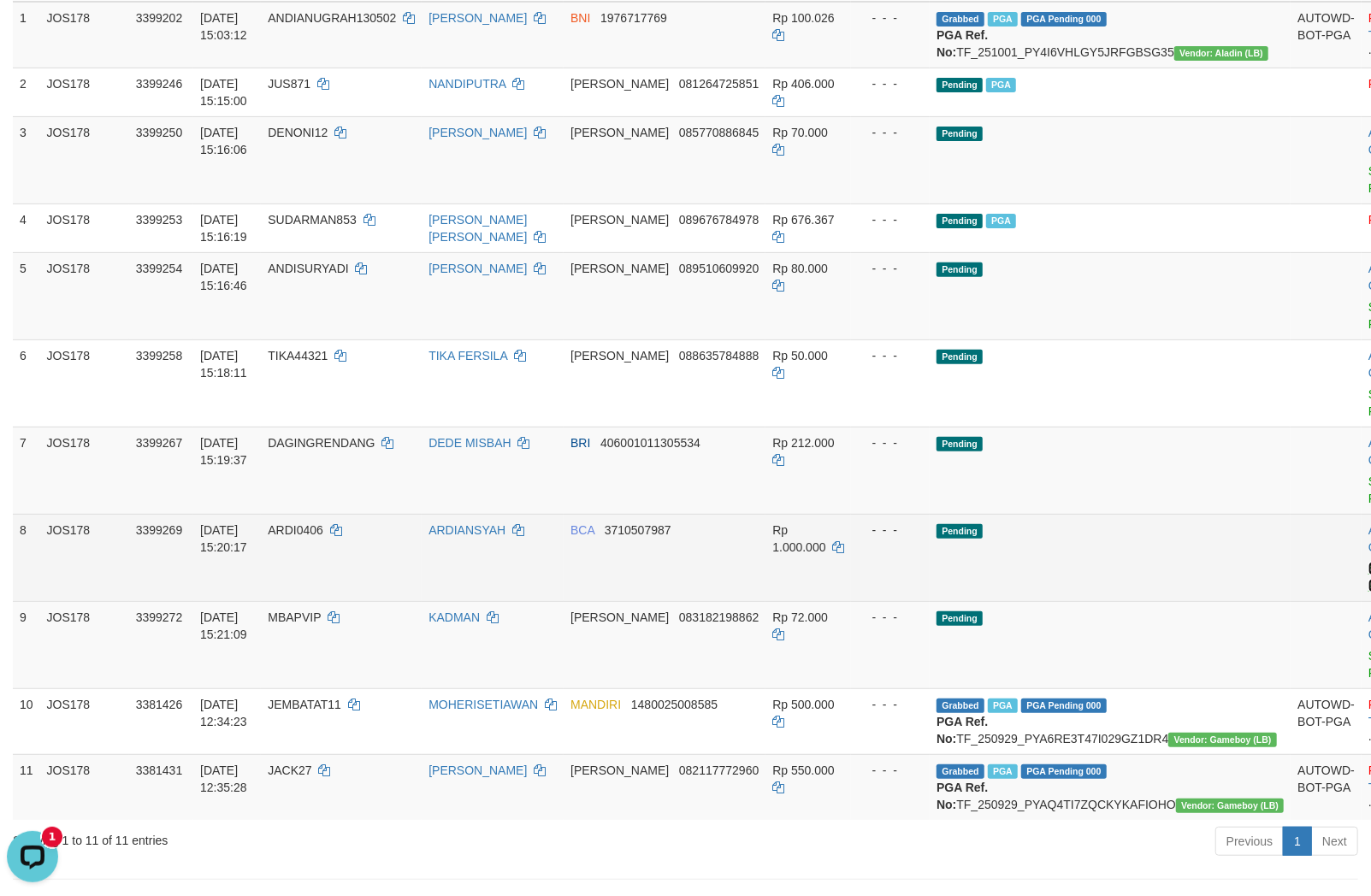
click at [1368, 583] on link "Send PGA" at bounding box center [1382, 577] width 29 height 31
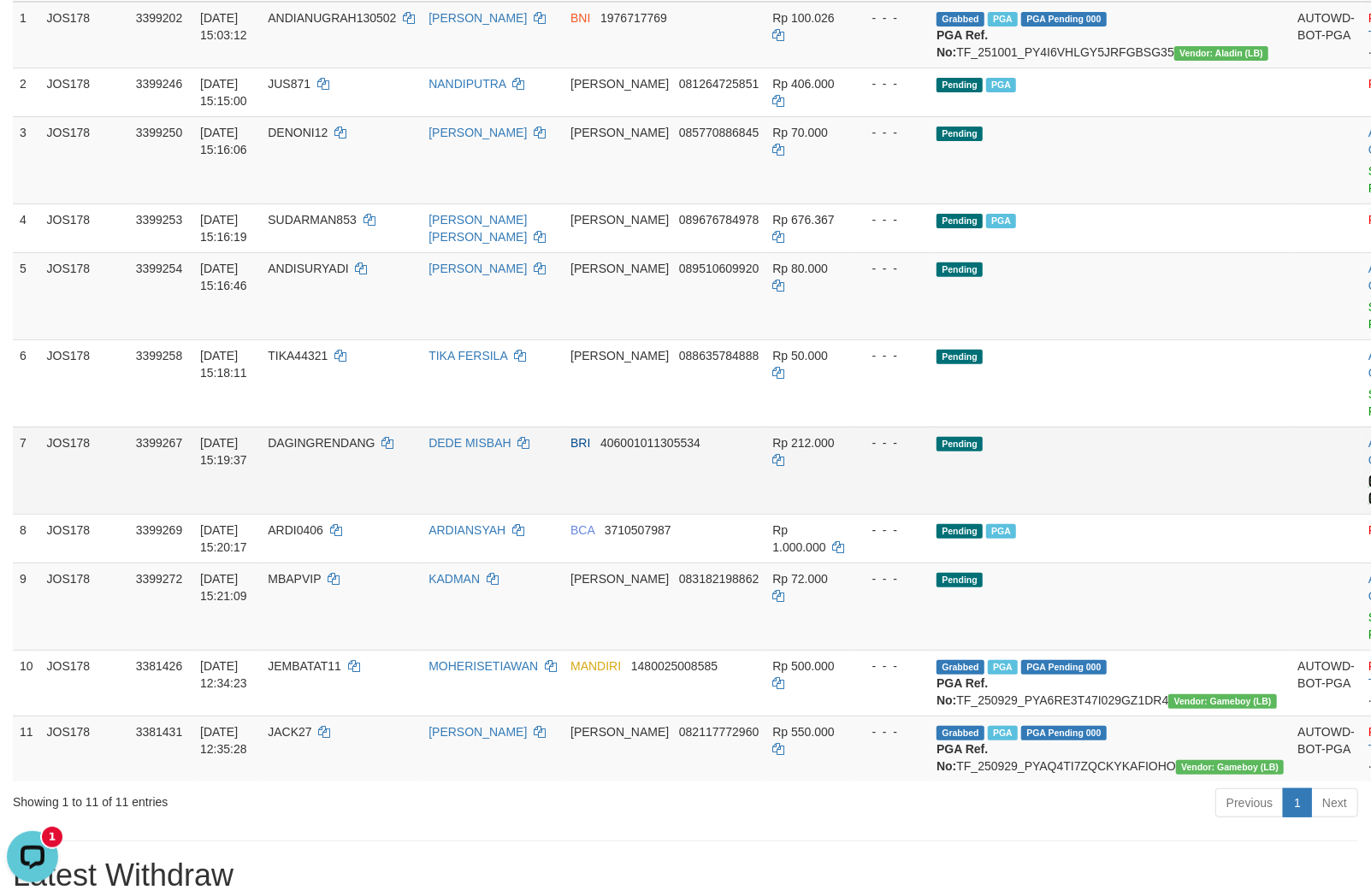
click at [1368, 499] on link "Send PGA" at bounding box center [1382, 490] width 29 height 31
click at [688, 182] on td "DANA 085770886845" at bounding box center [664, 160] width 202 height 87
copy span "085770886845"
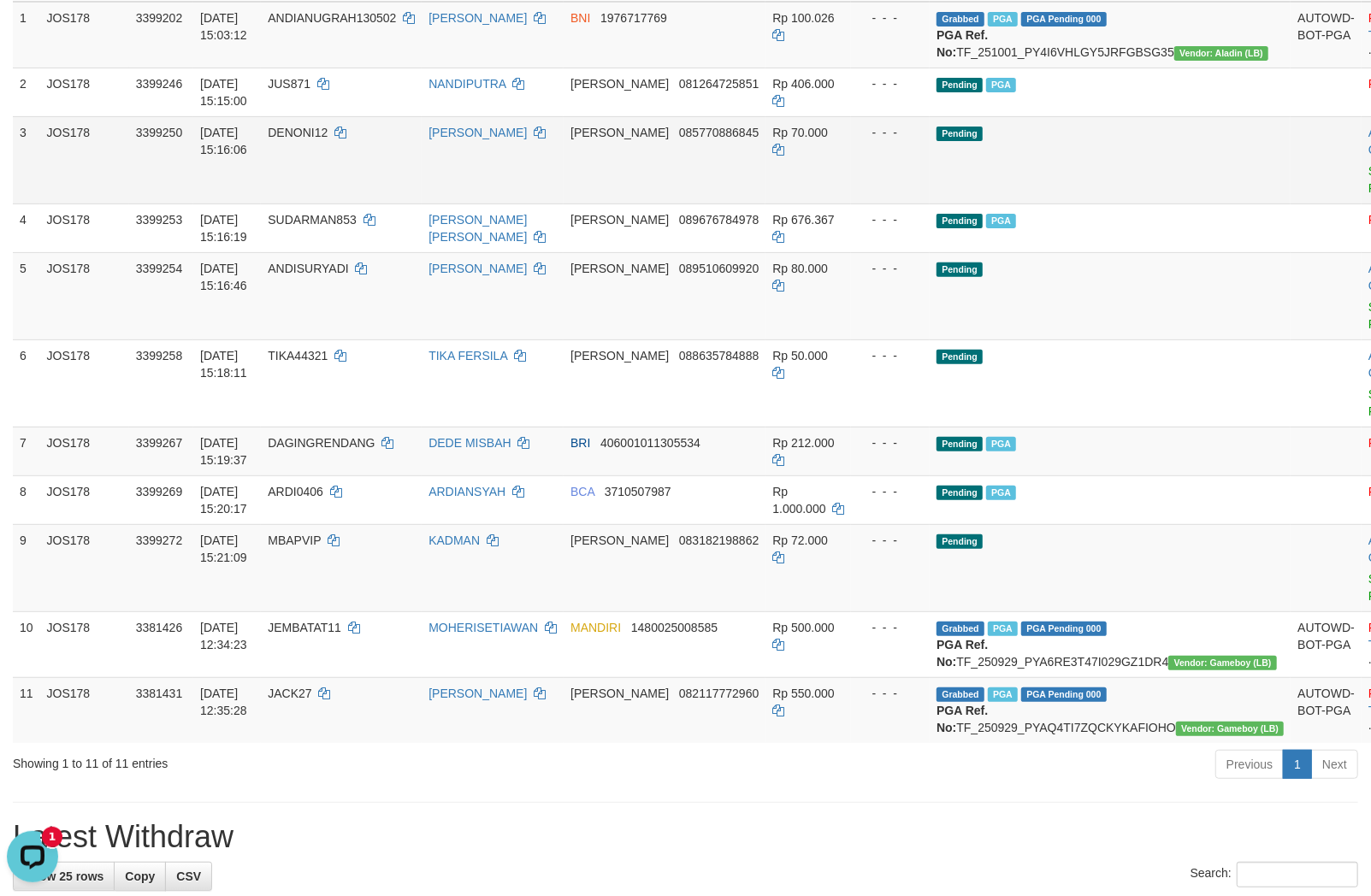
click at [697, 172] on td "DANA 085770886845" at bounding box center [664, 160] width 202 height 87
copy span "085770886845"
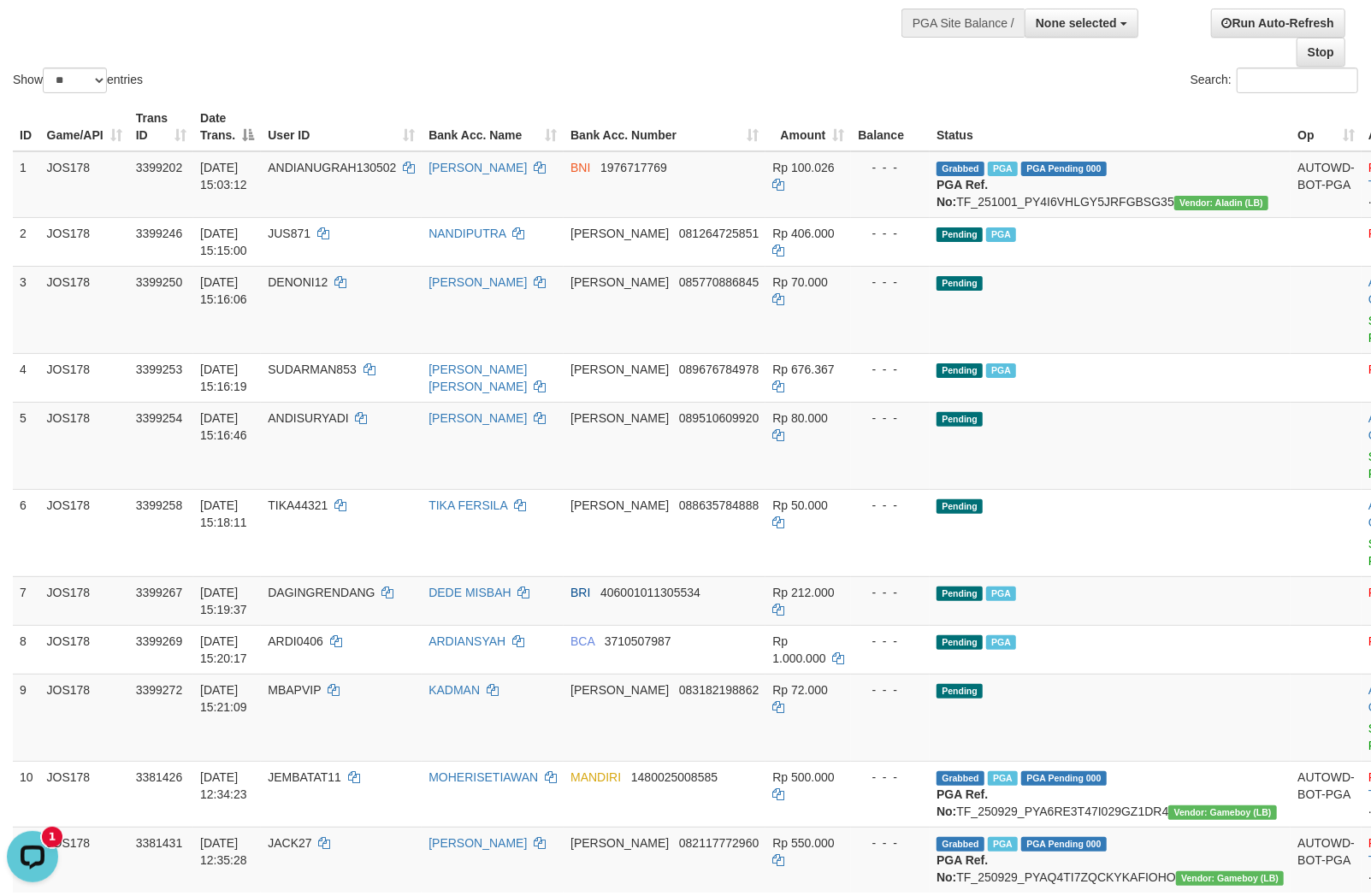
scroll to position [0, 0]
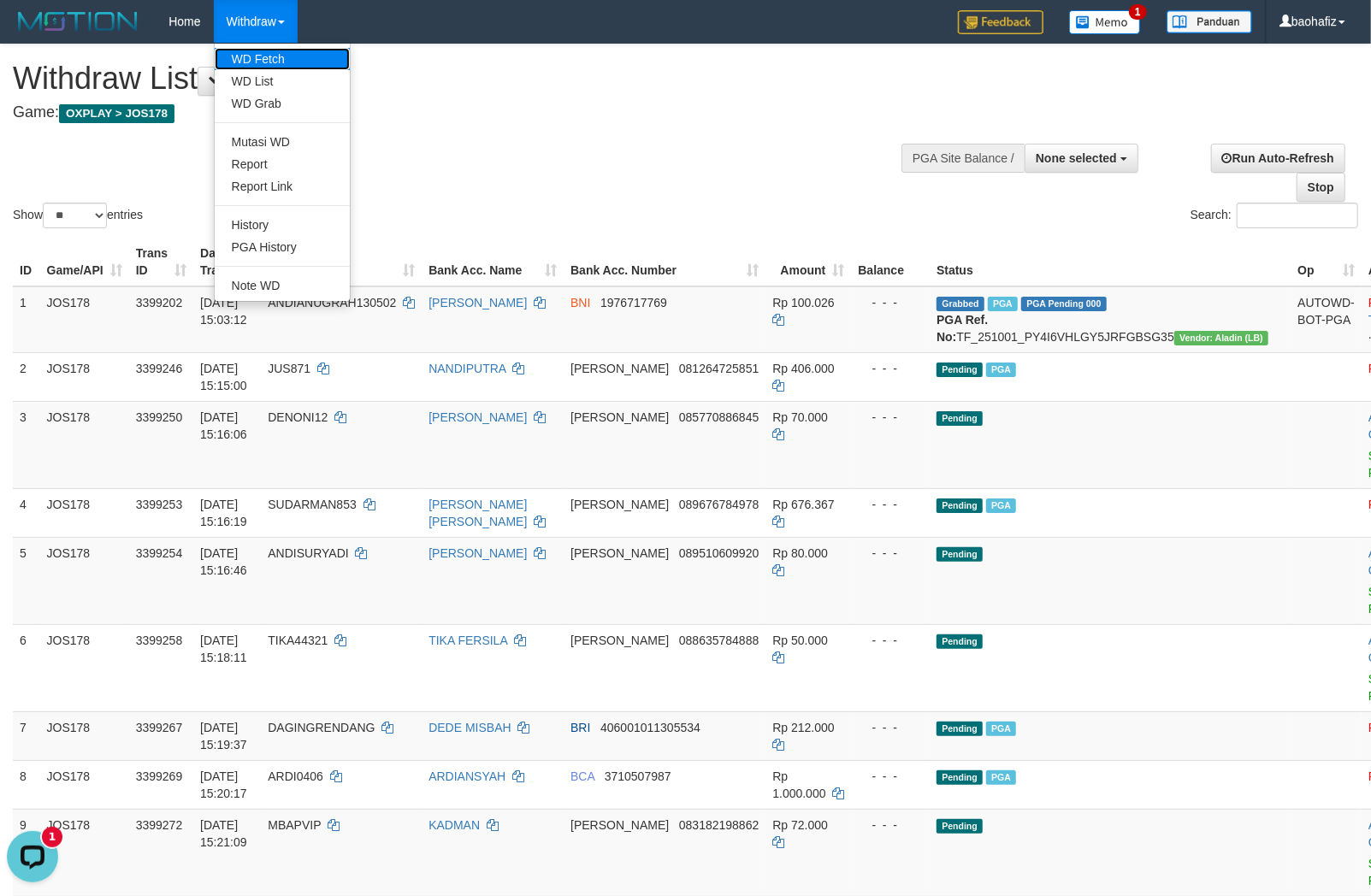
click at [273, 49] on link "WD Fetch" at bounding box center [282, 58] width 135 height 22
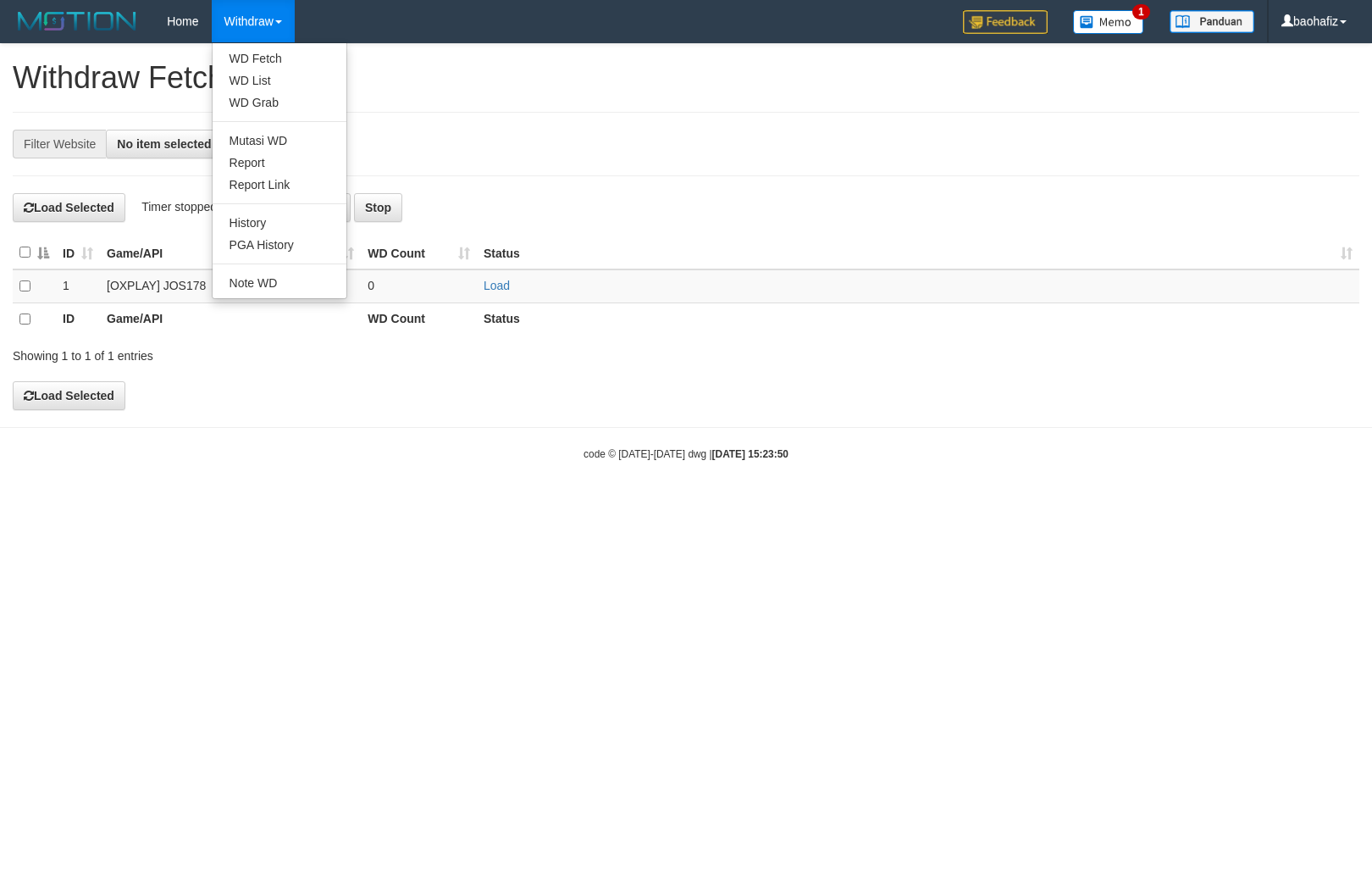
select select
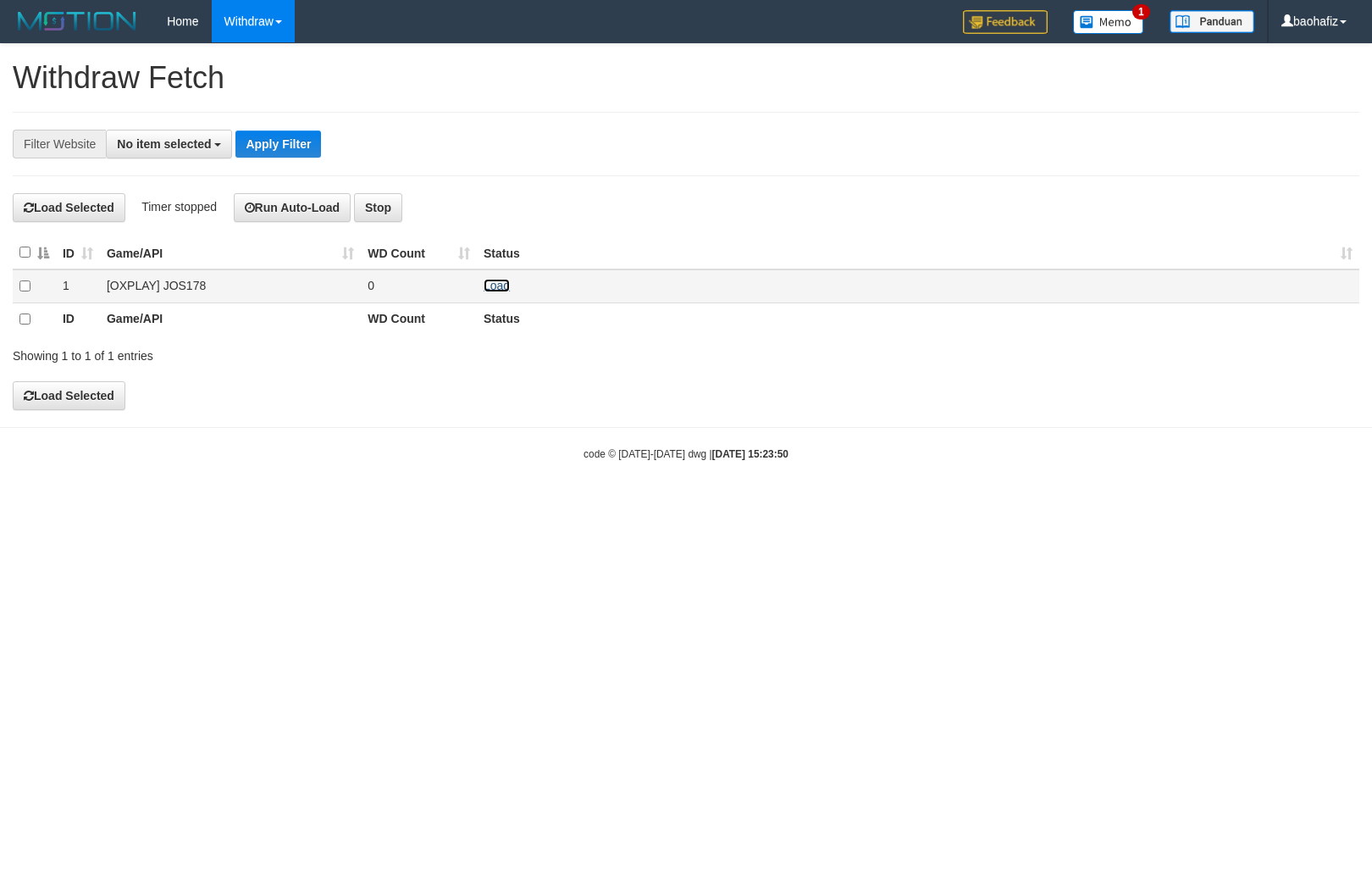
click at [508, 287] on link "Load" at bounding box center [497, 285] width 26 height 13
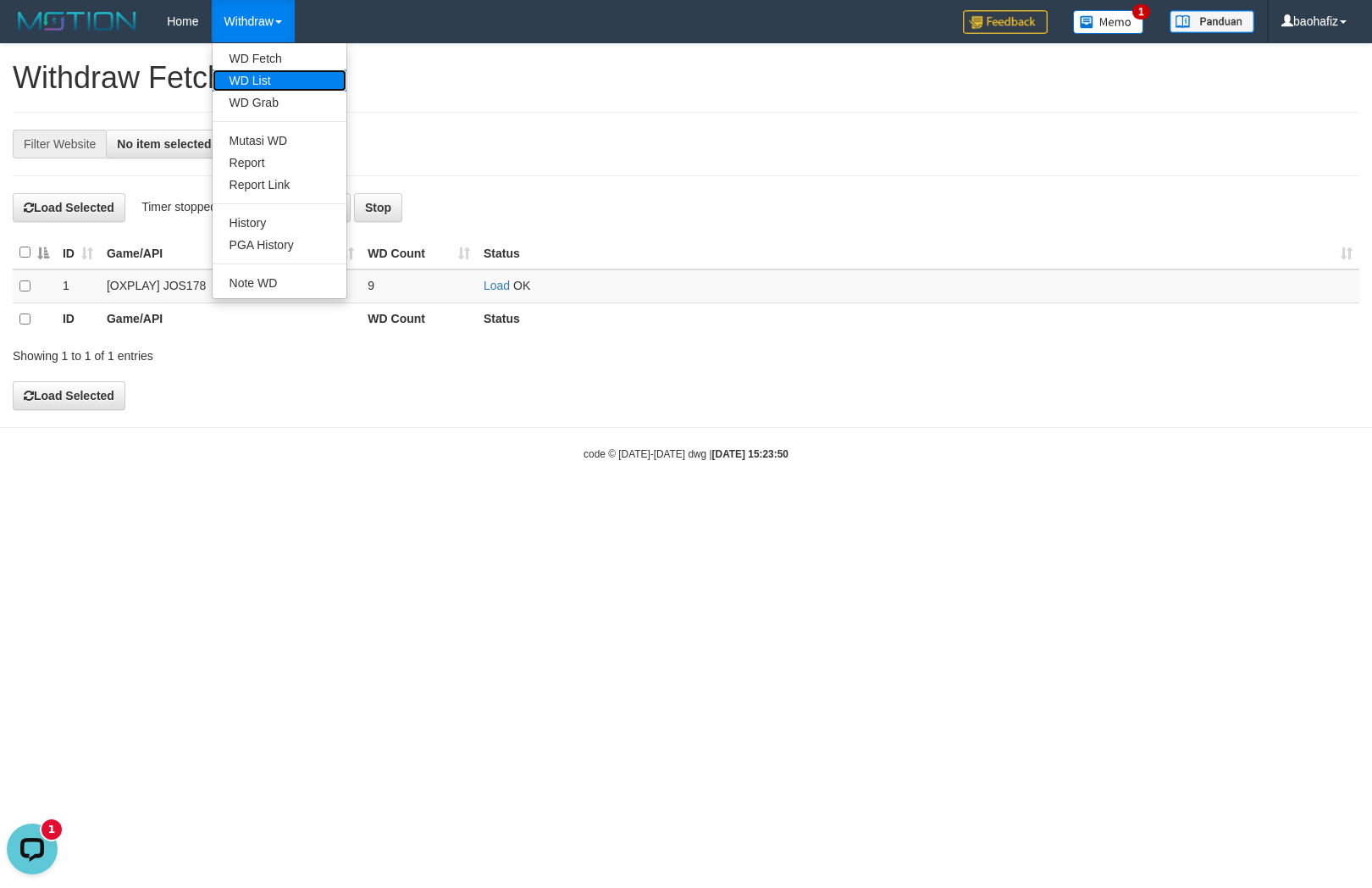
click at [262, 73] on link "WD List" at bounding box center [279, 80] width 133 height 22
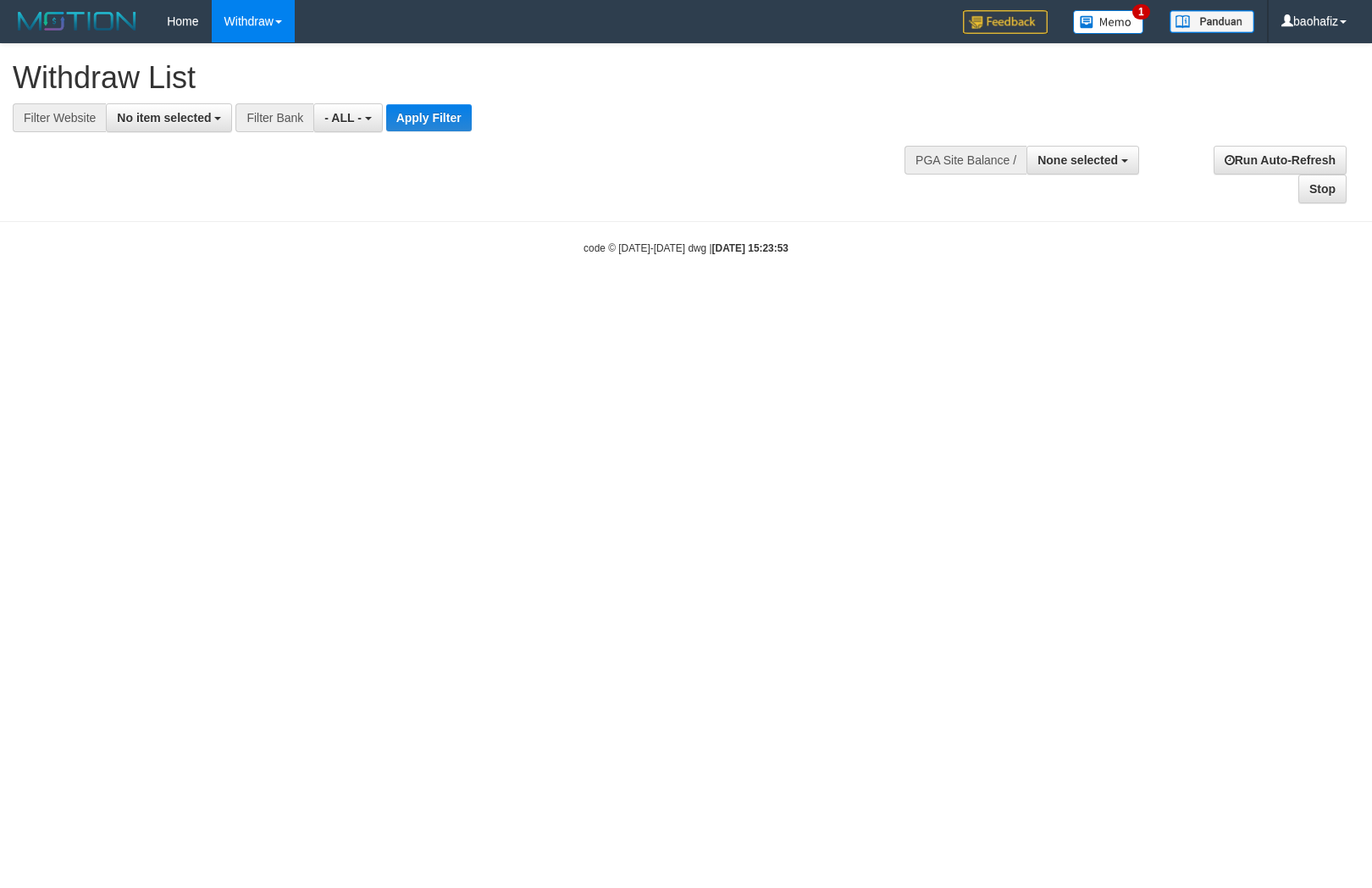
select select
click at [178, 118] on span "No item selected" at bounding box center [164, 117] width 94 height 13
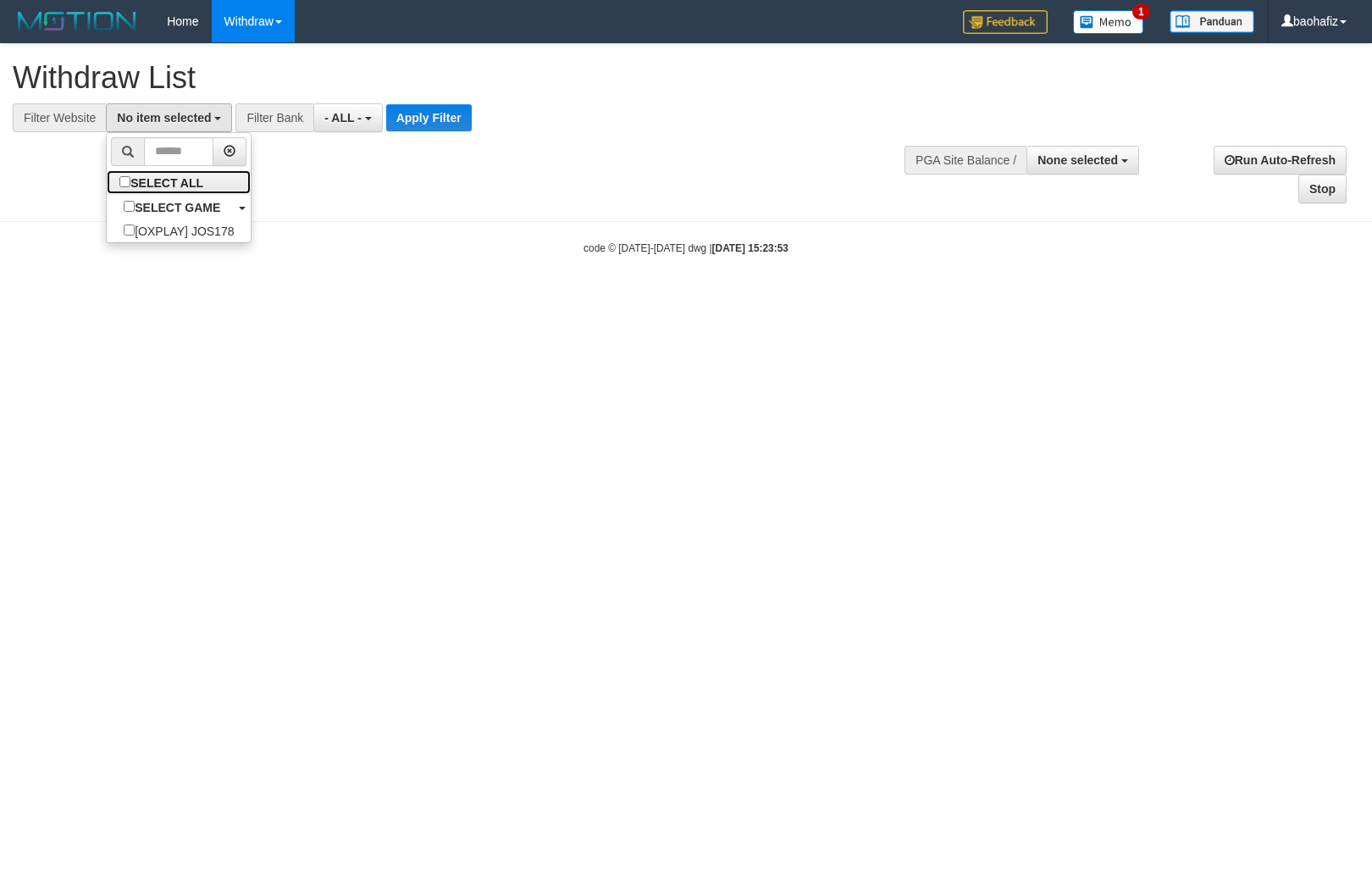
select select "****"
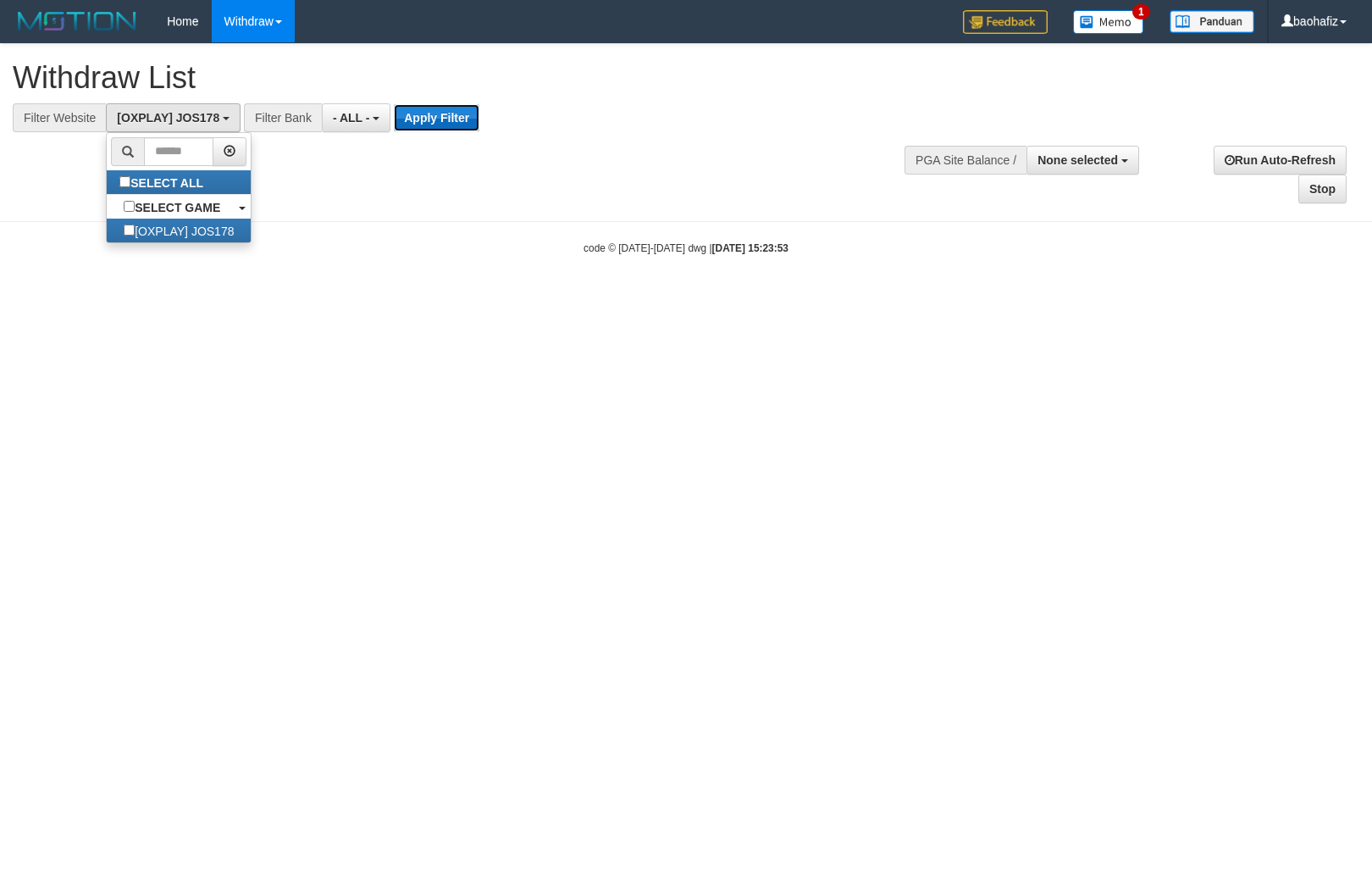
click at [422, 114] on button "Apply Filter" at bounding box center [436, 117] width 85 height 27
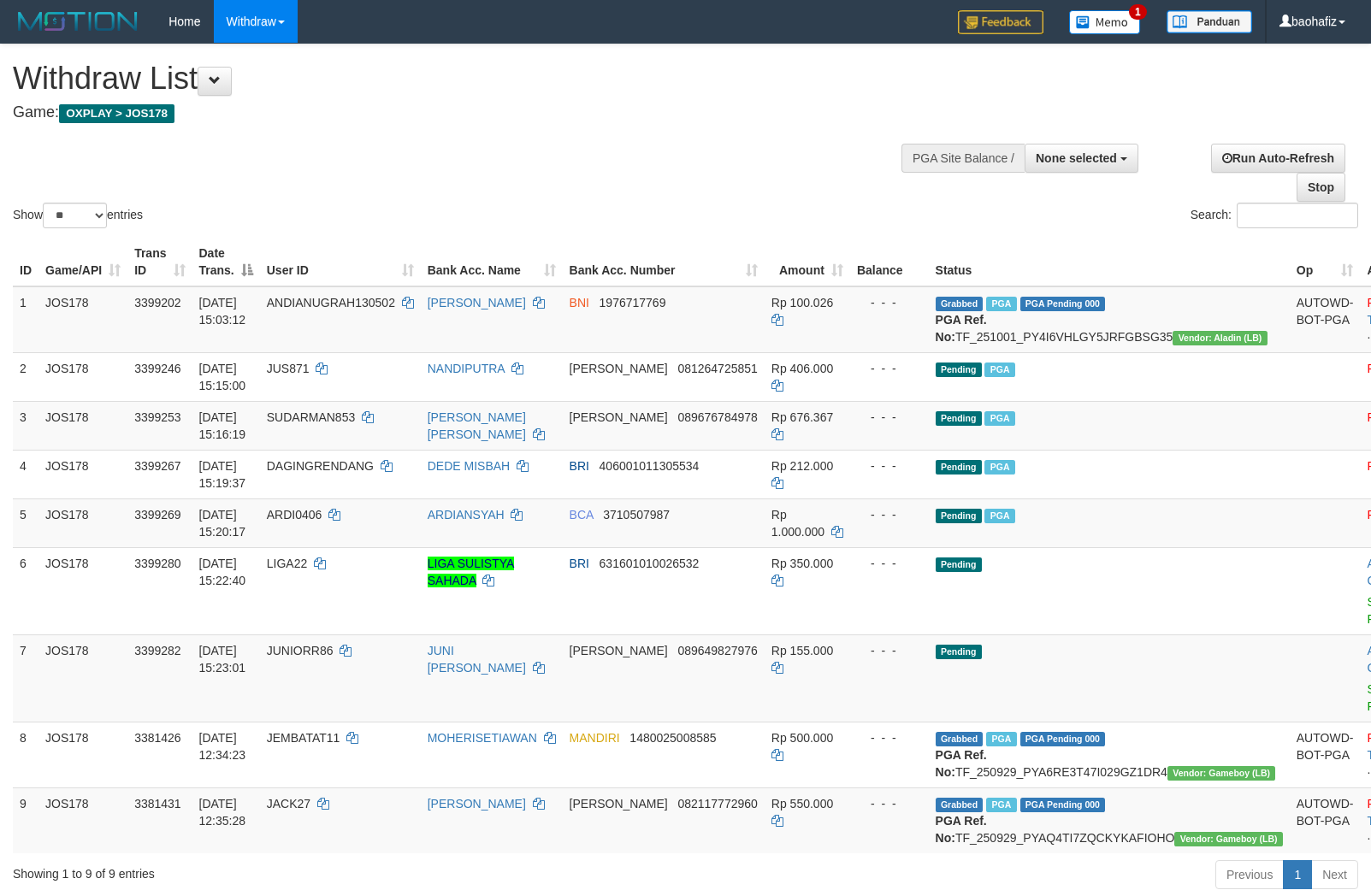
select select
select select "**"
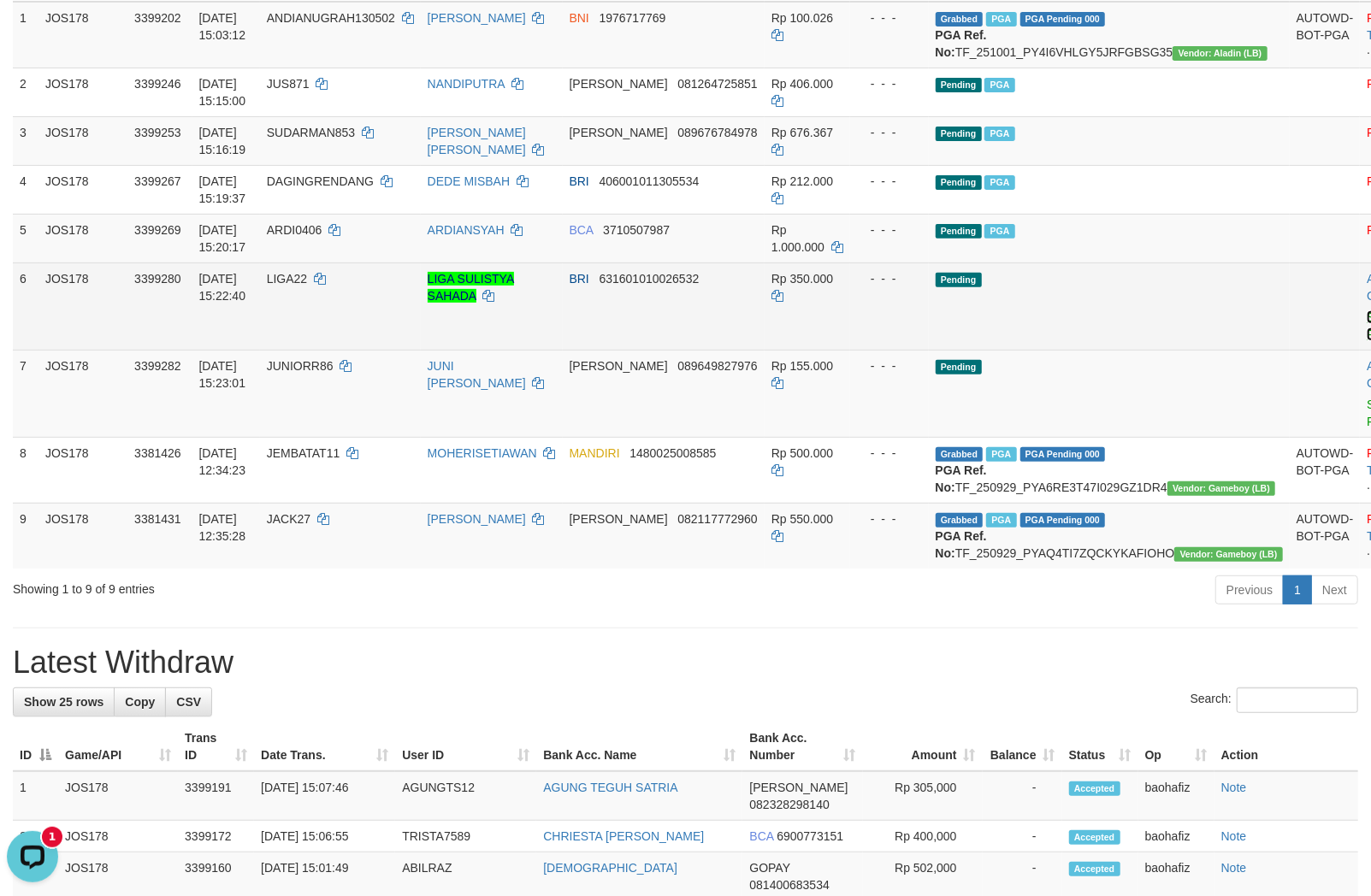
click at [1366, 328] on link "Send PGA" at bounding box center [1381, 326] width 29 height 31
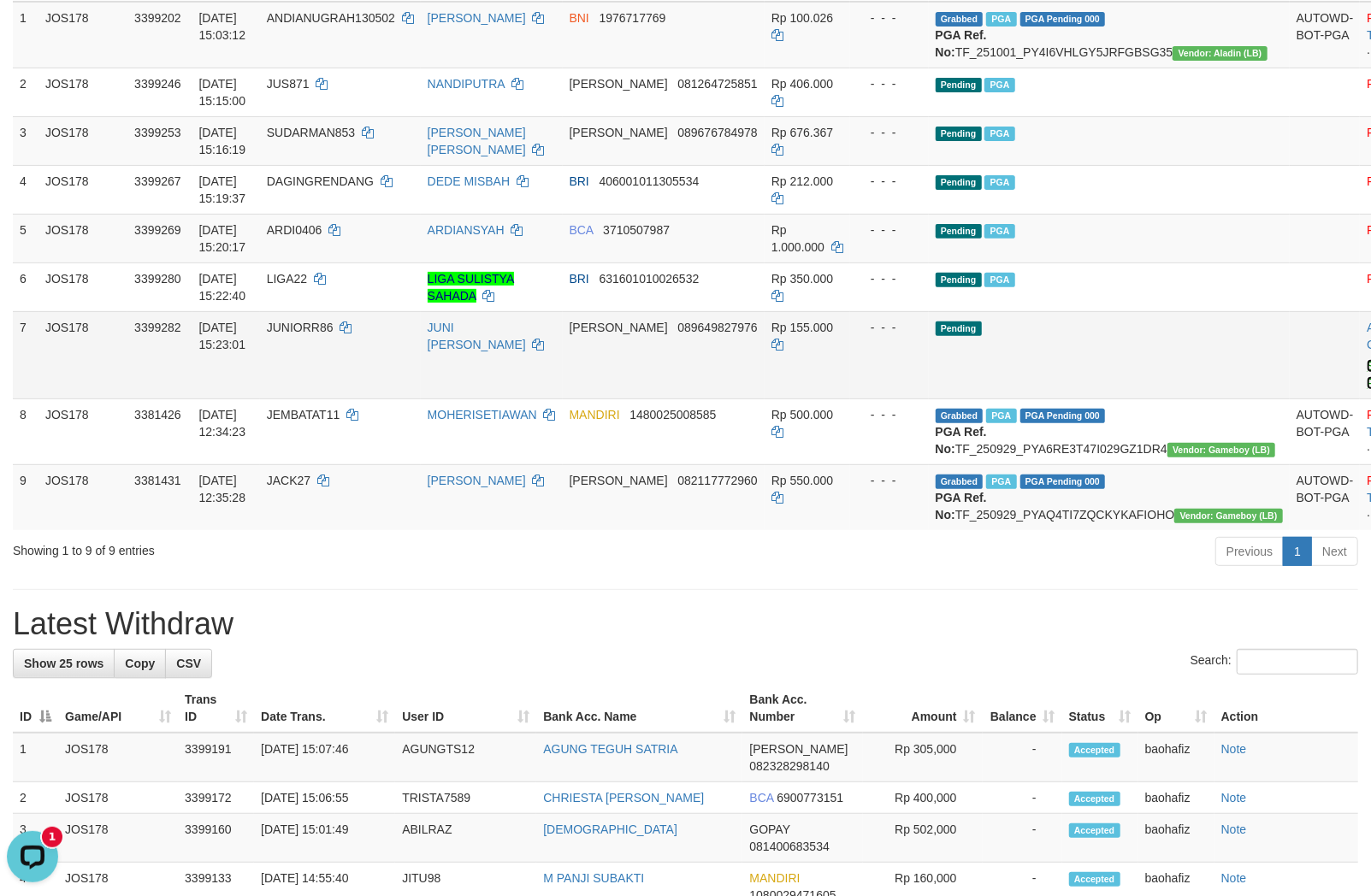
click at [1366, 390] on link "Send PGA" at bounding box center [1381, 374] width 29 height 31
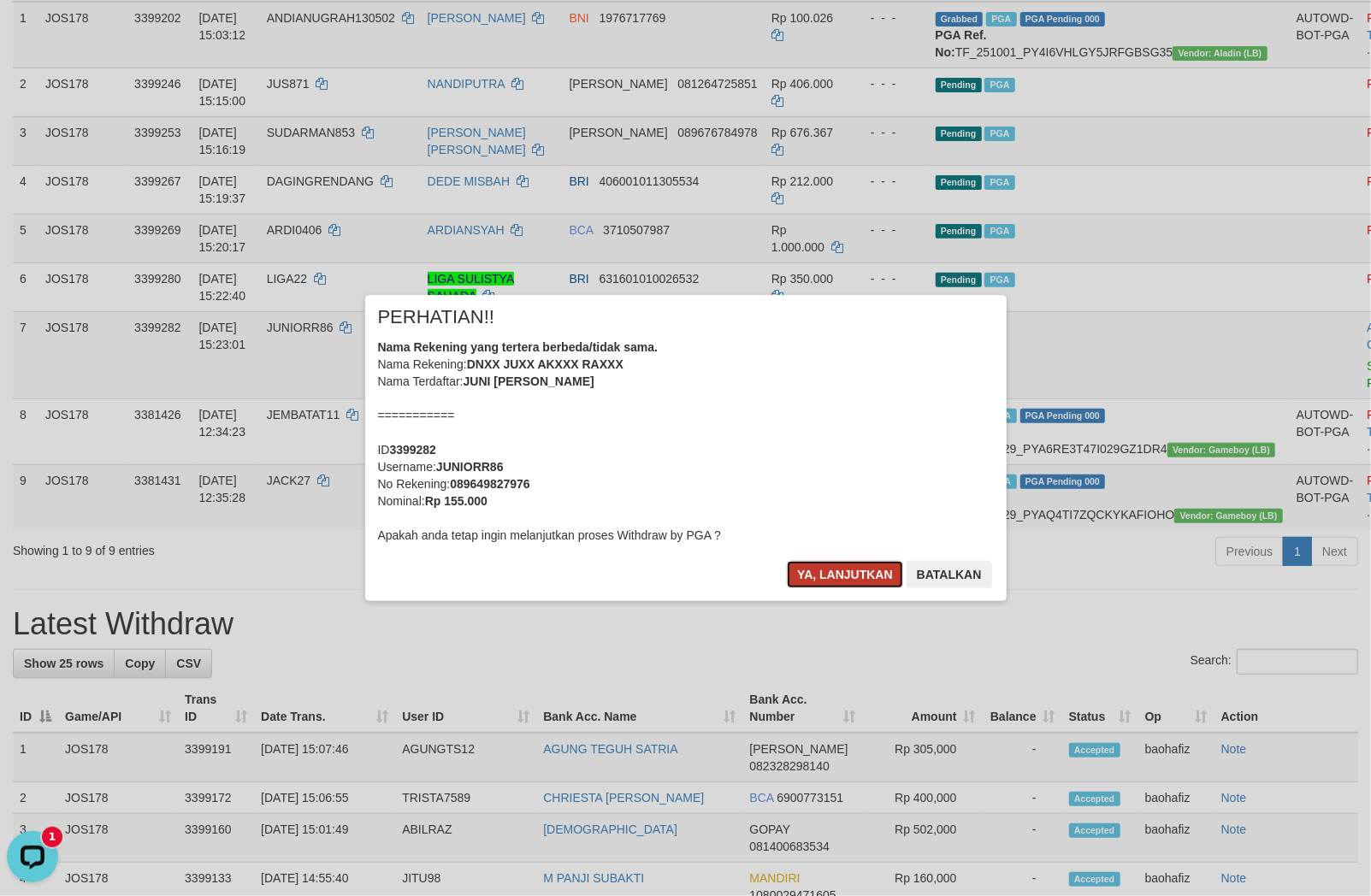
click at [830, 570] on button "Ya, lanjutkan" at bounding box center [845, 574] width 117 height 28
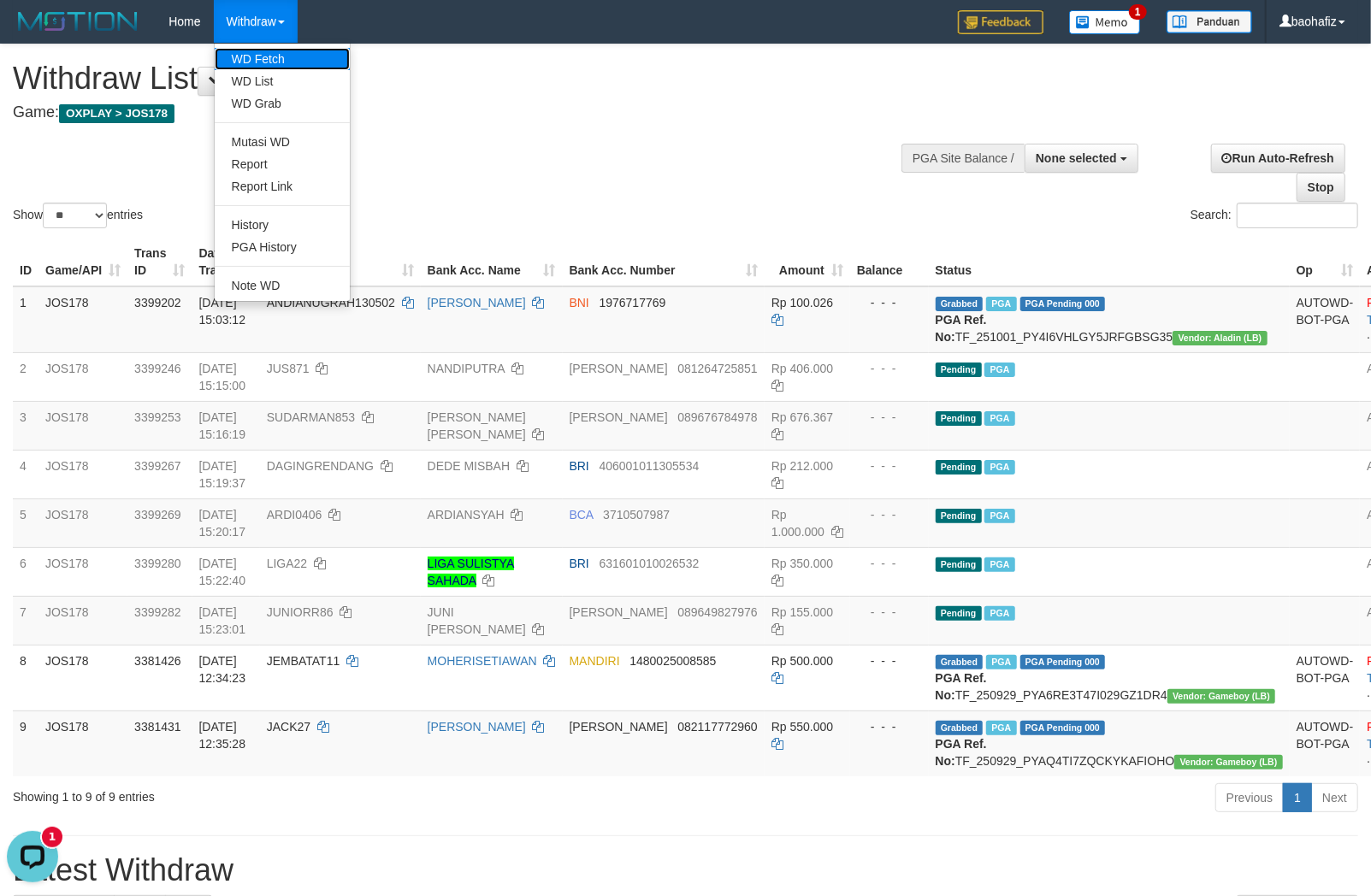
click at [261, 50] on link "WD Fetch" at bounding box center [282, 58] width 135 height 22
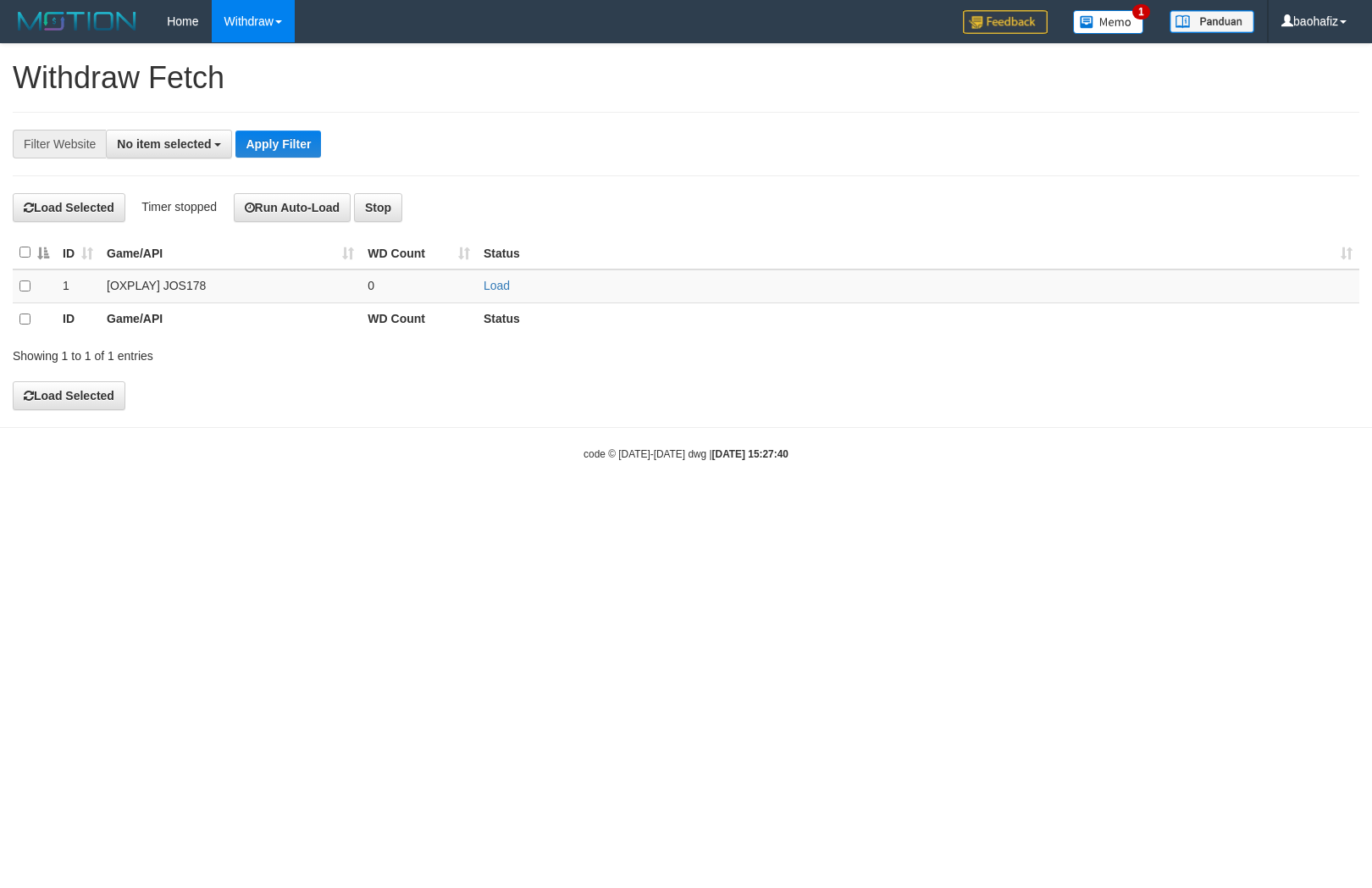
select select
click at [497, 278] on link "Load" at bounding box center [497, 285] width 26 height 13
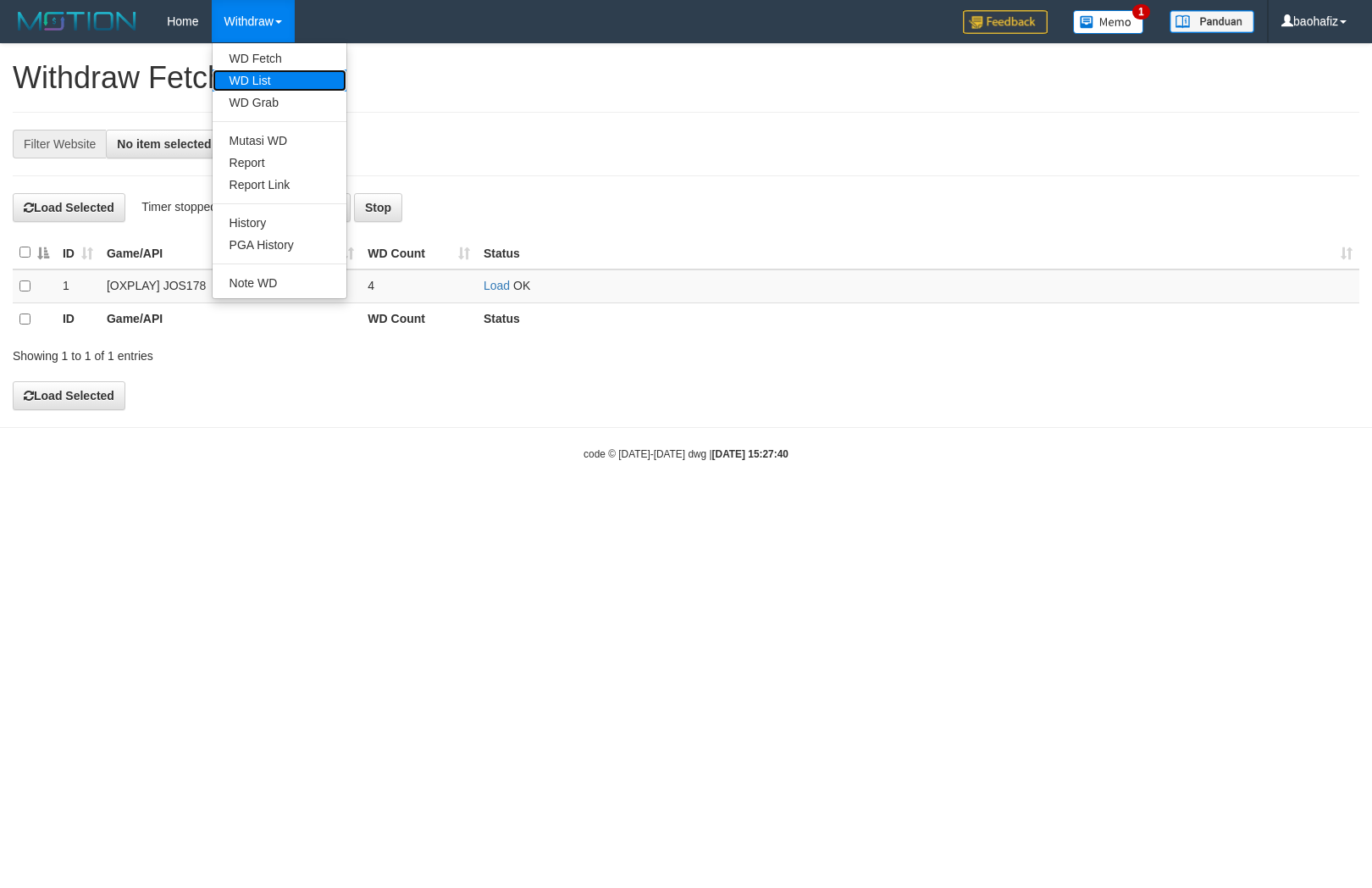
click at [246, 77] on link "WD List" at bounding box center [279, 80] width 133 height 22
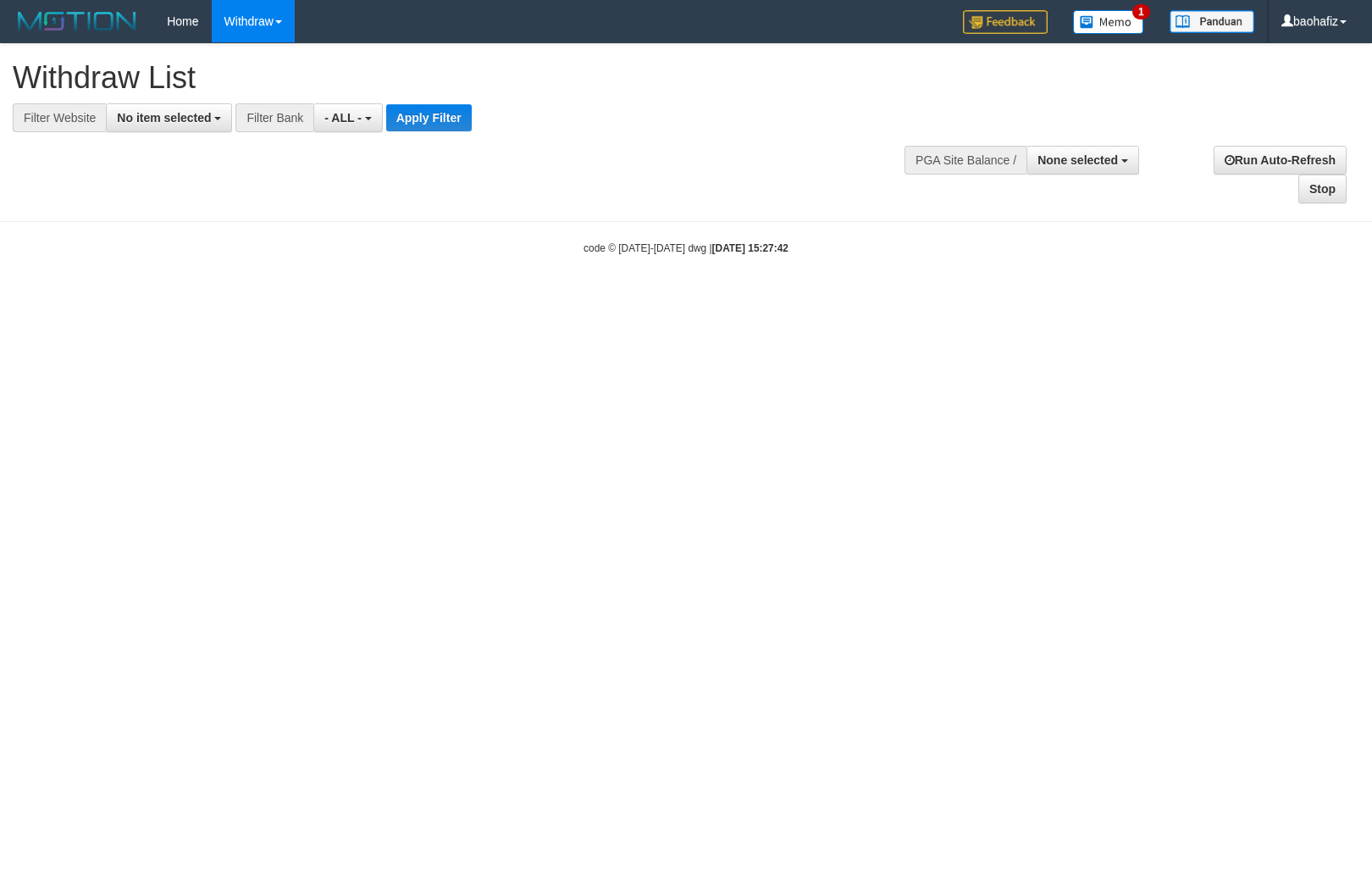
select select
click at [183, 121] on span "No item selected" at bounding box center [164, 117] width 94 height 13
select select "****"
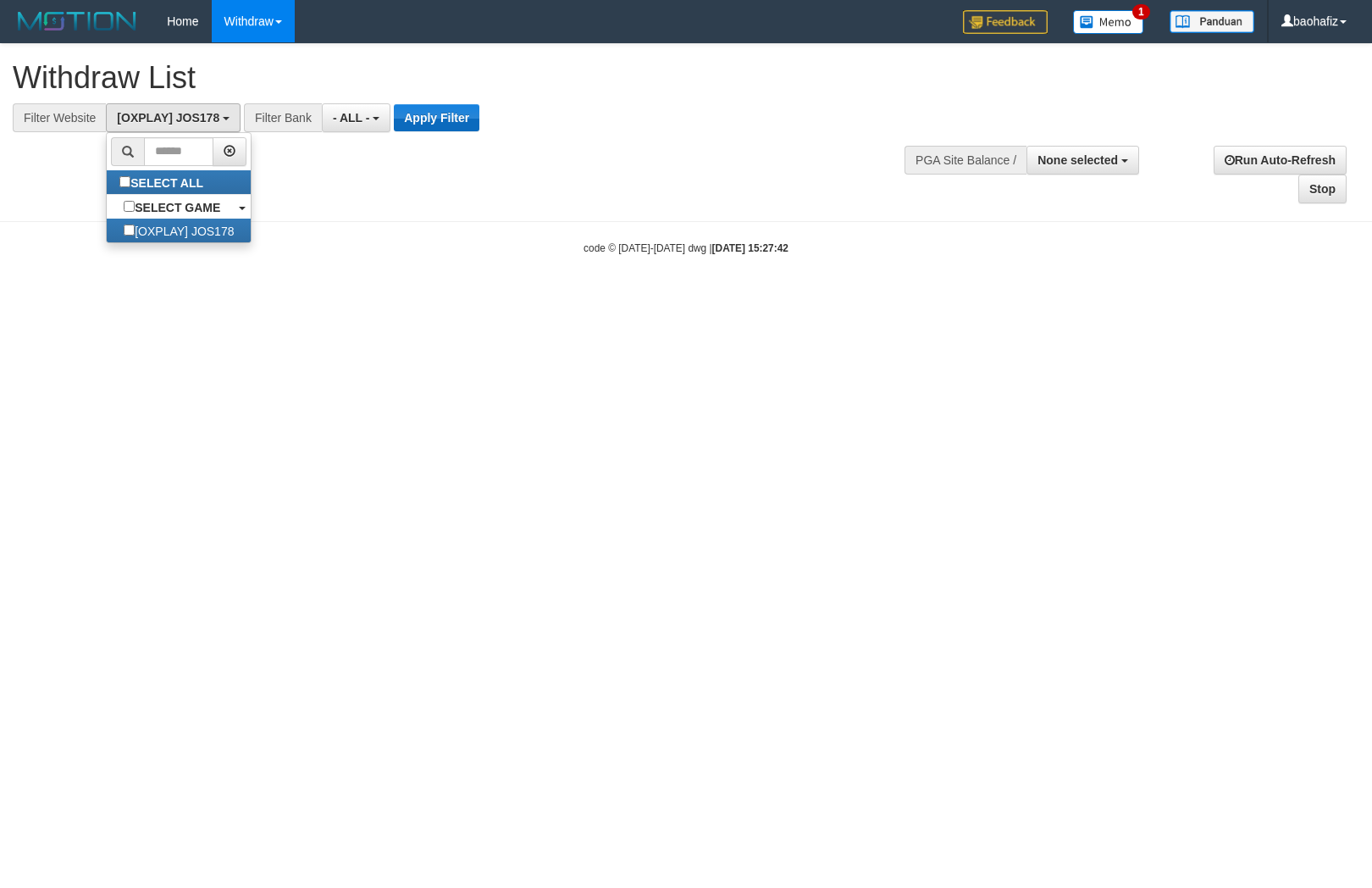
scroll to position [14, 0]
click at [439, 117] on button "Apply Filter" at bounding box center [436, 117] width 85 height 27
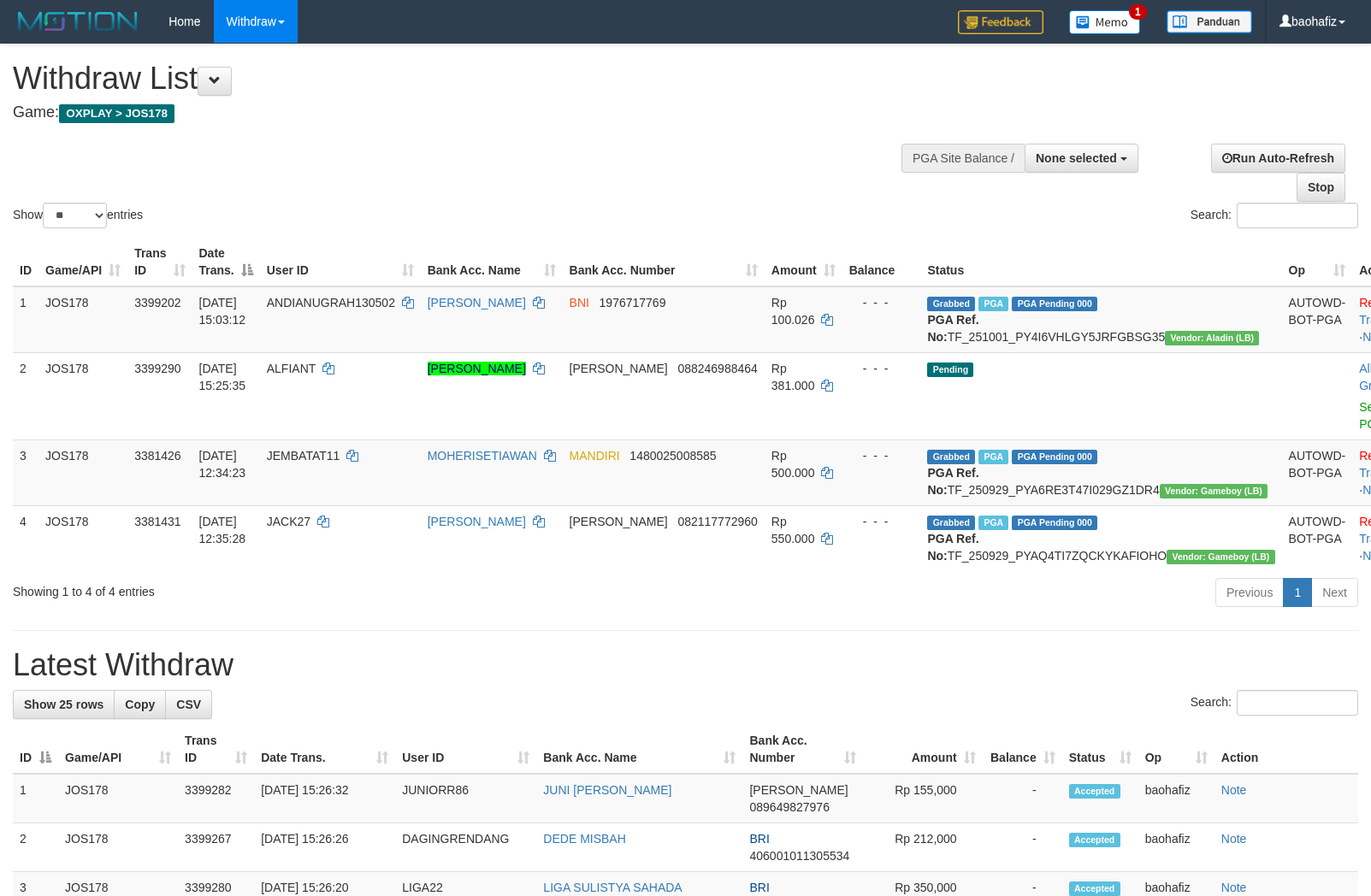
select select
select select "**"
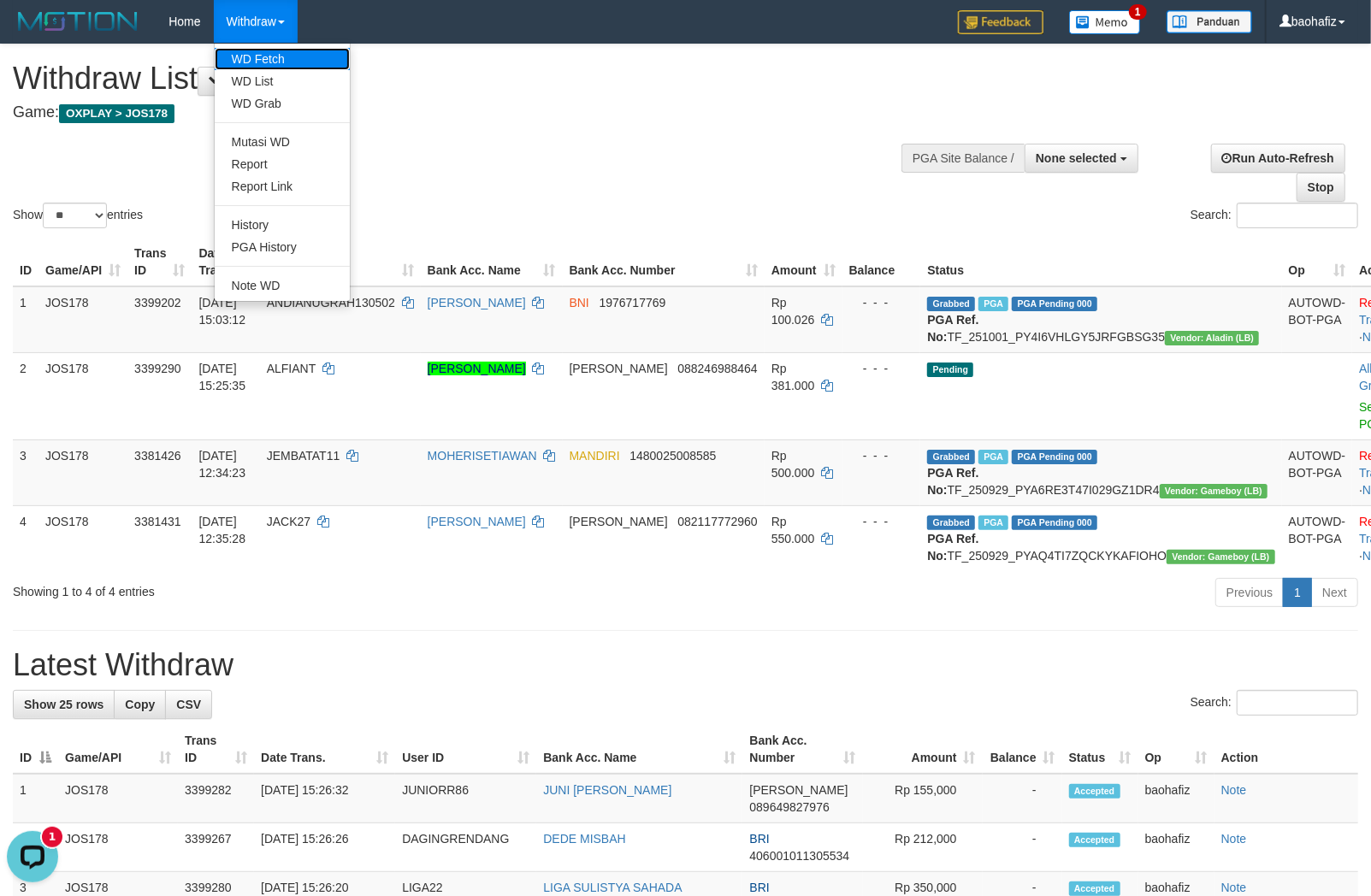
click at [257, 54] on link "WD Fetch" at bounding box center [282, 58] width 135 height 22
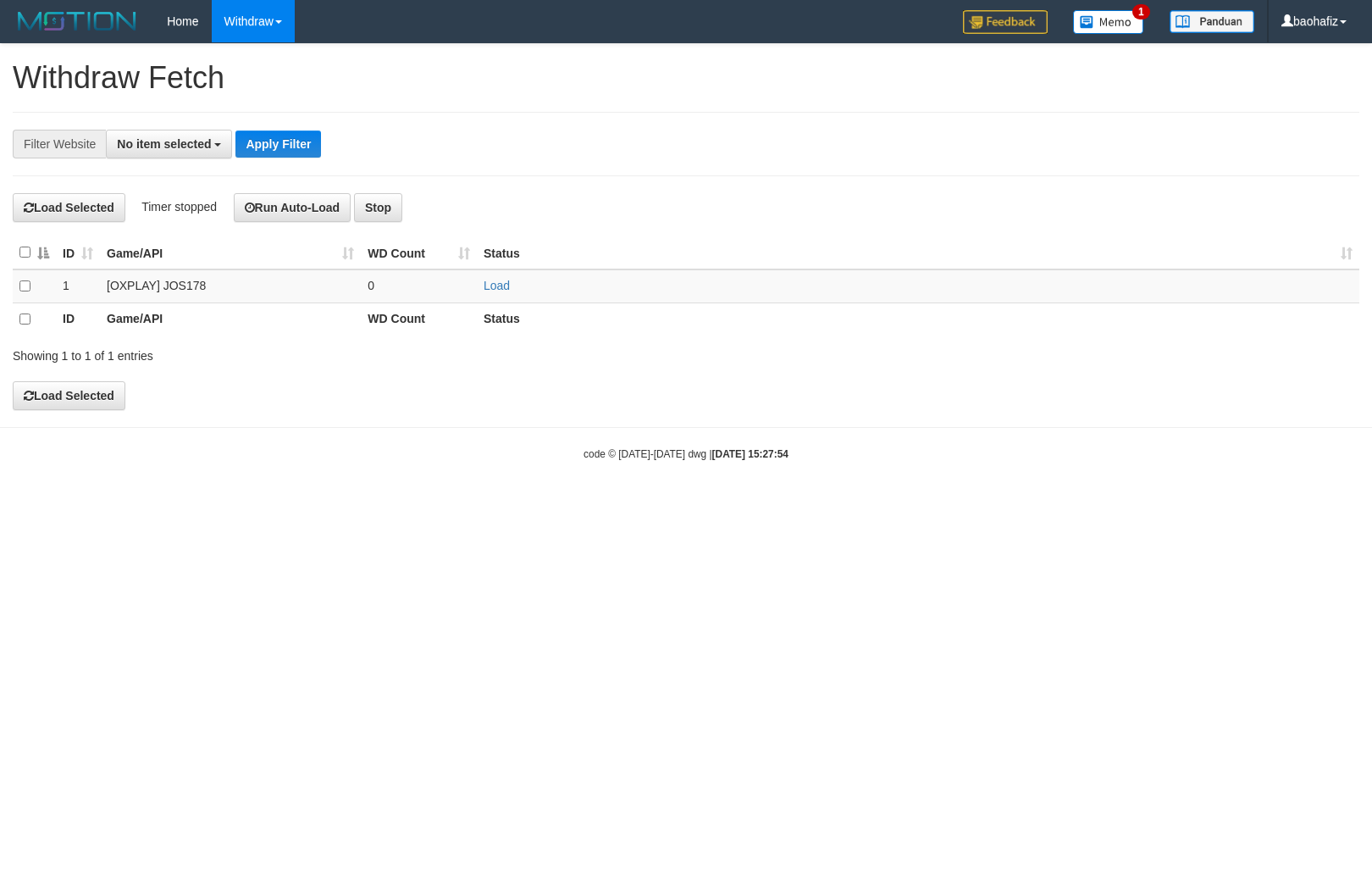
select select
click at [492, 286] on link "Load" at bounding box center [497, 285] width 26 height 13
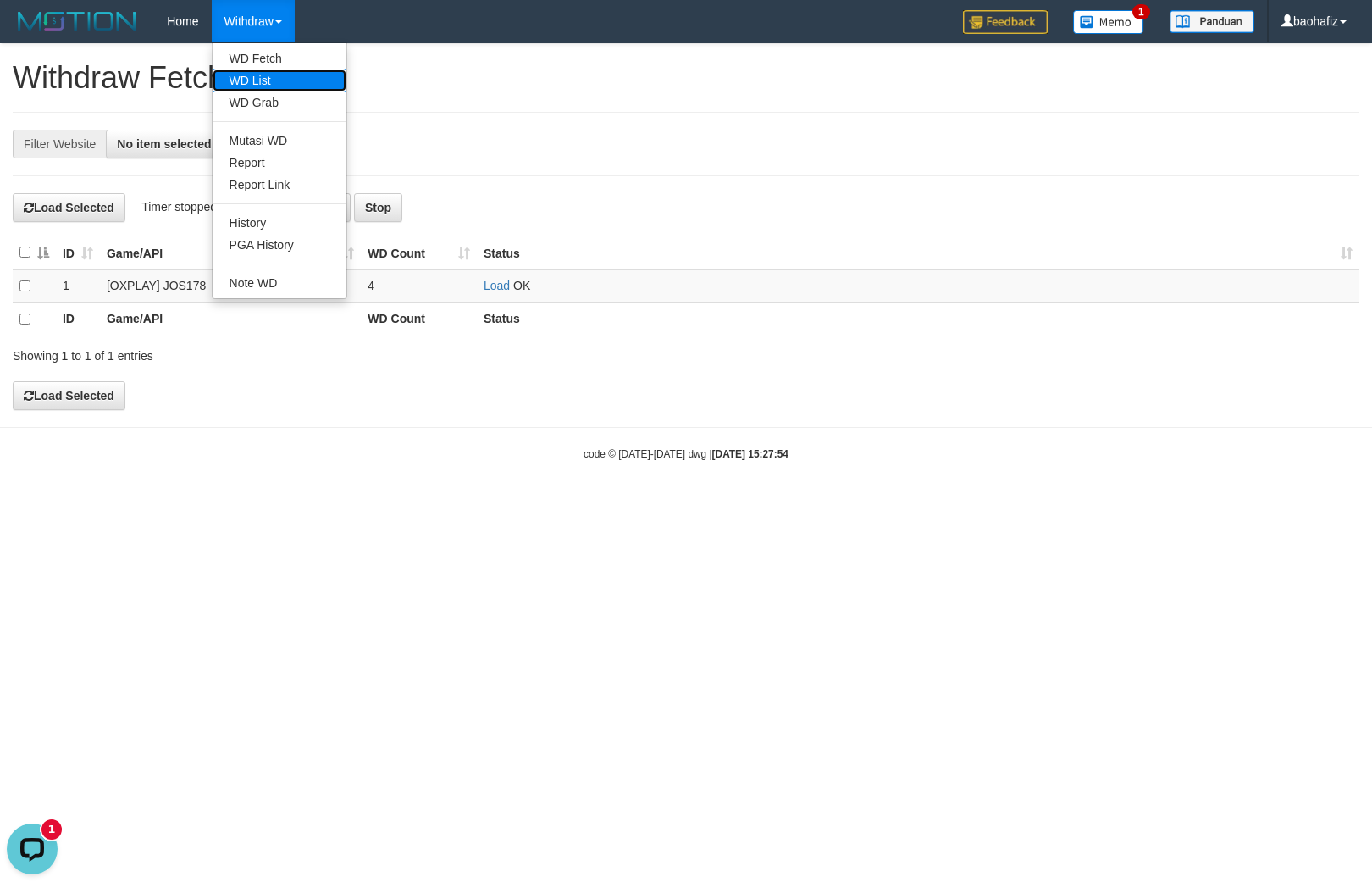
click at [256, 78] on link "WD List" at bounding box center [279, 80] width 133 height 22
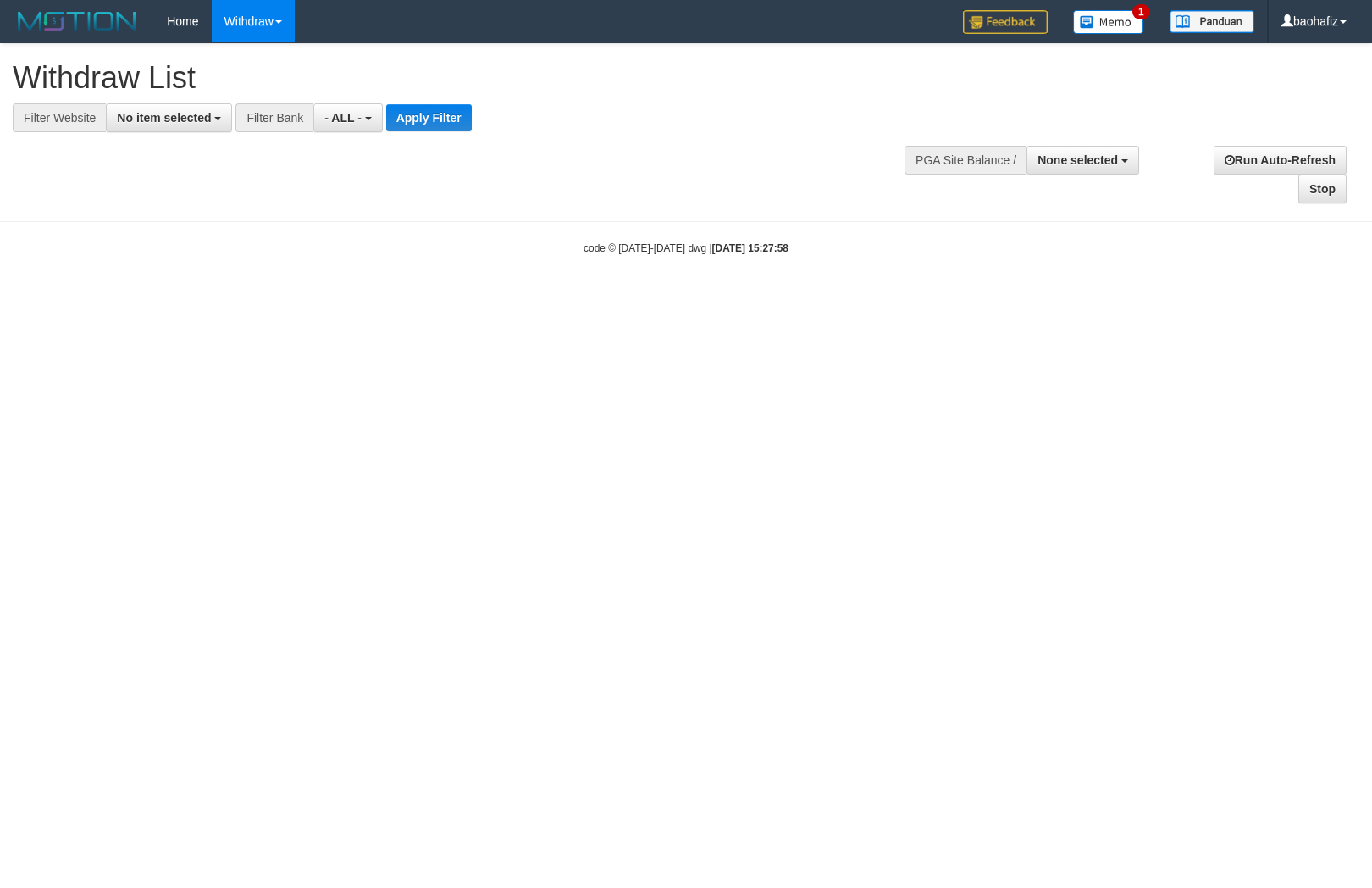
select select
click at [167, 123] on span "No item selected" at bounding box center [164, 117] width 94 height 13
select select "****"
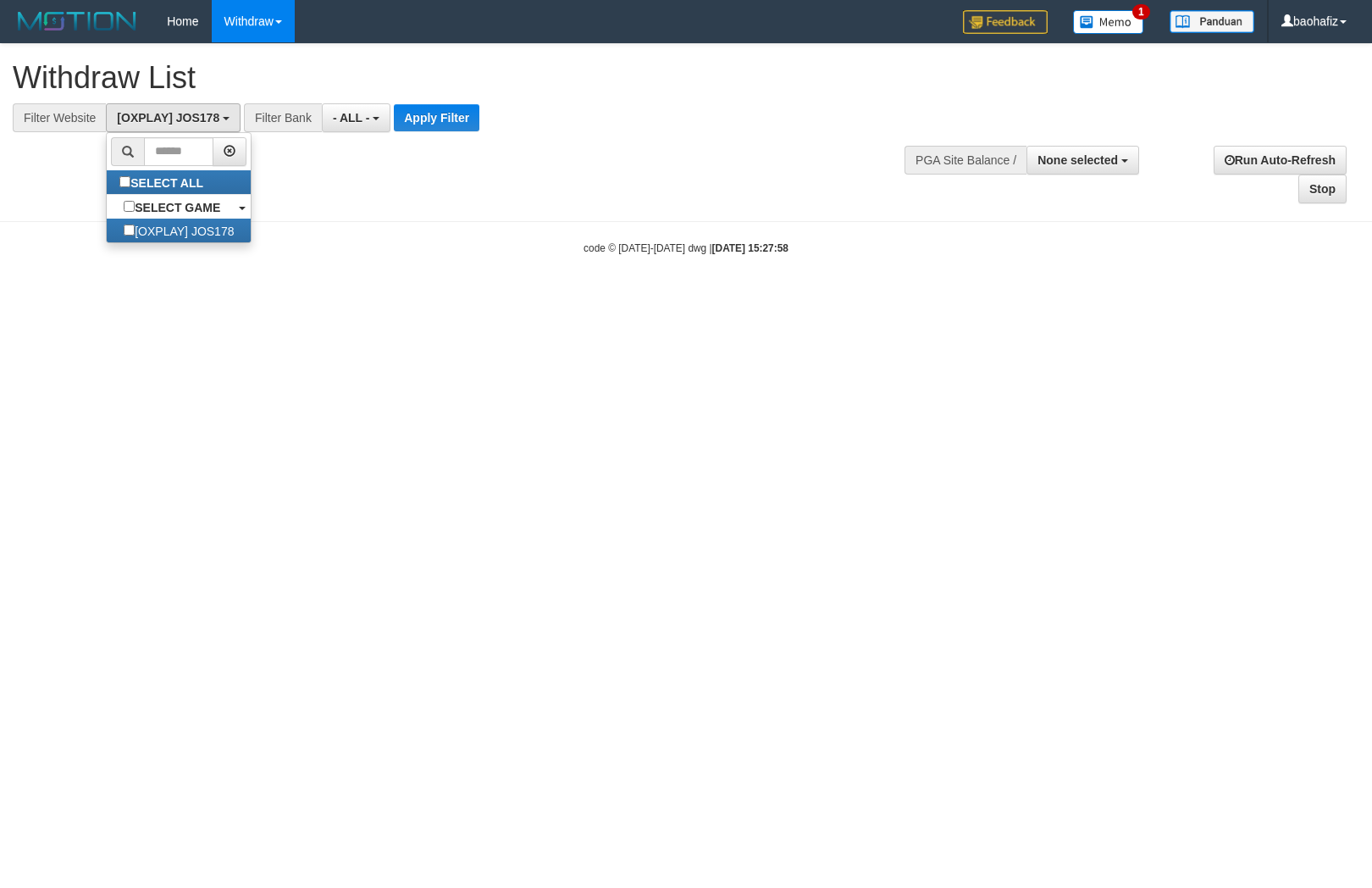
click at [440, 133] on div at bounding box center [685, 133] width 1346 height 1
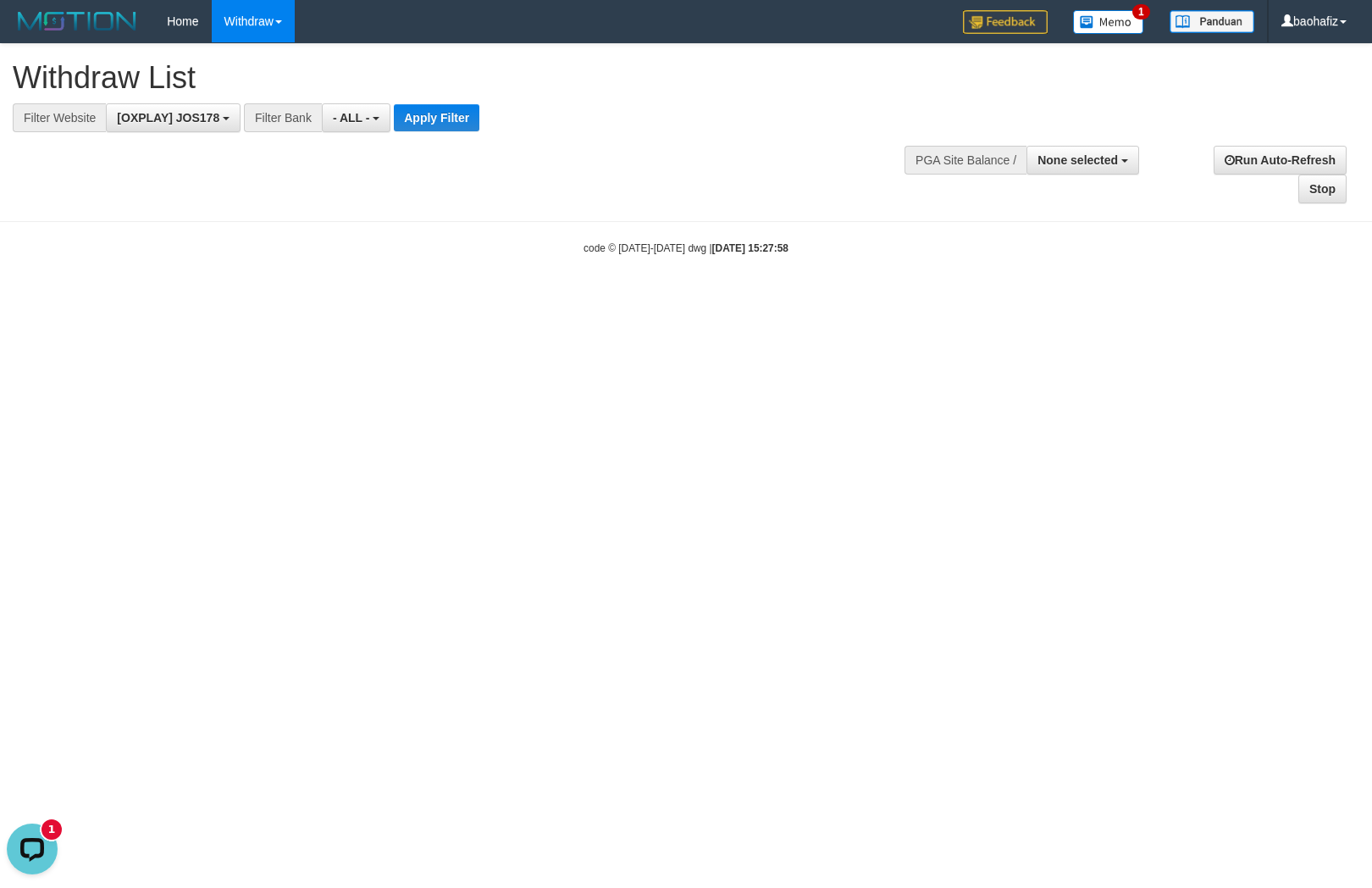
scroll to position [0, 0]
click at [207, 133] on div at bounding box center [685, 133] width 1346 height 1
click at [209, 121] on span "[OXPLAY] JOS178" at bounding box center [168, 117] width 102 height 13
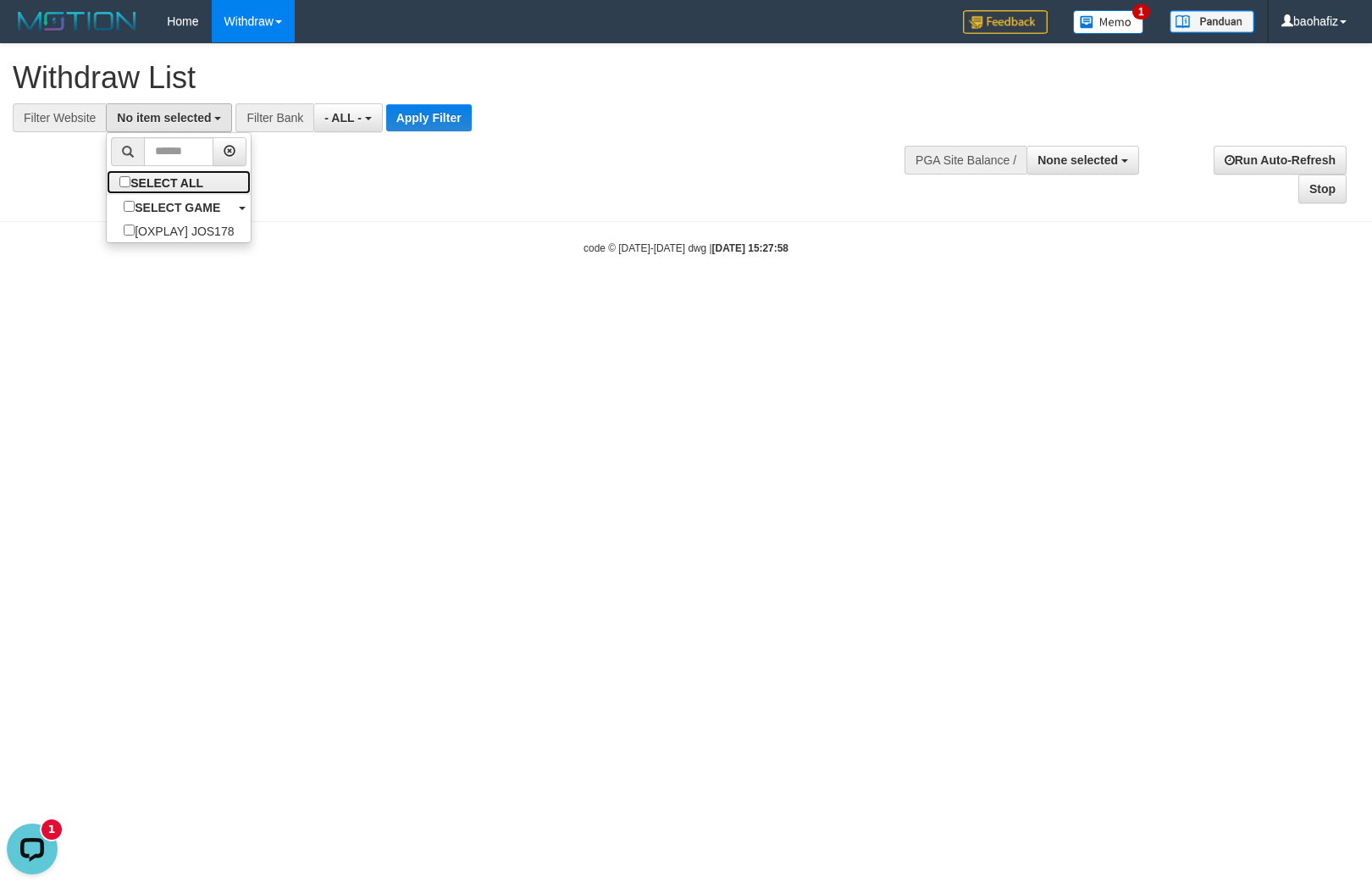
select select "****"
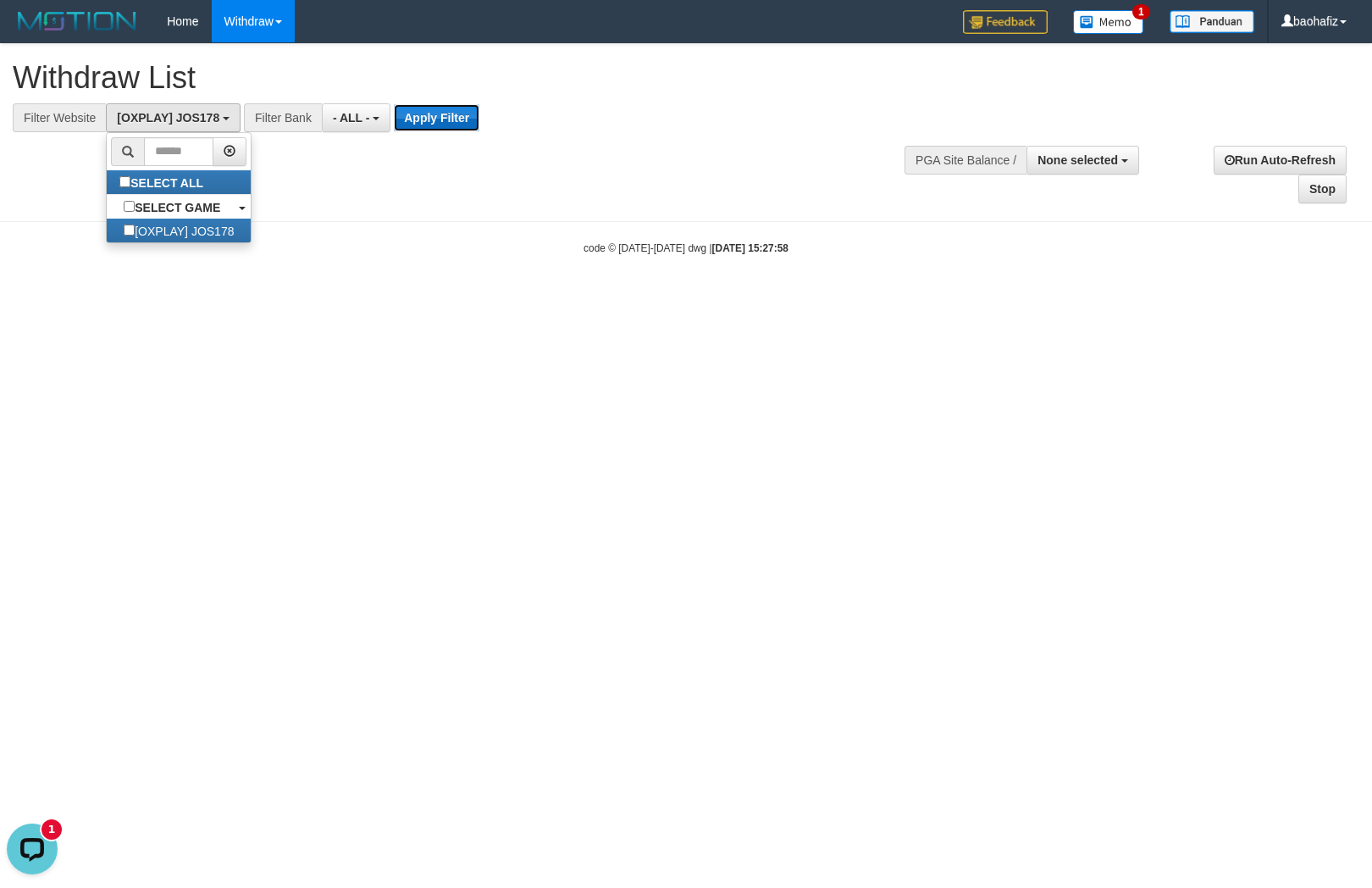
click at [432, 118] on button "Apply Filter" at bounding box center [436, 117] width 85 height 27
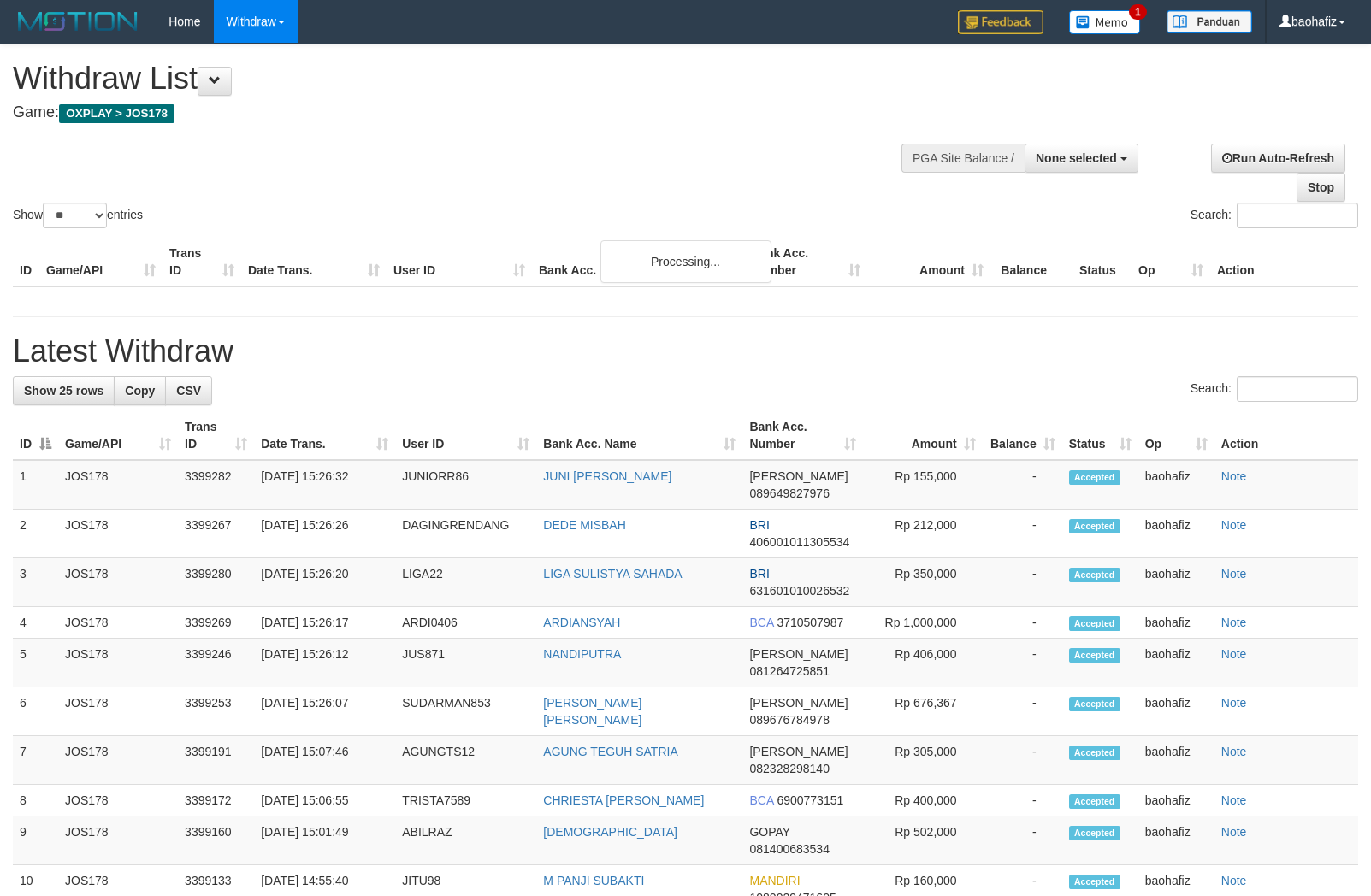
select select
select select "**"
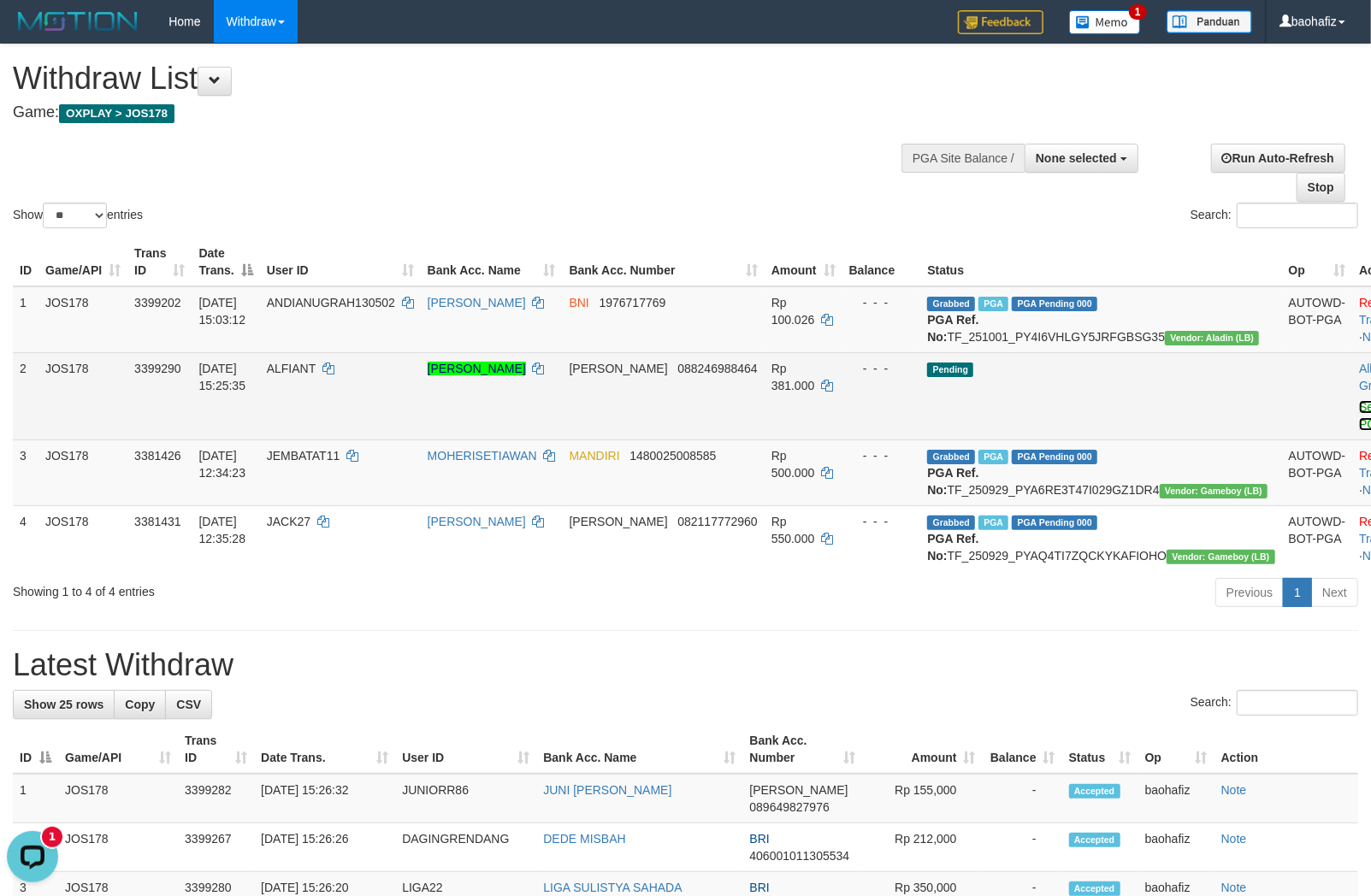
click at [1359, 421] on link "Send PGA" at bounding box center [1373, 416] width 29 height 31
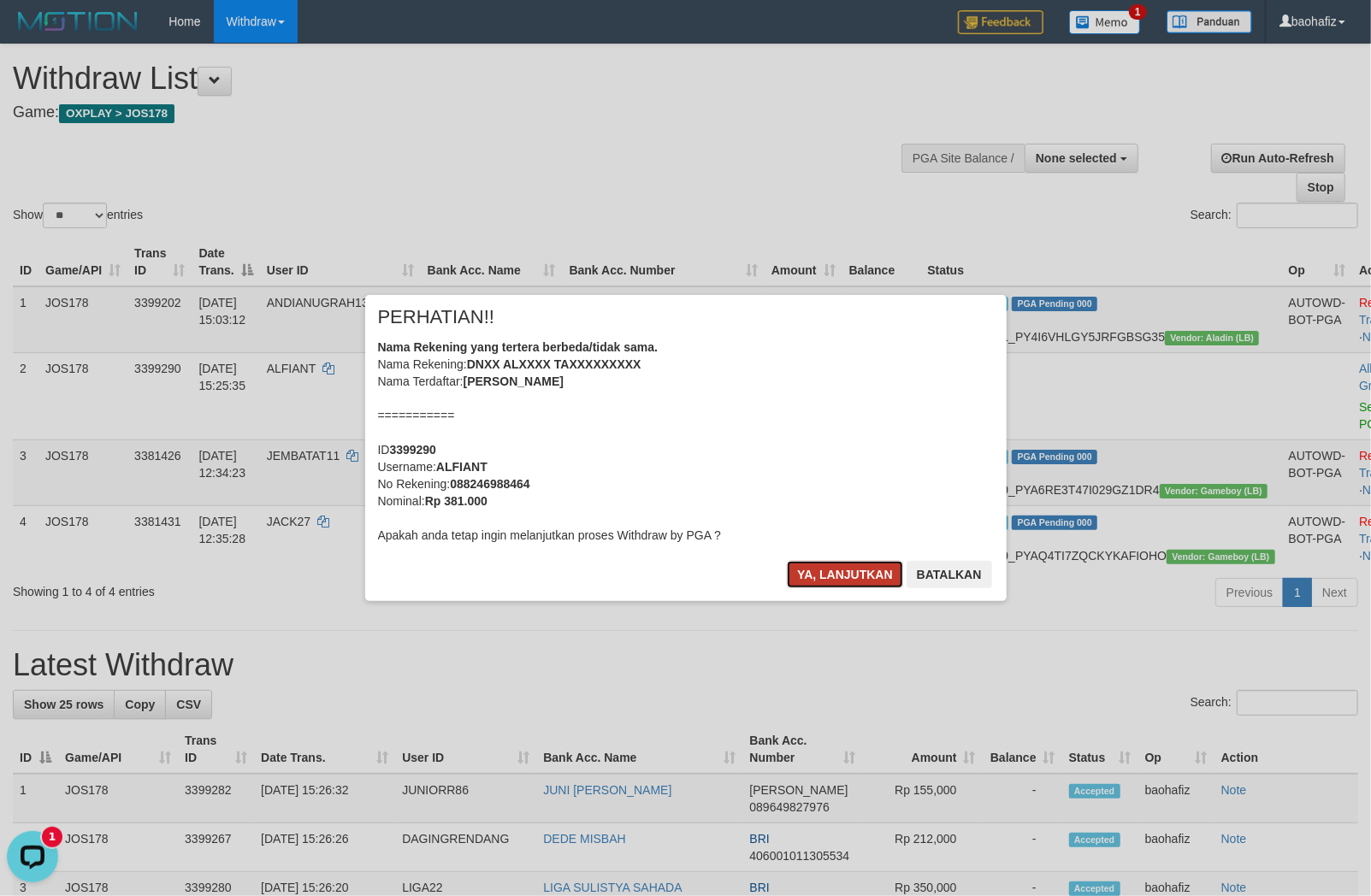
click at [829, 571] on button "Ya, lanjutkan" at bounding box center [845, 574] width 117 height 28
